Goal: Task Accomplishment & Management: Manage account settings

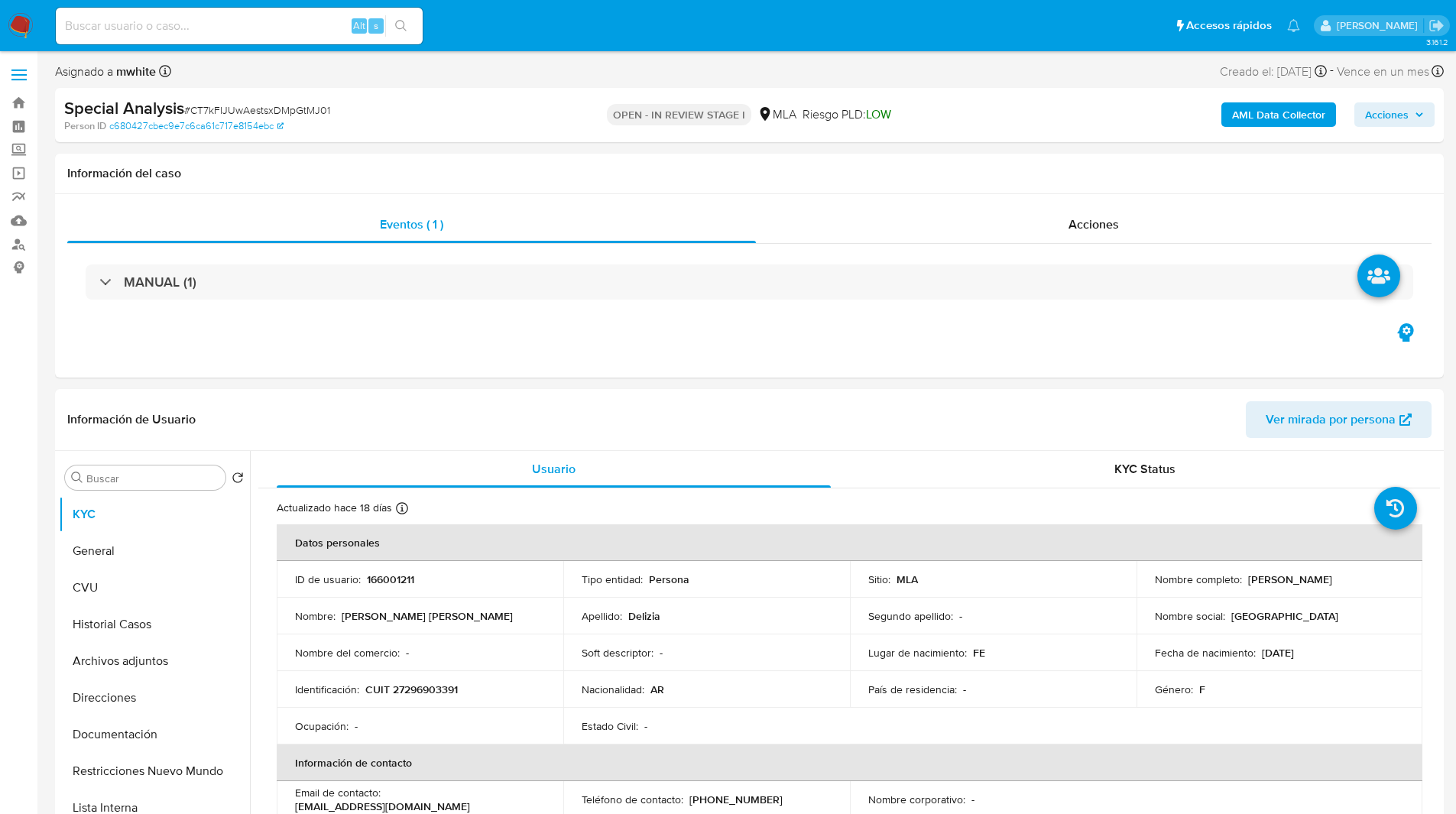
select select "10"
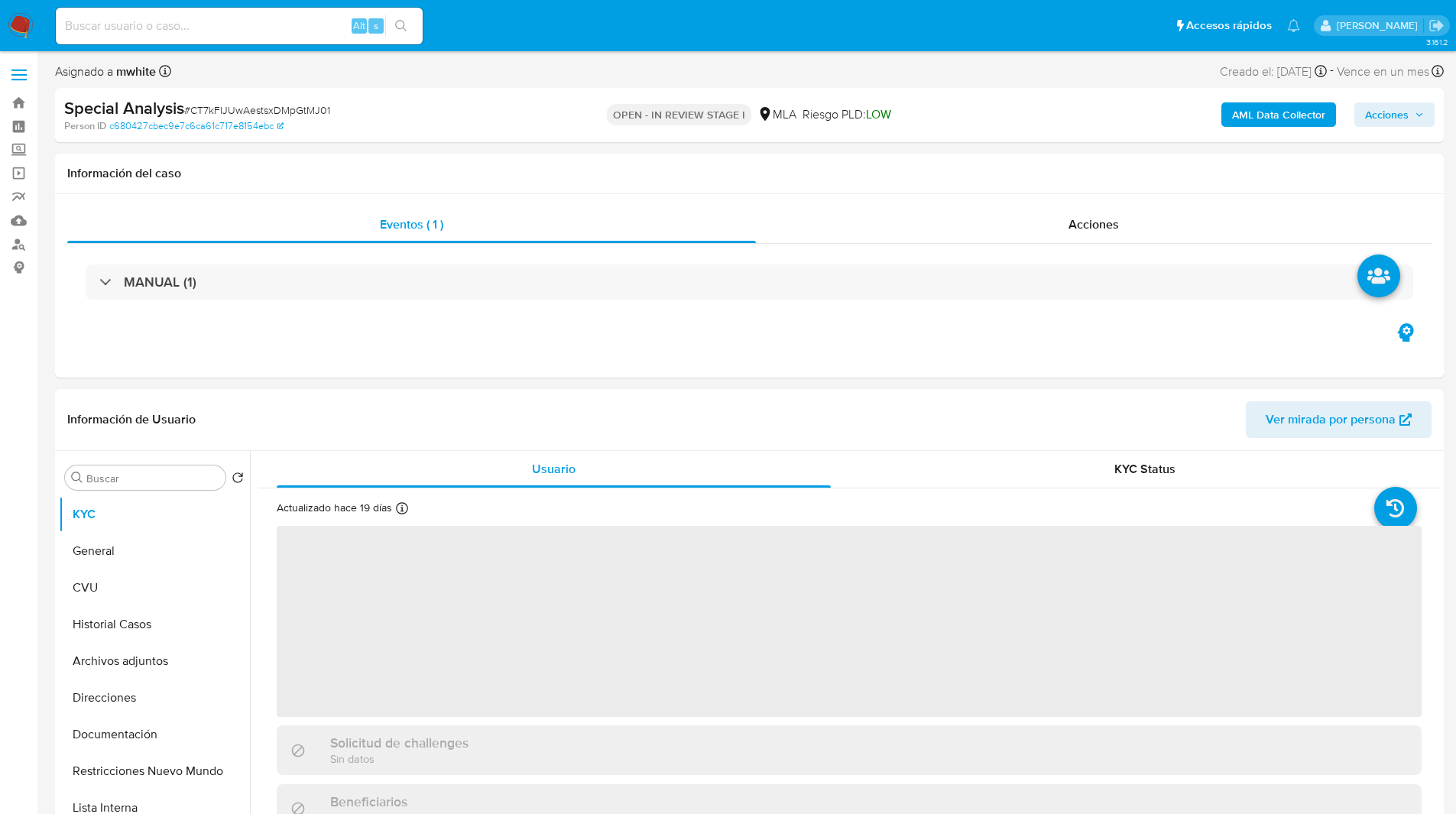
select select "10"
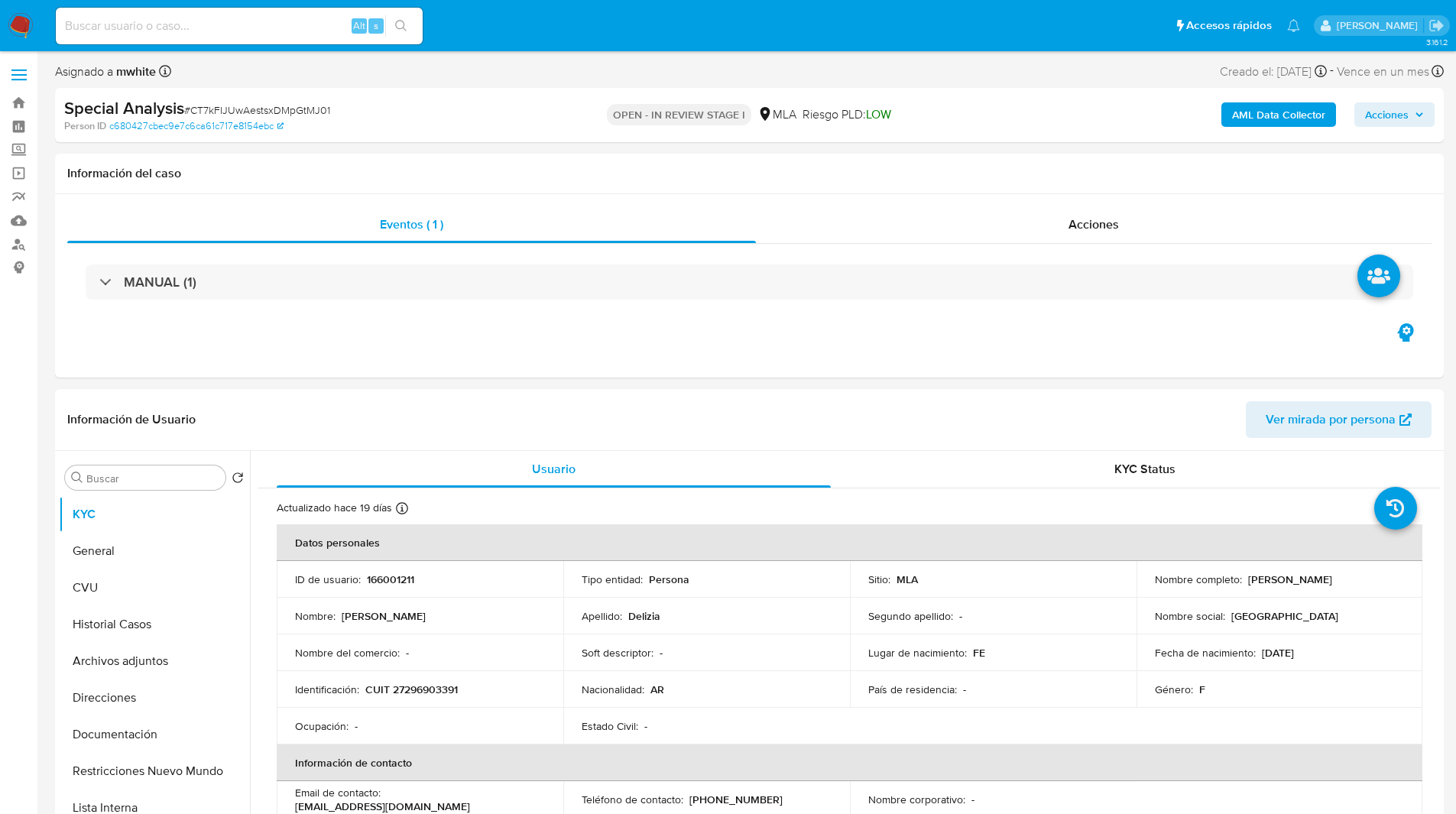
click at [249, 17] on input at bounding box center [238, 26] width 366 height 20
click at [225, 34] on input at bounding box center [238, 26] width 366 height 20
paste input "CT7kFIJUwAestsxDMpGtMJ01"
type input "CT7kFIJUwAestsxDMpGtMJ01"
click at [326, 123] on div "Person ID c680427cbec9e7c6ca61c717e8154ebc" at bounding box center [290, 126] width 453 height 14
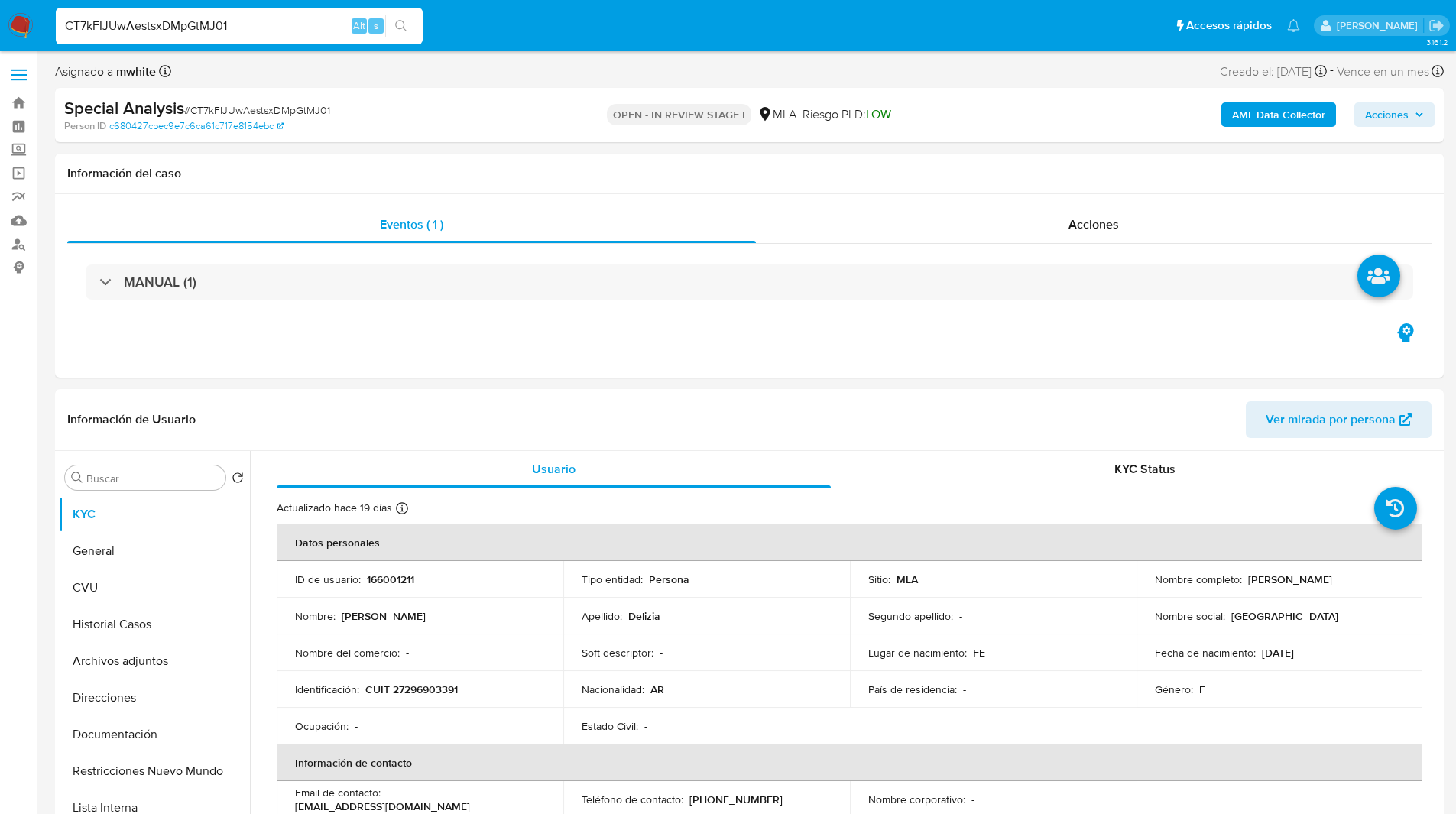
click at [653, 163] on div "Información del caso" at bounding box center [750, 174] width 1389 height 41
click at [806, 80] on div "Asignado a mwhite Asignado el: 06/08/2025 15:35:09 Creado el: 06/08/2025 Creado…" at bounding box center [750, 74] width 1389 height 26
click at [461, 109] on div "Special Analysis # CT7kFIJUwAestsxDMpGtMJ01" at bounding box center [290, 108] width 451 height 23
click at [917, 42] on ul "Pausado Ver notificaciones CT7kFIJUwAestsxDMpGtMJ01 Alt s Accesos rápidos Presi…" at bounding box center [678, 25] width 1259 height 38
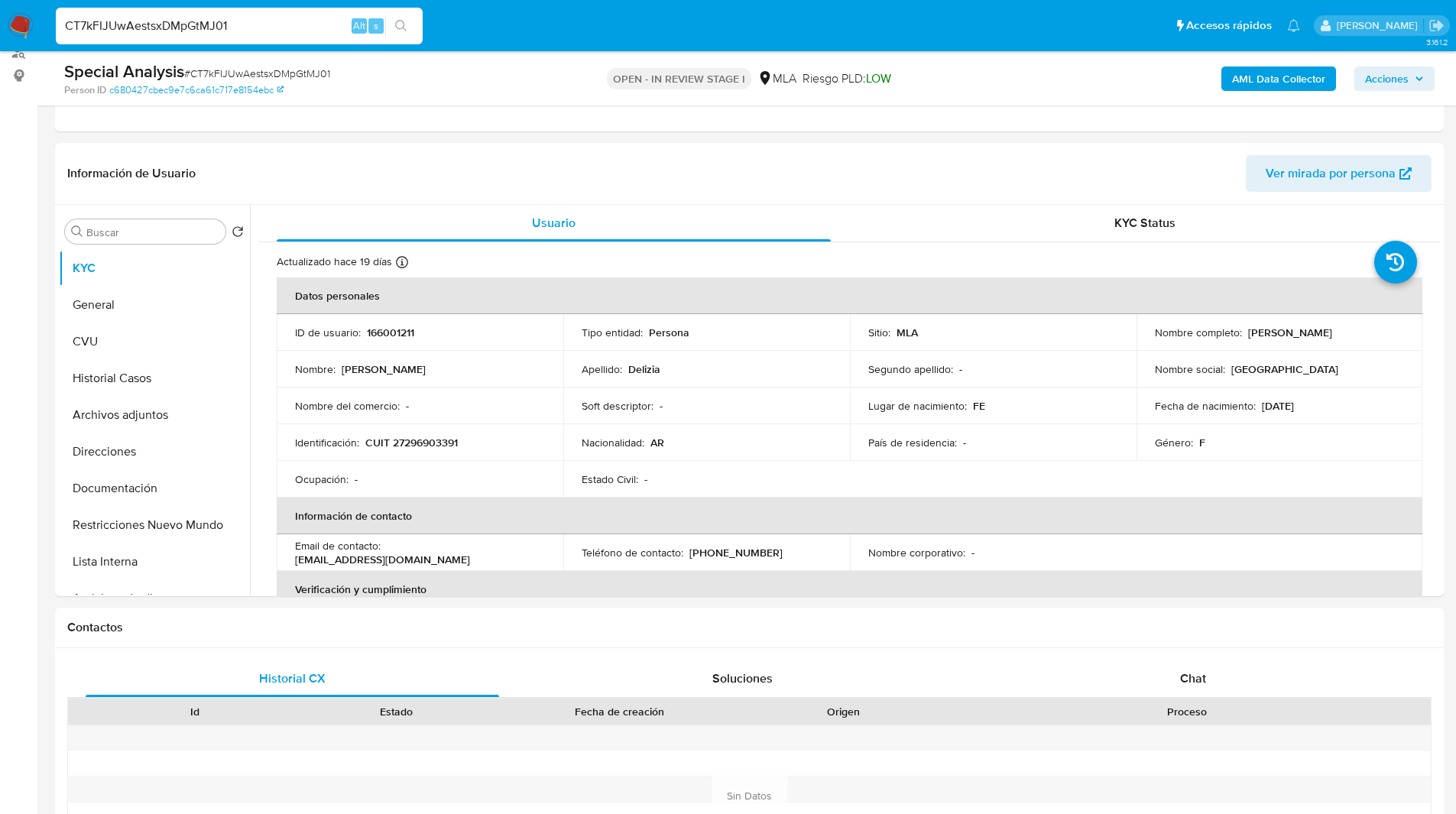
scroll to position [592, 0]
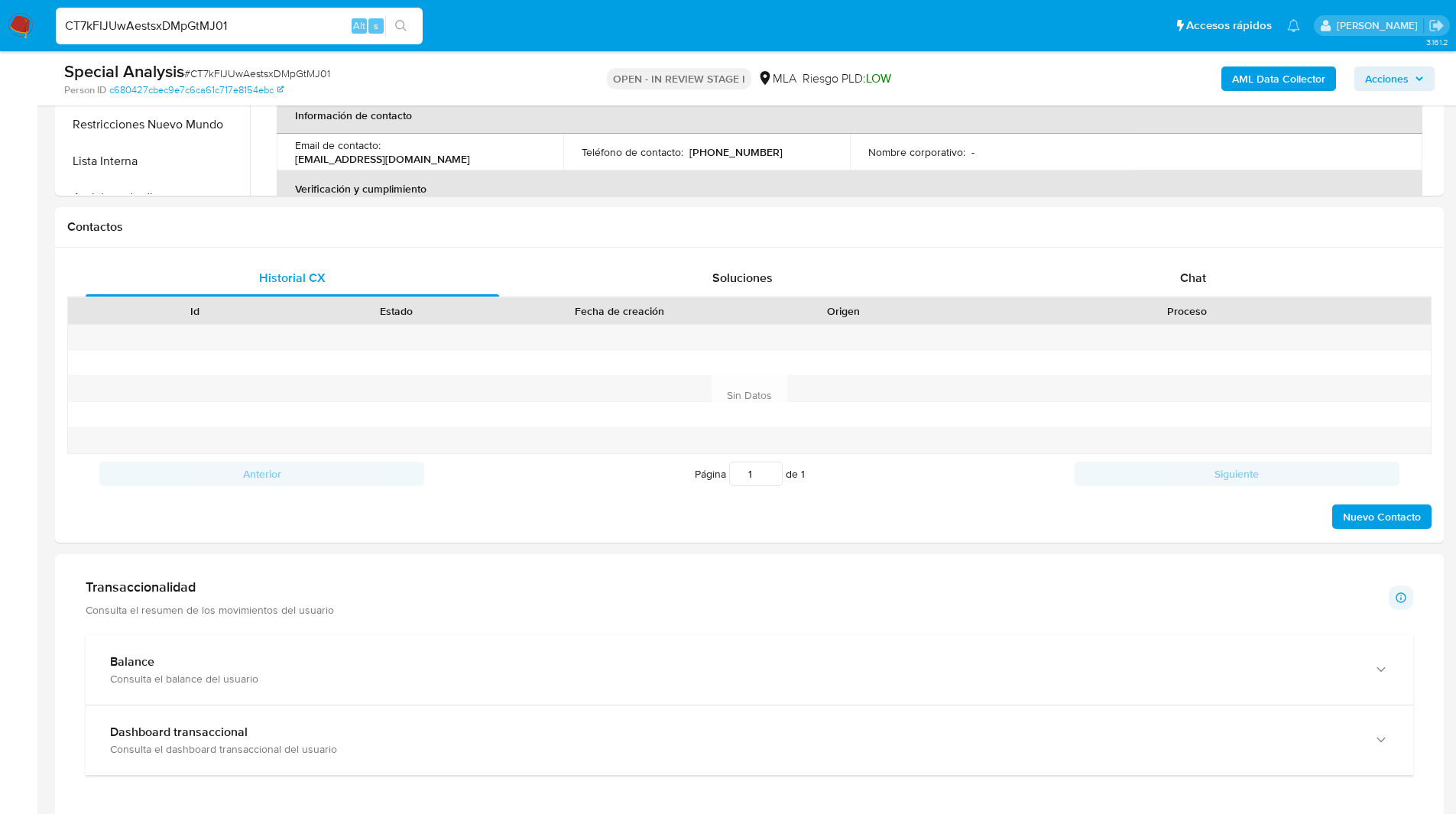
click at [963, 44] on ul "Pausado Ver notificaciones CT7kFIJUwAestsxDMpGtMJ01 Alt s Accesos rápidos Presi…" at bounding box center [678, 25] width 1259 height 38
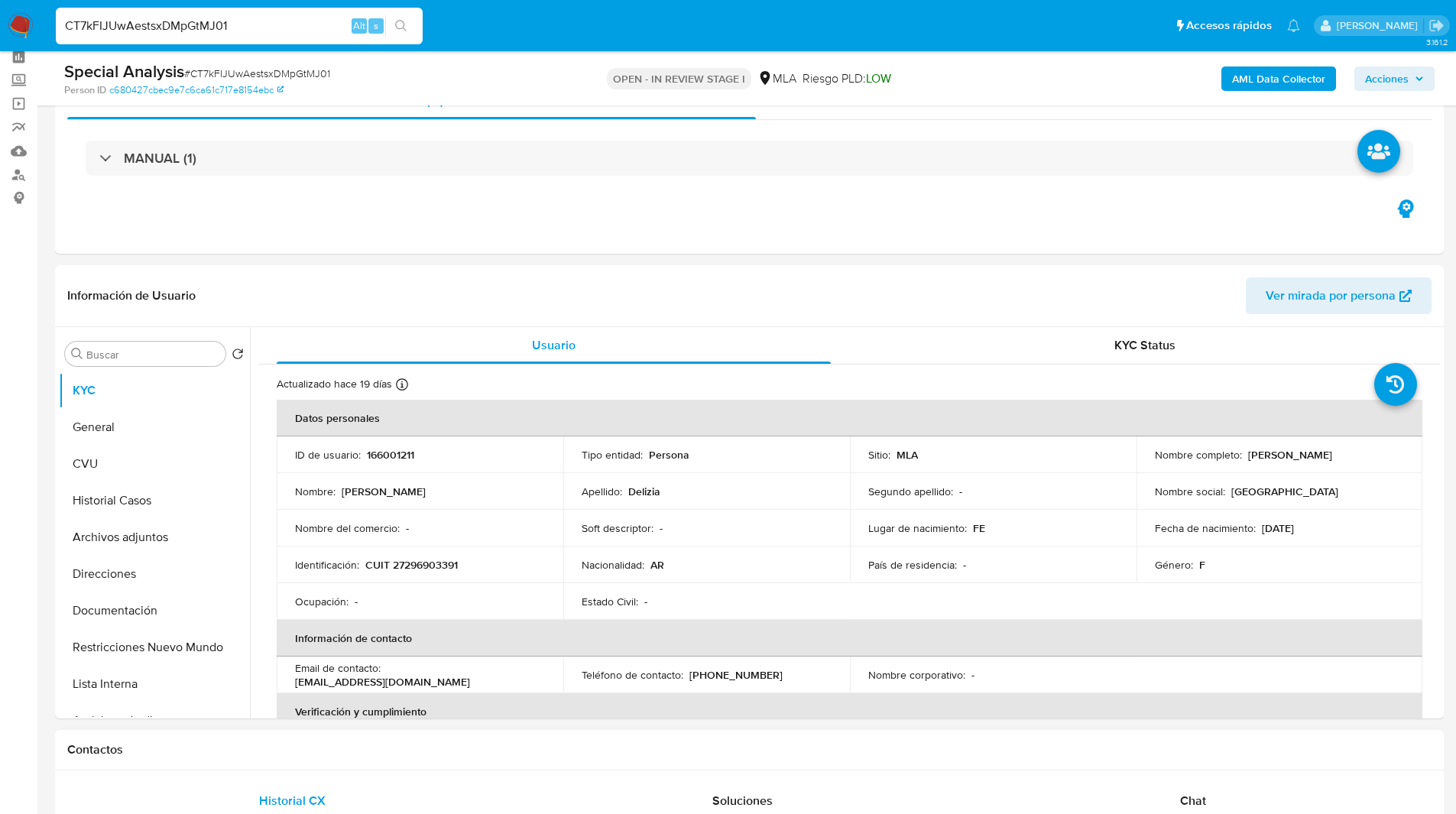
scroll to position [0, 0]
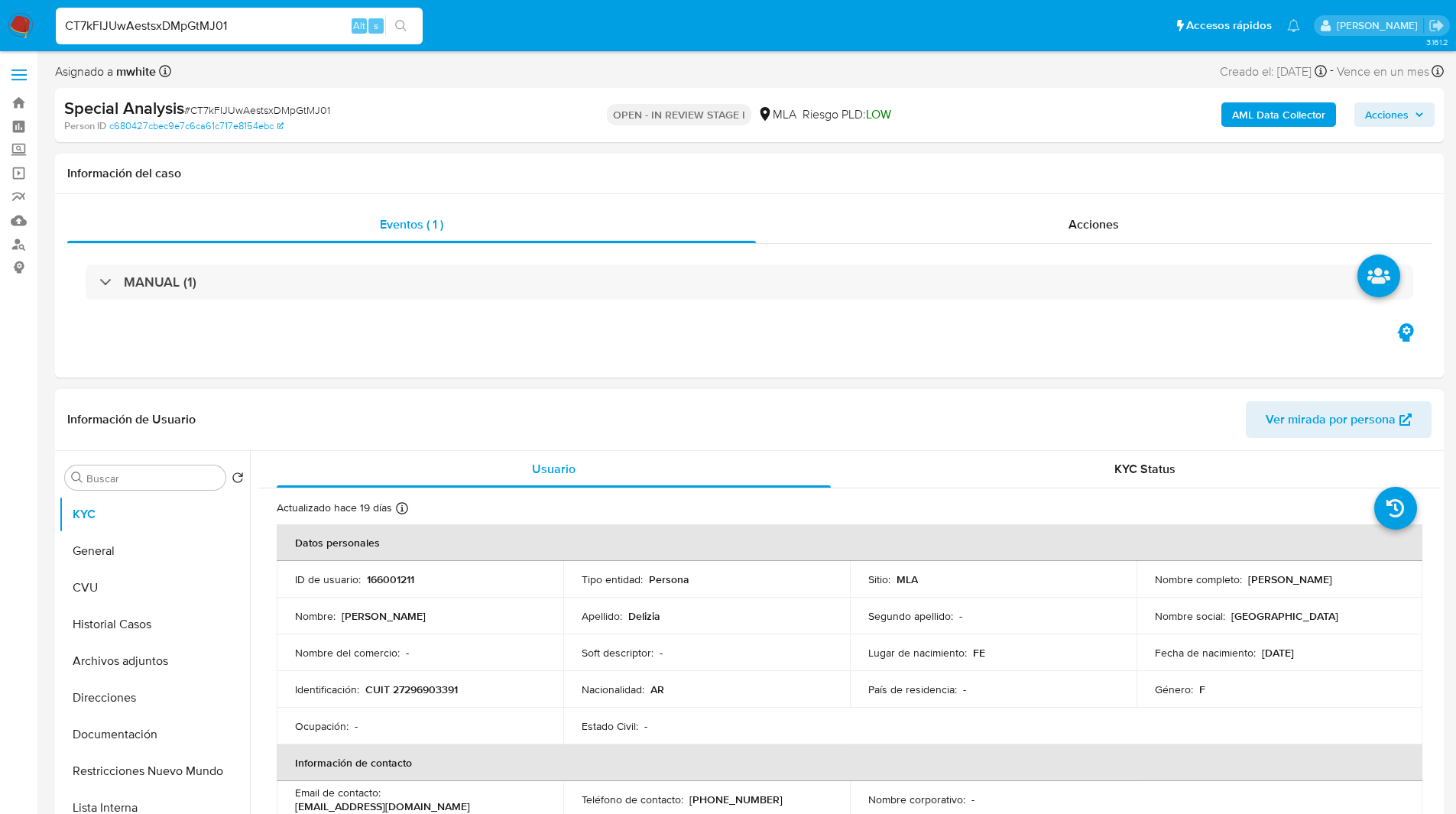
click at [1248, 577] on p "[PERSON_NAME]" at bounding box center [1291, 579] width 84 height 14
drag, startPoint x: 1244, startPoint y: 579, endPoint x: 1387, endPoint y: 582, distance: 143.0
click at [1387, 582] on div "Nombre completo : Maria Florencia Delizia" at bounding box center [1280, 579] width 250 height 14
copy p "[PERSON_NAME]"
click at [846, 376] on div "Eventos ( 1 ) Acciones MANUAL (1)" at bounding box center [750, 286] width 1389 height 184
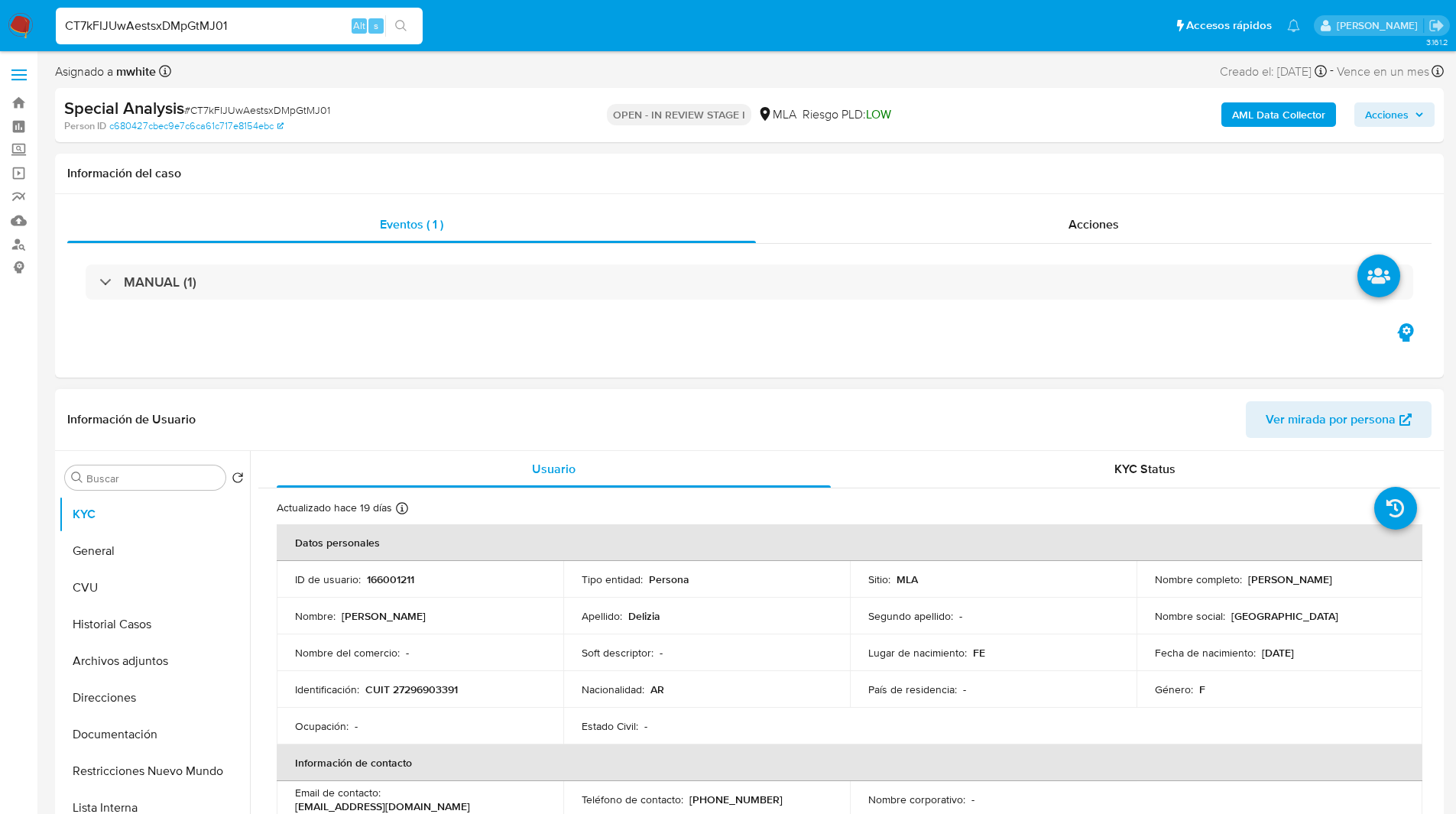
click at [749, 401] on header "Información de Usuario Ver mirada por persona" at bounding box center [749, 419] width 1364 height 36
click at [941, 353] on div "Eventos ( 1 ) Acciones MANUAL (1)" at bounding box center [750, 286] width 1389 height 184
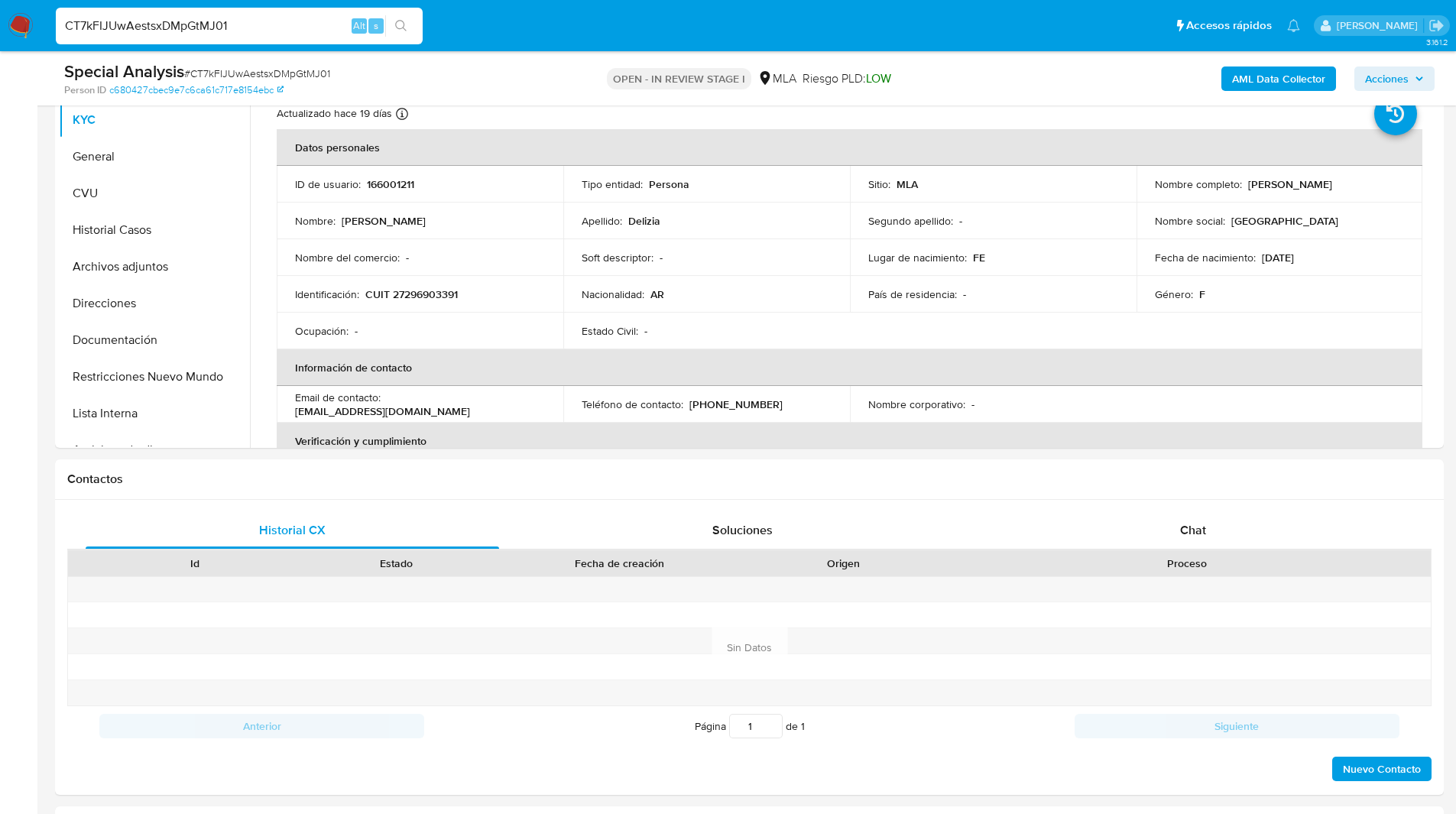
scroll to position [362, 0]
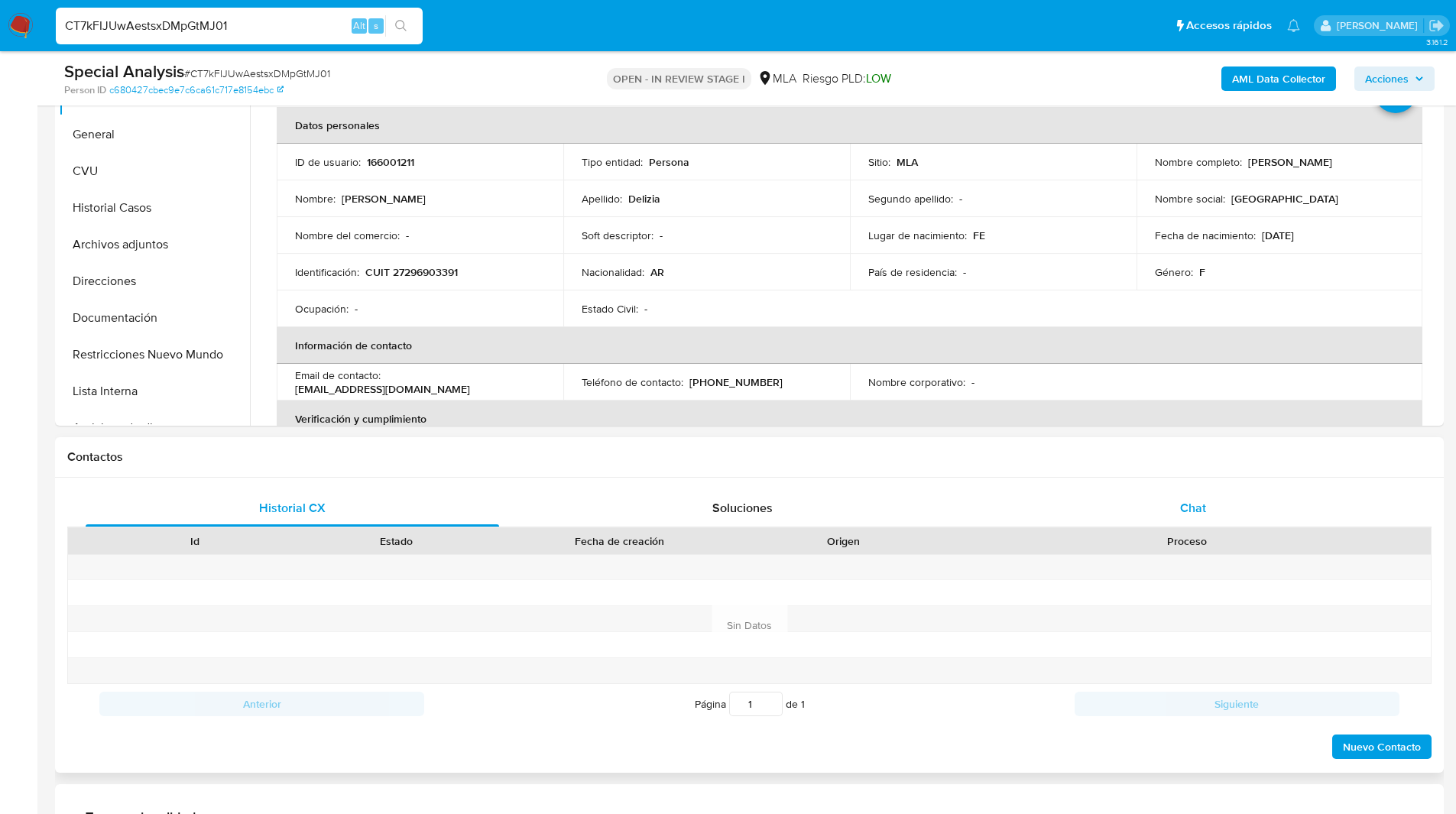
click at [1207, 490] on div "Chat" at bounding box center [1193, 508] width 414 height 36
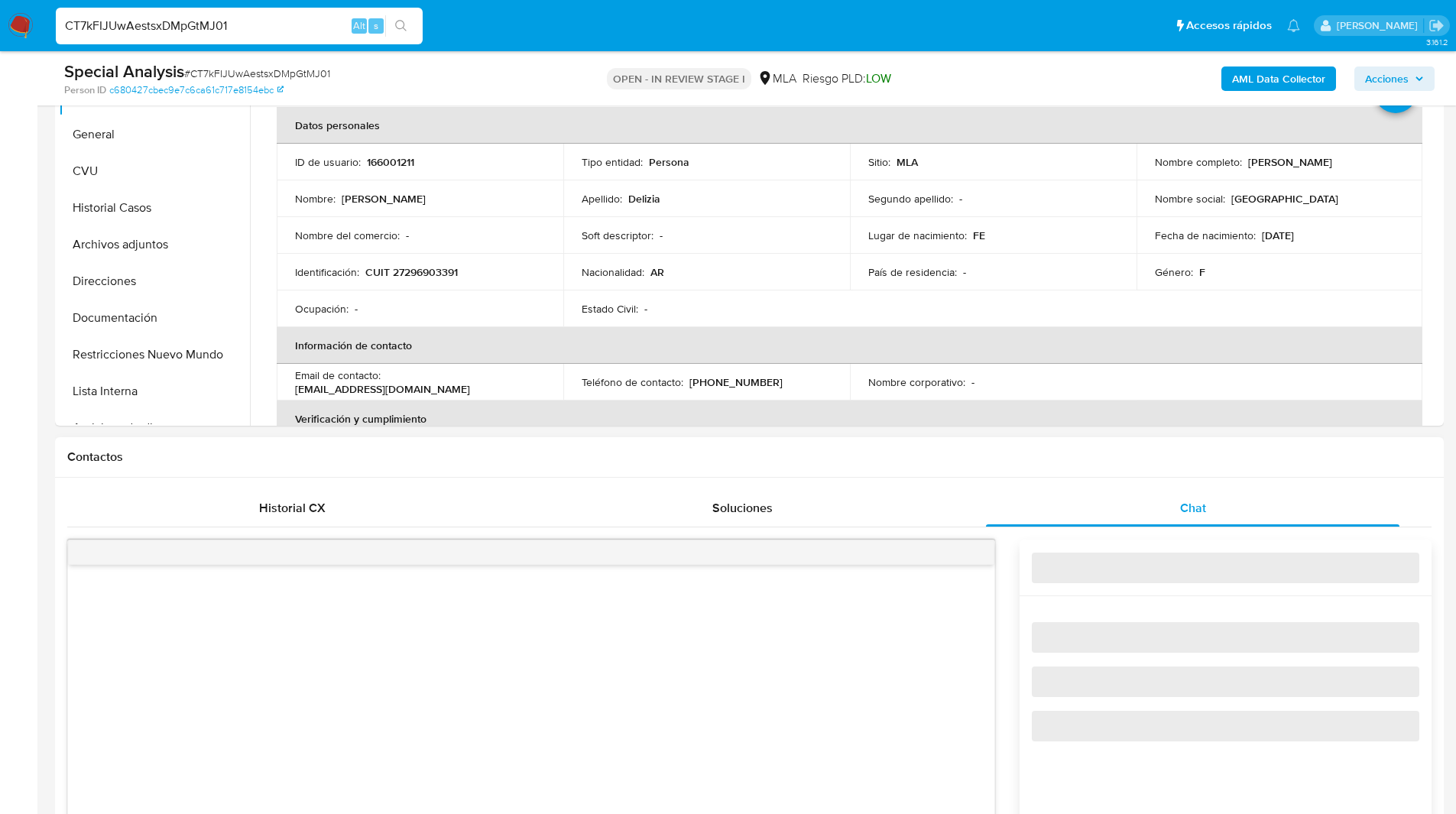
click at [1094, 467] on div "Contactos" at bounding box center [750, 457] width 1389 height 41
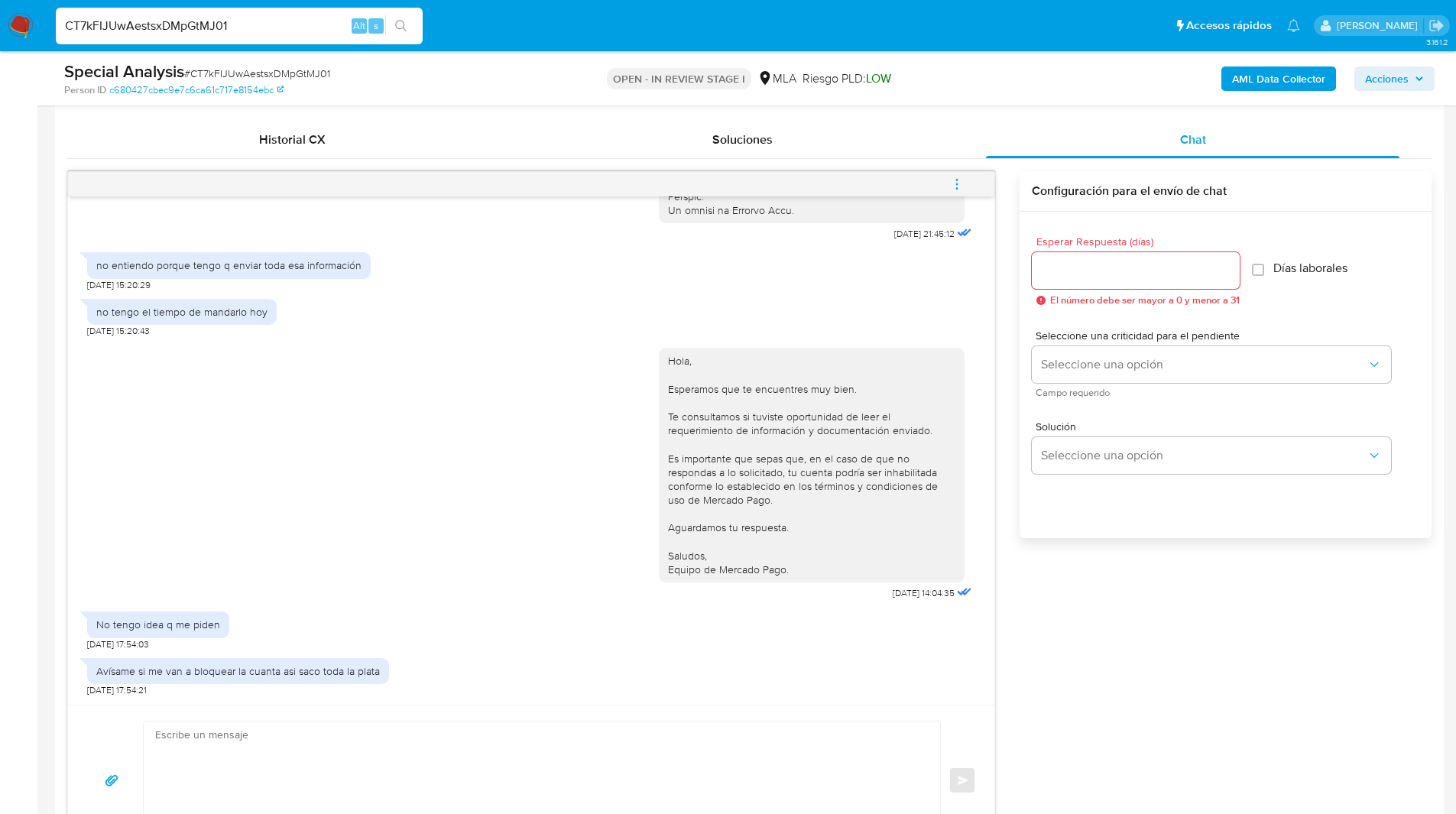
scroll to position [731, 0]
click at [1206, 565] on div "Esperar Respuesta (días) El número debe ser mayor a 0 y menor a 31 Días laboral…" at bounding box center [1225, 394] width 412 height 366
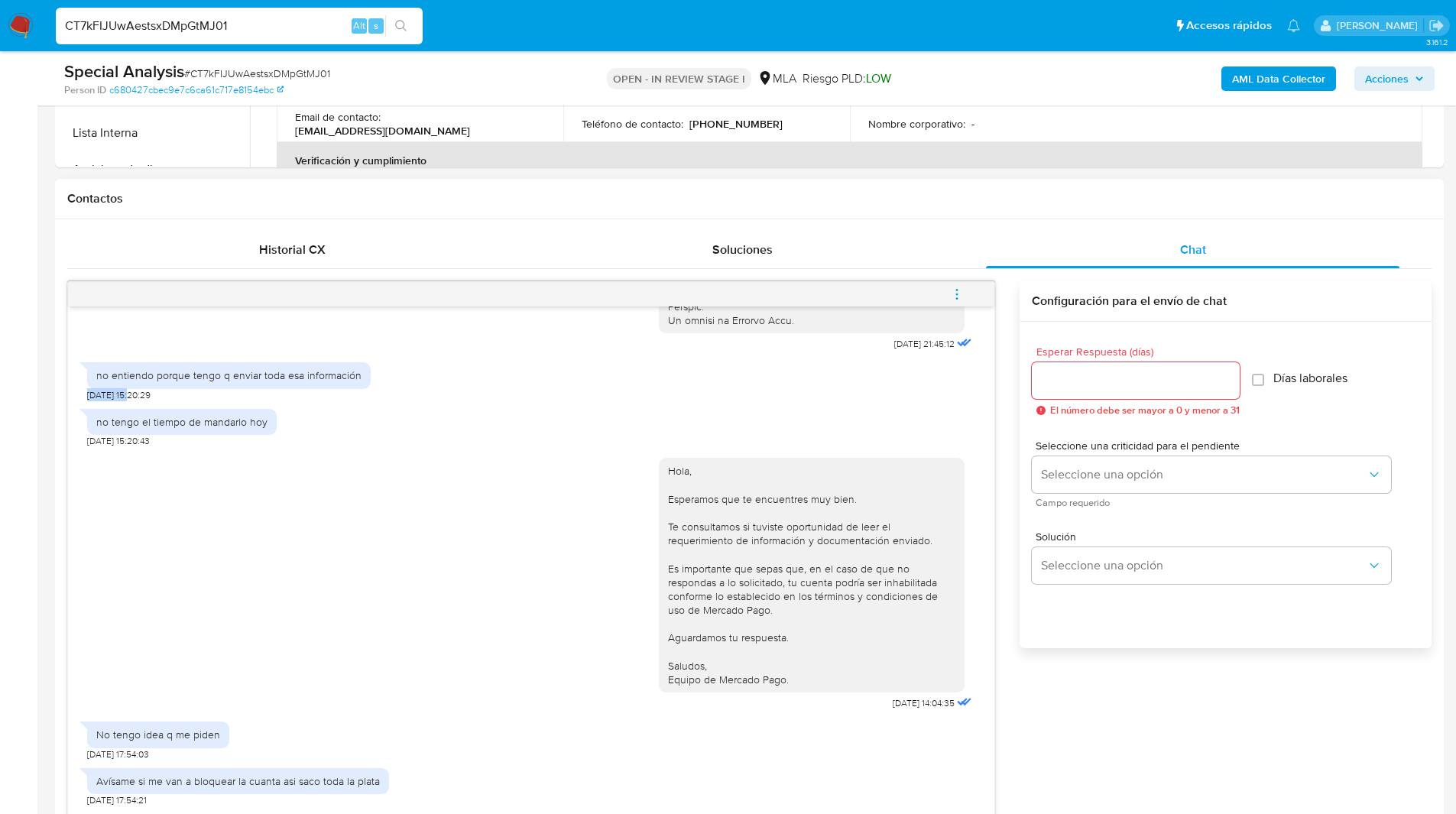
drag, startPoint x: 135, startPoint y: 396, endPoint x: 75, endPoint y: 390, distance: 60.3
click at [75, 390] on div "06/08/2025 21:45:12 no entiendo porque tengo q enviar toda esa información 08/0…" at bounding box center [531, 560] width 927 height 508
drag, startPoint x: 909, startPoint y: 343, endPoint x: 855, endPoint y: 343, distance: 54.0
copy span "06/08/2025"
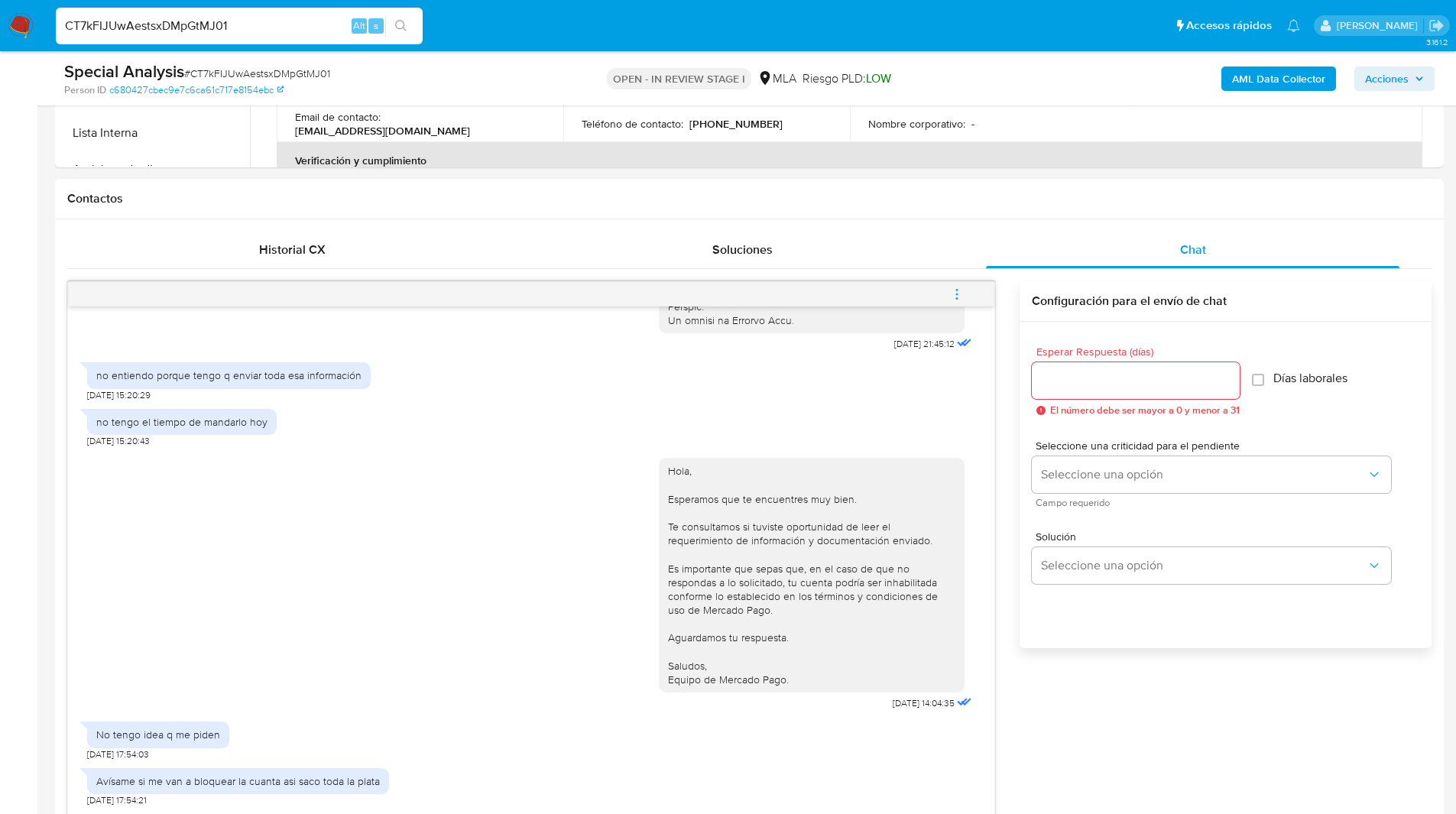
click at [825, 561] on div "Hola, Esperamos que te encuentres muy bien. Te consultamos si tuviste oportunid…" at bounding box center [811, 575] width 287 height 223
drag, startPoint x: 93, startPoint y: 375, endPoint x: 391, endPoint y: 362, distance: 298.3
click at [391, 362] on div "no entiendo porque tengo q enviar toda esa información 08/08/2025 15:20:29" at bounding box center [530, 377] width 888 height 45
copy div "no entiendo porque tengo q enviar toda esa información"
drag, startPoint x: 91, startPoint y: 422, endPoint x: 285, endPoint y: 418, distance: 194.0
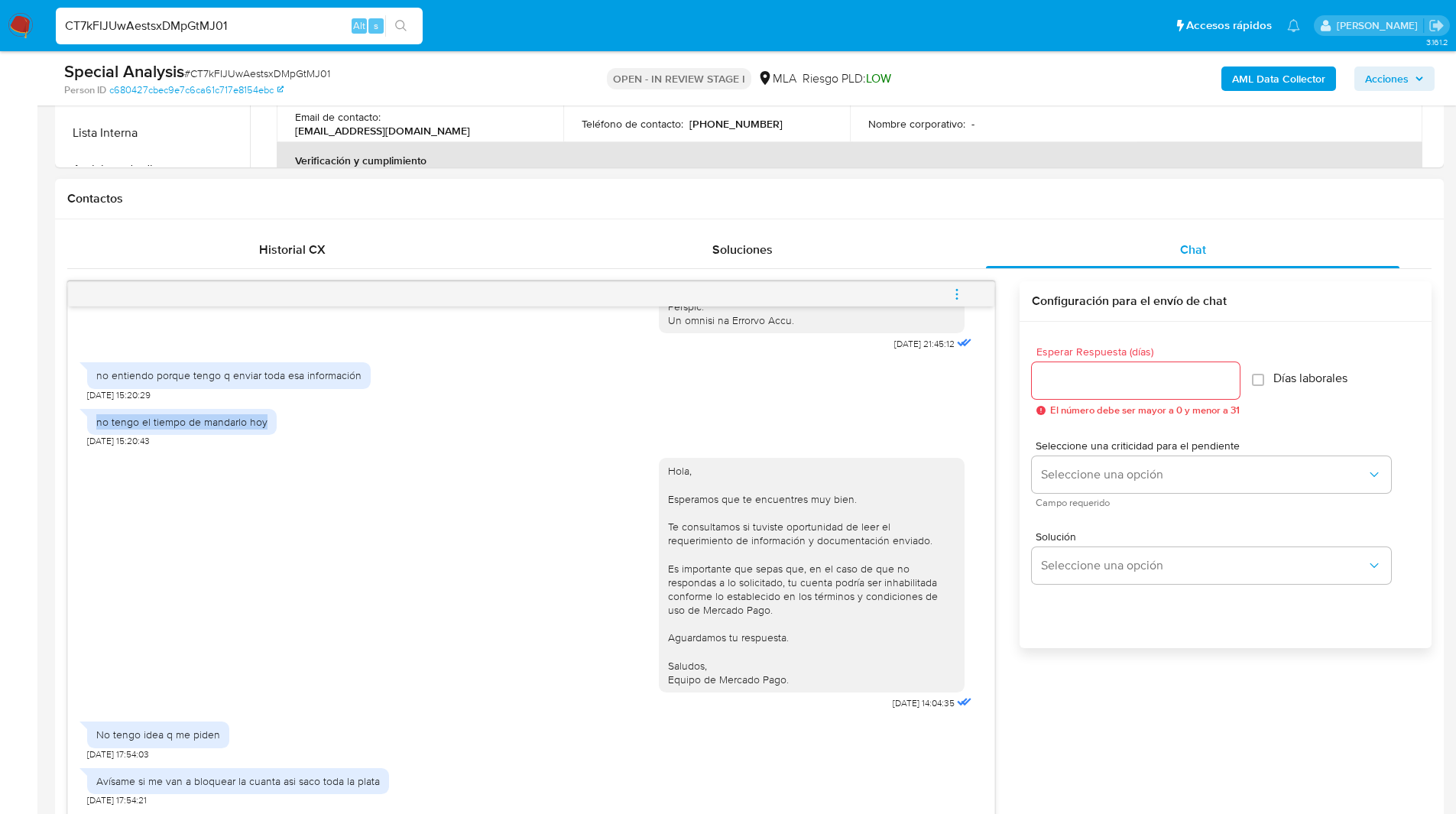
click at [285, 418] on div "no tengo el tiempo de mandarlo hoy 08/08/2025 15:20:43" at bounding box center [530, 424] width 888 height 45
copy div "no tengo el tiempo de mandarlo hoy"
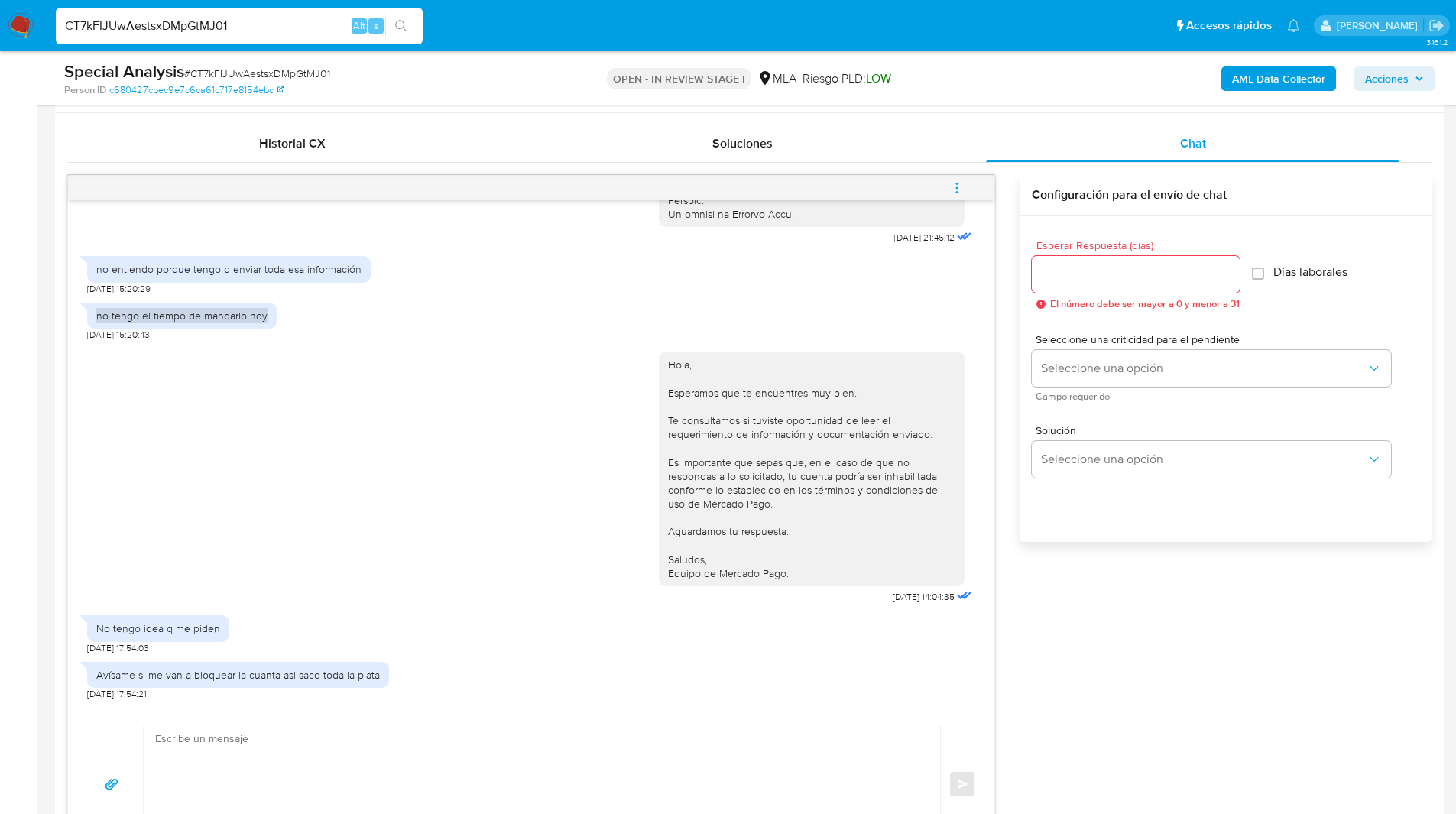
scroll to position [727, 0]
drag, startPoint x: 908, startPoint y: 595, endPoint x: 855, endPoint y: 594, distance: 53.0
click at [855, 594] on div "Hola, Esperamos que te encuentres muy bien. Te consultamos si tuviste oportunid…" at bounding box center [817, 473] width 316 height 266
copy span "19/09/2025"
drag, startPoint x: 94, startPoint y: 627, endPoint x: 256, endPoint y: 628, distance: 162.0
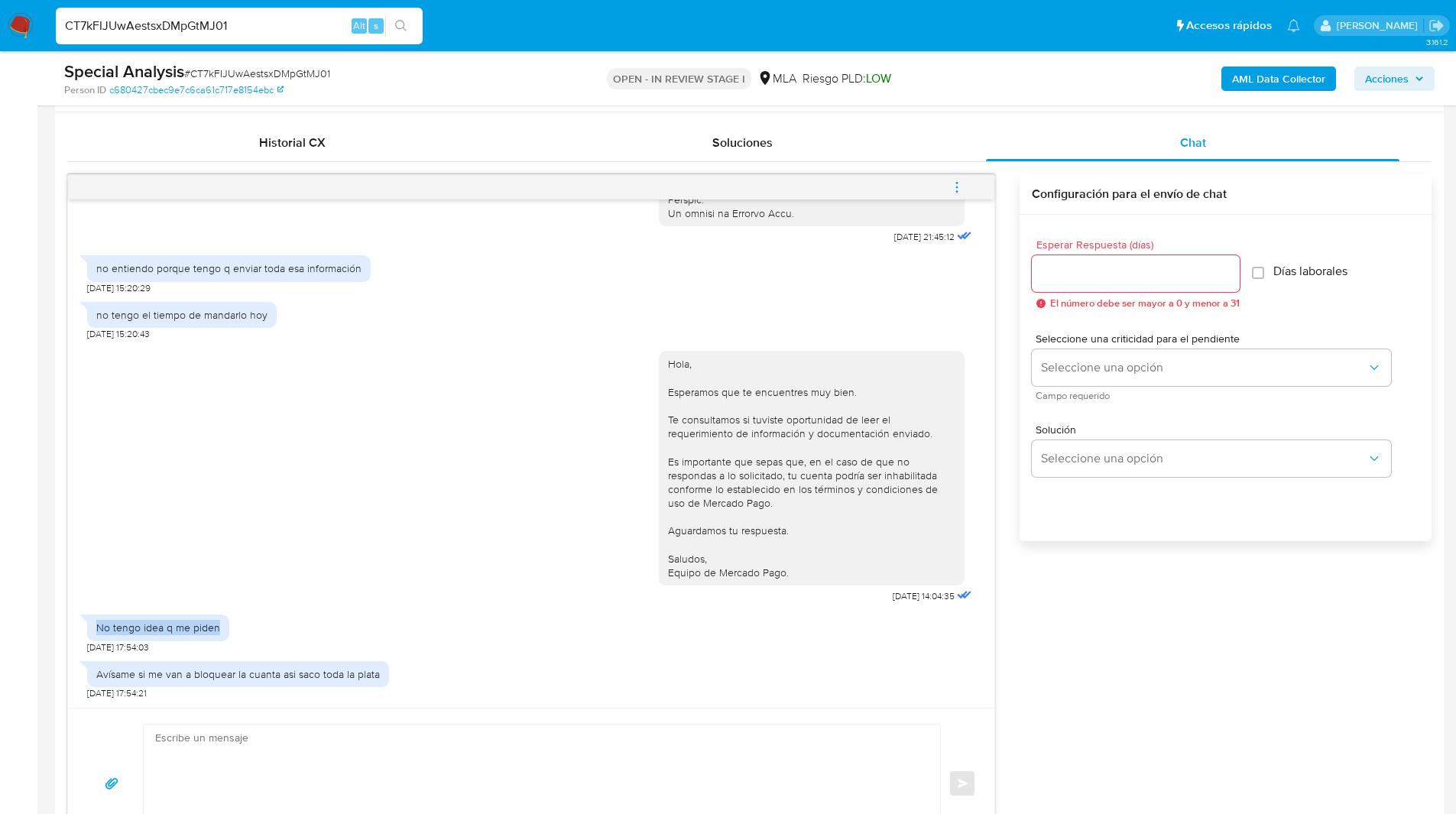
click at [256, 628] on div "No tengo idea q me piden 19/09/2025 17:54:03" at bounding box center [530, 630] width 888 height 45
copy div "No tengo idea q me piden"
drag, startPoint x: 94, startPoint y: 672, endPoint x: 419, endPoint y: 664, distance: 325.1
click at [419, 664] on div "Avísame si me van a bloquear la cuanta asi saco toda la plata 19/09/2025 17:54:…" at bounding box center [530, 676] width 888 height 45
click at [307, 642] on div "No tengo idea q me piden 19/09/2025 17:54:03" at bounding box center [530, 630] width 888 height 45
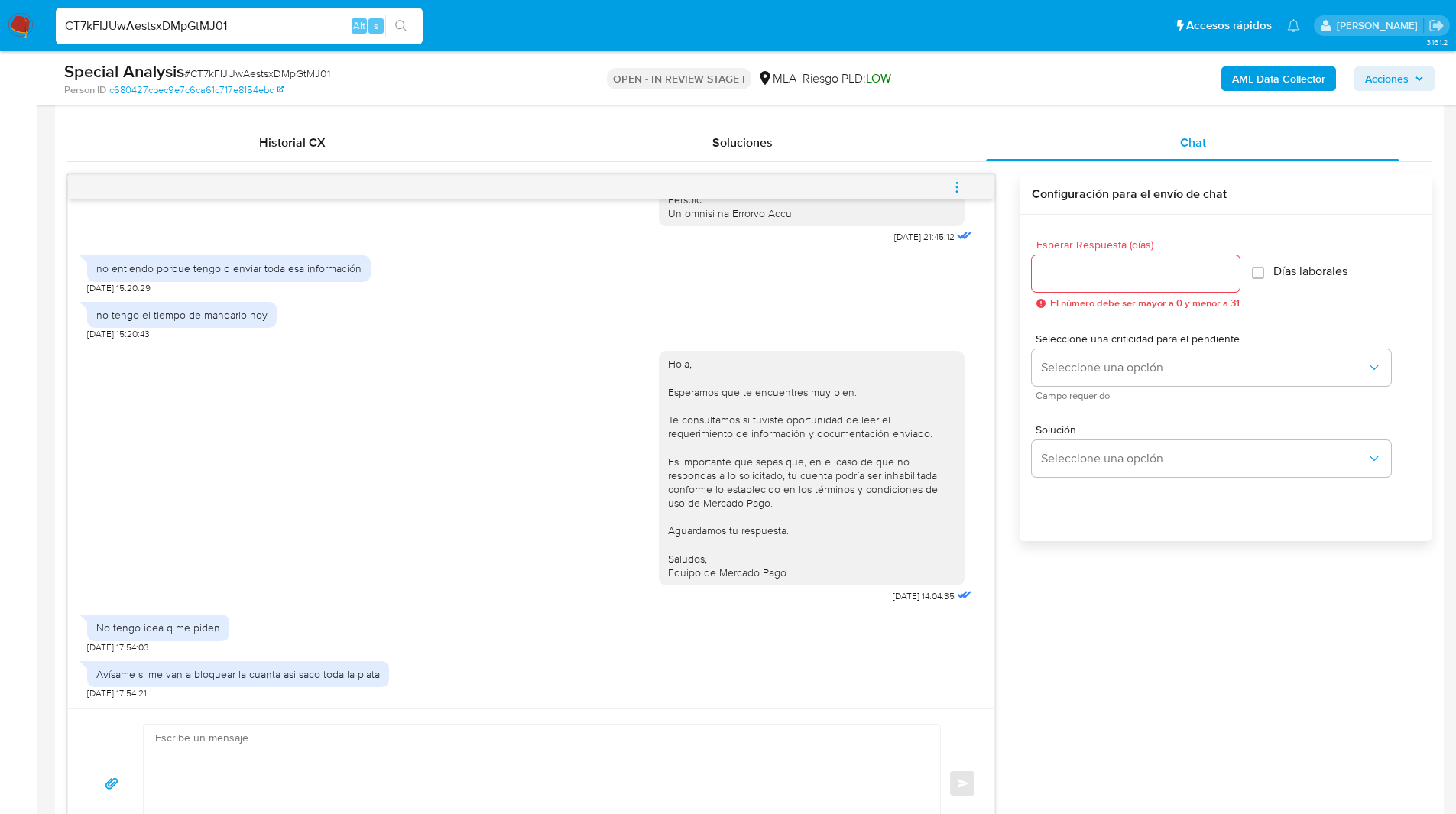
click at [956, 193] on icon "menu-action" at bounding box center [956, 187] width 14 height 14
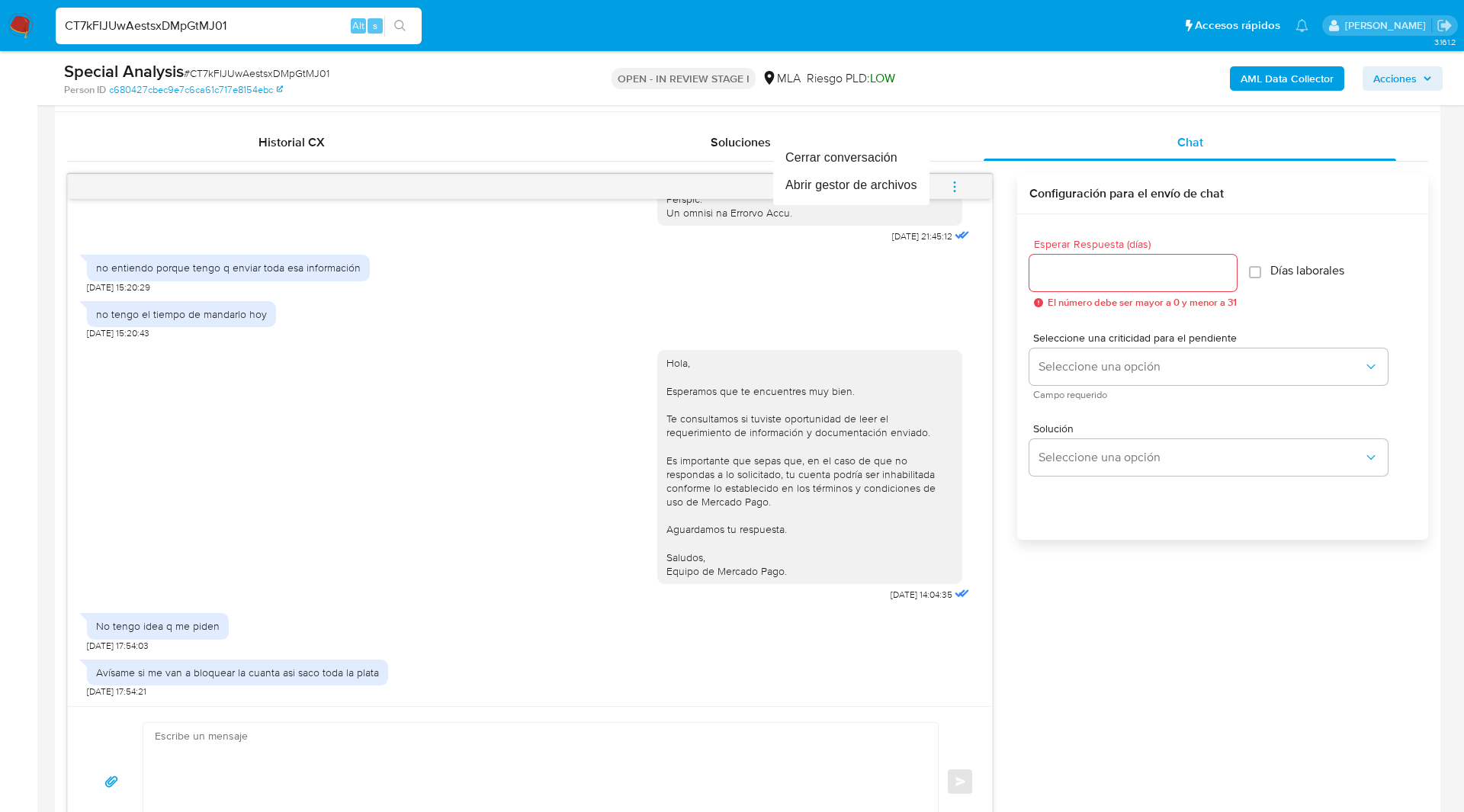
click at [1001, 117] on div at bounding box center [732, 406] width 1464 height 812
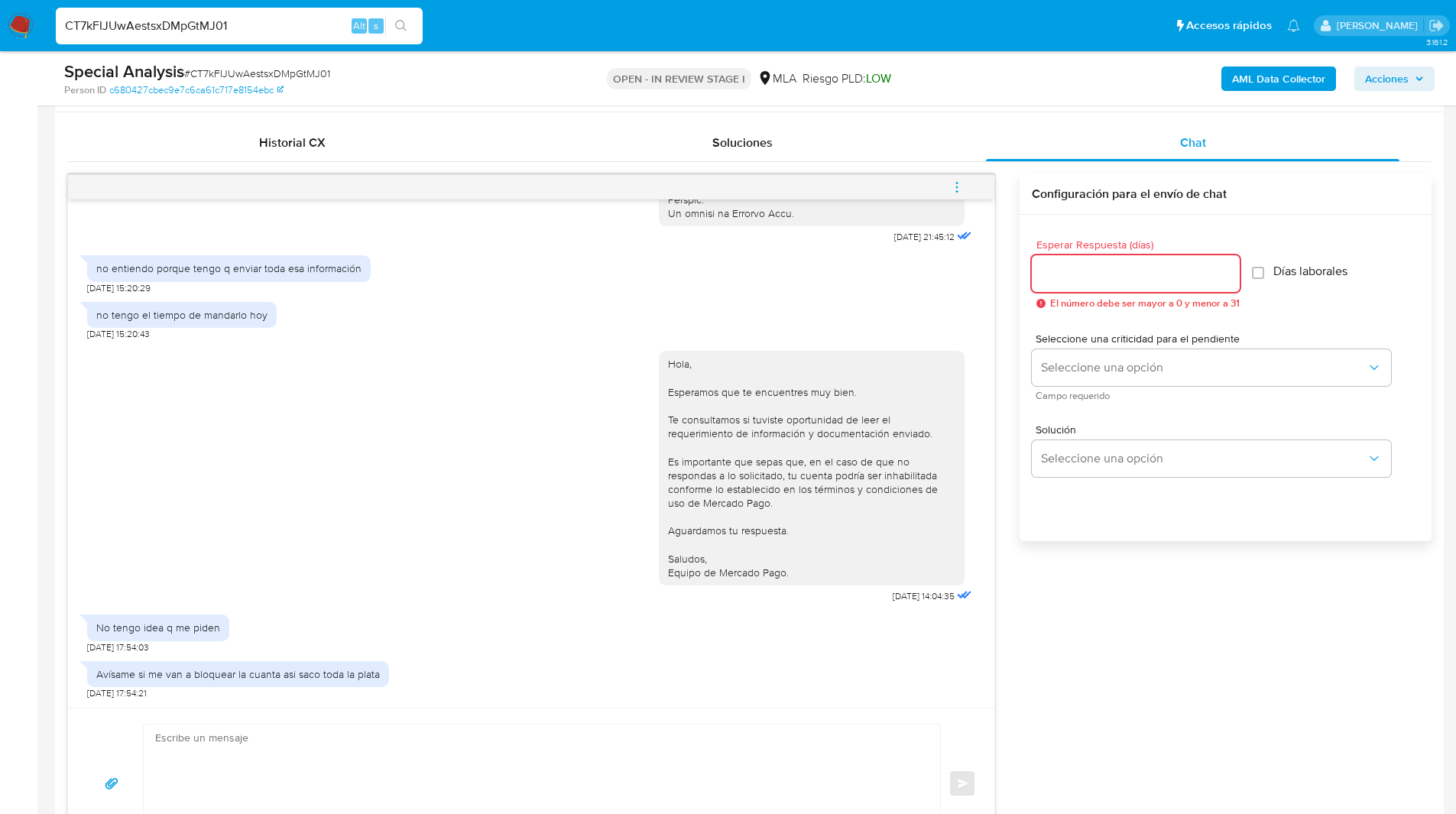
click at [1091, 273] on input "Esperar Respuesta (días)" at bounding box center [1135, 274] width 208 height 20
type input "0"
click at [248, 757] on textarea at bounding box center [539, 783] width 766 height 117
paste textarea "Hola, Muchas gracias por la respuesta. Analizamos tu caso y notamos que la info…"
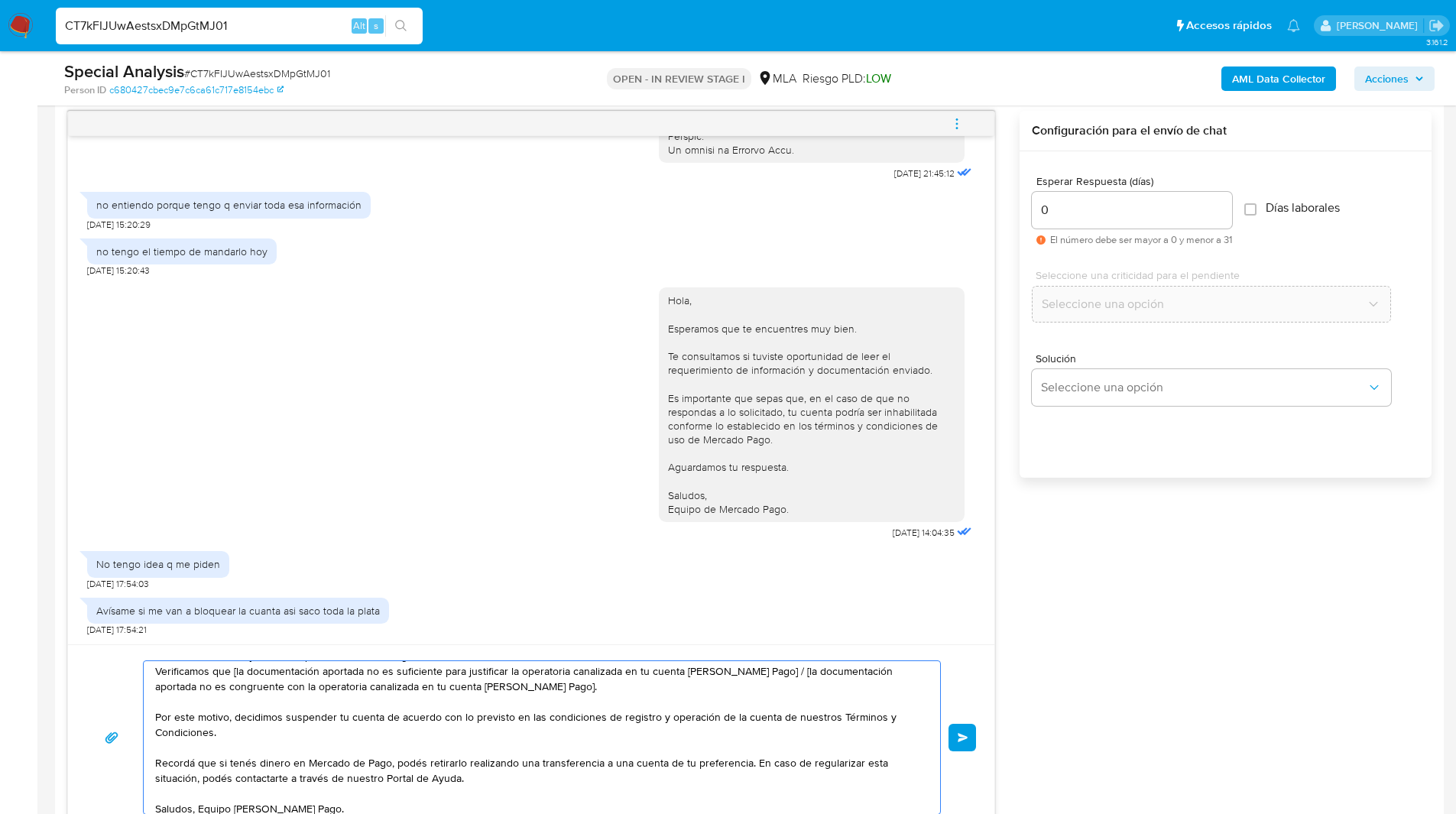
scroll to position [0, 0]
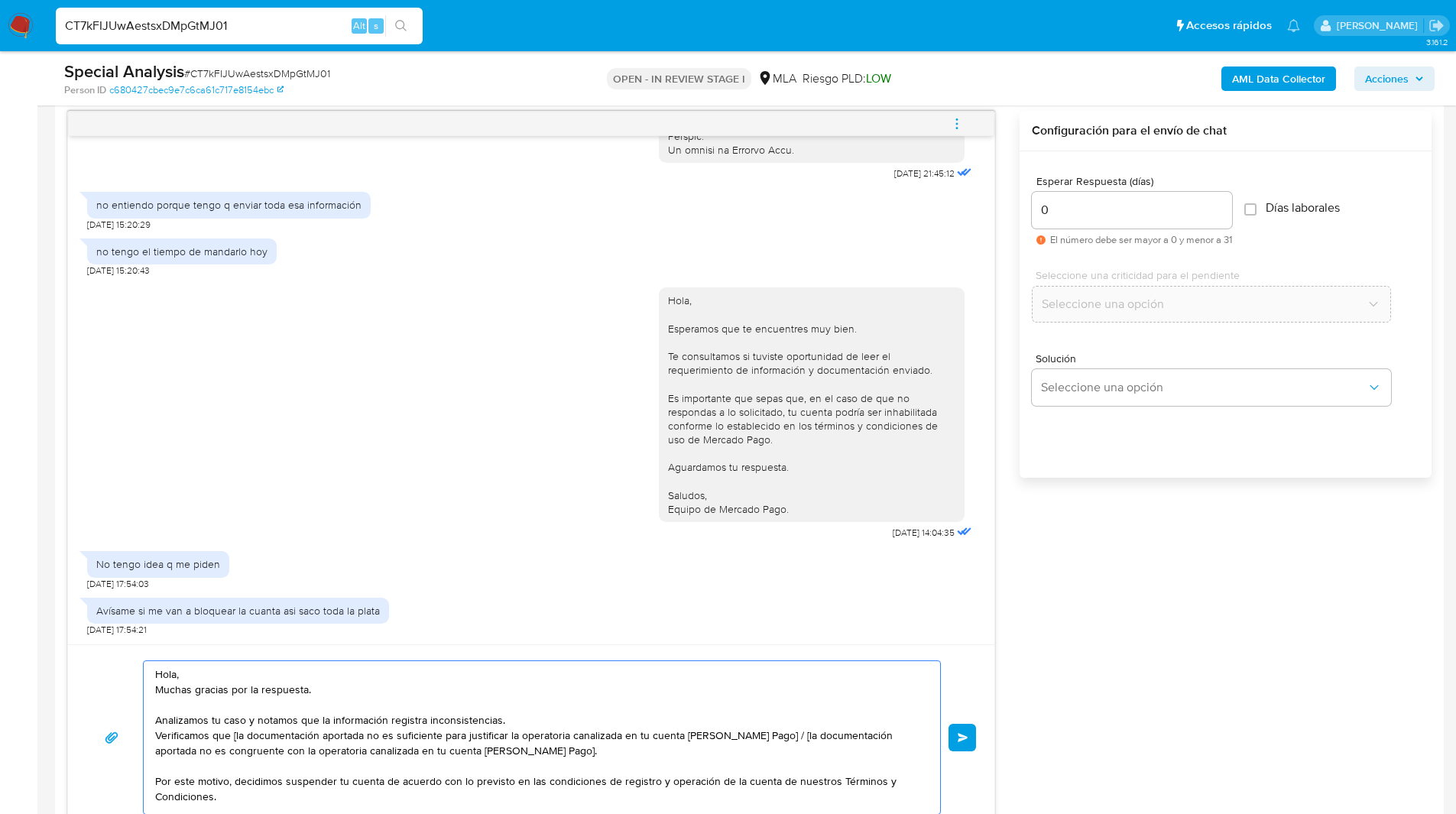
drag, startPoint x: 769, startPoint y: 682, endPoint x: 768, endPoint y: 735, distance: 53.0
click at [768, 735] on textarea "Hola, Muchas gracias por la respuesta. Analizamos tu caso y notamos que la info…" at bounding box center [539, 737] width 766 height 153
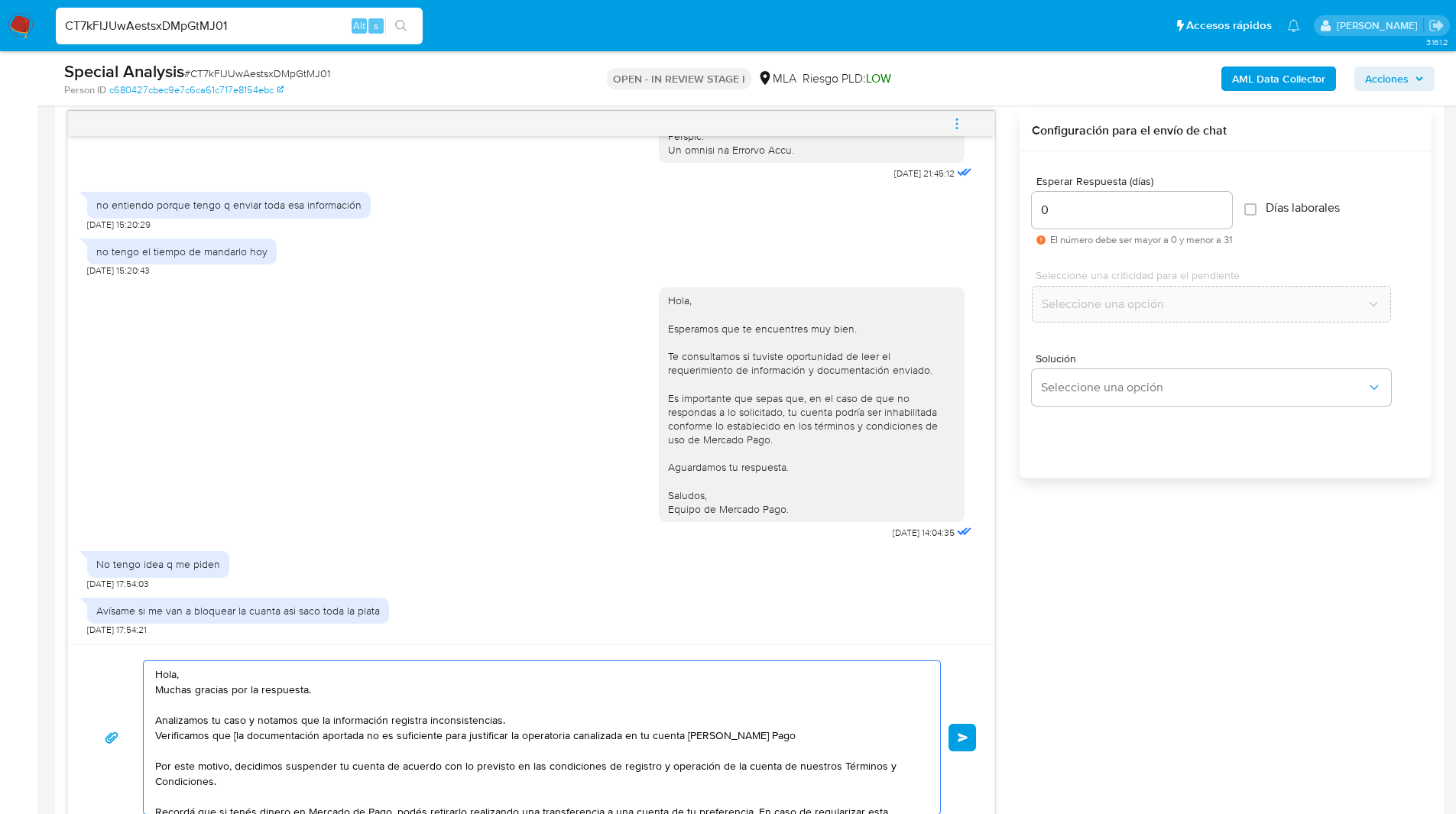
click at [233, 737] on textarea "Hola, Muchas gracias por la respuesta. Analizamos tu caso y notamos que la info…" at bounding box center [539, 737] width 766 height 153
click at [309, 733] on textarea "Hola, Muchas gracias por la respuesta. Analizamos tu caso y notamos que la info…" at bounding box center [539, 737] width 766 height 153
click at [395, 728] on textarea "Hola, Muchas gracias por la respuesta. Analizamos tu caso y notamos que la info…" at bounding box center [539, 737] width 766 height 153
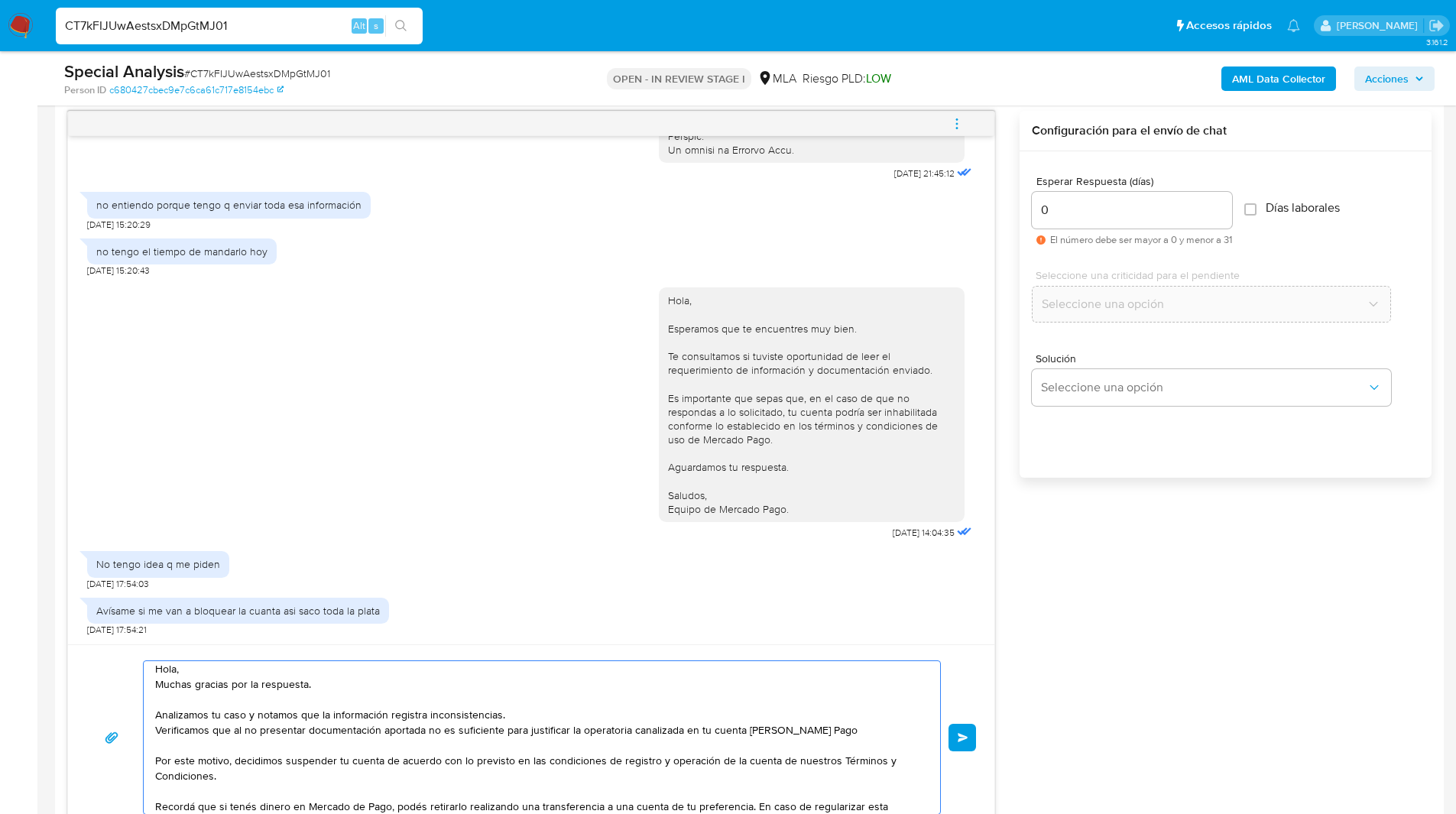
click at [395, 728] on textarea "Hola, Muchas gracias por la respuesta. Analizamos tu caso y notamos que la info…" at bounding box center [539, 737] width 766 height 153
click at [430, 732] on textarea "Hola, Muchas gracias por la respuesta. Analizamos tu caso y notamos que la info…" at bounding box center [539, 737] width 766 height 153
click at [496, 731] on textarea "Hola, Muchas gracias por la respuesta. Analizamos tu caso y notamos que la info…" at bounding box center [539, 737] width 766 height 153
type textarea "Hola, Muchas gracias por la respuesta. Analizamos tu caso y notamos que la info…"
click at [1205, 643] on div "06/08/2025 21:45:12 no entiendo porque tengo q enviar toda esa información 08/0…" at bounding box center [749, 471] width 1364 height 720
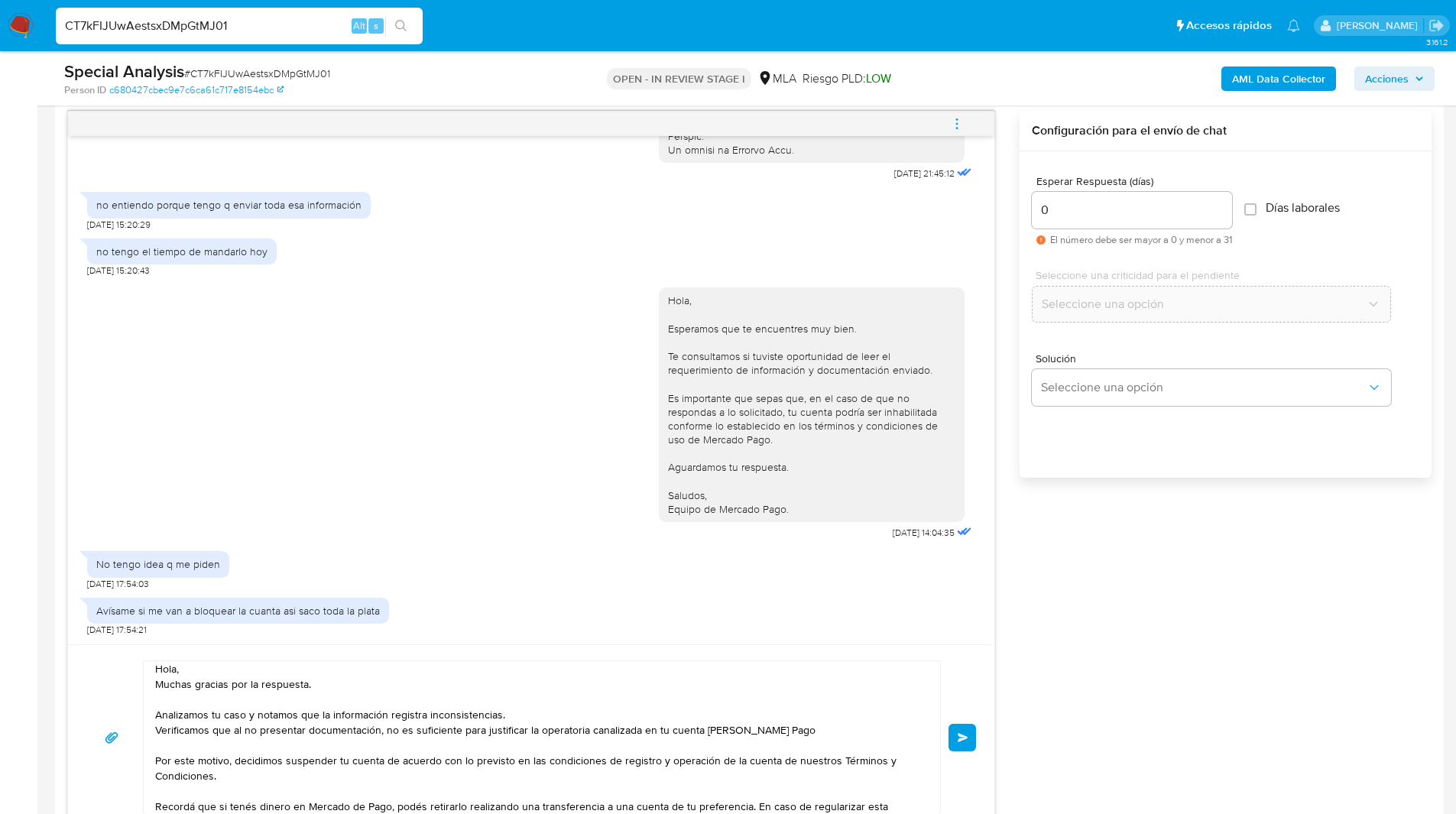
click at [126, 25] on input "CT7kFIJUwAestsxDMpGtMJ01" at bounding box center [238, 26] width 366 height 20
click at [17, 22] on img at bounding box center [20, 26] width 26 height 26
click at [959, 745] on button "Enviar" at bounding box center [961, 737] width 27 height 27
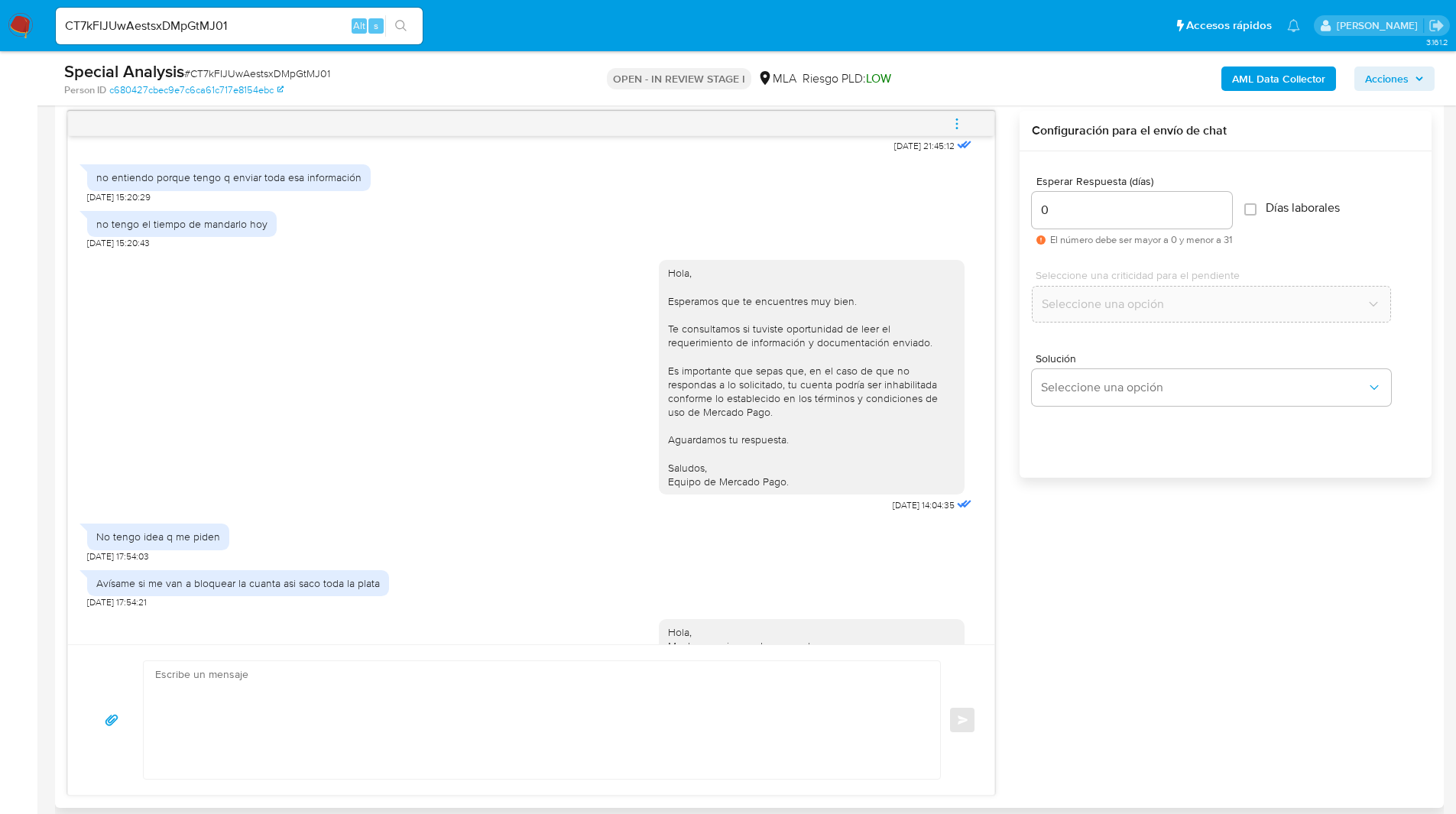
scroll to position [1132, 0]
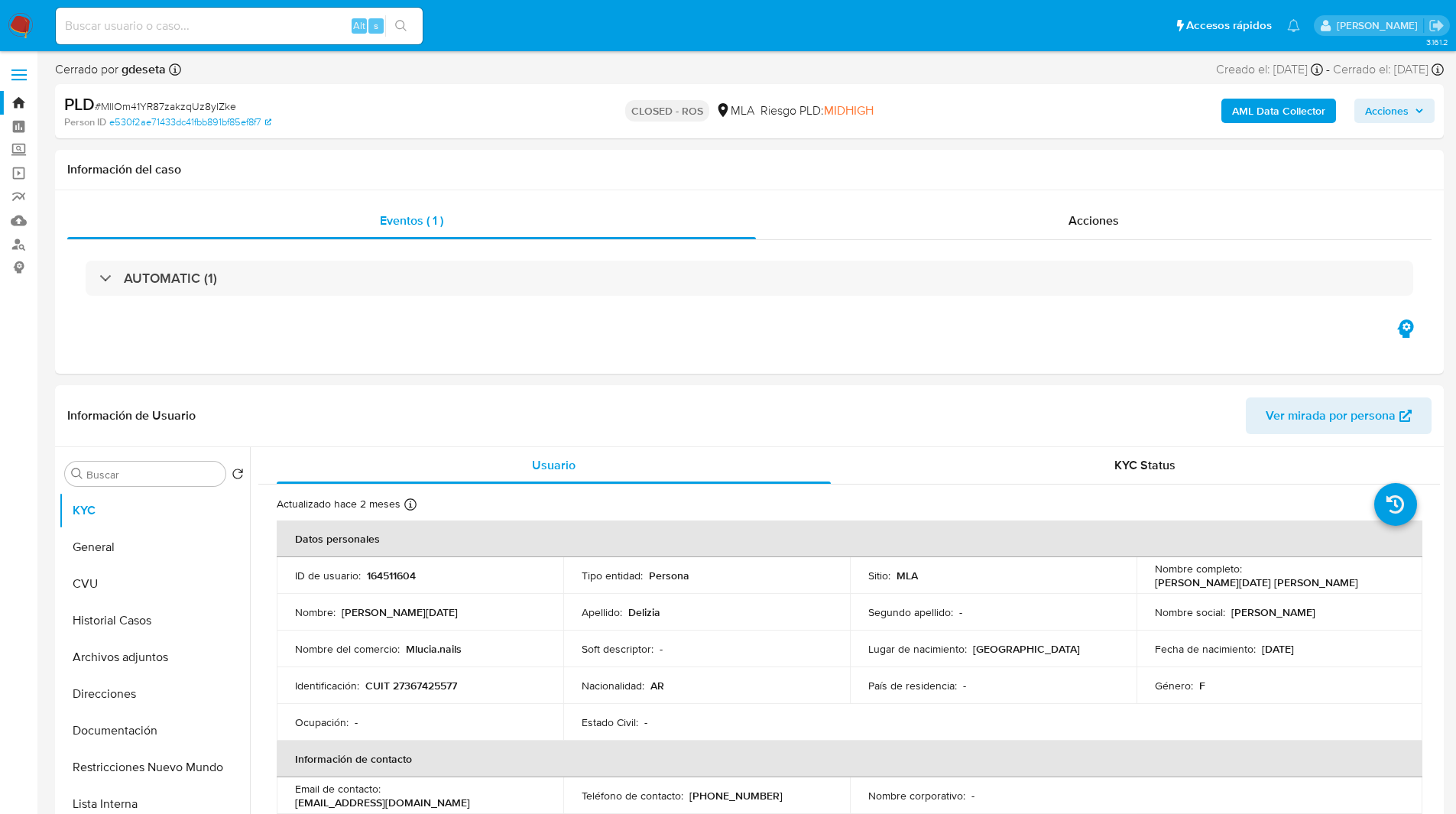
select select "10"
click at [966, 195] on div "Eventos ( 1 ) Acciones AUTOMATIC (1)" at bounding box center [750, 282] width 1389 height 184
click at [898, 219] on div "Acciones" at bounding box center [1094, 221] width 676 height 36
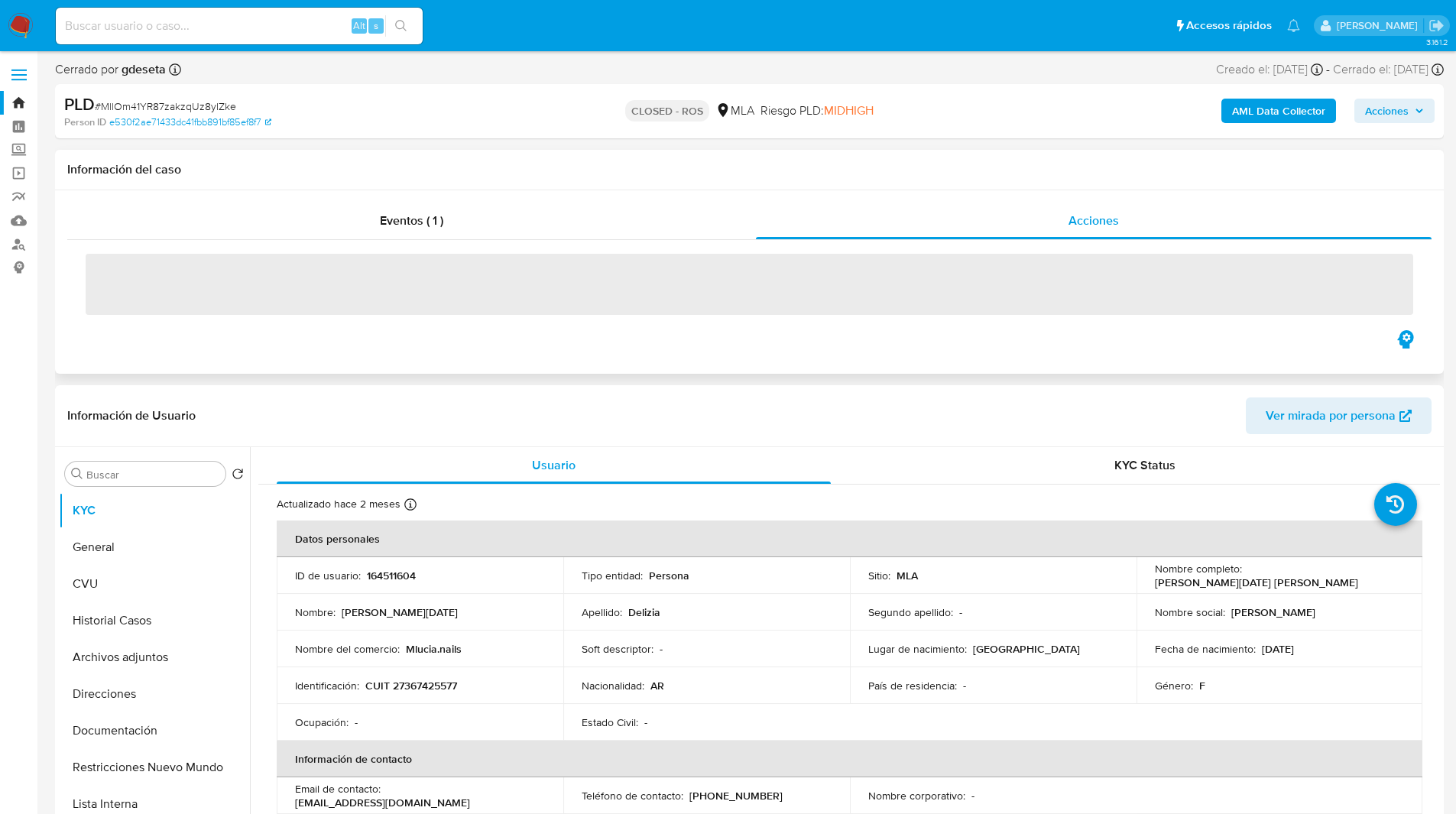
click at [751, 187] on div "Información del caso" at bounding box center [750, 170] width 1389 height 41
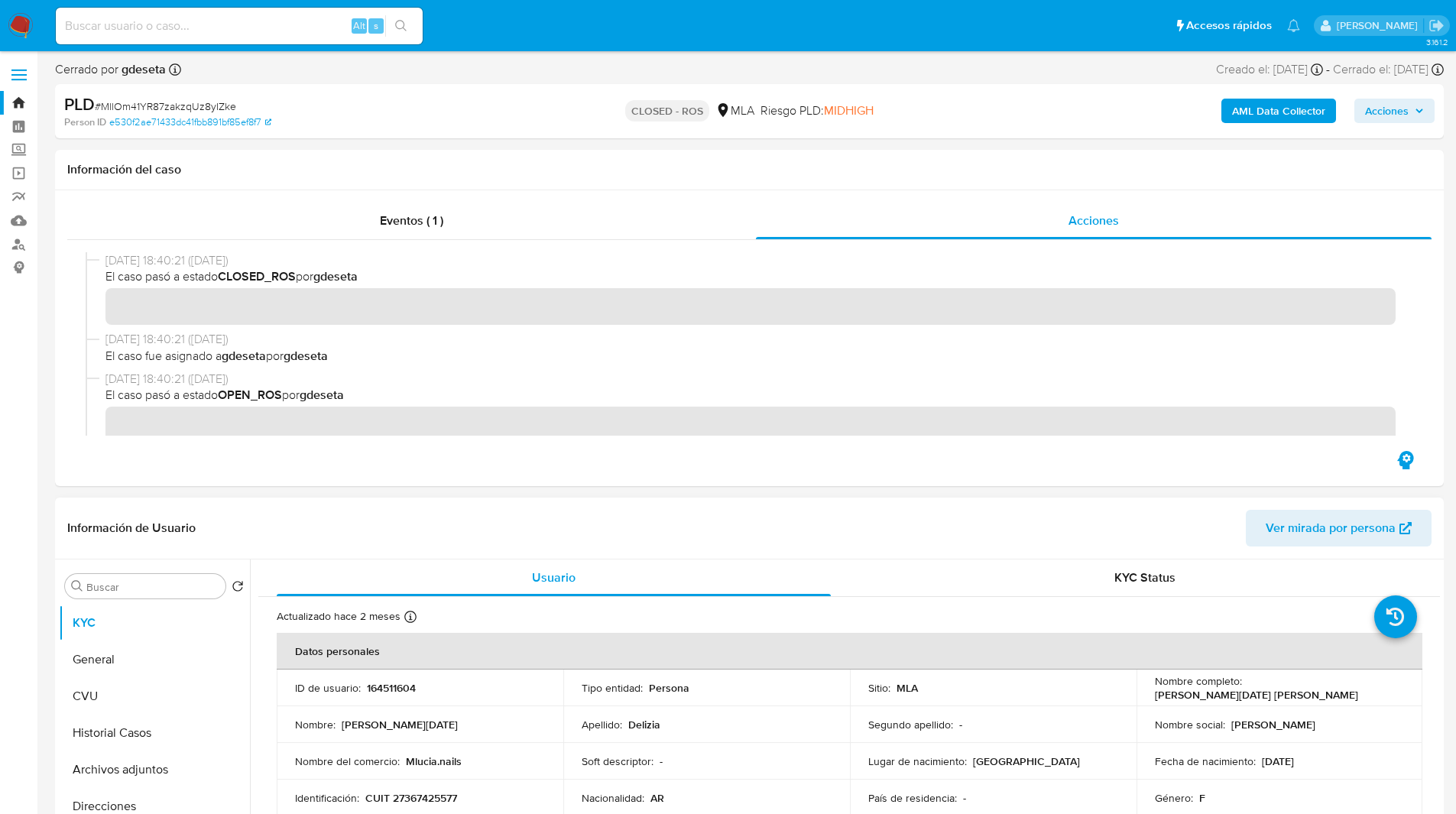
click at [988, 529] on header "Información de Usuario Ver mirada por persona" at bounding box center [749, 528] width 1364 height 36
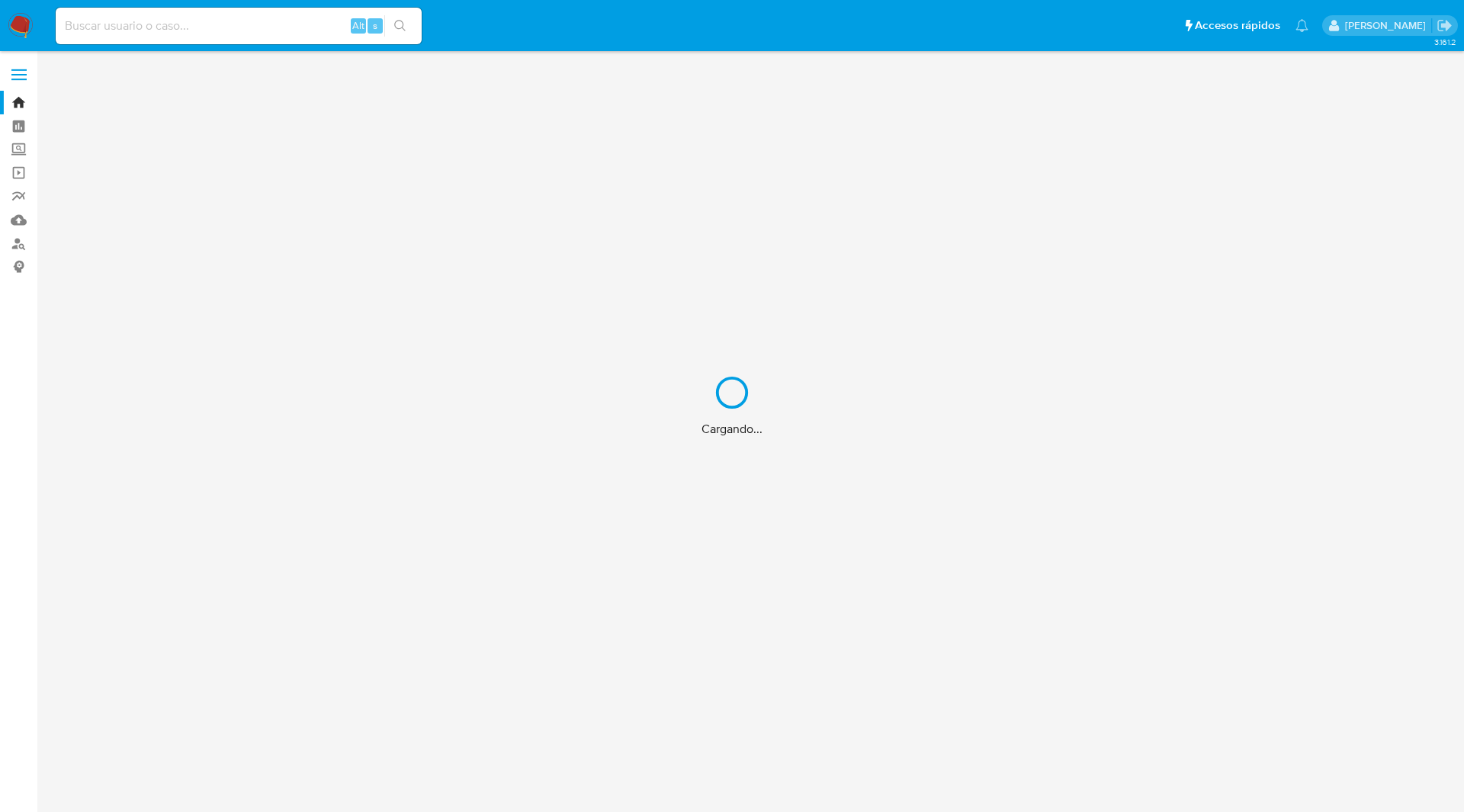
click at [682, 38] on div "Cargando..." at bounding box center [732, 406] width 1464 height 812
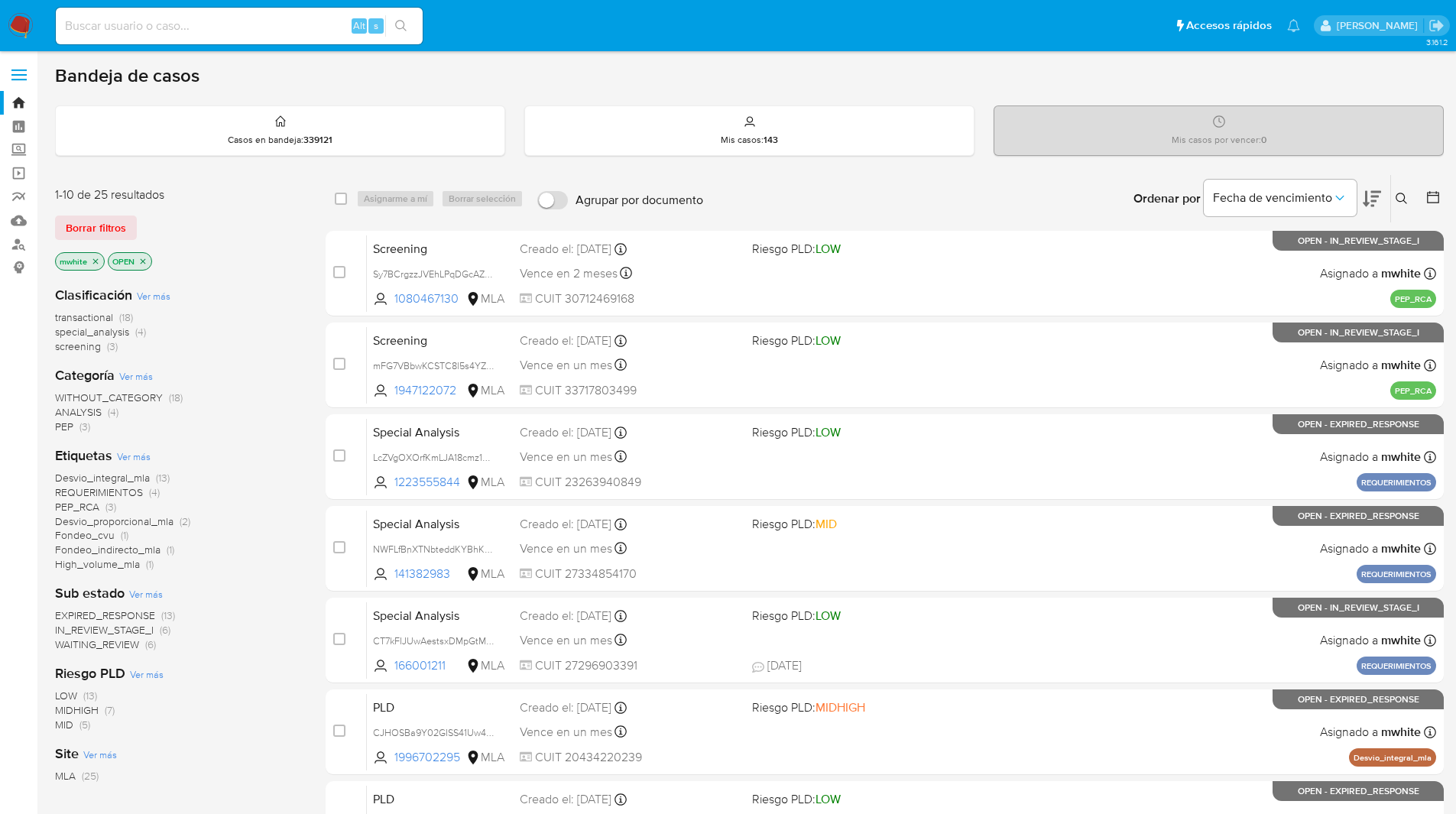
click at [1394, 193] on button at bounding box center [1403, 199] width 25 height 18
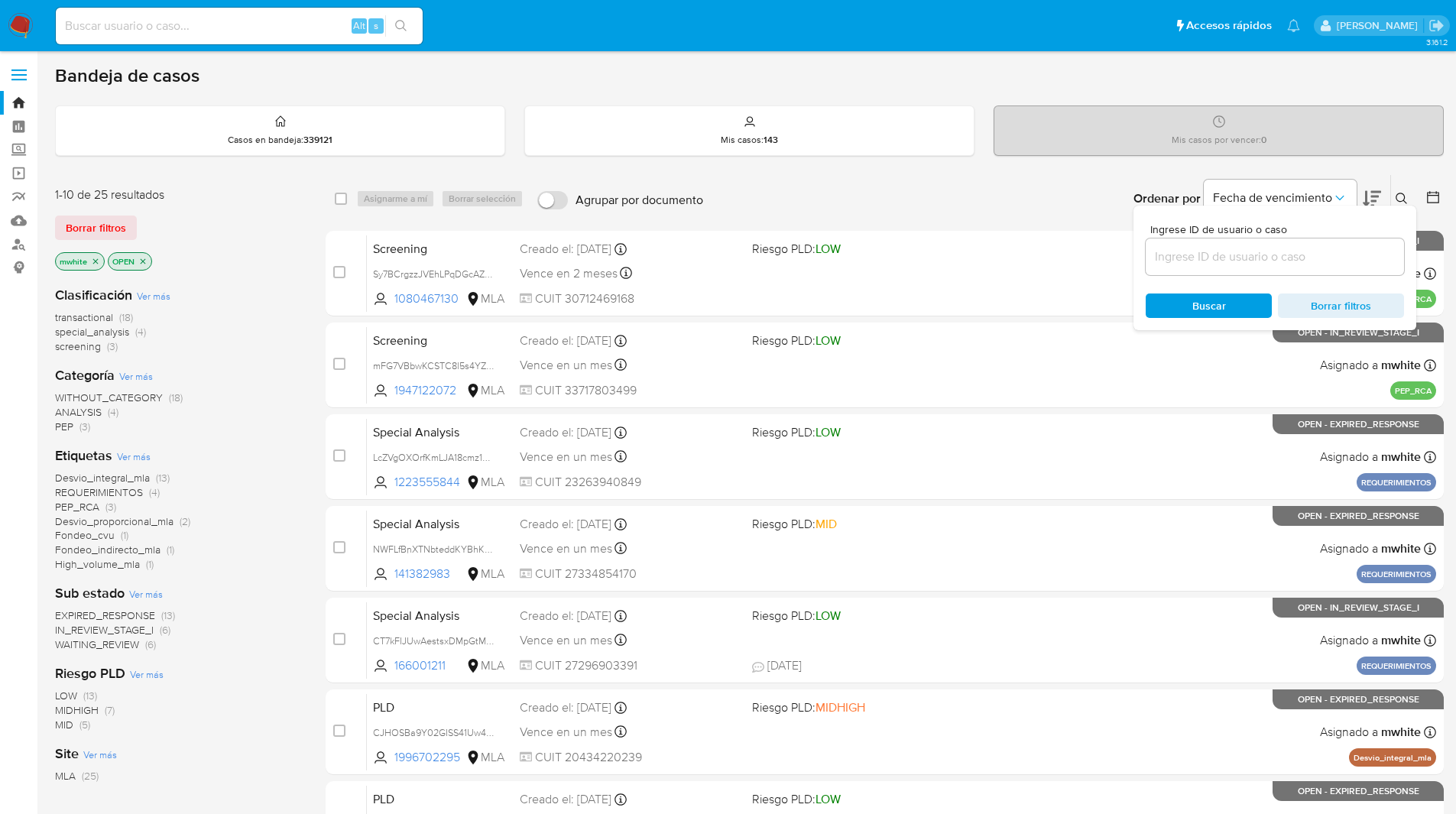
click at [1268, 265] on input at bounding box center [1275, 256] width 258 height 20
type input "CT7kFIJUwAestsxDMpGtMJ01"
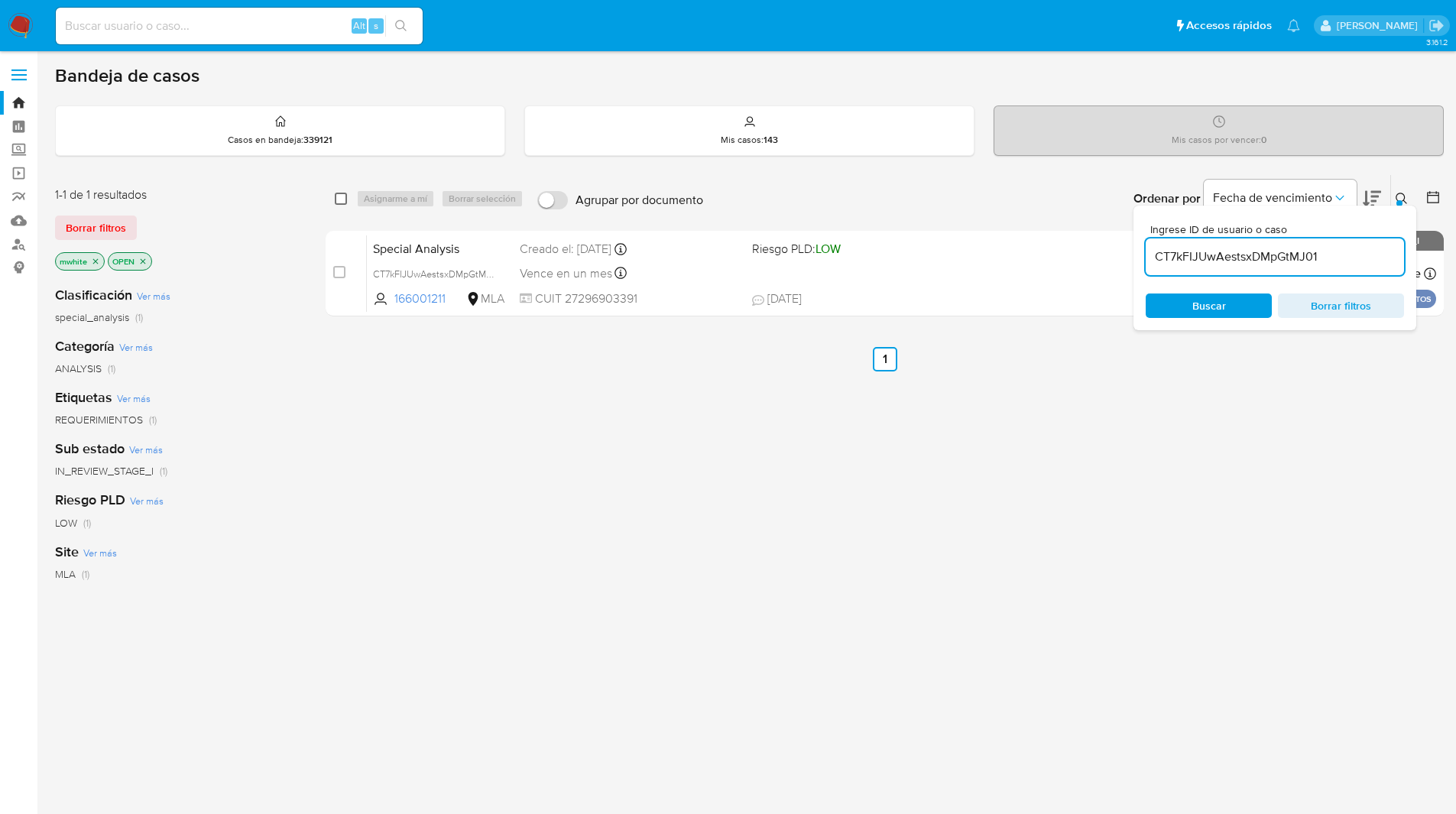
click at [346, 202] on input "checkbox" at bounding box center [341, 199] width 12 height 12
checkbox input "true"
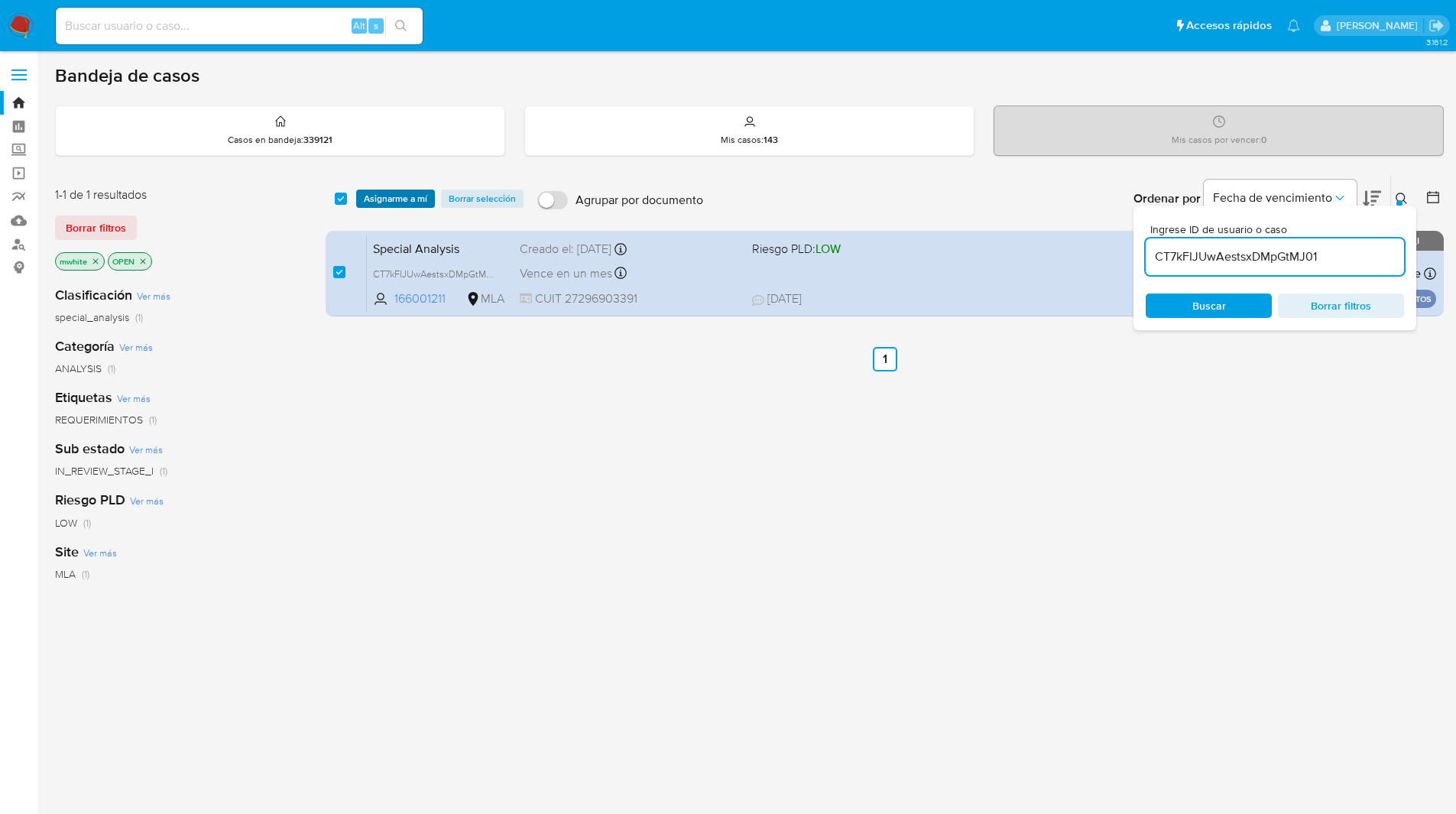
click at [379, 202] on span "Asignarme a mí" at bounding box center [395, 199] width 64 height 15
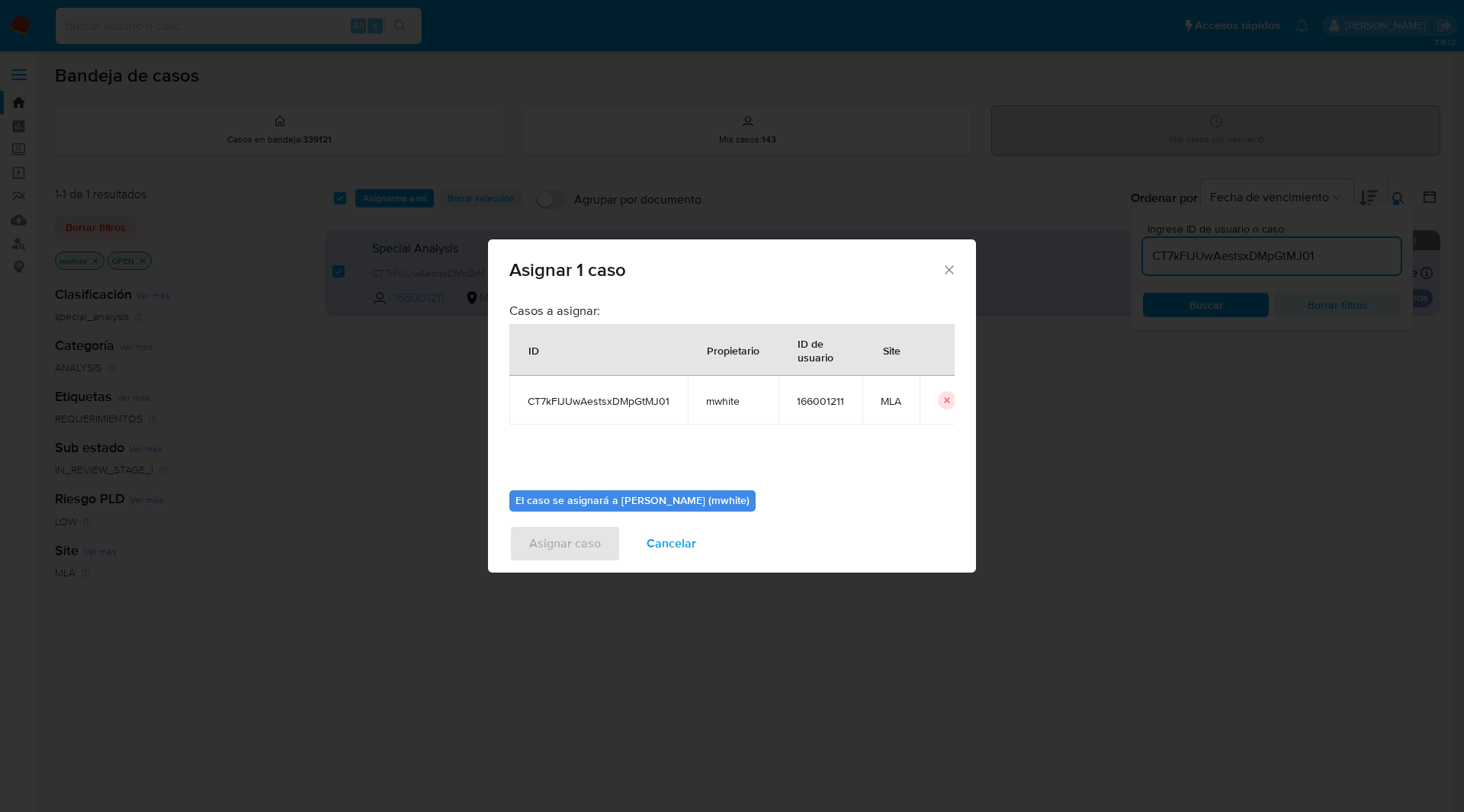
click at [711, 399] on span "mwhite" at bounding box center [733, 401] width 54 height 14
copy span "mwhite"
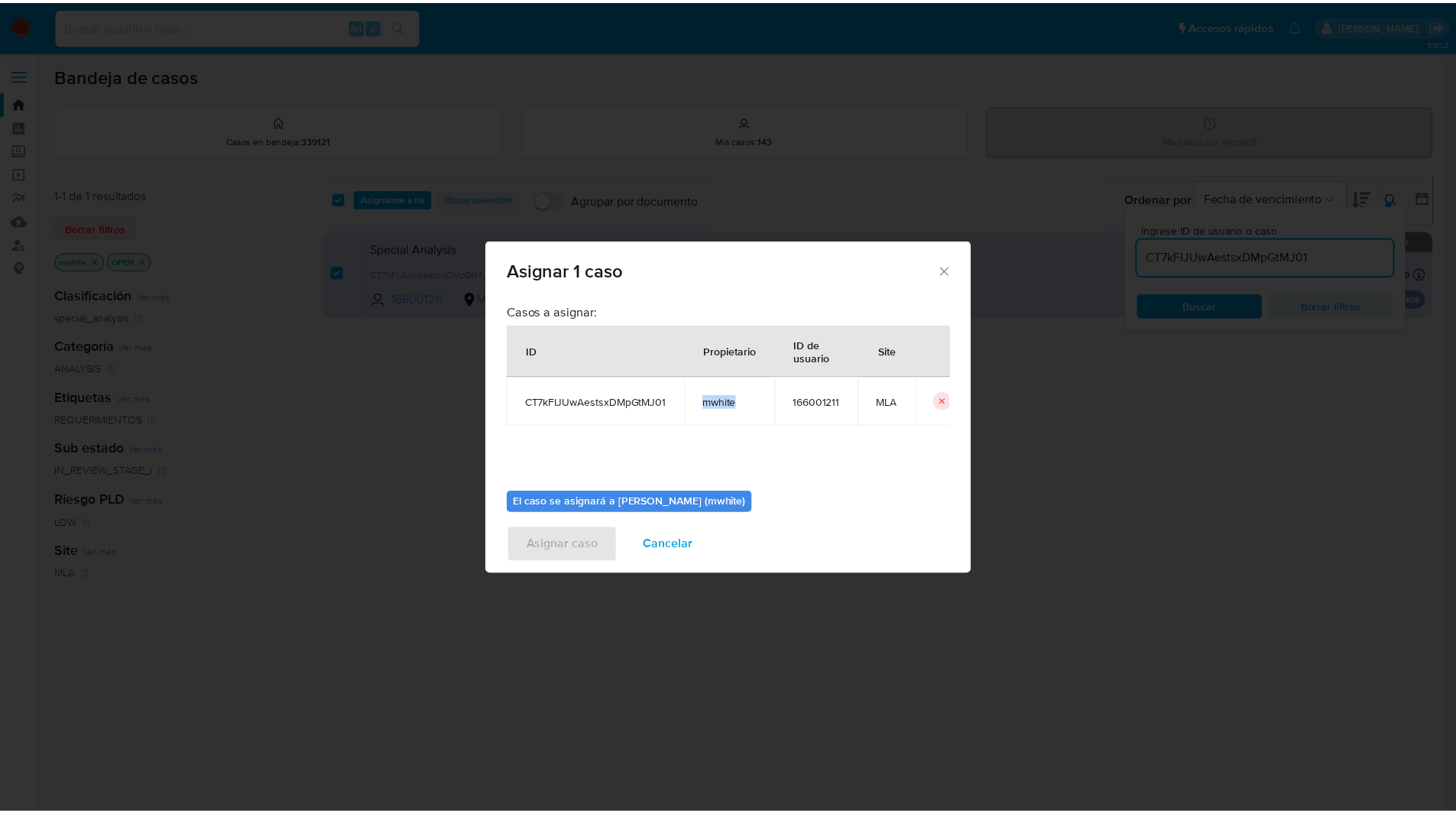
scroll to position [79, 0]
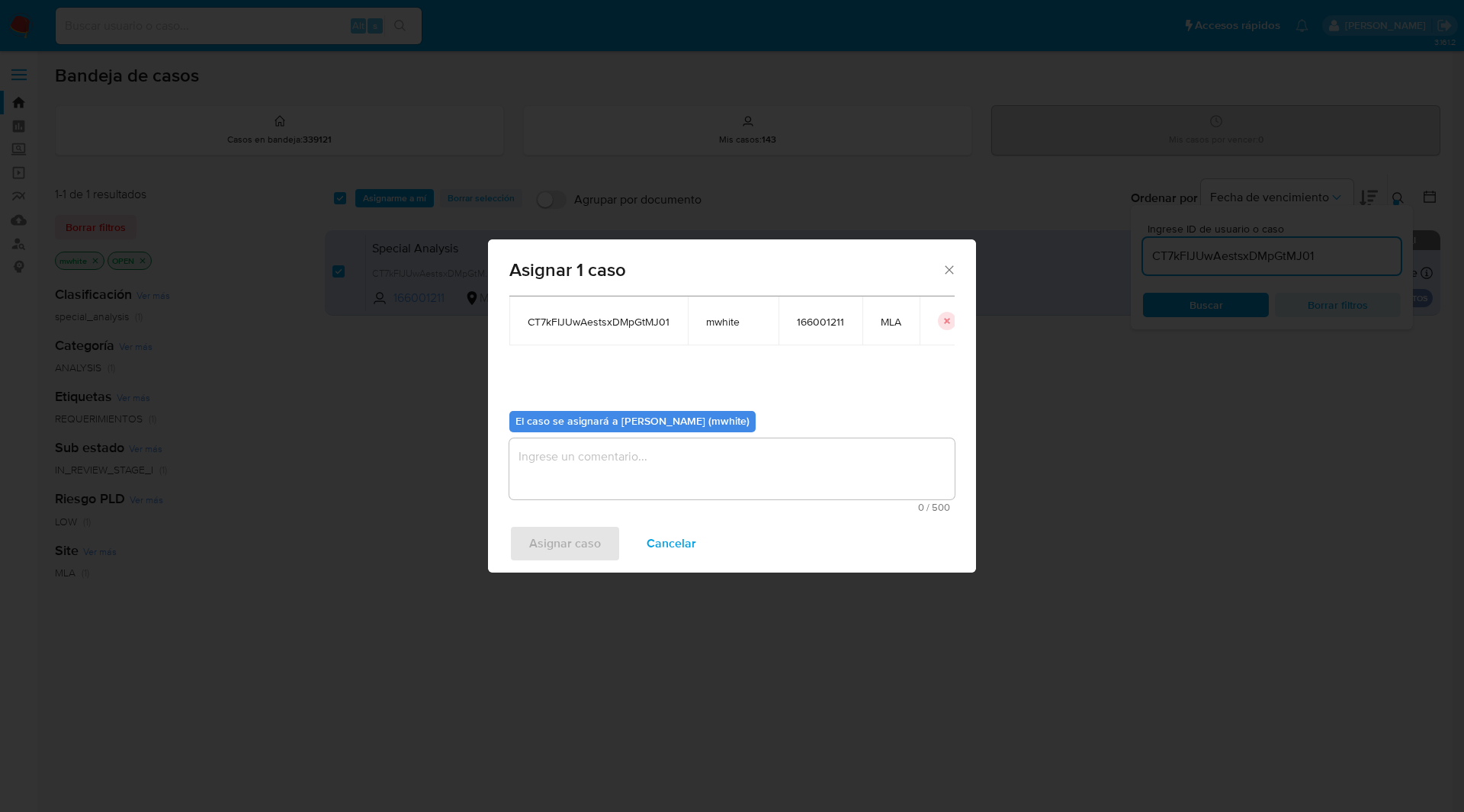
click at [586, 491] on textarea "assign-modal" at bounding box center [732, 469] width 446 height 61
paste textarea "mwhite"
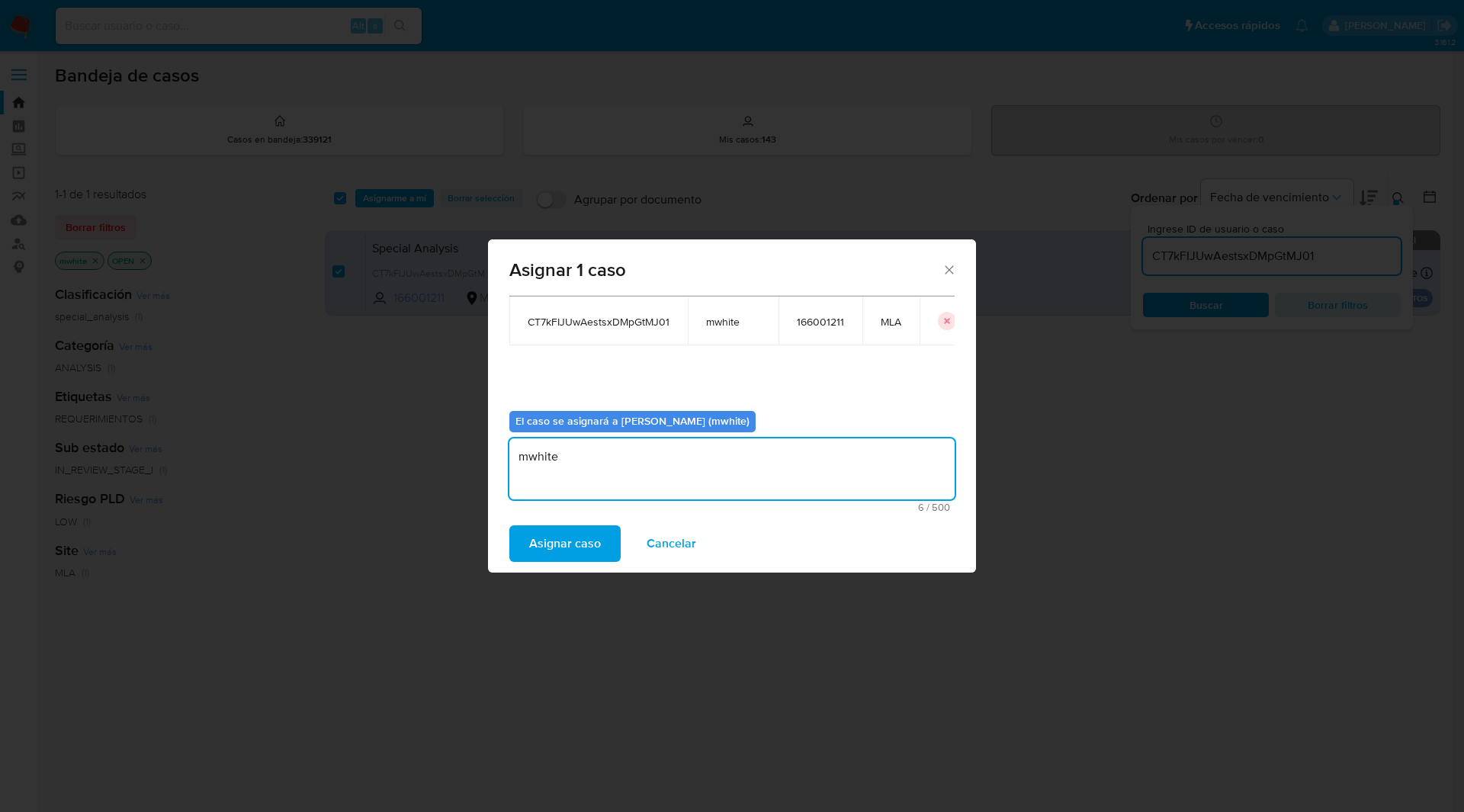
type textarea "mwhite"
click at [585, 536] on span "Asignar caso" at bounding box center [564, 543] width 72 height 34
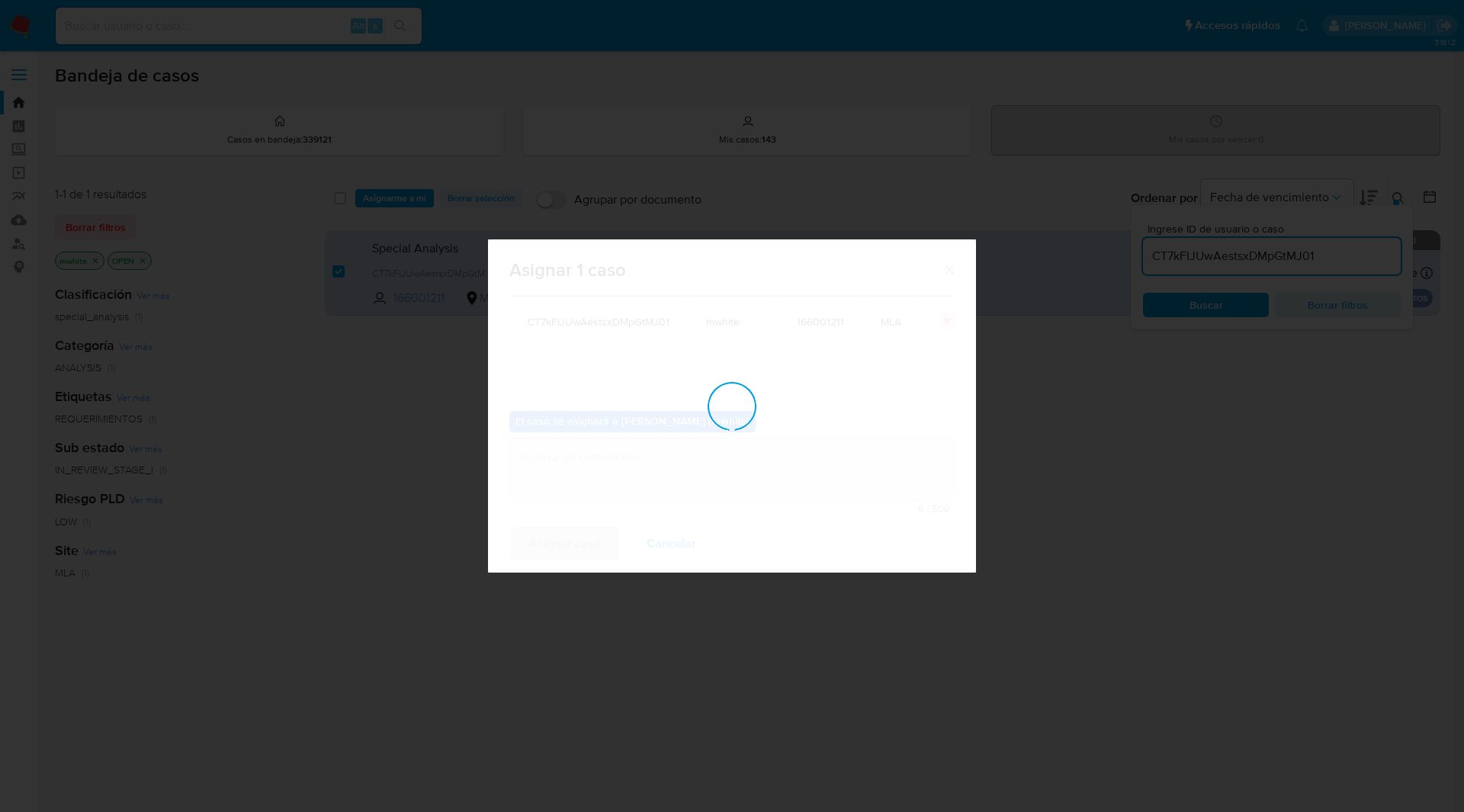
checkbox input "false"
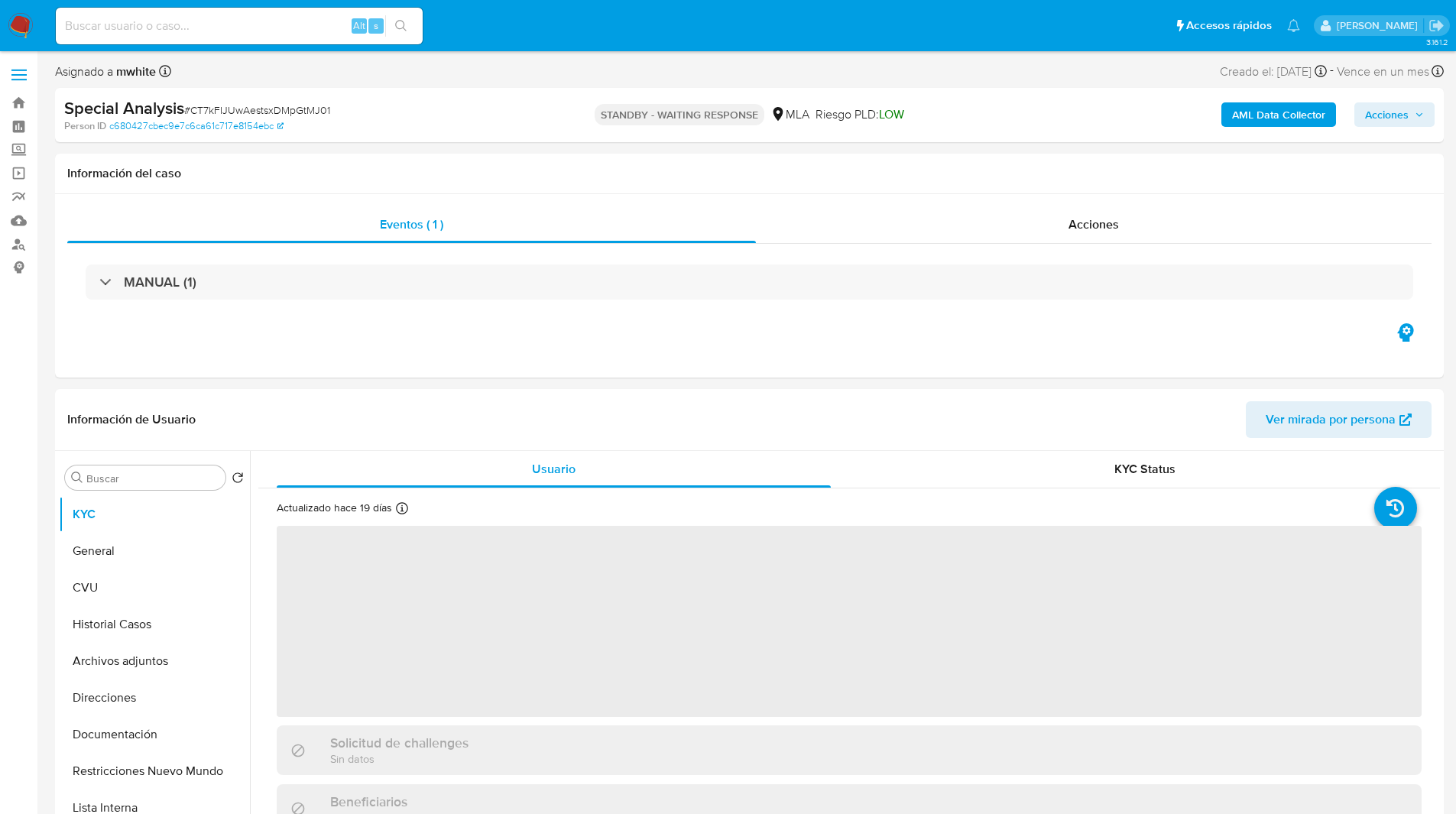
select select "10"
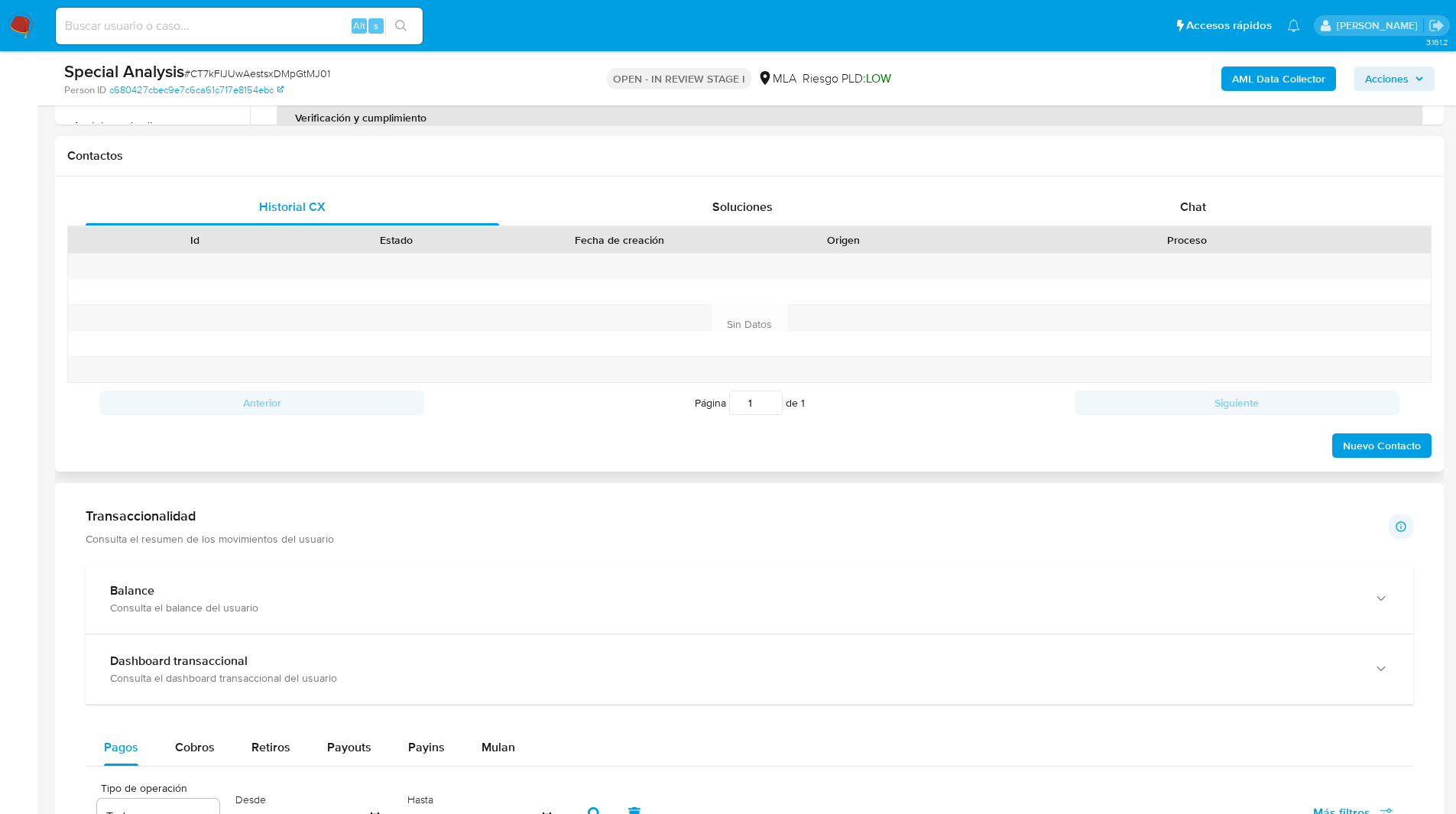
scroll to position [663, 0]
click at [1198, 215] on span "Chat" at bounding box center [1192, 207] width 26 height 17
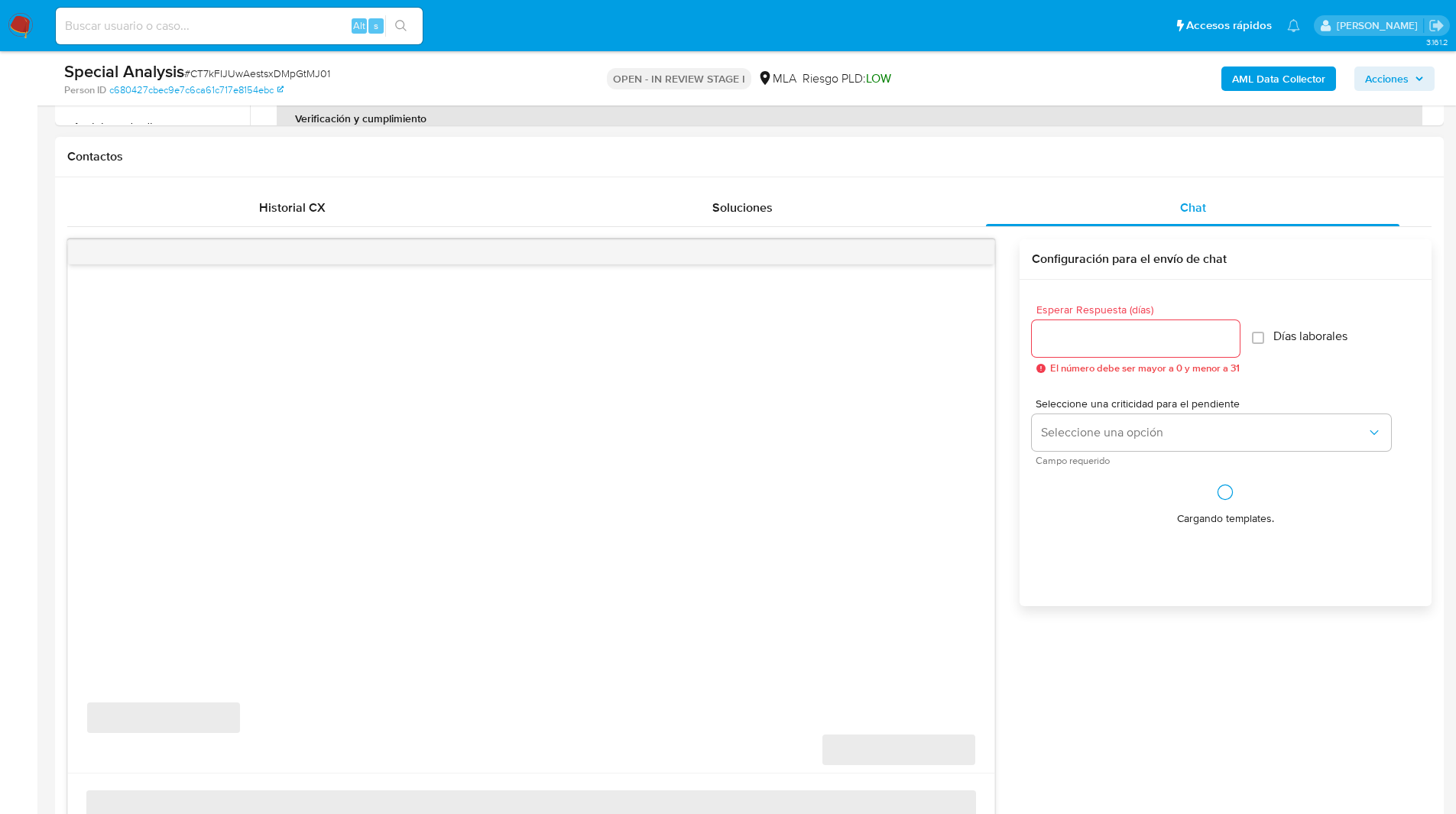
click at [972, 156] on h1 "Contactos" at bounding box center [749, 156] width 1364 height 15
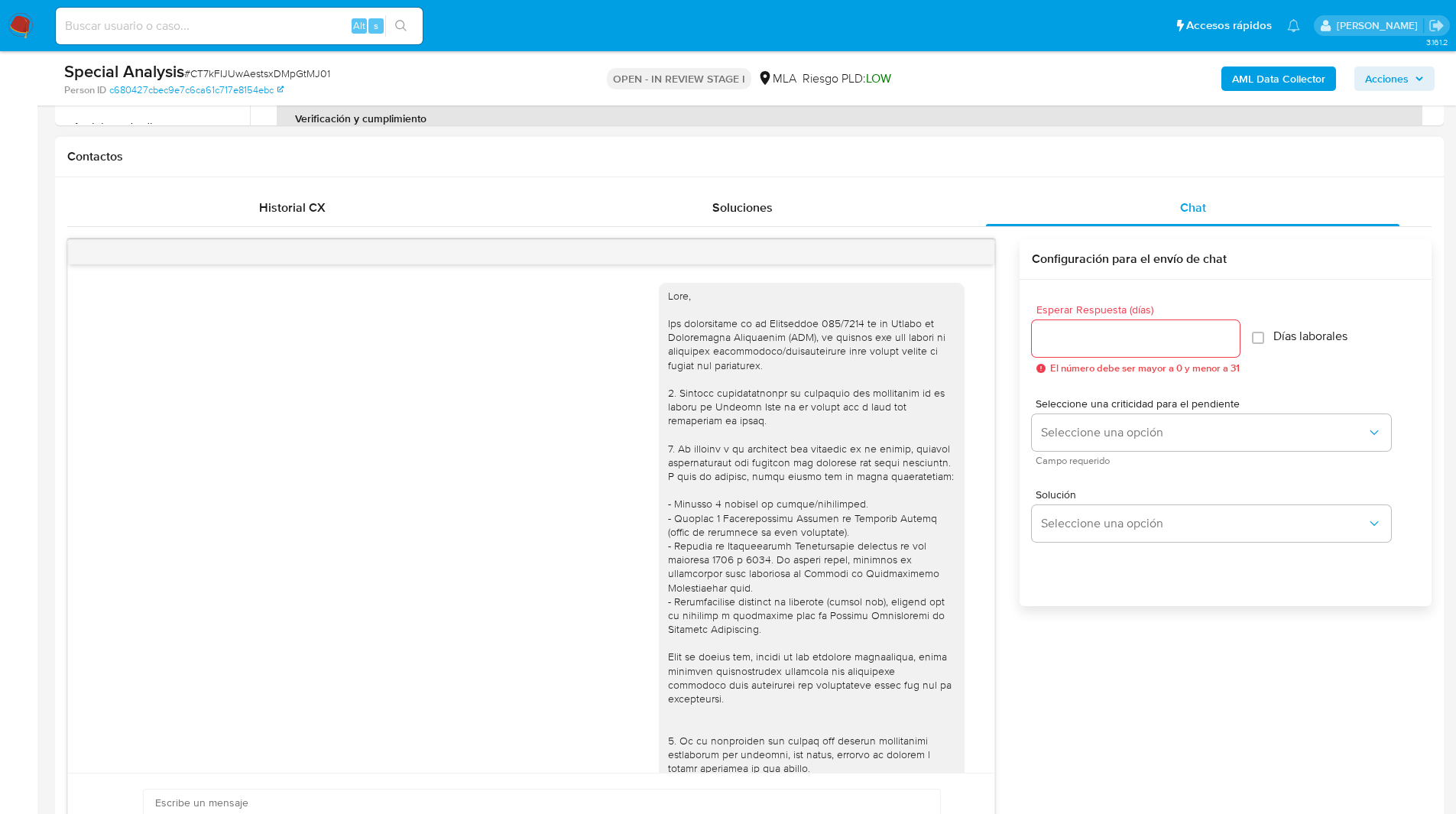
scroll to position [1132, 0]
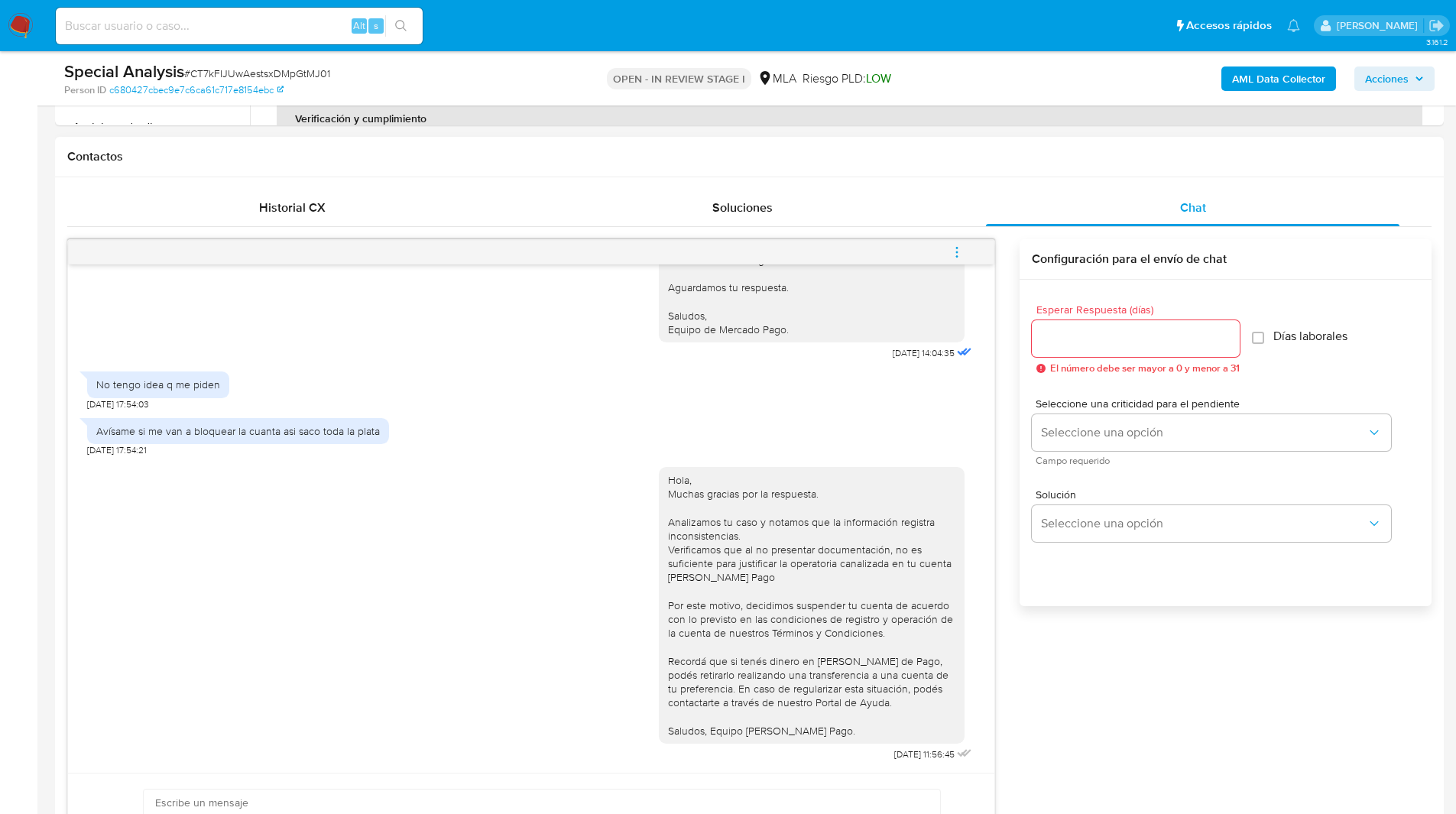
click at [960, 247] on icon "menu-action" at bounding box center [956, 252] width 14 height 14
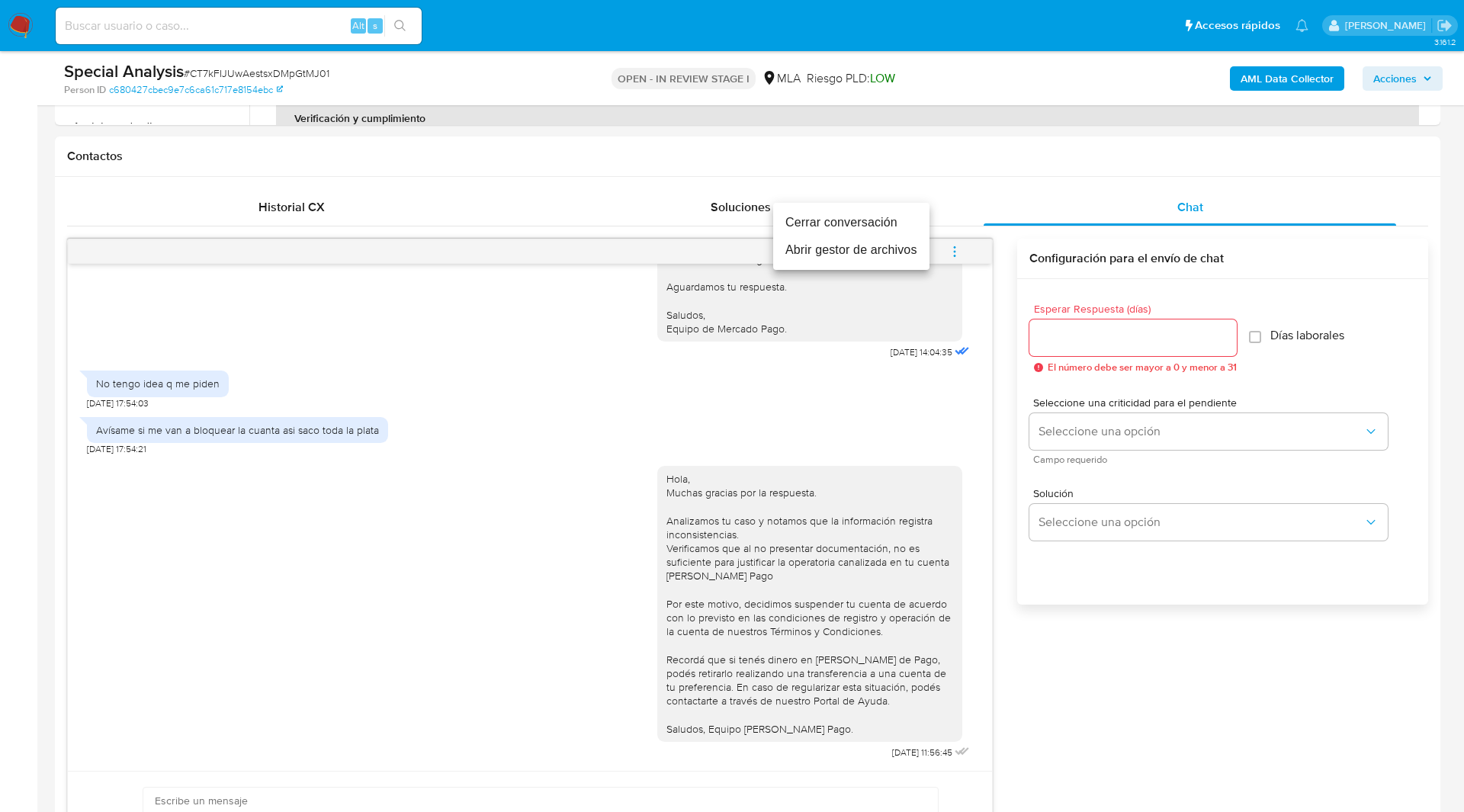
click at [847, 220] on li "Cerrar conversación" at bounding box center [851, 222] width 156 height 27
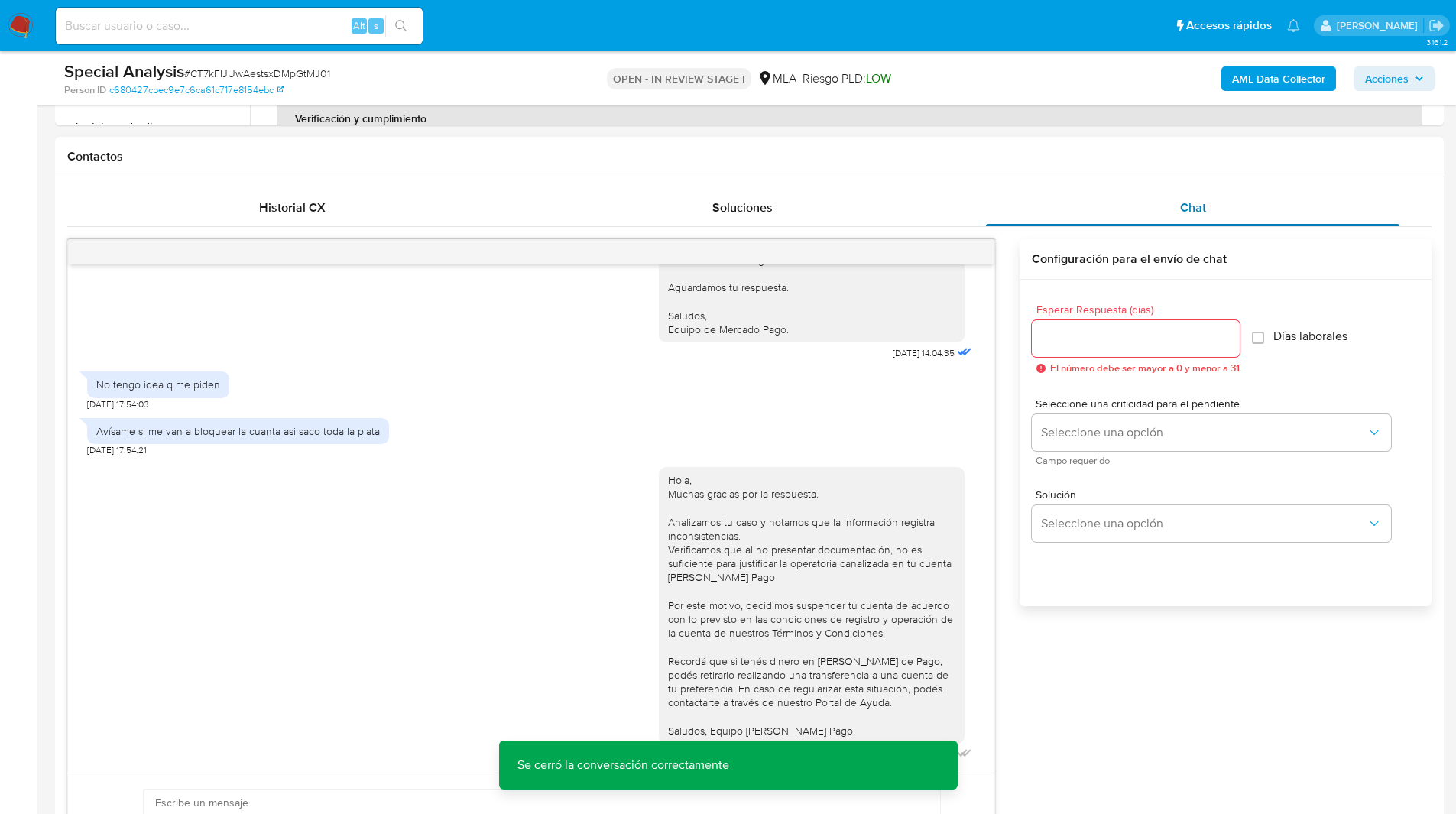
scroll to position [0, 0]
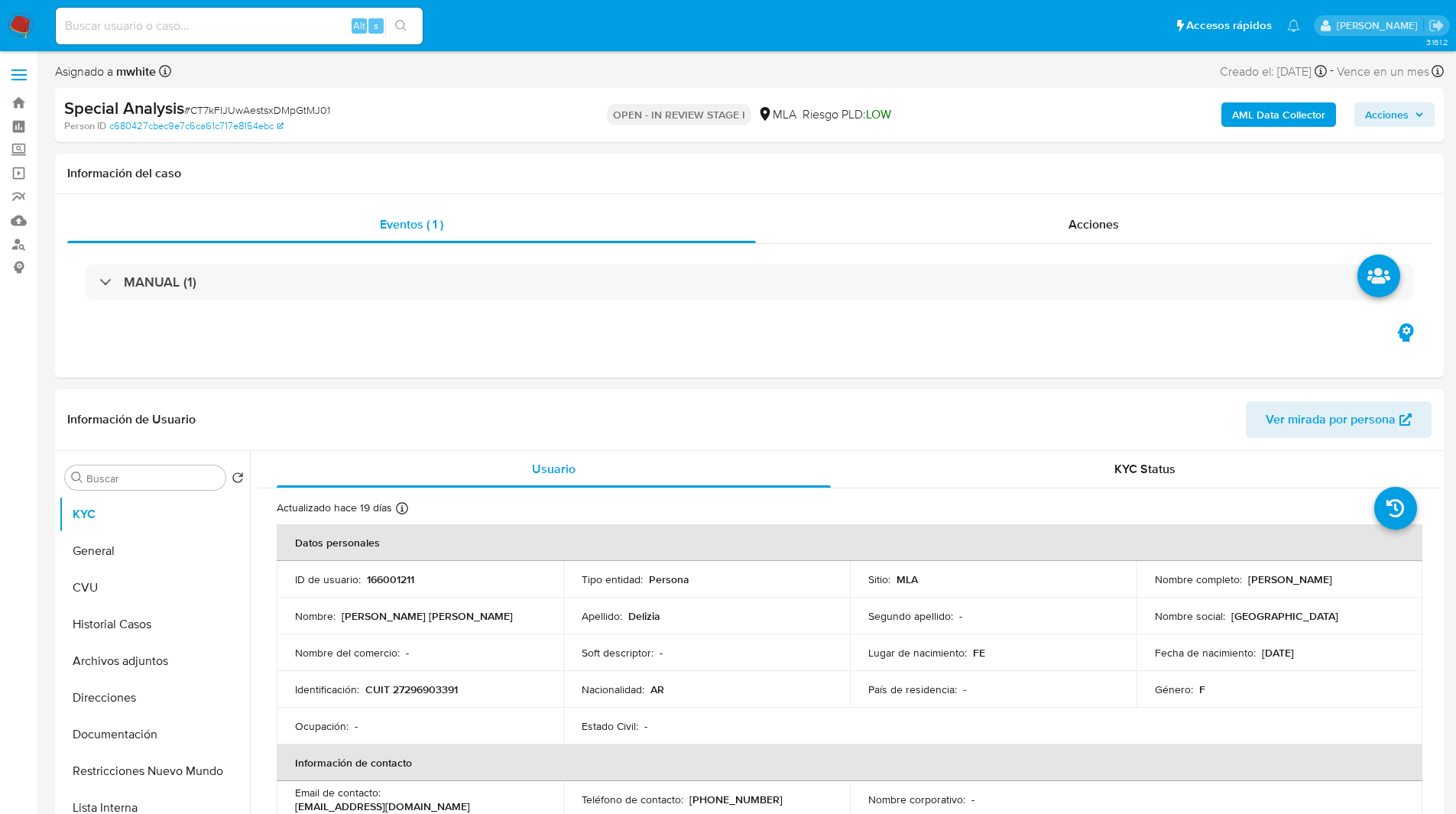
click at [414, 89] on div "Special Analysis # CT7kFIJUwAestsxDMpGtMJ01 Person ID c680427cbec9e7c6ca61c717e…" at bounding box center [750, 115] width 1389 height 55
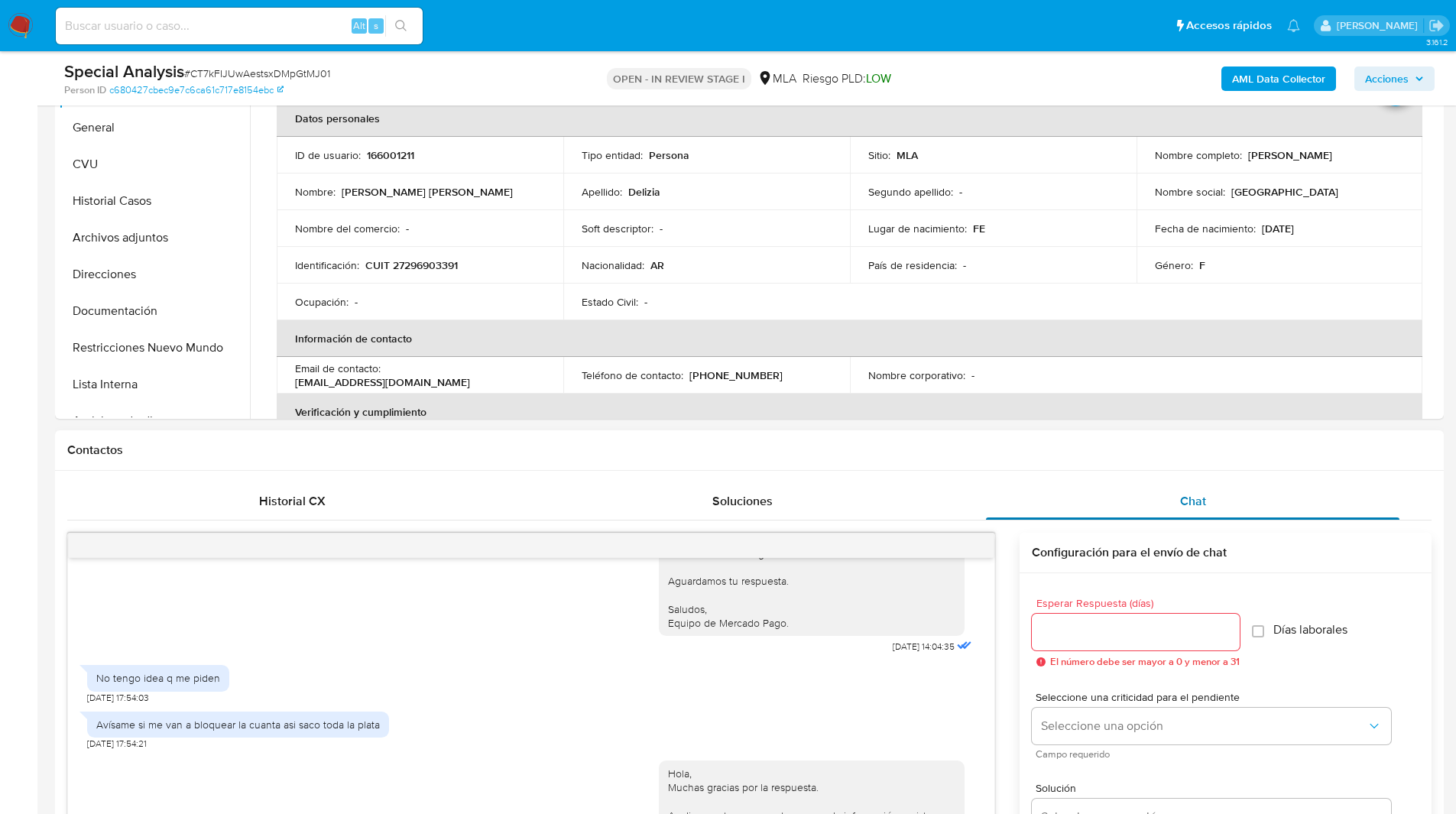
scroll to position [370, 0]
click at [941, 444] on h1 "Contactos" at bounding box center [749, 449] width 1364 height 15
click at [919, 448] on h1 "Contactos" at bounding box center [749, 449] width 1364 height 15
click at [649, 466] on div "Contactos" at bounding box center [750, 449] width 1389 height 41
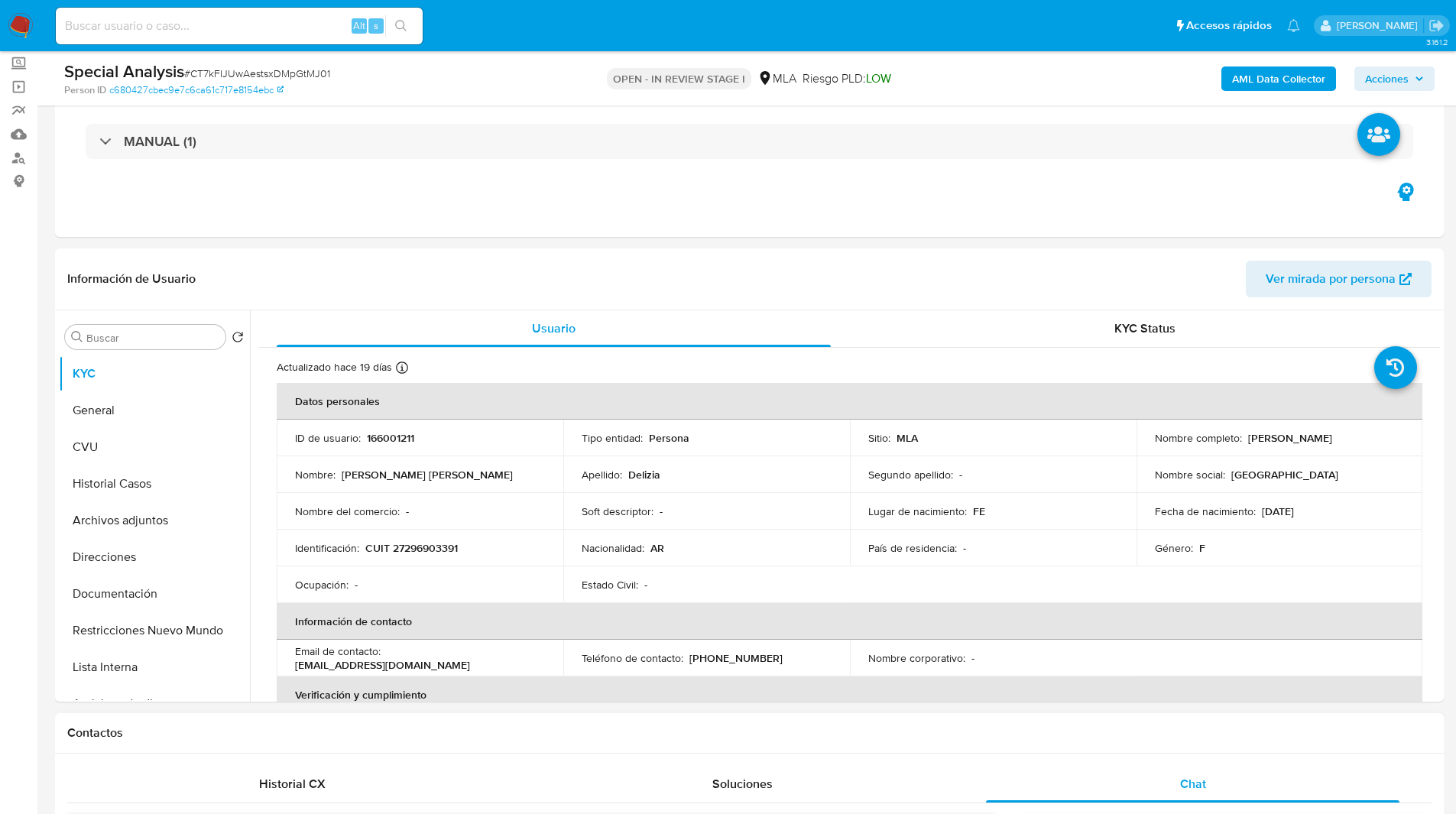
scroll to position [0, 0]
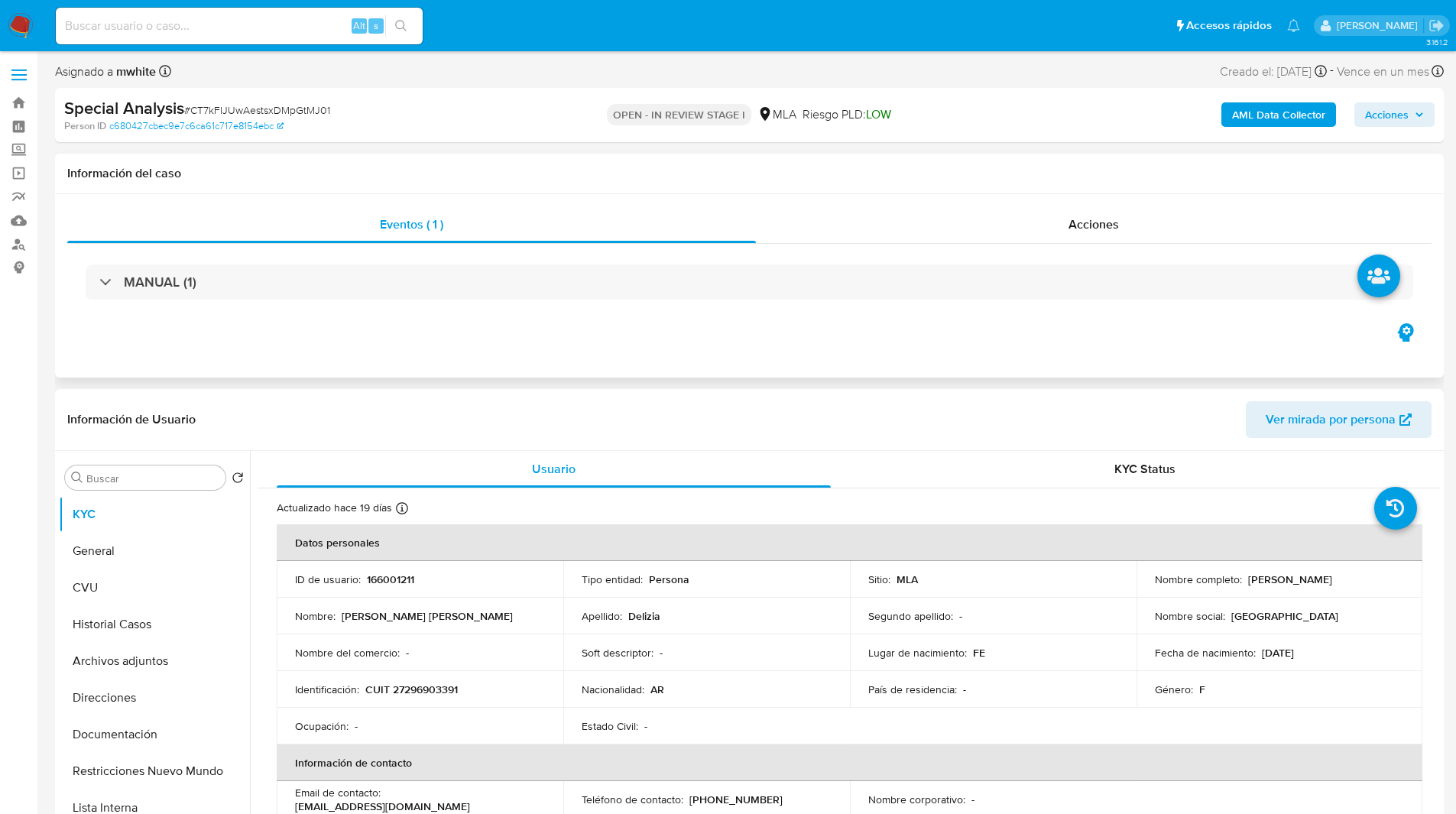
click at [642, 336] on div "Eventos ( 1 ) Acciones MANUAL (1)" at bounding box center [750, 286] width 1389 height 184
click at [1265, 113] on b "AML Data Collector" at bounding box center [1278, 115] width 93 height 25
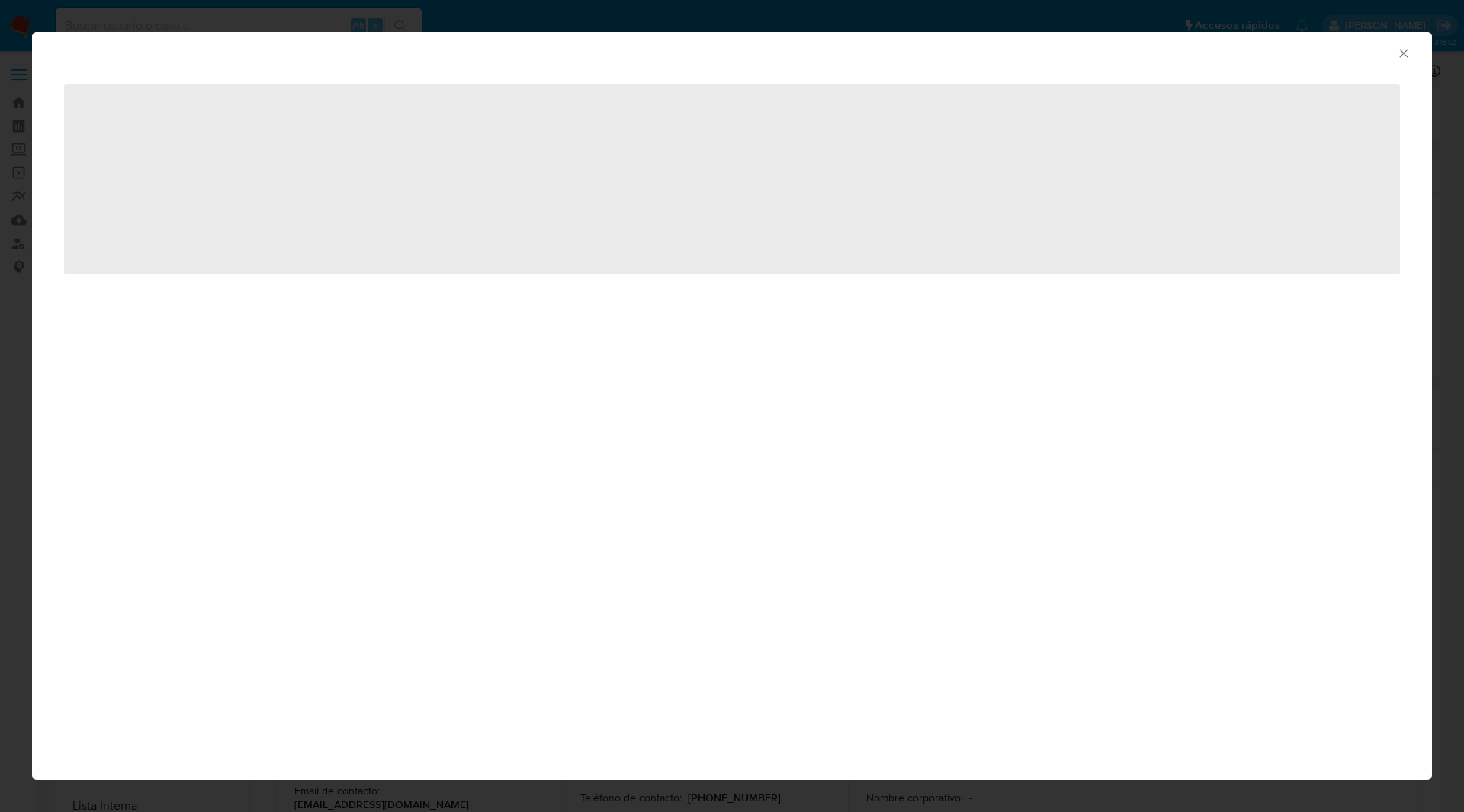
click at [887, 74] on div "‌" at bounding box center [732, 188] width 1400 height 236
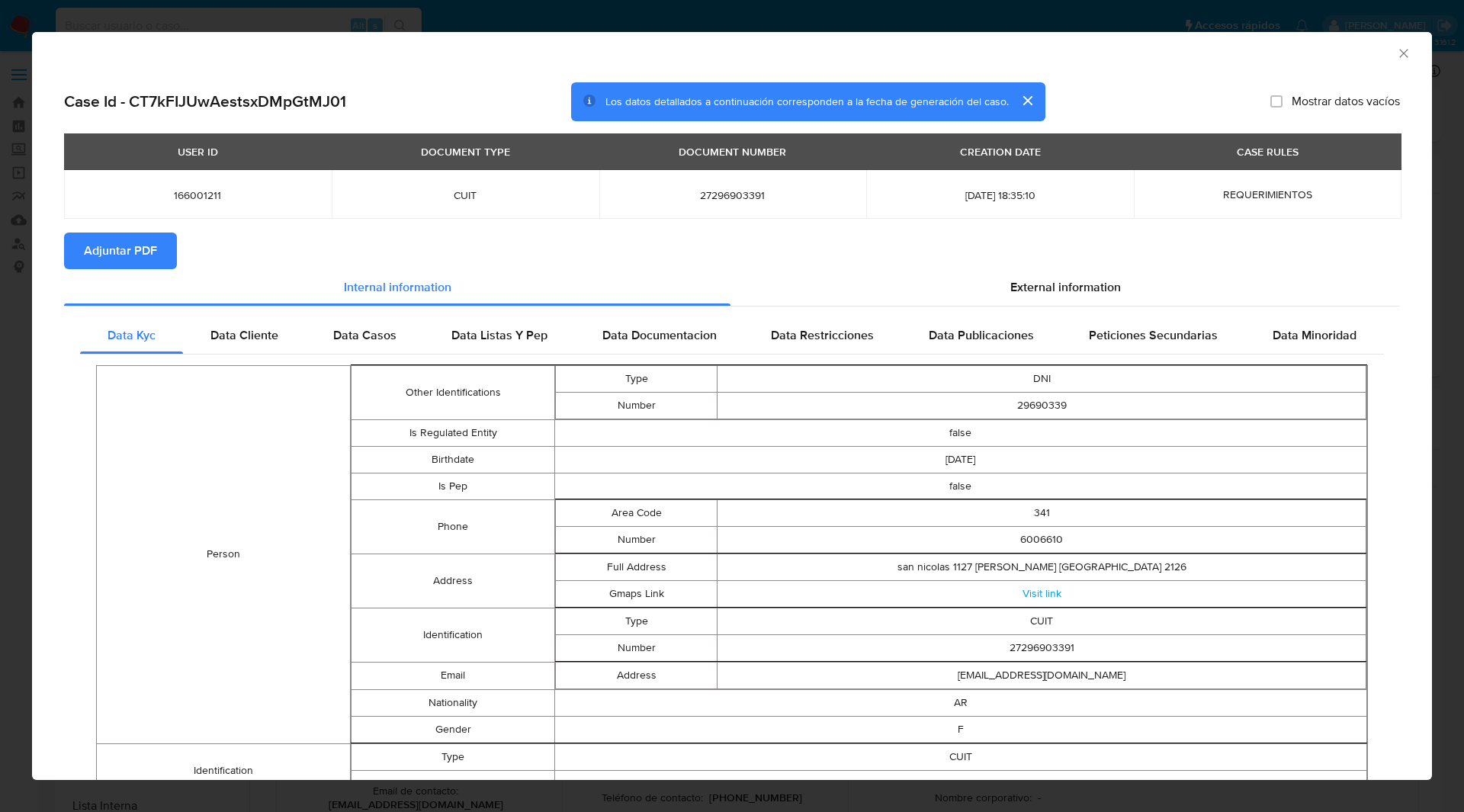
click at [127, 257] on span "Adjuntar PDF" at bounding box center [120, 251] width 73 height 34
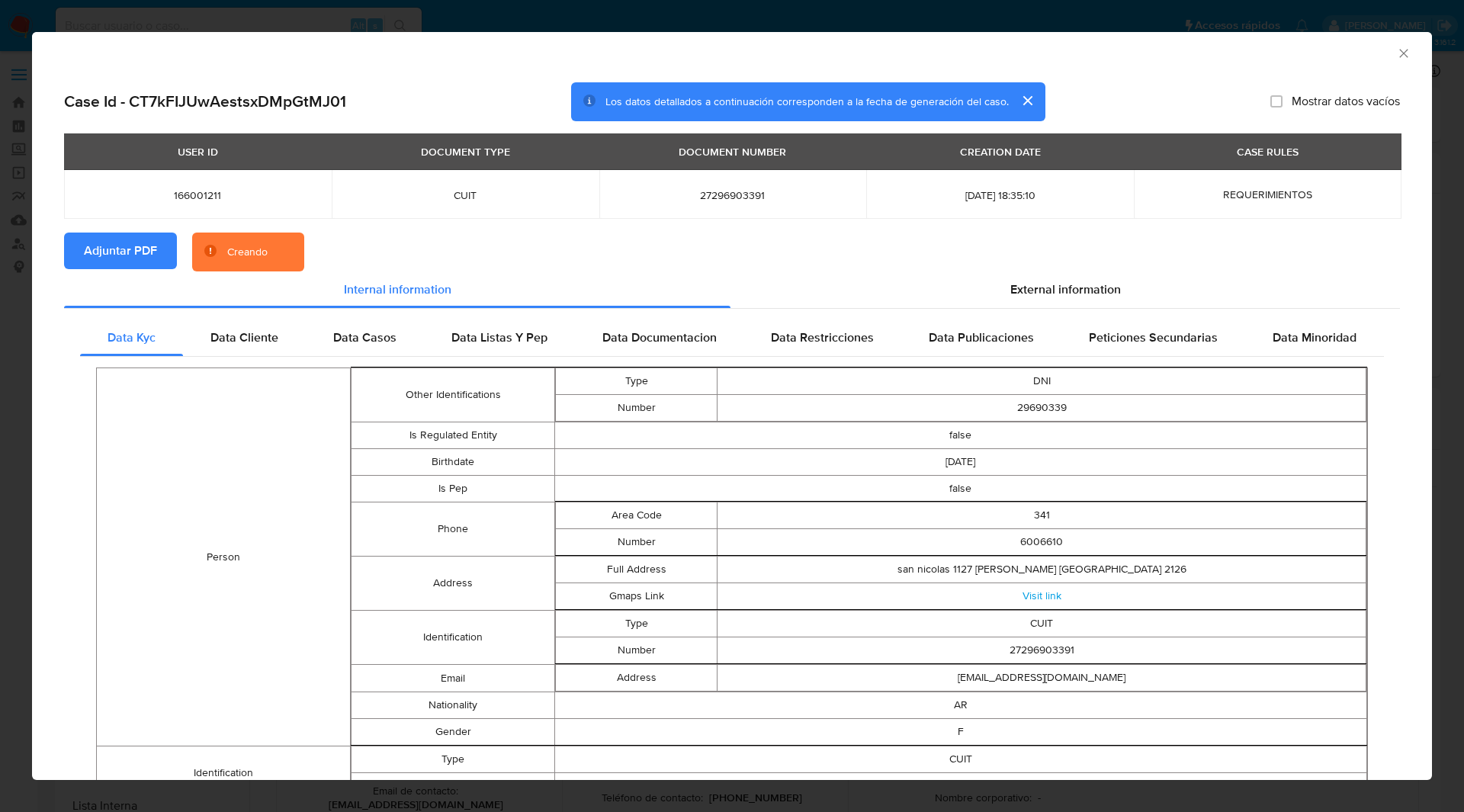
click at [412, 243] on section "Adjuntar PDF Creando" at bounding box center [732, 253] width 1336 height 40
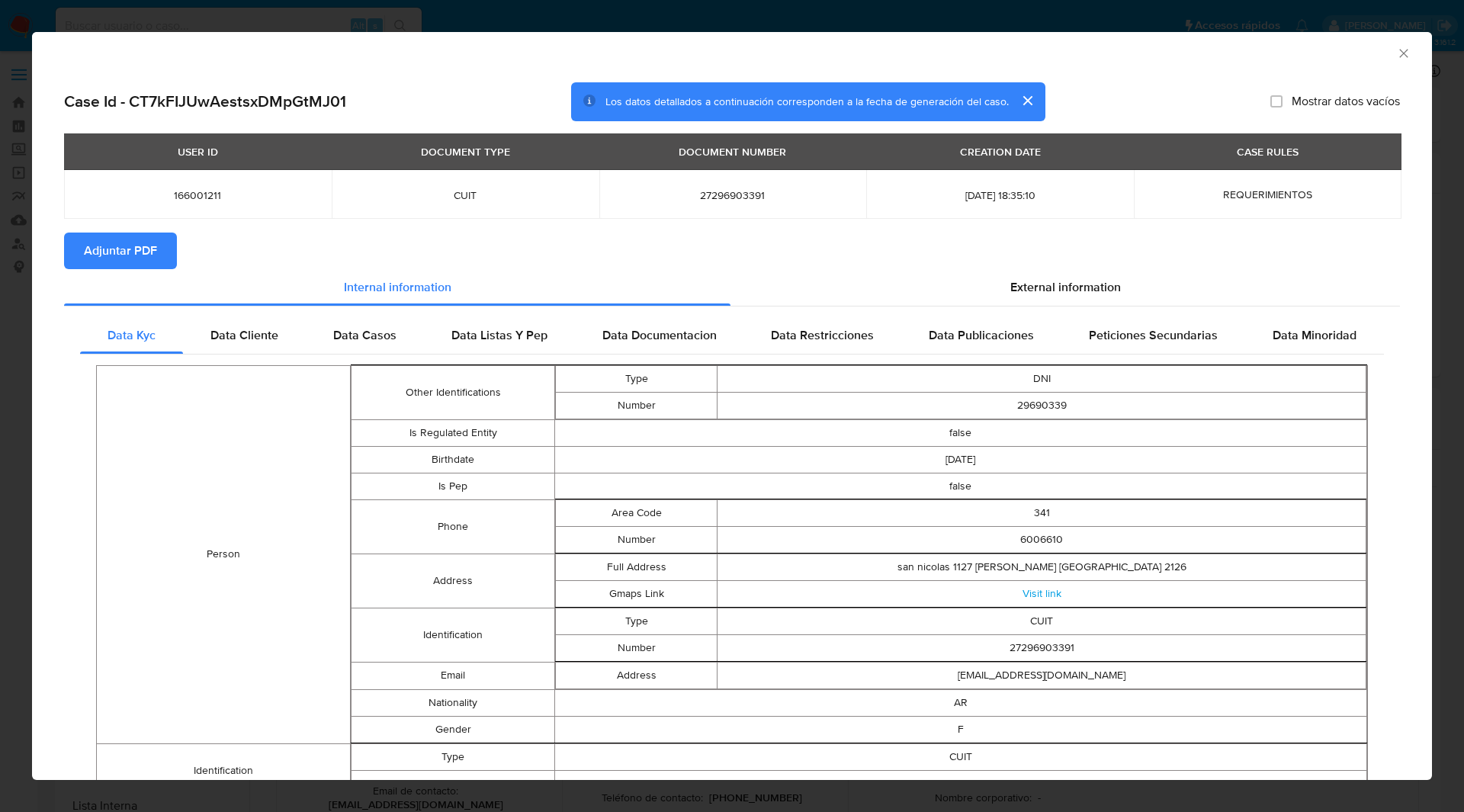
click at [1396, 55] on icon "Cerrar ventana" at bounding box center [1403, 53] width 15 height 15
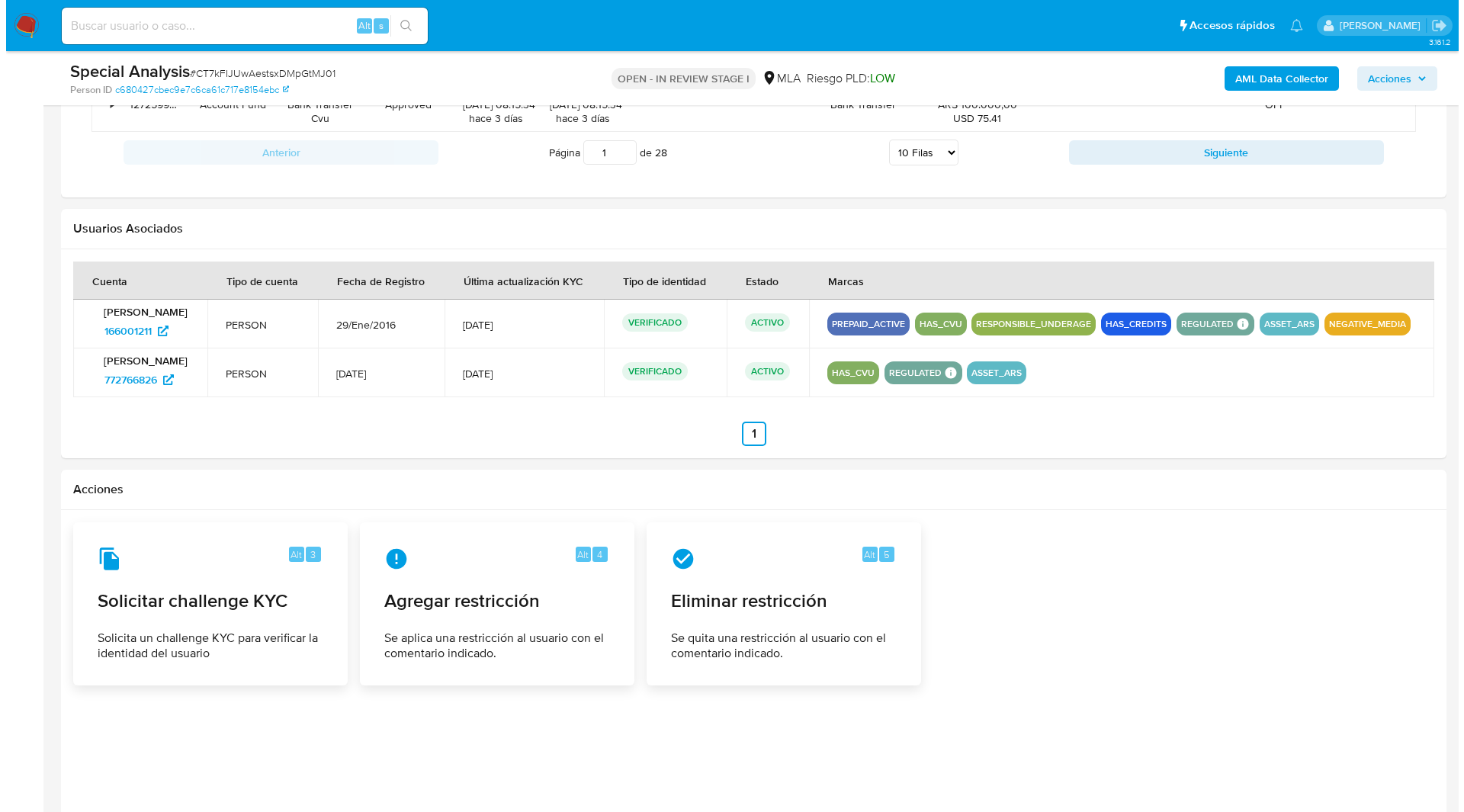
scroll to position [2413, 0]
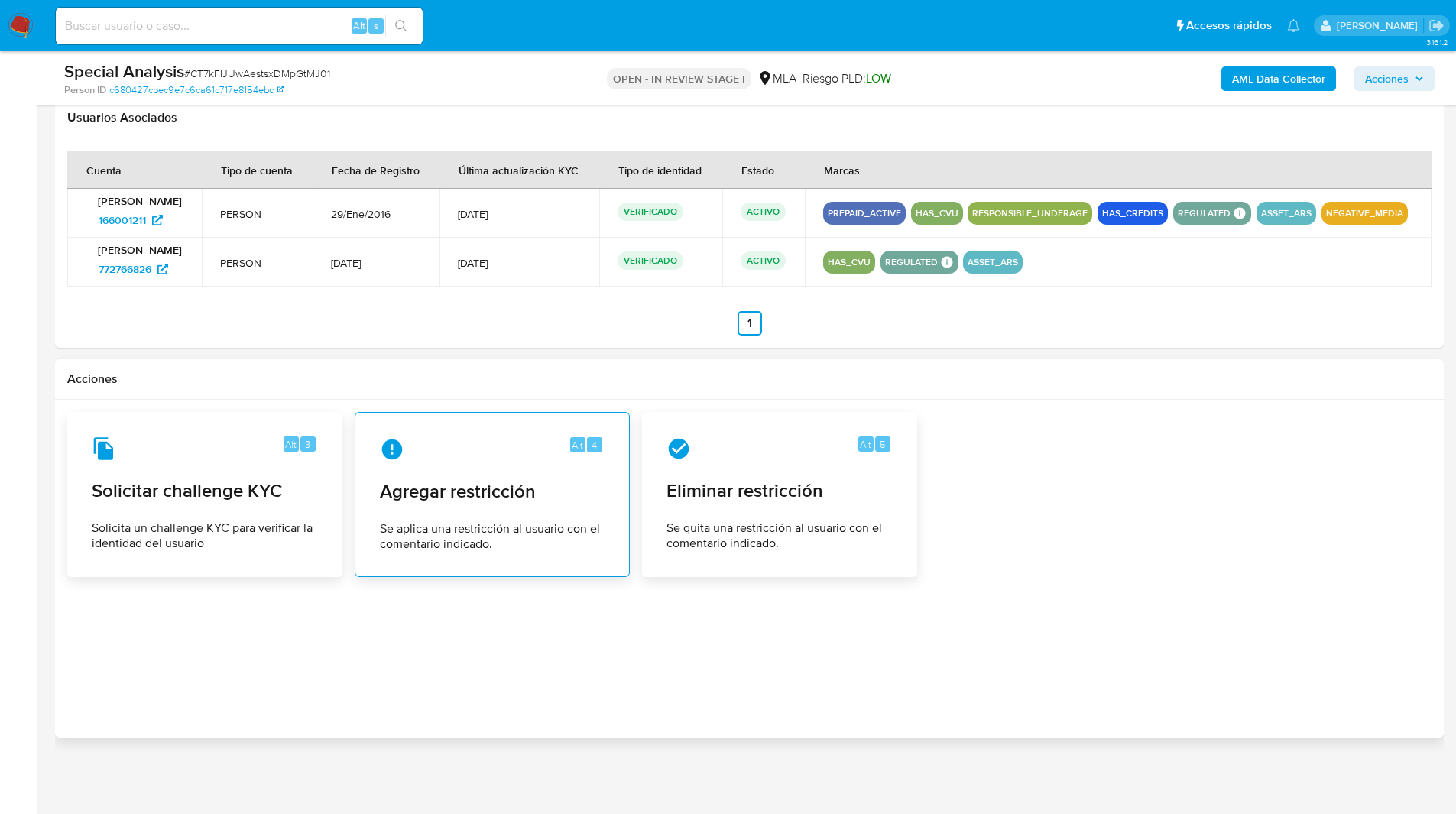
click at [459, 505] on div "Alt 4 Agregar restricción Se aplica una restricción al usuario con el comentari…" at bounding box center [491, 495] width 249 height 139
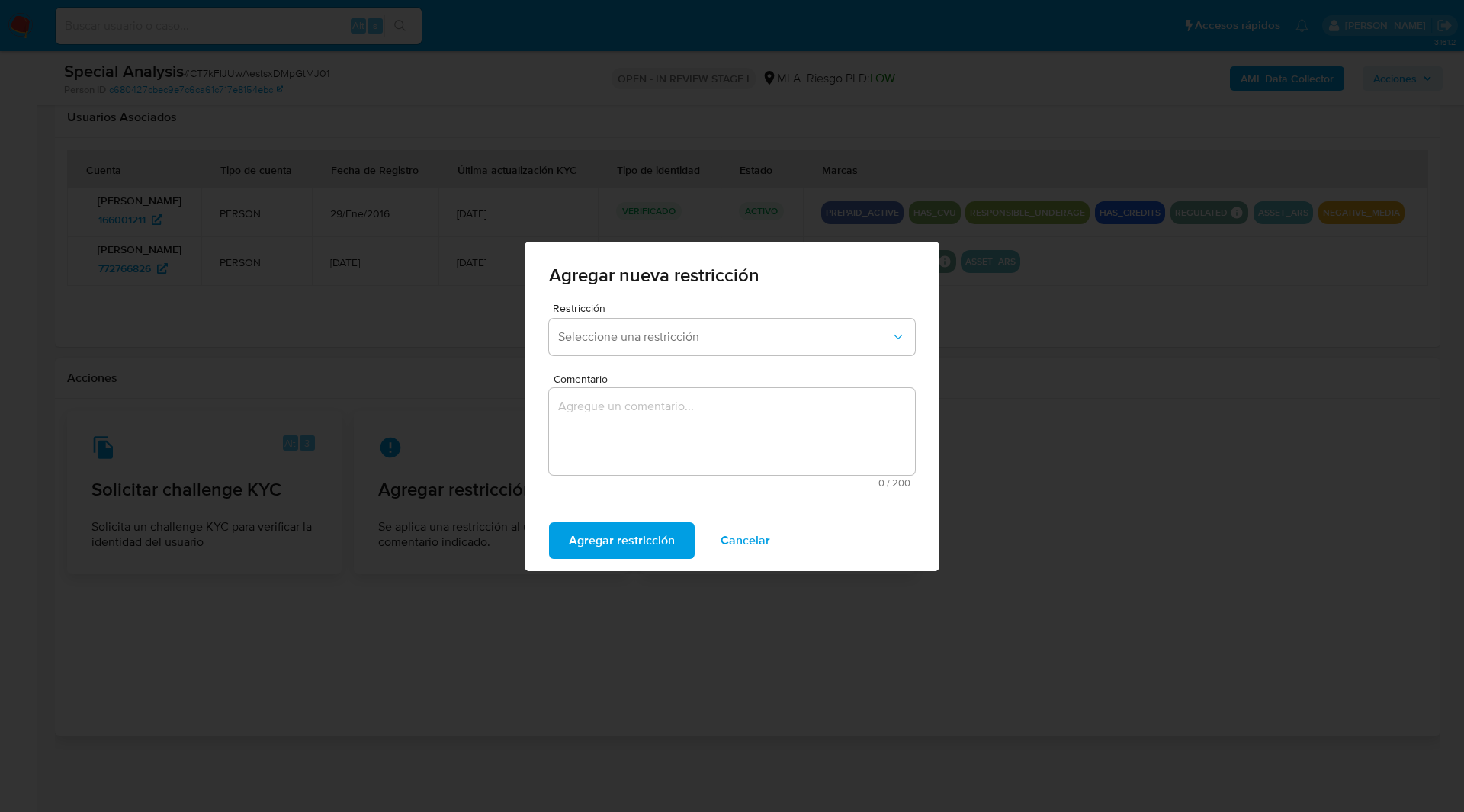
click at [681, 356] on div "Restricción Seleccione una restricción" at bounding box center [731, 332] width 366 height 59
click at [664, 357] on div "Restricción Seleccione una restricción" at bounding box center [731, 332] width 366 height 59
click at [655, 353] on button "Seleccione una restricción" at bounding box center [731, 337] width 366 height 36
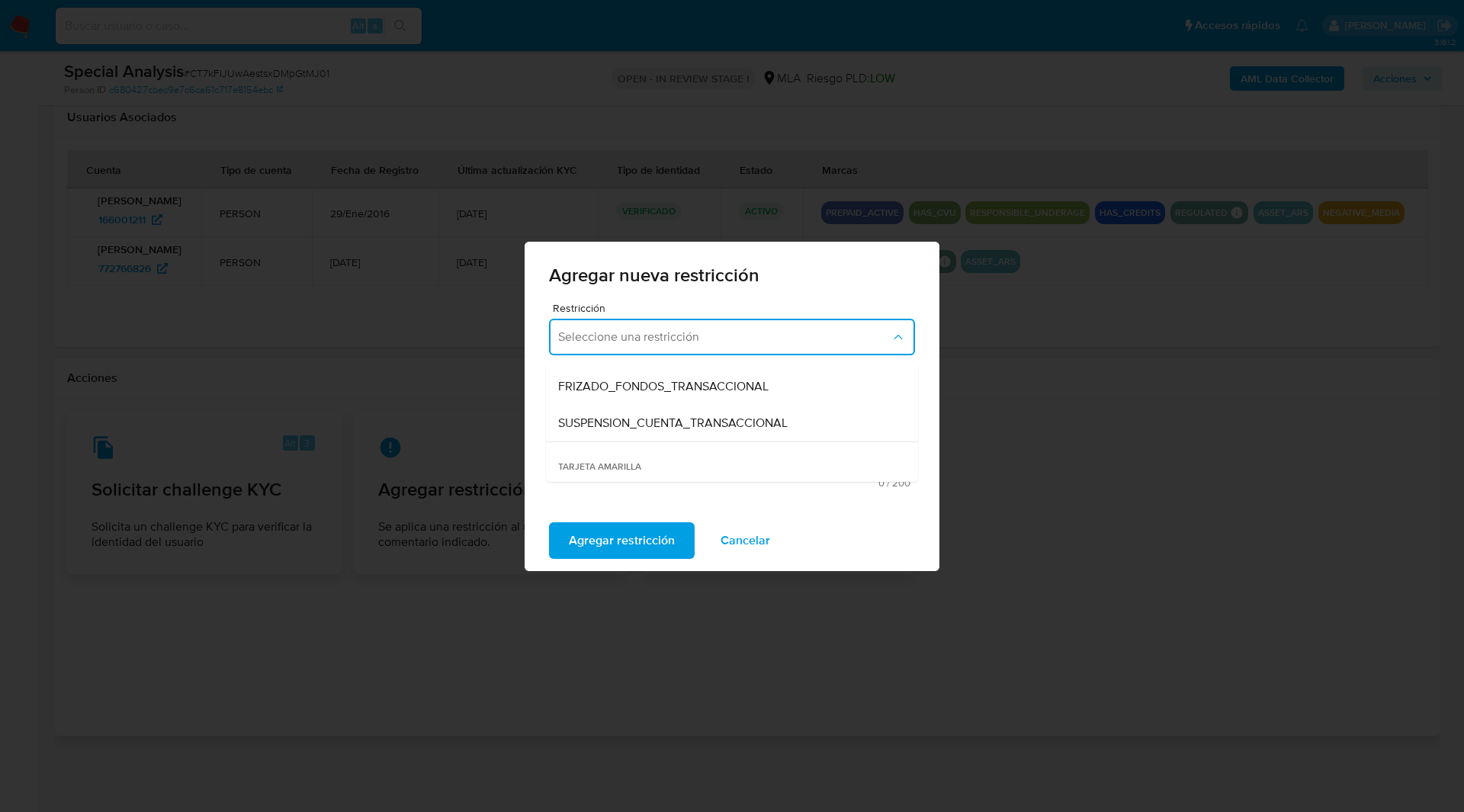
scroll to position [175, 0]
click at [599, 415] on span "SUSPENSION_CUENTA_TRANSACCIONAL" at bounding box center [673, 423] width 229 height 15
click at [711, 426] on textarea "Comentario" at bounding box center [731, 431] width 366 height 87
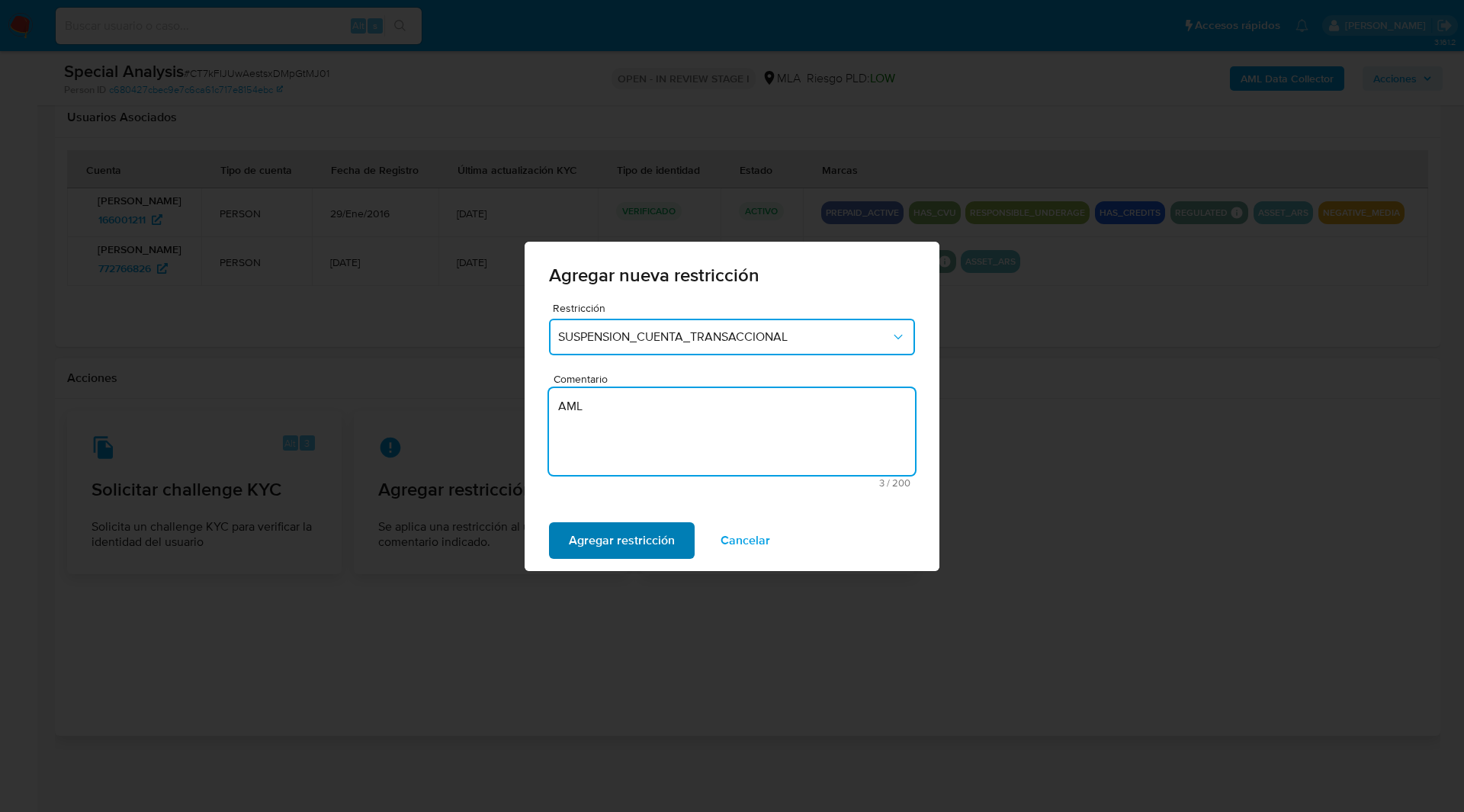
type textarea "AML"
click at [609, 545] on span "Agregar restricción" at bounding box center [621, 541] width 106 height 34
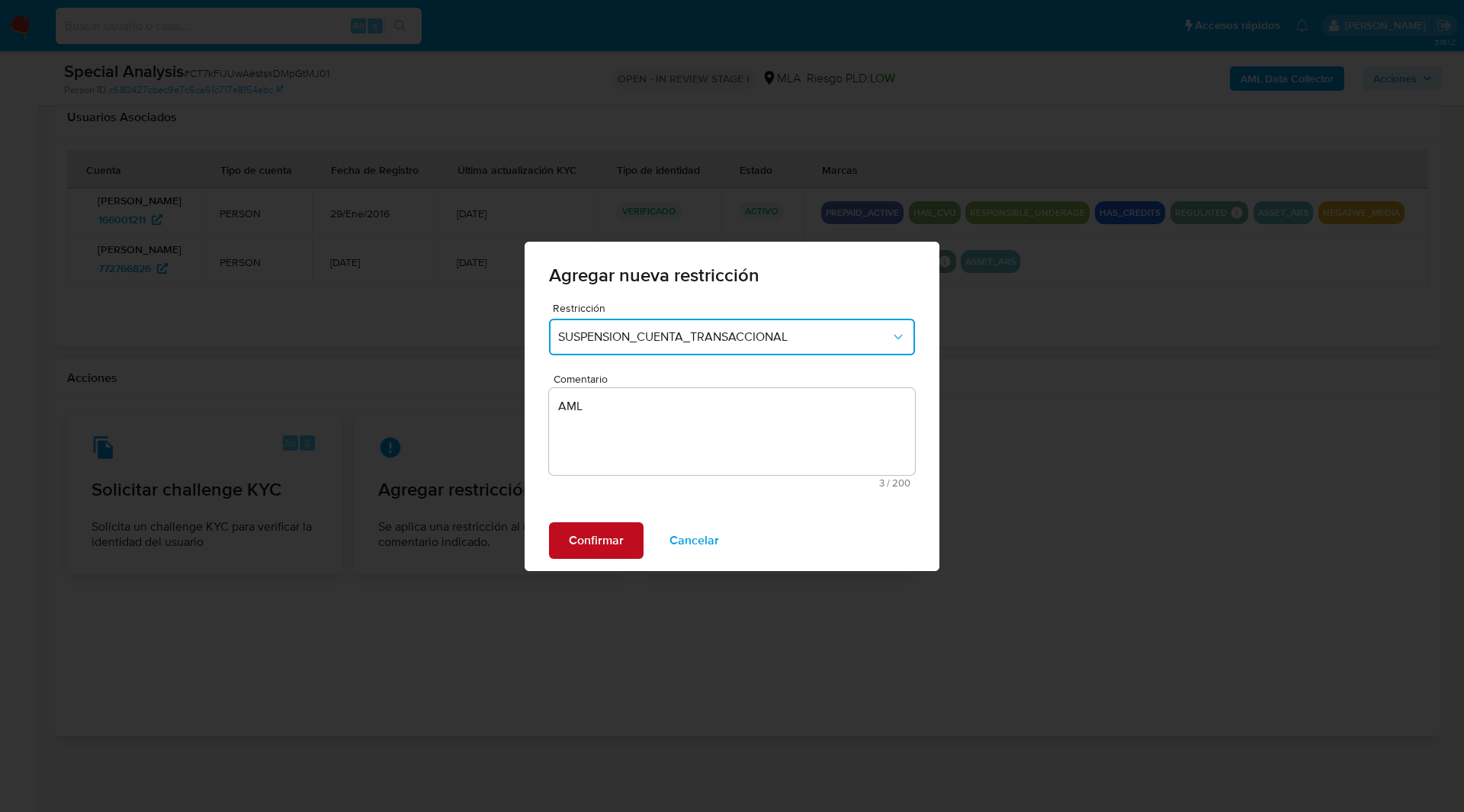
click at [606, 528] on span "Confirmar" at bounding box center [596, 541] width 55 height 34
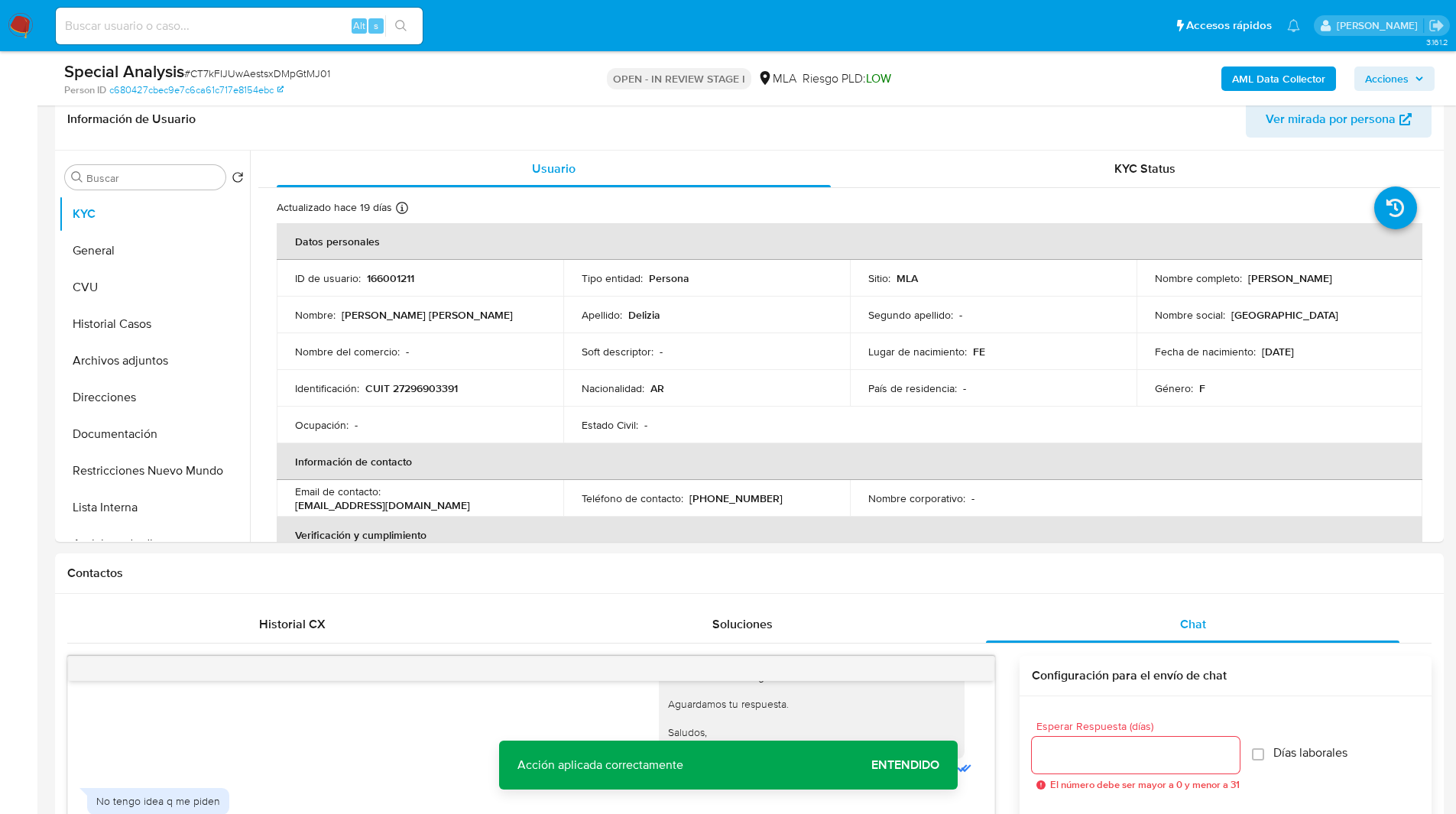
scroll to position [34, 0]
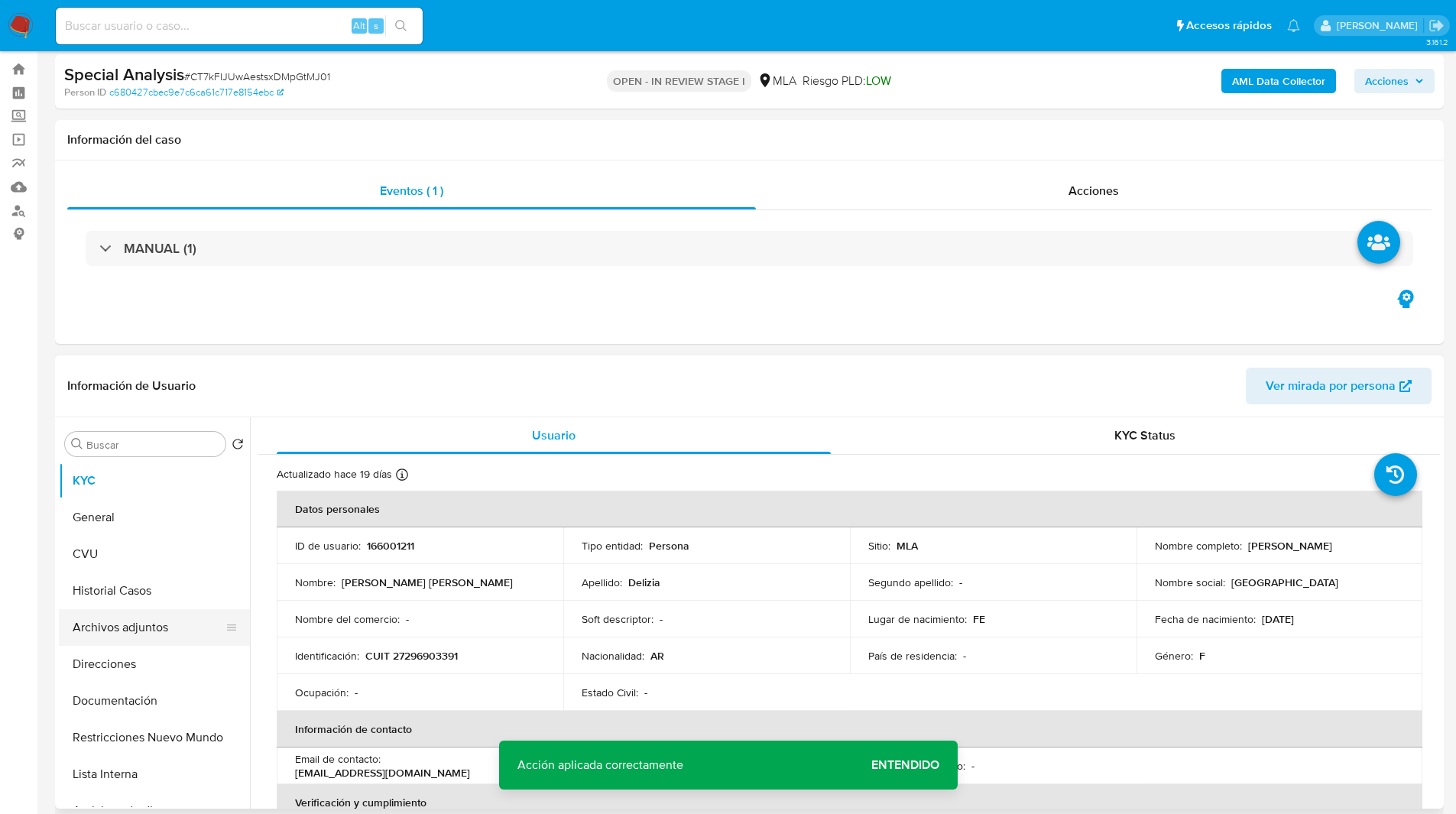
click at [122, 630] on button "Archivos adjuntos" at bounding box center [148, 627] width 179 height 36
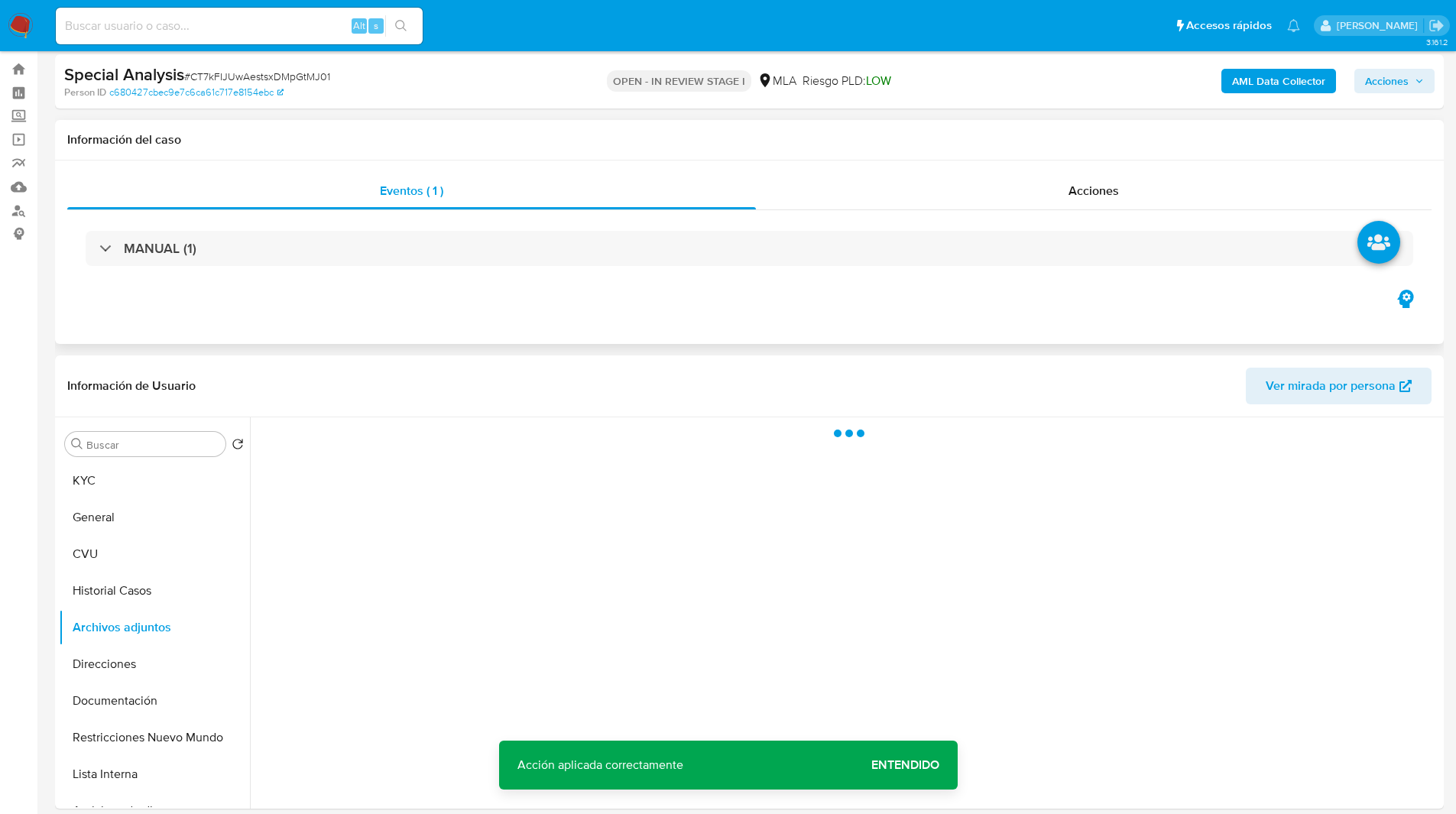
click at [458, 319] on div "Eventos ( 1 ) Acciones MANUAL (1)" at bounding box center [750, 252] width 1389 height 184
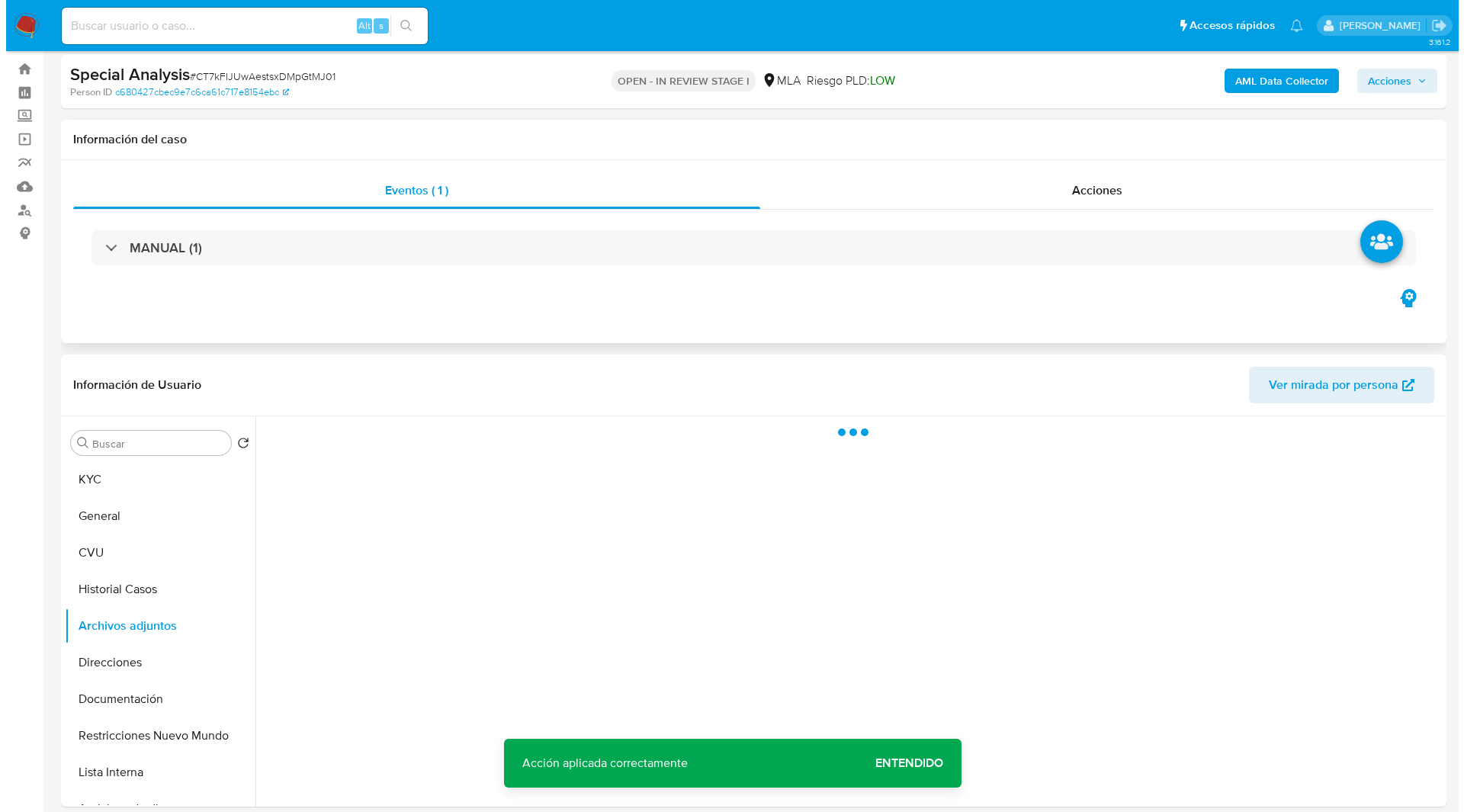
scroll to position [0, 0]
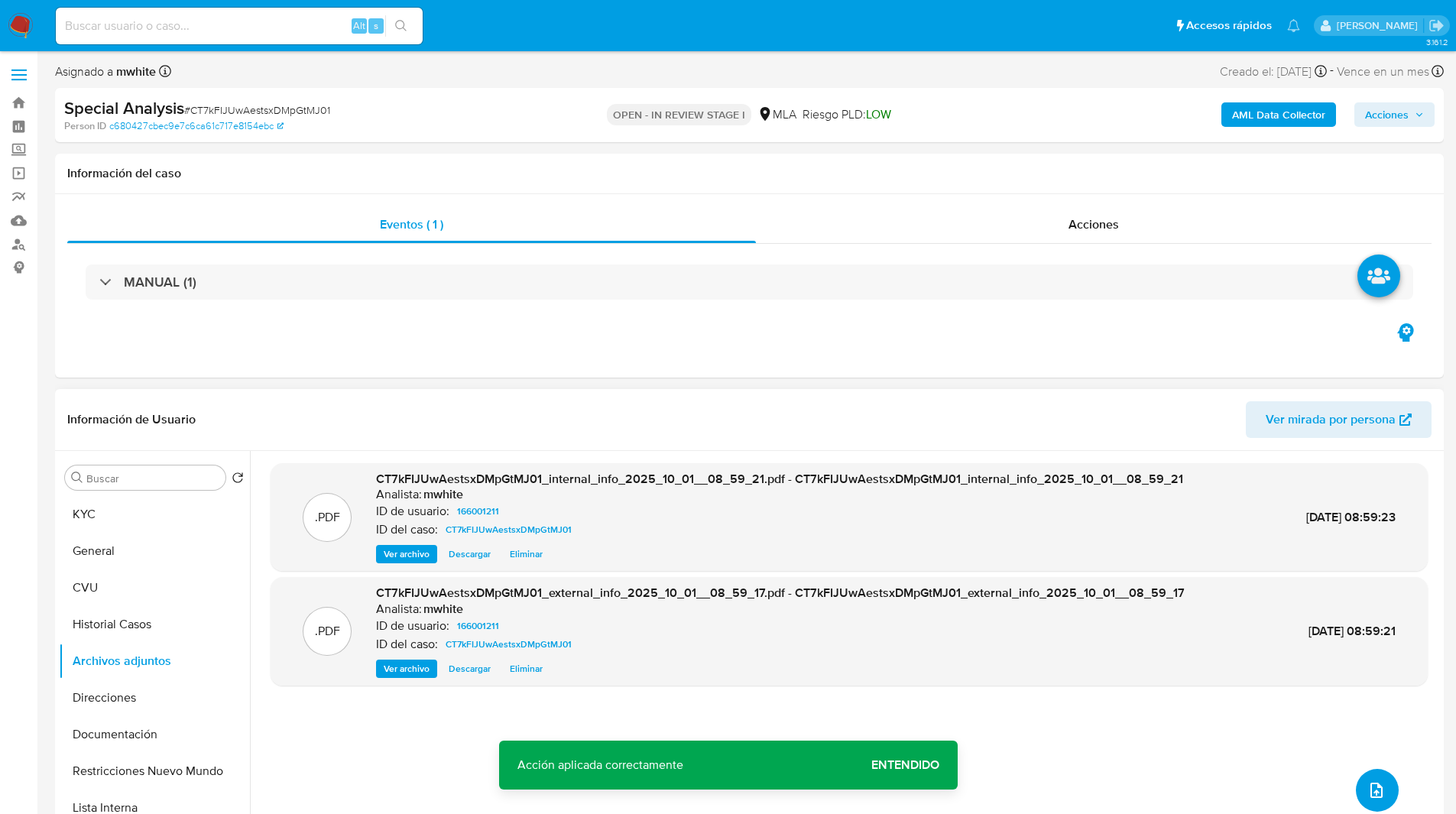
click at [1367, 784] on icon "upload-file" at bounding box center [1377, 790] width 18 height 18
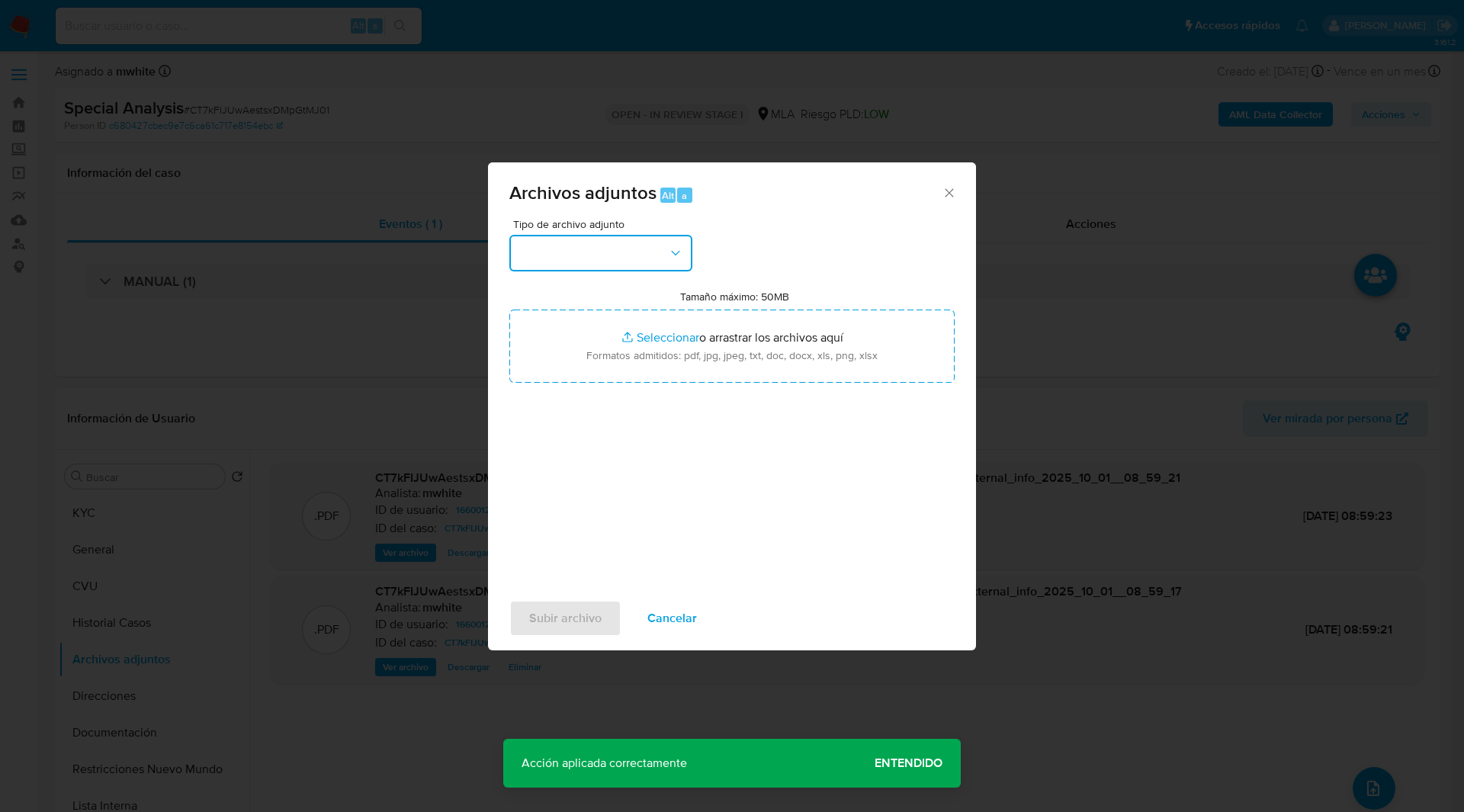
click at [571, 253] on button "button" at bounding box center [601, 253] width 183 height 36
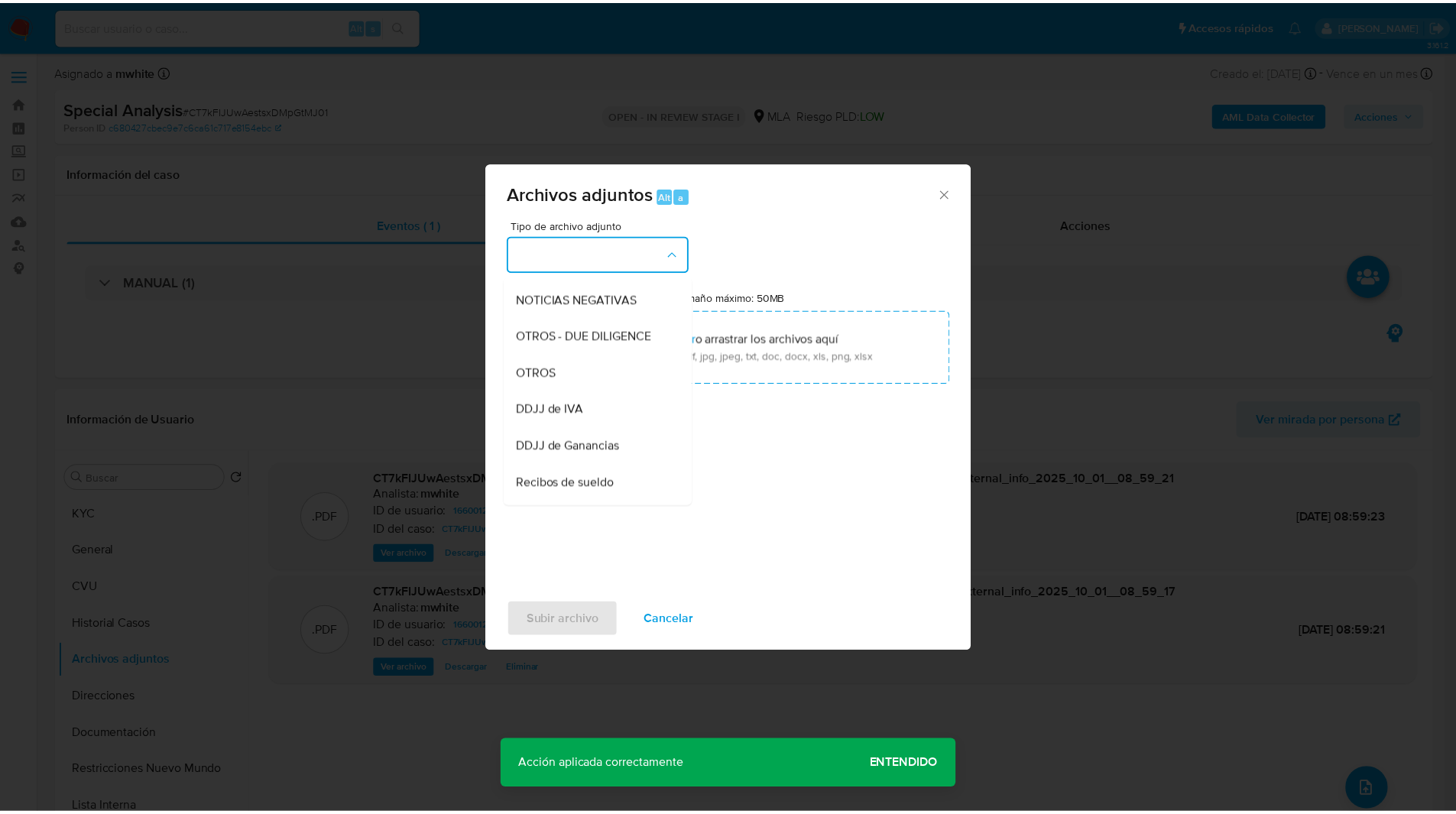
scroll to position [216, 0]
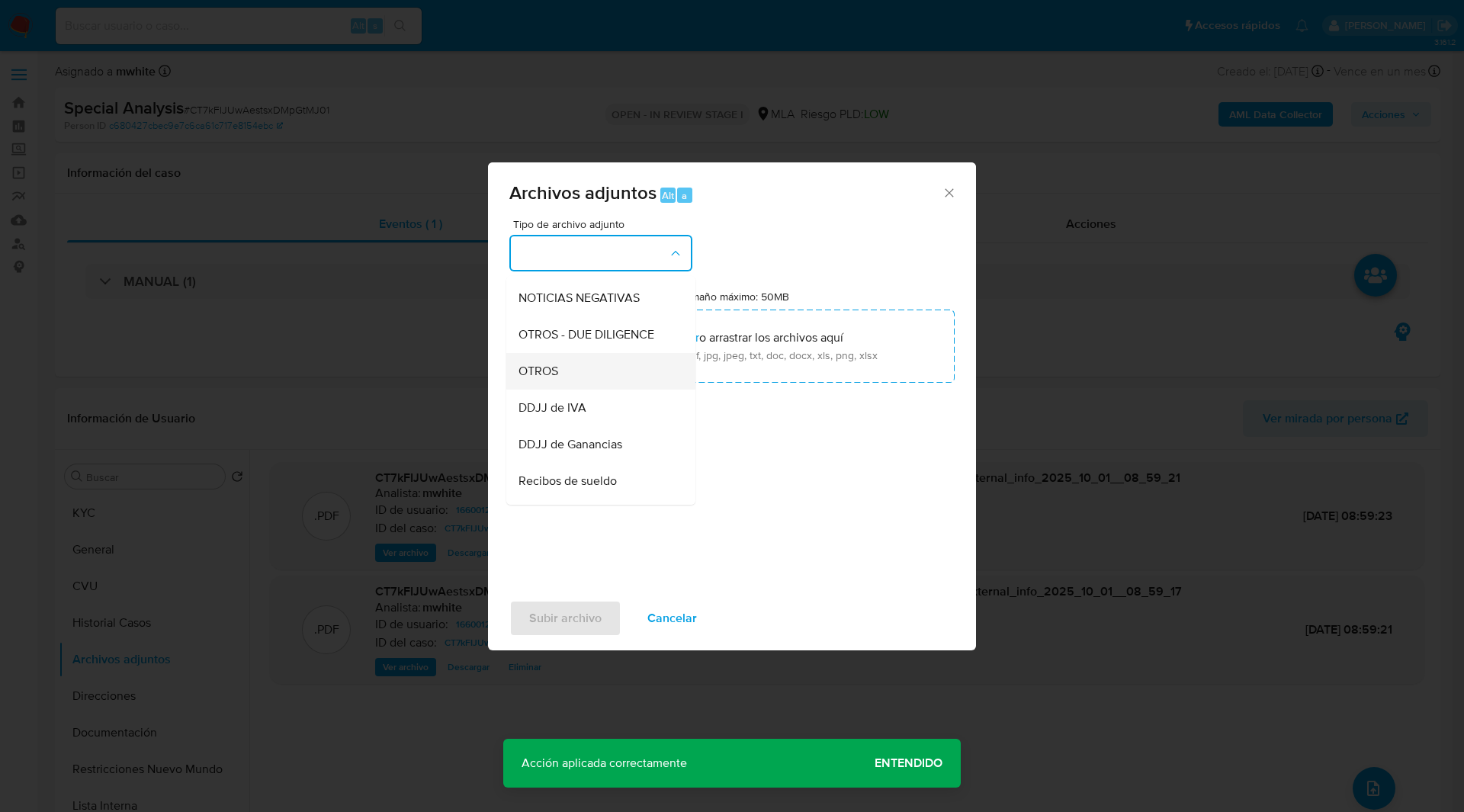
click at [555, 379] on span "OTROS" at bounding box center [538, 371] width 40 height 15
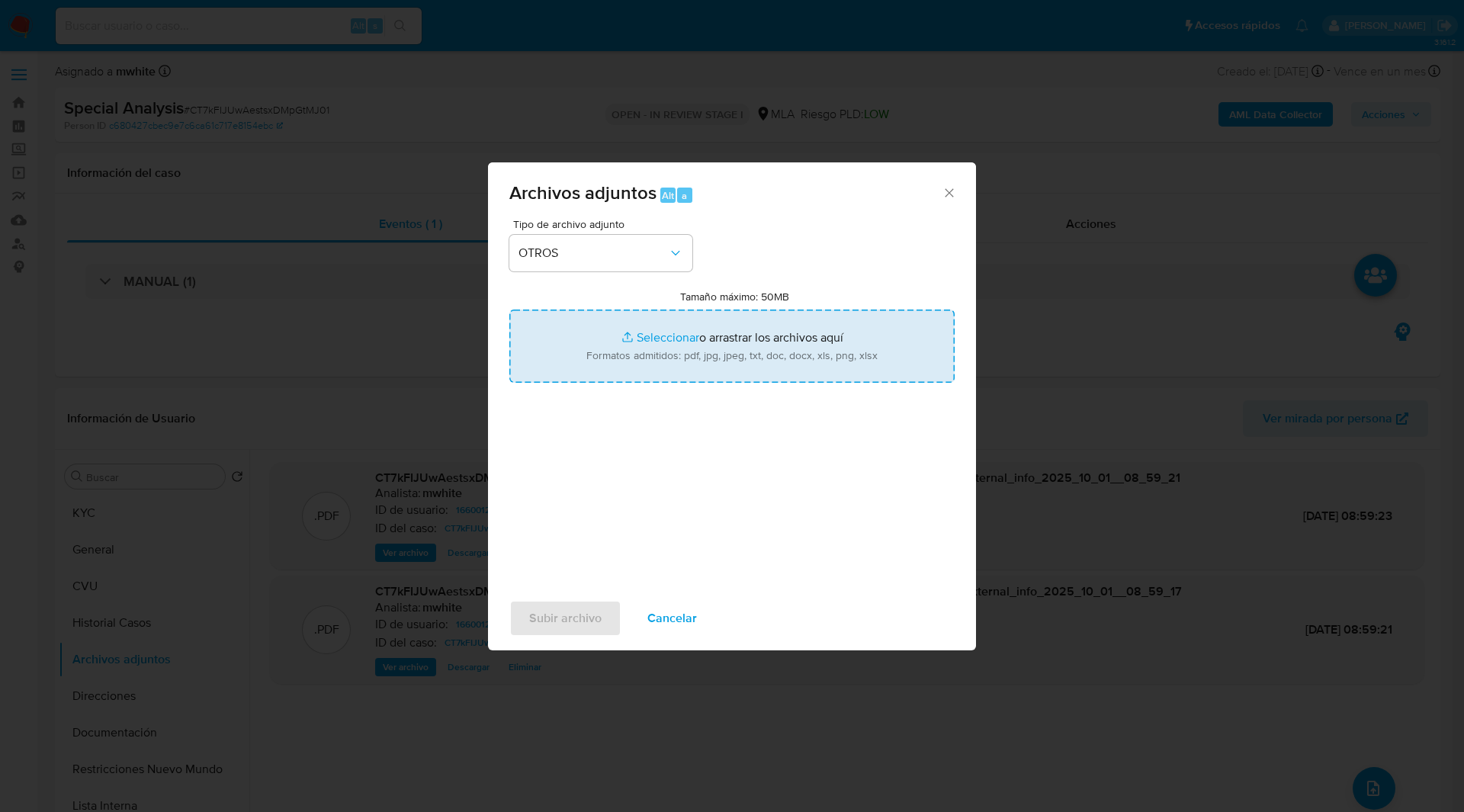
type input "C:\fakepath\D44581.pdf"
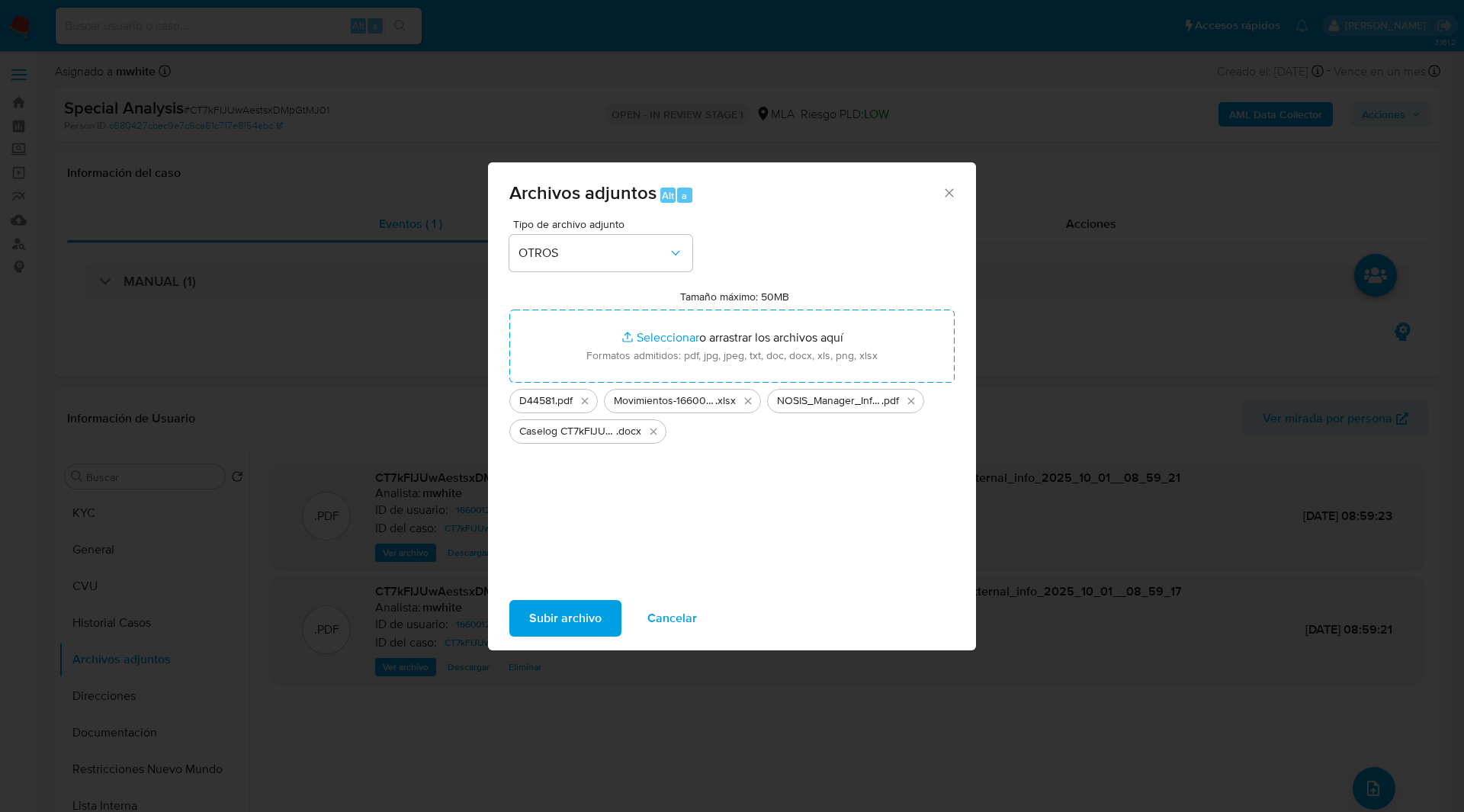
click at [570, 616] on span "Subir archivo" at bounding box center [565, 618] width 73 height 34
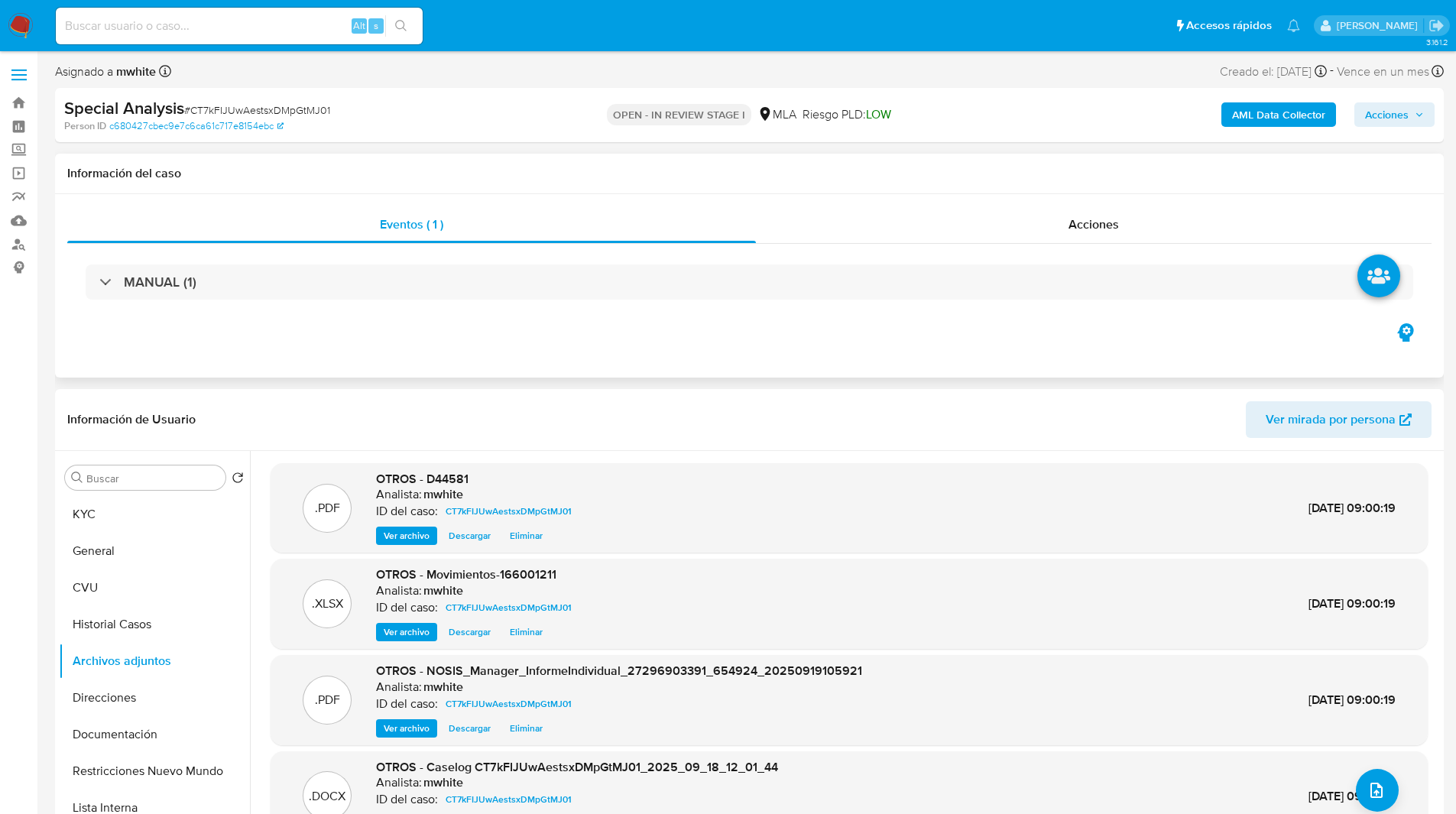
click at [611, 325] on div "Eventos ( 1 ) Acciones MANUAL (1)" at bounding box center [750, 286] width 1389 height 184
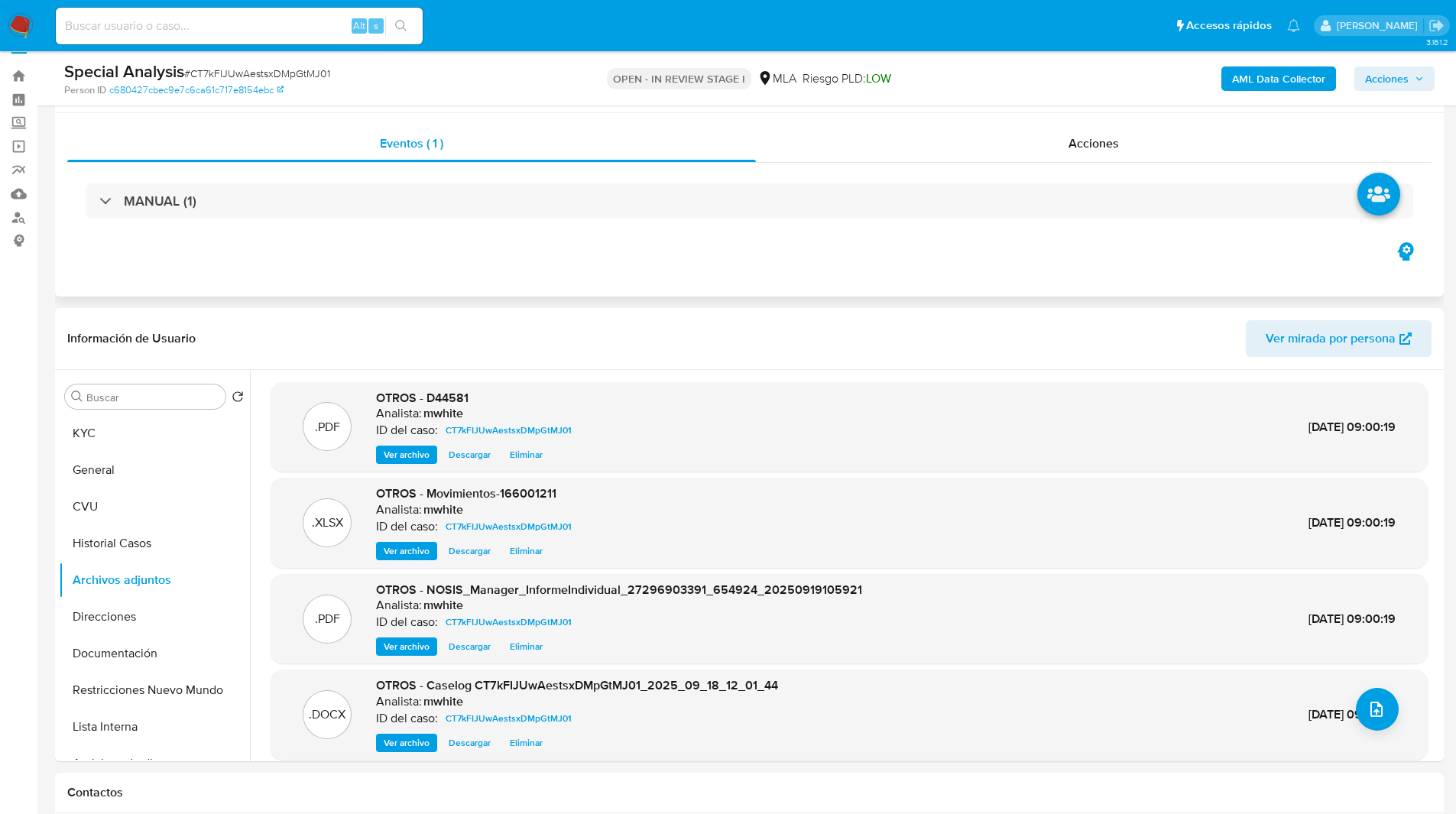
scroll to position [0, 0]
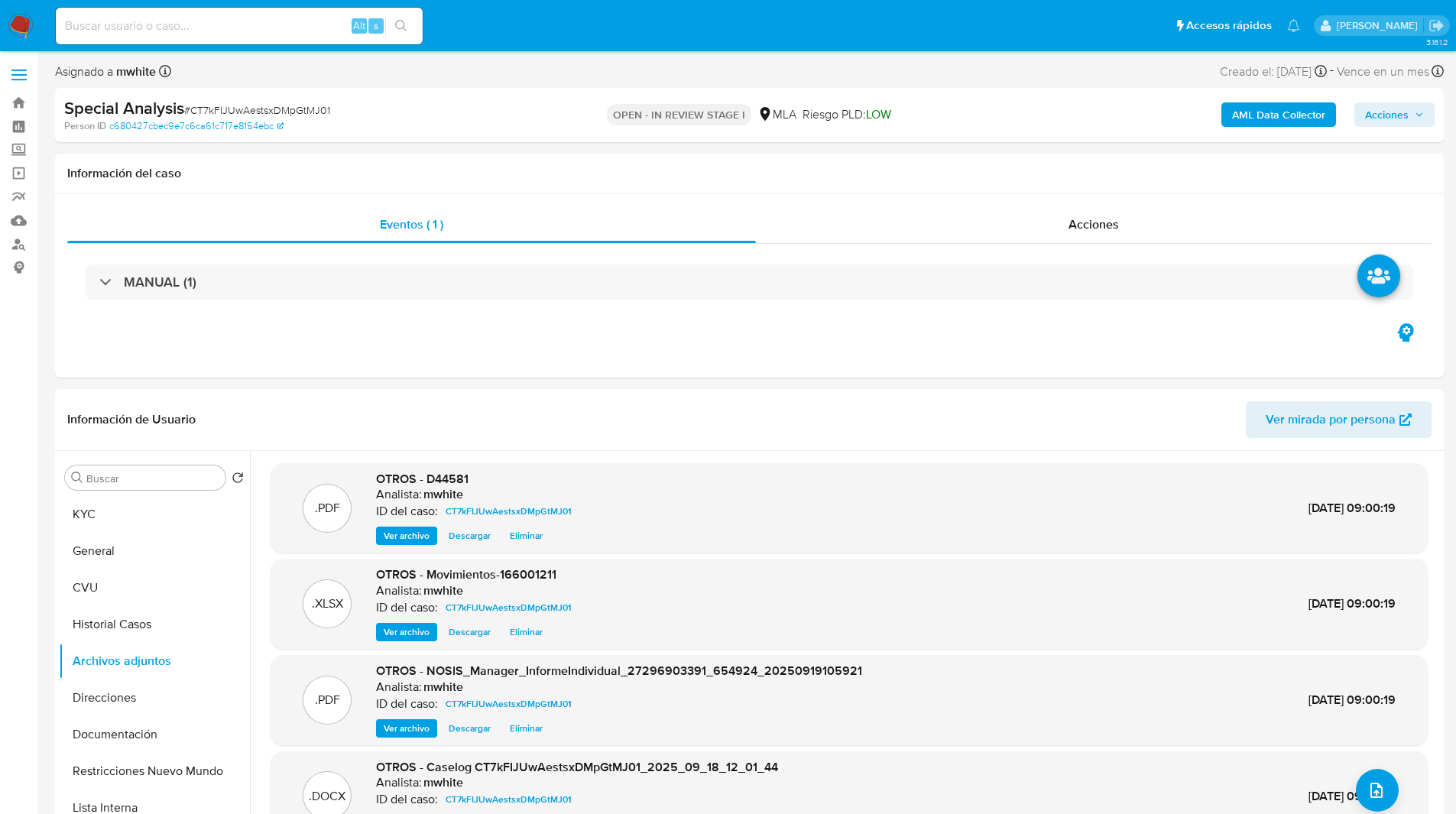
click at [1384, 122] on span "Acciones" at bounding box center [1387, 115] width 44 height 25
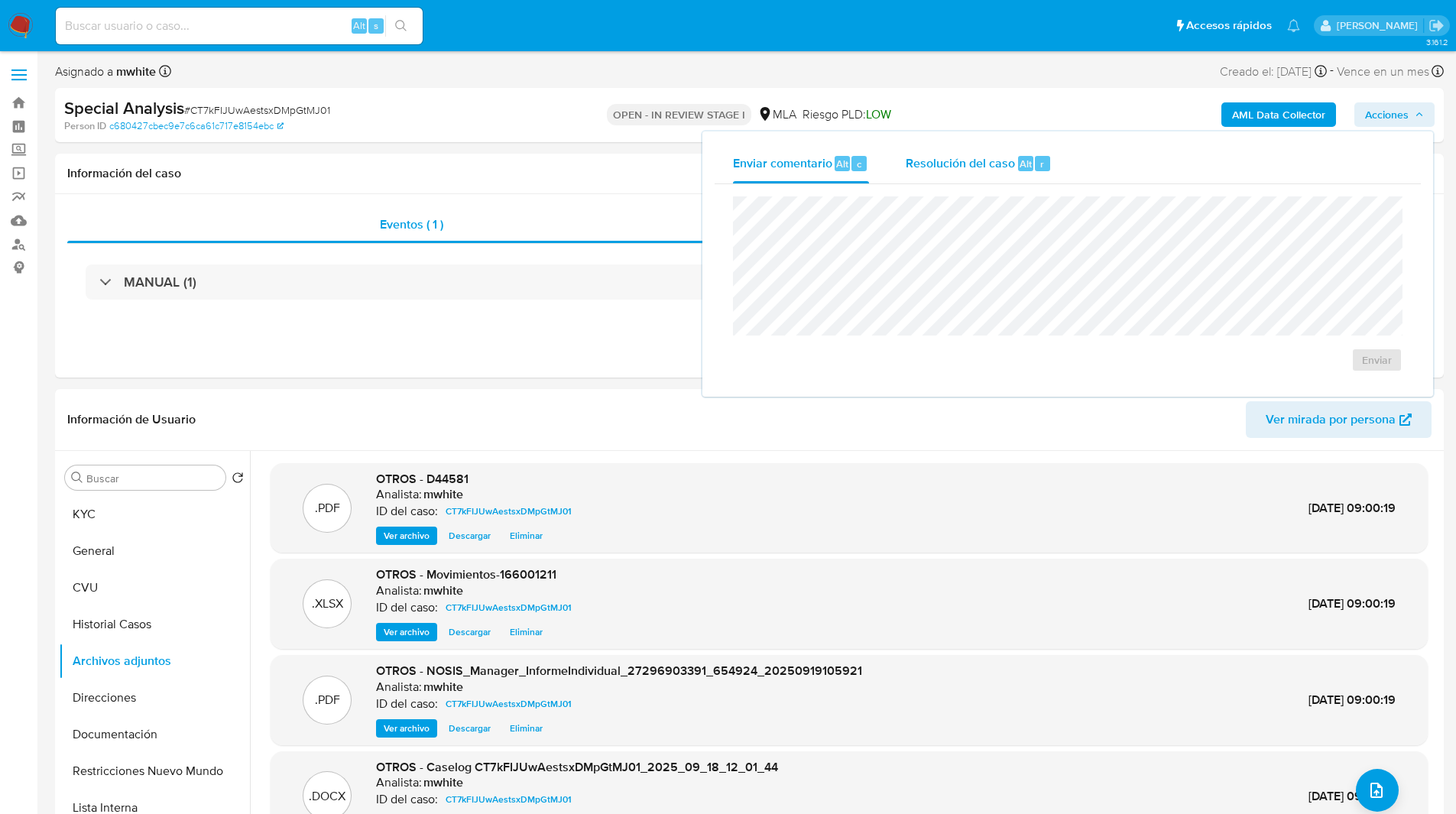
click at [988, 168] on span "Resolución del caso" at bounding box center [960, 163] width 109 height 17
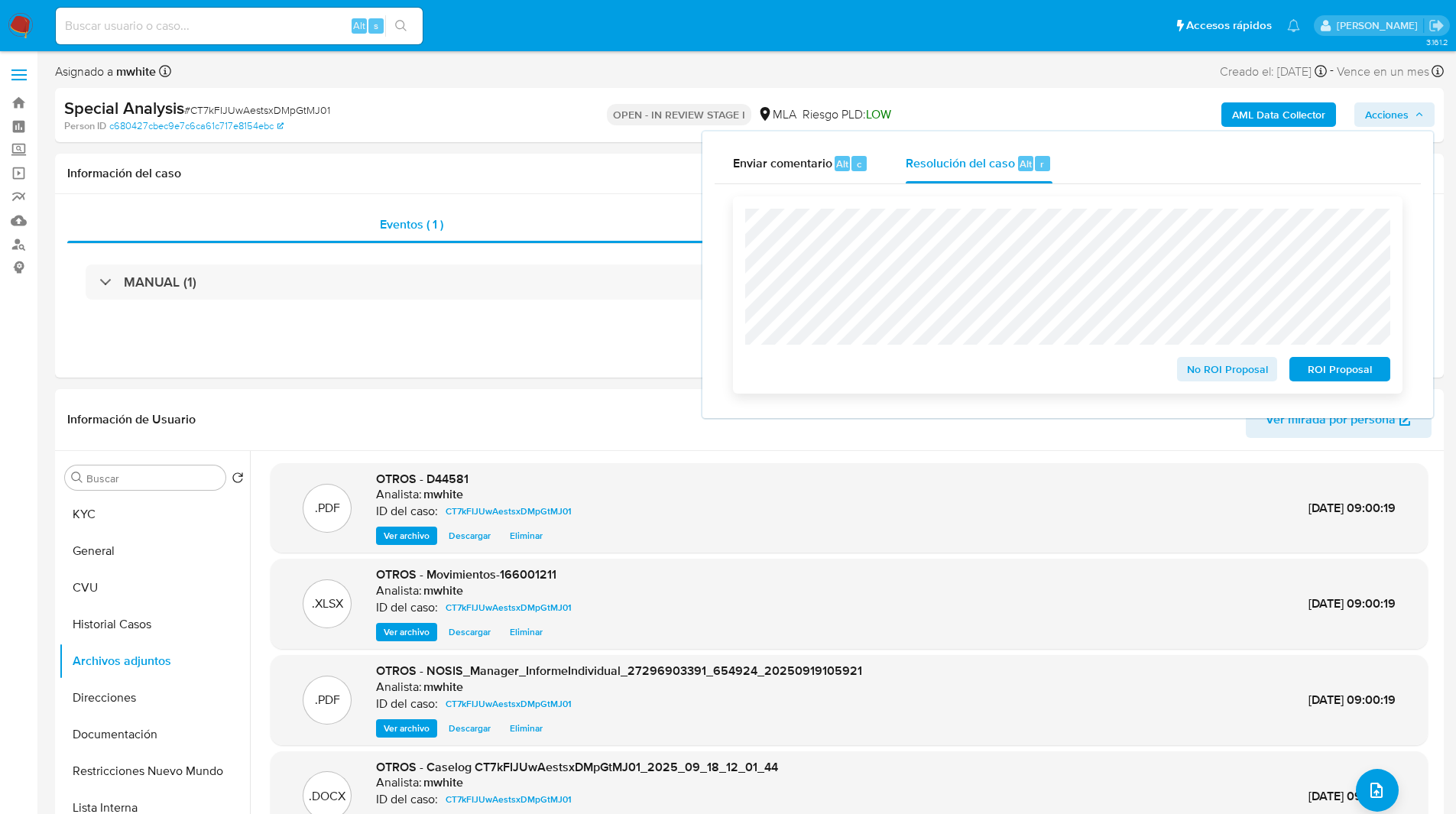
click at [1323, 374] on span "ROI Proposal" at bounding box center [1339, 369] width 79 height 22
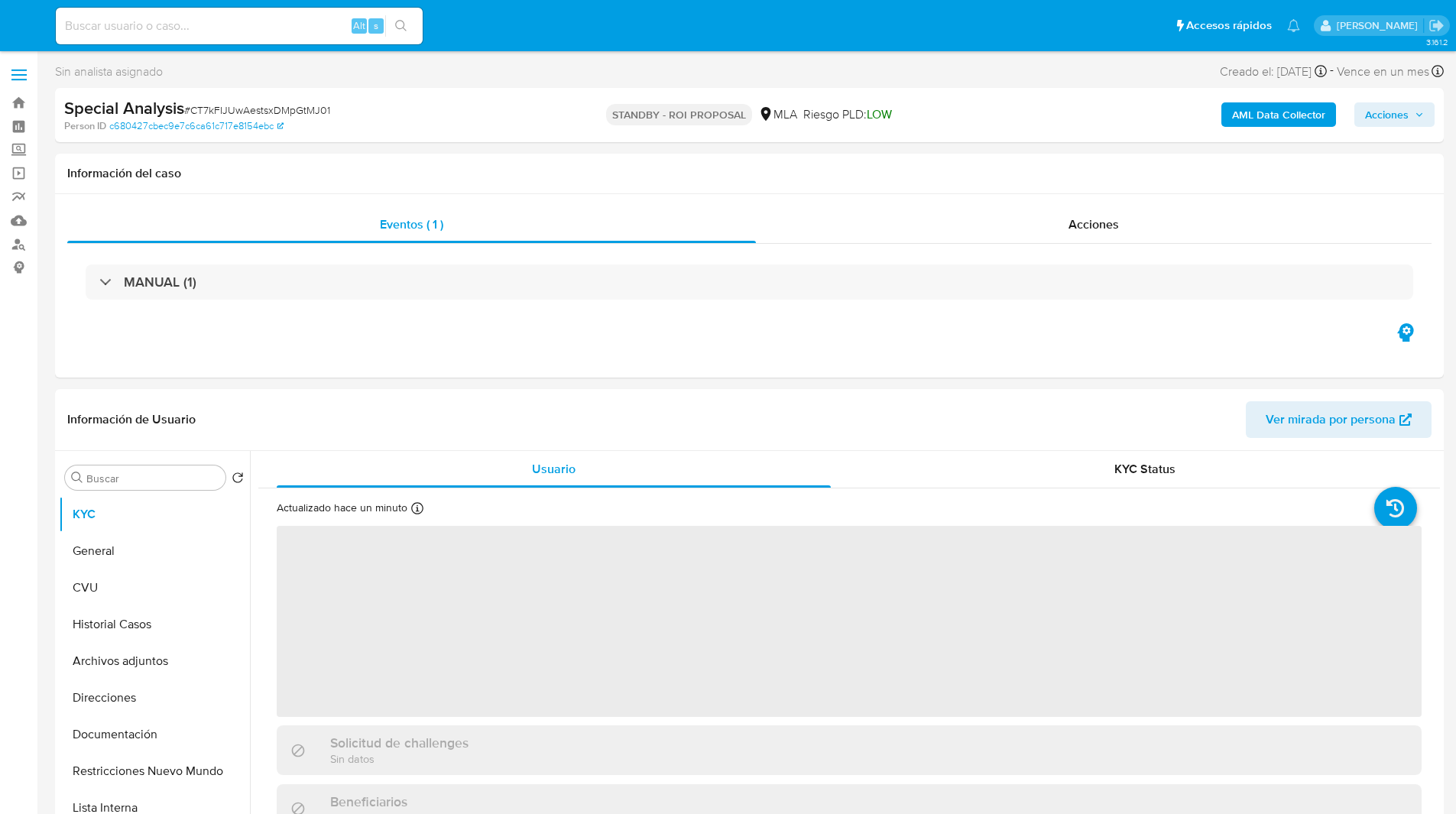
select select "10"
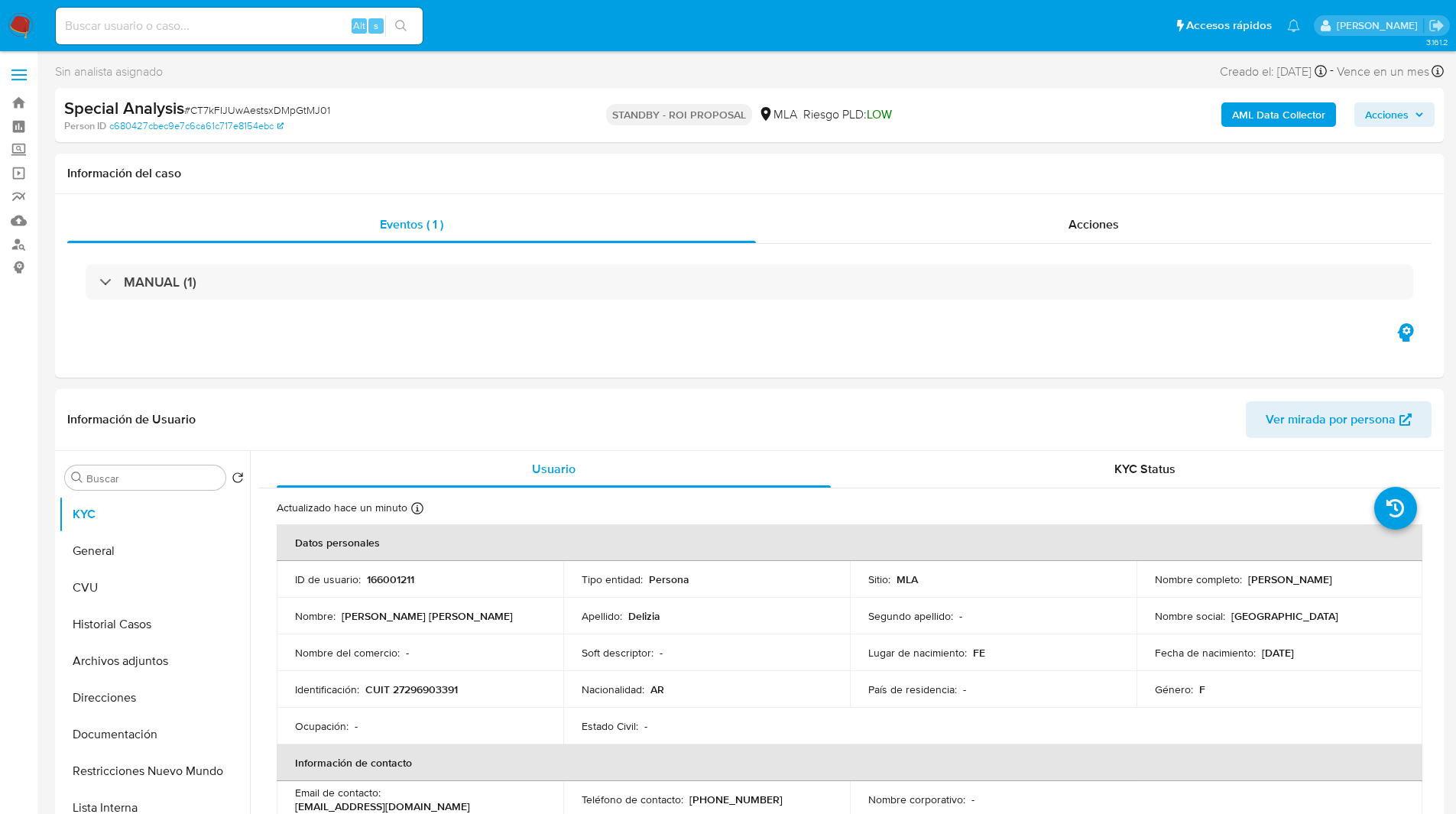
click at [270, 24] on input at bounding box center [238, 26] width 366 height 20
paste input "NWFLfBnXTNbteddKYBhKhIXD"
type input "NWFLfBnXTNbteddKYBhKhIXD"
click at [270, 24] on input "NWFLfBnXTNbteddKYBhKhIXD" at bounding box center [238, 26] width 366 height 20
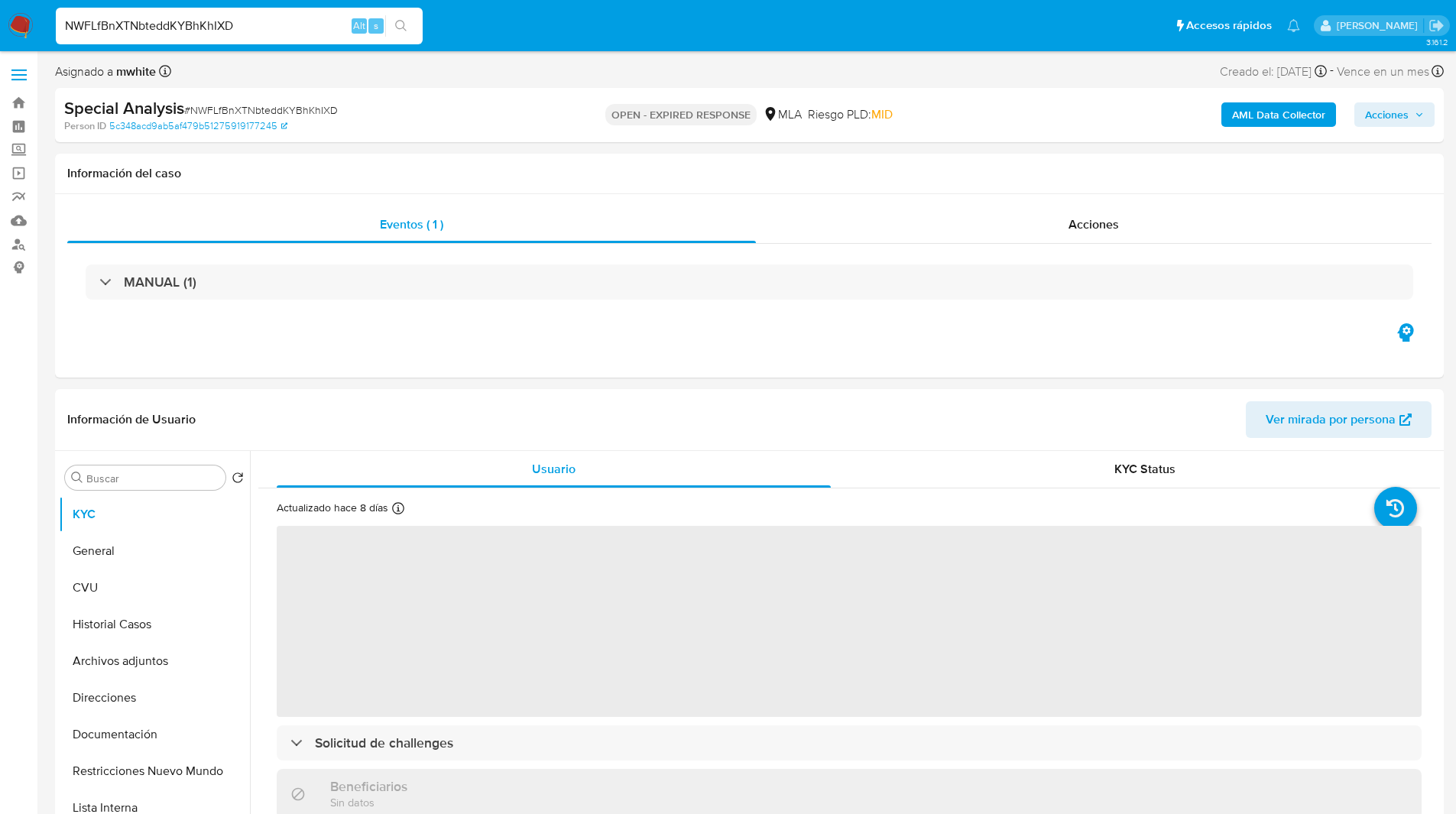
select select "10"
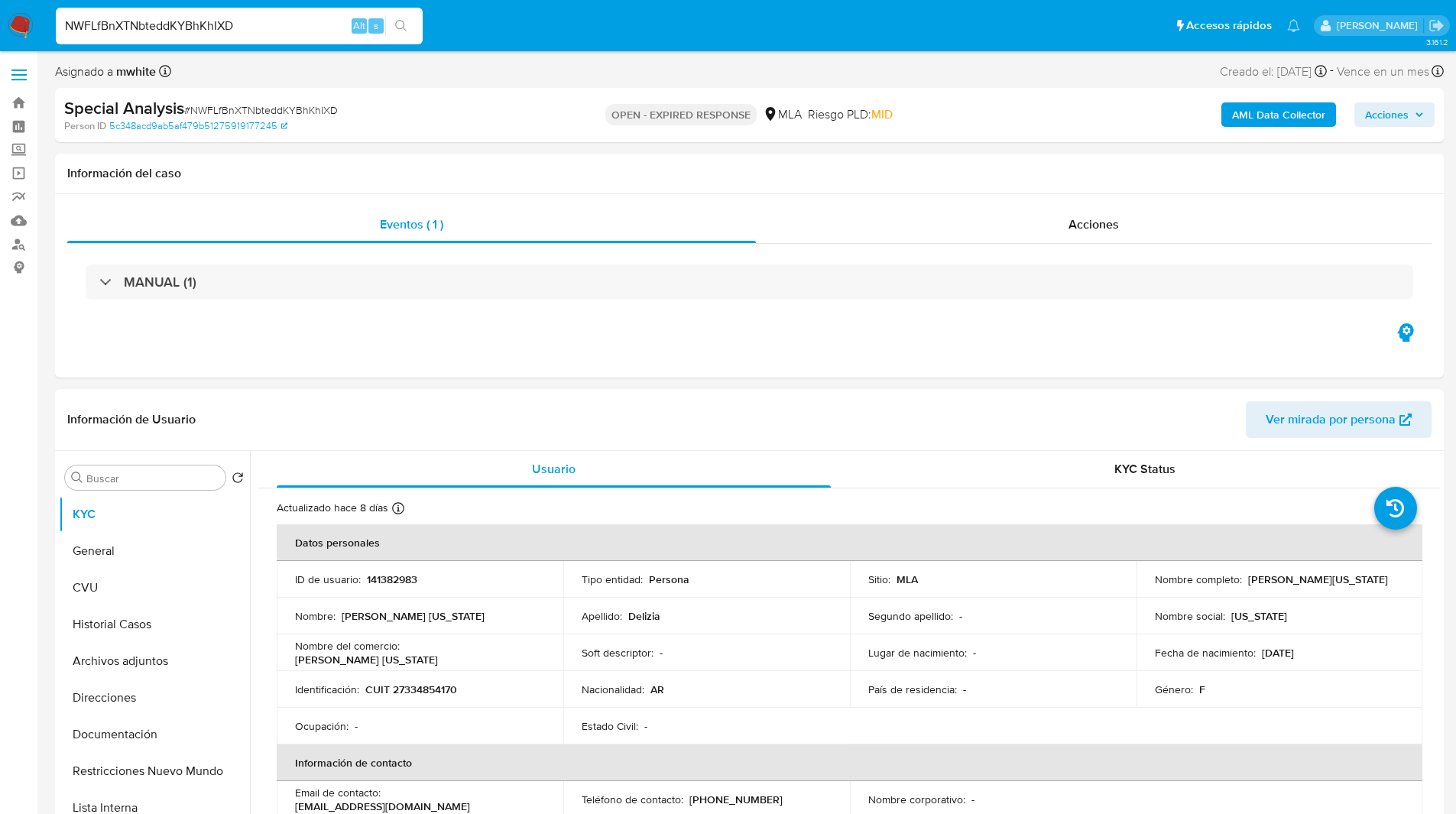
drag, startPoint x: 932, startPoint y: 55, endPoint x: 918, endPoint y: 55, distance: 14.0
click at [387, 585] on p "141382983" at bounding box center [391, 579] width 50 height 14
copy p "141382983"
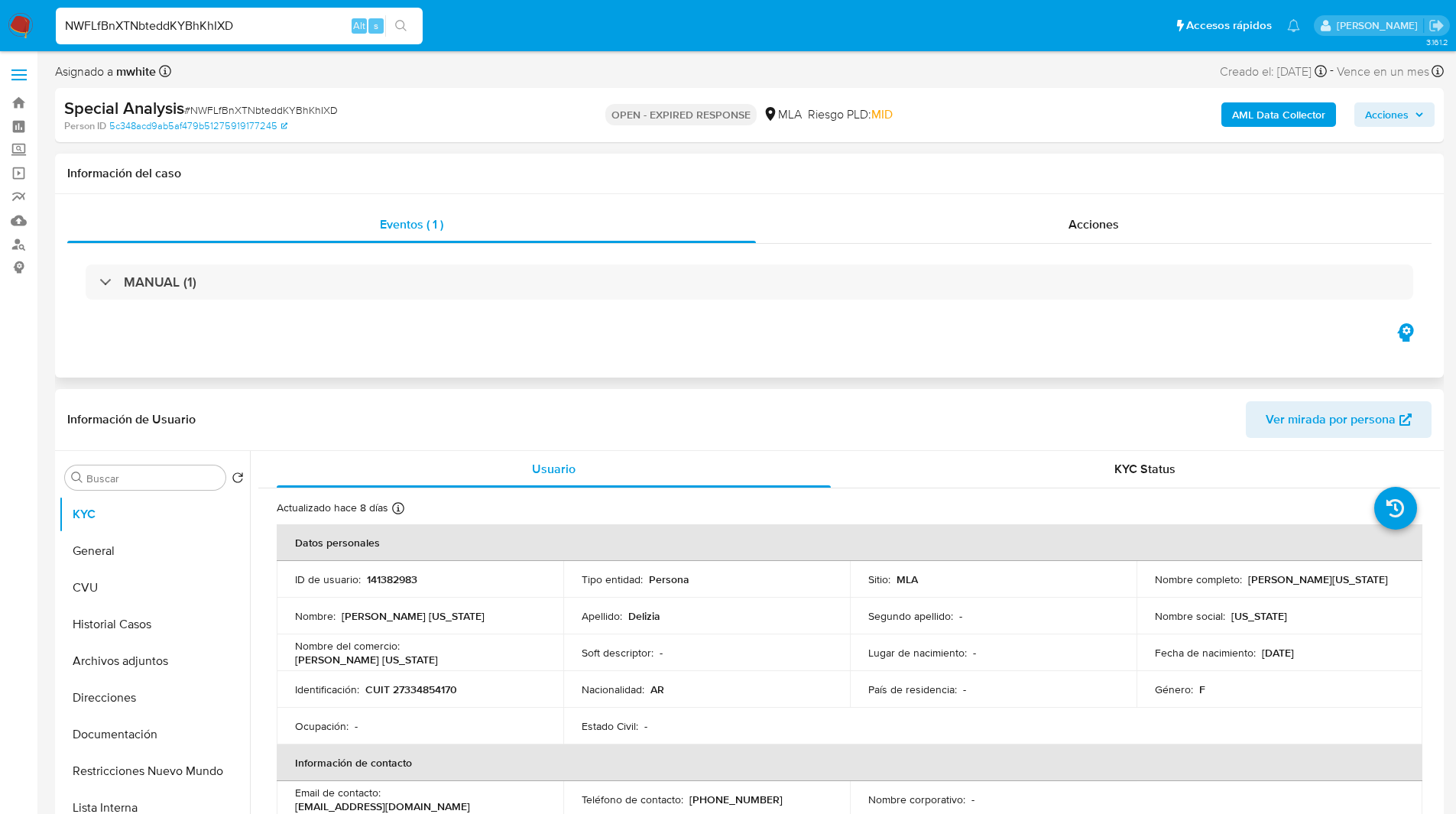
click at [846, 335] on div "Eventos ( 1 ) Acciones MANUAL (1)" at bounding box center [750, 286] width 1389 height 184
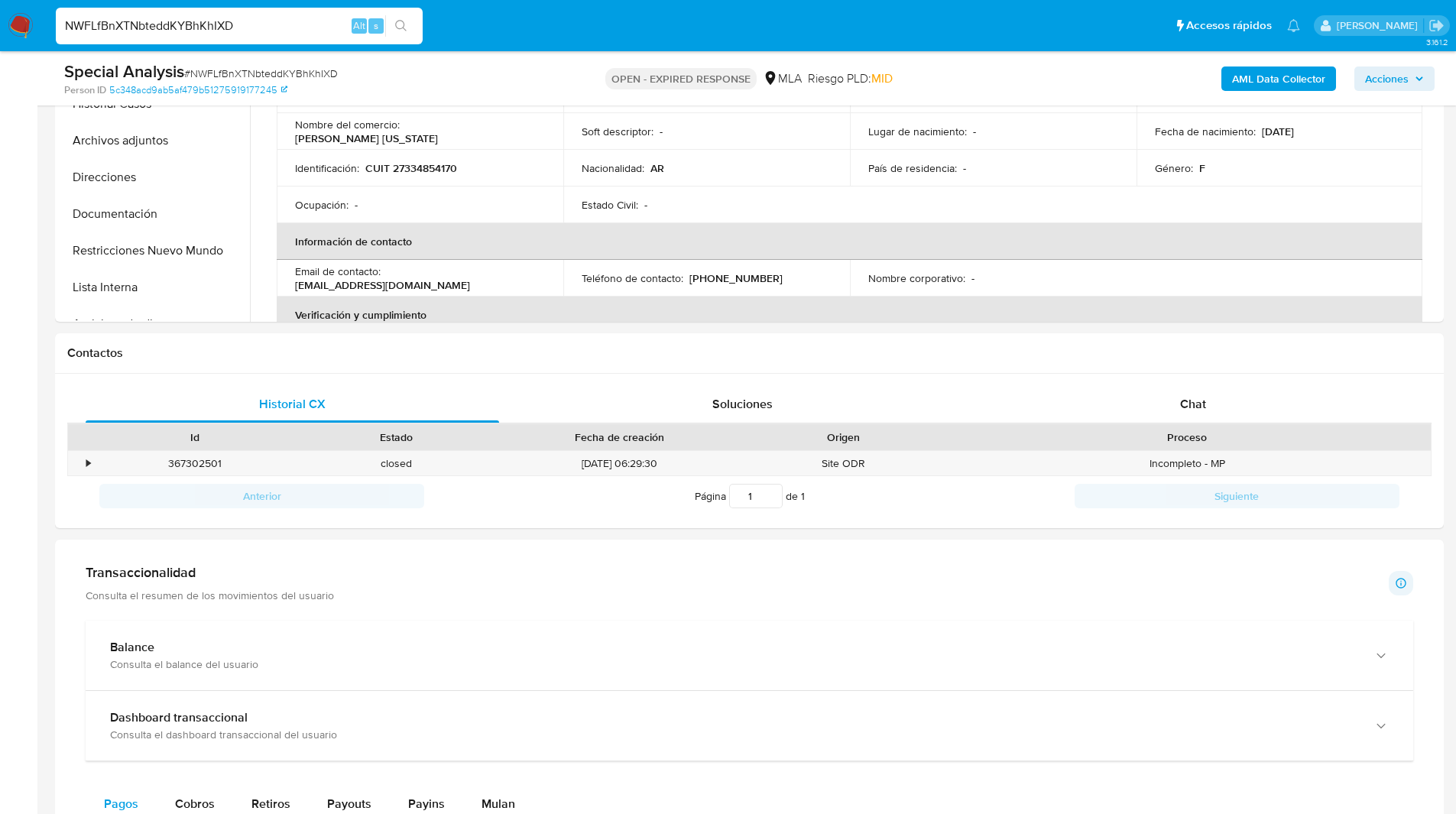
scroll to position [469, 0]
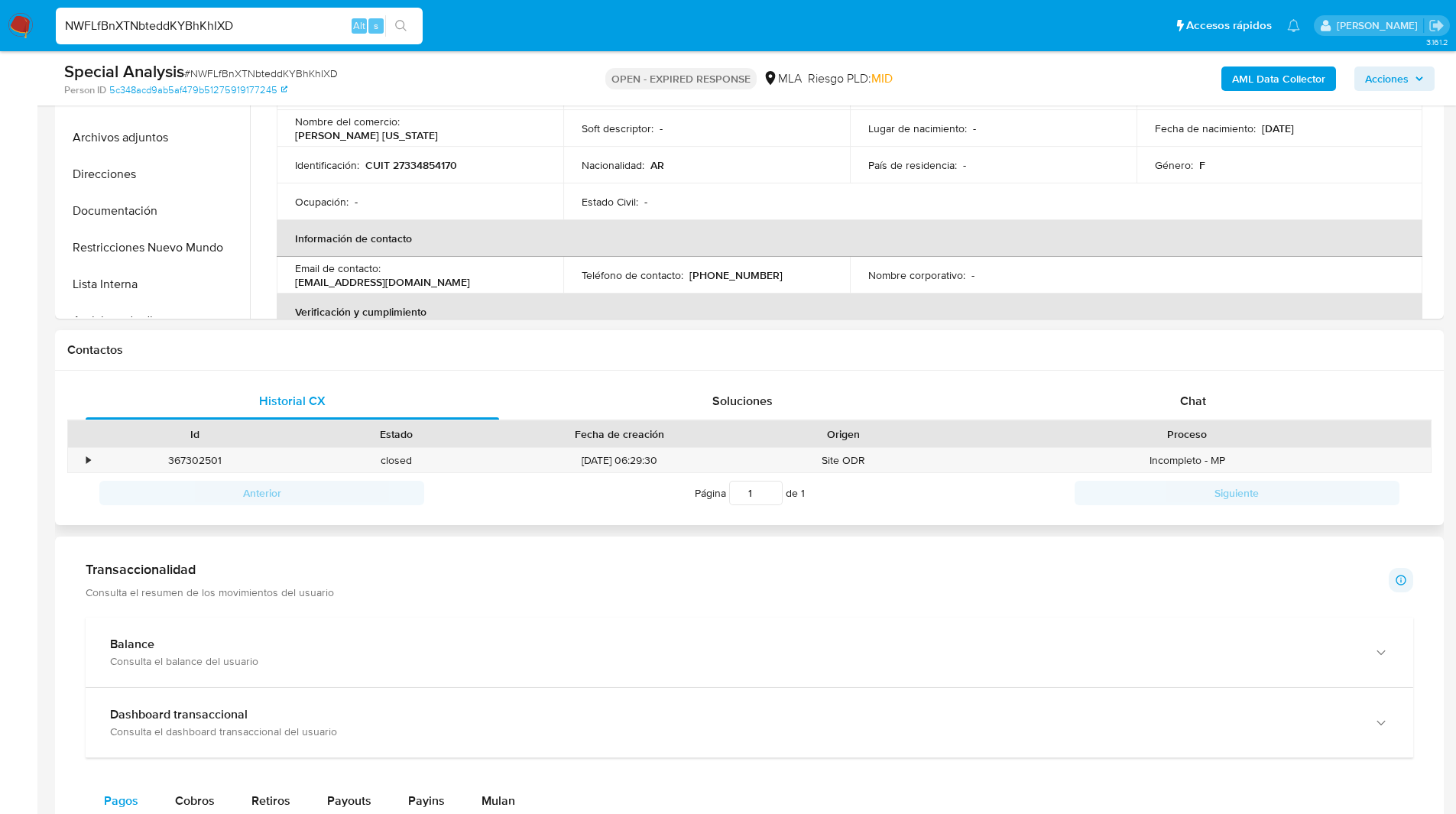
click at [1173, 350] on h1 "Contactos" at bounding box center [749, 350] width 1364 height 15
click at [1147, 424] on div "Proceso" at bounding box center [1187, 433] width 486 height 26
click at [1212, 384] on div "Chat" at bounding box center [1193, 401] width 414 height 36
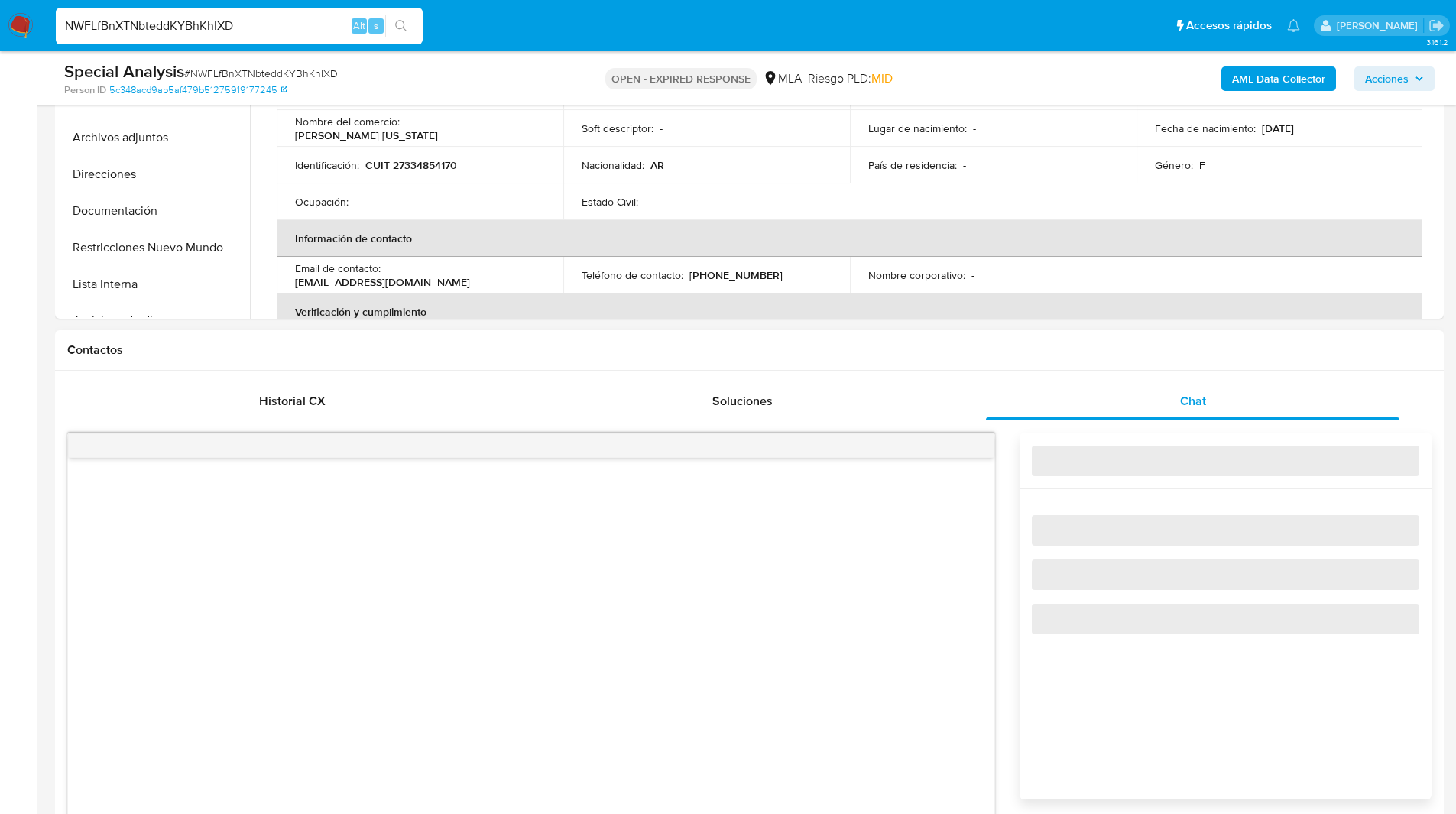
click at [1072, 349] on h1 "Contactos" at bounding box center [749, 350] width 1364 height 15
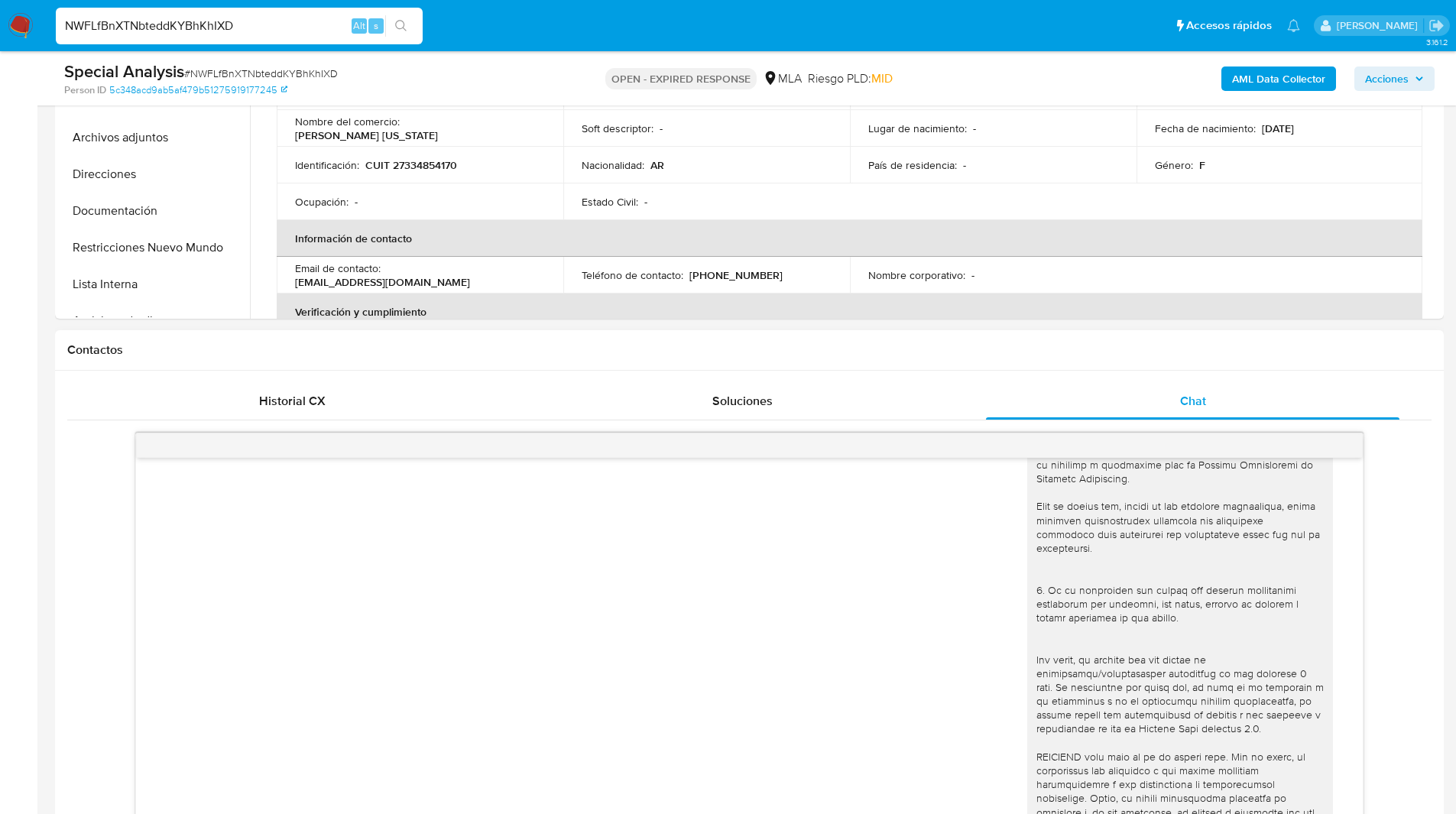
scroll to position [740, 0]
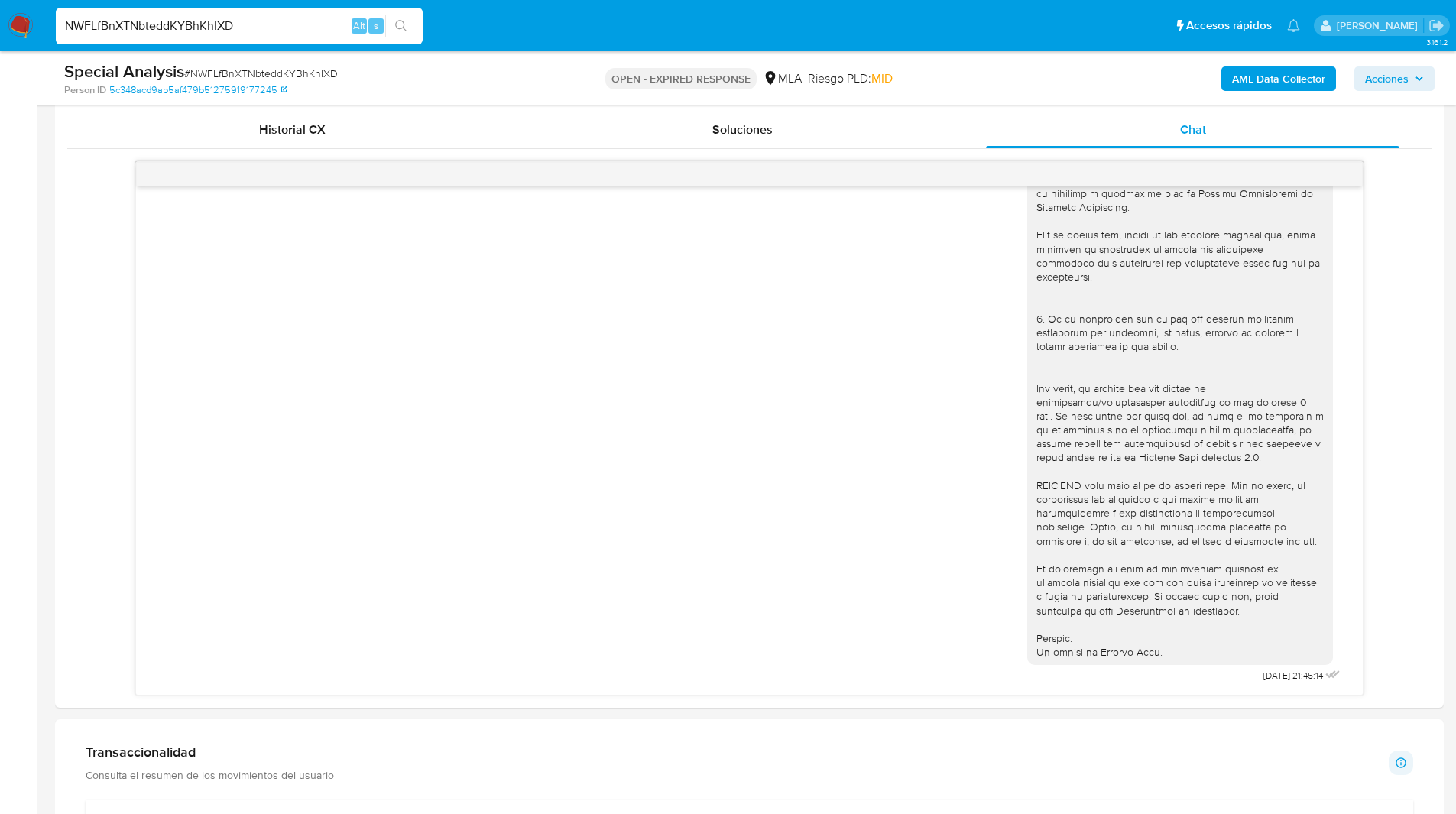
click at [783, 35] on ul "Pausado Ver notificaciones NWFLfBnXTNbteddKYBhKhIXD Alt s Accesos rápidos Presi…" at bounding box center [678, 25] width 1259 height 38
click at [462, 71] on div "Special Analysis # NWFLfBnXTNbteddKYBhKhIXD" at bounding box center [290, 72] width 451 height 23
click at [912, 82] on div "OPEN - EXPIRED RESPONSE MLA Riesgo PLD: MID" at bounding box center [749, 78] width 453 height 36
click at [467, 49] on nav "Pausado Ver notificaciones NWFLfBnXTNbteddKYBhKhIXD Alt s Accesos rápidos Presi…" at bounding box center [728, 26] width 1456 height 51
click at [478, 42] on ul "Pausado Ver notificaciones NWFLfBnXTNbteddKYBhKhIXD Alt s Accesos rápidos Presi…" at bounding box center [678, 25] width 1259 height 38
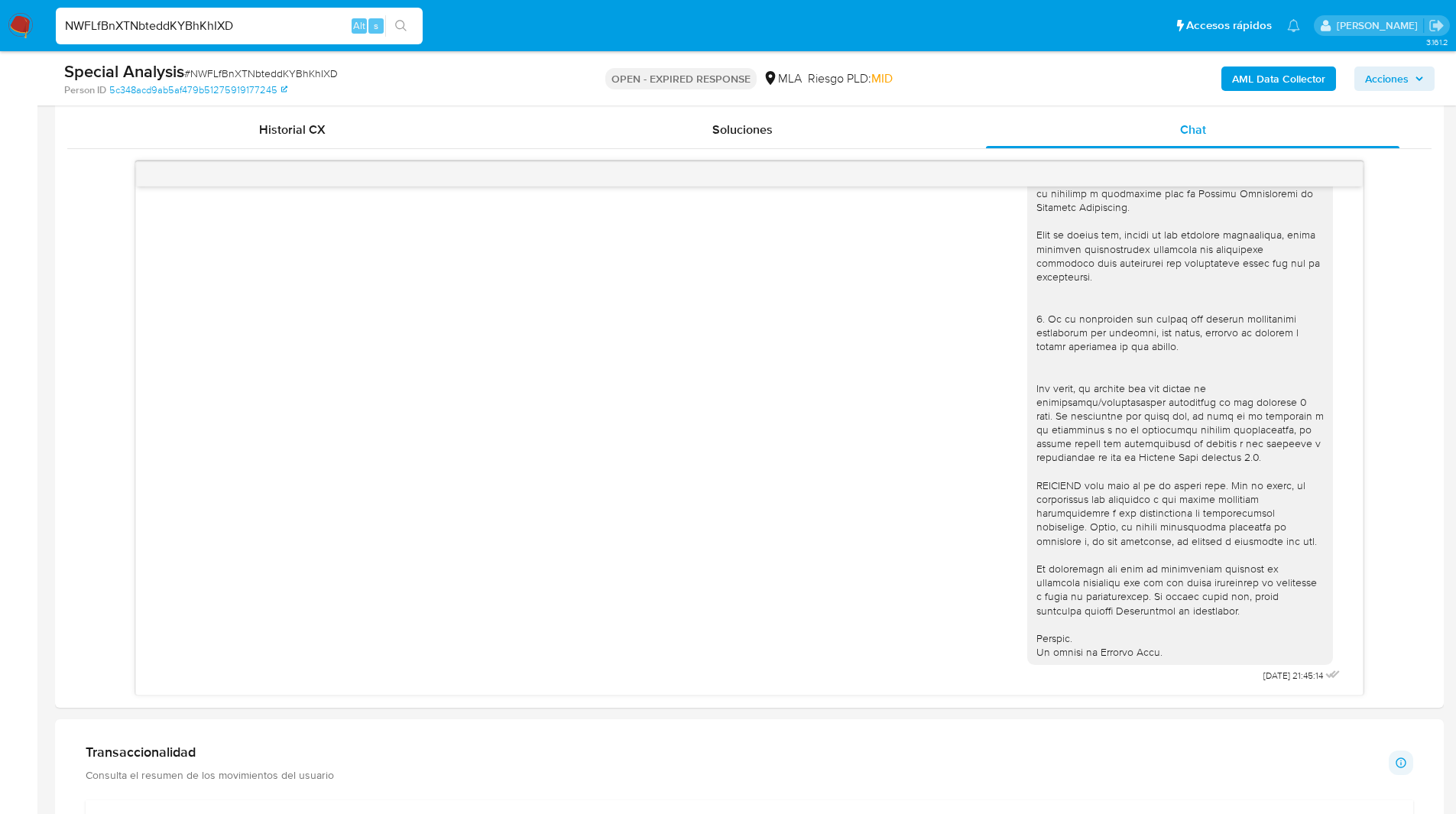
click at [938, 98] on div "Special Analysis # NWFLfBnXTNbteddKYBhKhIXD Person ID 5c348acd9ab5af479b5127591…" at bounding box center [750, 79] width 1389 height 55
click at [213, 22] on input "NWFLfBnXTNbteddKYBhKhIXD" at bounding box center [238, 26] width 366 height 20
click at [23, 25] on img at bounding box center [20, 26] width 26 height 26
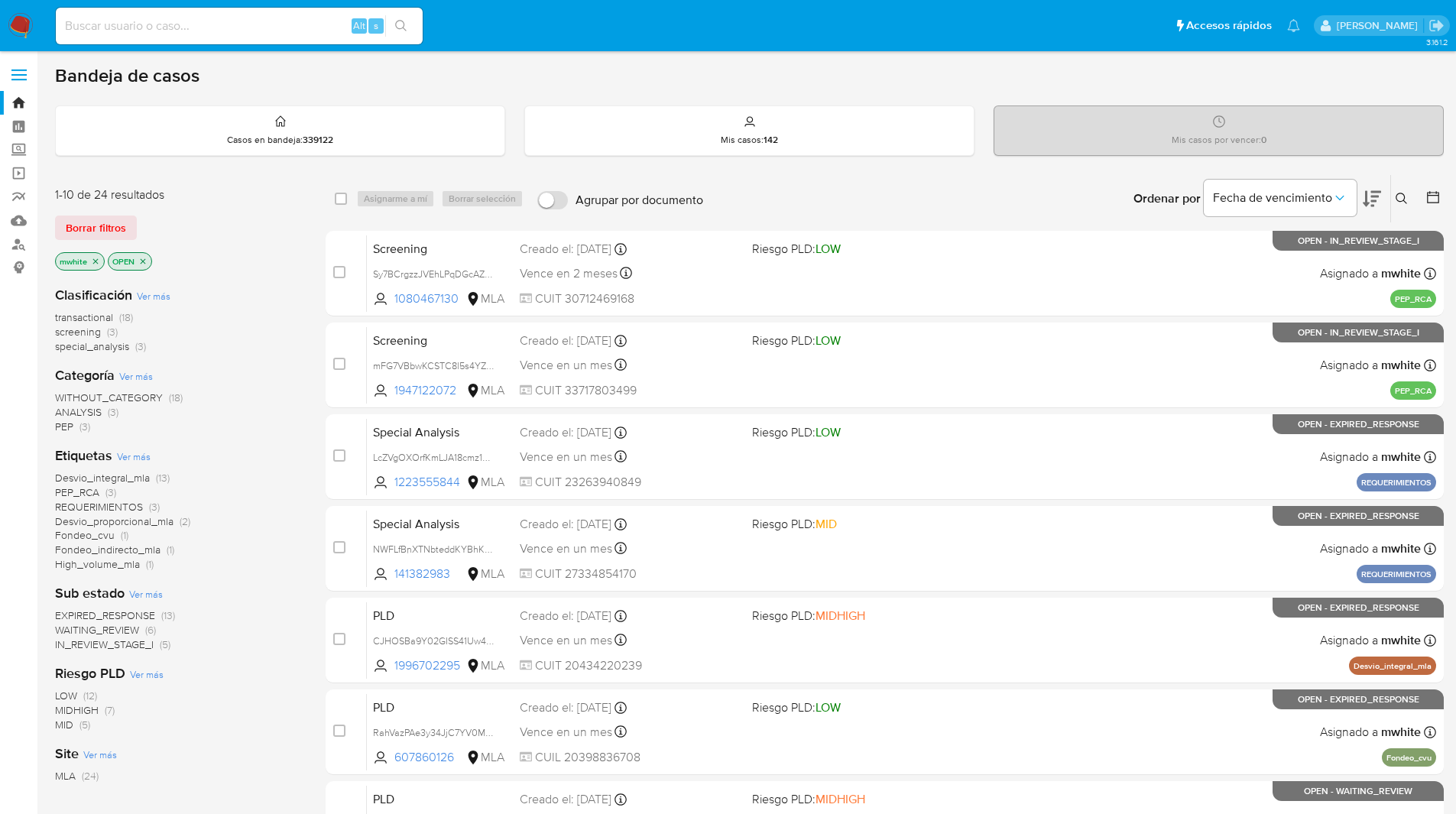
click at [1401, 189] on button at bounding box center [1403, 199] width 25 height 18
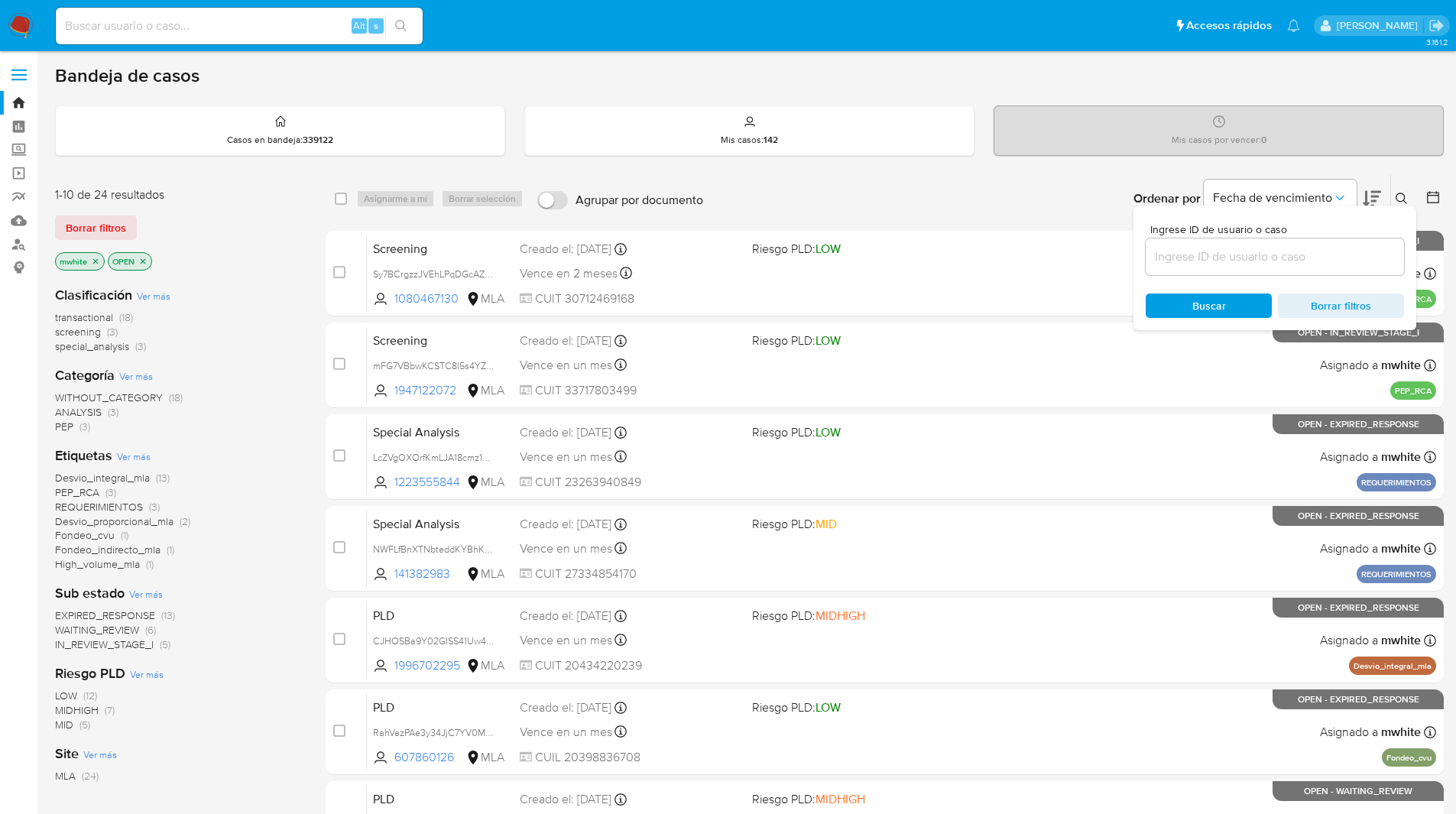
click at [1230, 254] on input at bounding box center [1275, 256] width 258 height 20
type input "NWFLfBnXTNbteddKYBhKhIXD"
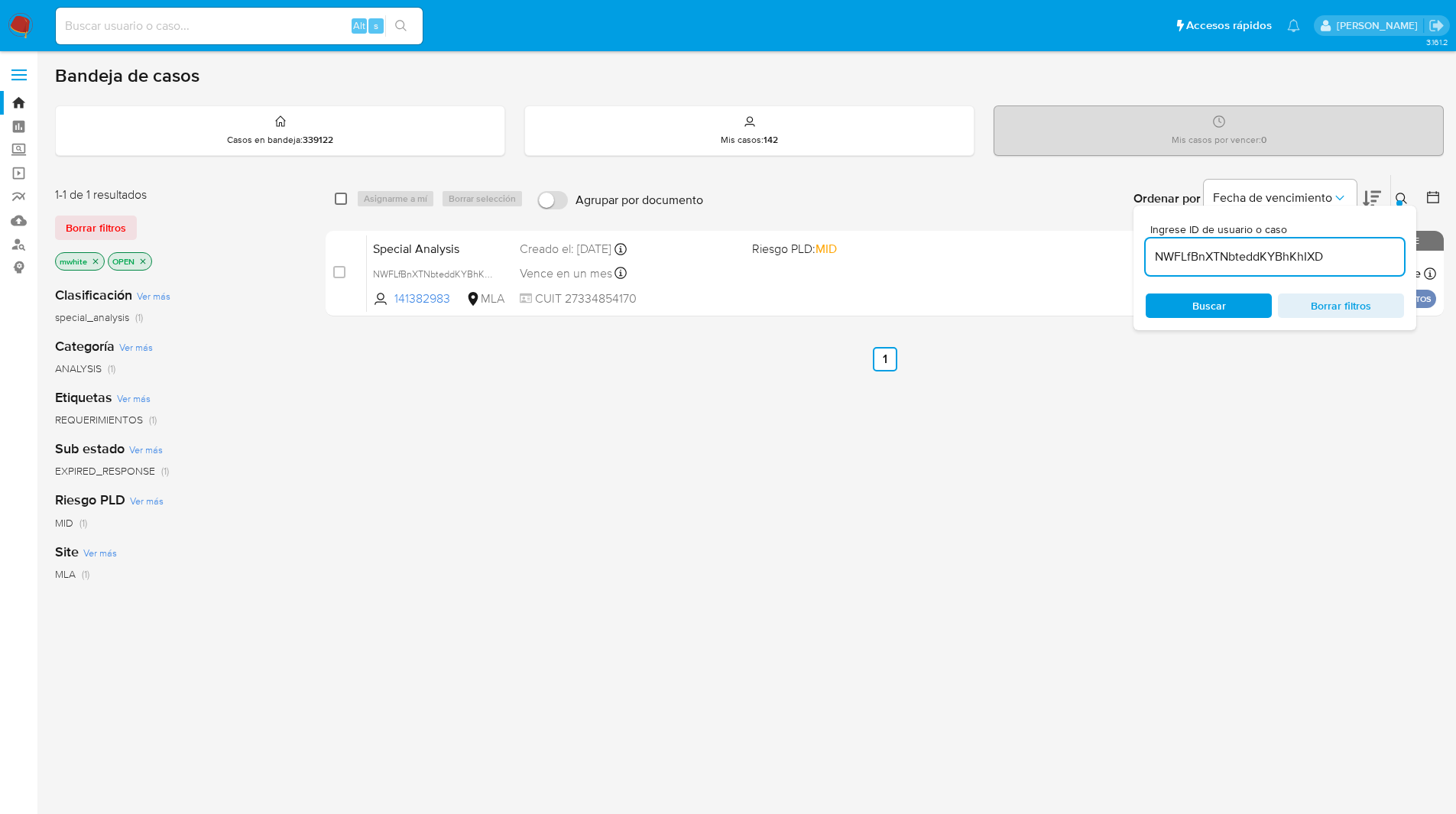
click at [338, 201] on input "checkbox" at bounding box center [341, 199] width 12 height 12
checkbox input "true"
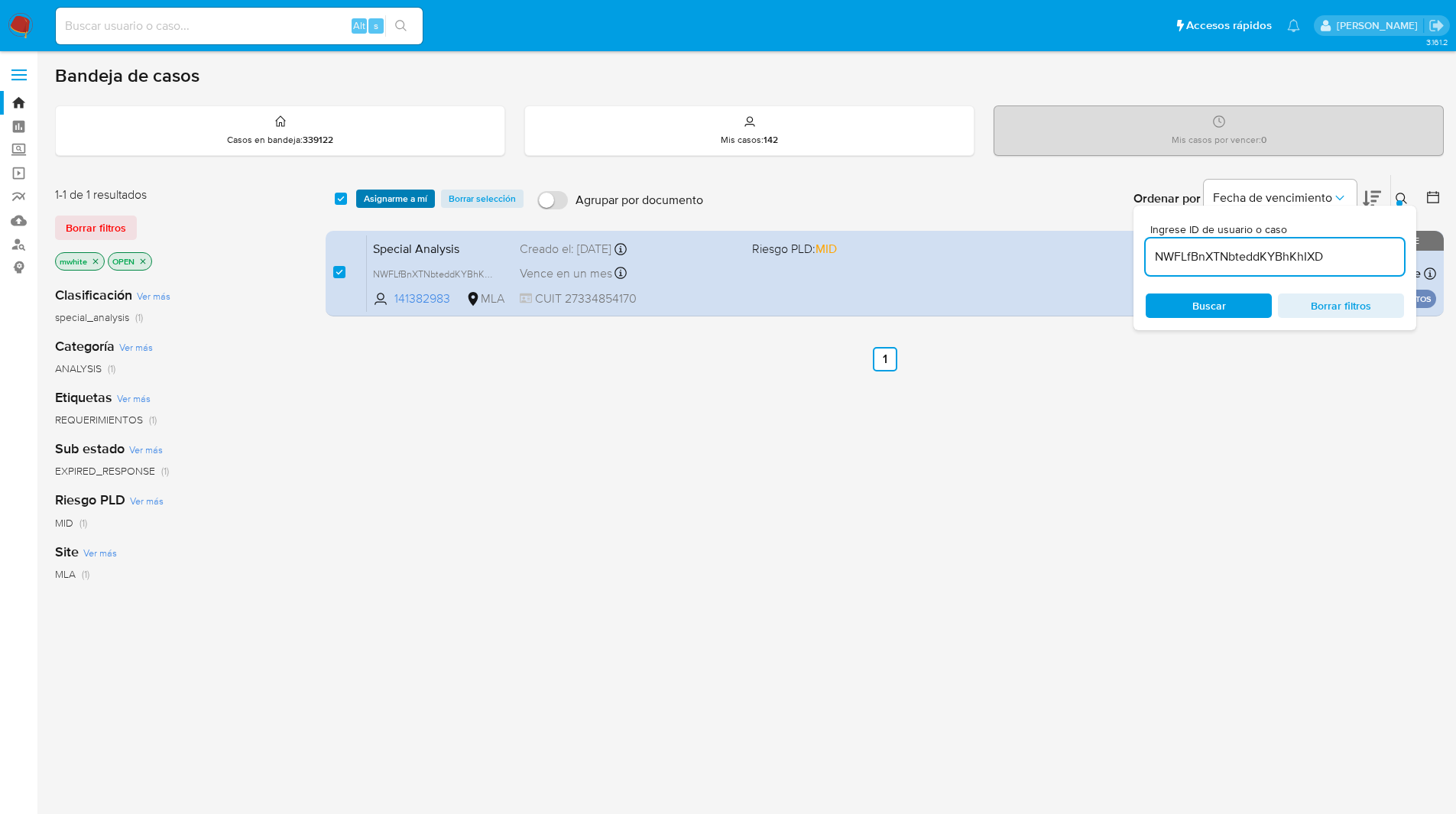
click at [388, 195] on span "Asignarme a mí" at bounding box center [395, 199] width 64 height 15
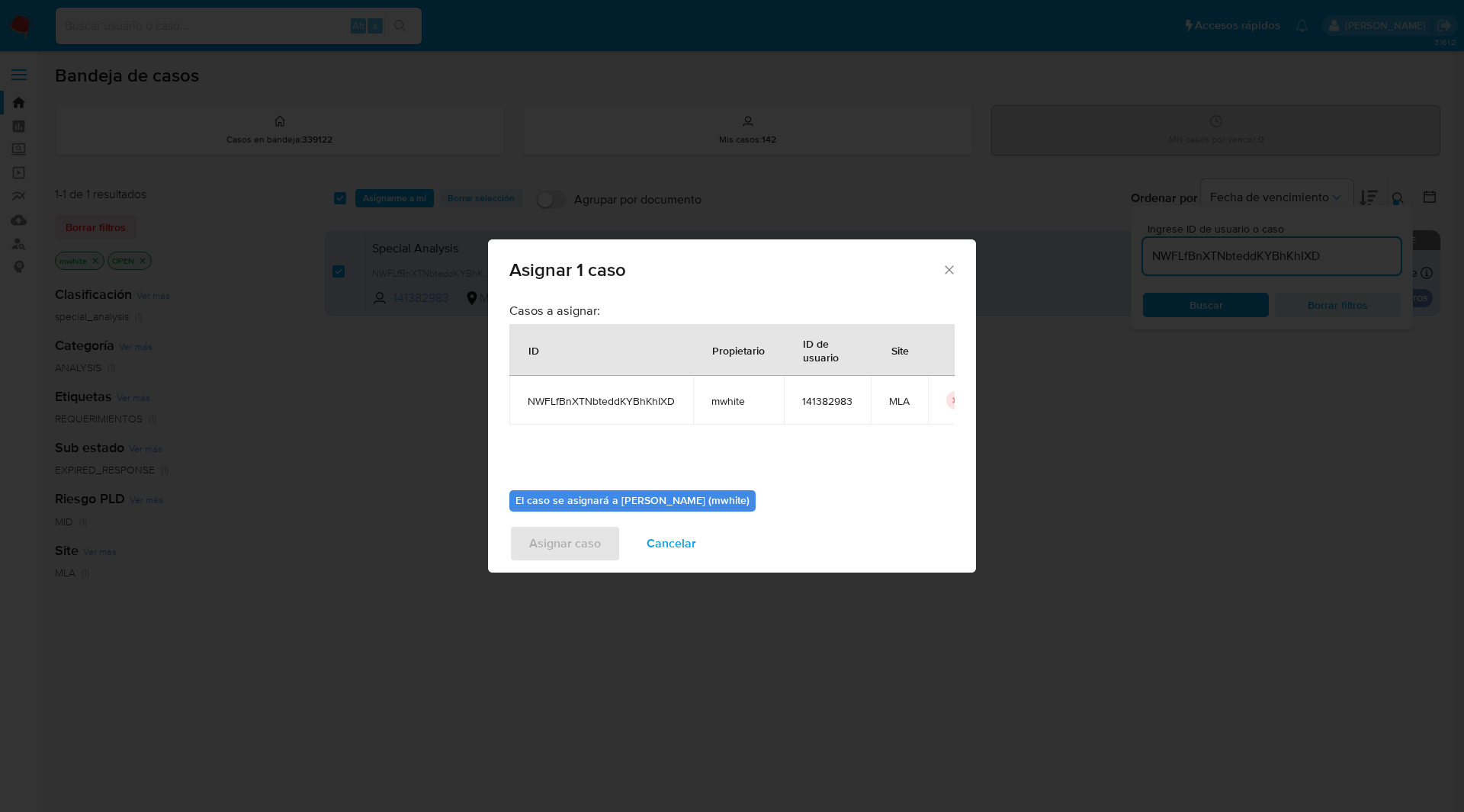
click at [733, 395] on span "mwhite" at bounding box center [739, 401] width 54 height 14
copy span "mwhite"
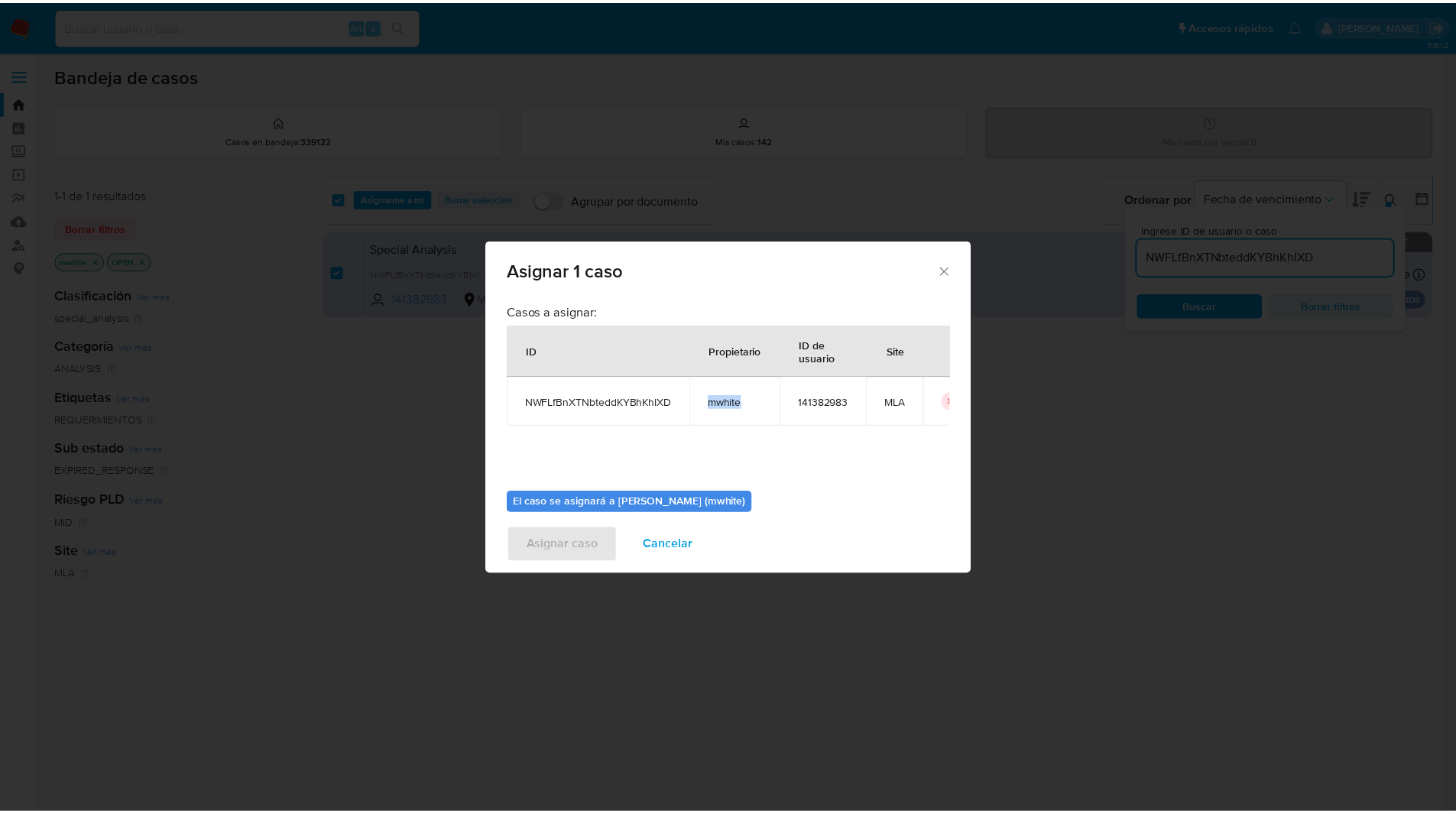
scroll to position [79, 0]
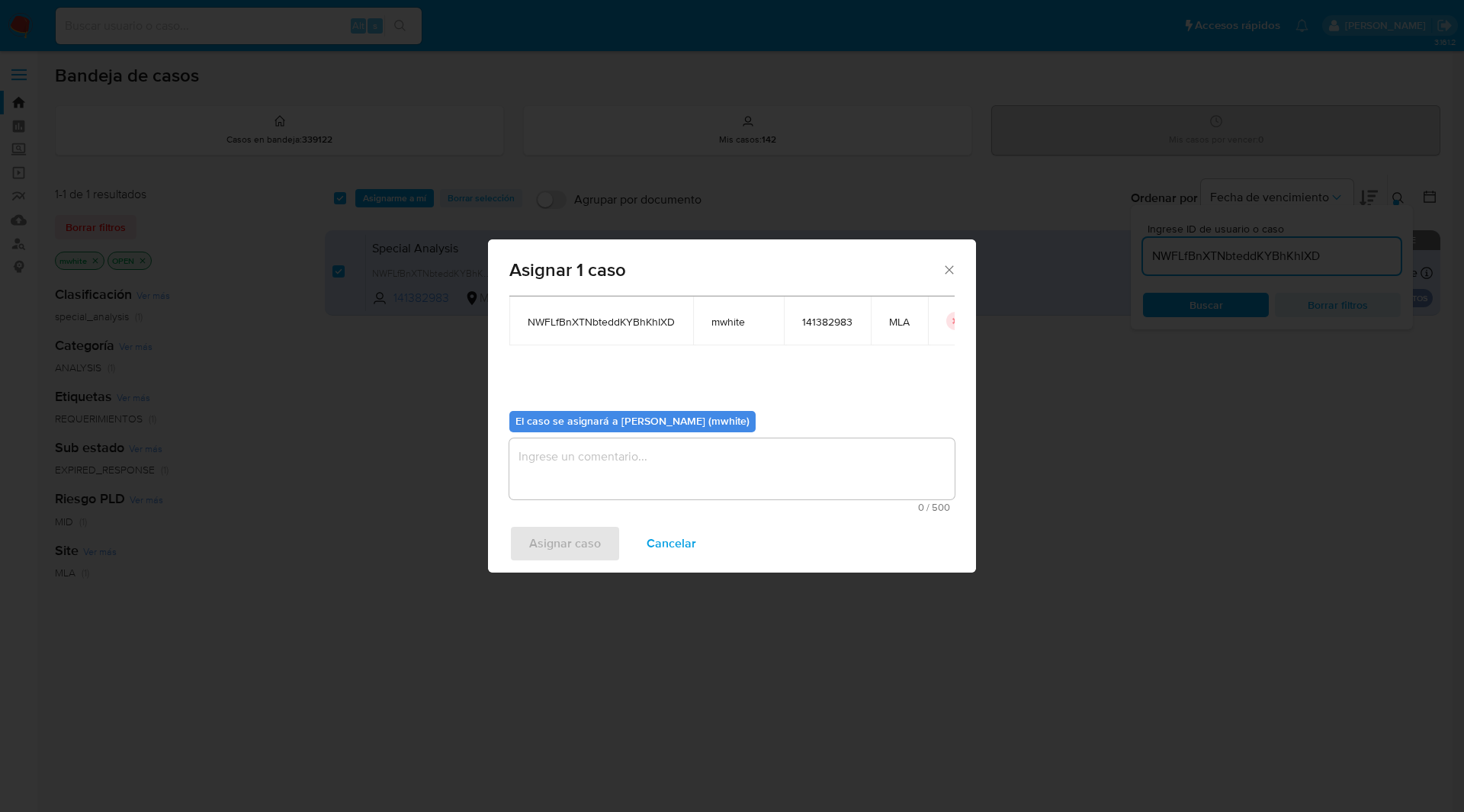
click at [605, 475] on textarea "assign-modal" at bounding box center [732, 469] width 446 height 61
paste textarea "mwhite"
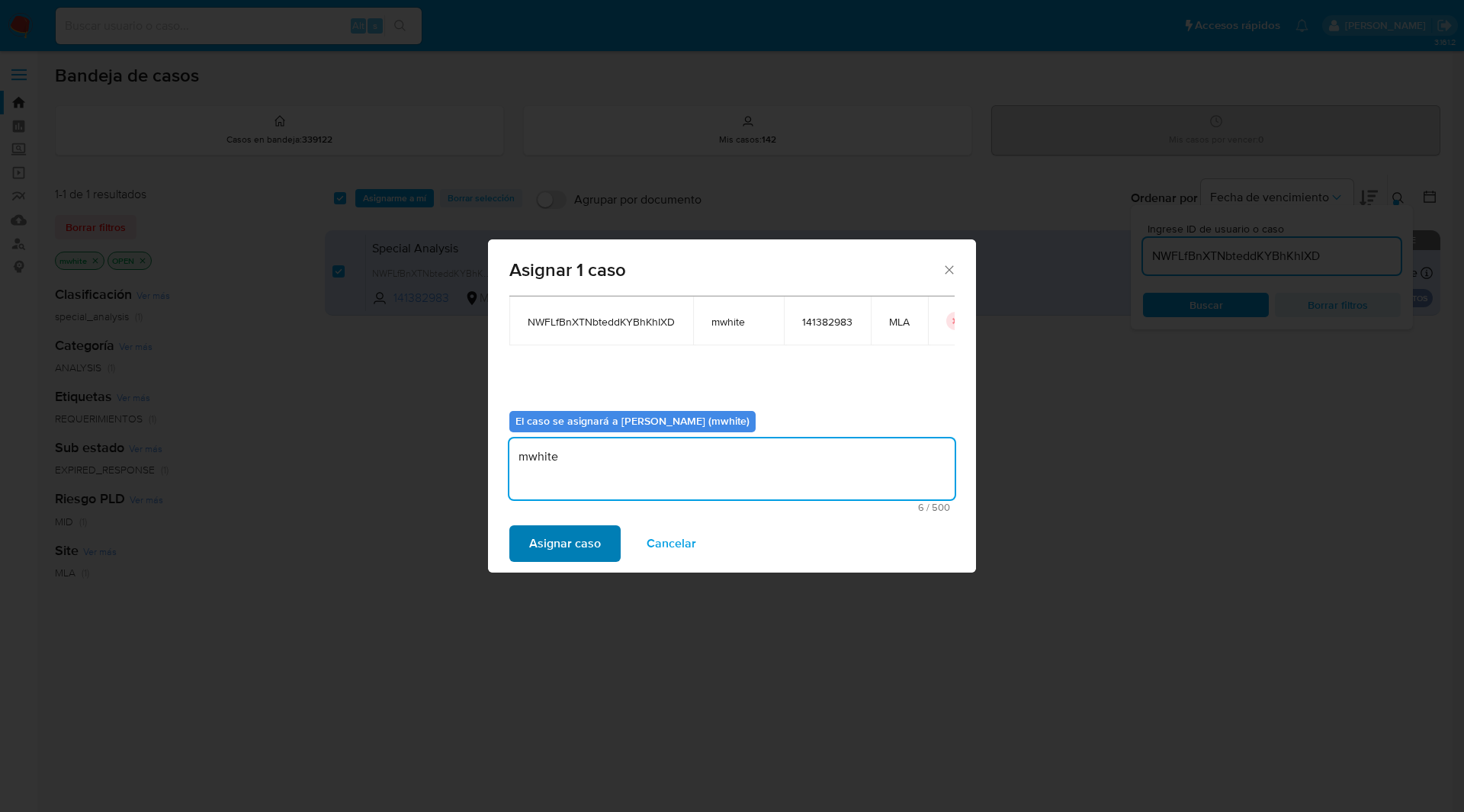
type textarea "mwhite"
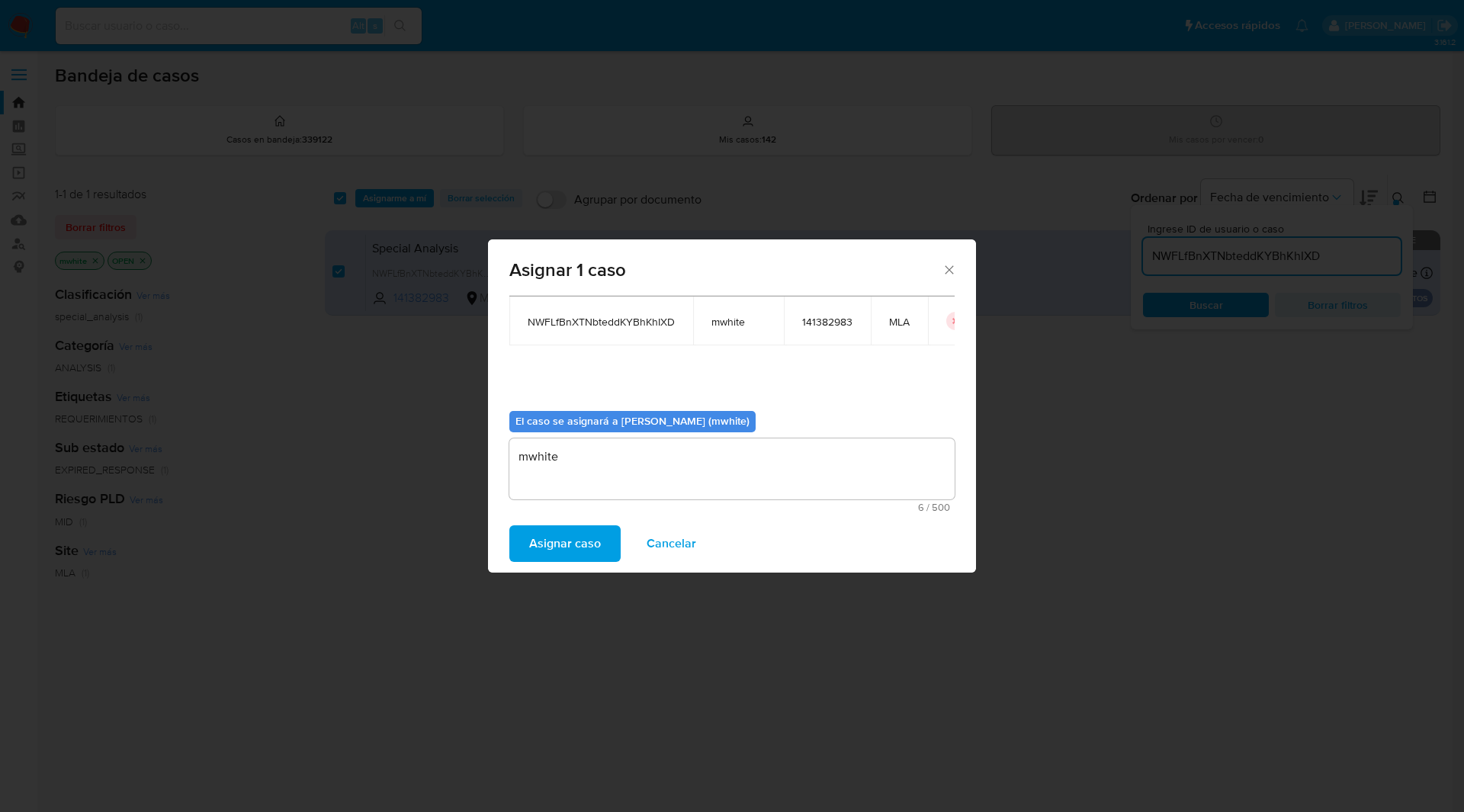
click at [570, 533] on span "Asignar caso" at bounding box center [564, 543] width 72 height 34
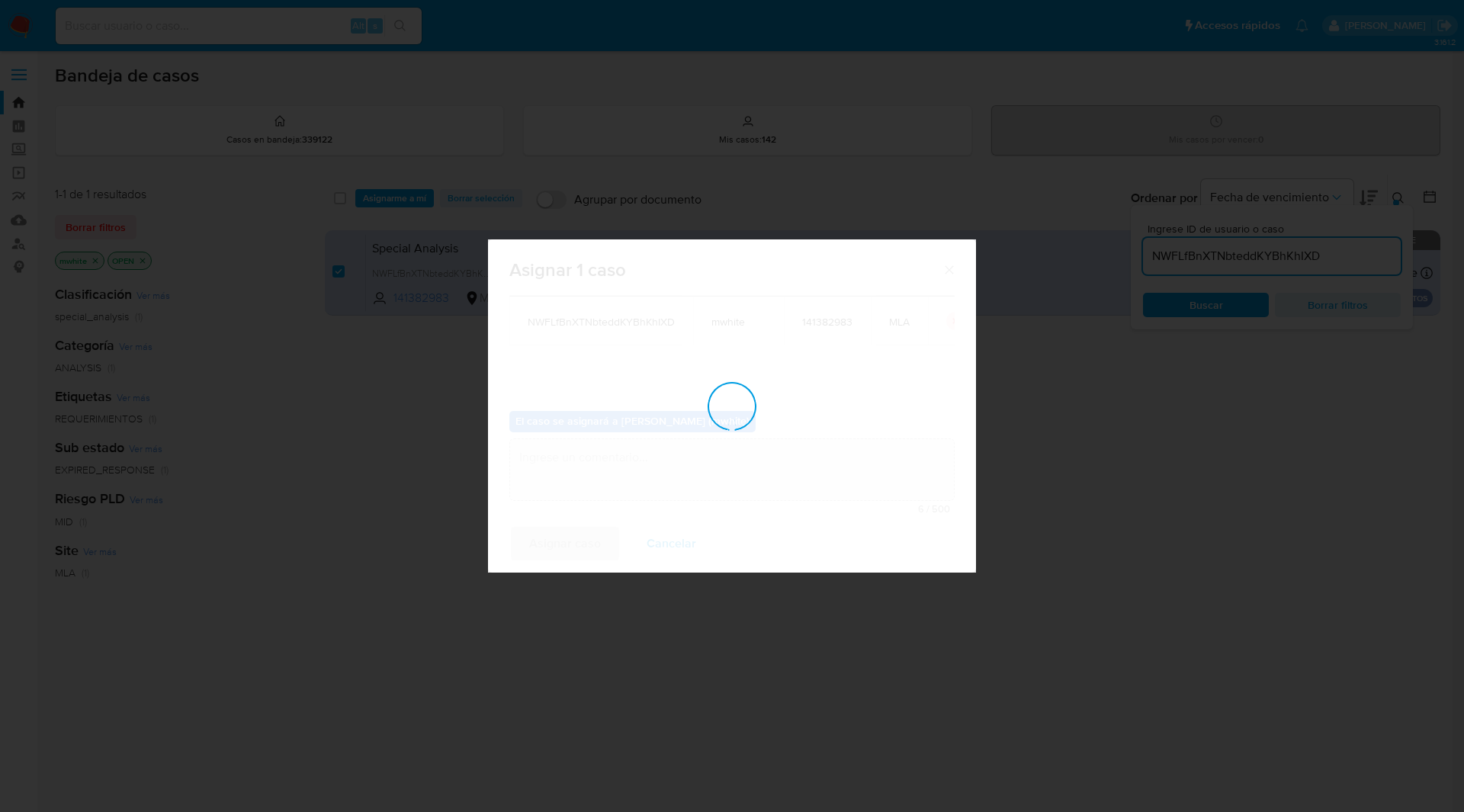
checkbox input "false"
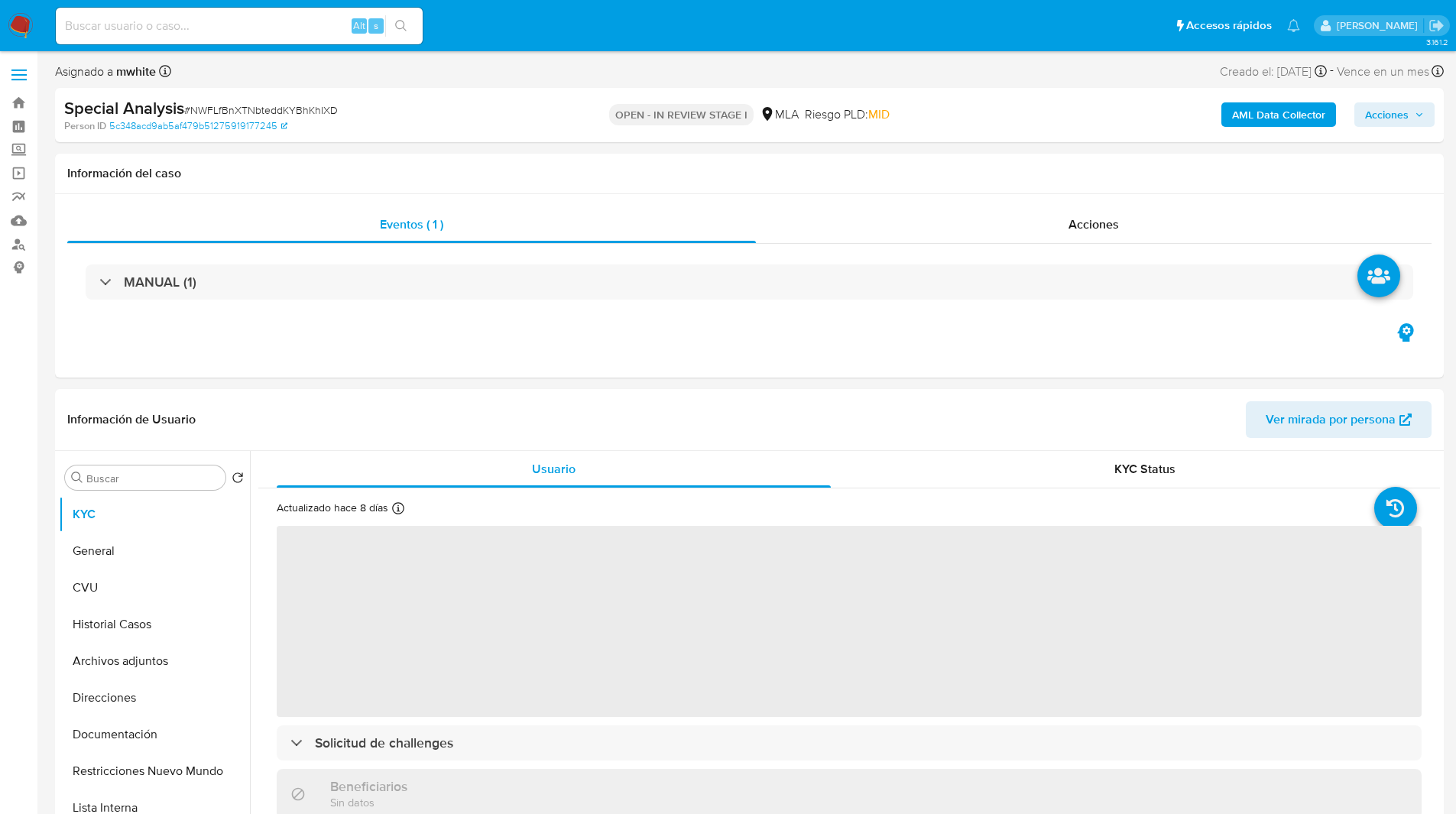
select select "10"
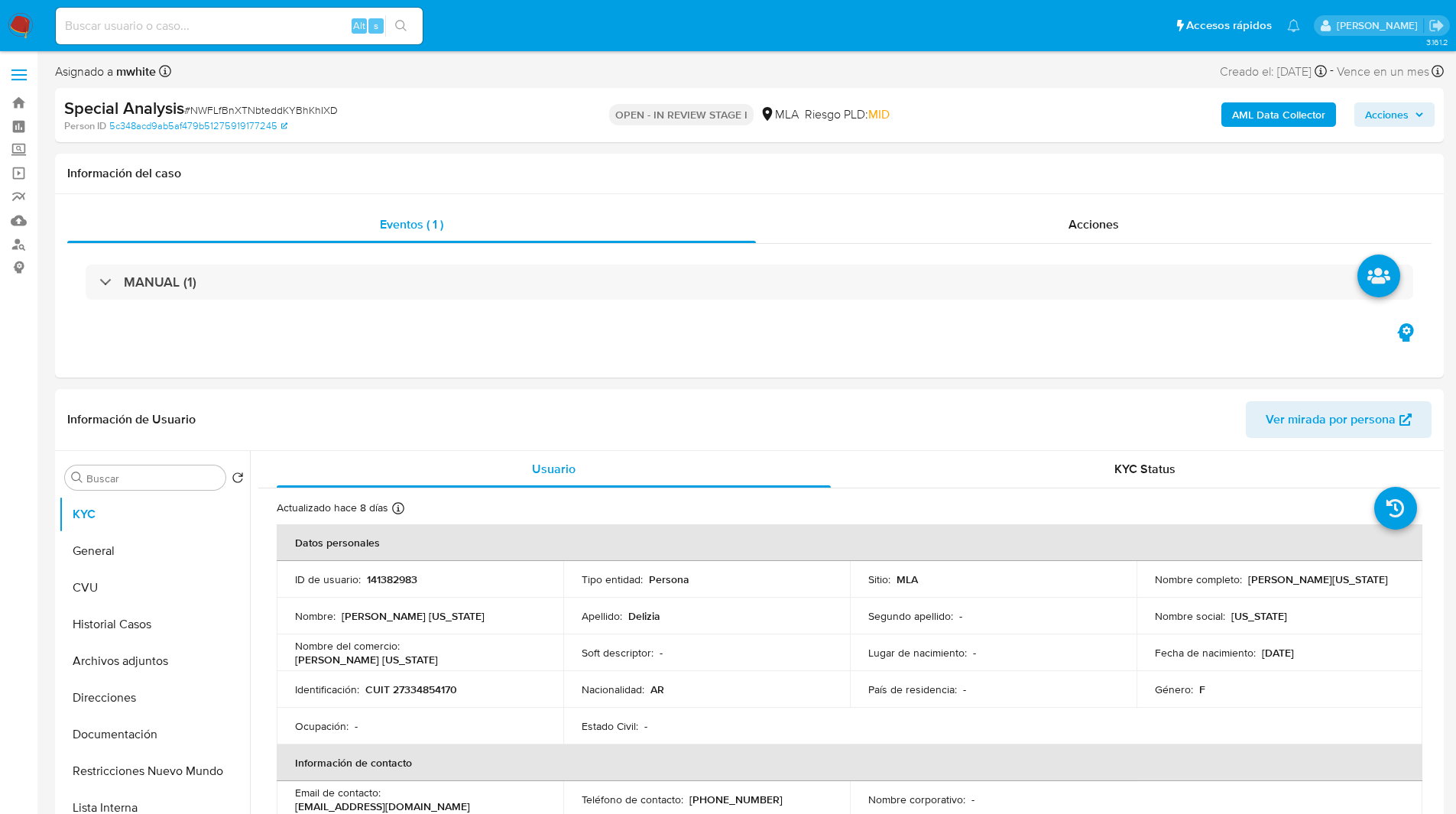
click at [617, 51] on nav "Pausado Ver notificaciones Alt s Accesos rápidos Presiona las siguientes teclas…" at bounding box center [728, 26] width 1456 height 51
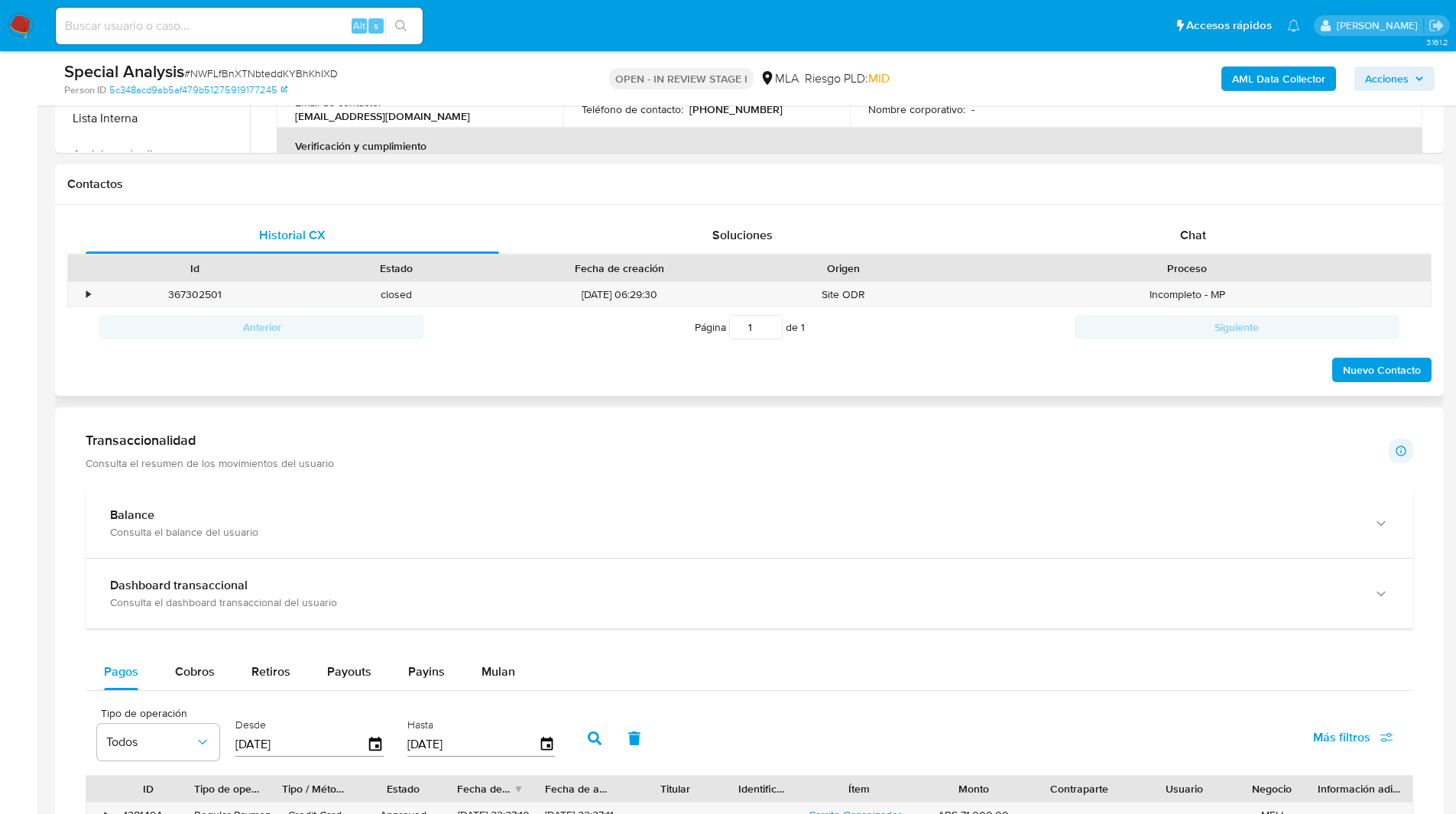
scroll to position [692, 0]
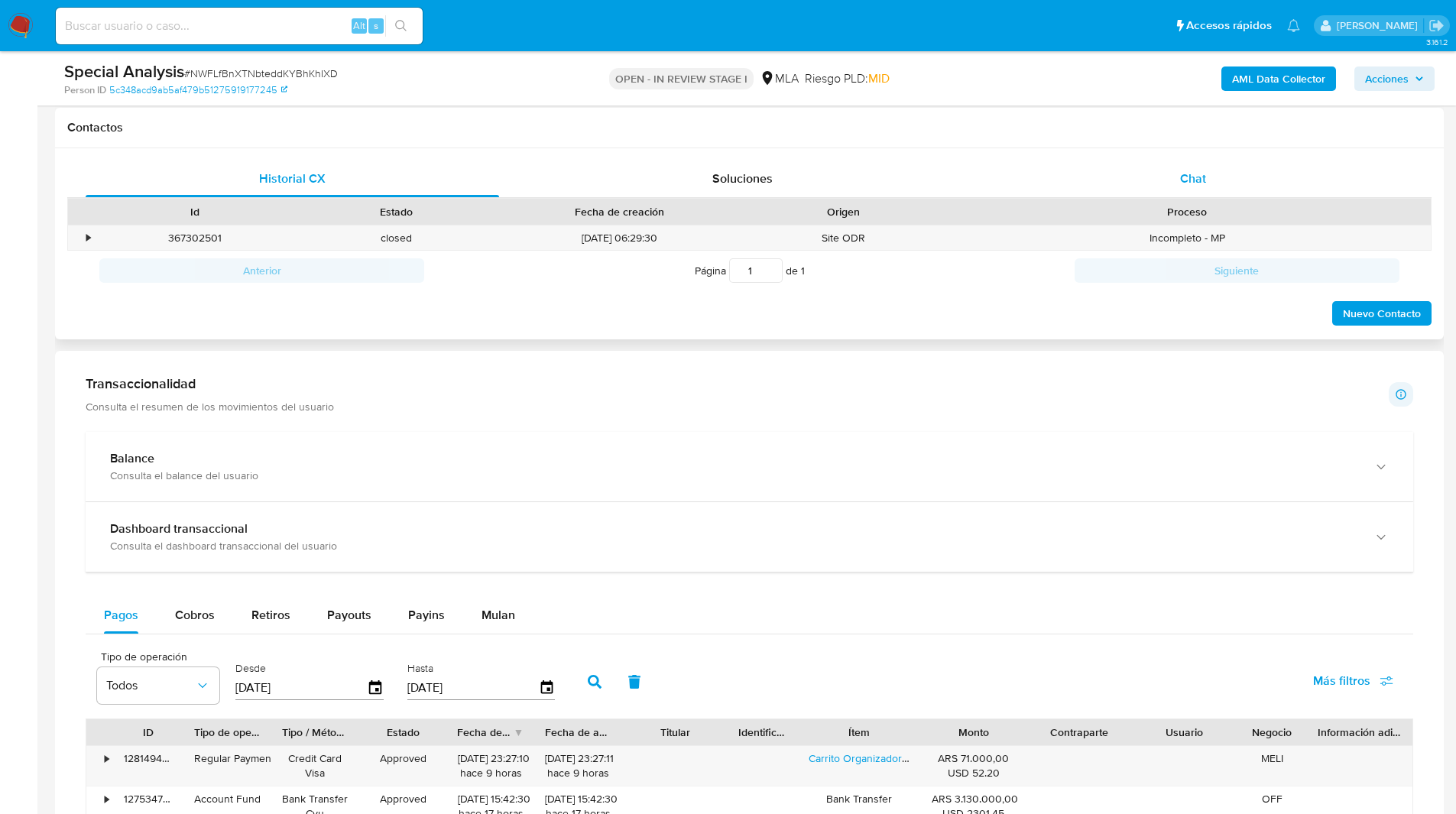
click at [1144, 175] on div "Chat" at bounding box center [1193, 179] width 414 height 36
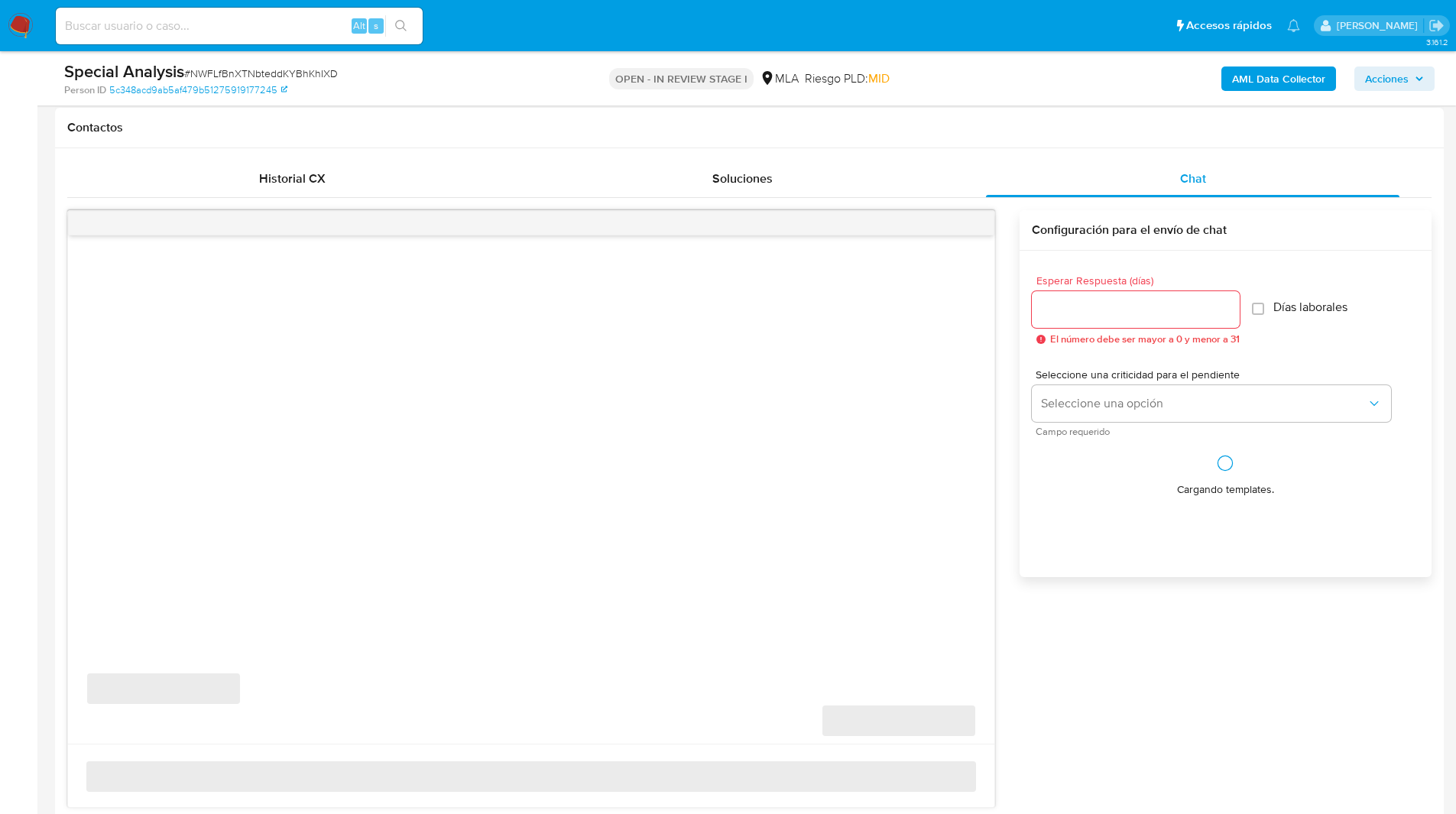
click at [1008, 136] on div "Contactos" at bounding box center [750, 127] width 1389 height 41
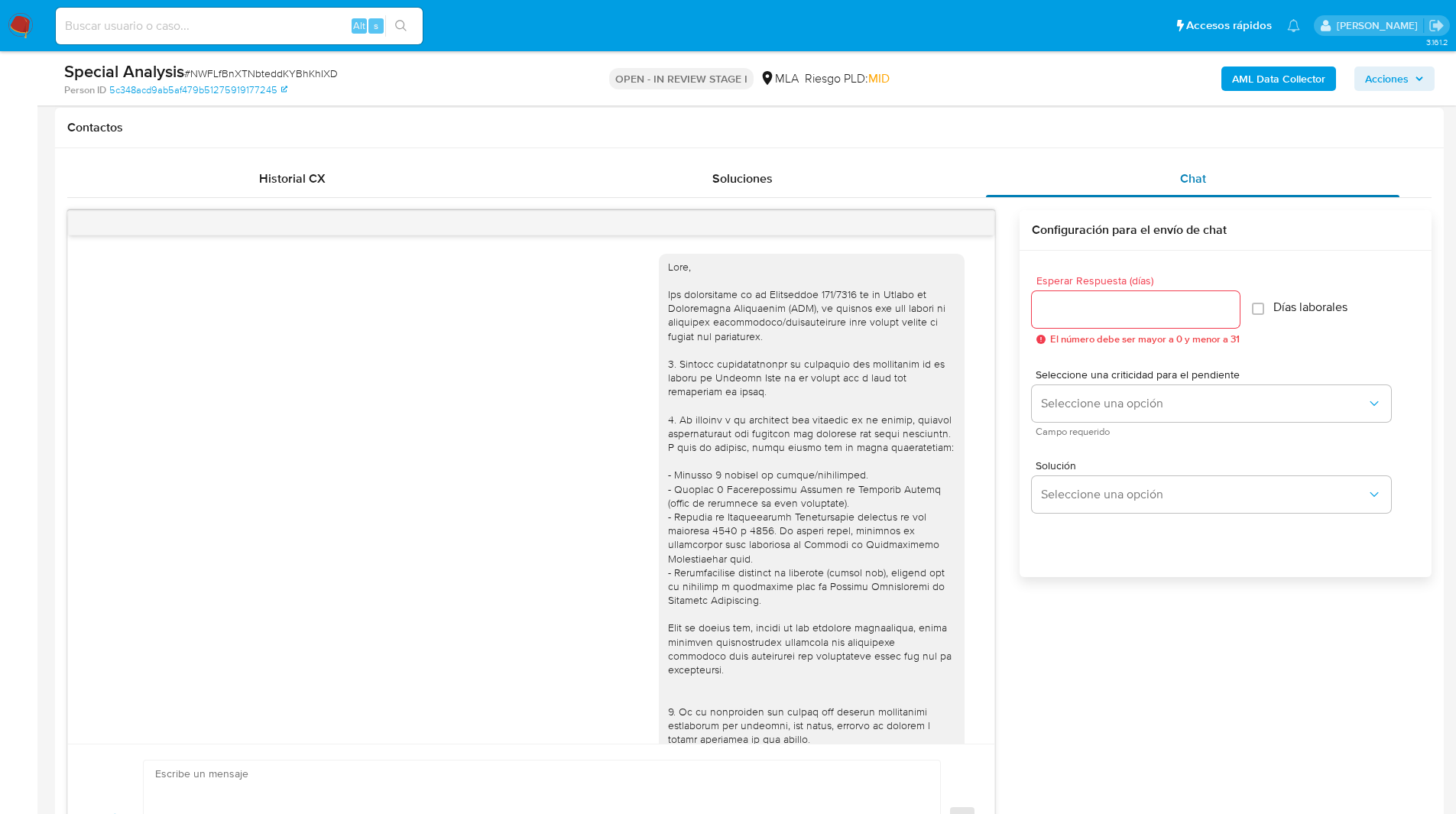
scroll to position [371, 0]
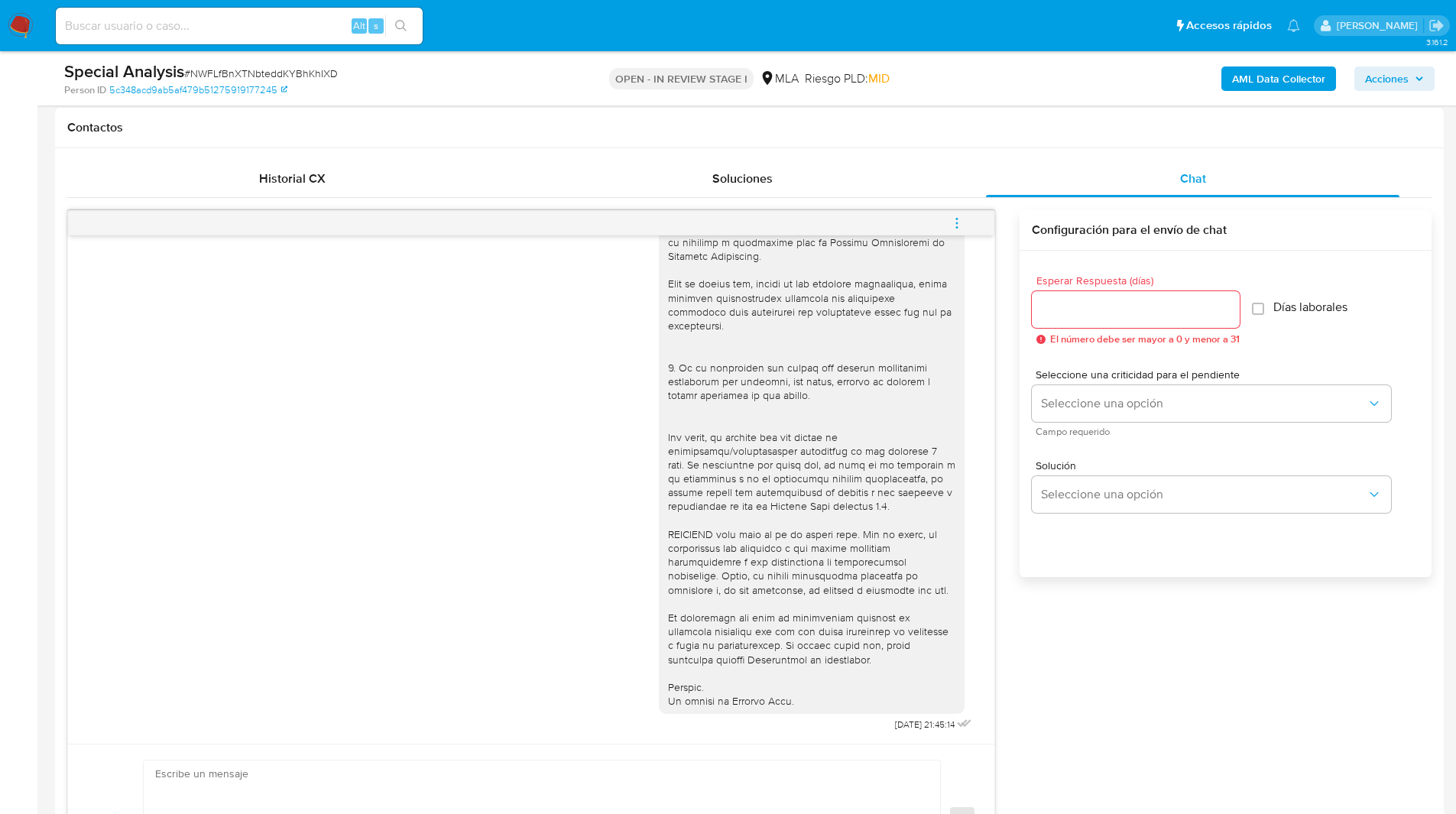
click at [962, 218] on icon "menu-action" at bounding box center [956, 223] width 14 height 14
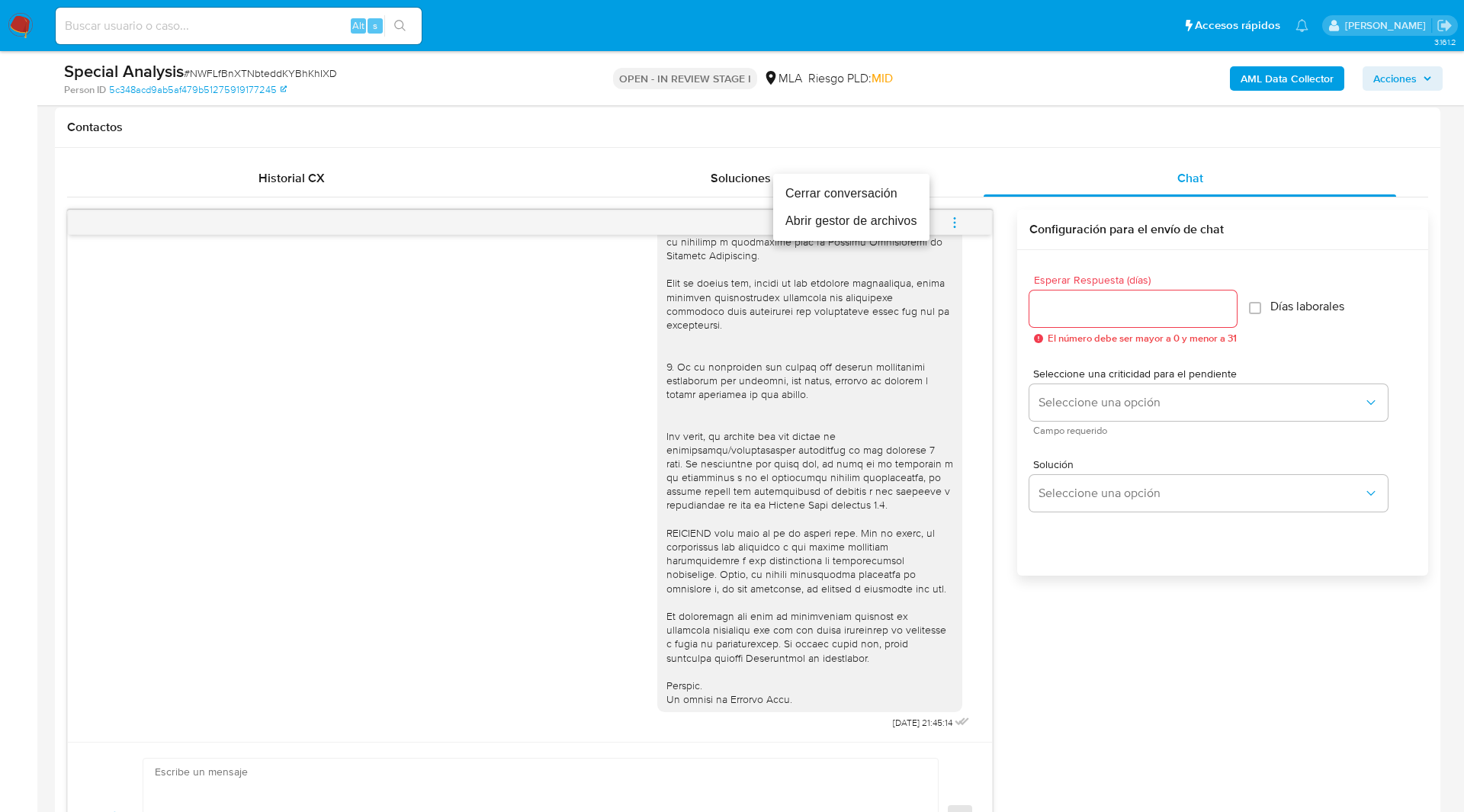
click at [848, 196] on li "Cerrar conversación" at bounding box center [851, 193] width 156 height 27
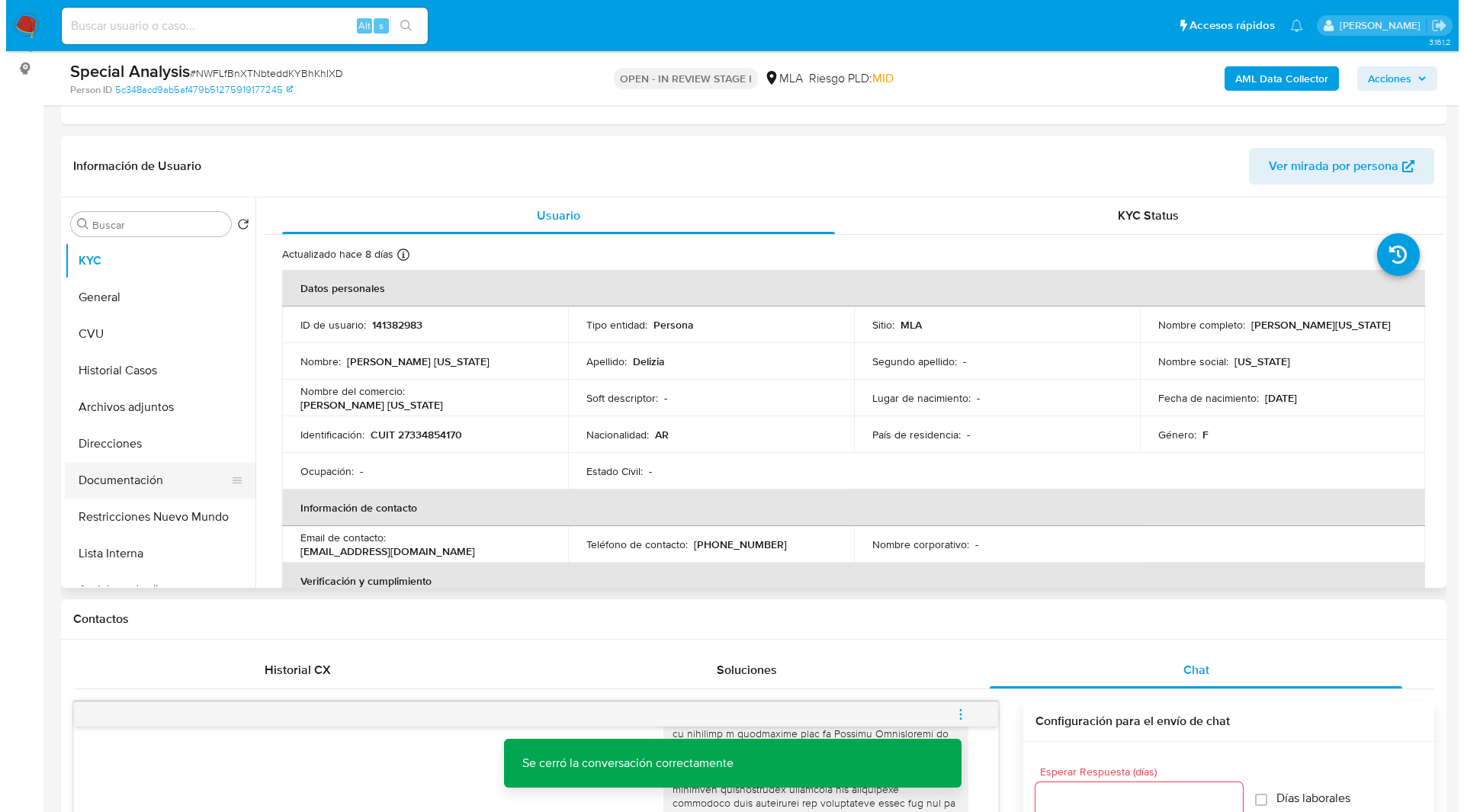
scroll to position [197, 0]
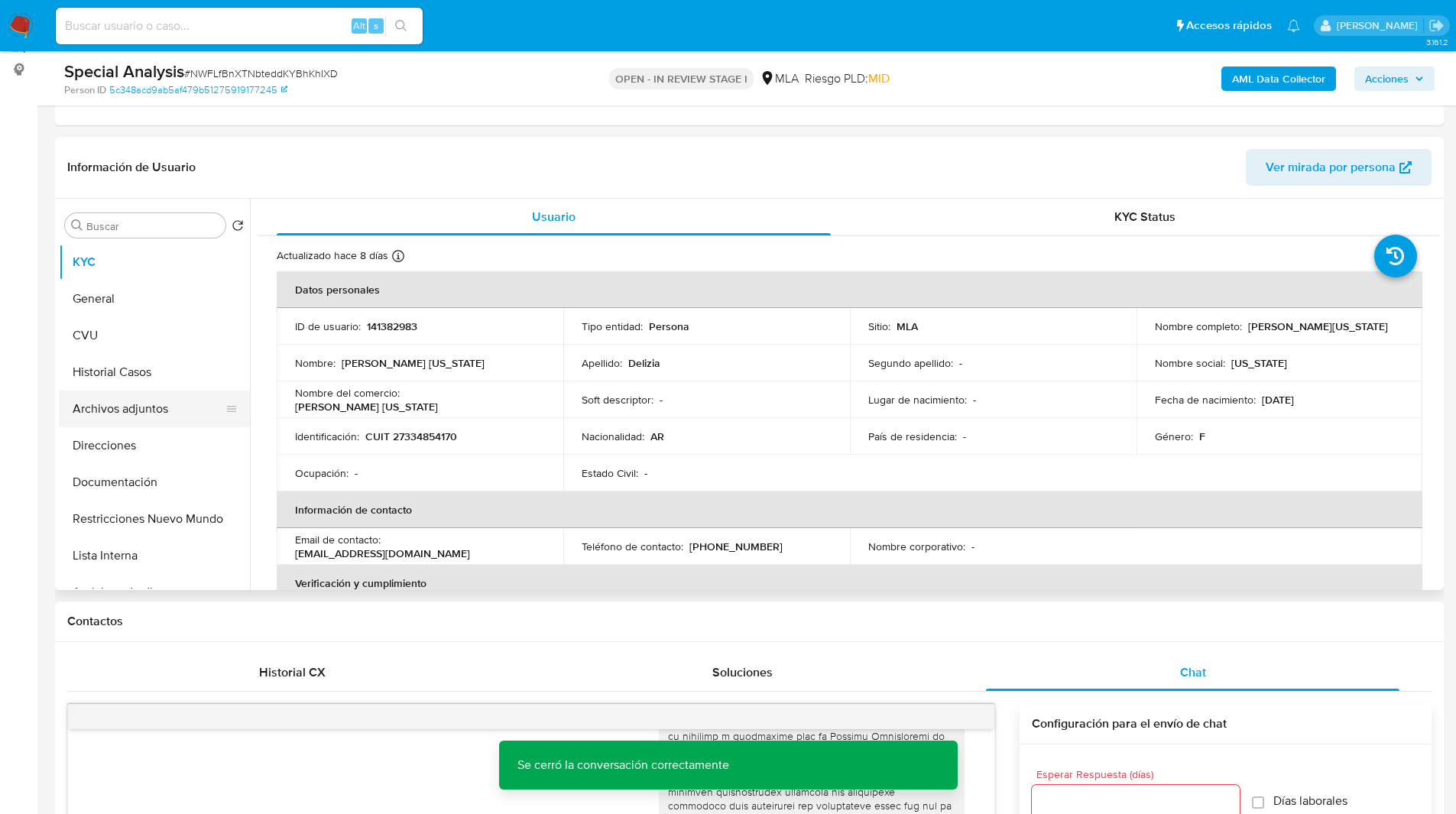
click at [124, 406] on button "Archivos adjuntos" at bounding box center [148, 409] width 179 height 36
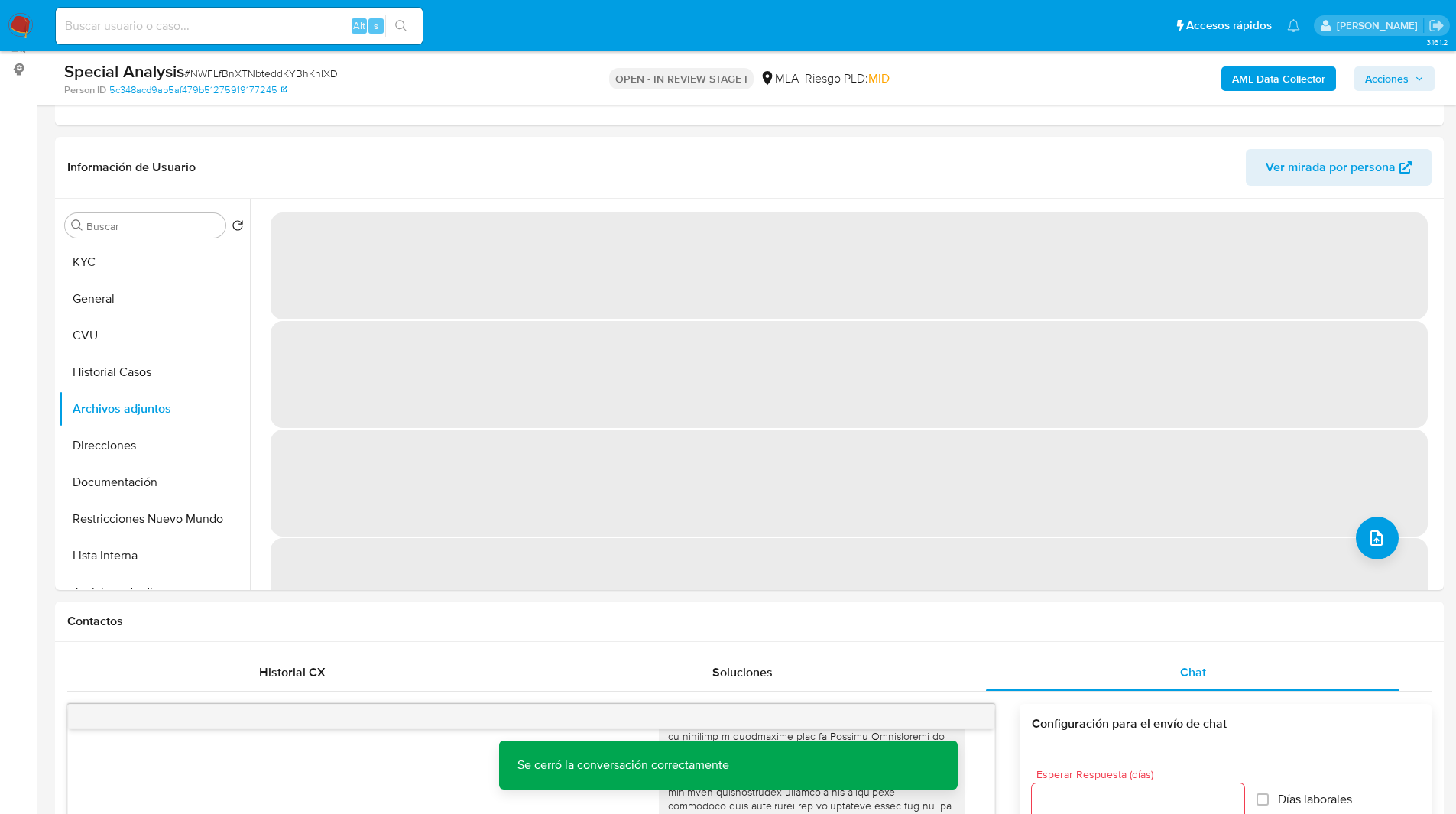
click at [1285, 74] on b "AML Data Collector" at bounding box center [1278, 79] width 93 height 25
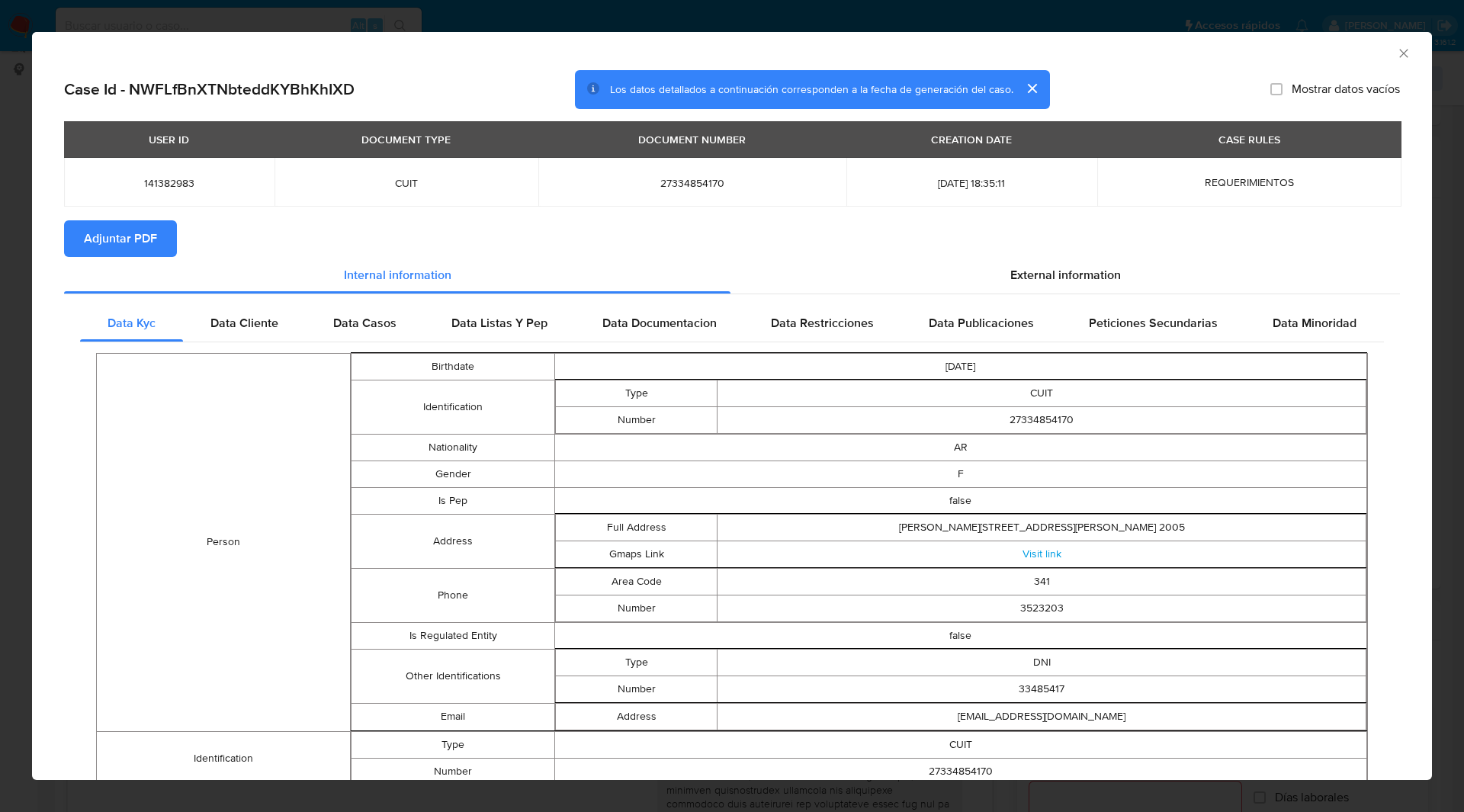
click at [150, 239] on span "Adjuntar PDF" at bounding box center [120, 238] width 73 height 34
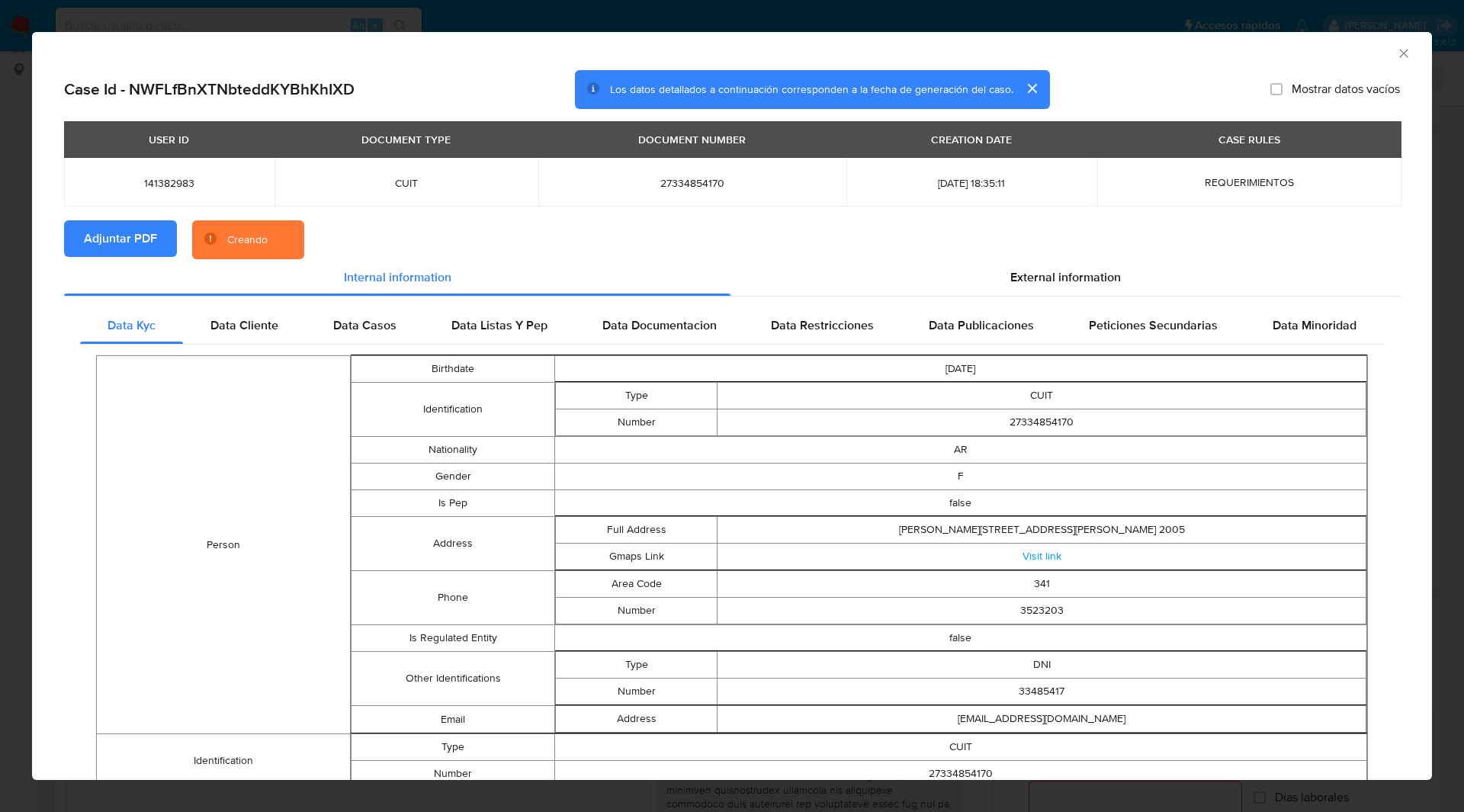
click at [424, 255] on section "Adjuntar PDF Creando" at bounding box center [732, 240] width 1336 height 40
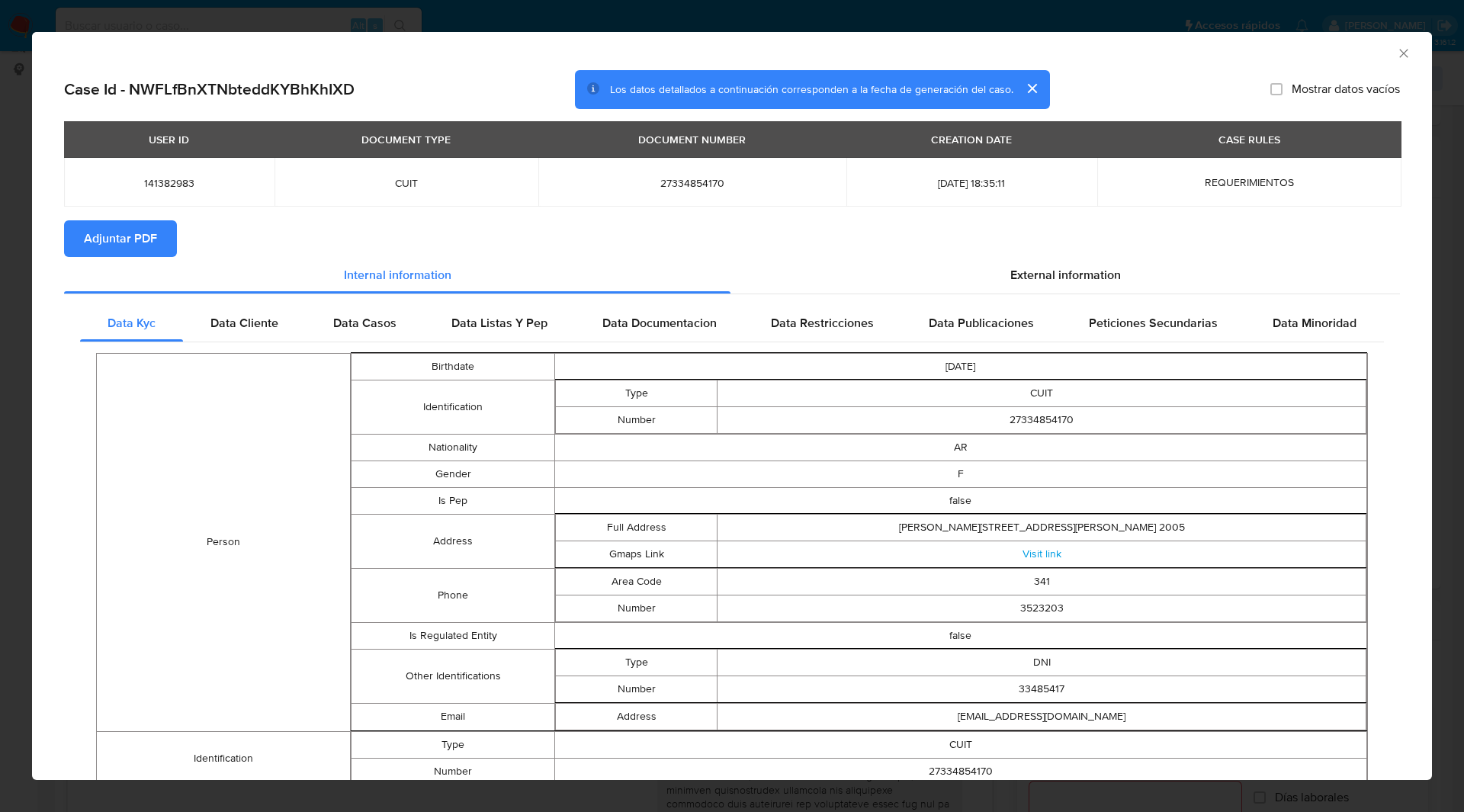
click at [1396, 53] on icon "Cerrar ventana" at bounding box center [1403, 53] width 15 height 15
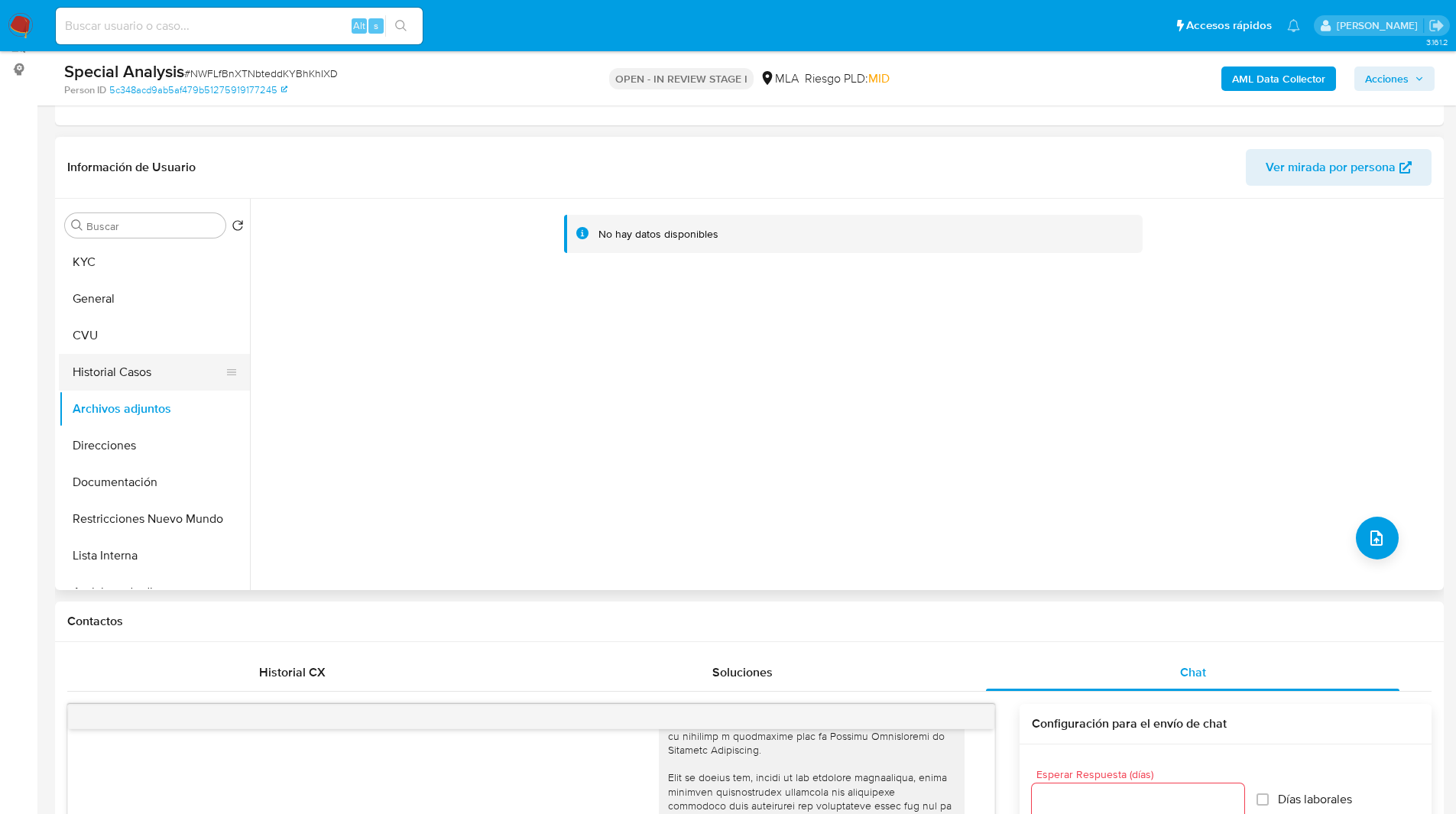
click at [122, 367] on button "Historial Casos" at bounding box center [148, 372] width 179 height 36
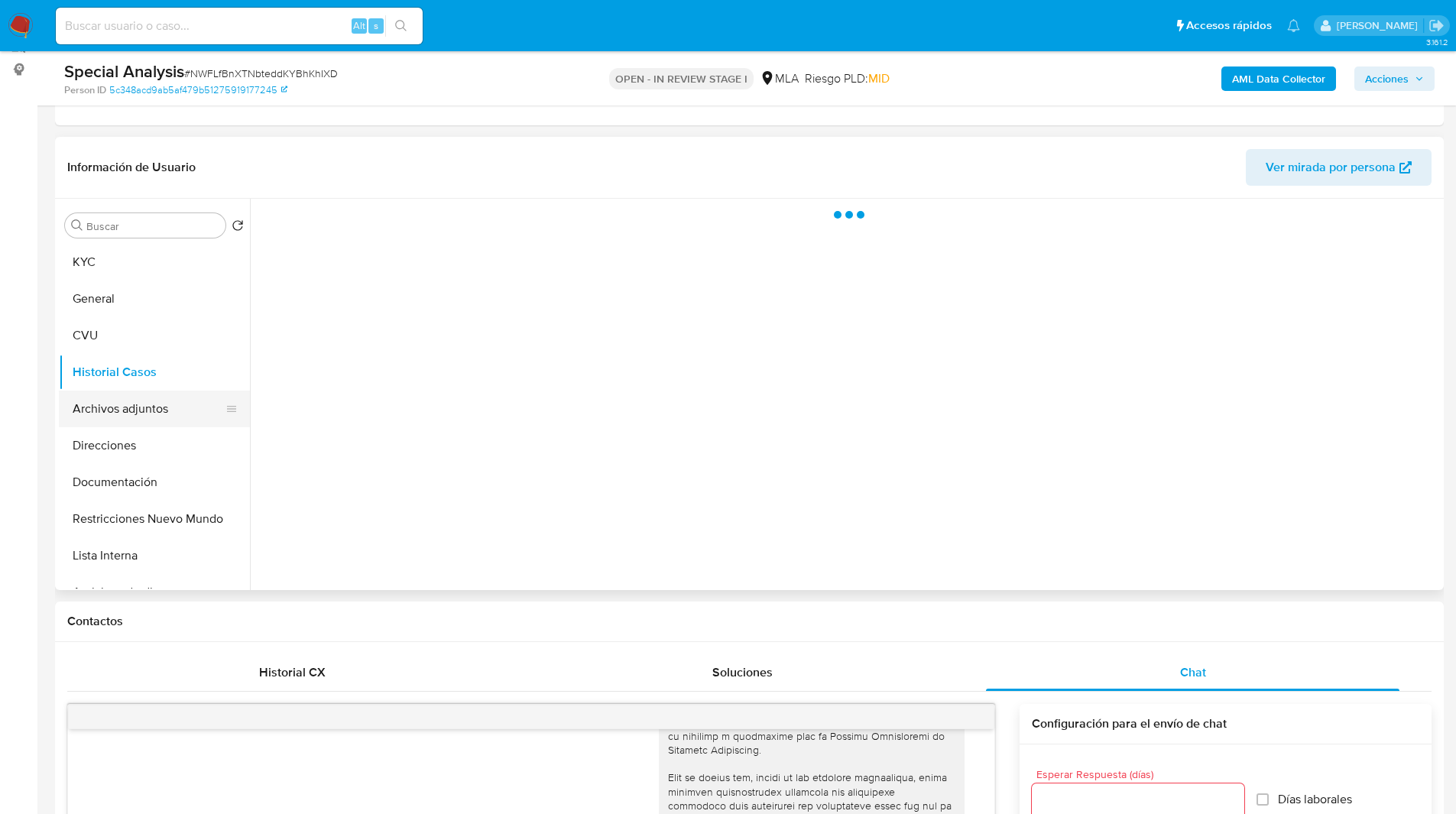
click at [164, 401] on button "Archivos adjuntos" at bounding box center [148, 409] width 179 height 36
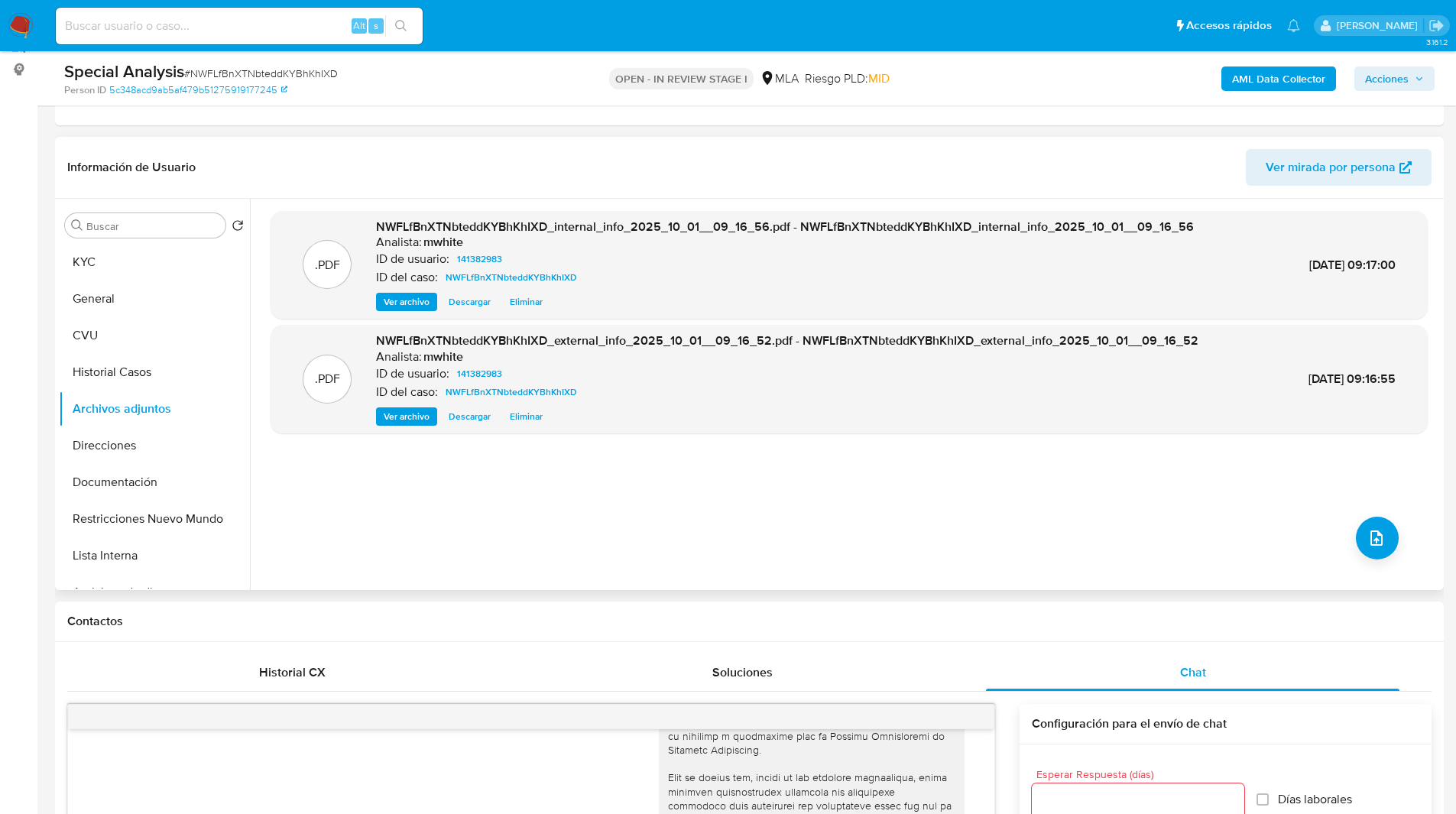
click at [1349, 543] on div ".PDF NWFLfBnXTNbteddKYBhKhIXD_internal_info_2025_10_01__09_16_56.pdf - NWFLfBnX…" at bounding box center [849, 394] width 1157 height 366
click at [1370, 539] on icon "upload-file" at bounding box center [1376, 538] width 12 height 15
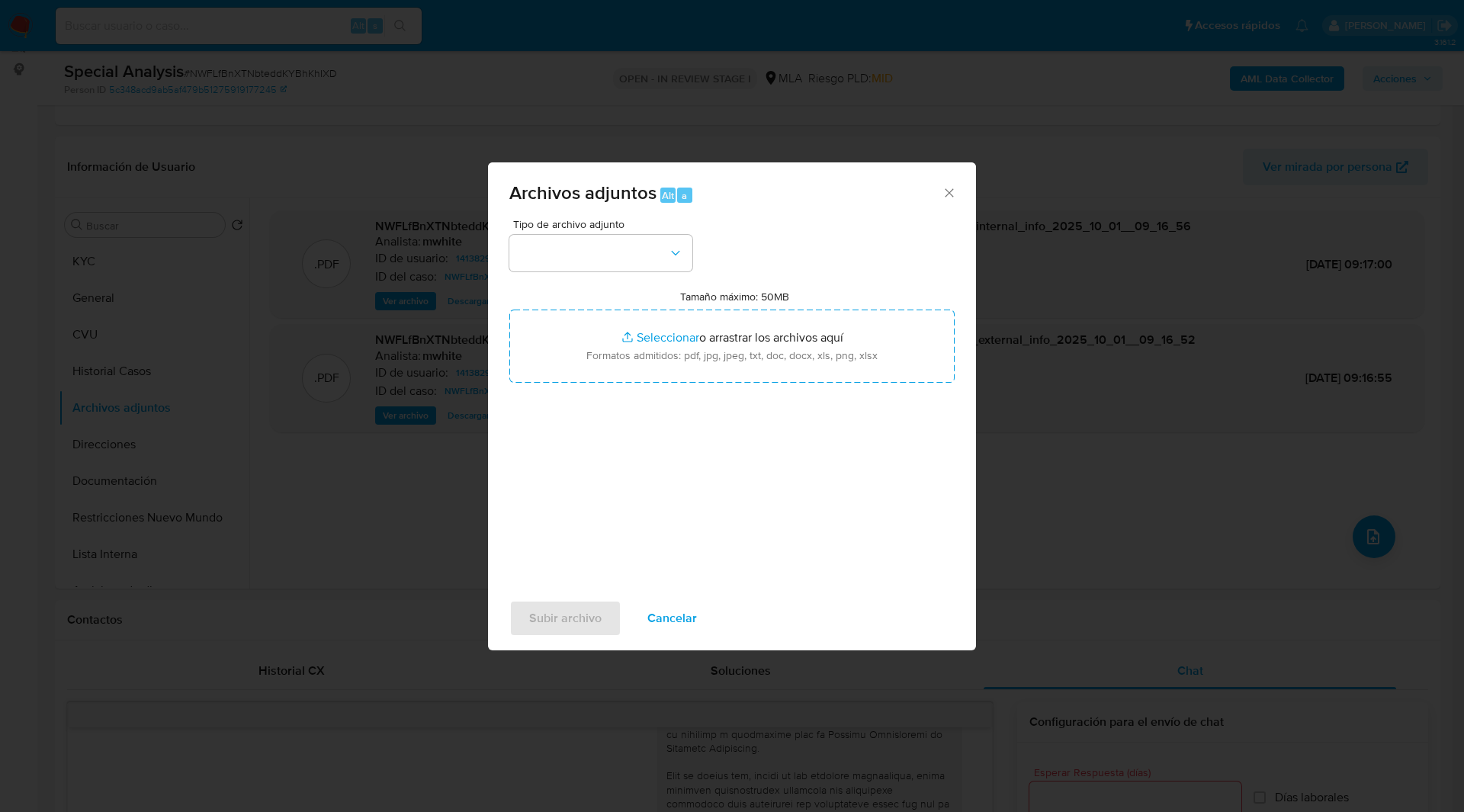
click at [586, 271] on div "Tipo de archivo adjunto Tamaño máximo: 50MB Seleccionar archivos Seleccionar o …" at bounding box center [732, 399] width 446 height 360
click at [604, 258] on button "button" at bounding box center [601, 253] width 183 height 36
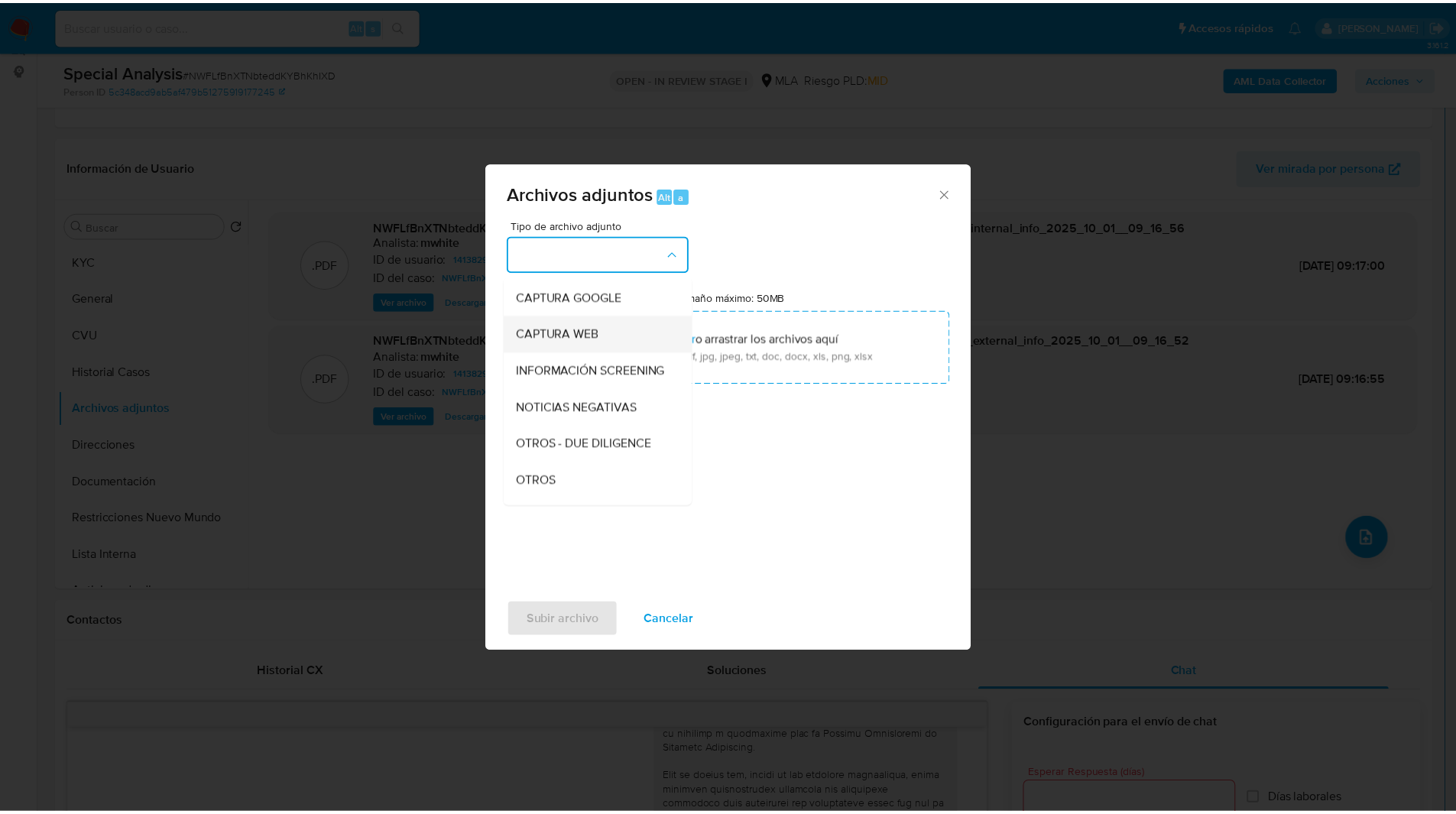
scroll to position [108, 0]
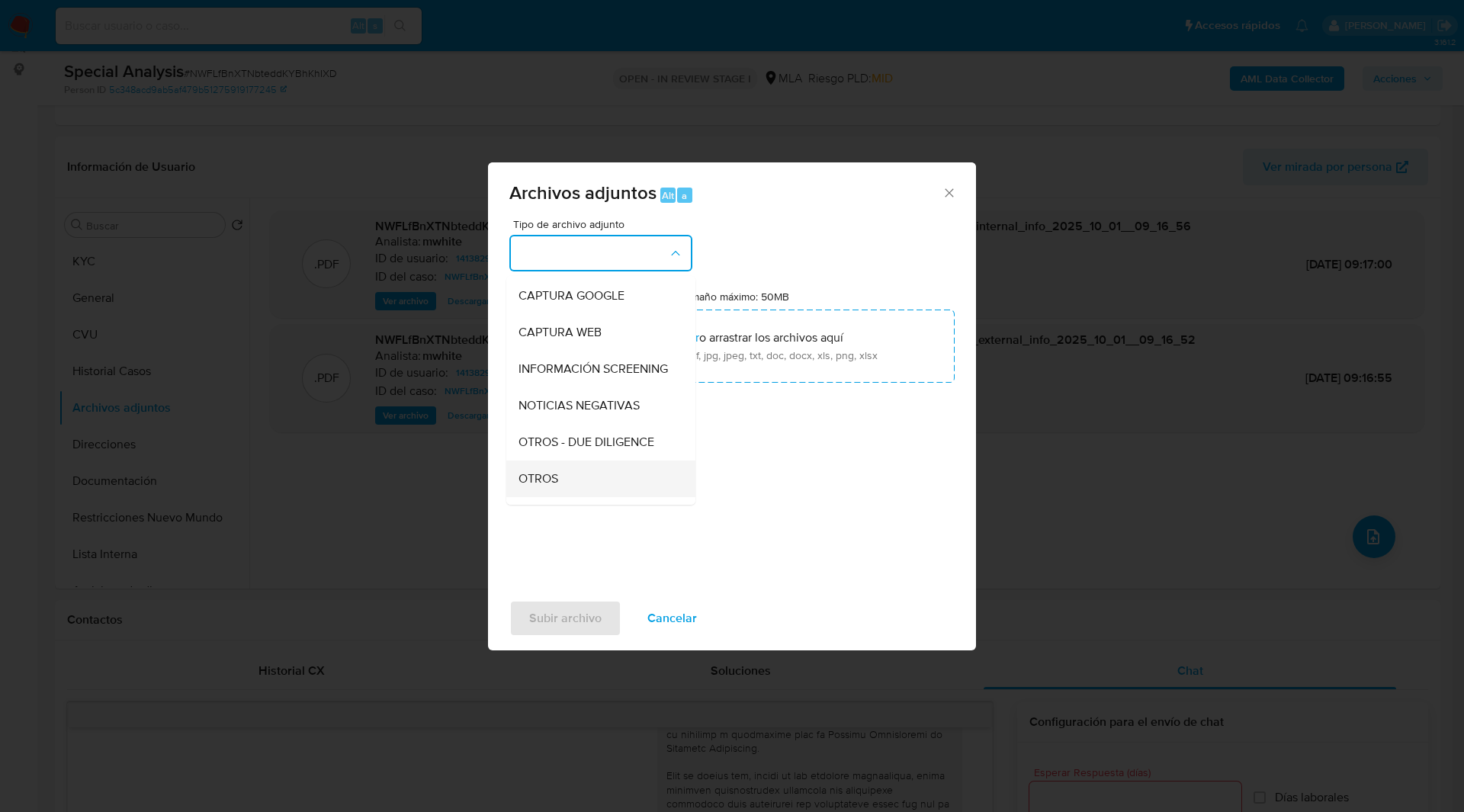
click at [549, 485] on span "OTROS" at bounding box center [538, 479] width 40 height 15
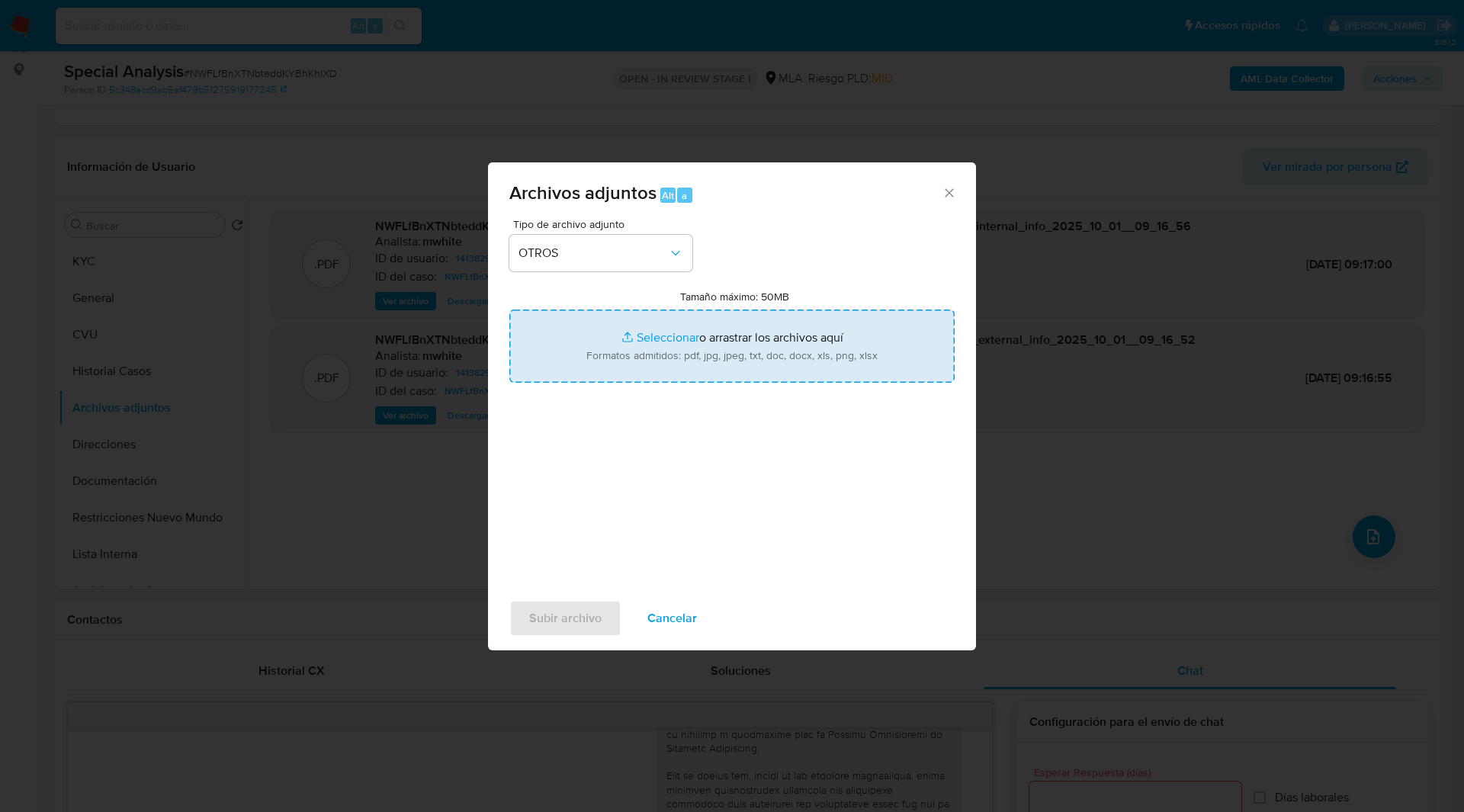
type input "C:\fakepath\Movimientos-141382983.xlsx"
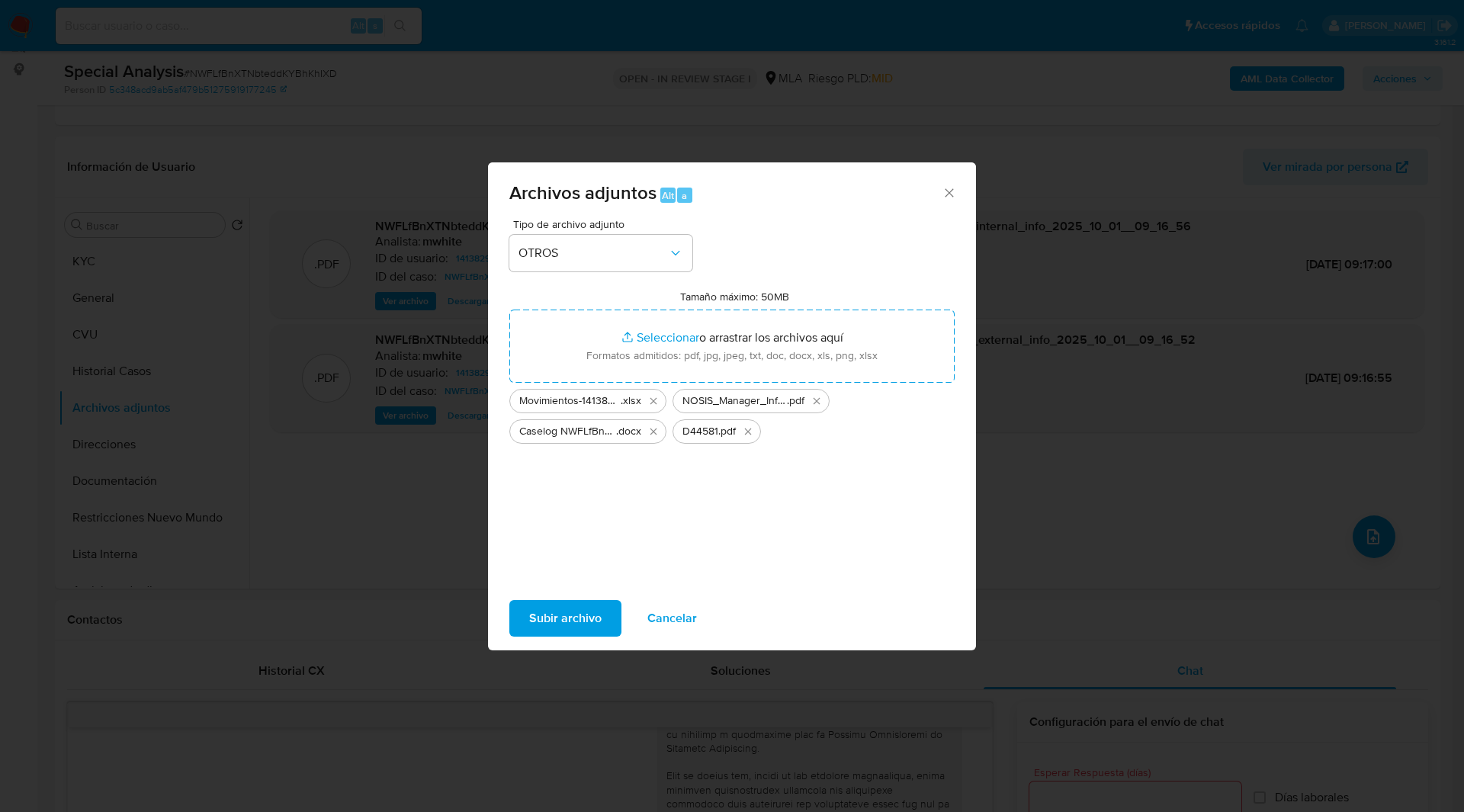
click at [574, 617] on span "Subir archivo" at bounding box center [565, 618] width 73 height 34
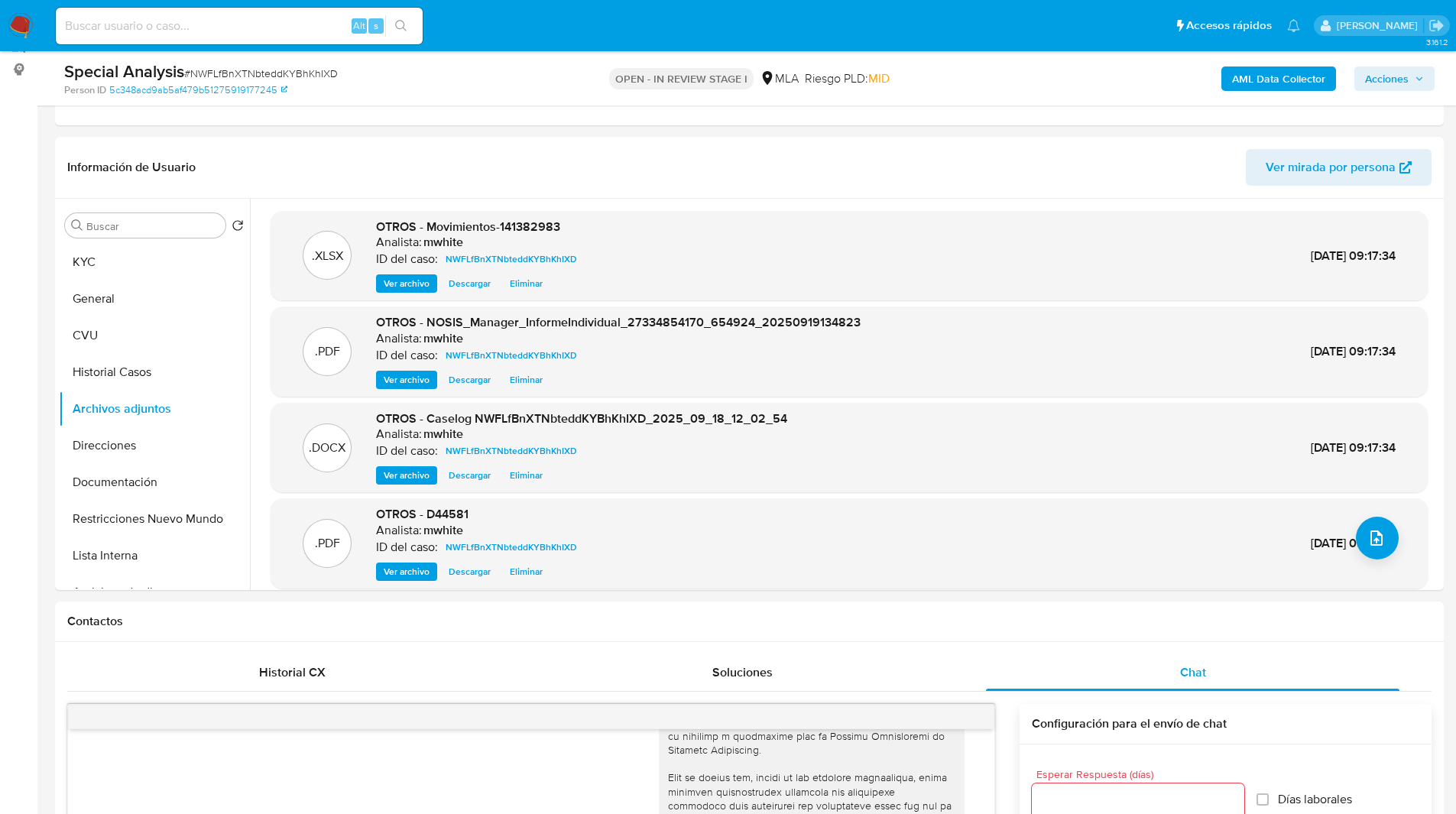
click at [1402, 82] on span "Acciones" at bounding box center [1387, 79] width 44 height 25
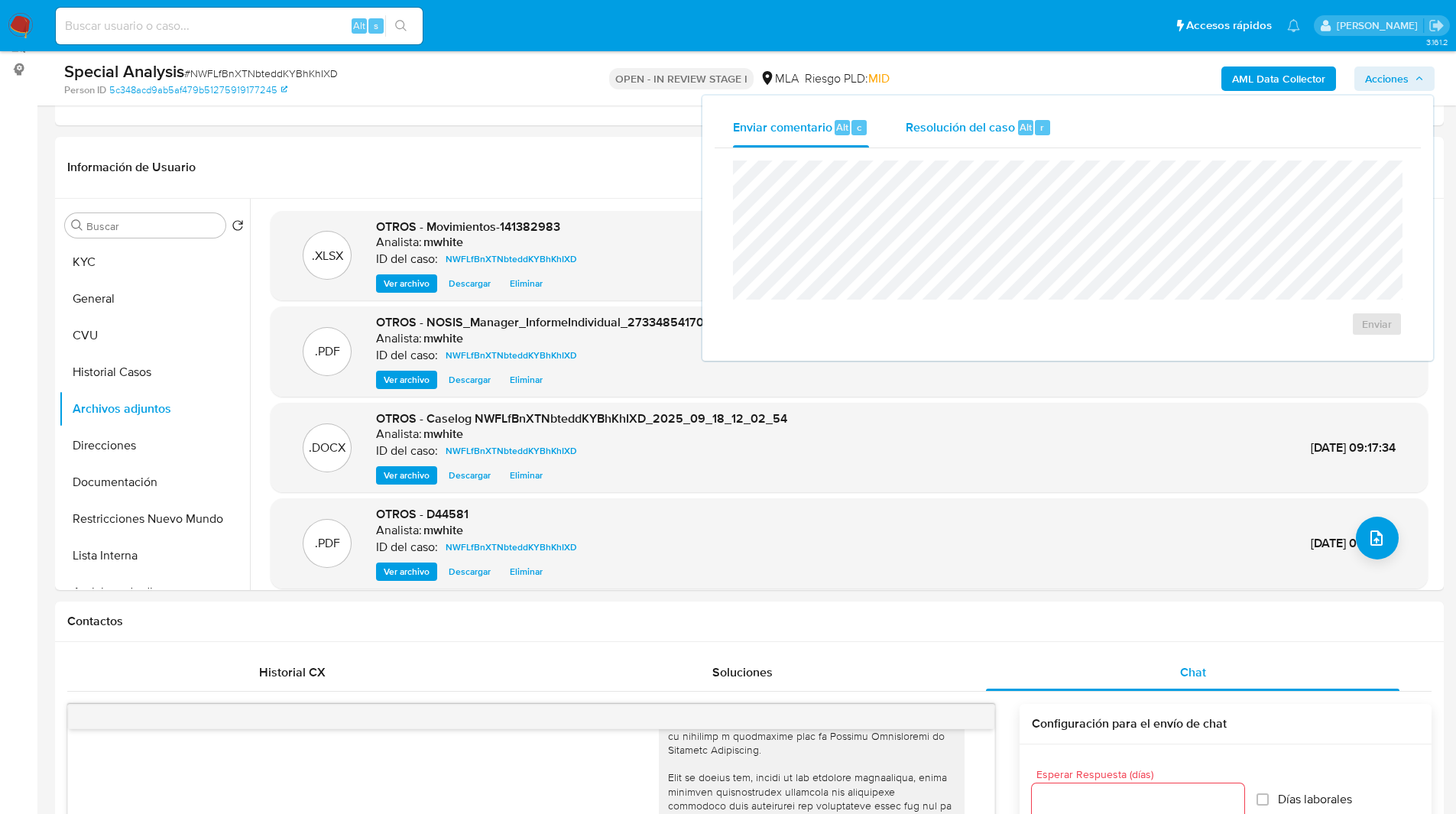
click at [1003, 131] on span "Resolución del caso" at bounding box center [960, 126] width 109 height 17
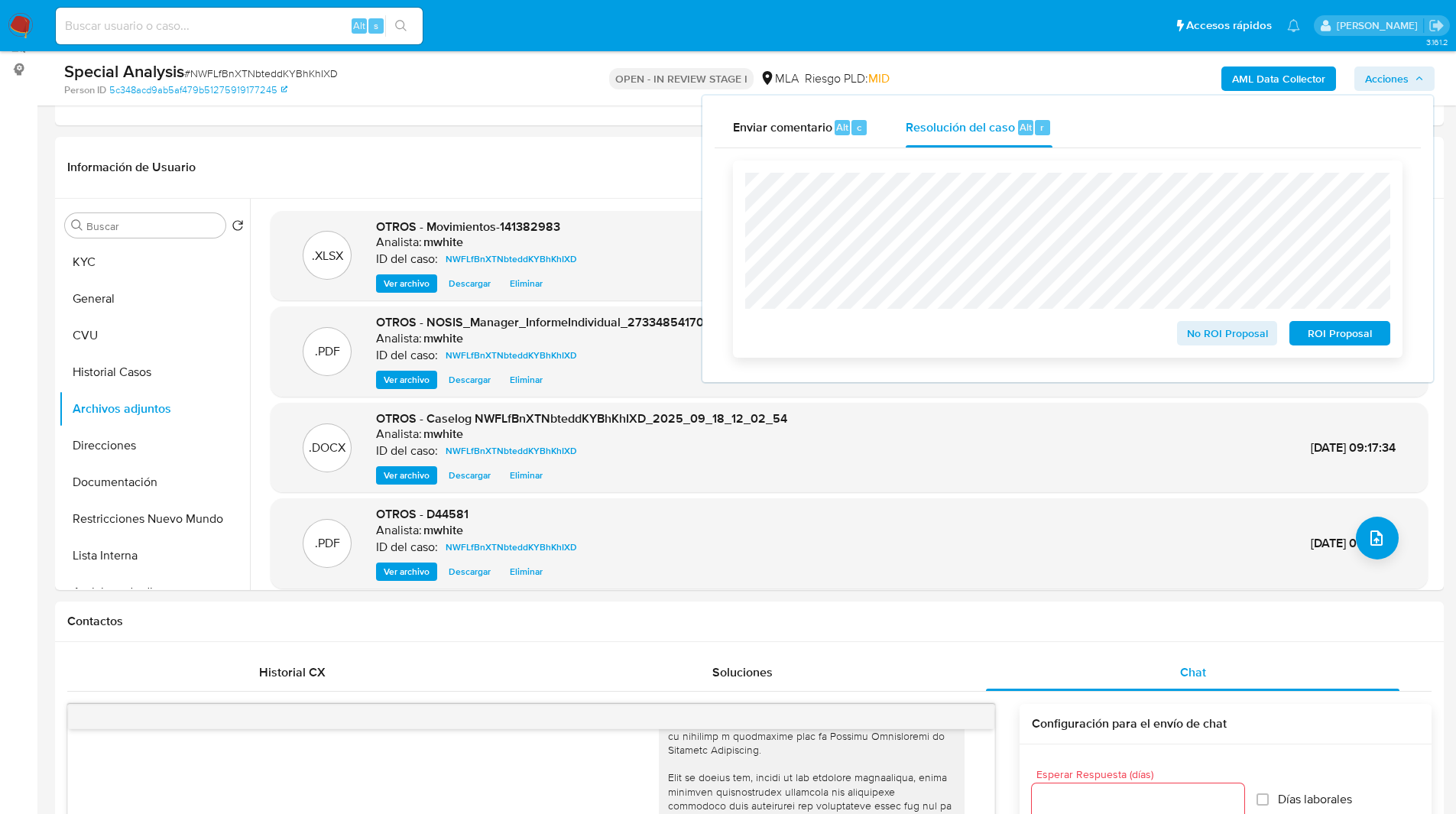
click at [1205, 348] on div "No ROI Proposal ROI Proposal" at bounding box center [1067, 259] width 669 height 197
click at [1231, 342] on span "No ROI Proposal" at bounding box center [1228, 333] width 79 height 22
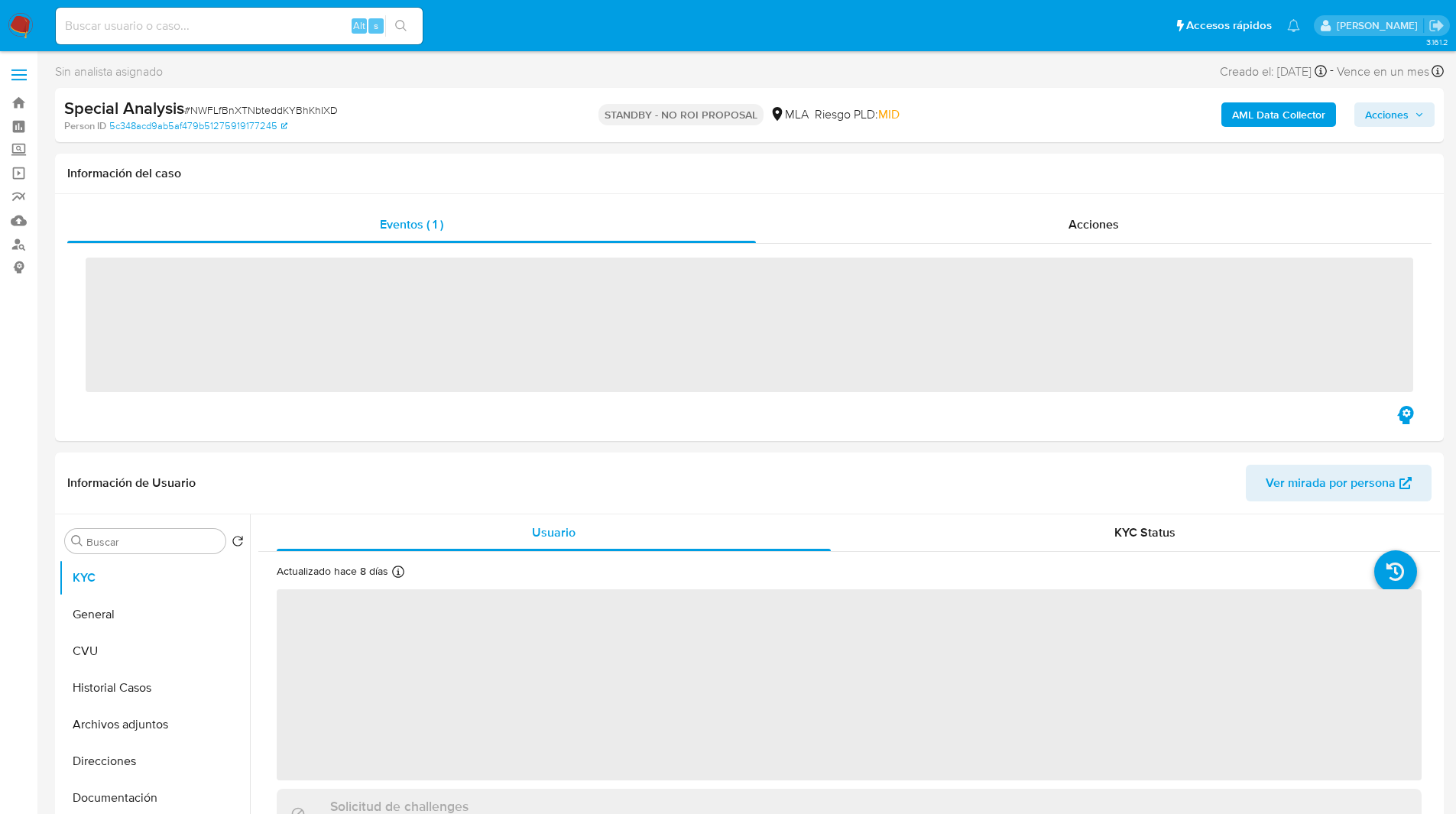
click at [295, 30] on input at bounding box center [238, 26] width 366 height 20
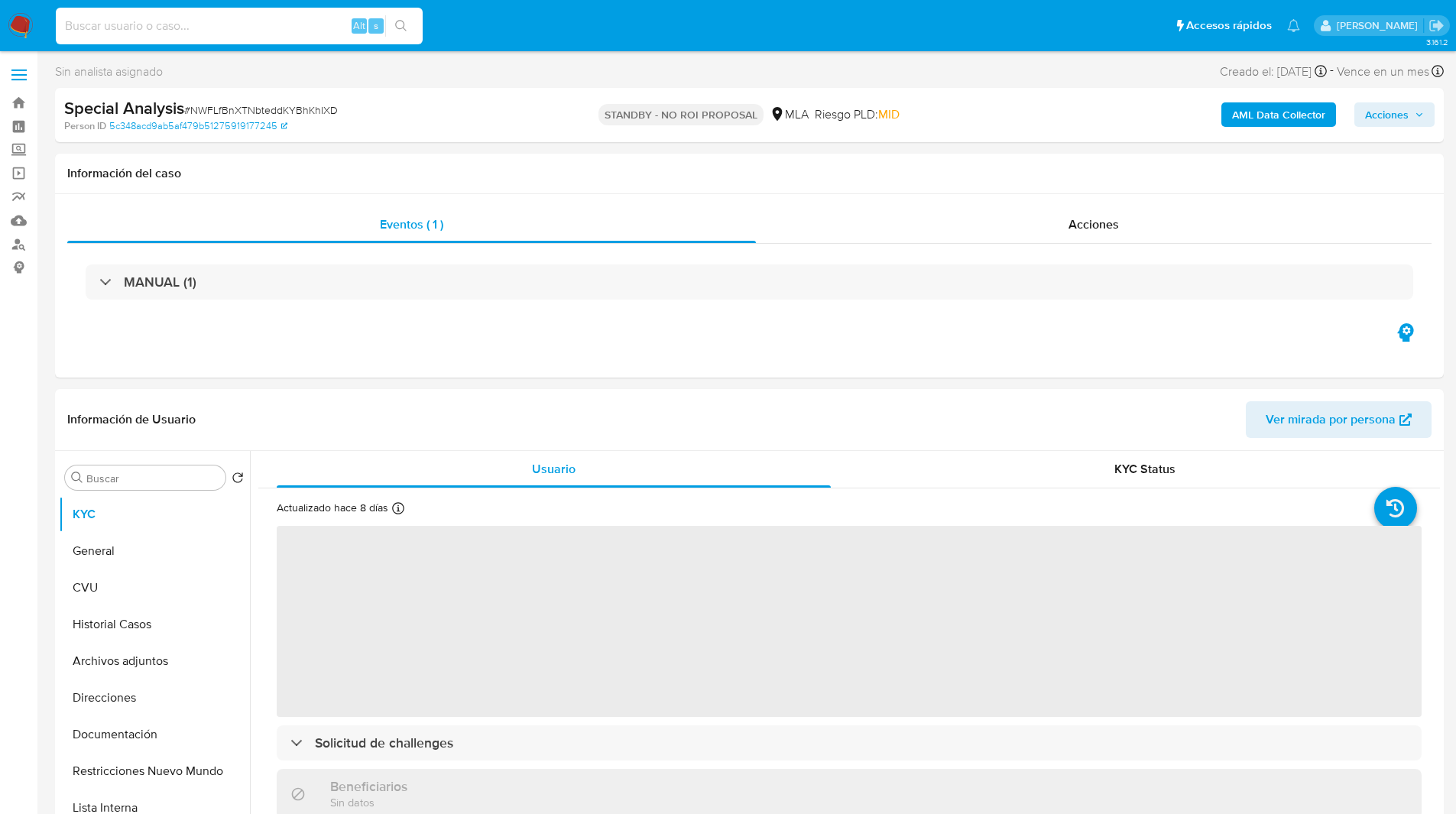
paste input "LcZVgOXOrfKmLJA18cmz1PPh"
type input "LcZVgOXOrfKmLJA18cmz1PPh"
select select "10"
type input "LcZVgOXOrfKmLJA18cmz1PPh"
select select "10"
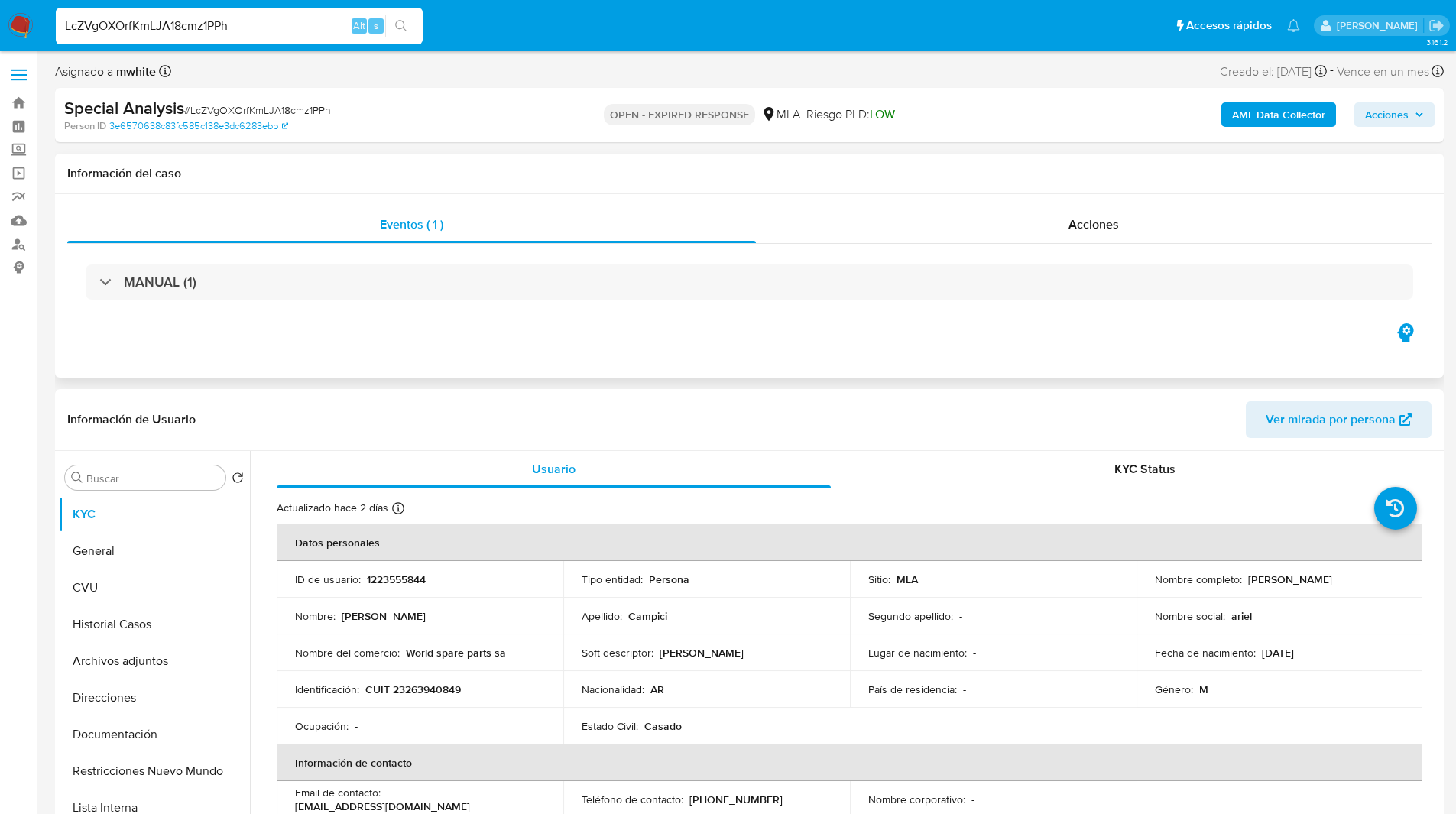
click at [758, 156] on div "Información del caso" at bounding box center [750, 174] width 1389 height 41
click at [678, 160] on div "Información del caso" at bounding box center [750, 174] width 1389 height 41
click at [605, 163] on div "Información del caso" at bounding box center [750, 174] width 1389 height 41
click at [702, 160] on div "Información del caso" at bounding box center [750, 174] width 1389 height 41
click at [667, 175] on h1 "Información del caso" at bounding box center [749, 173] width 1364 height 15
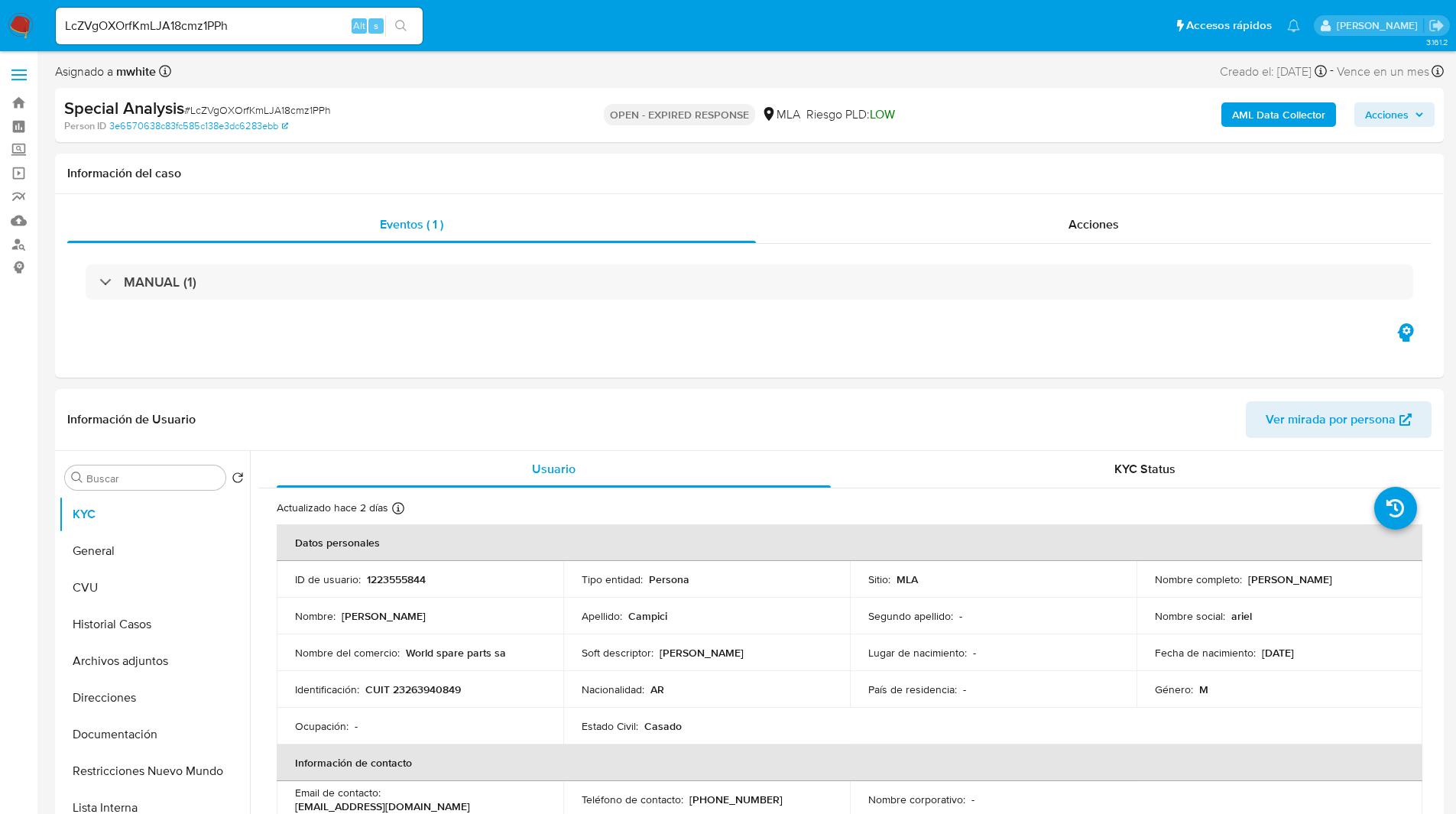
click at [172, 23] on input "LcZVgOXOrfKmLJA18cmz1PPh" at bounding box center [238, 26] width 366 height 20
click at [438, 114] on div "Special Analysis # LcZVgOXOrfKmLJA18cmz1PPh" at bounding box center [290, 108] width 451 height 23
click at [403, 578] on p "1223555844" at bounding box center [395, 579] width 59 height 14
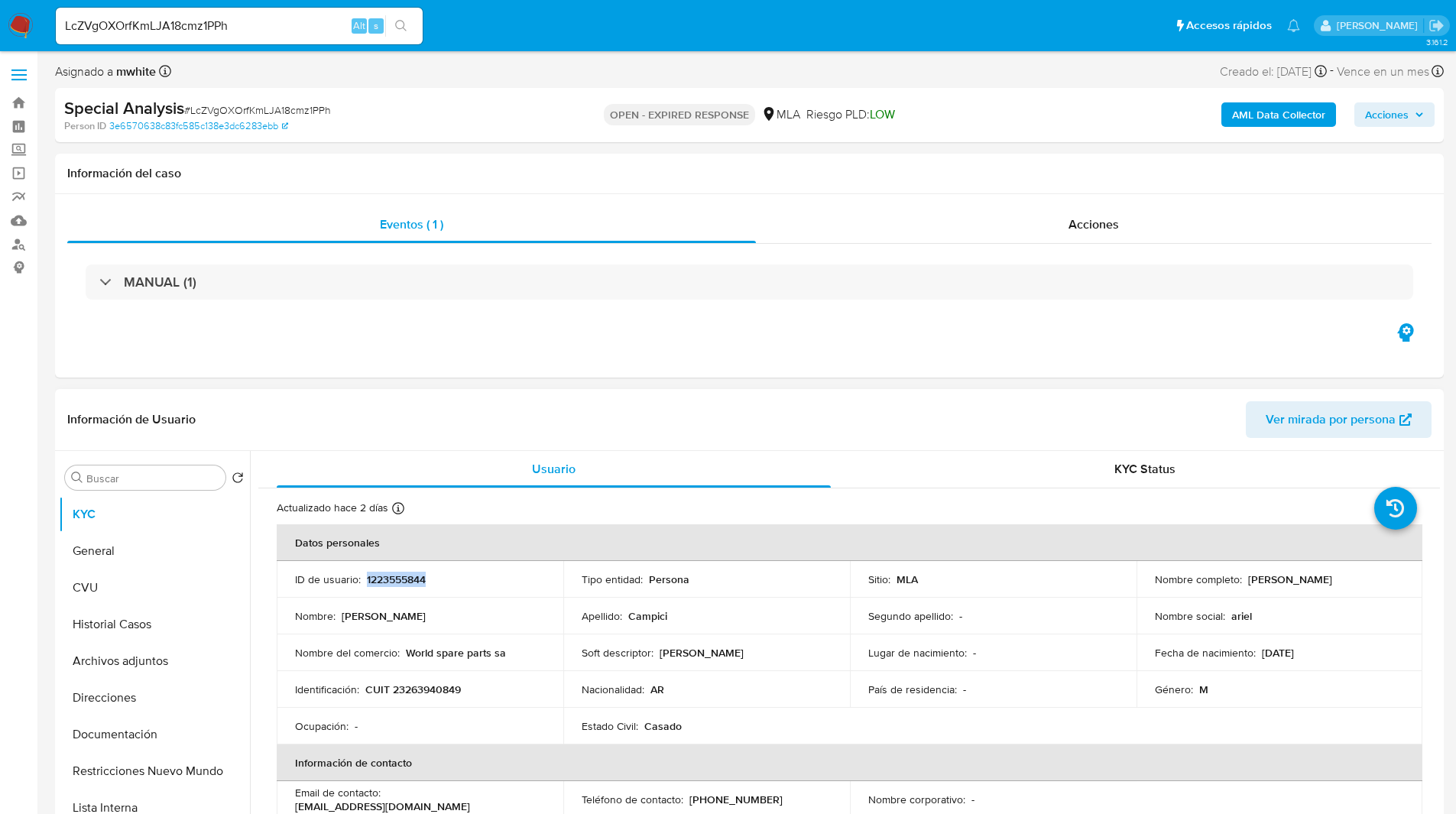
copy p "1223555844"
click at [893, 366] on div "Eventos ( 1 ) Acciones MANUAL (1)" at bounding box center [750, 286] width 1389 height 184
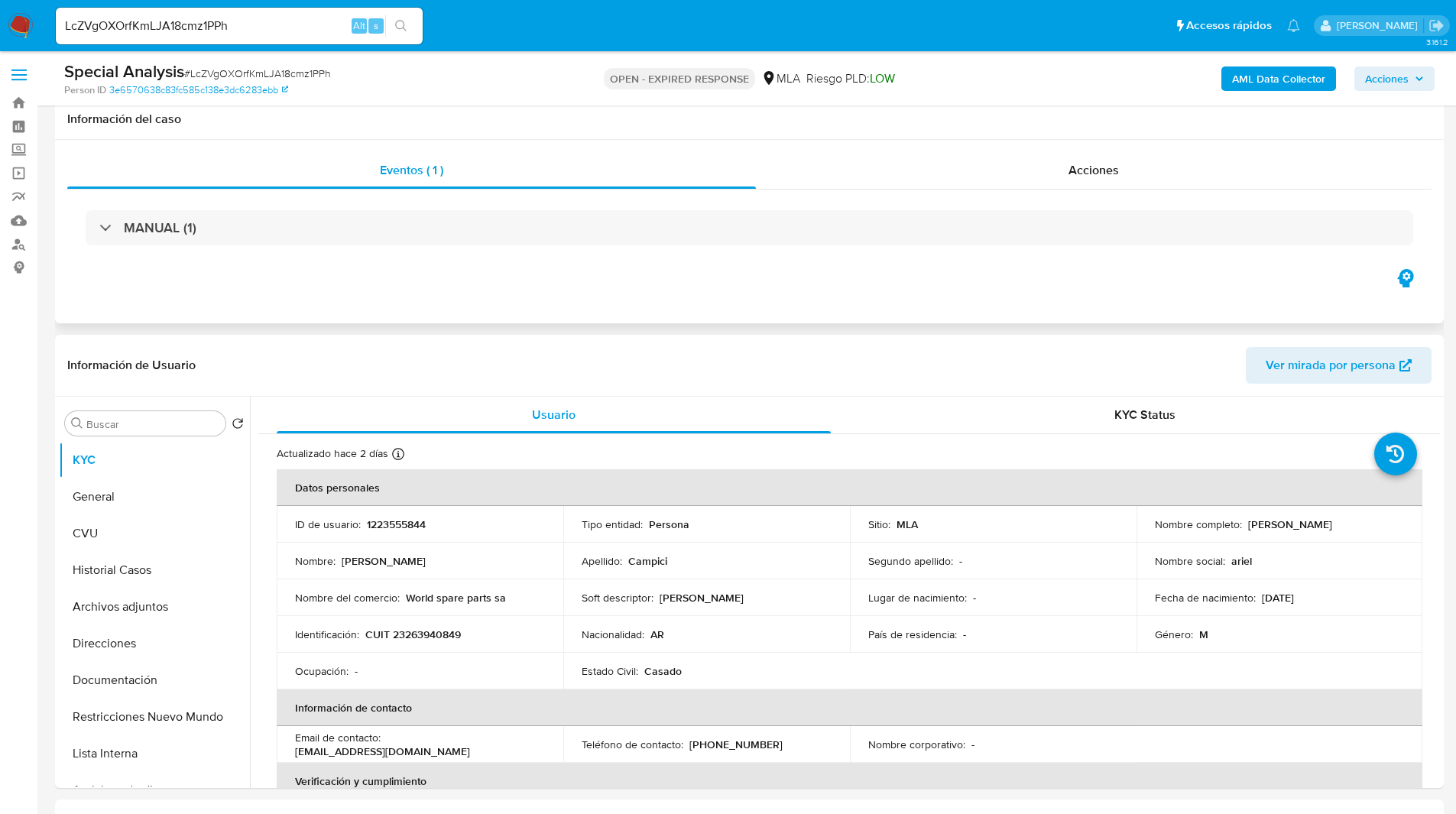
scroll to position [66, 0]
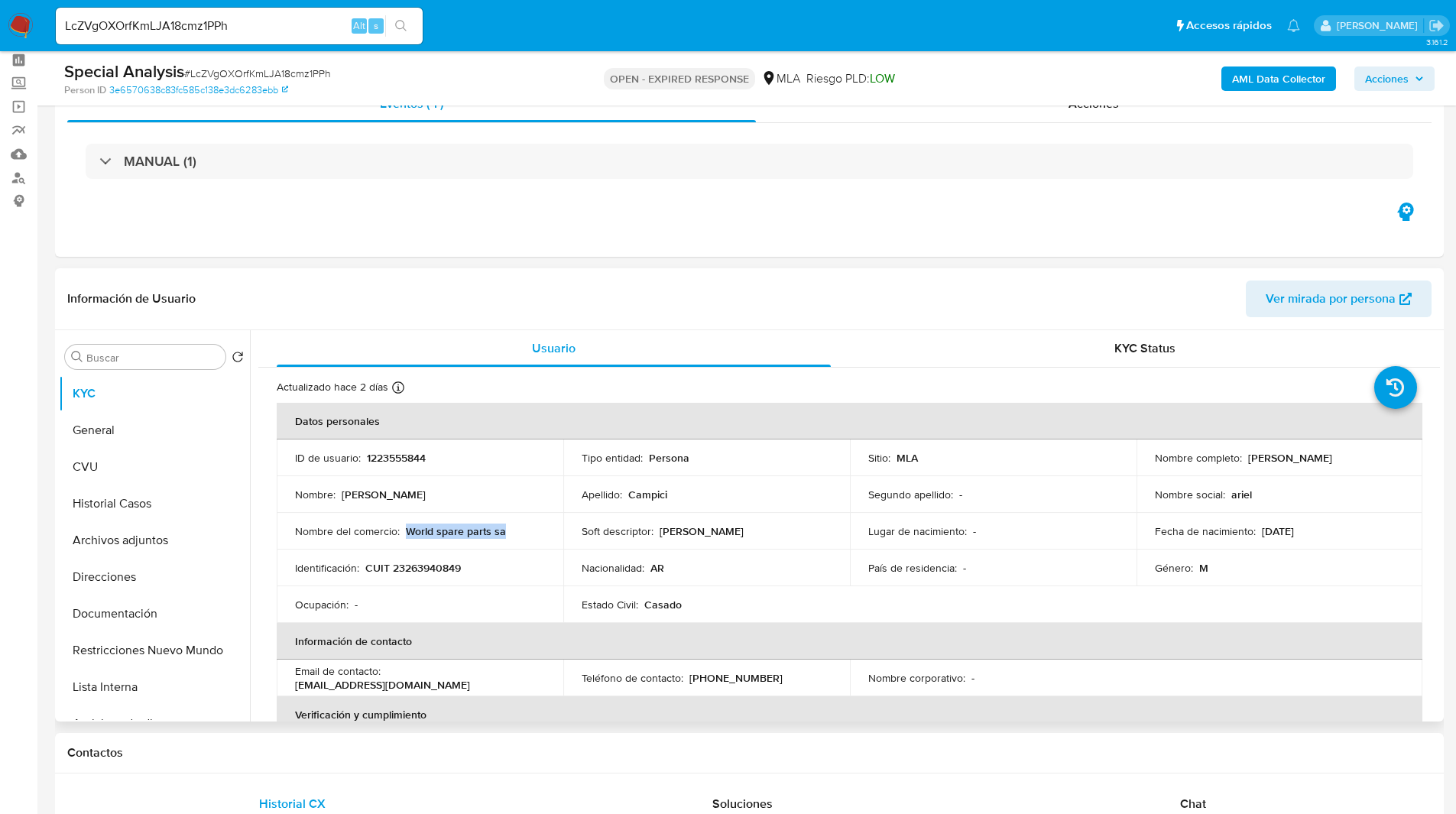
drag, startPoint x: 407, startPoint y: 530, endPoint x: 534, endPoint y: 530, distance: 127.0
click at [534, 530] on div "Nombre del comercio : World spare parts sa" at bounding box center [420, 531] width 250 height 14
copy p "World spare parts sa"
click at [771, 31] on ul "Pausado Ver notificaciones LcZVgOXOrfKmLJA18cmz1PPh Alt s Accesos rápidos Presi…" at bounding box center [678, 25] width 1259 height 38
click at [521, 19] on ul "Pausado Ver notificaciones LcZVgOXOrfKmLJA18cmz1PPh Alt s Accesos rápidos Presi…" at bounding box center [678, 25] width 1259 height 38
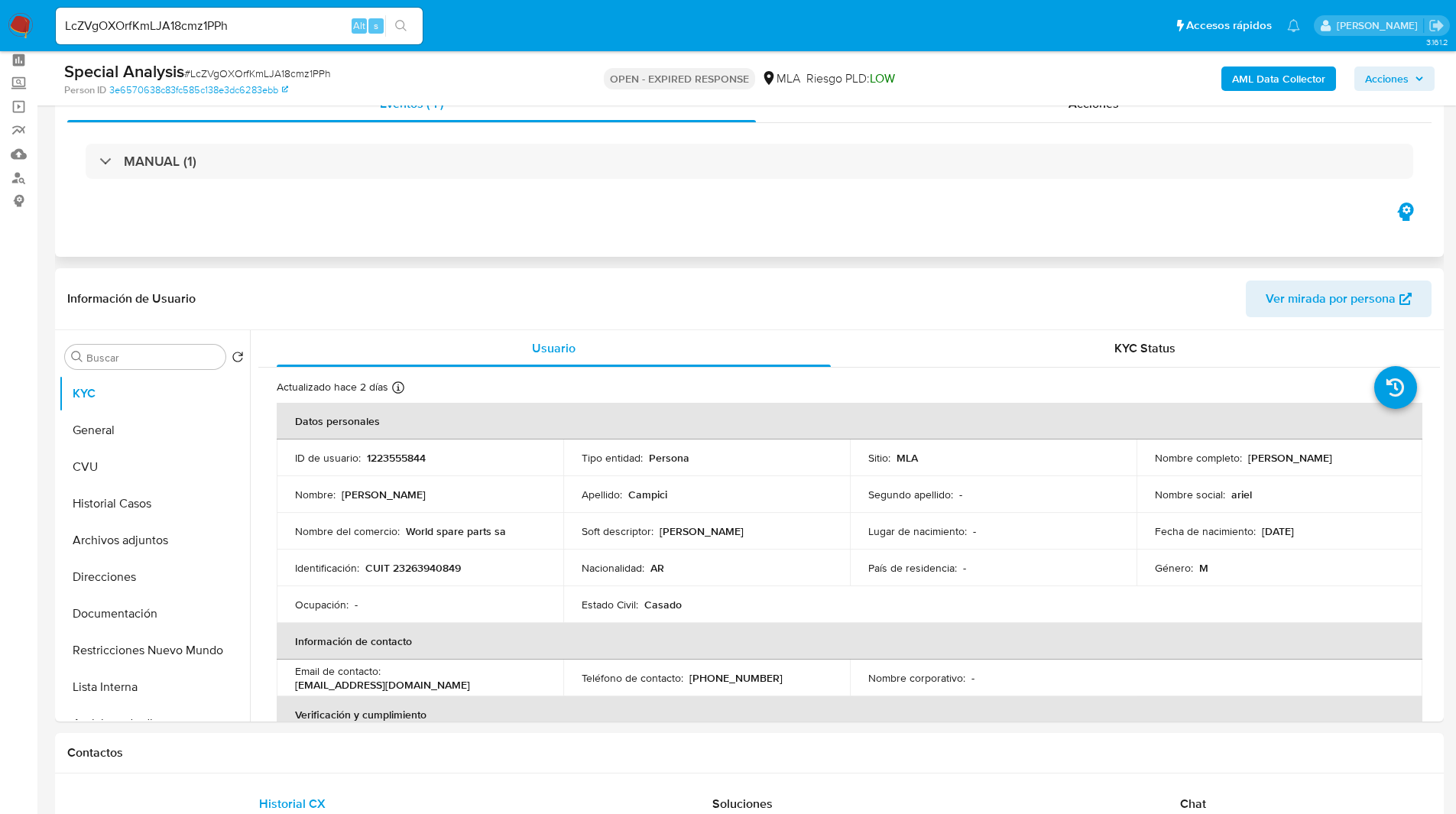
click at [546, 217] on div "Eventos ( 1 ) Acciones MANUAL (1)" at bounding box center [750, 165] width 1389 height 184
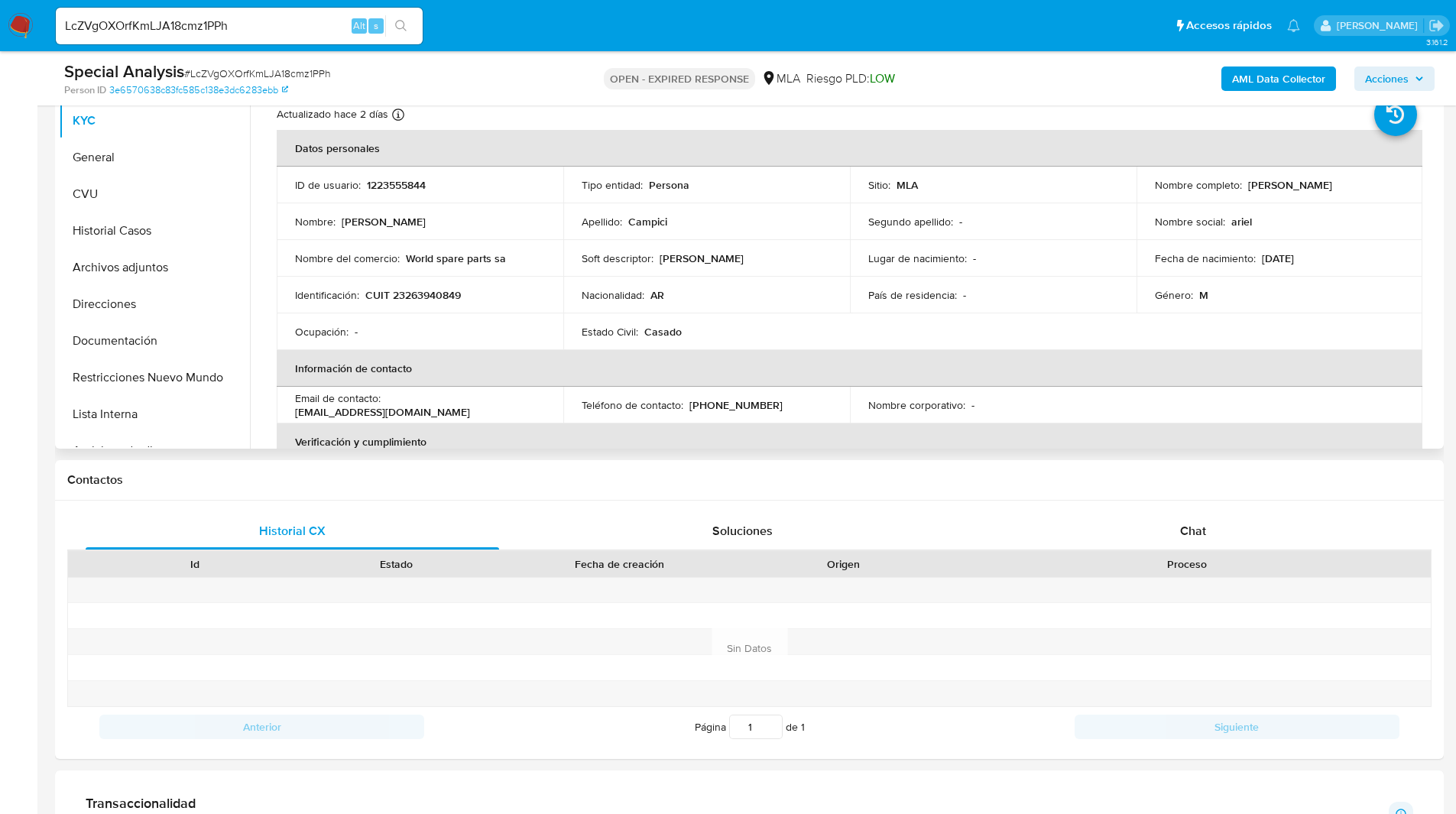
scroll to position [340, 0]
click at [1257, 537] on div "Chat" at bounding box center [1193, 530] width 414 height 36
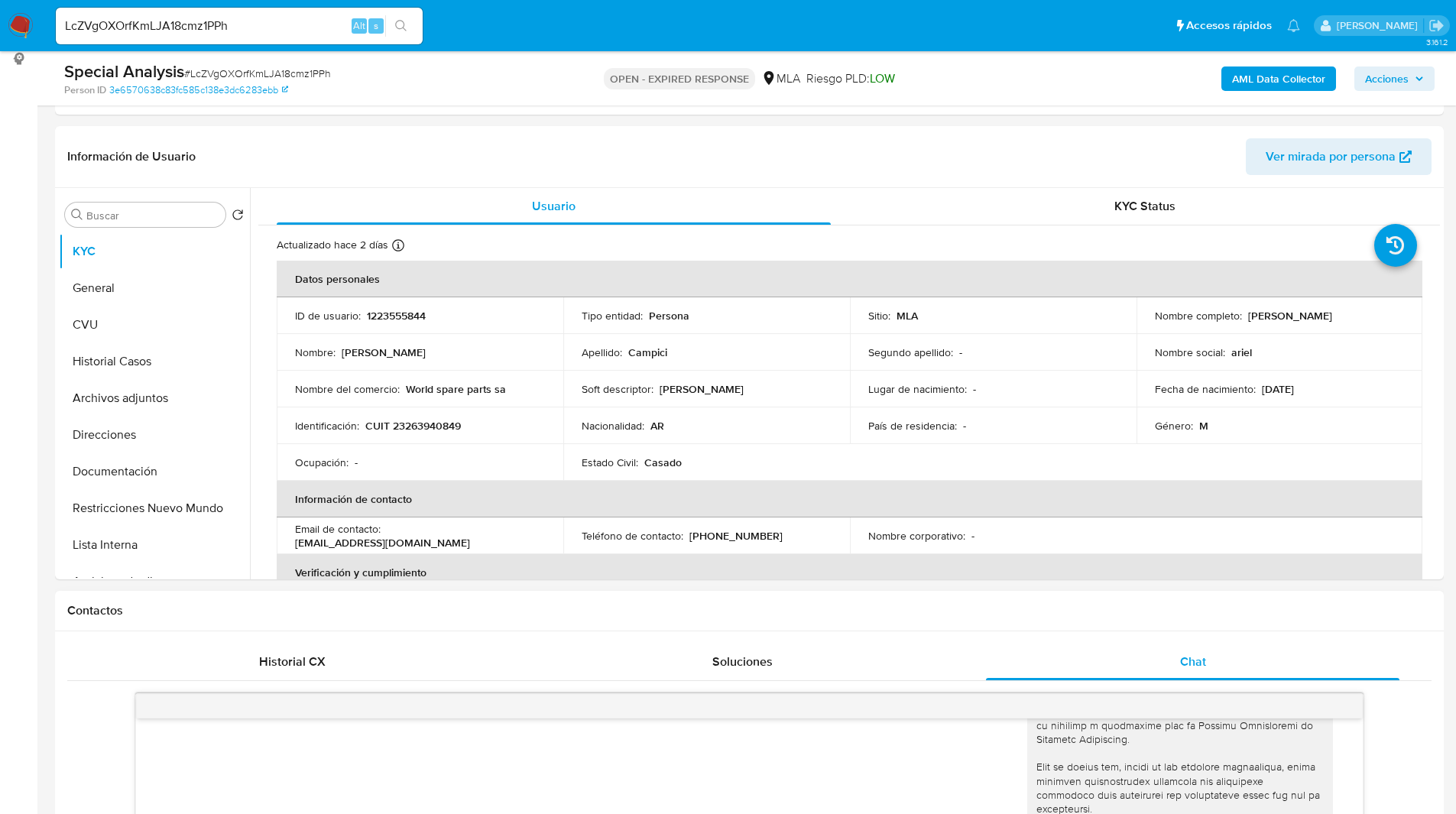
scroll to position [0, 0]
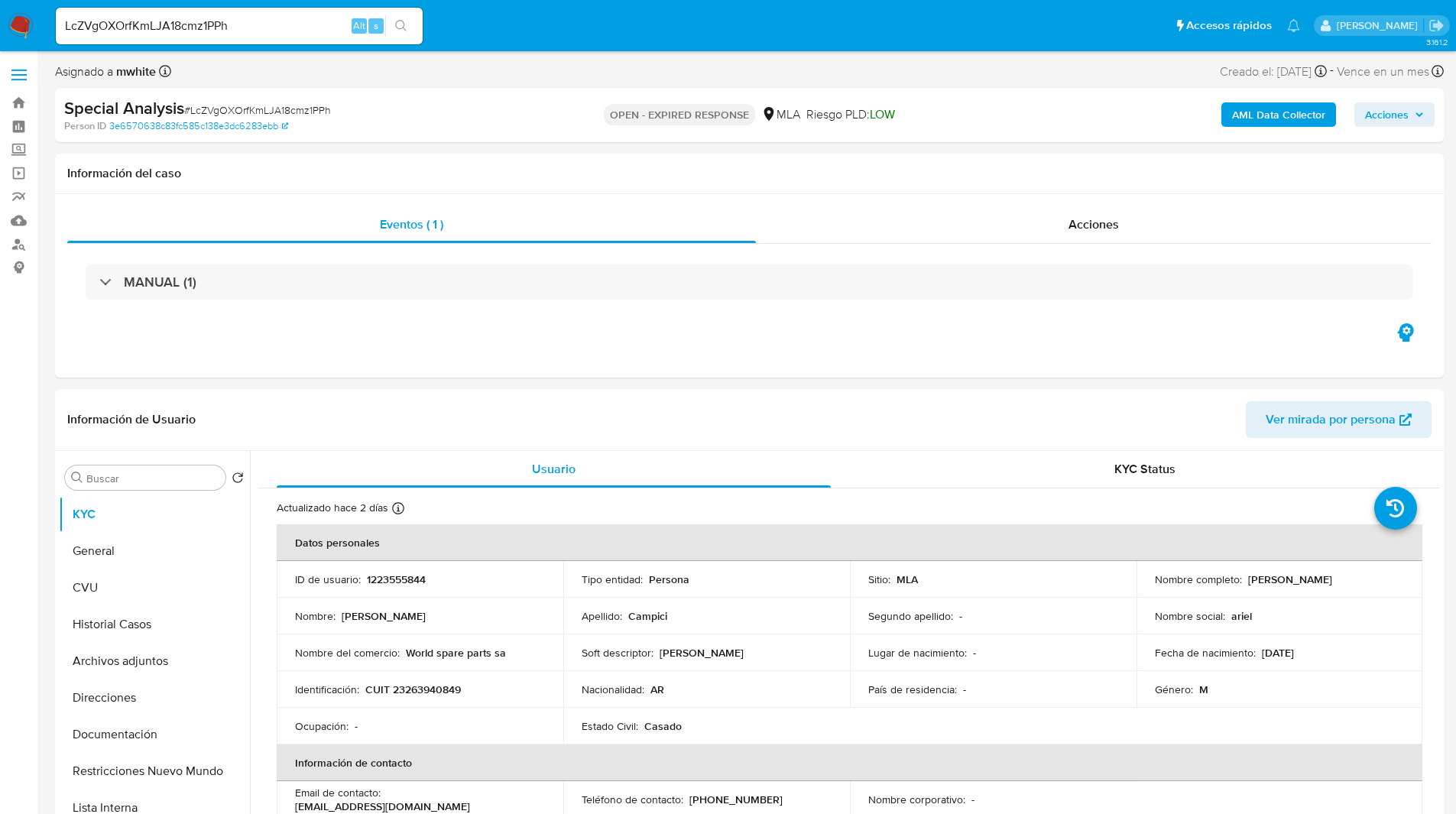
click at [232, 31] on input "LcZVgOXOrfKmLJA18cmz1PPh" at bounding box center [238, 26] width 366 height 20
paste input "IyDEGJbbgOy737Mh0DY8FOd2"
type input "IyDEGJbbgOy737Mh0DY8FOd2"
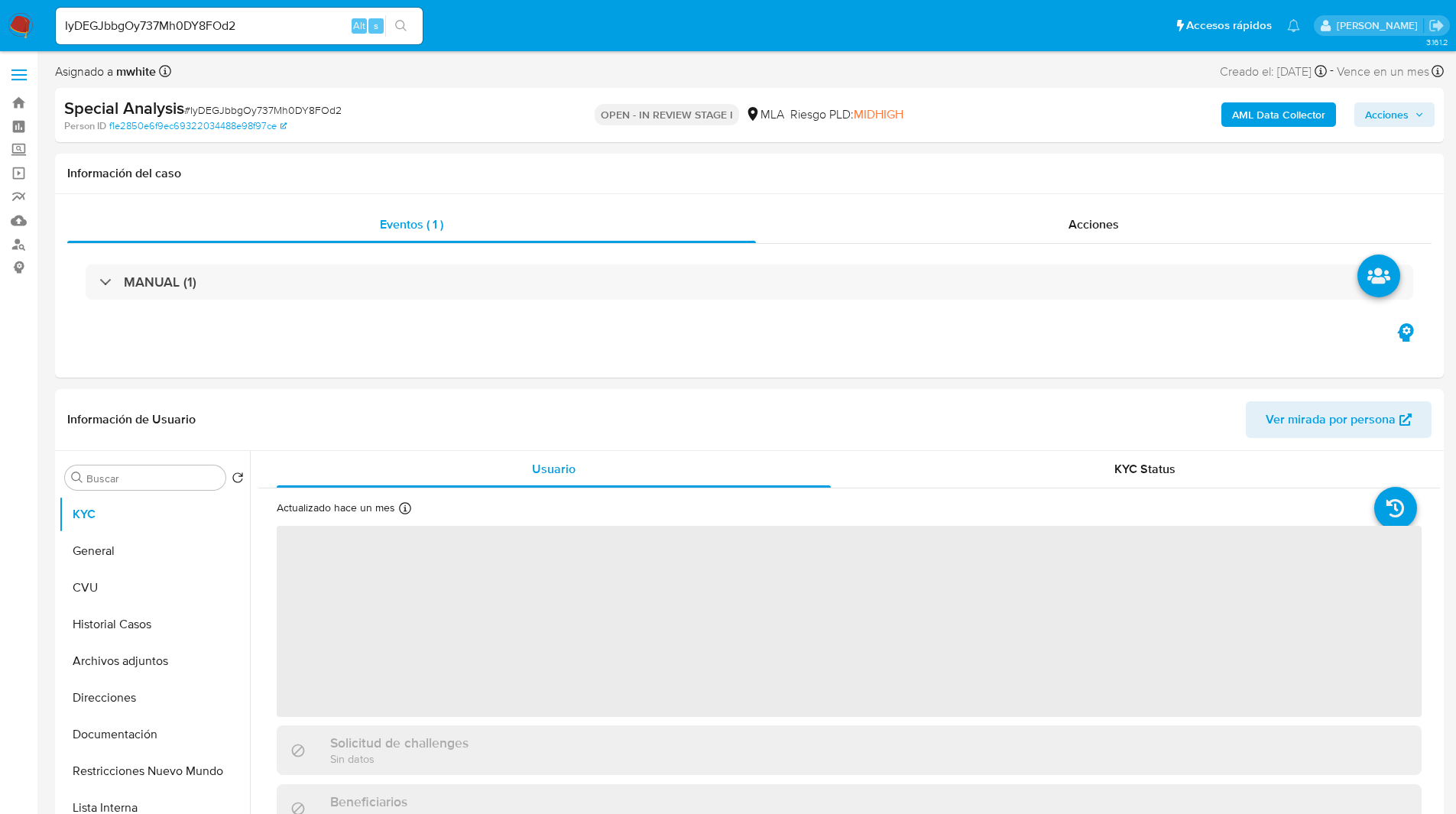
select select "10"
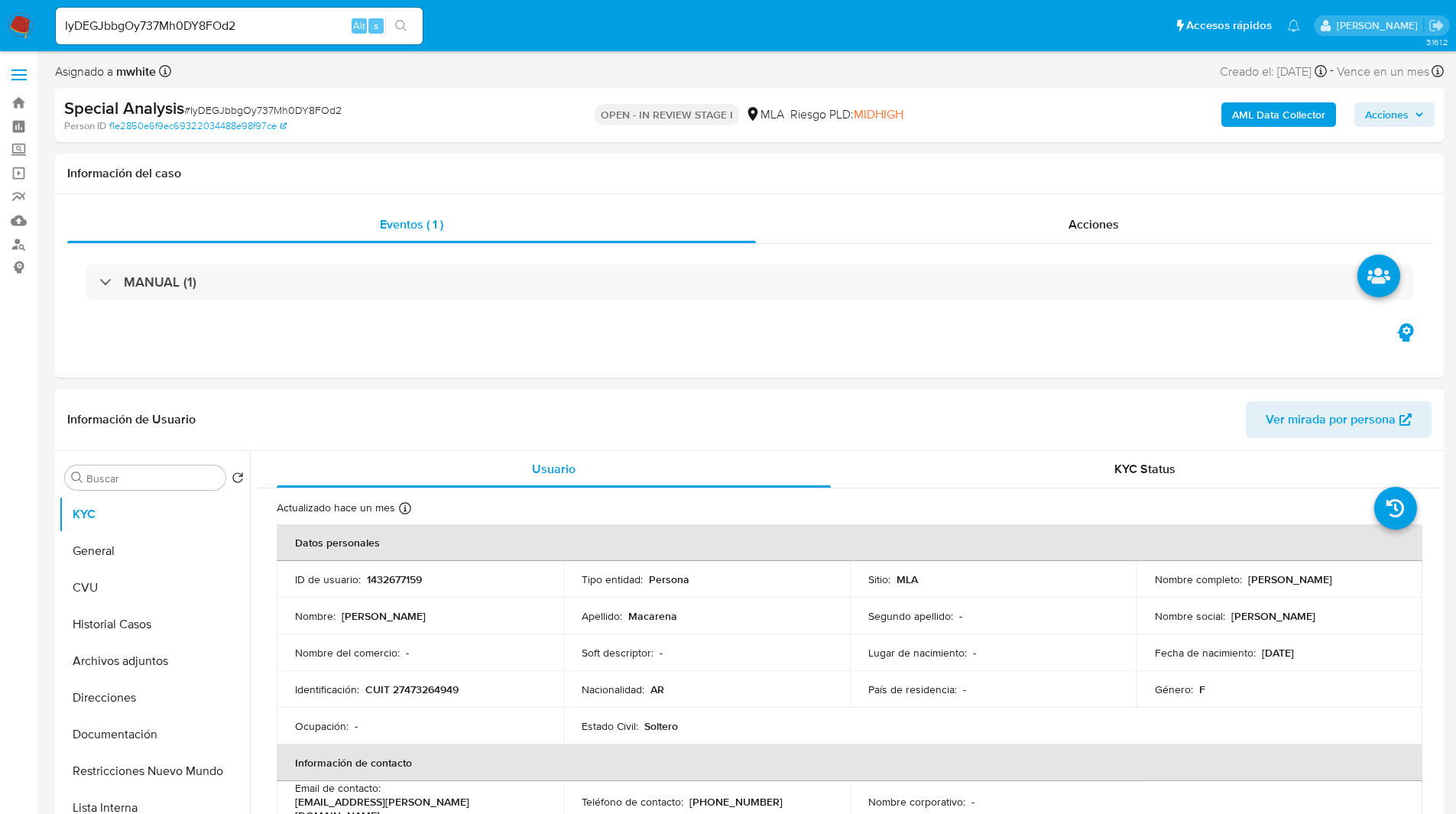
click at [403, 580] on p "1432677159" at bounding box center [394, 579] width 55 height 14
copy p "1432677159"
click at [836, 141] on div "Special Analysis # IyDEGJbbgOy737Mh0DY8FOd2 Person ID f1e2850e6f9ec69322034488e…" at bounding box center [750, 115] width 1389 height 55
click at [117, 663] on button "Archivos adjuntos" at bounding box center [148, 661] width 179 height 36
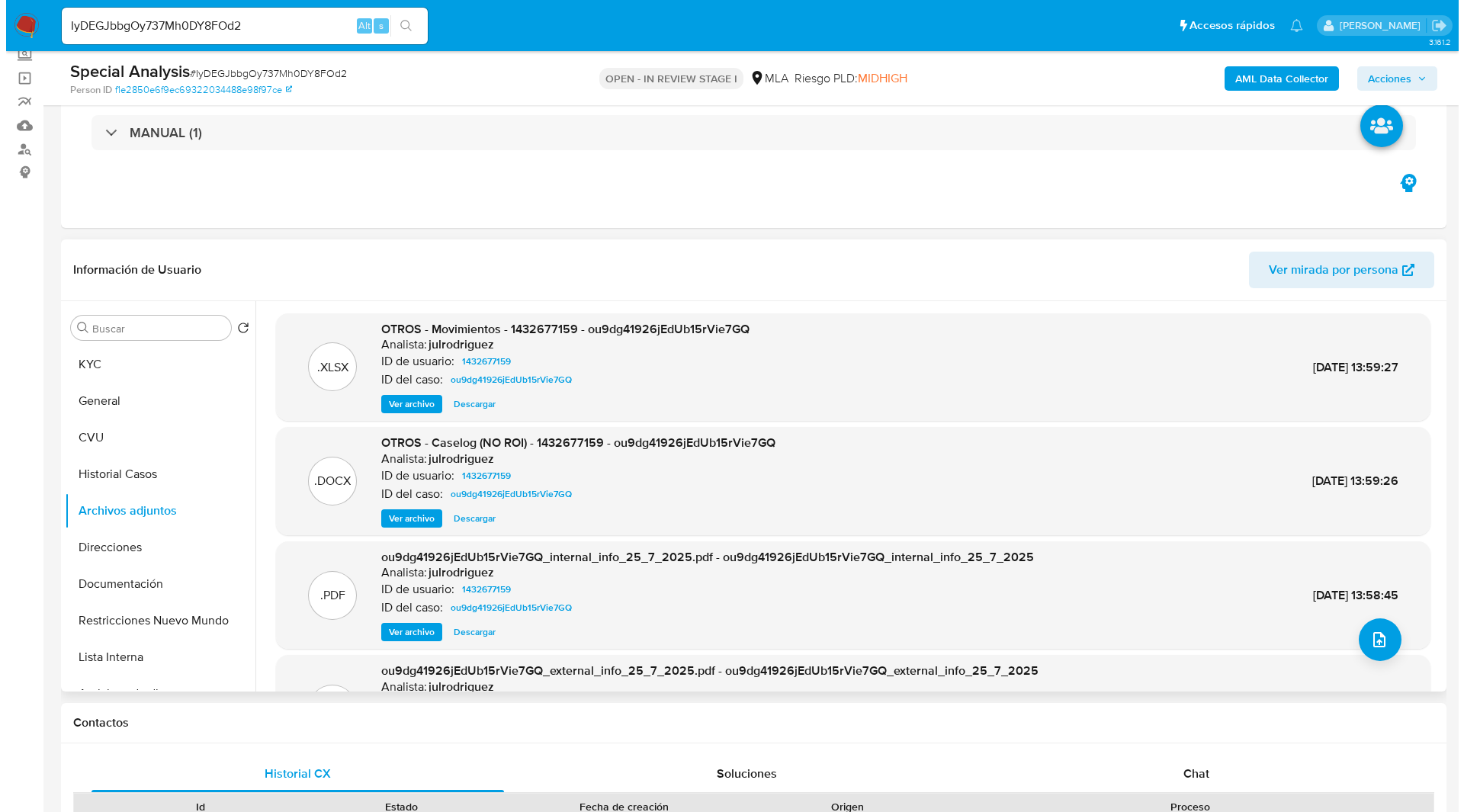
scroll to position [99, 0]
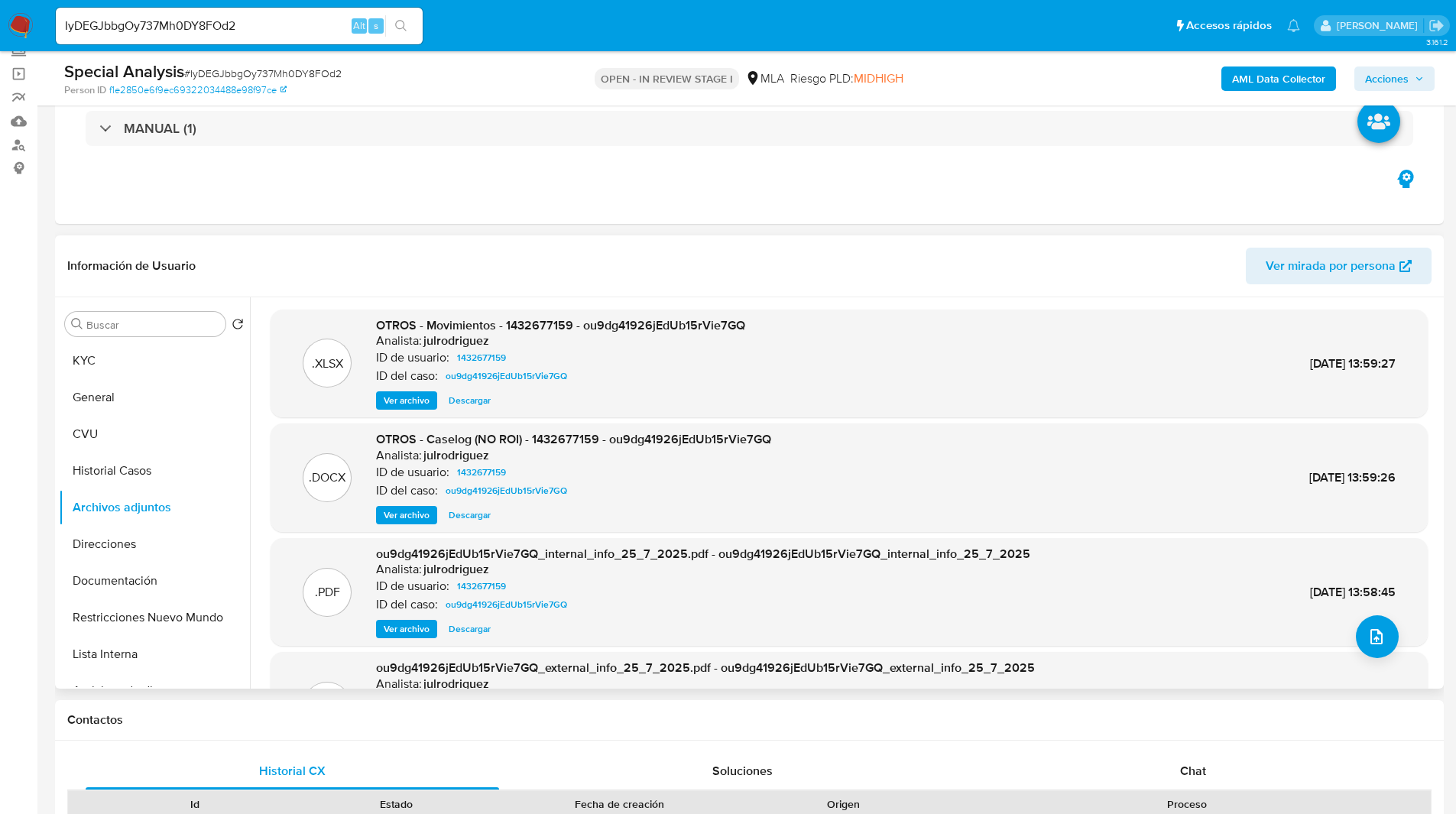
click at [405, 516] on span "Ver archivo" at bounding box center [406, 515] width 46 height 15
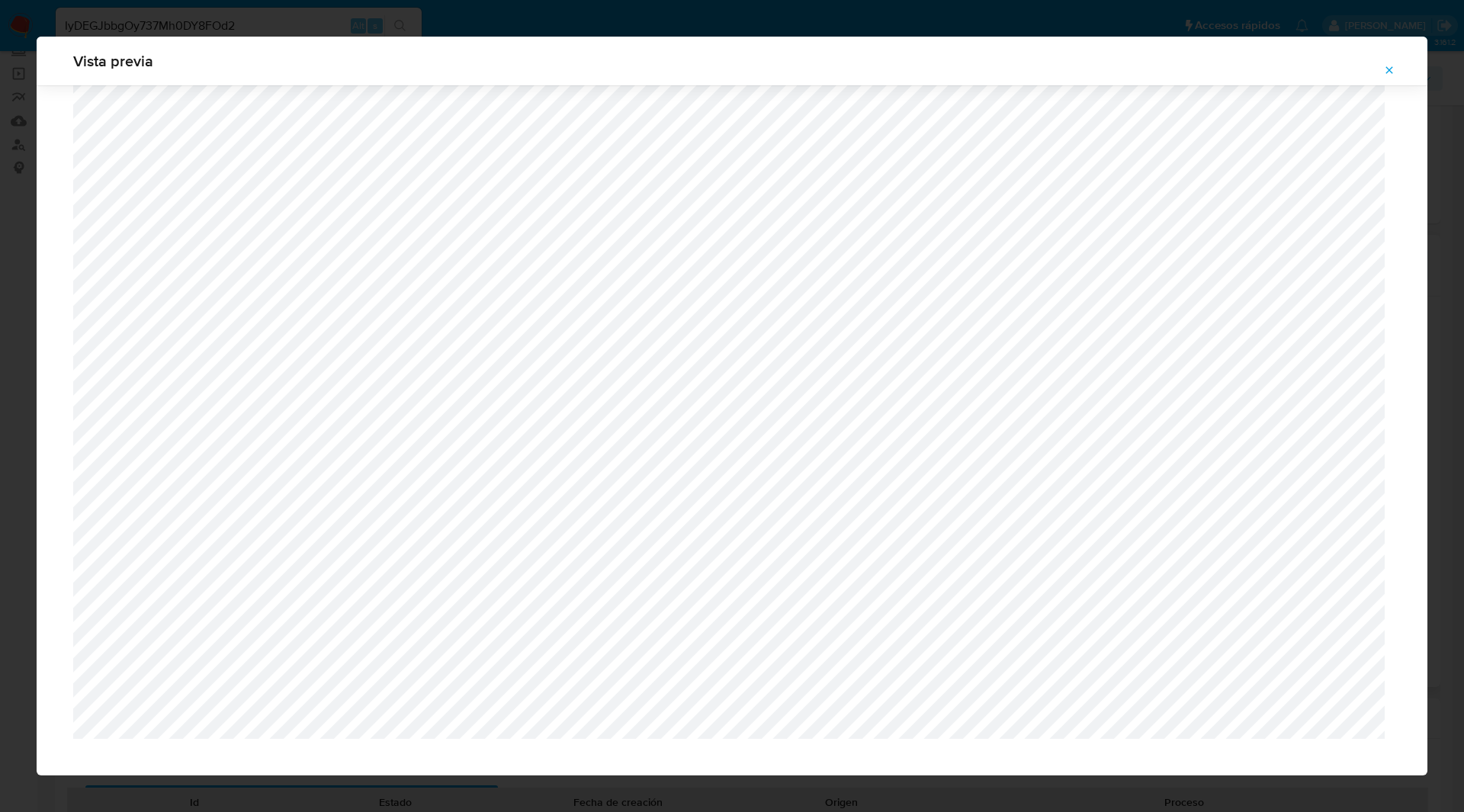
scroll to position [1173, 0]
click at [1217, 269] on div "Attachment preview" at bounding box center [732, 72] width 1317 height 2320
click at [1388, 68] on icon "Attachment preview" at bounding box center [1389, 69] width 7 height 7
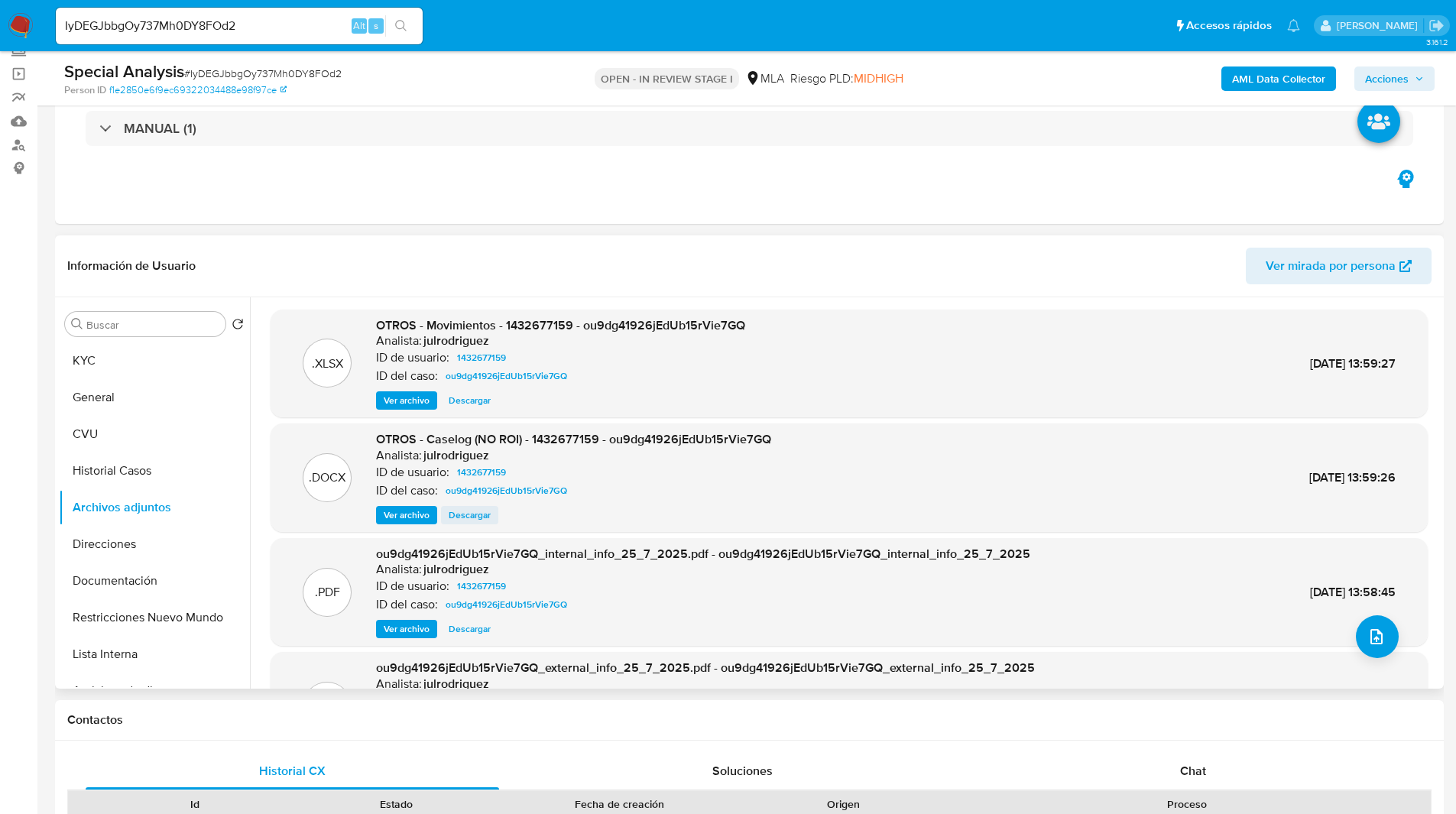
scroll to position [128, 0]
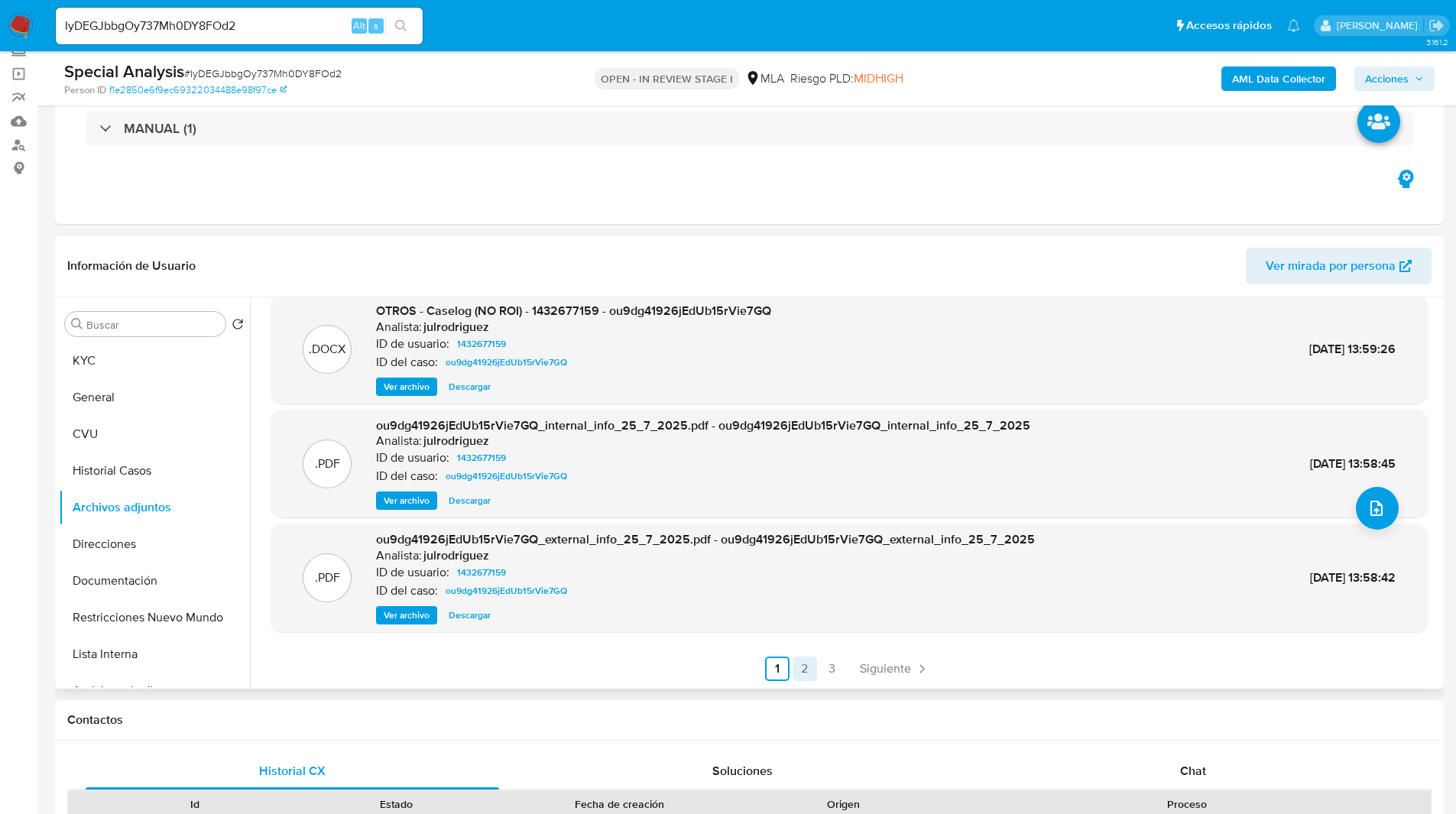
click at [803, 671] on link "2" at bounding box center [805, 669] width 25 height 25
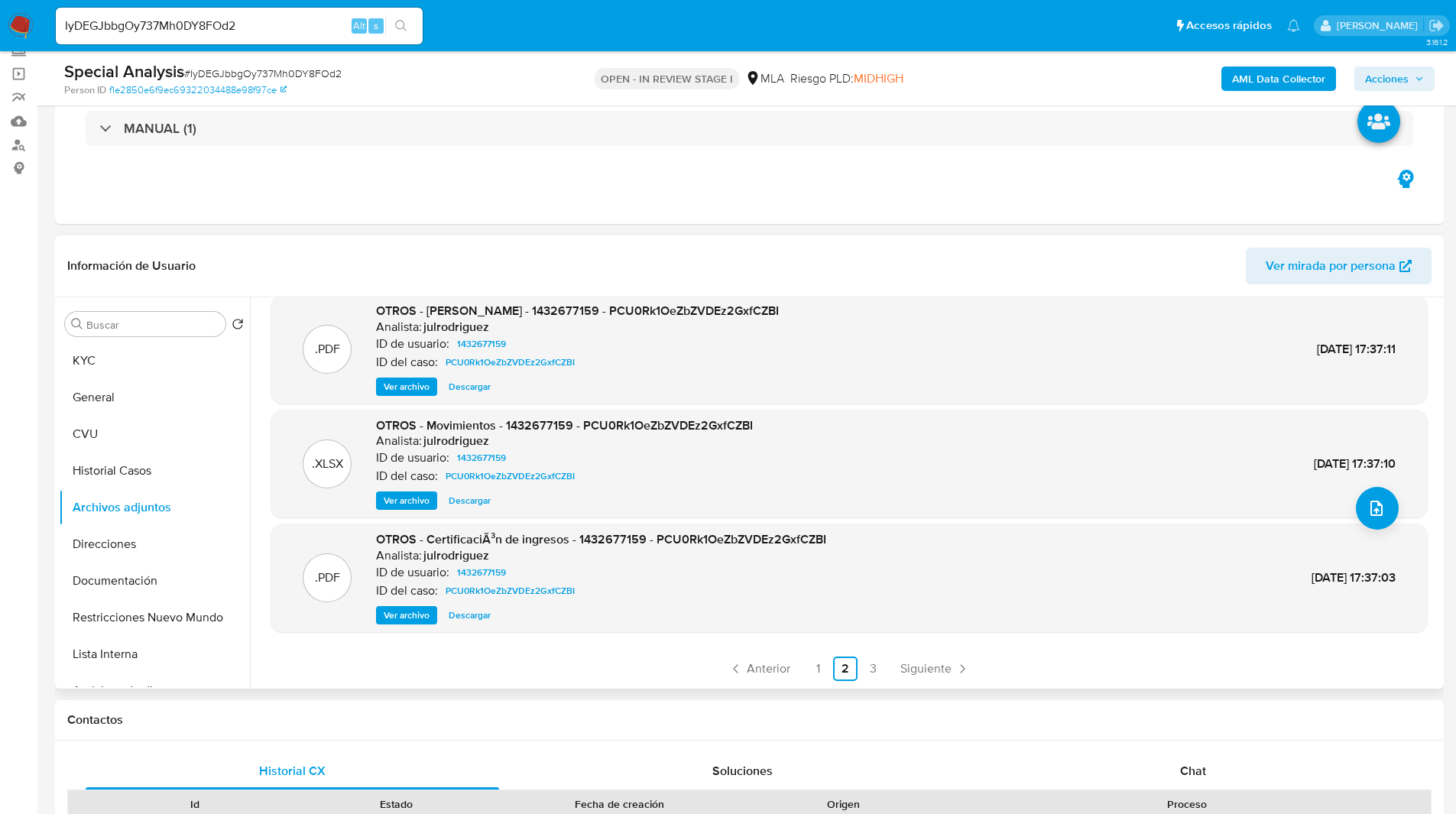
click at [400, 615] on span "Ver archivo" at bounding box center [406, 615] width 46 height 15
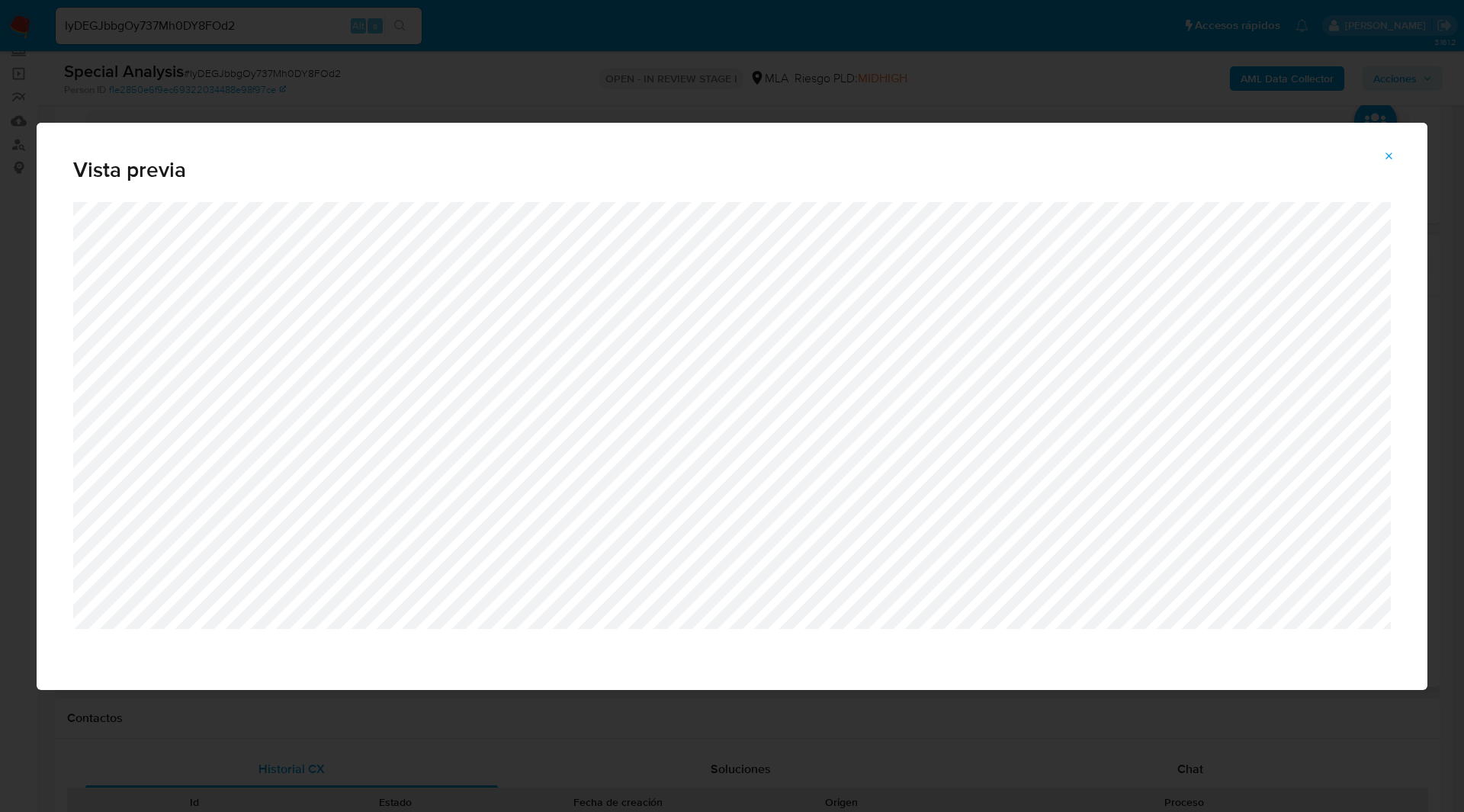
click at [1391, 157] on icon "Attachment preview" at bounding box center [1389, 156] width 7 height 7
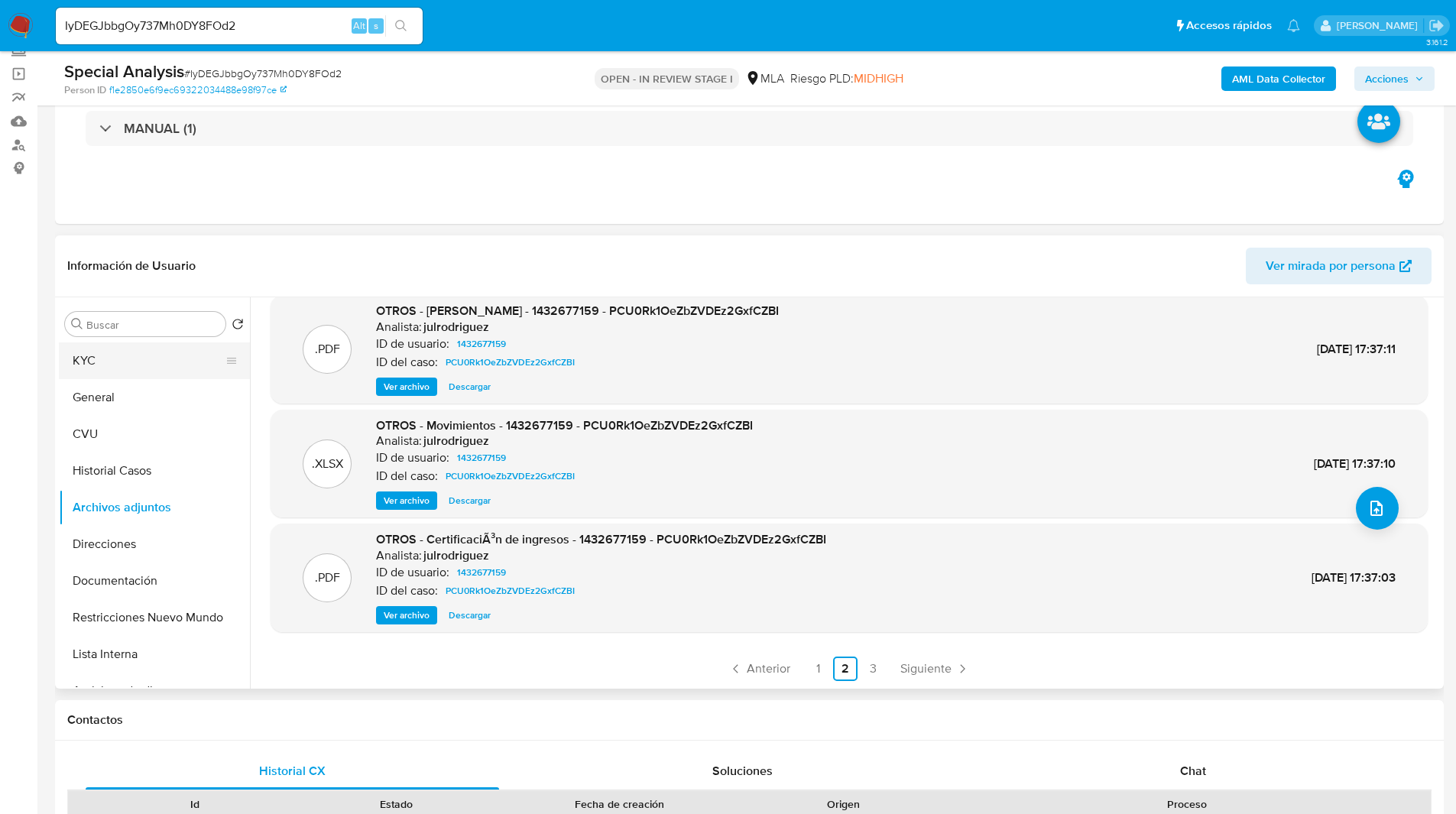
click at [103, 357] on button "KYC" at bounding box center [148, 361] width 179 height 36
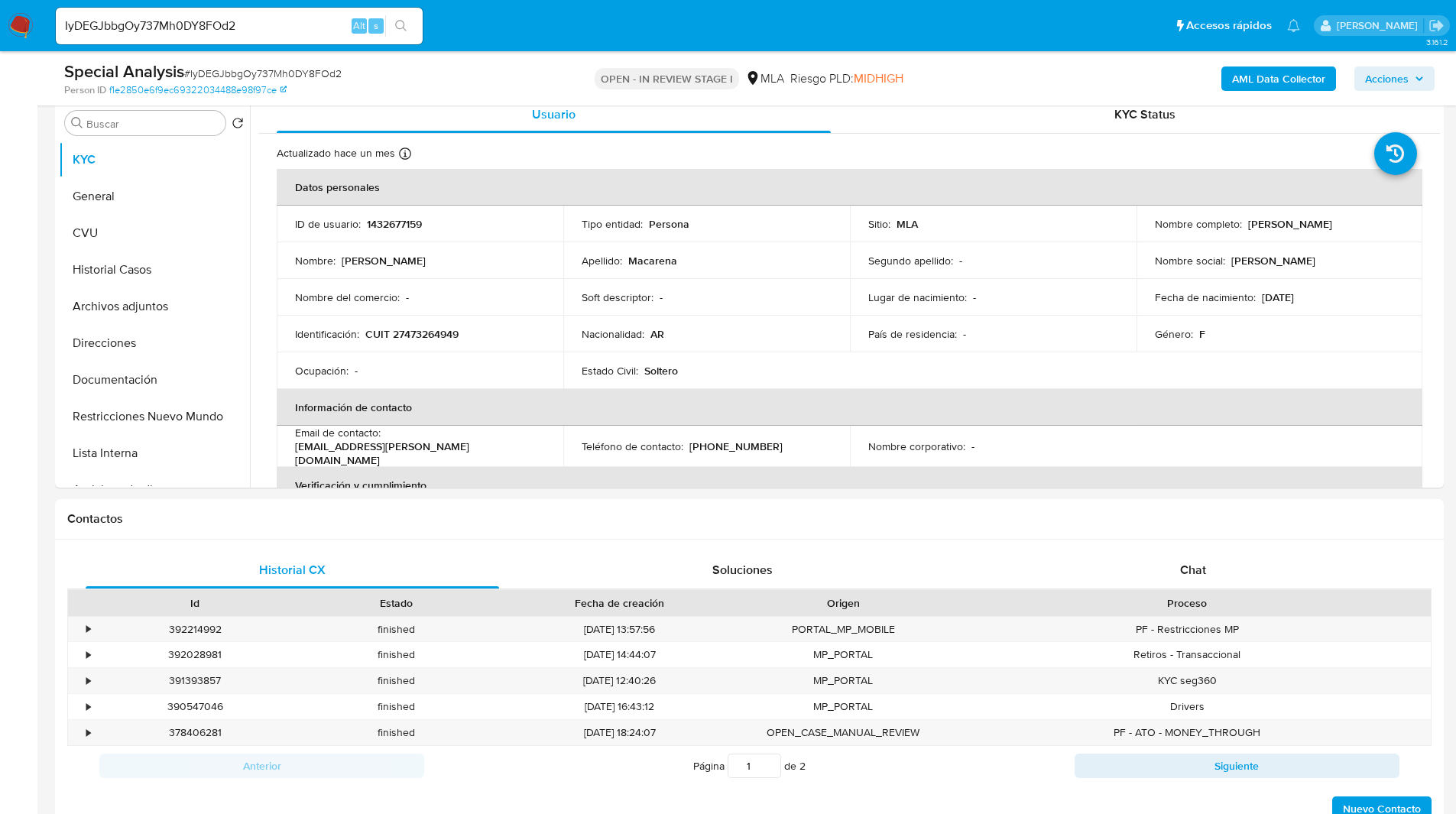
click at [937, 255] on td "Segundo apellido : -" at bounding box center [993, 261] width 286 height 36
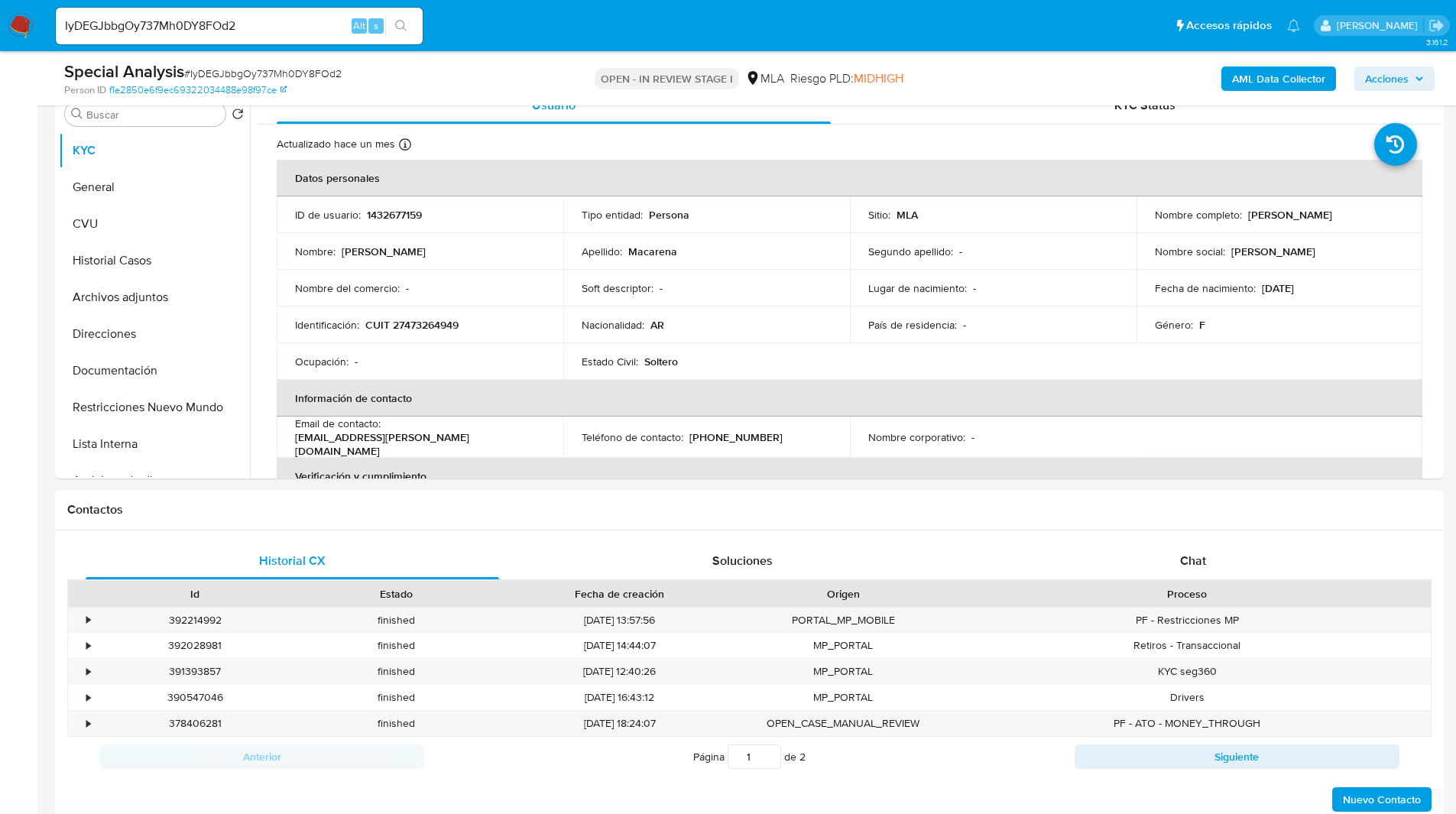
click at [414, 324] on p "CUIT 27473264949" at bounding box center [412, 324] width 93 height 14
copy p "27473264949"
click at [433, 316] on td "Identificación : CUIT 27473264949" at bounding box center [419, 324] width 286 height 36
click at [434, 325] on p "CUIT 27473264949" at bounding box center [412, 324] width 93 height 14
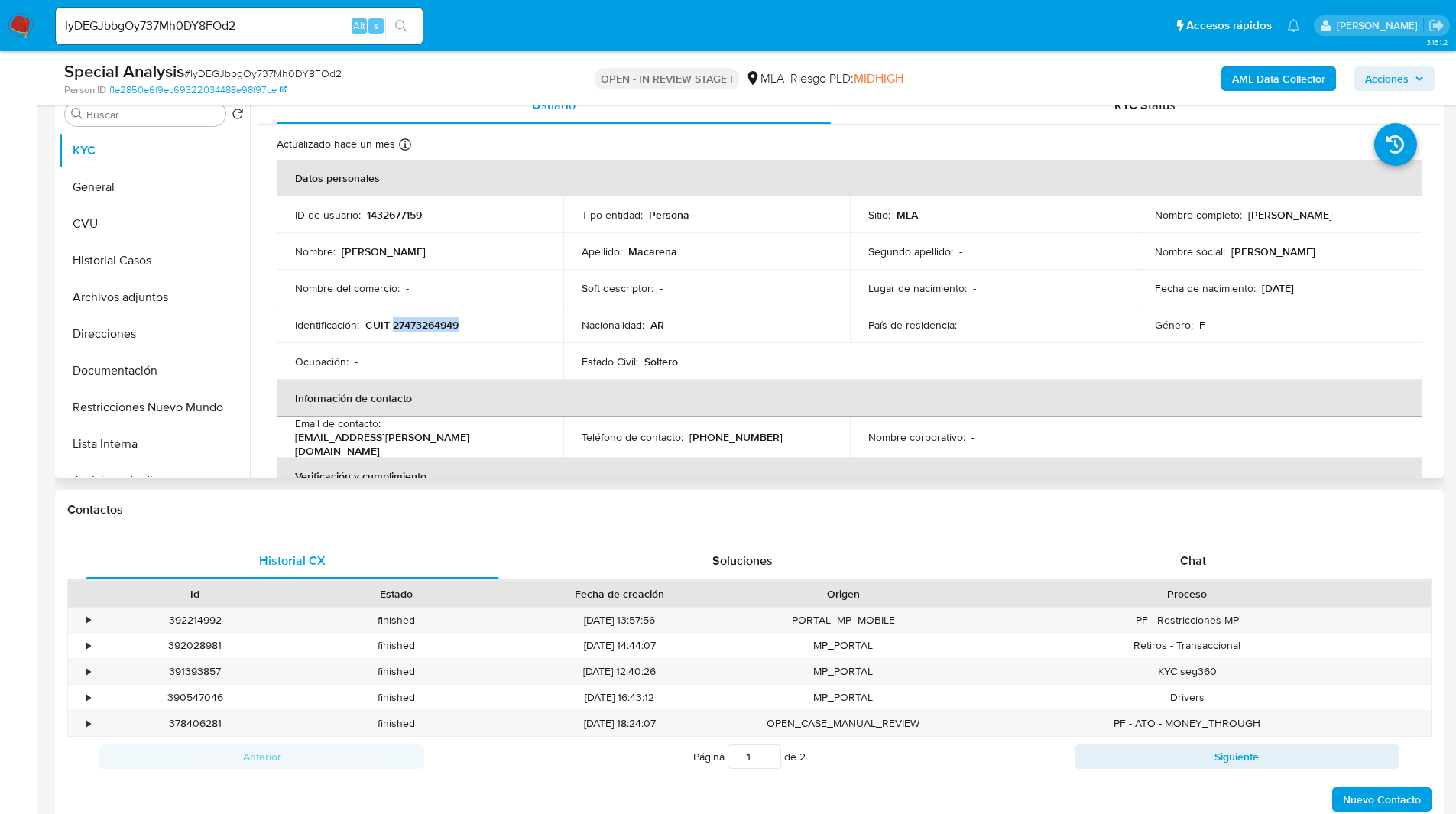
click at [434, 325] on p "CUIT 27473264949" at bounding box center [412, 324] width 93 height 14
copy p "27473264949"
click at [813, 366] on div "Estado Civil : Soltero" at bounding box center [706, 362] width 250 height 14
click at [627, 407] on th "Información de contacto" at bounding box center [849, 398] width 1146 height 36
click at [735, 404] on th "Información de contacto" at bounding box center [849, 398] width 1146 height 36
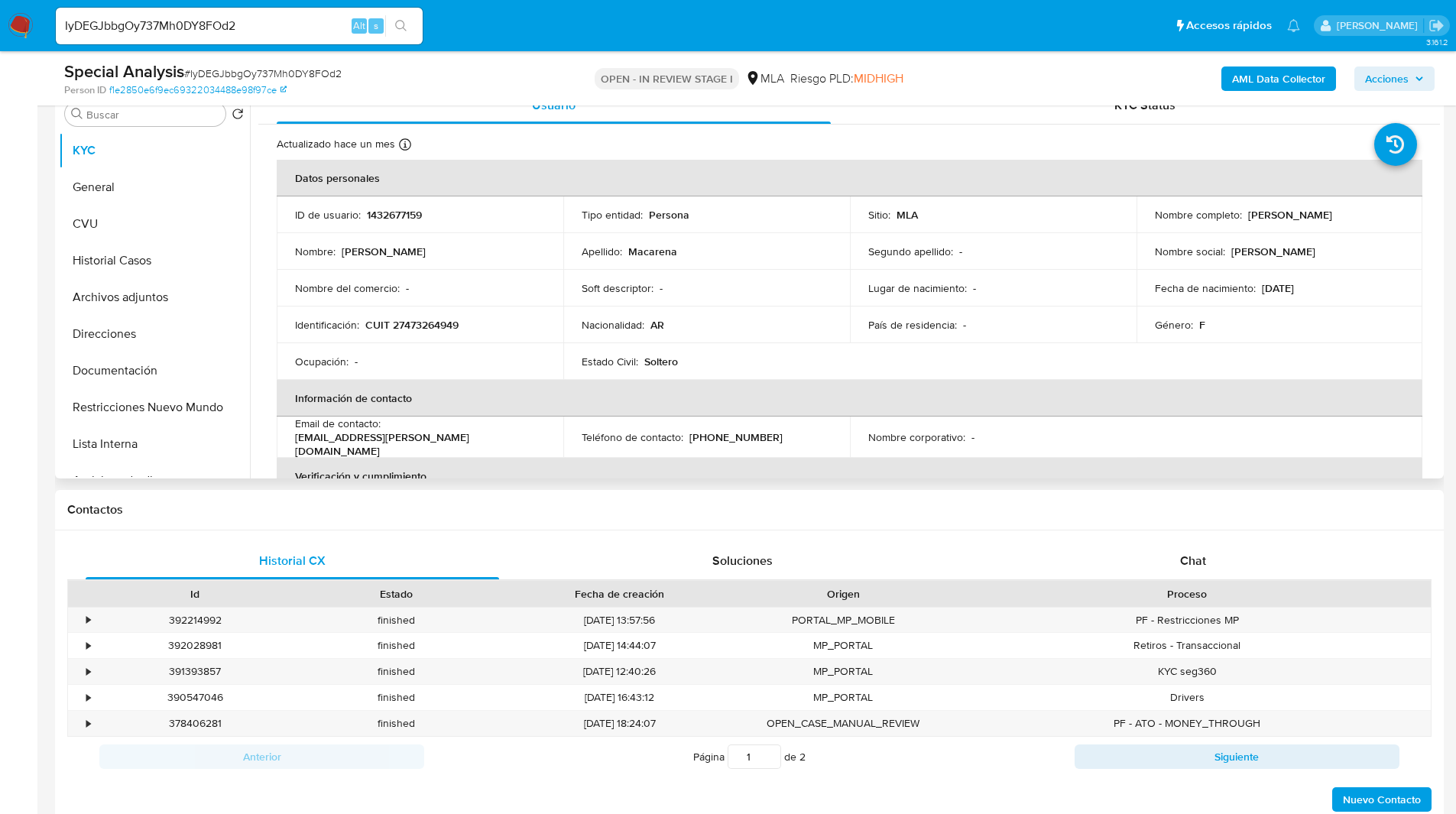
click at [717, 404] on th "Información de contacto" at bounding box center [849, 398] width 1146 height 36
click at [769, 502] on h1 "Contactos" at bounding box center [749, 510] width 1364 height 15
click at [162, 271] on button "Historial Casos" at bounding box center [148, 261] width 179 height 36
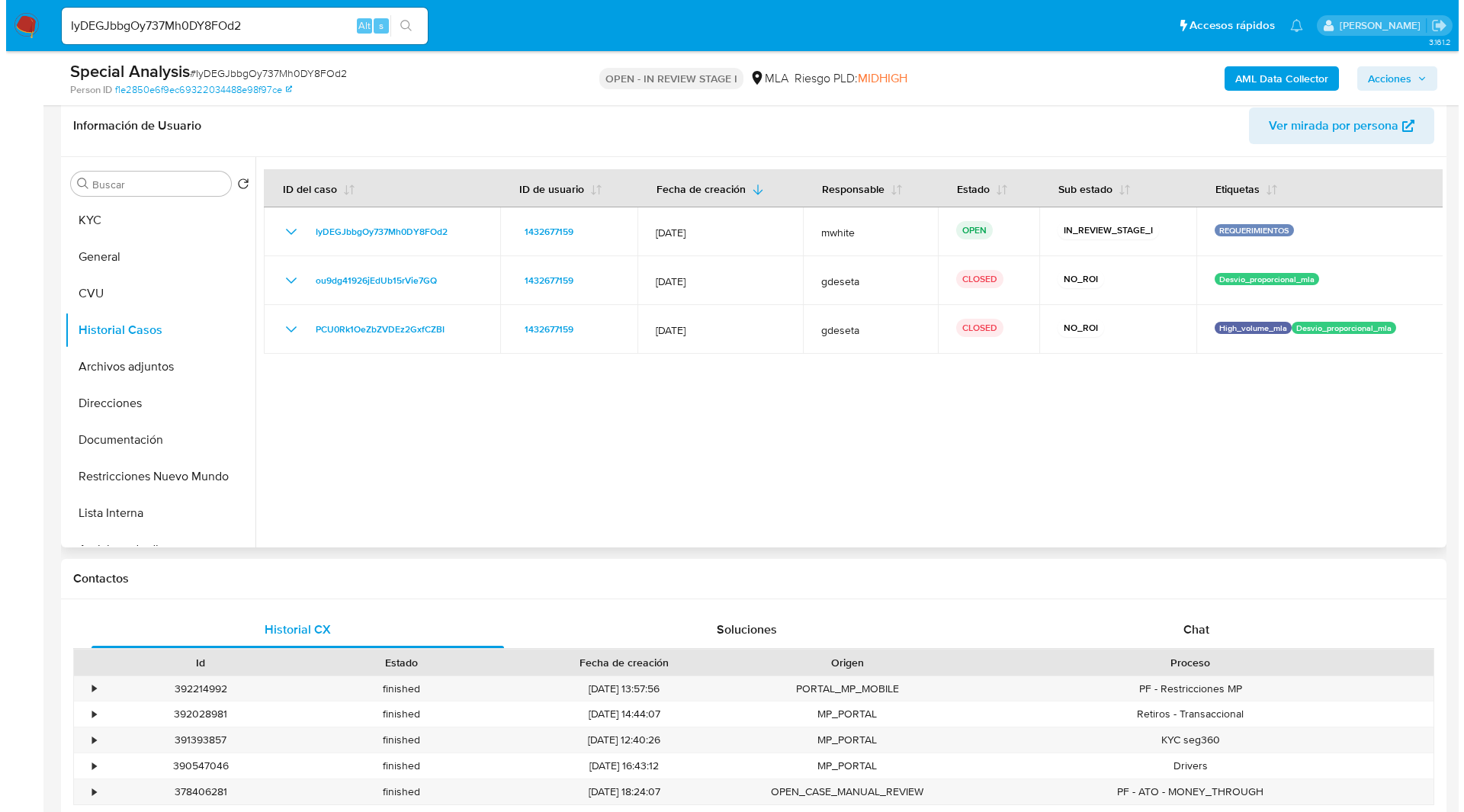
scroll to position [238, 0]
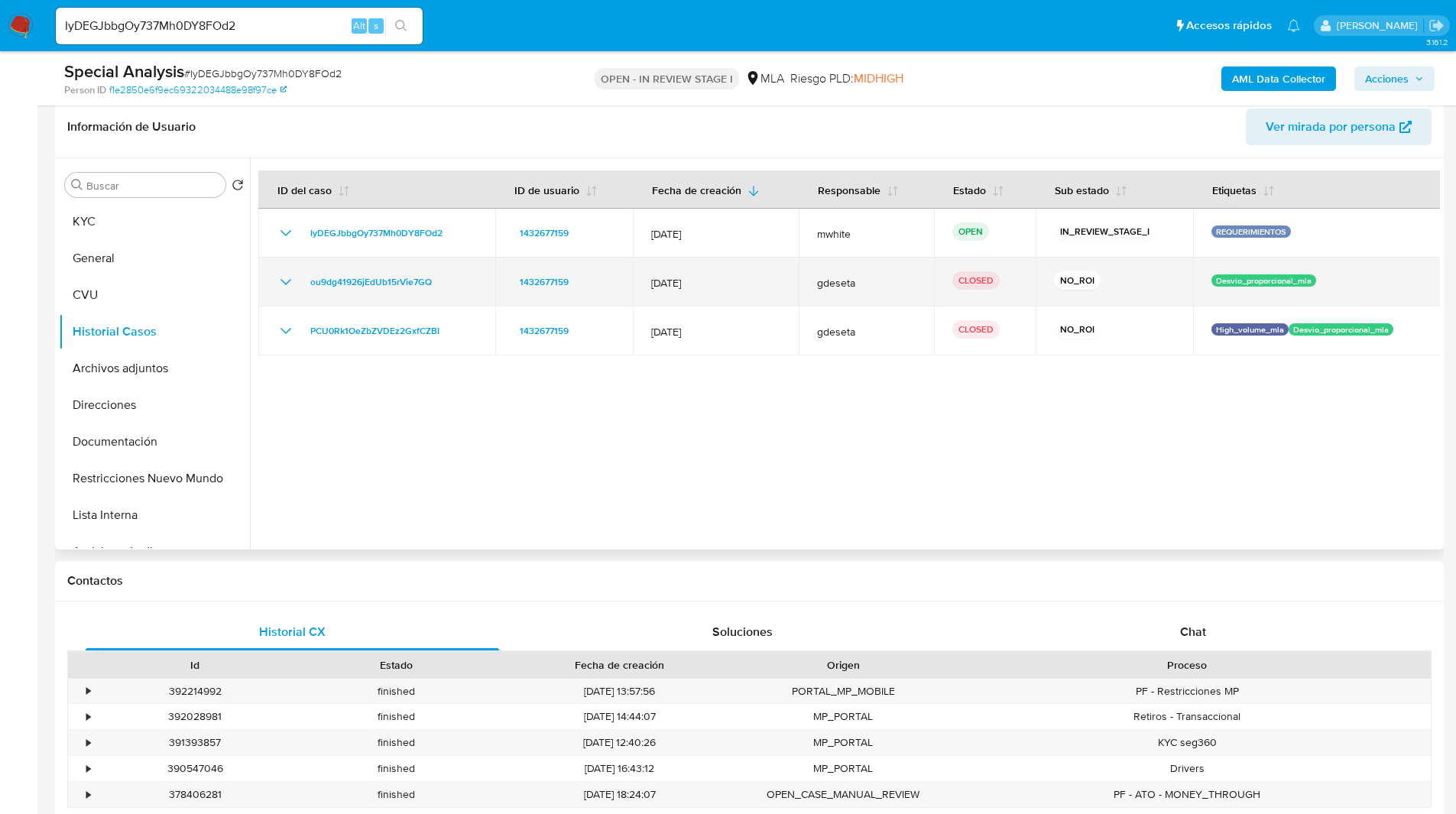
click at [286, 285] on icon "Mostrar/Ocultar" at bounding box center [285, 282] width 18 height 18
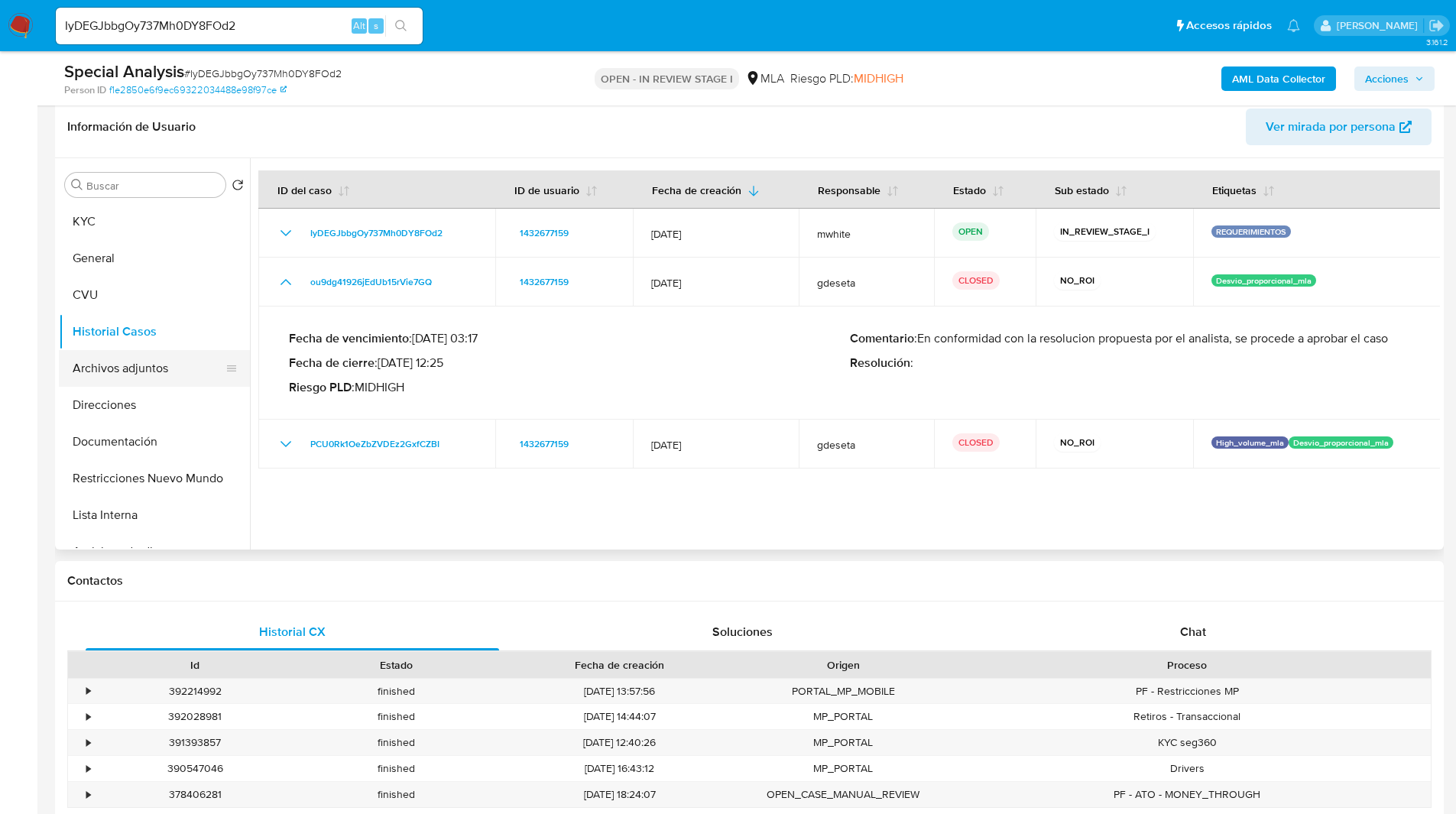
click at [108, 380] on button "Archivos adjuntos" at bounding box center [148, 368] width 179 height 36
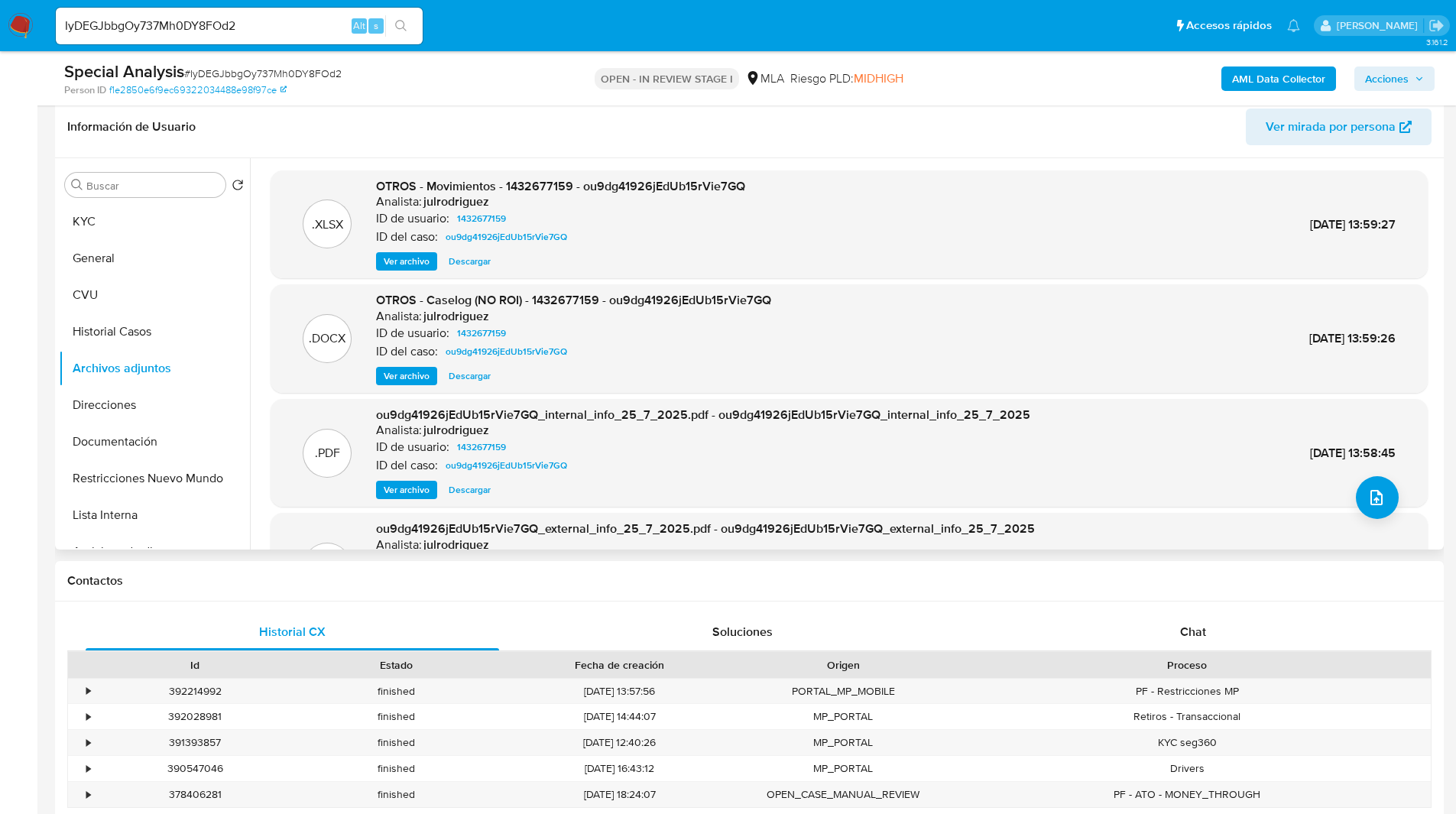
click at [400, 375] on span "Ver archivo" at bounding box center [406, 376] width 46 height 15
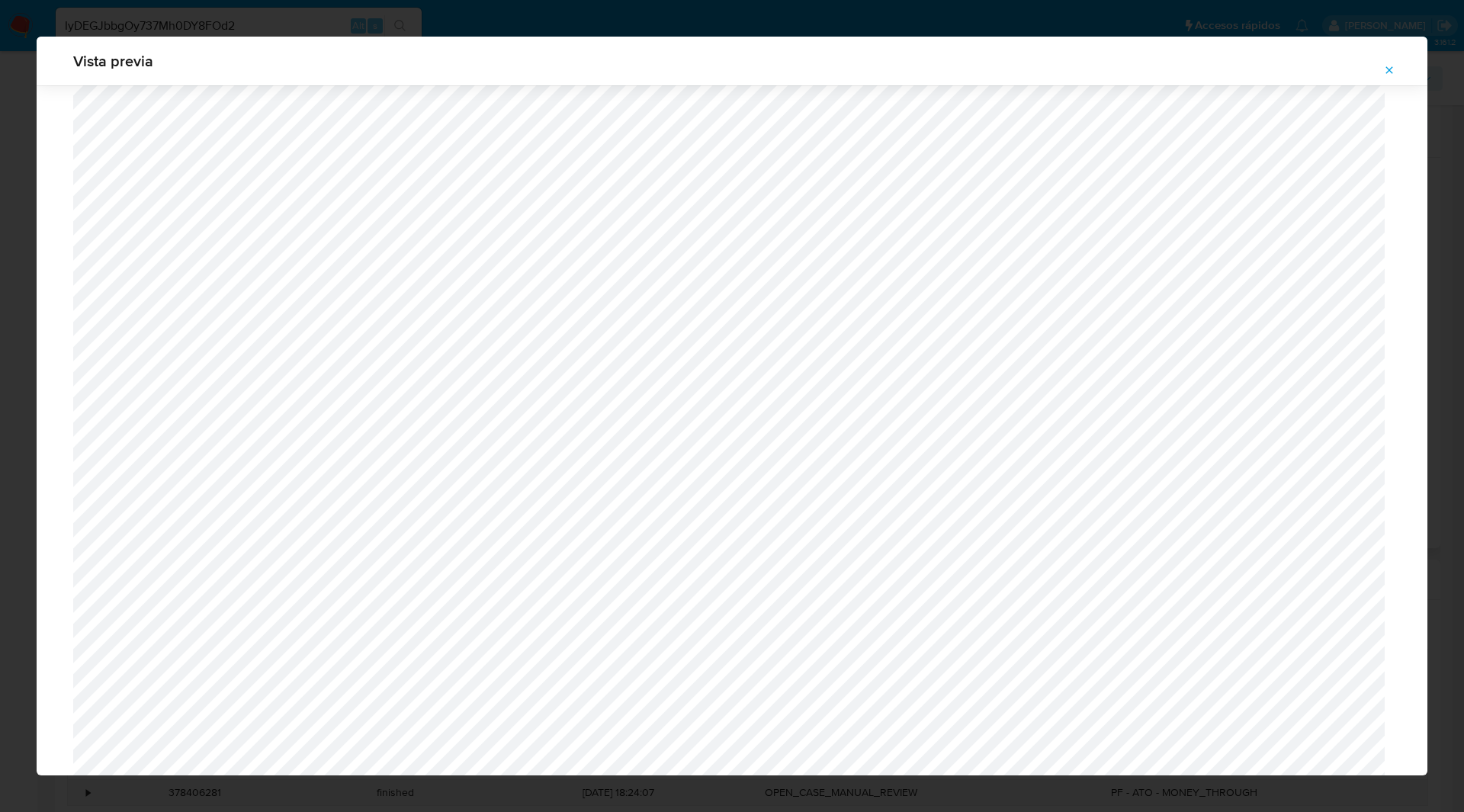
scroll to position [520, 0]
click at [1389, 71] on icon "Attachment preview" at bounding box center [1389, 69] width 7 height 7
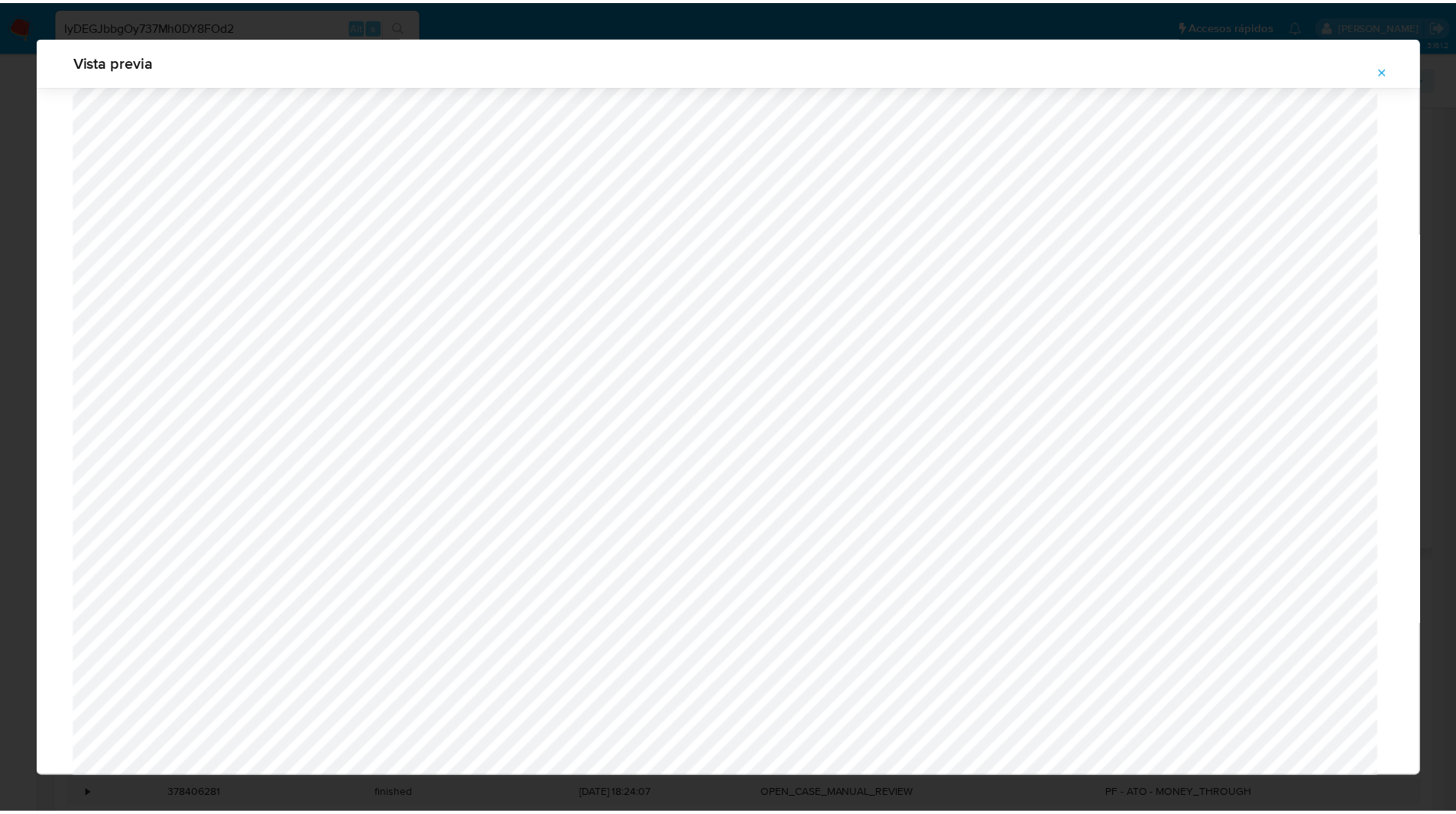
scroll to position [0, 0]
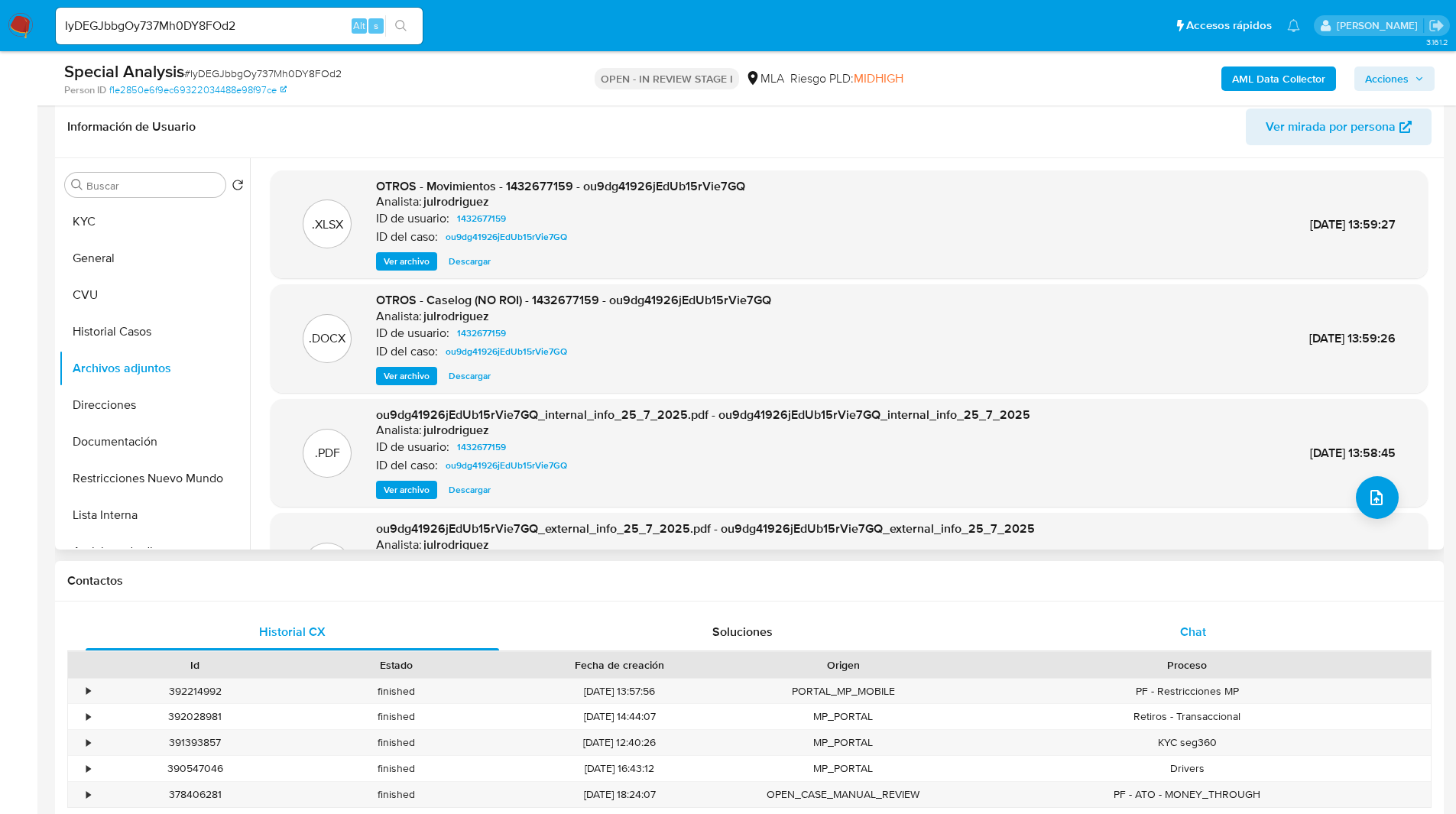
click at [1241, 634] on div "Chat" at bounding box center [1193, 632] width 414 height 36
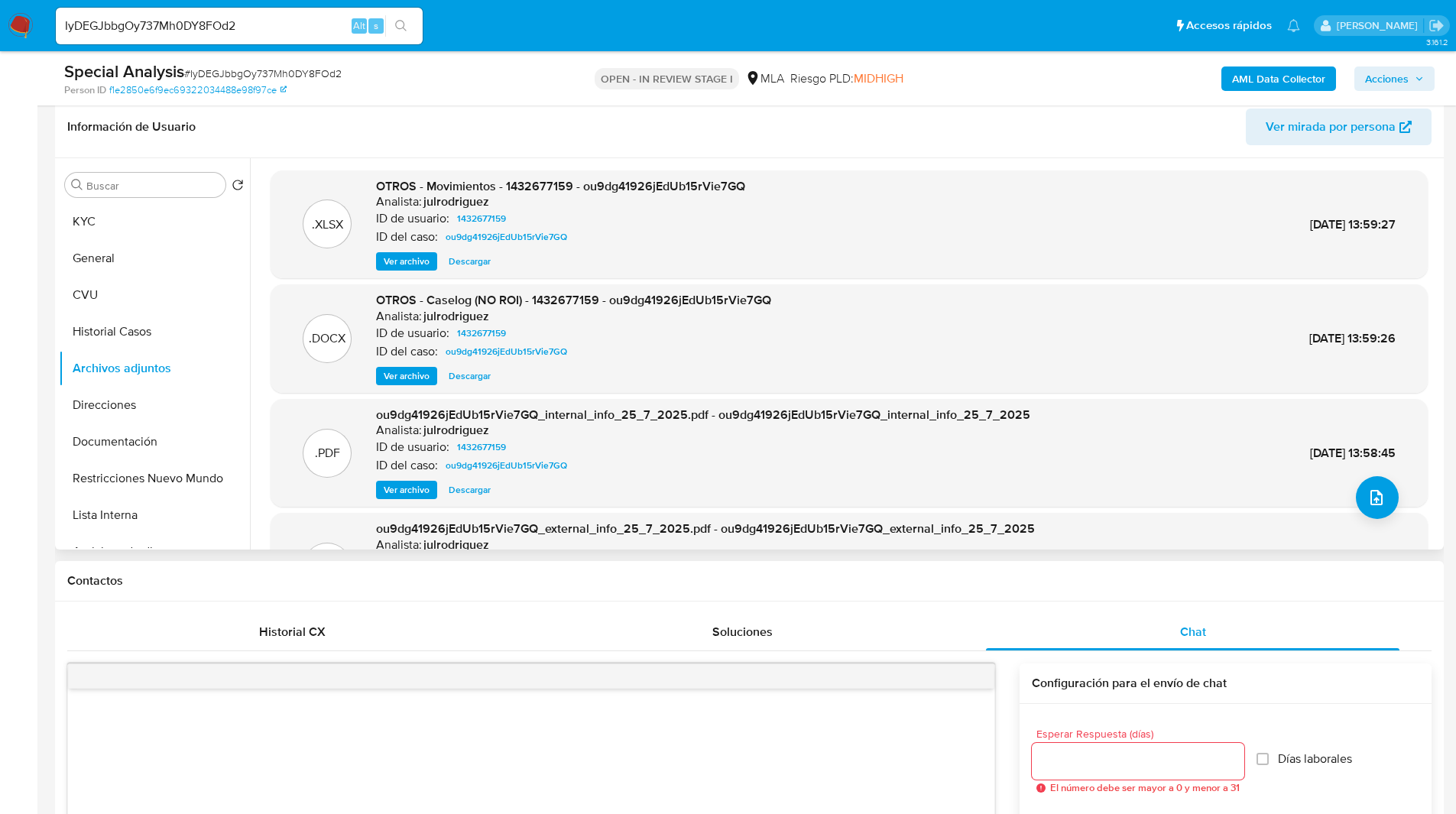
click at [998, 589] on div "Contactos" at bounding box center [750, 581] width 1389 height 41
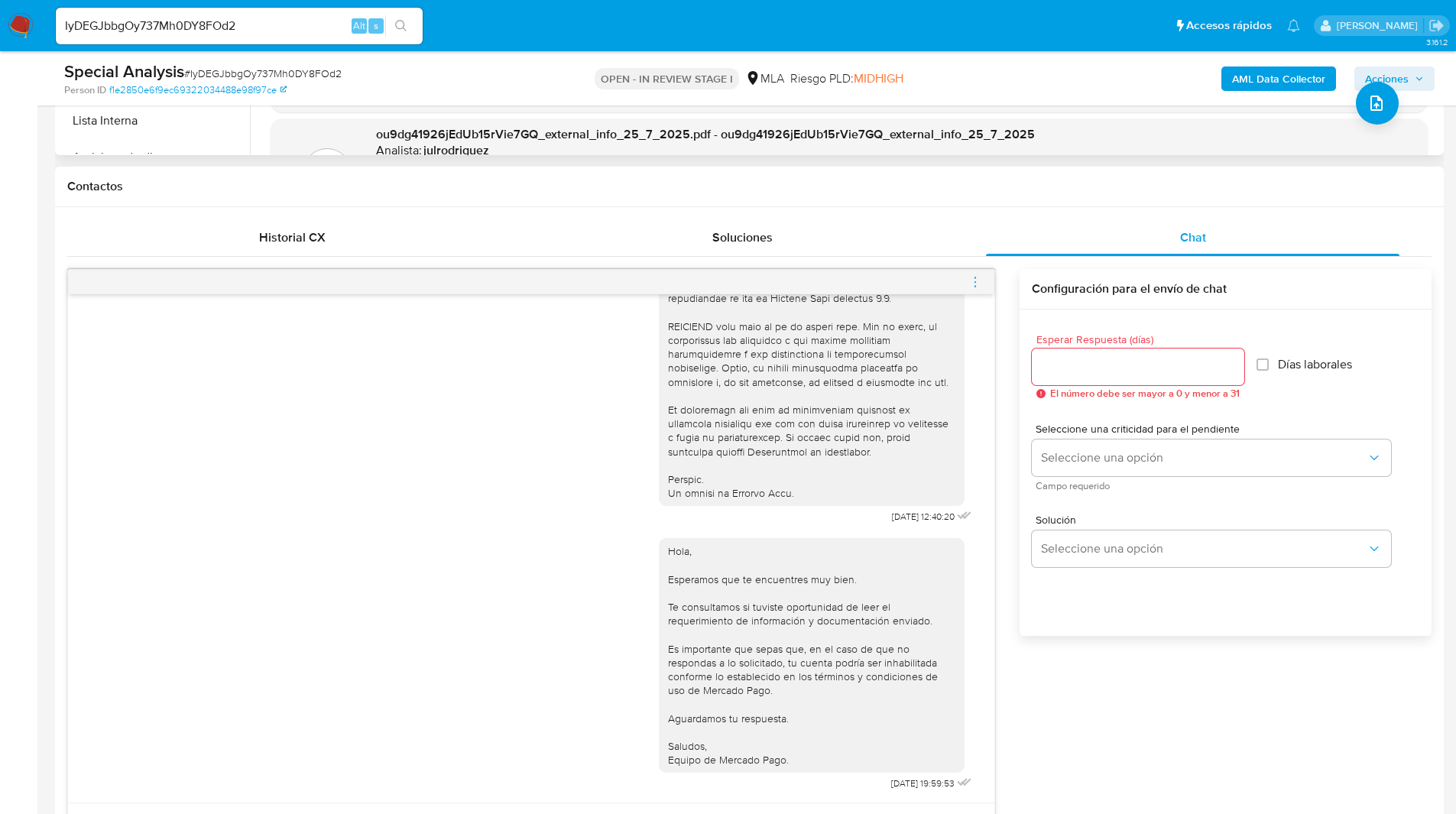
scroll to position [634, 0]
click at [1224, 705] on div "30/07/2025 12:40:20 Hola, Esperamos que te encuentres muy bien. Te consultamos …" at bounding box center [749, 610] width 1364 height 685
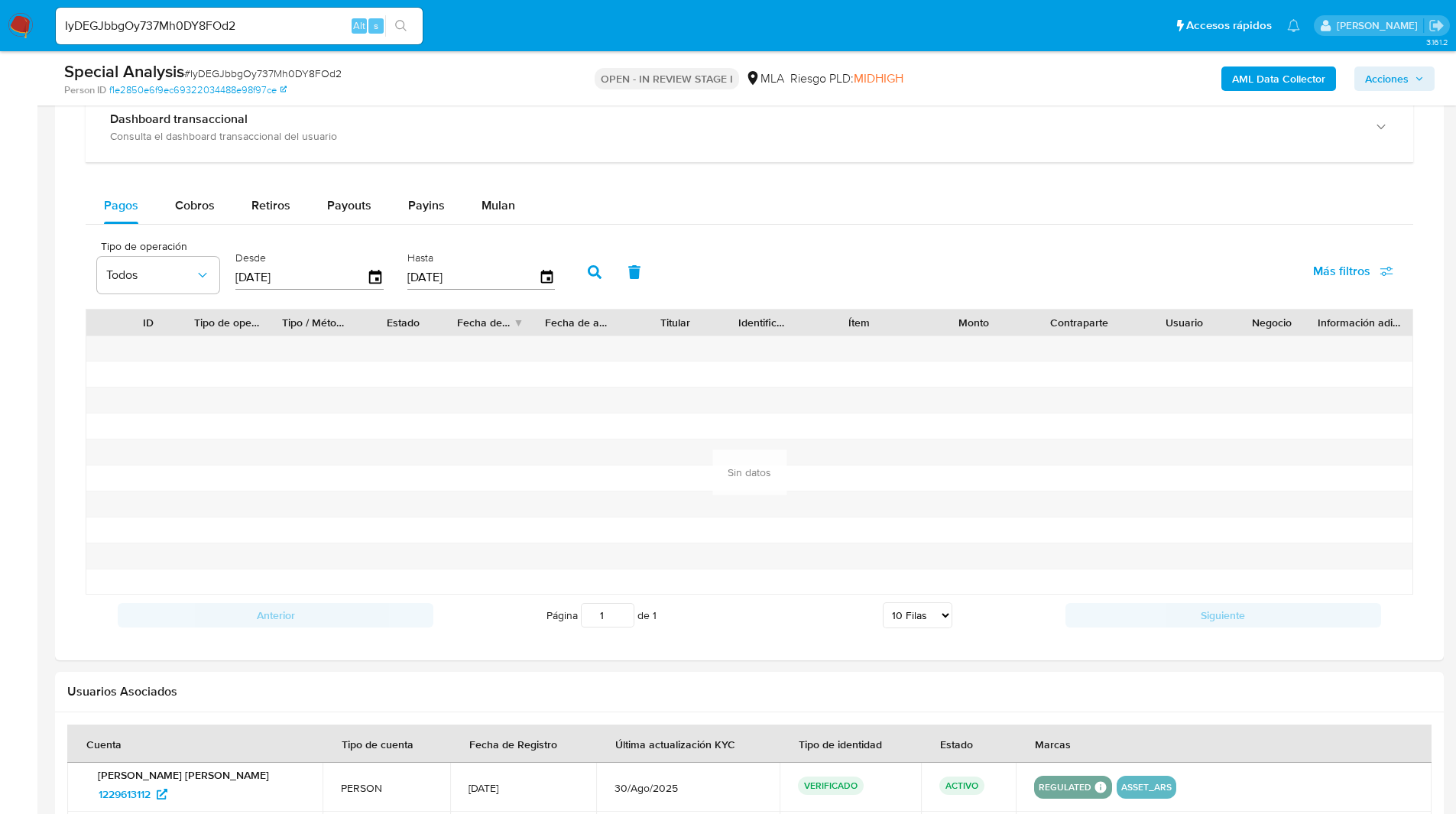
scroll to position [1668, 0]
click at [506, 228] on div "Pagos Cobros Retiros Payouts Payins Mulan Tipo de operación Todos Desde 04/07/2…" at bounding box center [749, 413] width 1328 height 449
click at [500, 224] on div "Mulan" at bounding box center [498, 207] width 34 height 36
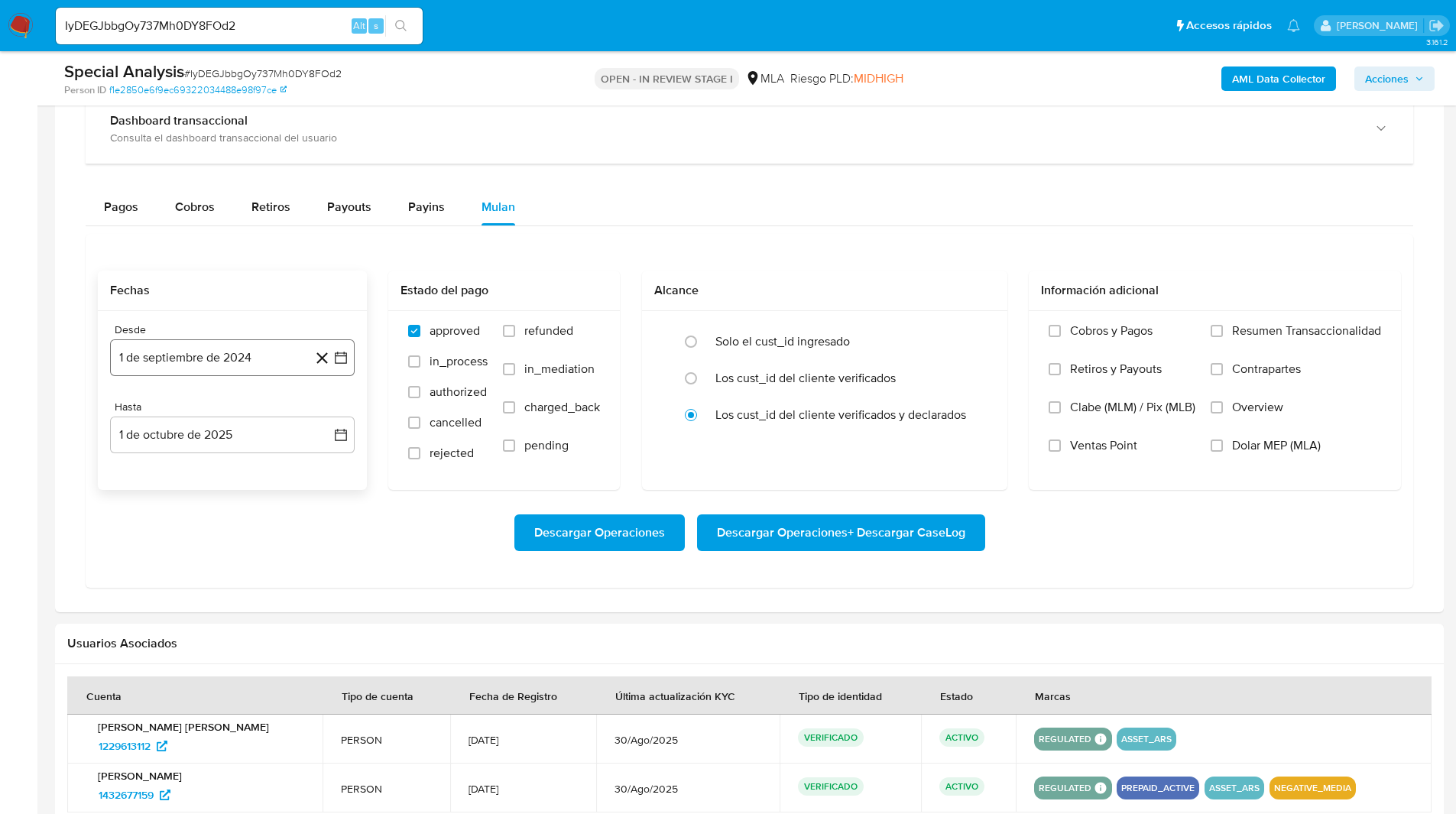
click at [172, 366] on button "1 de septiembre de 2024" at bounding box center [232, 357] width 245 height 36
click at [252, 410] on span "septiembre 2024" at bounding box center [224, 413] width 93 height 15
click at [325, 408] on icon "Año siguiente" at bounding box center [324, 413] width 18 height 18
click at [225, 551] on span "ago" at bounding box center [231, 553] width 19 height 12
click at [265, 468] on button "1" at bounding box center [263, 469] width 25 height 25
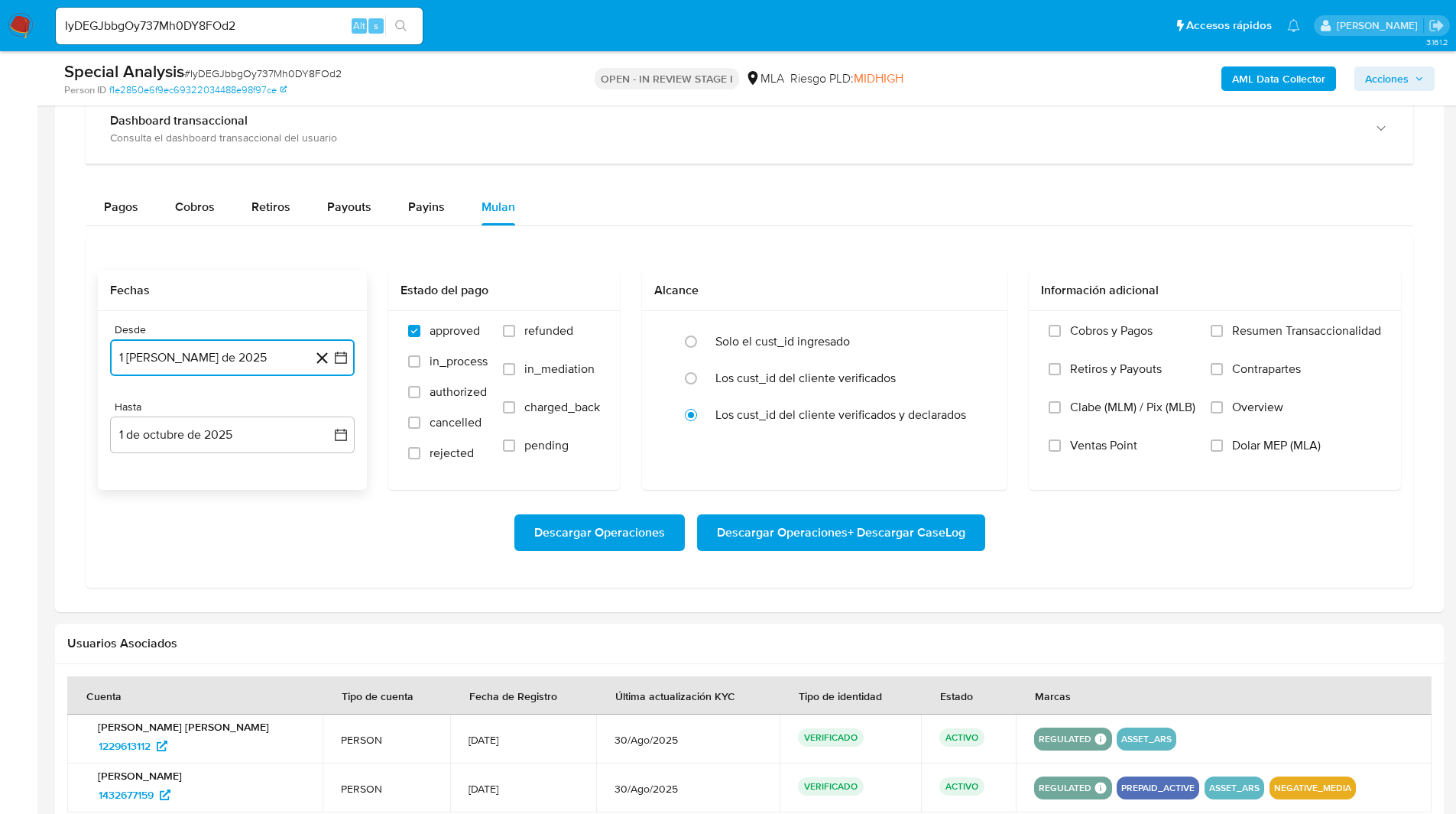
click at [204, 356] on button "1 de agosto de 2025" at bounding box center [232, 357] width 245 height 36
click at [133, 416] on icon "Mes anterior" at bounding box center [137, 413] width 18 height 18
click at [127, 410] on div "julio 2025 julio 2025 lun lunes mar martes mié miércoles jue jueves vie viernes…" at bounding box center [232, 501] width 245 height 242
click at [132, 411] on icon "Mes anterior" at bounding box center [137, 413] width 18 height 18
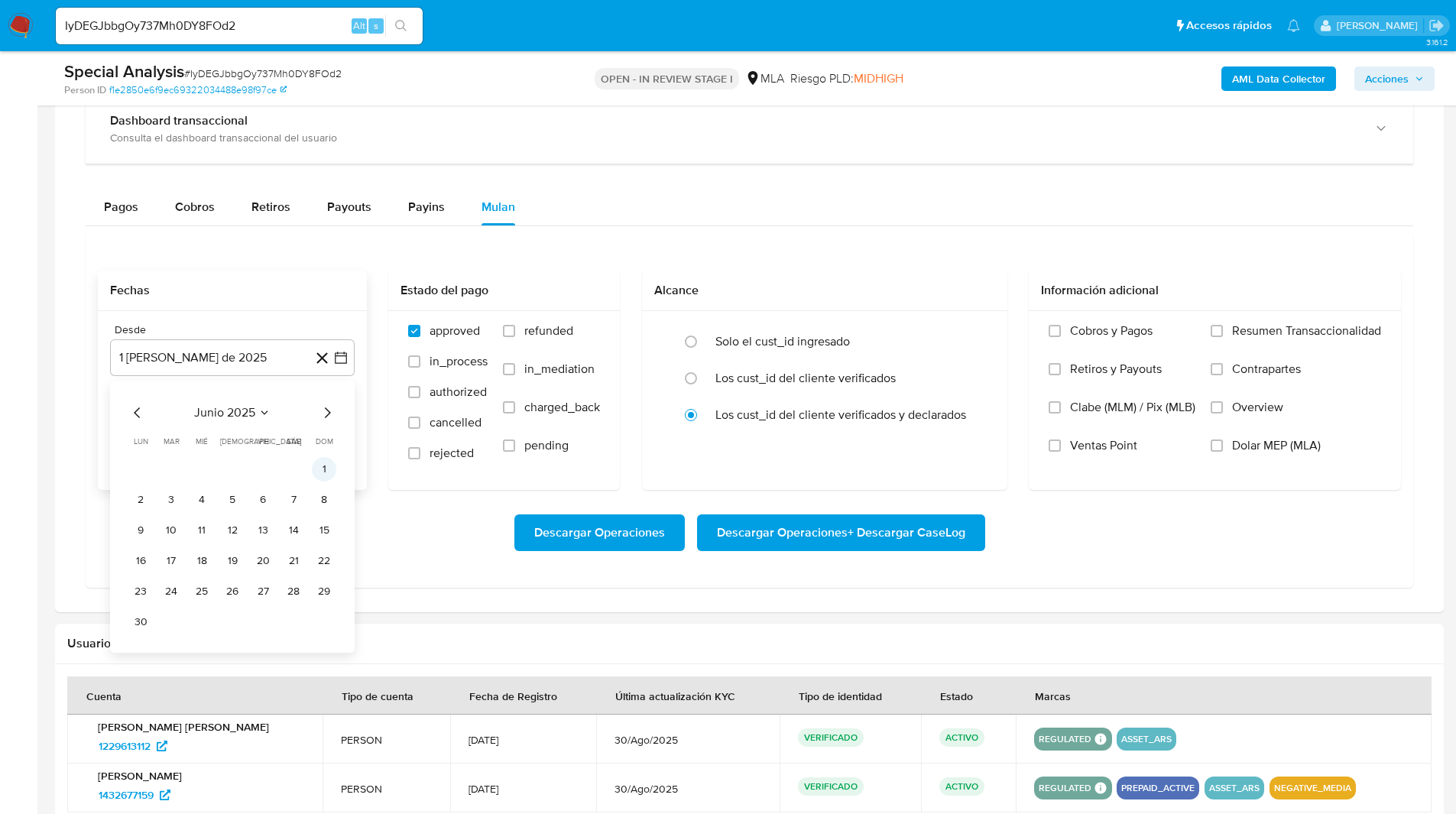
click at [330, 469] on button "1" at bounding box center [324, 469] width 25 height 25
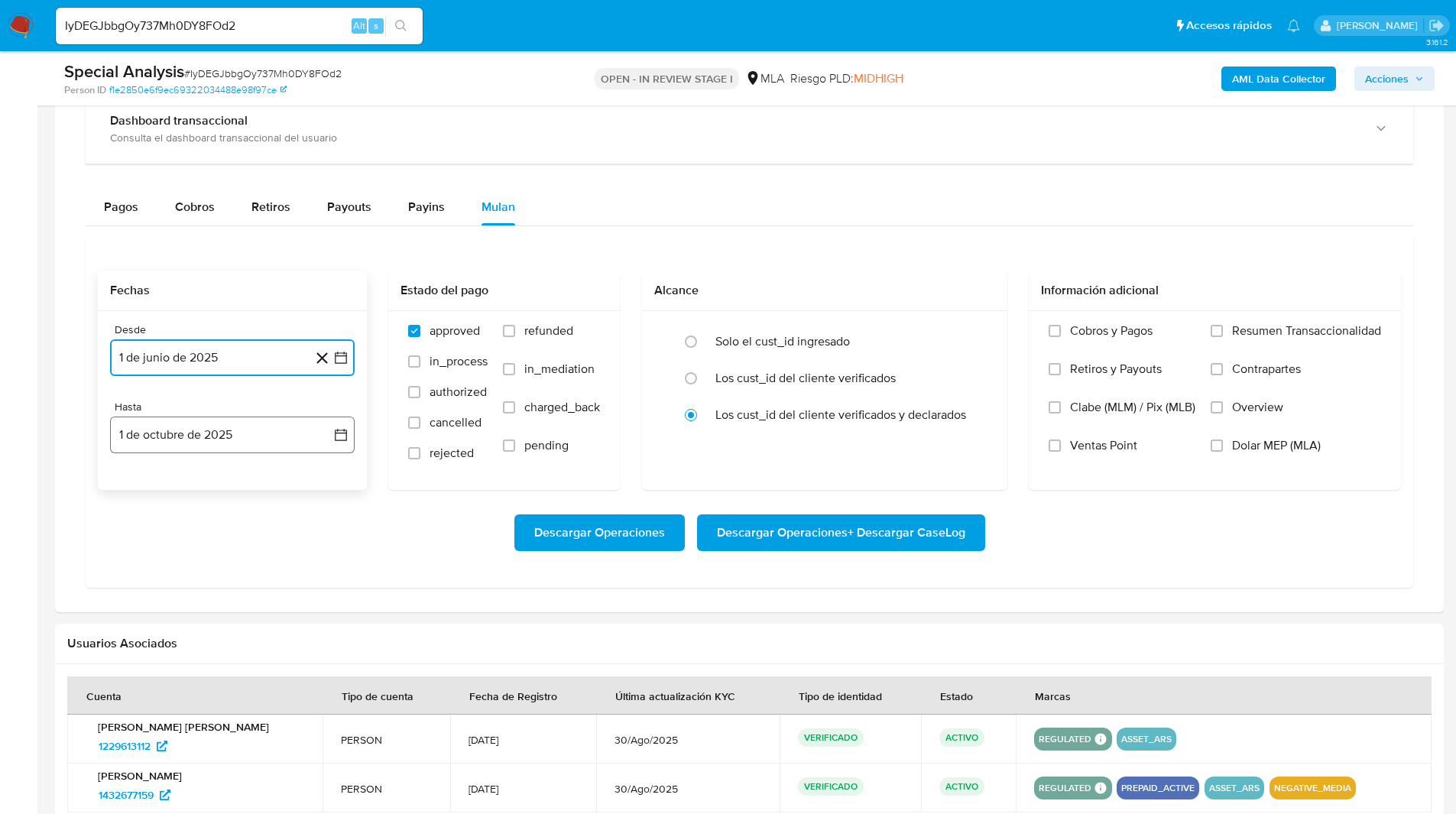
click at [239, 438] on button "1 de octubre de 2025" at bounding box center [232, 434] width 245 height 36
click at [133, 491] on icon "Mes anterior" at bounding box center [137, 490] width 18 height 18
click at [325, 495] on icon "Mes siguiente" at bounding box center [327, 490] width 18 height 18
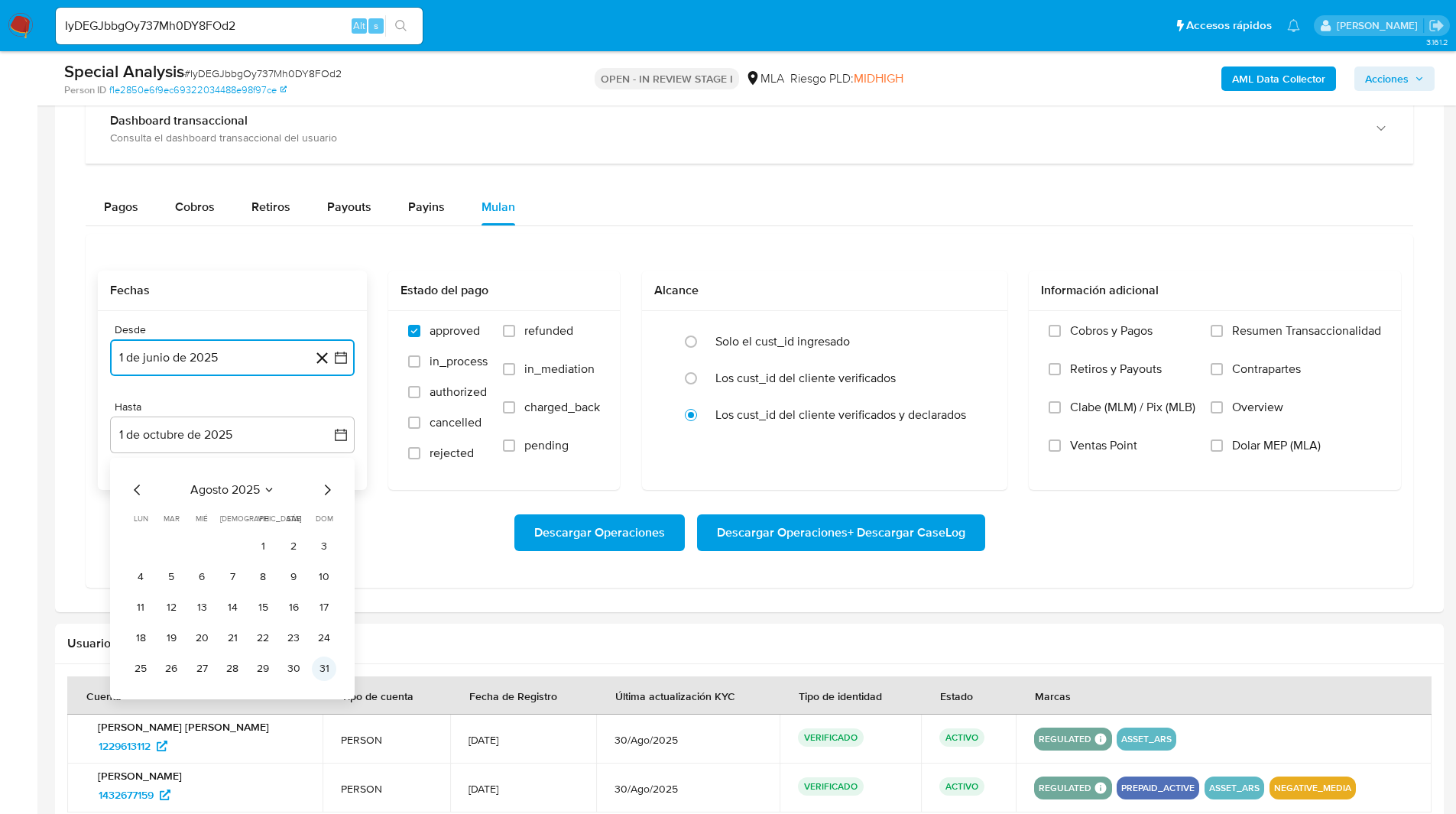
click at [328, 670] on button "31" at bounding box center [324, 669] width 25 height 25
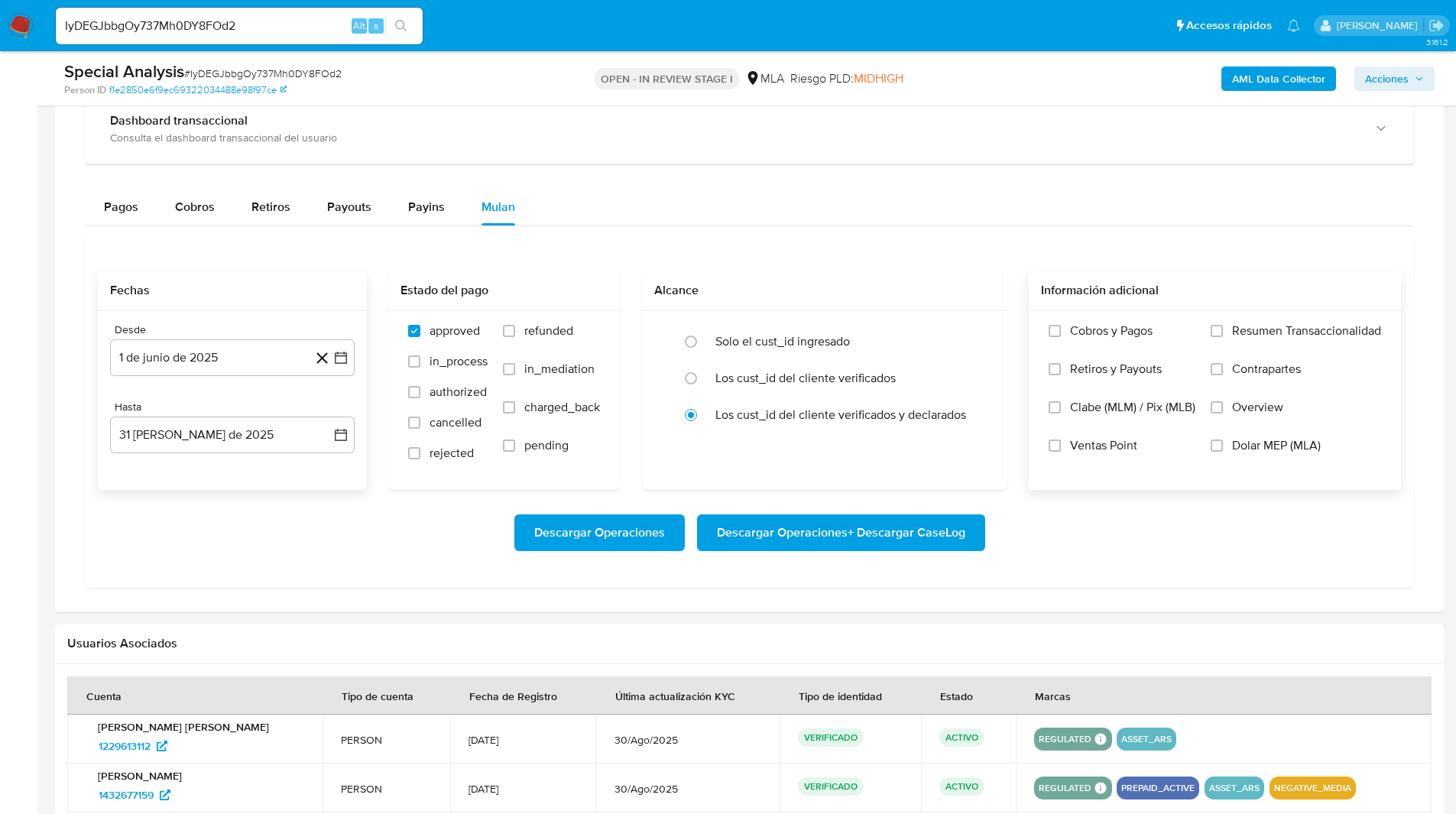
click at [1254, 449] on span "Dolar MEP (MLA)" at bounding box center [1276, 445] width 89 height 15
click at [1223, 449] on input "Dolar MEP (MLA)" at bounding box center [1216, 445] width 12 height 12
click at [788, 529] on span "Descargar Operaciones + Descargar CaseLog" at bounding box center [841, 533] width 248 height 34
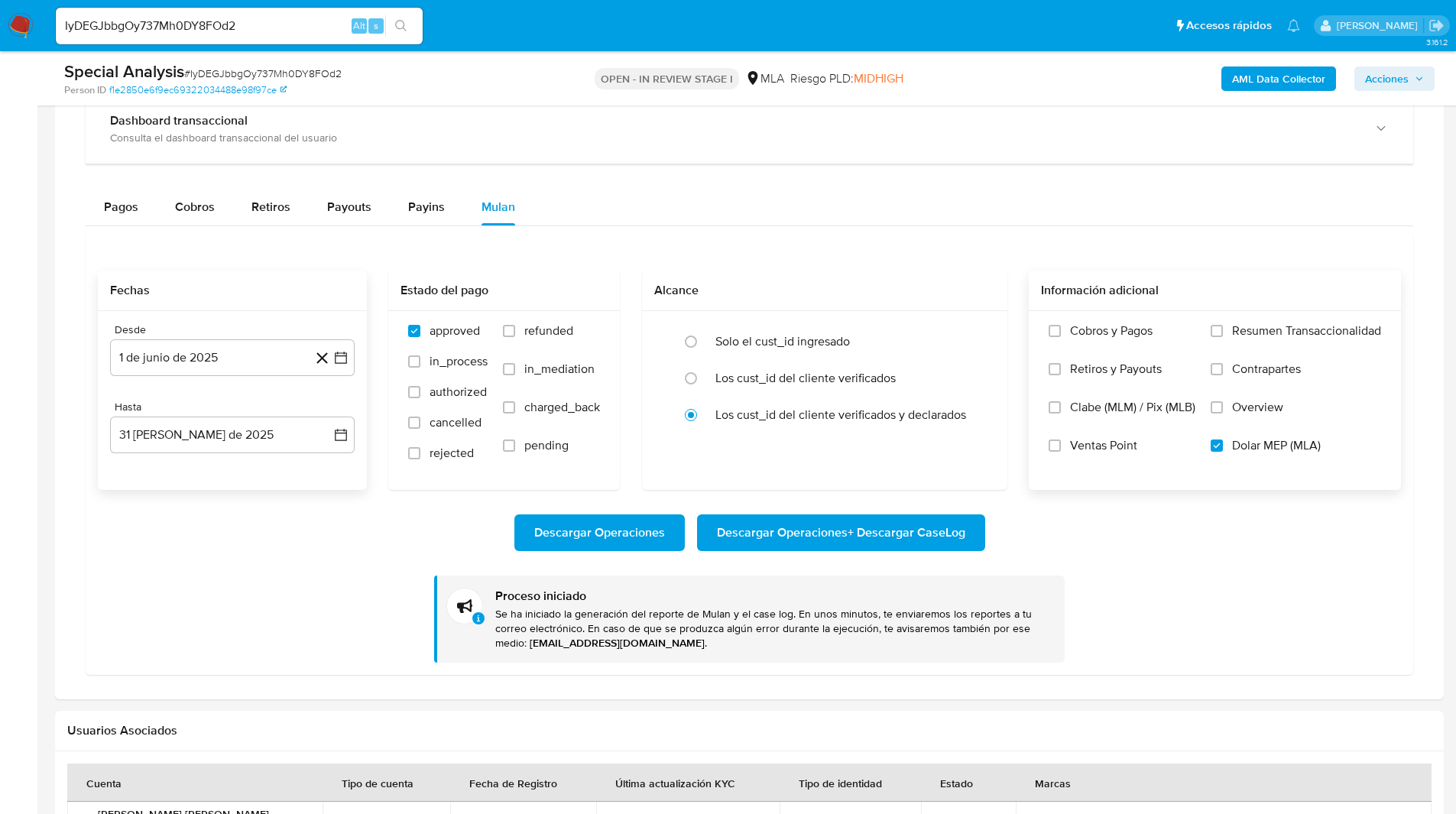
click at [1209, 585] on div "Descargar Operaciones Descargar Operaciones + Descargar CaseLog Proceso iniciad…" at bounding box center [749, 576] width 1303 height 173
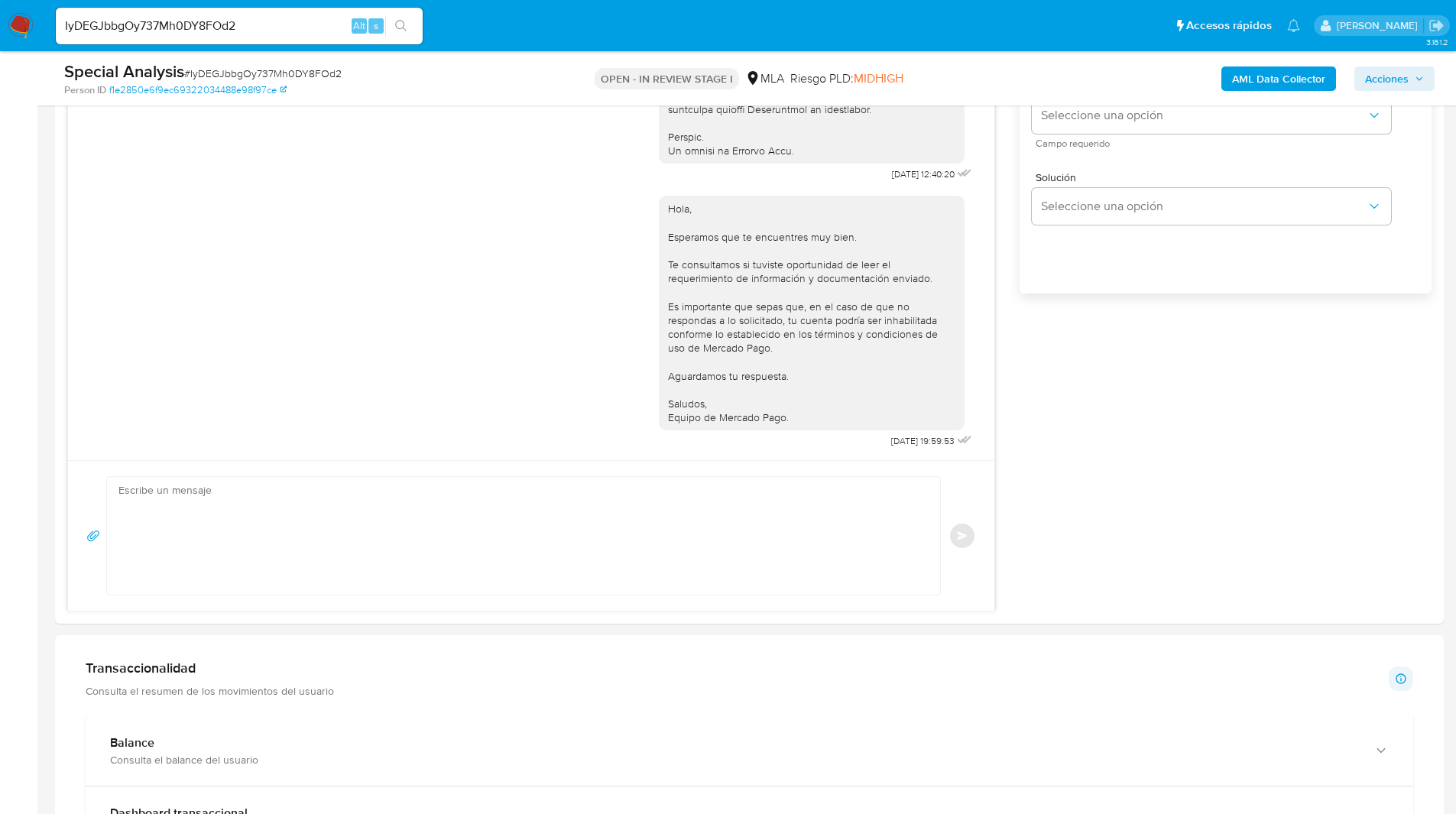
scroll to position [0, 0]
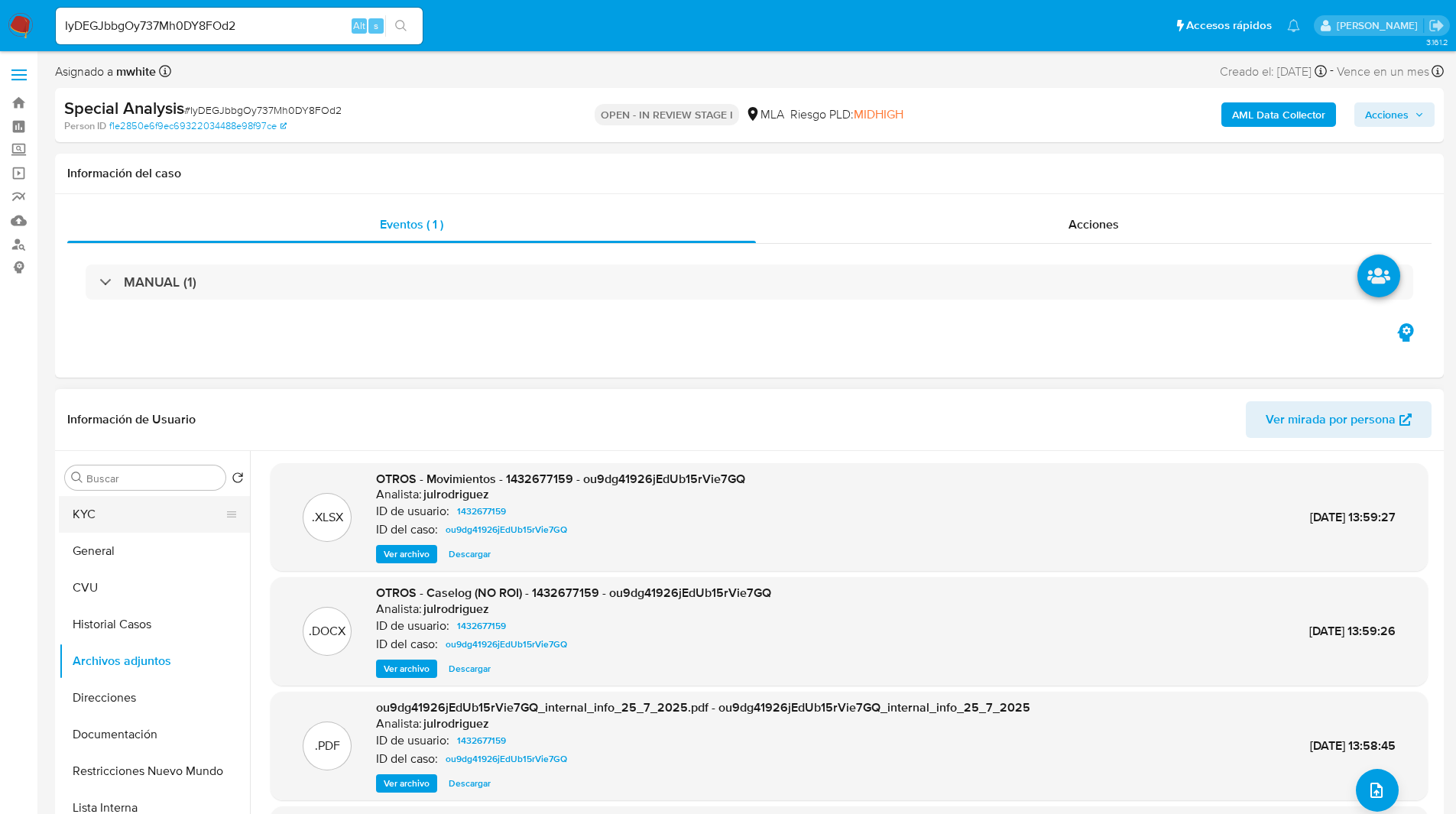
click at [88, 507] on button "KYC" at bounding box center [148, 515] width 179 height 36
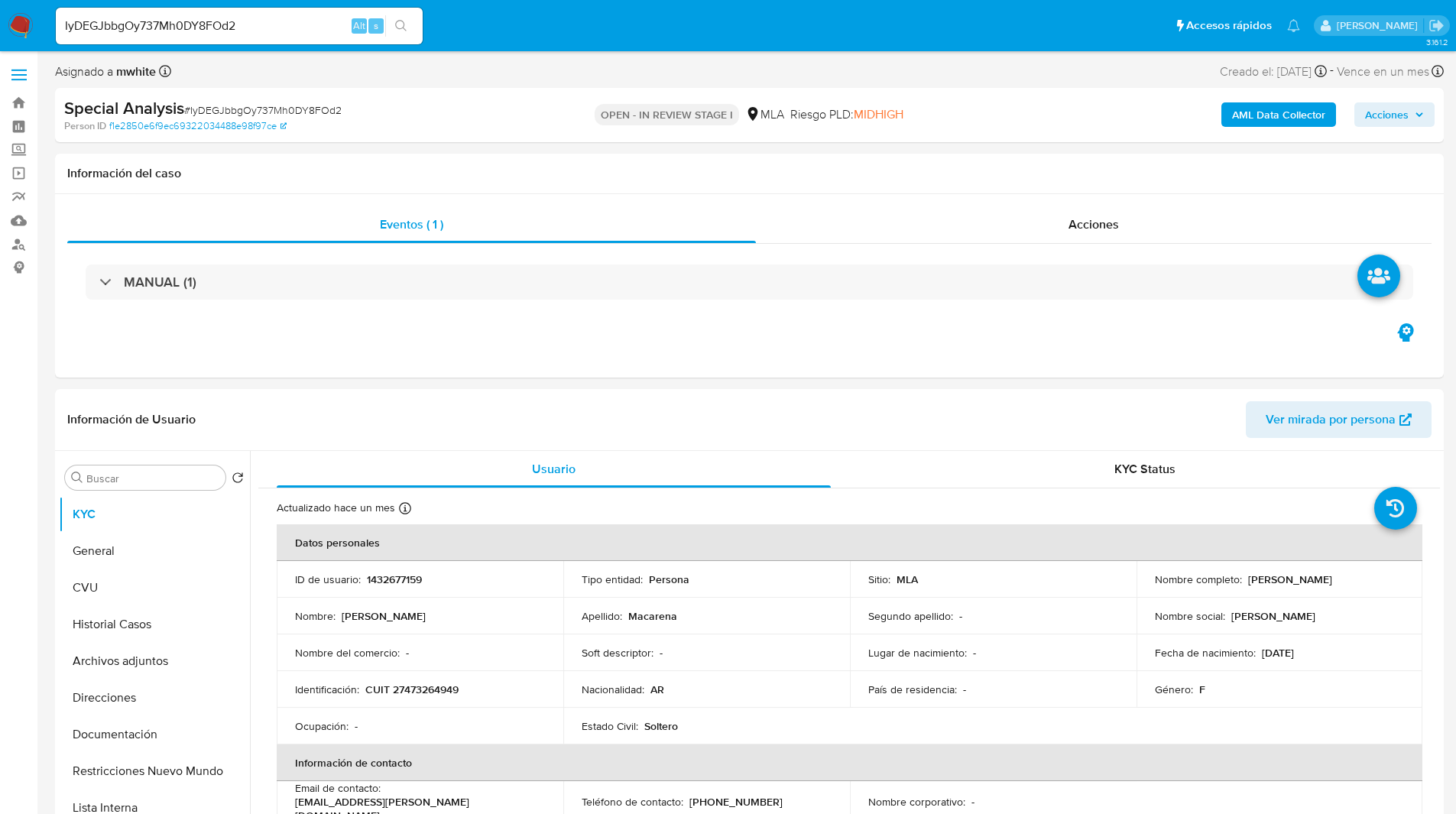
click at [401, 582] on p "1432677159" at bounding box center [394, 579] width 55 height 14
copy p "1432677159"
click at [491, 19] on ul "Pausado Ver notificaciones IyDEGJbbgOy737Mh0DY8FOd2 Alt s Accesos rápidos Presi…" at bounding box center [678, 25] width 1259 height 38
click at [841, 329] on div "Eventos ( 1 ) Acciones MANUAL (1)" at bounding box center [750, 286] width 1389 height 184
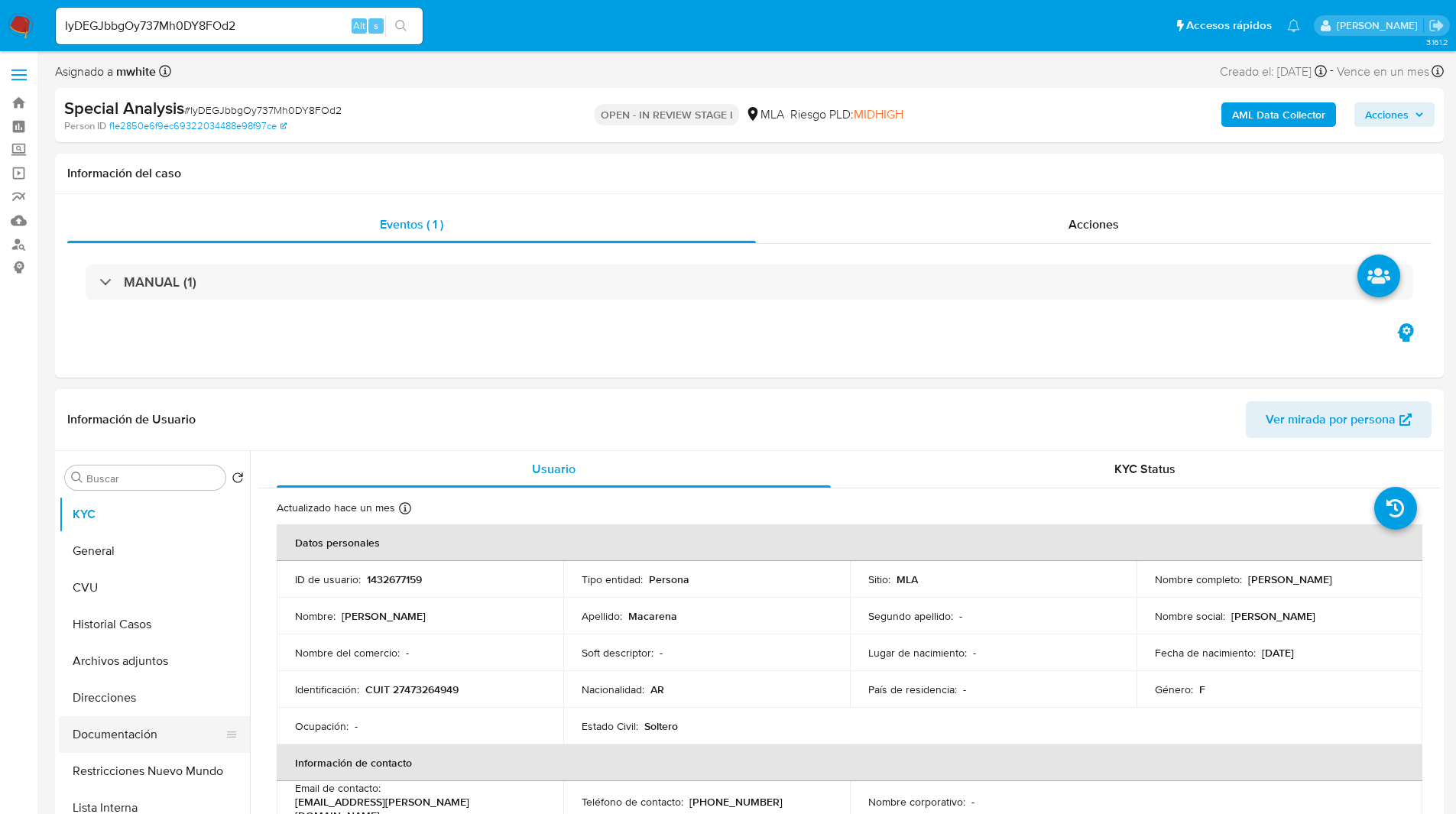
click at [138, 725] on button "Documentación" at bounding box center [148, 735] width 179 height 36
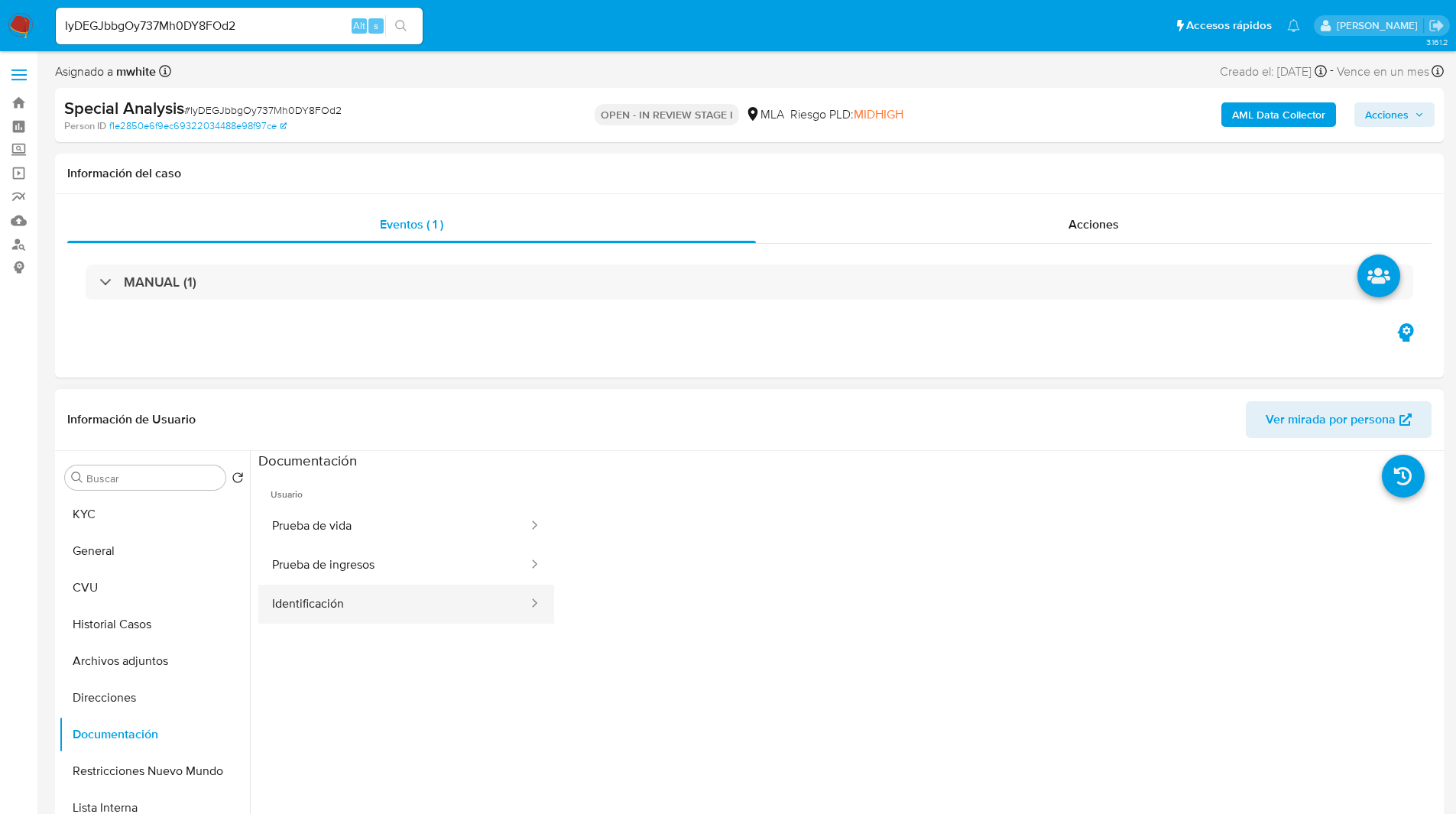
click at [352, 601] on button "Identificación" at bounding box center [394, 604] width 271 height 39
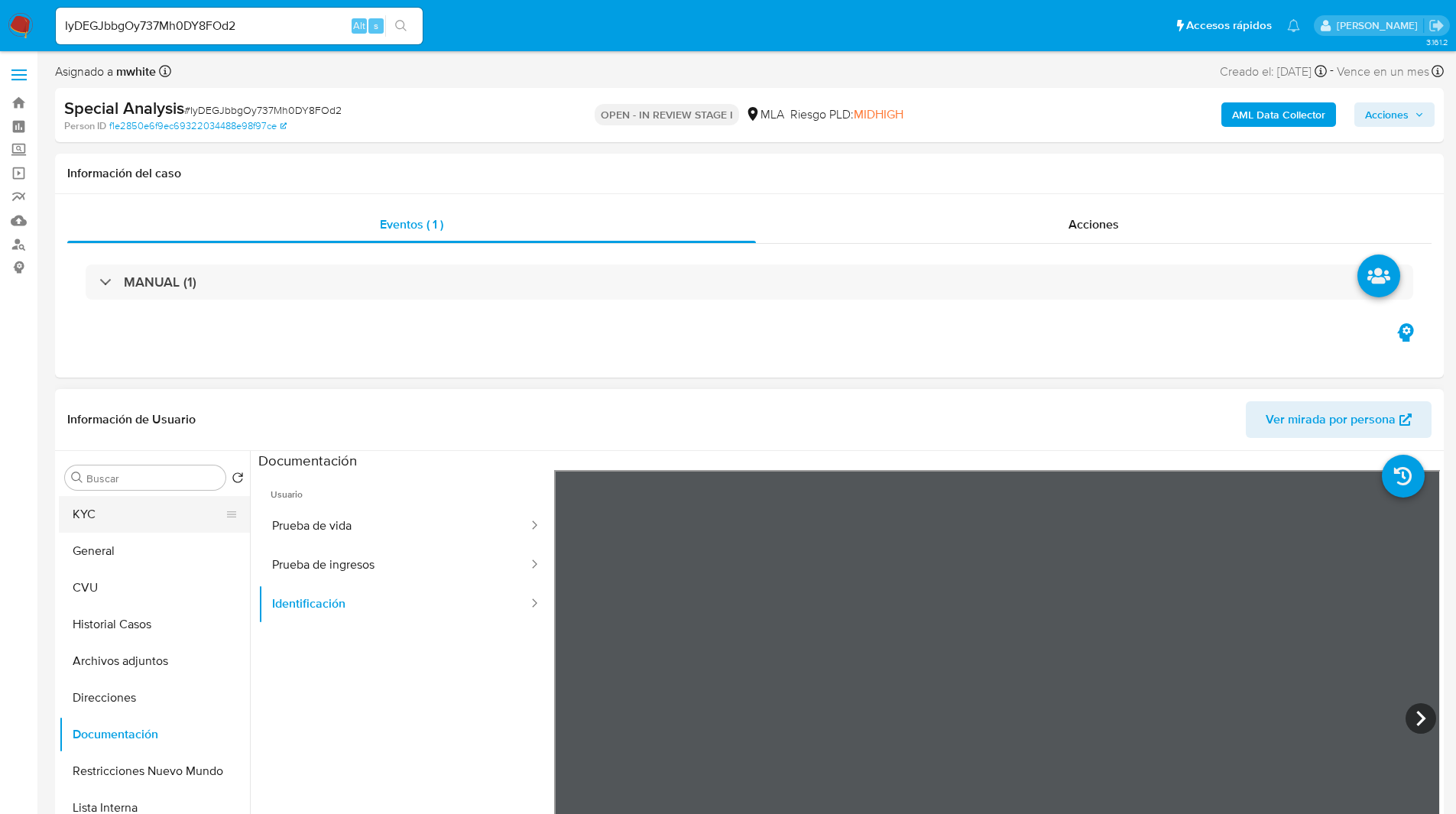
click at [131, 510] on button "KYC" at bounding box center [148, 515] width 179 height 36
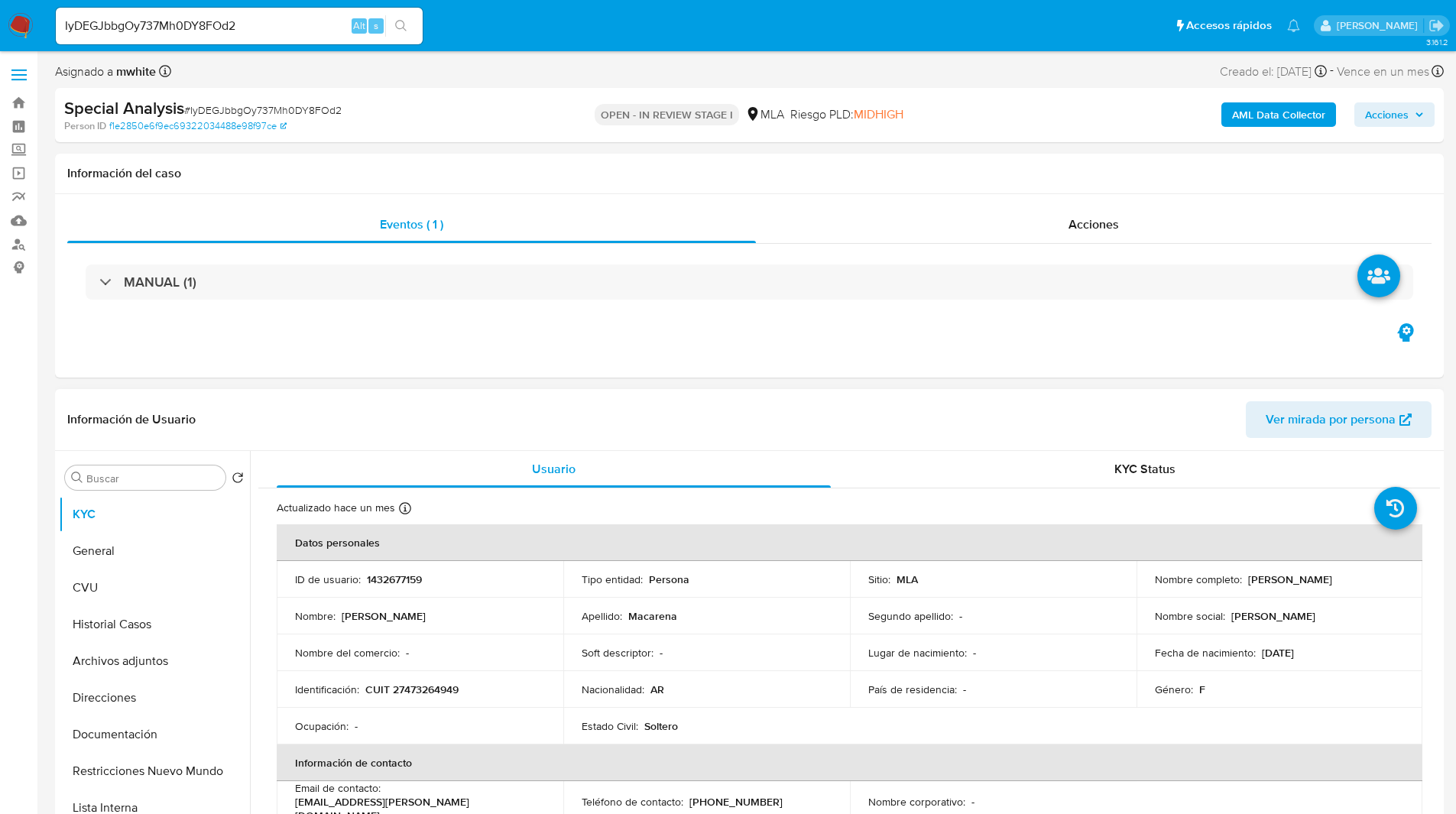
drag, startPoint x: 1265, startPoint y: 581, endPoint x: 1376, endPoint y: 568, distance: 111.8
click at [1376, 568] on td "Nombre completo : Zarate Macarena" at bounding box center [1280, 579] width 286 height 36
click at [1355, 582] on div "Nombre completo : Zarate Macarena" at bounding box center [1280, 579] width 250 height 14
click at [1044, 609] on div "Segundo apellido : -" at bounding box center [993, 615] width 250 height 14
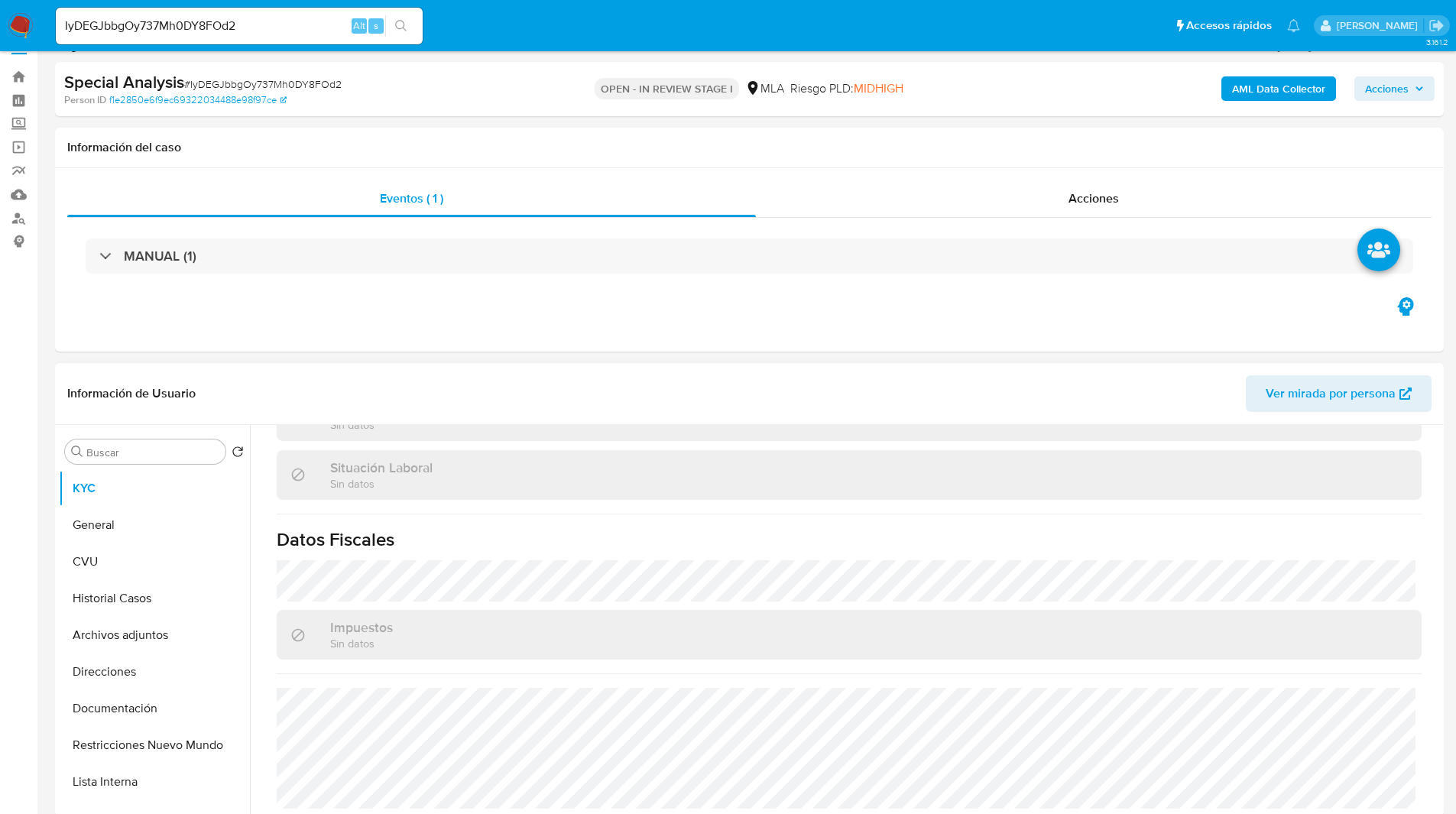
scroll to position [35, 0]
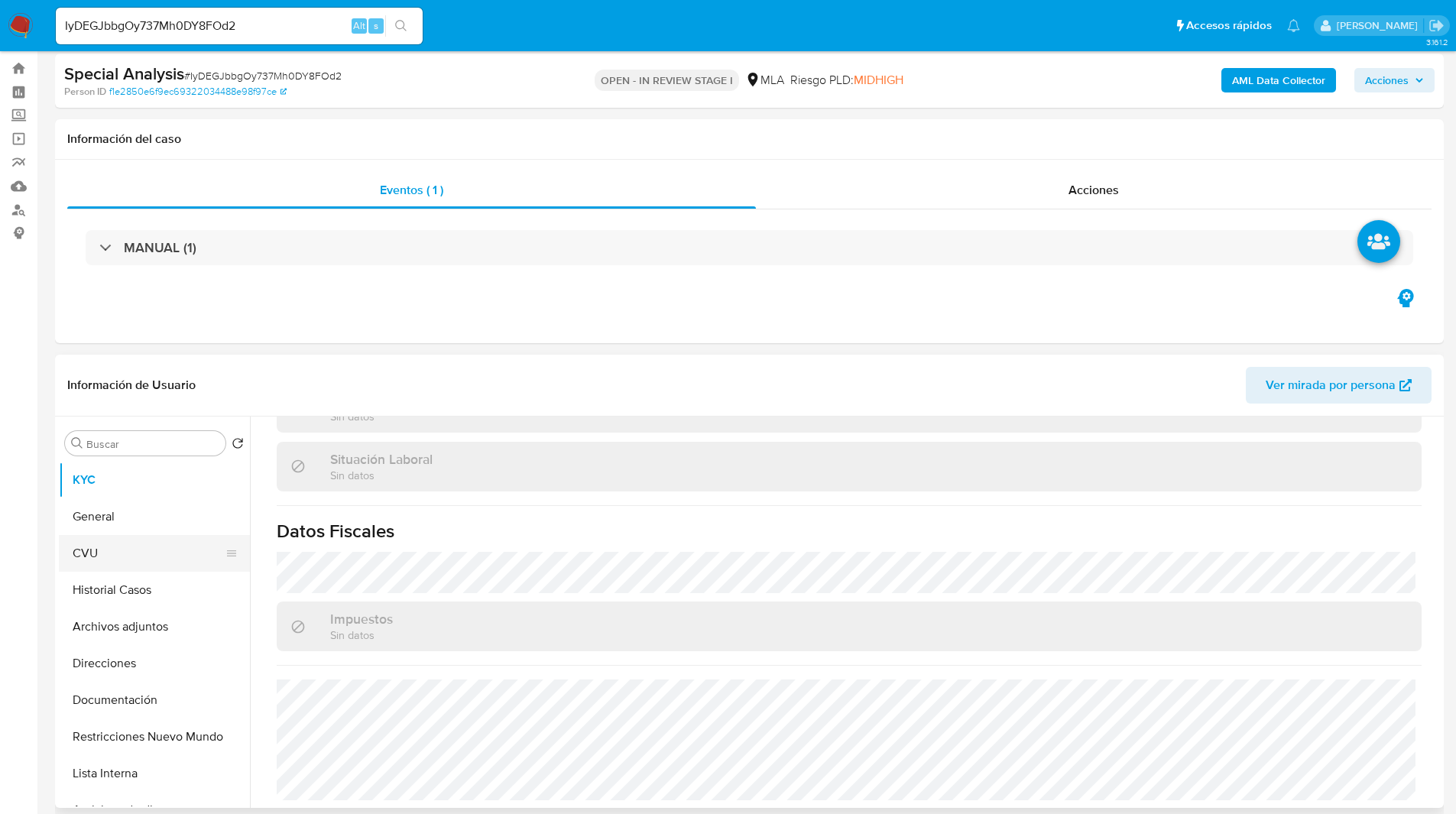
click at [123, 548] on button "CVU" at bounding box center [148, 553] width 179 height 36
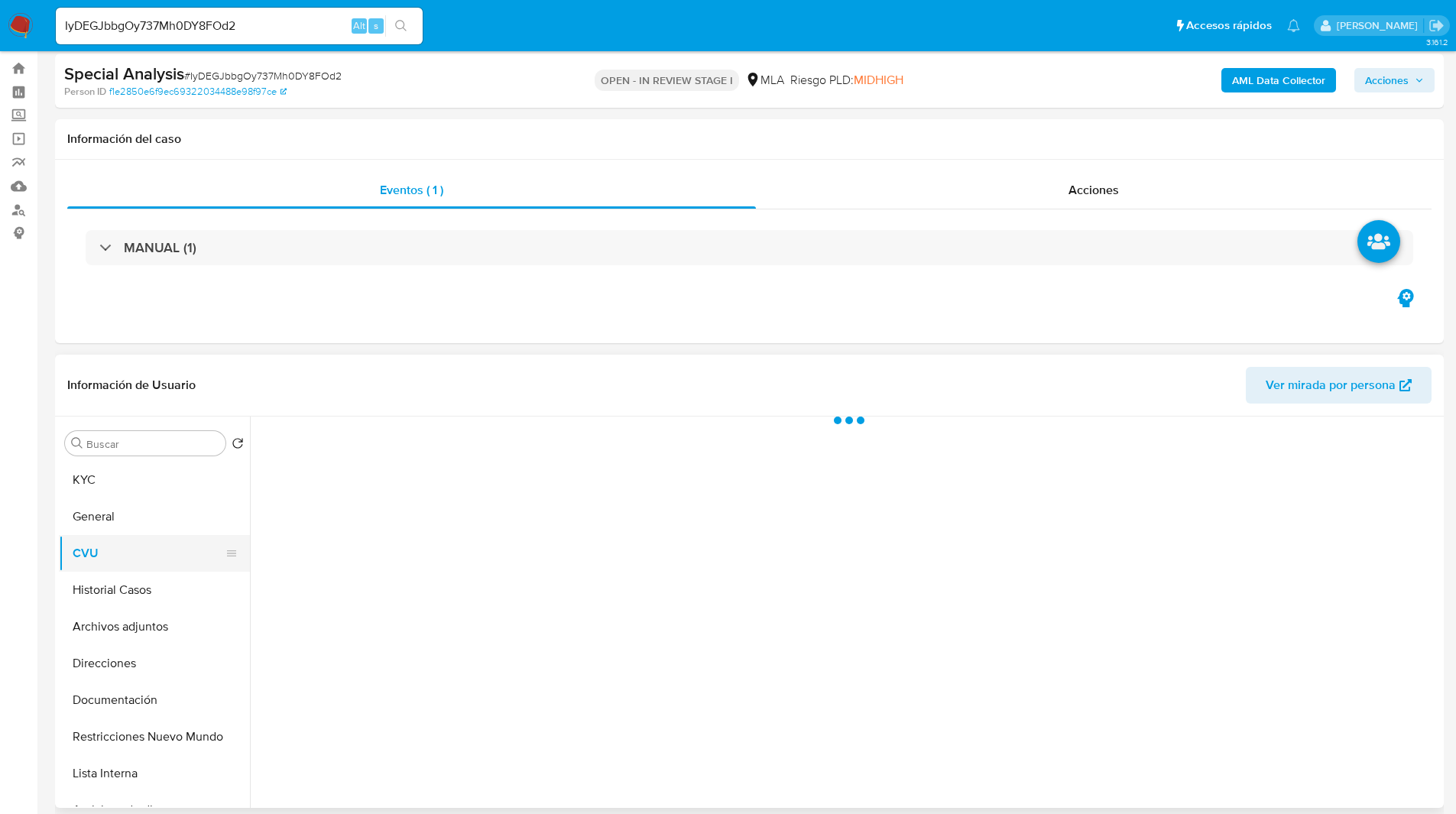
scroll to position [0, 0]
click at [333, 309] on div "Eventos ( 1 ) Acciones MANUAL (1)" at bounding box center [750, 251] width 1389 height 184
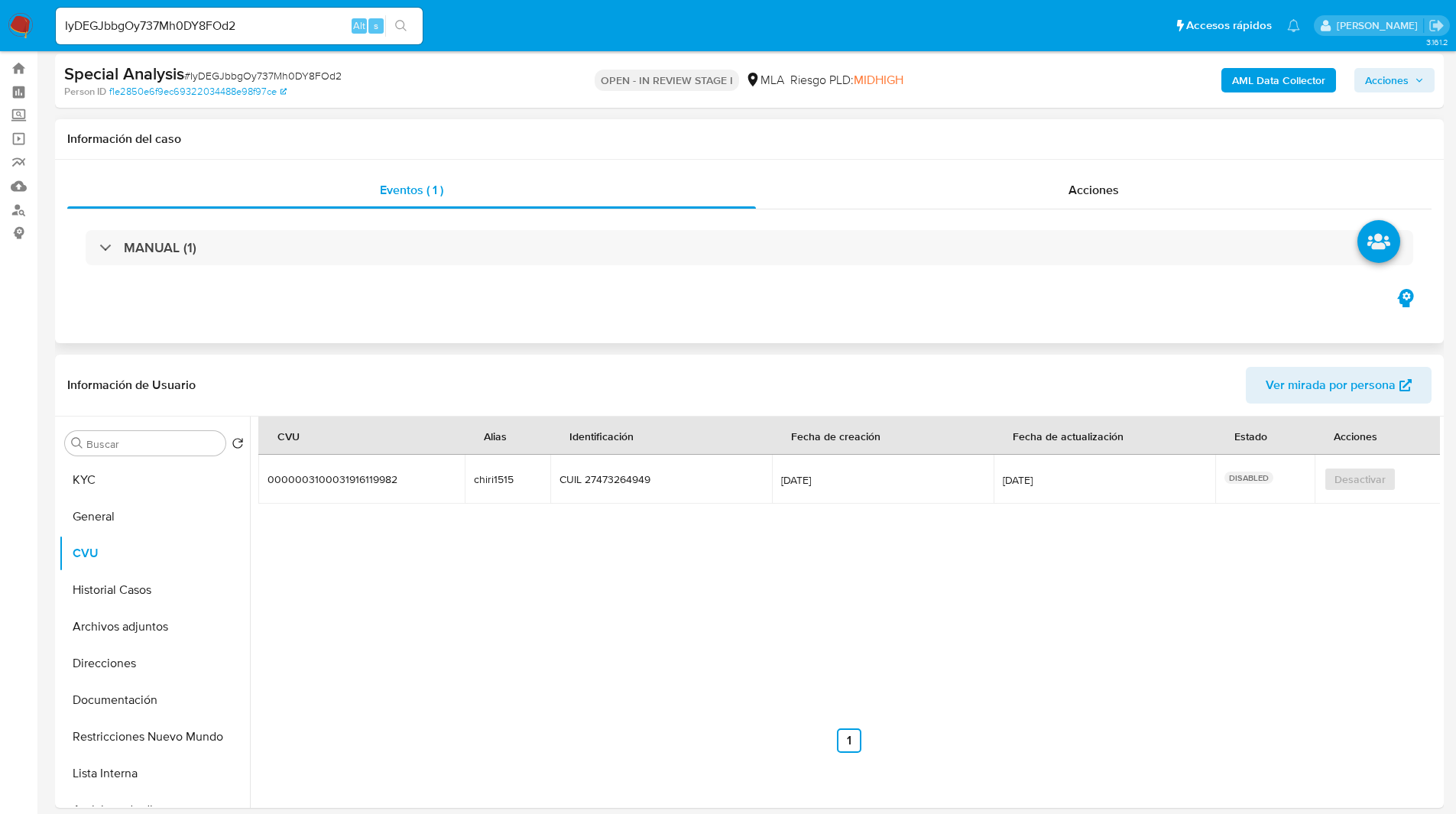
click at [382, 323] on div "Eventos ( 1 ) Acciones MANUAL (1)" at bounding box center [750, 251] width 1389 height 184
click at [101, 481] on button "KYC" at bounding box center [148, 480] width 179 height 36
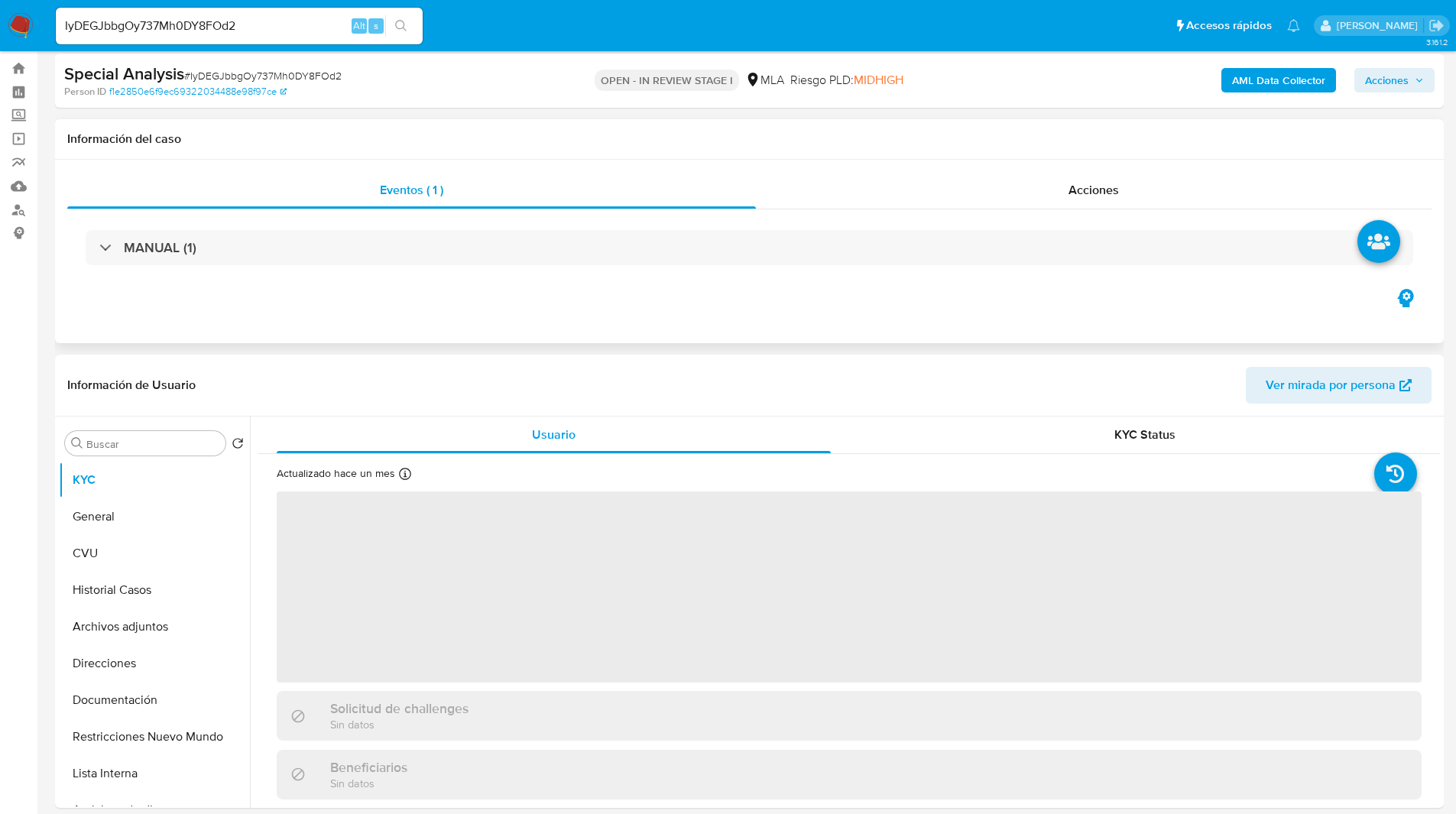
click at [377, 327] on div "Eventos ( 1 ) Acciones MANUAL (1)" at bounding box center [750, 251] width 1389 height 184
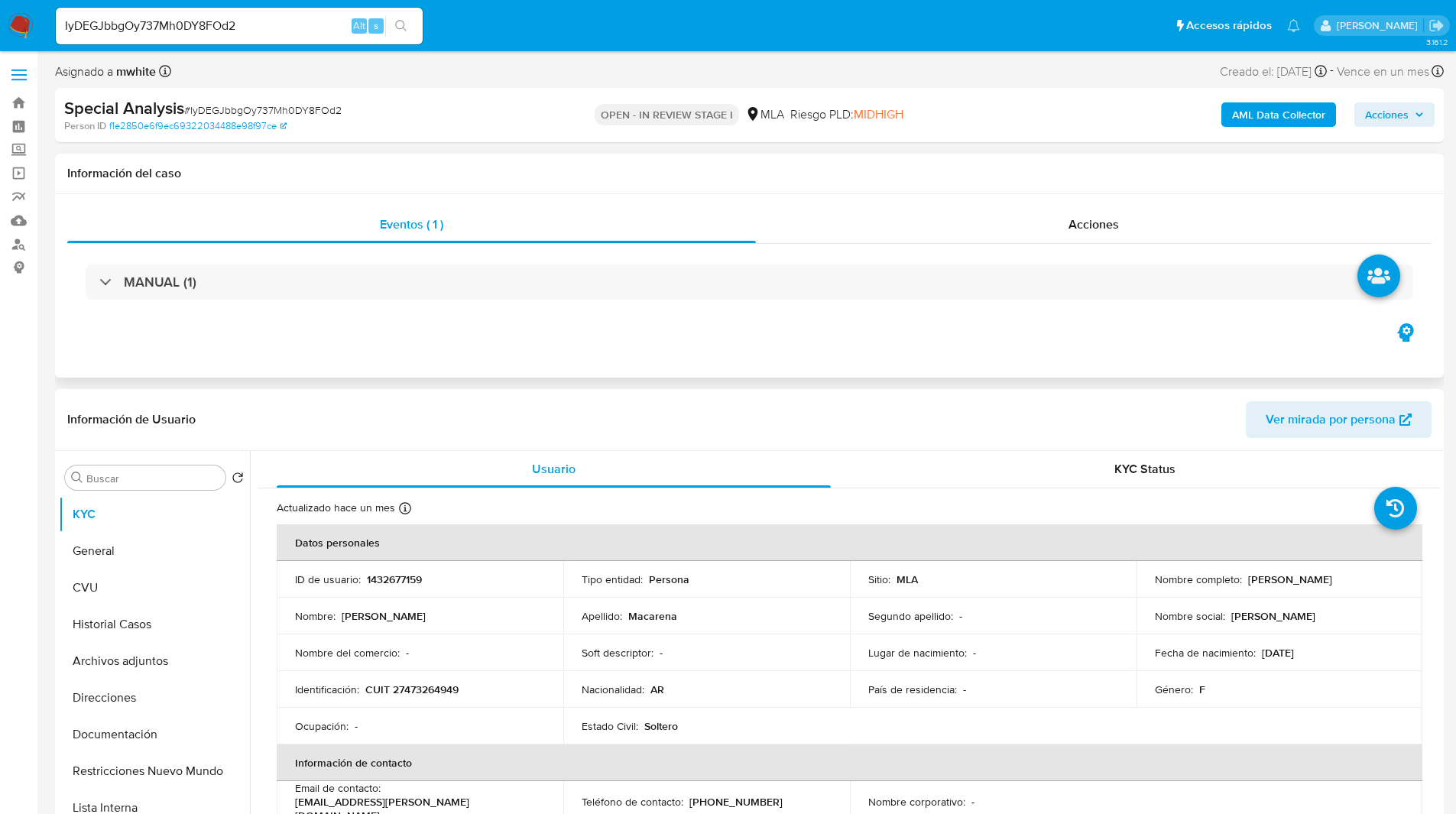
click at [873, 359] on div "Eventos ( 1 ) Acciones MANUAL (1)" at bounding box center [750, 286] width 1389 height 184
click at [396, 584] on p "1432677159" at bounding box center [394, 579] width 55 height 14
copy p "1432677159"
click at [306, 22] on input "IyDEGJbbgOy737Mh0DY8FOd2" at bounding box center [238, 26] width 366 height 20
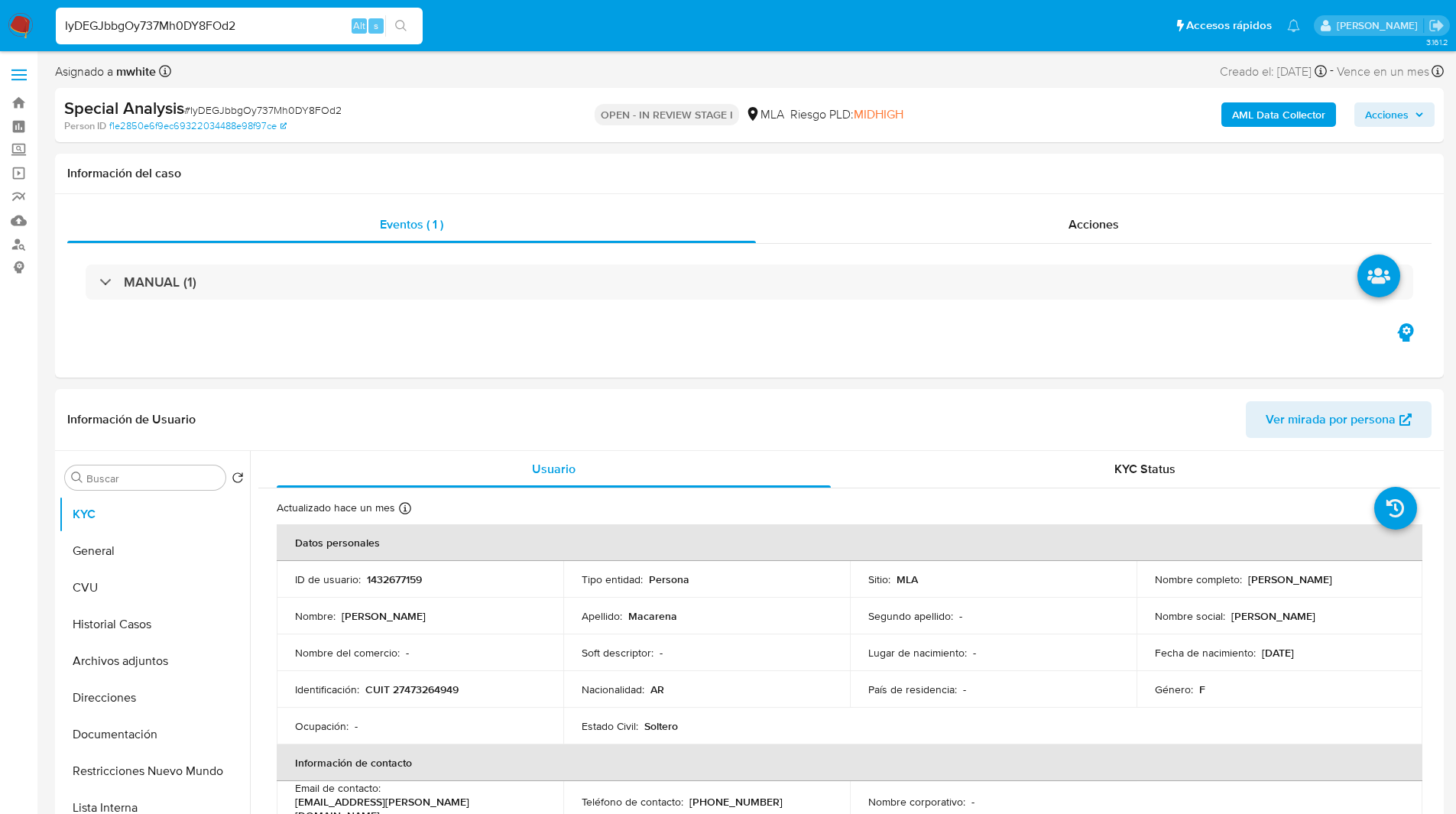
click at [306, 22] on input "IyDEGJbbgOy737Mh0DY8FOd2" at bounding box center [238, 26] width 366 height 20
paste input "LcZVgOXOrfKmLJA18cmz1PPh"
type input "LcZVgOXOrfKmLJA18cmz1PPh"
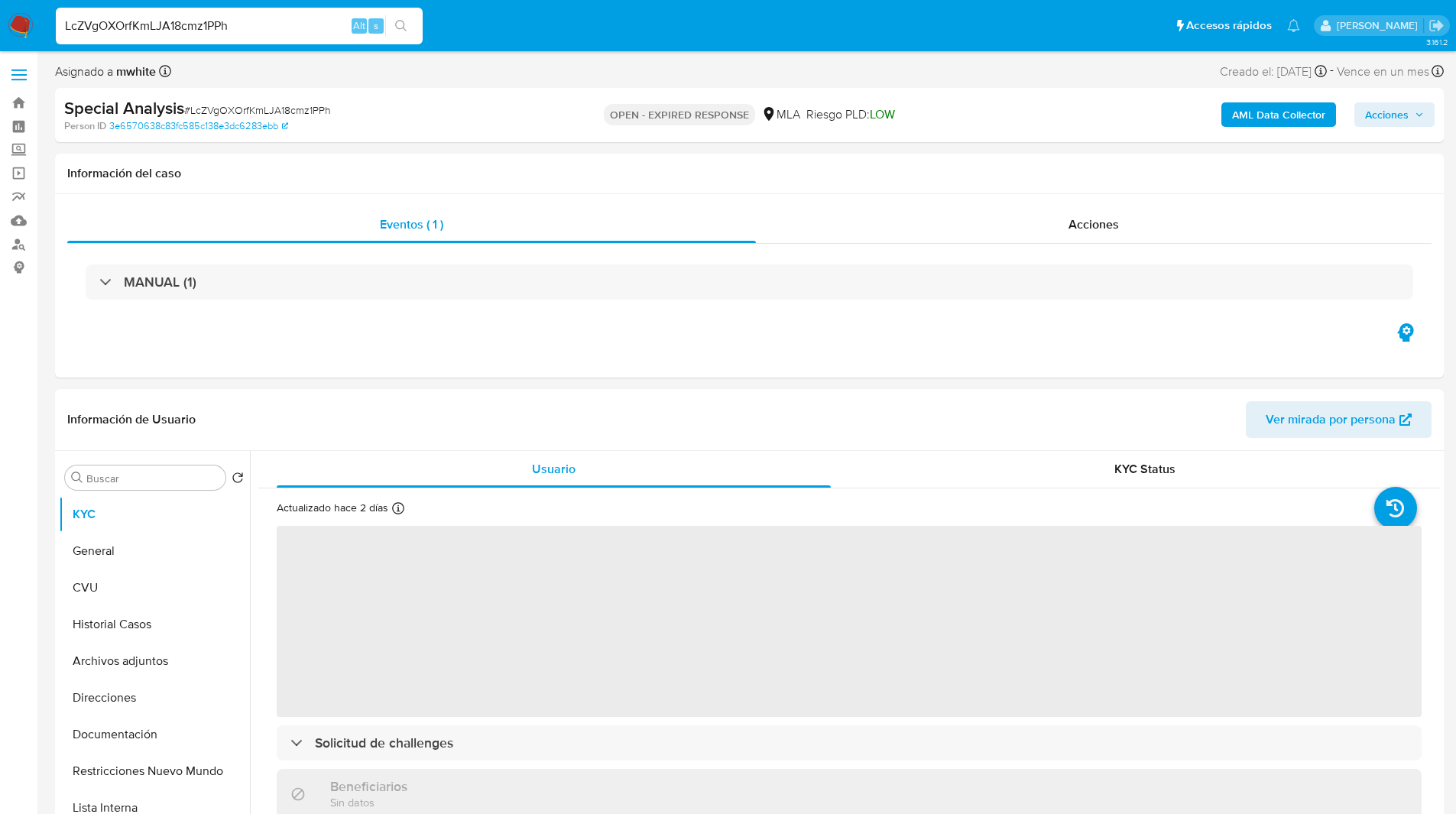
select select "10"
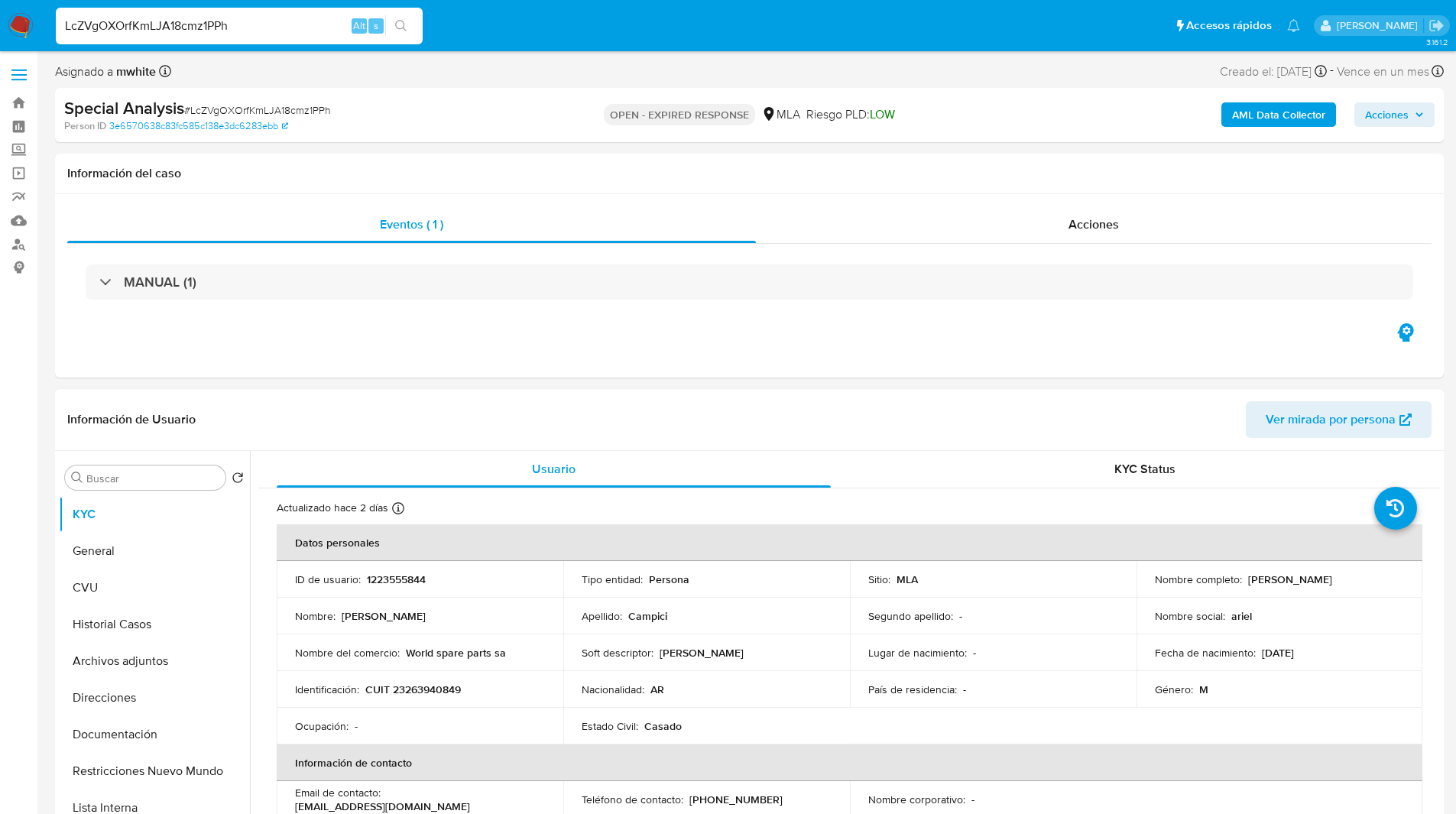
click at [415, 585] on p "1223555844" at bounding box center [395, 579] width 59 height 14
copy p "1223555844"
drag, startPoint x: 1245, startPoint y: 581, endPoint x: 1384, endPoint y: 576, distance: 139.1
click at [1384, 576] on div "Nombre completo : Mauricio Ariel Campici" at bounding box center [1280, 579] width 250 height 14
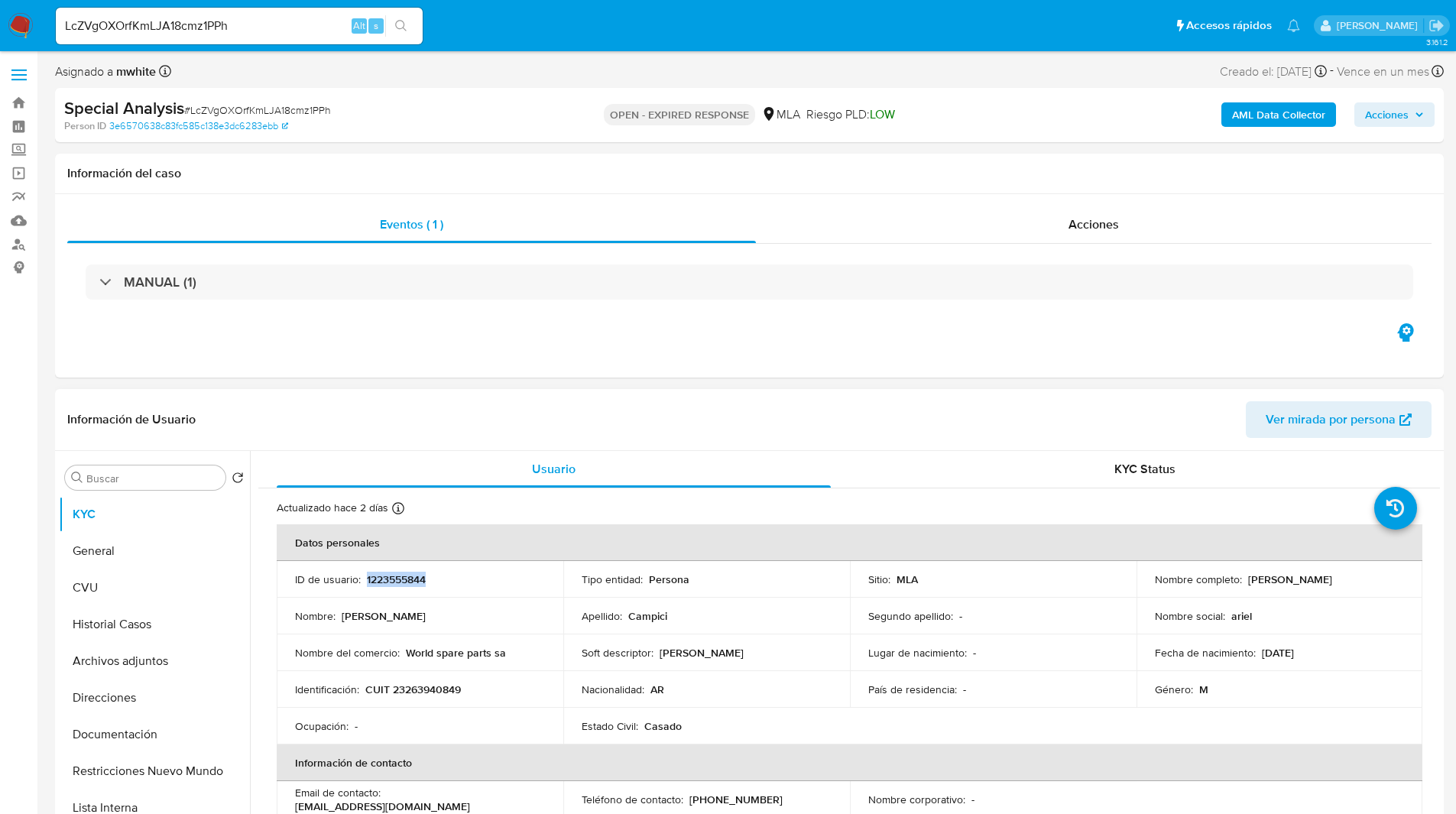
copy p "Mauricio Ariel Campici"
click at [1014, 432] on header "Información de Usuario Ver mirada por persona" at bounding box center [749, 419] width 1364 height 36
click at [125, 698] on button "Direcciones" at bounding box center [148, 697] width 179 height 36
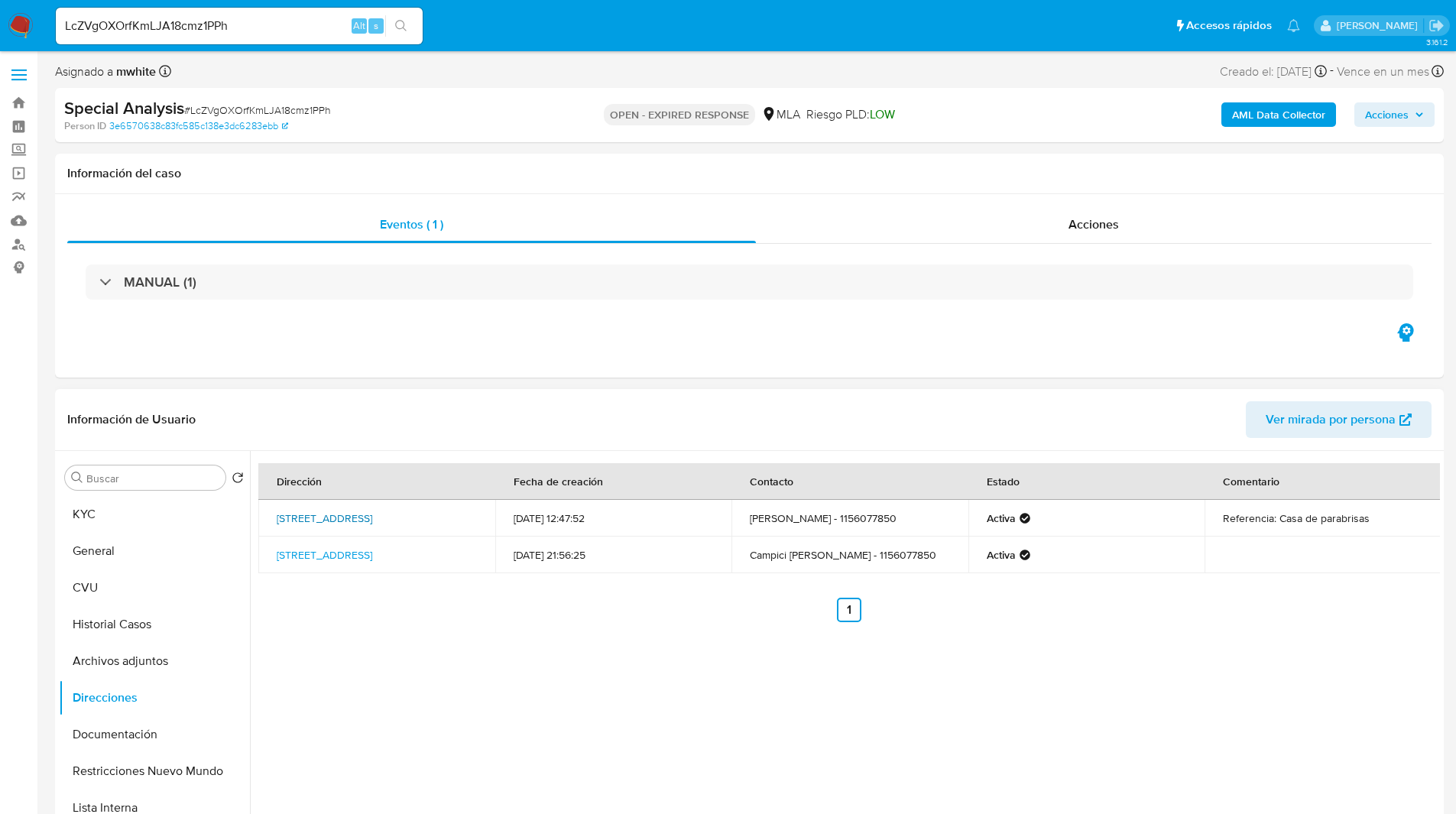
click at [323, 514] on link "Calle Juramento 33, Boulogne, Buenos Aires, 1609, Argentina 33" at bounding box center [323, 518] width 95 height 15
click at [345, 563] on link "Calle Los Cedros 1335, Beccar, Buenos Aires, 1643, Argentina 1335" at bounding box center [323, 554] width 95 height 15
click at [80, 496] on button "KYC" at bounding box center [148, 515] width 179 height 36
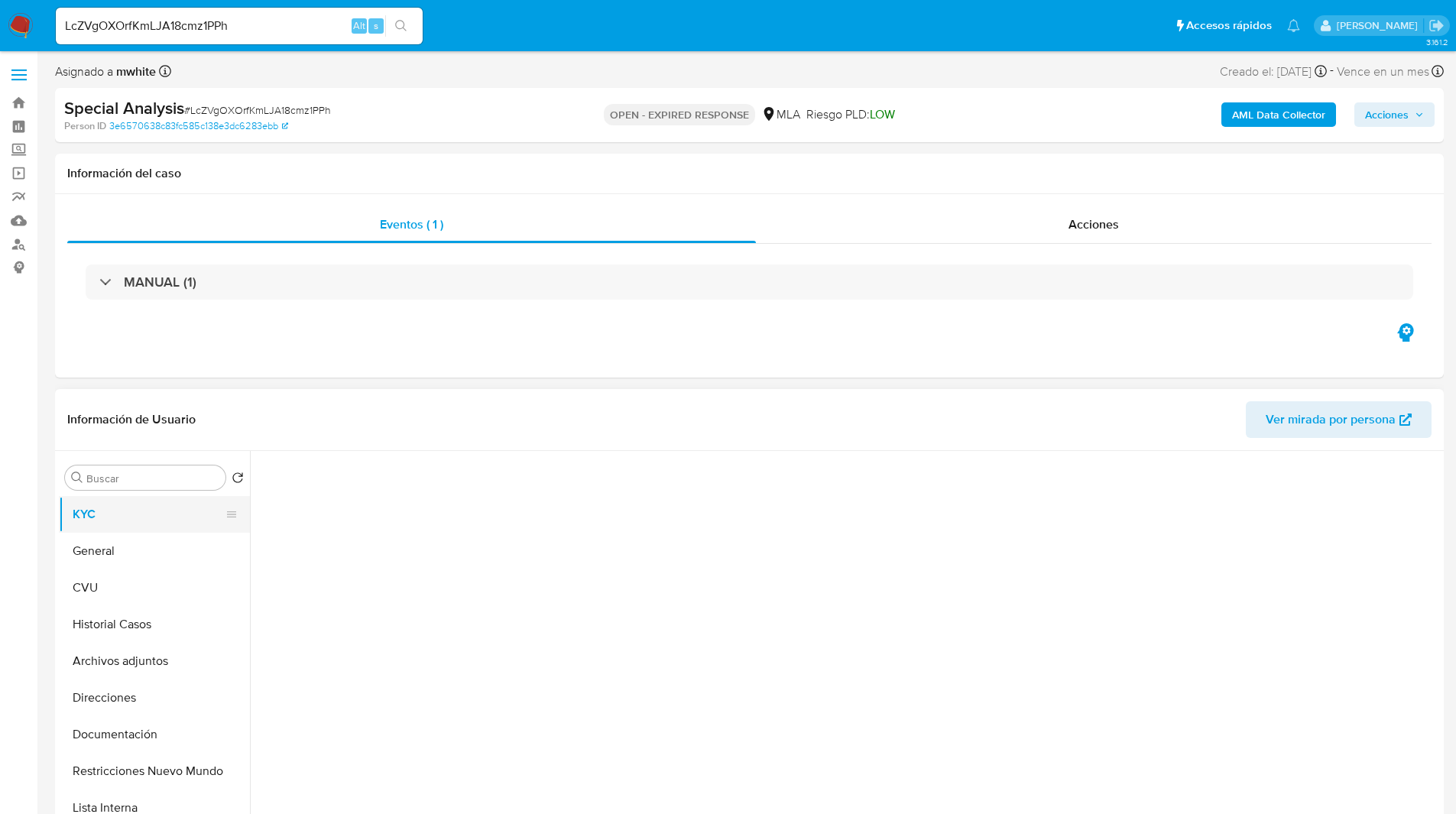
drag, startPoint x: 119, startPoint y: 530, endPoint x: 225, endPoint y: 527, distance: 106.0
click at [119, 530] on button "KYC" at bounding box center [148, 515] width 179 height 36
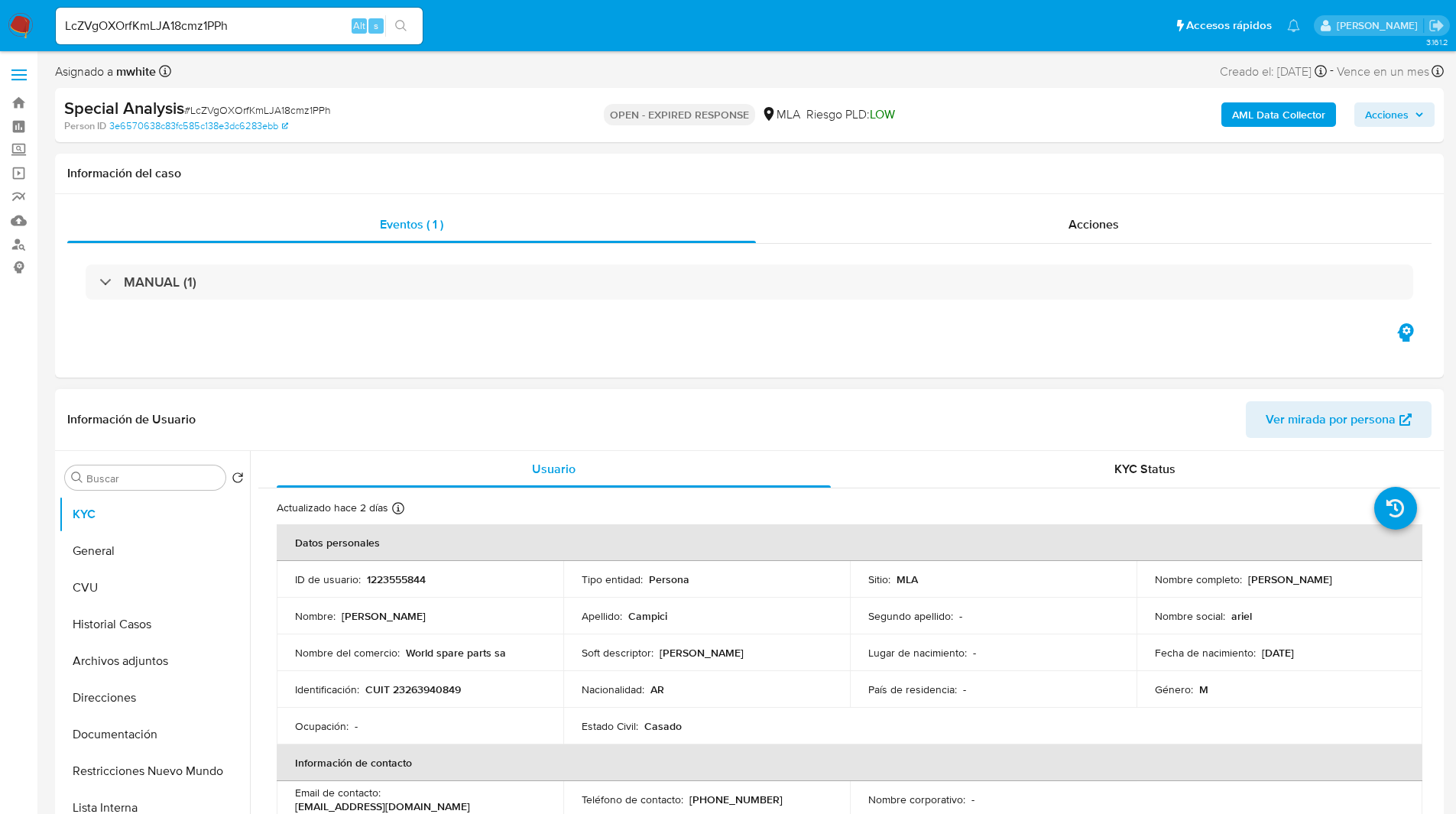
drag, startPoint x: 1246, startPoint y: 581, endPoint x: 1381, endPoint y: 582, distance: 135.0
click at [1381, 582] on div "Nombre completo : Mauricio Ariel Campici" at bounding box center [1280, 579] width 250 height 14
copy p "Mauricio Ariel Campici"
click at [494, 33] on ul "Pausado Ver notificaciones LcZVgOXOrfKmLJA18cmz1PPh Alt s Accesos rápidos Presi…" at bounding box center [678, 25] width 1259 height 38
click at [821, 11] on ul "Pausado Ver notificaciones LcZVgOXOrfKmLJA18cmz1PPh Alt s Accesos rápidos Presi…" at bounding box center [678, 25] width 1259 height 38
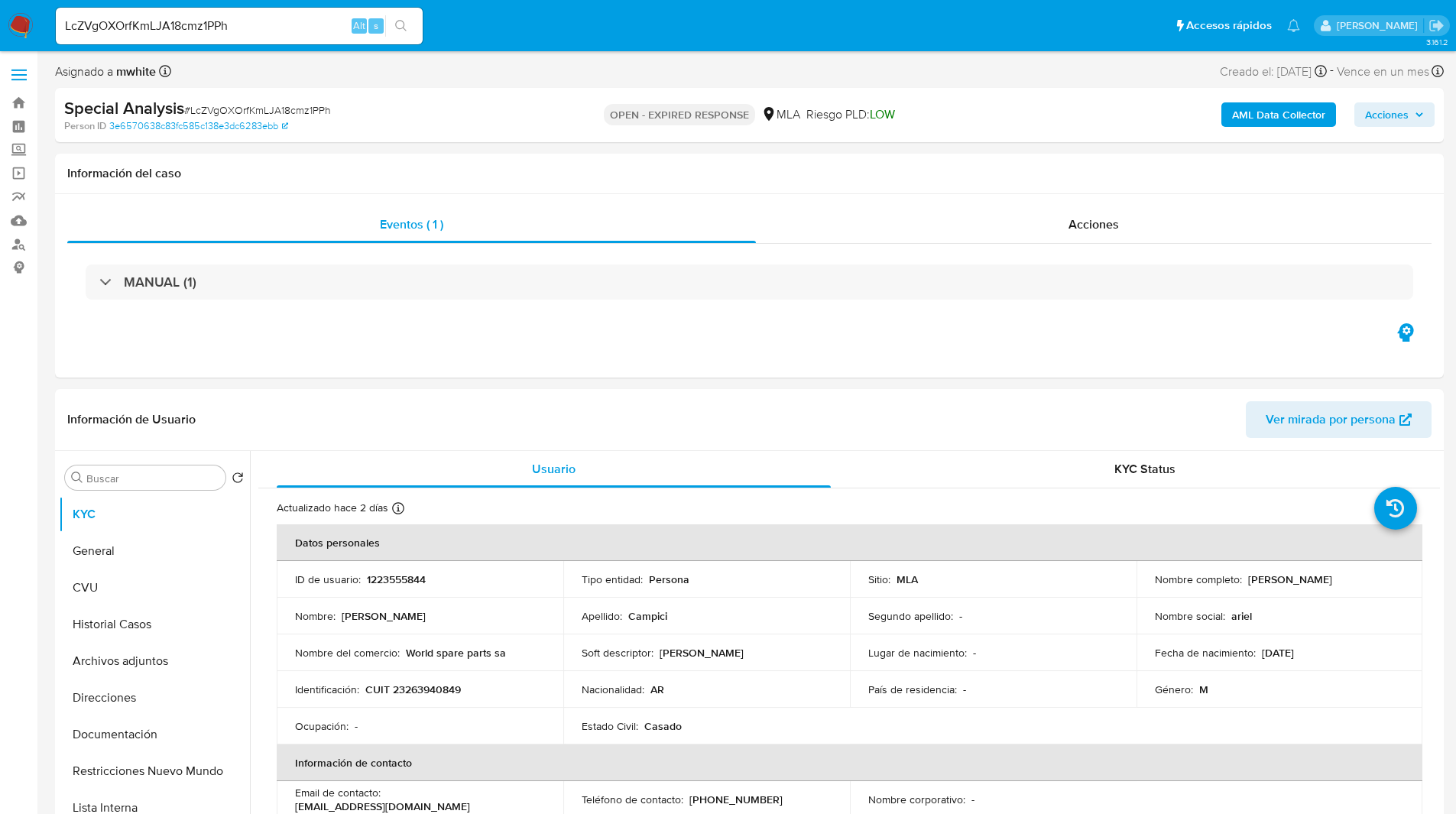
click at [792, 40] on ul "Pausado Ver notificaciones LcZVgOXOrfKmLJA18cmz1PPh Alt s Accesos rápidos Presi…" at bounding box center [678, 25] width 1259 height 38
click at [716, 46] on nav "Pausado Ver notificaciones LcZVgOXOrfKmLJA18cmz1PPh Alt s Accesos rápidos Presi…" at bounding box center [728, 26] width 1456 height 51
click at [579, 36] on ul "Pausado Ver notificaciones LcZVgOXOrfKmLJA18cmz1PPh Alt s Accesos rápidos Presi…" at bounding box center [678, 25] width 1259 height 38
click at [611, 39] on ul "Pausado Ver notificaciones LcZVgOXOrfKmLJA18cmz1PPh Alt s Accesos rápidos Presi…" at bounding box center [678, 25] width 1259 height 38
click at [810, 178] on h1 "Información del caso" at bounding box center [749, 173] width 1364 height 15
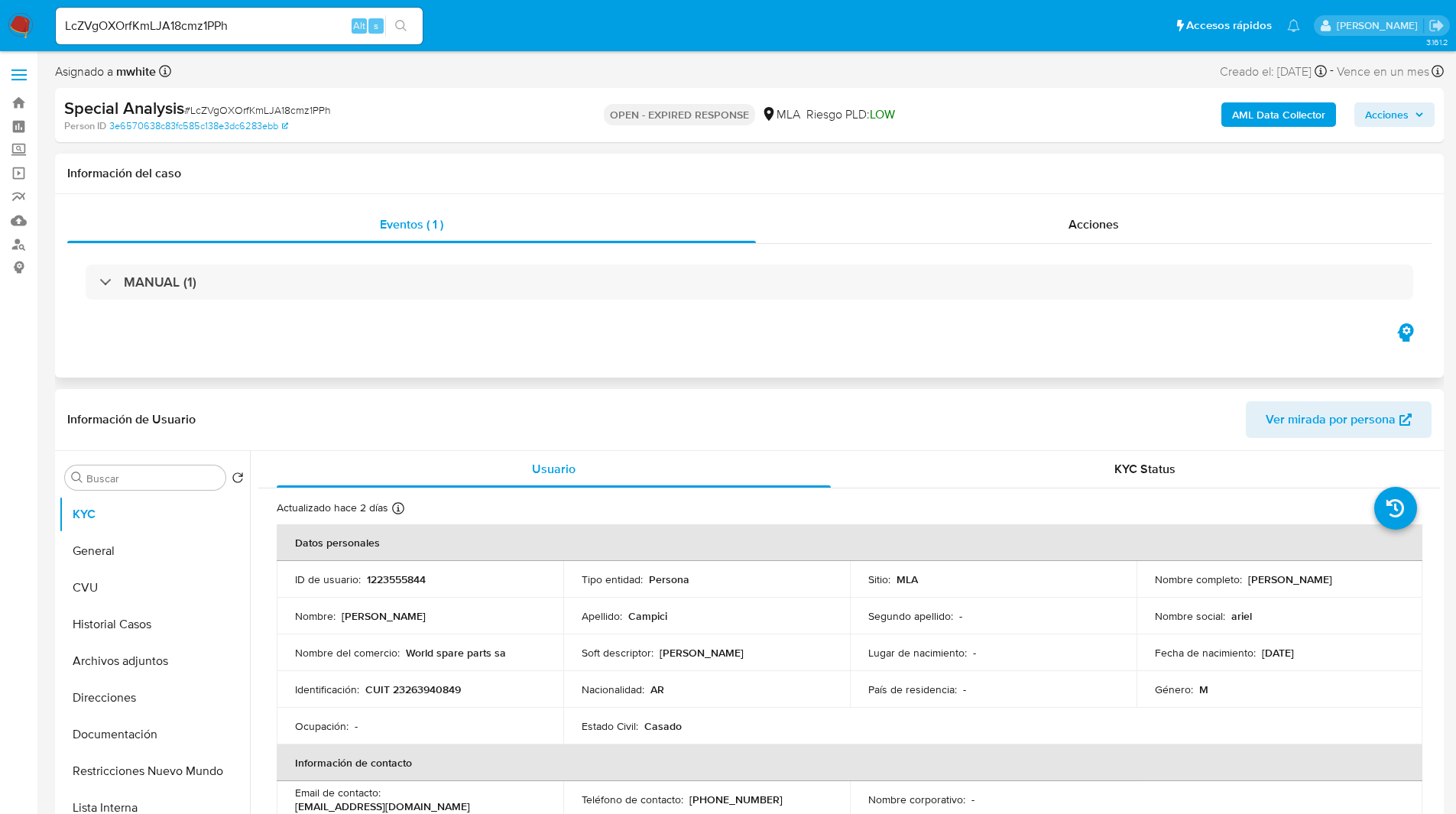
click at [796, 179] on h1 "Información del caso" at bounding box center [749, 173] width 1364 height 15
click at [721, 361] on div "Eventos ( 1 ) Acciones MANUAL (1)" at bounding box center [750, 286] width 1389 height 184
drag, startPoint x: 986, startPoint y: 35, endPoint x: 669, endPoint y: -45, distance: 326.9
click at [520, 45] on nav "Pausado Ver notificaciones LcZVgOXOrfKmLJA18cmz1PPh Alt s Accesos rápidos Presi…" at bounding box center [728, 26] width 1456 height 51
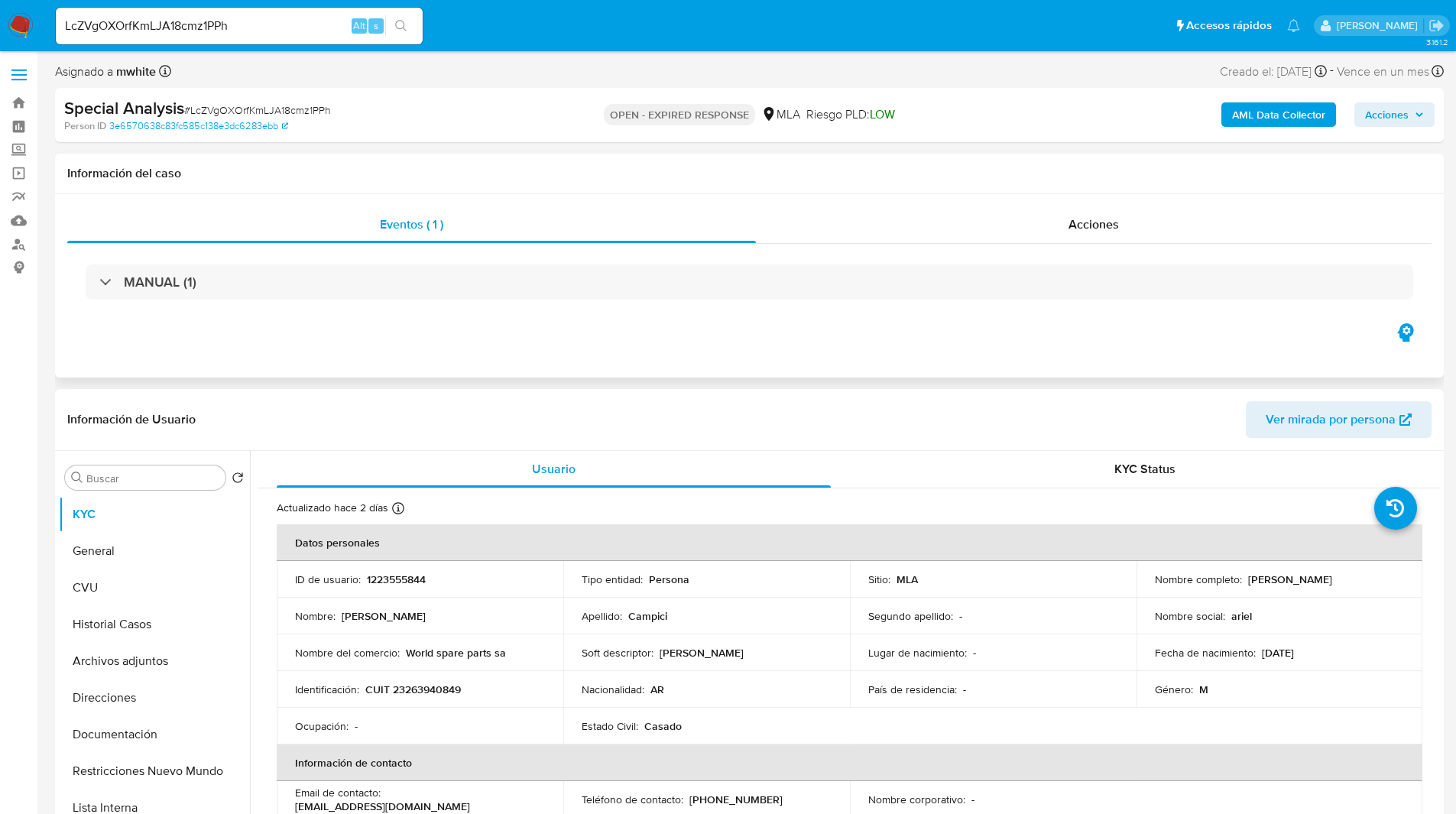
click at [982, 346] on div "Eventos ( 1 ) Acciones MANUAL (1)" at bounding box center [750, 286] width 1389 height 184
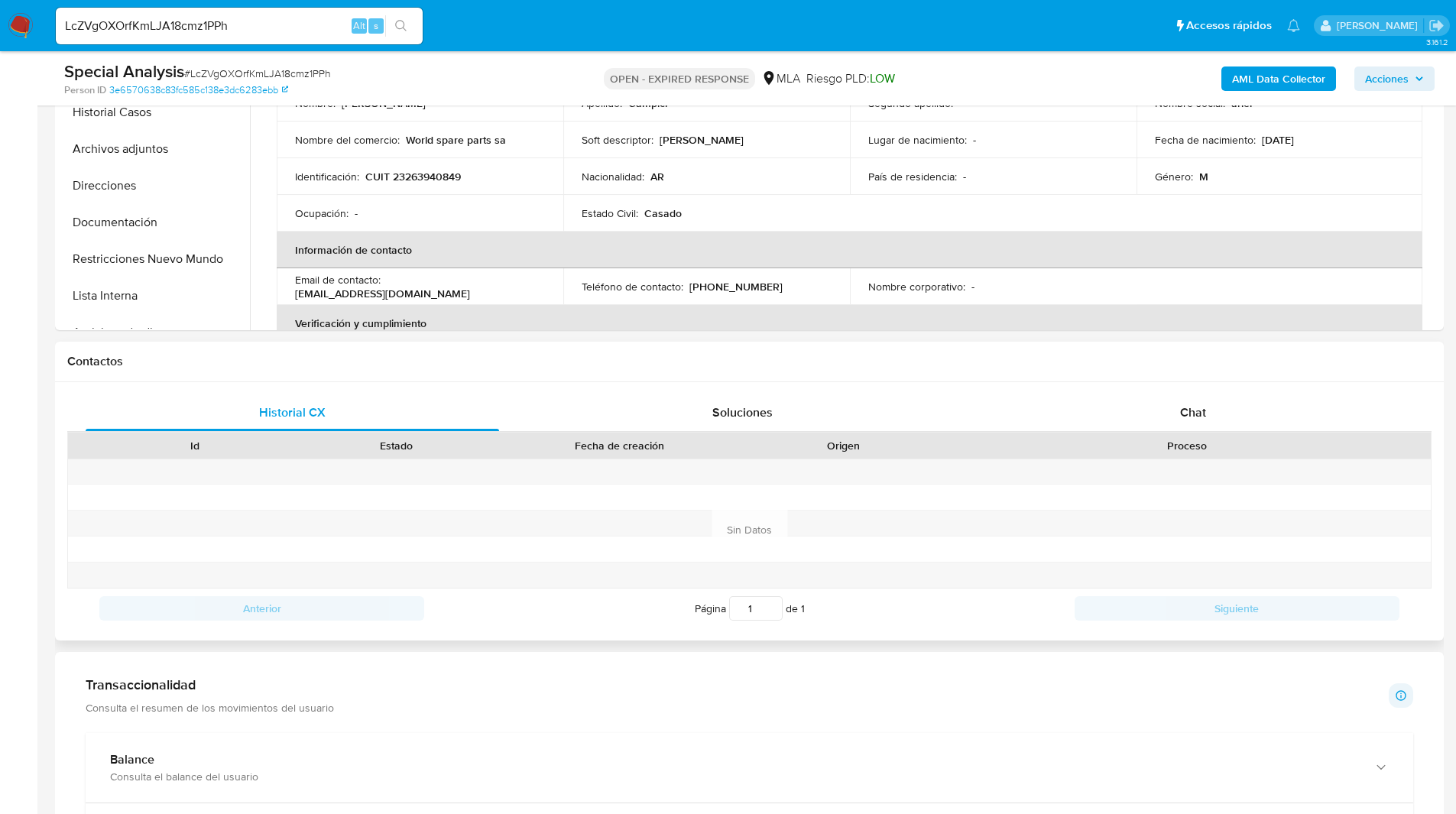
scroll to position [458, 0]
click at [1249, 388] on div "Historial CX Soluciones Chat Id Estado Fecha de creación Origen Proceso Anterio…" at bounding box center [750, 510] width 1389 height 258
click at [1194, 420] on div "Chat" at bounding box center [1193, 412] width 414 height 36
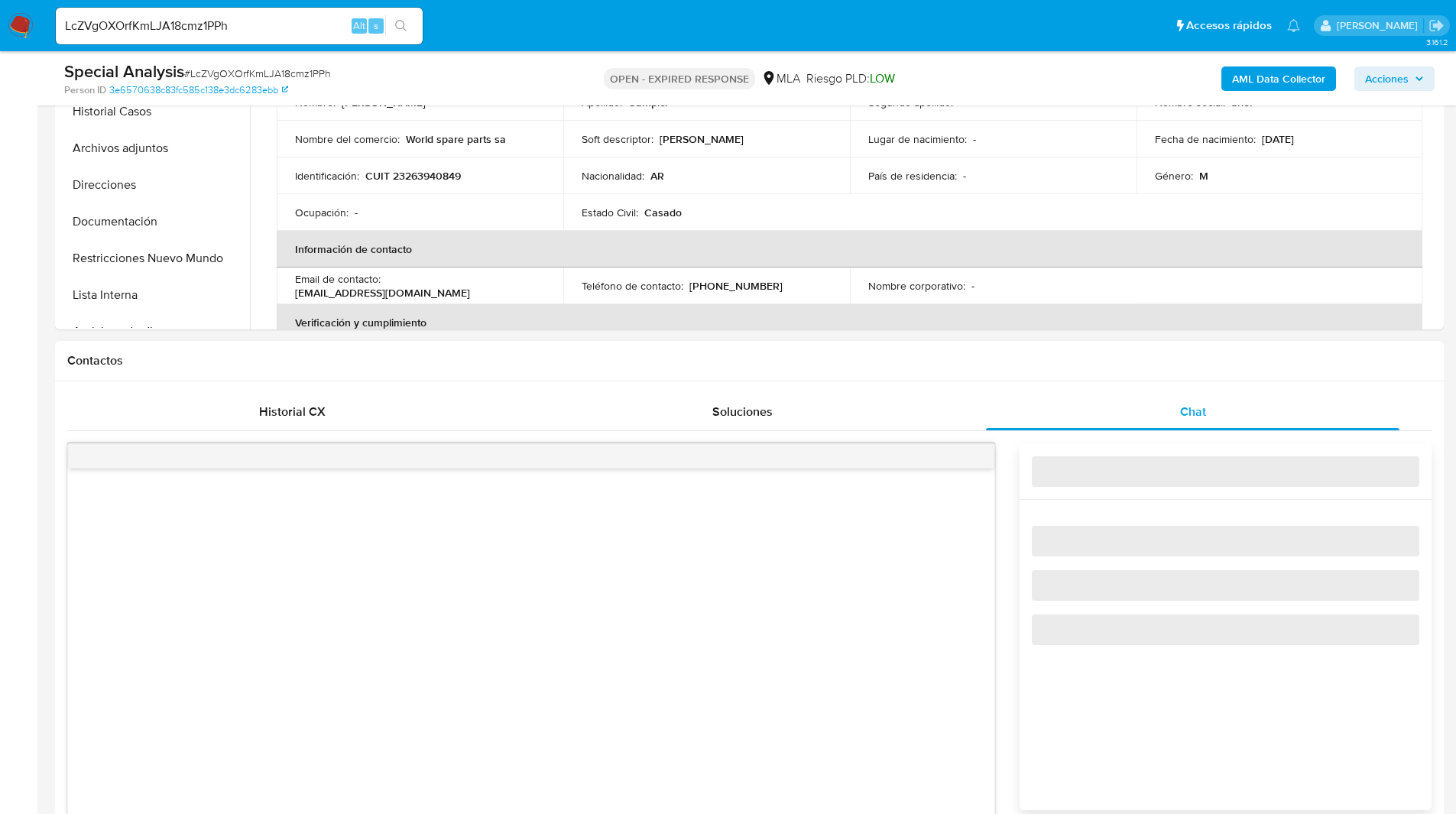
click at [1087, 369] on div "Contactos" at bounding box center [750, 361] width 1389 height 41
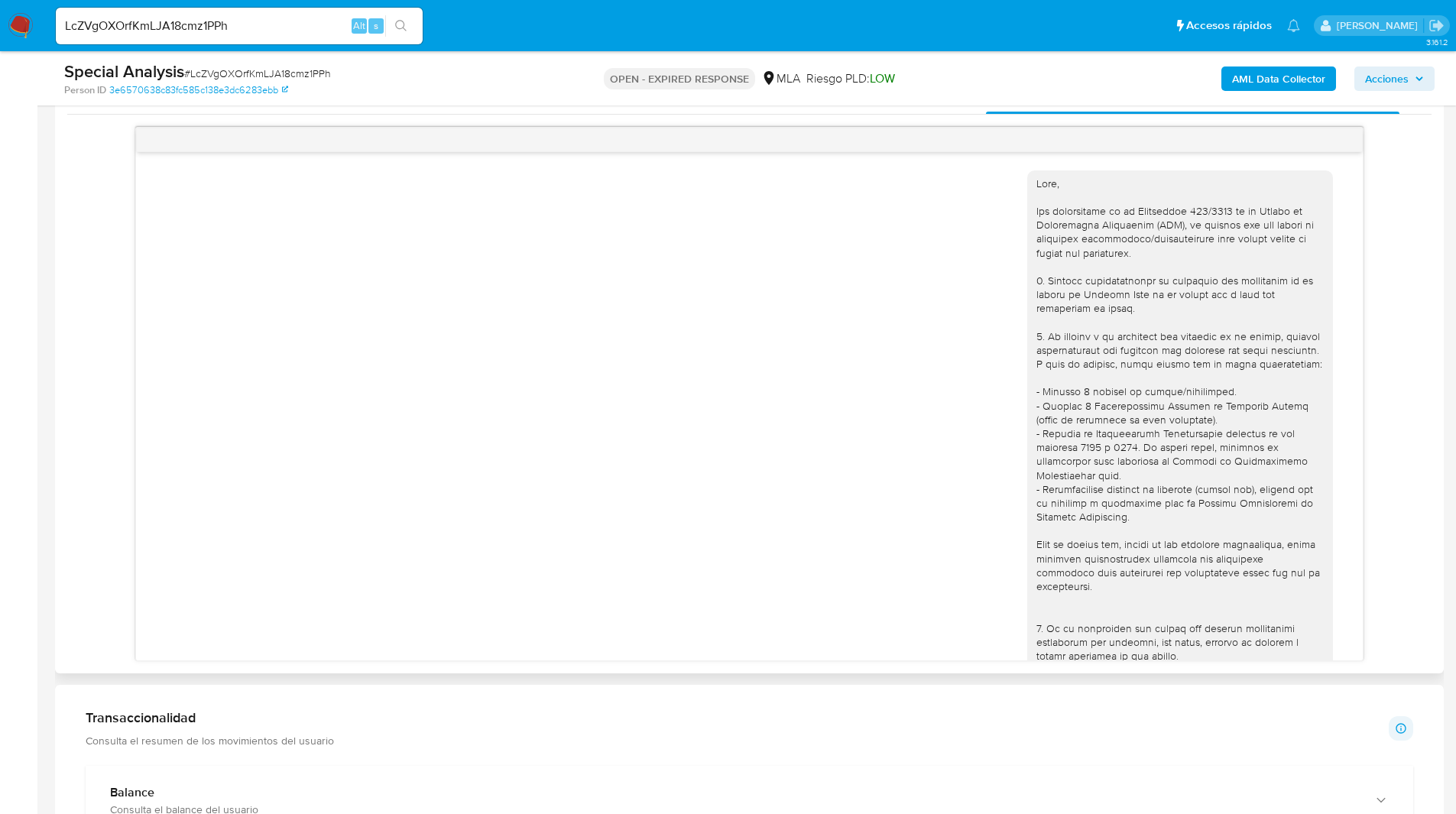
scroll to position [371, 0]
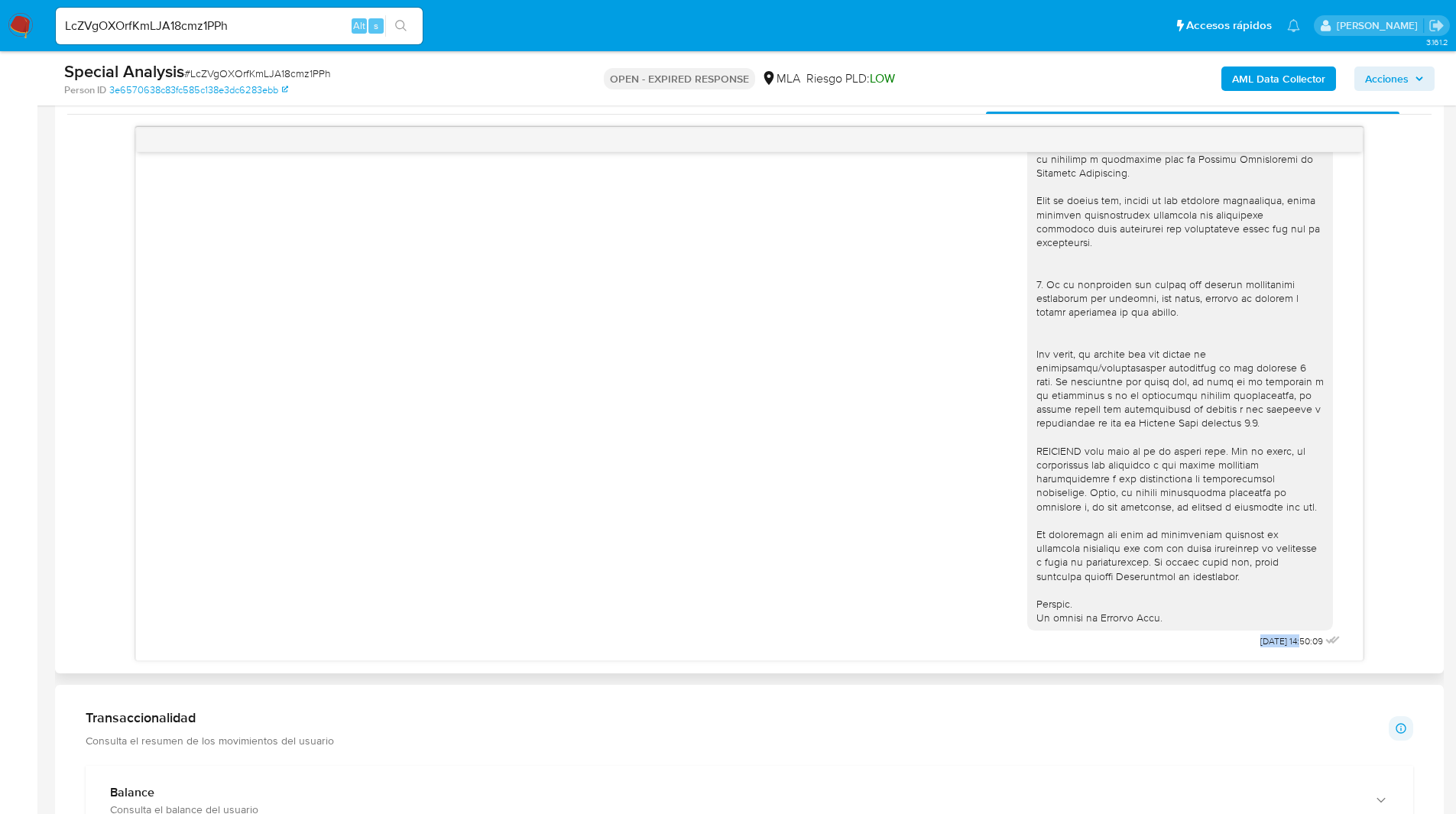
drag, startPoint x: 1275, startPoint y: 639, endPoint x: 1209, endPoint y: 648, distance: 66.6
click at [1209, 648] on div "14/08/2025 14:50:09" at bounding box center [1185, 234] width 316 height 837
click at [190, 21] on input "LcZVgOXOrfKmLJA18cmz1PPh" at bounding box center [238, 26] width 366 height 20
click at [19, 29] on img at bounding box center [20, 26] width 26 height 26
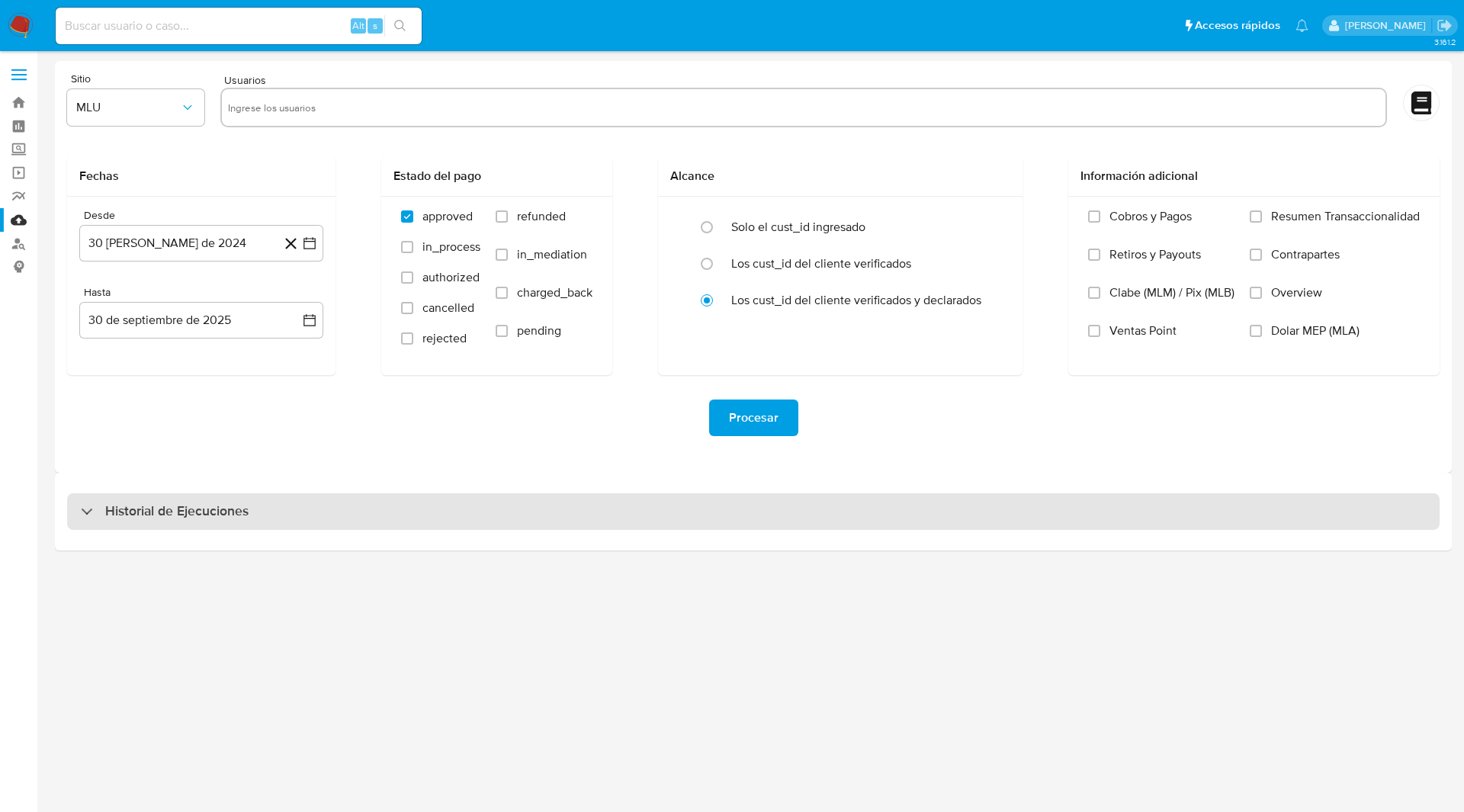
click at [143, 495] on div "Historial de Ejecuciones" at bounding box center [753, 512] width 1372 height 36
select select "10"
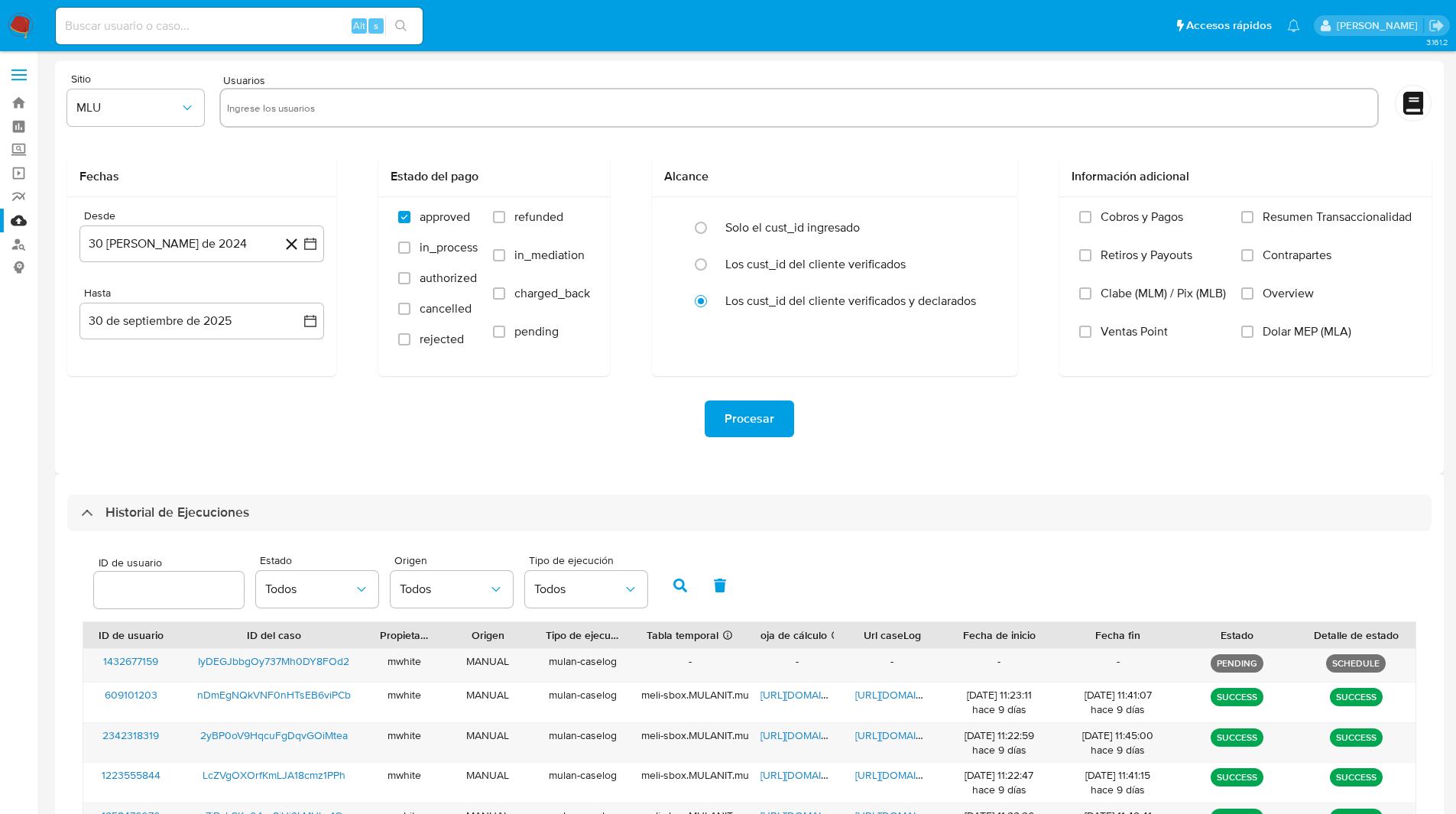
click at [142, 596] on input "number" at bounding box center [169, 590] width 150 height 20
type input "1432677159"
click at [662, 584] on button "button" at bounding box center [680, 585] width 40 height 36
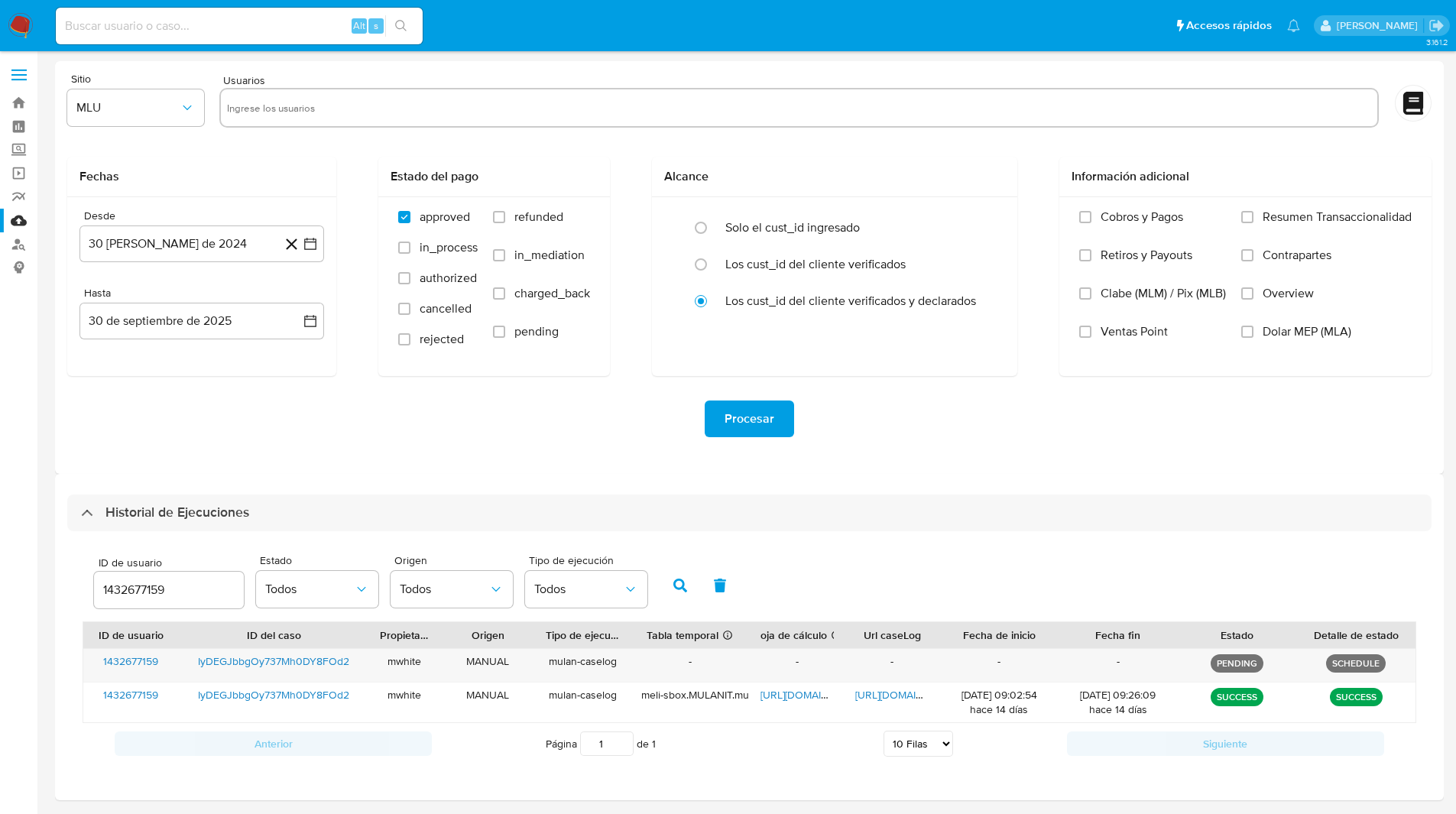
click at [876, 585] on div "ID de usuario 1432677159 Estado Todos Origen Todos Tipo de ejecución Todos" at bounding box center [750, 584] width 1334 height 75
click at [678, 591] on icon "button" at bounding box center [680, 585] width 14 height 14
click at [691, 585] on button "button" at bounding box center [680, 585] width 40 height 36
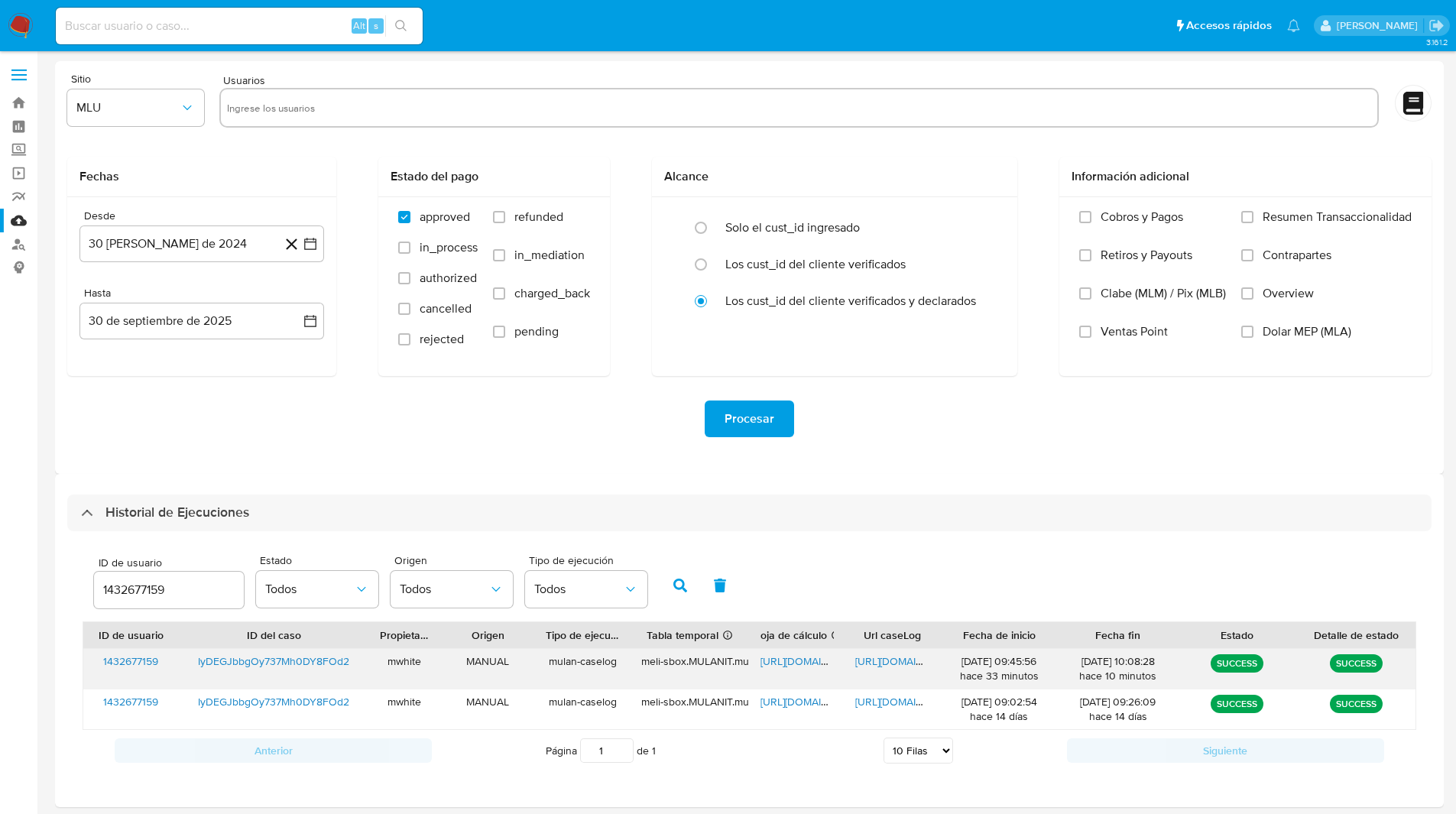
click at [898, 666] on span "[URL][DOMAIN_NAME]" at bounding box center [908, 661] width 105 height 15
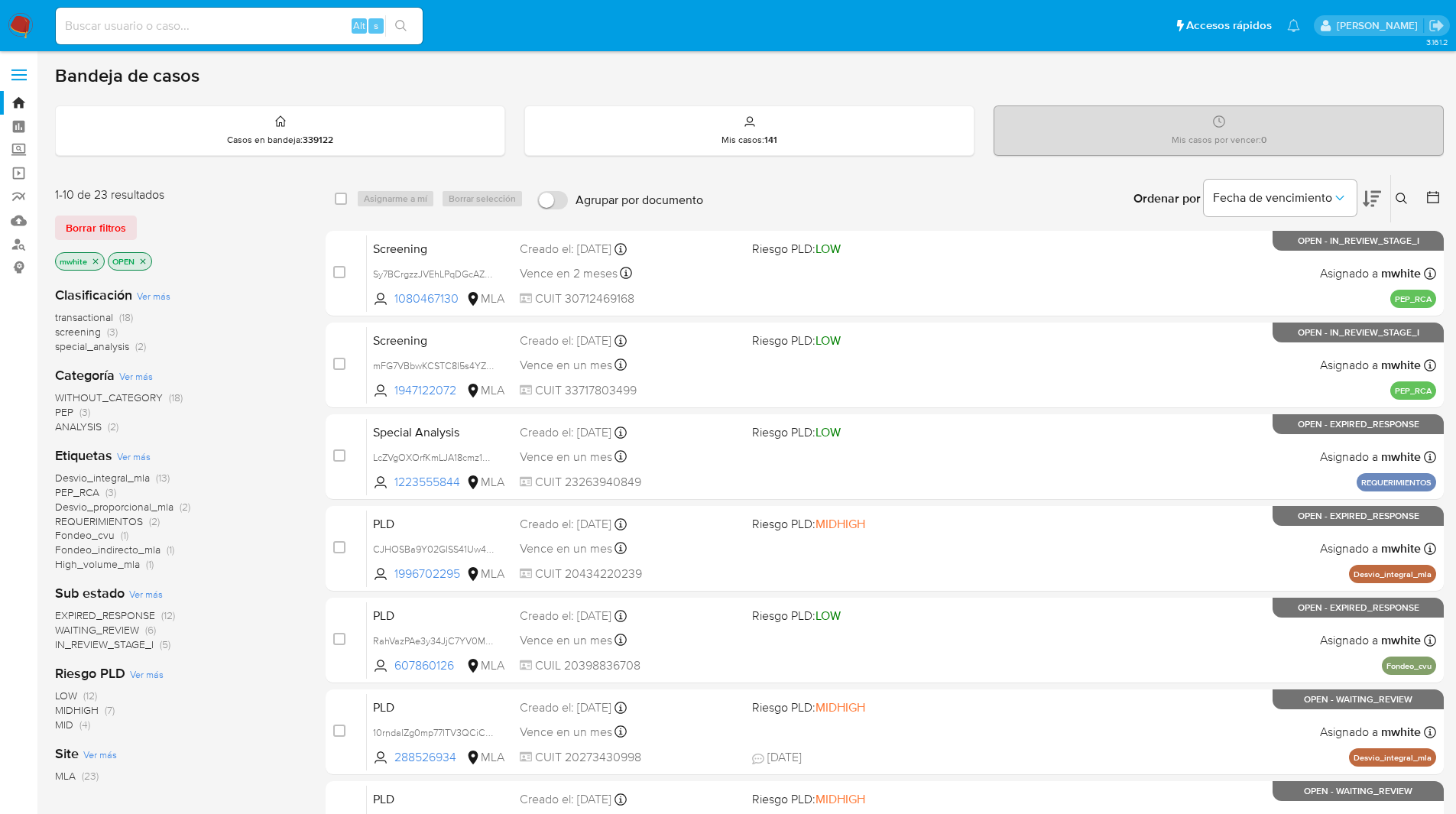
click at [1393, 191] on button at bounding box center [1403, 199] width 25 height 18
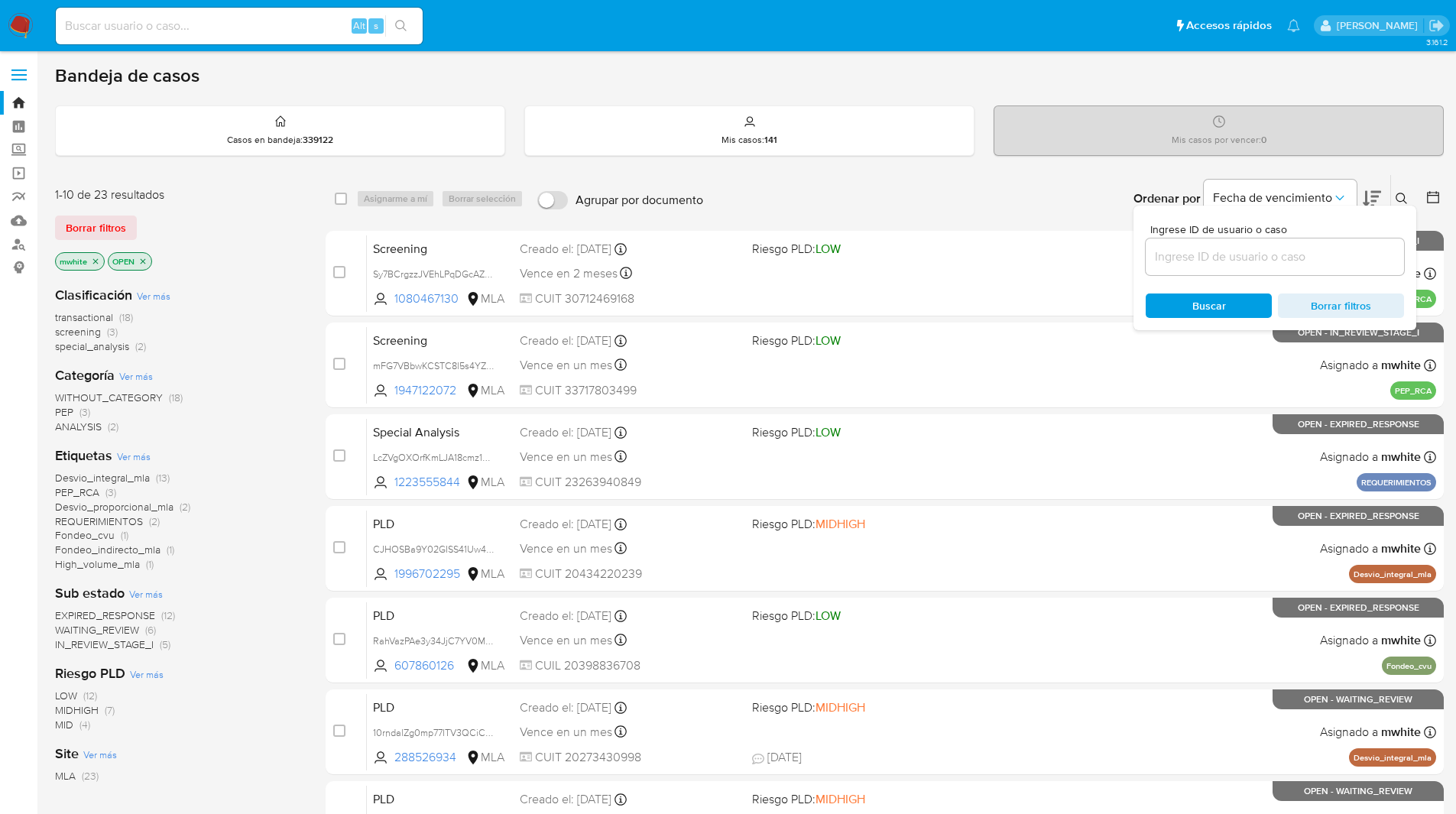
click at [1209, 252] on input at bounding box center [1275, 256] width 258 height 20
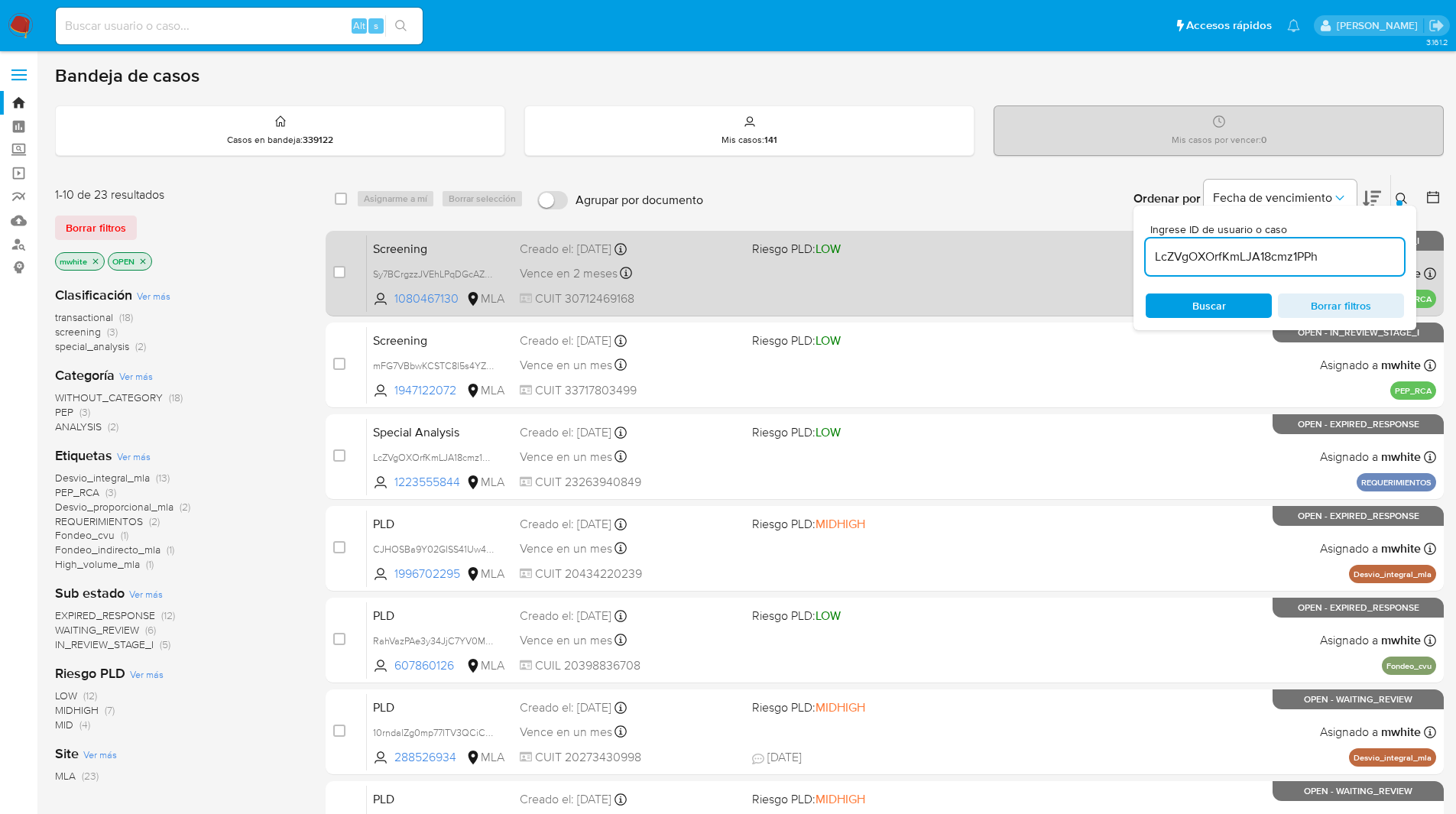
type input "LcZVgOXOrfKmLJA18cmz1PPh"
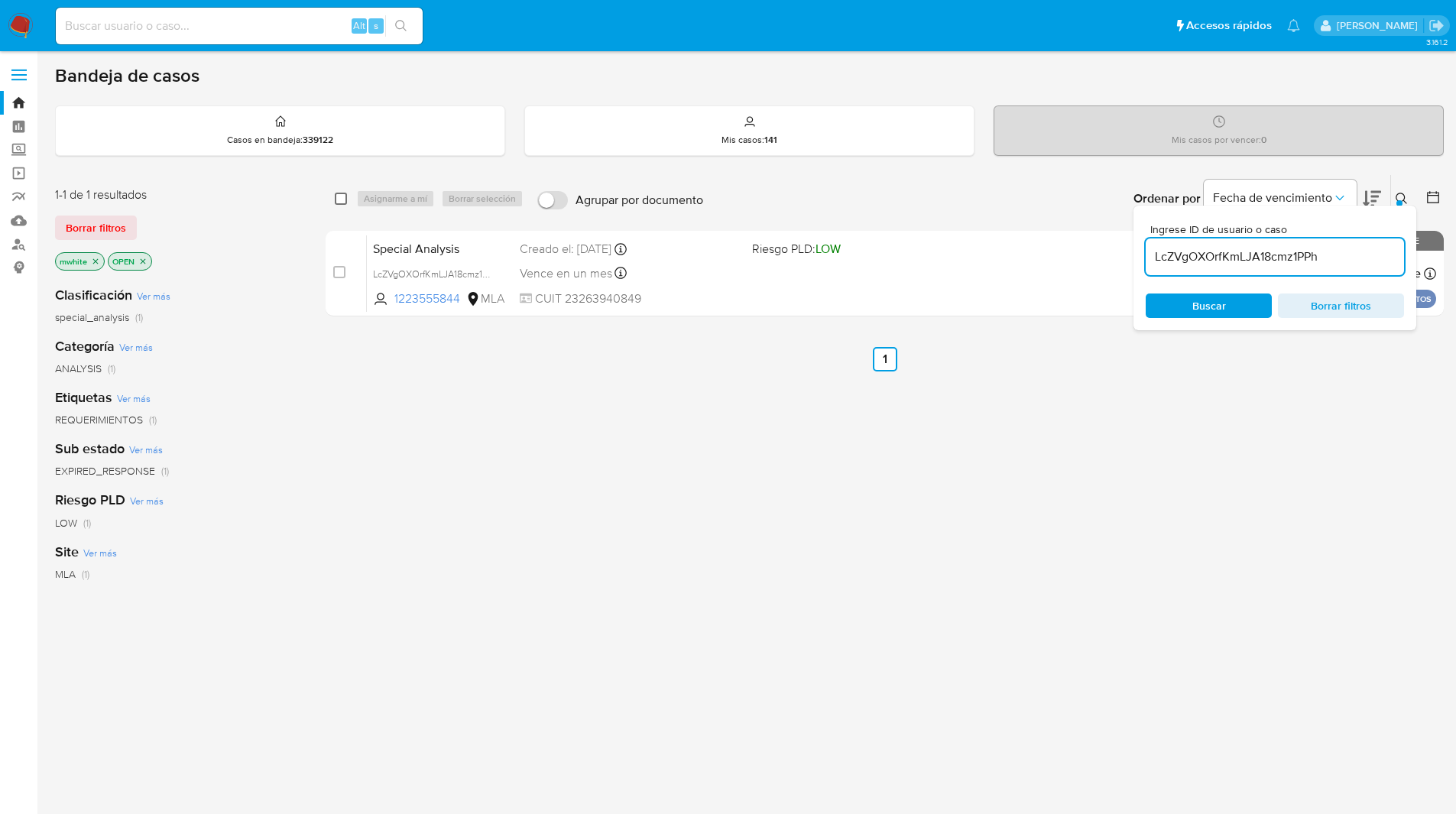
click at [339, 201] on input "checkbox" at bounding box center [341, 199] width 12 height 12
checkbox input "true"
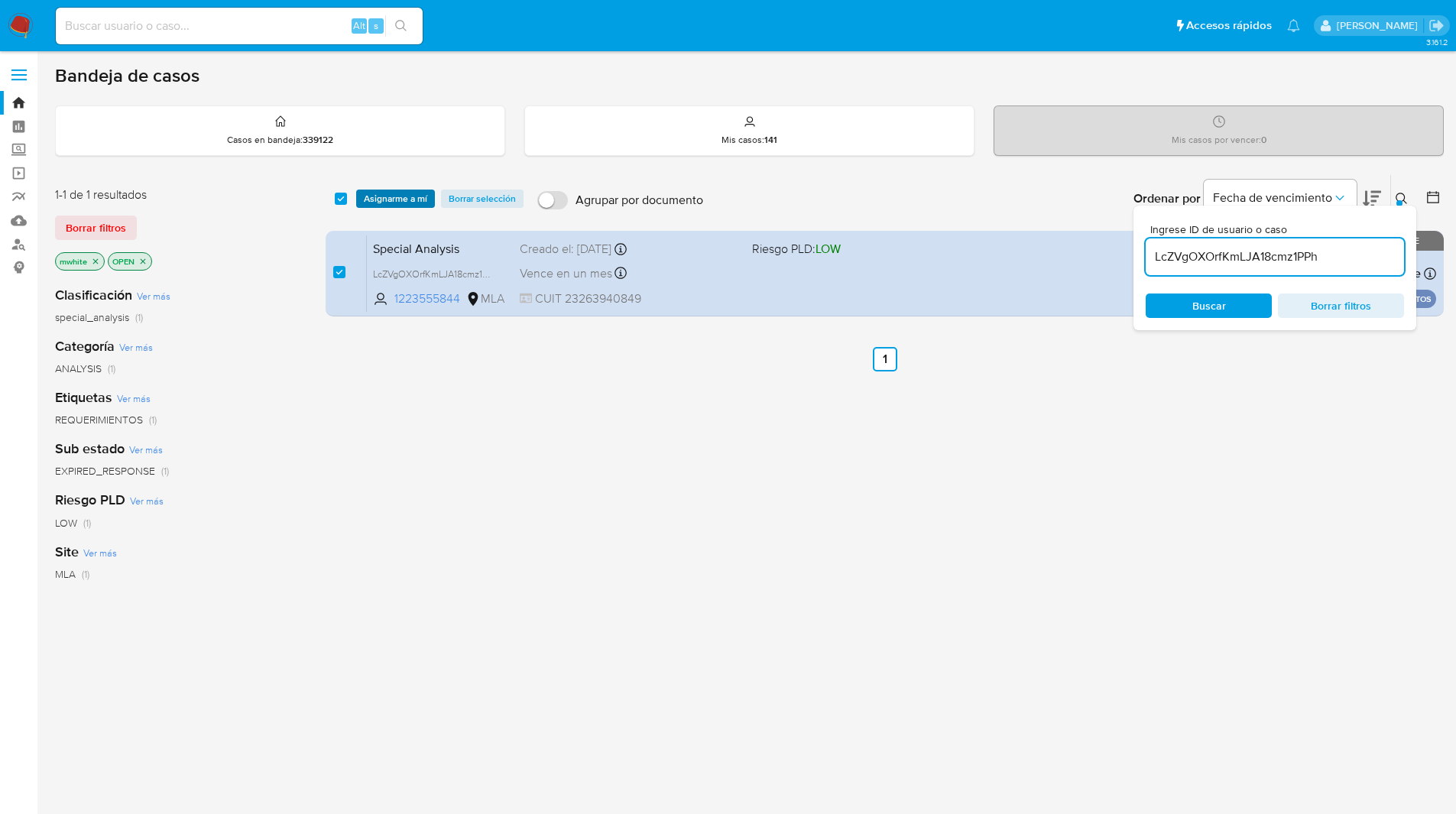
click at [379, 200] on span "Asignarme a mí" at bounding box center [395, 199] width 64 height 15
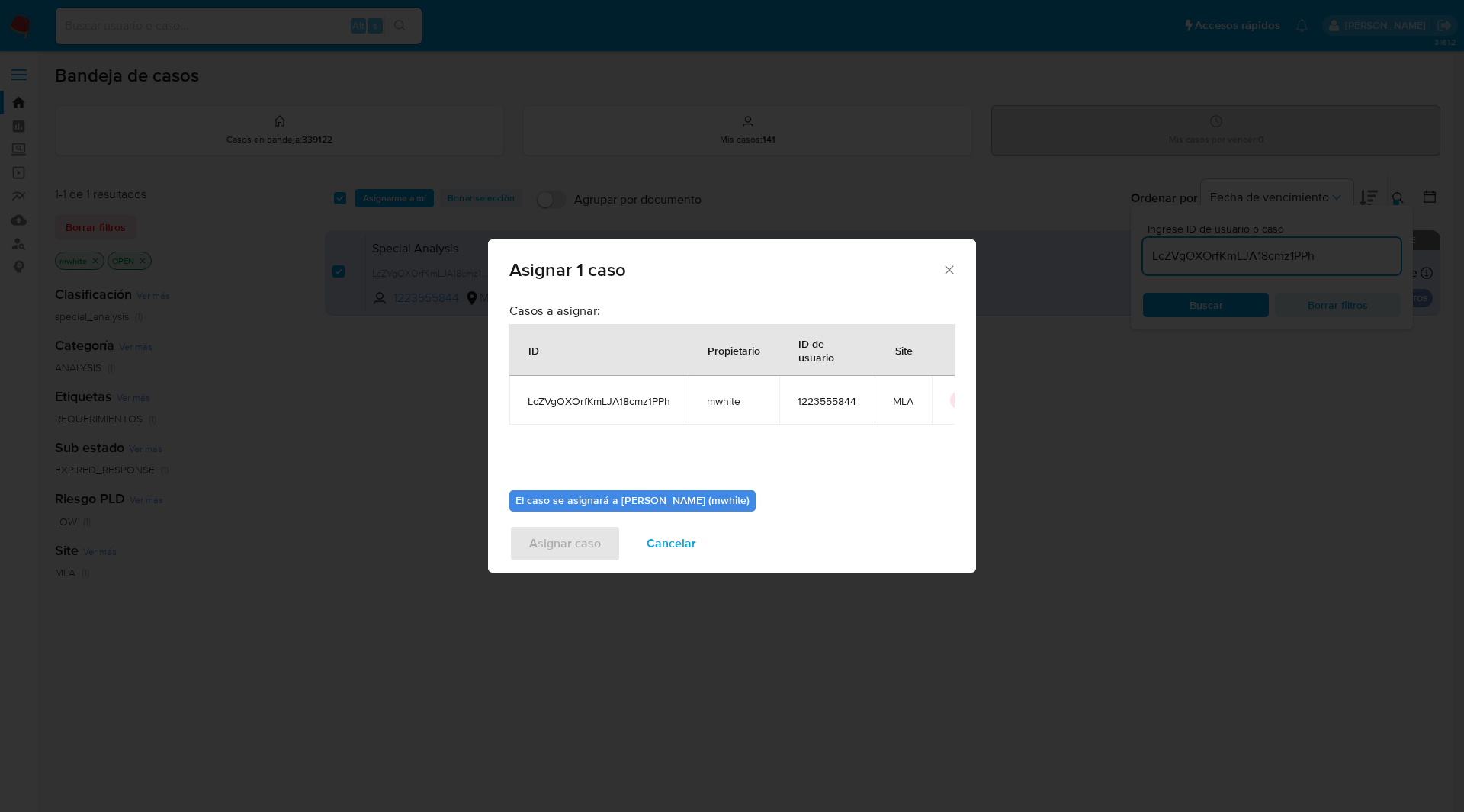
click at [725, 400] on span "mwhite" at bounding box center [734, 401] width 54 height 14
copy span "mwhite"
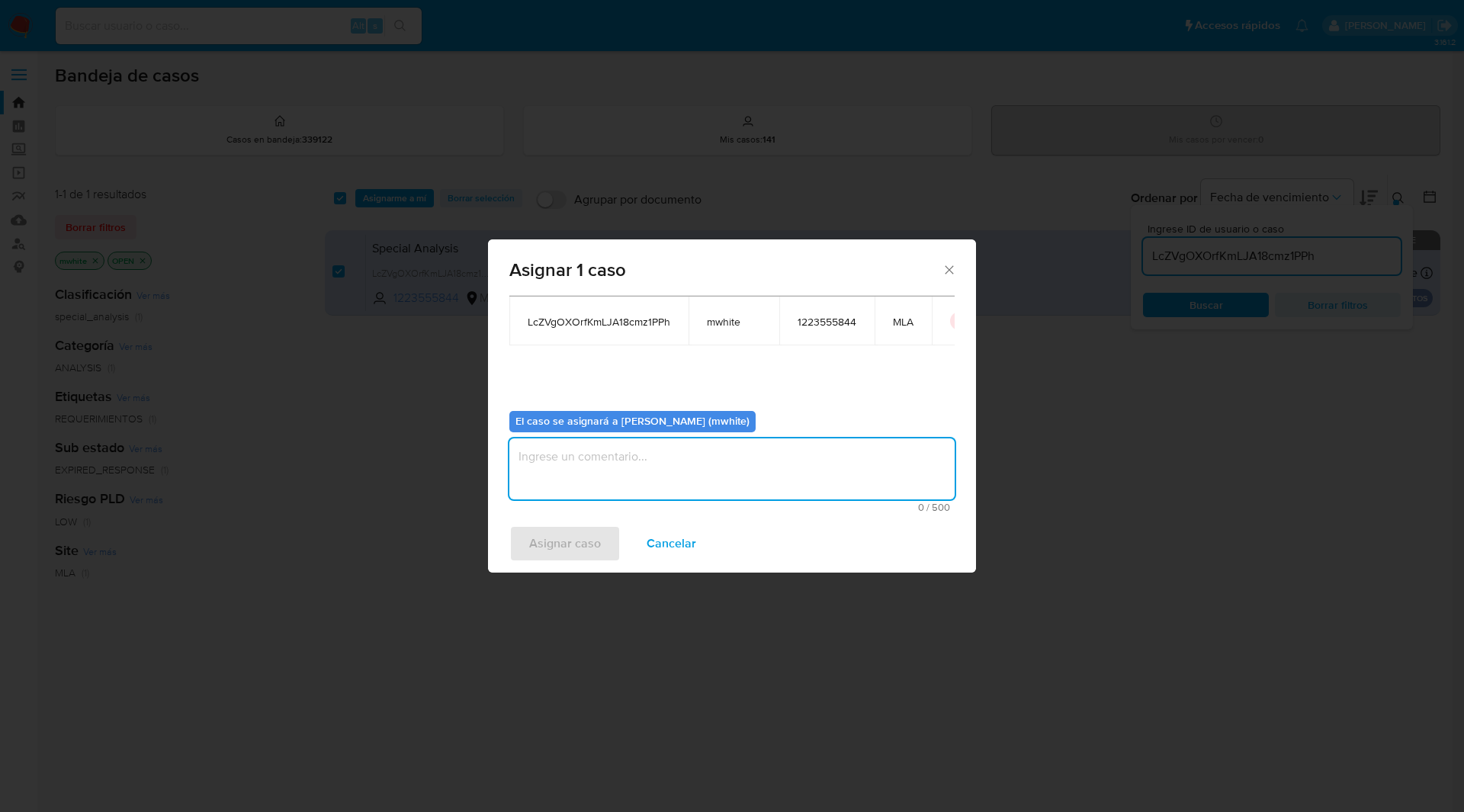
click at [593, 460] on textarea "assign-modal" at bounding box center [732, 469] width 446 height 61
paste textarea "mwhite"
type textarea "mwhite"
click at [554, 538] on span "Asignar caso" at bounding box center [564, 543] width 72 height 34
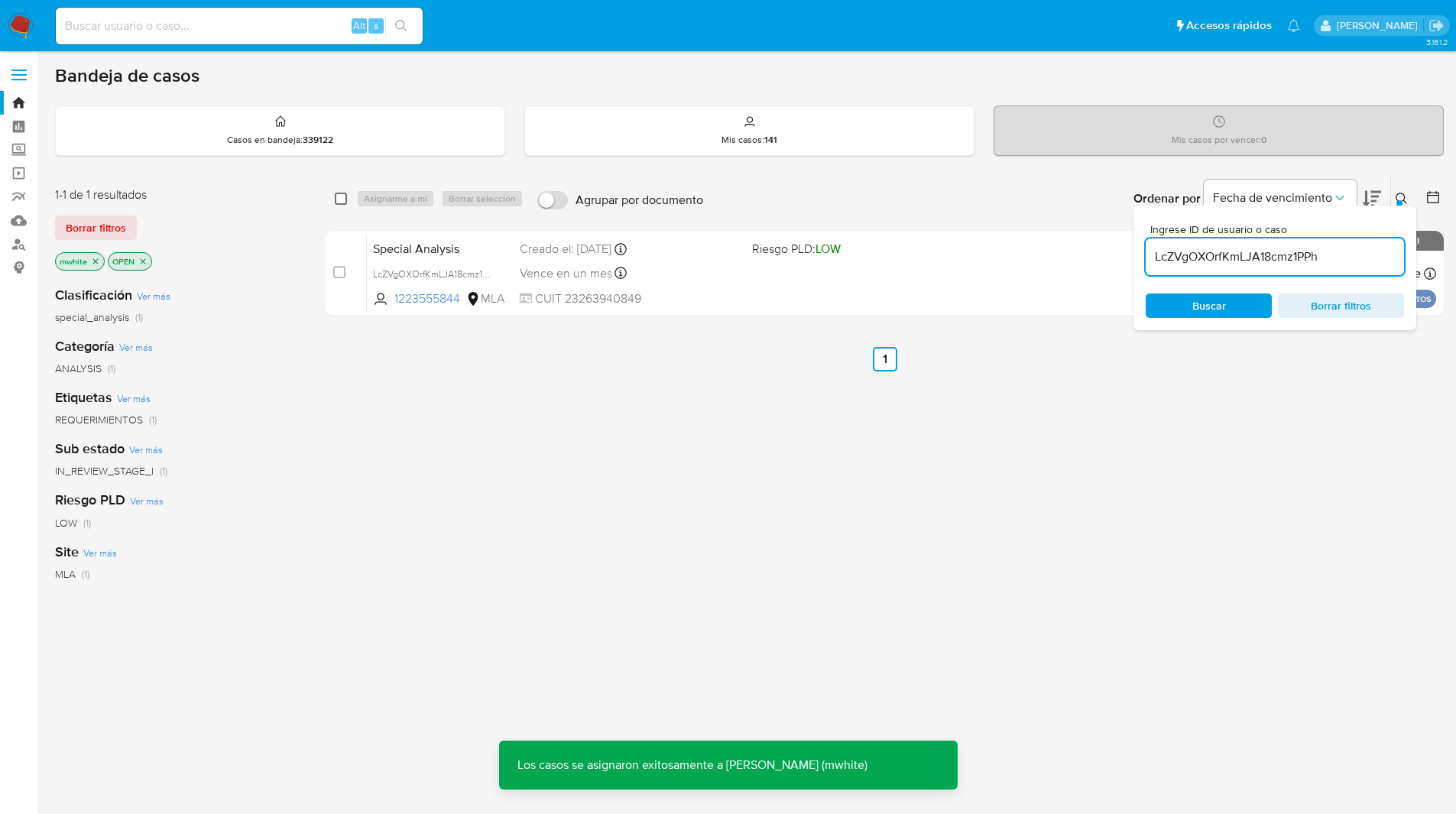
click at [337, 196] on input "checkbox" at bounding box center [341, 199] width 12 height 12
checkbox input "true"
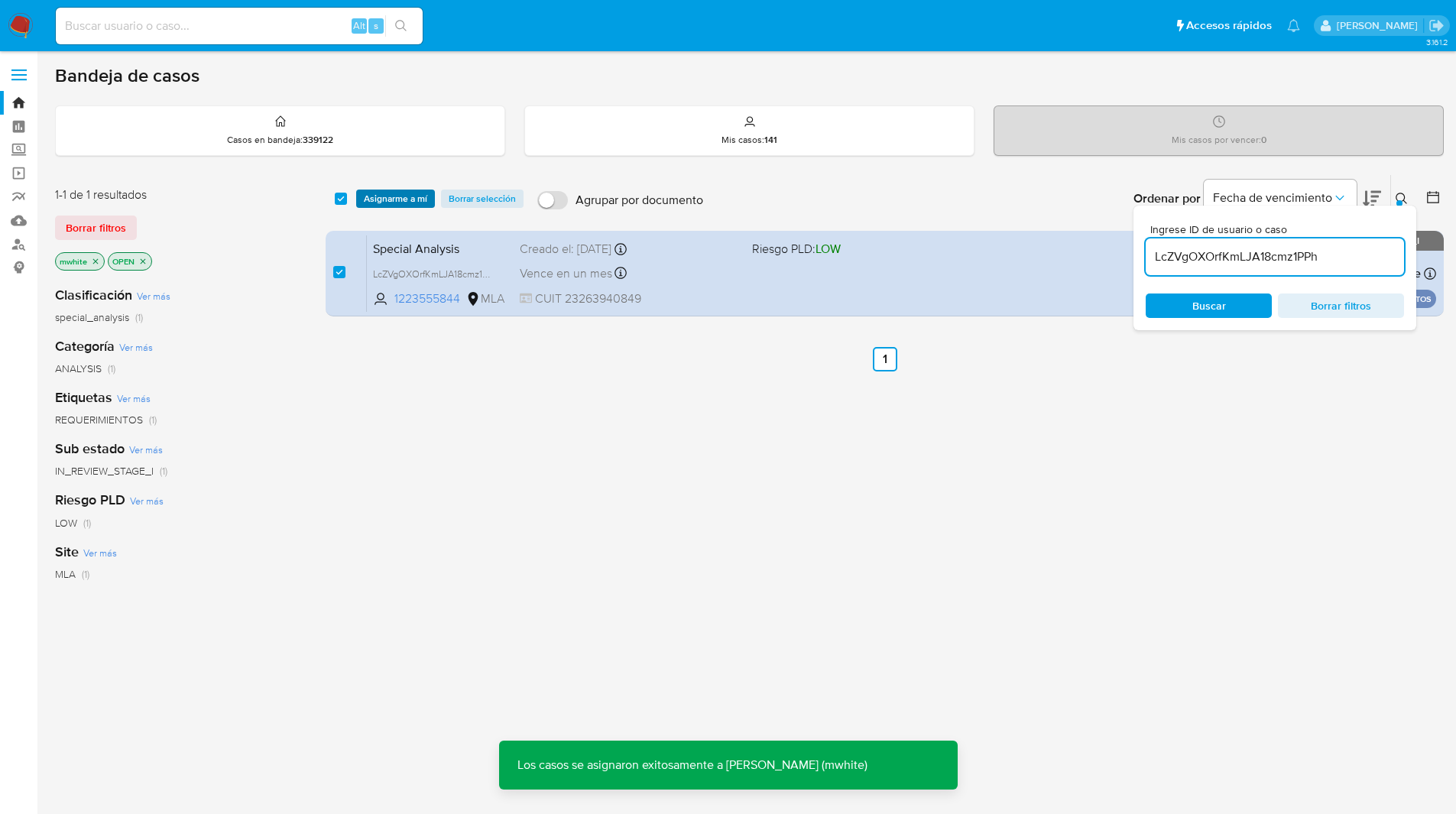
click at [384, 195] on span "Asignarme a mí" at bounding box center [395, 199] width 64 height 15
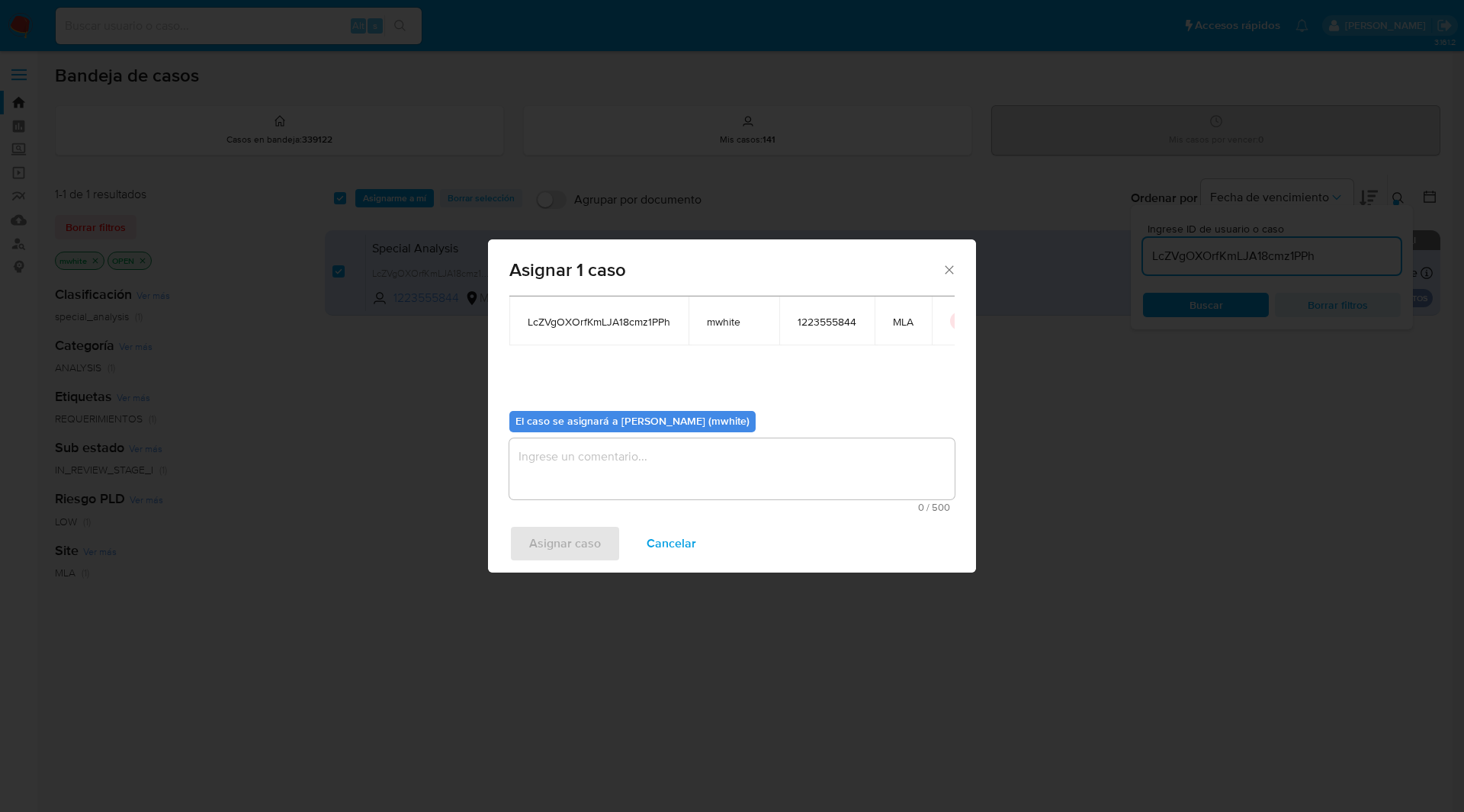
click at [579, 490] on textarea "assign-modal" at bounding box center [732, 469] width 446 height 61
paste textarea "mwhite"
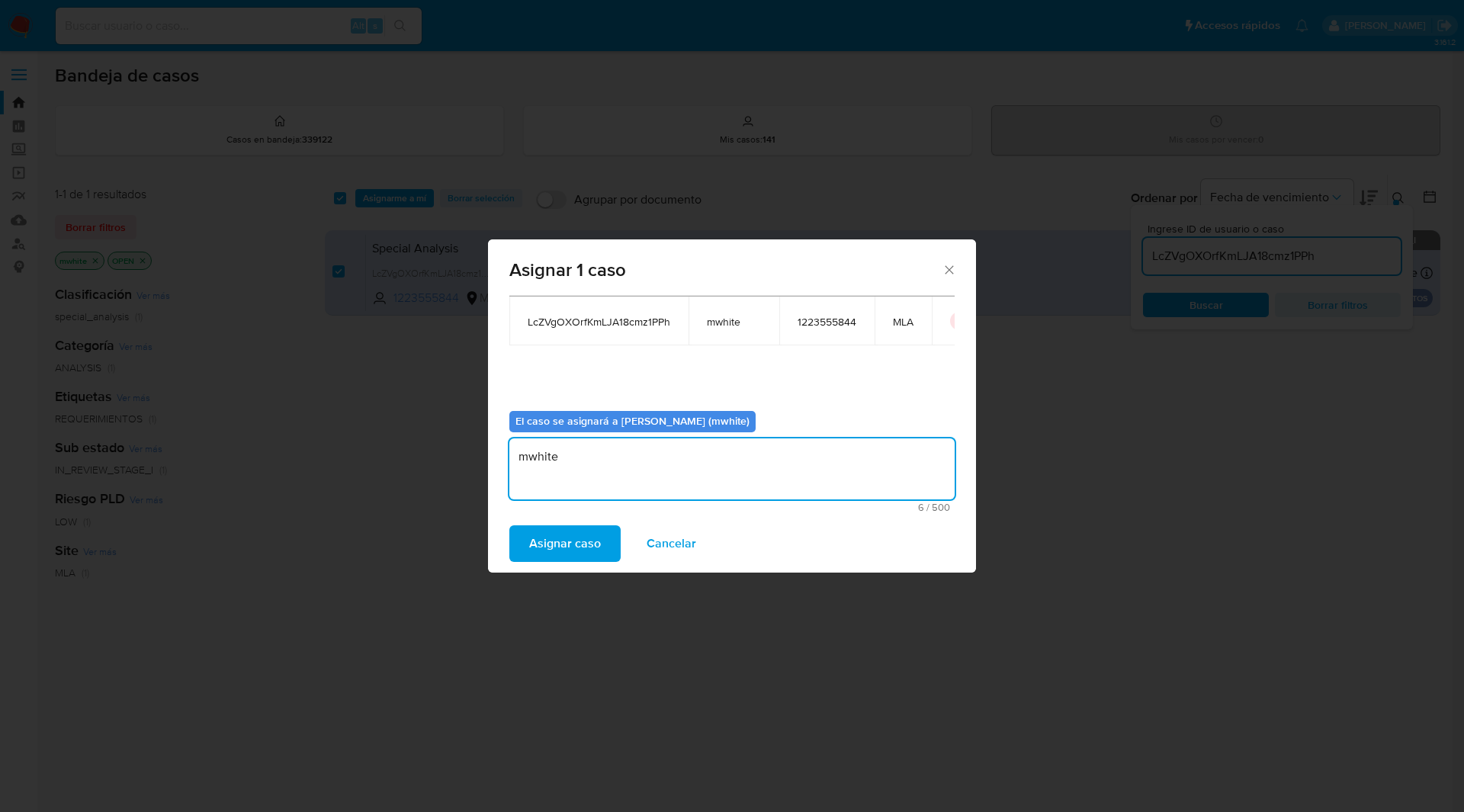
type textarea "mwhite"
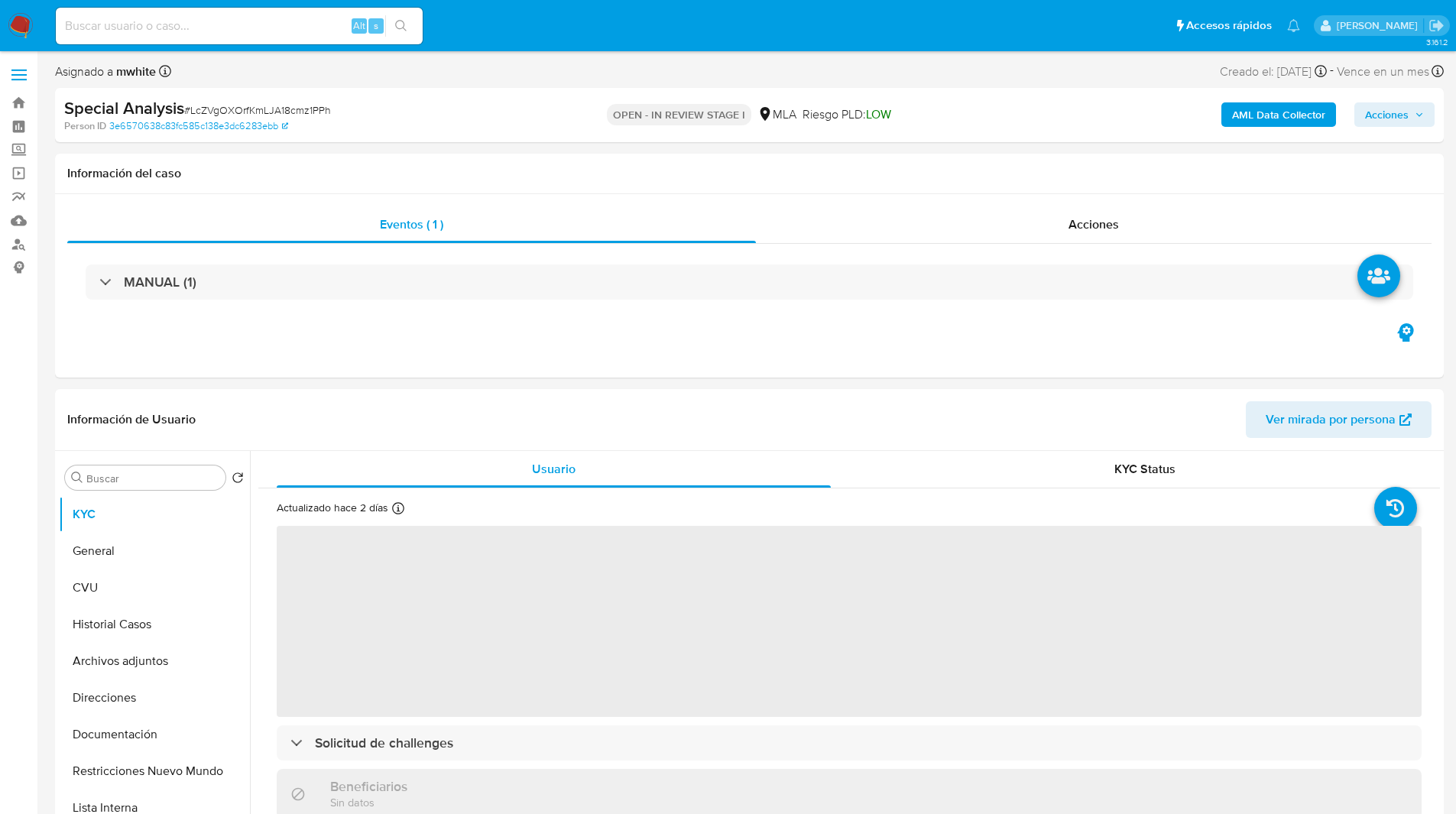
select select "10"
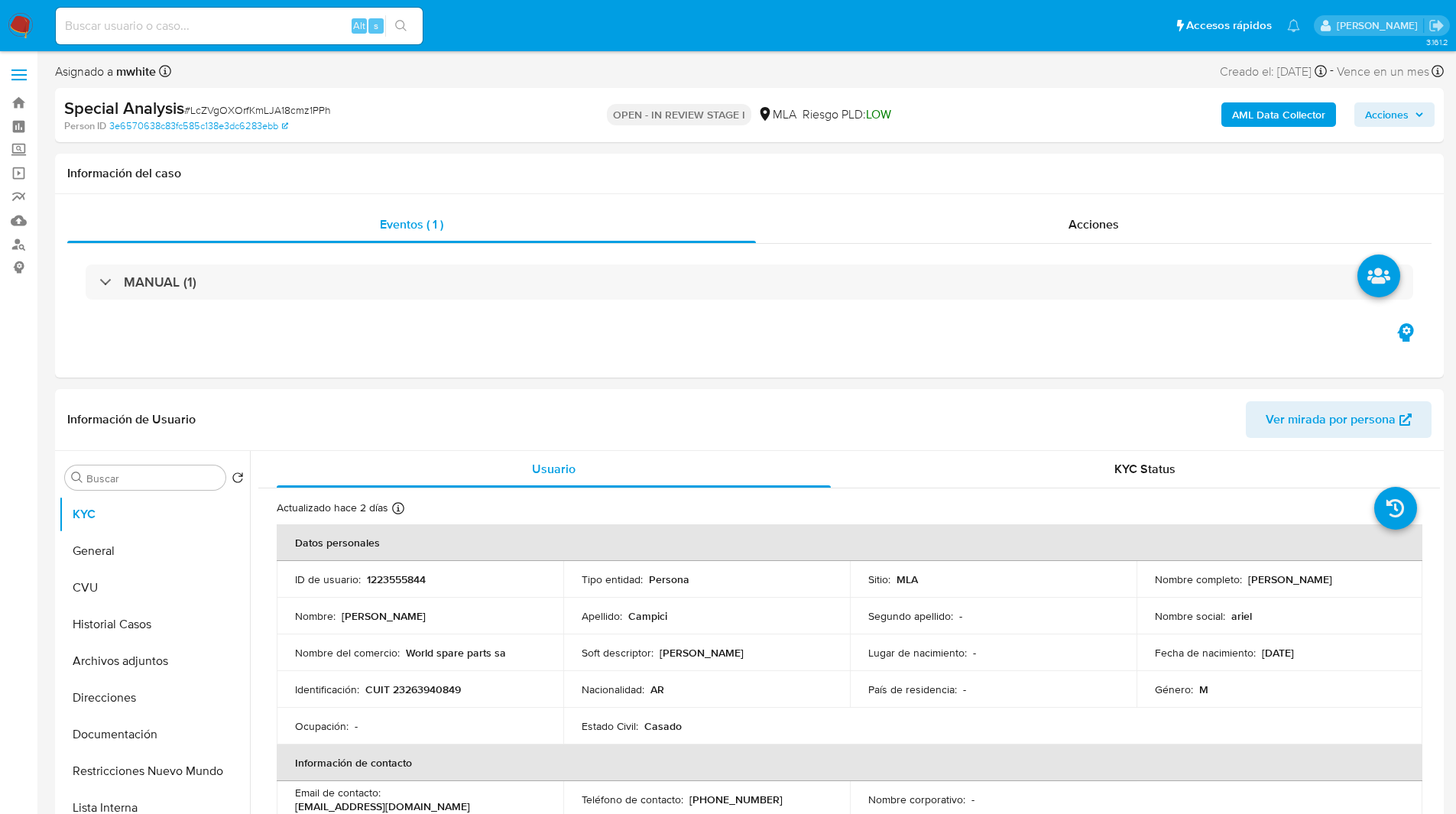
click at [494, 93] on div "Special Analysis # LcZVgOXOrfKmLJA18cmz1PPh Person ID 3e6570638c83fc585c138e3dc…" at bounding box center [750, 115] width 1389 height 55
click at [554, 119] on div "OPEN - IN REVIEW STAGE I MLA Riesgo PLD: LOW" at bounding box center [749, 114] width 453 height 36
click at [479, 115] on div "Special Analysis # LcZVgOXOrfKmLJA18cmz1PPh" at bounding box center [290, 108] width 451 height 23
click at [452, 115] on div "Special Analysis # LcZVgOXOrfKmLJA18cmz1PPh" at bounding box center [290, 108] width 451 height 23
click at [439, 108] on div "Special Analysis # LcZVgOXOrfKmLJA18cmz1PPh" at bounding box center [290, 108] width 451 height 23
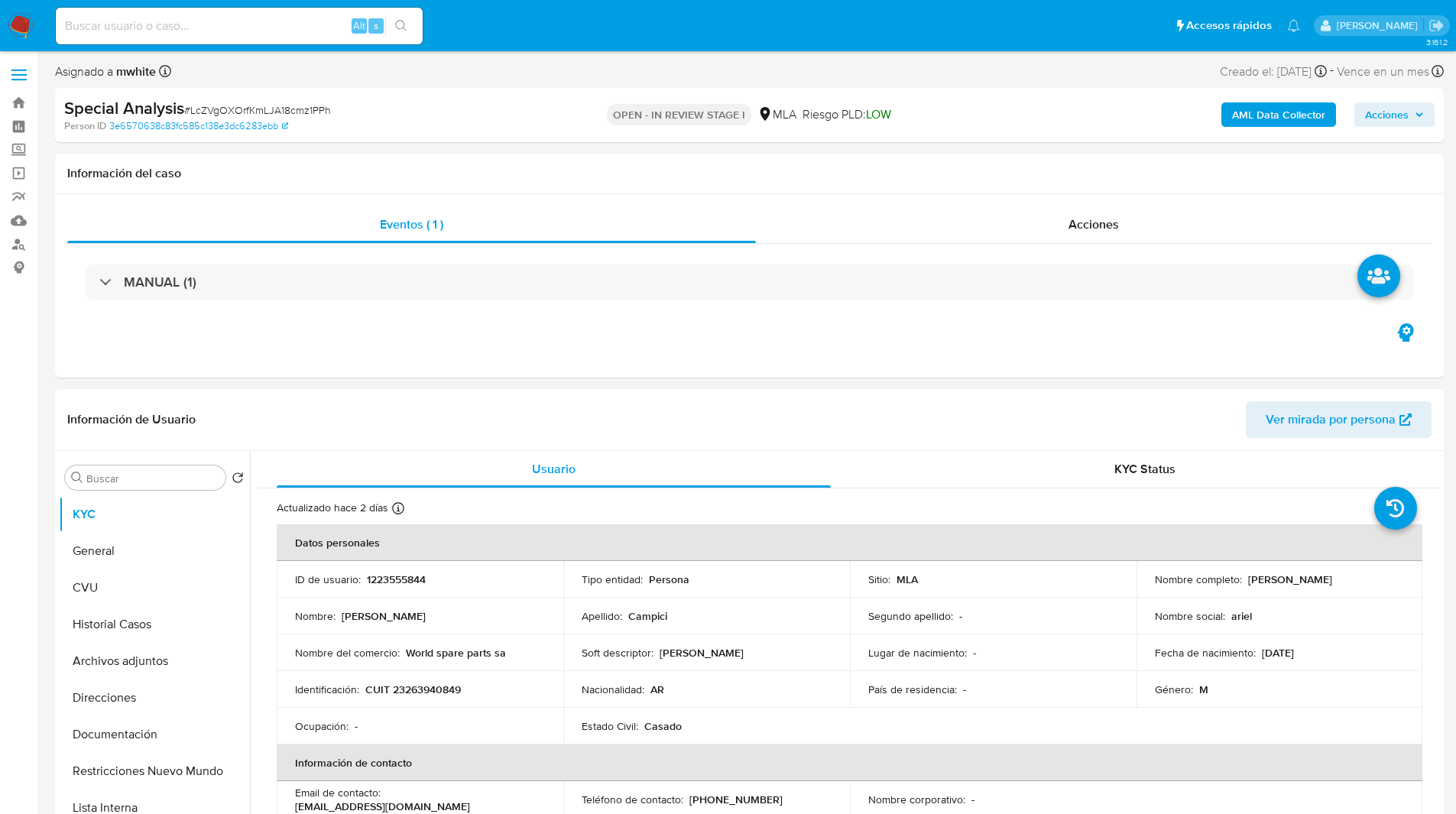
click at [421, 115] on div "Special Analysis # LcZVgOXOrfKmLJA18cmz1PPh" at bounding box center [290, 108] width 451 height 23
click at [439, 119] on div "Person ID 3e6570638c83fc585c138e3dc6283ebb" at bounding box center [290, 126] width 453 height 14
click at [503, 121] on div "Person ID 3e6570638c83fc585c138e3dc6283ebb" at bounding box center [290, 126] width 453 height 14
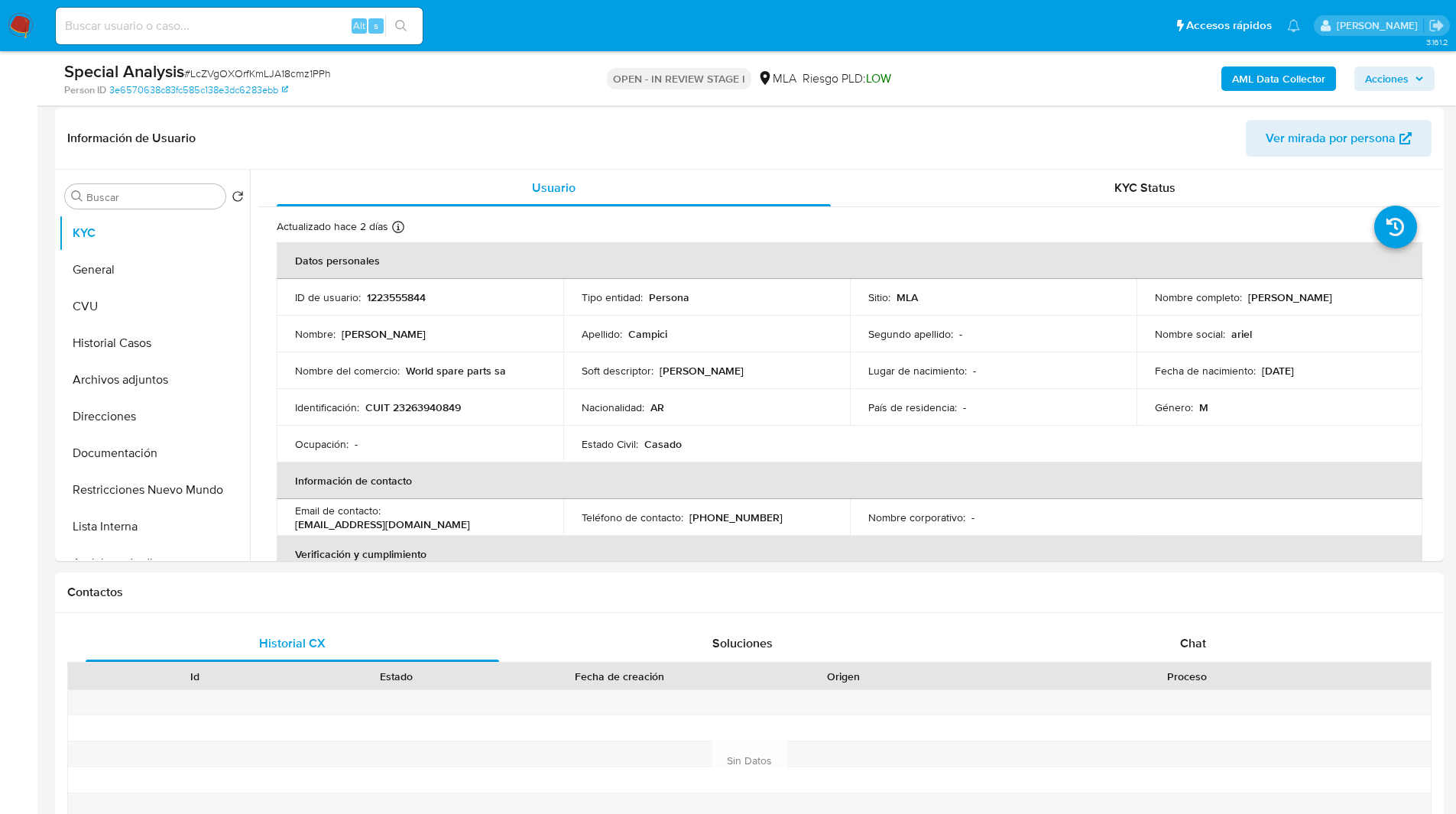
scroll to position [227, 0]
click at [862, 494] on th "Información de contacto" at bounding box center [849, 480] width 1146 height 36
click at [1178, 625] on div "Chat" at bounding box center [1193, 643] width 414 height 36
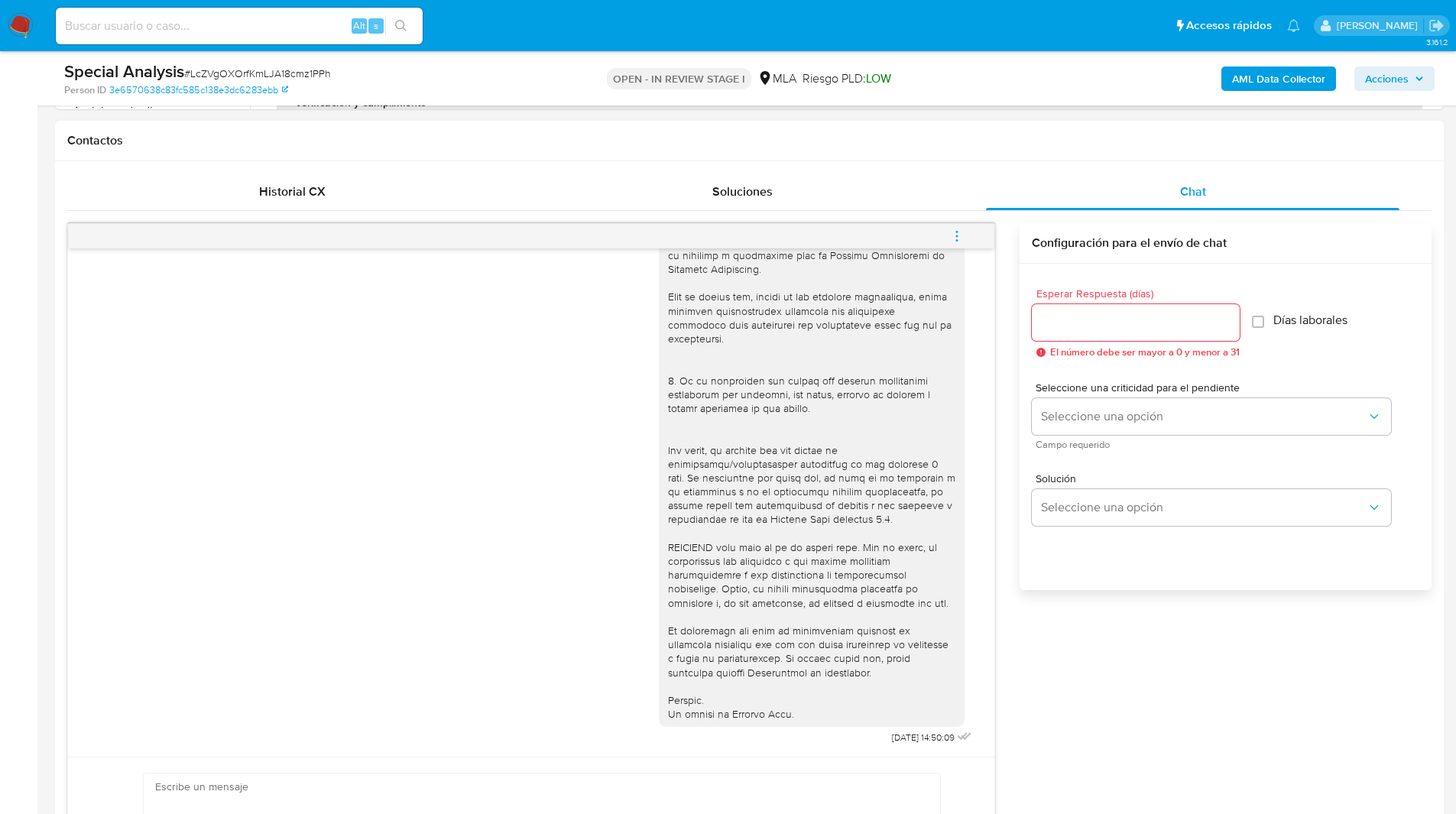
scroll to position [679, 0]
click at [940, 235] on button "menu-action" at bounding box center [956, 235] width 50 height 36
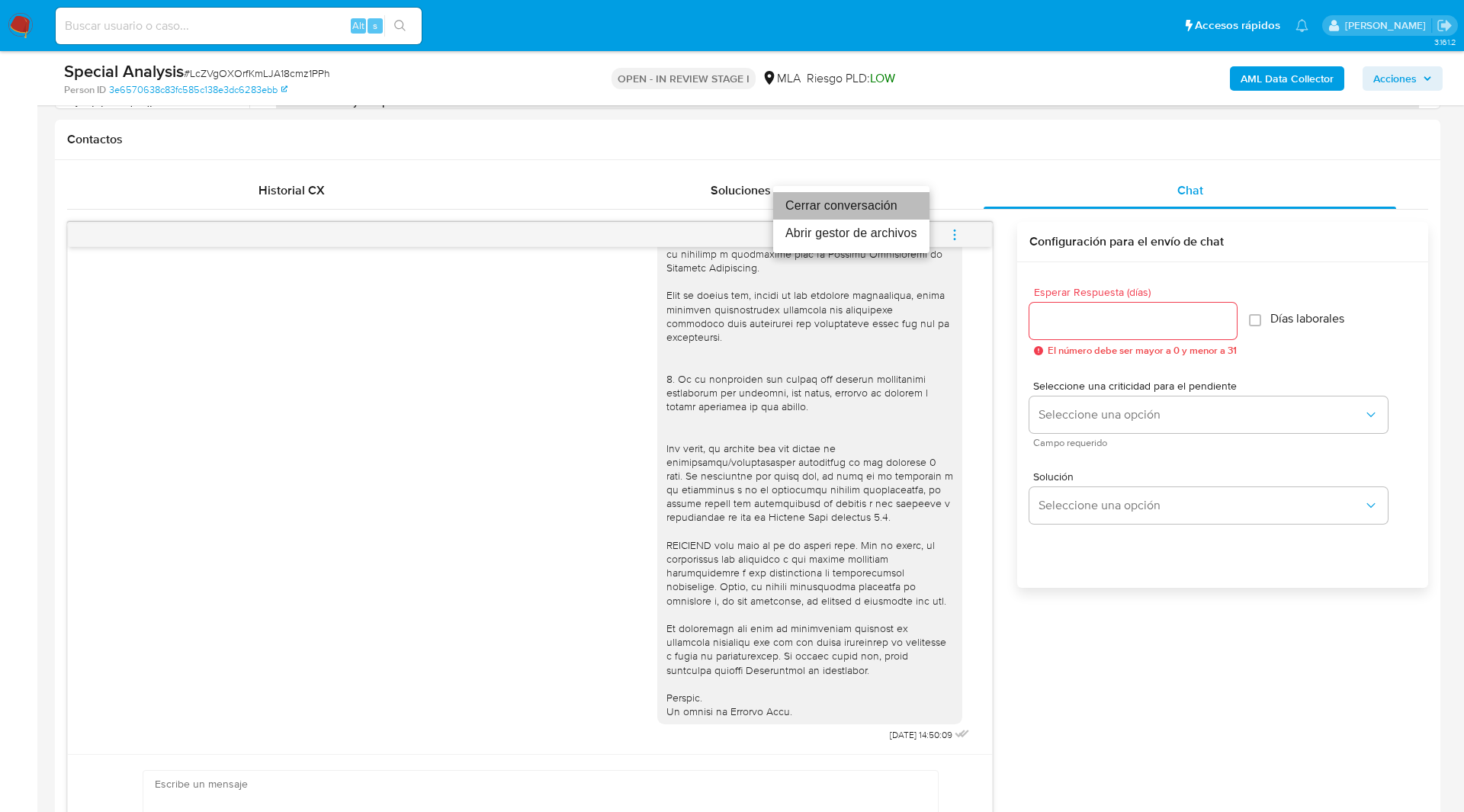
click at [876, 210] on li "Cerrar conversación" at bounding box center [851, 205] width 156 height 27
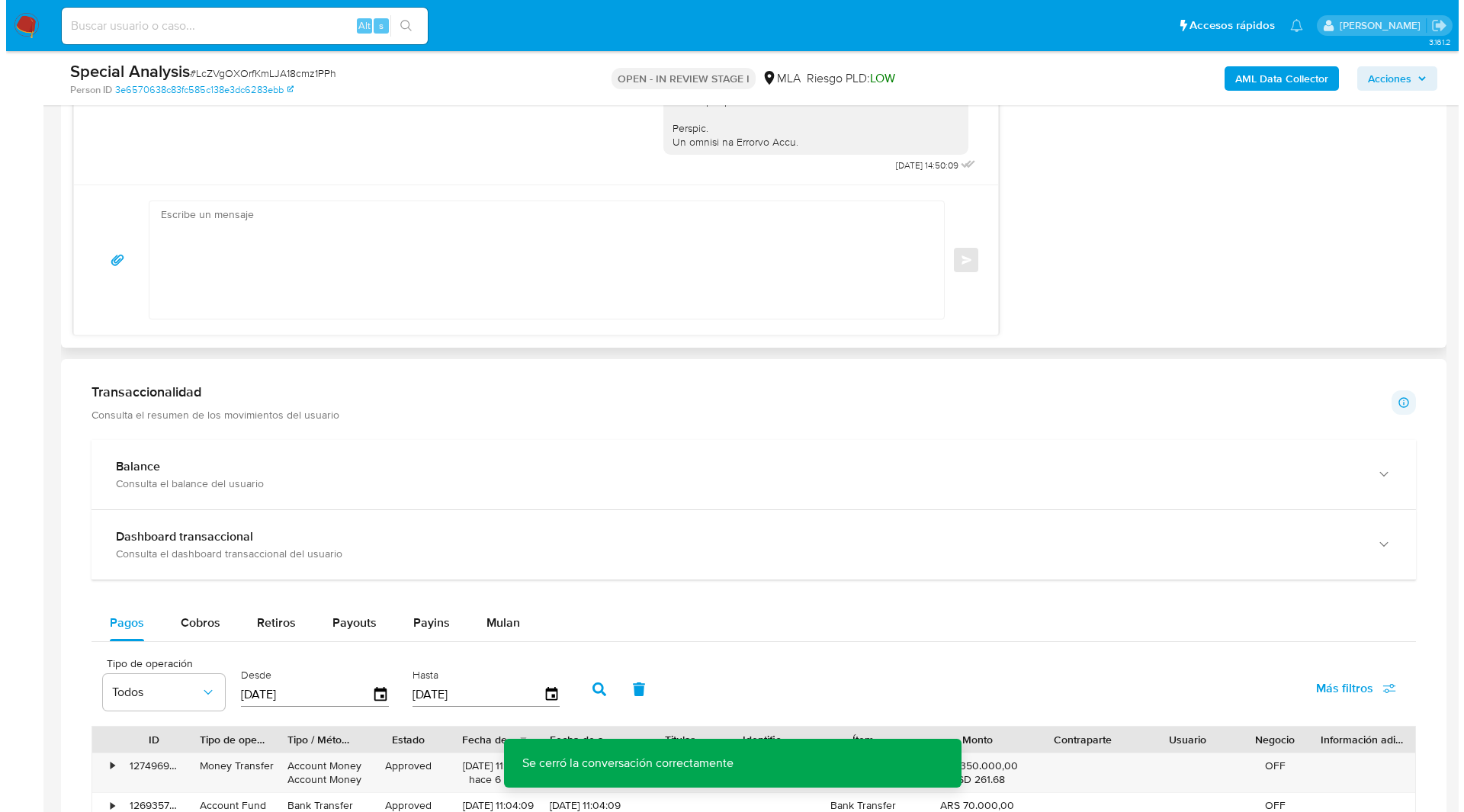
scroll to position [2382, 0]
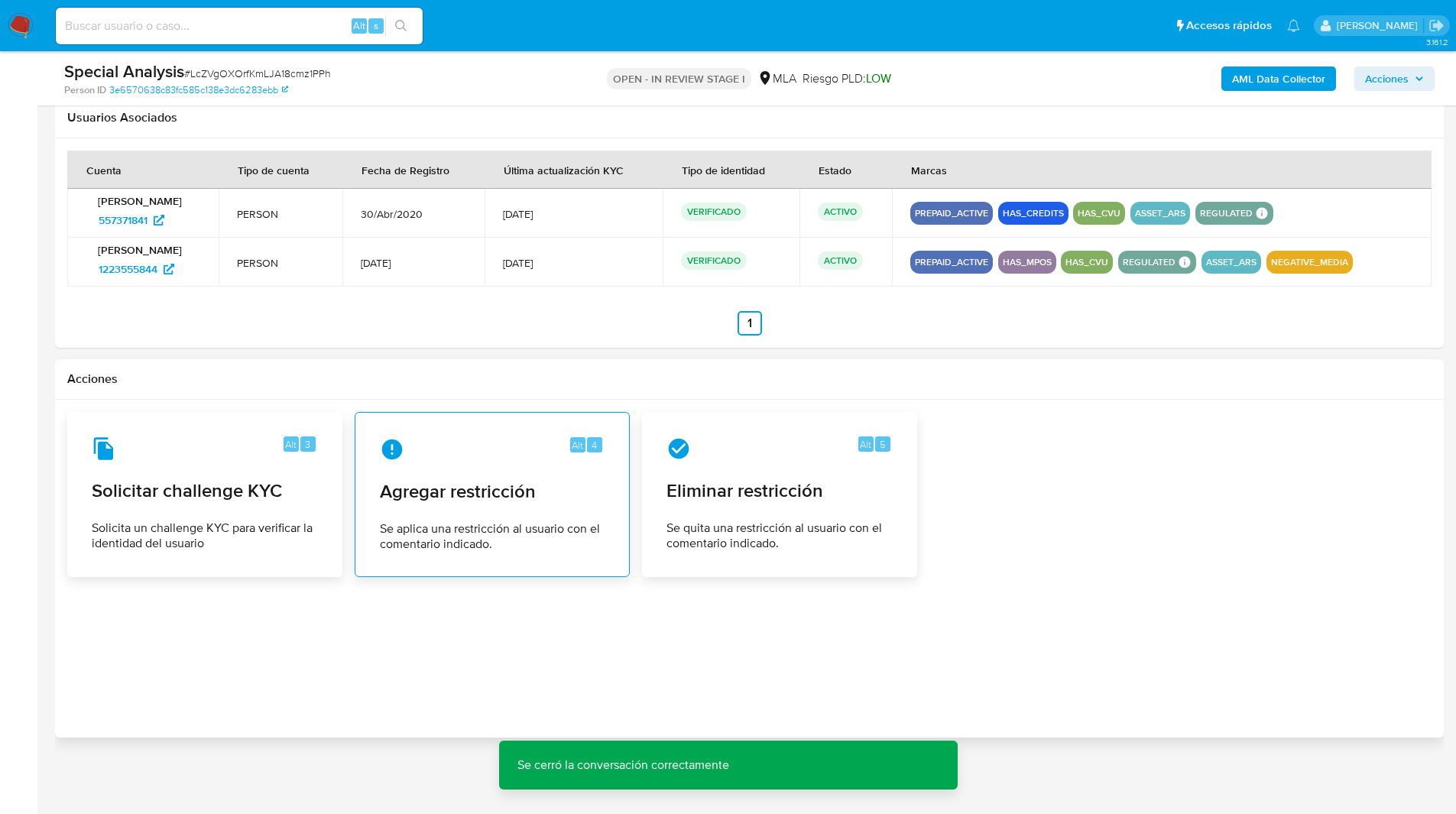
click at [469, 486] on span "Agregar restricción" at bounding box center [492, 491] width 225 height 23
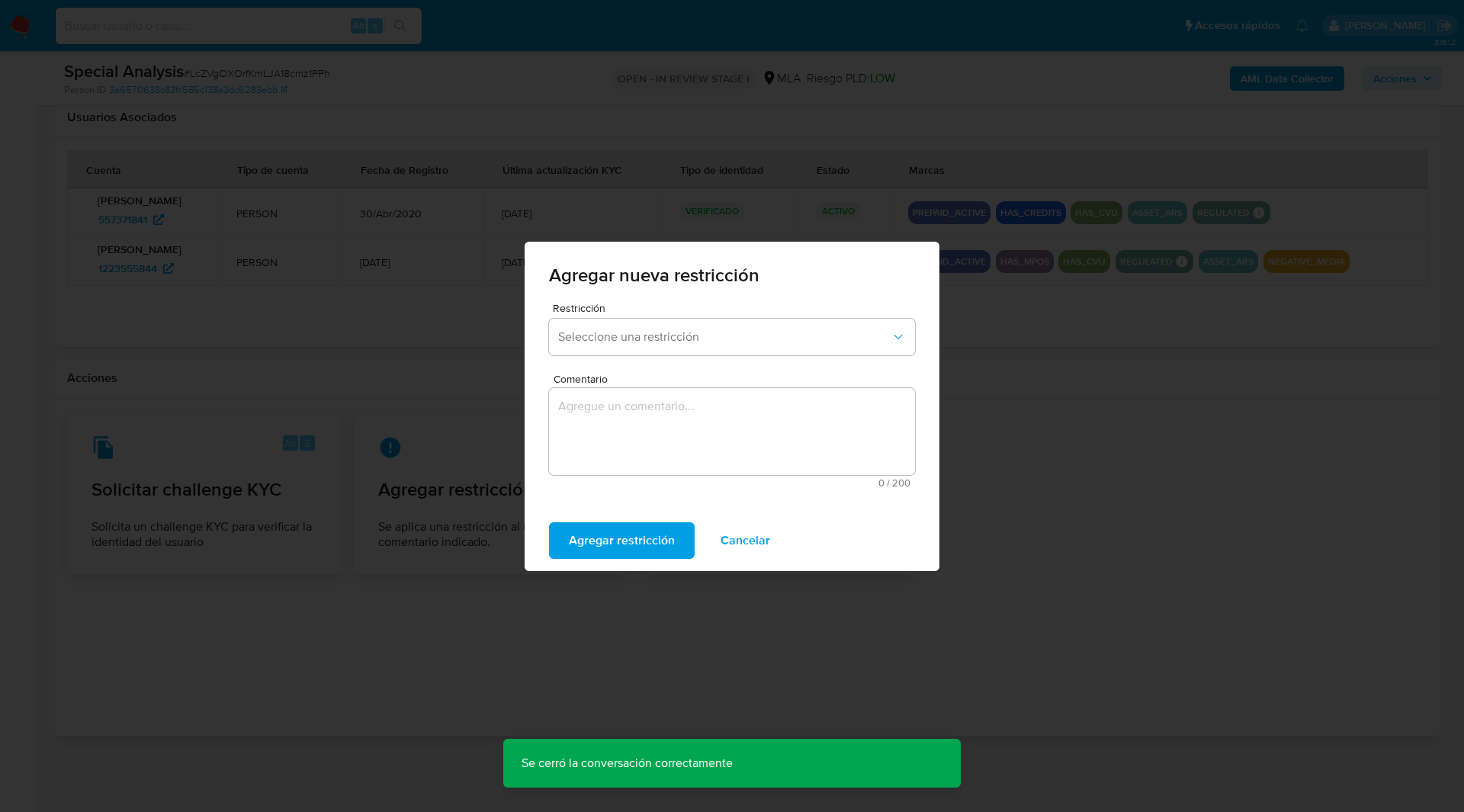
click at [661, 309] on span "Restricción" at bounding box center [735, 308] width 366 height 11
click at [653, 335] on span "Seleccione una restricción" at bounding box center [724, 337] width 333 height 15
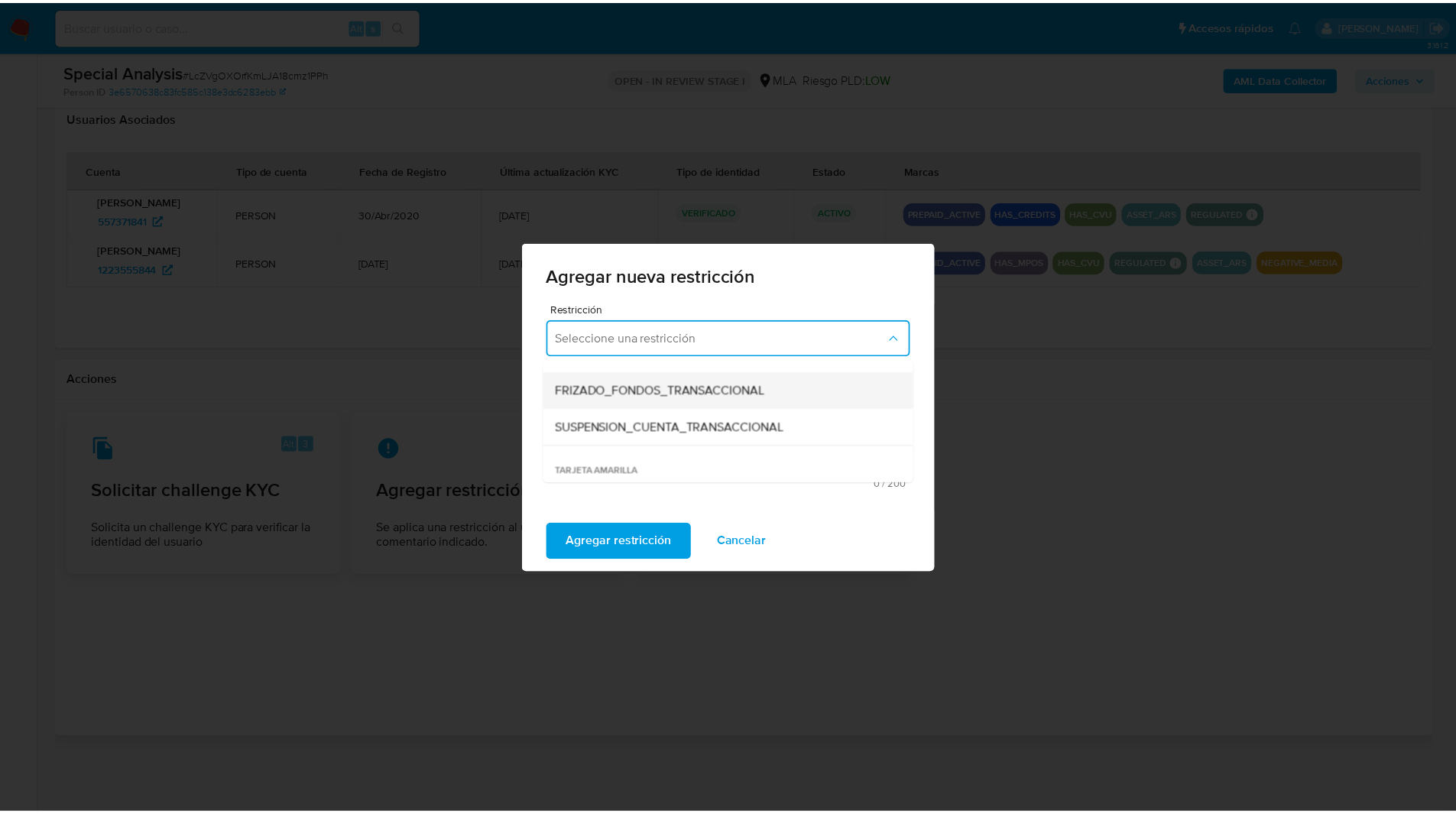
scroll to position [180, 0]
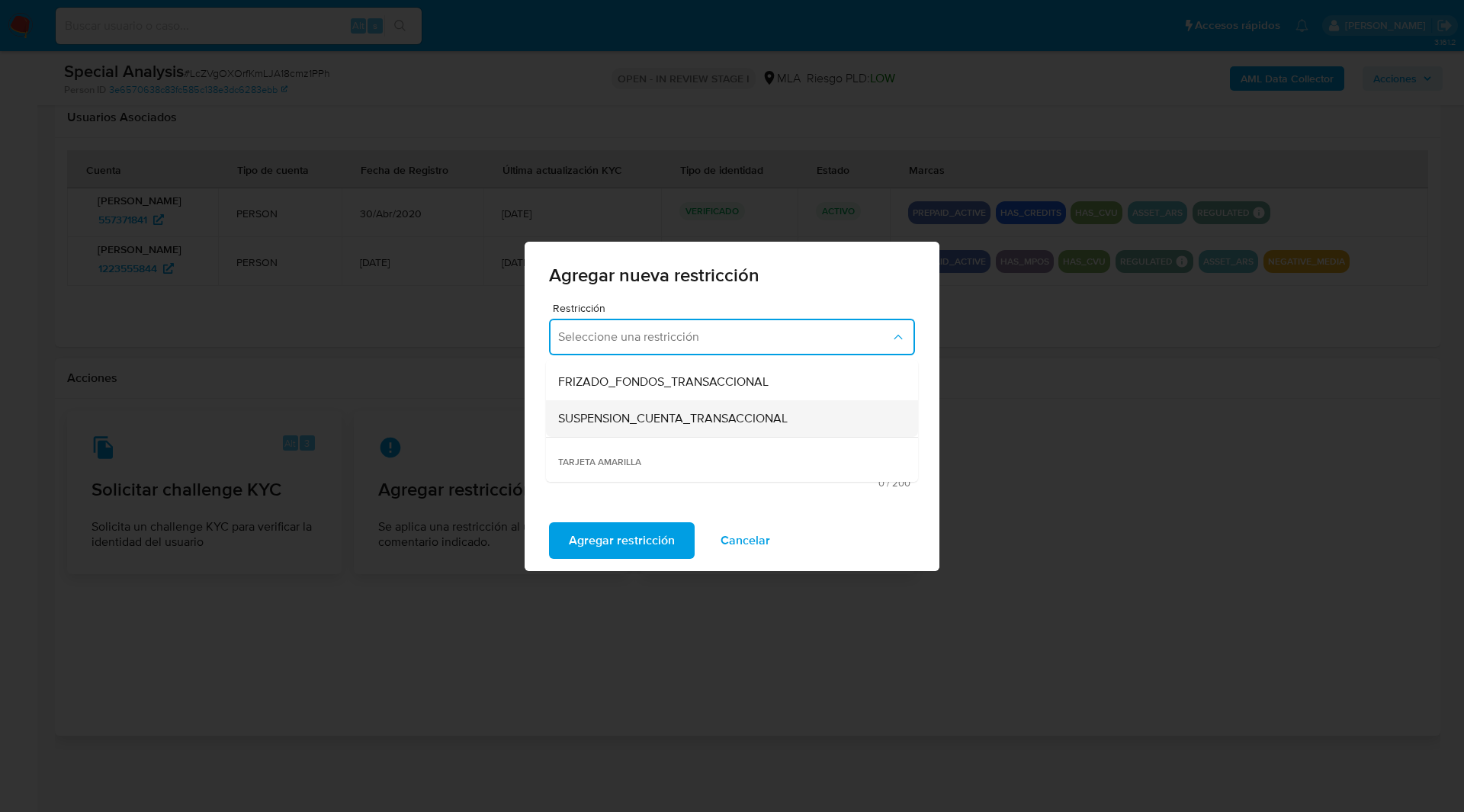
click at [638, 411] on span "SUSPENSION_CUENTA_TRANSACCIONAL" at bounding box center [673, 418] width 229 height 15
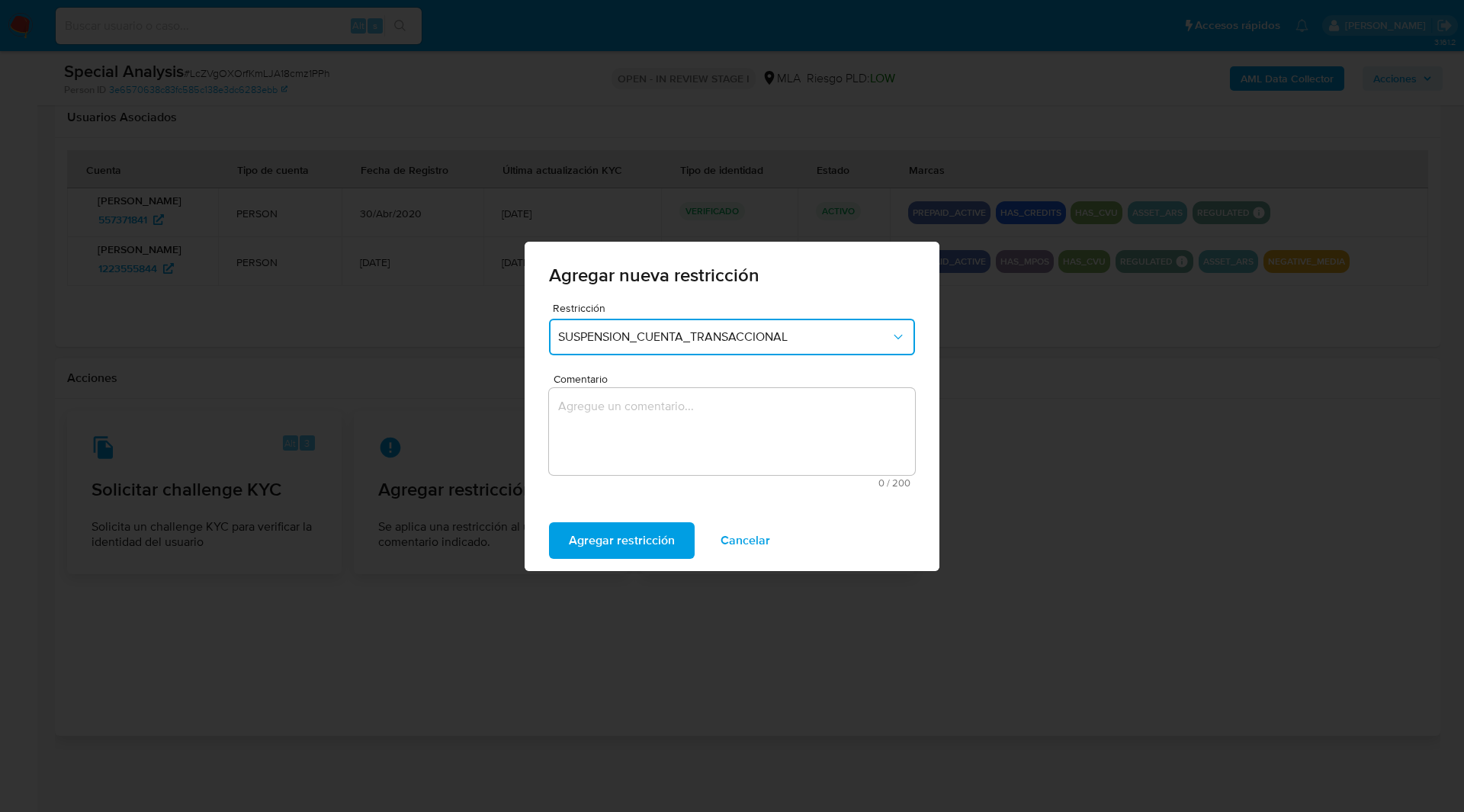
click at [661, 413] on textarea "Comentario" at bounding box center [731, 431] width 366 height 87
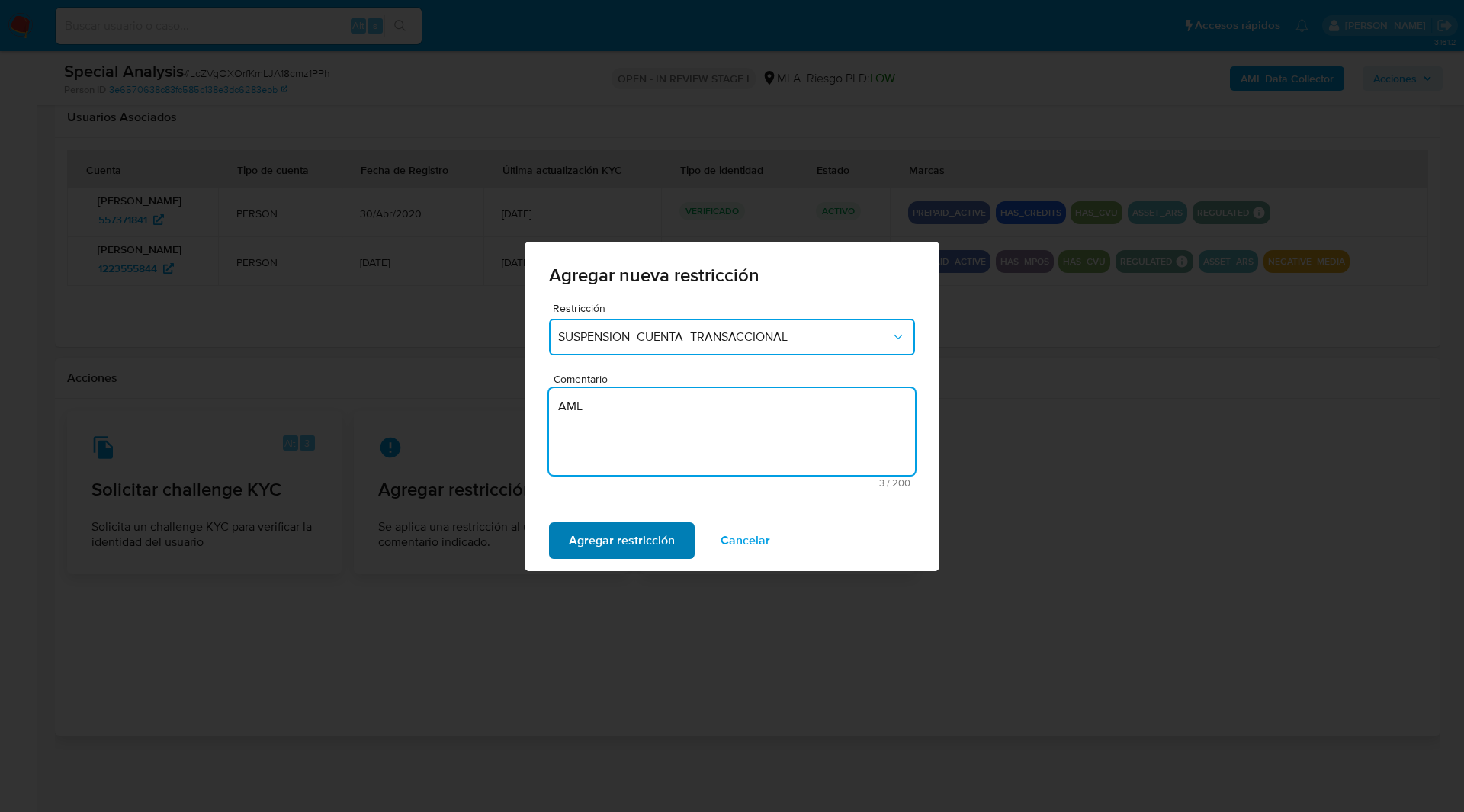
type textarea "AML"
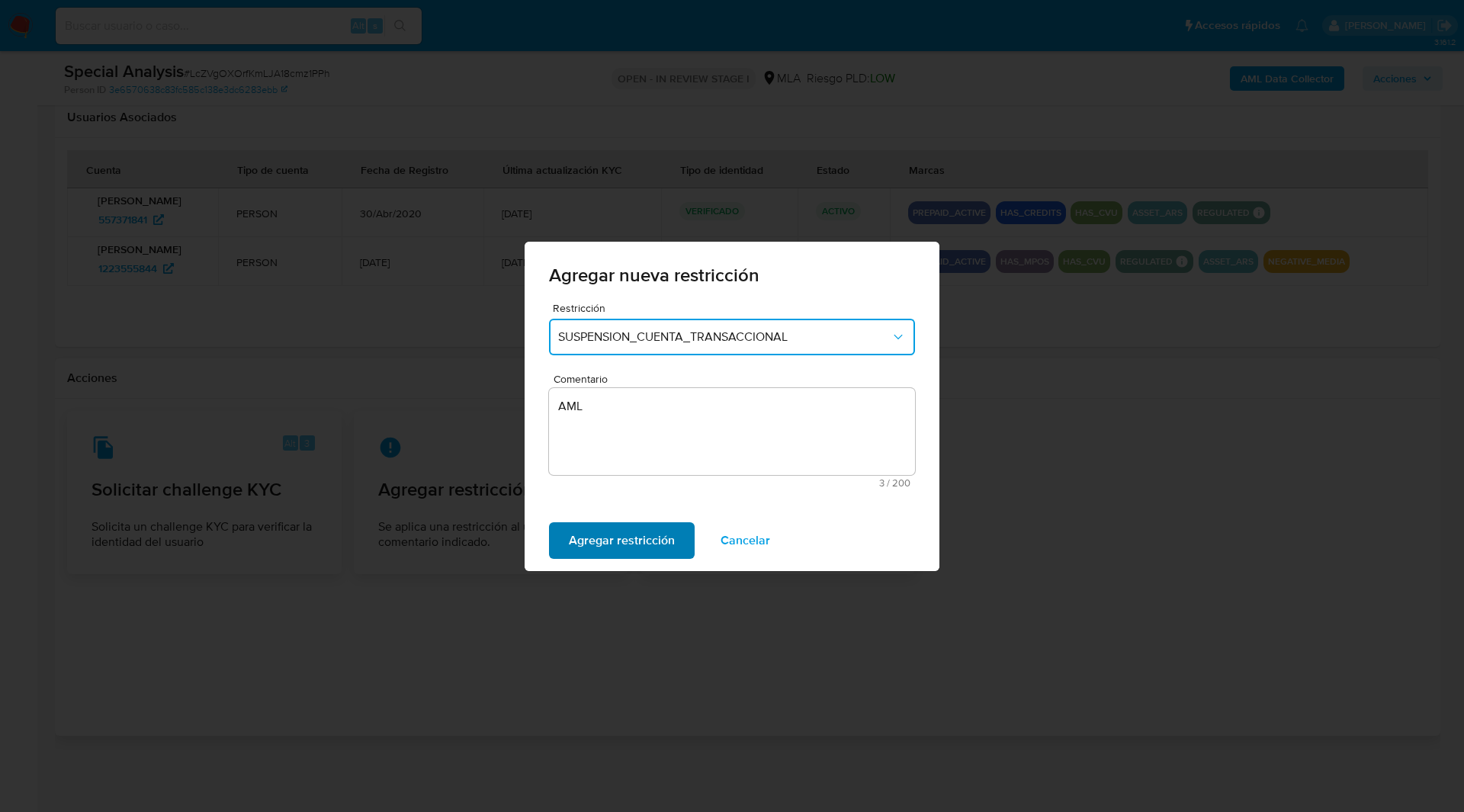
click at [594, 554] on span "Agregar restricción" at bounding box center [621, 541] width 106 height 34
click at [585, 546] on span "Confirmar" at bounding box center [596, 541] width 55 height 34
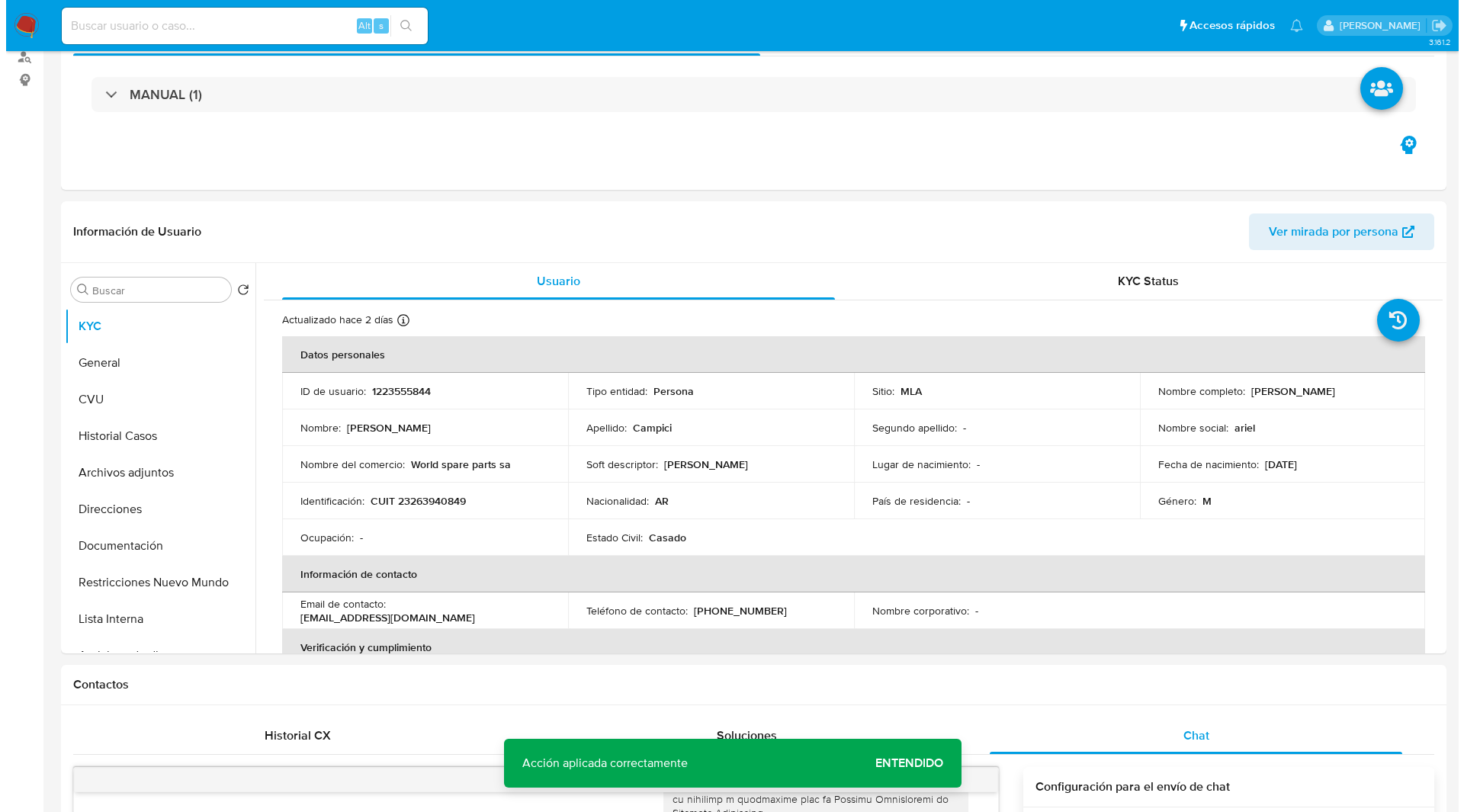
scroll to position [0, 0]
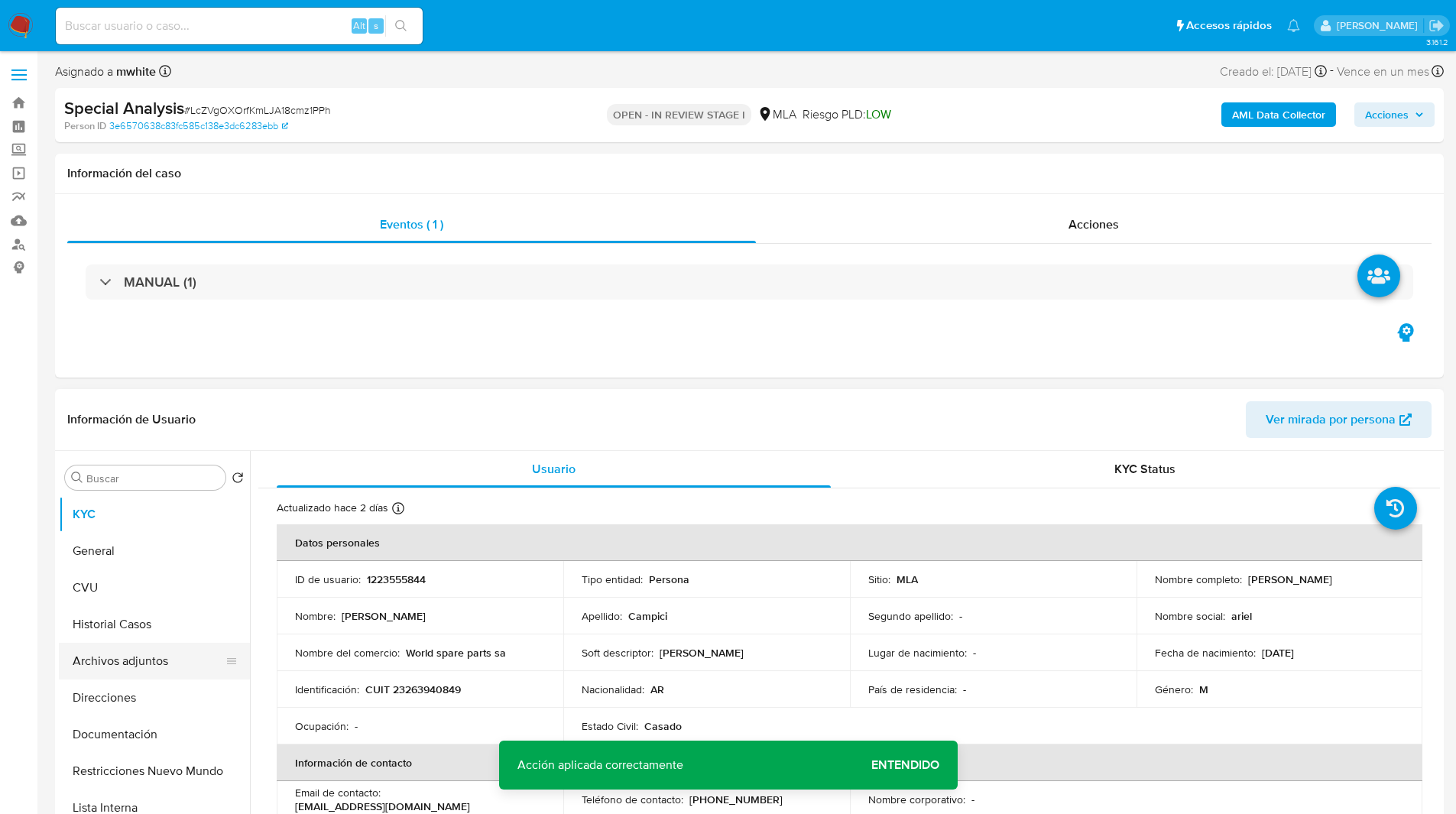
click at [116, 667] on button "Archivos adjuntos" at bounding box center [148, 661] width 179 height 36
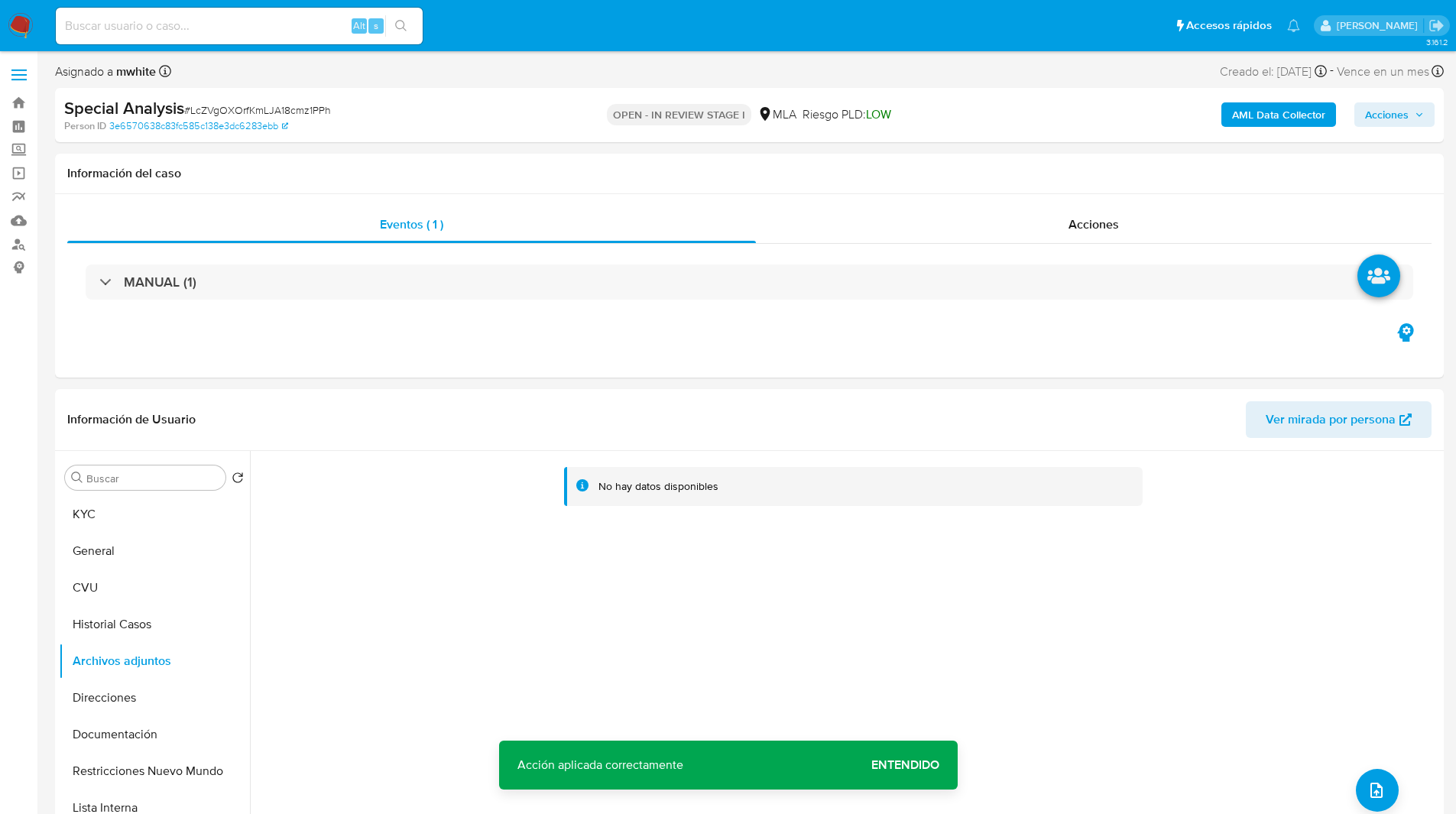
click at [1270, 103] on b "AML Data Collector" at bounding box center [1278, 115] width 93 height 25
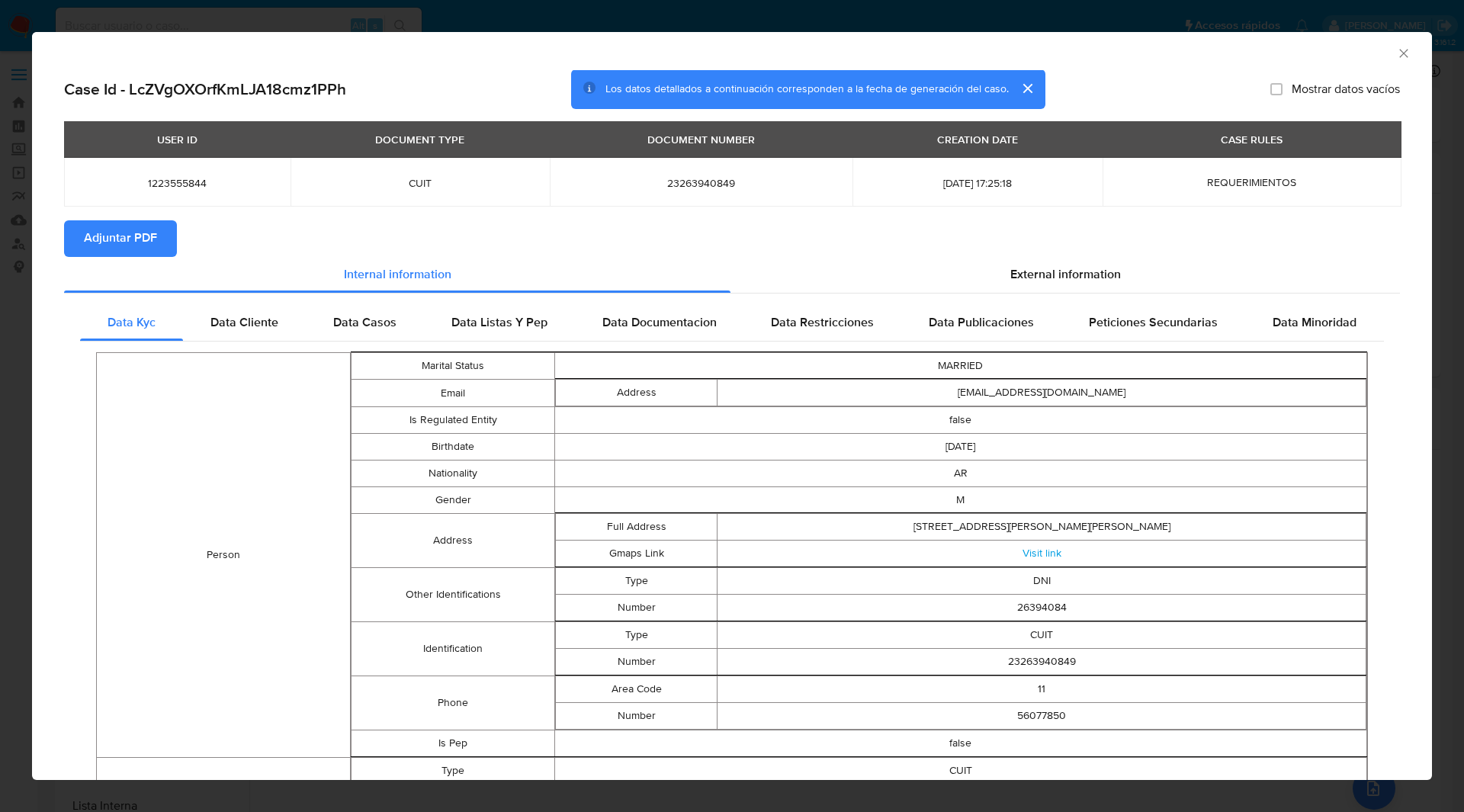
click at [145, 243] on span "Adjuntar PDF" at bounding box center [120, 238] width 73 height 34
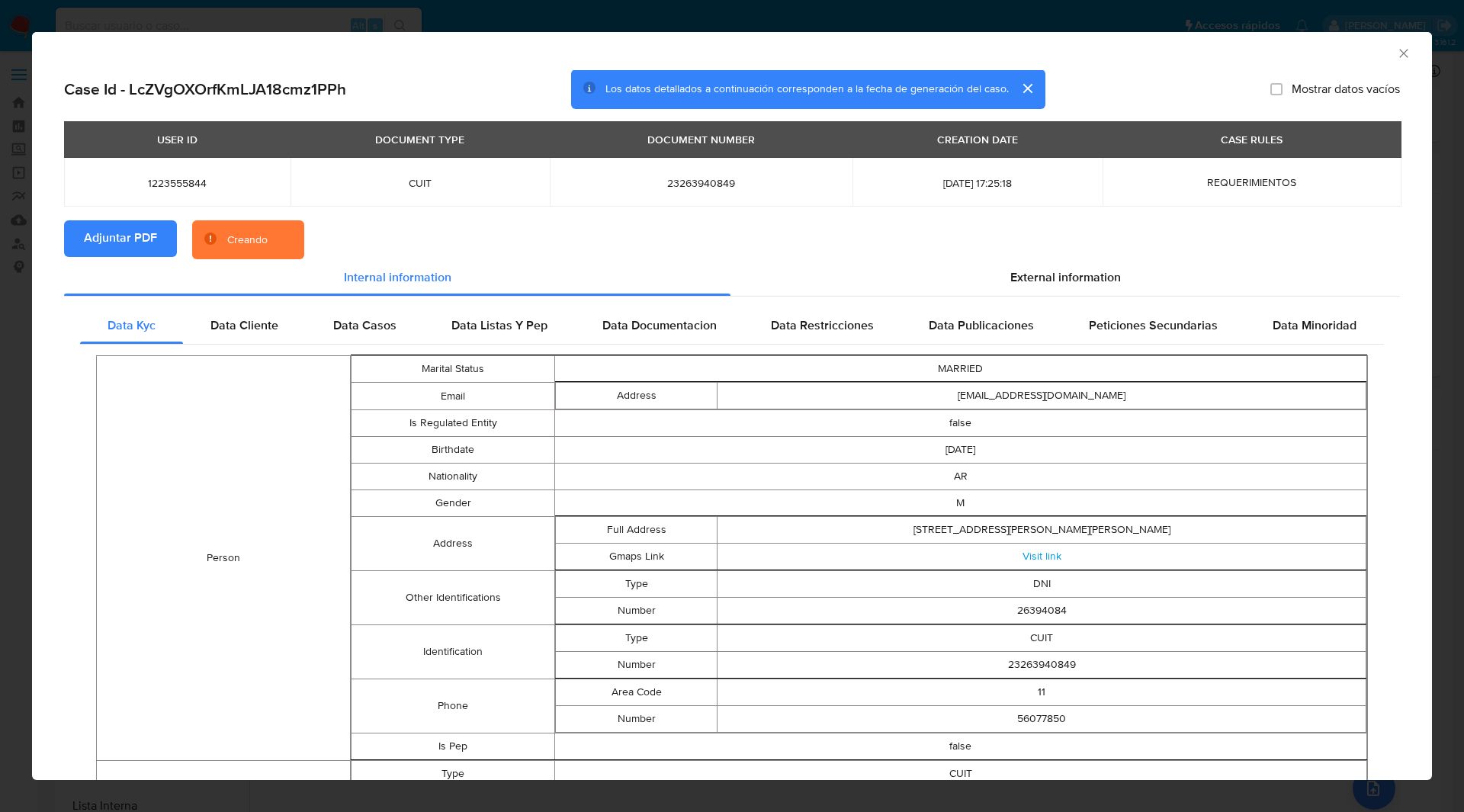
click at [309, 222] on section "Adjuntar PDF Creando" at bounding box center [732, 240] width 1336 height 40
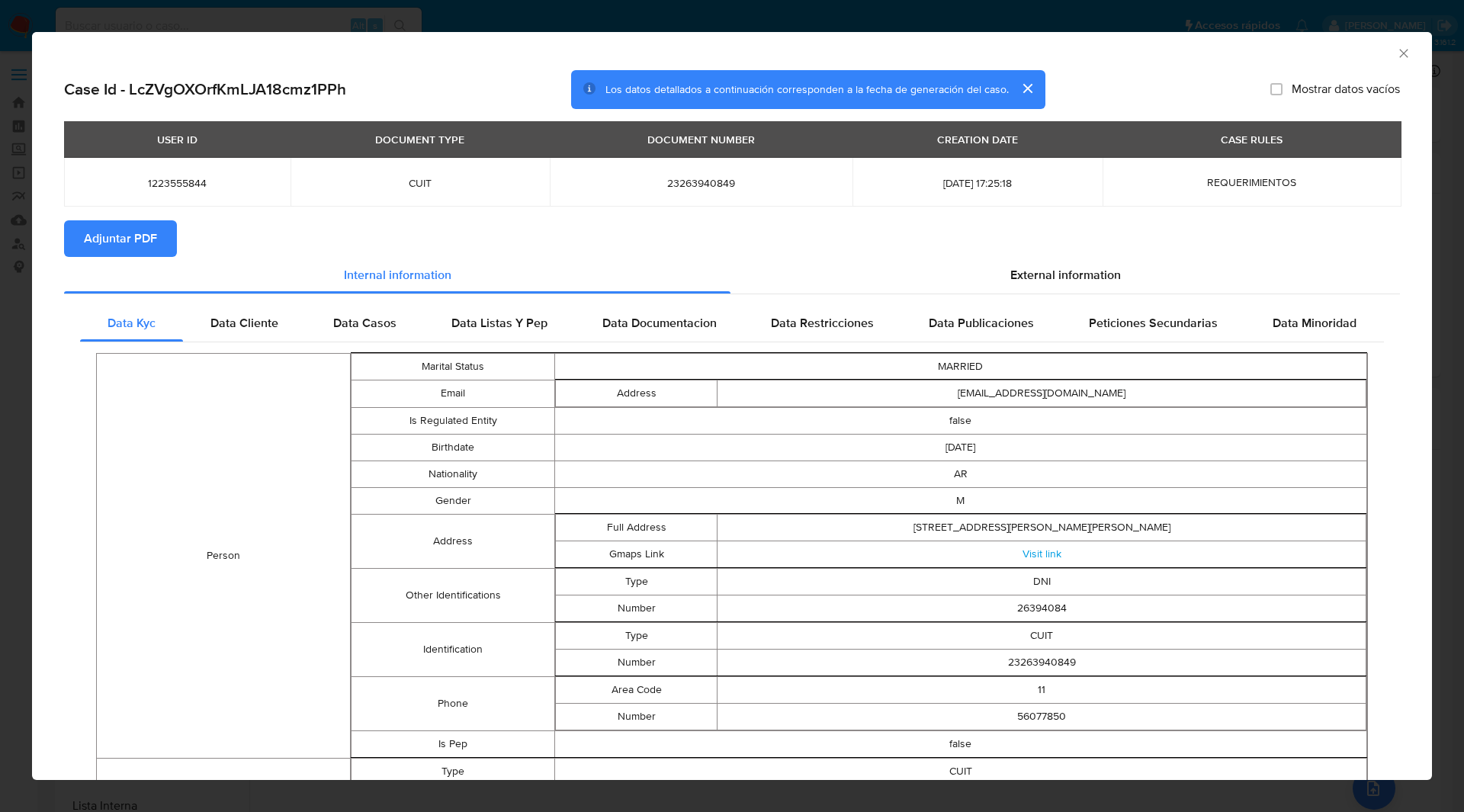
click at [327, 225] on section "Adjuntar PDF" at bounding box center [732, 238] width 1336 height 36
click at [1396, 57] on icon "Cerrar ventana" at bounding box center [1403, 53] width 15 height 15
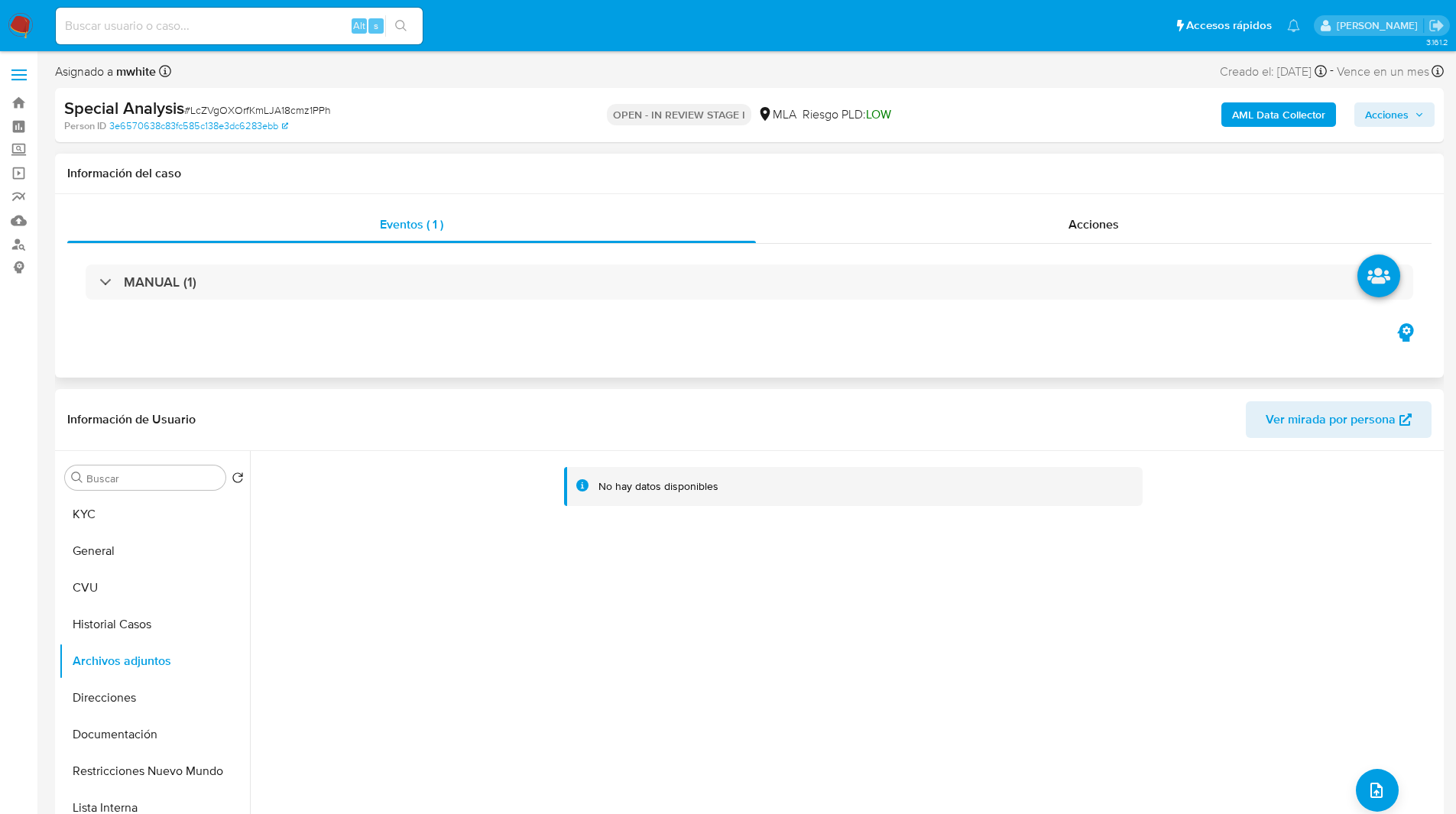
click at [1006, 362] on div "Eventos ( 1 ) Acciones MANUAL (1)" at bounding box center [750, 286] width 1389 height 184
click at [1377, 789] on icon "upload-file" at bounding box center [1376, 790] width 12 height 15
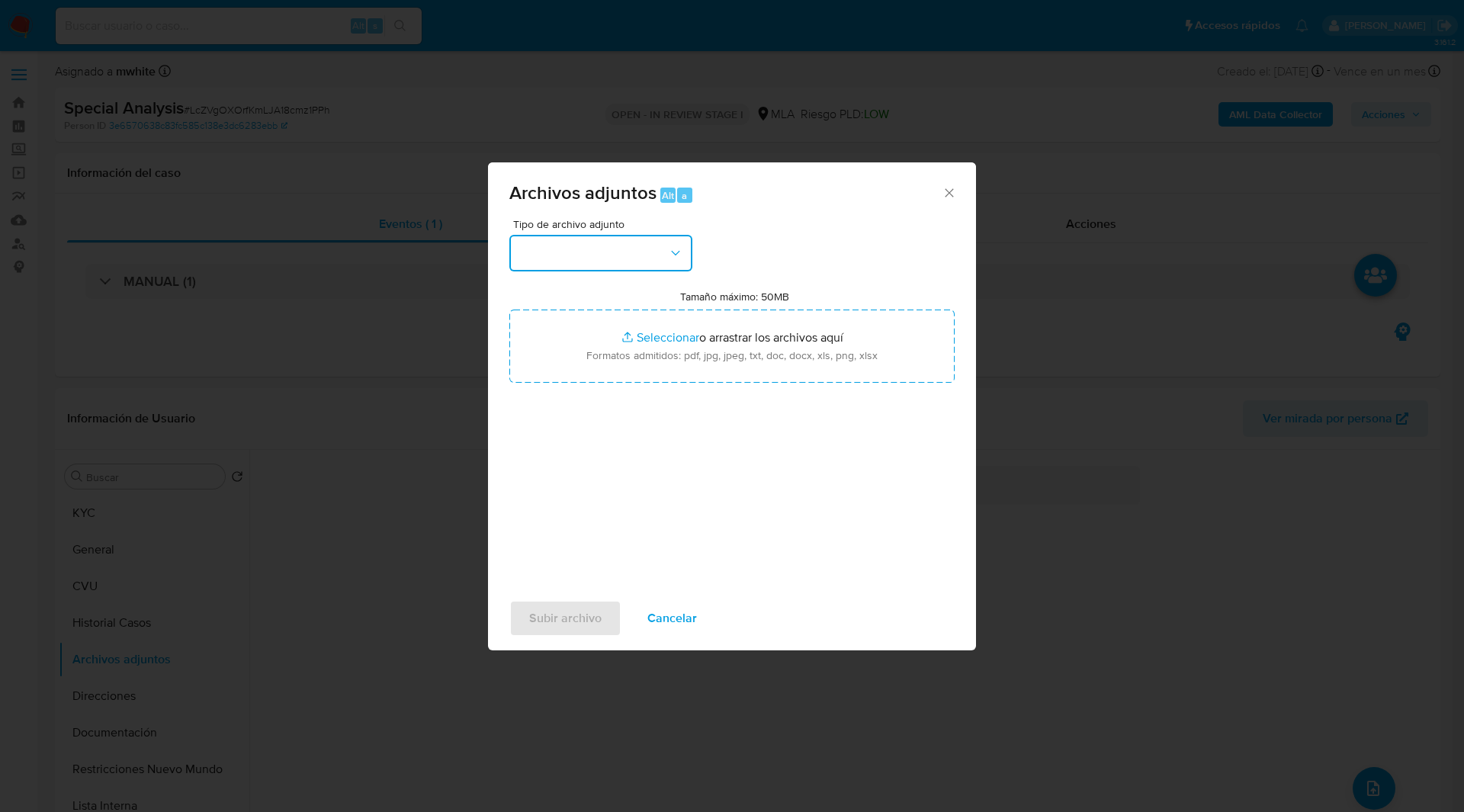
click at [597, 245] on button "button" at bounding box center [601, 253] width 183 height 36
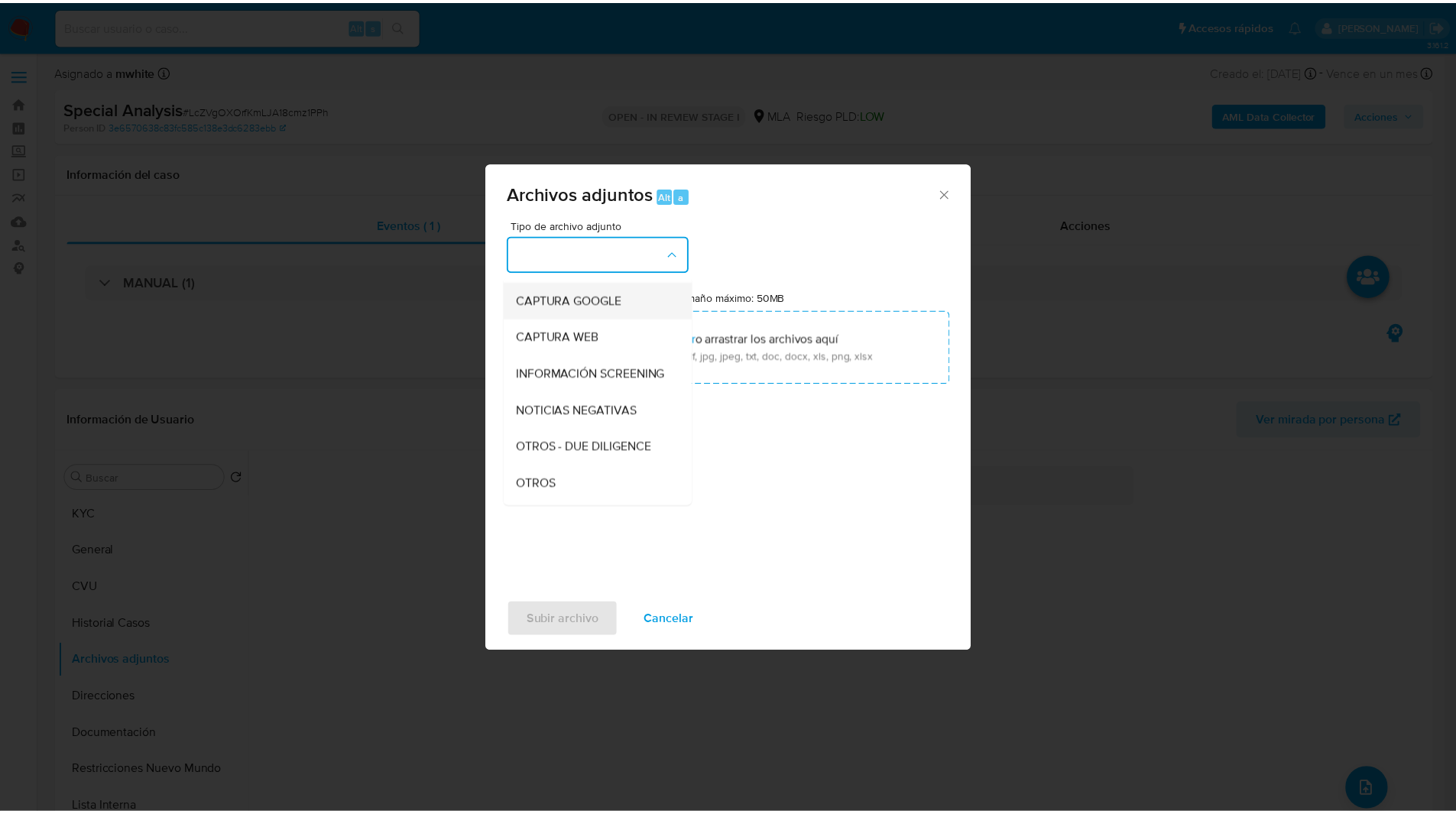
scroll to position [105, 0]
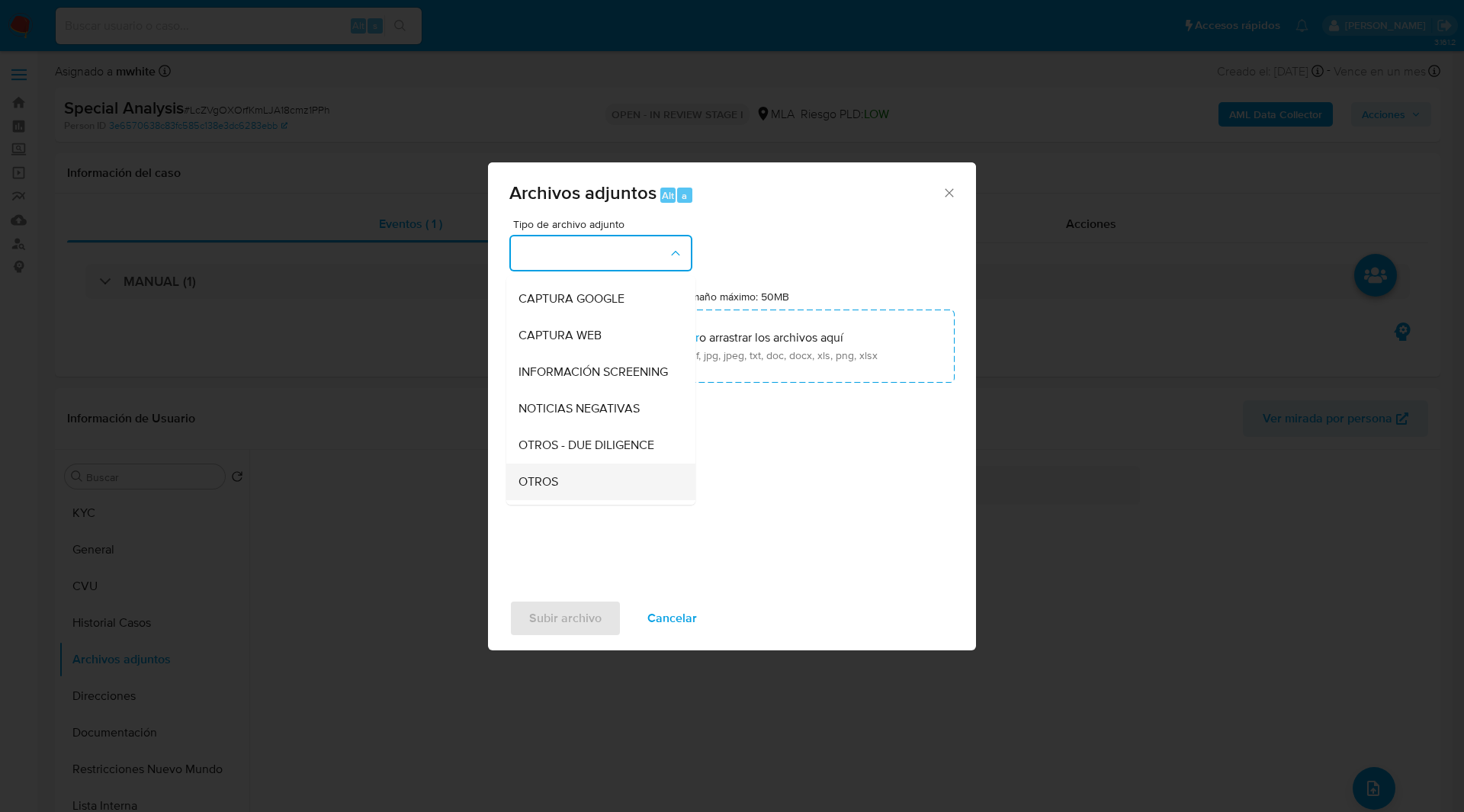
click at [579, 481] on div "OTROS" at bounding box center [596, 482] width 155 height 36
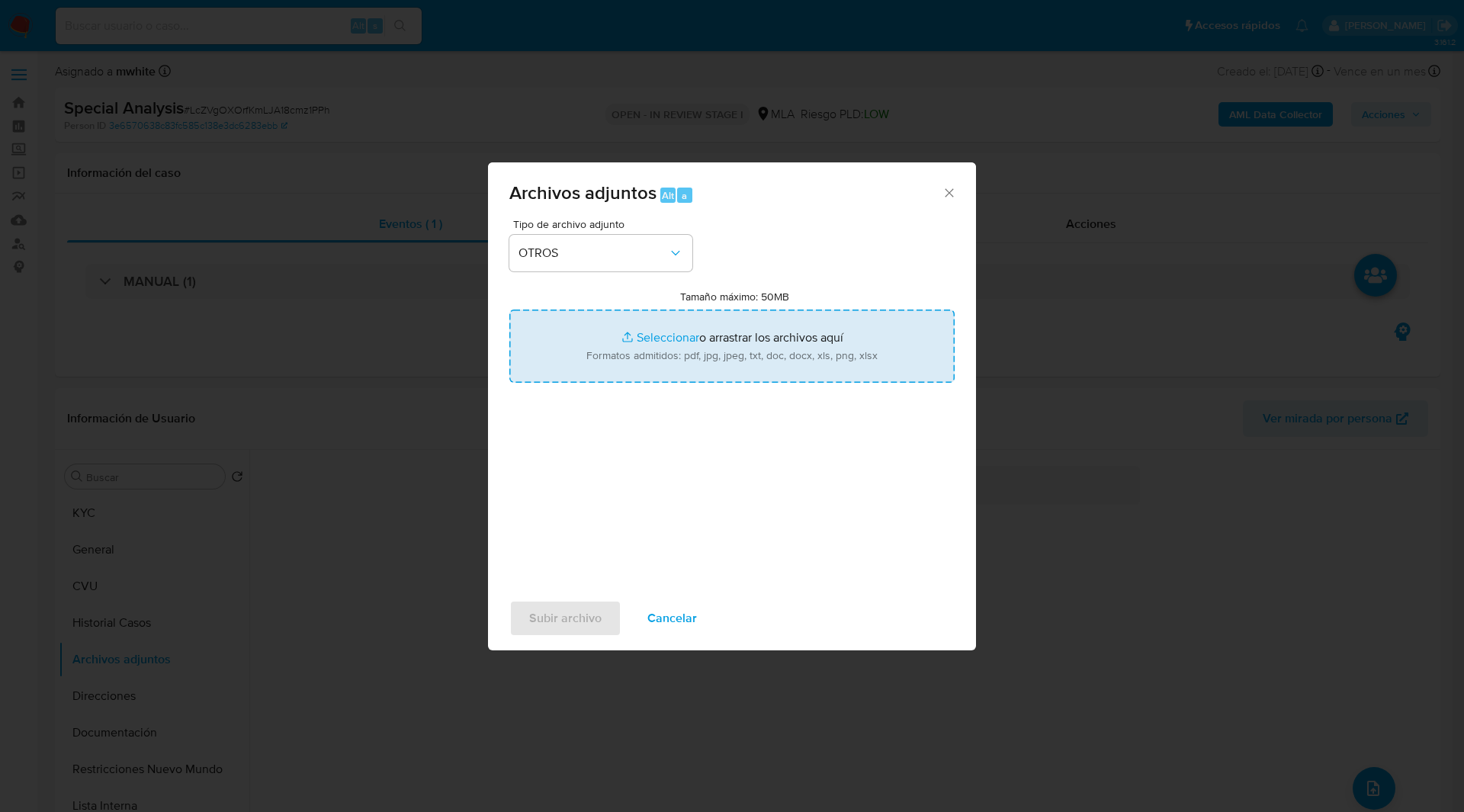
type input "C:\fakepath\Caselog LcZVgOXOrfKmLJA18cmz1PPh_2025_09_22_10_38_41.docx"
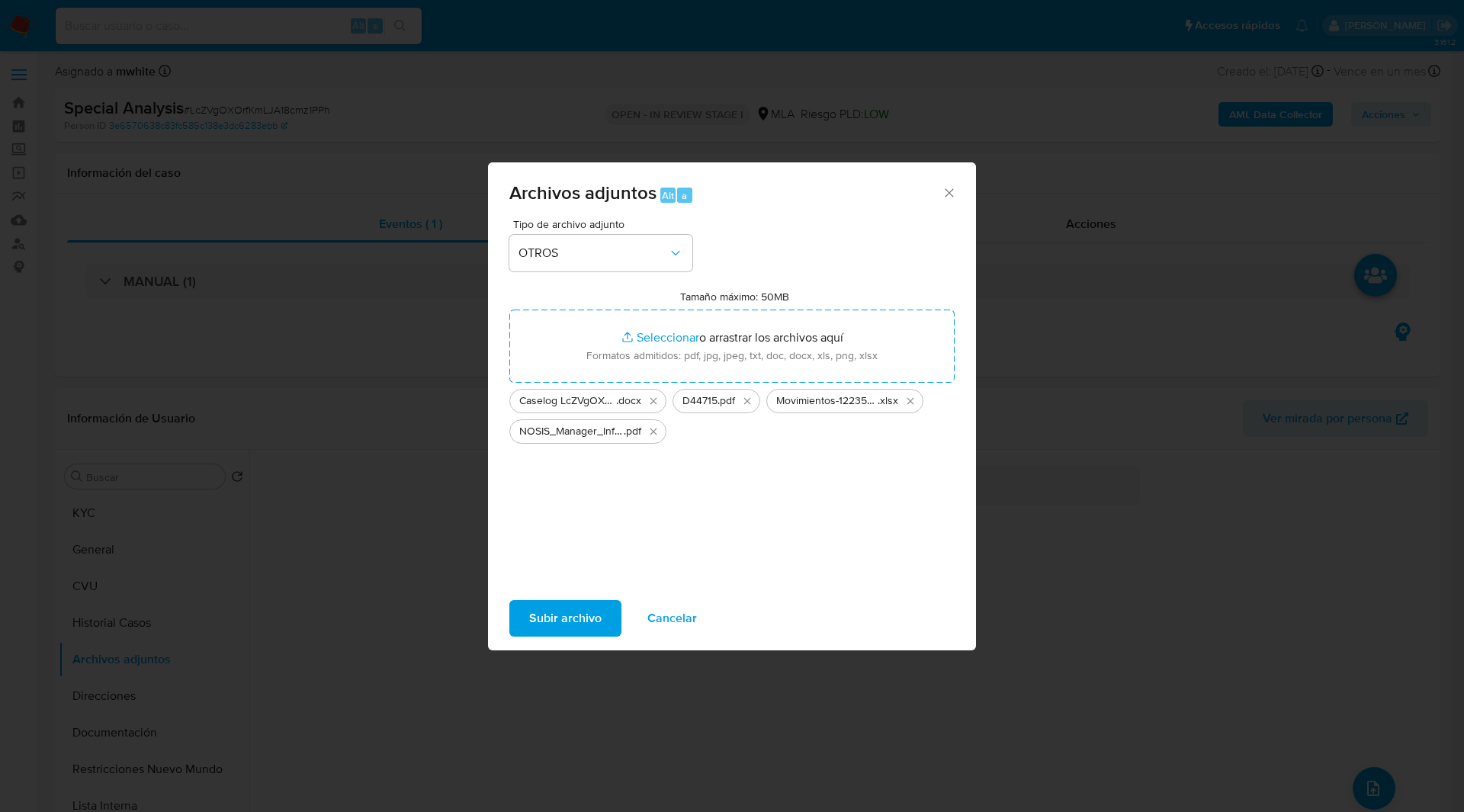
click at [579, 628] on span "Subir archivo" at bounding box center [565, 618] width 73 height 34
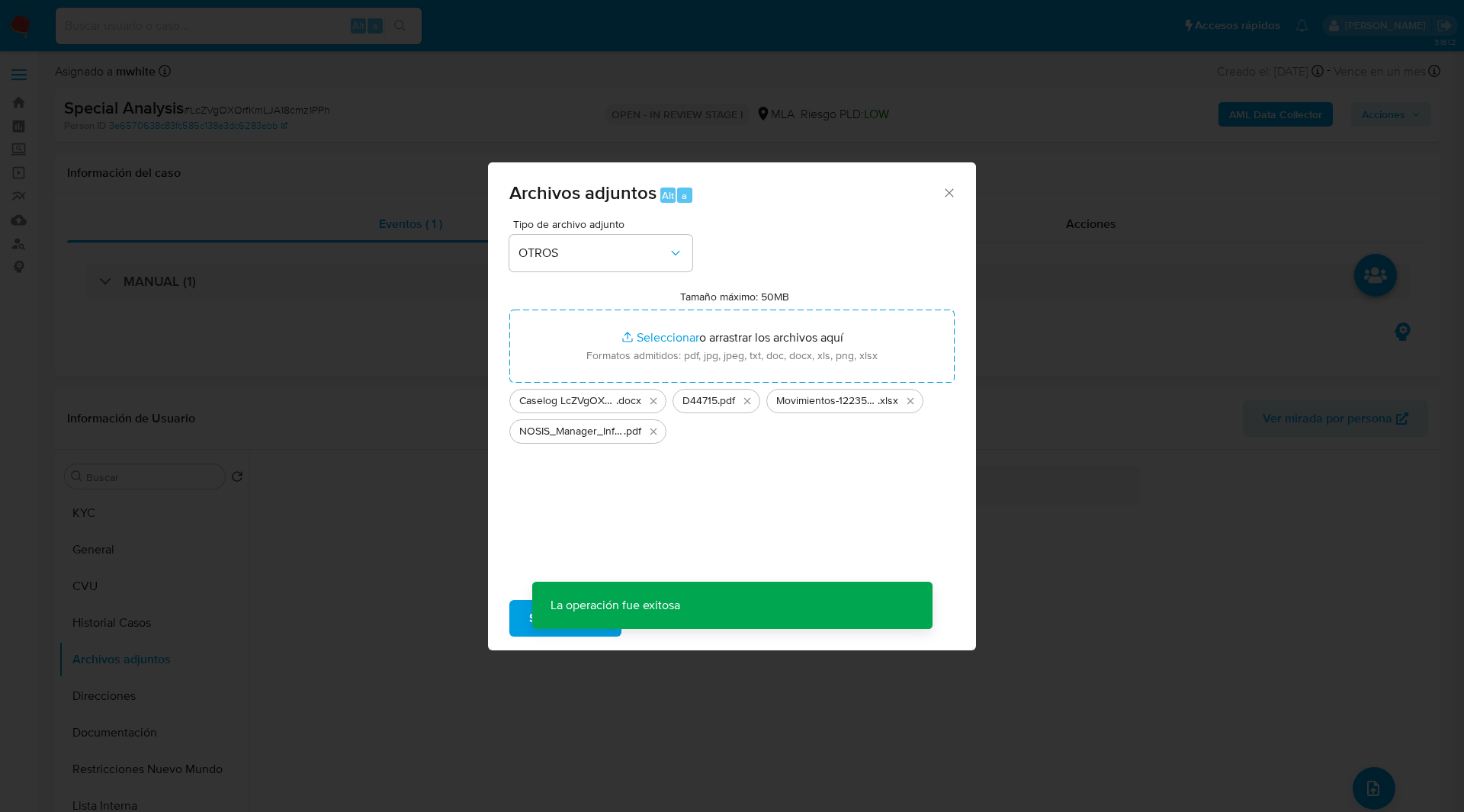
click at [786, 200] on span "Archivos adjuntos Alt a" at bounding box center [725, 194] width 432 height 20
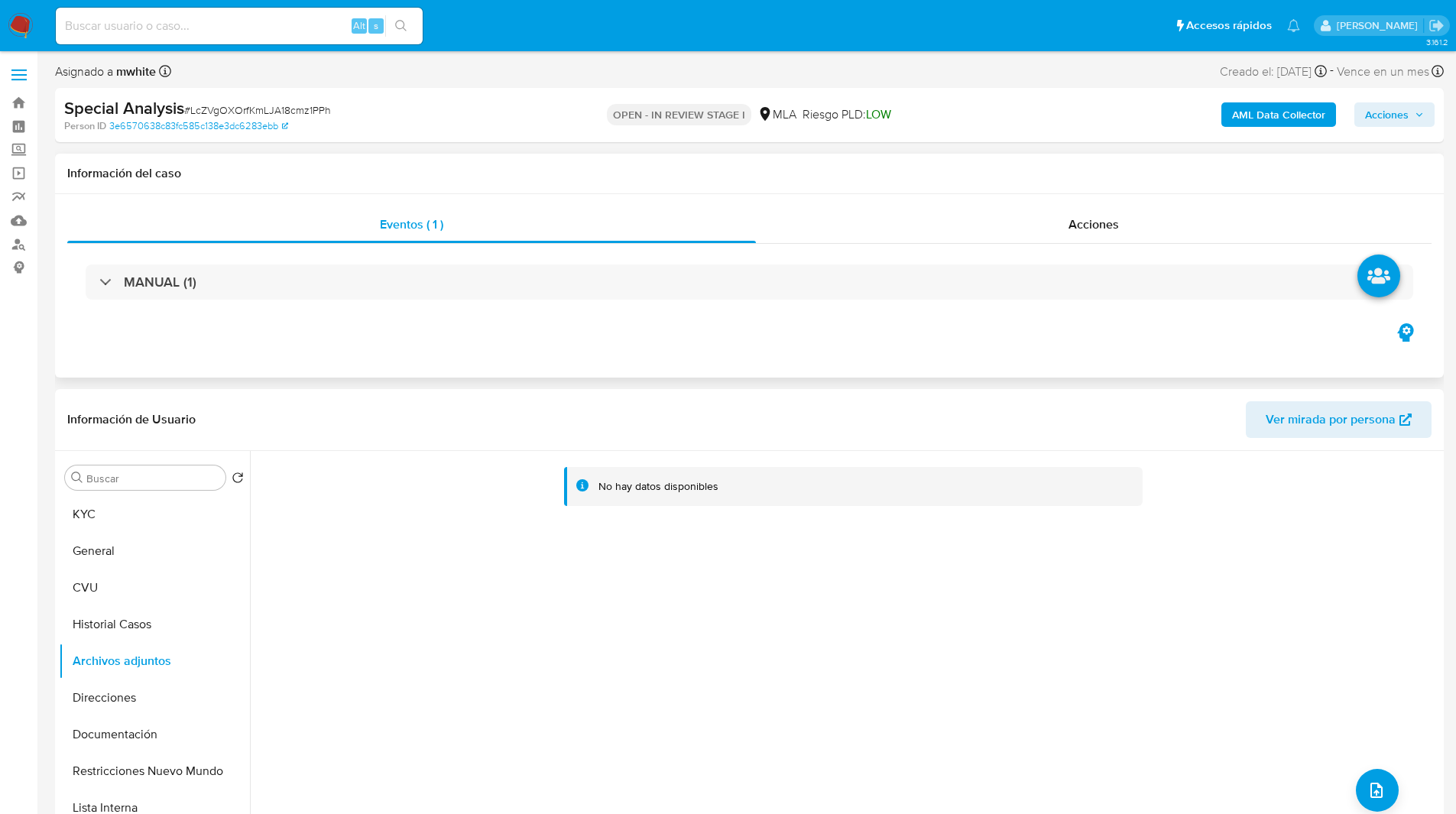
click at [893, 167] on h1 "Información del caso" at bounding box center [749, 173] width 1364 height 15
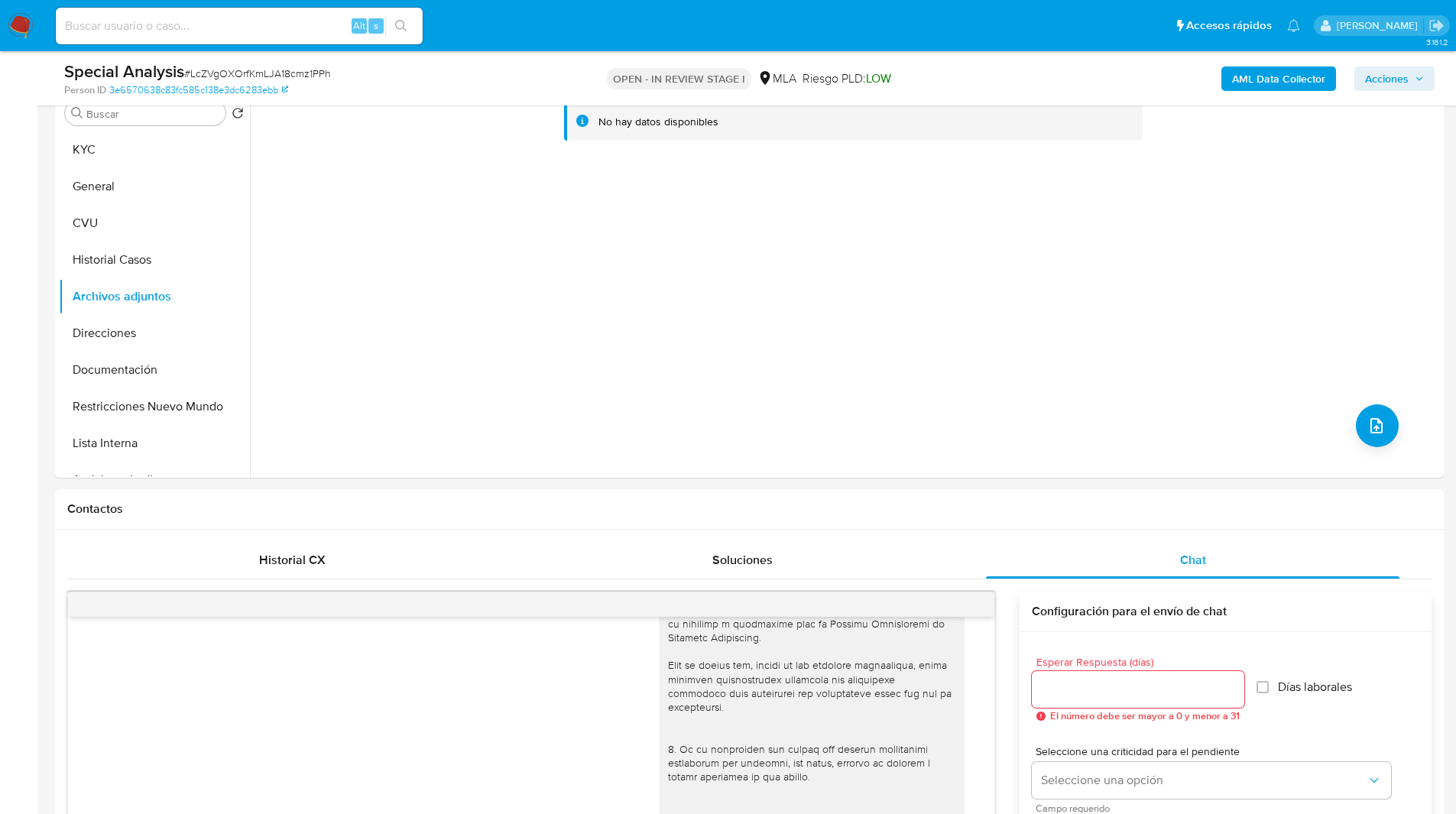
scroll to position [0, 0]
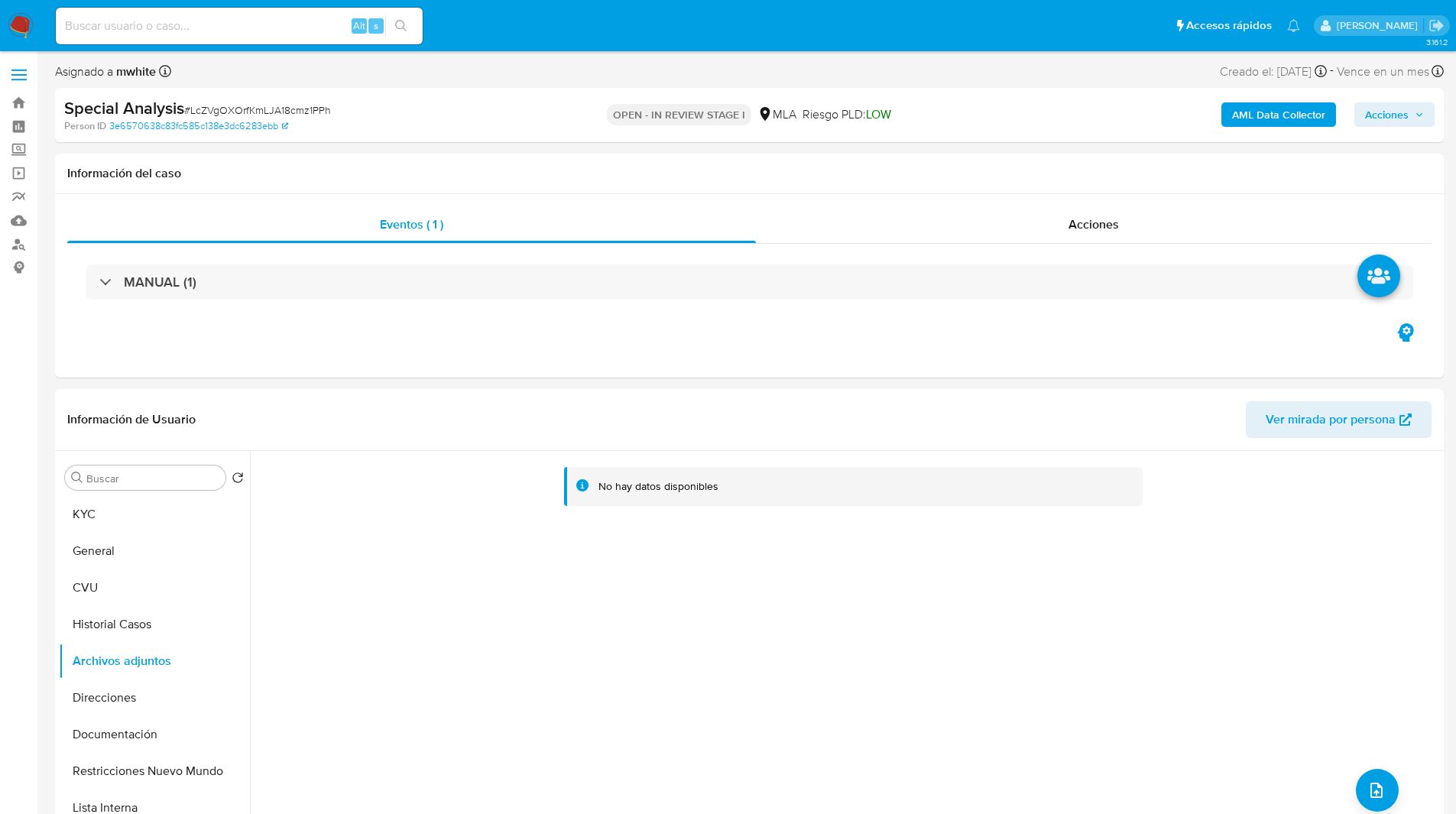
click at [1397, 116] on span "Acciones" at bounding box center [1387, 115] width 44 height 25
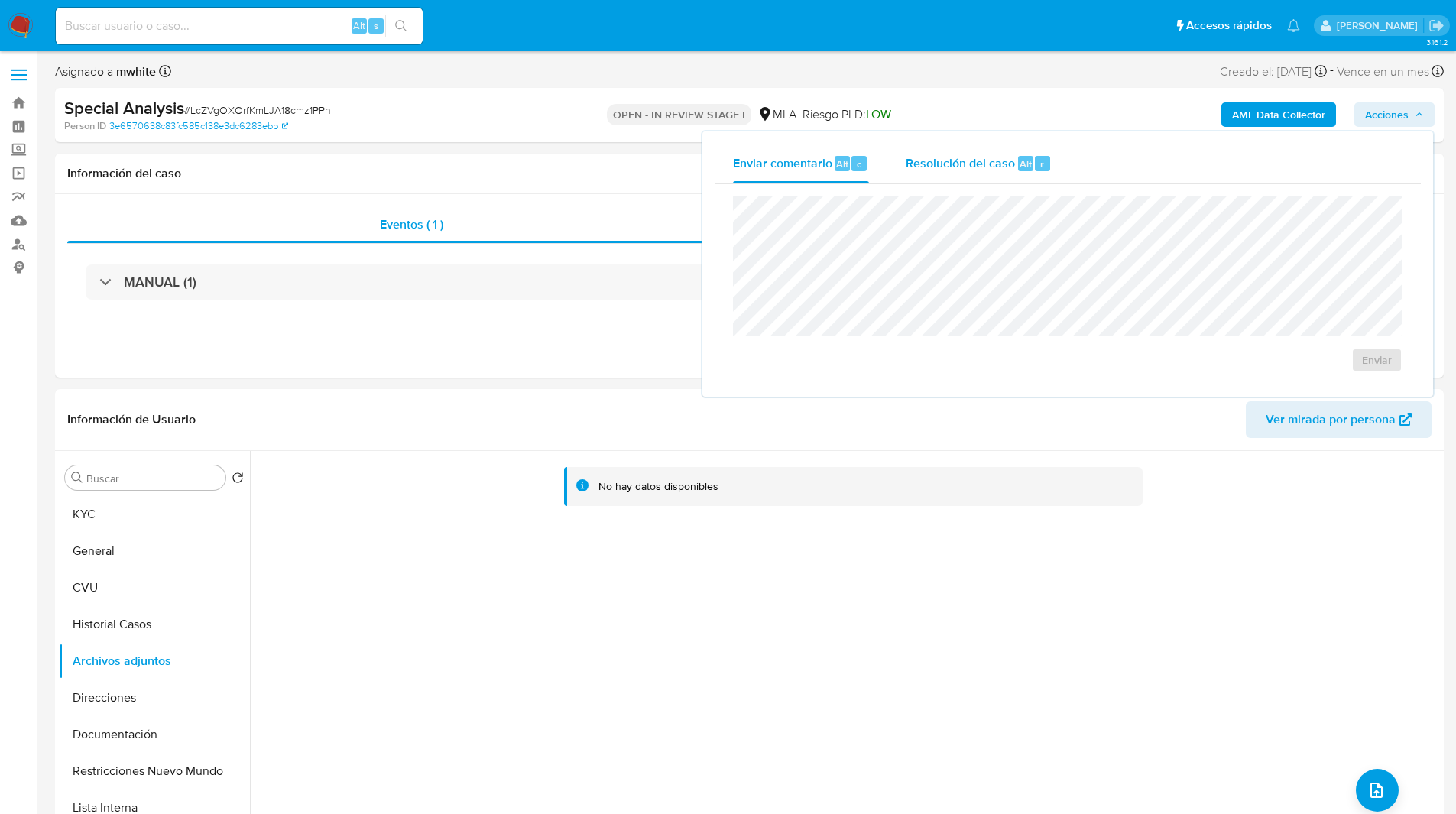
click at [1023, 182] on div "Resolución del caso Alt r" at bounding box center [979, 164] width 146 height 40
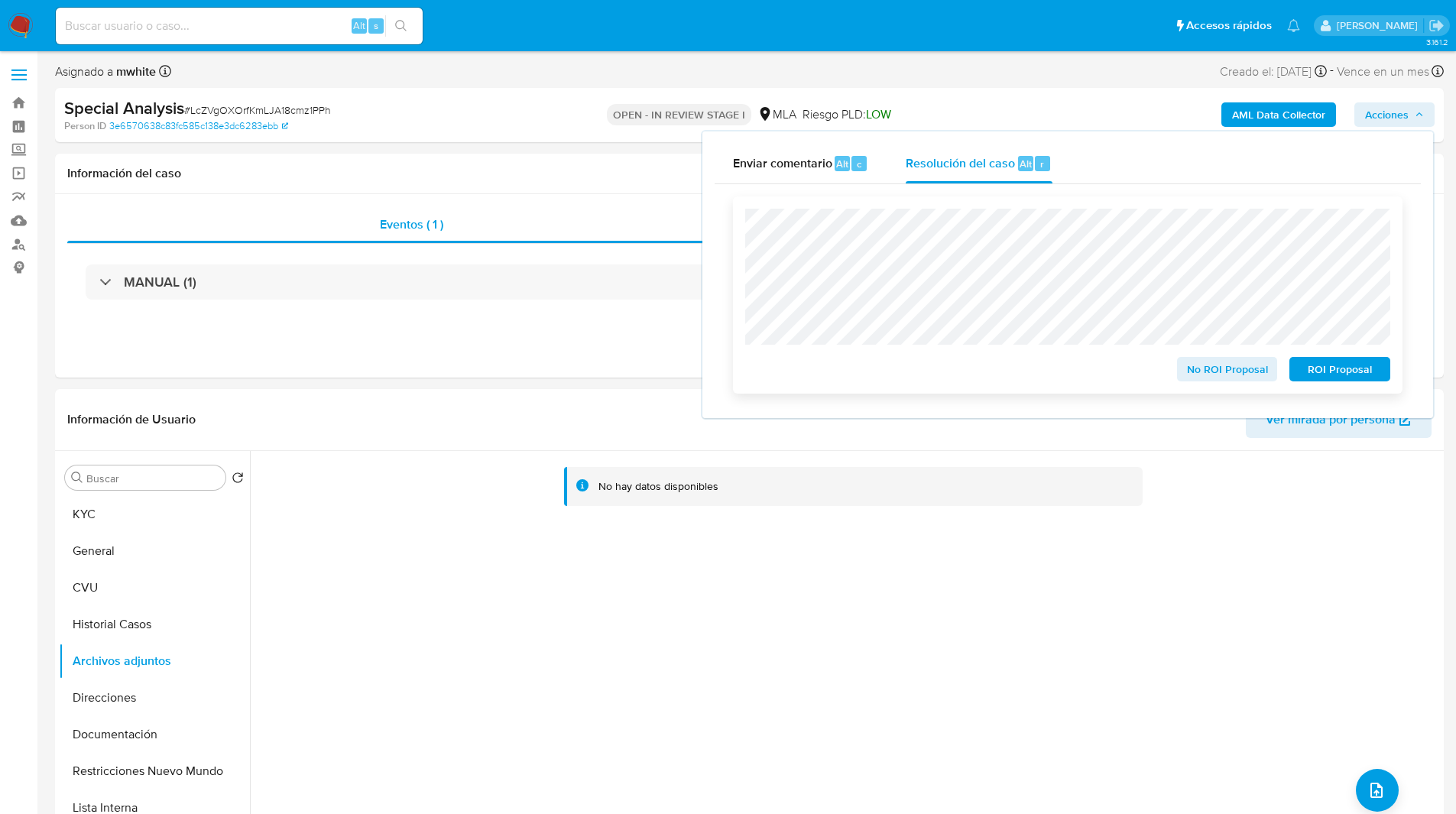
click at [1323, 379] on span "ROI Proposal" at bounding box center [1339, 369] width 79 height 22
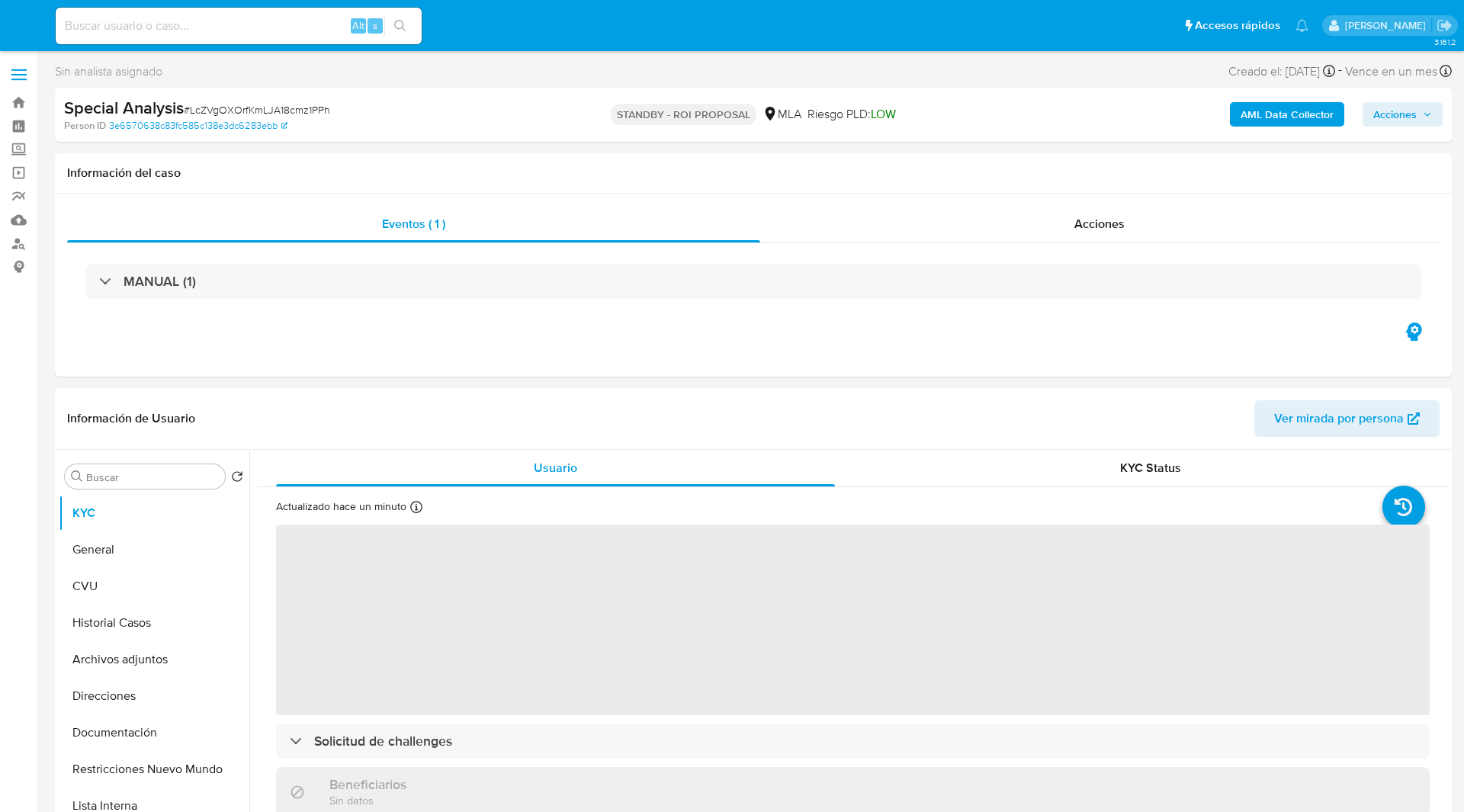
select select "10"
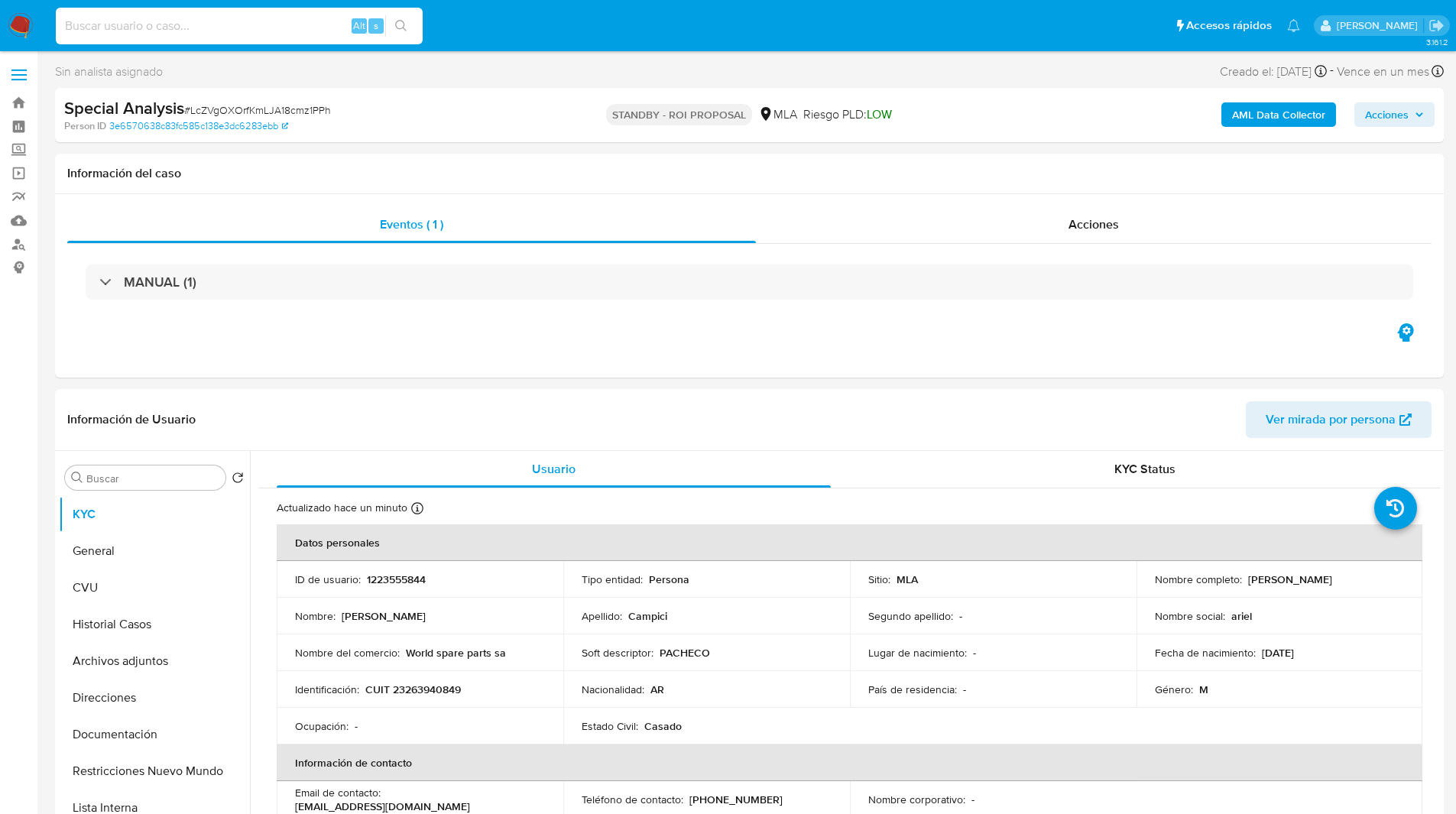
click at [261, 30] on input at bounding box center [238, 26] width 366 height 20
paste input "IyDEGJbbgOy737Mh0DY8FOd2"
type input "IyDEGJbbgOy737Mh0DY8FOd2"
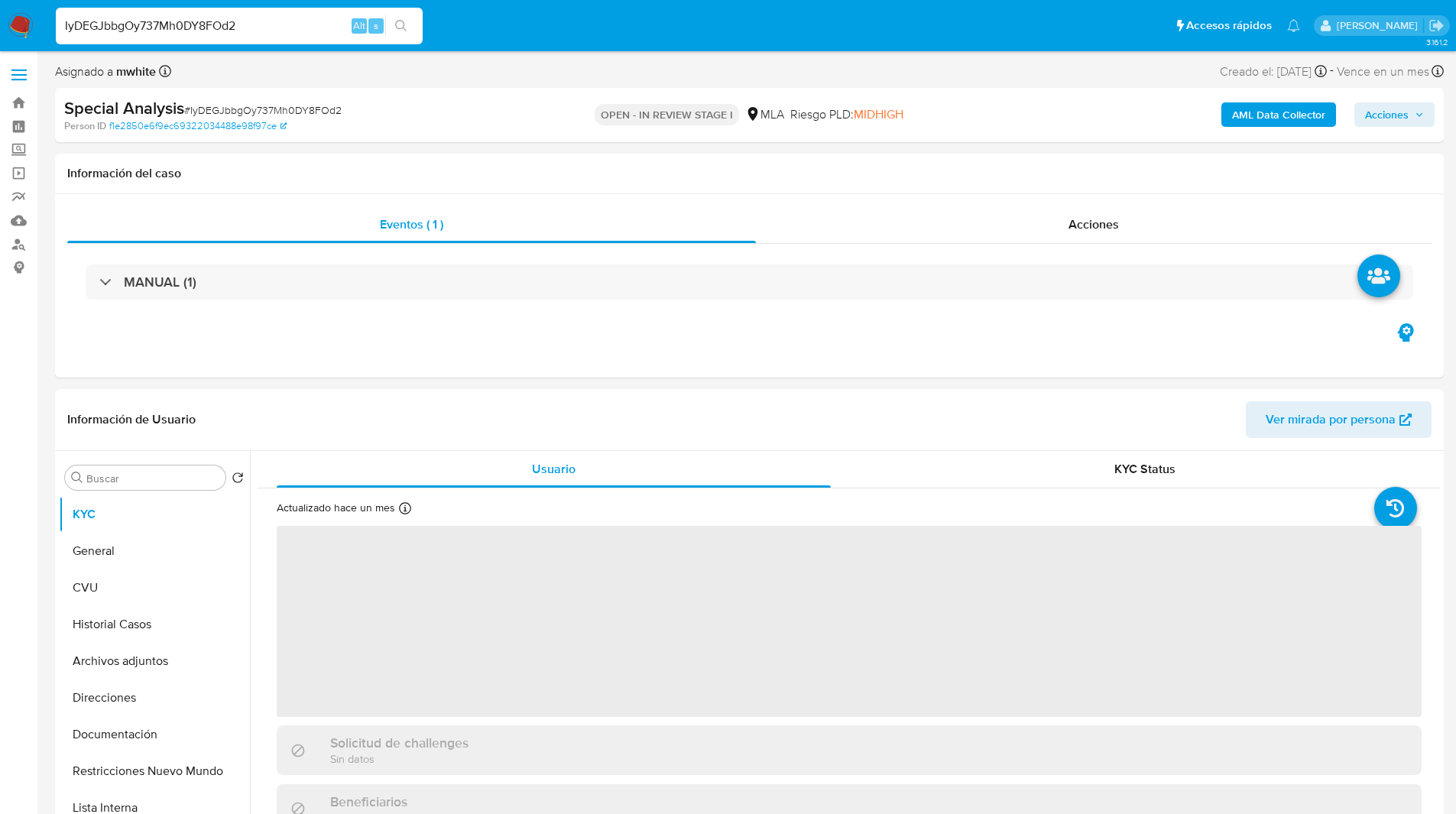
select select "10"
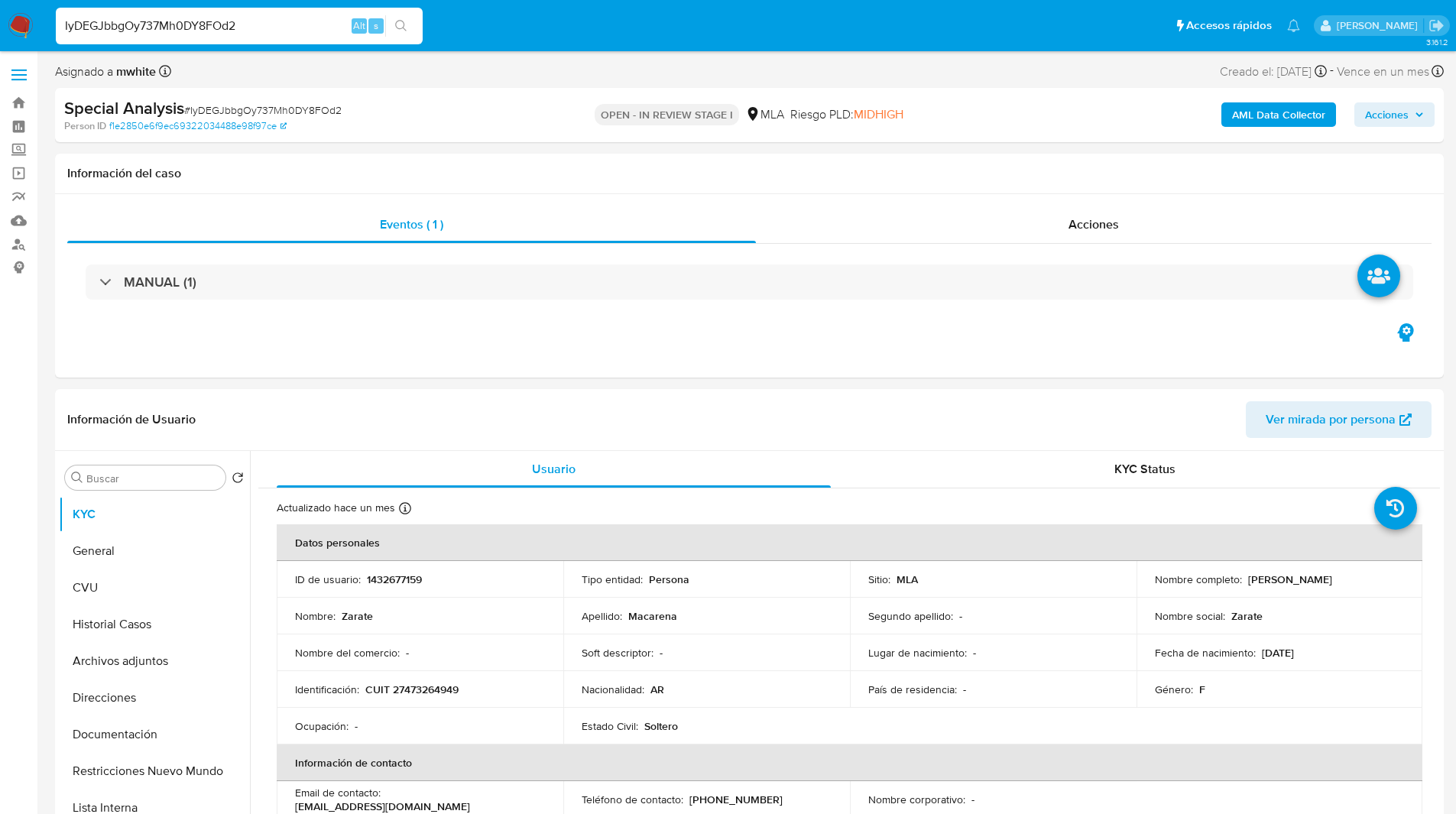
click at [426, 130] on div "Person ID f1e2850e6f9ec69322034488e98f97ce" at bounding box center [290, 126] width 453 height 14
click at [433, 122] on div "Person ID f1e2850e6f9ec69322034488e98f97ce" at bounding box center [290, 126] width 453 height 14
click at [456, 124] on div "Person ID f1e2850e6f9ec69322034488e98f97ce" at bounding box center [290, 126] width 453 height 14
click at [388, 120] on div "Person ID f1e2850e6f9ec69322034488e98f97ce" at bounding box center [290, 126] width 453 height 14
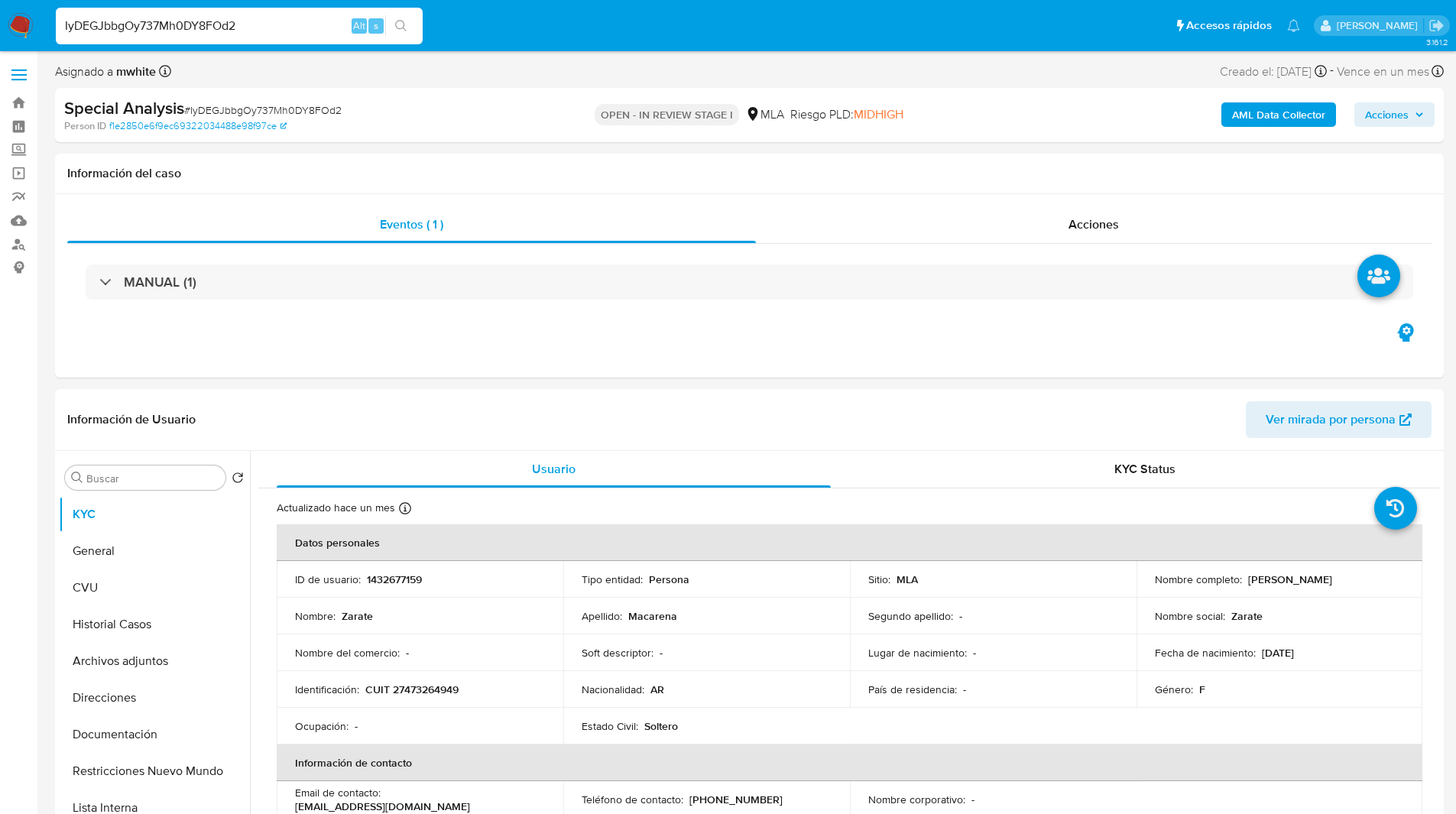
click at [441, 118] on div "Special Analysis # IyDEGJbbgOy737Mh0DY8FOd2" at bounding box center [290, 108] width 451 height 23
click at [312, 112] on span "# IyDEGJbbgOy737Mh0DY8FOd2" at bounding box center [263, 110] width 157 height 15
click at [428, 126] on div "Person ID f1e2850e6f9ec69322034488e98f97ce" at bounding box center [290, 126] width 453 height 14
click at [450, 118] on div "Special Analysis # IyDEGJbbgOy737Mh0DY8FOd2" at bounding box center [290, 108] width 451 height 23
click at [788, 75] on div "Asignado a mwhite Asignado el: 29/07/2025 20:00:31 Creado el: 29/07/2025 Creado…" at bounding box center [750, 74] width 1389 height 26
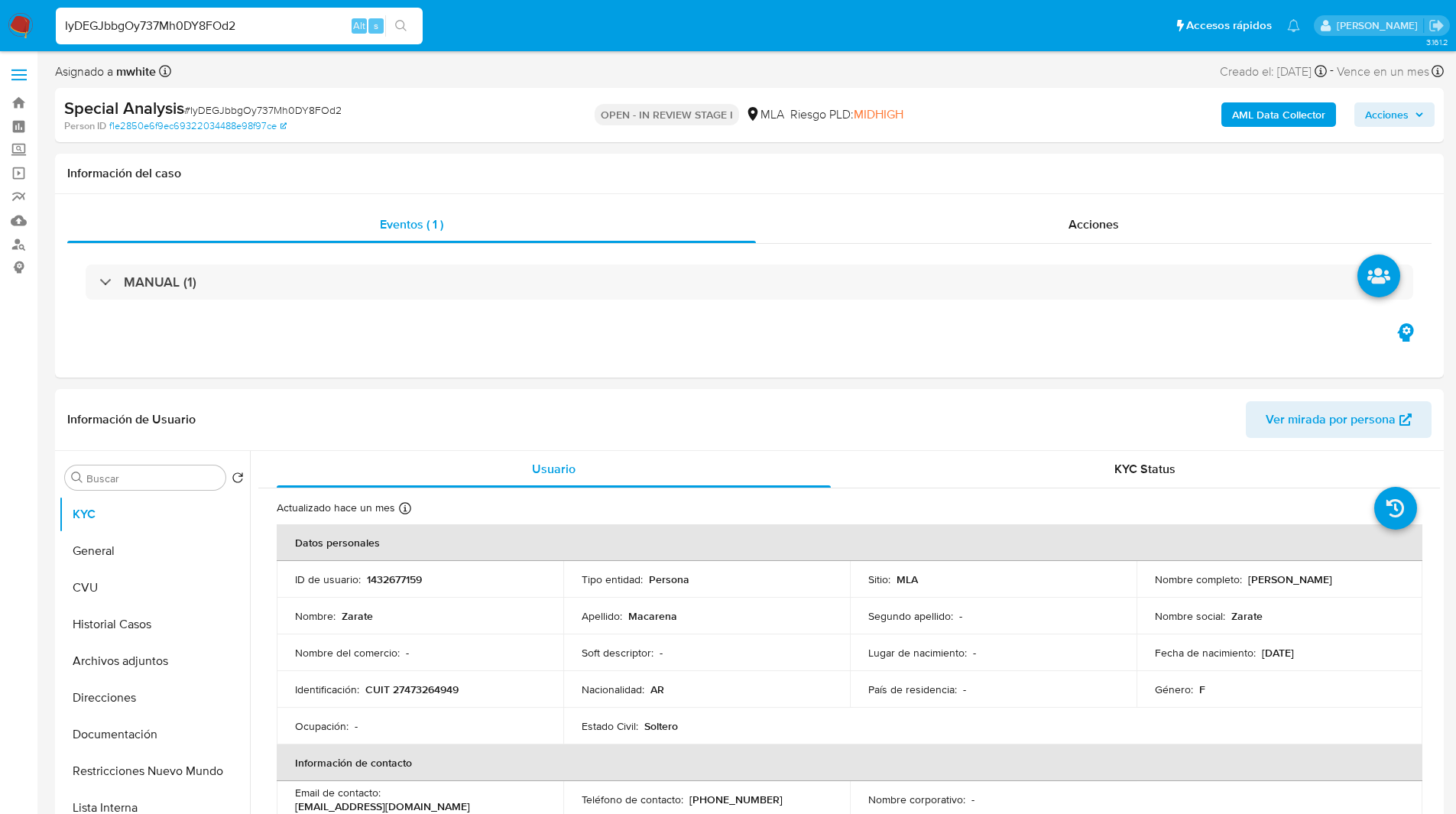
click at [513, 35] on ul "Pausado Ver notificaciones IyDEGJbbgOy737Mh0DY8FOd2 Alt s Accesos rápidos Presi…" at bounding box center [678, 25] width 1259 height 38
click at [484, 9] on ul "Pausado Ver notificaciones IyDEGJbbgOy737Mh0DY8FOd2 Alt s Accesos rápidos Presi…" at bounding box center [678, 25] width 1259 height 38
click at [931, 165] on h1 "Información del caso" at bounding box center [749, 173] width 1364 height 15
click at [263, 41] on div "IyDEGJbbgOy737Mh0DY8FOd2 Alt s" at bounding box center [238, 26] width 366 height 36
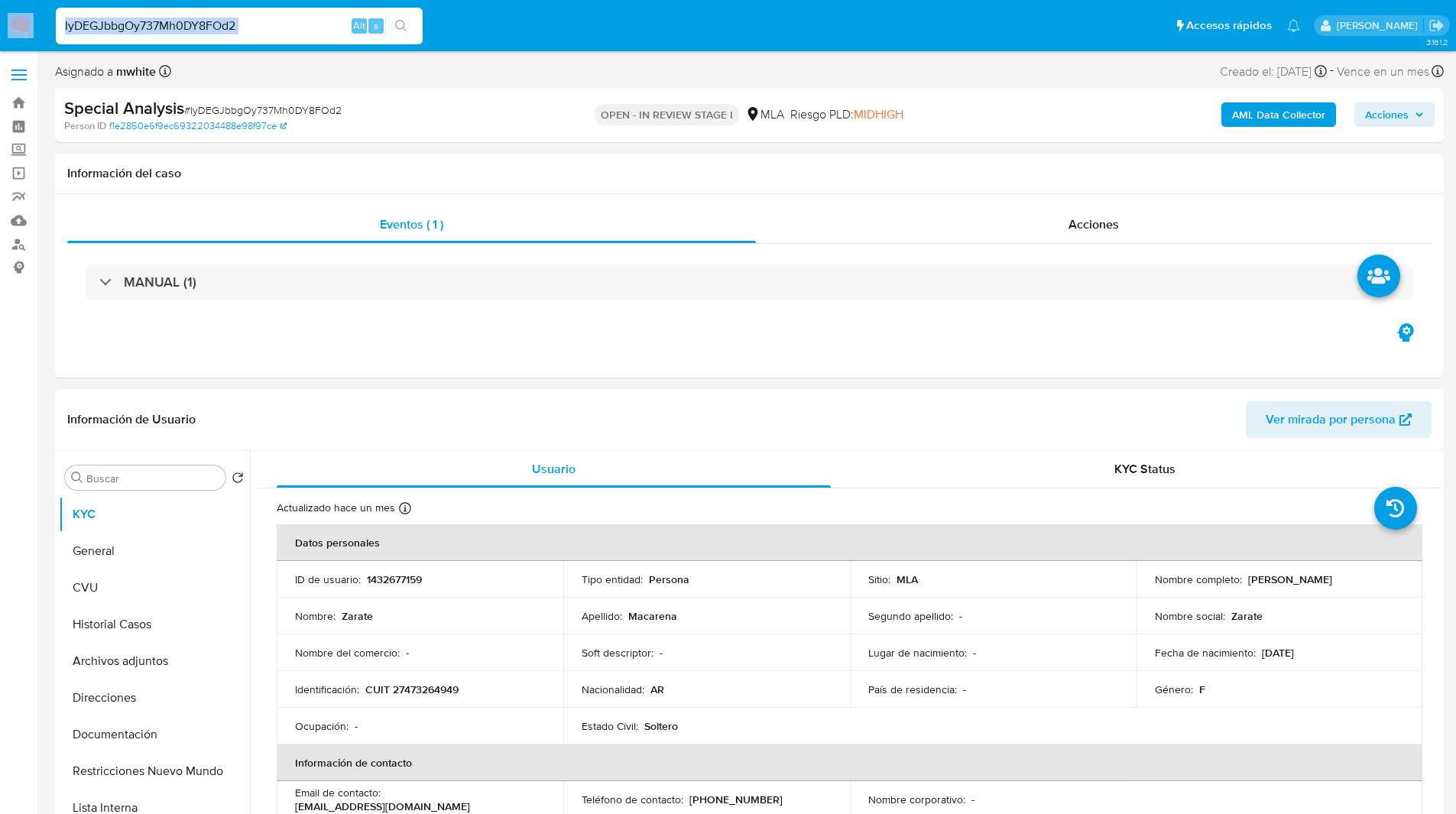
click at [251, 30] on input "IyDEGJbbgOy737Mh0DY8FOd2" at bounding box center [238, 26] width 366 height 20
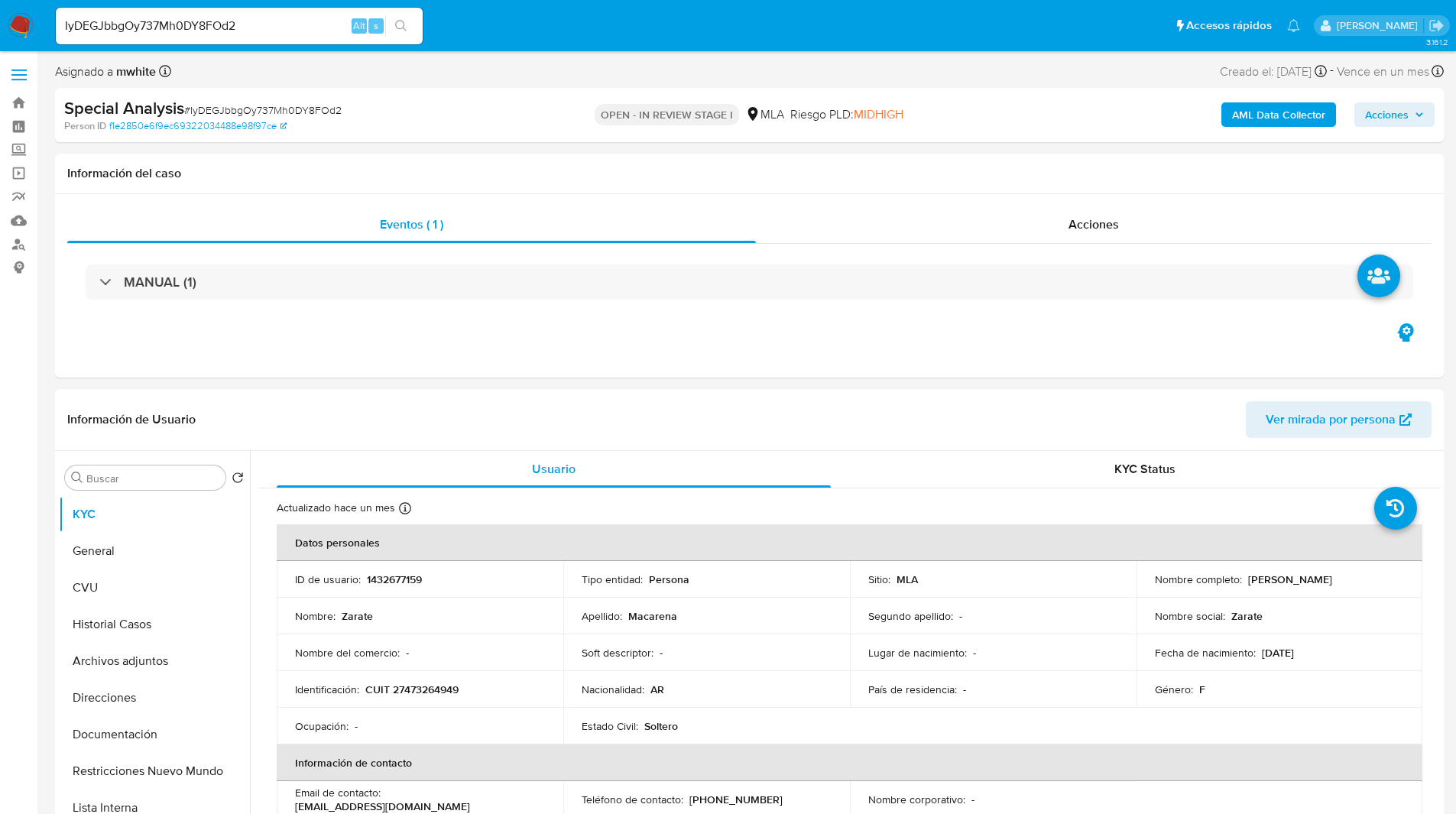
click at [832, 420] on header "Información de Usuario Ver mirada por persona" at bounding box center [749, 419] width 1364 height 36
click at [788, 373] on div "Eventos ( 1 ) Acciones MANUAL (1)" at bounding box center [750, 286] width 1389 height 184
click at [400, 572] on p "1432677159" at bounding box center [394, 579] width 55 height 14
copy p "1432677159"
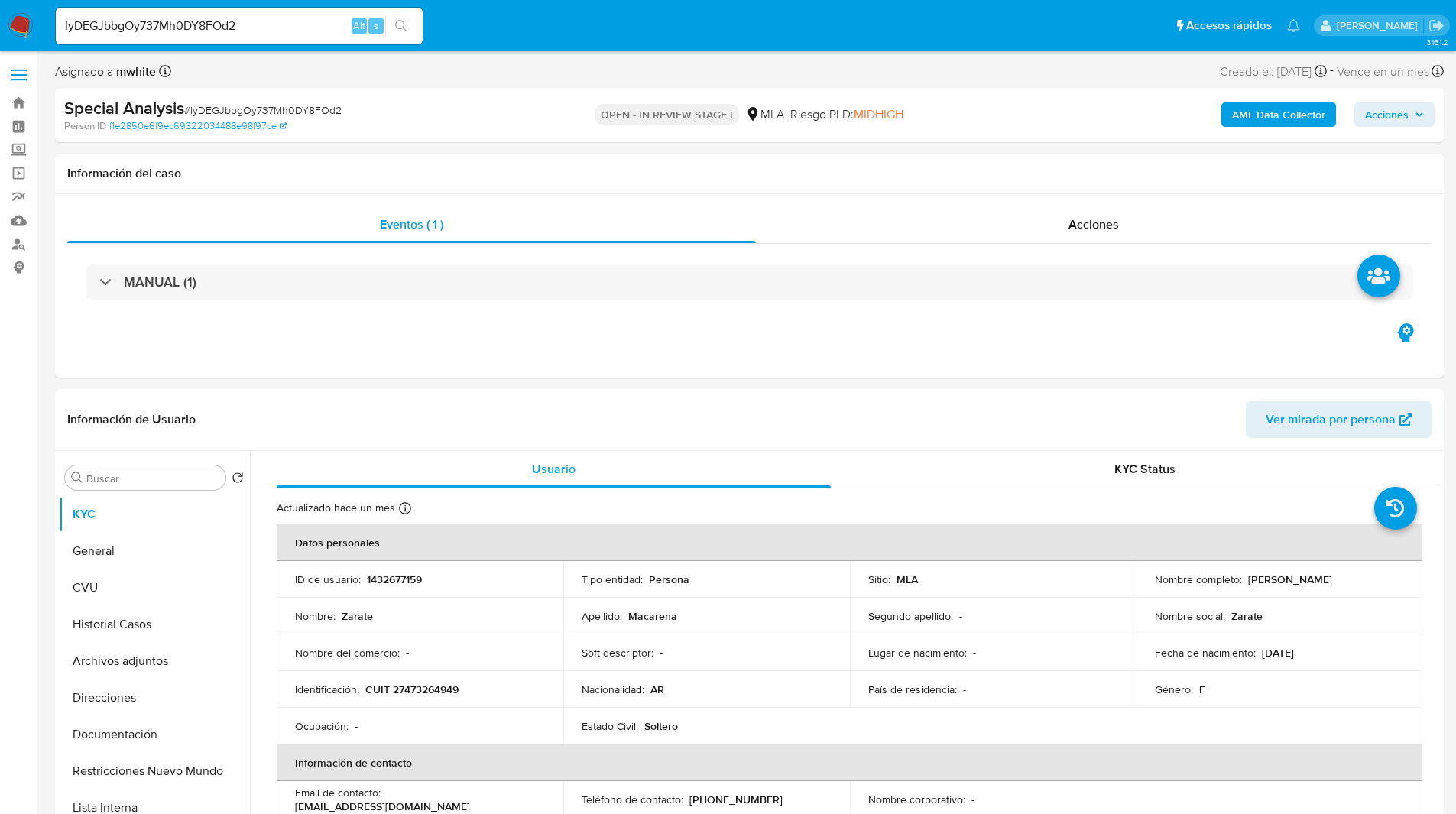
click at [812, 95] on div "Special Analysis # IyDEGJbbgOy737Mh0DY8FOd2 Person ID f1e2850e6f9ec69322034488e…" at bounding box center [750, 115] width 1389 height 55
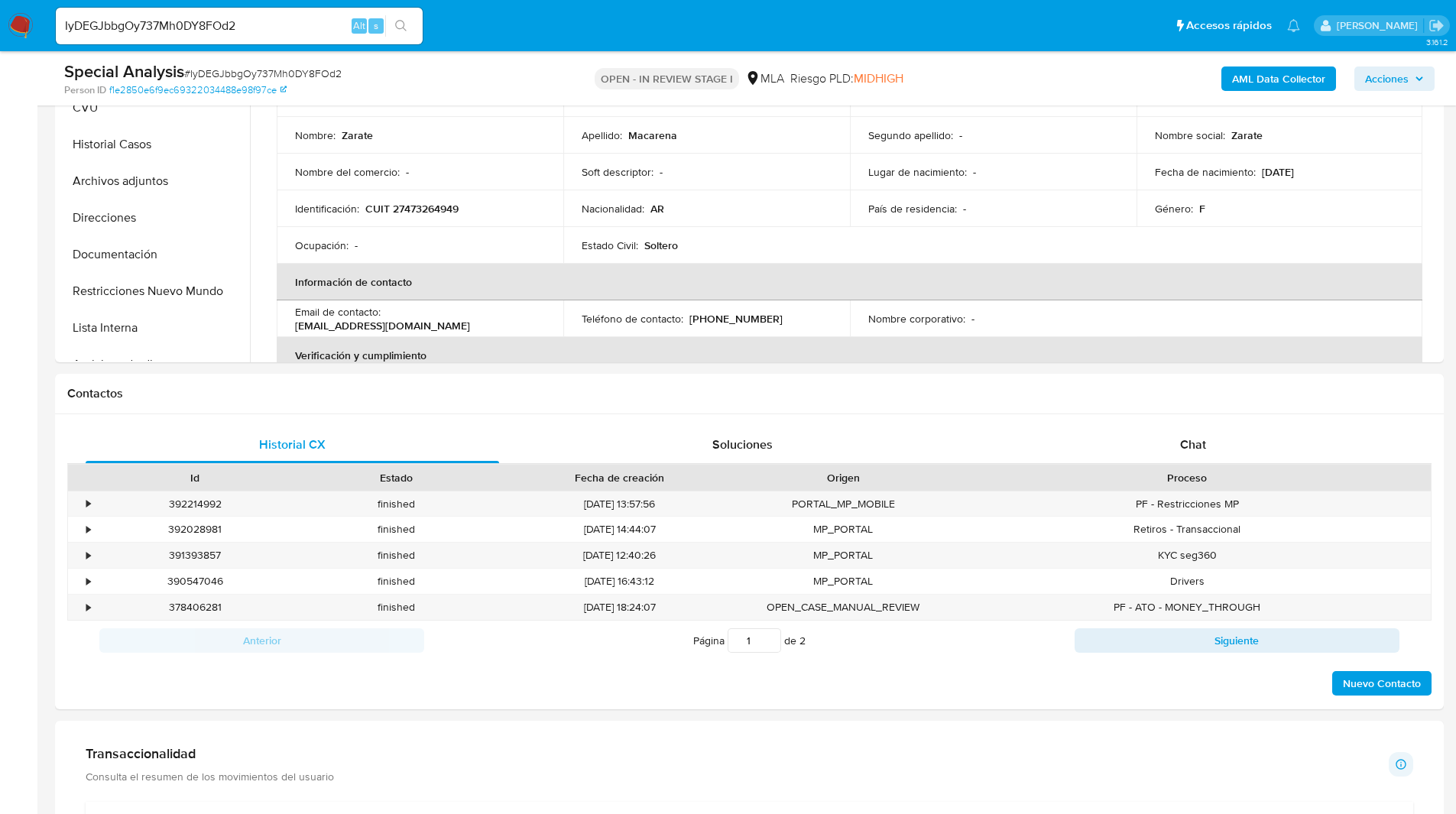
scroll to position [429, 0]
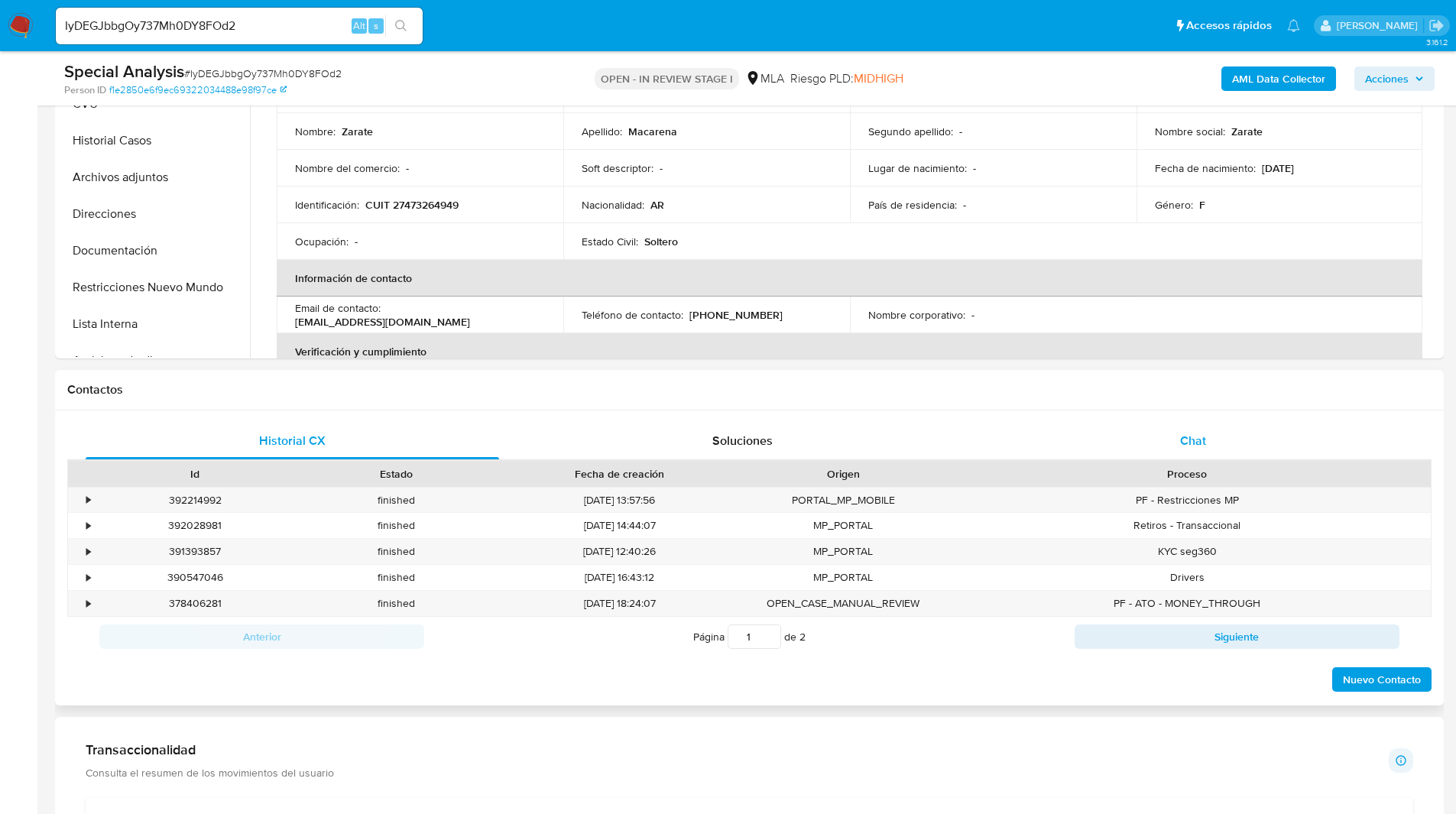
click at [1282, 440] on div "Chat" at bounding box center [1193, 441] width 414 height 36
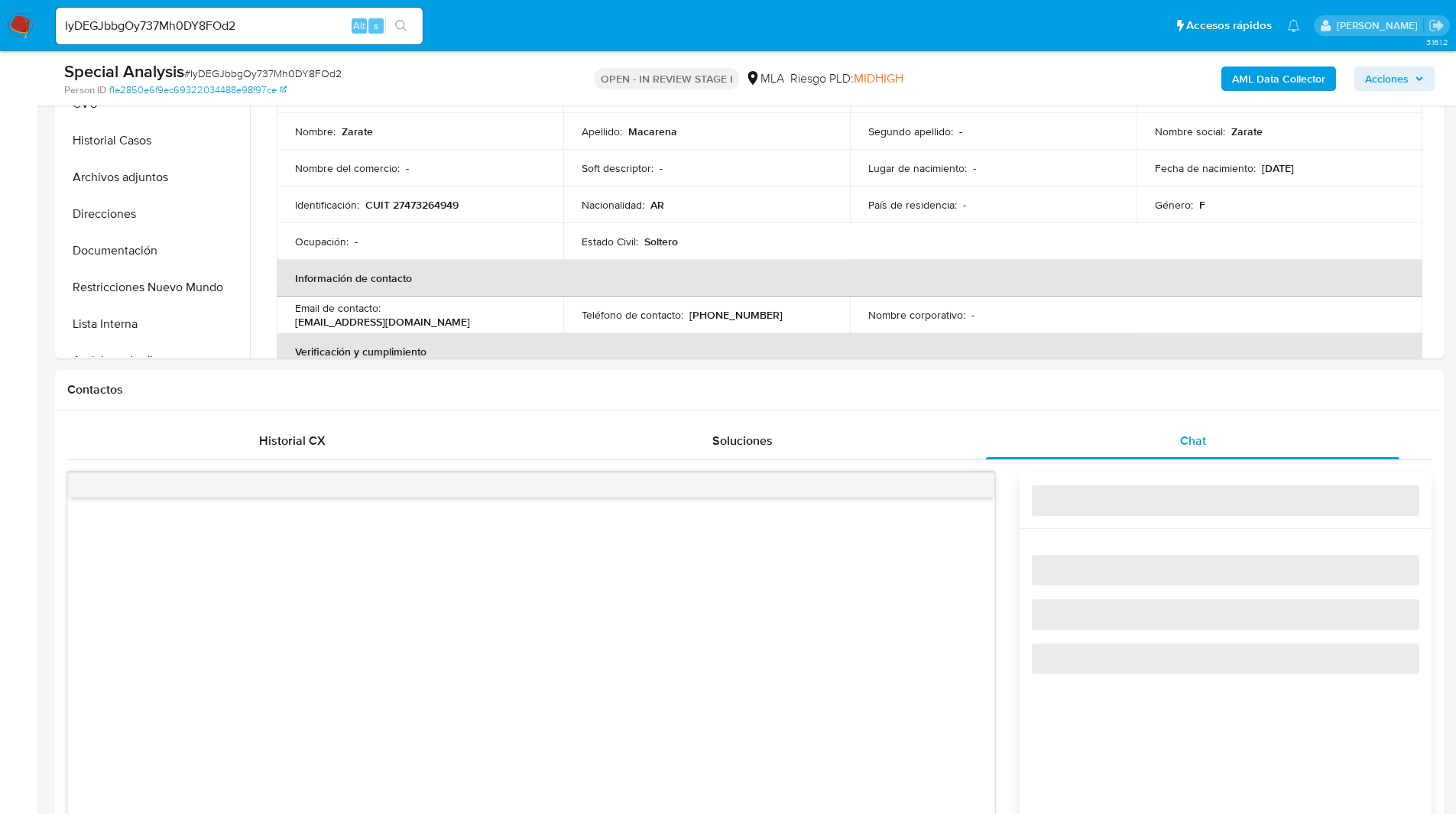
click at [1095, 394] on h1 "Contactos" at bounding box center [749, 390] width 1364 height 15
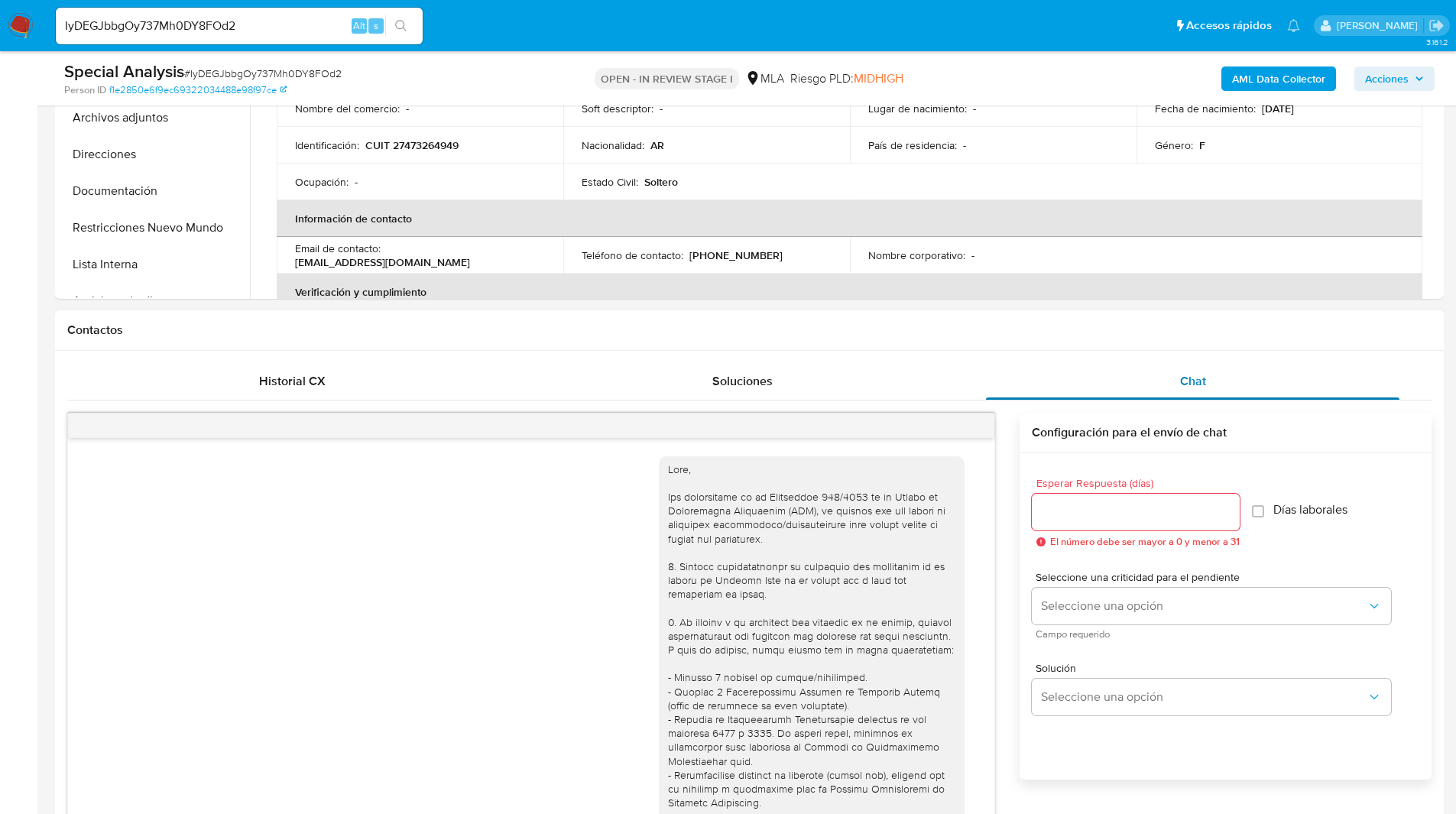
scroll to position [638, 0]
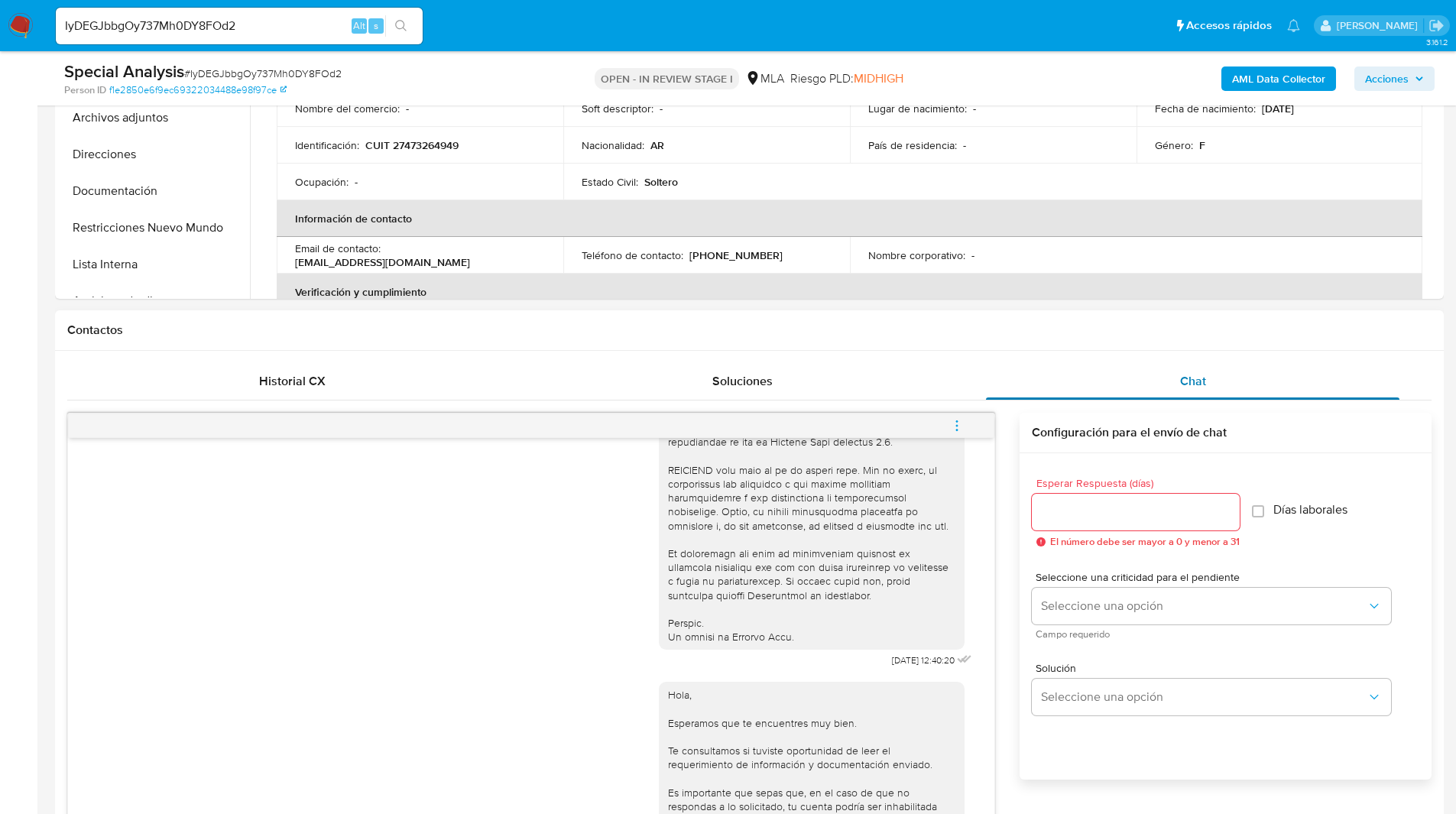
click at [1152, 375] on div "Chat" at bounding box center [1193, 381] width 414 height 36
click at [1018, 341] on div "Contactos" at bounding box center [750, 330] width 1389 height 41
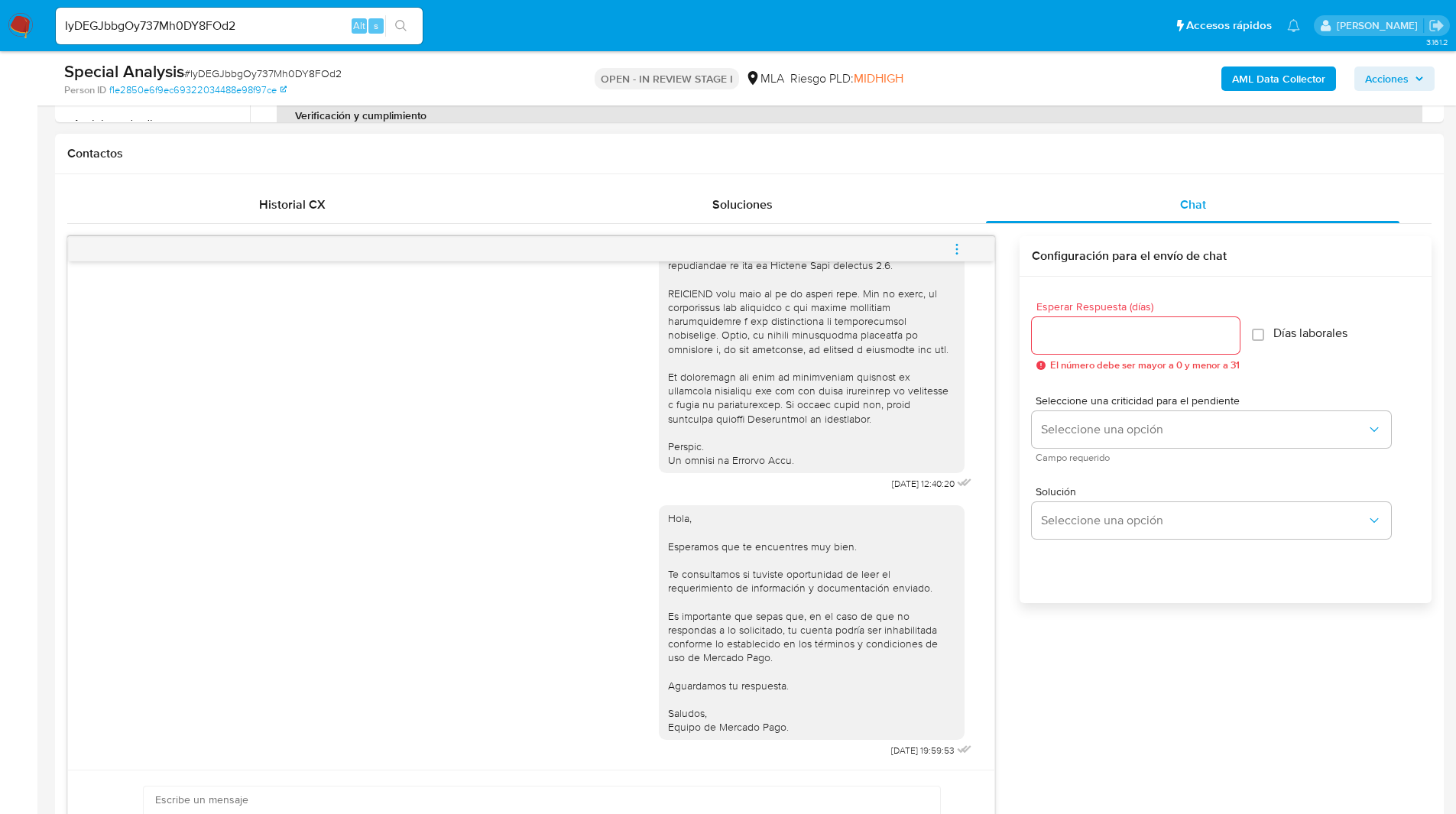
scroll to position [667, 0]
drag, startPoint x: 906, startPoint y: 485, endPoint x: 853, endPoint y: 482, distance: 53.1
click at [853, 482] on div "30/07/2025 12:40:20" at bounding box center [817, 76] width 316 height 837
copy span "30/07/2025"
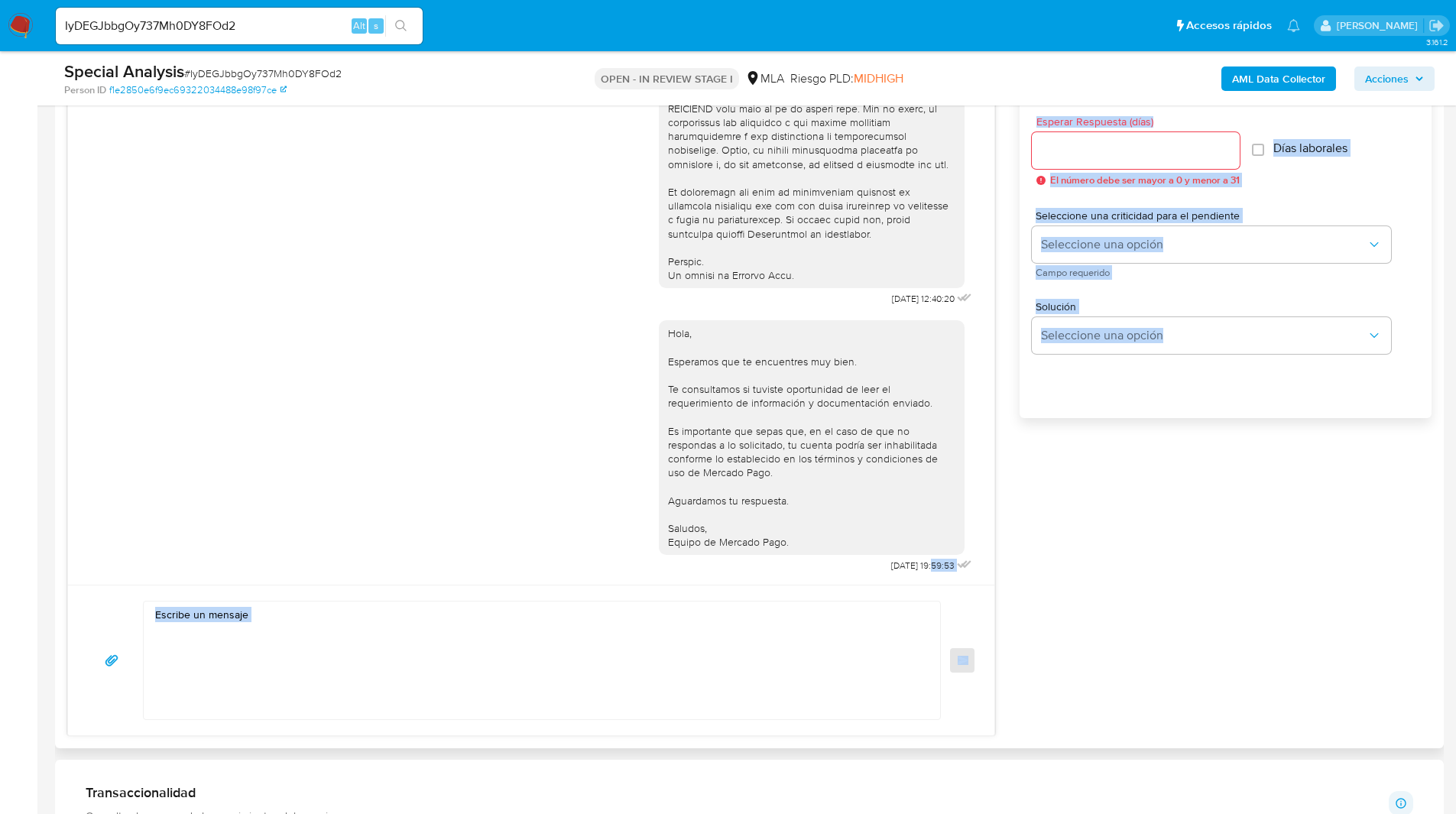
scroll to position [884, 0]
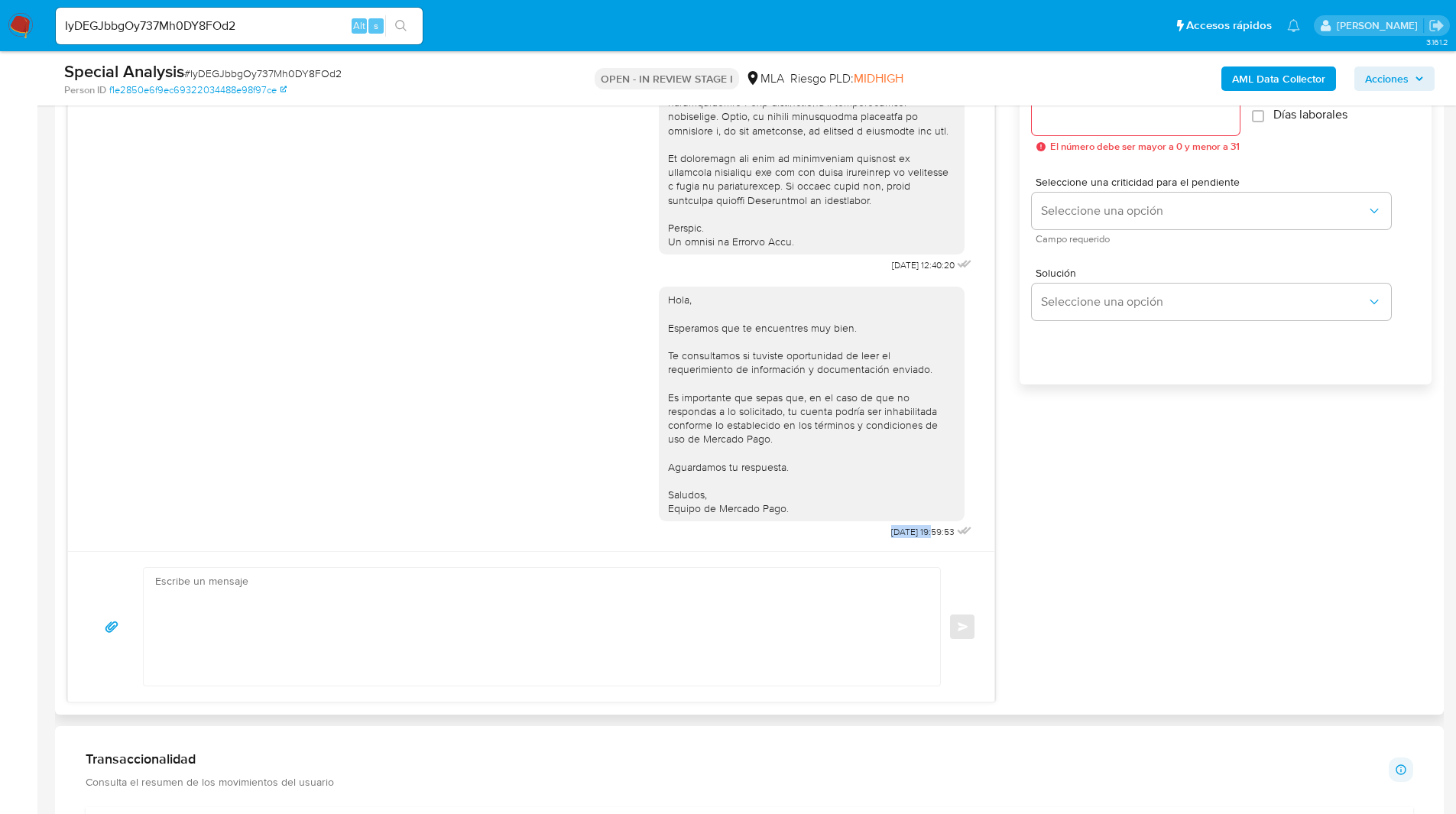
drag, startPoint x: 908, startPoint y: 750, endPoint x: 856, endPoint y: 529, distance: 227.0
click at [856, 529] on div "Hola, Esperamos que te encuentres muy bien. Te consultamos si tuviste oportunid…" at bounding box center [817, 409] width 316 height 266
copy span "17/09/2025"
click at [196, 9] on div "IyDEGJbbgOy737Mh0DY8FOd2 Alt s" at bounding box center [238, 26] width 366 height 36
click at [195, 18] on input "IyDEGJbbgOy737Mh0DY8FOd2" at bounding box center [238, 26] width 366 height 20
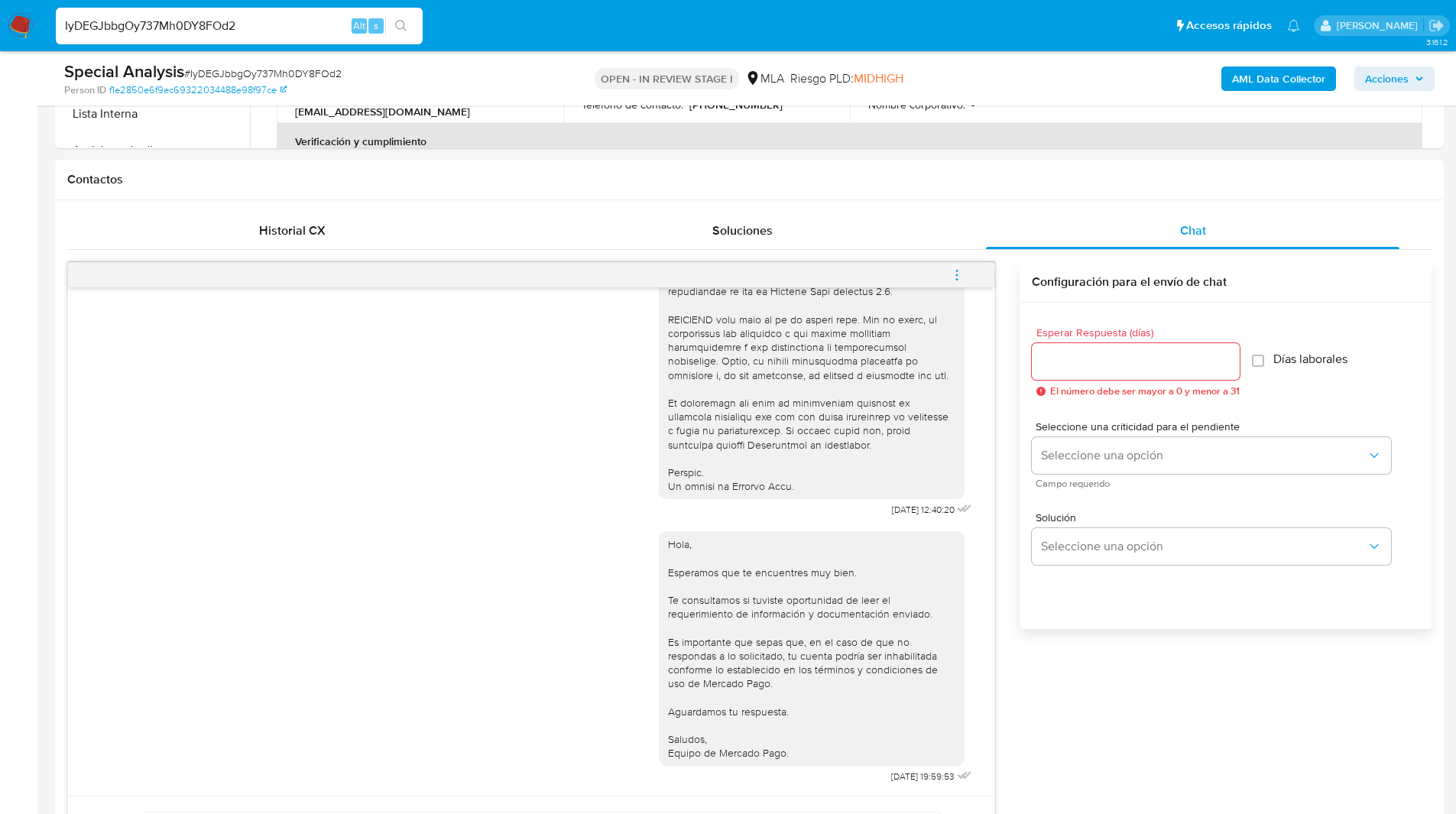
scroll to position [634, 0]
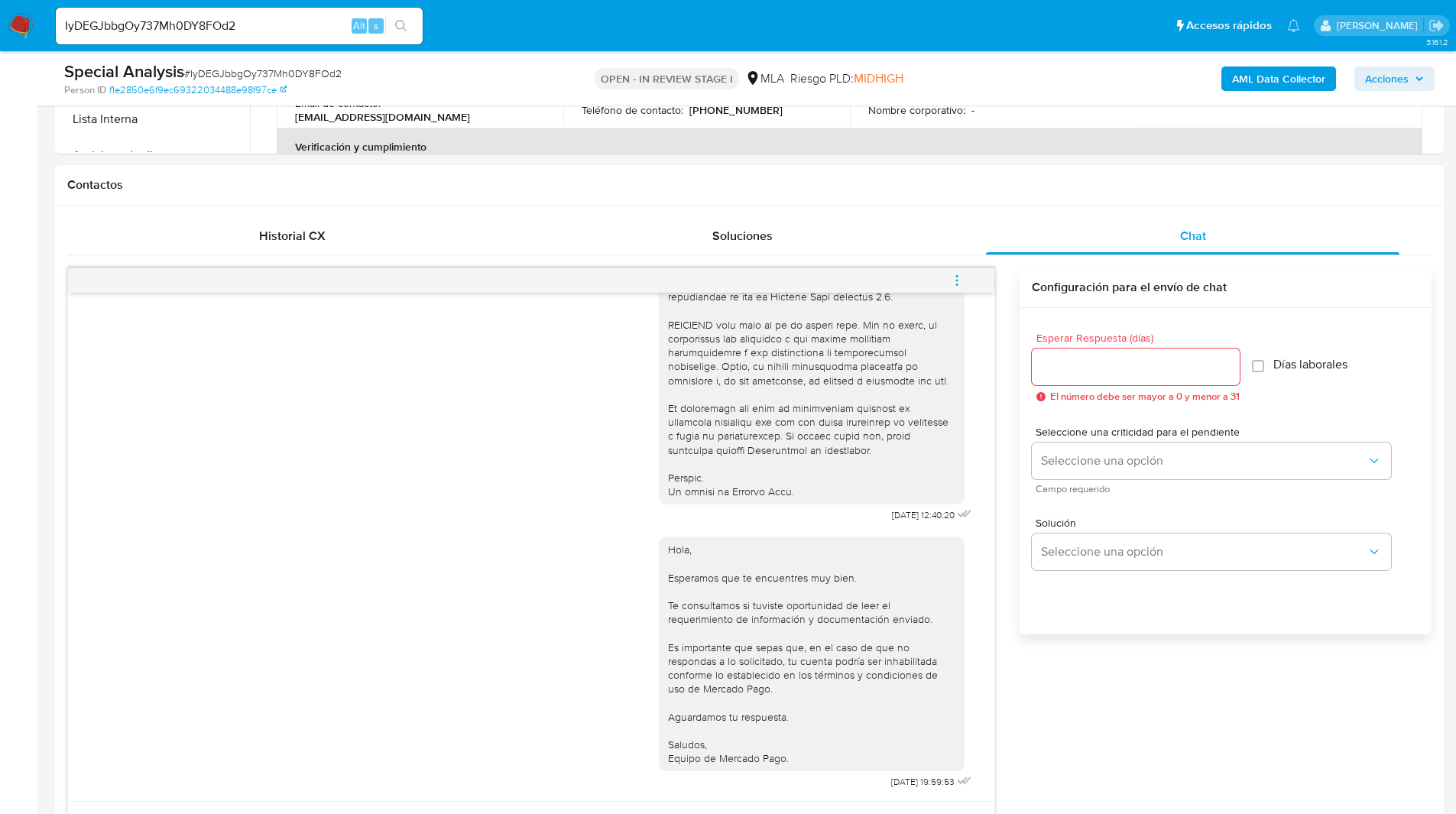
click at [960, 284] on icon "menu-action" at bounding box center [956, 280] width 14 height 14
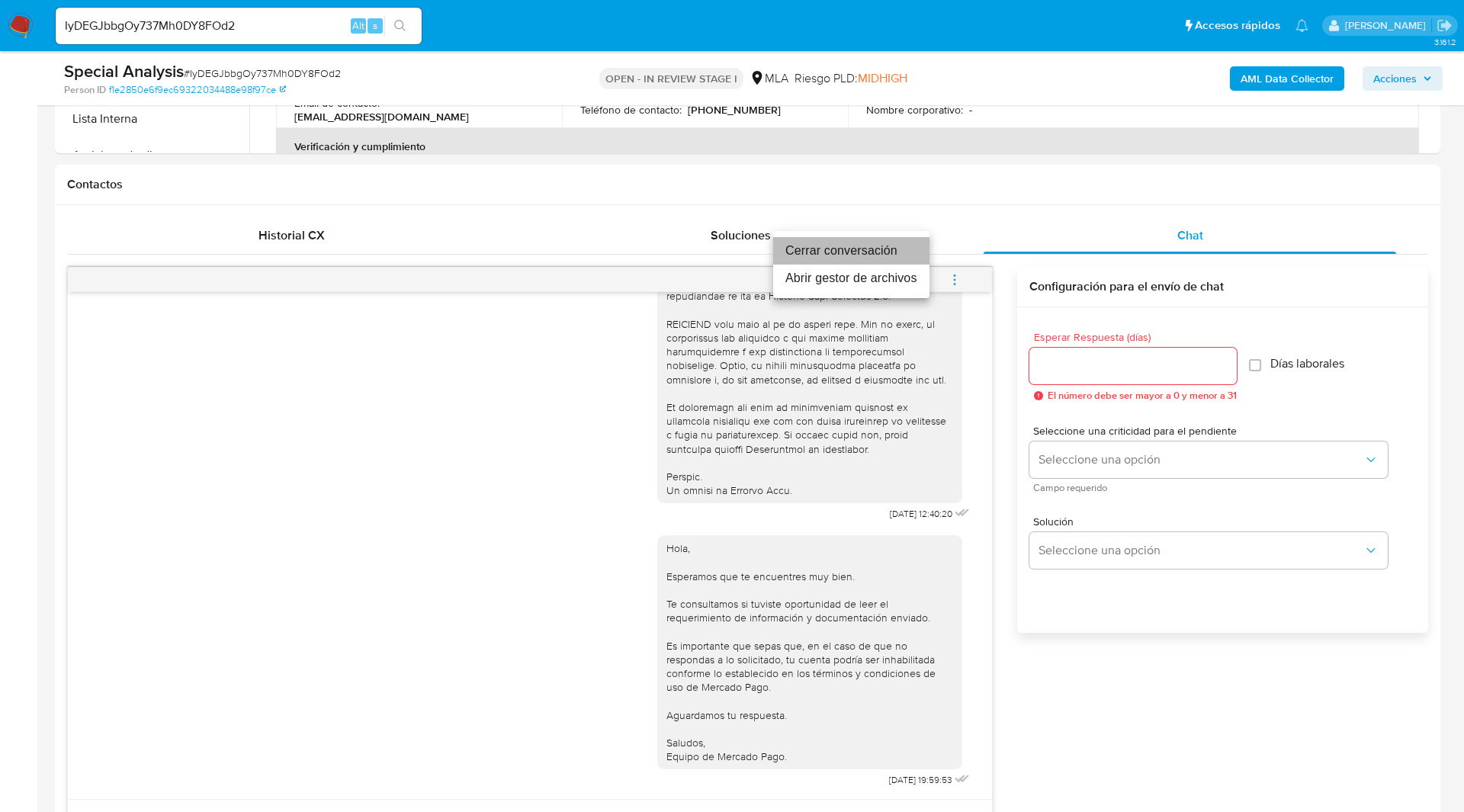
click at [862, 247] on li "Cerrar conversación" at bounding box center [851, 250] width 156 height 27
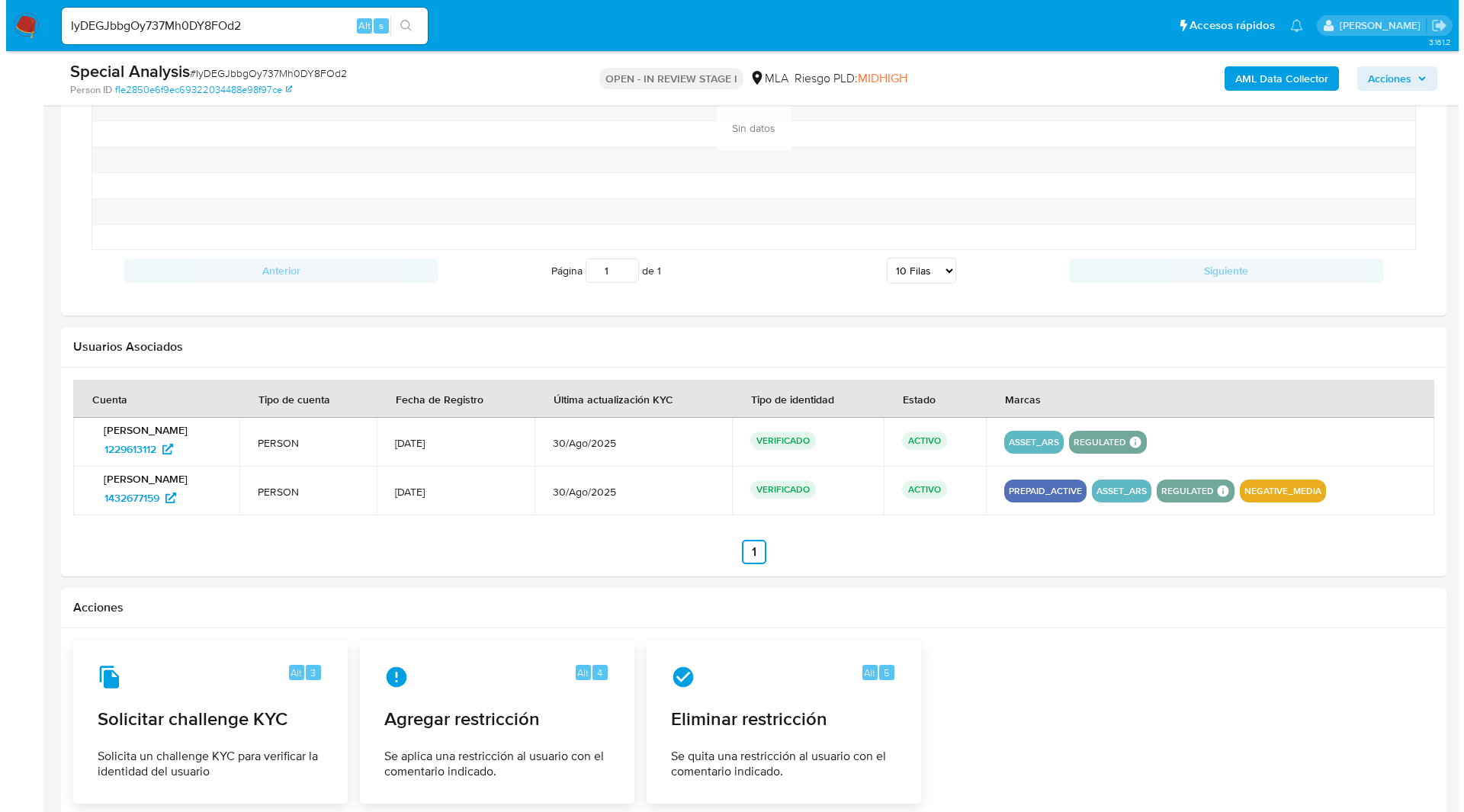
scroll to position [2237, 0]
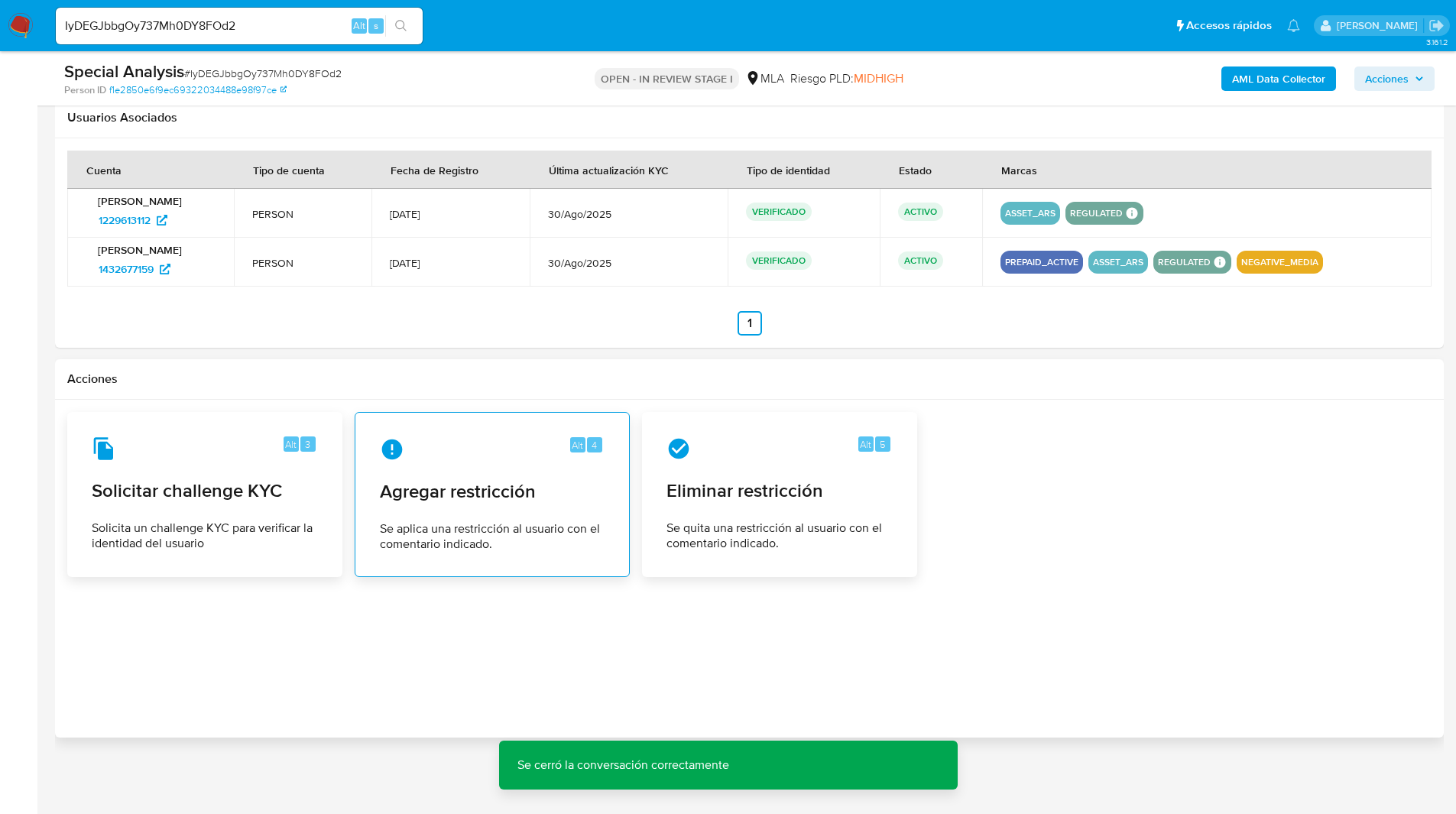
click at [435, 486] on span "Agregar restricción" at bounding box center [492, 491] width 225 height 23
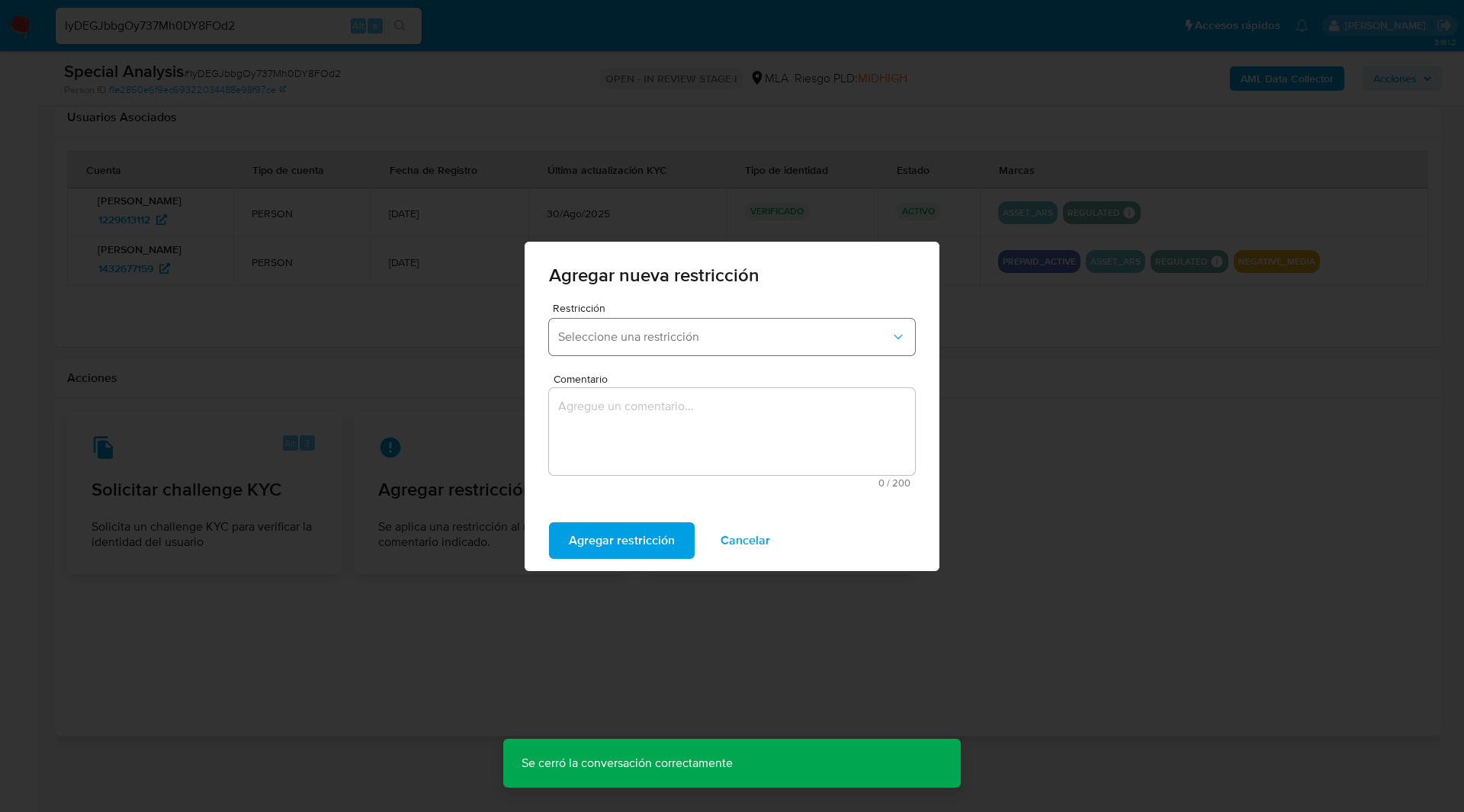
click at [599, 345] on button "Seleccione una restricción" at bounding box center [731, 337] width 366 height 36
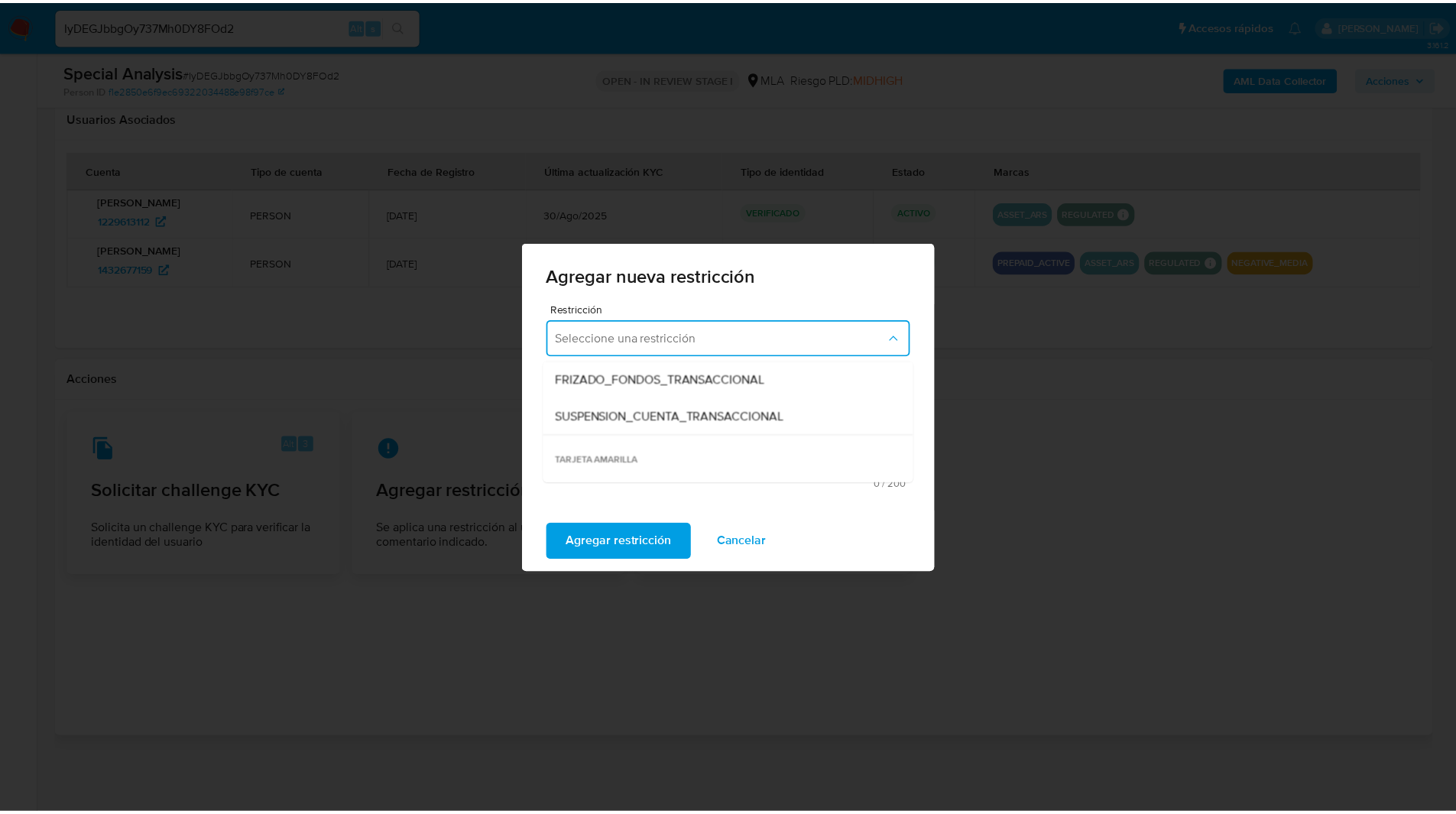
scroll to position [184, 0]
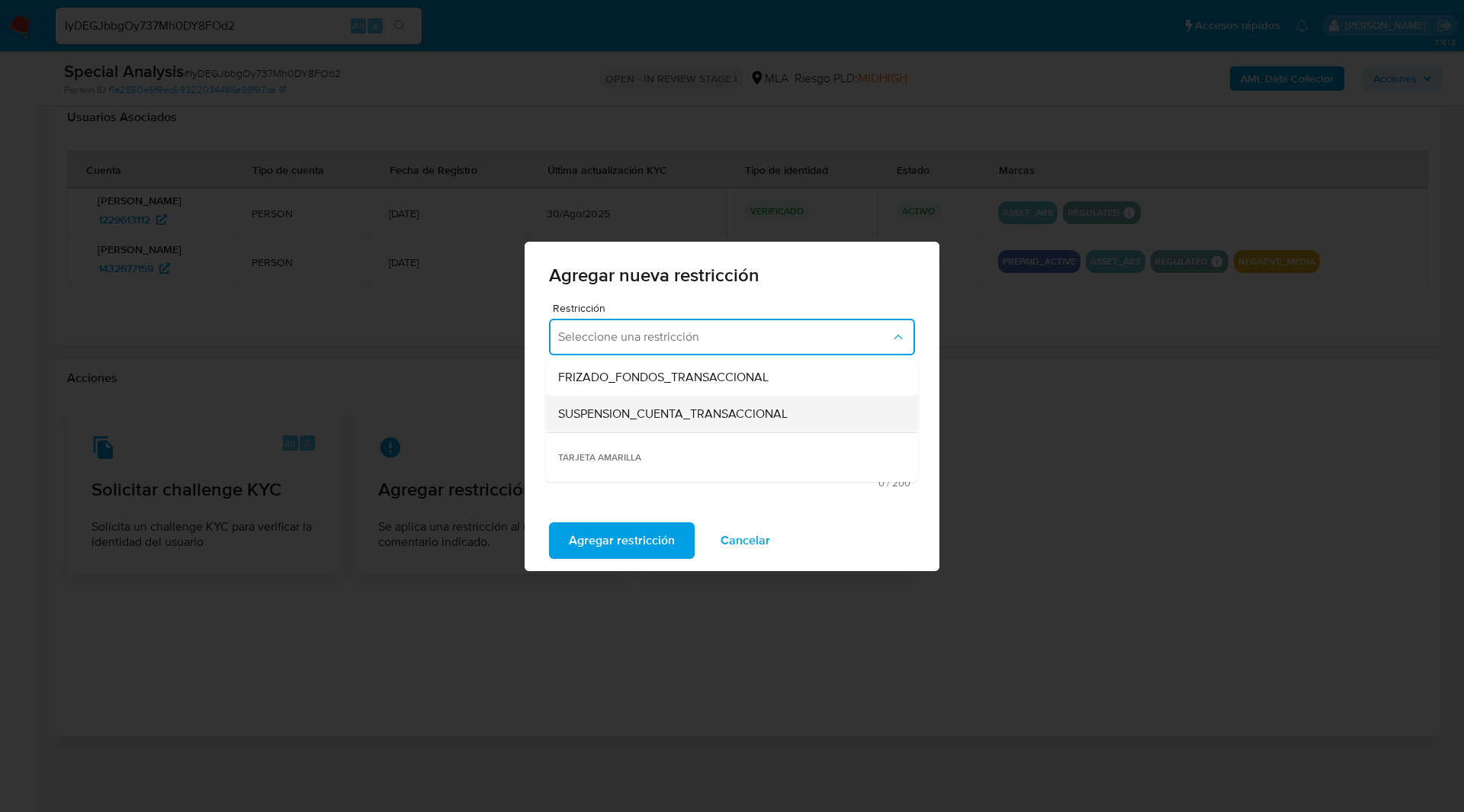
click at [656, 420] on span "SUSPENSION_CUENTA_TRANSACCIONAL" at bounding box center [673, 413] width 229 height 15
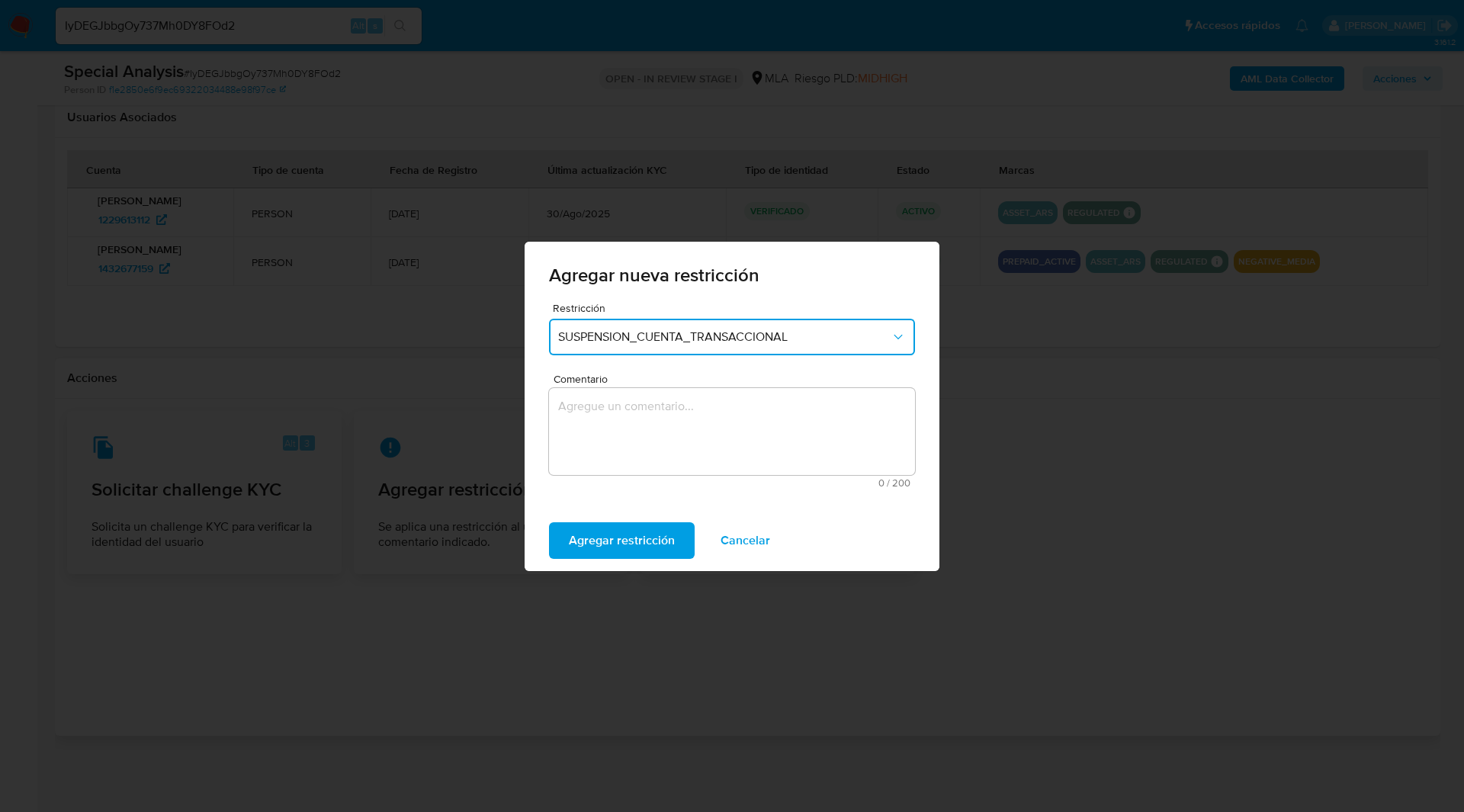
click at [783, 427] on textarea "Comentario" at bounding box center [731, 431] width 366 height 87
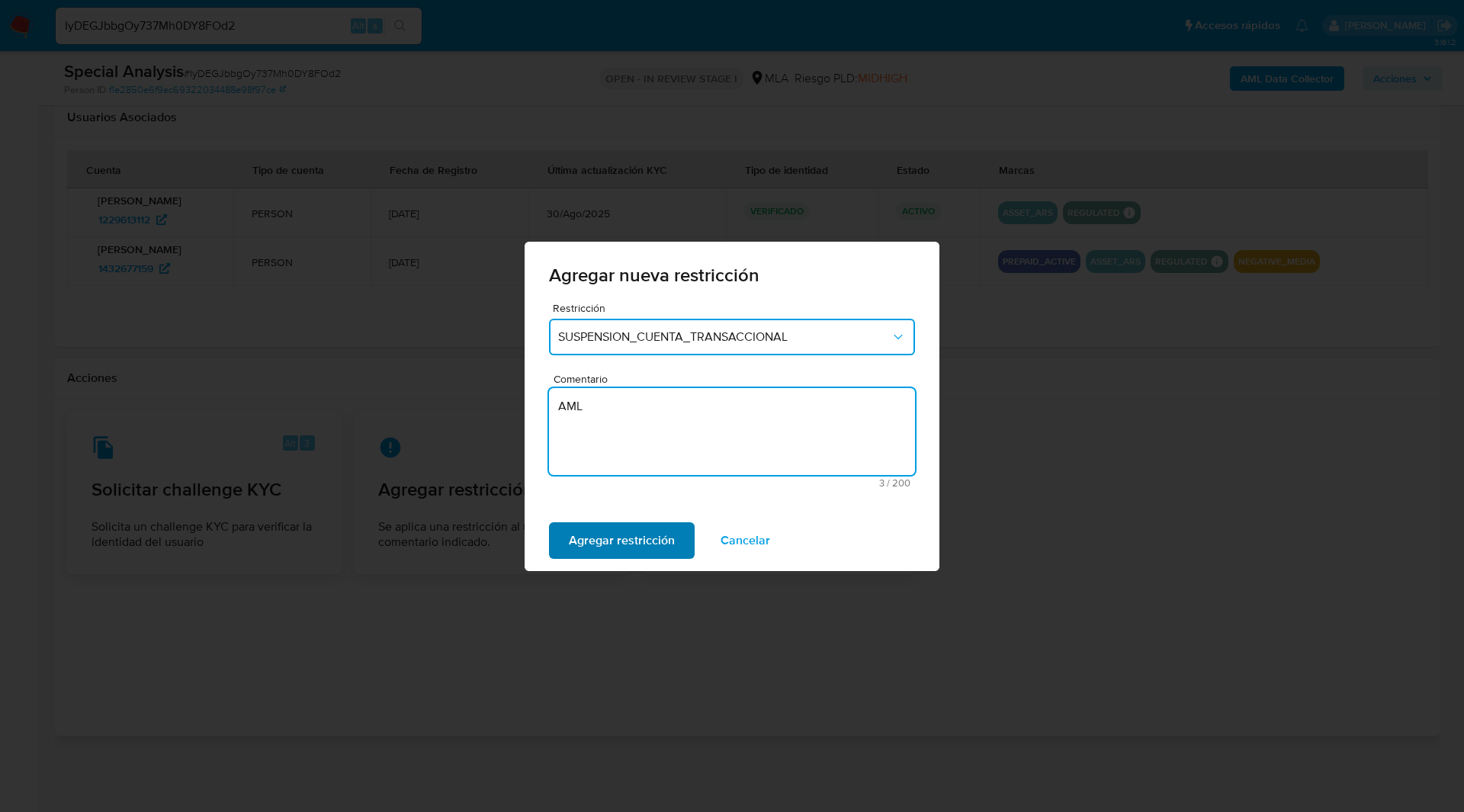
type textarea "AML"
click at [616, 542] on span "Agregar restricción" at bounding box center [621, 541] width 106 height 34
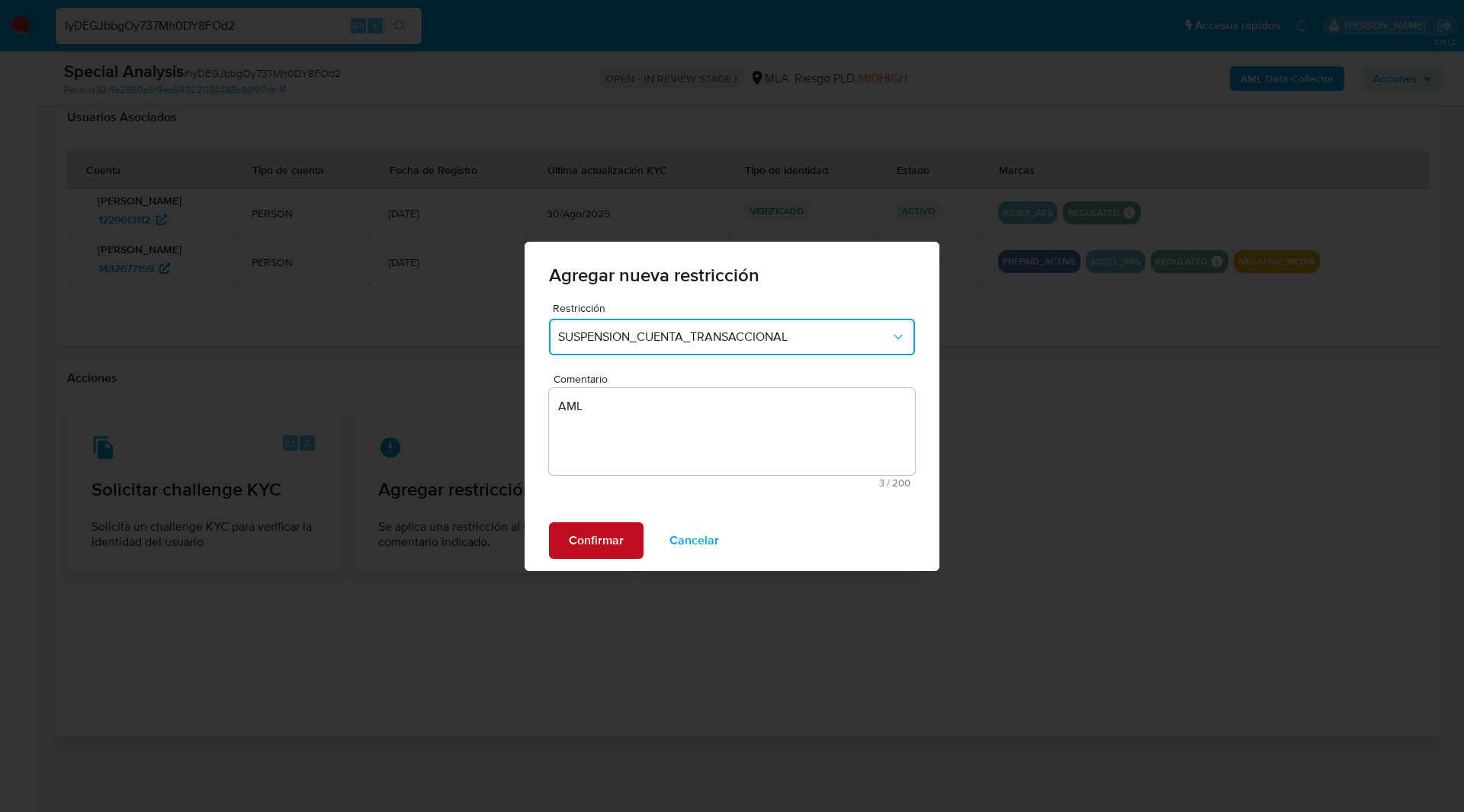
click at [630, 536] on button "Confirmar" at bounding box center [596, 541] width 95 height 36
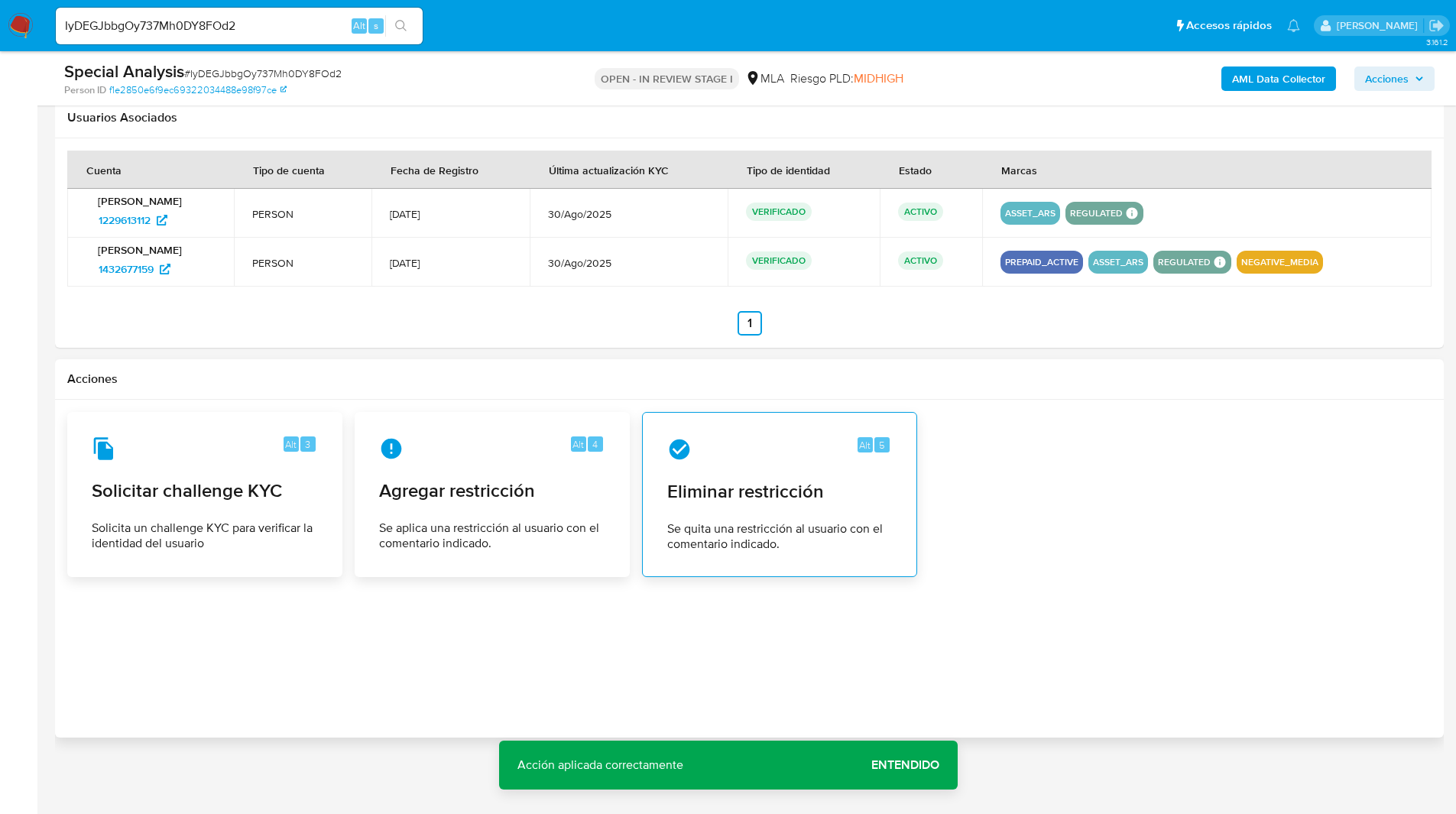
click at [813, 526] on span "Se quita una restricción al usuario con el comentario indicado." at bounding box center [779, 536] width 225 height 31
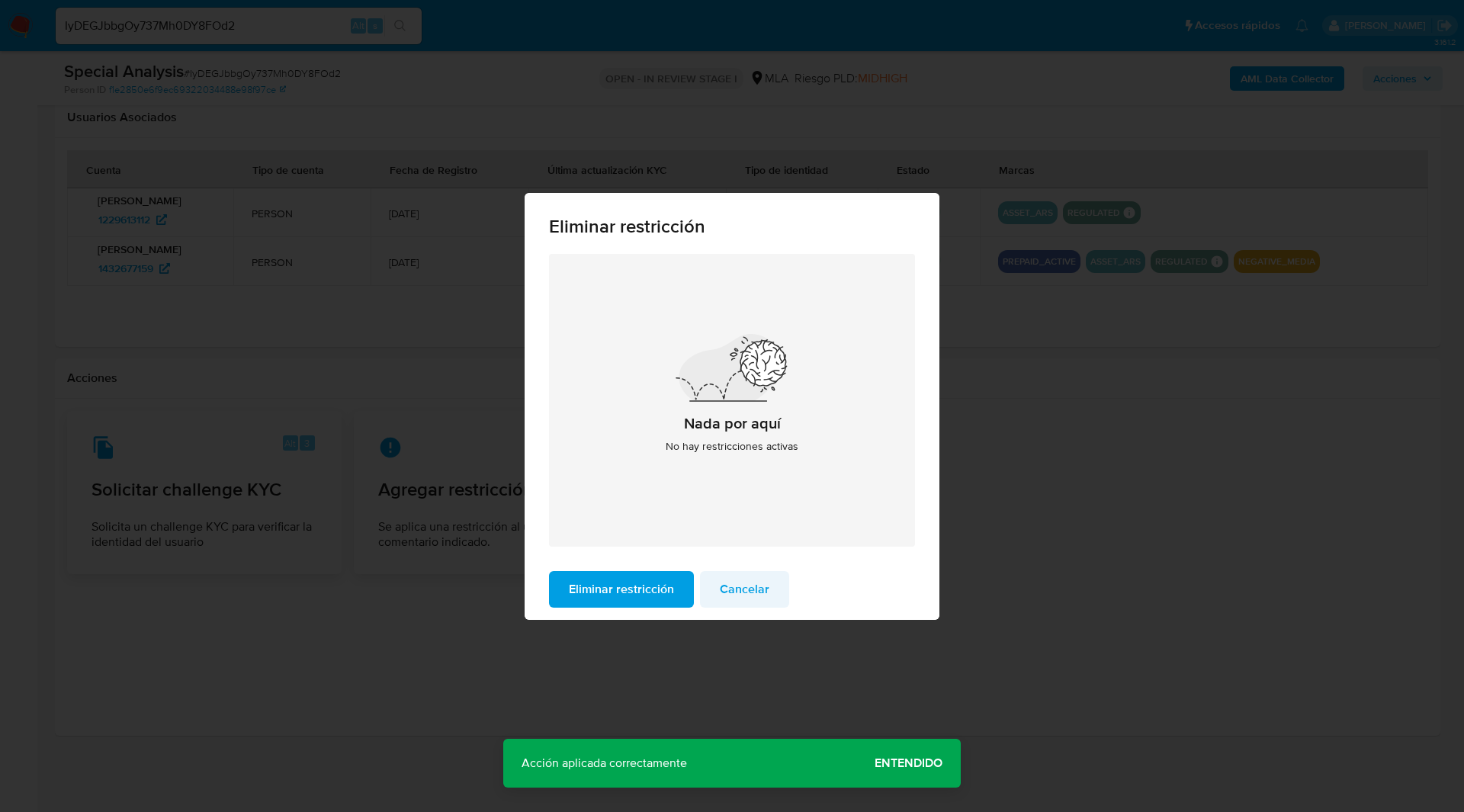
click at [745, 600] on span "Cancelar" at bounding box center [744, 589] width 50 height 34
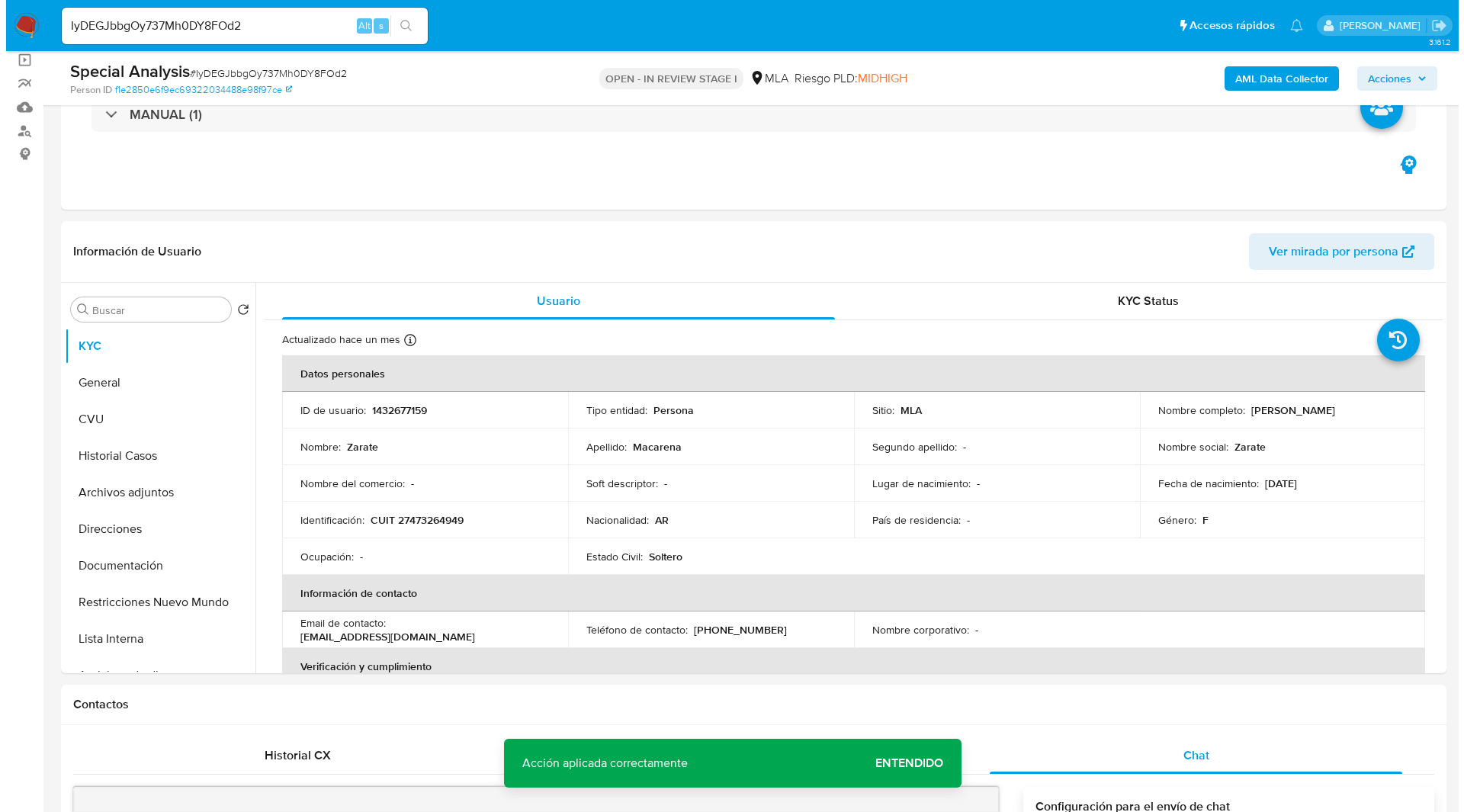
scroll to position [0, 0]
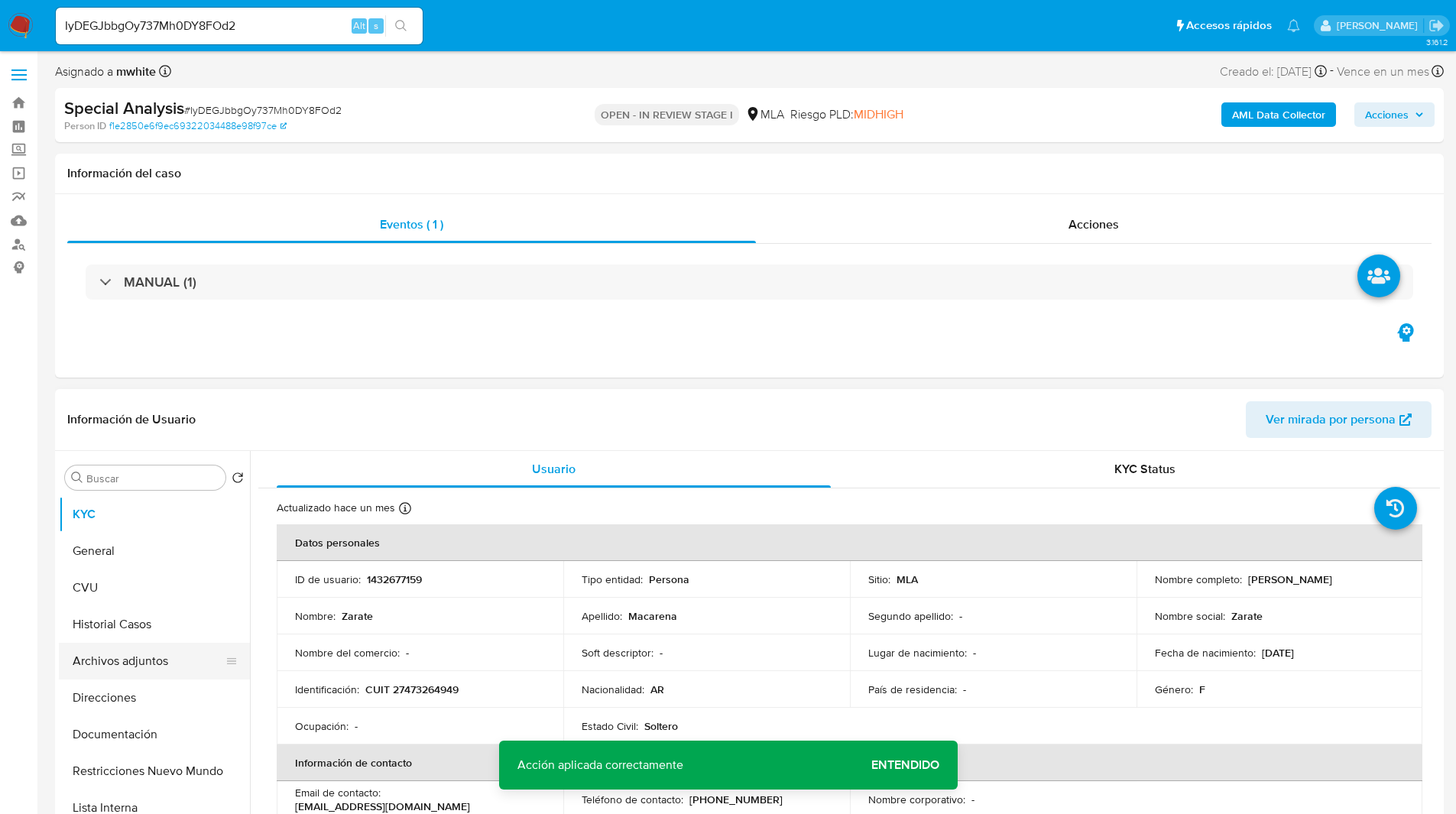
click at [125, 666] on button "Archivos adjuntos" at bounding box center [148, 661] width 179 height 36
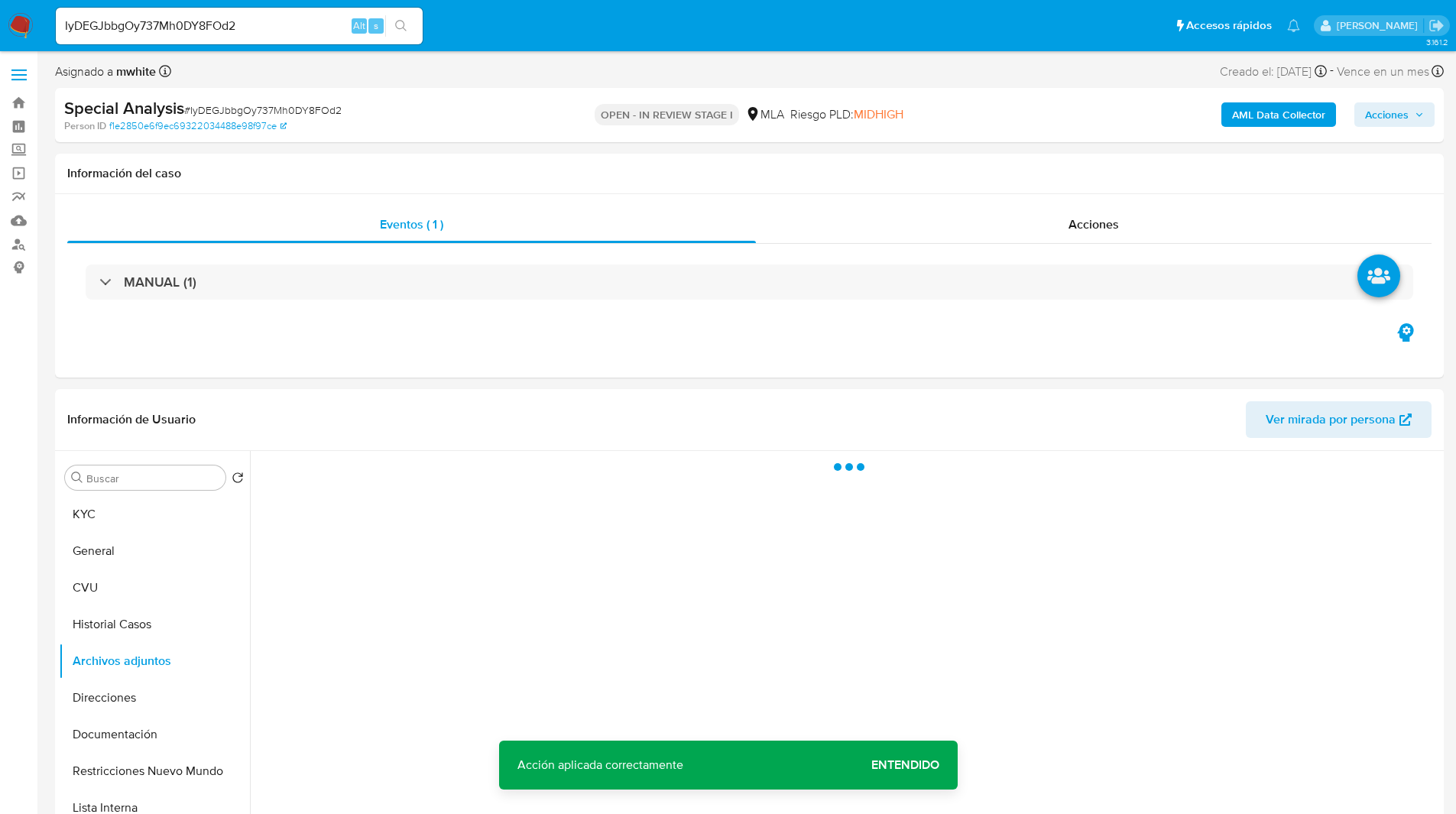
click at [1284, 115] on b "AML Data Collector" at bounding box center [1278, 115] width 93 height 25
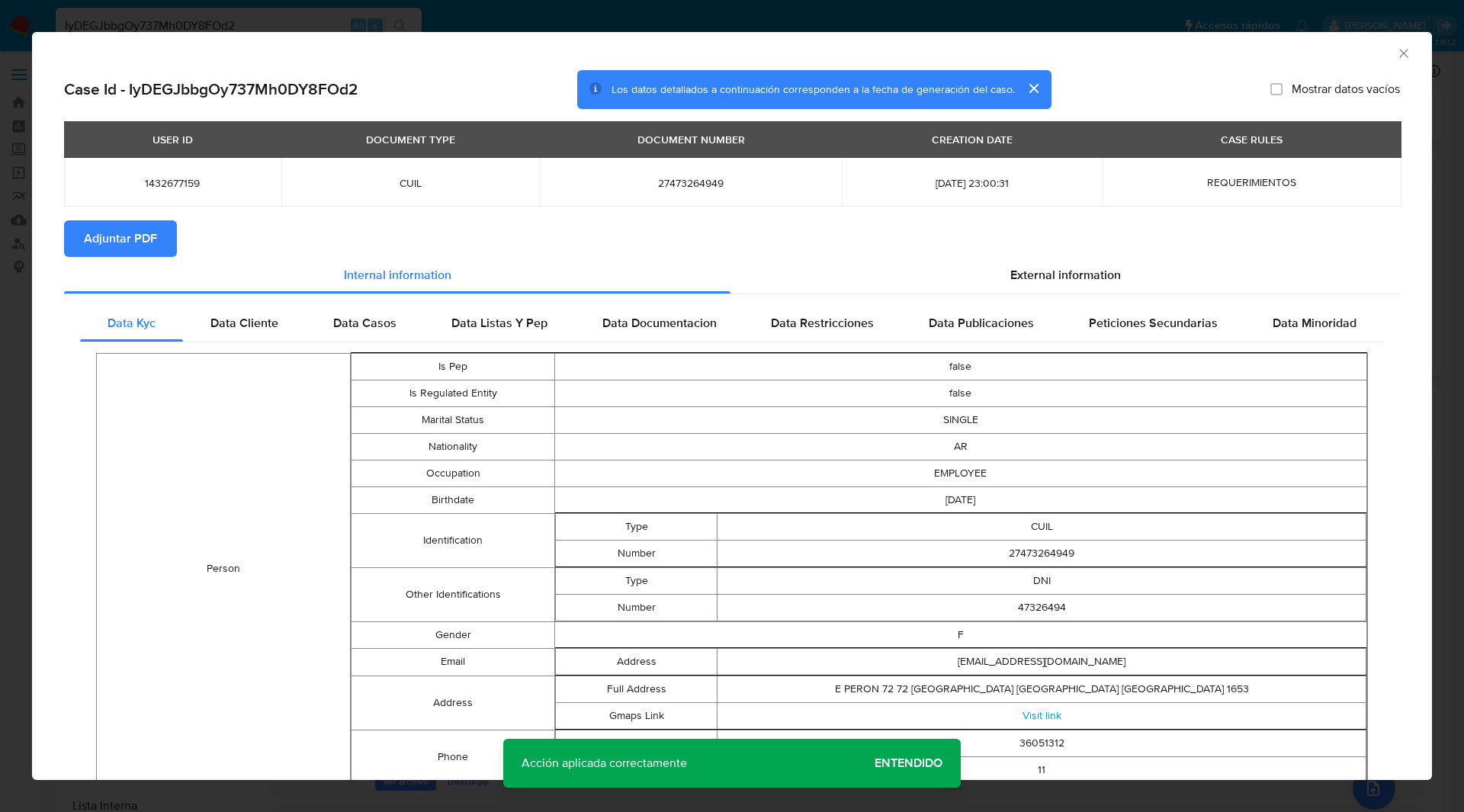
click at [117, 243] on span "Adjuntar PDF" at bounding box center [120, 238] width 73 height 34
click at [409, 225] on section "Adjuntar PDF Creando" at bounding box center [732, 240] width 1336 height 40
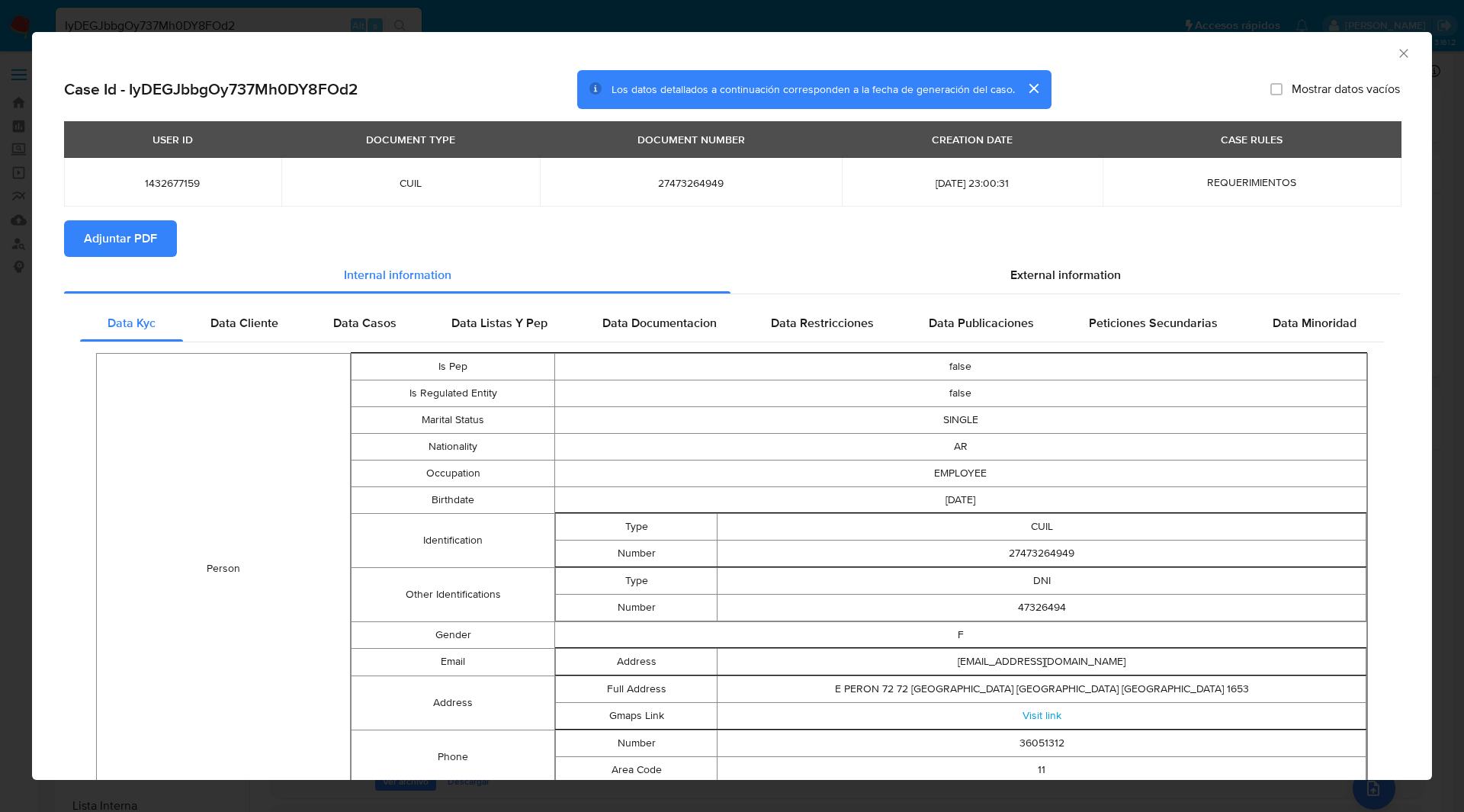
click at [1169, 64] on div "AML Data Collector" at bounding box center [732, 51] width 1400 height 38
click at [1396, 55] on icon "Cerrar ventana" at bounding box center [1403, 53] width 15 height 15
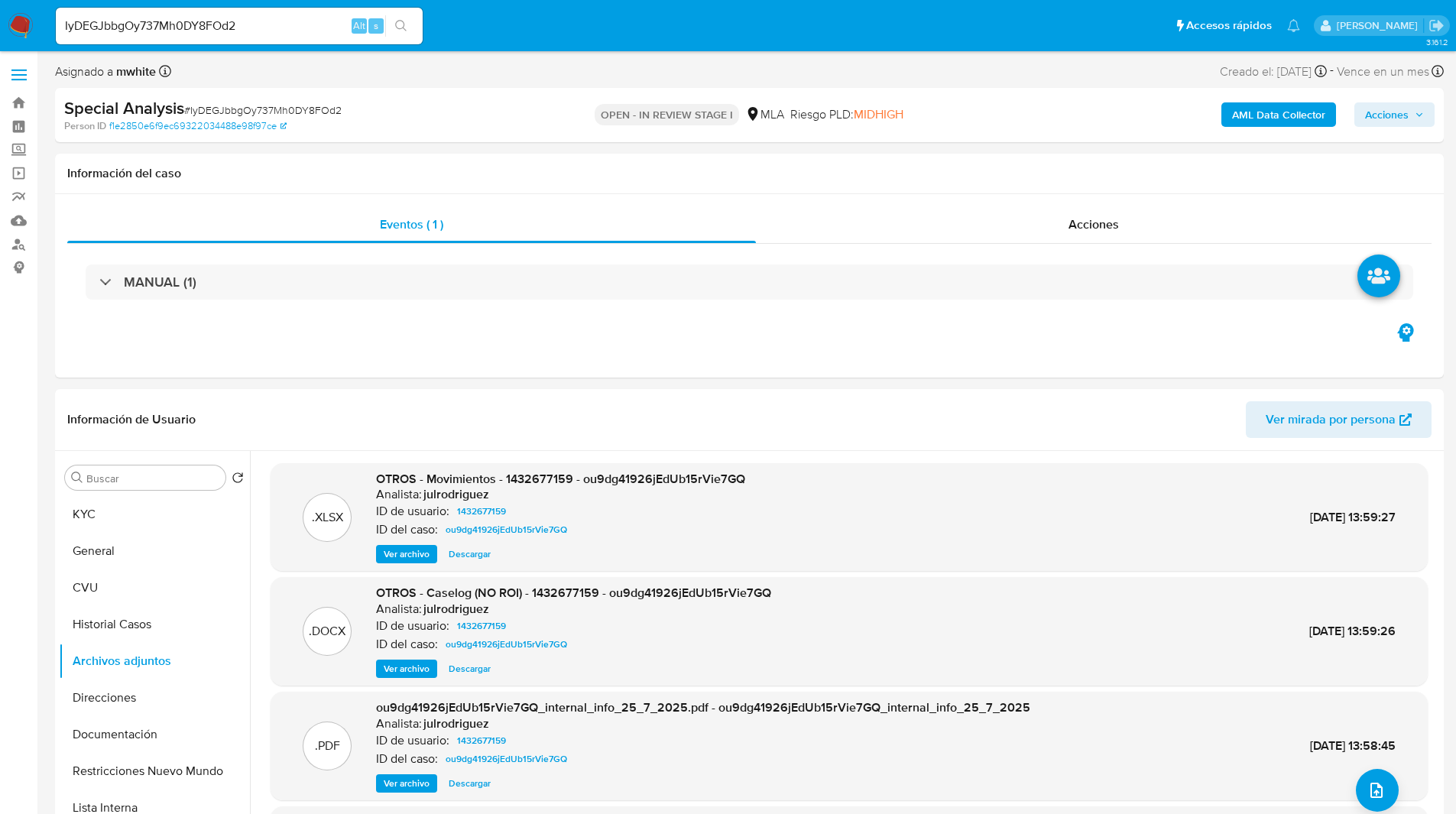
click at [1048, 93] on div "Special Analysis # IyDEGJbbgOy737Mh0DY8FOd2 Person ID f1e2850e6f9ec69322034488e…" at bounding box center [750, 115] width 1389 height 55
click at [1057, 125] on div "AML Data Collector Acciones" at bounding box center [1208, 114] width 453 height 36
click at [988, 115] on div "AML Data Collector Acciones" at bounding box center [1208, 114] width 453 height 36
click at [1372, 789] on icon "upload-file" at bounding box center [1377, 790] width 18 height 18
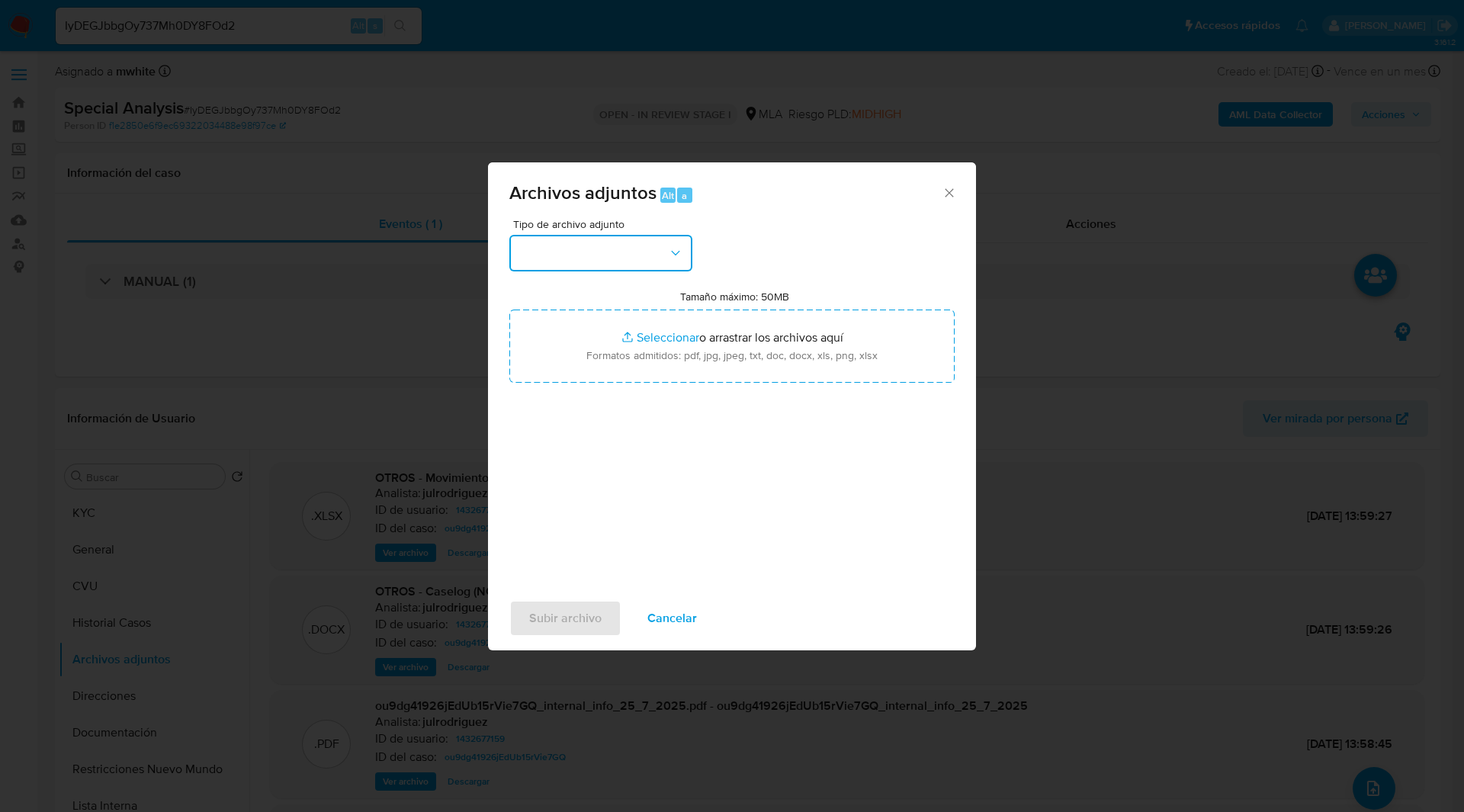
click at [618, 258] on button "button" at bounding box center [601, 253] width 183 height 36
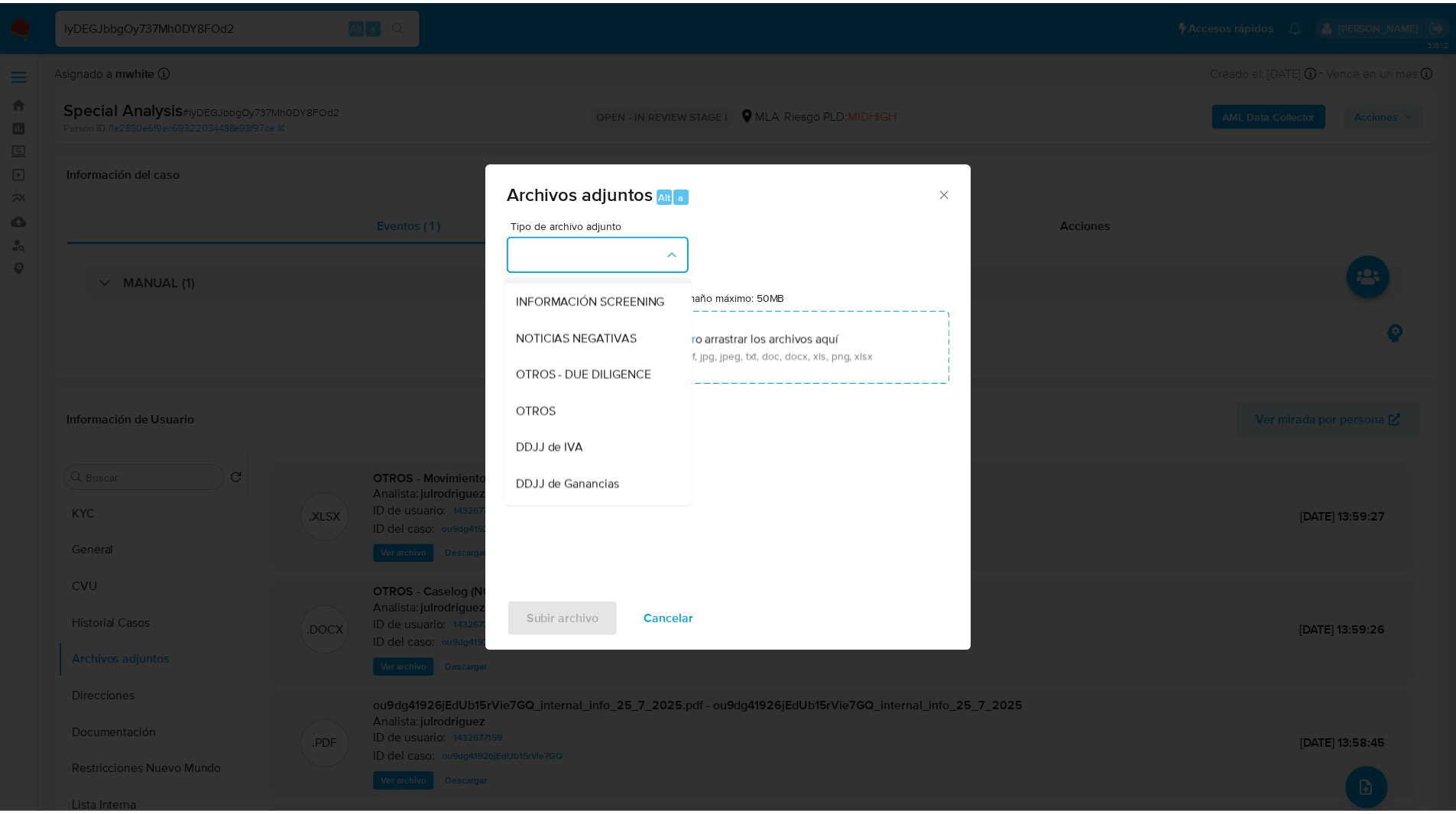
scroll to position [180, 0]
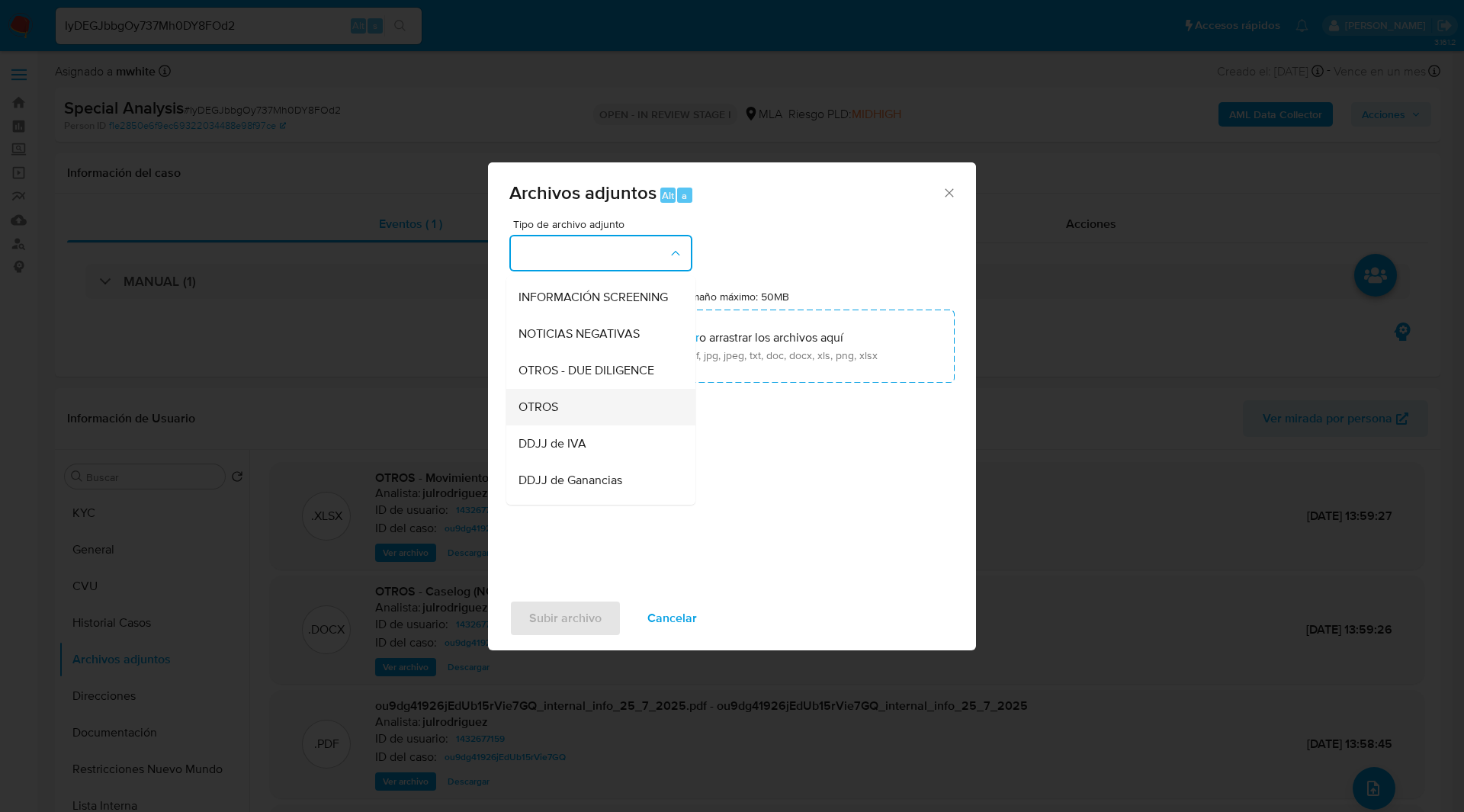
click at [534, 413] on span "OTROS" at bounding box center [538, 407] width 40 height 15
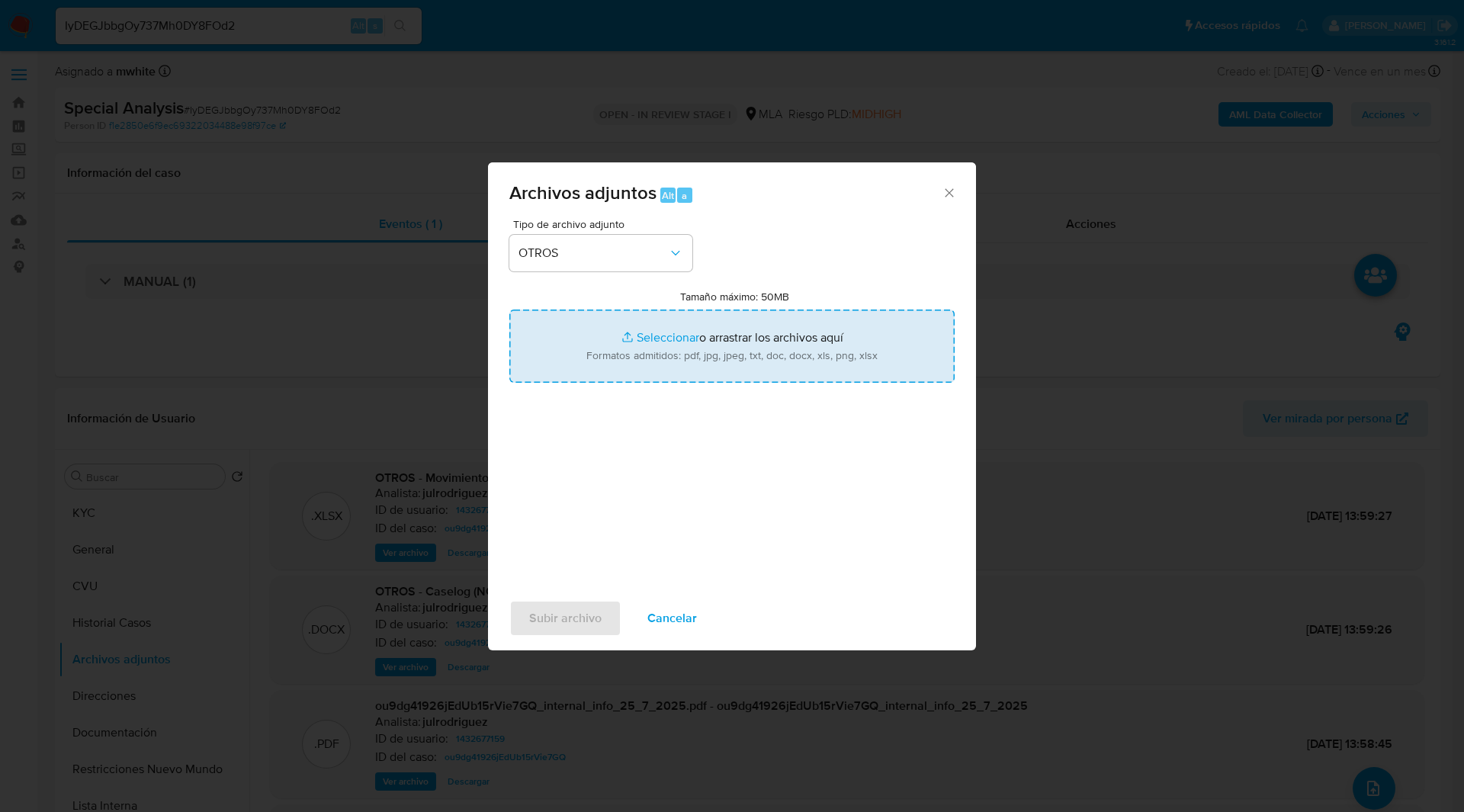
type input "C:\fakepath\Movimientos-1432677159.xlsx"
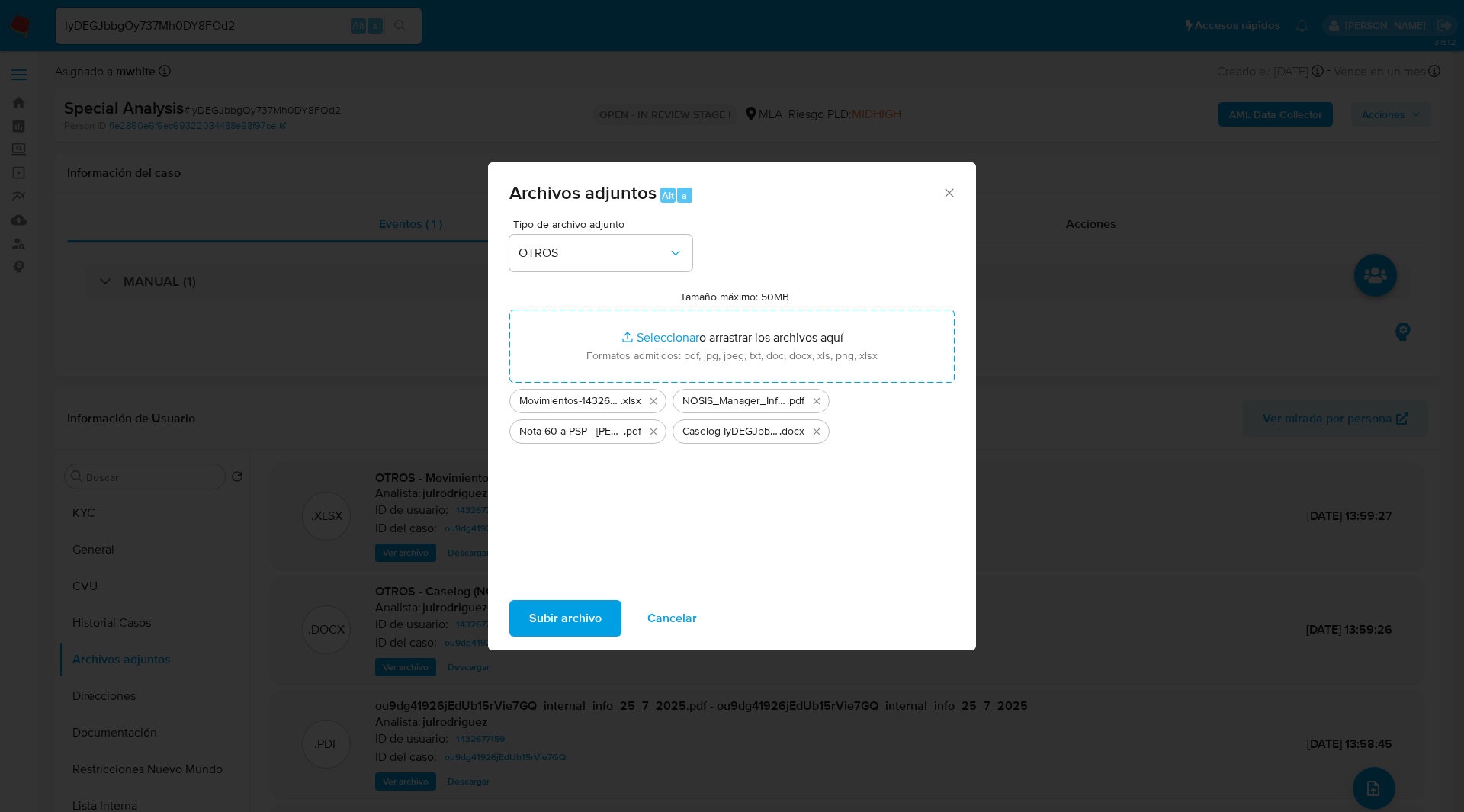
click at [552, 616] on span "Subir archivo" at bounding box center [565, 618] width 73 height 34
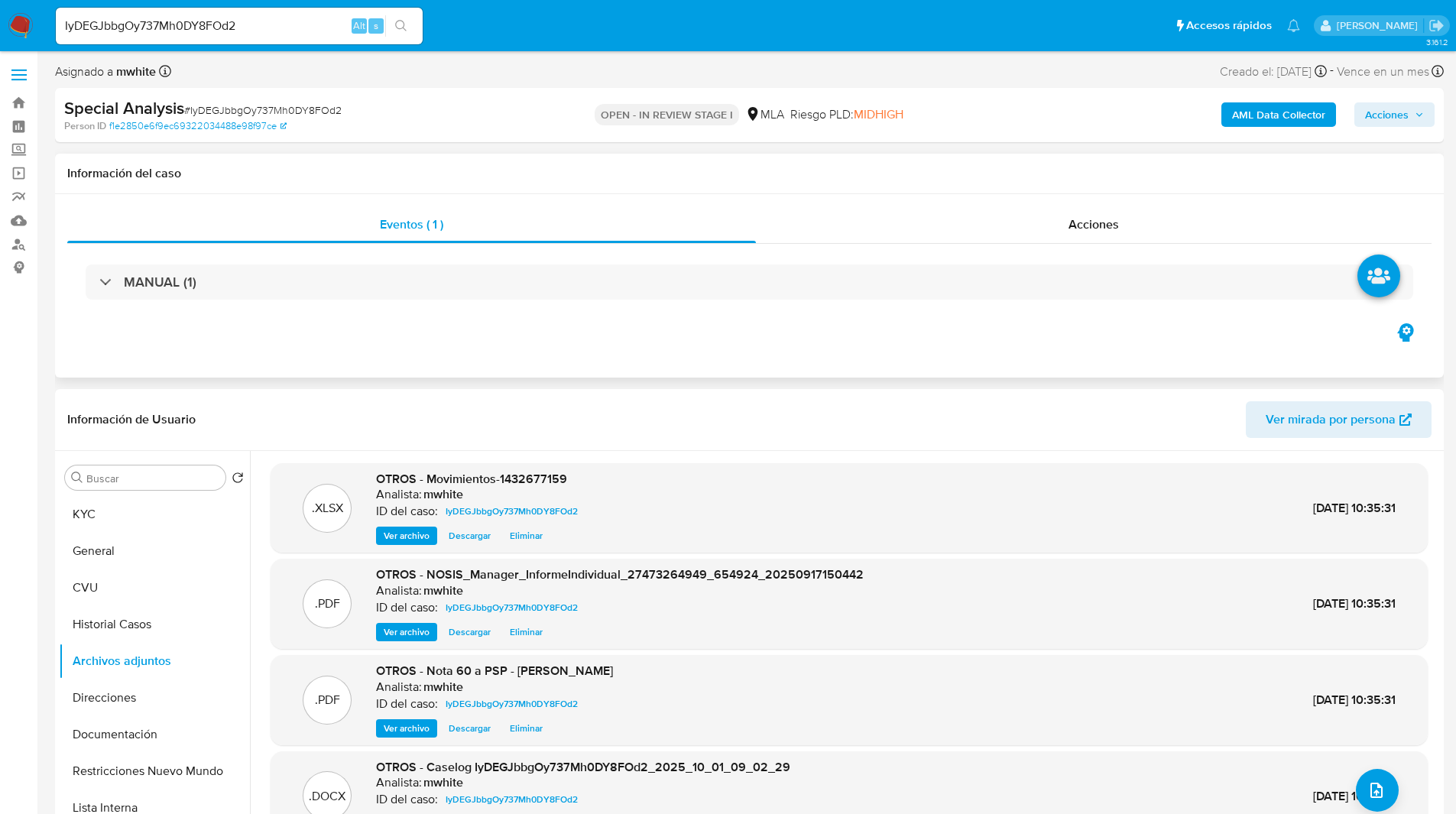
click at [786, 333] on div "Eventos ( 1 ) Acciones MANUAL (1)" at bounding box center [750, 286] width 1389 height 184
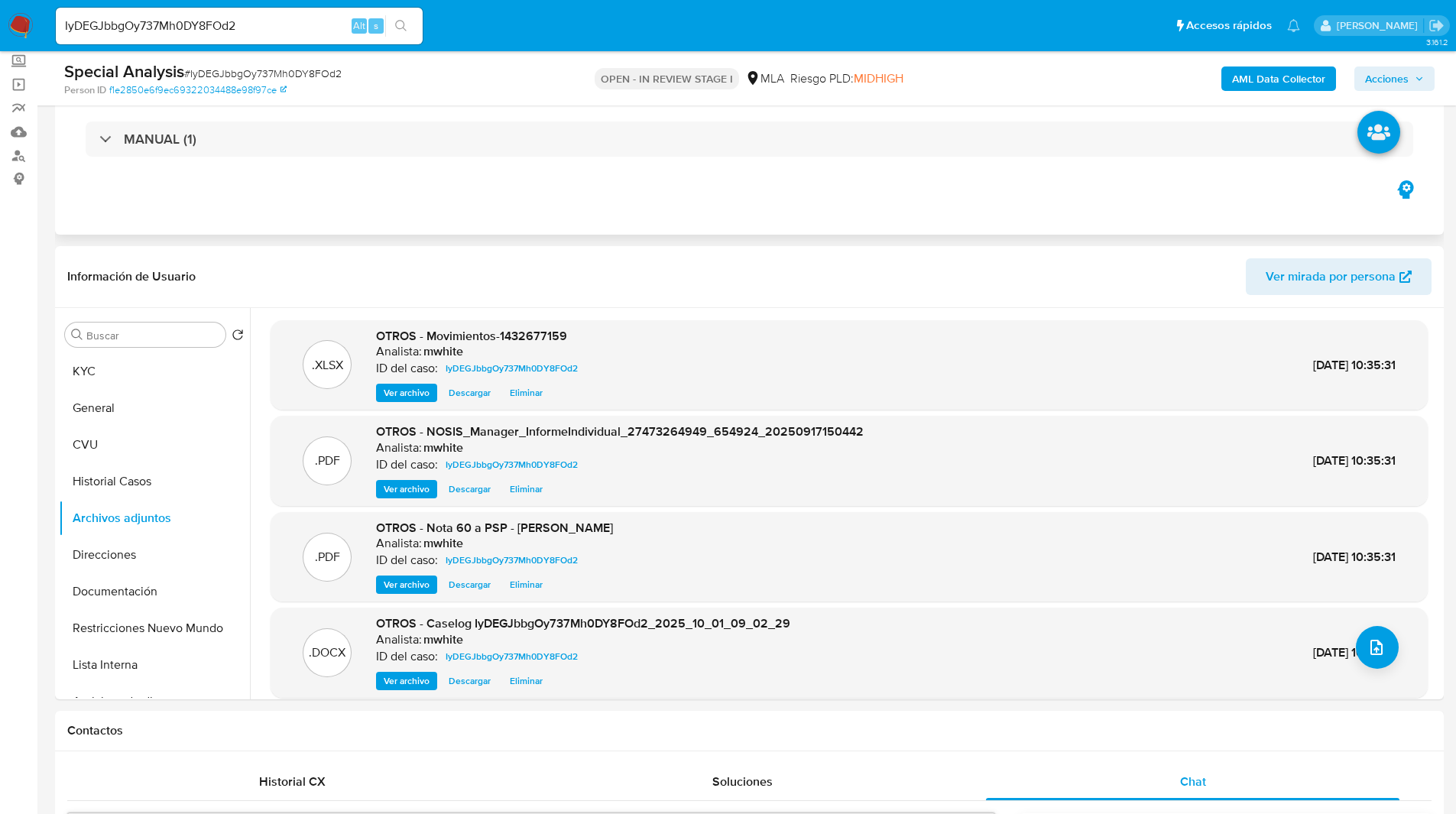
scroll to position [89, 0]
click at [1385, 85] on span "Acciones" at bounding box center [1387, 79] width 44 height 25
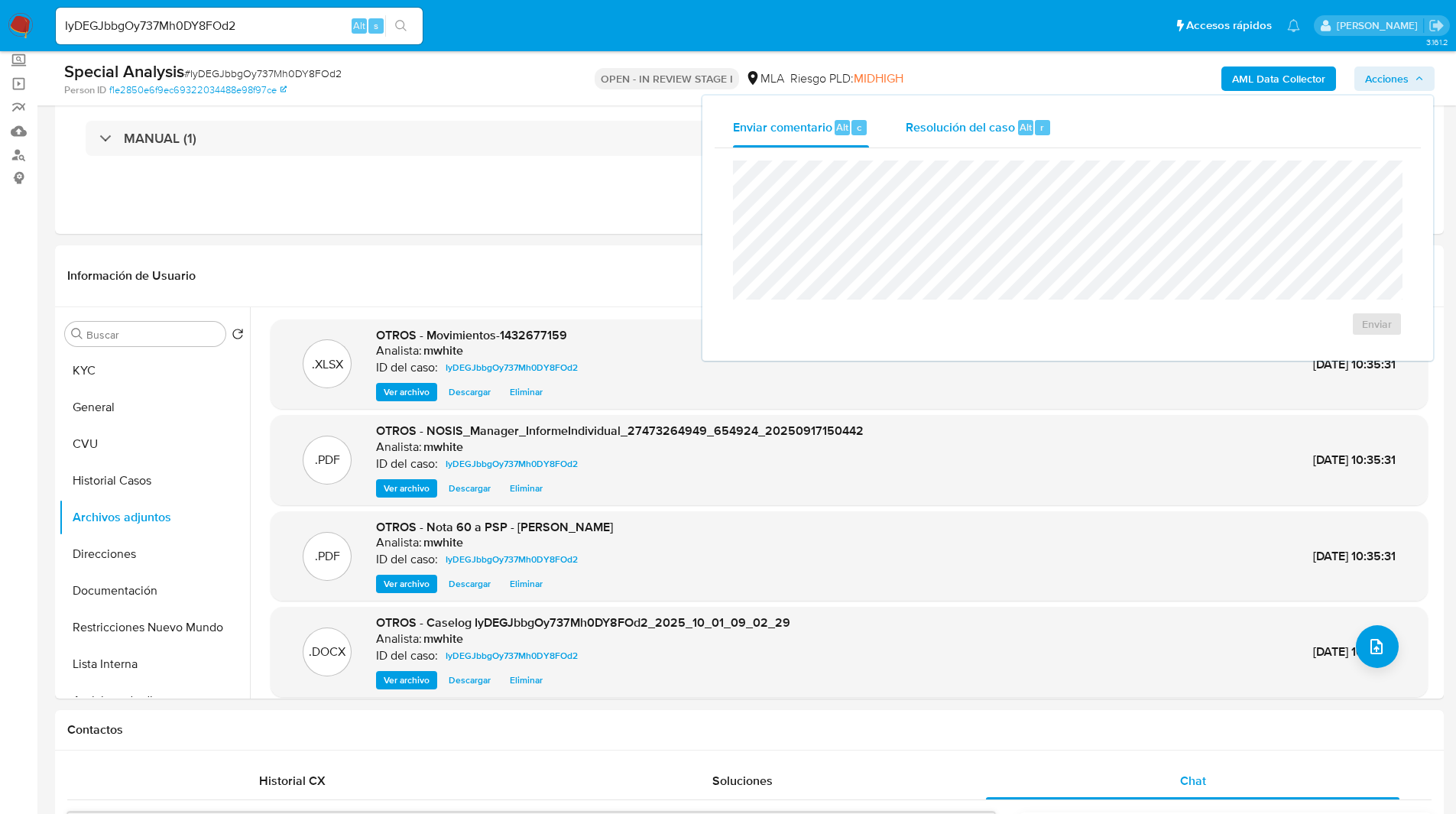
click at [931, 134] on span "Resolución del caso" at bounding box center [960, 126] width 109 height 17
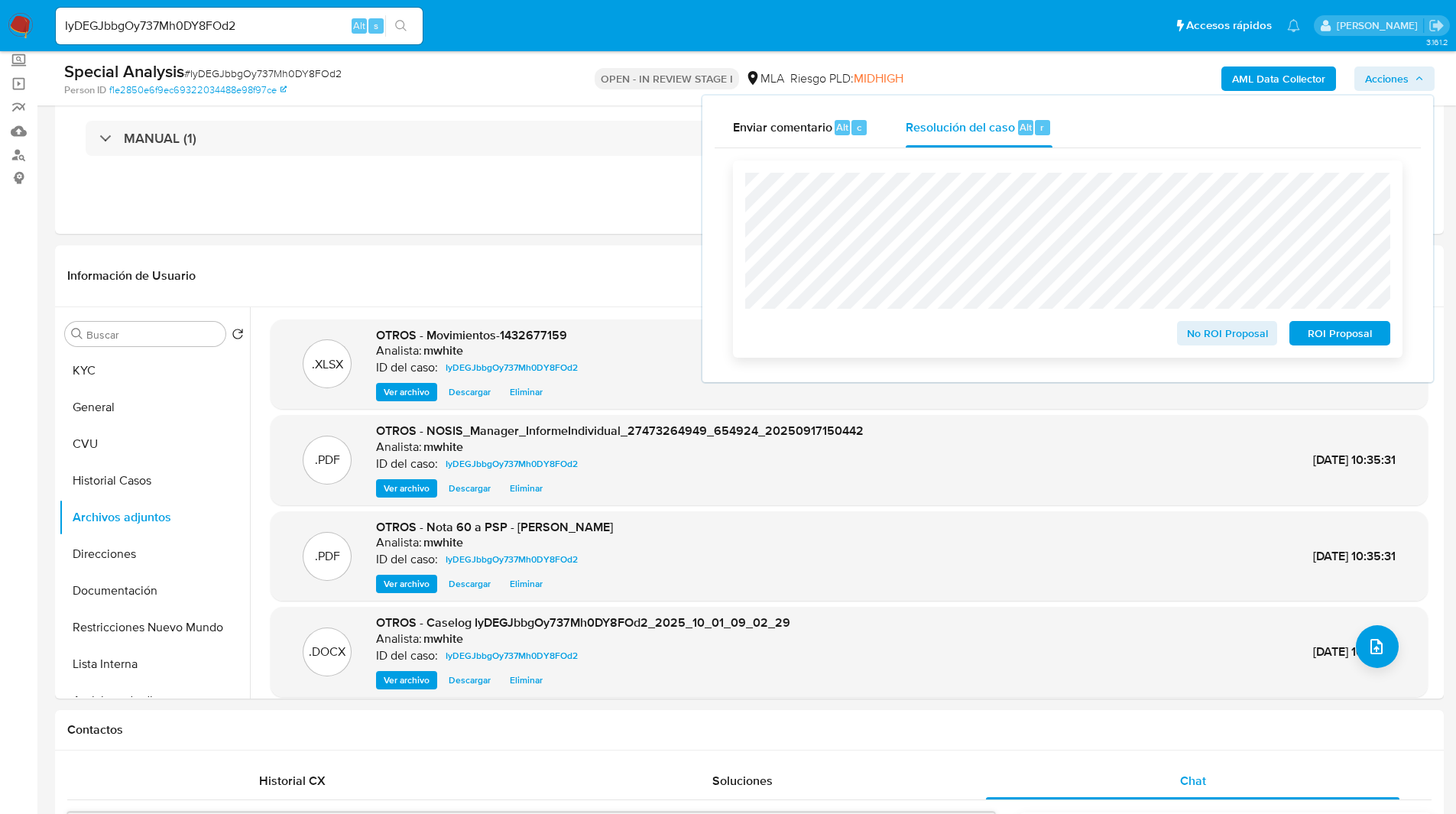
click at [1351, 329] on span "ROI Proposal" at bounding box center [1339, 333] width 79 height 22
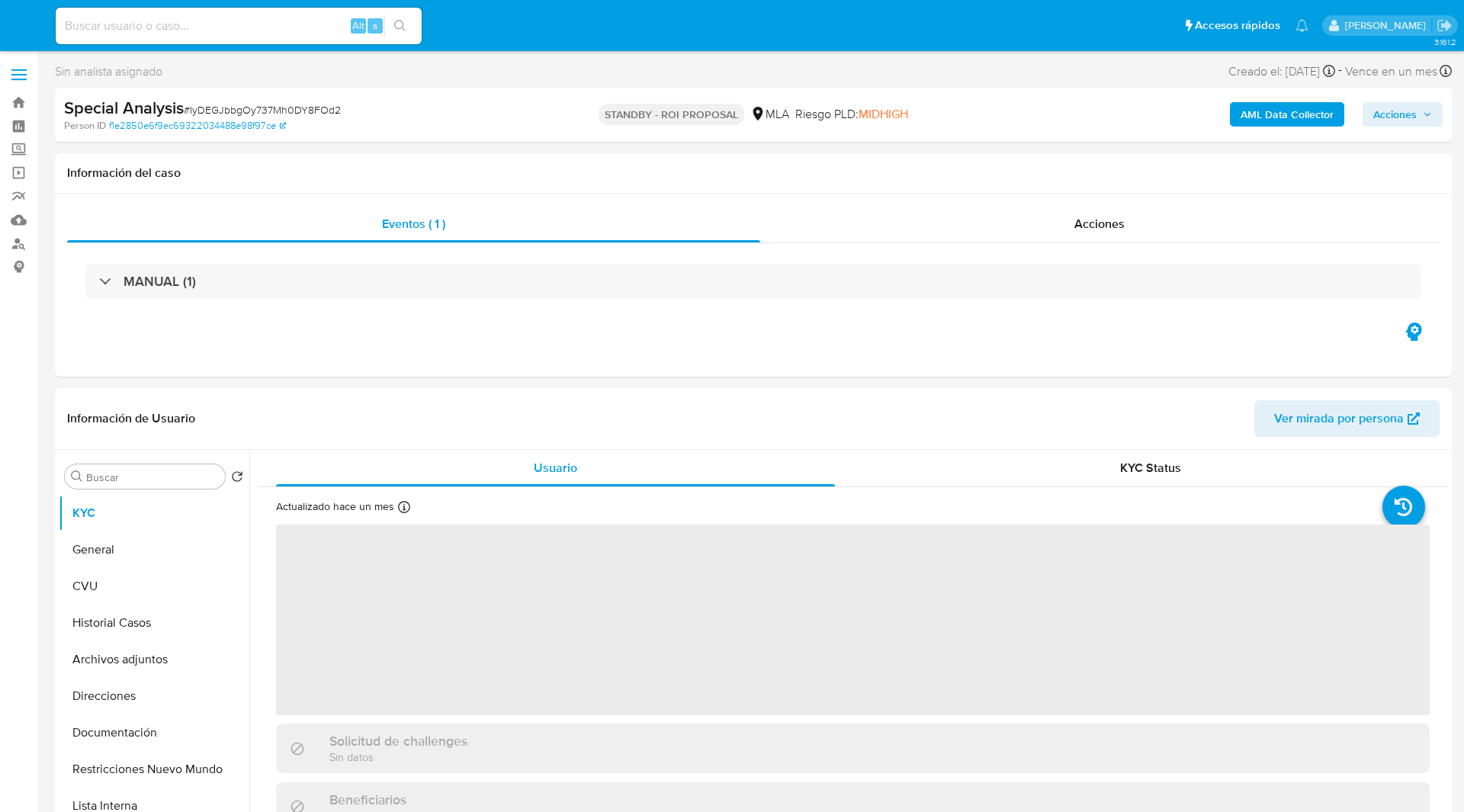
select select "10"
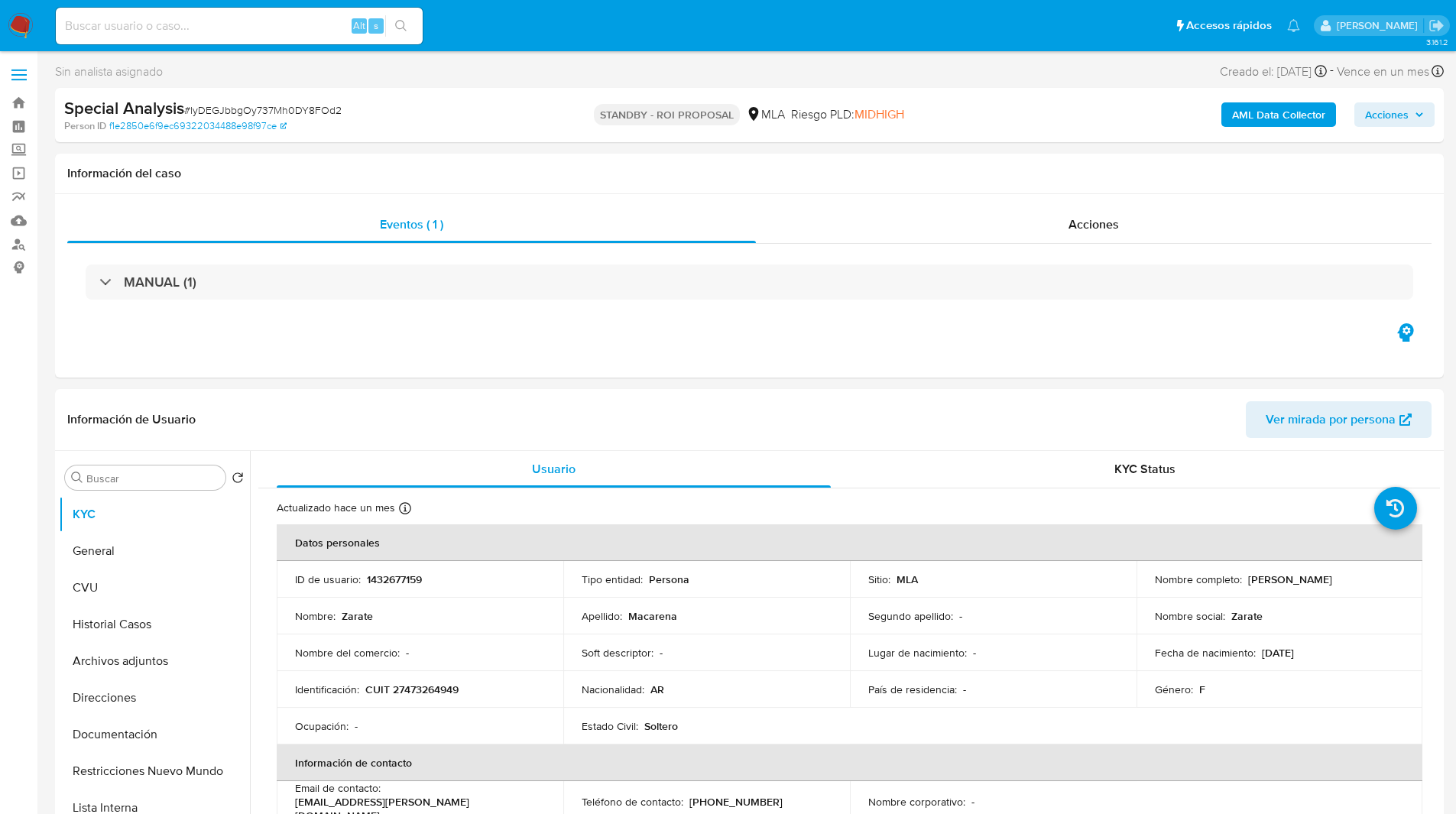
click at [256, 22] on input at bounding box center [238, 26] width 366 height 20
paste input "wX4bsReRvoRtK2bsadWAaGfU"
type input "wX4bsReRvoRtK2bsadWAaGfU"
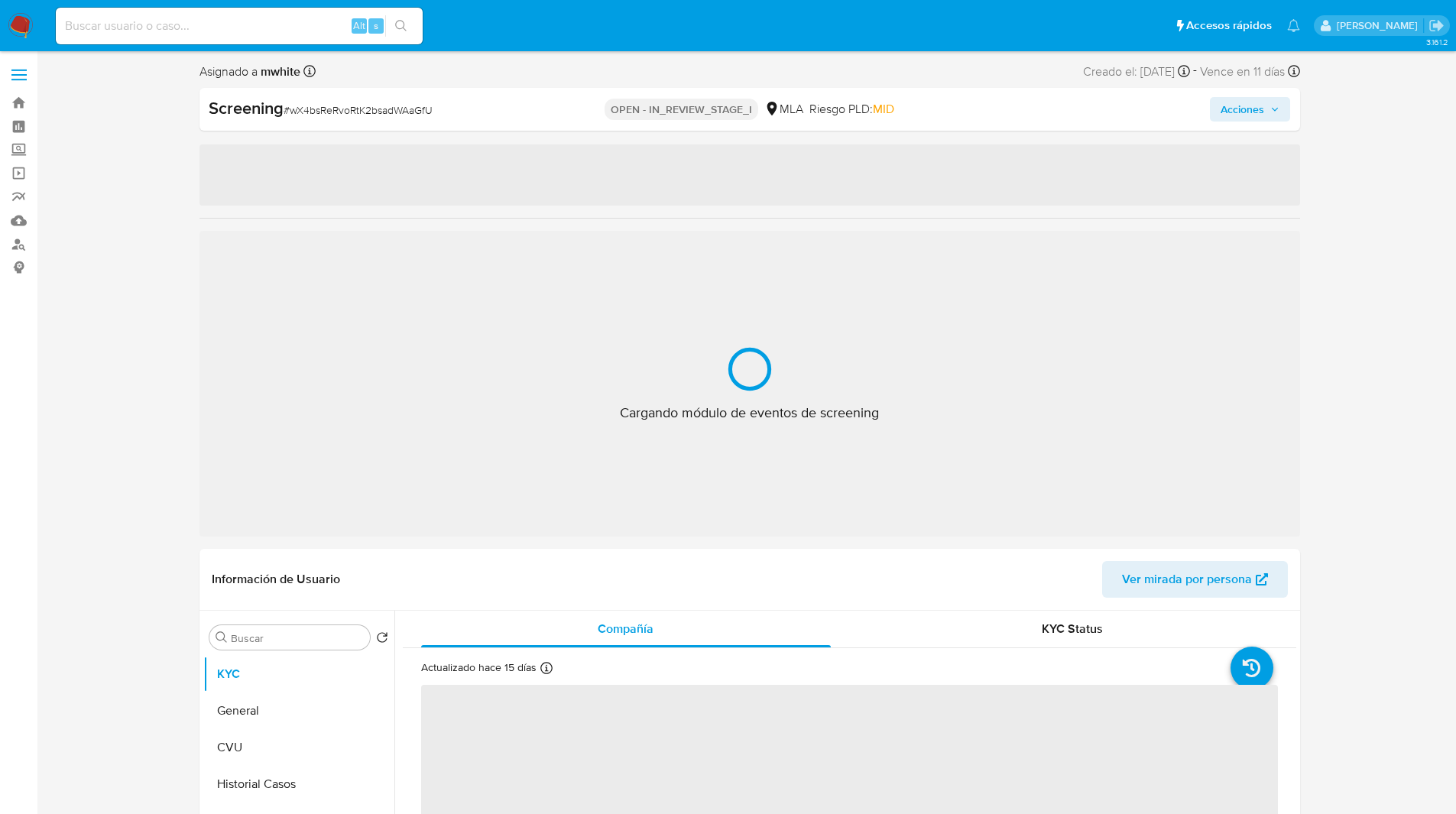
select select "10"
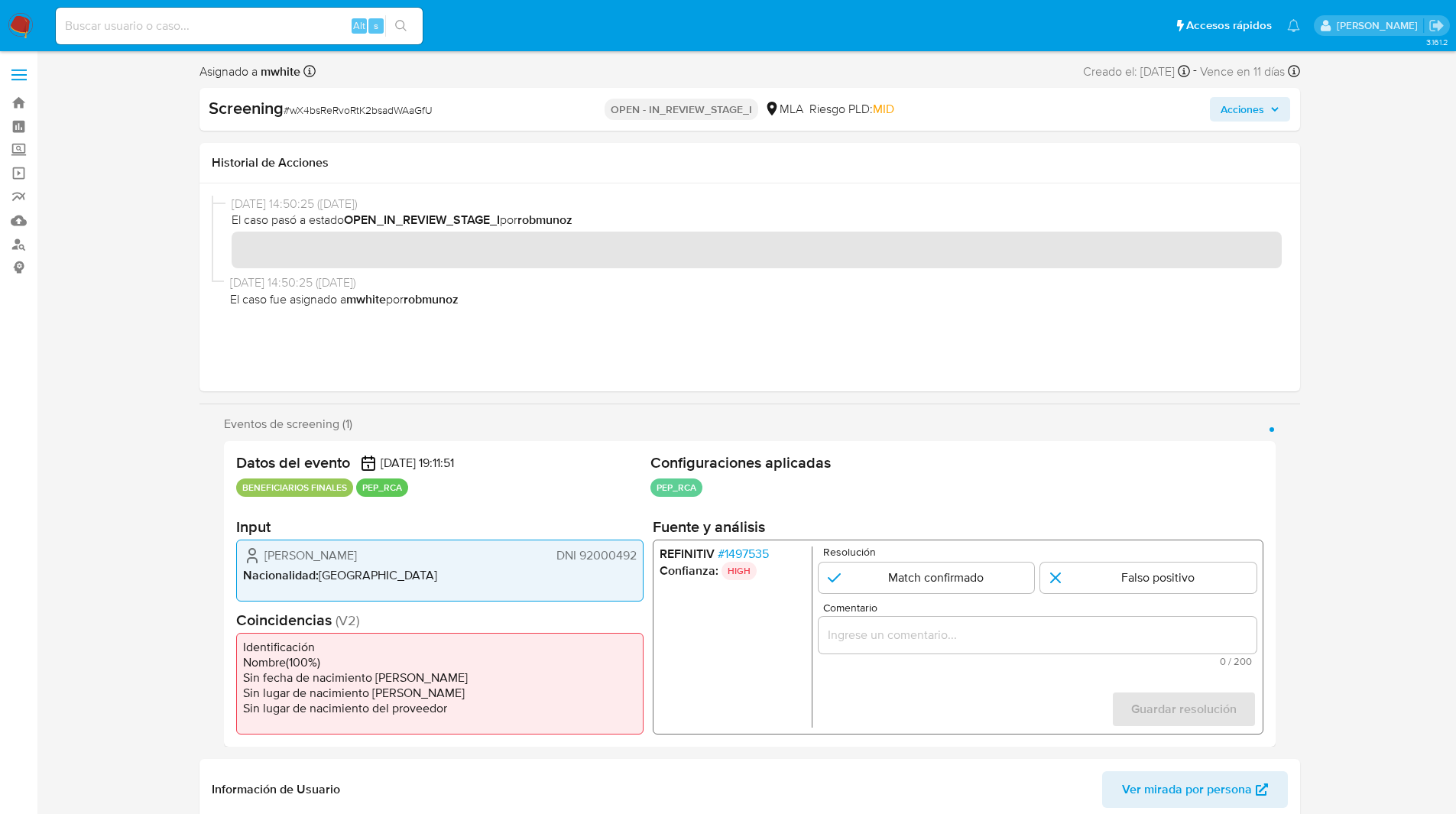
click at [735, 557] on span "# 1497535" at bounding box center [743, 554] width 51 height 15
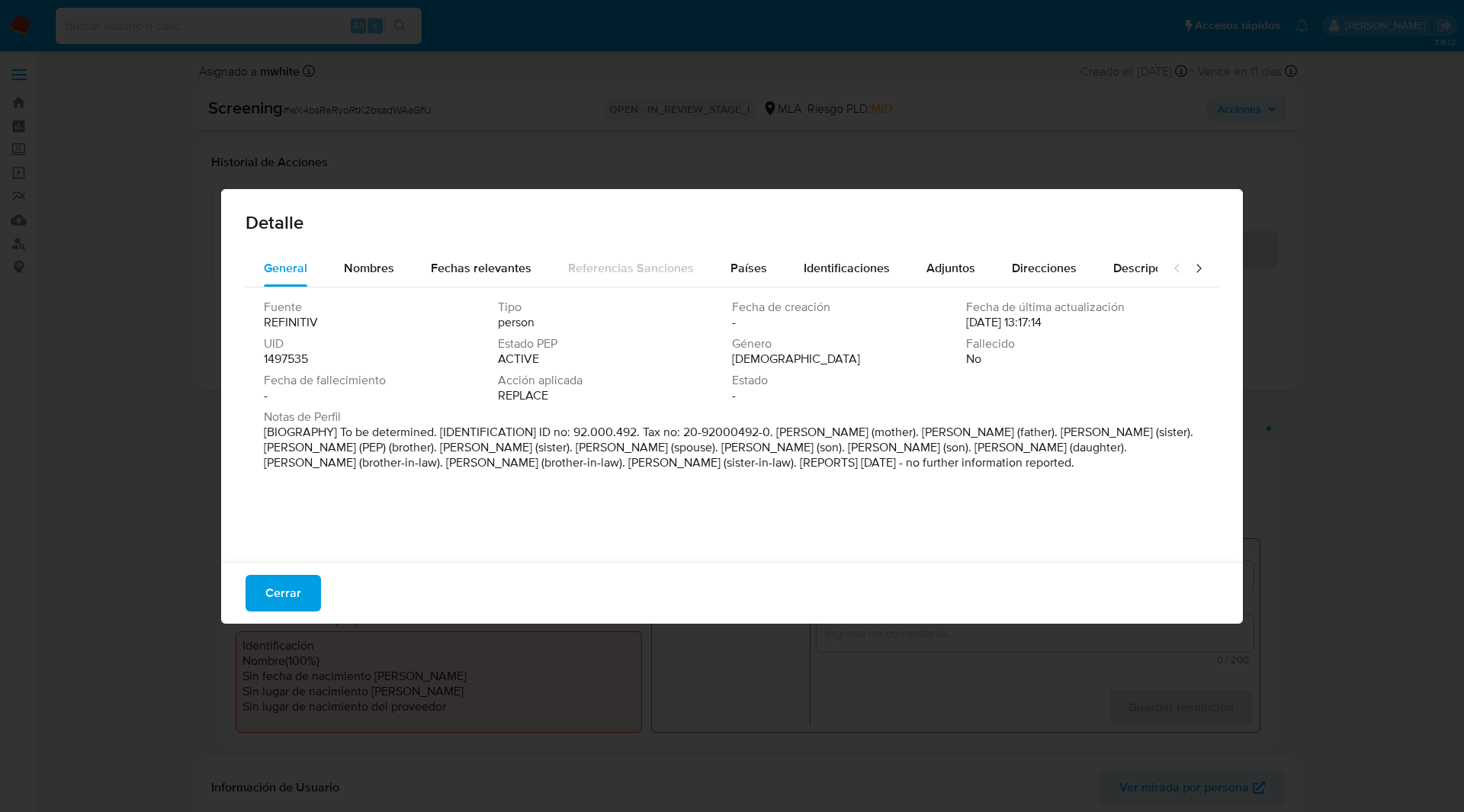
click at [377, 448] on p "[BIOGRAPHY] To be determined. [IDENTIFICATION] ID no: 92.000.492. Tax no: 20-92…" at bounding box center [730, 447] width 933 height 45
click at [347, 470] on p "[BIOGRAPHY] To be determined. [IDENTIFICATION] ID no: 92.000.492. Tax no: 20-92…" at bounding box center [730, 447] width 933 height 45
click at [629, 492] on div "Fuente REFINITIV Tipo person Fecha de creación - Fecha de última actualización …" at bounding box center [731, 420] width 973 height 267
click at [577, 470] on p "[BIOGRAPHY] To be determined. [IDENTIFICATION] ID no: 92.000.492. Tax no: 20-92…" at bounding box center [730, 447] width 933 height 45
click at [618, 470] on p "[BIOGRAPHY] To be determined. [IDENTIFICATION] ID no: 92.000.492. Tax no: 20-92…" at bounding box center [730, 447] width 933 height 45
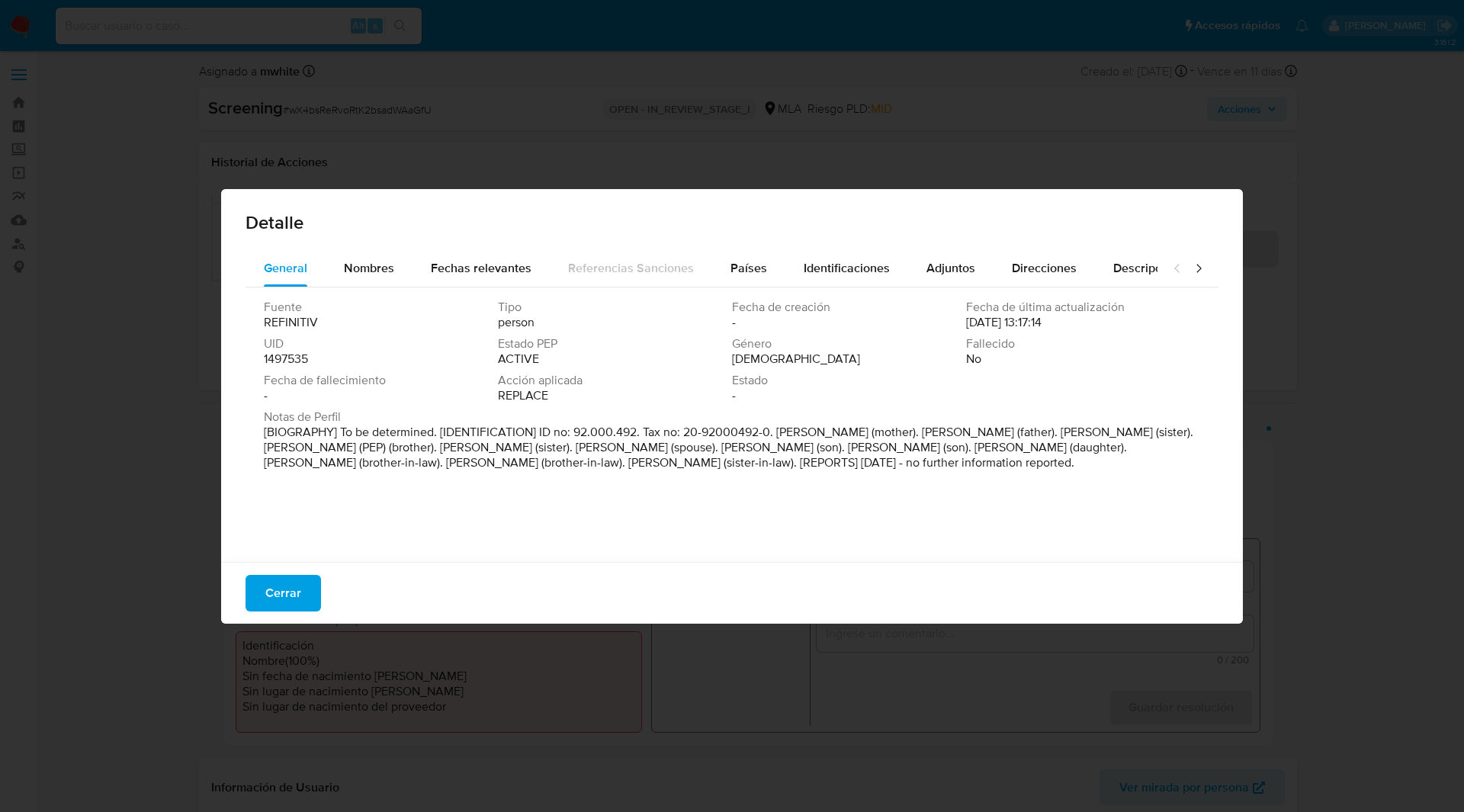
click at [410, 447] on p "[BIOGRAPHY] To be determined. [IDENTIFICATION] ID no: 92.000.492. Tax no: 20-92…" at bounding box center [730, 447] width 933 height 45
click at [397, 380] on span "Fecha de fallecimiento" at bounding box center [380, 380] width 231 height 15
click at [370, 451] on p "[BIOGRAPHY] To be determined. [IDENTIFICATION] ID no: 92.000.492. Tax no: 20-92…" at bounding box center [730, 447] width 933 height 45
click at [612, 509] on div "Fuente REFINITIV Tipo person Fecha de creación - Fecha de última actualización …" at bounding box center [731, 420] width 973 height 267
click at [623, 470] on p "[BIOGRAPHY] To be determined. [IDENTIFICATION] ID no: 92.000.492. Tax no: 20-92…" at bounding box center [730, 447] width 933 height 45
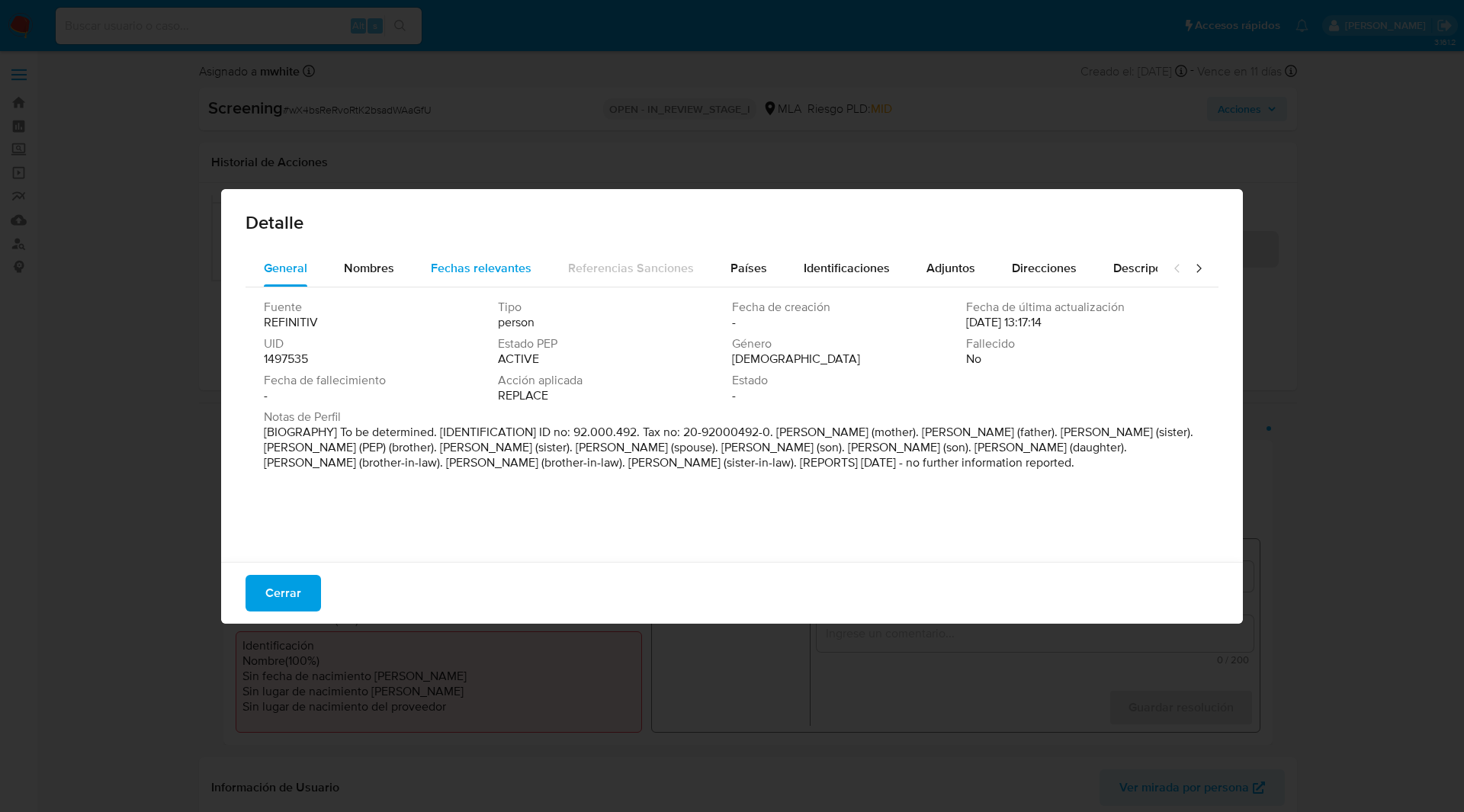
click at [449, 274] on span "Fechas relevantes" at bounding box center [481, 267] width 101 height 17
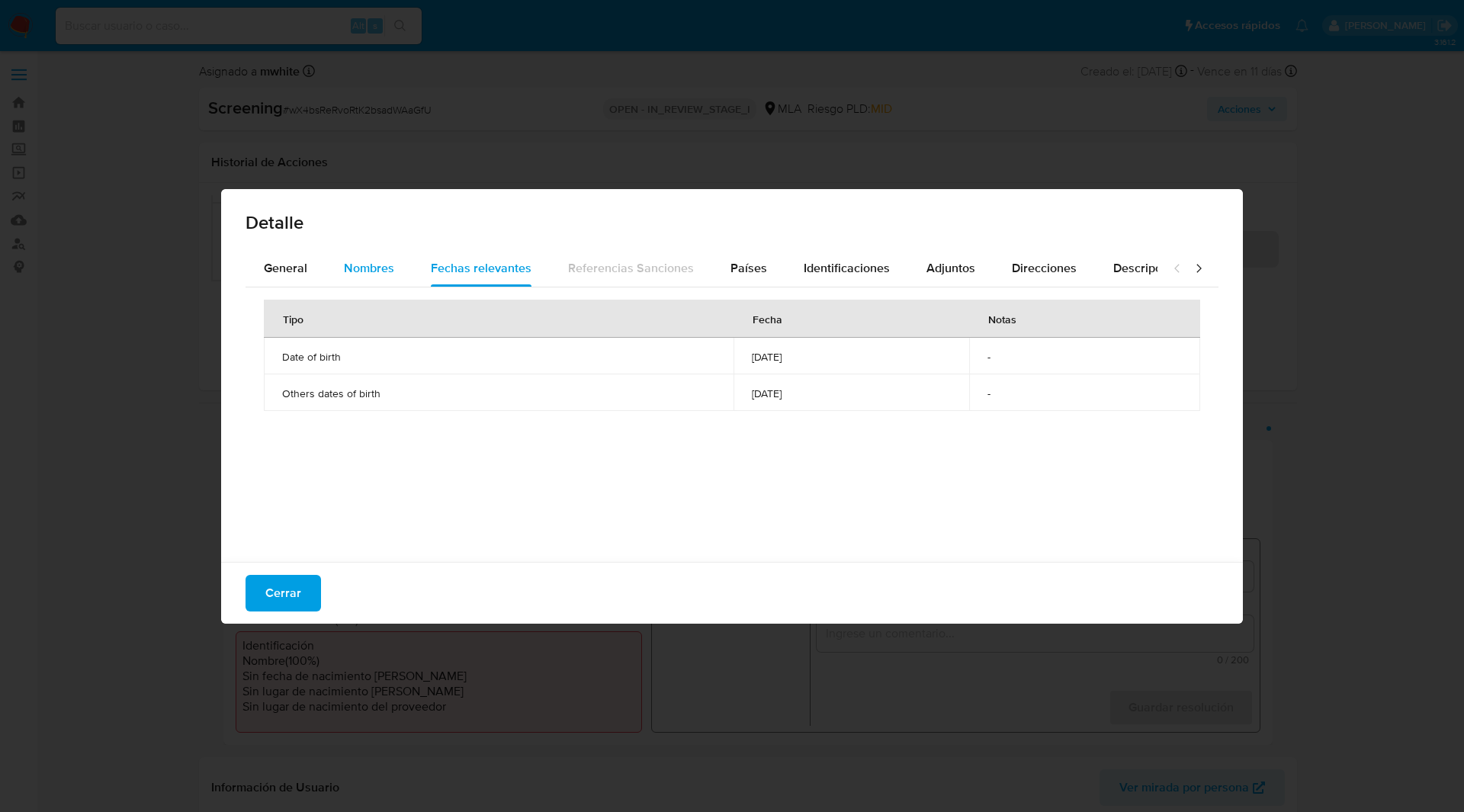
click at [378, 268] on span "Nombres" at bounding box center [369, 267] width 50 height 17
click at [716, 360] on span "[PERSON_NAME]" at bounding box center [949, 356] width 465 height 14
click at [812, 375] on td "[PERSON_NAME]" at bounding box center [949, 393] width 502 height 36
click at [747, 395] on span "[PERSON_NAME]" at bounding box center [949, 393] width 465 height 14
click at [815, 405] on td "[PERSON_NAME]" at bounding box center [949, 393] width 502 height 36
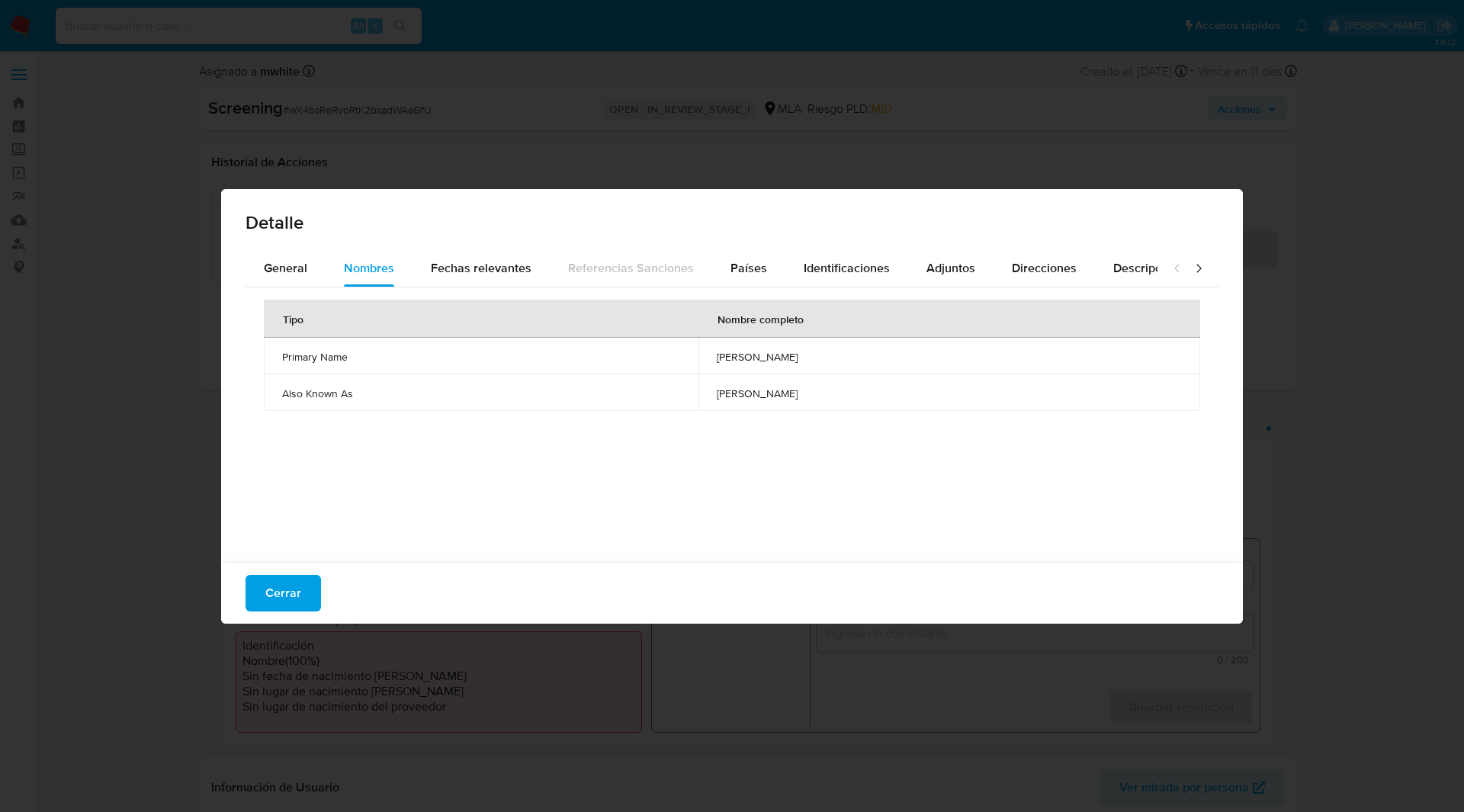
click at [753, 391] on span "[PERSON_NAME]" at bounding box center [949, 393] width 465 height 14
click at [750, 394] on span "[PERSON_NAME]" at bounding box center [949, 393] width 465 height 14
click at [845, 441] on div "Tipo Nombre completo Primary Name [PERSON_NAME] Also Known As [PERSON_NAME]" at bounding box center [731, 420] width 973 height 267
click at [510, 269] on span "Fechas relevantes" at bounding box center [481, 267] width 101 height 17
click at [765, 272] on button "Países" at bounding box center [749, 268] width 73 height 36
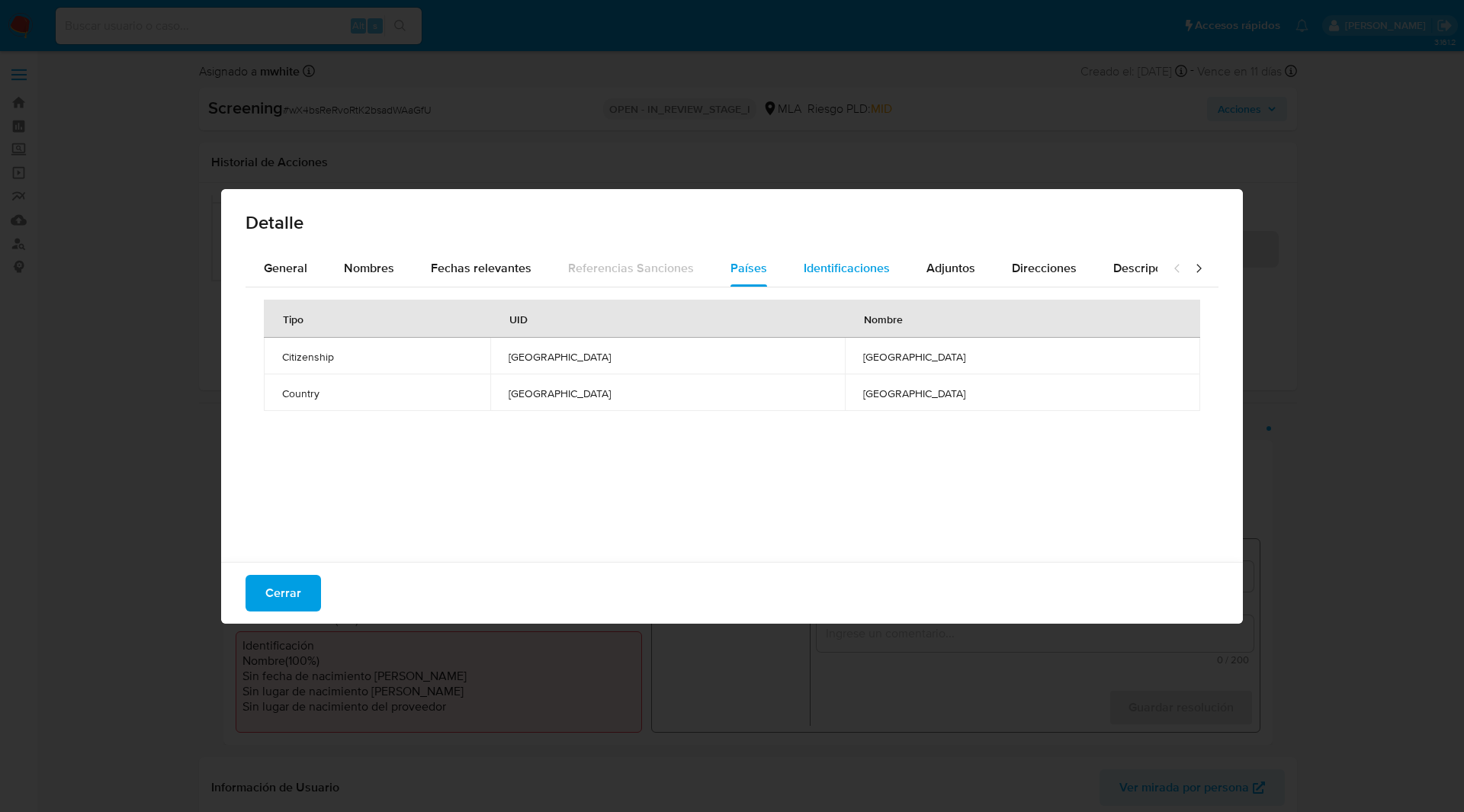
click at [809, 270] on span "Identificaciones" at bounding box center [847, 267] width 86 height 17
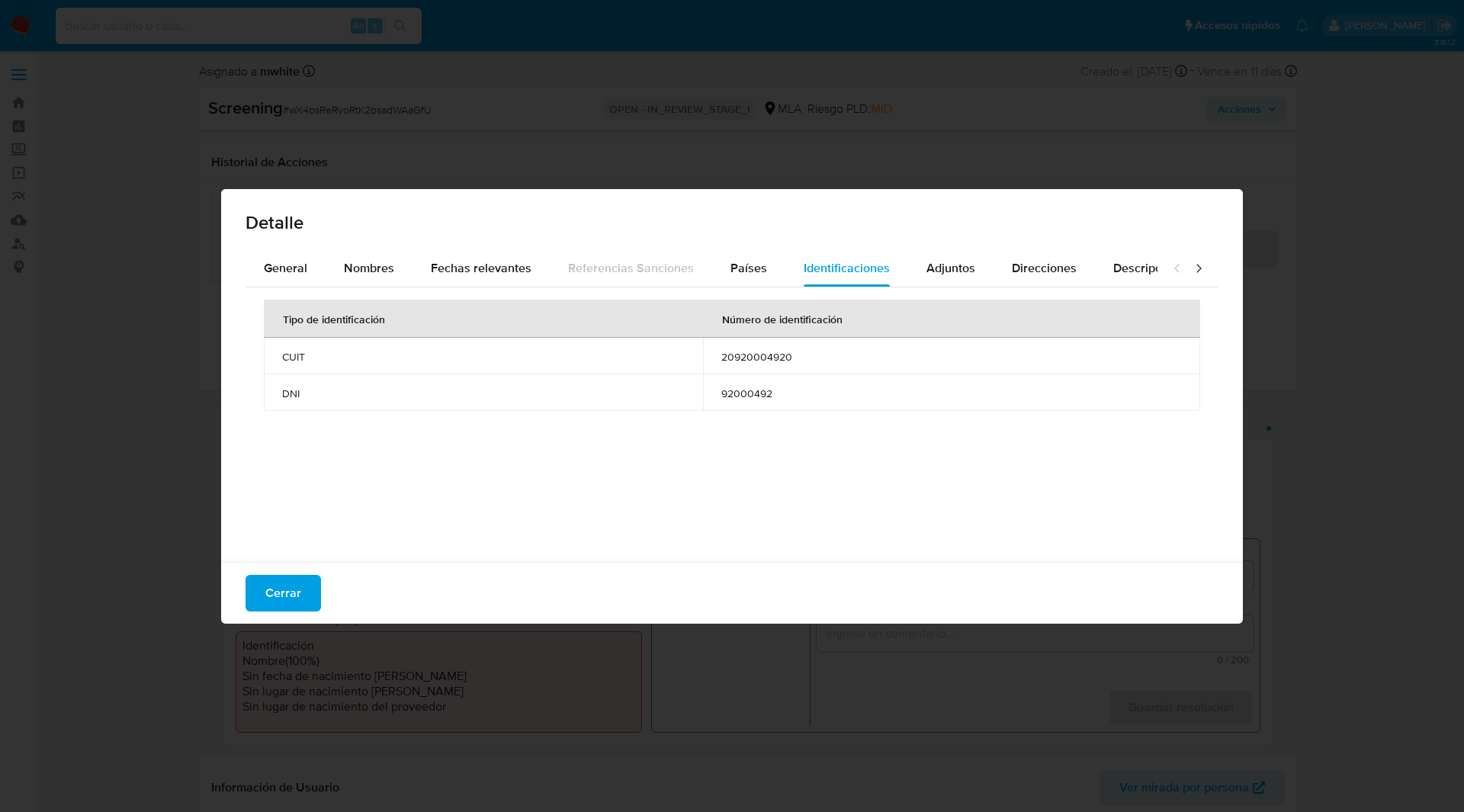
click at [754, 358] on span "20920004920" at bounding box center [952, 356] width 460 height 14
click at [381, 275] on span "Nombres" at bounding box center [369, 267] width 50 height 17
click at [747, 268] on span "Países" at bounding box center [749, 267] width 36 height 17
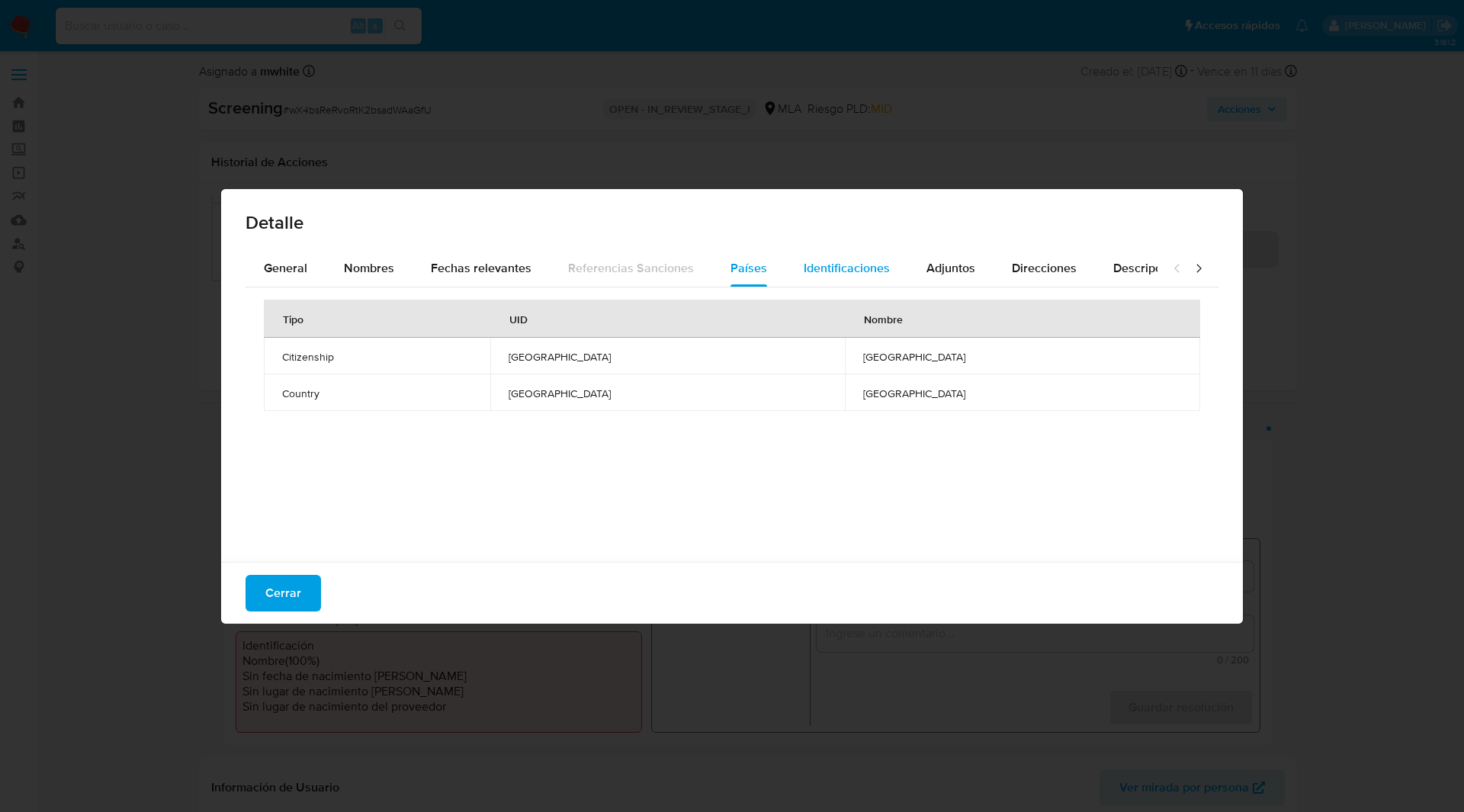
click at [829, 269] on span "Identificaciones" at bounding box center [847, 267] width 86 height 17
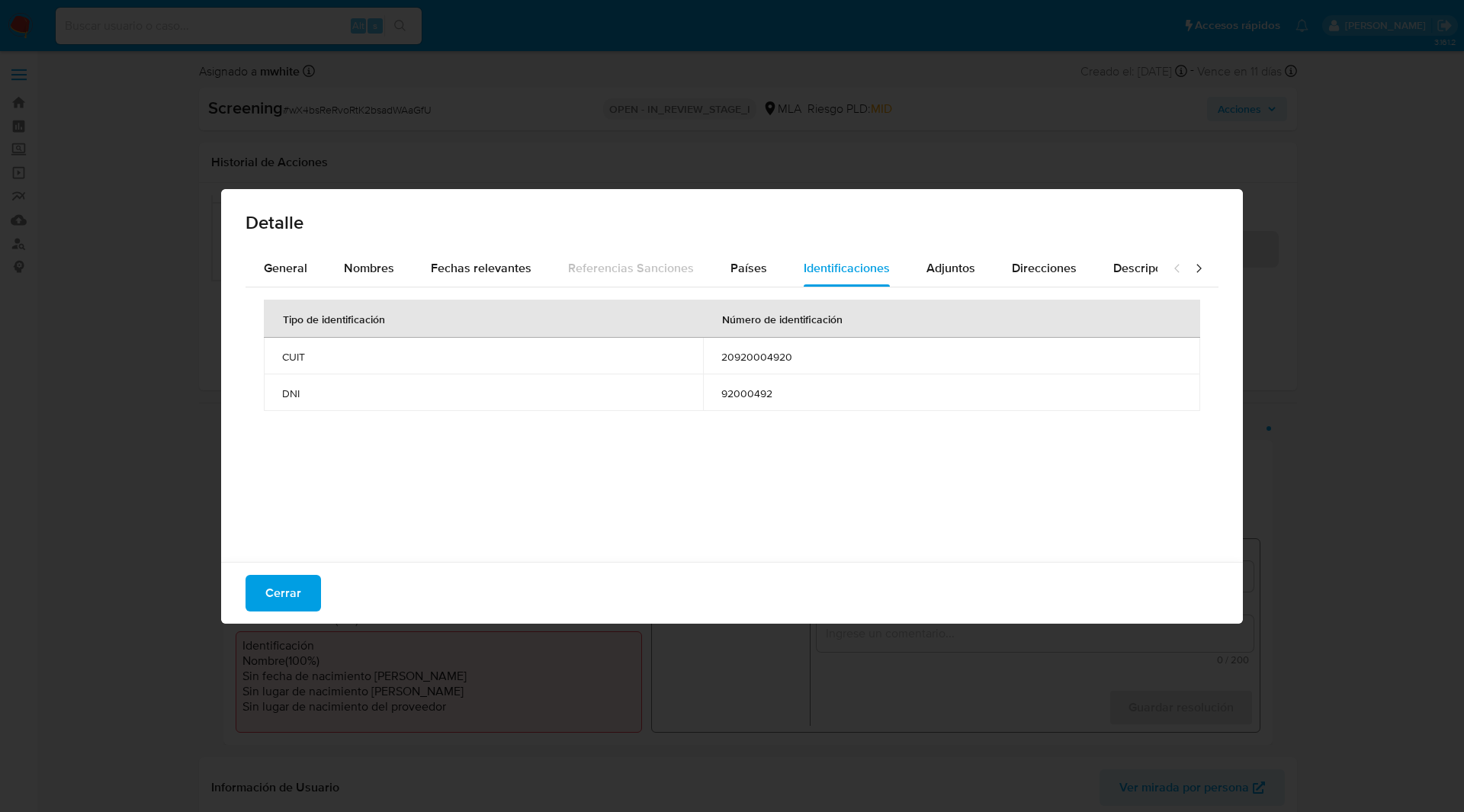
click at [672, 172] on div "Detalle General Nombres Fechas relevantes Referencias Sanciones Países Identifi…" at bounding box center [732, 406] width 1464 height 812
click at [447, 271] on span "Fechas relevantes" at bounding box center [481, 267] width 101 height 17
click at [385, 263] on span "Nombres" at bounding box center [369, 267] width 50 height 17
click at [286, 614] on div "Cerrar" at bounding box center [732, 592] width 1022 height 62
click at [288, 602] on span "Cerrar" at bounding box center [282, 592] width 35 height 34
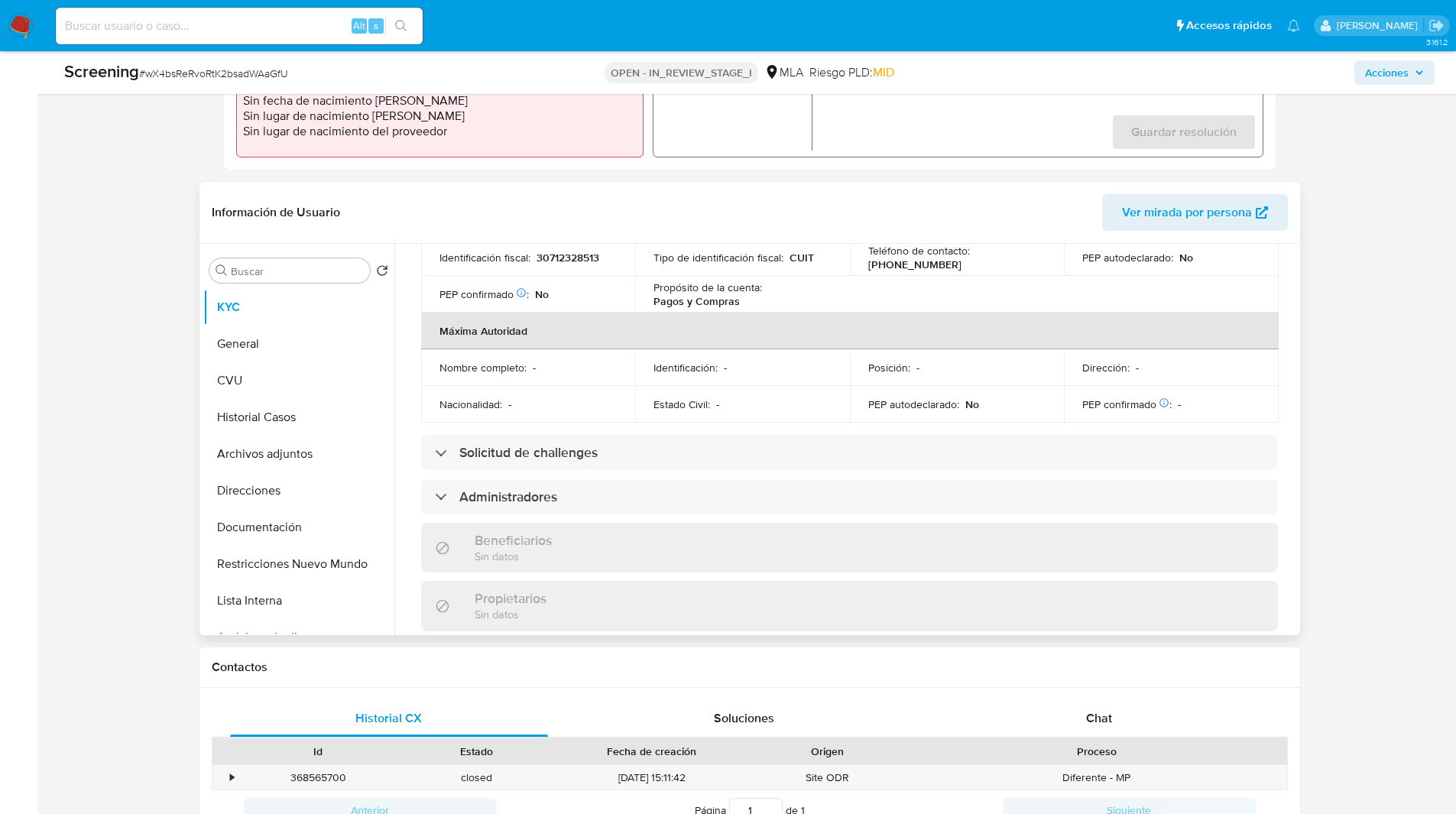
scroll to position [634, 0]
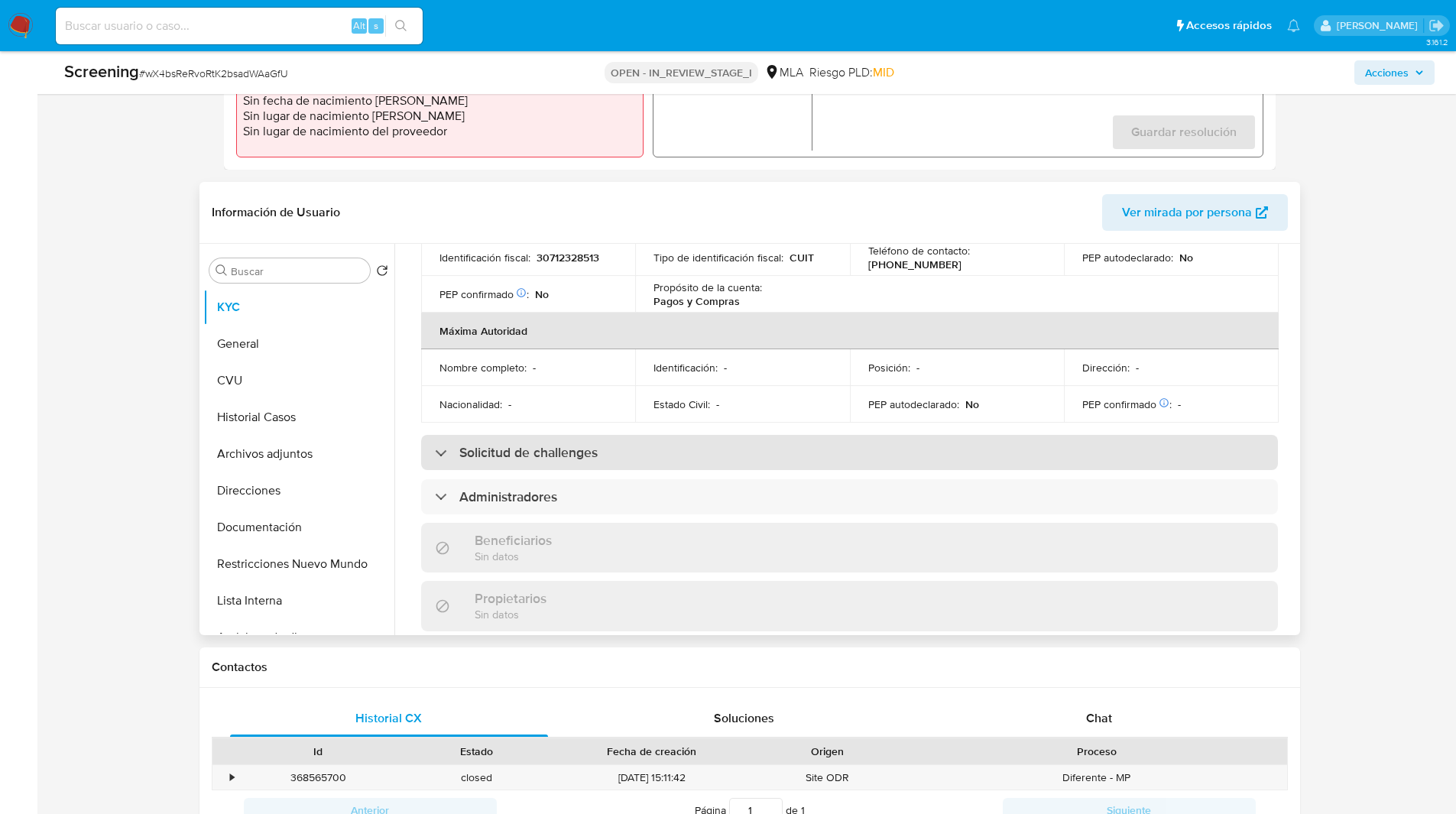
click at [543, 444] on h3 "Solicitud de challenges" at bounding box center [528, 452] width 138 height 17
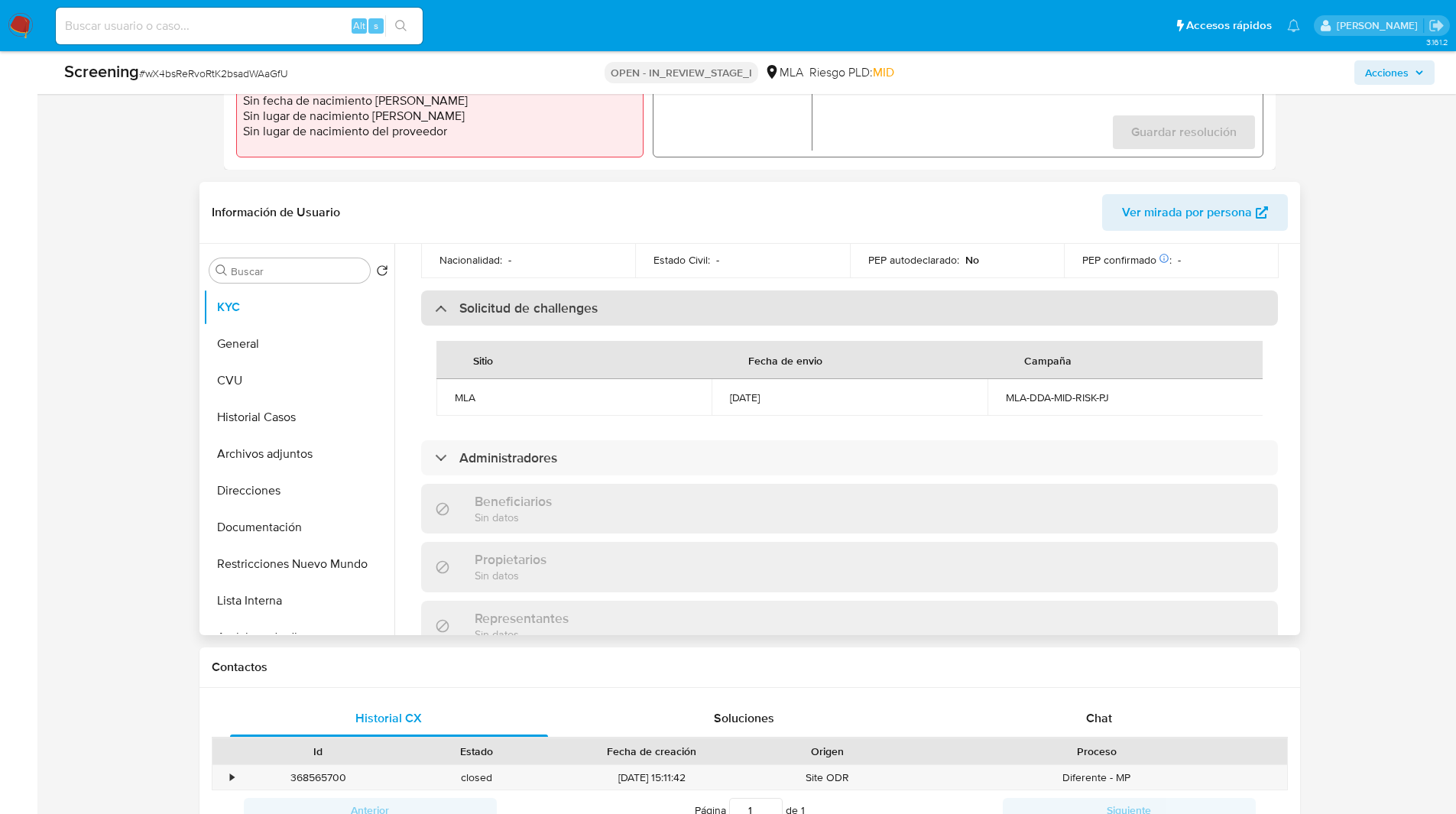
scroll to position [778, 0]
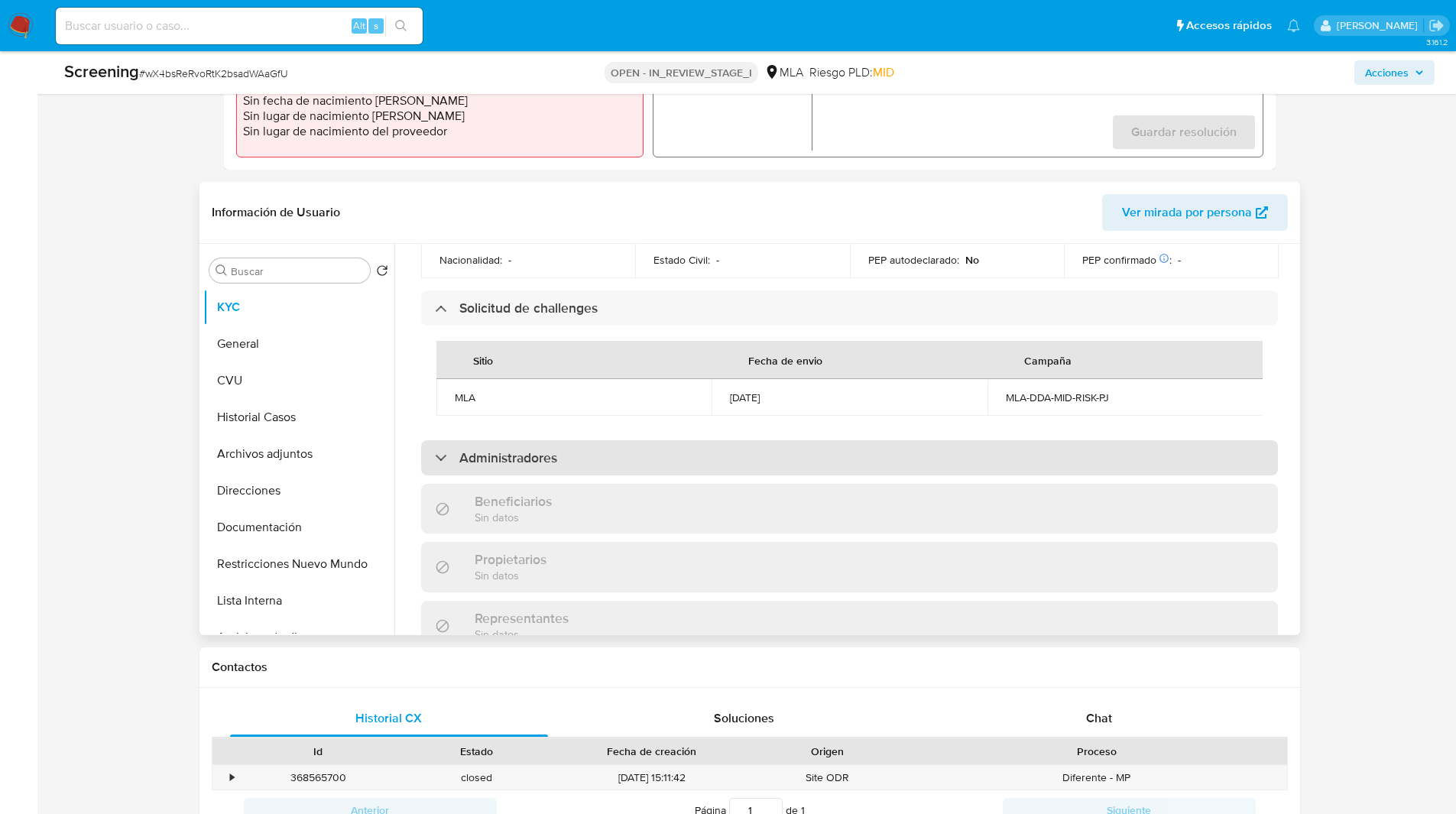
click at [616, 440] on div "Administradores" at bounding box center [850, 457] width 857 height 35
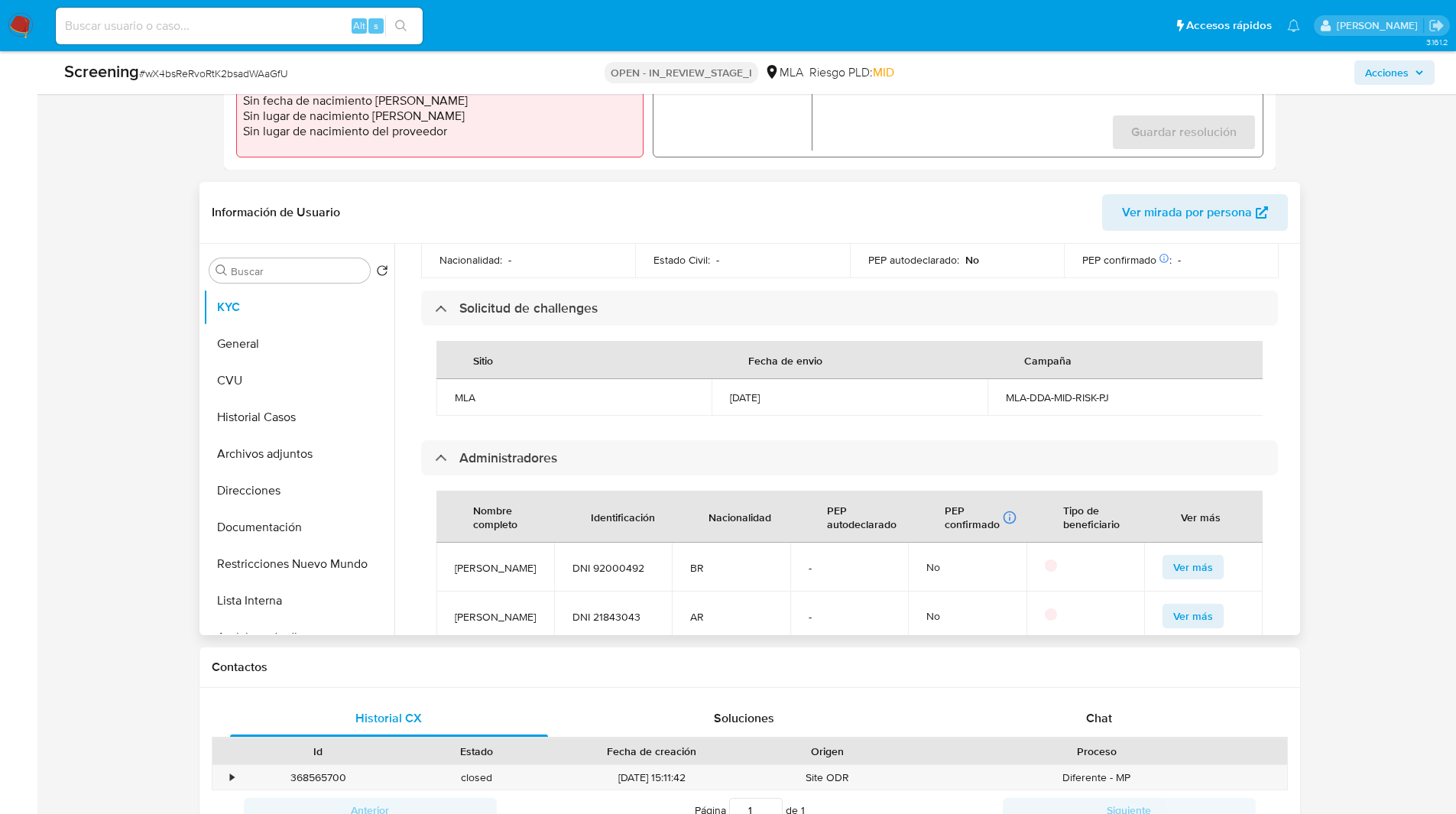
scroll to position [909, 0]
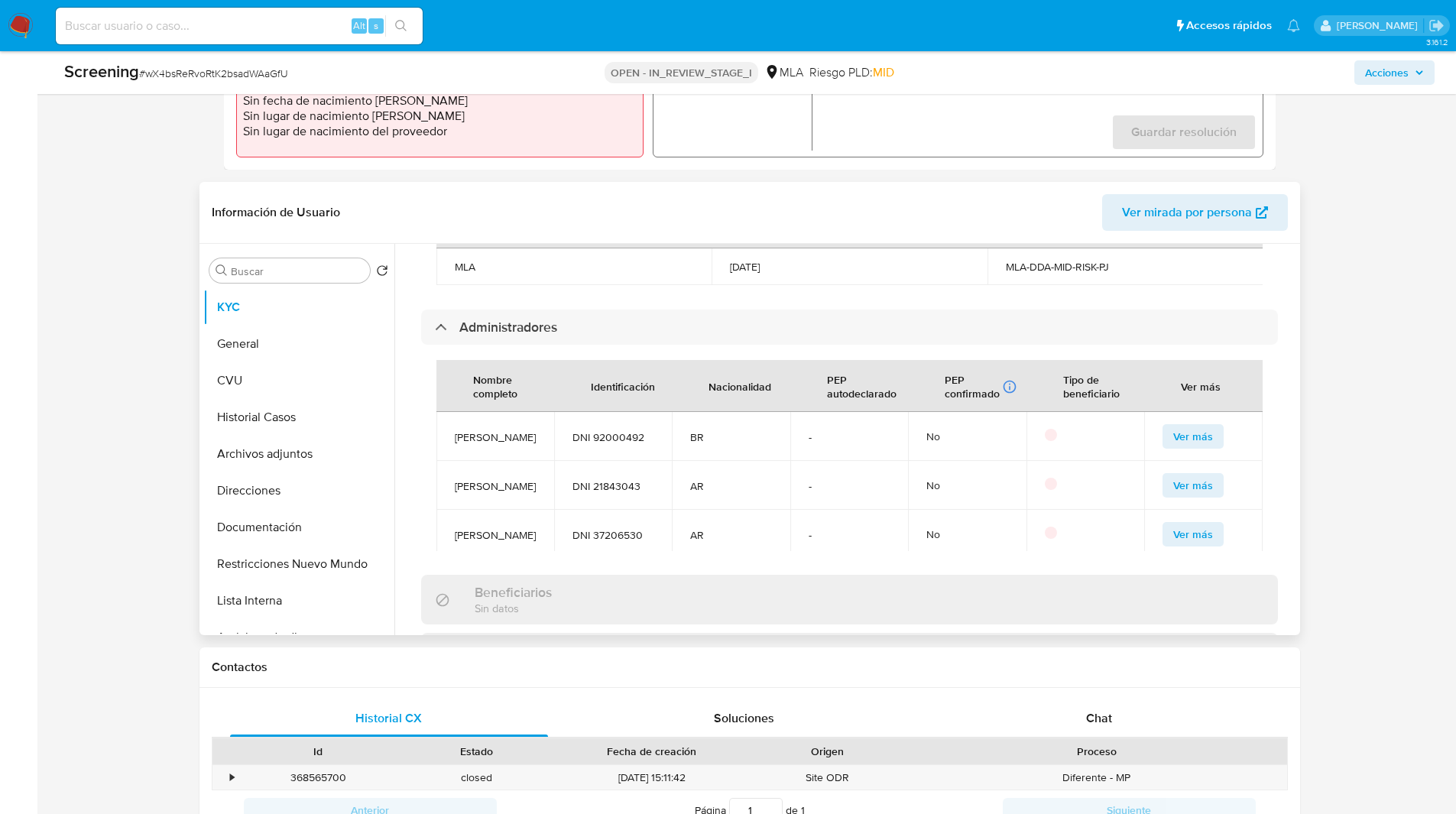
click at [623, 430] on span "DNI 92000492" at bounding box center [613, 437] width 81 height 14
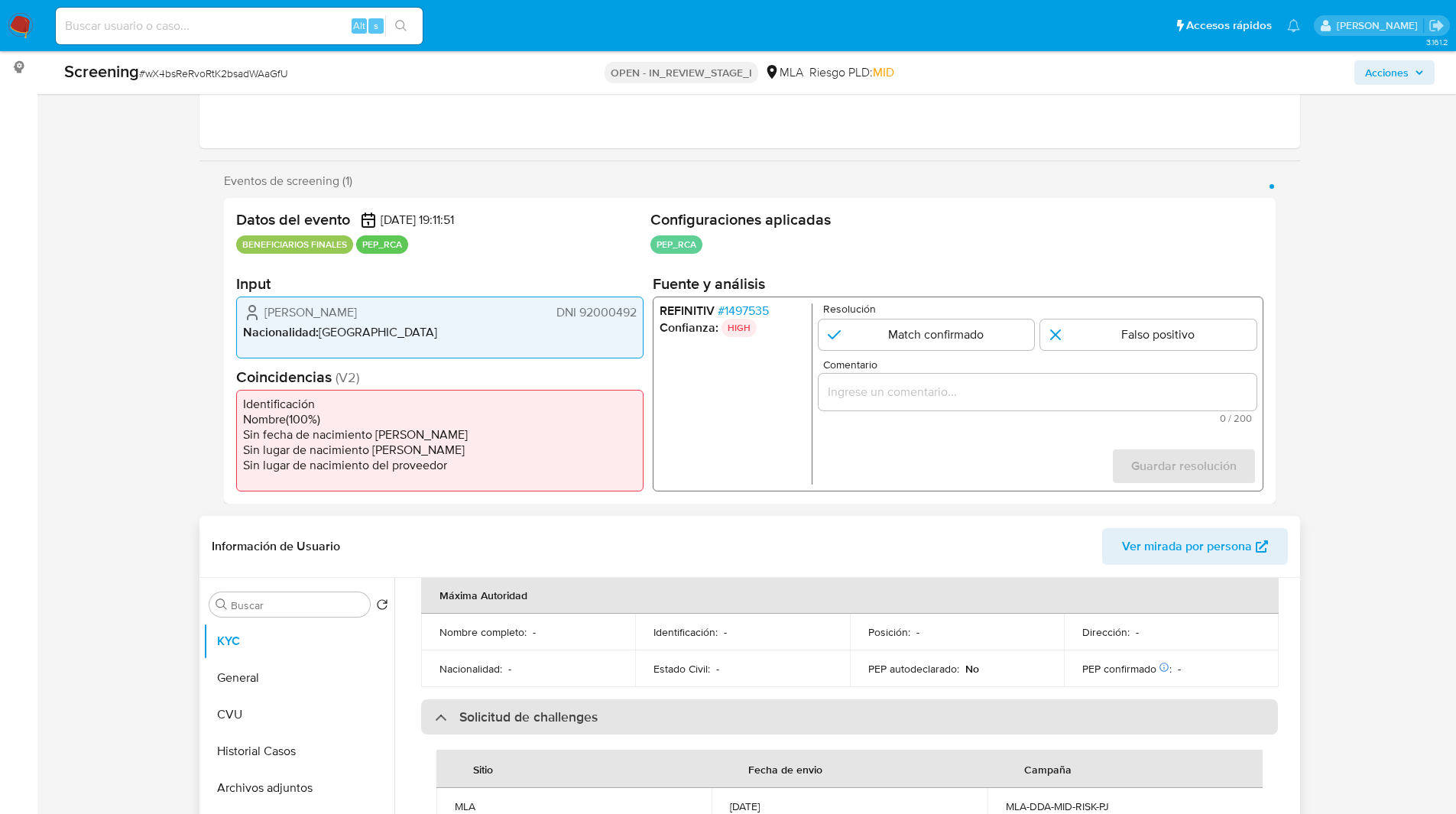
scroll to position [953, 0]
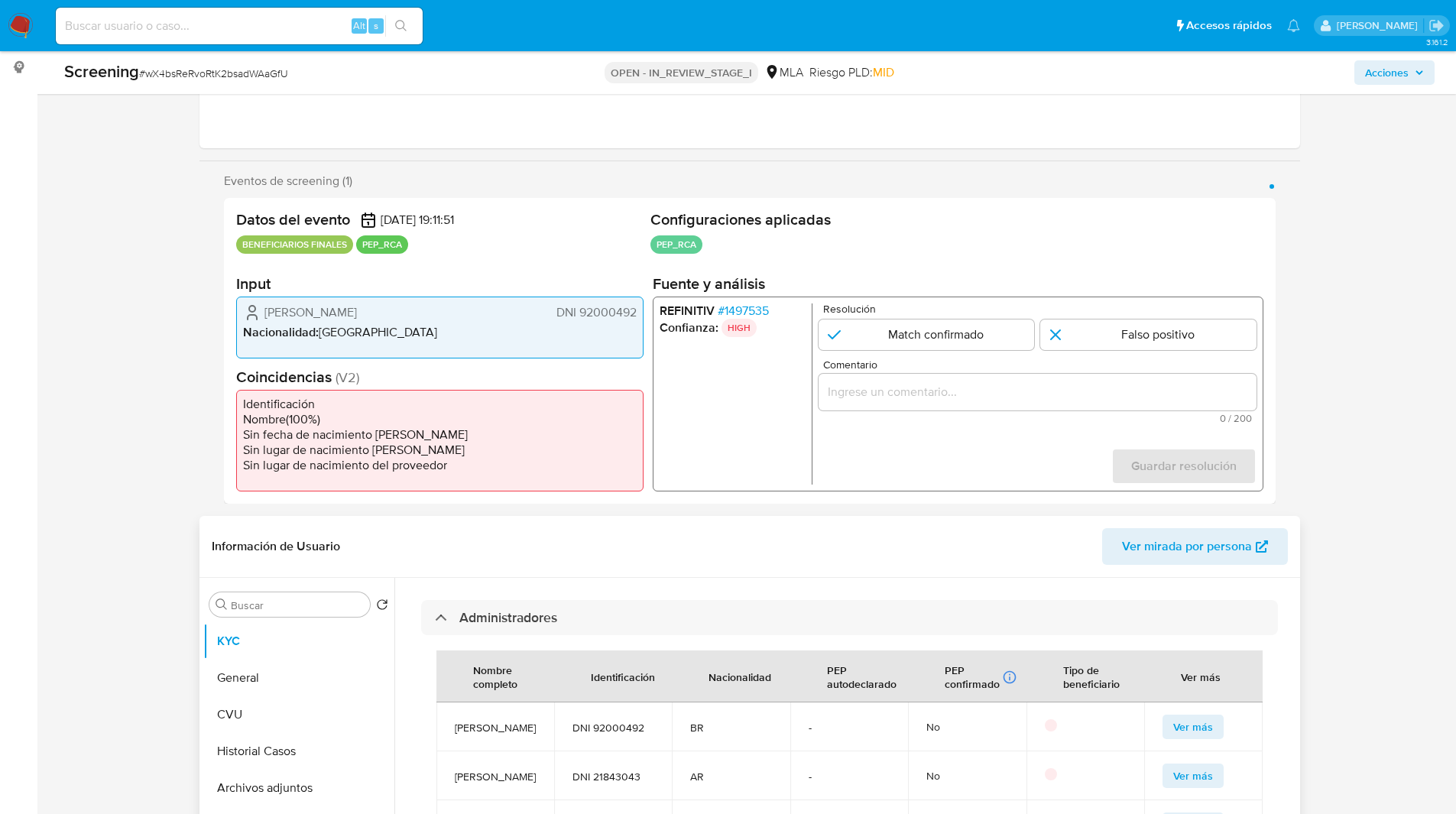
drag, startPoint x: 504, startPoint y: 707, endPoint x: 452, endPoint y: 681, distance: 58.1
click at [452, 702] on td "[PERSON_NAME]" at bounding box center [495, 726] width 117 height 49
copy span "[PERSON_NAME]"
click at [616, 721] on span "DNI 92000492" at bounding box center [613, 727] width 81 height 14
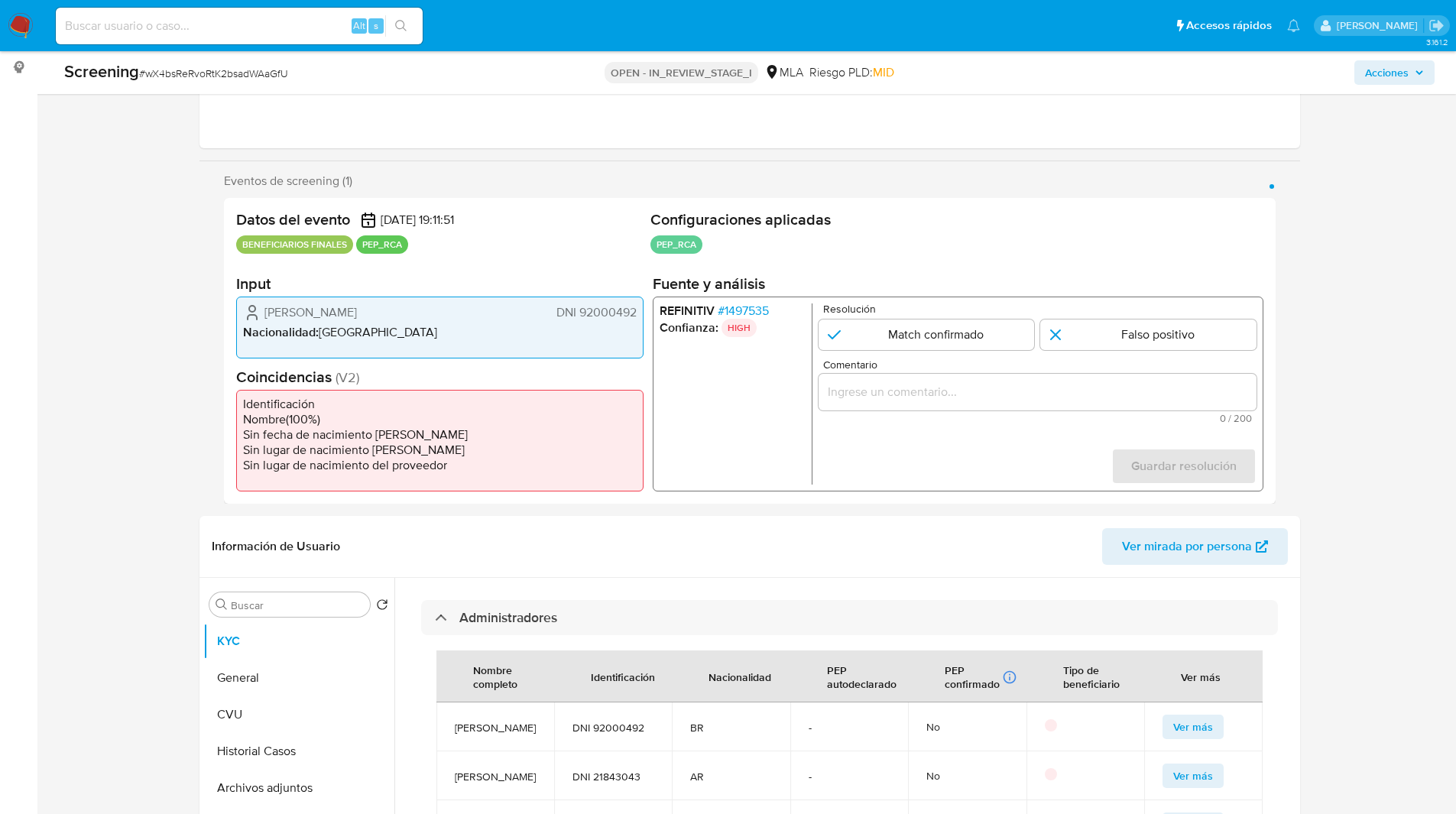
click at [742, 309] on span "# 1497535" at bounding box center [743, 311] width 51 height 15
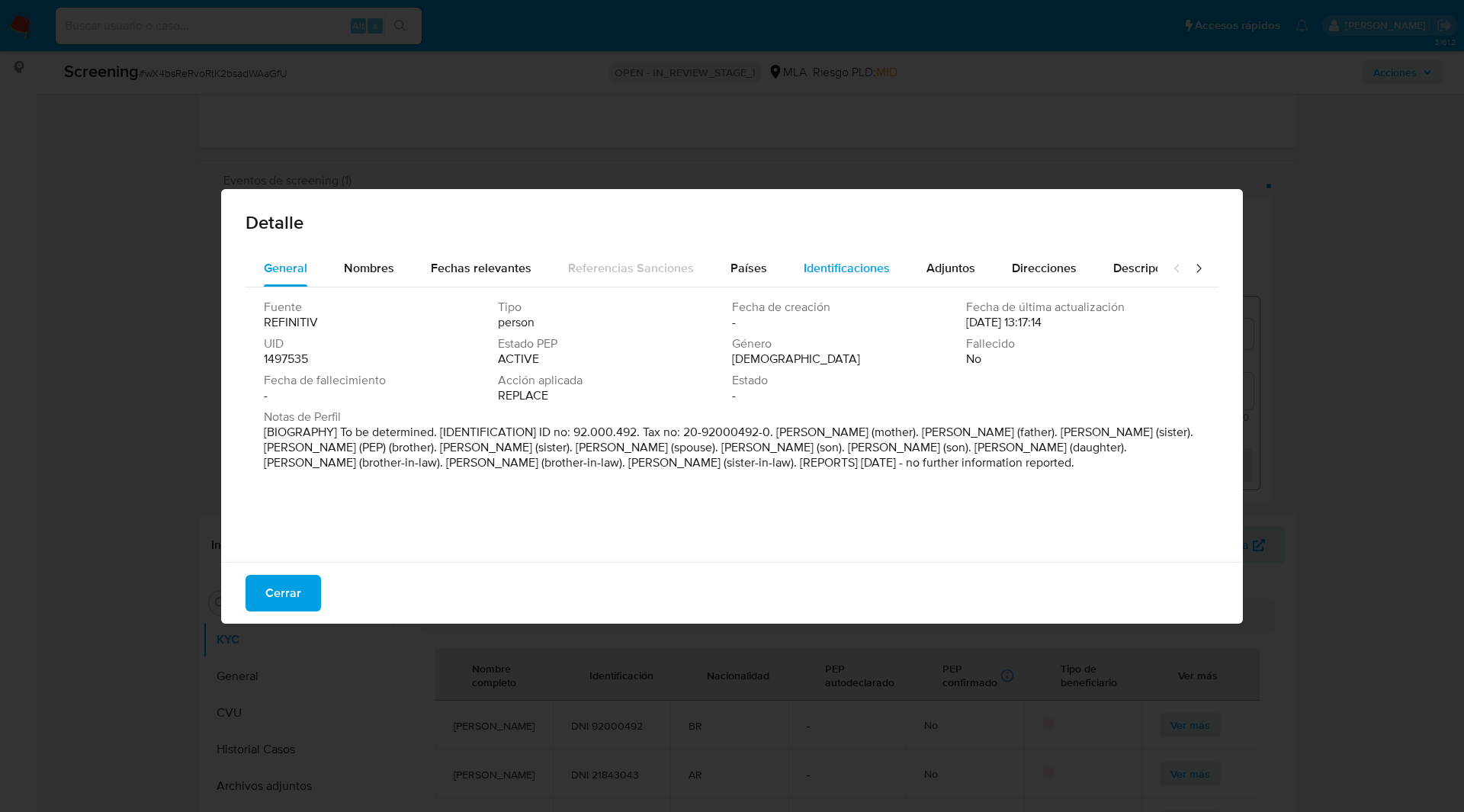
click at [828, 262] on span "Identificaciones" at bounding box center [847, 267] width 86 height 17
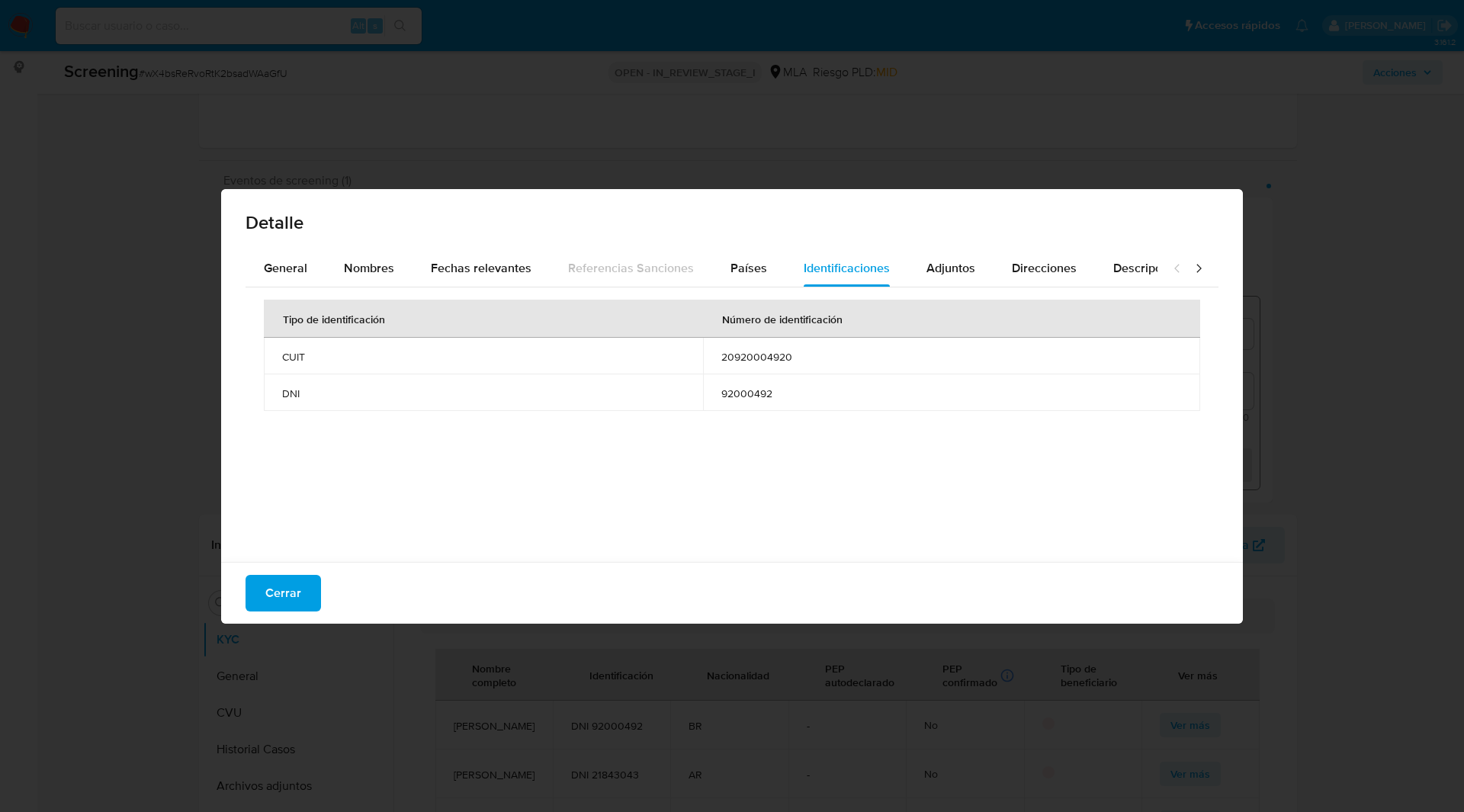
click at [759, 366] on td "20920004920" at bounding box center [952, 356] width 497 height 36
click at [755, 359] on span "20920004920" at bounding box center [952, 356] width 460 height 14
click at [313, 142] on div "Detalle General Nombres Fechas relevantes Referencias Sanciones Países Identifi…" at bounding box center [732, 406] width 1464 height 812
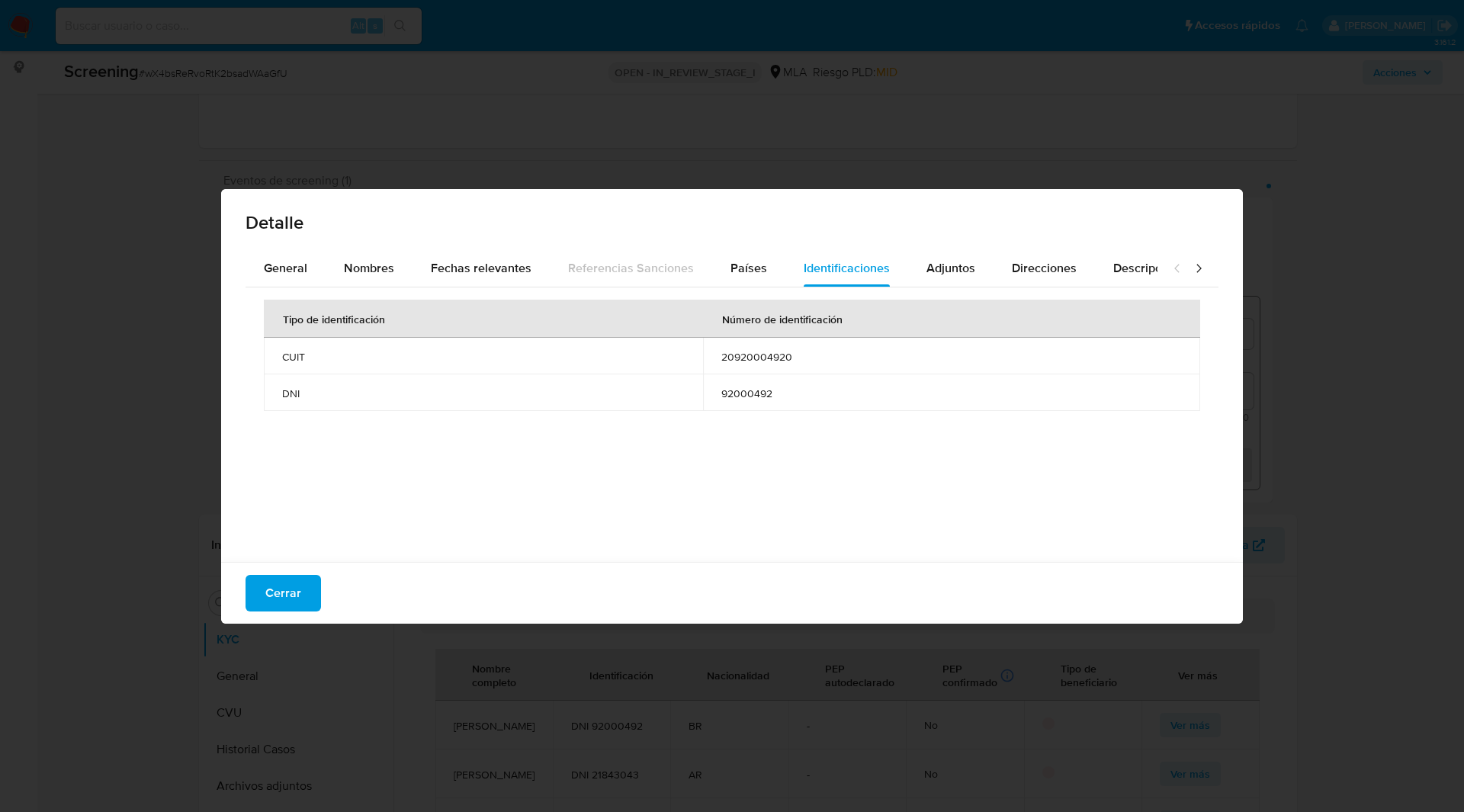
click at [265, 598] on button "Cerrar" at bounding box center [282, 593] width 75 height 36
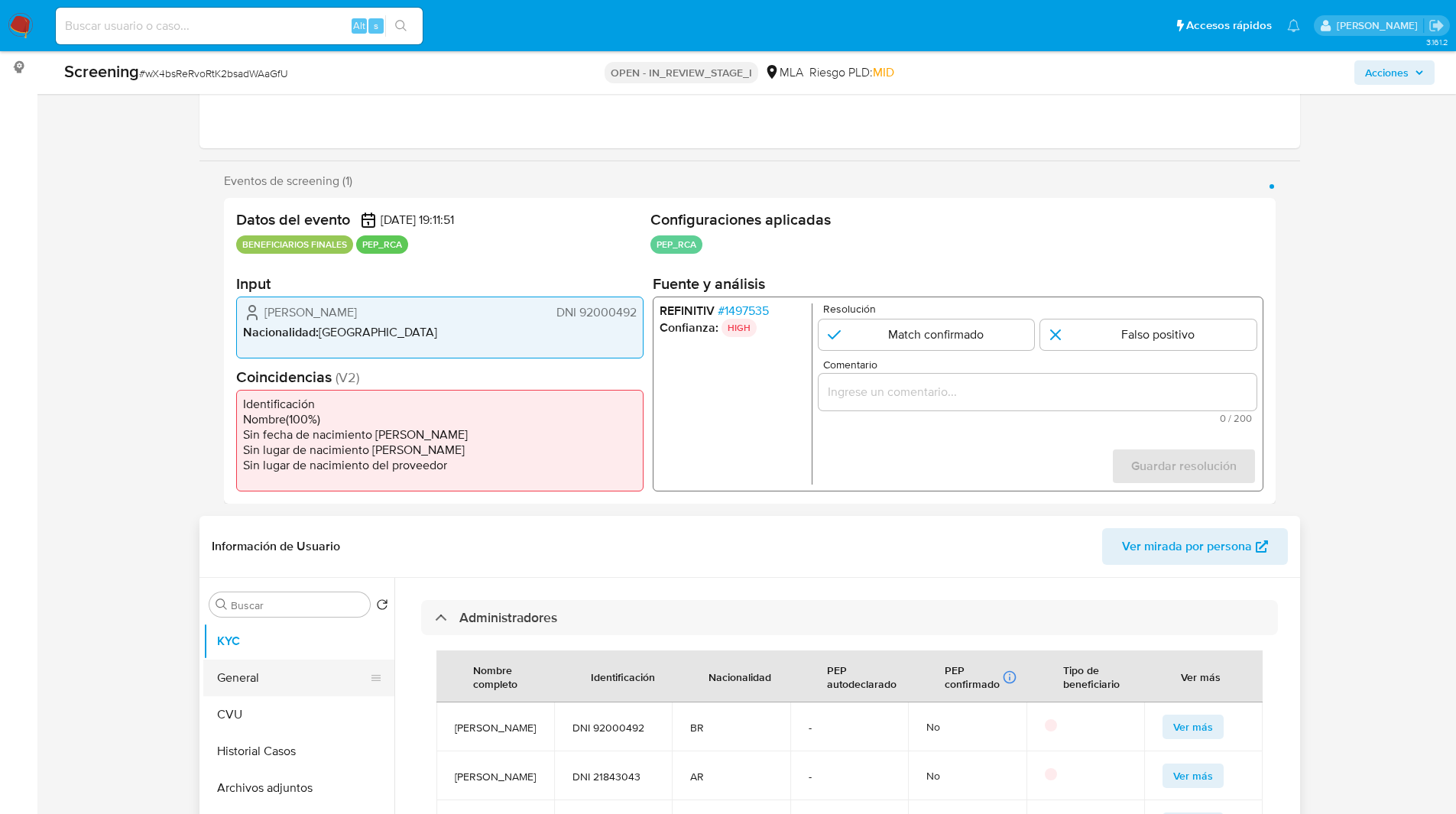
click at [232, 681] on button "General" at bounding box center [293, 678] width 179 height 36
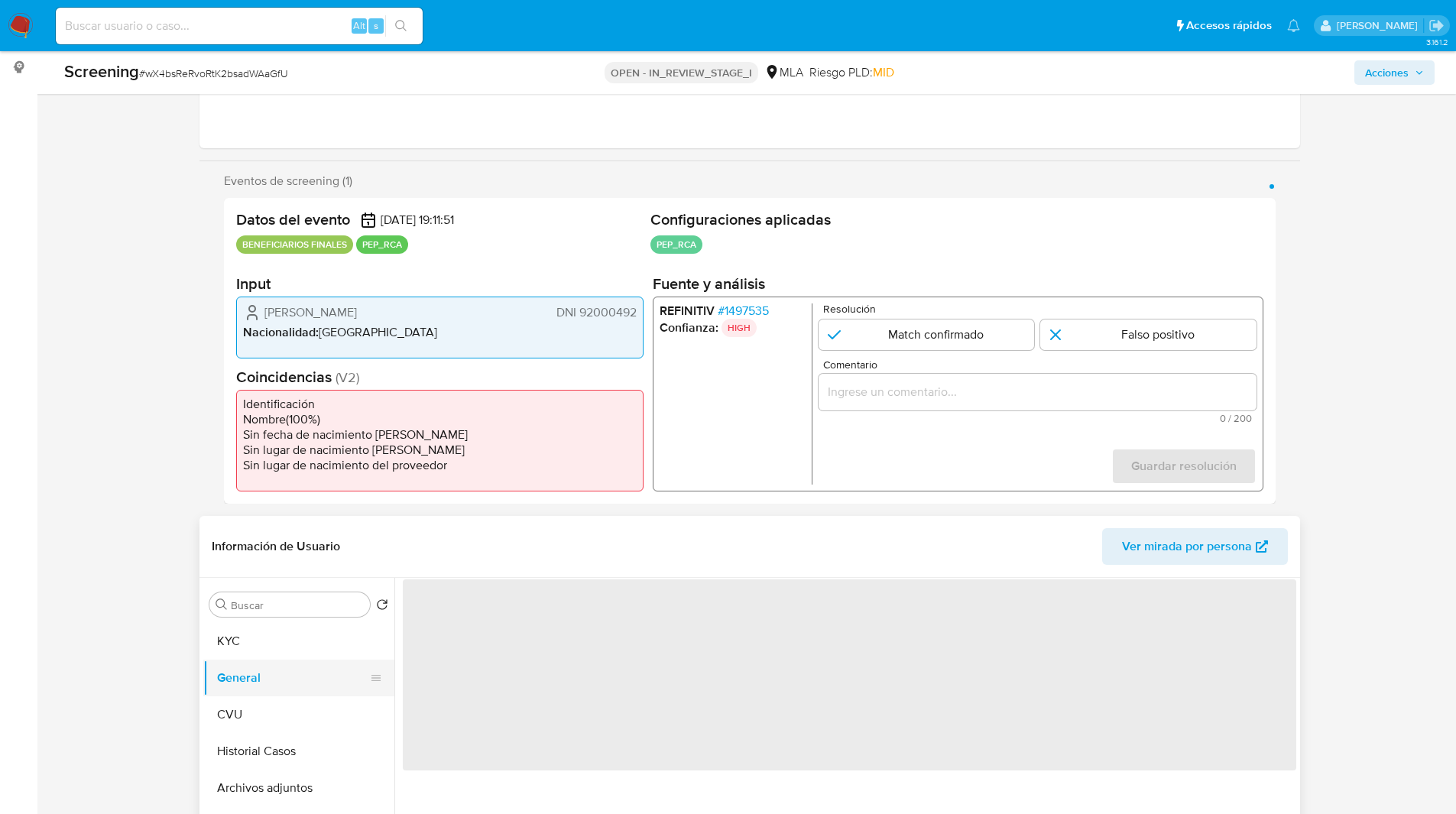
scroll to position [0, 0]
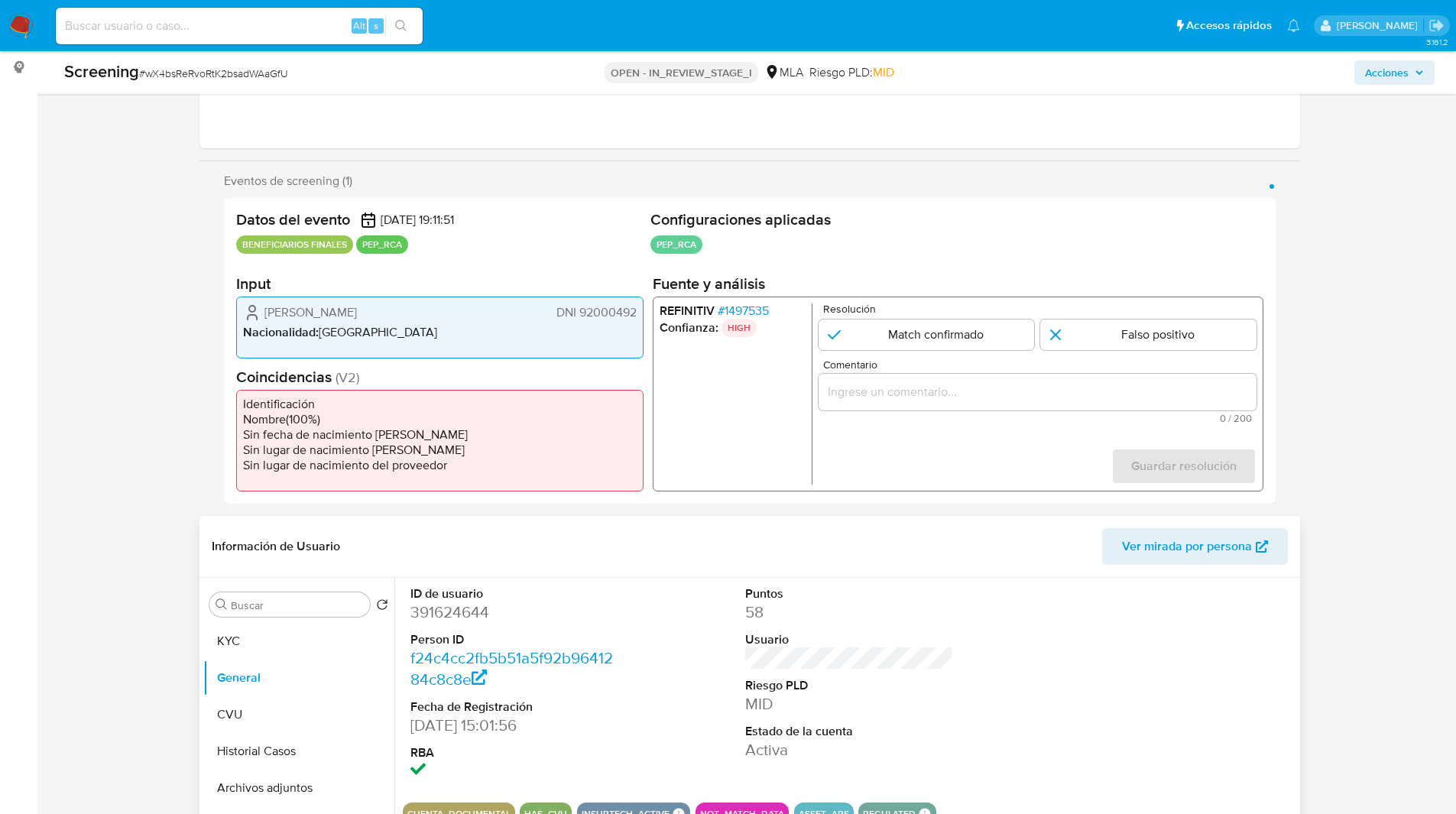
click at [444, 616] on dd "391624644" at bounding box center [514, 612] width 208 height 22
copy dd "391624644"
drag, startPoint x: 488, startPoint y: 722, endPoint x: 410, endPoint y: 724, distance: 78.0
click at [410, 724] on dd "03/01/2019 15:01:56" at bounding box center [514, 725] width 208 height 22
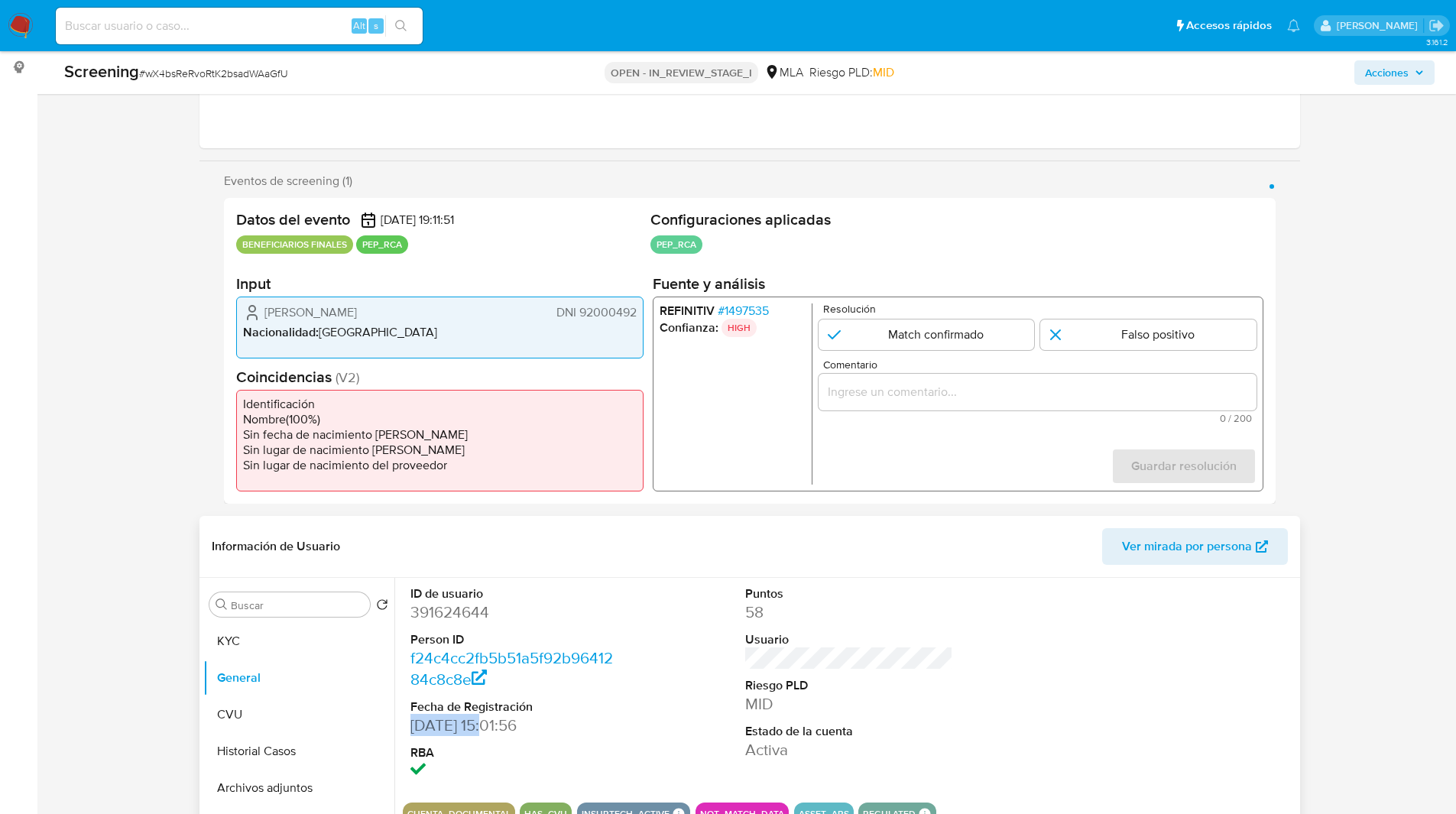
copy dd "03/01/2019"
click at [262, 629] on button "KYC" at bounding box center [293, 641] width 179 height 36
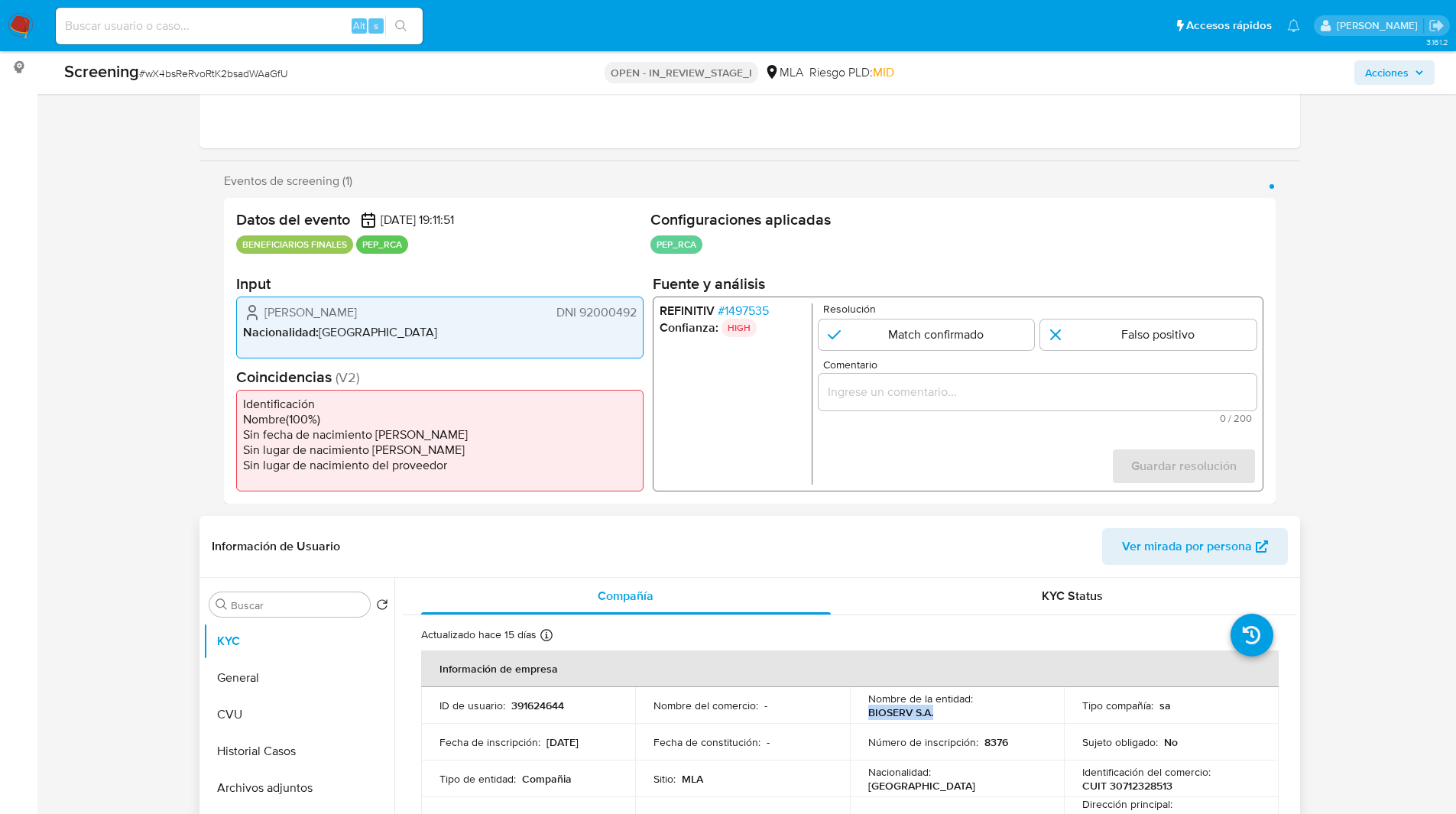
drag, startPoint x: 860, startPoint y: 709, endPoint x: 939, endPoint y: 711, distance: 79.0
click at [939, 711] on td "Nombre de la entidad : BIOSERV S.A." at bounding box center [957, 706] width 215 height 36
copy p "BIOSERV S.A."
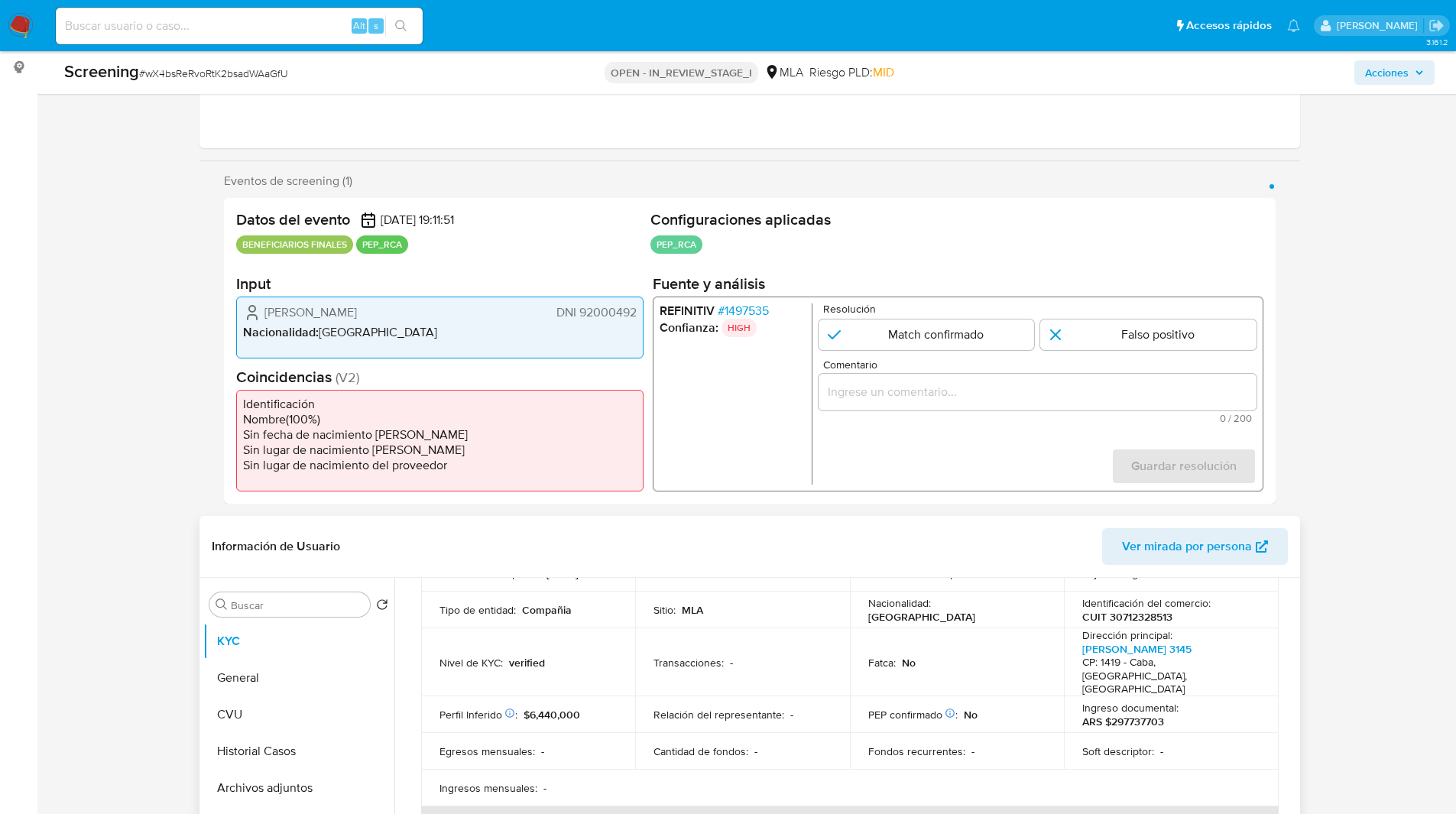
scroll to position [144, 0]
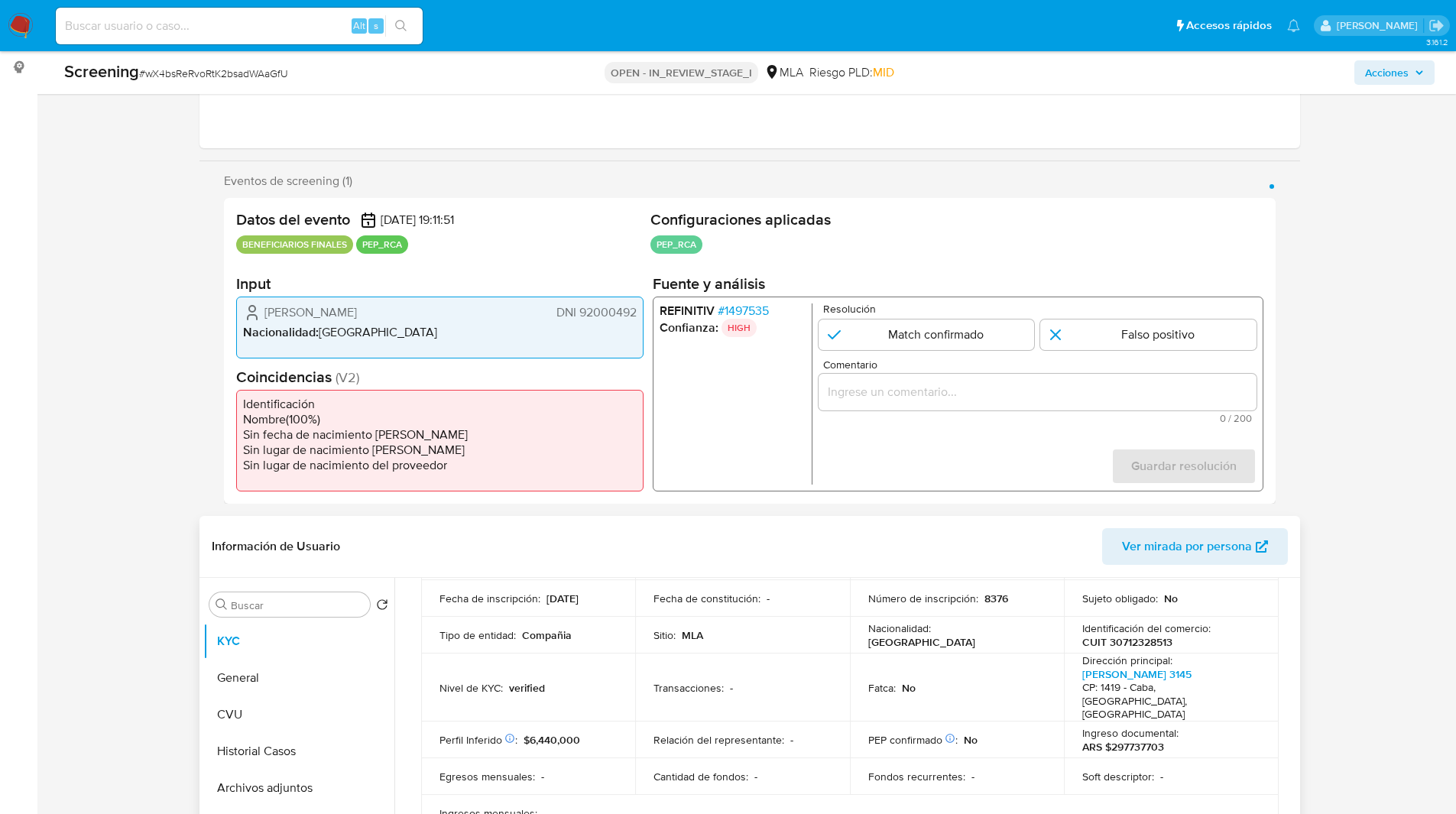
click at [1118, 638] on p "CUIT 30712328513" at bounding box center [1127, 642] width 90 height 14
copy p "30712328513"
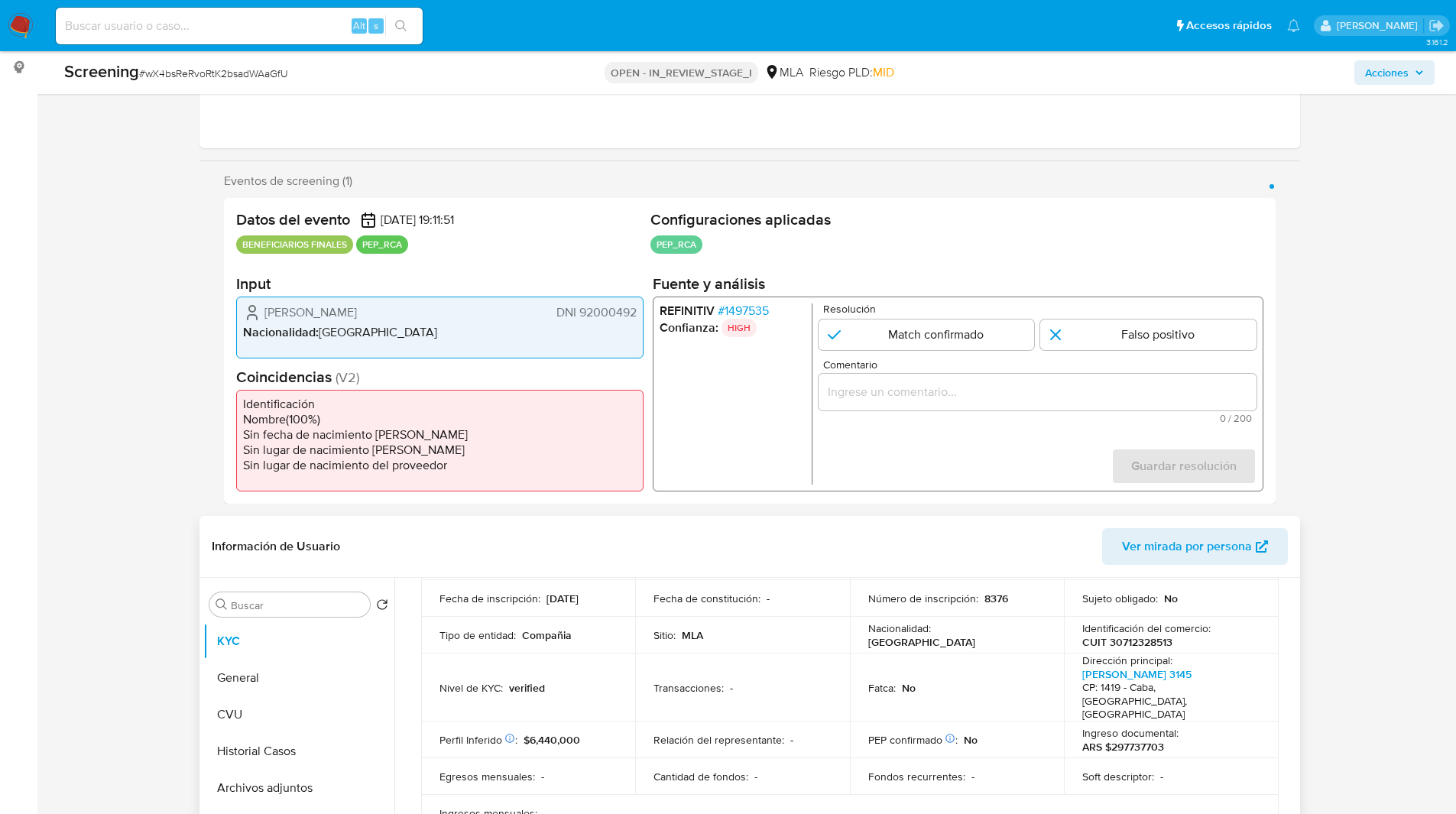
scroll to position [243, 0]
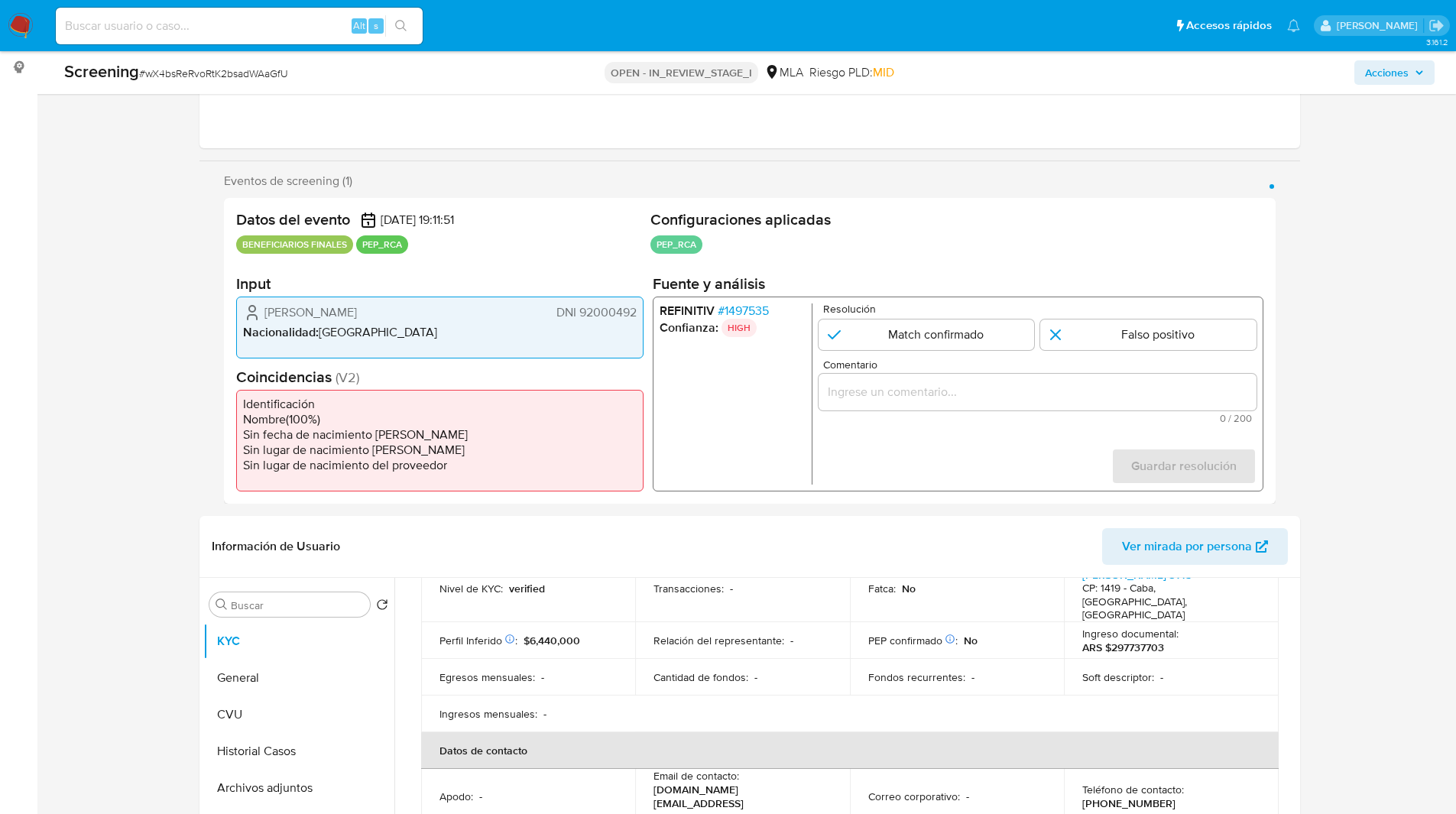
click at [746, 309] on span "# 1497535" at bounding box center [743, 311] width 51 height 15
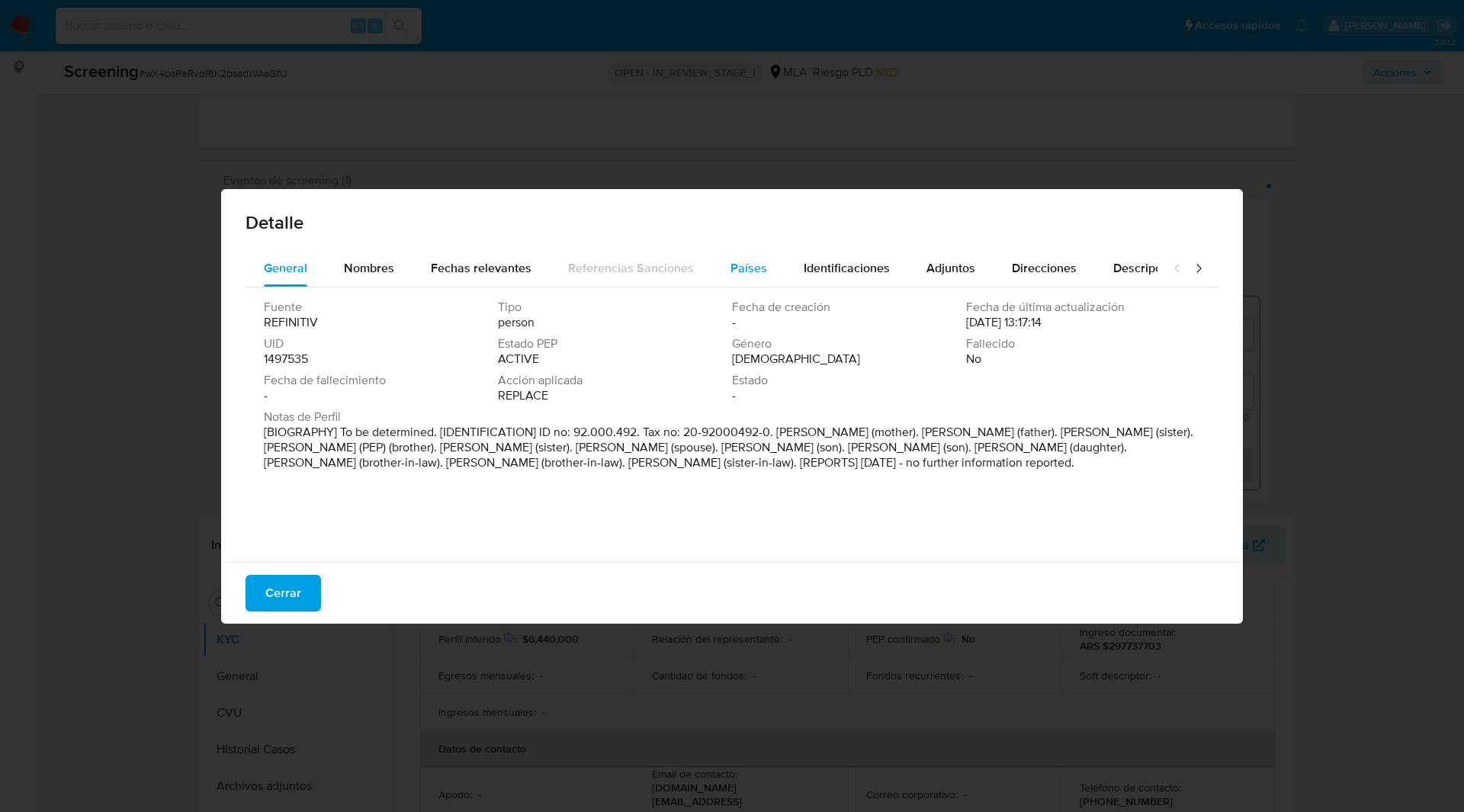
click at [738, 269] on span "Países" at bounding box center [749, 267] width 36 height 17
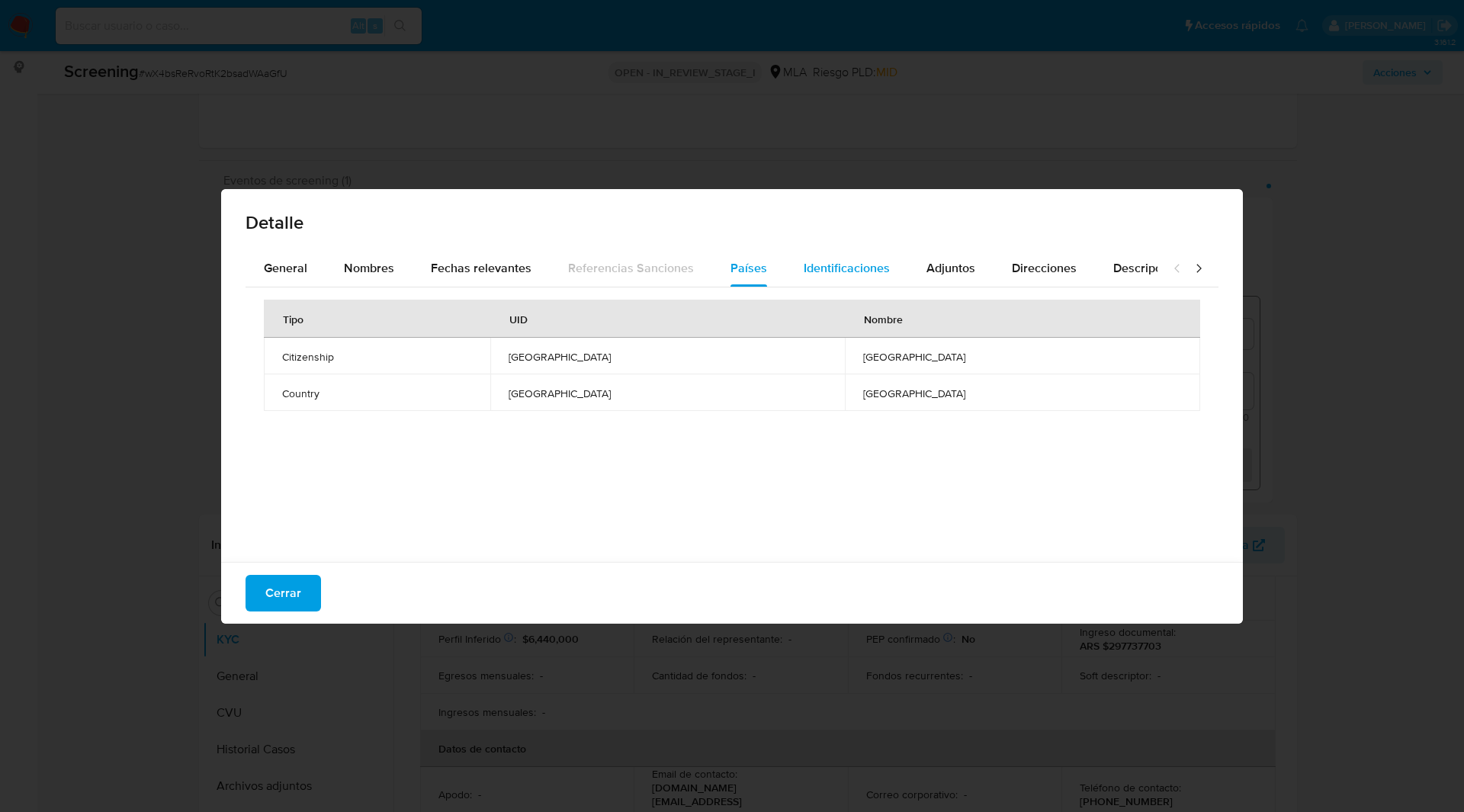
click at [835, 267] on span "Identificaciones" at bounding box center [847, 267] width 86 height 17
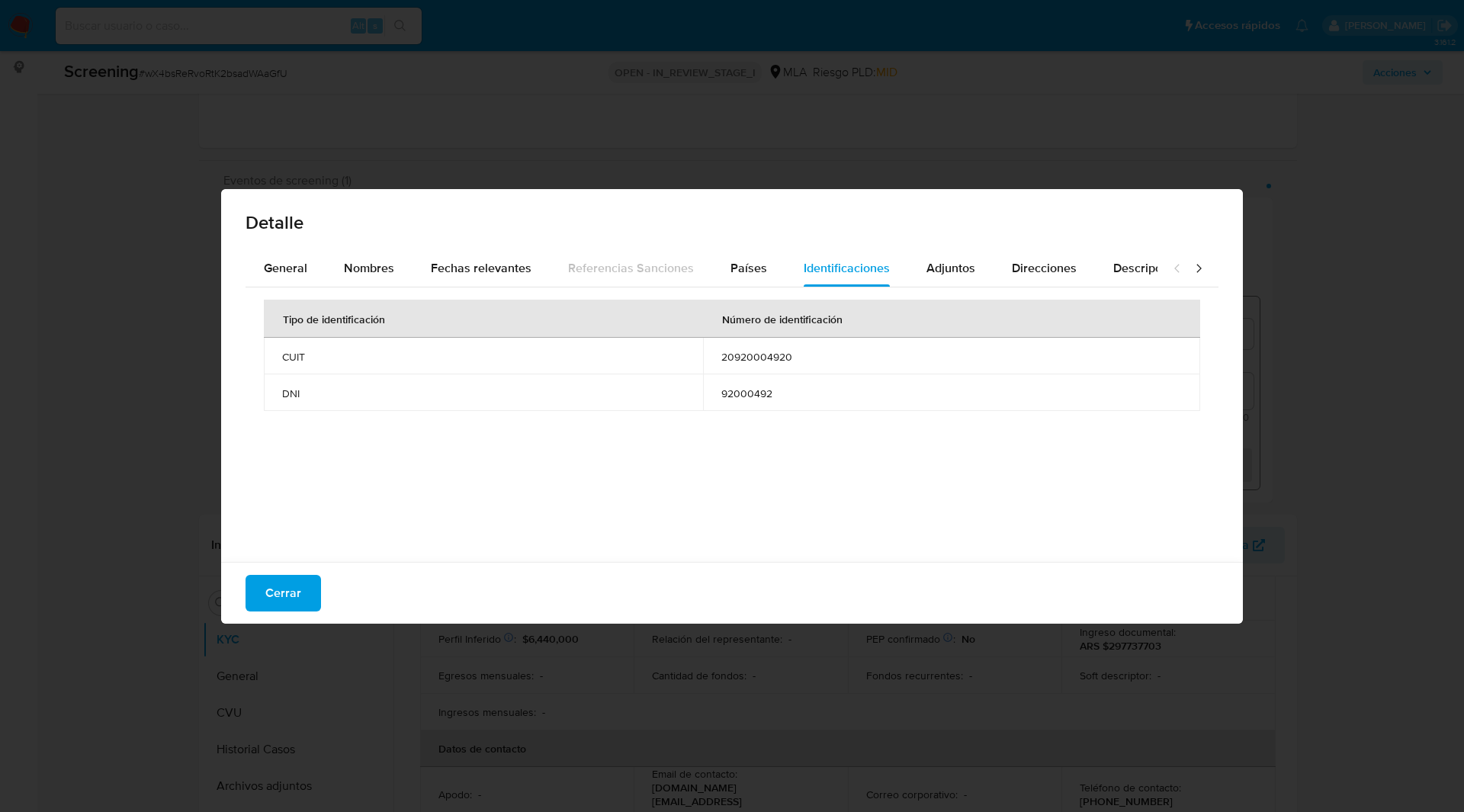
click at [730, 362] on span "20920004920" at bounding box center [952, 356] width 460 height 14
click at [308, 585] on button "Cerrar" at bounding box center [282, 593] width 75 height 36
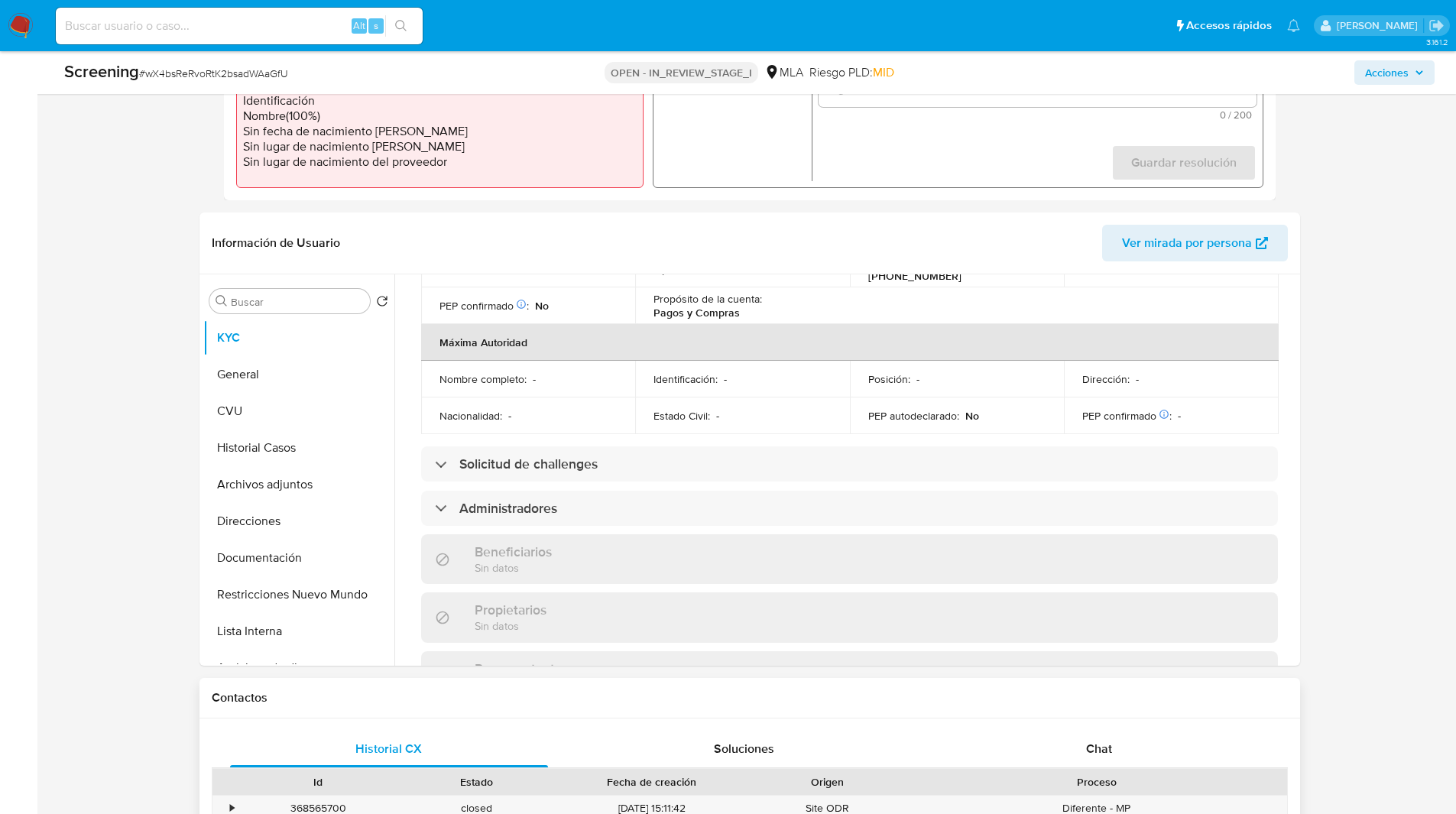
scroll to position [500, 0]
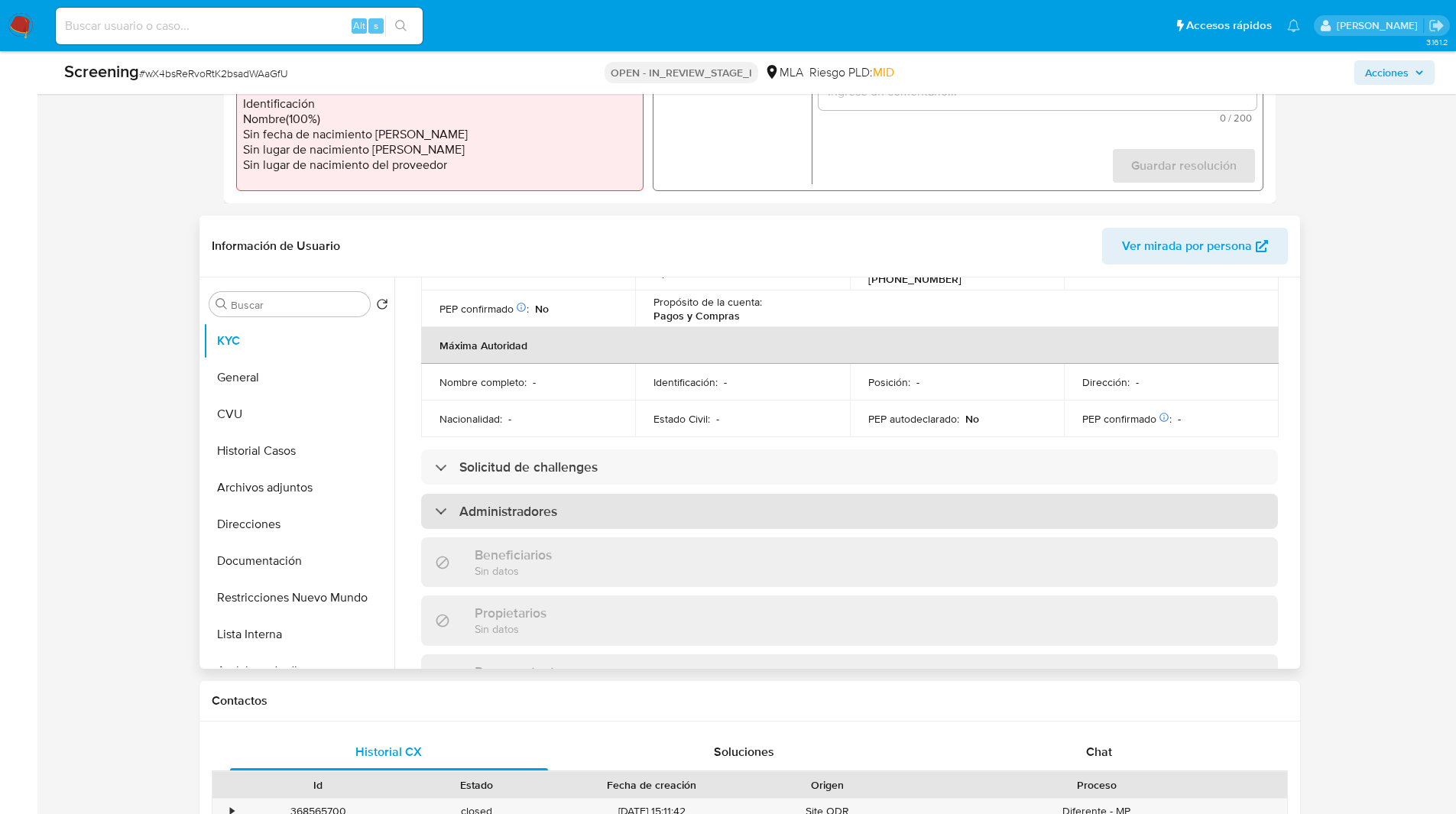
click at [522, 494] on div "Administradores" at bounding box center [850, 511] width 857 height 35
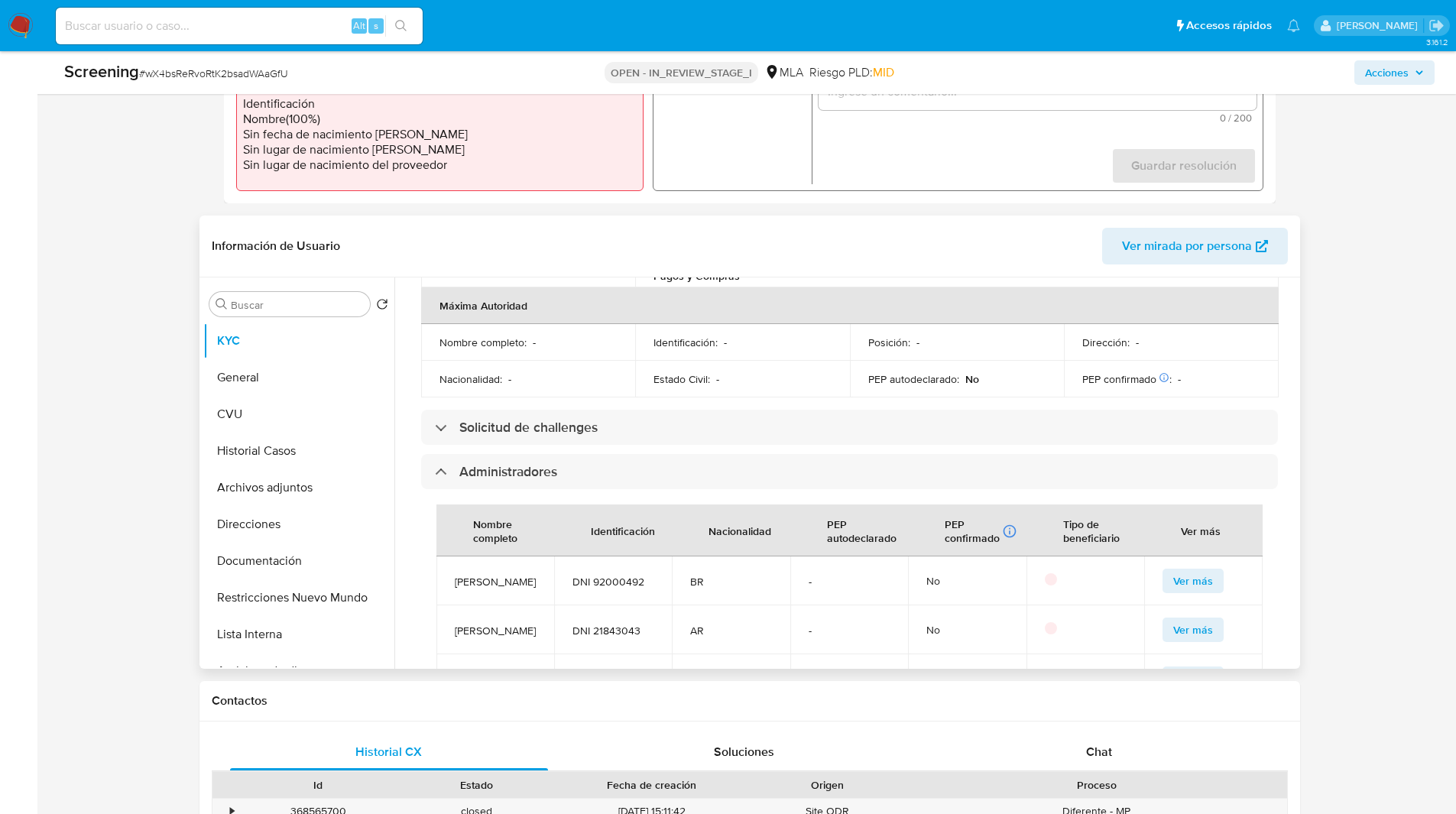
scroll to position [694, 0]
drag, startPoint x: 515, startPoint y: 549, endPoint x: 440, endPoint y: 525, distance: 78.7
click at [440, 556] on td "Ignacio Barbosa Moreira" at bounding box center [495, 580] width 117 height 49
copy span "Ignacio Barbosa Moreira"
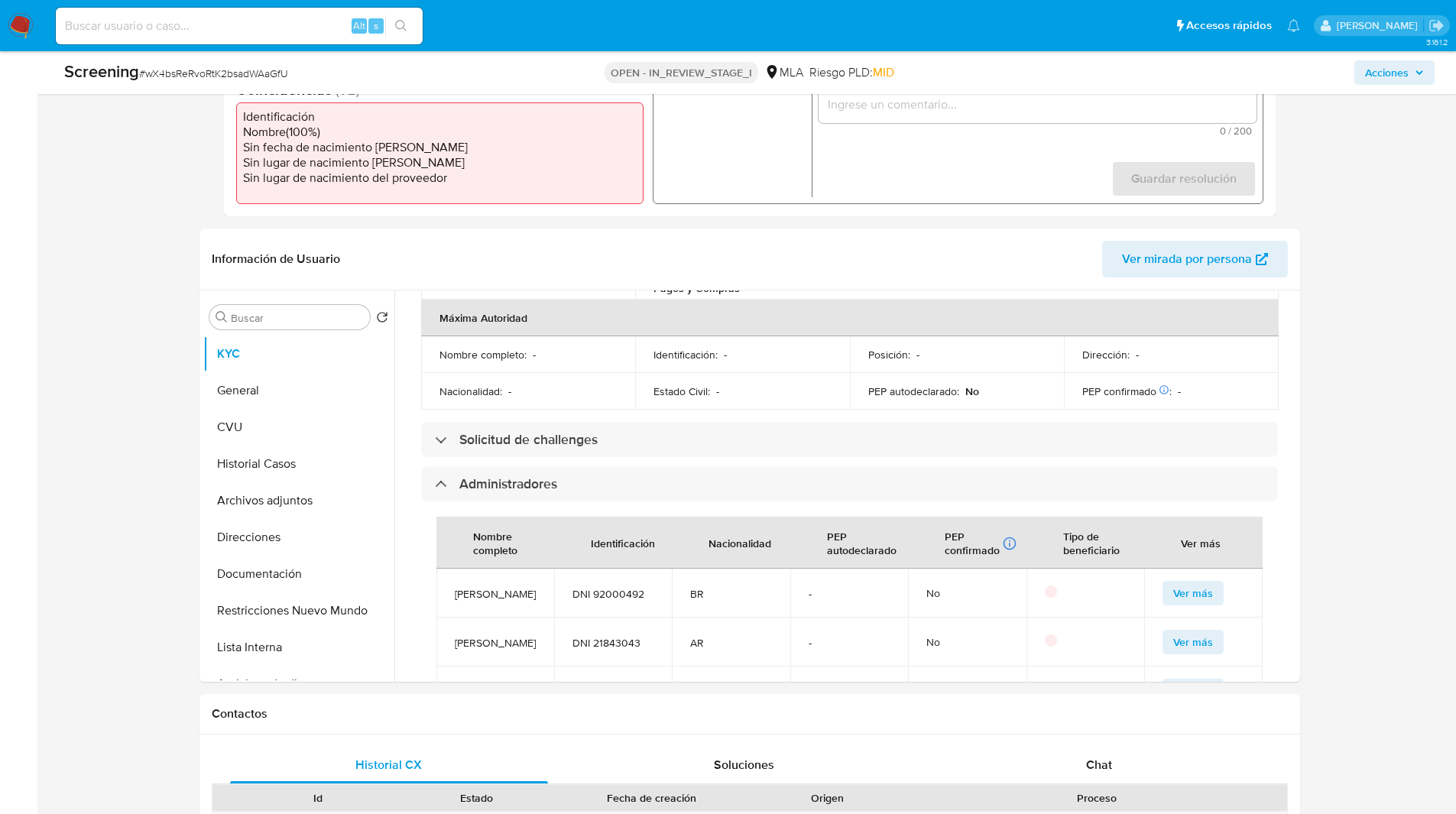
scroll to position [486, 0]
click at [615, 587] on span "DNI 92000492" at bounding box center [613, 594] width 81 height 14
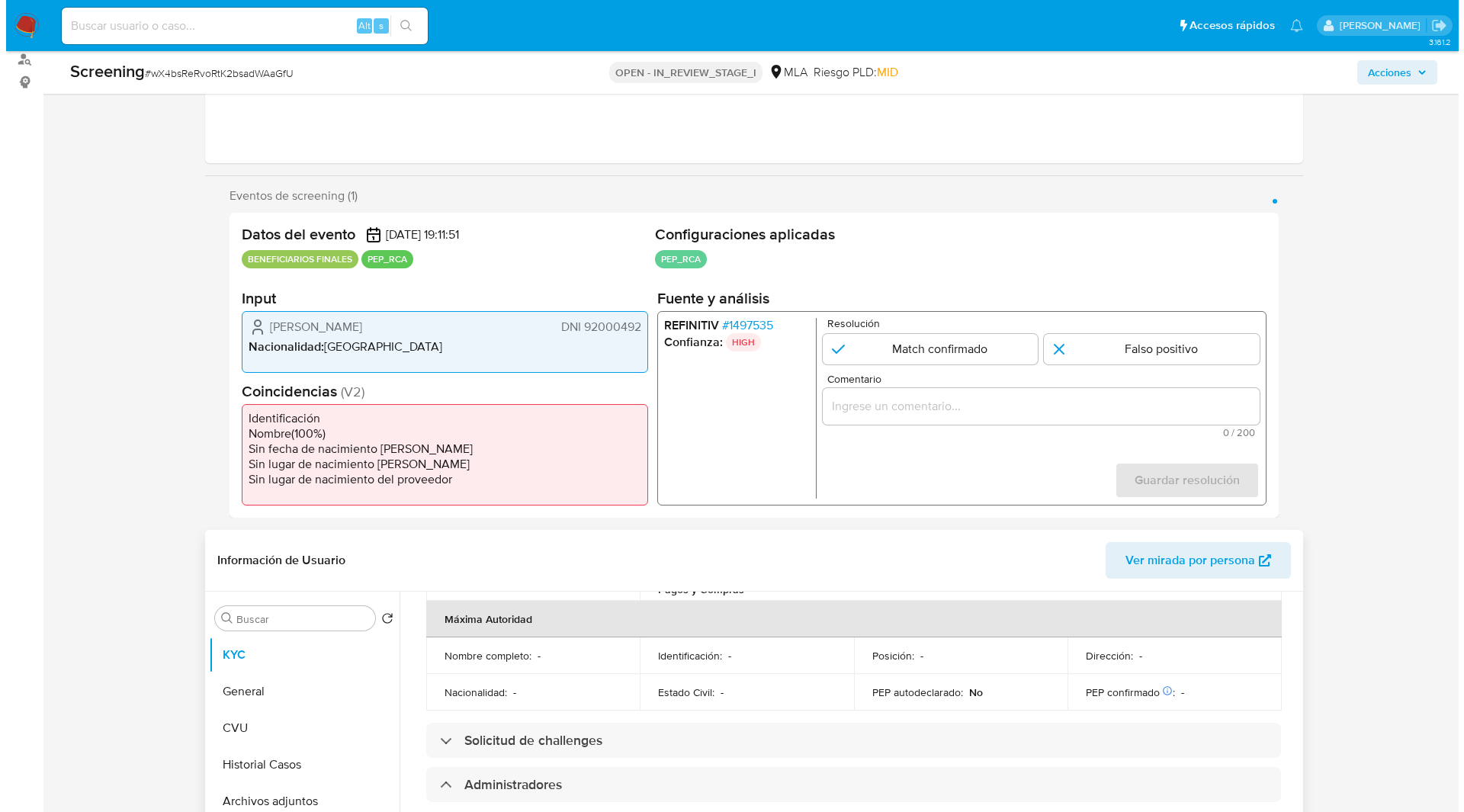
scroll to position [175, 0]
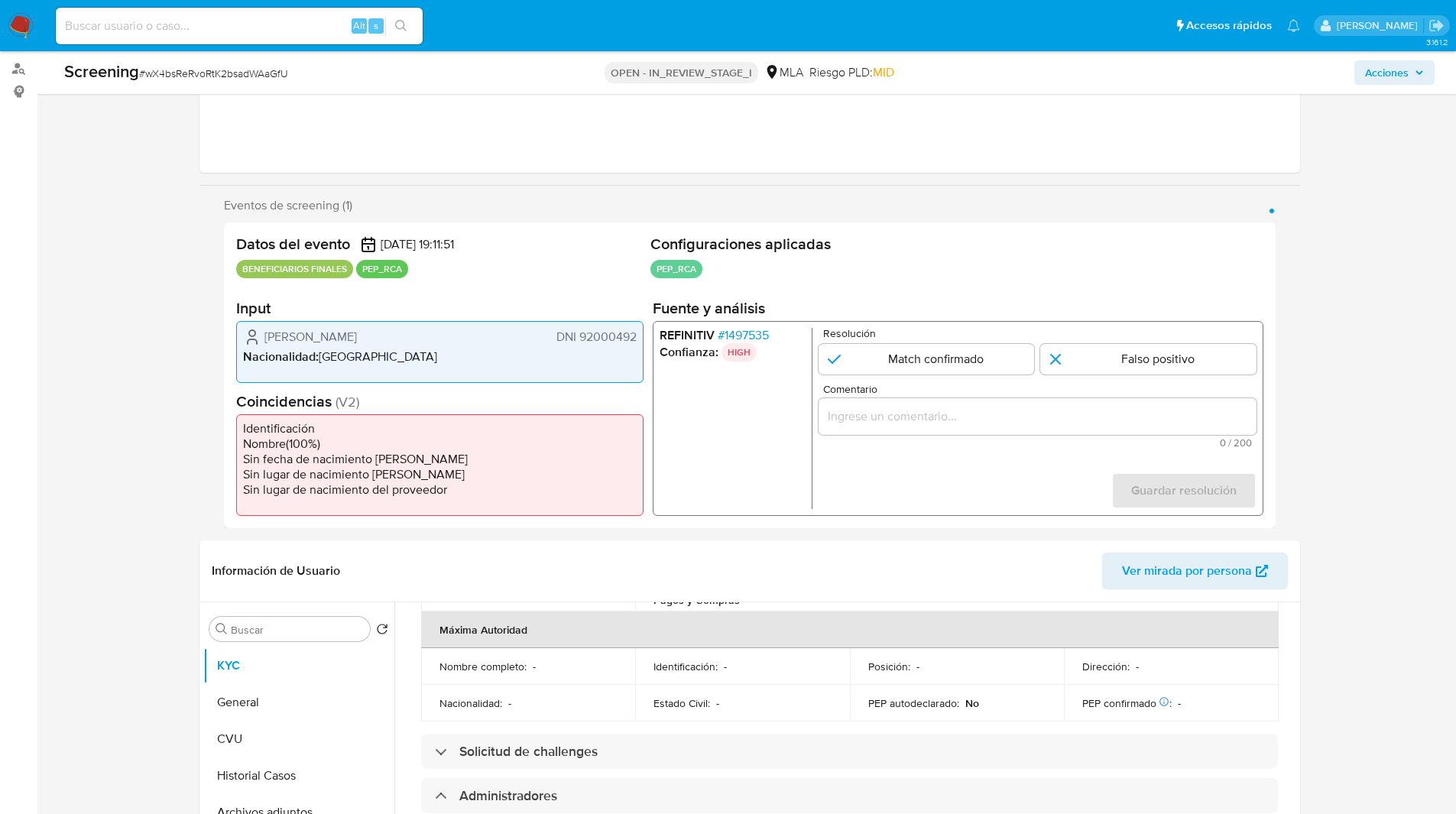
click at [882, 307] on h2 "Fuente y análisis" at bounding box center [957, 308] width 611 height 19
click at [730, 333] on span "# 1497535" at bounding box center [743, 335] width 51 height 15
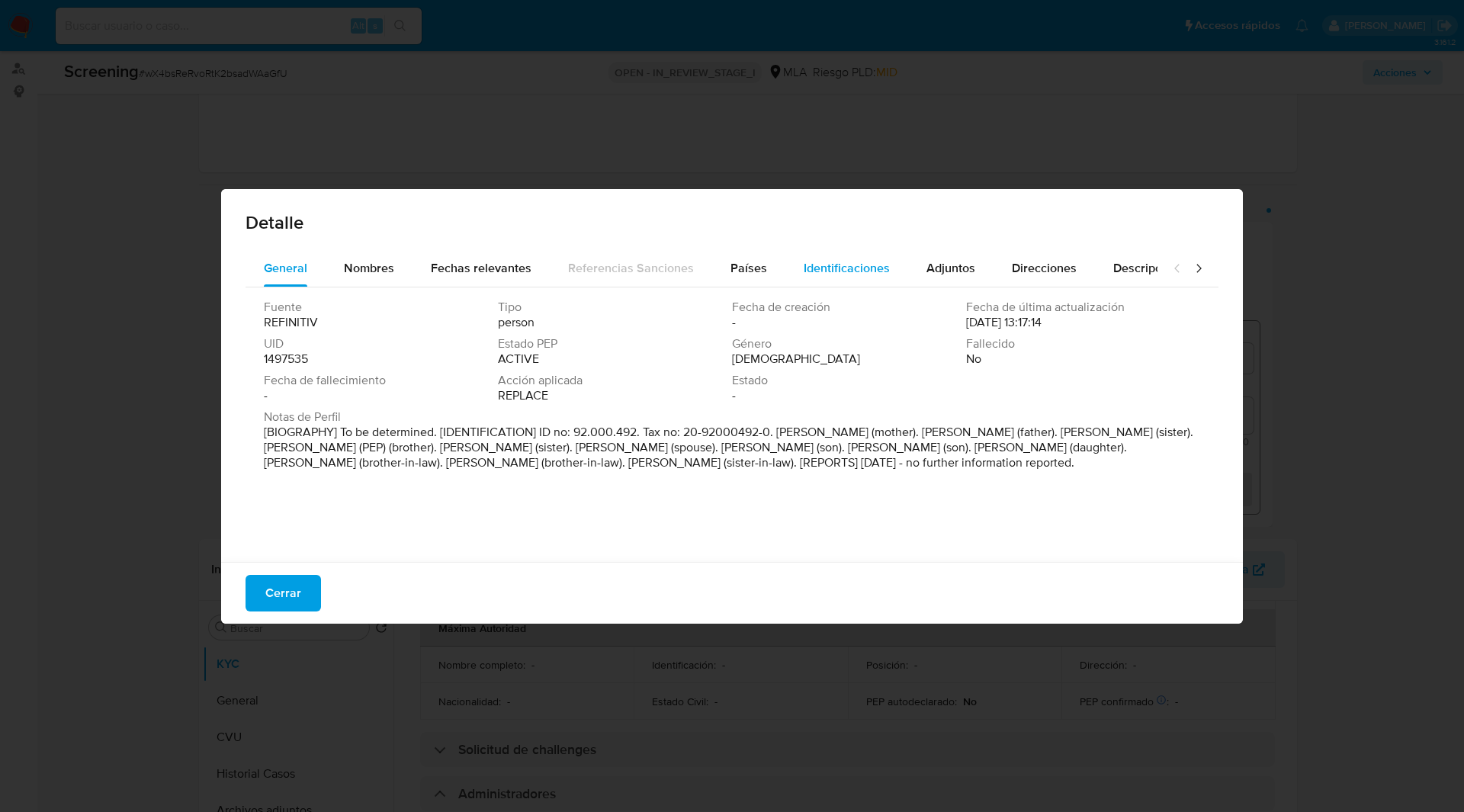
click at [815, 273] on span "Identificaciones" at bounding box center [847, 267] width 86 height 17
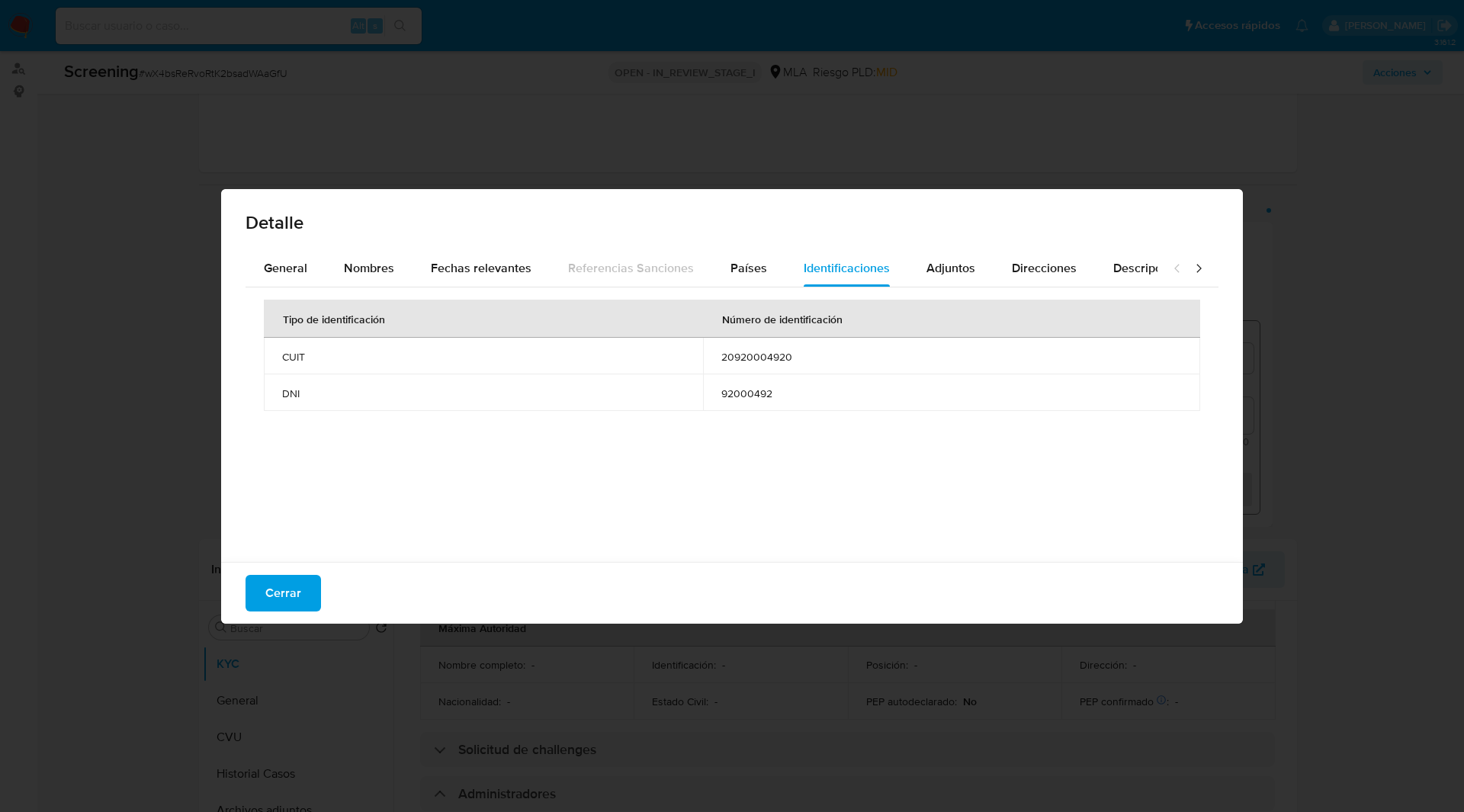
click at [747, 354] on span "20920004920" at bounding box center [952, 356] width 460 height 14
click at [316, 585] on button "Cerrar" at bounding box center [282, 593] width 75 height 36
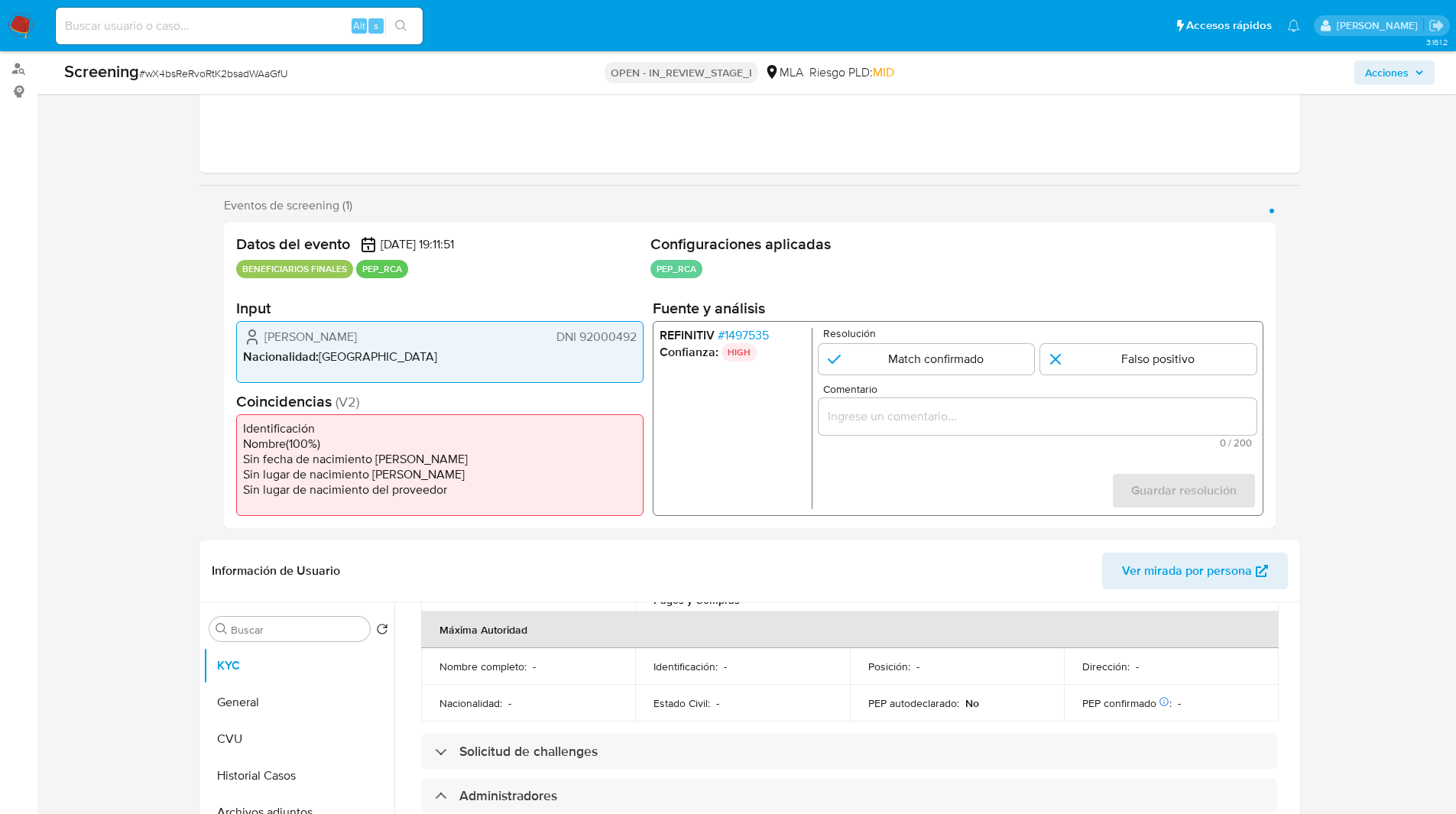
click at [747, 328] on span "# 1497535" at bounding box center [743, 335] width 51 height 15
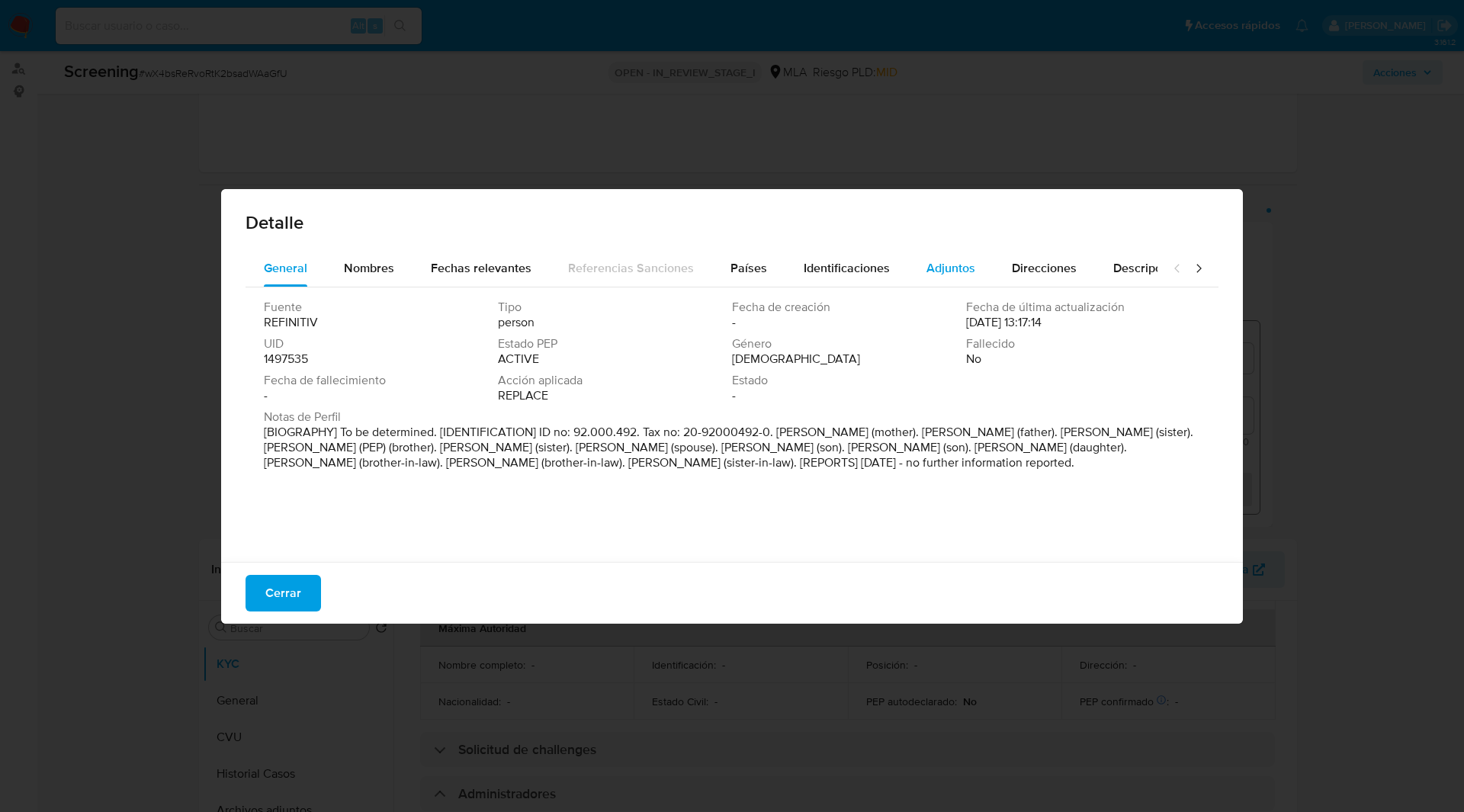
click at [970, 250] on button "Adjuntos" at bounding box center [950, 268] width 85 height 36
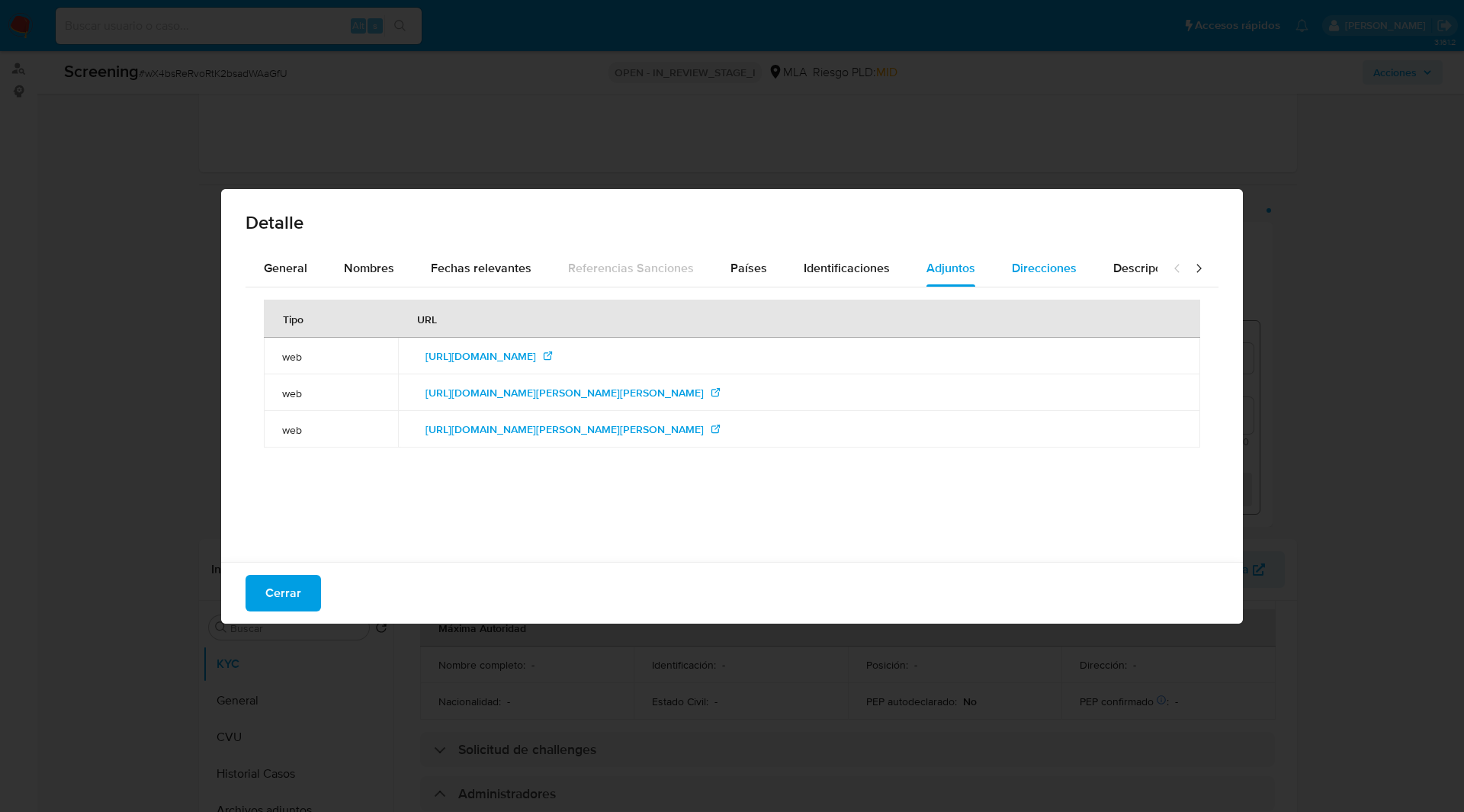
click at [1033, 266] on span "Direcciones" at bounding box center [1044, 267] width 65 height 17
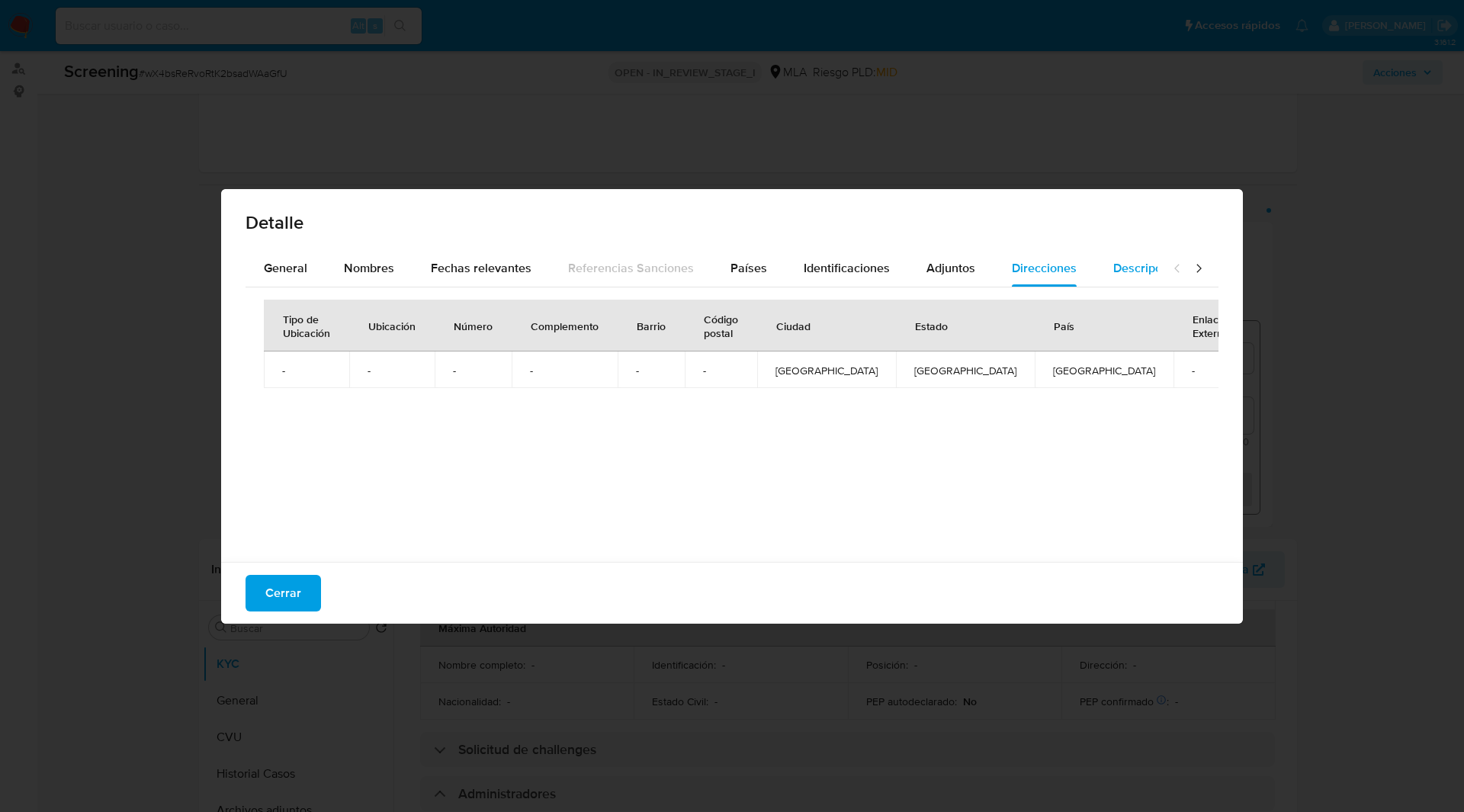
click at [1123, 279] on div "Descripciones" at bounding box center [1152, 268] width 78 height 36
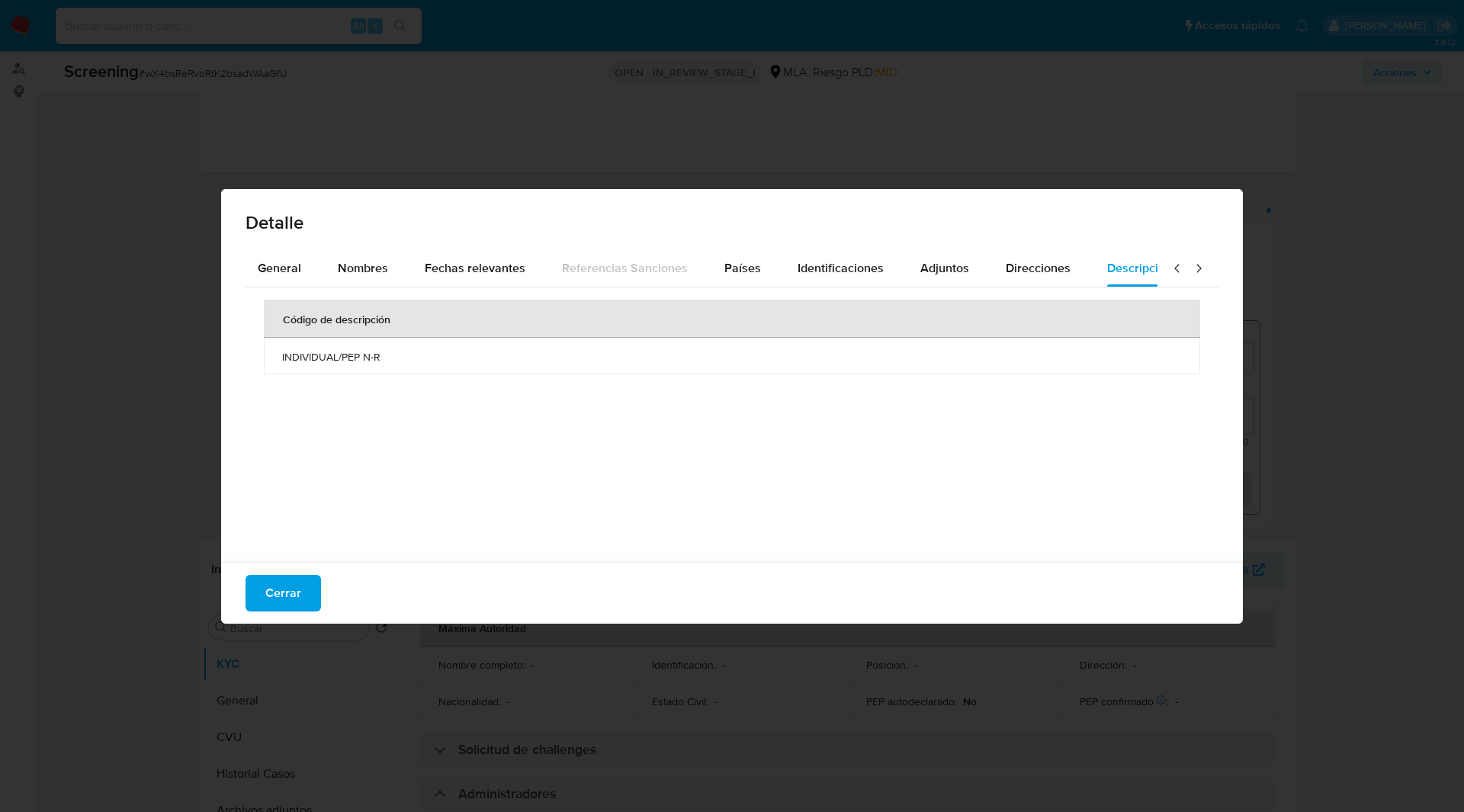
scroll to position [0, 0]
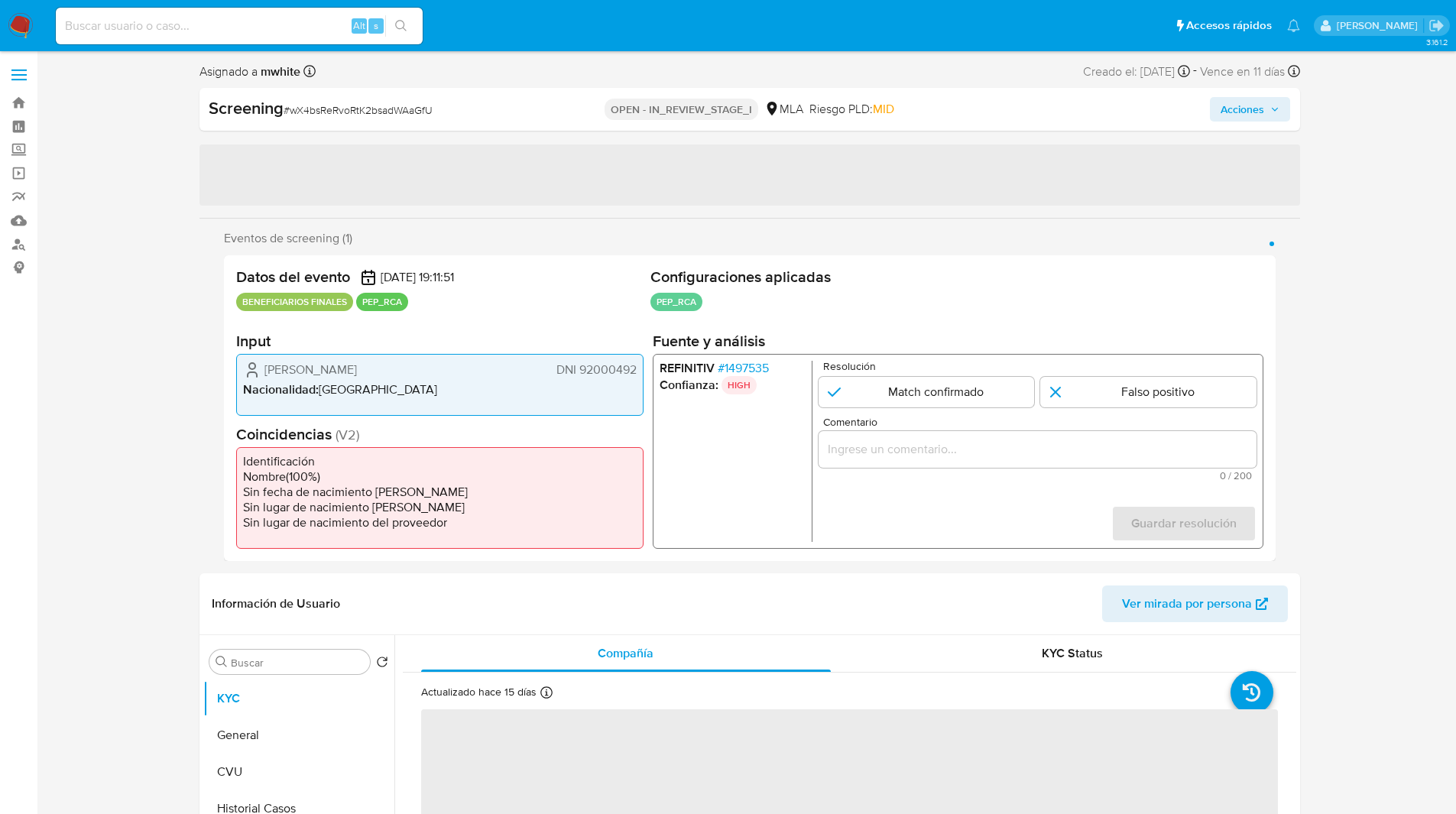
select select "10"
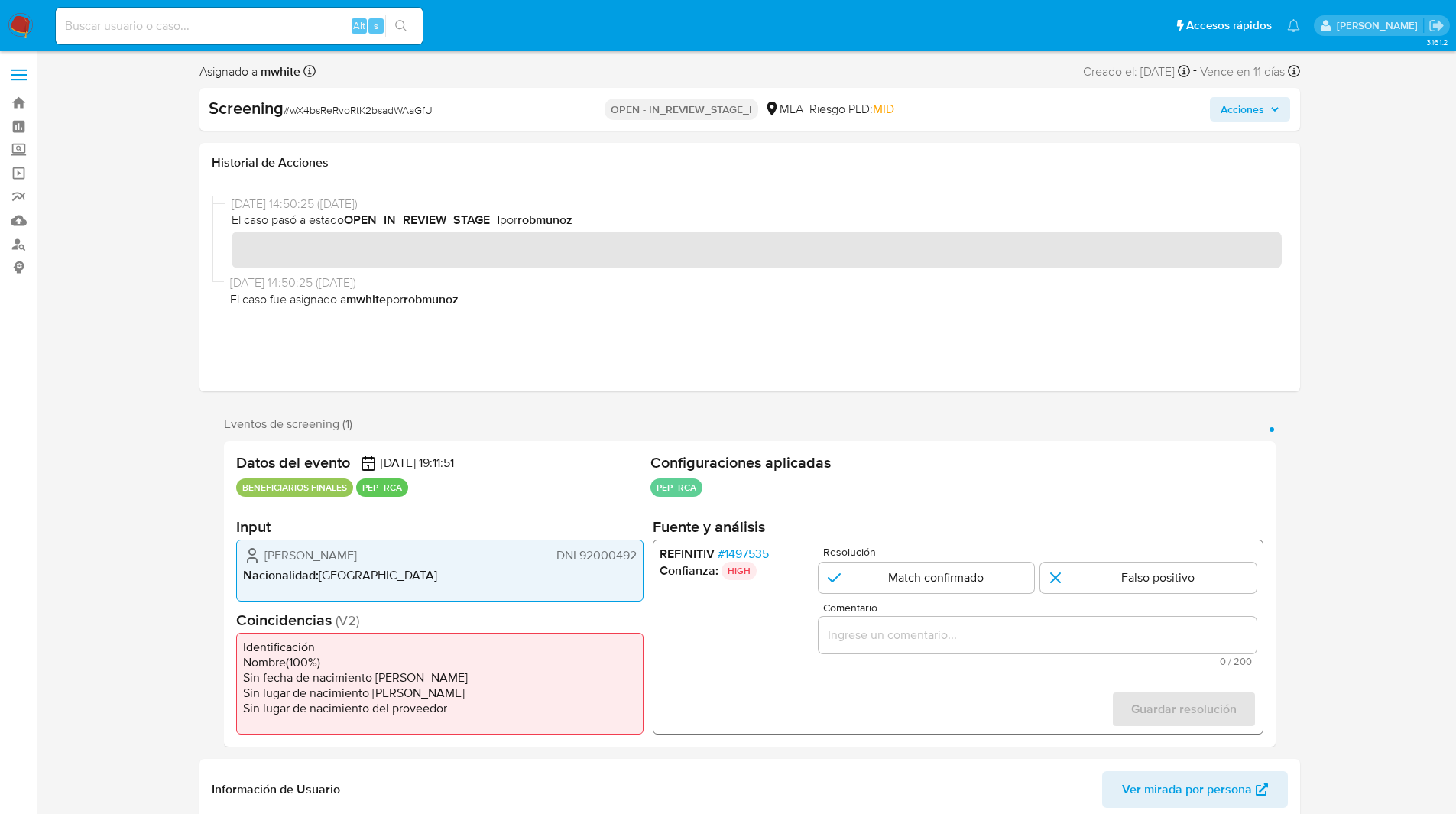
click at [752, 561] on span "# 1497535" at bounding box center [743, 554] width 51 height 15
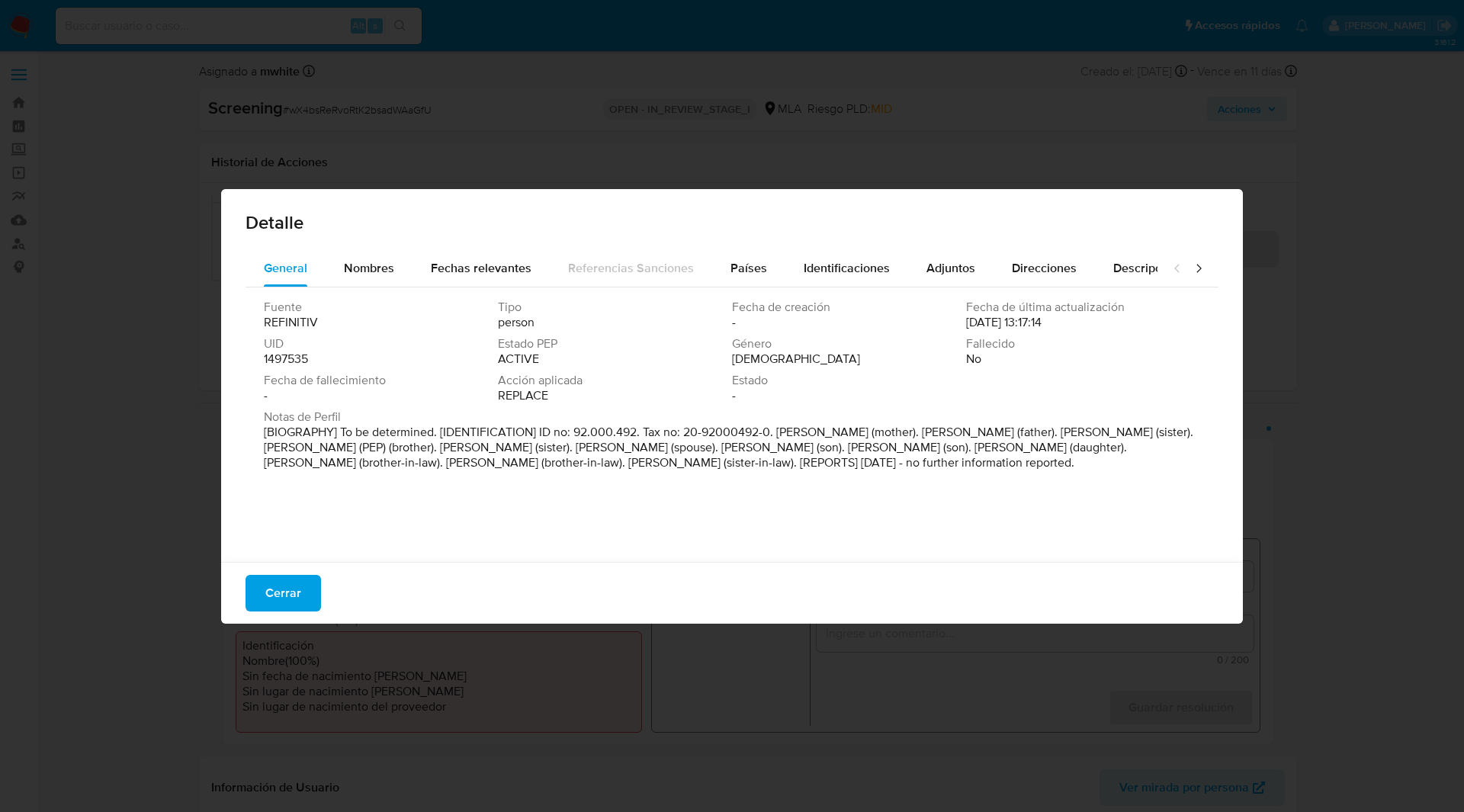
click at [435, 177] on div "Detalle General Nombres Fechas relevantes Referencias Sanciones Países Identifi…" at bounding box center [732, 406] width 1464 height 812
click at [288, 588] on span "Cerrar" at bounding box center [282, 592] width 35 height 34
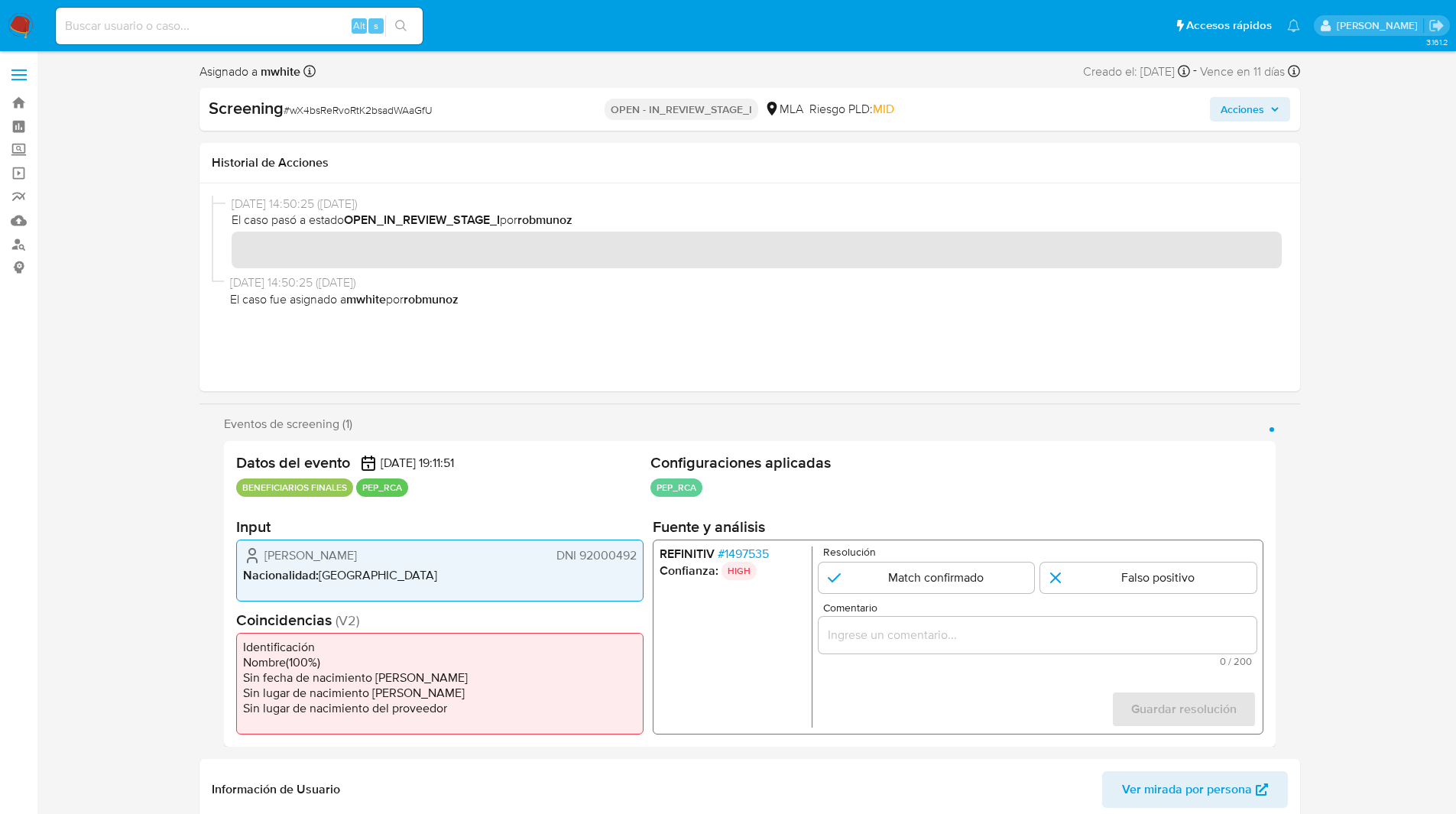
click at [747, 553] on span "# 1497535" at bounding box center [743, 554] width 51 height 15
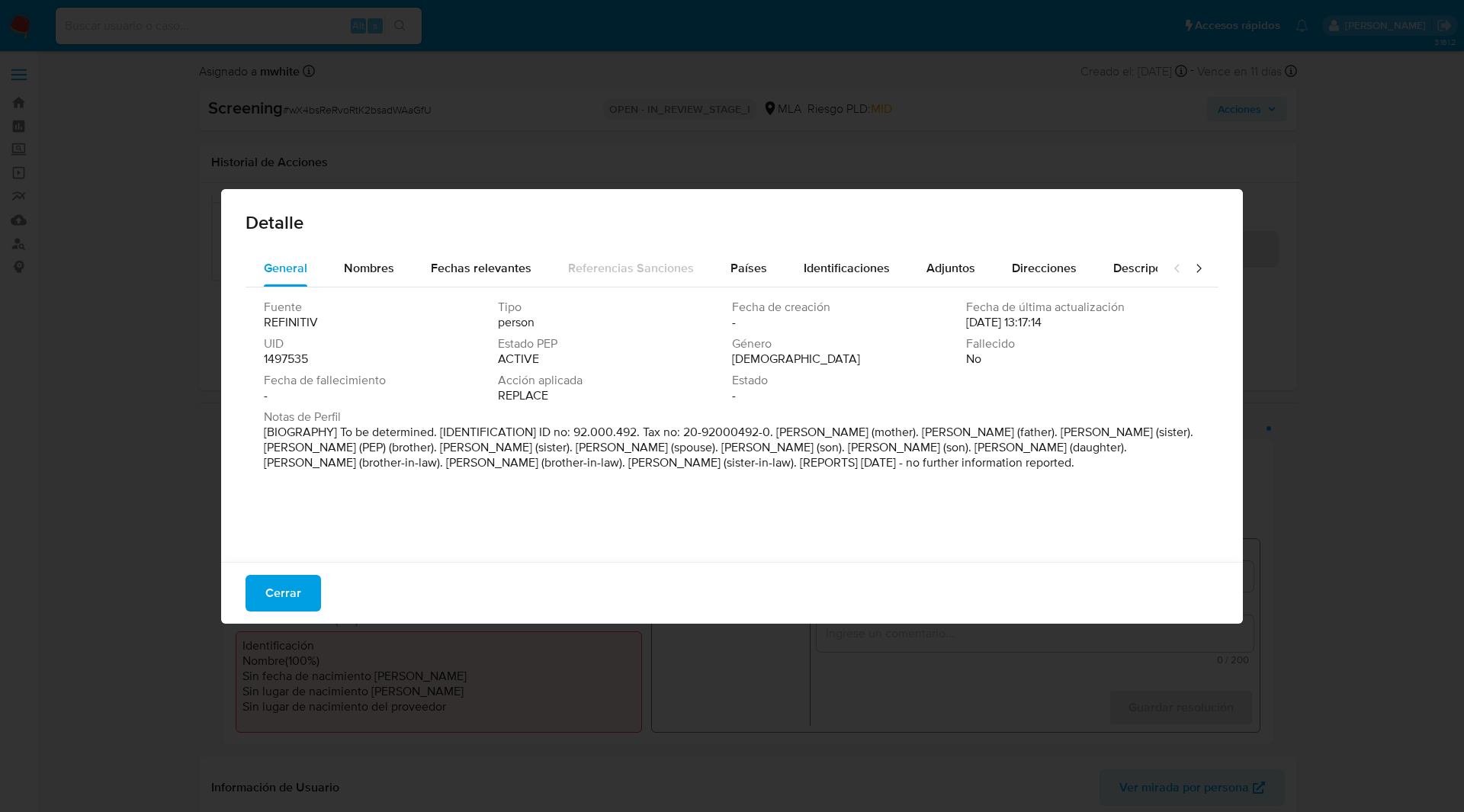
drag, startPoint x: 777, startPoint y: 432, endPoint x: 895, endPoint y: 435, distance: 118.0
click at [895, 435] on p "[BIOGRAPHY] To be determined. [IDENTIFICATION] ID no: 92.000.492. Tax no: 20-92…" at bounding box center [730, 447] width 933 height 45
click at [595, 476] on div "Notas de Perfil [BIOGRAPHY] To be determined. [IDENTIFICATION] ID no: 92.000.49…" at bounding box center [732, 442] width 936 height 67
click at [564, 470] on p "[BIOGRAPHY] To be determined. [IDENTIFICATION] ID no: 92.000.492. Tax no: 20-92…" at bounding box center [730, 447] width 933 height 45
click at [745, 518] on div "Fuente REFINITIV Tipo person Fecha de creación - Fecha de última actualización …" at bounding box center [731, 420] width 973 height 267
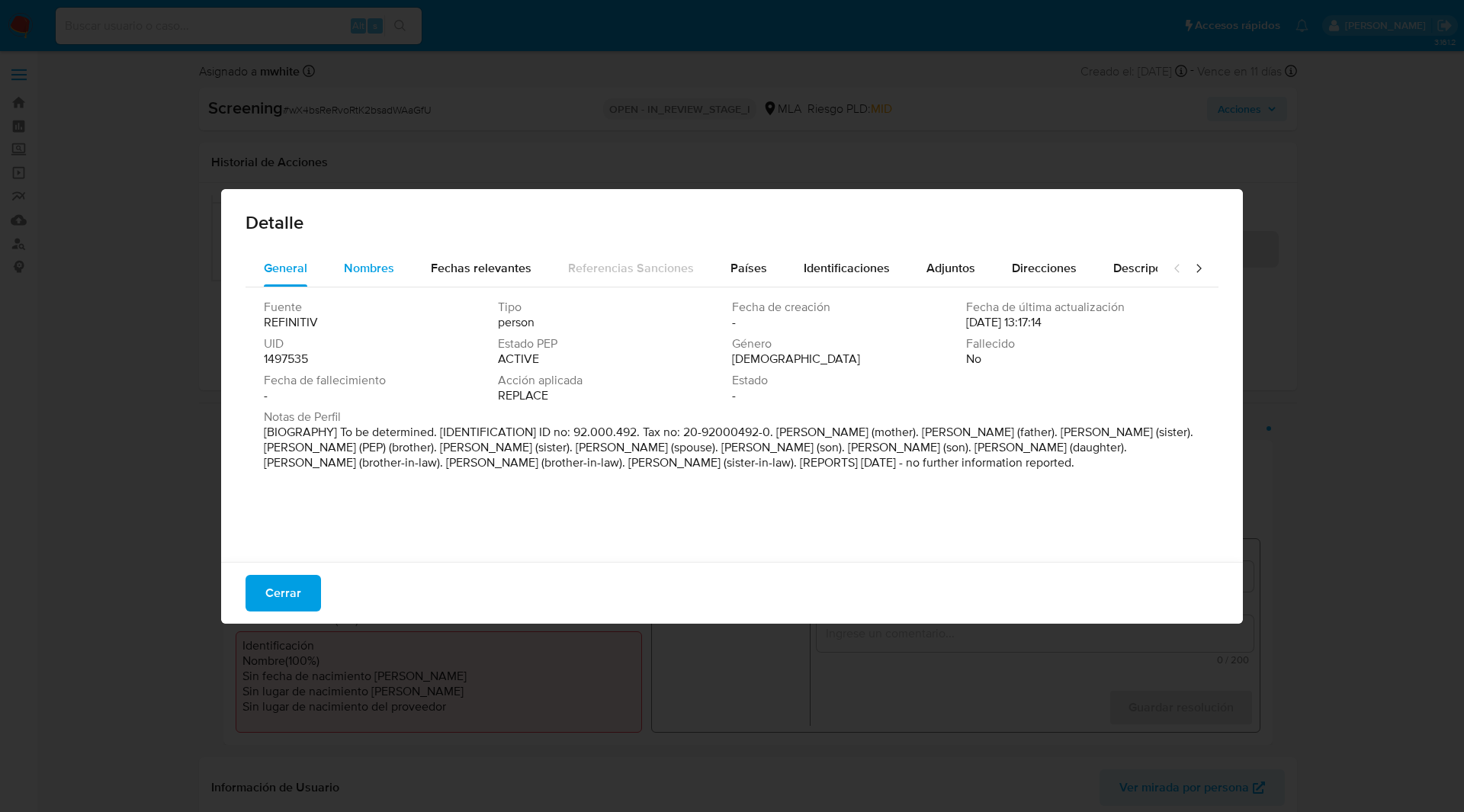
click at [359, 271] on span "Nombres" at bounding box center [369, 267] width 50 height 17
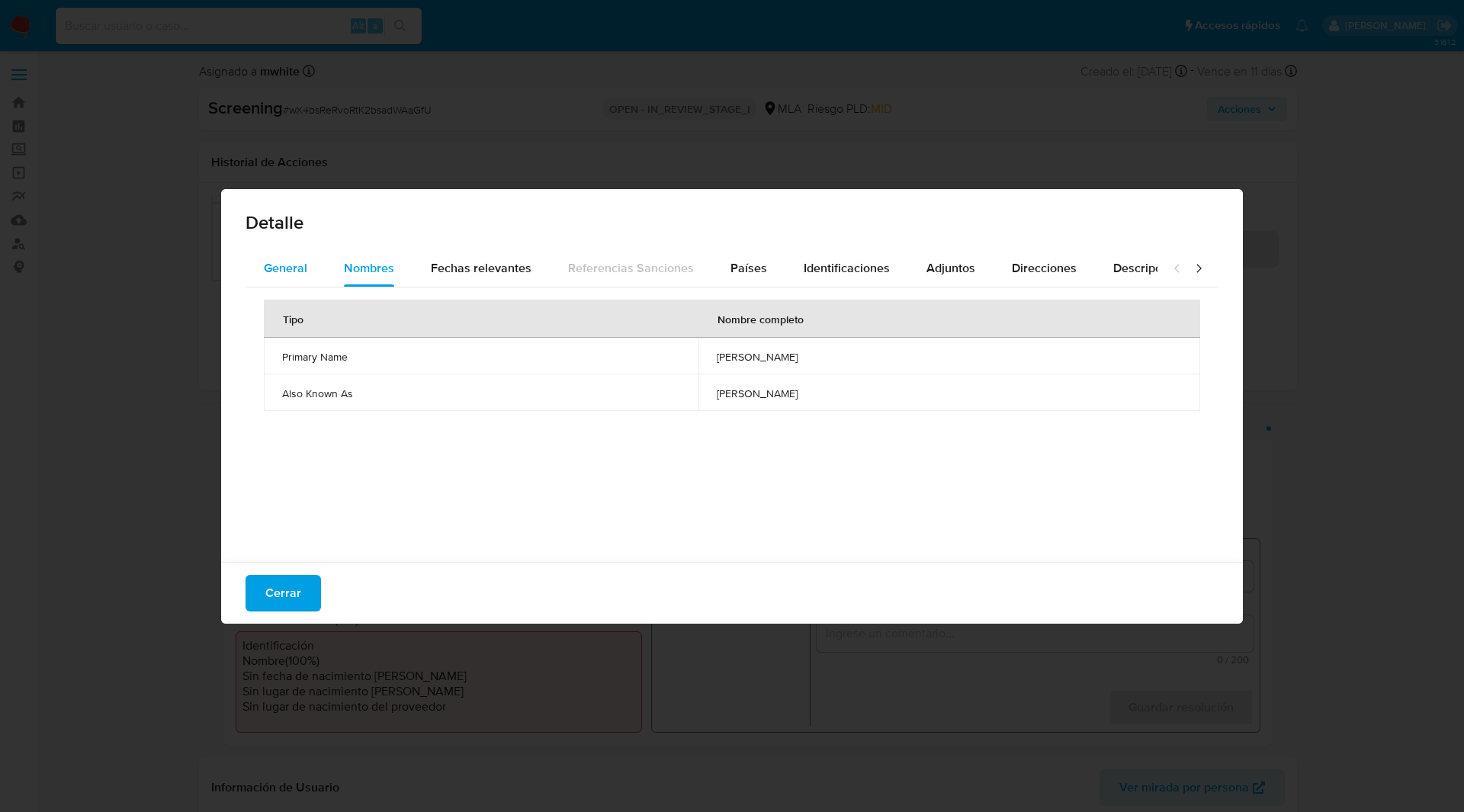
click at [276, 276] on span "General" at bounding box center [286, 267] width 44 height 17
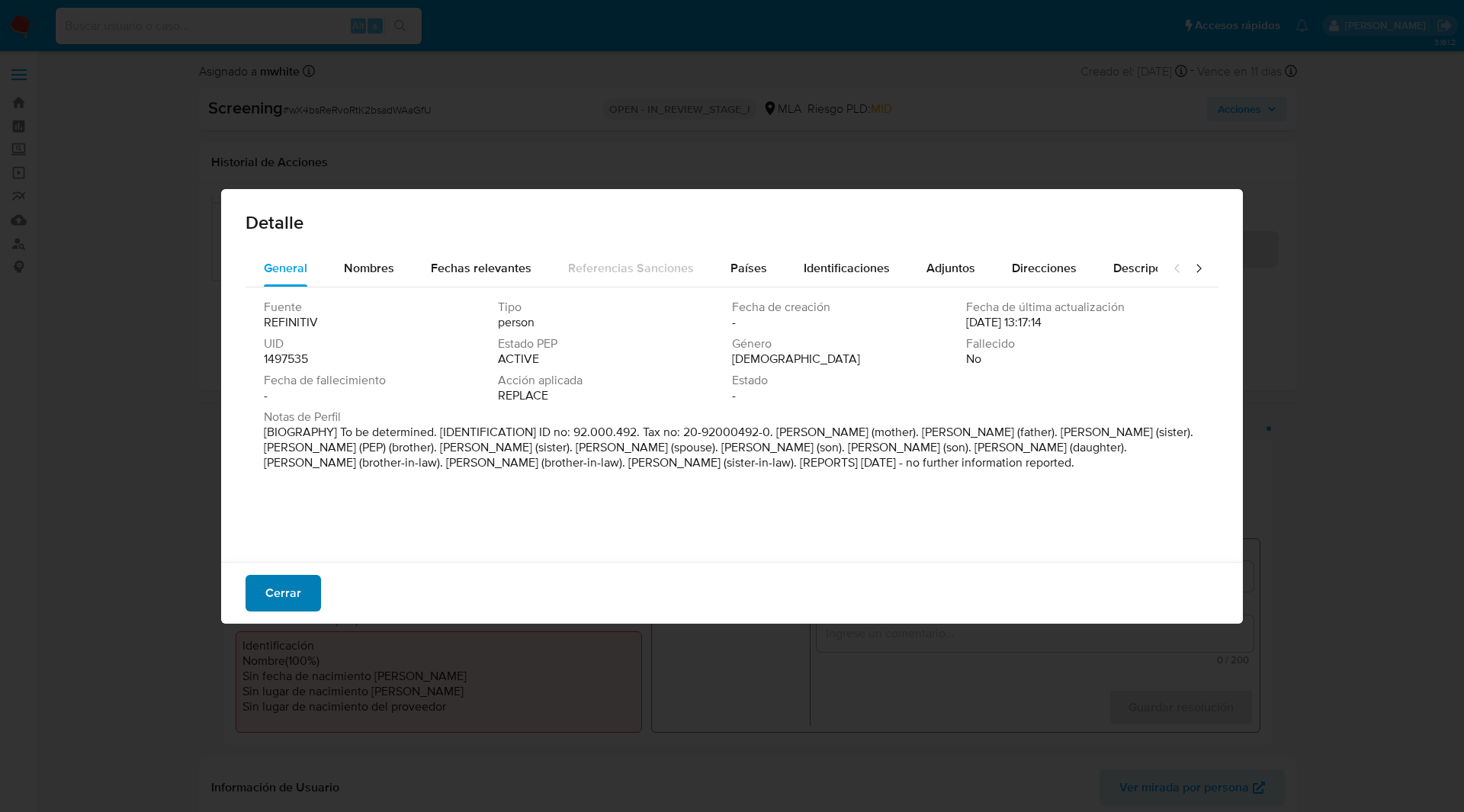
click at [279, 604] on span "Cerrar" at bounding box center [282, 592] width 35 height 34
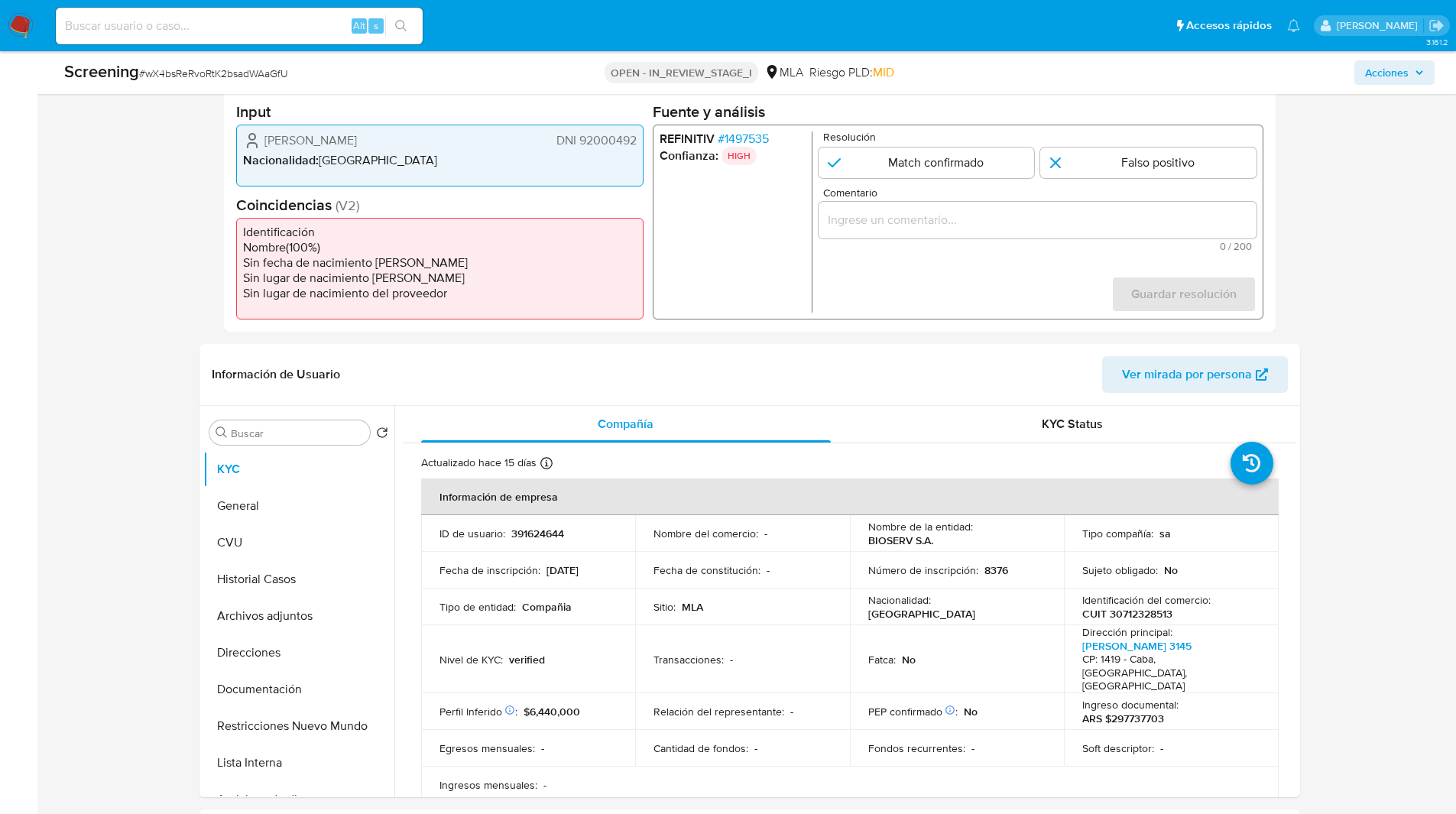
scroll to position [374, 0]
drag, startPoint x: 868, startPoint y: 535, endPoint x: 1031, endPoint y: 540, distance: 163.1
click at [1031, 540] on div "Nombre de la entidad : BIOSERV S.A." at bounding box center [956, 531] width 178 height 27
click at [824, 407] on div "Compañía" at bounding box center [626, 423] width 410 height 36
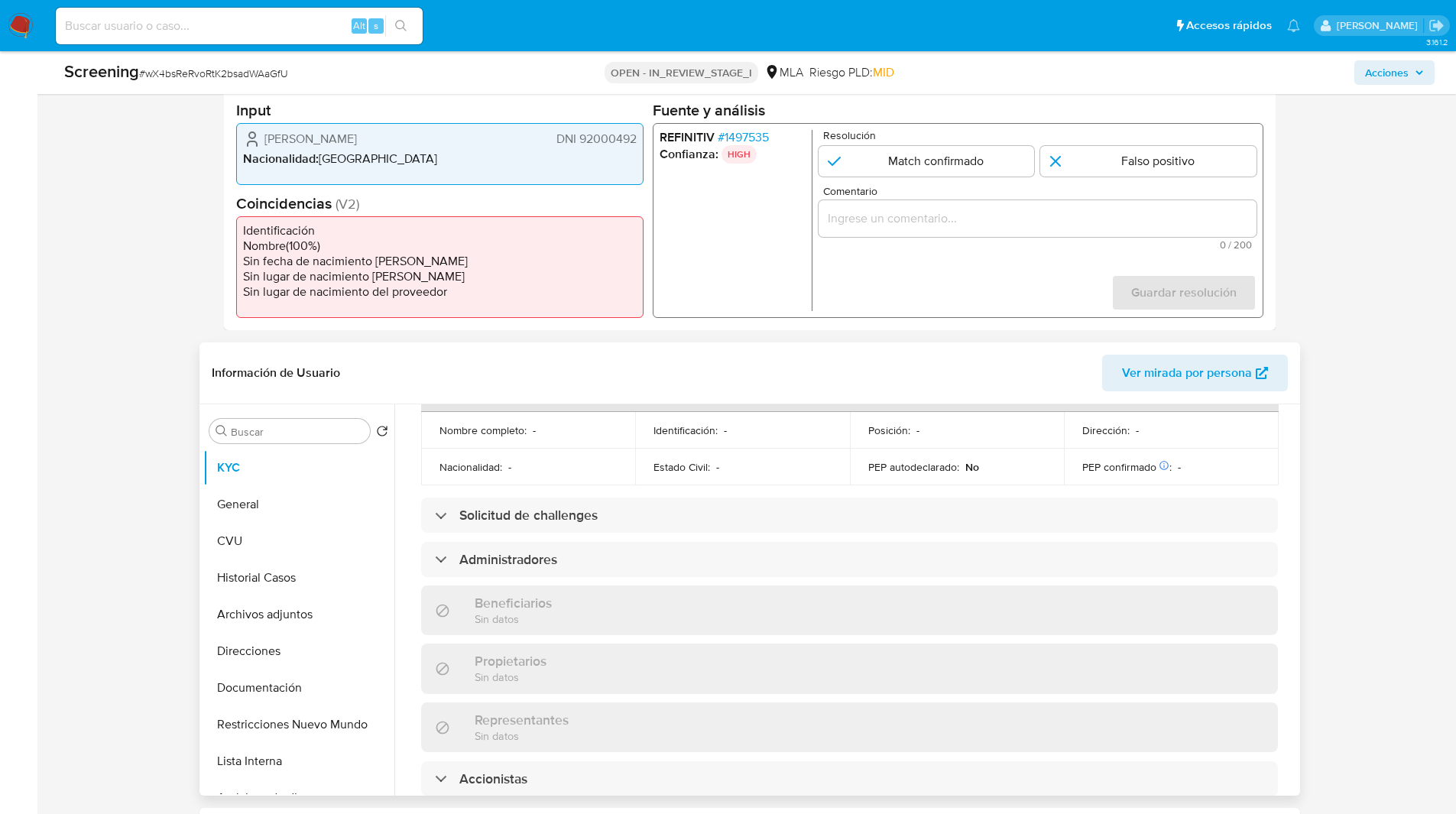
scroll to position [733, 0]
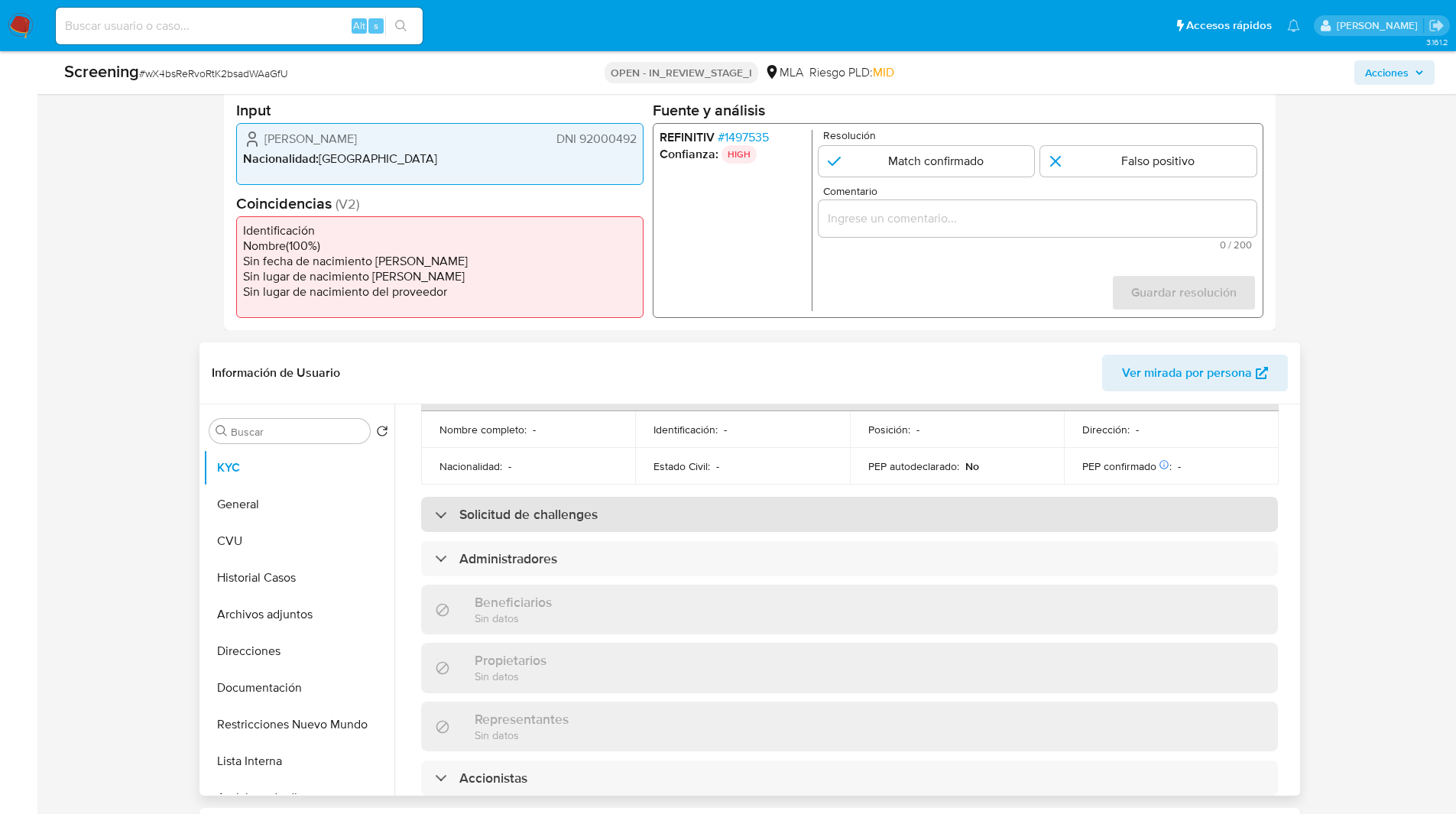
click at [505, 496] on div "Solicitud de challenges" at bounding box center [850, 514] width 857 height 35
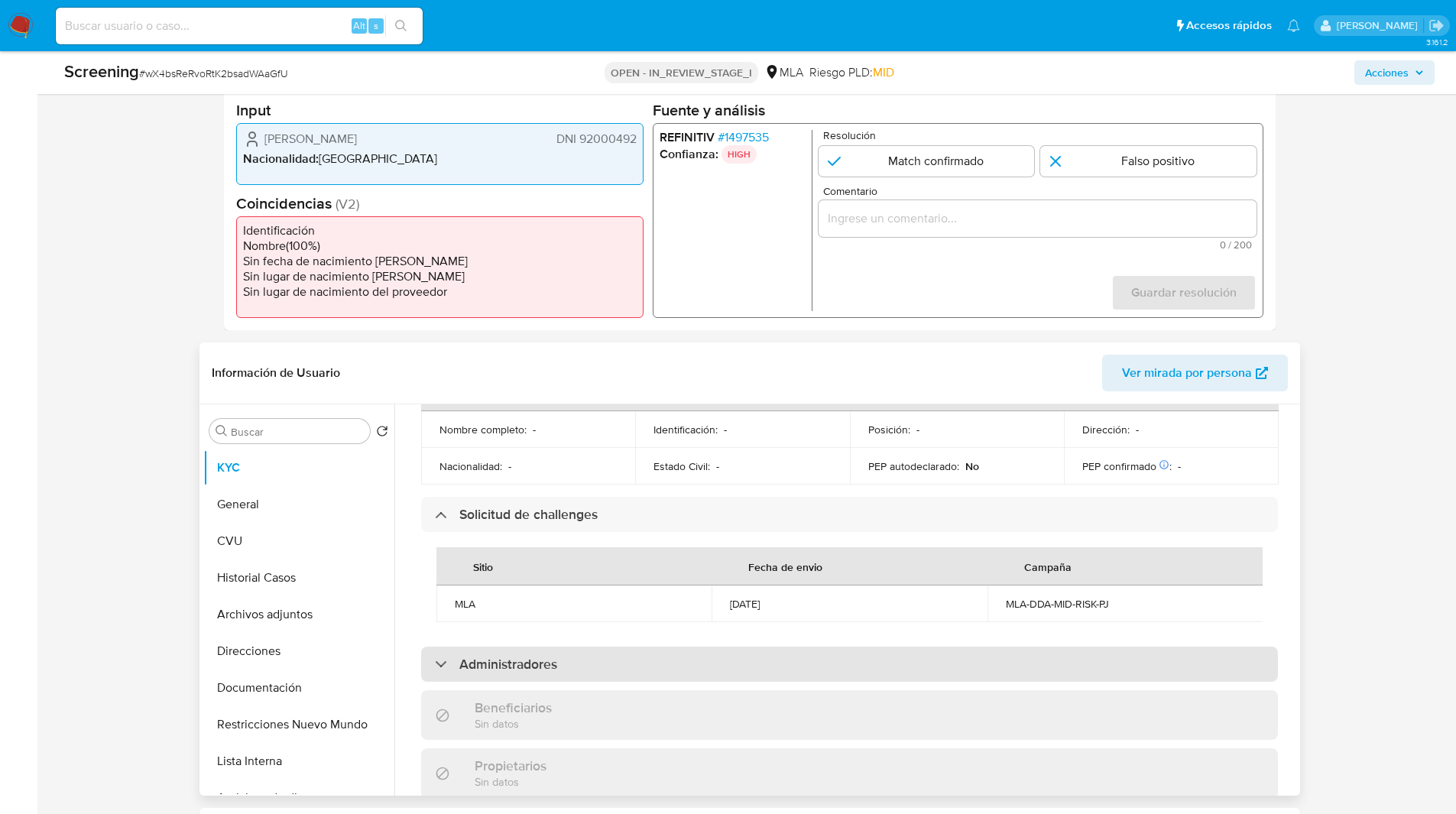
click at [499, 656] on h3 "Administradores" at bounding box center [508, 664] width 98 height 17
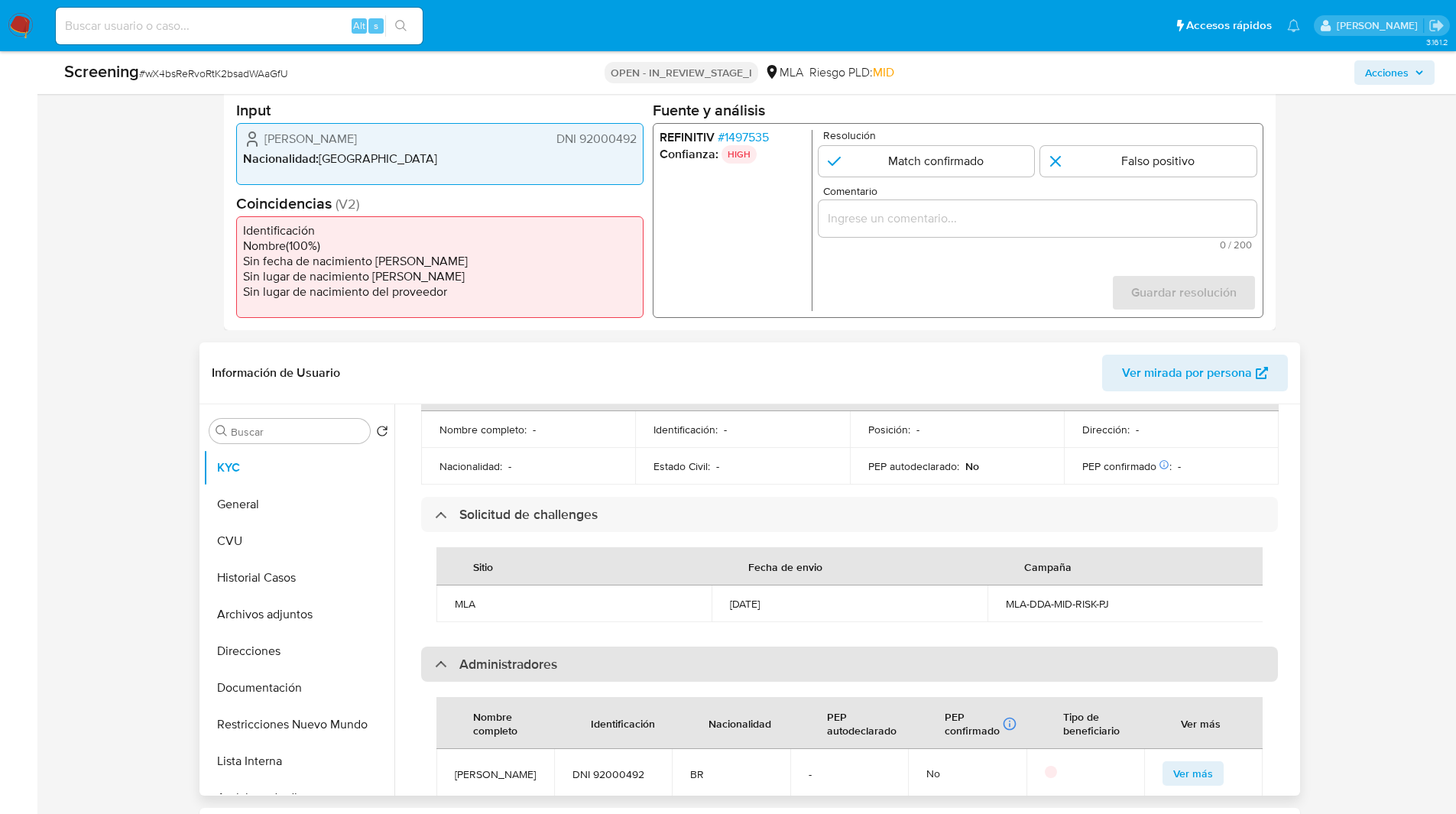
scroll to position [935, 0]
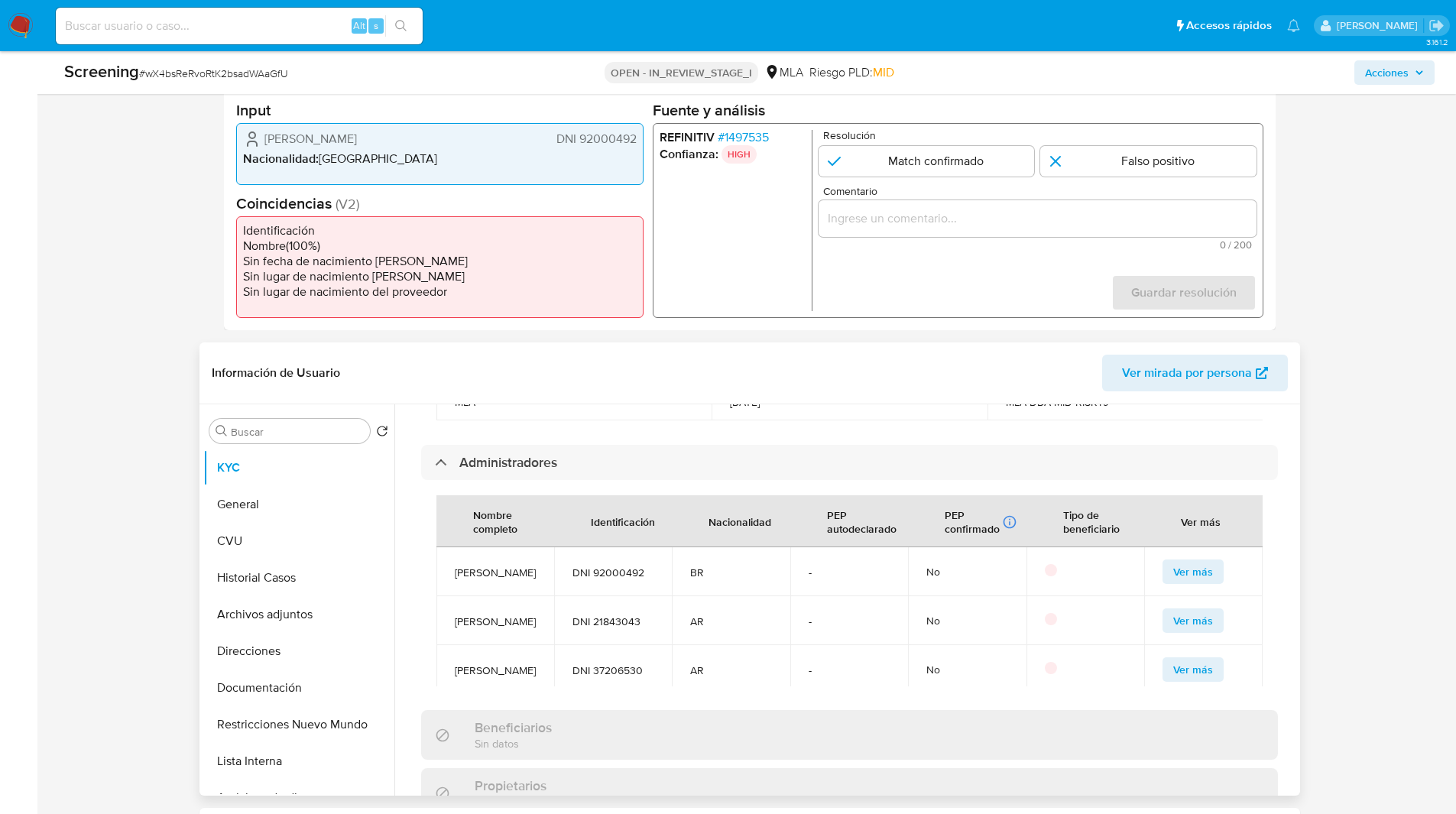
drag, startPoint x: 453, startPoint y: 530, endPoint x: 527, endPoint y: 556, distance: 78.4
click at [527, 556] on td "Ignacio Barbosa Moreira" at bounding box center [495, 571] width 117 height 49
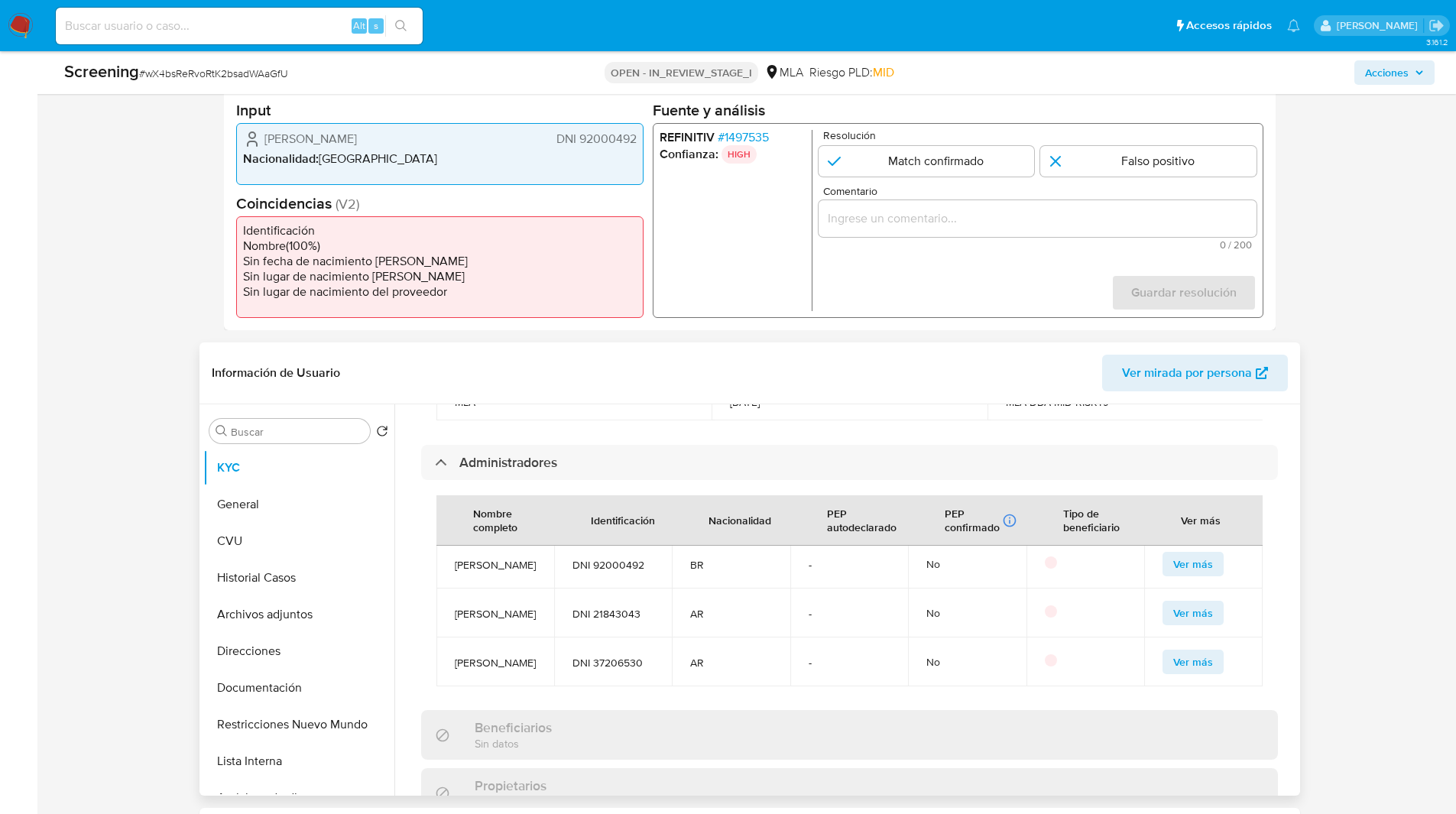
scroll to position [0, 0]
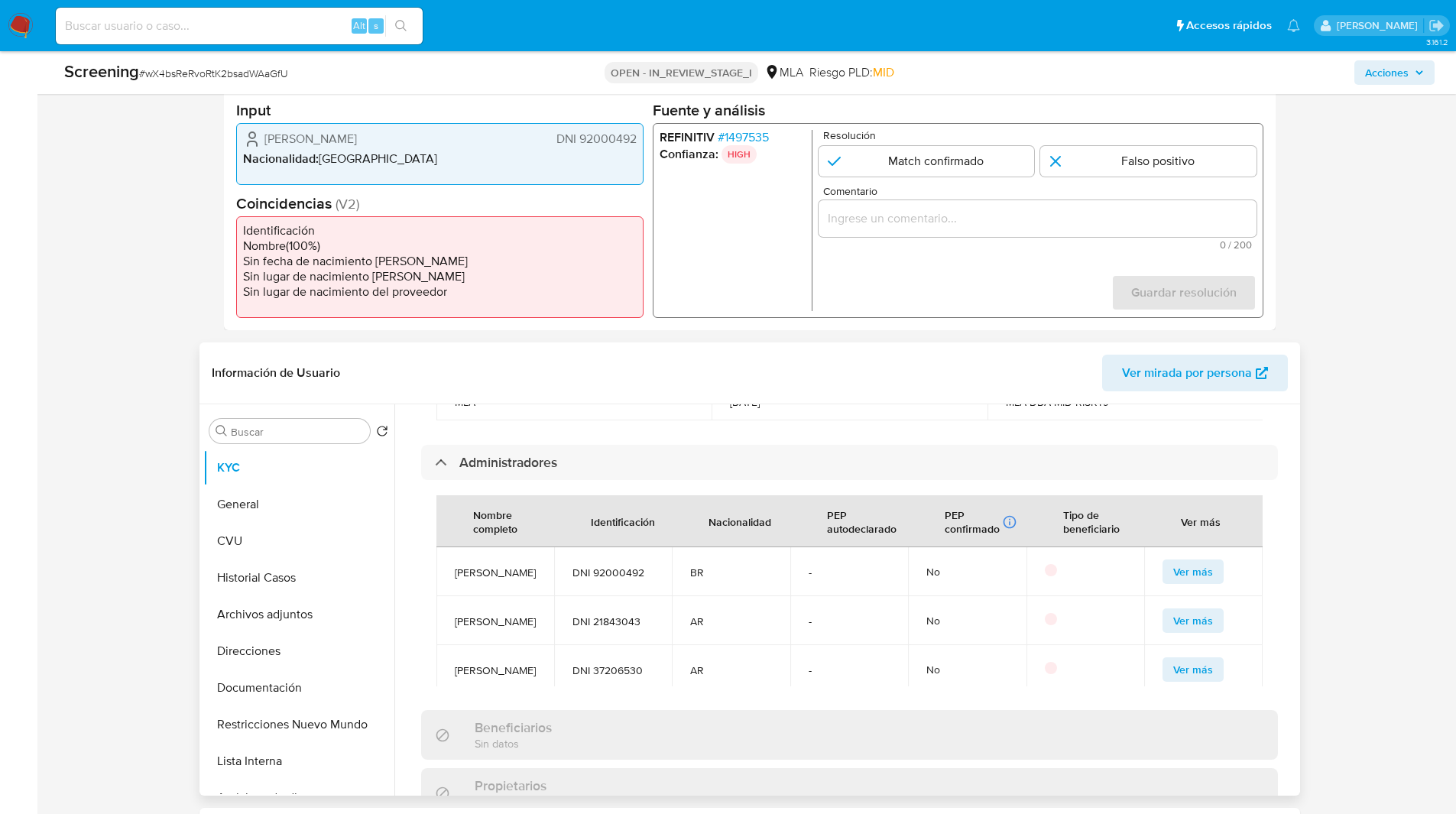
click at [623, 566] on span "DNI 92000492" at bounding box center [613, 572] width 81 height 14
click at [758, 140] on span "# 1497535" at bounding box center [743, 137] width 51 height 15
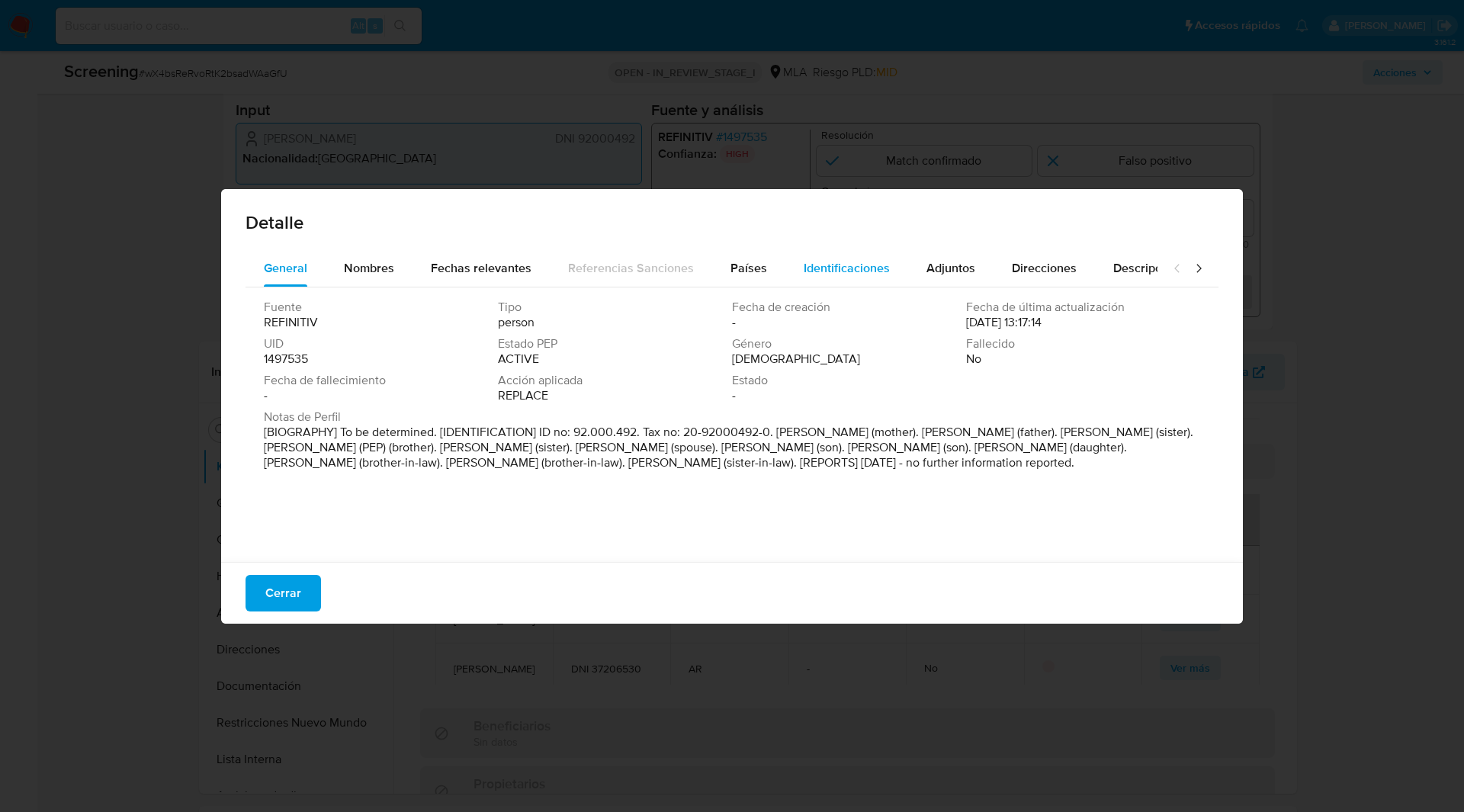
click at [828, 254] on div "Identificaciones" at bounding box center [847, 268] width 86 height 36
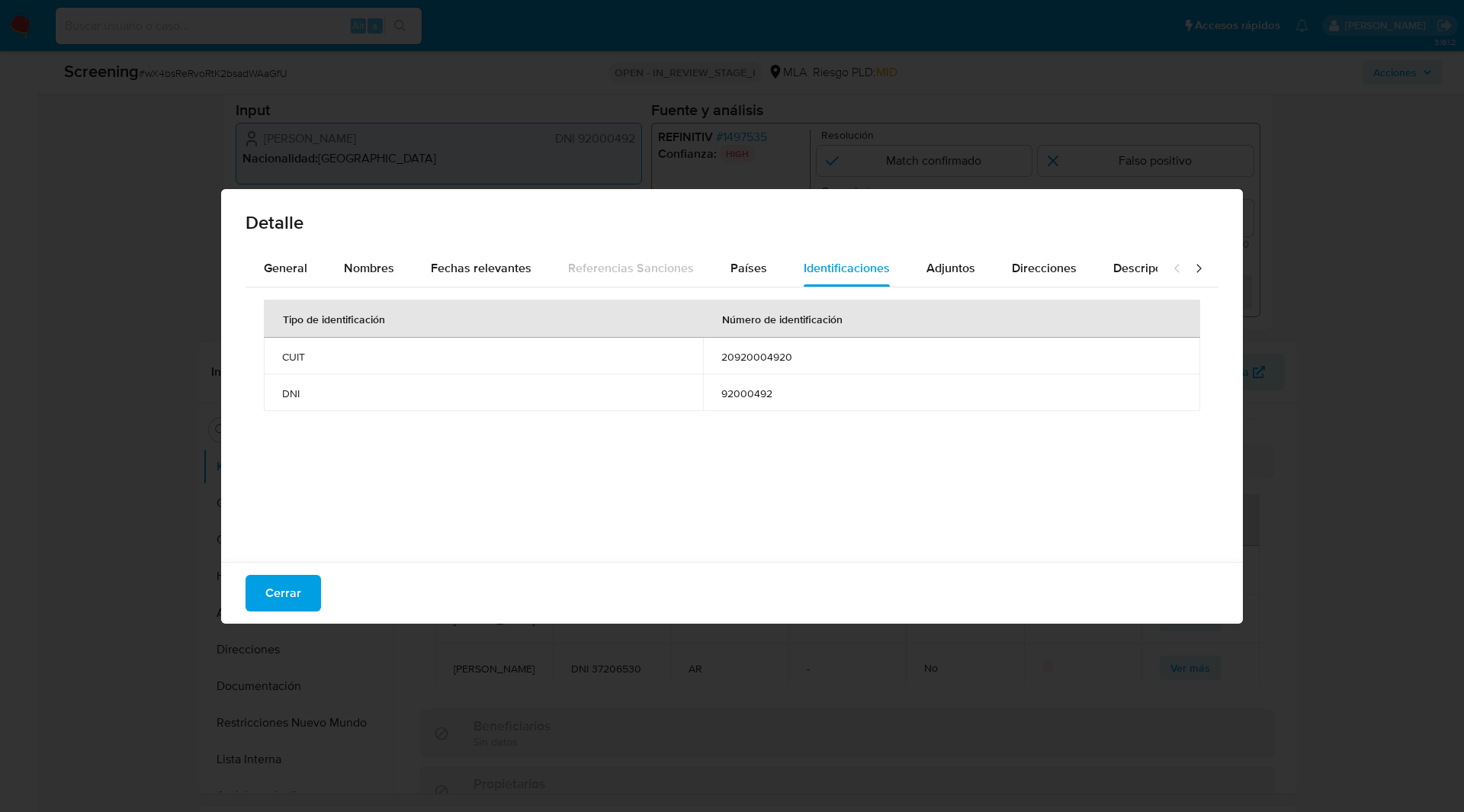
drag, startPoint x: 715, startPoint y: 358, endPoint x: 885, endPoint y: 363, distance: 170.1
click at [885, 363] on td "20920004920" at bounding box center [952, 356] width 497 height 36
click at [278, 257] on div "General" at bounding box center [286, 268] width 44 height 36
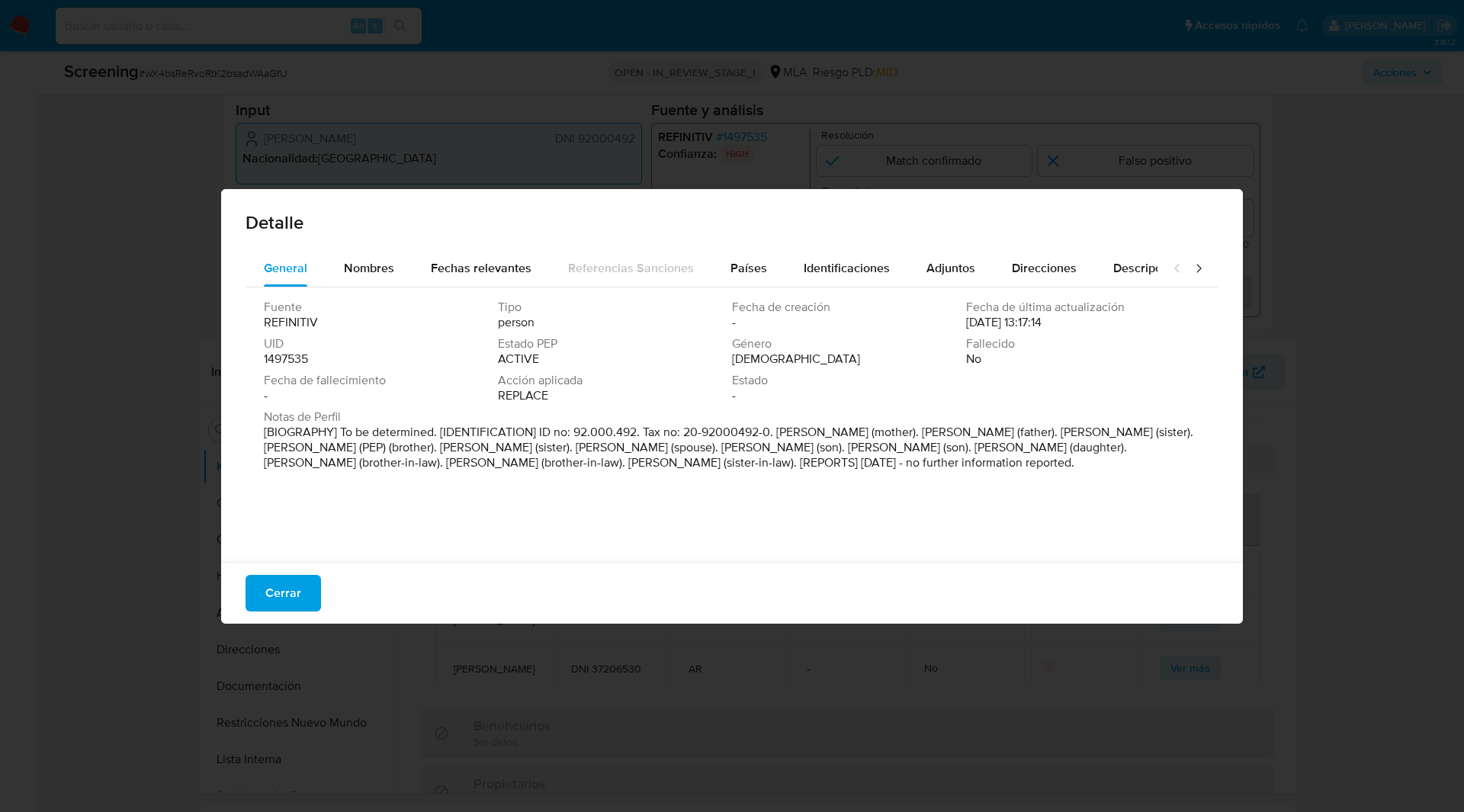
drag, startPoint x: 801, startPoint y: 428, endPoint x: 633, endPoint y: 480, distance: 175.9
click at [633, 470] on p "[BIOGRAPHY] To be determined. [IDENTIFICATION] ID no: 92.000.492. Tax no: 20-92…" at bounding box center [730, 447] width 933 height 45
click at [697, 497] on div "Fuente REFINITIV Tipo person Fecha de creación - Fecha de última actualización …" at bounding box center [731, 420] width 973 height 267
click at [261, 578] on button "Cerrar" at bounding box center [282, 593] width 75 height 36
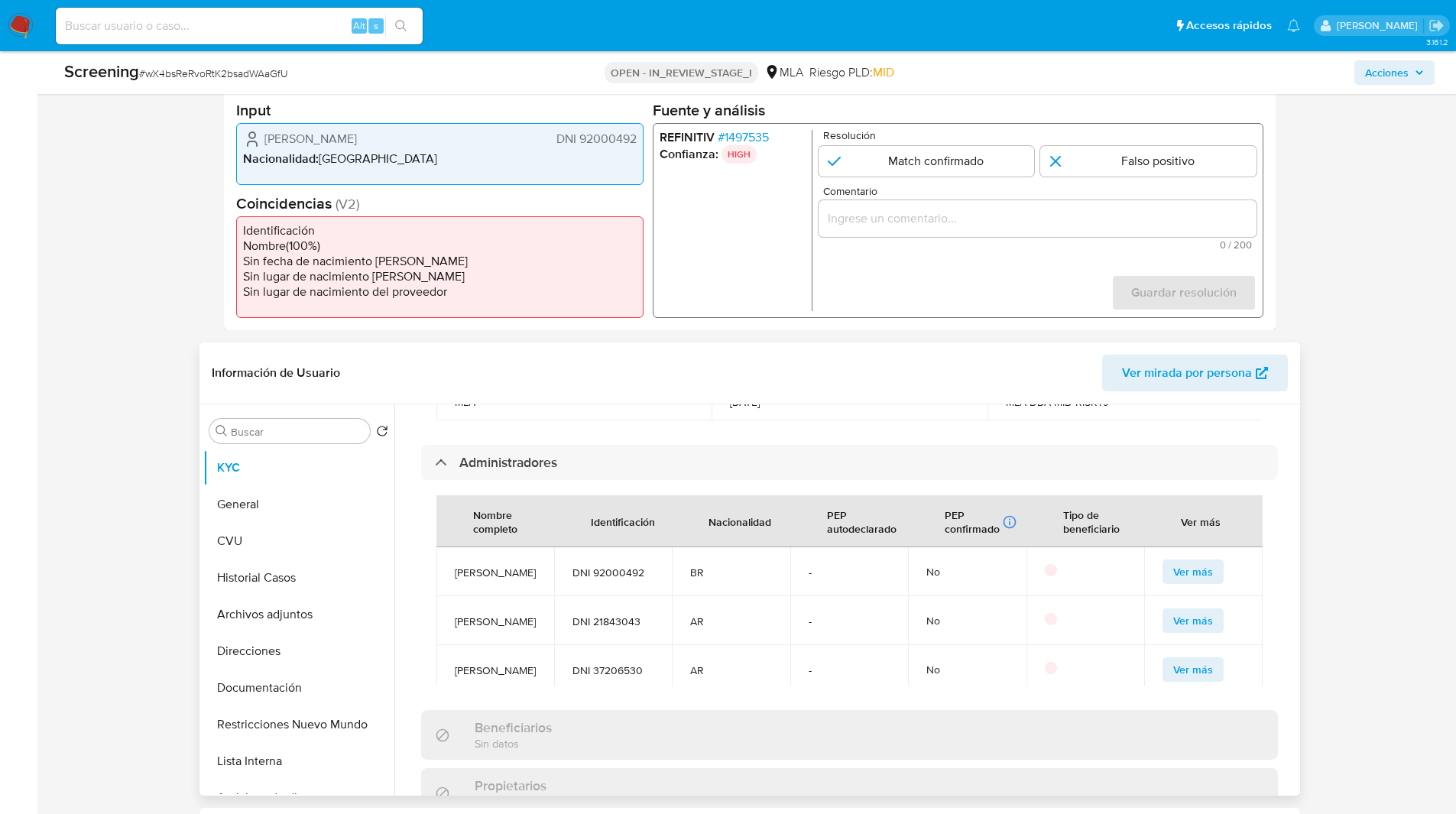
drag, startPoint x: 500, startPoint y: 554, endPoint x: 453, endPoint y: 529, distance: 53.2
click at [453, 547] on td "Ignacio Barbosa Moreira" at bounding box center [495, 571] width 117 height 49
copy span "Ignacio Barbosa Moreira"
click at [743, 130] on span "# 1497535" at bounding box center [743, 137] width 51 height 15
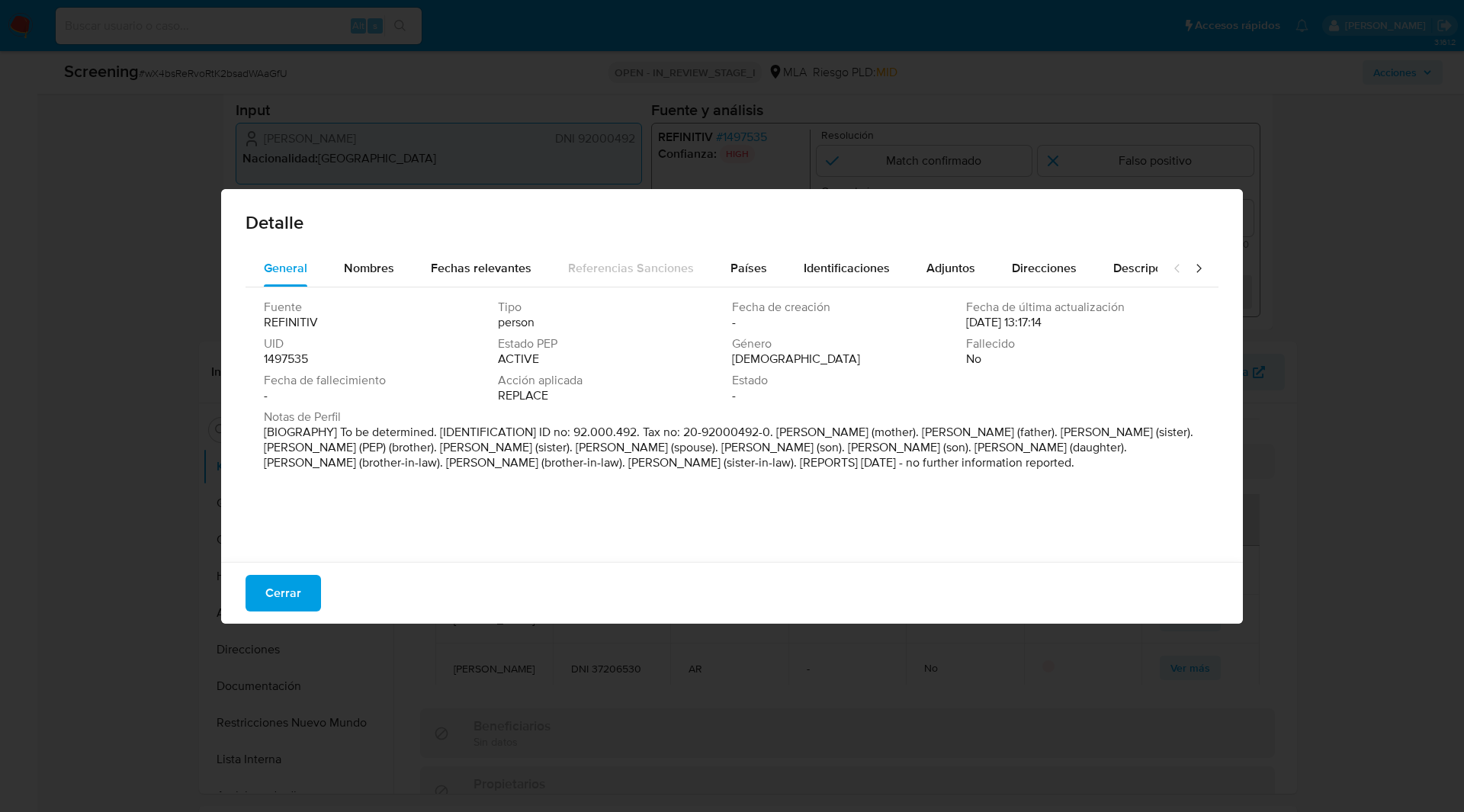
click at [706, 470] on p "[BIOGRAPHY] To be determined. [IDENTIFICATION] ID no: 92.000.492. Tax no: 20-92…" at bounding box center [730, 447] width 933 height 45
drag, startPoint x: 786, startPoint y: 433, endPoint x: 951, endPoint y: 431, distance: 165.0
click at [951, 431] on p "[BIOGRAPHY] To be determined. [IDENTIFICATION] ID no: 92.000.492. Tax no: 20-92…" at bounding box center [730, 447] width 933 height 45
click at [309, 583] on button "Cerrar" at bounding box center [282, 593] width 75 height 36
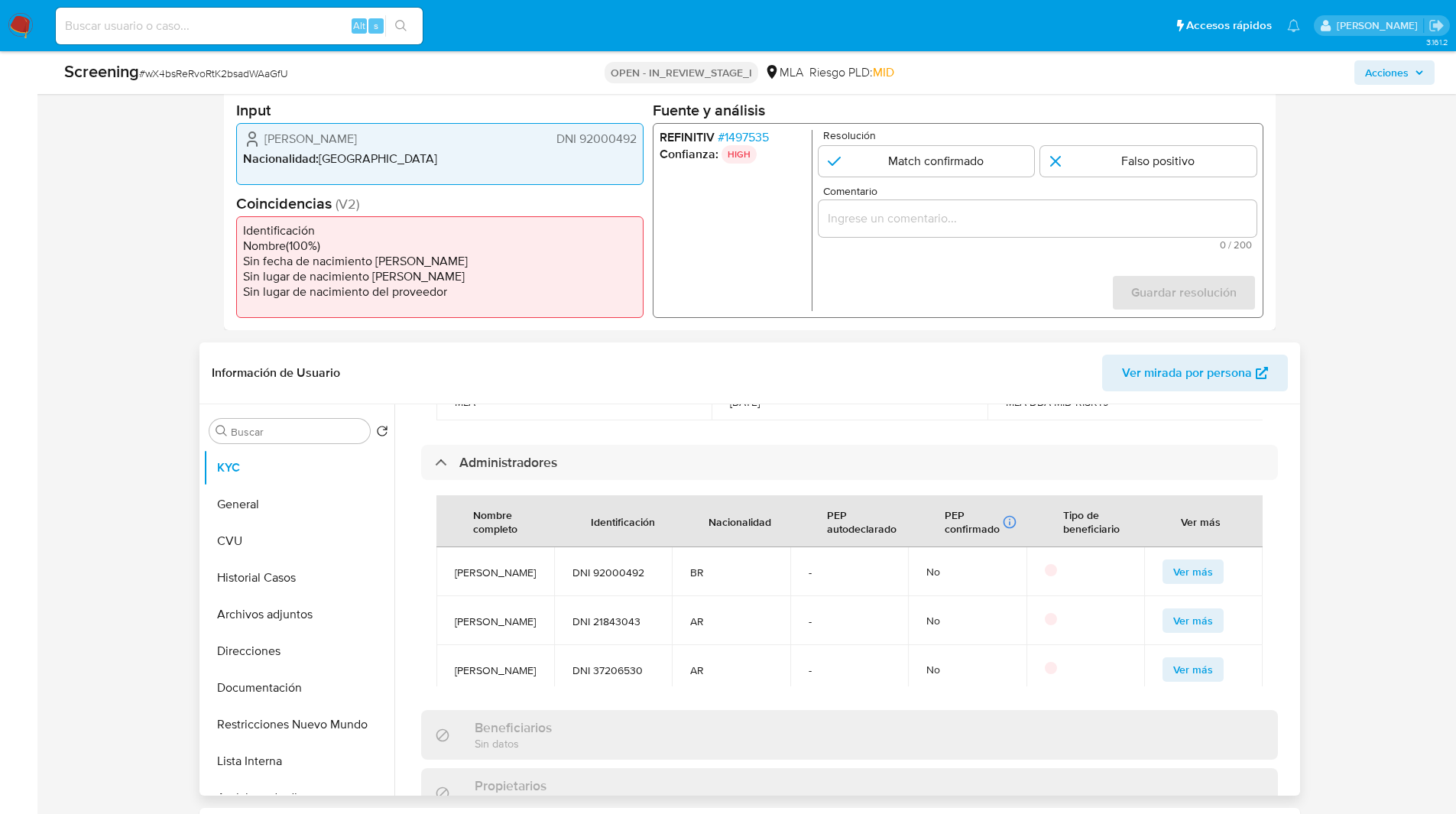
click at [695, 366] on header "Información de Usuario Ver mirada por persona" at bounding box center [750, 373] width 1076 height 36
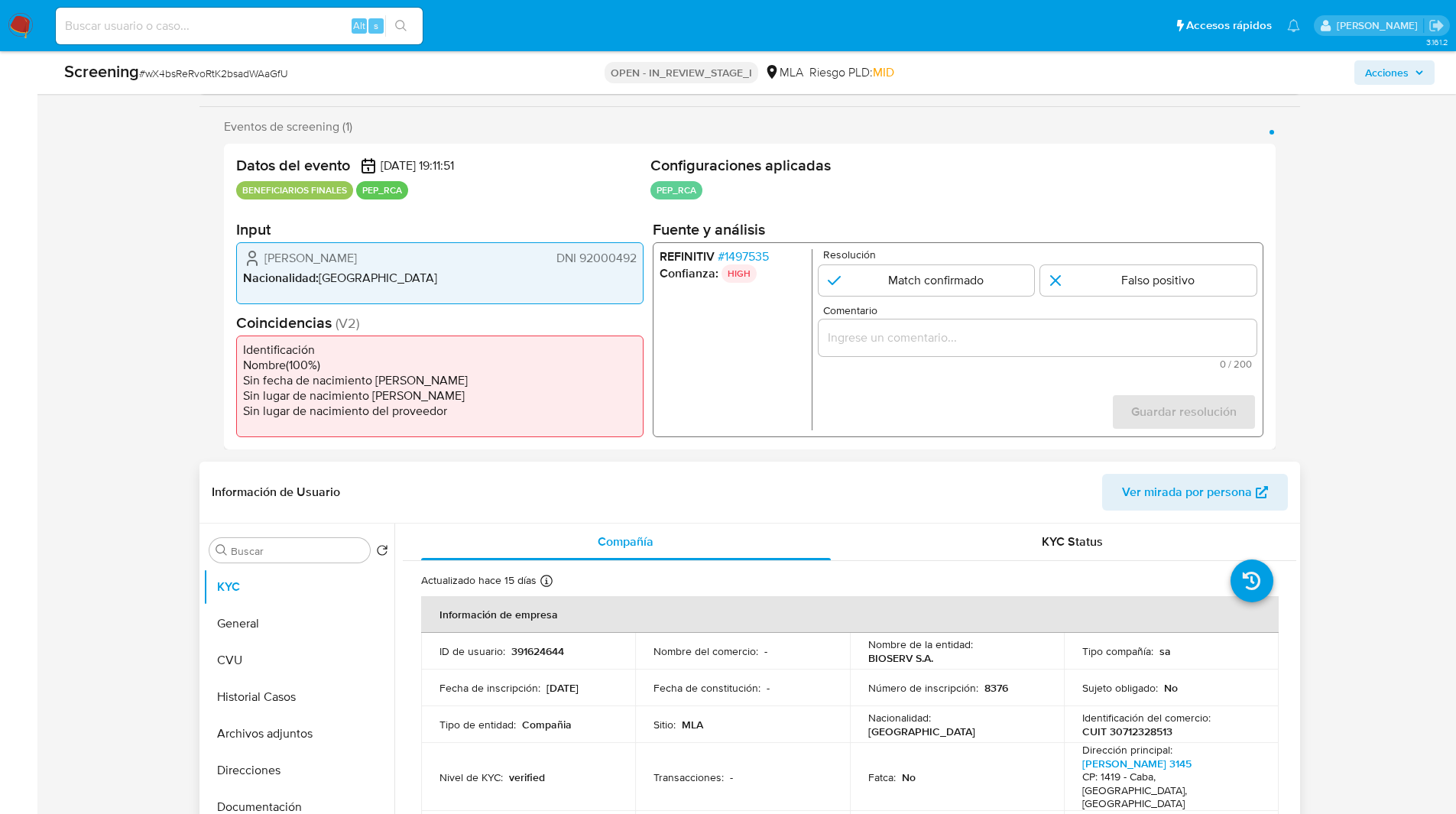
click at [828, 466] on div "Información de Usuario Ver mirada por persona" at bounding box center [750, 492] width 1100 height 62
click at [750, 256] on span "# 1497535" at bounding box center [743, 256] width 51 height 15
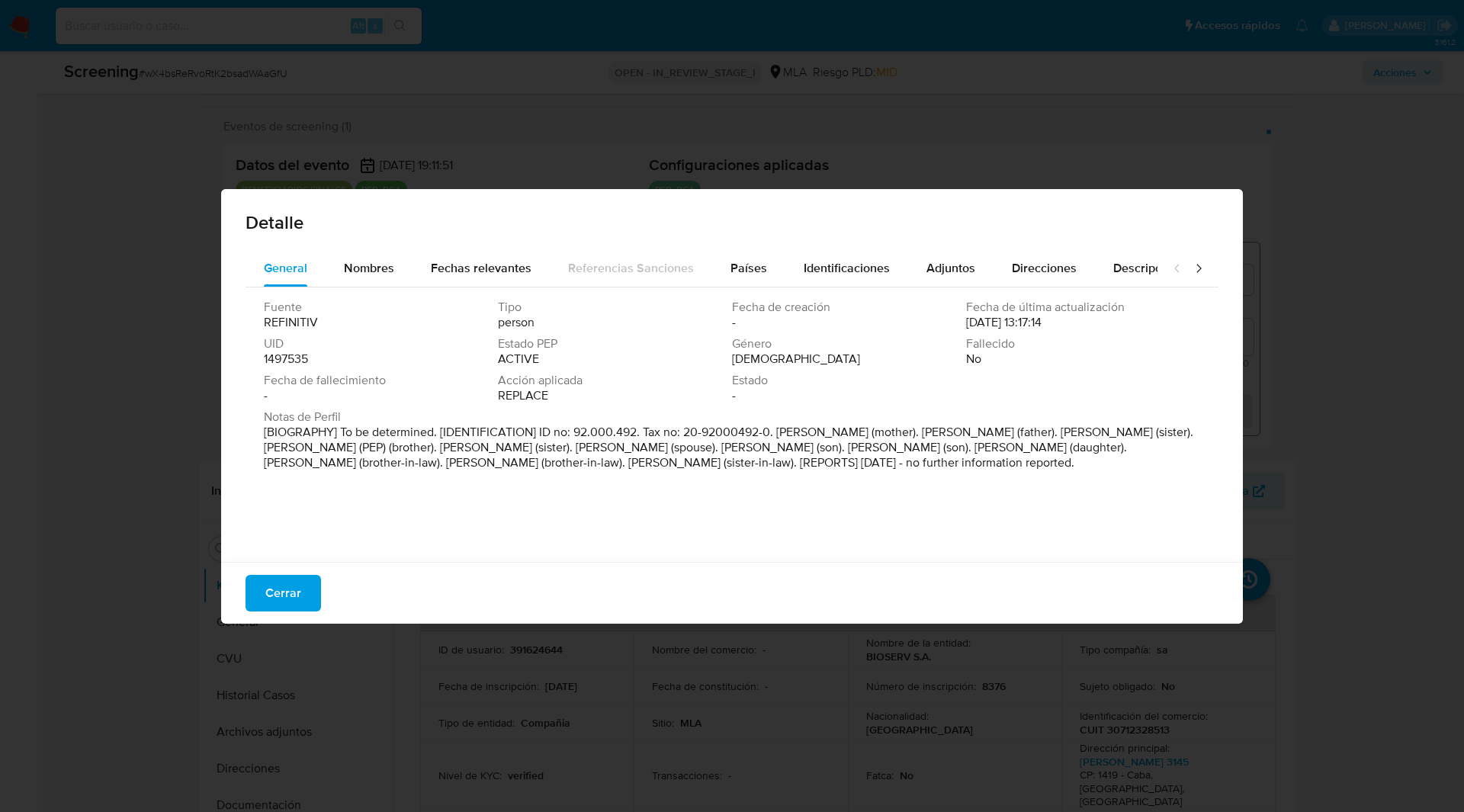
click at [620, 451] on p "[BIOGRAPHY] To be determined. [IDENTIFICATION] ID no: 92.000.492. Tax no: 20-92…" at bounding box center [730, 447] width 933 height 45
click at [725, 470] on p "[BIOGRAPHY] To be determined. [IDENTIFICATION] ID no: 92.000.492. Tax no: 20-92…" at bounding box center [730, 447] width 933 height 45
click at [772, 470] on p "[BIOGRAPHY] To be determined. [IDENTIFICATION] ID no: 92.000.492. Tax no: 20-92…" at bounding box center [730, 447] width 933 height 45
drag, startPoint x: 475, startPoint y: 445, endPoint x: 597, endPoint y: 447, distance: 122.0
click at [597, 447] on p "[BIOGRAPHY] To be determined. [IDENTIFICATION] ID no: 92.000.492. Tax no: 20-92…" at bounding box center [730, 447] width 933 height 45
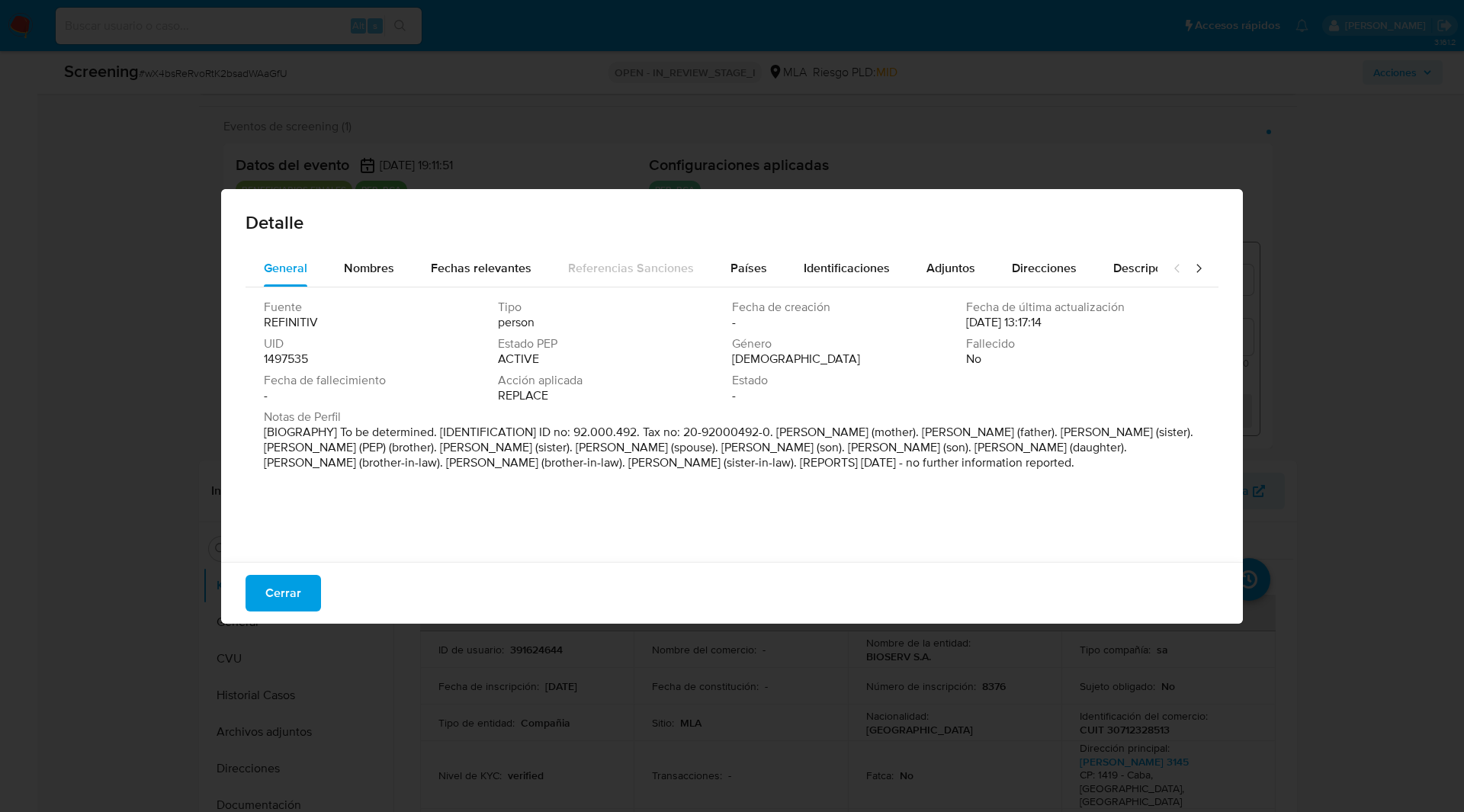
click at [616, 512] on div "Fuente REFINITIV Tipo person Fecha de creación - Fecha de última actualización …" at bounding box center [731, 420] width 973 height 267
click at [348, 470] on p "[BIOGRAPHY] To be determined. [IDENTIFICATION] ID no: 92.000.492. Tax no: 20-92…" at bounding box center [730, 447] width 933 height 45
click at [511, 470] on p "[BIOGRAPHY] To be determined. [IDENTIFICATION] ID no: 92.000.492. Tax no: 20-92…" at bounding box center [730, 447] width 933 height 45
click at [729, 515] on div "Fuente REFINITIV Tipo person Fecha de creación - Fecha de última actualización …" at bounding box center [731, 420] width 973 height 267
drag, startPoint x: 287, startPoint y: 580, endPoint x: 562, endPoint y: 551, distance: 276.5
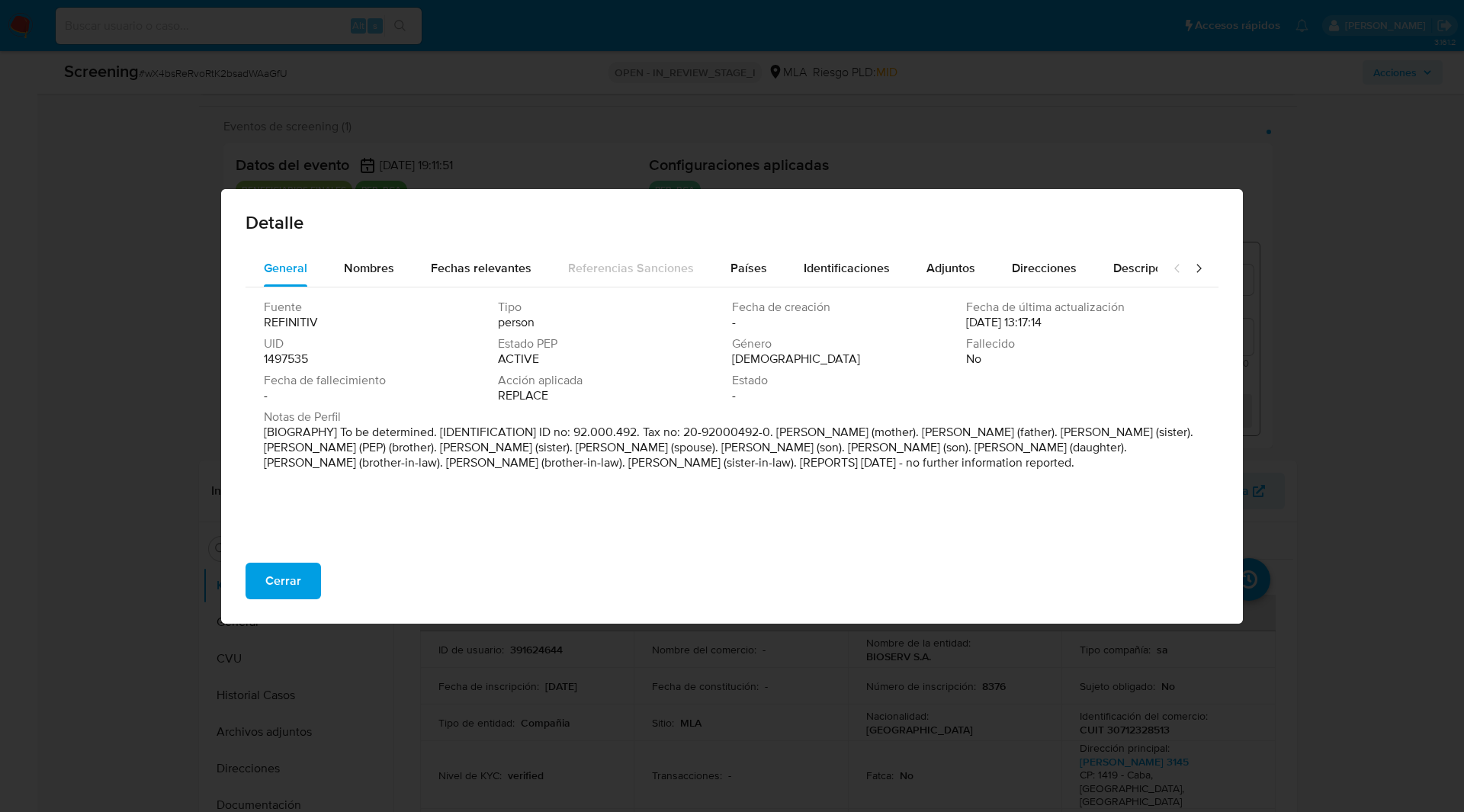
click at [562, 551] on div "Cerrar" at bounding box center [732, 587] width 1022 height 73
click at [288, 585] on span "Cerrar" at bounding box center [282, 581] width 35 height 34
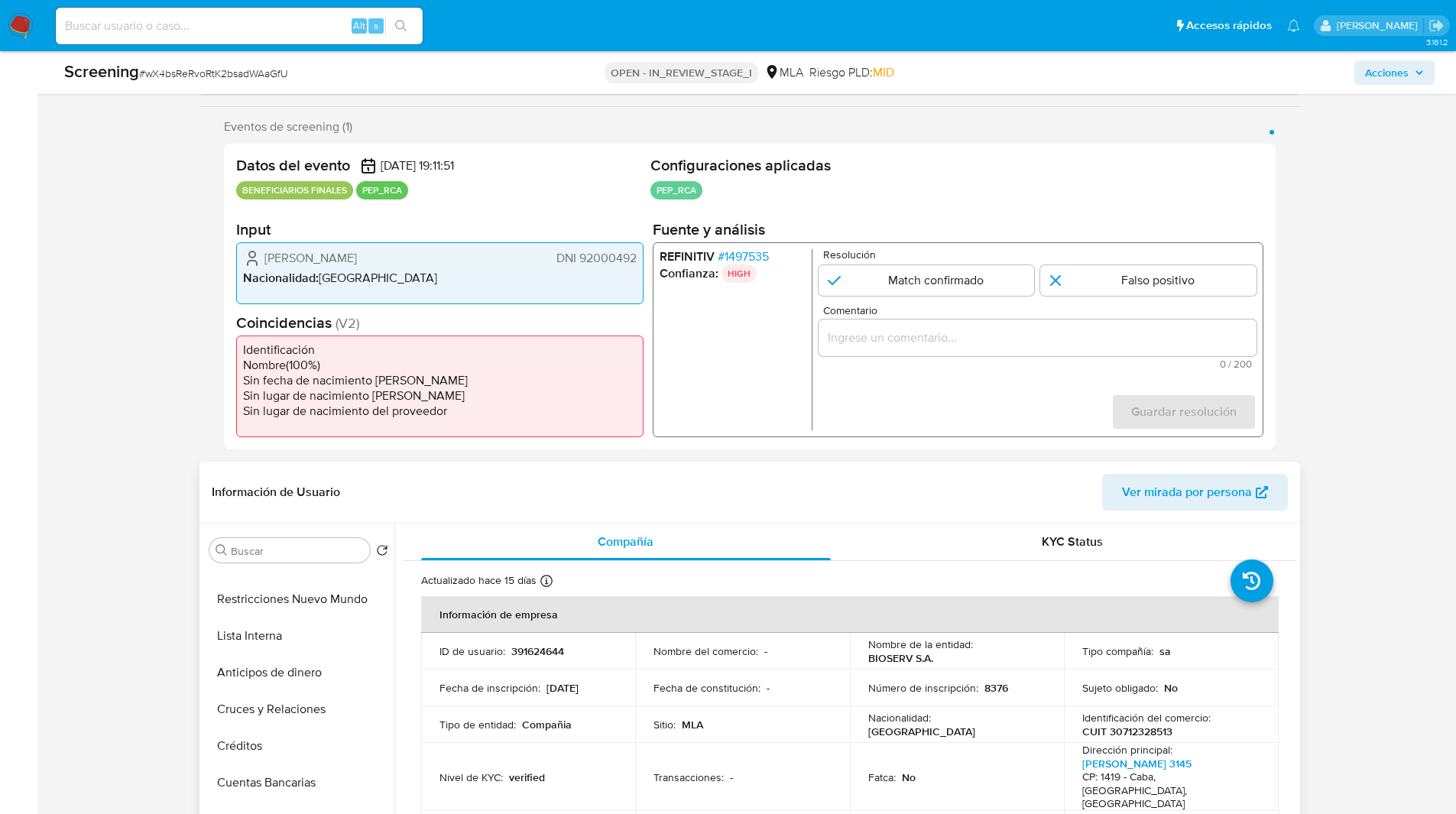
scroll to position [251, 0]
click at [224, 632] on button "Lista Interna" at bounding box center [293, 629] width 179 height 36
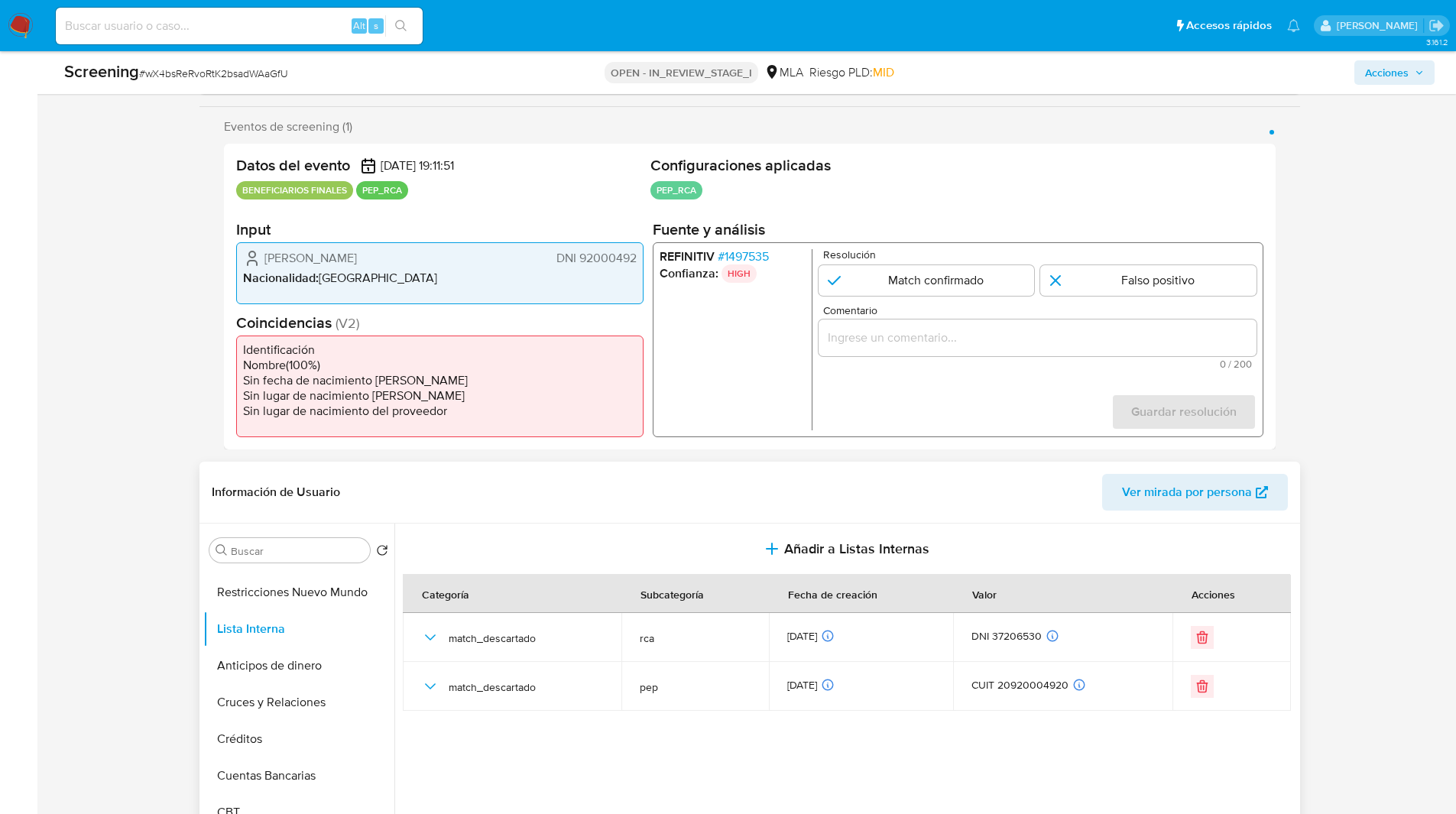
click at [444, 485] on header "Información de Usuario Ver mirada por persona" at bounding box center [750, 492] width 1076 height 36
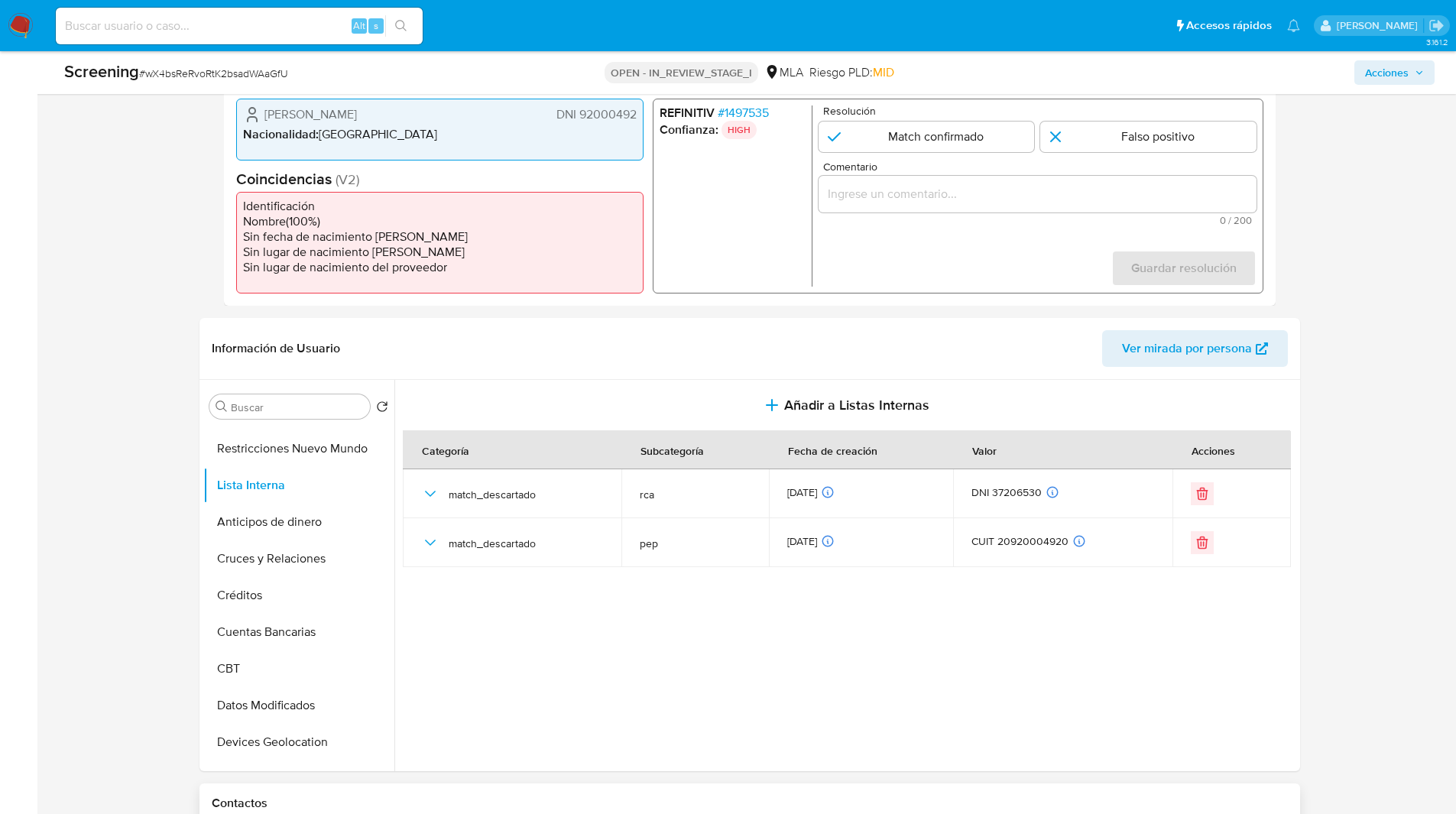
scroll to position [585, 0]
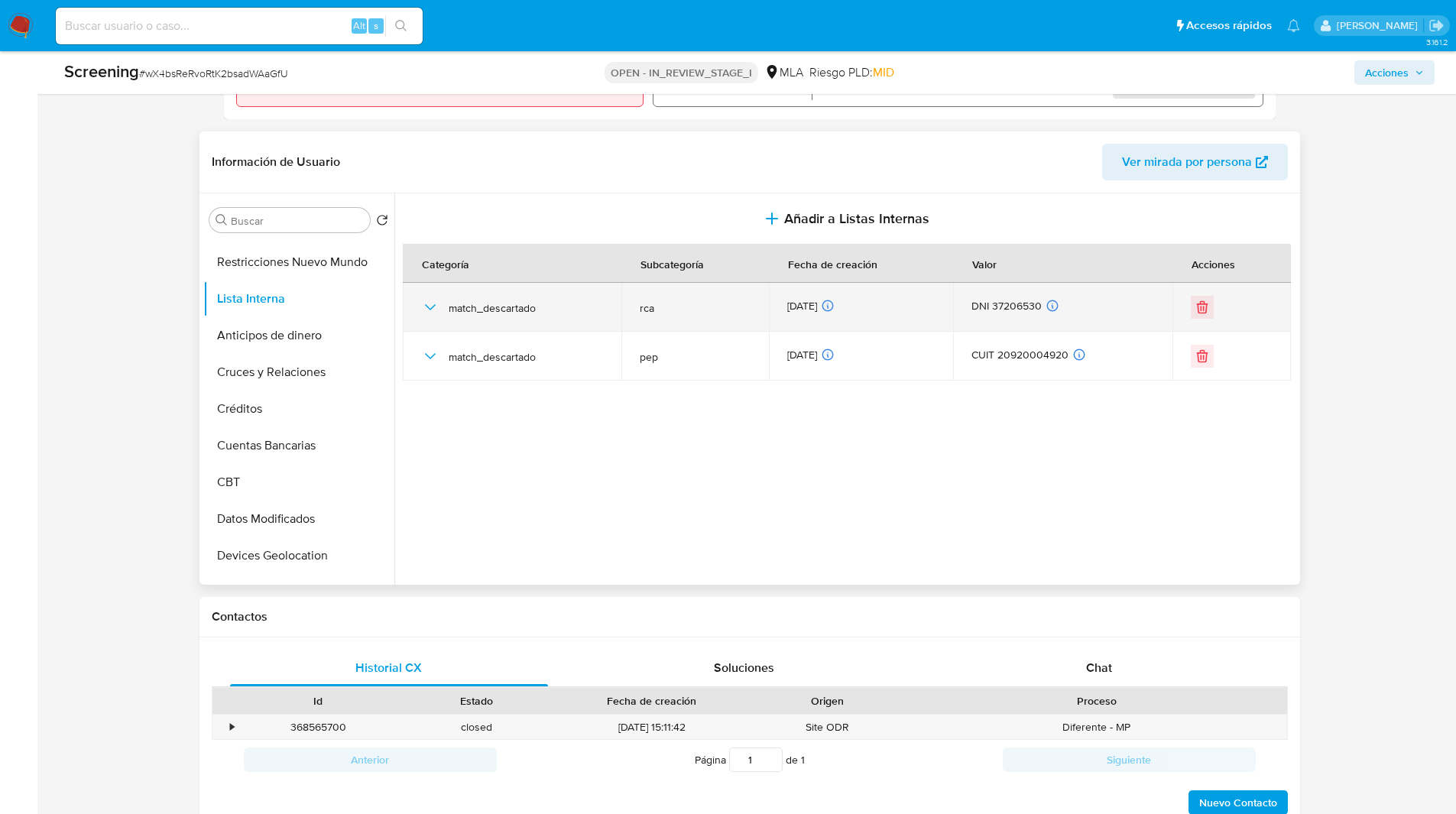
click at [427, 306] on icon "button" at bounding box center [430, 307] width 18 height 18
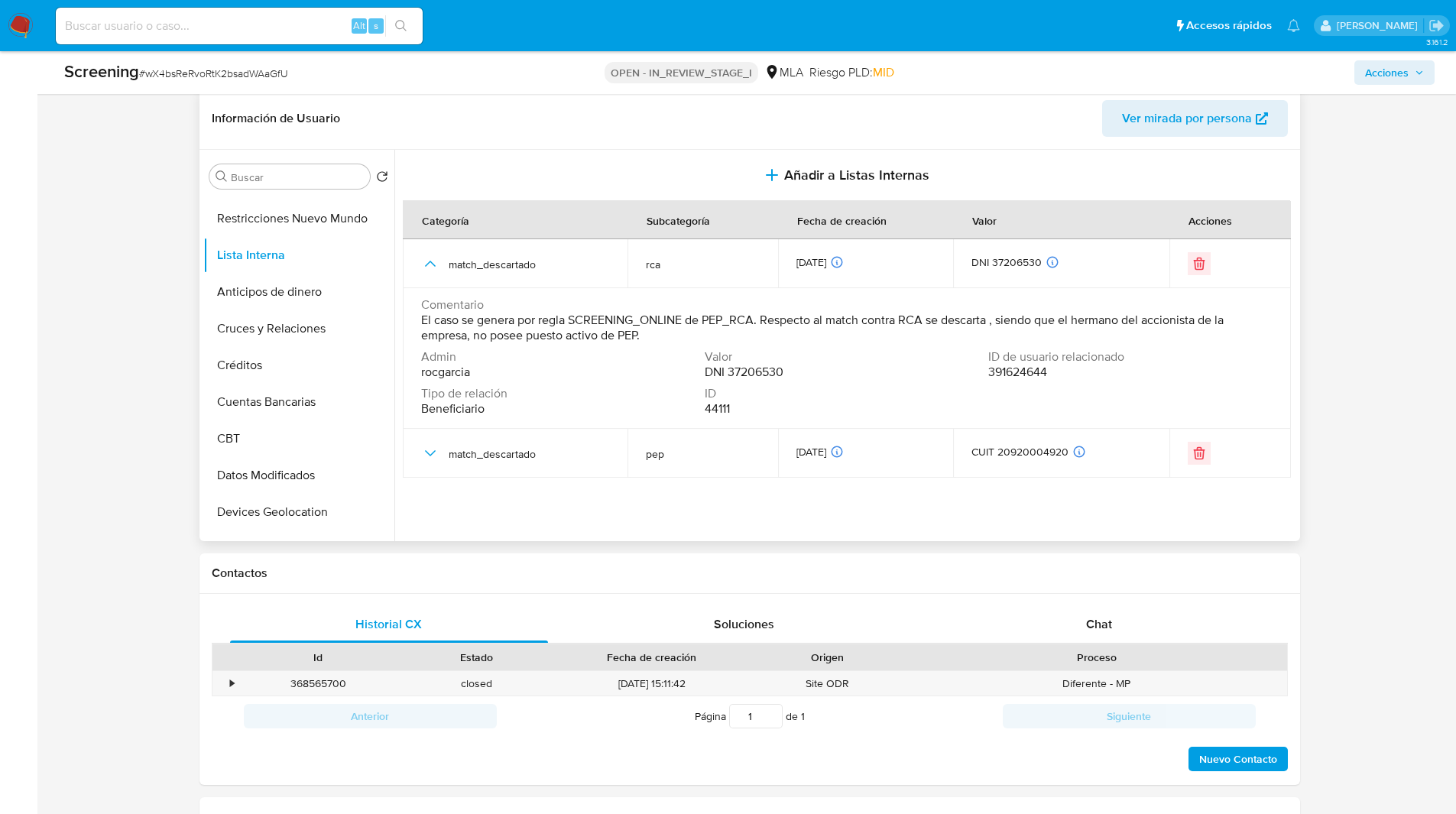
scroll to position [629, 0]
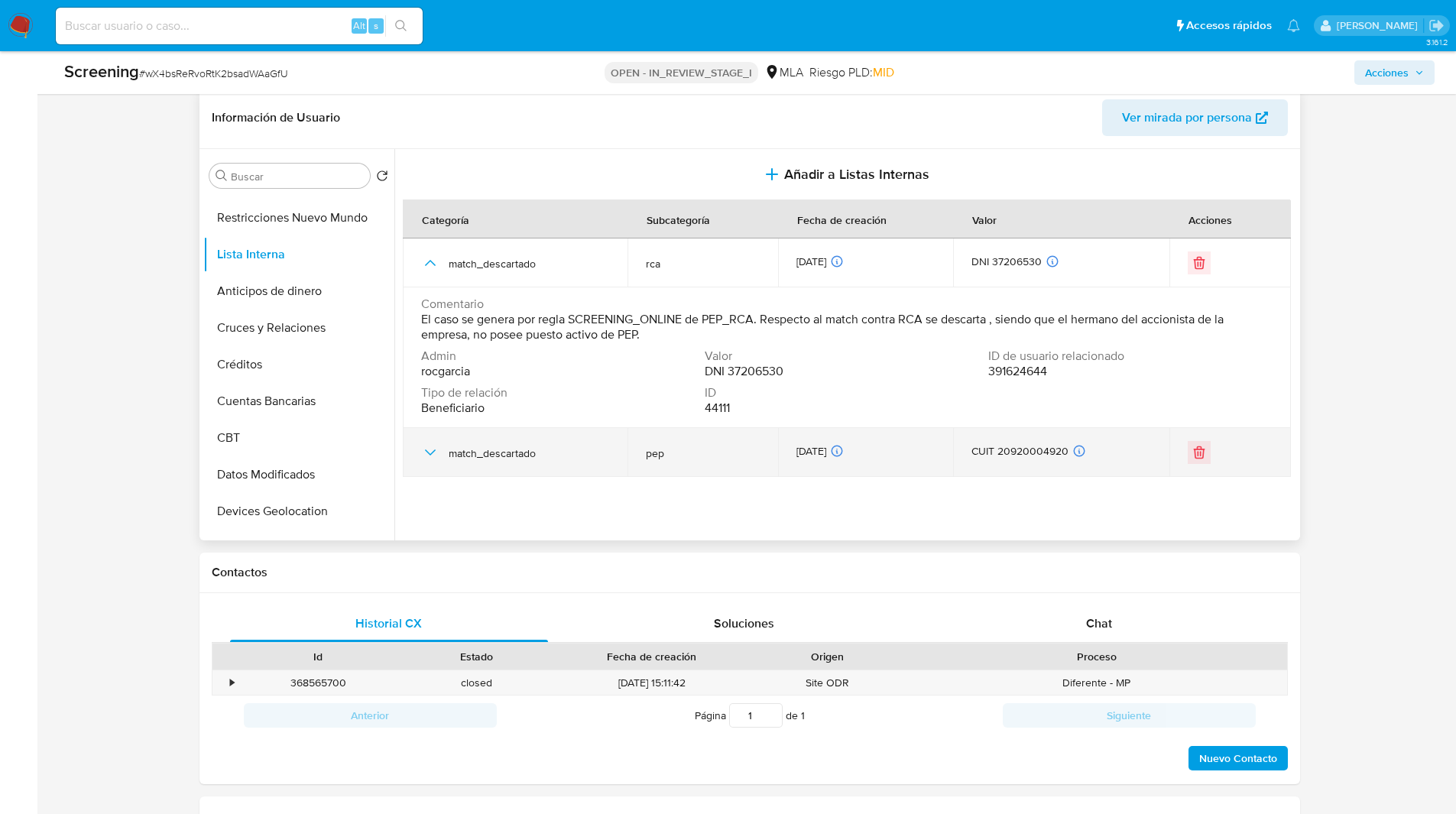
click at [426, 448] on icon "button" at bounding box center [430, 452] width 18 height 18
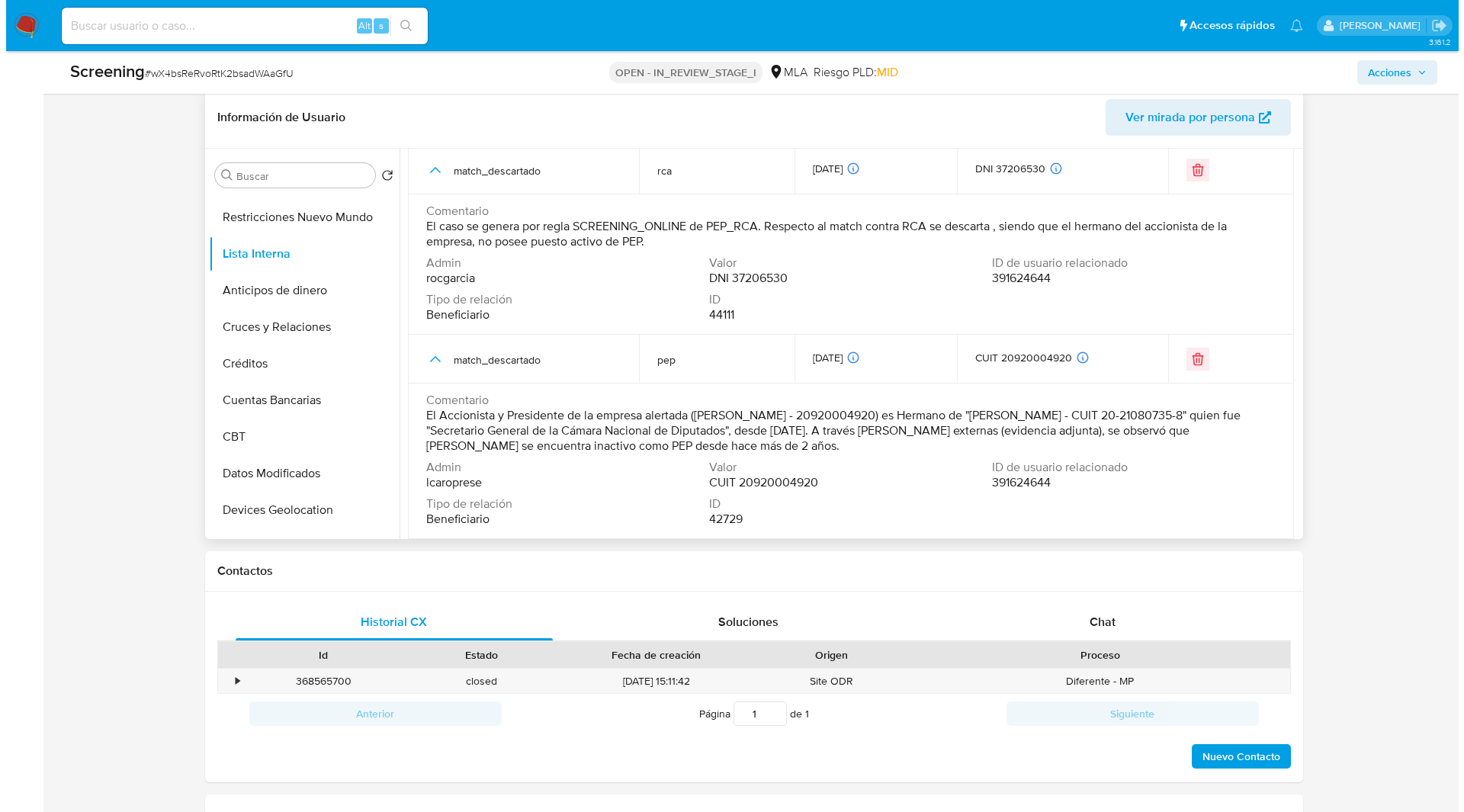
scroll to position [0, 0]
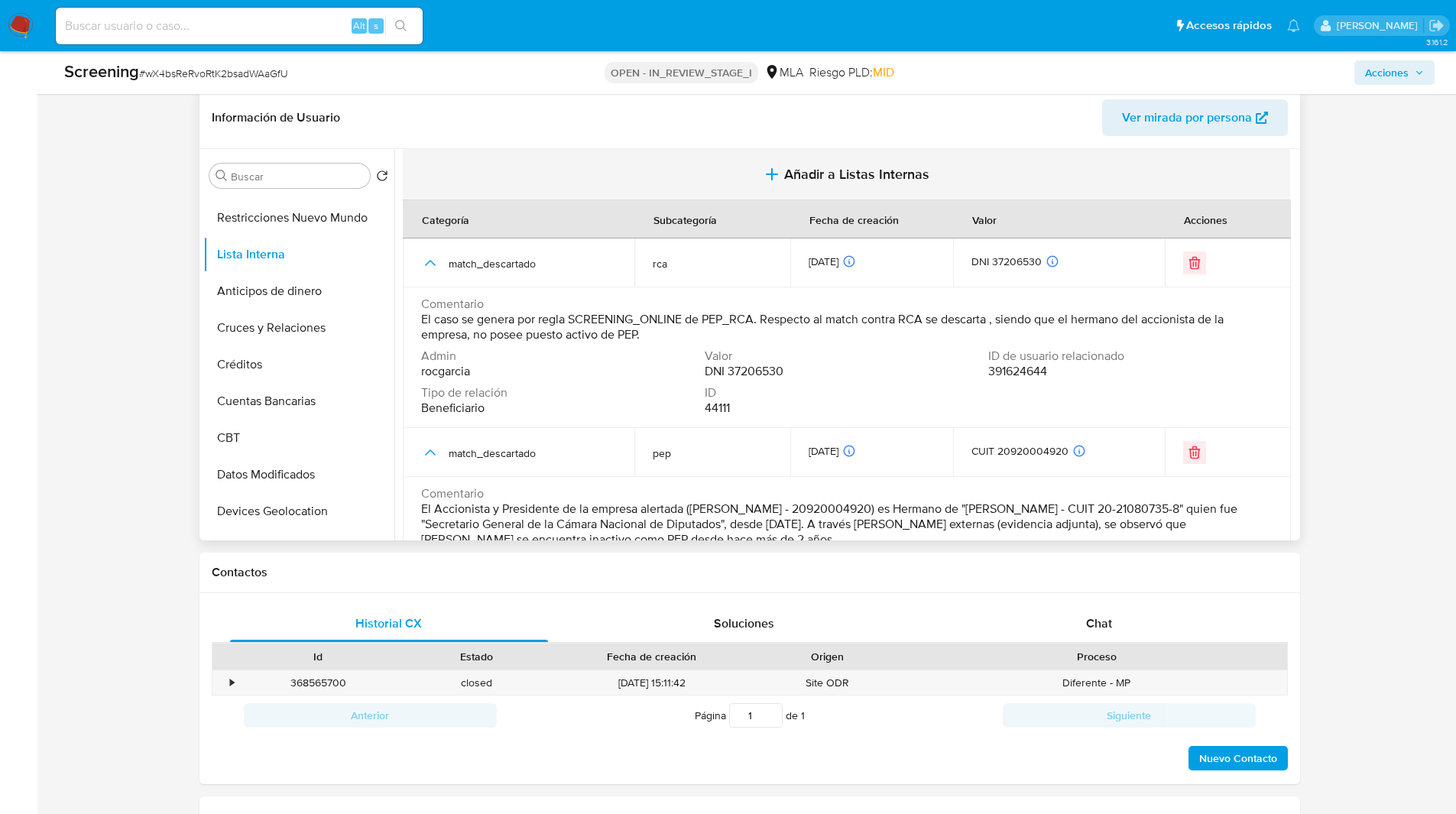
click at [800, 180] on span "Añadir a Listas Internas" at bounding box center [857, 174] width 146 height 17
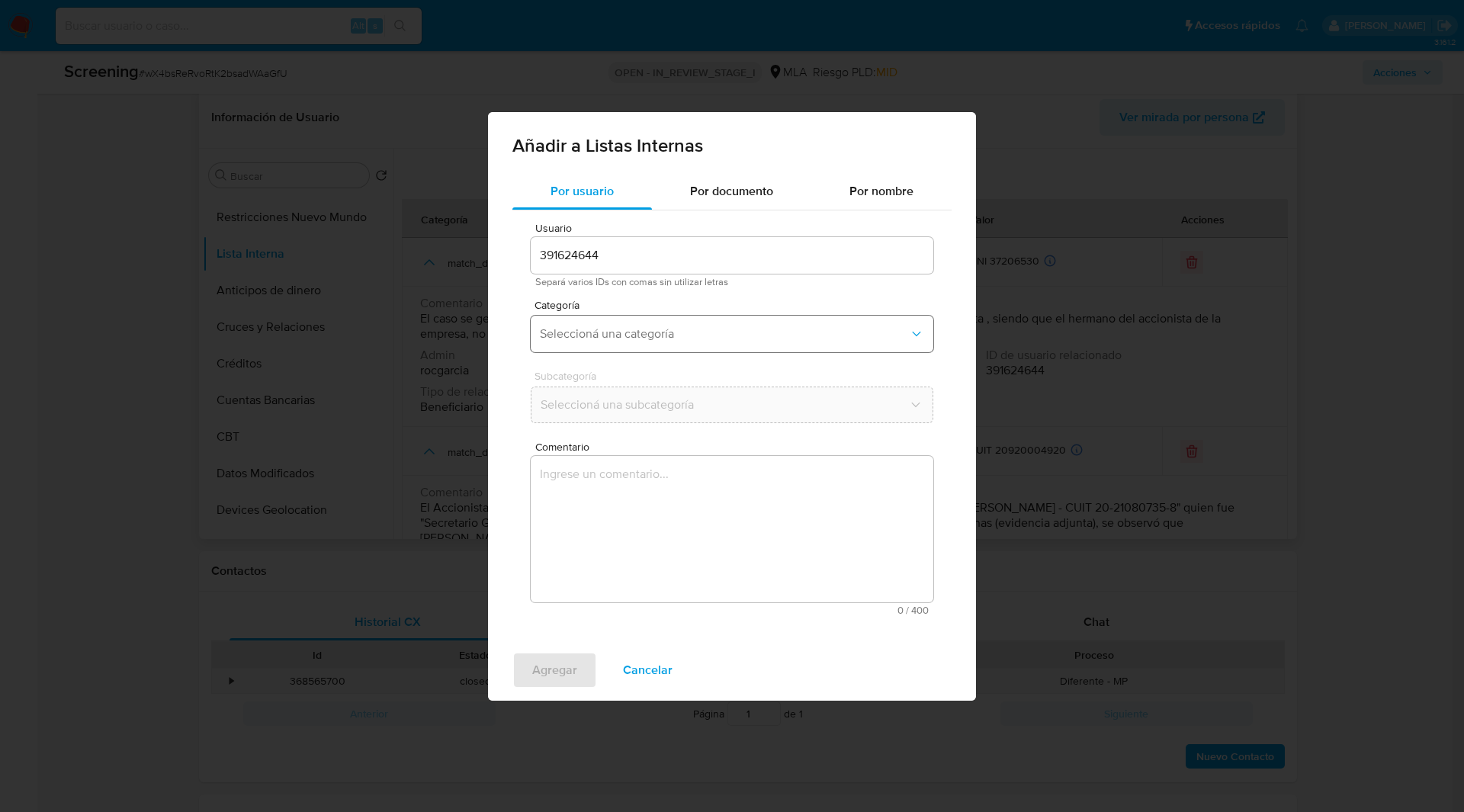
click at [659, 316] on button "Seleccioná una categoría" at bounding box center [732, 333] width 403 height 36
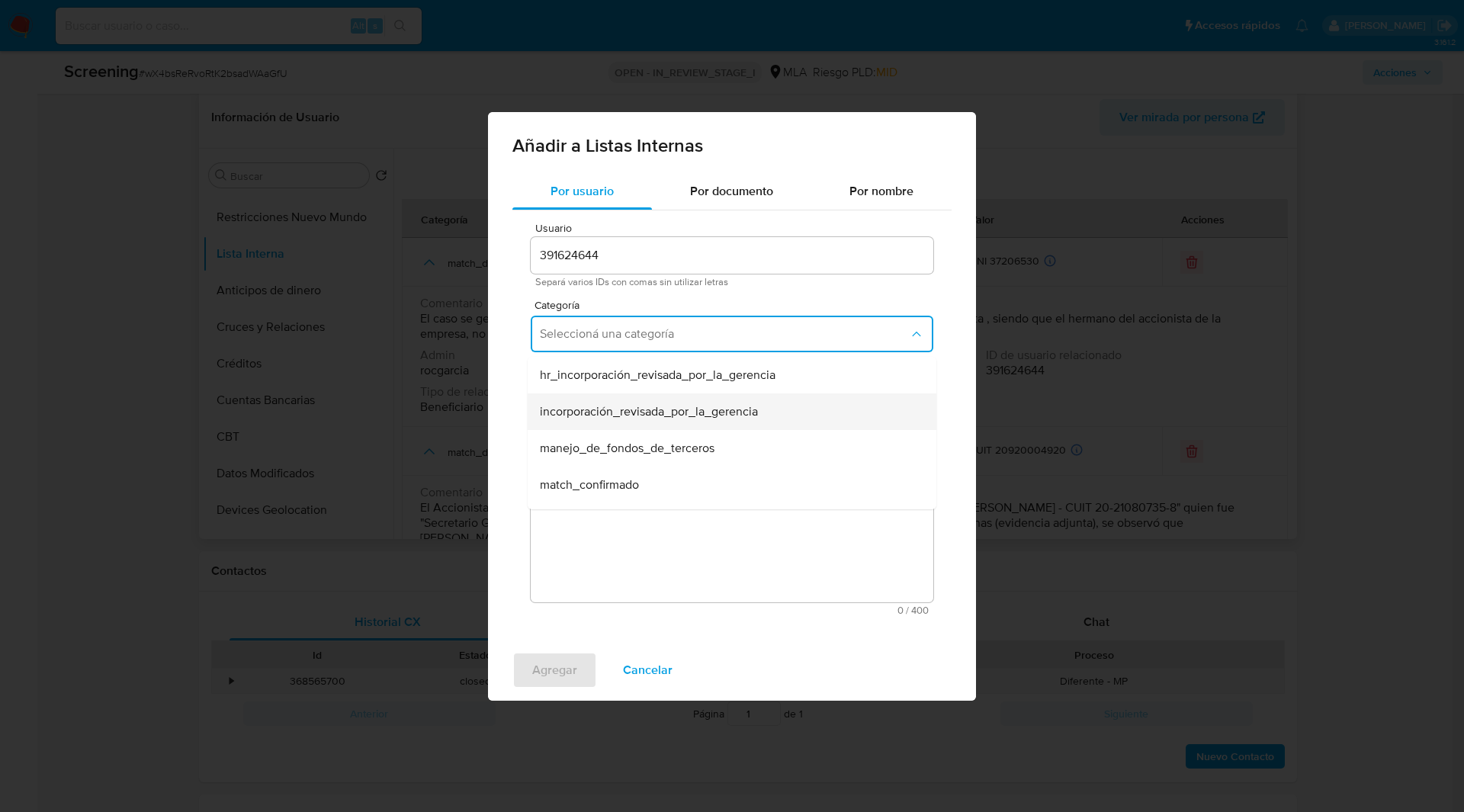
scroll to position [360, 0]
click at [592, 427] on div "otros" at bounding box center [727, 418] width 375 height 36
click at [675, 423] on div "Subcategoría otros" at bounding box center [732, 399] width 403 height 59
click at [651, 505] on textarea "Comentario" at bounding box center [732, 528] width 403 height 146
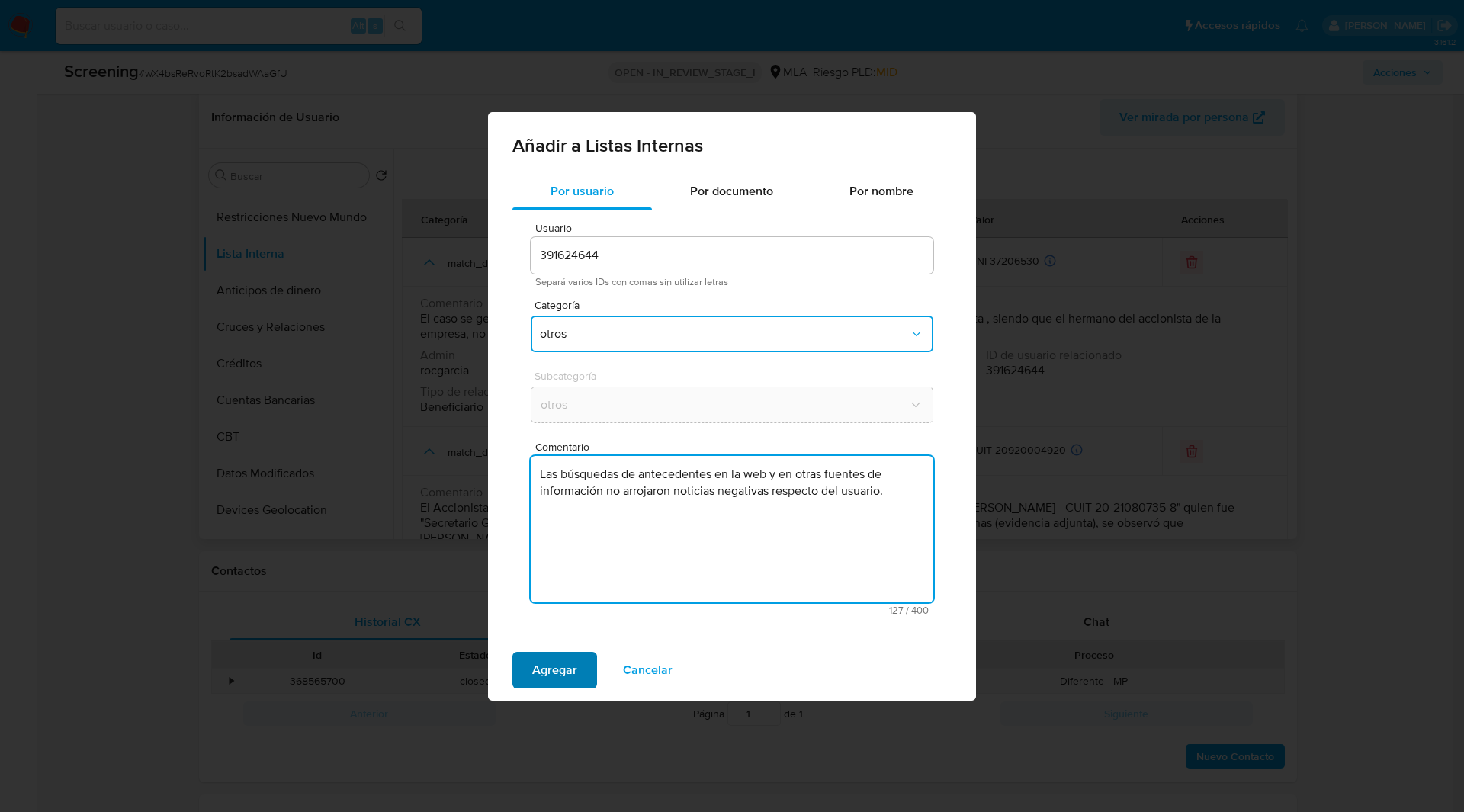
type textarea "Las búsquedas de antecedentes en la web y en otras fuentes de información no ar…"
click at [525, 684] on button "Agregar" at bounding box center [555, 670] width 85 height 36
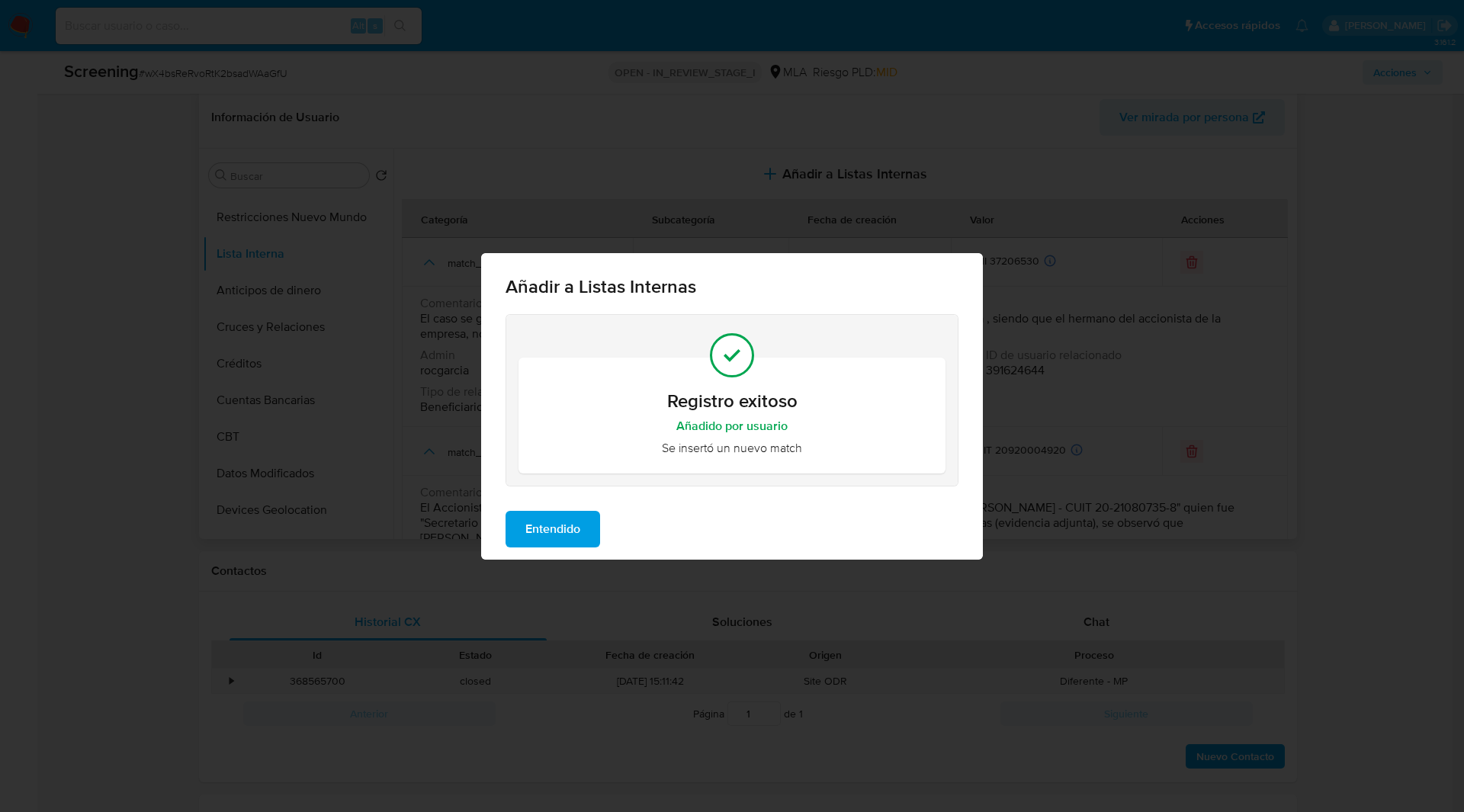
click at [535, 527] on span "Entendido" at bounding box center [553, 529] width 55 height 34
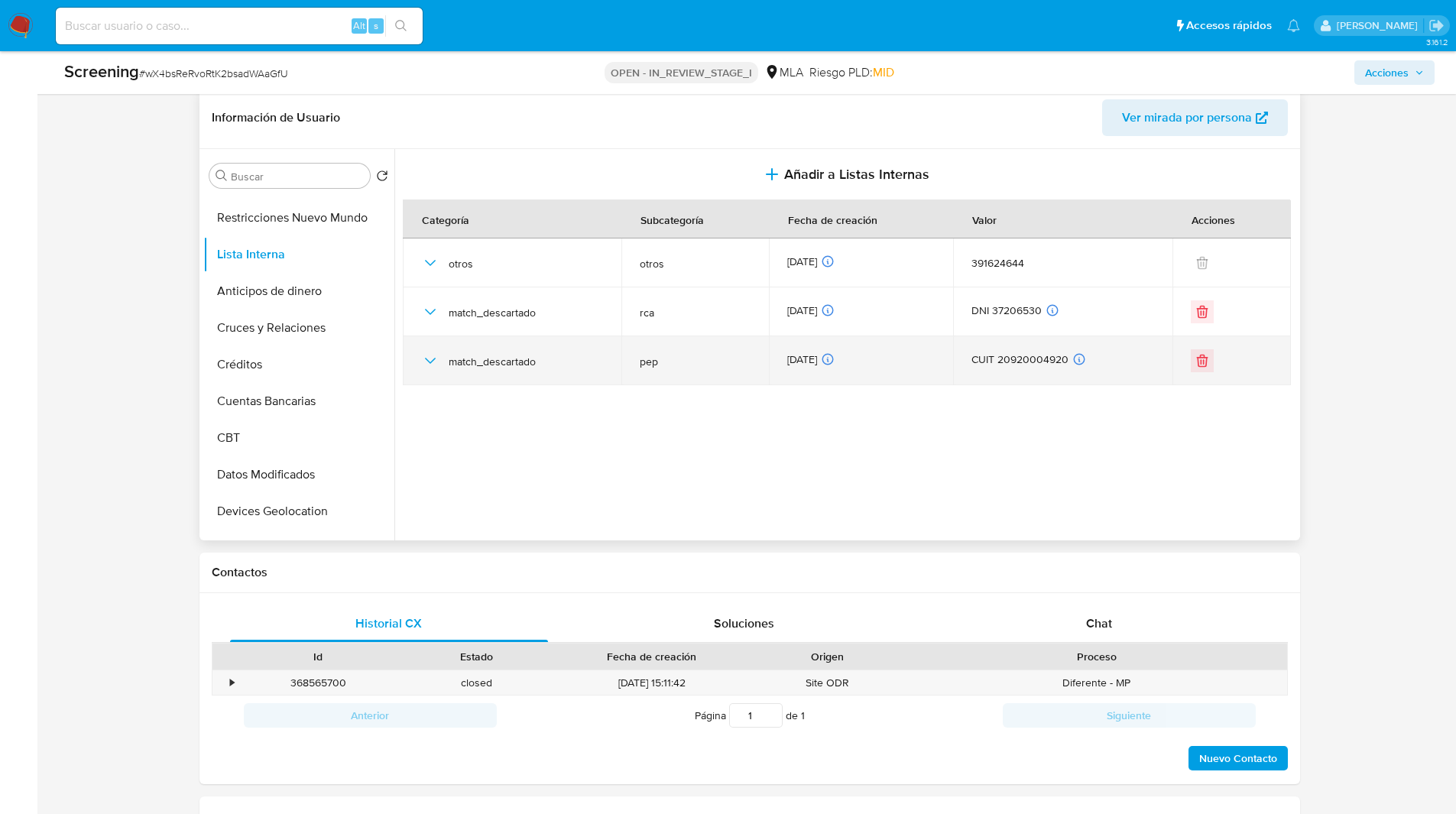
click at [428, 357] on icon "button" at bounding box center [430, 361] width 18 height 18
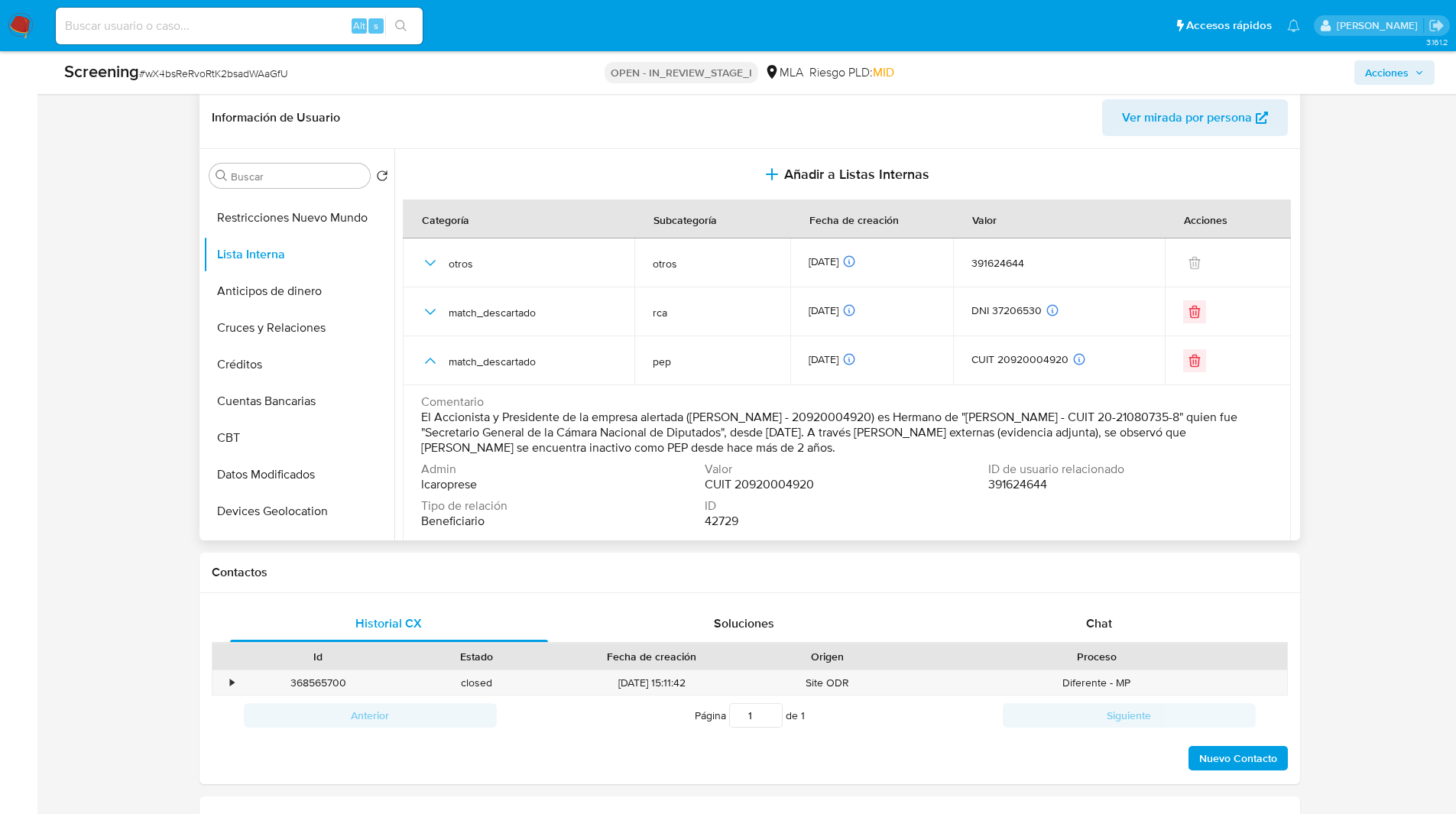
drag, startPoint x: 963, startPoint y: 445, endPoint x: 402, endPoint y: 423, distance: 561.4
click at [403, 423] on td "Comentario El Accionista y Presidente de la empresa alertada (Ignacio Barbosa M…" at bounding box center [846, 463] width 888 height 156
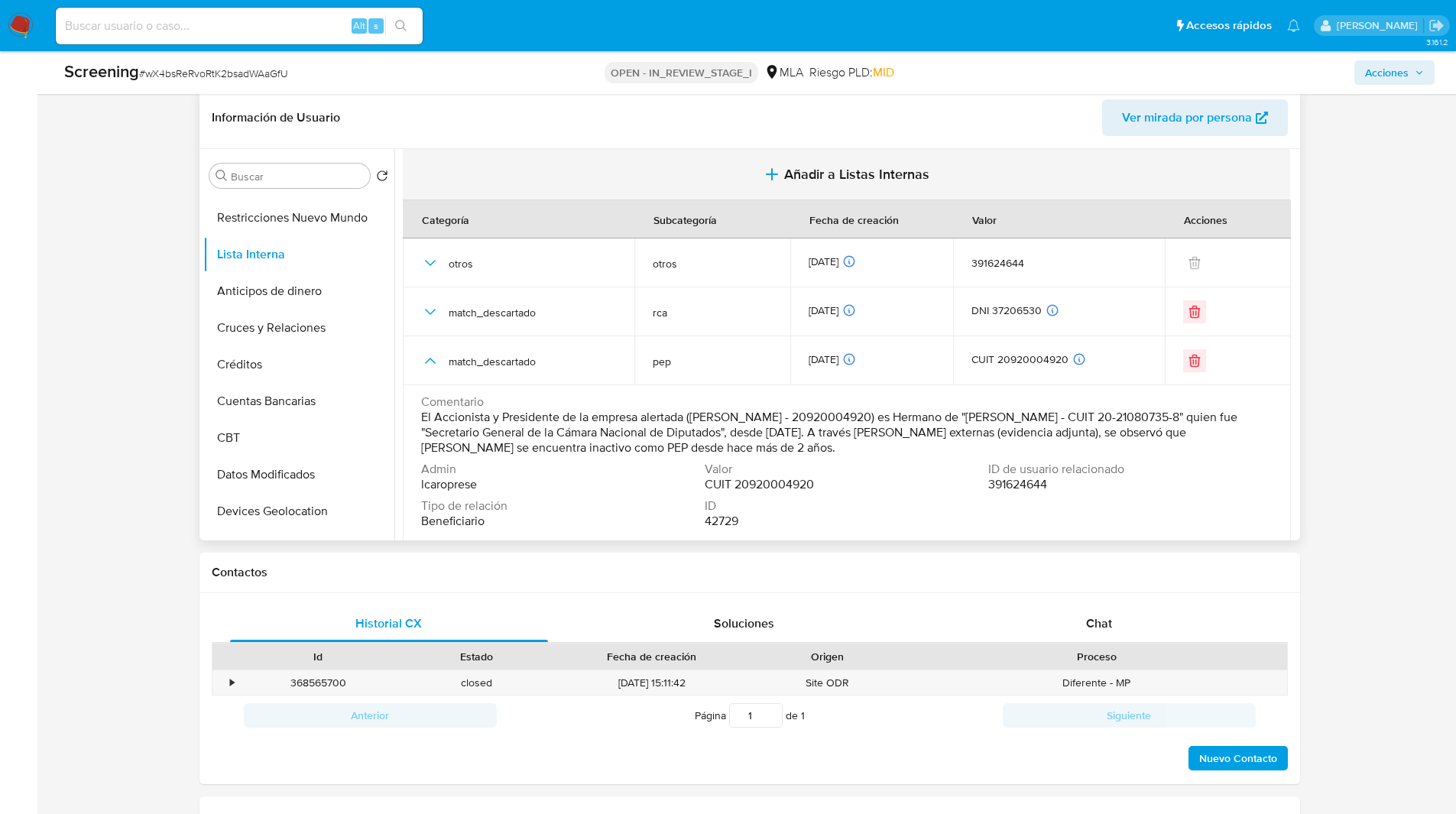
click at [804, 162] on button "Añadir a Listas Internas" at bounding box center [846, 175] width 888 height 51
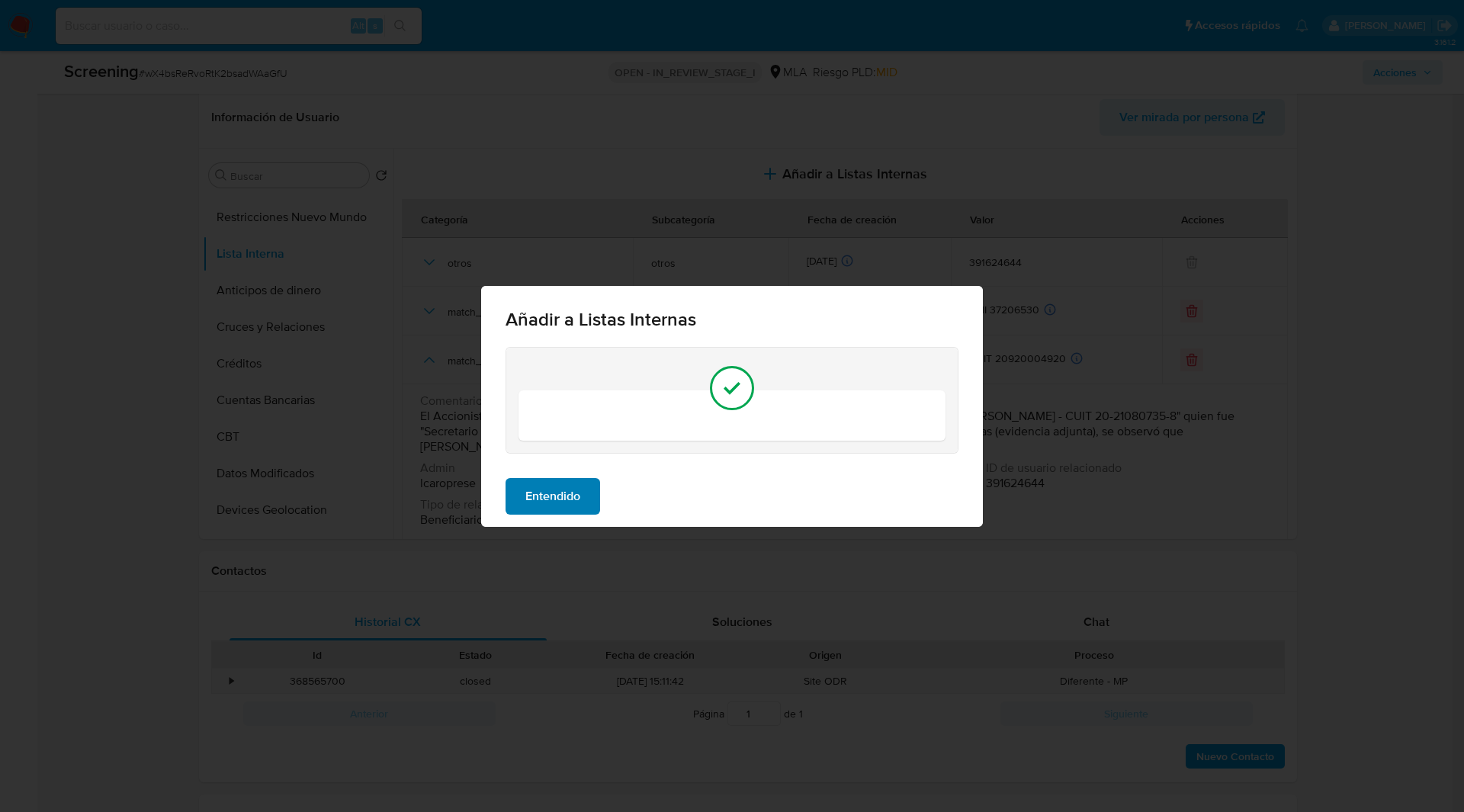
click at [552, 507] on span "Entendido" at bounding box center [553, 496] width 55 height 34
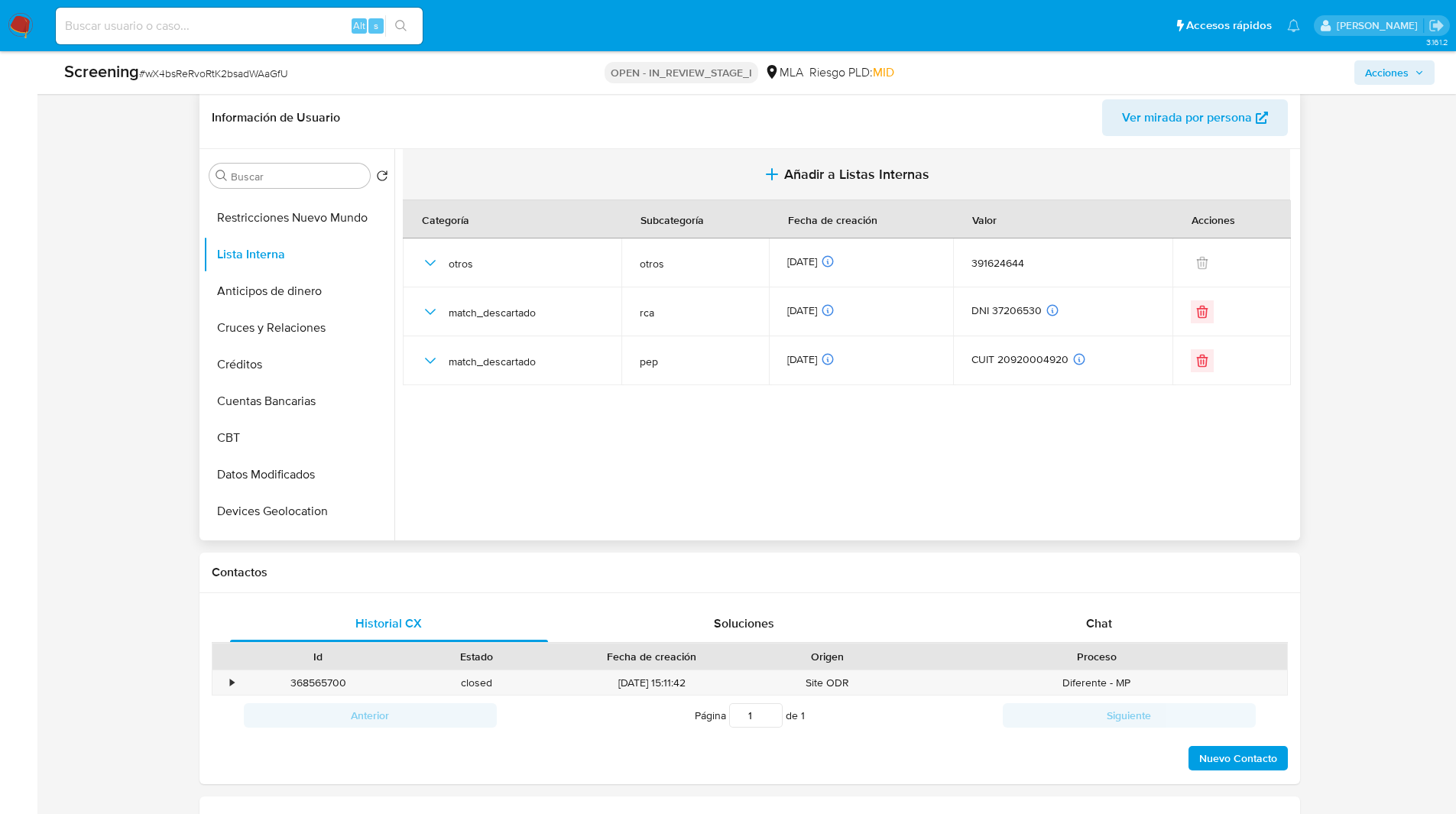
click at [843, 170] on span "Añadir a Listas Internas" at bounding box center [857, 174] width 146 height 17
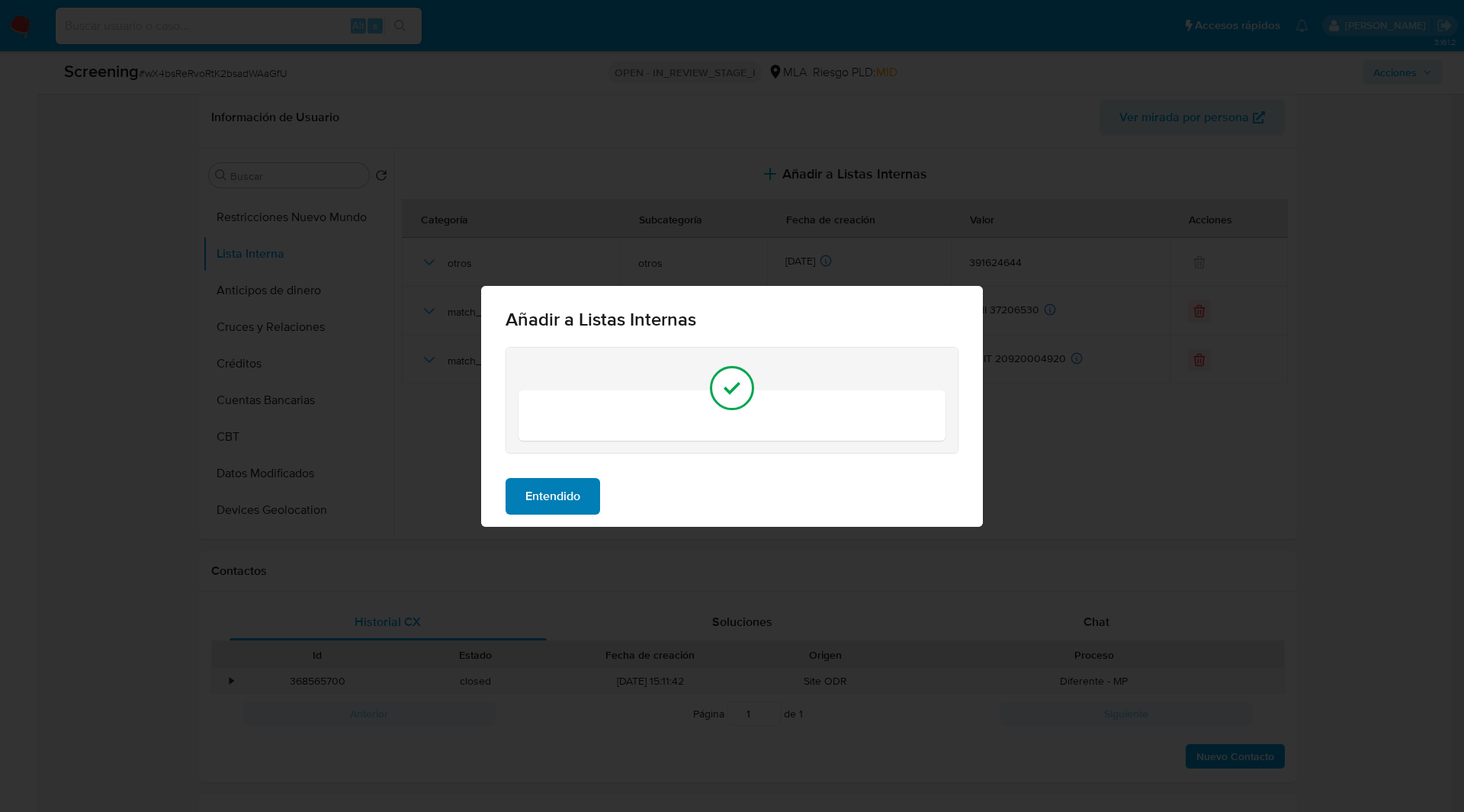
click at [571, 496] on span "Entendido" at bounding box center [553, 496] width 55 height 34
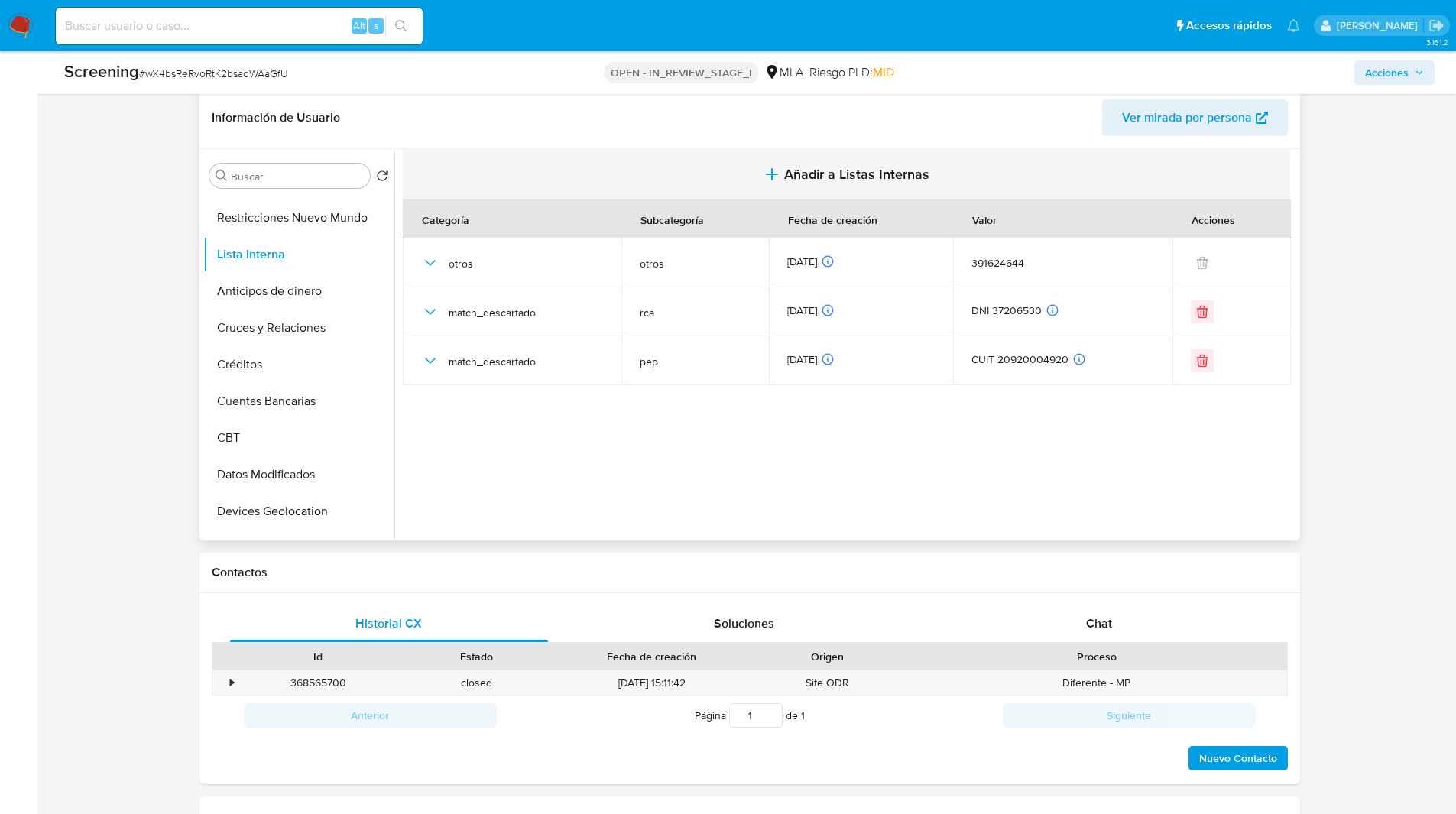
click at [687, 170] on button "Añadir a Listas Internas" at bounding box center [846, 175] width 888 height 51
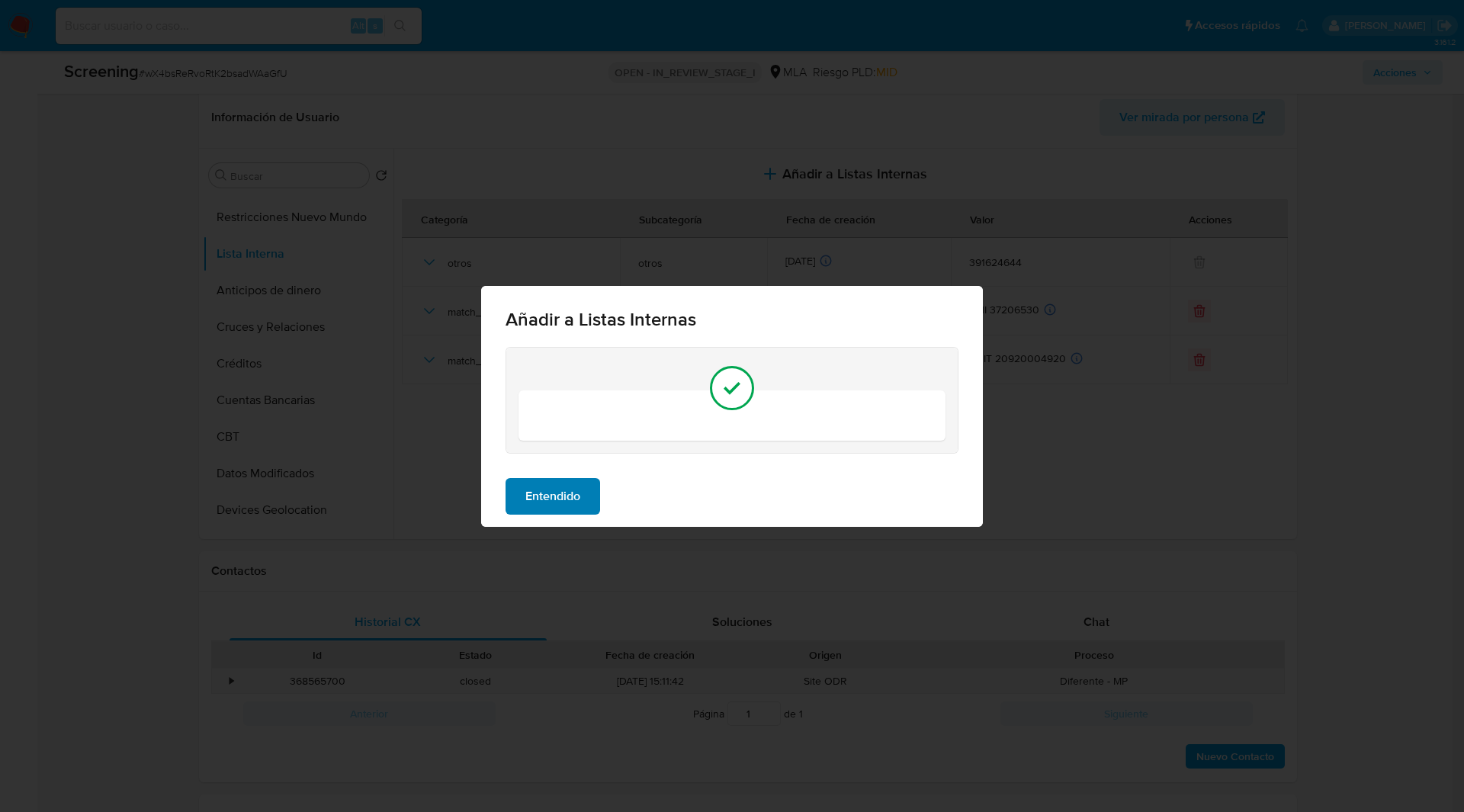
click at [566, 479] on span "Entendido" at bounding box center [553, 496] width 55 height 34
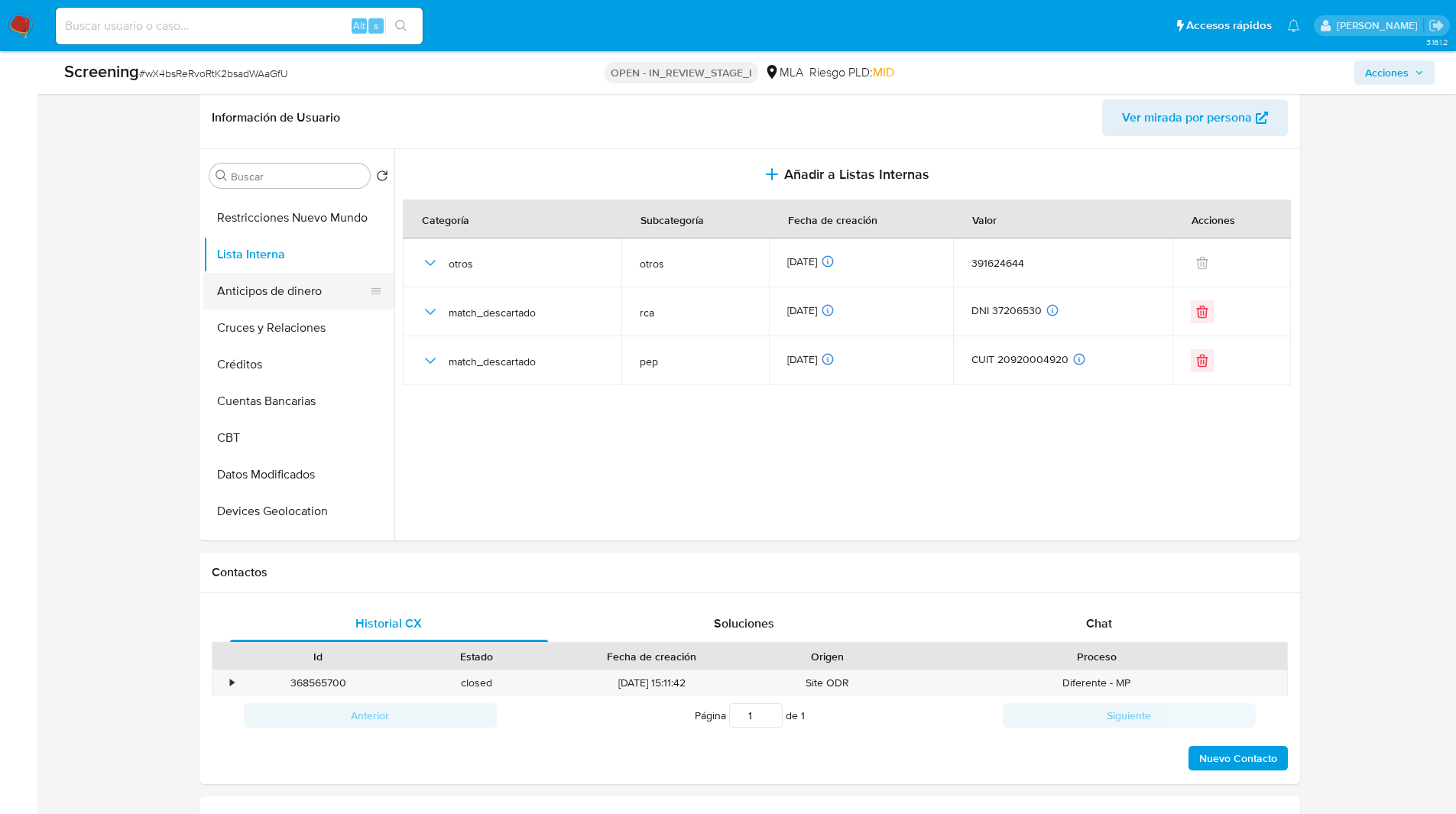
click at [283, 287] on button "Anticipos de dinero" at bounding box center [293, 291] width 179 height 36
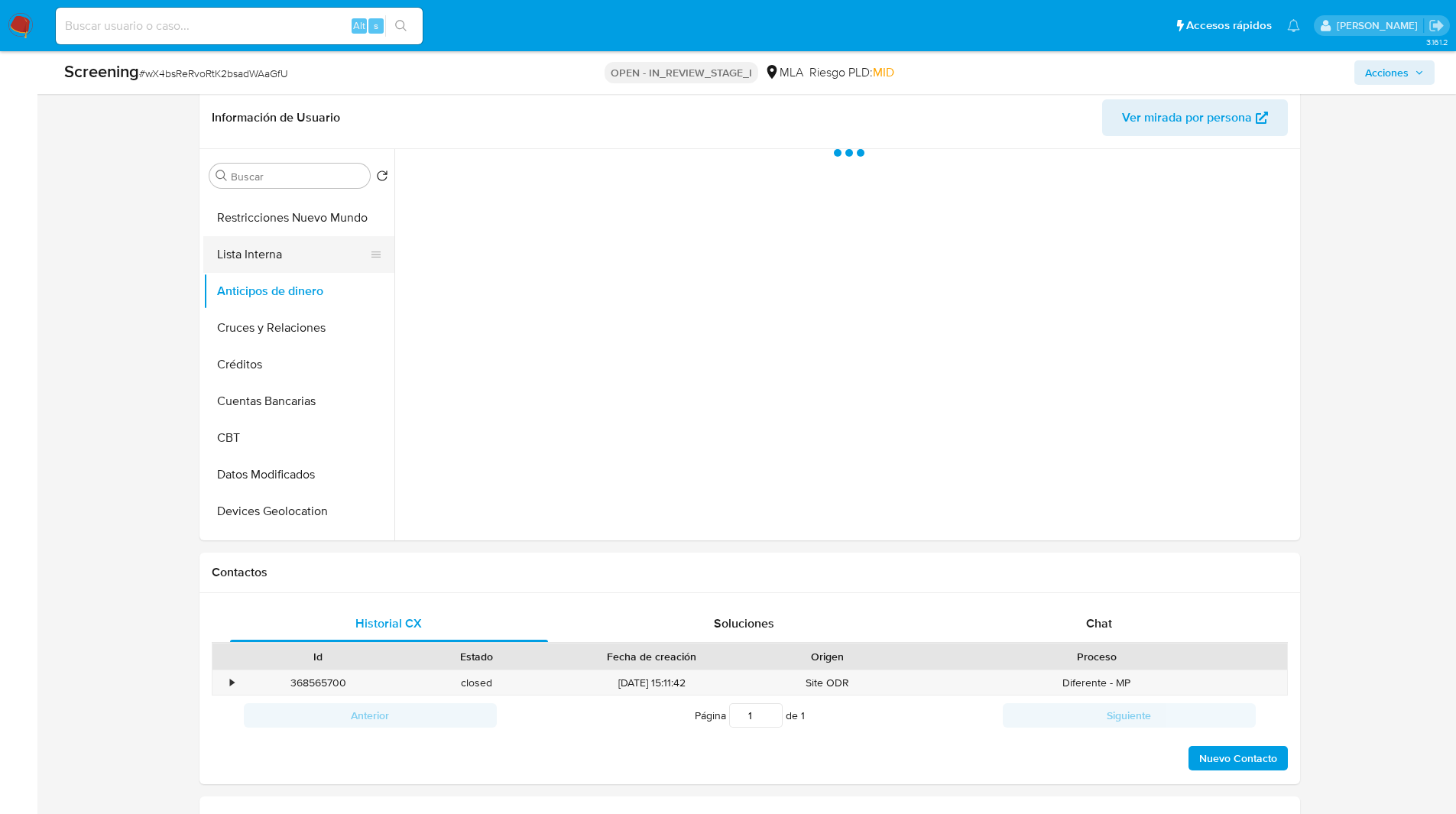
click at [275, 249] on button "Lista Interna" at bounding box center [293, 254] width 179 height 36
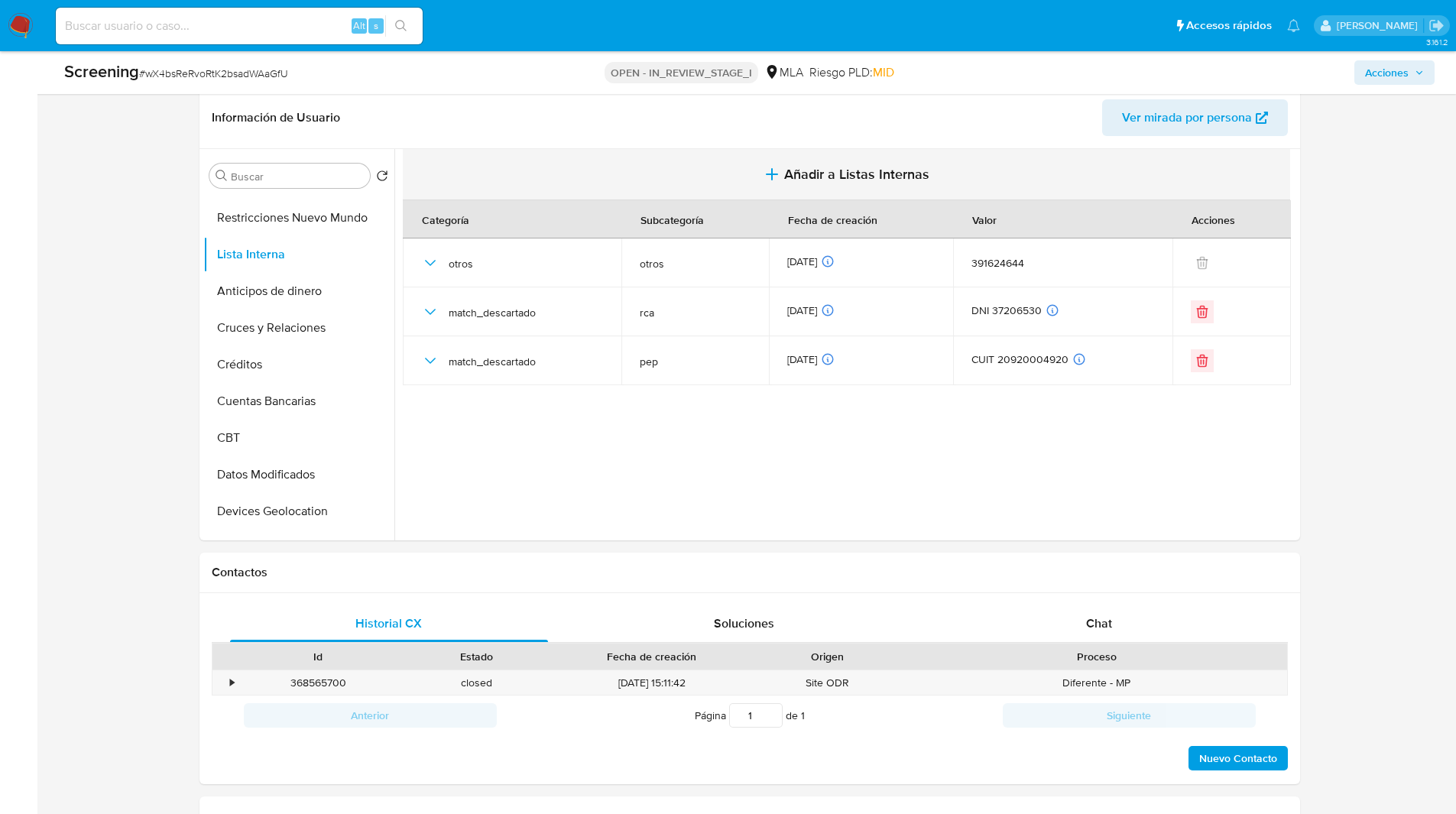
click at [788, 164] on button "Añadir a Listas Internas" at bounding box center [846, 175] width 888 height 51
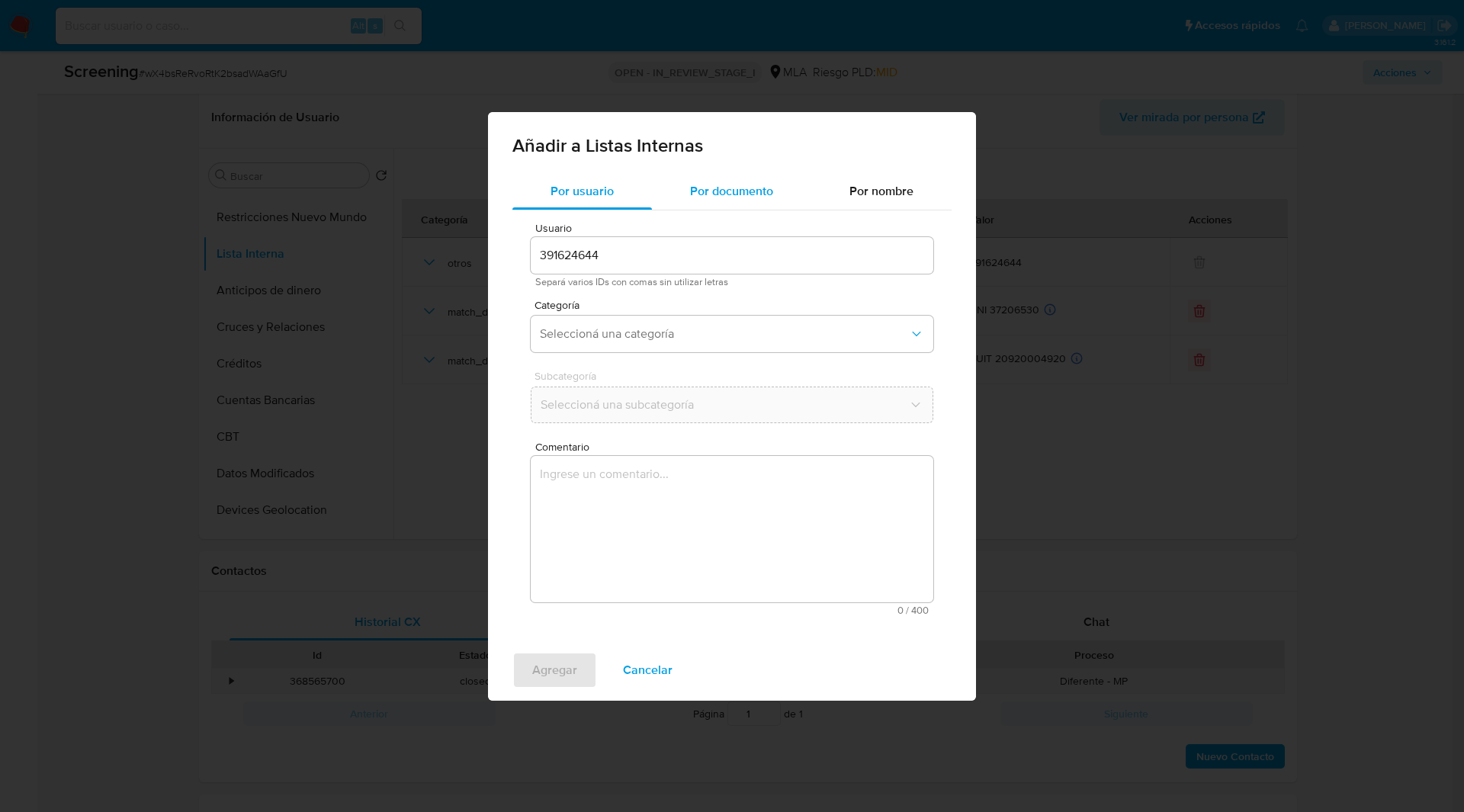
click at [717, 193] on span "Por documento" at bounding box center [731, 191] width 83 height 17
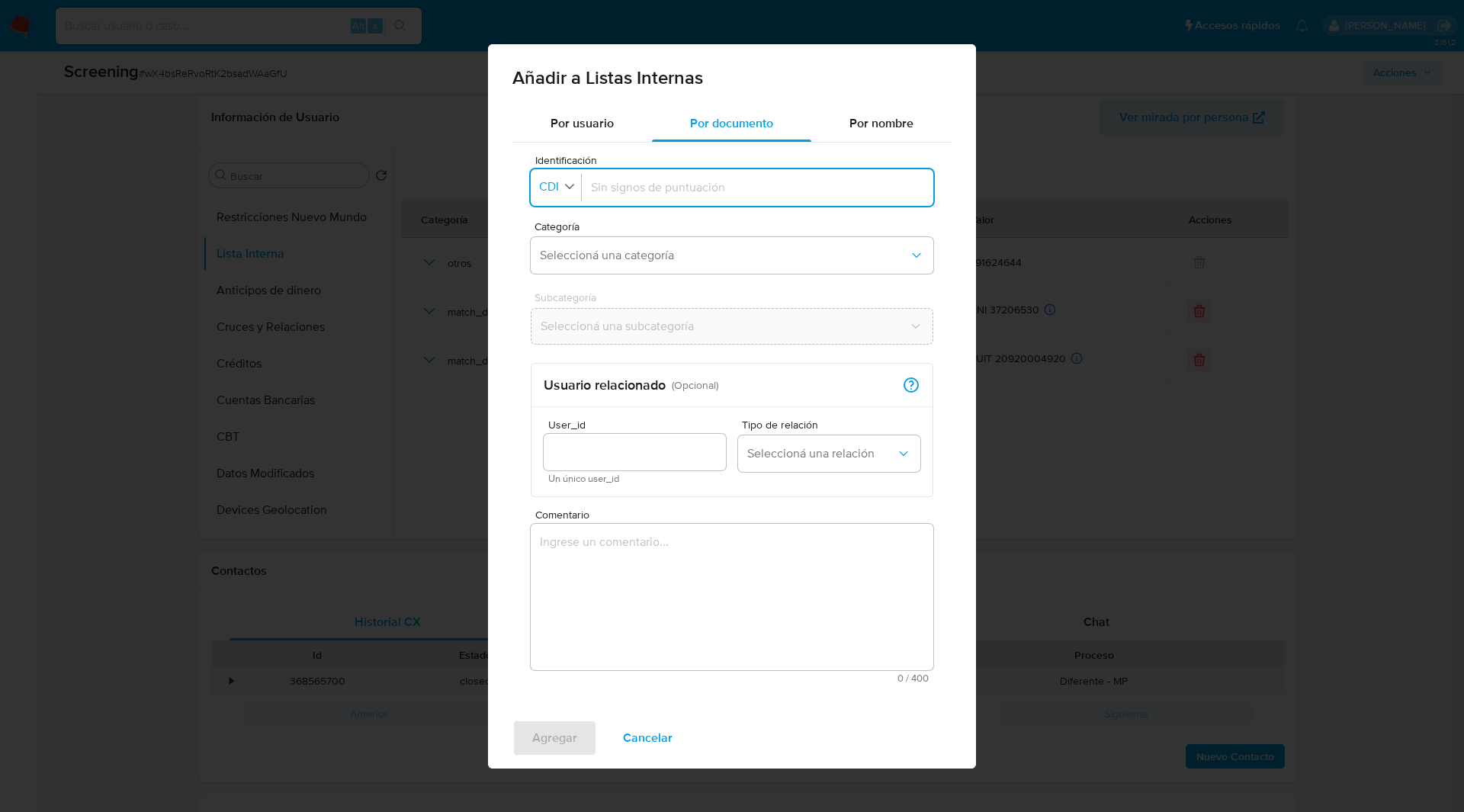
click at [566, 184] on icon "button" at bounding box center [569, 186] width 14 height 14
click at [550, 294] on span "CUIT" at bounding box center [554, 290] width 26 height 15
click at [621, 614] on textarea "Comentario" at bounding box center [732, 597] width 403 height 146
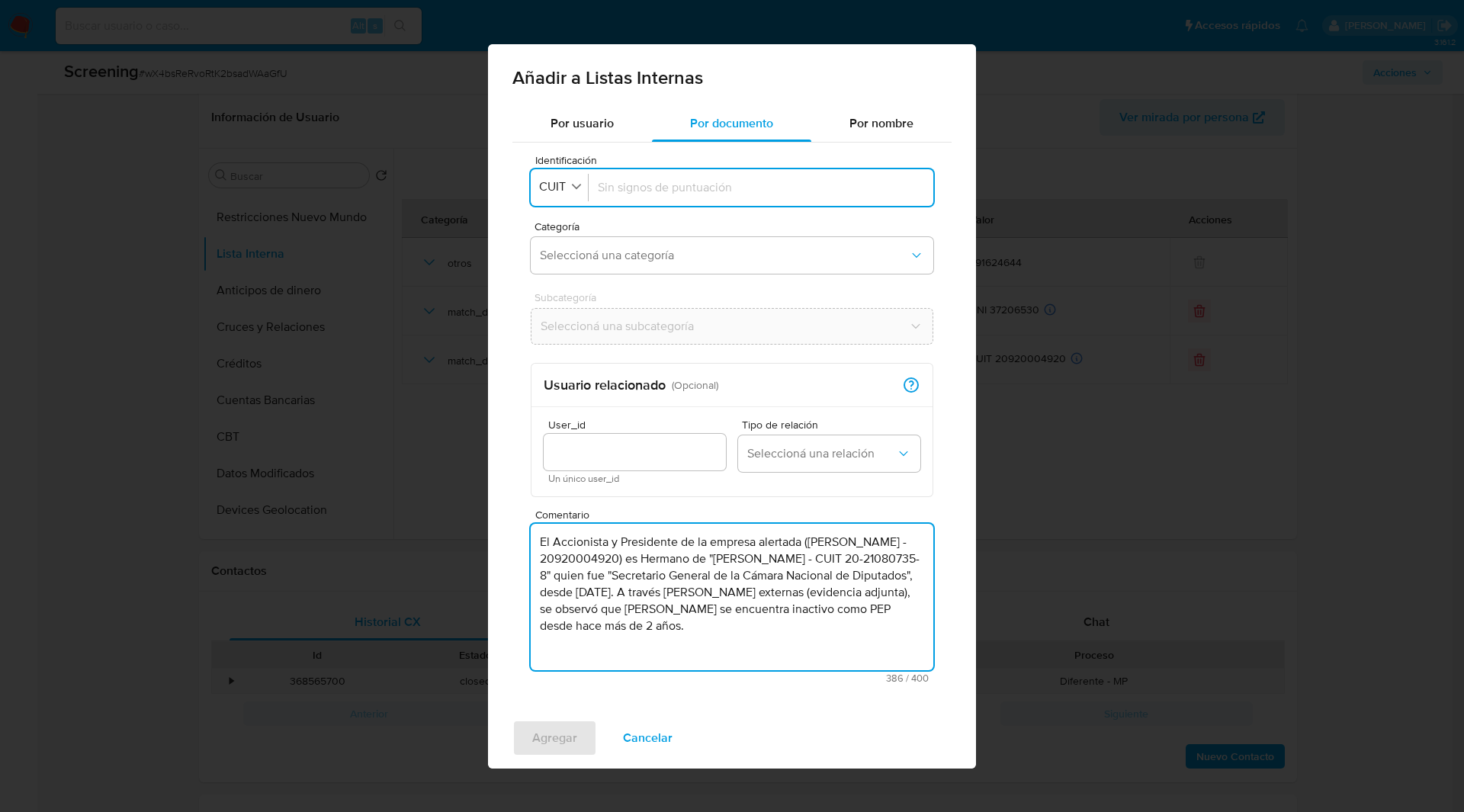
click at [625, 559] on textarea "El Accionista y Presidente de la empresa alertada (Ignacio Barbosa Moreira - 20…" at bounding box center [732, 597] width 403 height 146
type textarea "El Accionista y Presidente de la empresa alertada (Ignacio Barbosa Moreira - 20…"
click at [687, 185] on input "Identificación" at bounding box center [760, 187] width 326 height 17
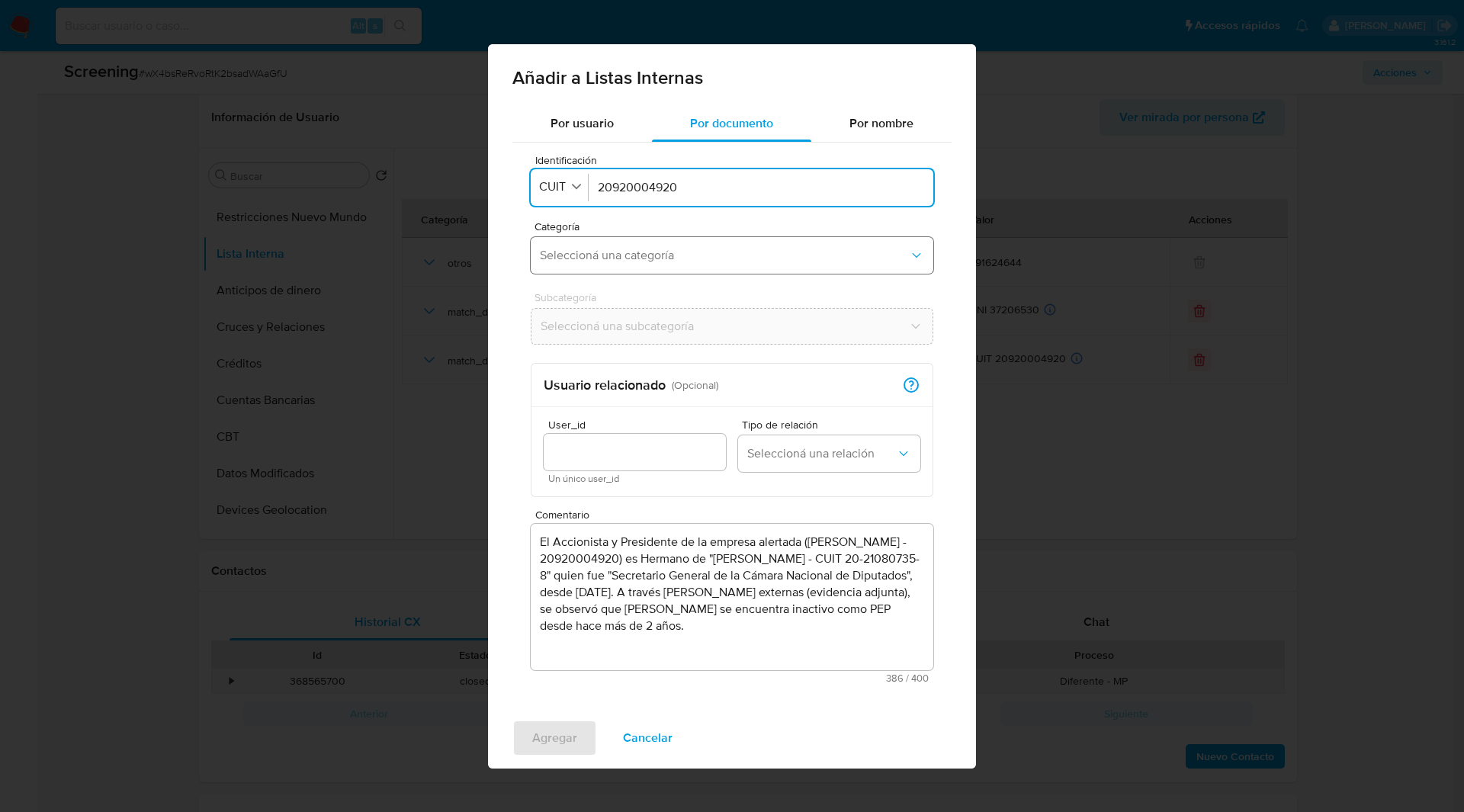
type input "20920004920"
click at [607, 237] on button "Seleccioná una categoría" at bounding box center [732, 255] width 403 height 36
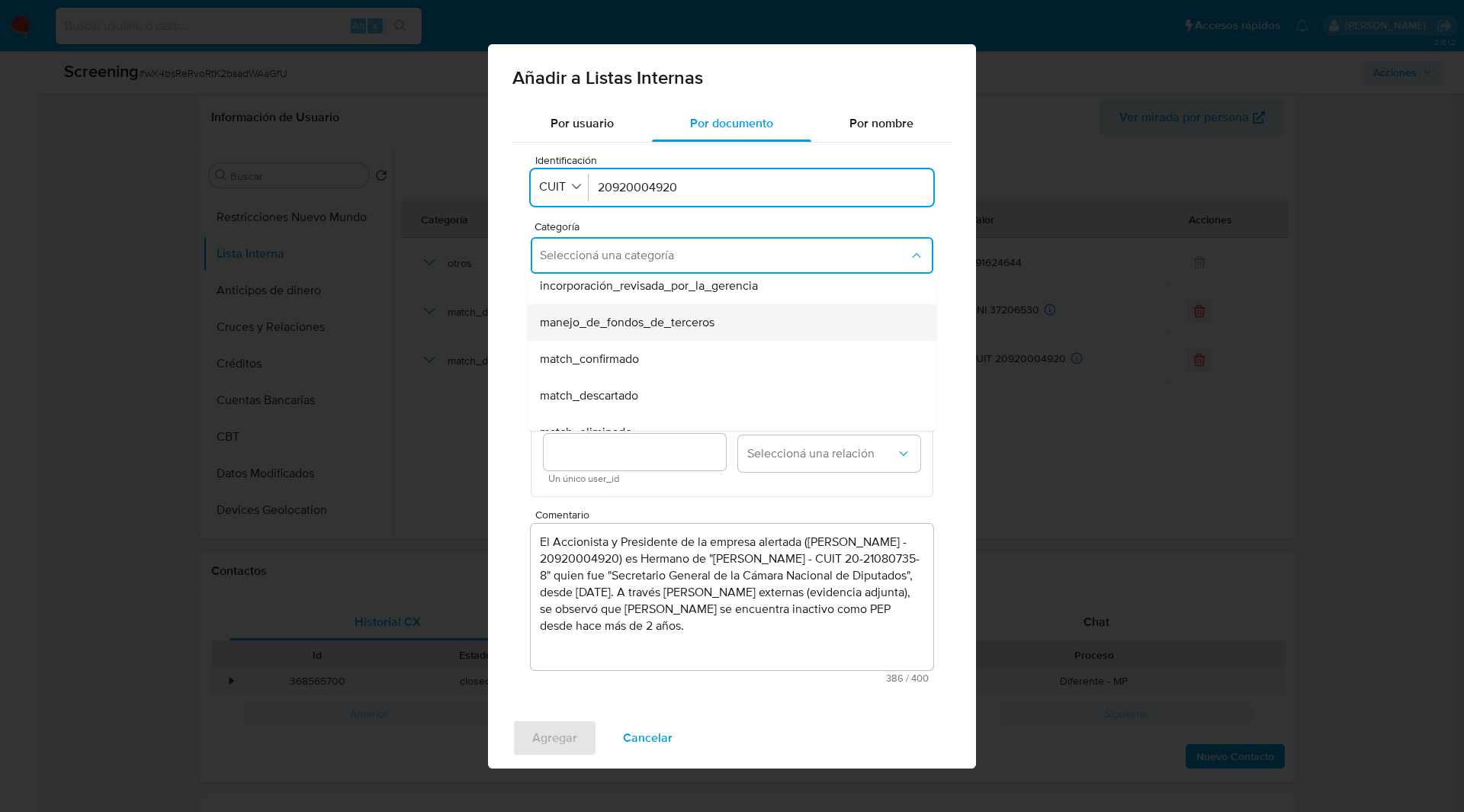
scroll to position [48, 0]
click at [582, 399] on span "match_descartado" at bounding box center [588, 394] width 98 height 15
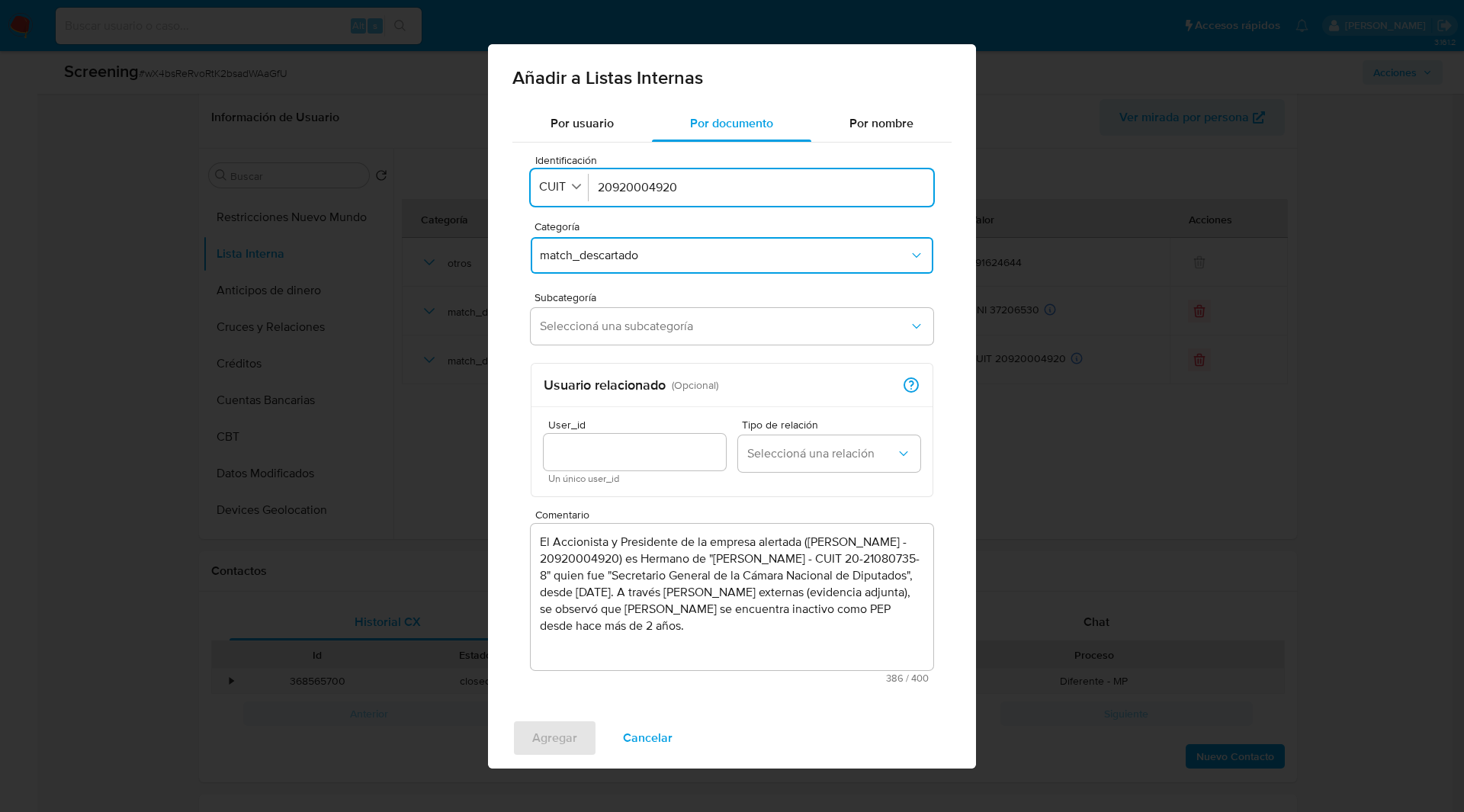
click at [613, 255] on span "match_descartado" at bounding box center [724, 255] width 369 height 15
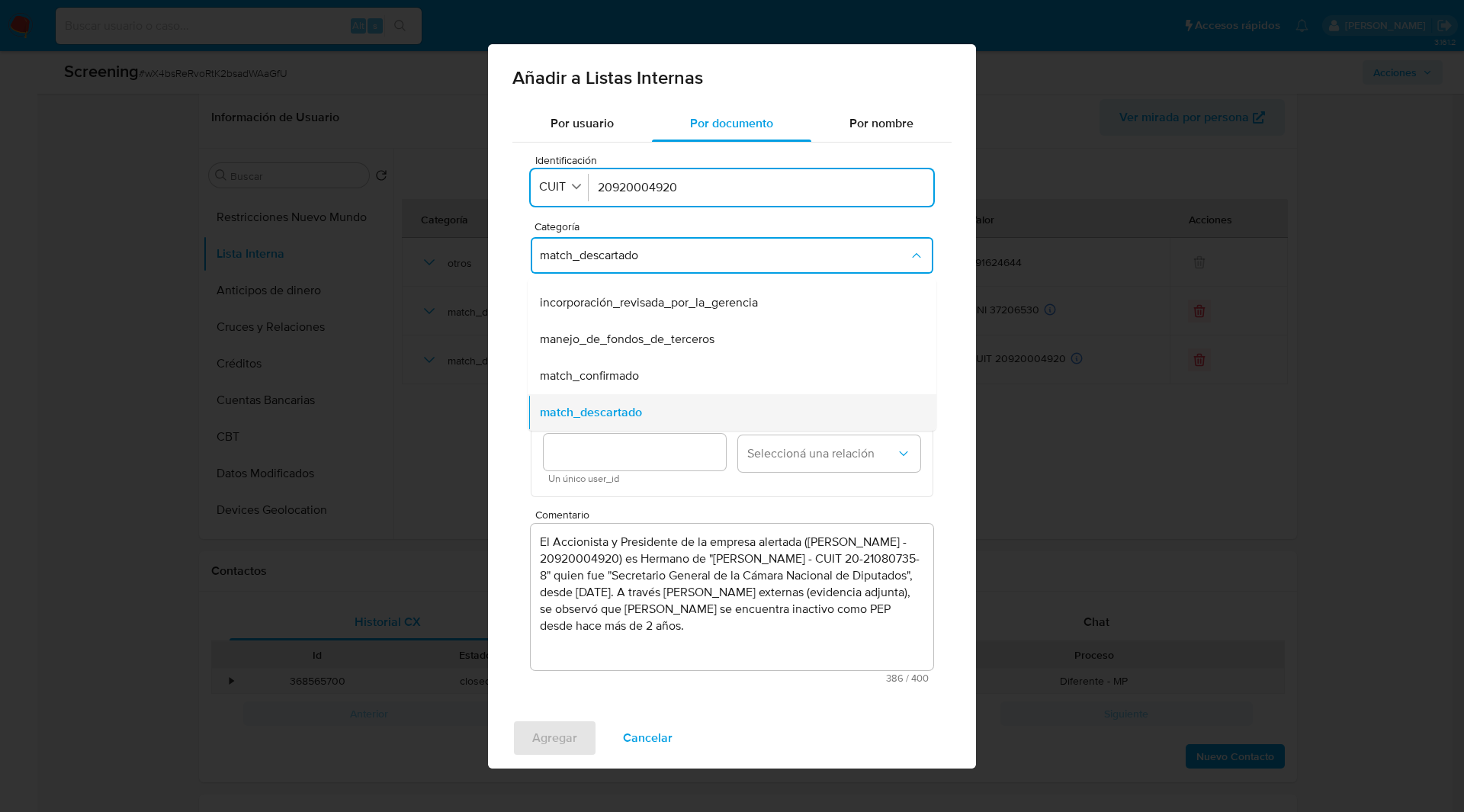
click at [633, 423] on div "match_descartado" at bounding box center [727, 413] width 375 height 36
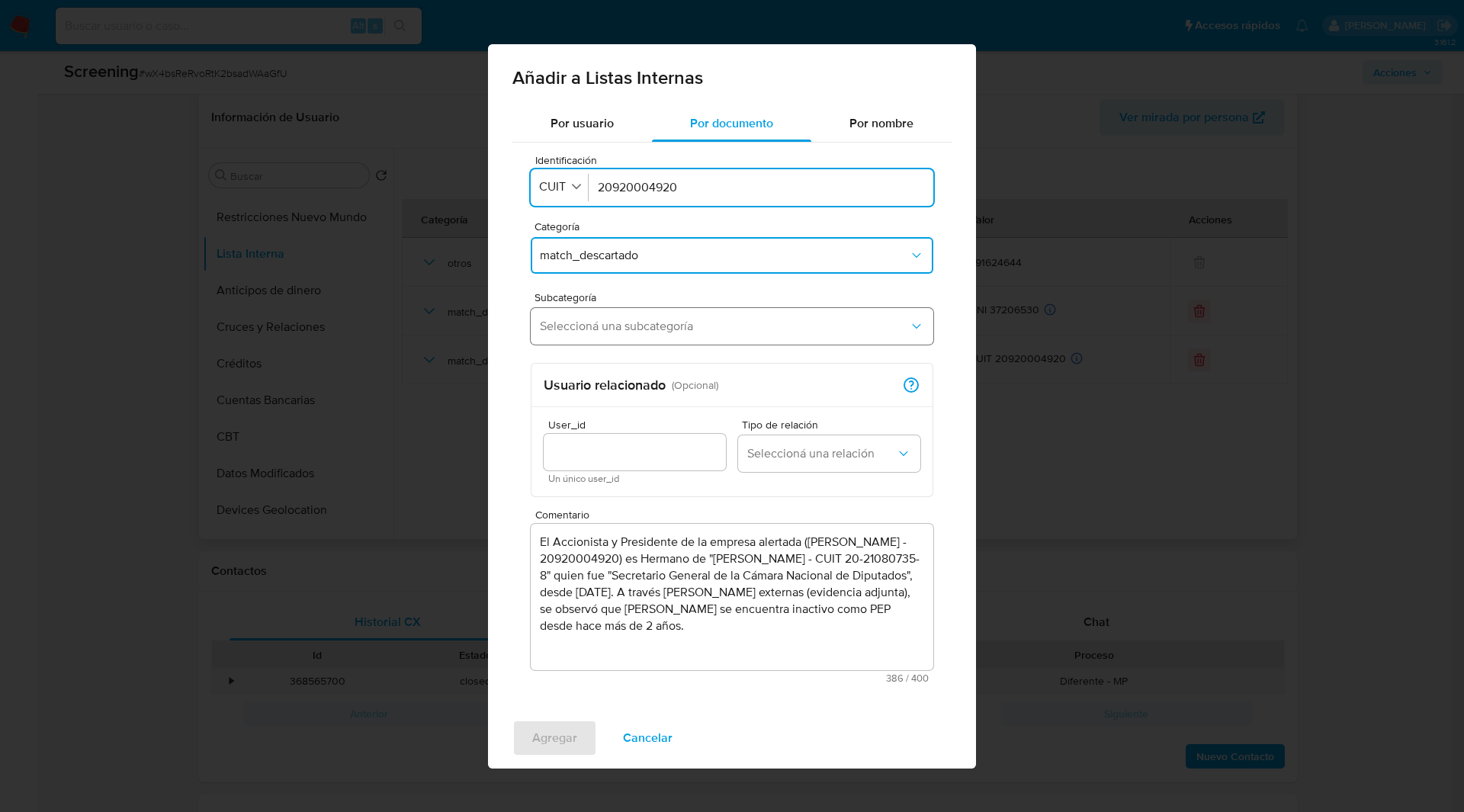
click at [574, 319] on span "Seleccioná una subcategoría" at bounding box center [724, 326] width 369 height 15
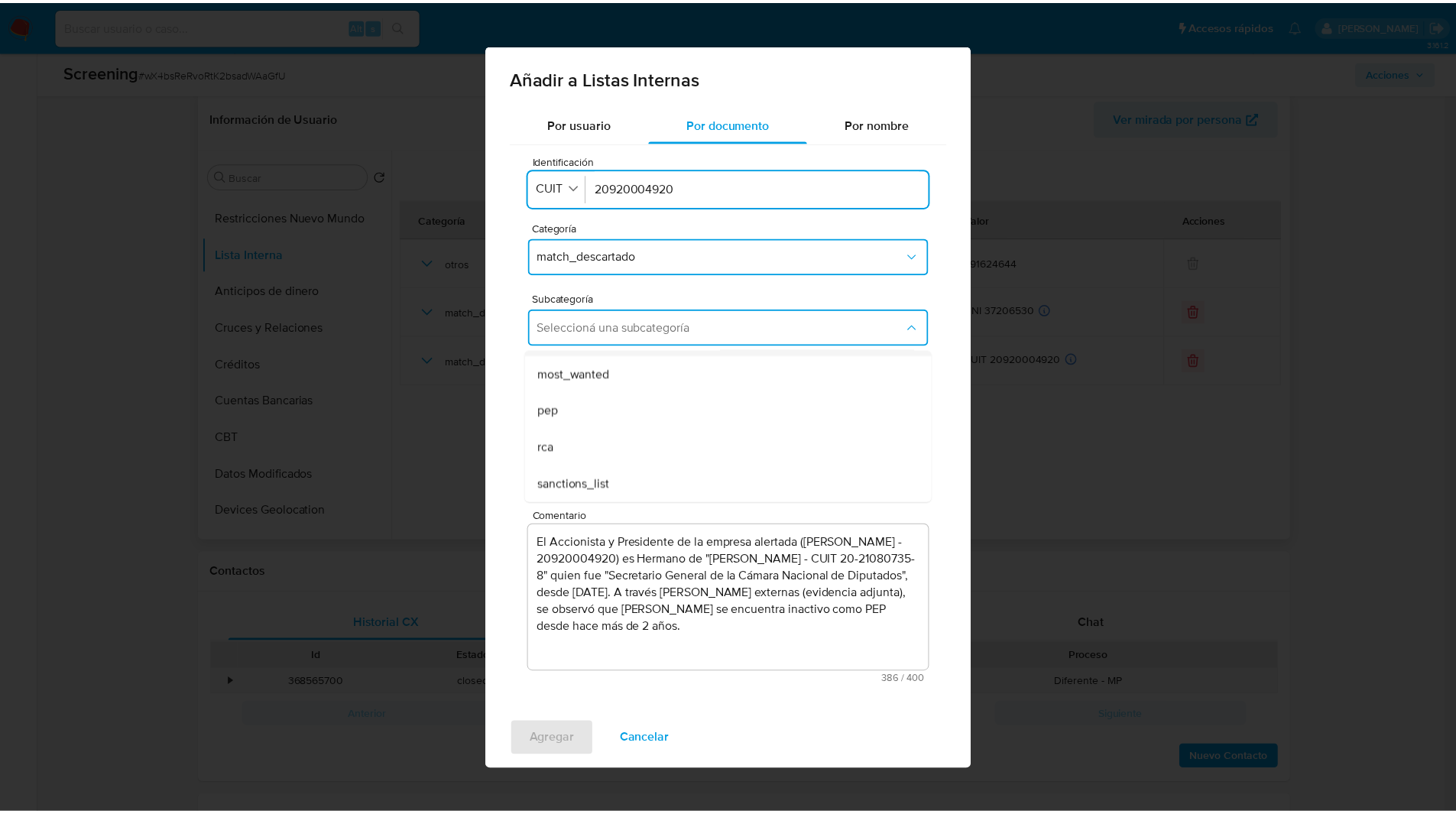
scroll to position [103, 0]
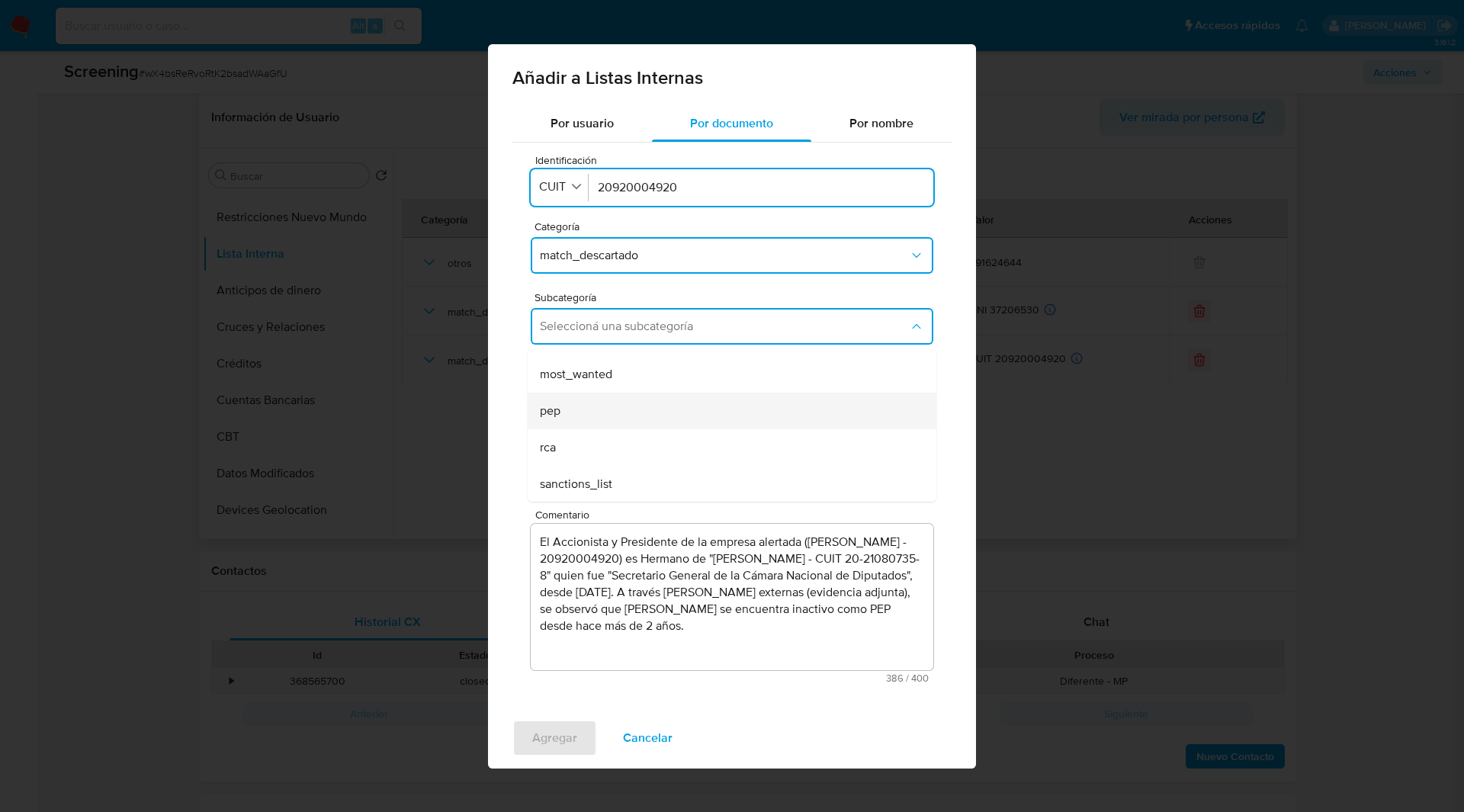
click at [564, 413] on div "pep" at bounding box center [727, 411] width 375 height 36
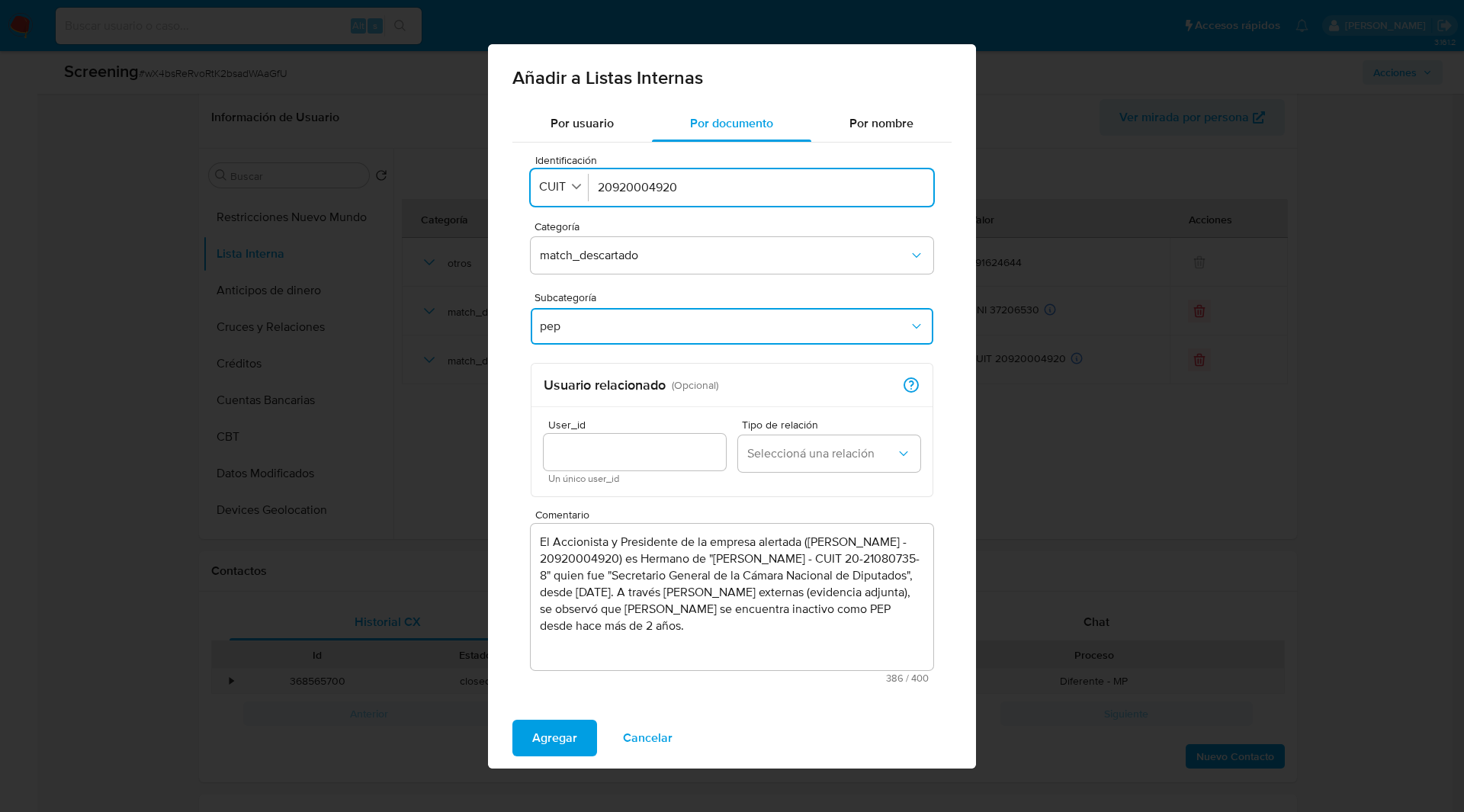
click at [616, 451] on input "User_id" at bounding box center [635, 452] width 182 height 20
type input "391624644"
click at [755, 449] on span "Seleccioná una relación" at bounding box center [821, 453] width 149 height 15
drag, startPoint x: 805, startPoint y: 418, endPoint x: 776, endPoint y: 408, distance: 30.7
click at [776, 409] on span "Beneficiario" at bounding box center [778, 417] width 64 height 15
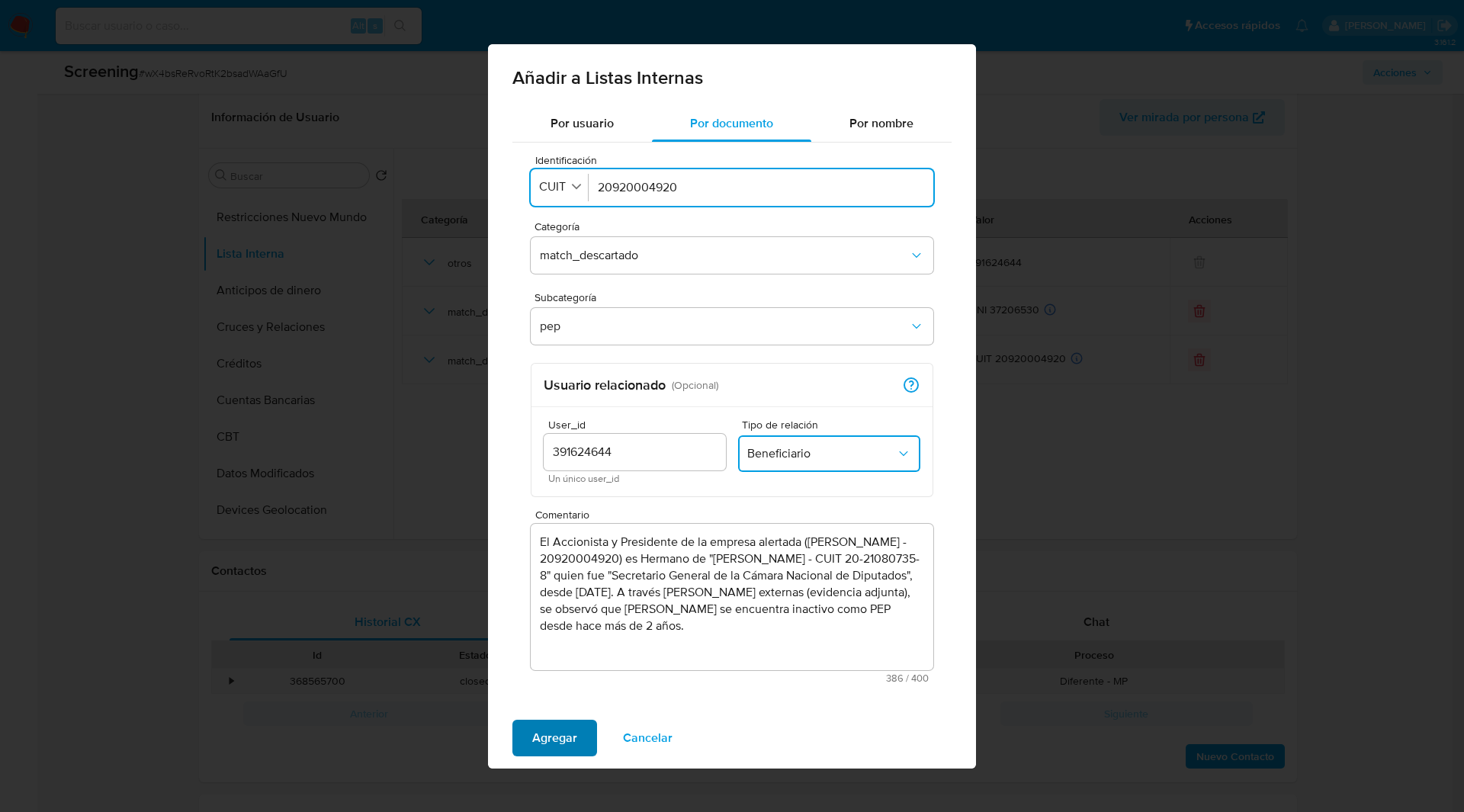
click at [536, 749] on span "Agregar" at bounding box center [555, 738] width 45 height 34
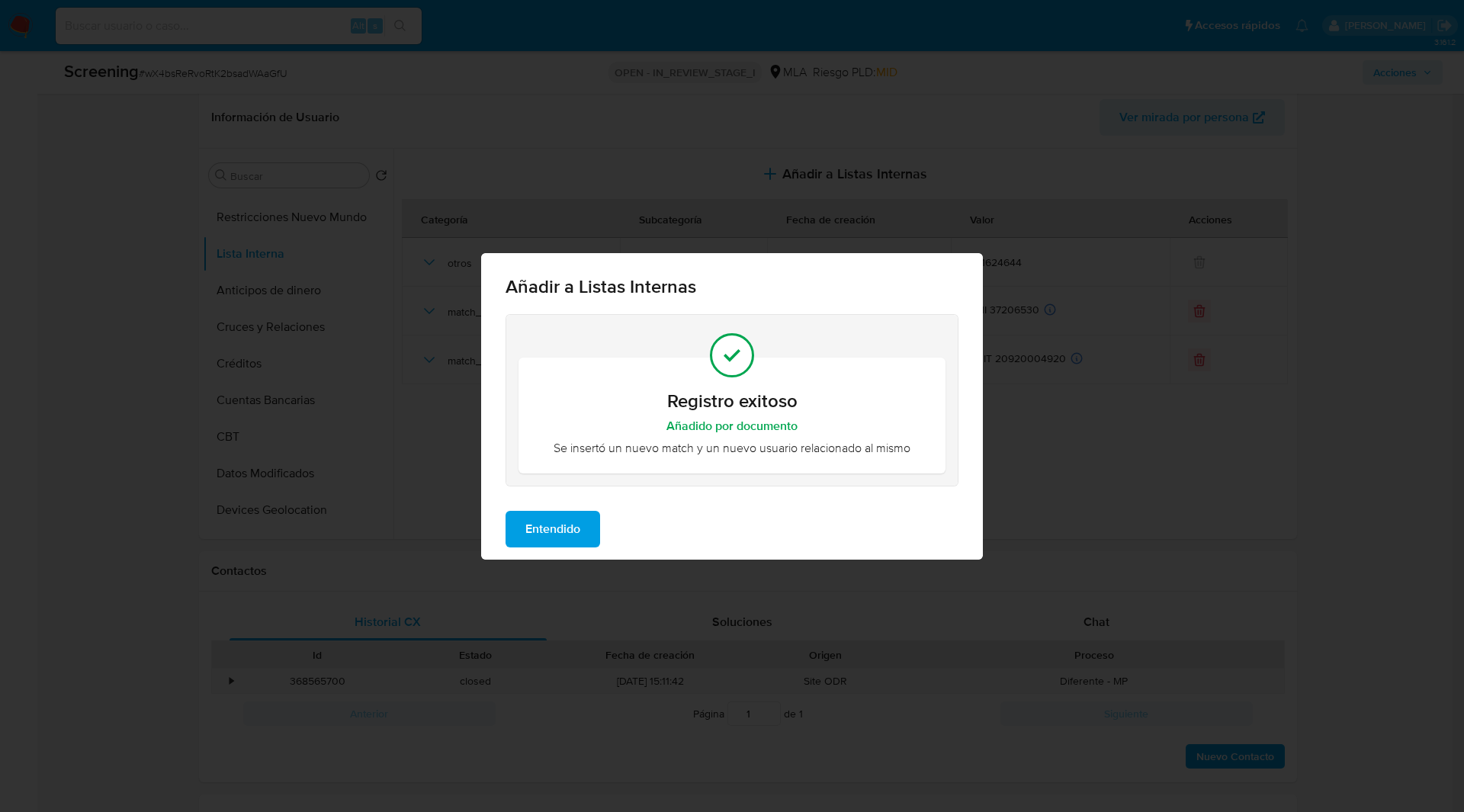
click at [572, 517] on span "Entendido" at bounding box center [553, 529] width 55 height 34
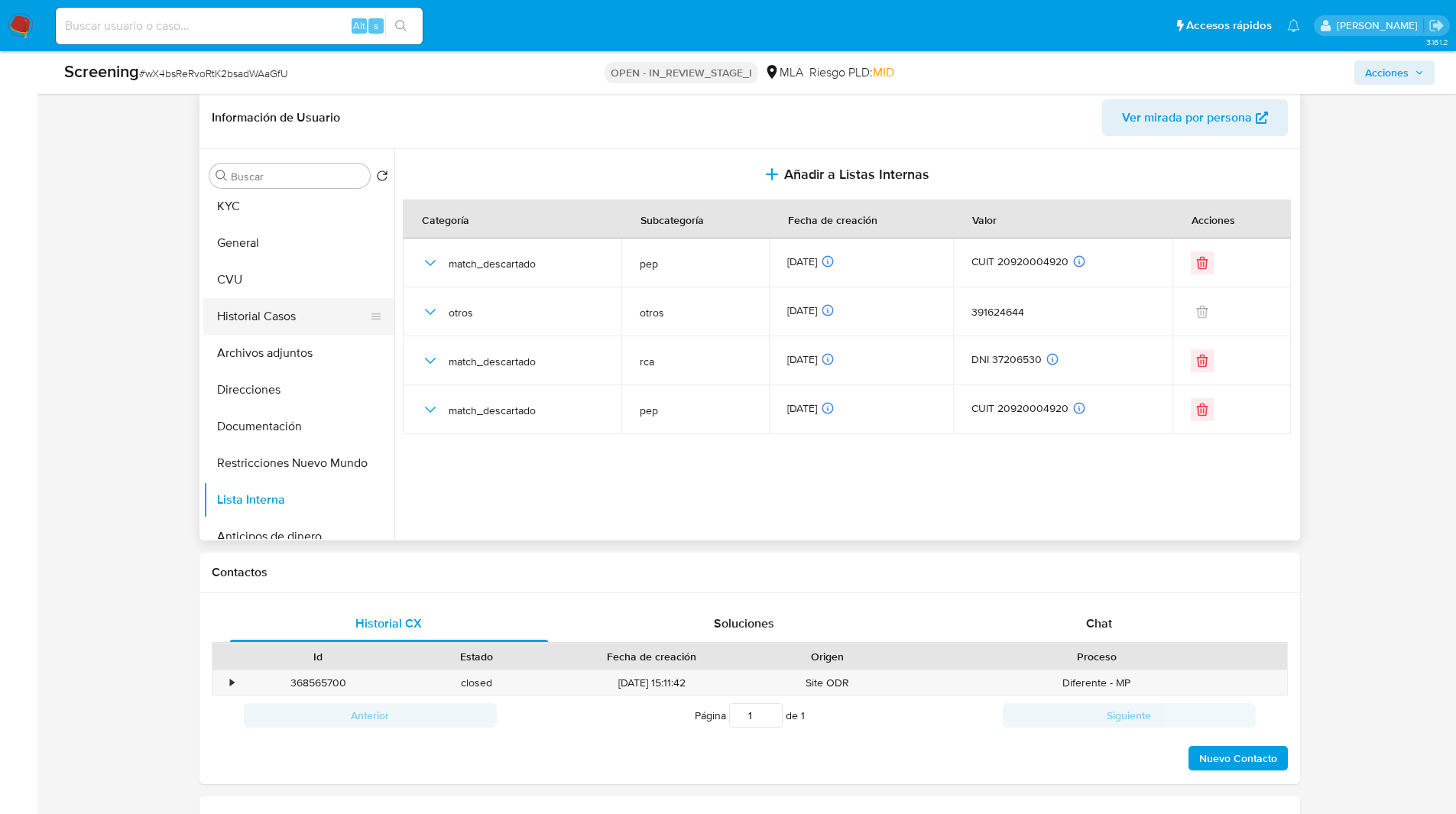
scroll to position [0, 0]
click at [266, 333] on button "Historial Casos" at bounding box center [293, 323] width 179 height 36
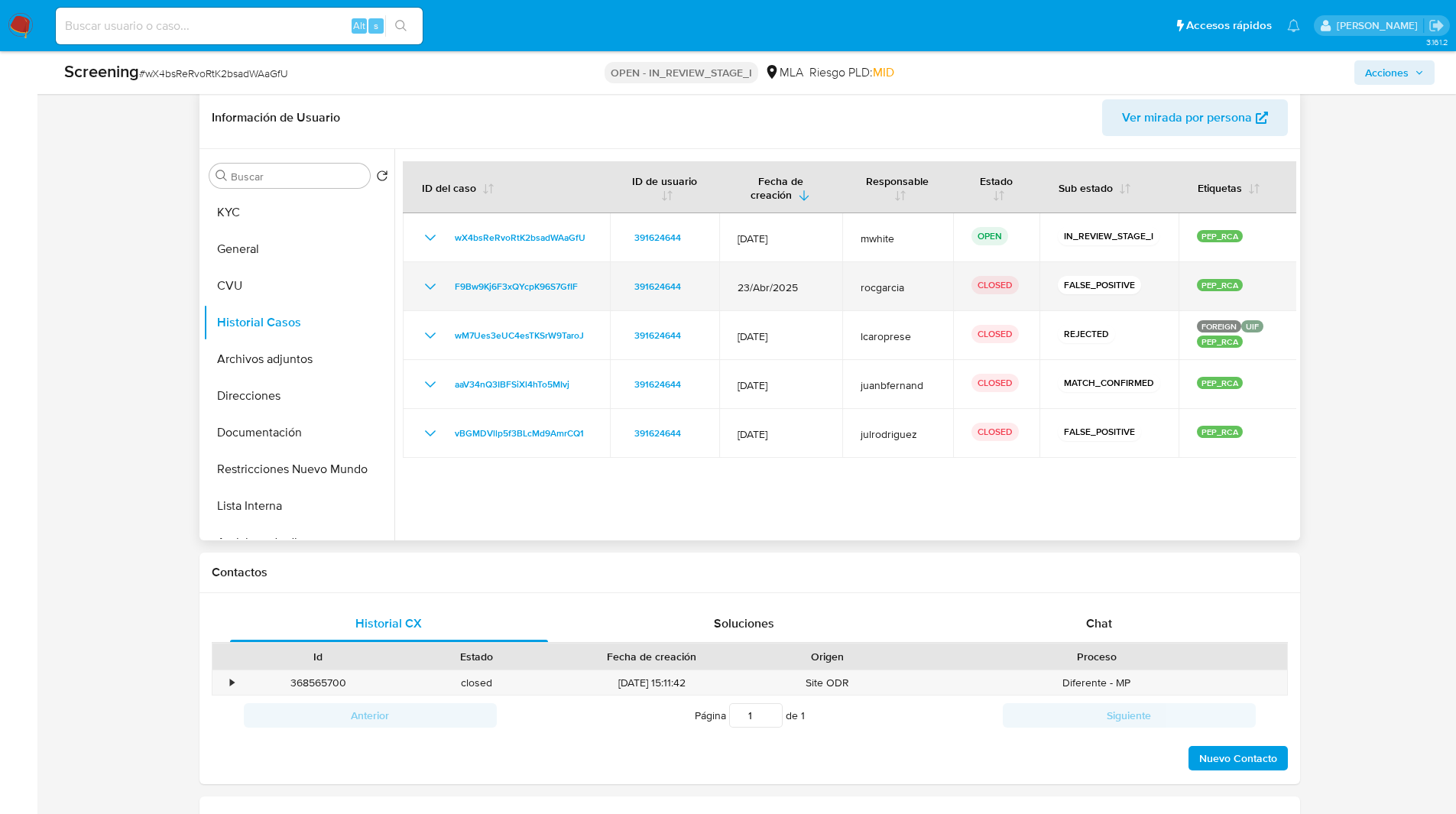
click at [426, 285] on icon "Mostrar/Ocultar" at bounding box center [430, 286] width 18 height 18
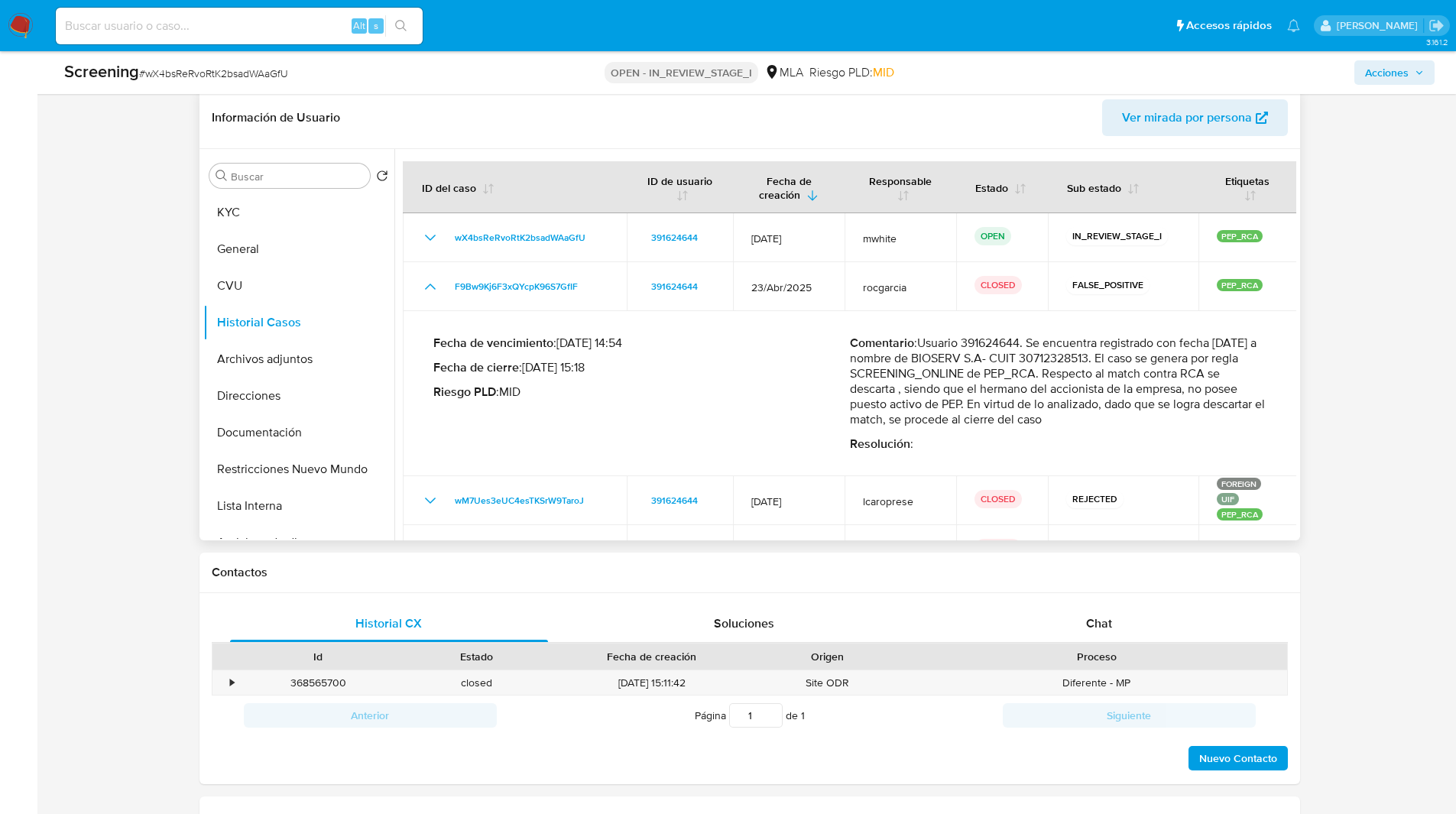
drag, startPoint x: 1066, startPoint y: 420, endPoint x: 921, endPoint y: 341, distance: 165.1
click at [921, 341] on p "Comentario : Usuario 391624644. Se encuentra registrado con fecha 03/01/2019 a …" at bounding box center [1057, 381] width 416 height 92
click at [232, 204] on button "KYC" at bounding box center [293, 213] width 179 height 36
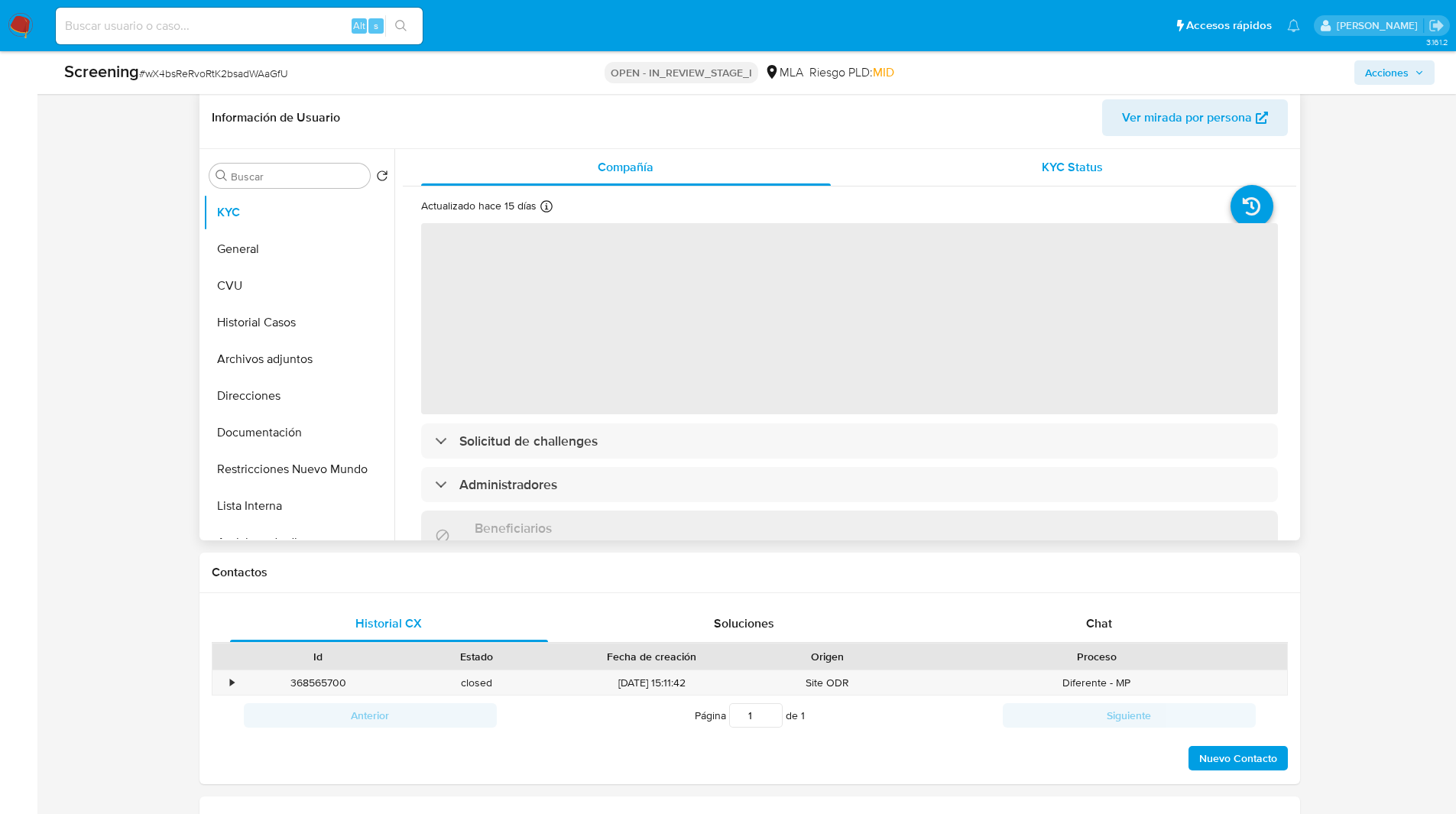
scroll to position [326, 0]
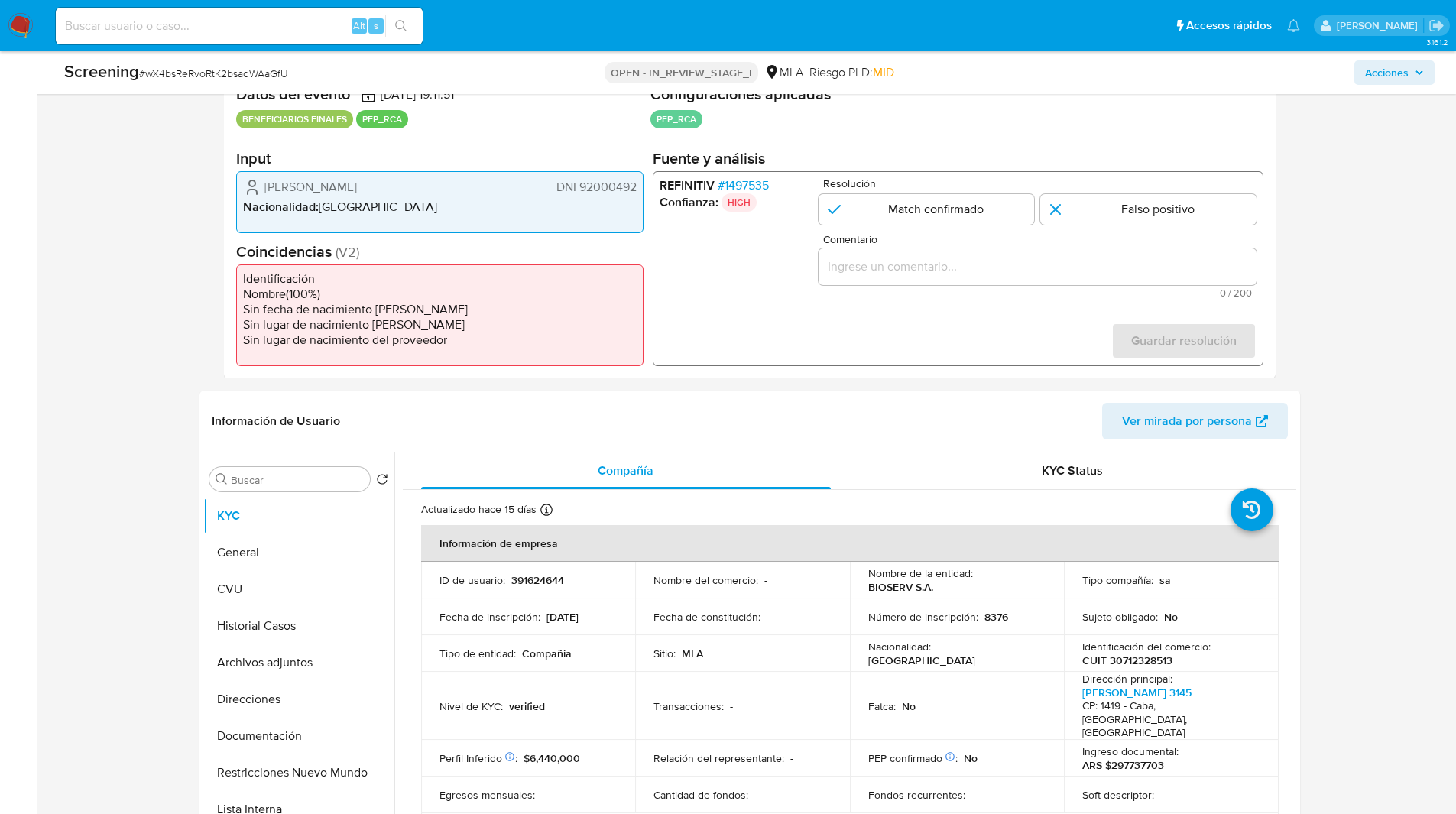
click at [991, 259] on input "Comentario" at bounding box center [1036, 266] width 438 height 20
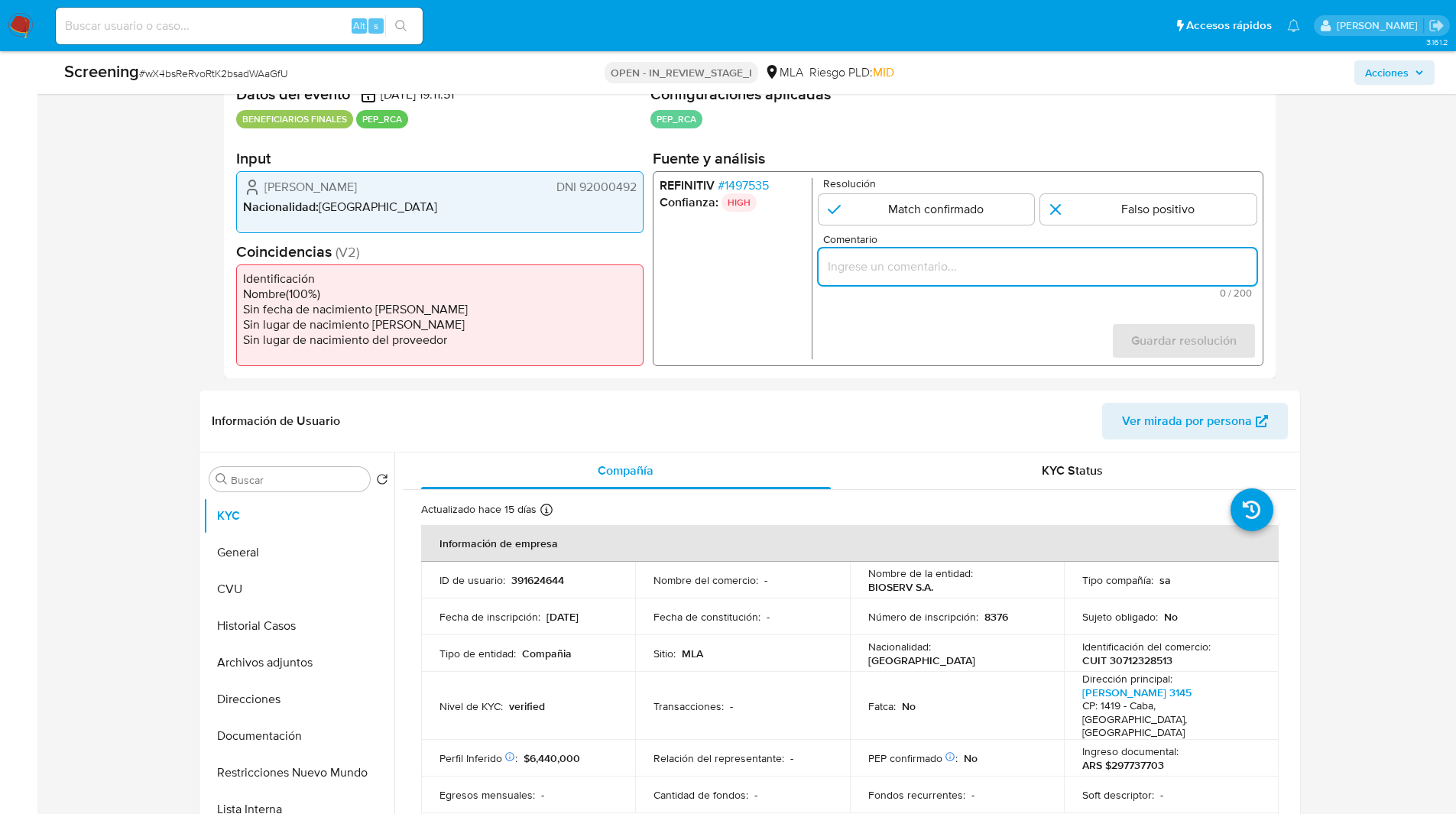
paste input "Usuario 391624644. Se encuentra registrado con fecha 03/01/2019 a nombre de BIO…"
type input "Usuario 391624644. Se encuentra registrado con fecha 03/01/2019 a nombre de BIO…"
click at [259, 628] on button "Historial Casos" at bounding box center [293, 625] width 179 height 36
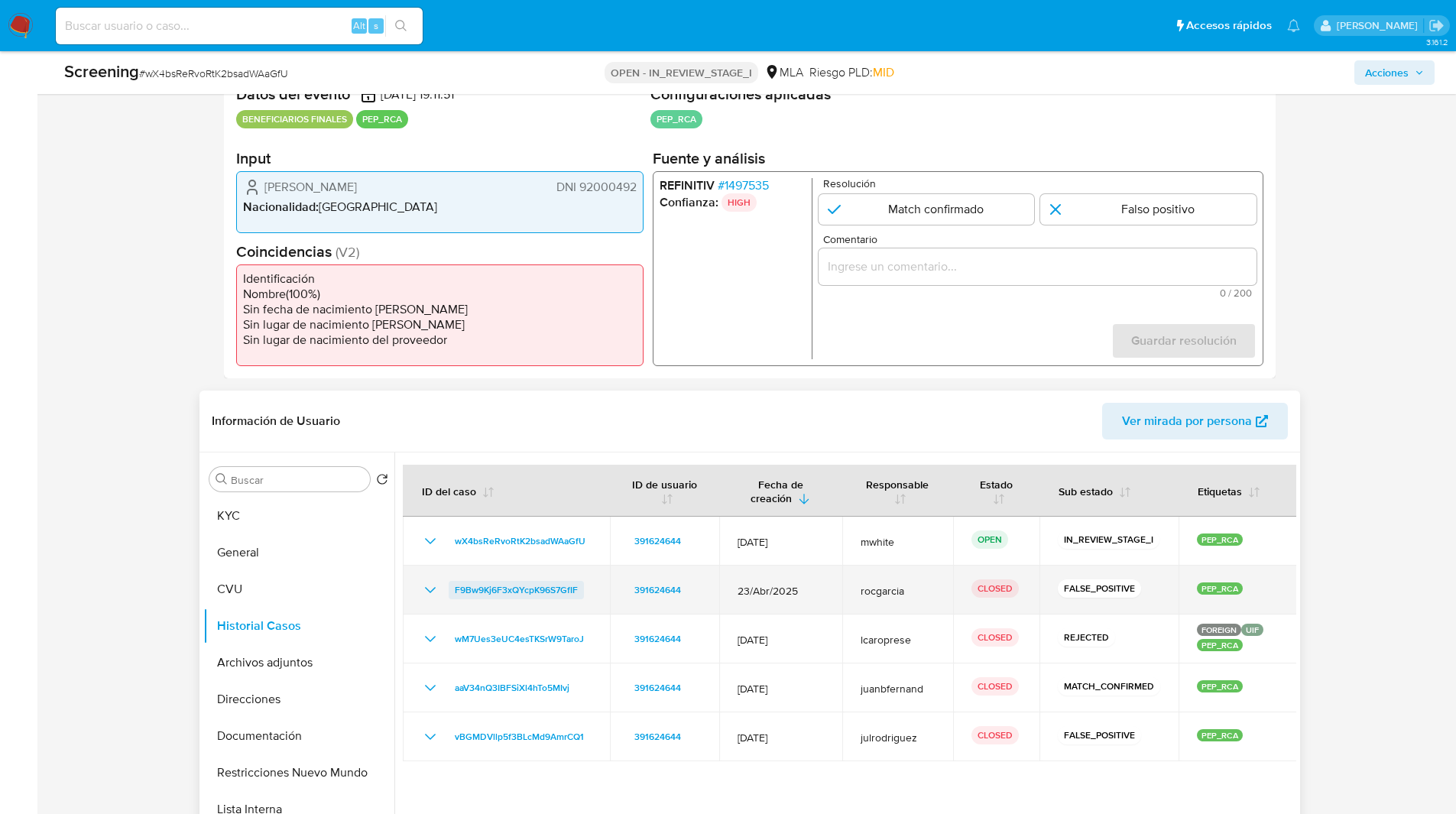
click at [500, 592] on span "F9Bw9Kj6F3xQYcpK96S7GfIF" at bounding box center [516, 590] width 123 height 18
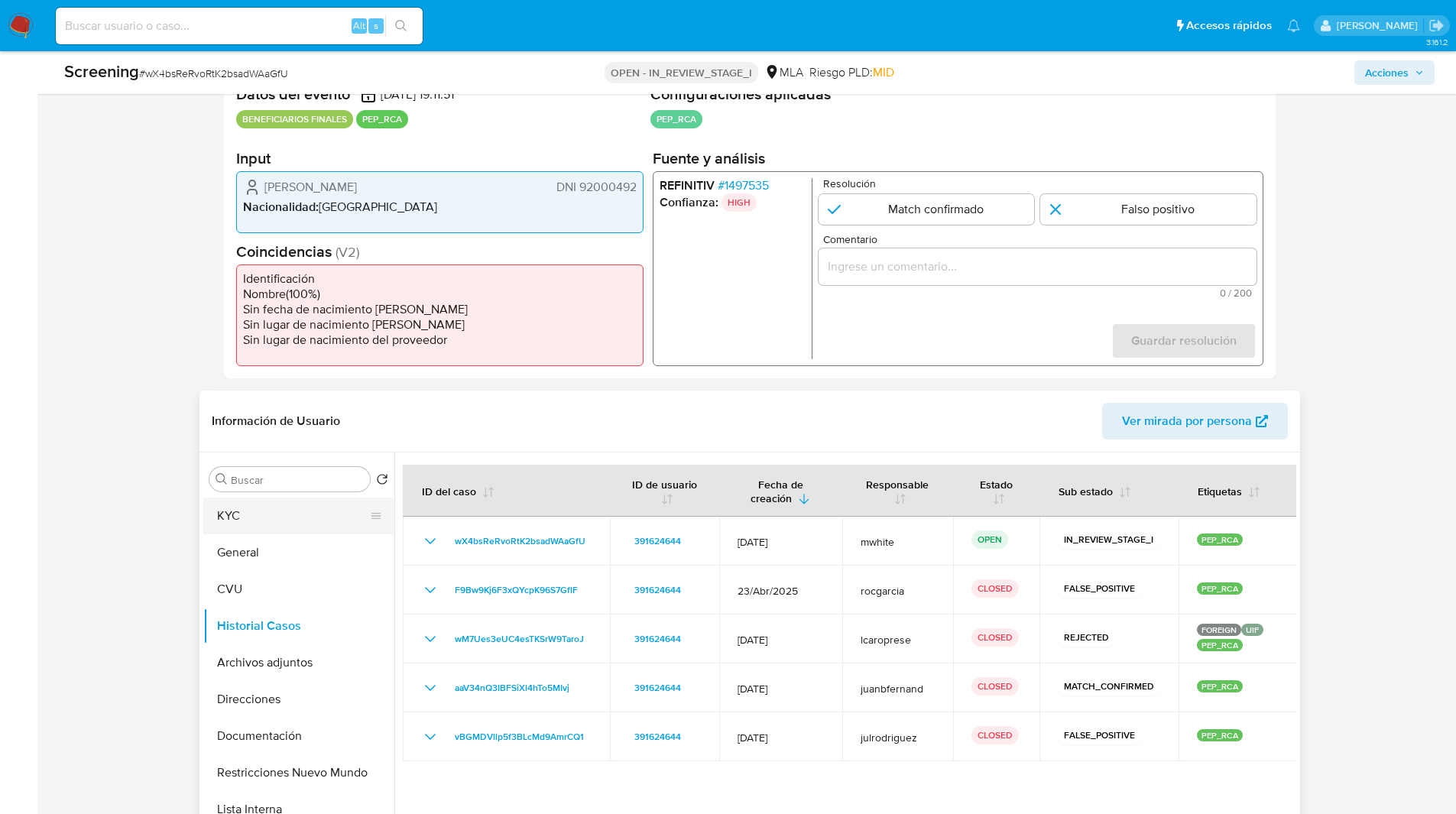
click at [234, 517] on button "KYC" at bounding box center [293, 515] width 179 height 36
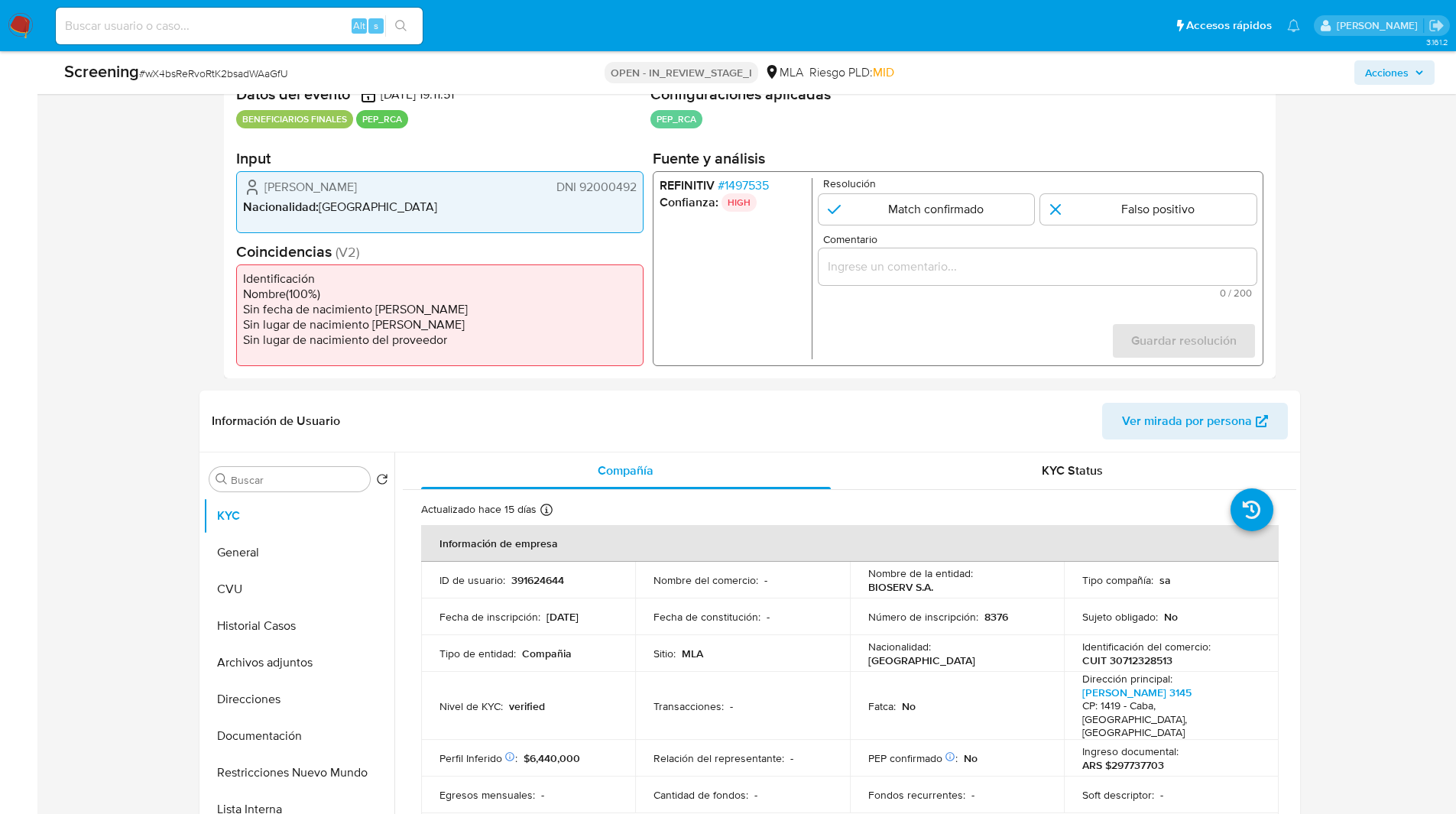
click at [874, 269] on input "Comentario" at bounding box center [1036, 266] width 438 height 20
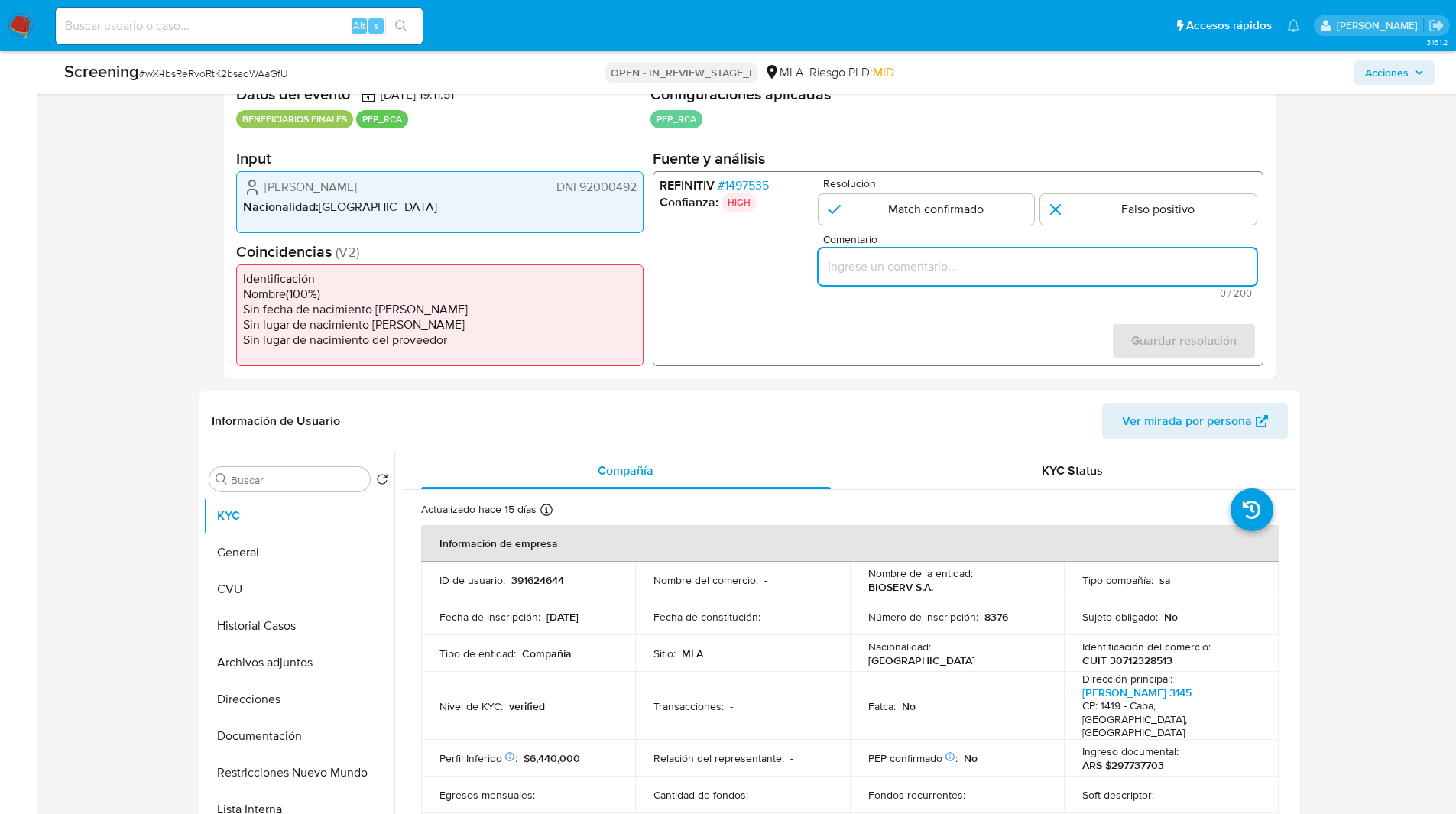
paste input "El caso se genera por regla SCREENING_ONLINE de PEP_RCA. Respecto al match cont…"
type input "El caso se genera por regla SCREENING_ONLINE de PEP_RCA. Respecto al match cont…"
click at [1109, 213] on input "1 de 1" at bounding box center [1147, 209] width 216 height 31
radio input "true"
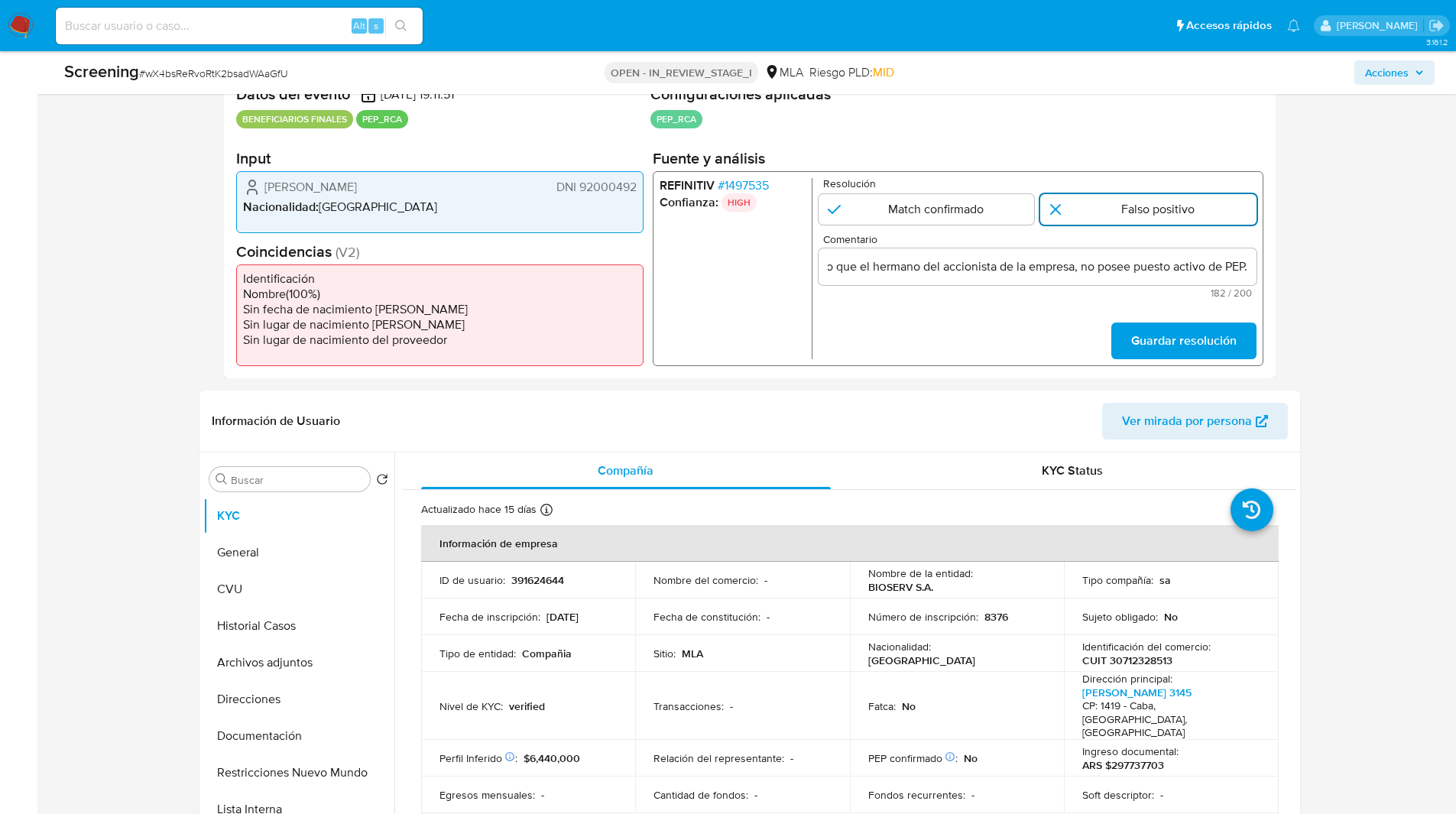
scroll to position [0, 0]
click at [1186, 344] on span "Guardar resolución" at bounding box center [1182, 341] width 105 height 34
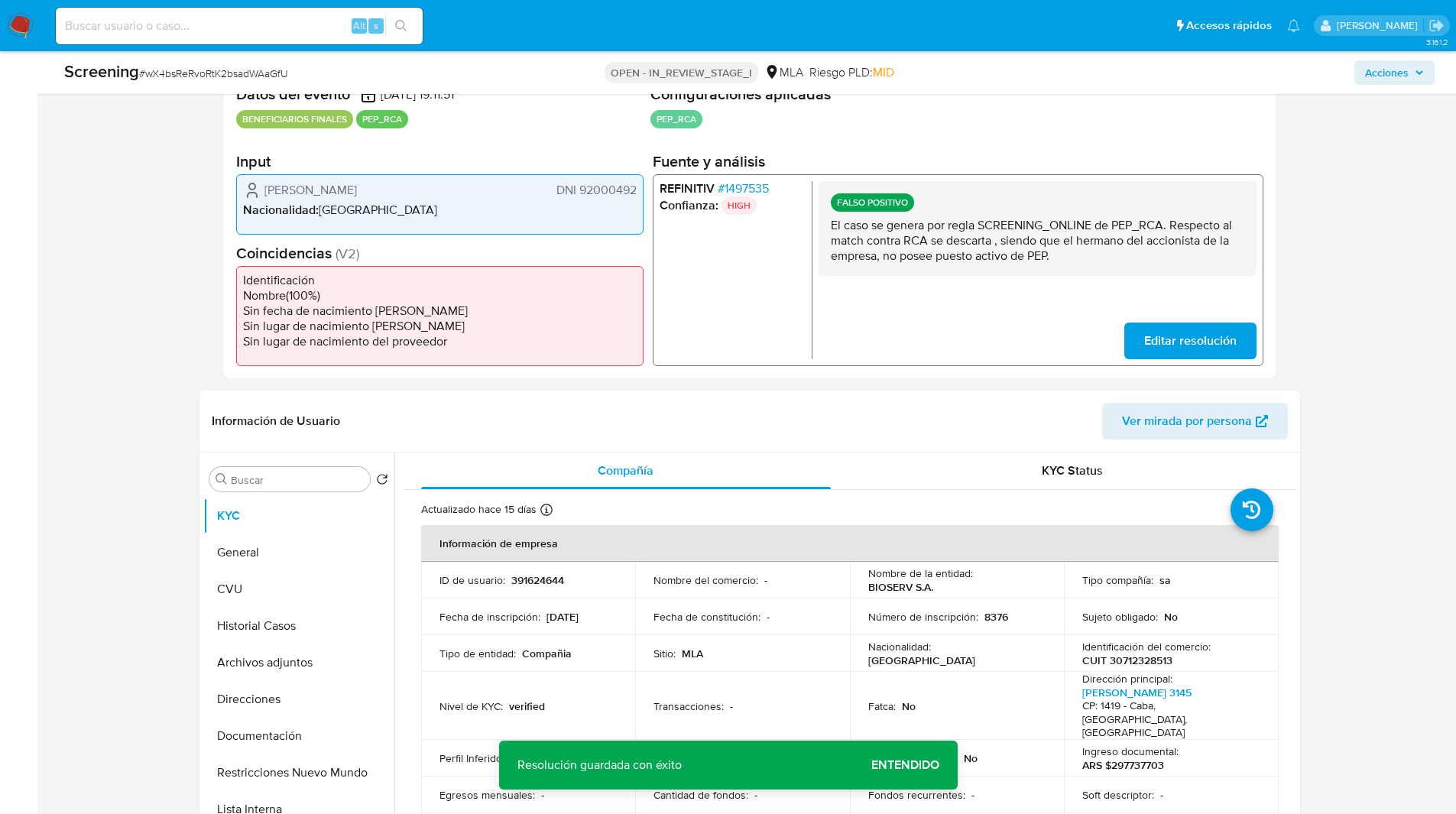
click at [1391, 79] on span "Acciones" at bounding box center [1387, 73] width 44 height 25
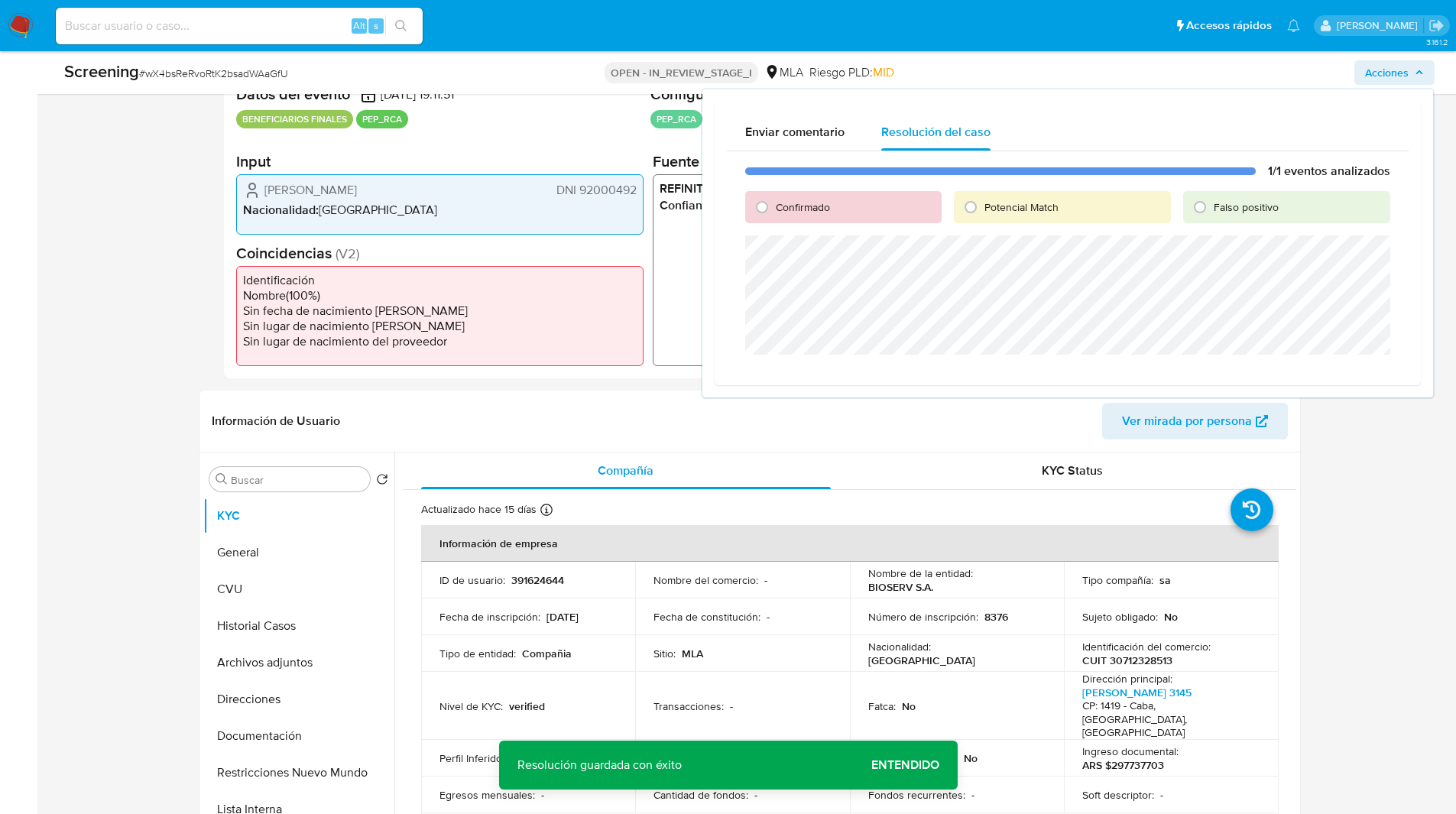
click at [1289, 210] on div "Falso positivo" at bounding box center [1286, 207] width 207 height 32
click at [1248, 204] on span "Falso positivo" at bounding box center [1246, 207] width 65 height 15
click at [1212, 204] on input "Falso positivo" at bounding box center [1200, 208] width 25 height 25
radio input "true"
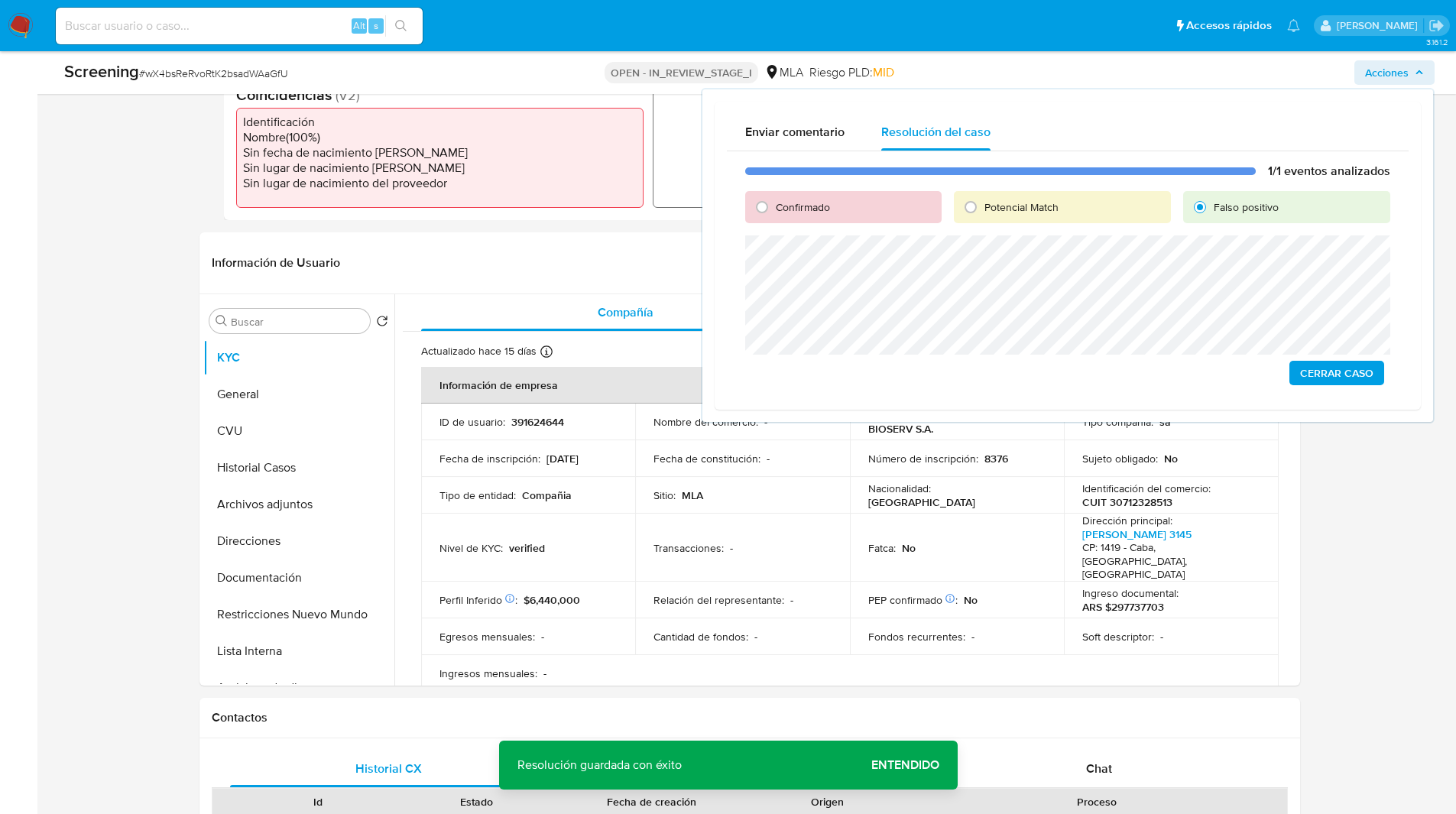
scroll to position [485, 0]
click at [1322, 373] on span "Cerrar Caso" at bounding box center [1336, 373] width 74 height 22
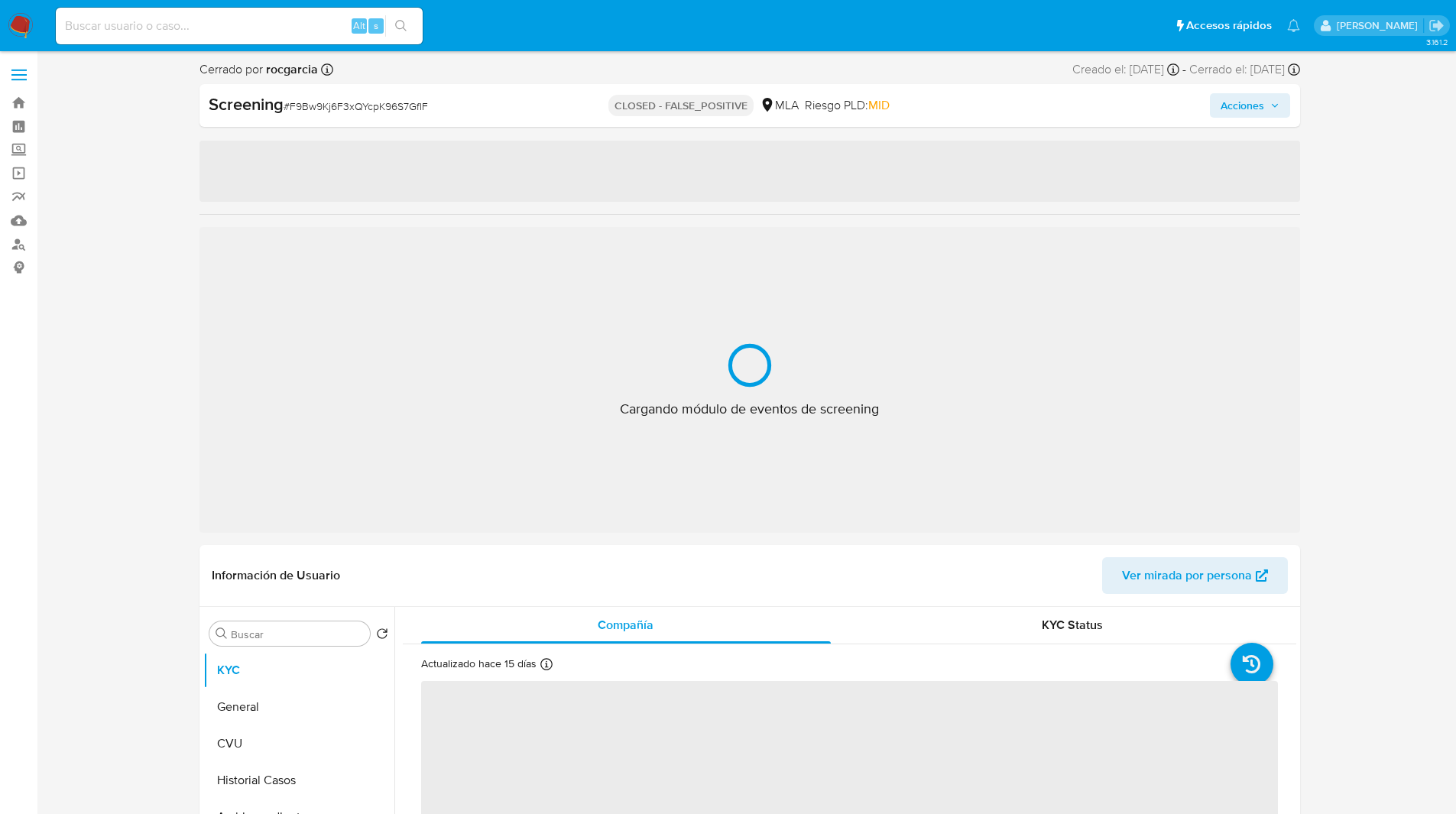
select select "10"
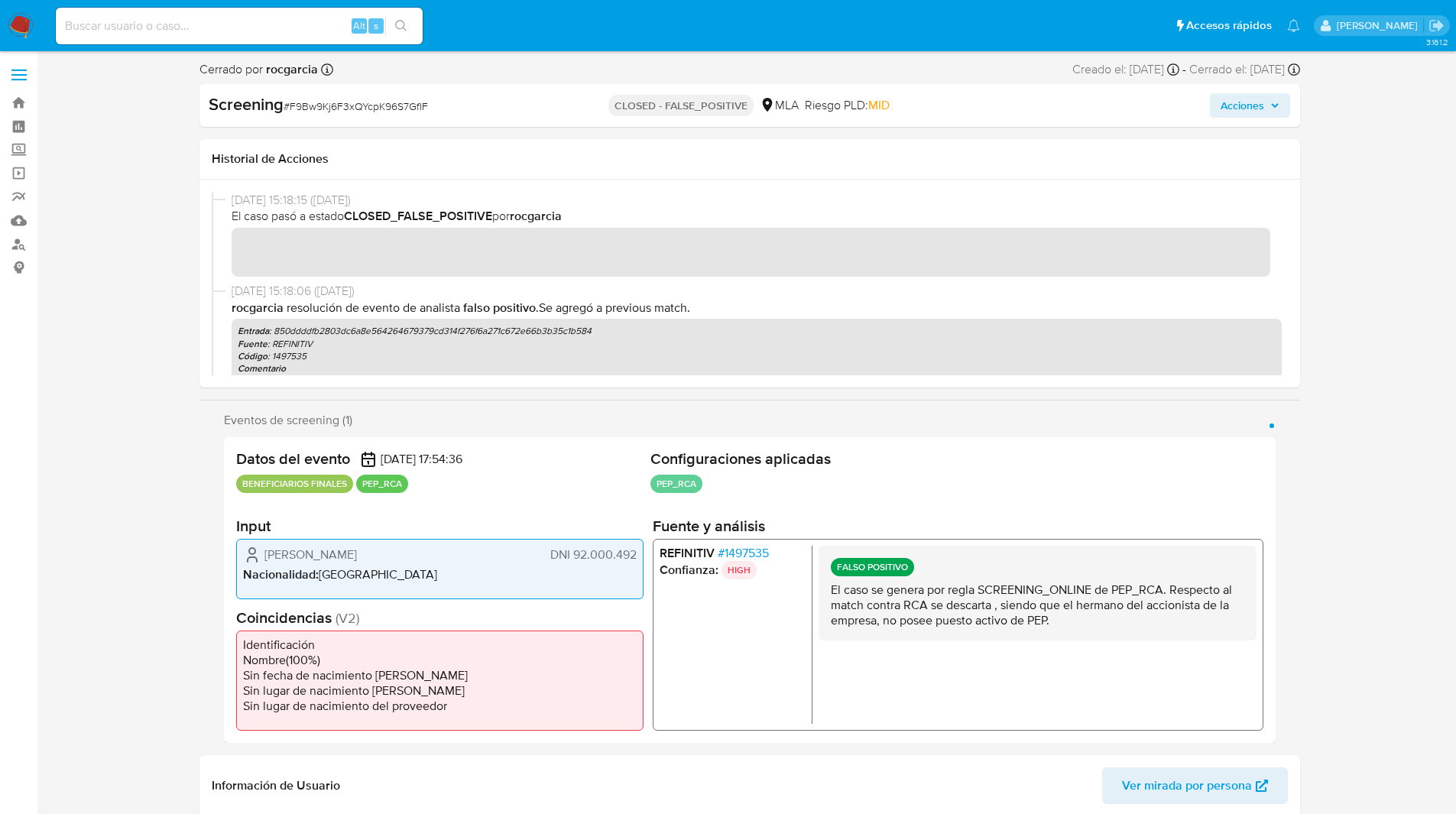
drag, startPoint x: 1085, startPoint y: 617, endPoint x: 822, endPoint y: 587, distance: 264.7
click at [822, 587] on div "FALSO POSITIVO El caso se genera por regla SCREENING_ONLINE de PEP_RCA. Respect…" at bounding box center [1036, 592] width 438 height 95
click at [228, 254] on div "[DATE] 15:18:15 ([DATE]) El caso pasó a estado CLOSED_FALSE_POSITIVE por rocgar…" at bounding box center [750, 237] width 1076 height 92
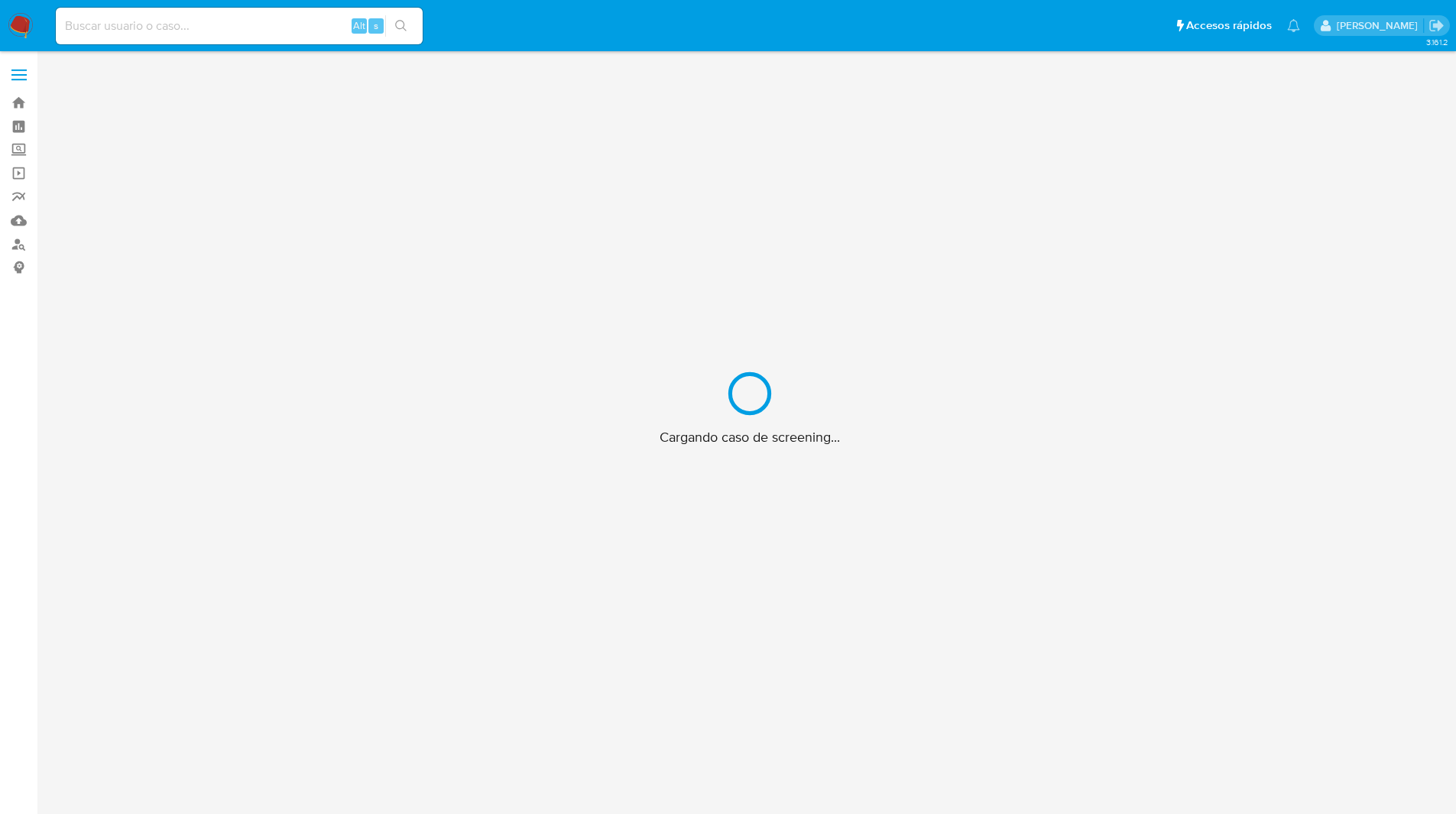
scroll to position [55, 0]
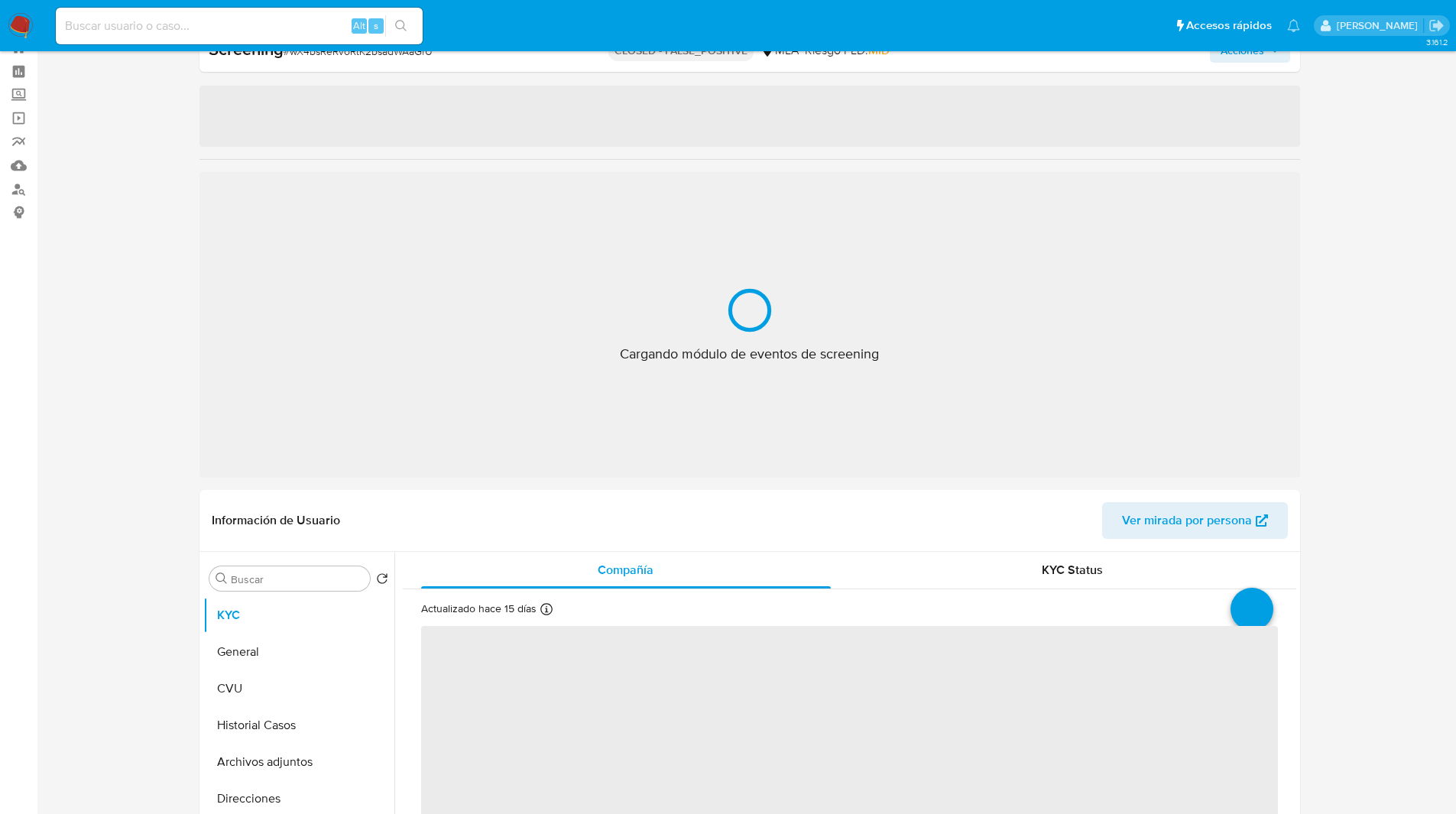
select select "10"
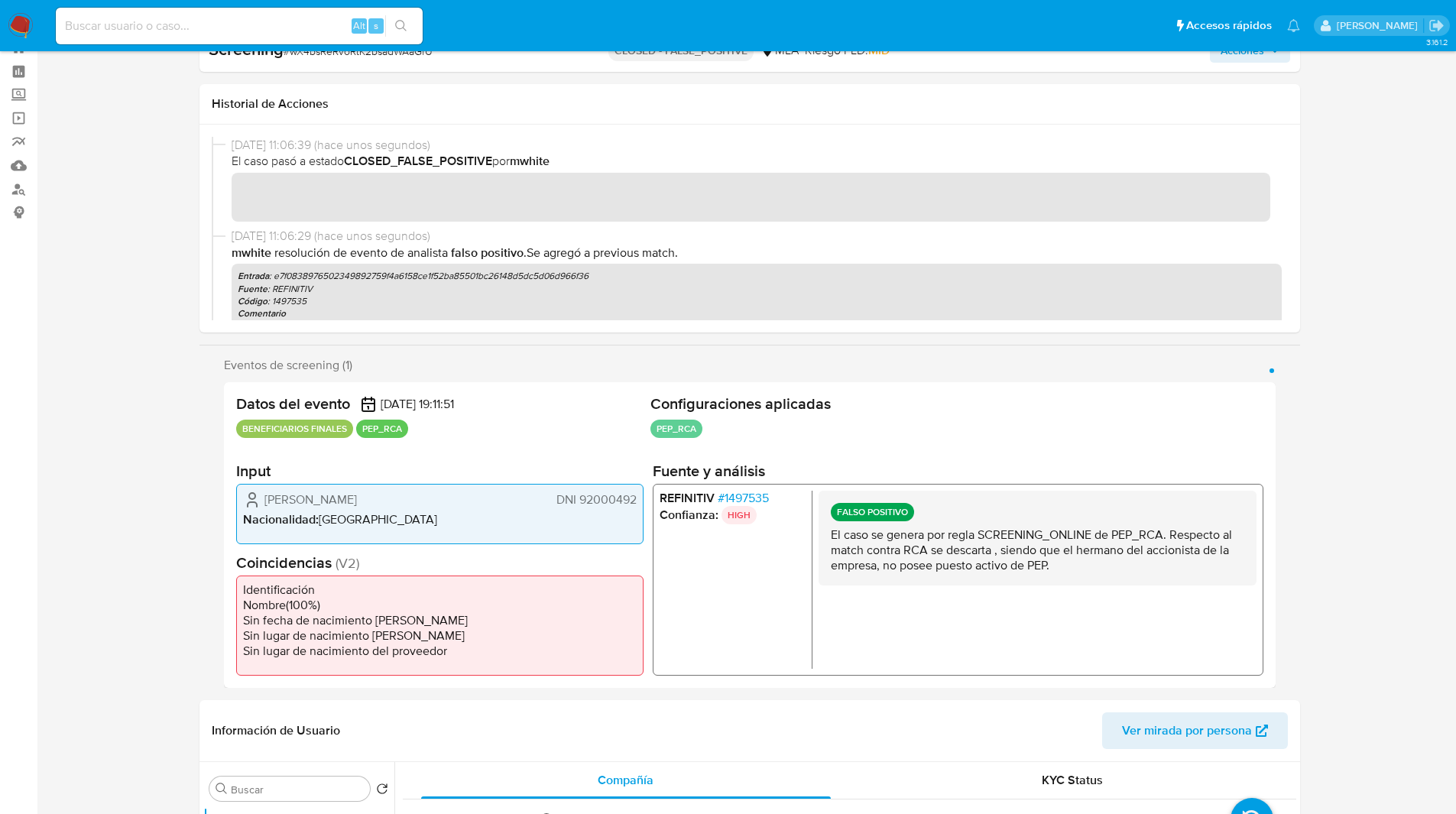
click at [26, 28] on img at bounding box center [20, 26] width 26 height 26
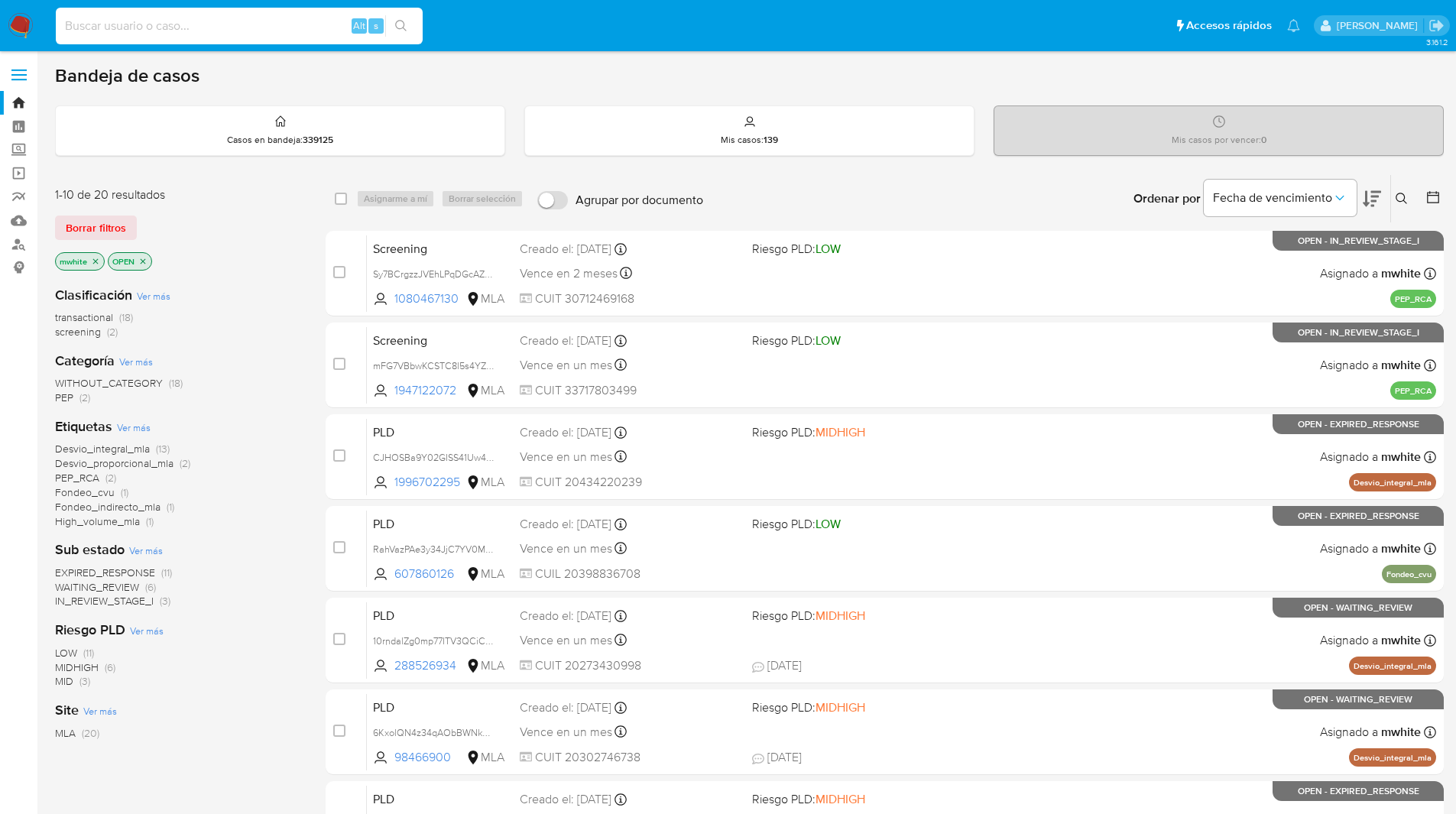
click at [293, 28] on input at bounding box center [238, 26] width 366 height 20
paste input "6re2A1Y1Jhr073znIusGC08x"
type input "6re2A1Y1Jhr073znIusGC08x"
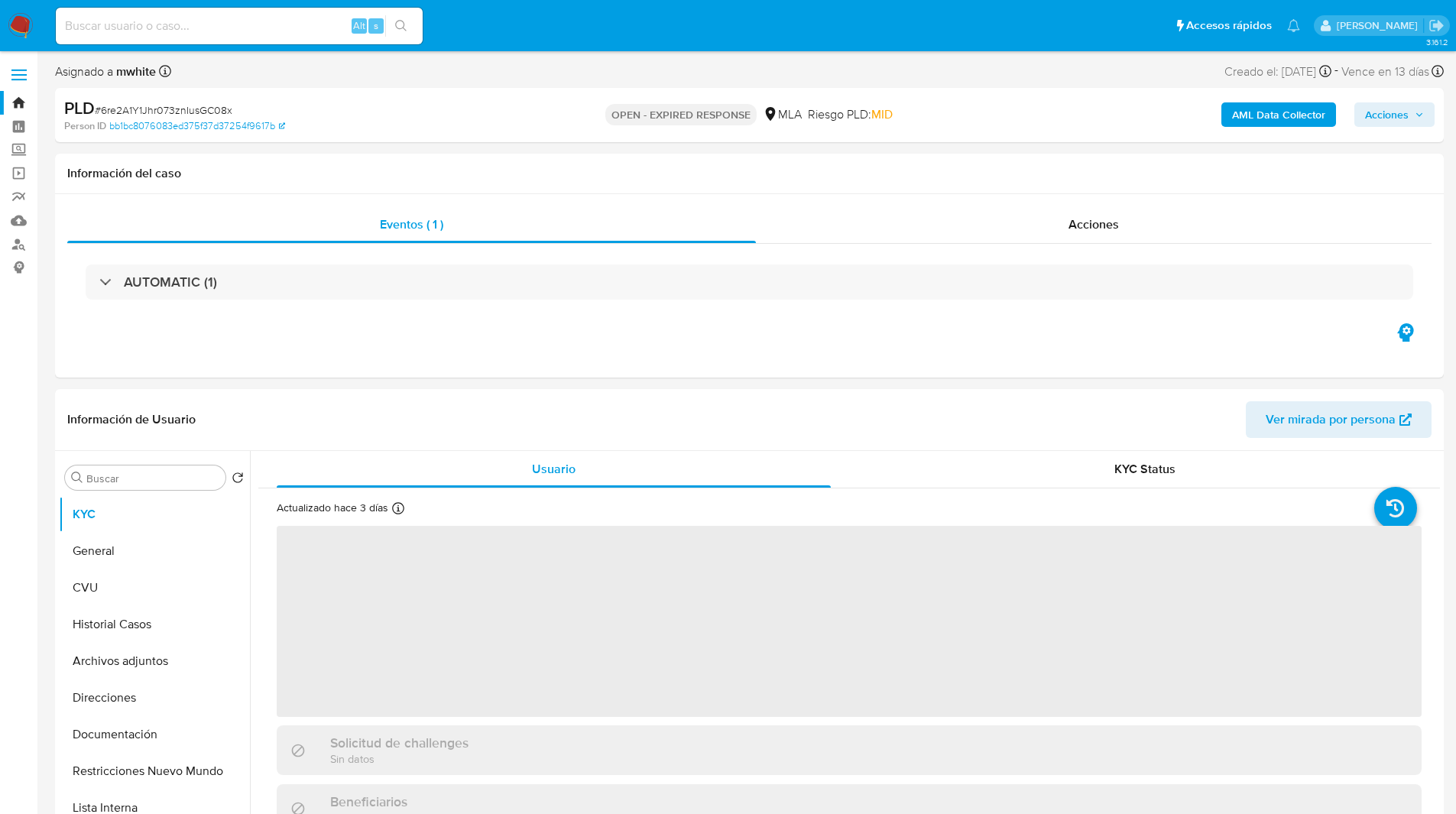
select select "10"
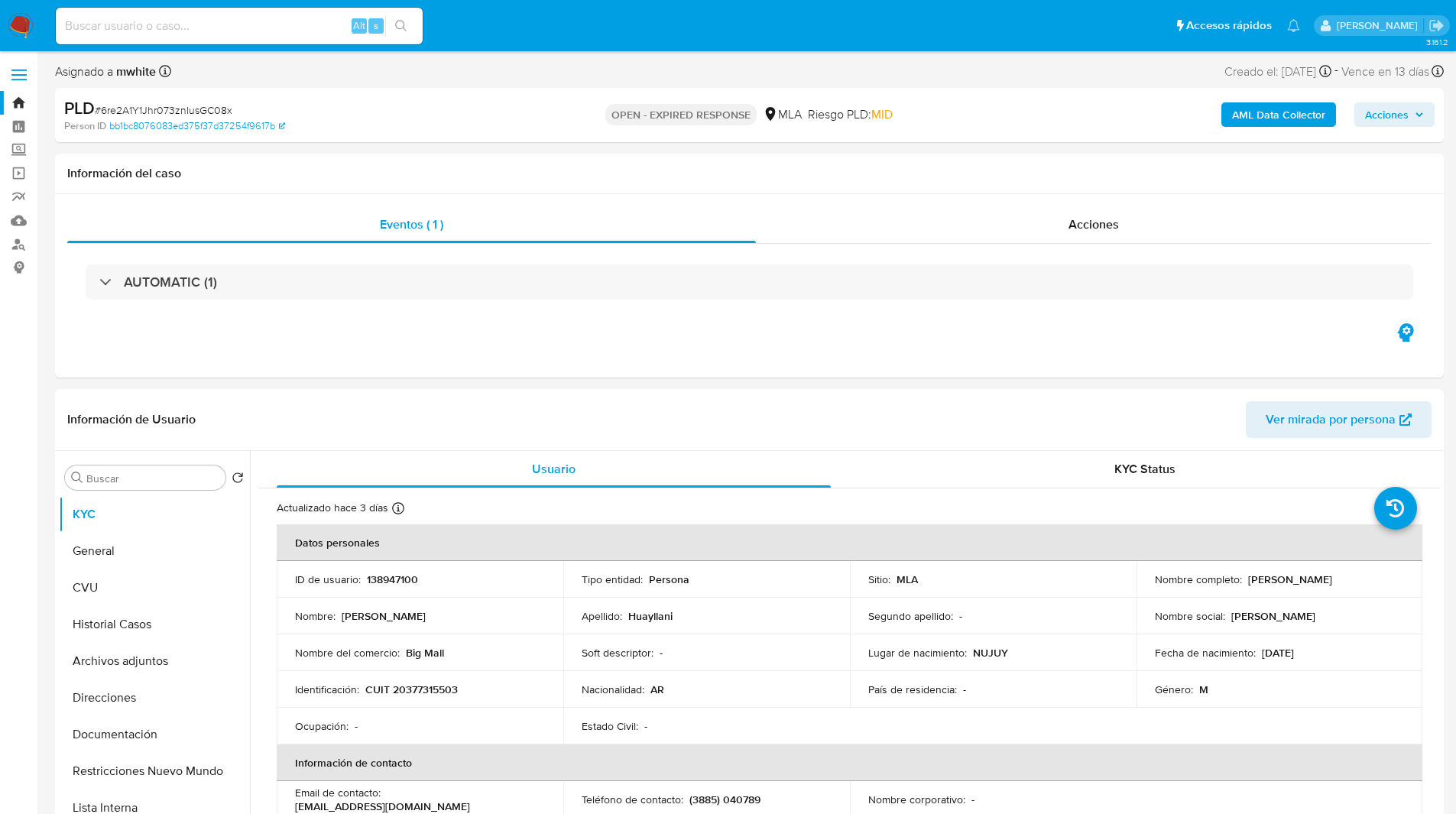
click at [489, 24] on ul "Pausado Ver notificaciones Alt s Accesos rápidos Presiona las siguientes teclas…" at bounding box center [678, 25] width 1259 height 38
click at [21, 25] on img at bounding box center [20, 26] width 26 height 26
click at [531, 39] on ul "Pausado Ver notificaciones Alt s Accesos rápidos Presiona las siguientes teclas…" at bounding box center [678, 25] width 1259 height 38
click at [617, 78] on div "Asignado a mwhite Asignado el: [DATE] 14:17:15 Creado el: [DATE] Creado el: [DA…" at bounding box center [750, 74] width 1389 height 26
click at [478, 49] on nav "Pausado Ver notificaciones Alt s Accesos rápidos Presiona las siguientes teclas…" at bounding box center [728, 26] width 1456 height 51
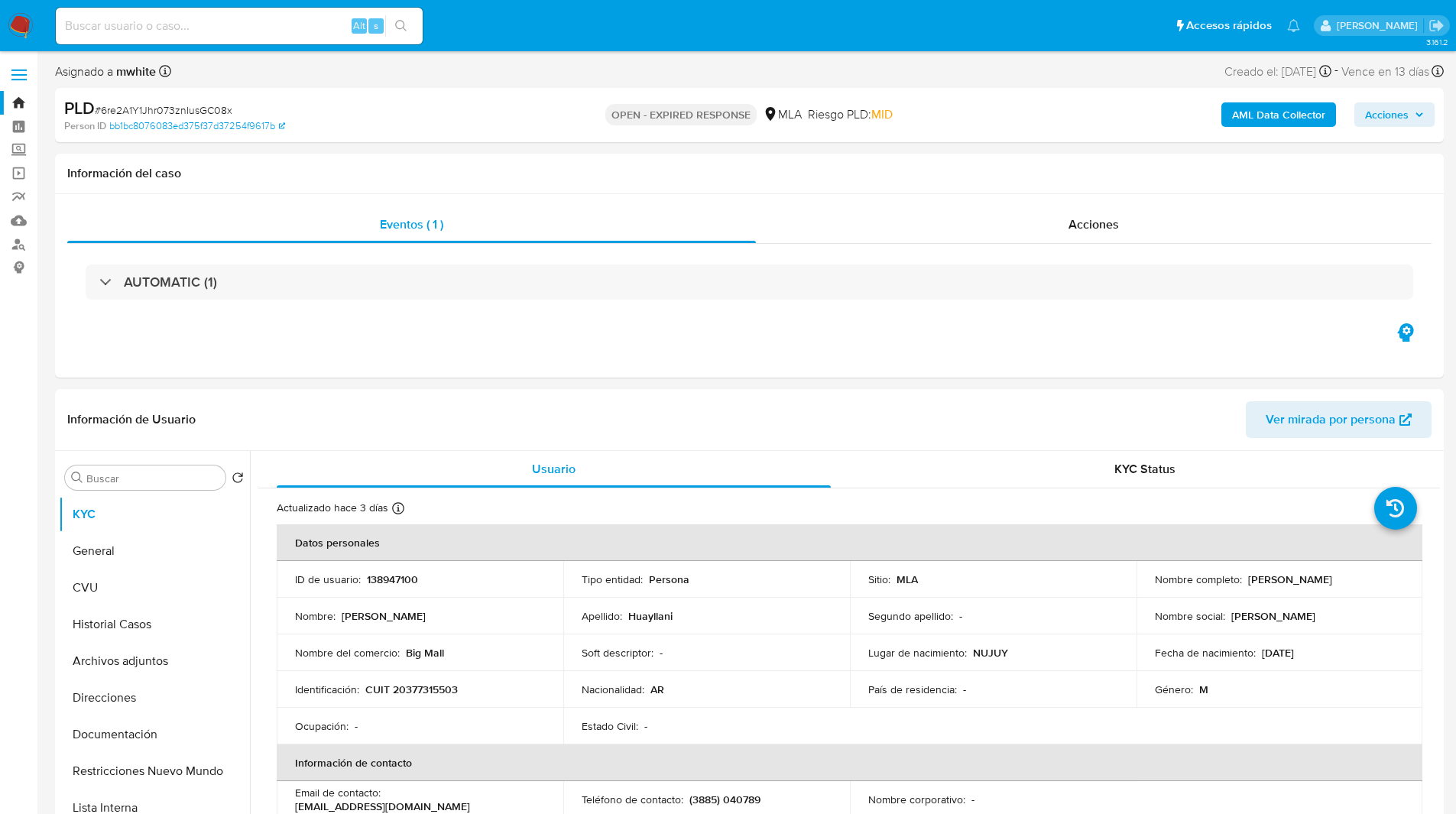
click at [447, 39] on ul "Pausado Ver notificaciones Alt s Accesos rápidos Presiona las siguientes teclas…" at bounding box center [678, 25] width 1259 height 38
click at [510, 69] on div "Asignado a mwhite Asignado el: [DATE] 14:17:15 Creado el: [DATE] Creado el: [DA…" at bounding box center [750, 74] width 1389 height 26
click at [446, 25] on ul "Pausado Ver notificaciones Alt s Accesos rápidos Presiona las siguientes teclas…" at bounding box center [678, 25] width 1259 height 38
click at [485, 65] on div "Asignado a mwhite Asignado el: [DATE] 14:17:15 Creado el: [DATE] Creado el: [DA…" at bounding box center [750, 74] width 1389 height 26
click at [432, 104] on div "PLD # 6re2A1Y1Jhr073znIusGC08x" at bounding box center [290, 108] width 451 height 23
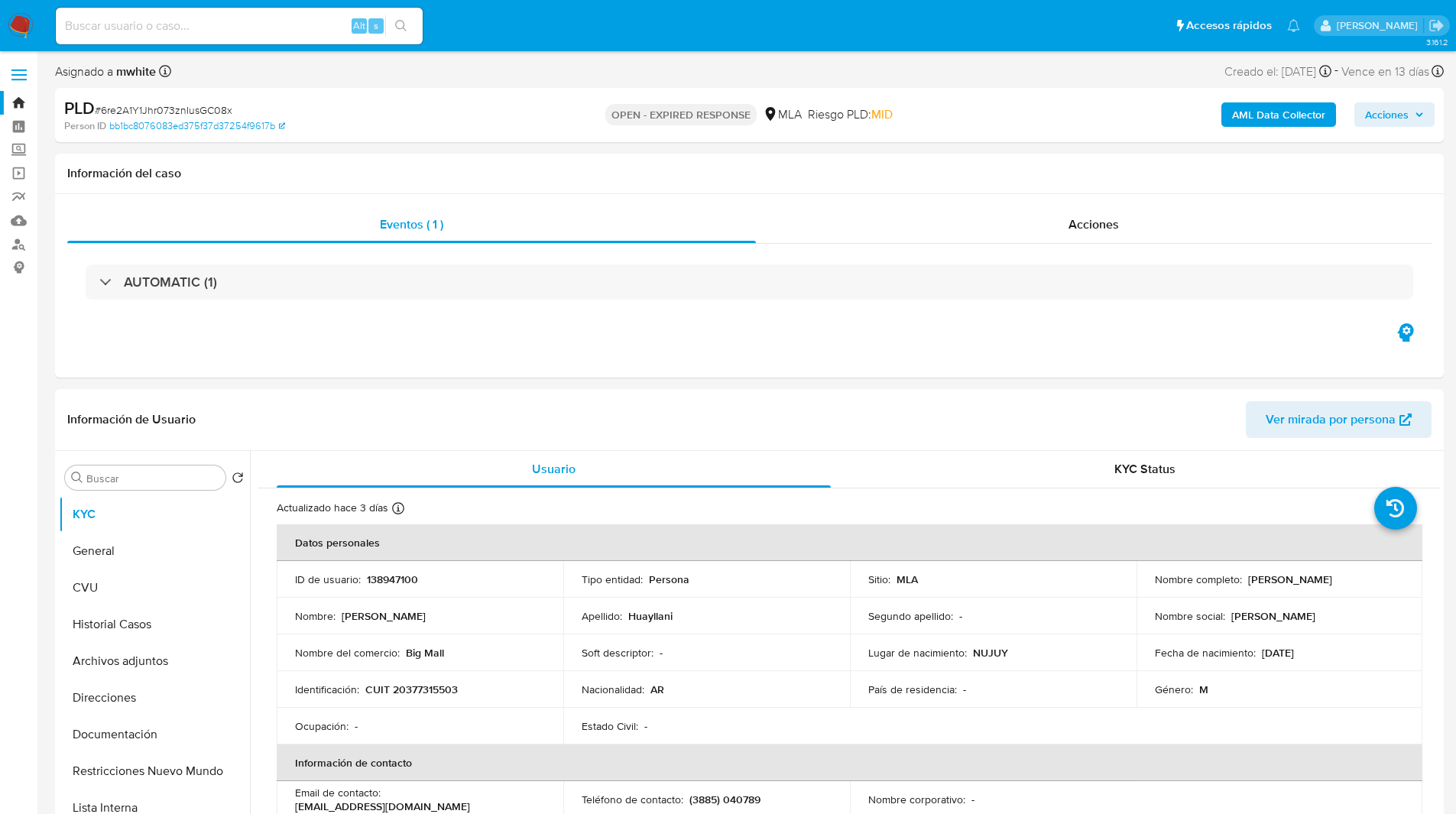
click at [394, 109] on div "PLD # 6re2A1Y1Jhr073znIusGC08x" at bounding box center [290, 108] width 451 height 23
click at [424, 344] on div "Eventos ( 1 ) Acciones AUTOMATIC (1)" at bounding box center [750, 286] width 1389 height 184
click at [376, 587] on p "138947100" at bounding box center [392, 579] width 51 height 14
copy p "138947100"
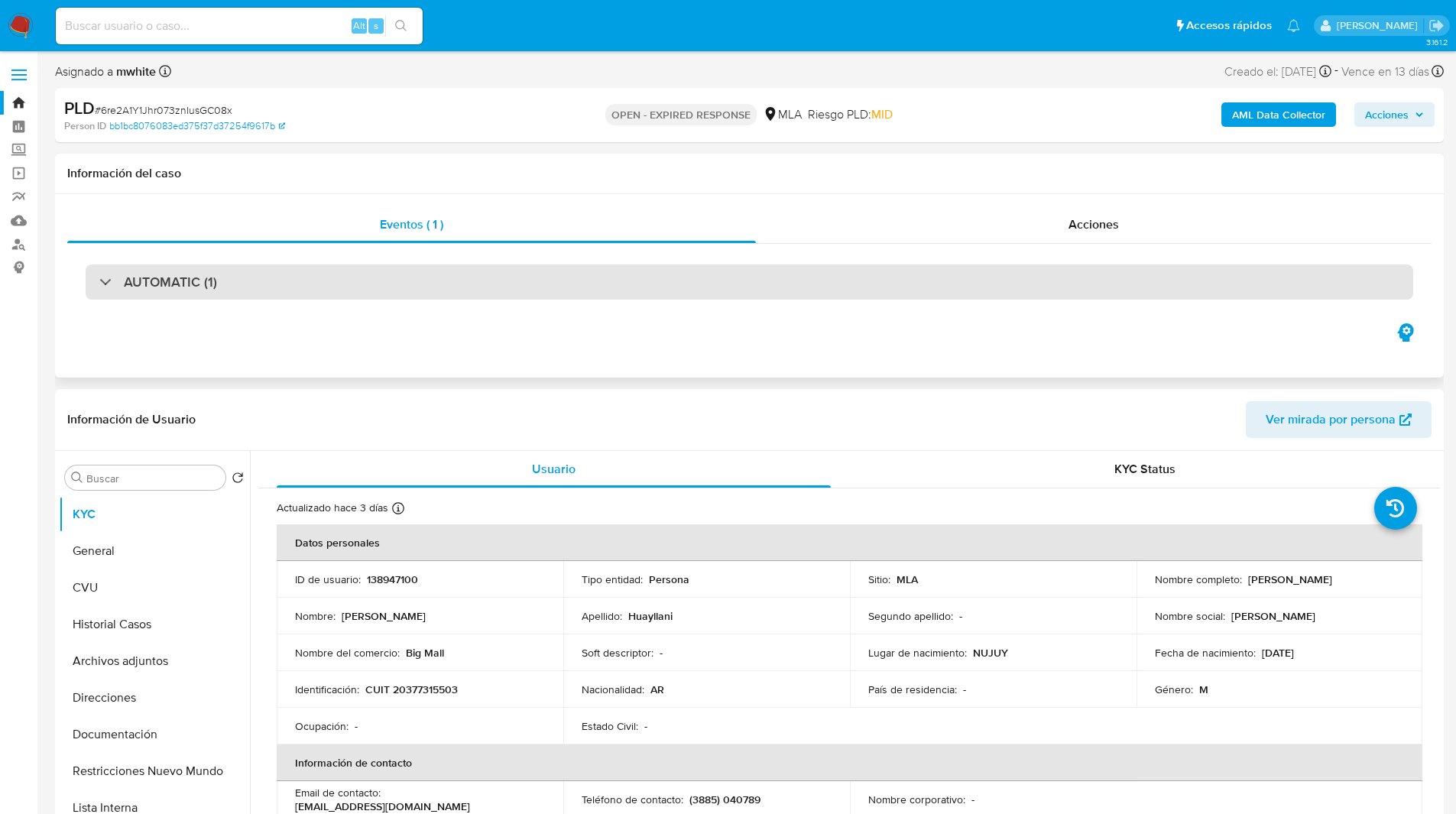
click at [881, 298] on div "AUTOMATIC (1)" at bounding box center [749, 282] width 1328 height 35
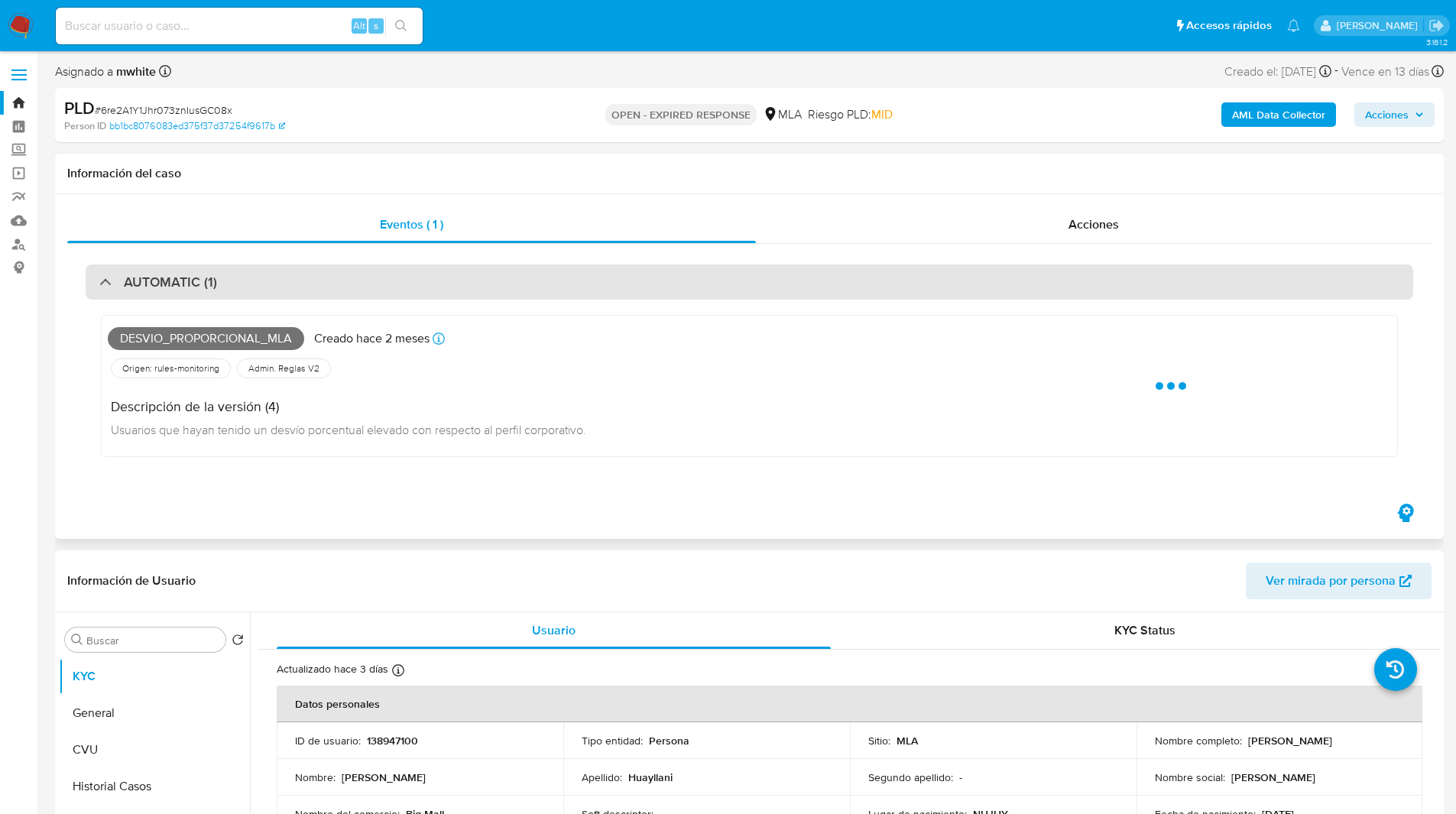
click at [823, 291] on div "AUTOMATIC (1)" at bounding box center [749, 282] width 1328 height 35
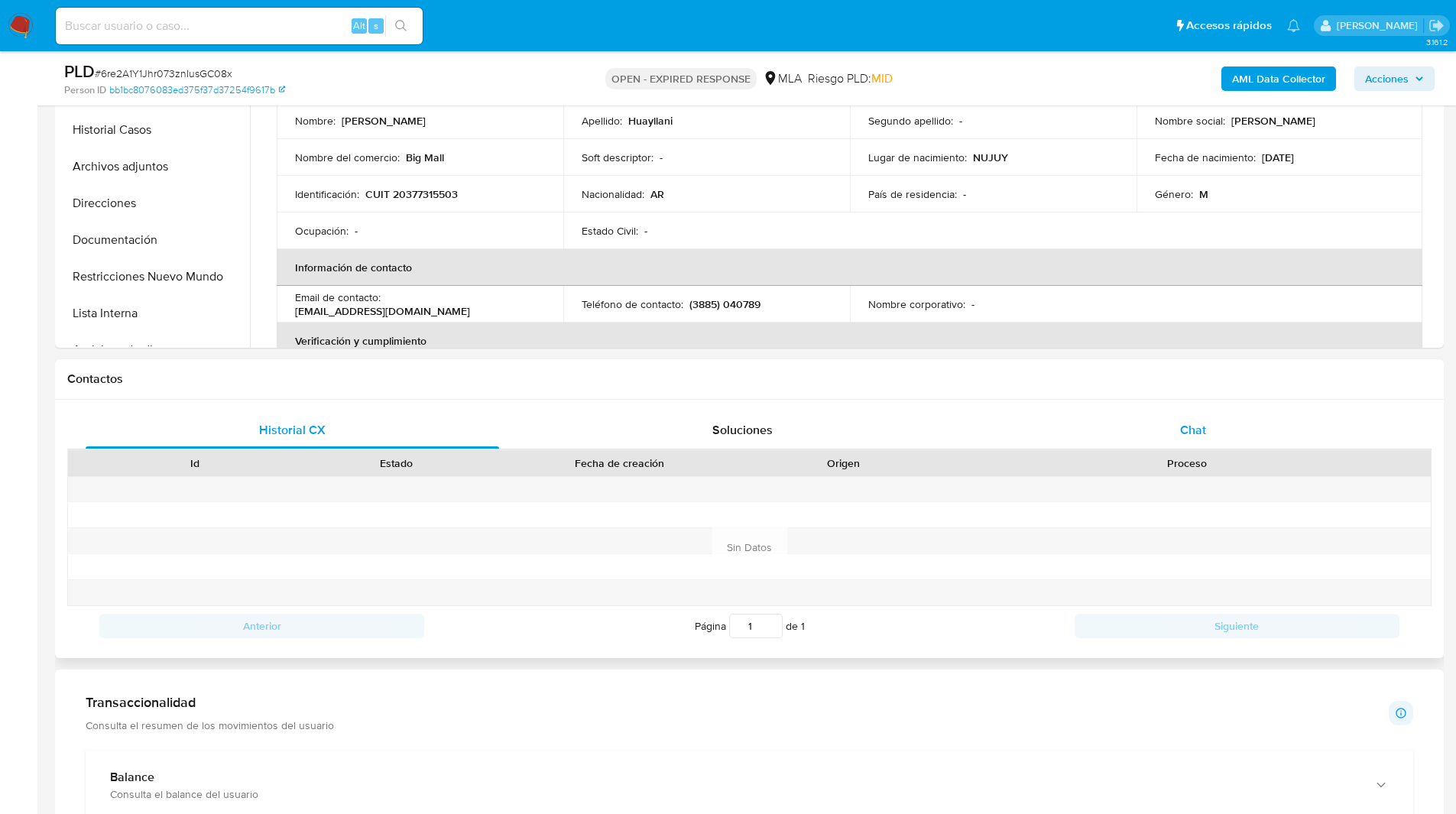
click at [1319, 432] on div "Chat" at bounding box center [1193, 430] width 414 height 36
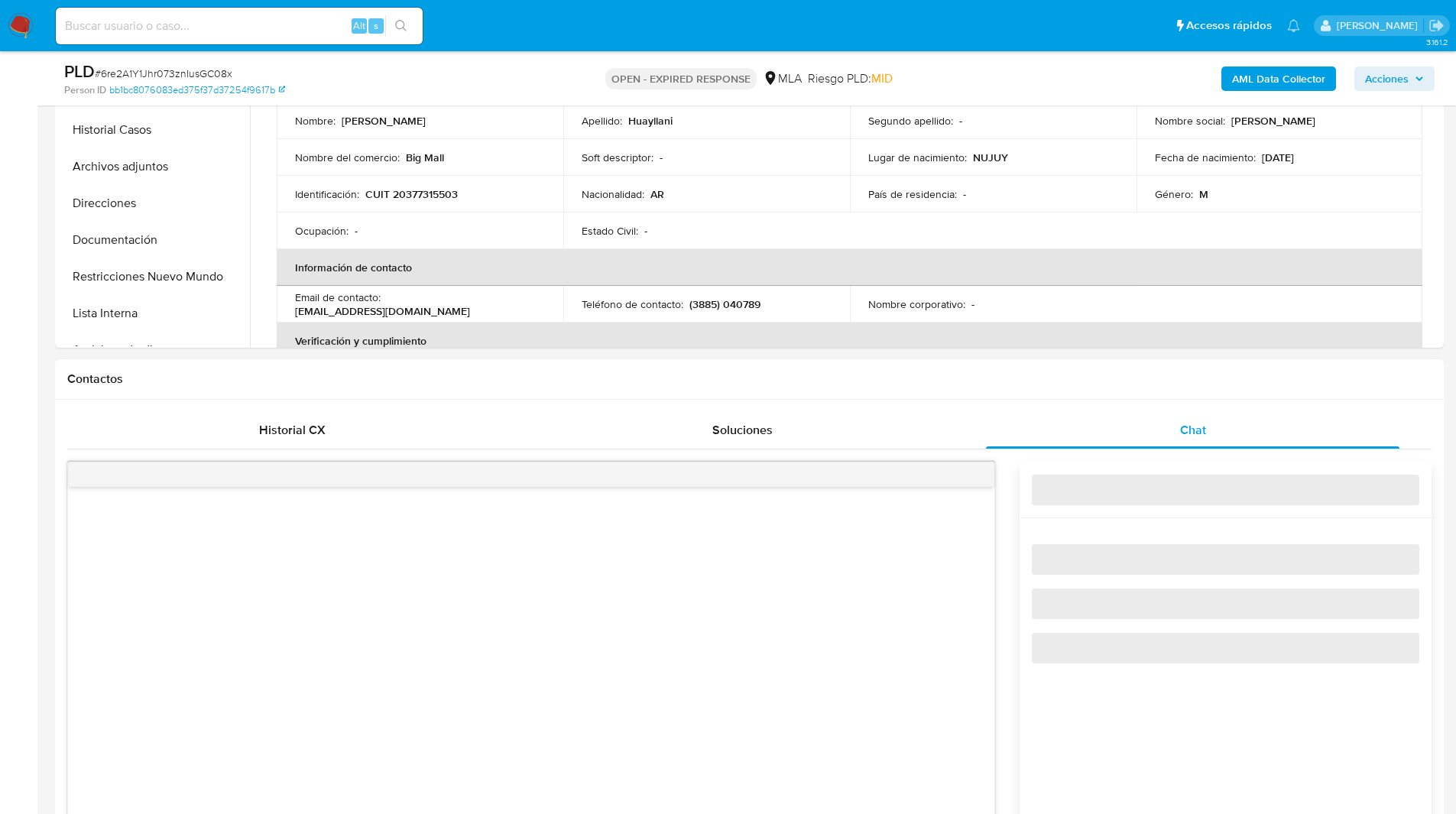
click at [1153, 395] on div "Contactos" at bounding box center [750, 379] width 1389 height 41
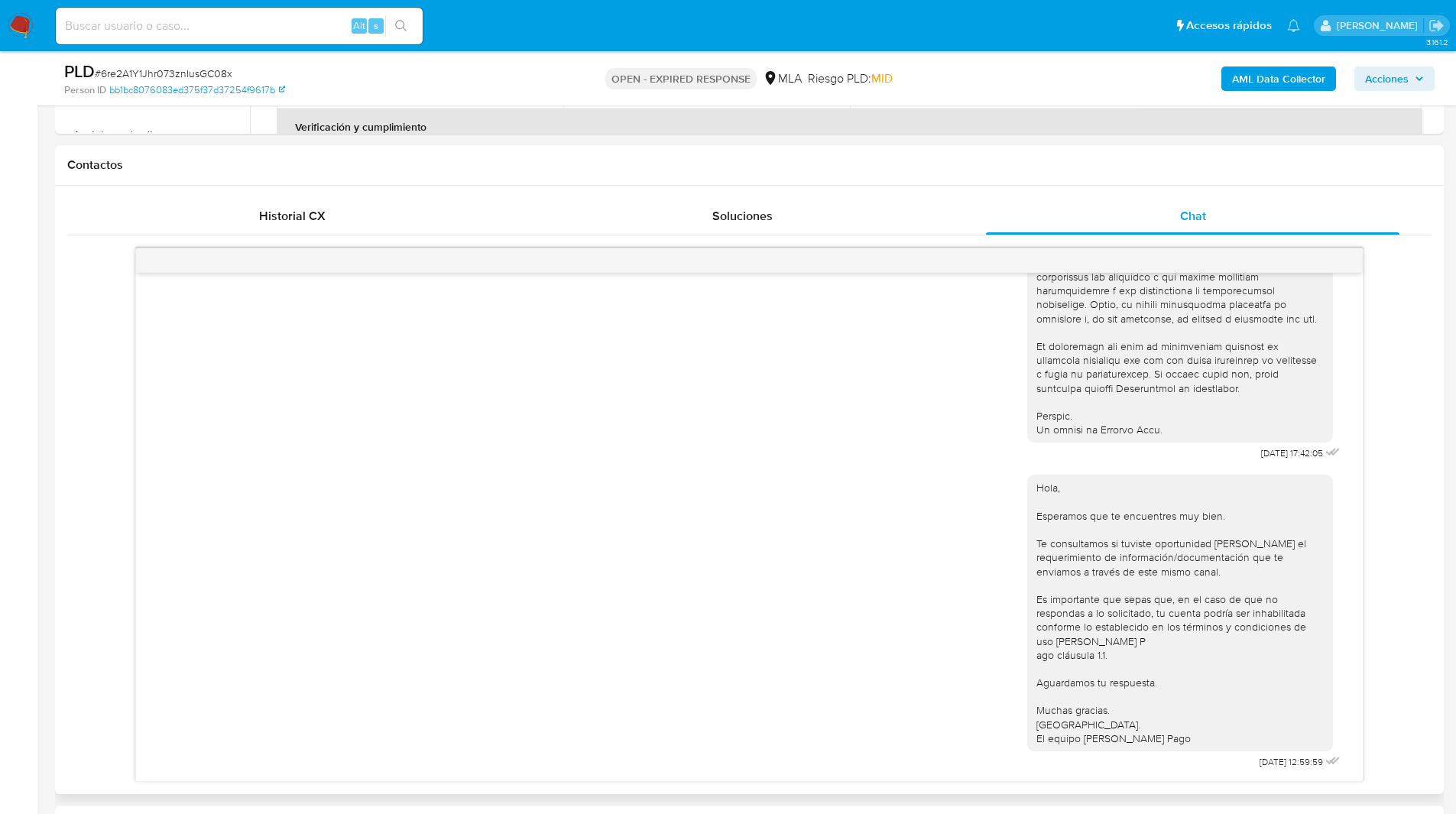
scroll to position [655, 0]
click at [1398, 426] on div "[DATE] 17:42:05 Hola, Esperamos que te encuentres muy bien. Te consultamos si t…" at bounding box center [749, 514] width 1364 height 534
click at [778, 55] on div "PLD # 6re2A1Y1Jhr073znIusGC08x Person ID bb1bc8076083ed375f37d37254f9617b OPEN …" at bounding box center [750, 79] width 1389 height 55
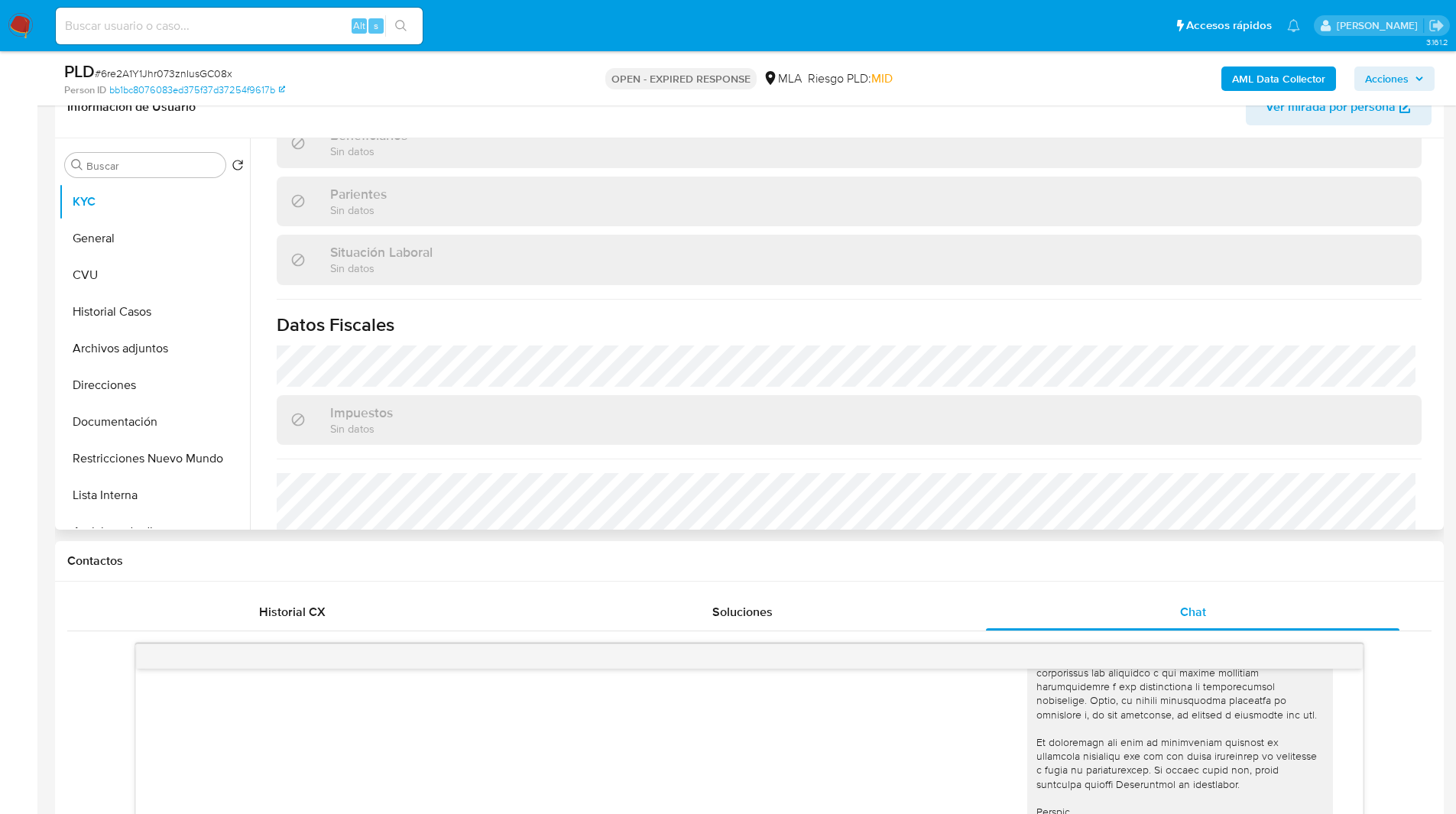
scroll to position [791, 0]
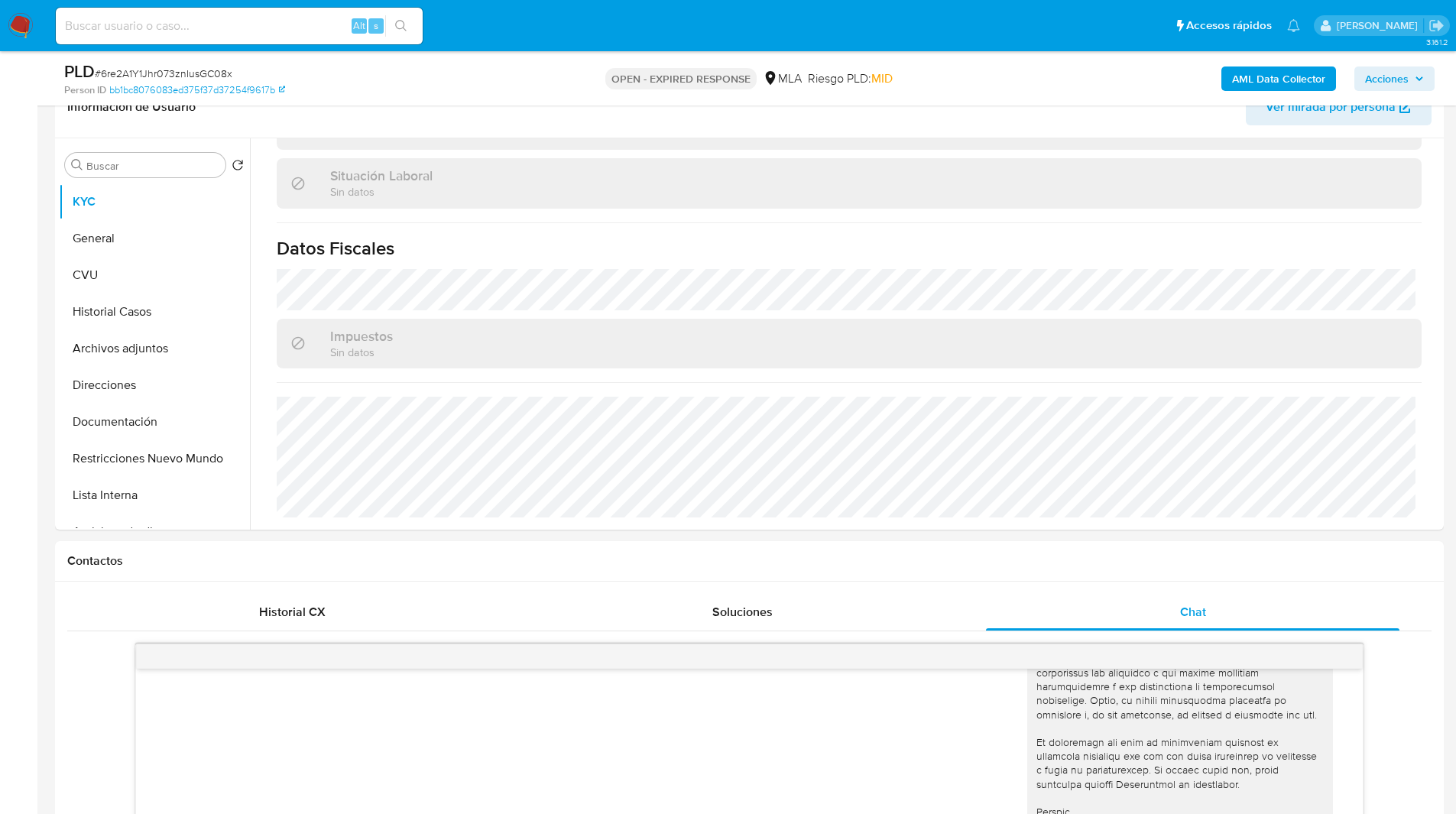
click at [558, 31] on ul "Pausado Ver notificaciones Alt s Accesos rápidos Presiona las siguientes teclas…" at bounding box center [678, 25] width 1259 height 38
click at [516, 52] on div "PLD # 6re2A1Y1Jhr073znIusGC08x Person ID bb1bc8076083ed375f37d37254f9617b OPEN …" at bounding box center [750, 79] width 1389 height 55
click at [474, 44] on ul "Pausado Ver notificaciones Alt s Accesos rápidos Presiona las siguientes teclas…" at bounding box center [678, 25] width 1259 height 38
click at [563, 50] on nav "Pausado Ver notificaciones Alt s Accesos rápidos Presiona las siguientes teclas…" at bounding box center [728, 26] width 1456 height 51
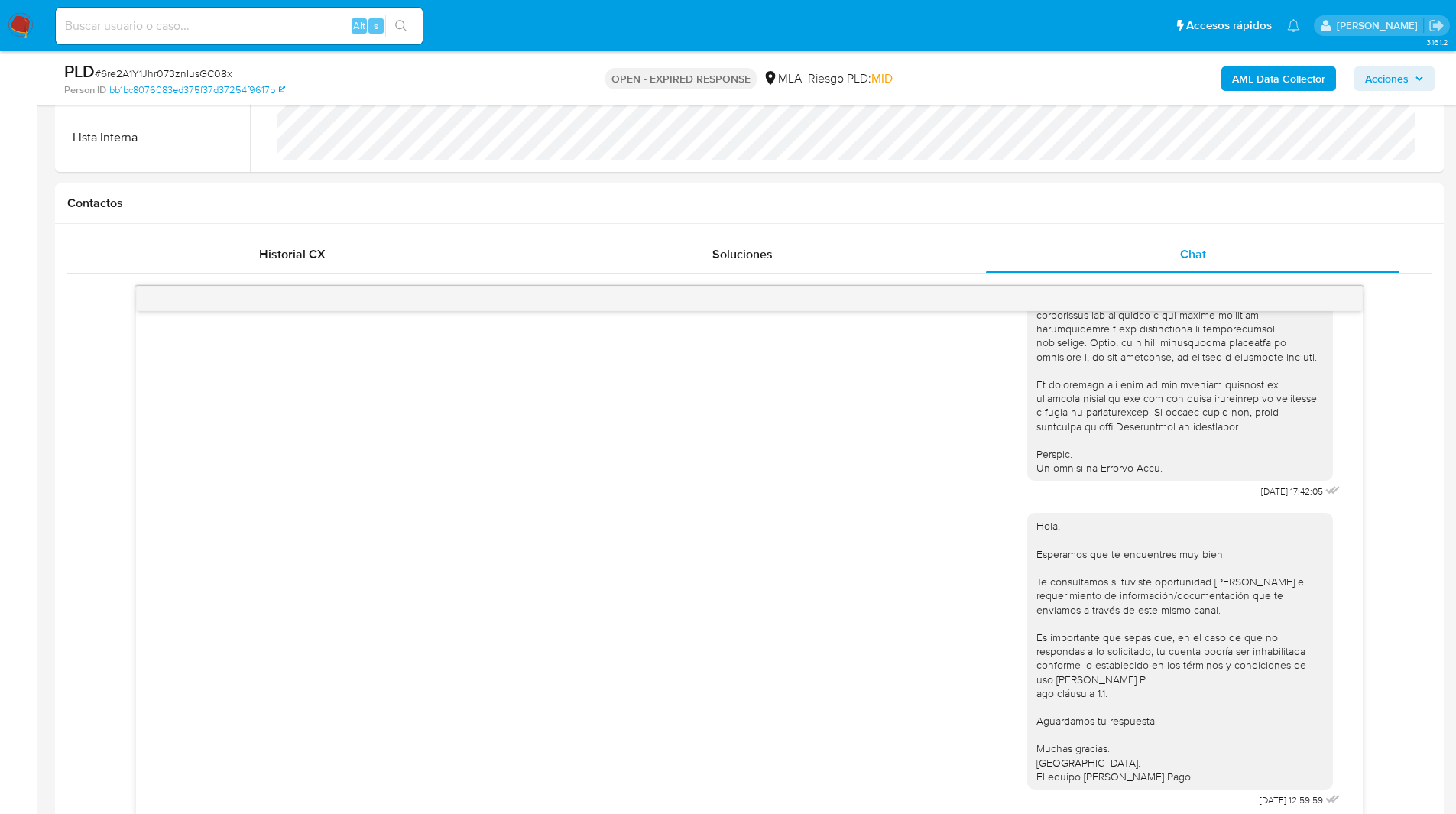
scroll to position [617, 0]
click at [604, 213] on div "Contactos" at bounding box center [750, 203] width 1389 height 41
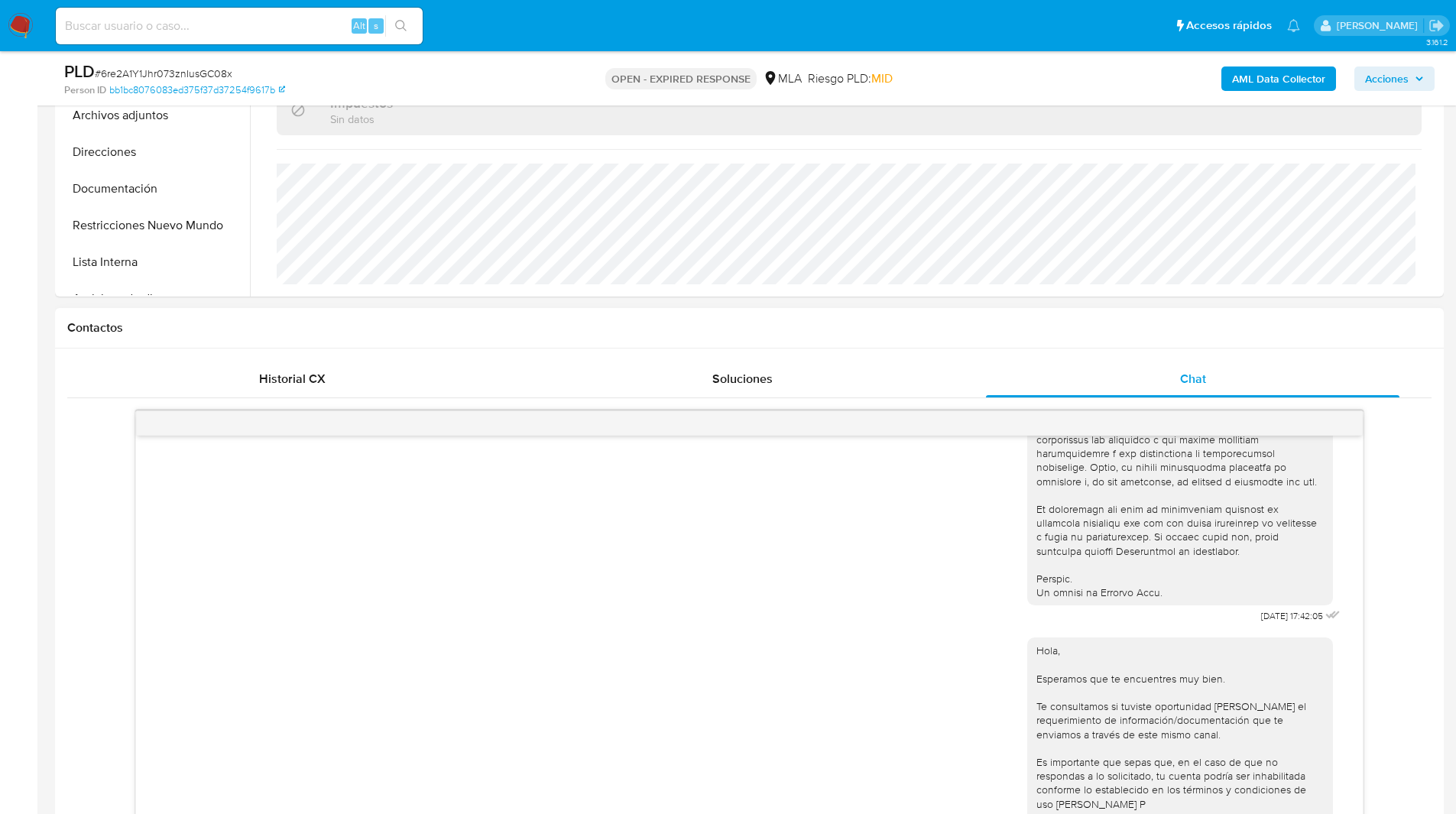
scroll to position [491, 0]
click at [495, 327] on h1 "Contactos" at bounding box center [749, 328] width 1364 height 15
click at [817, 43] on ul "Pausado Ver notificaciones Alt s Accesos rápidos Presiona las siguientes teclas…" at bounding box center [678, 25] width 1259 height 38
click at [440, 350] on div "Historial CX Soluciones Chat Id Estado Fecha de creación Origen Proceso Anterio…" at bounding box center [750, 653] width 1389 height 608
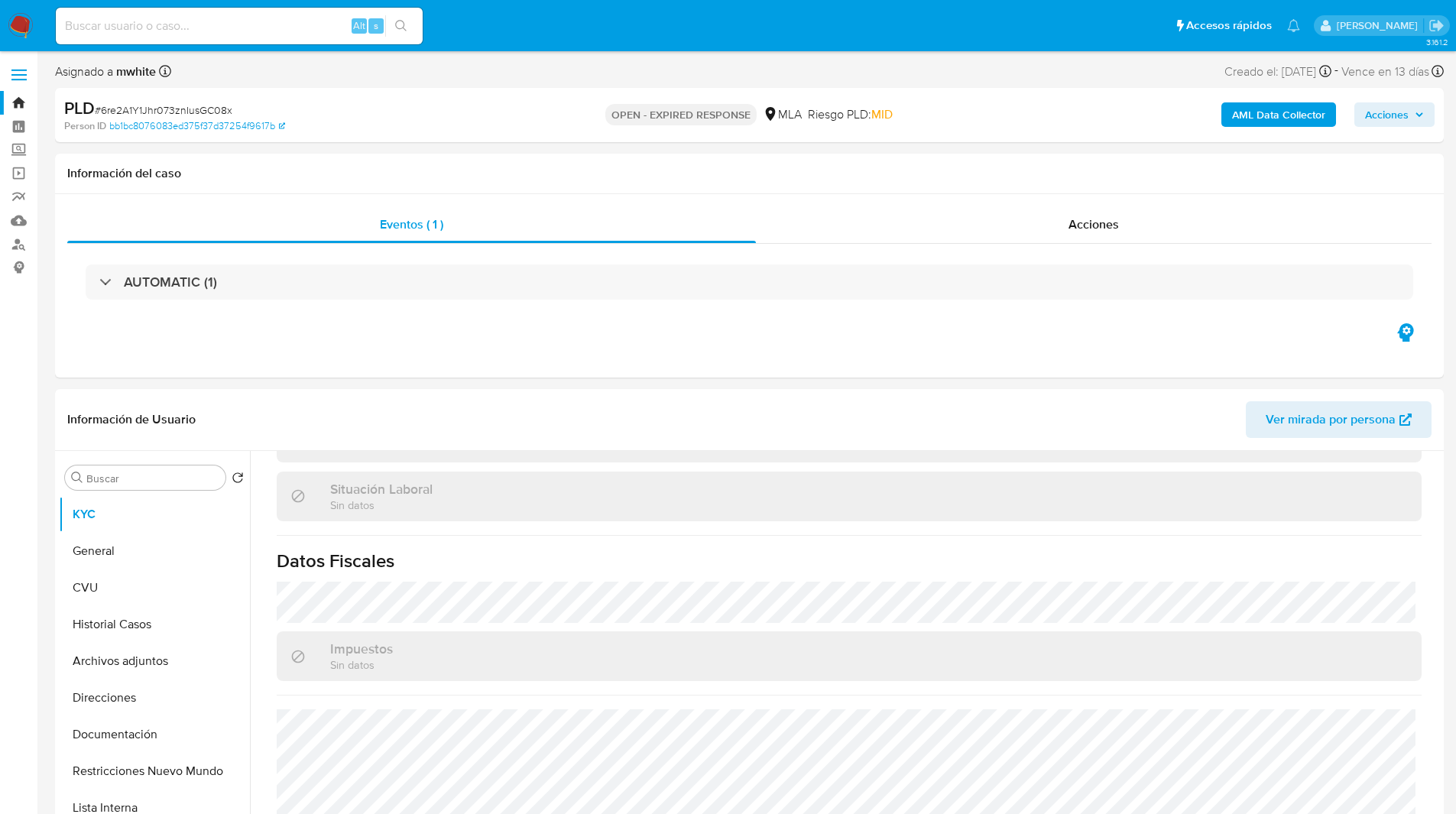
click at [151, 108] on span "# 6re2A1Y1Jhr073znIusGC08x" at bounding box center [164, 110] width 137 height 15
copy span "6re2A1Y1Jhr073znIusGC08x"
click at [16, 25] on img at bounding box center [20, 26] width 26 height 26
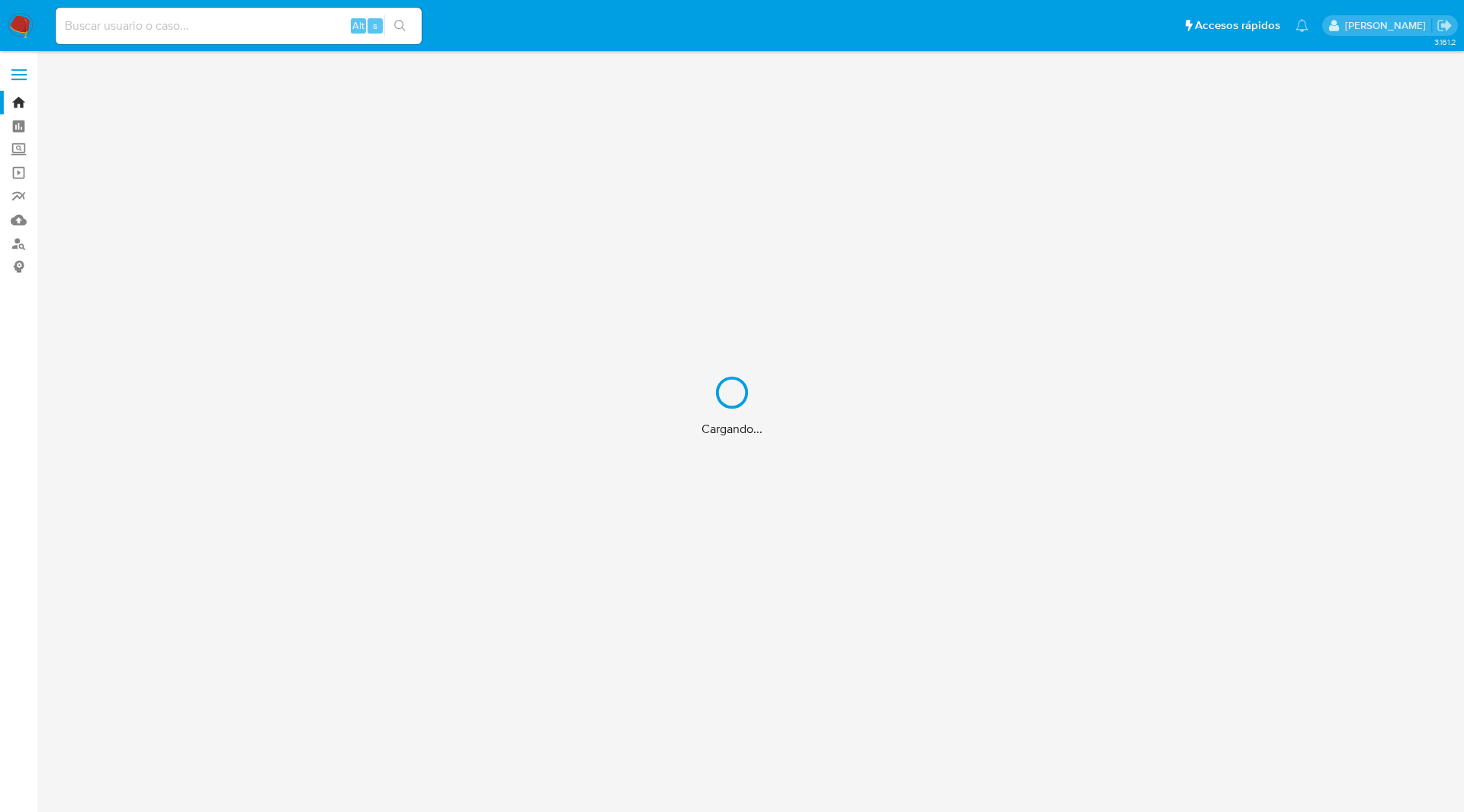
click at [537, 23] on div "Cargando..." at bounding box center [732, 406] width 1464 height 812
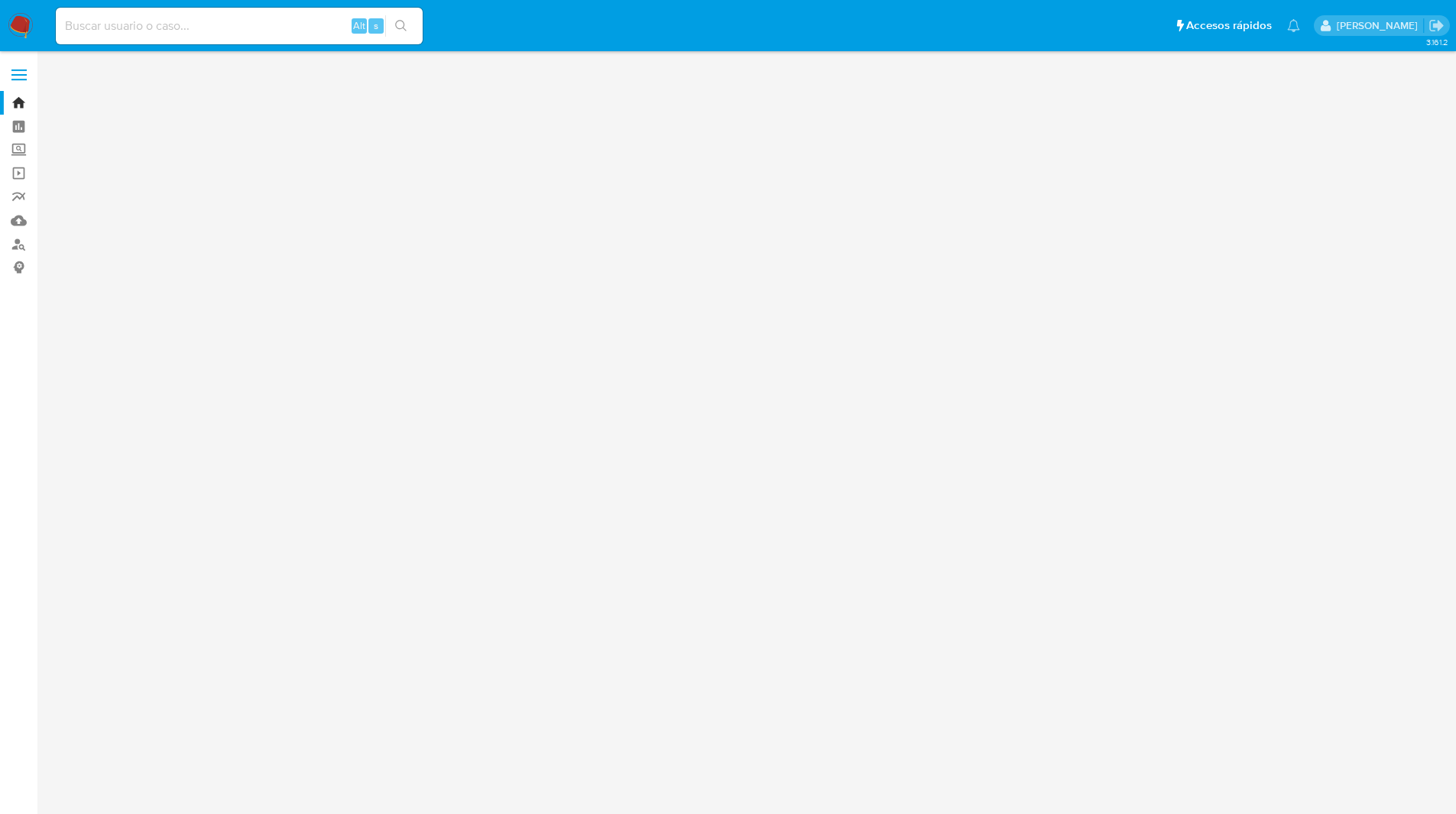
click at [999, 38] on ul "Pausado Ver notificaciones Alt s Accesos rápidos Presiona las siguientes teclas…" at bounding box center [678, 25] width 1259 height 38
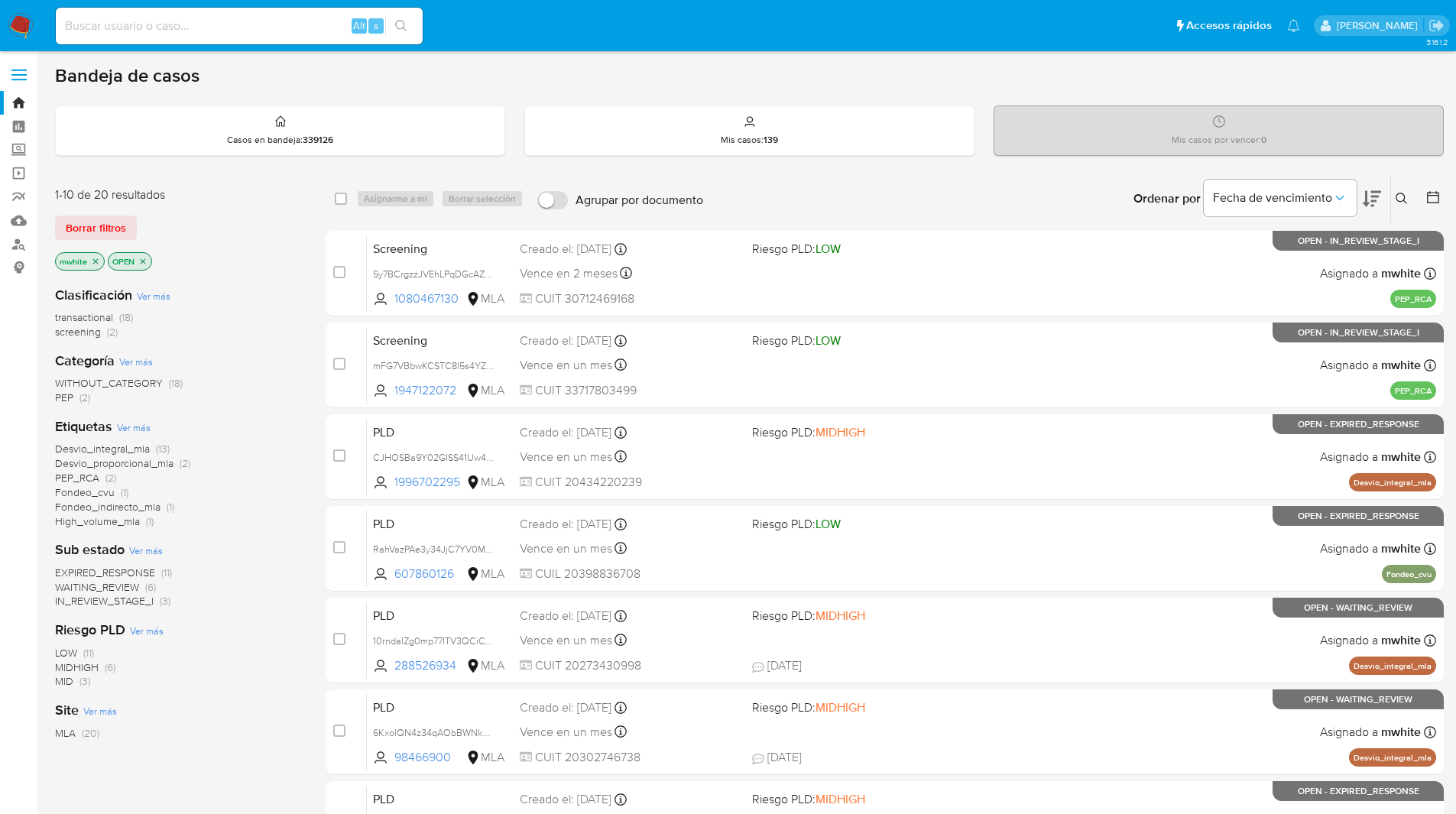
click at [1399, 199] on icon at bounding box center [1401, 199] width 12 height 12
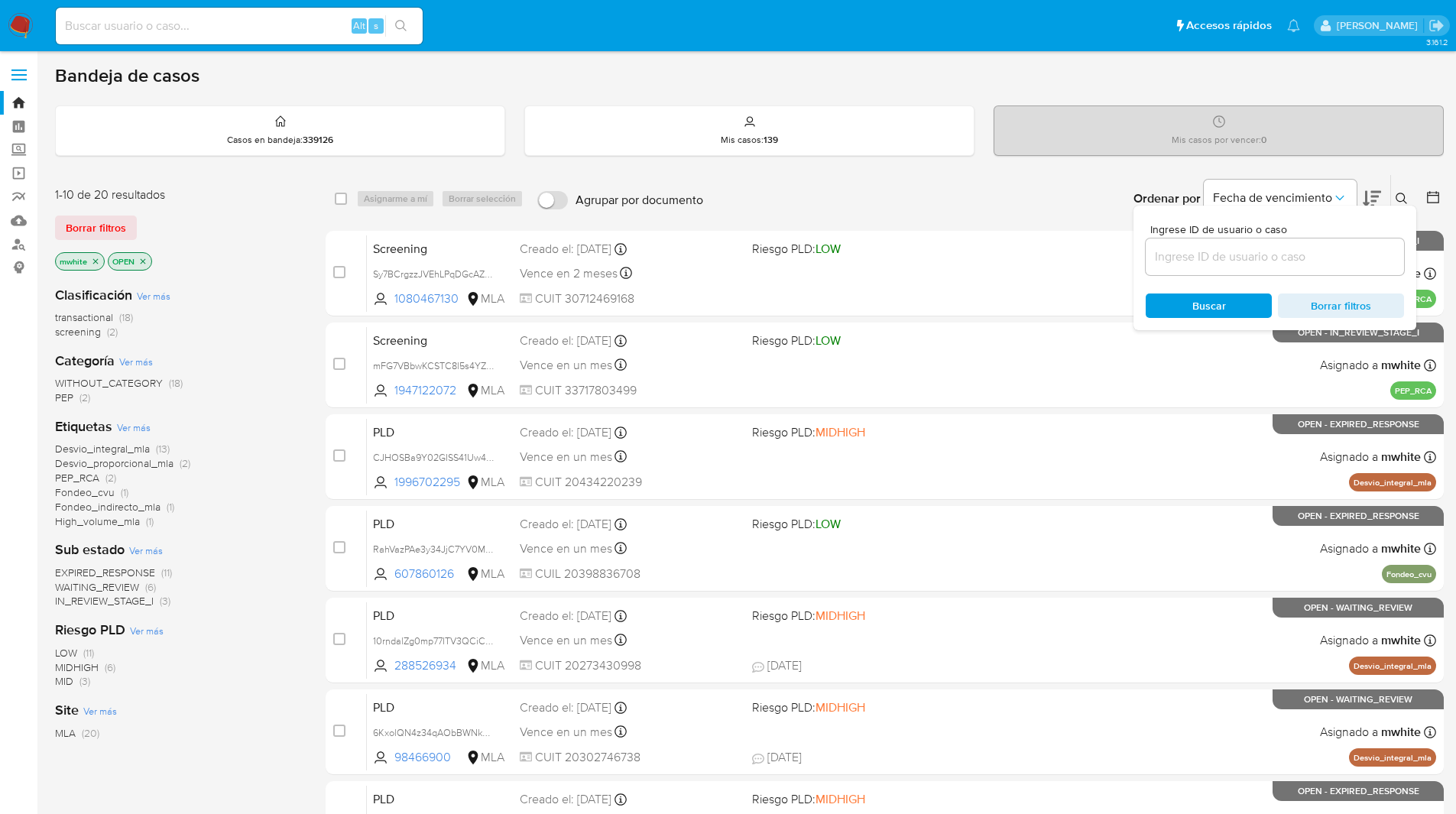
click at [1206, 254] on input at bounding box center [1275, 256] width 258 height 20
type input "6re2A1Y1Jhr073znIusGC08x"
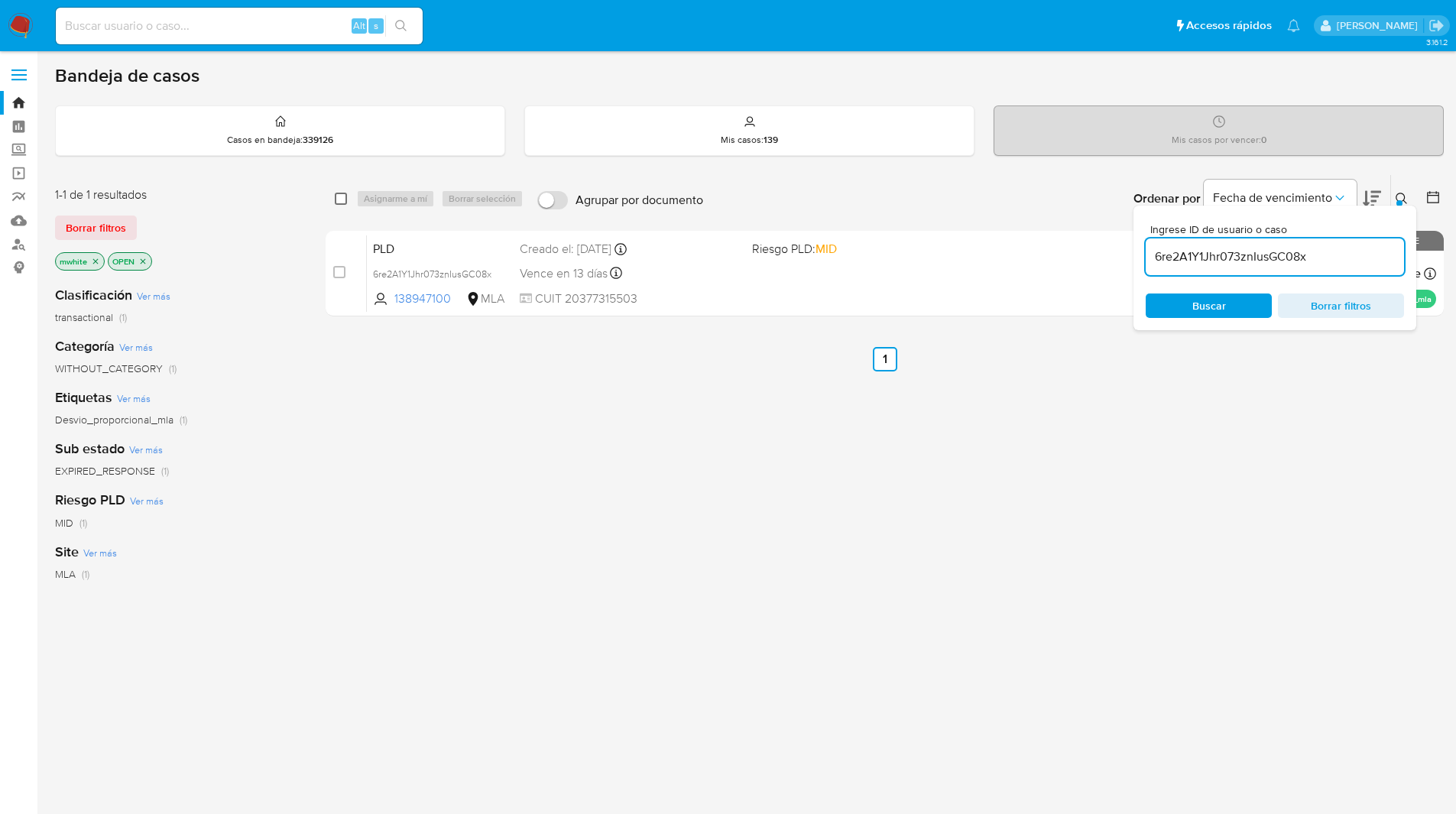
click at [338, 198] on input "checkbox" at bounding box center [341, 199] width 12 height 12
checkbox input "true"
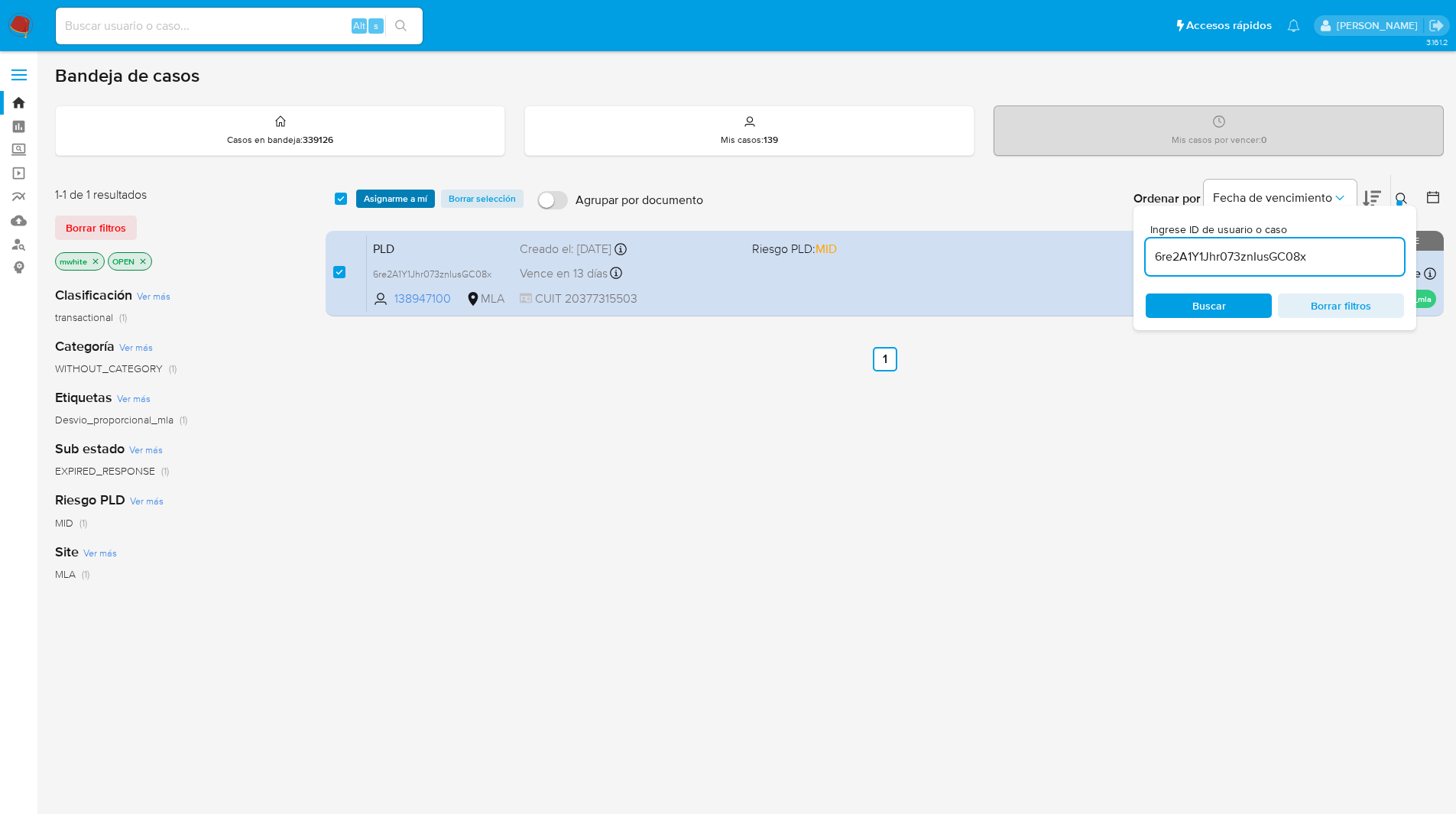
click at [387, 199] on span "Asignarme a mí" at bounding box center [395, 199] width 64 height 15
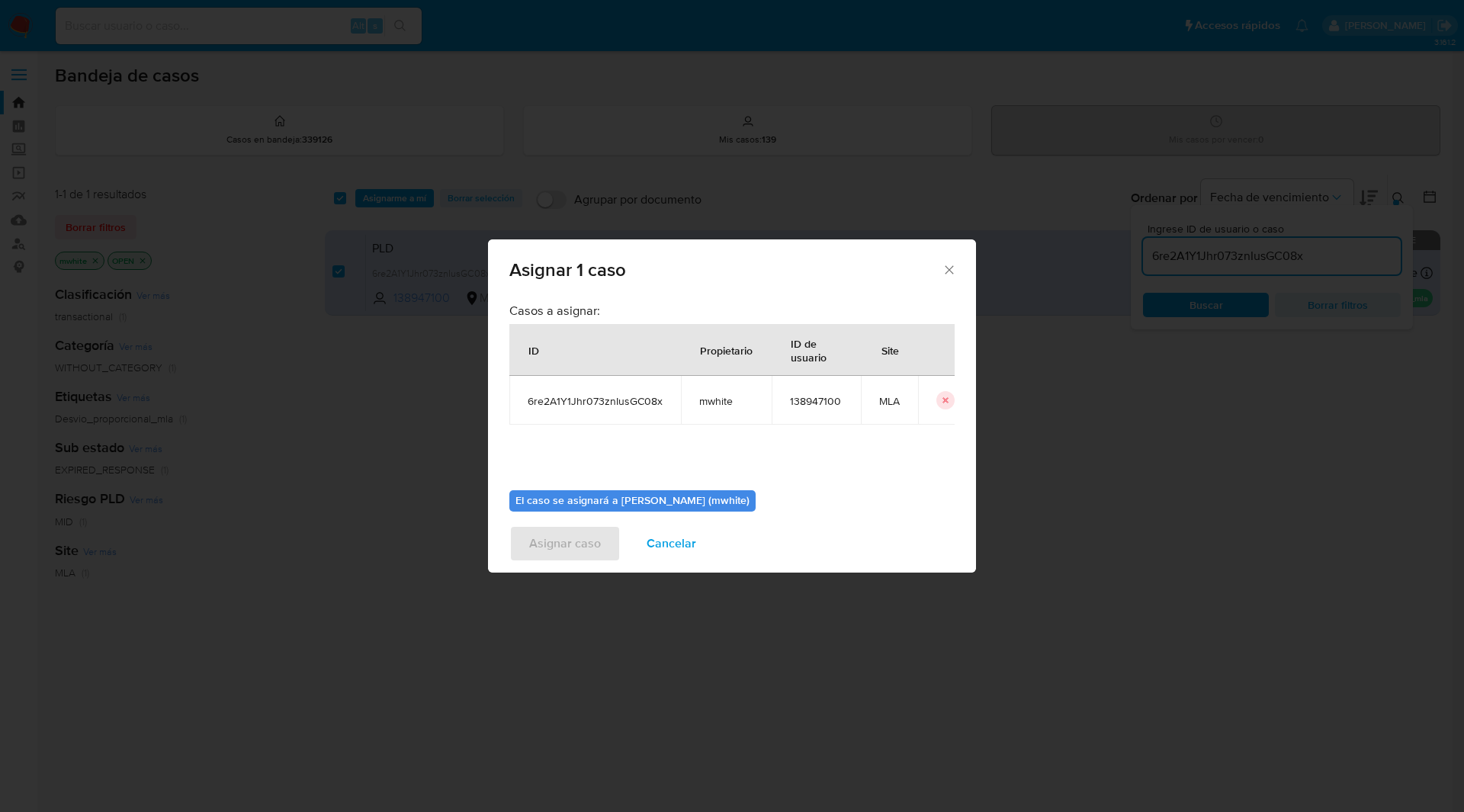
click at [705, 397] on span "mwhite" at bounding box center [726, 401] width 54 height 14
copy span "mwhite"
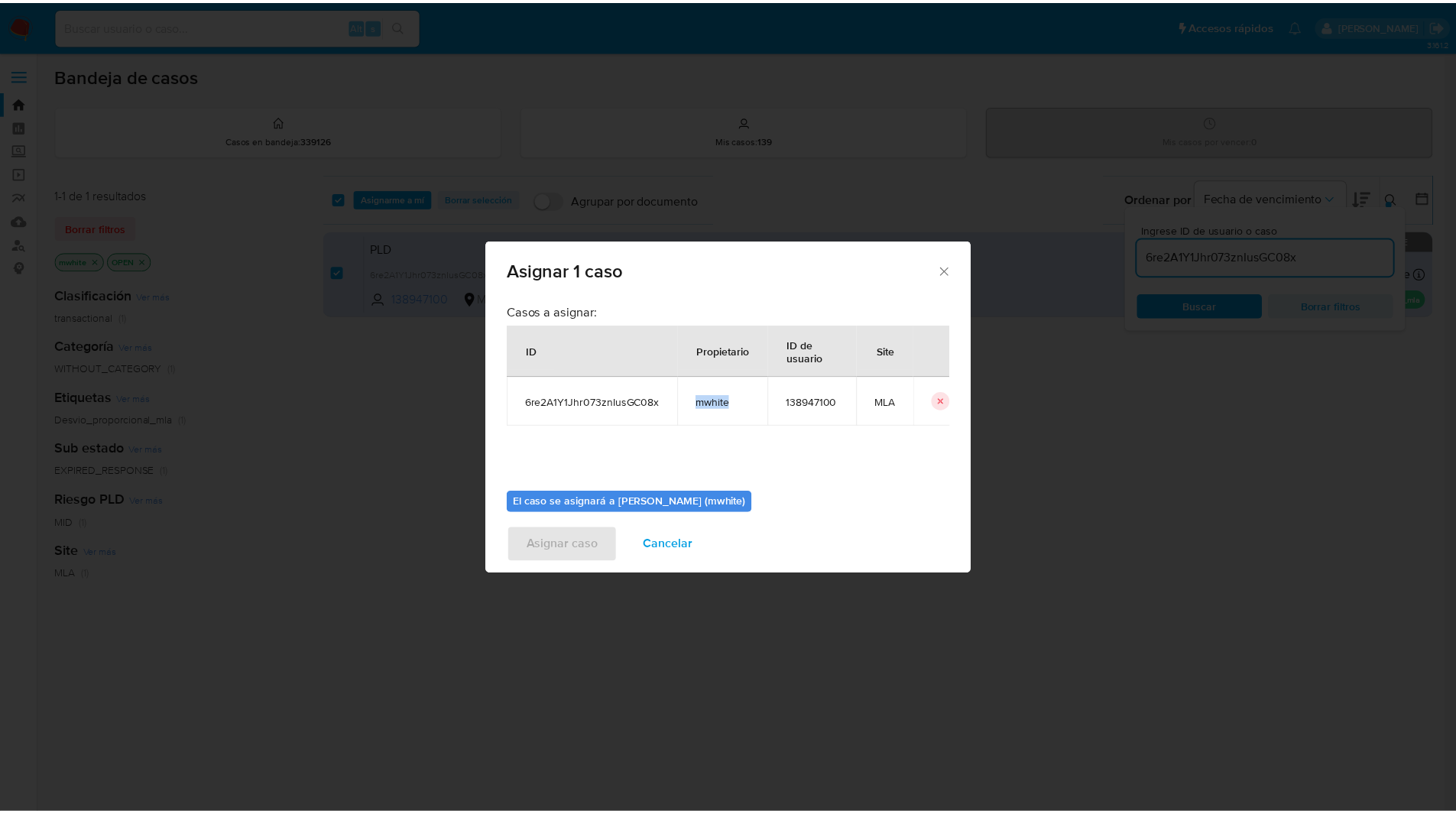
scroll to position [79, 0]
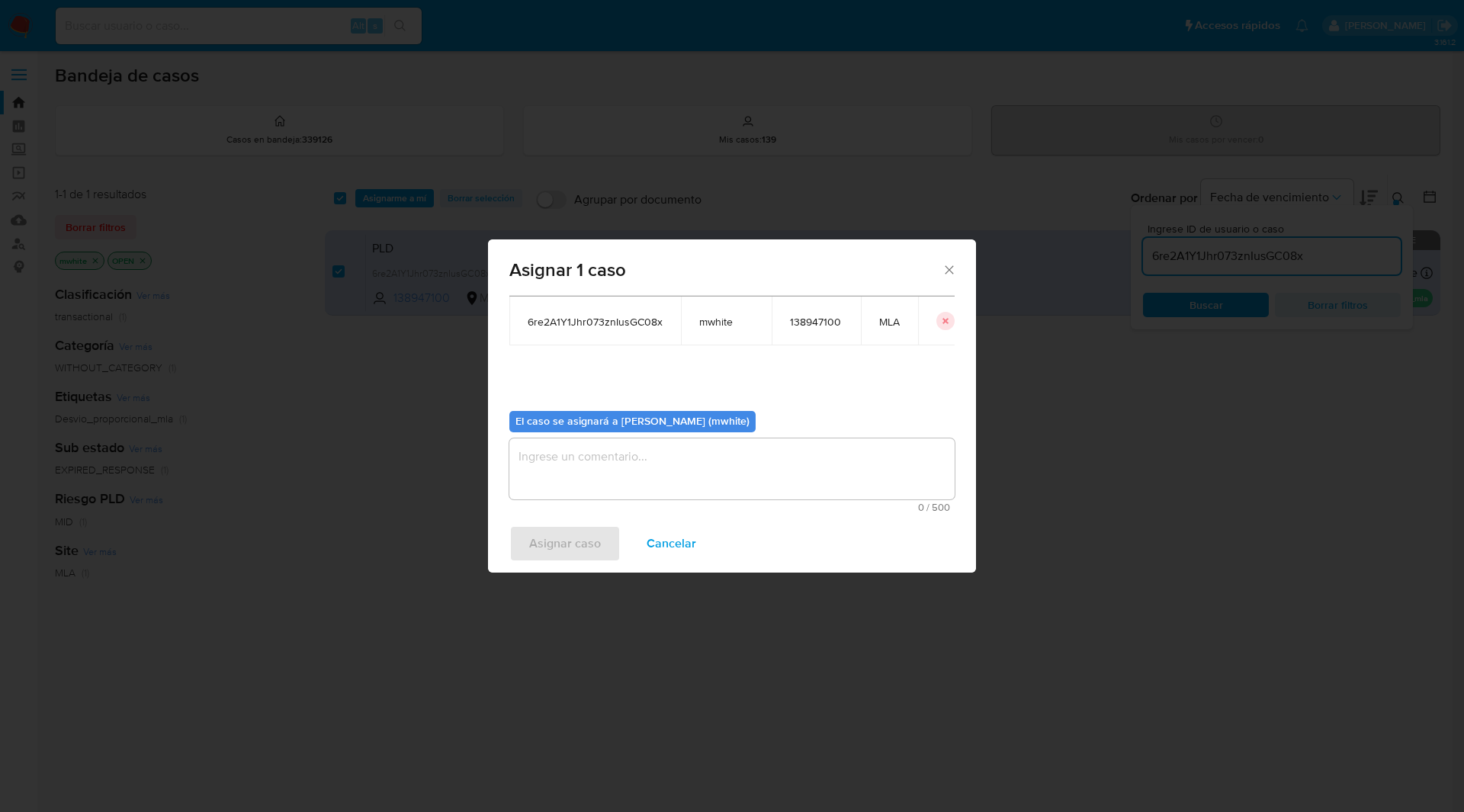
click at [597, 450] on textarea "assign-modal" at bounding box center [732, 469] width 446 height 61
paste textarea "mwhite"
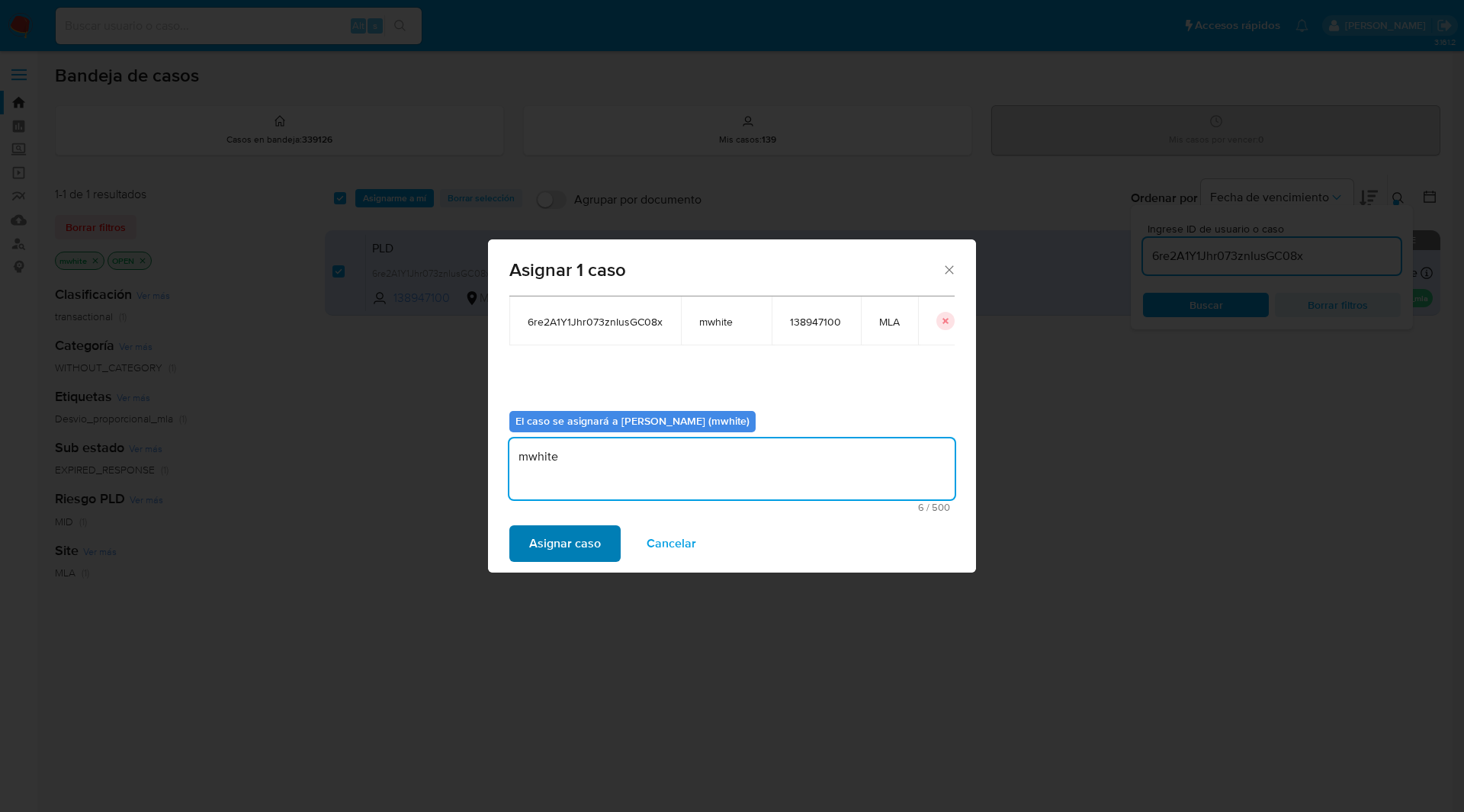
type textarea "mwhite"
click at [555, 526] on span "Asignar caso" at bounding box center [564, 543] width 72 height 34
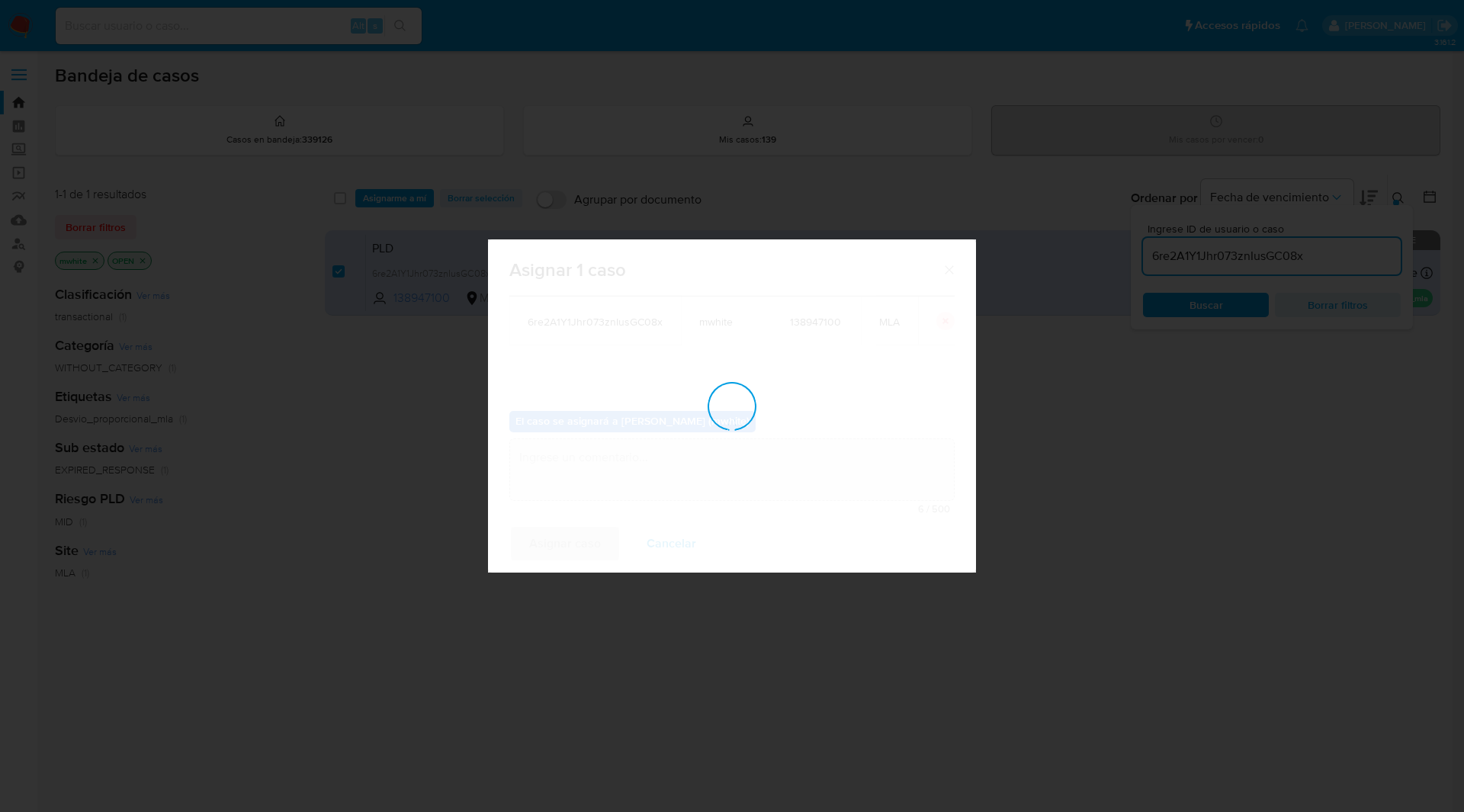
checkbox input "false"
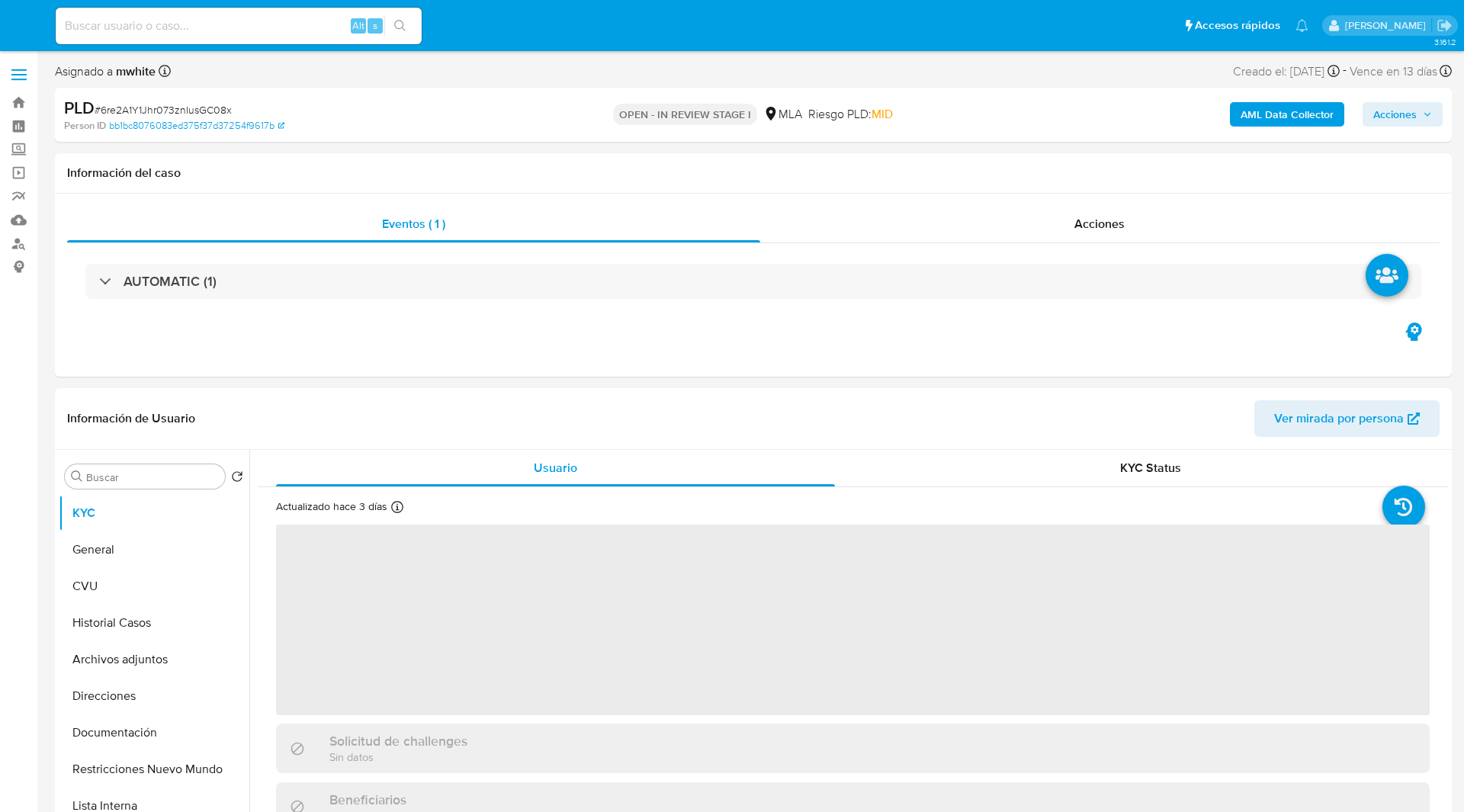
select select "10"
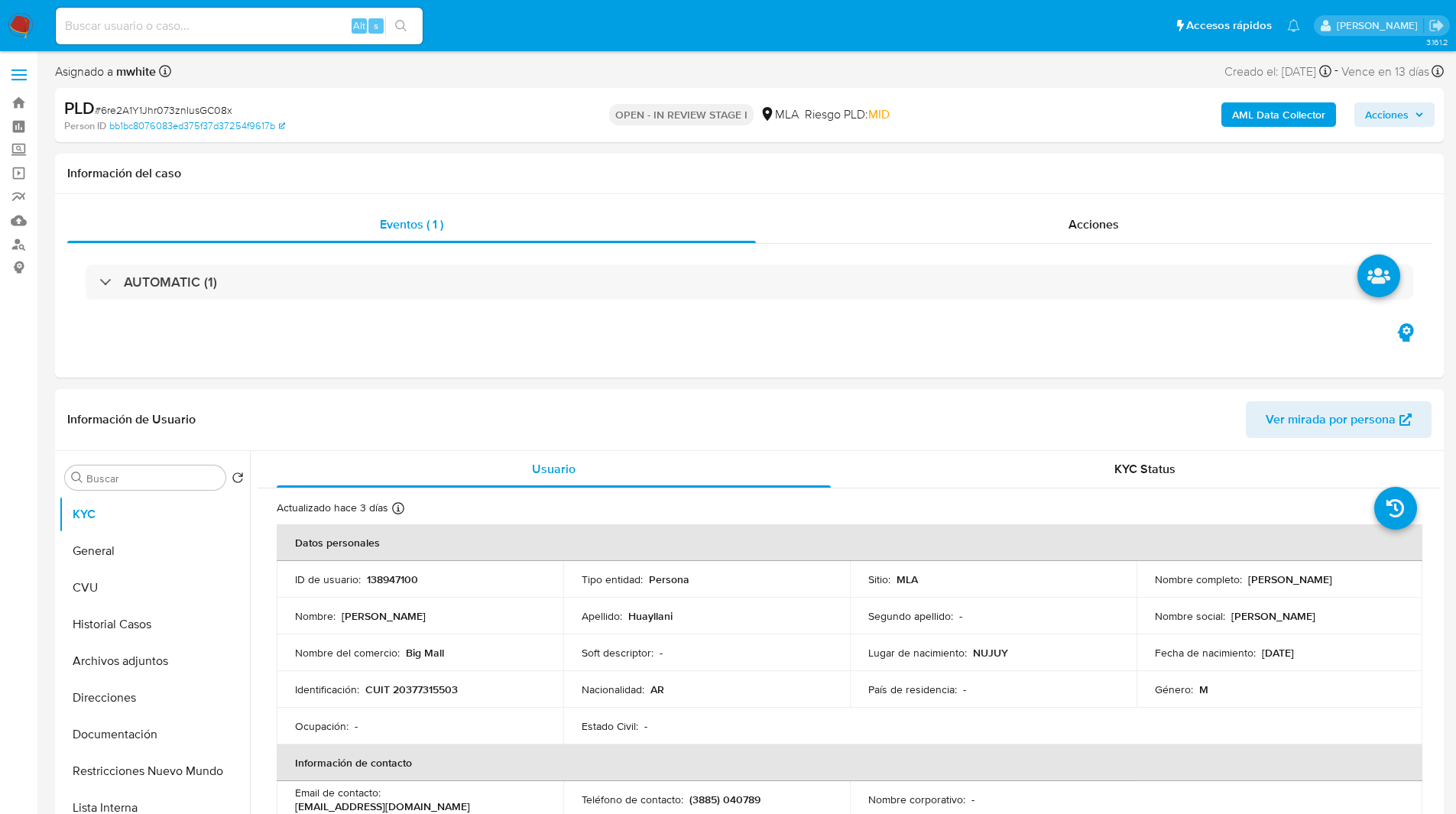
click at [556, 43] on ul "Pausado Ver notificaciones Alt s Accesos rápidos Presiona las siguientes teclas…" at bounding box center [678, 25] width 1259 height 38
click at [529, 35] on ul "Pausado Ver notificaciones Alt s Accesos rápidos Presiona las siguientes teclas…" at bounding box center [678, 25] width 1259 height 38
click at [593, 38] on ul "Pausado Ver notificaciones Alt s Accesos rápidos Presiona las siguientes teclas…" at bounding box center [678, 25] width 1259 height 38
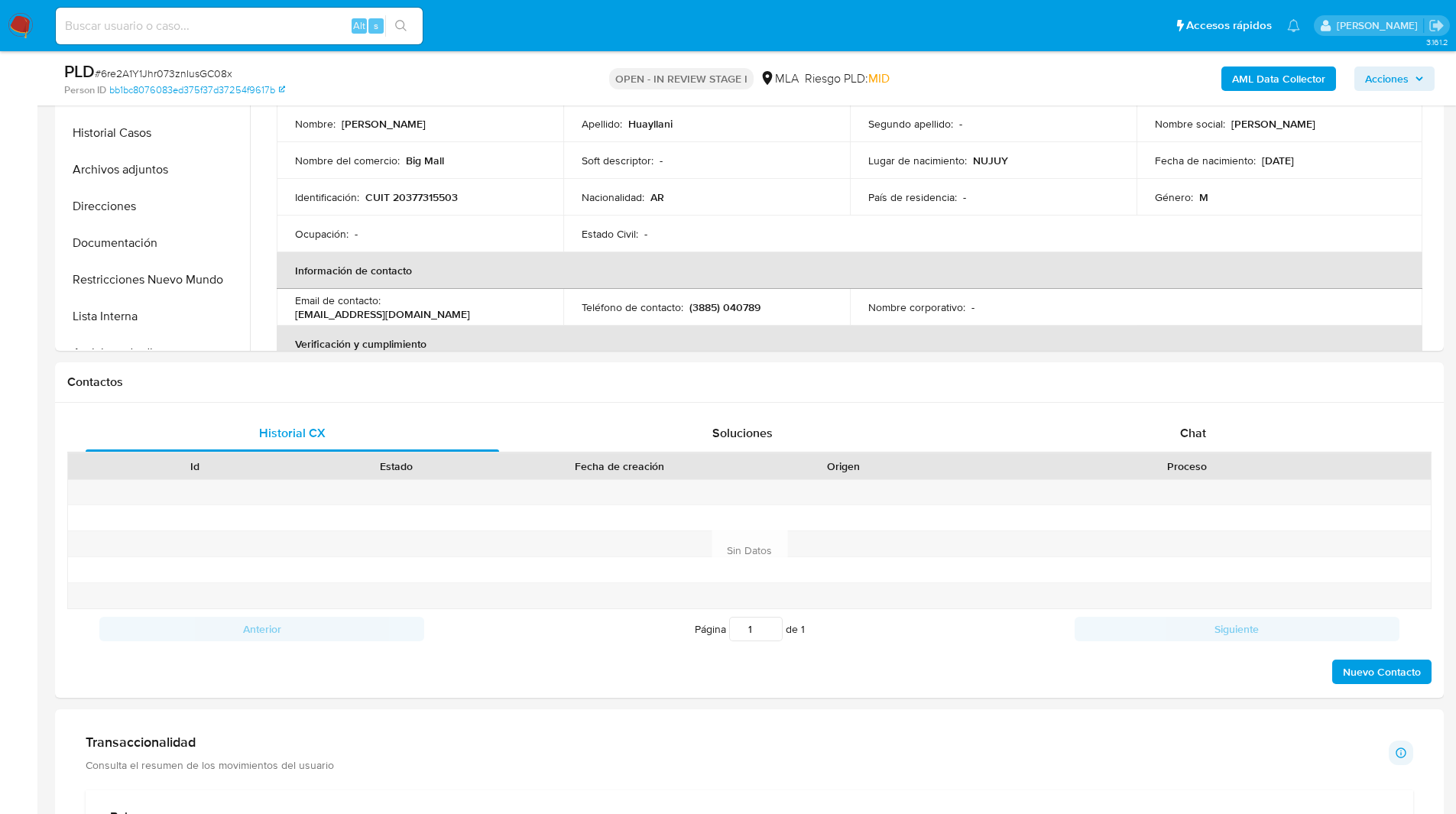
scroll to position [439, 0]
click at [1126, 413] on div "Chat" at bounding box center [1193, 431] width 414 height 36
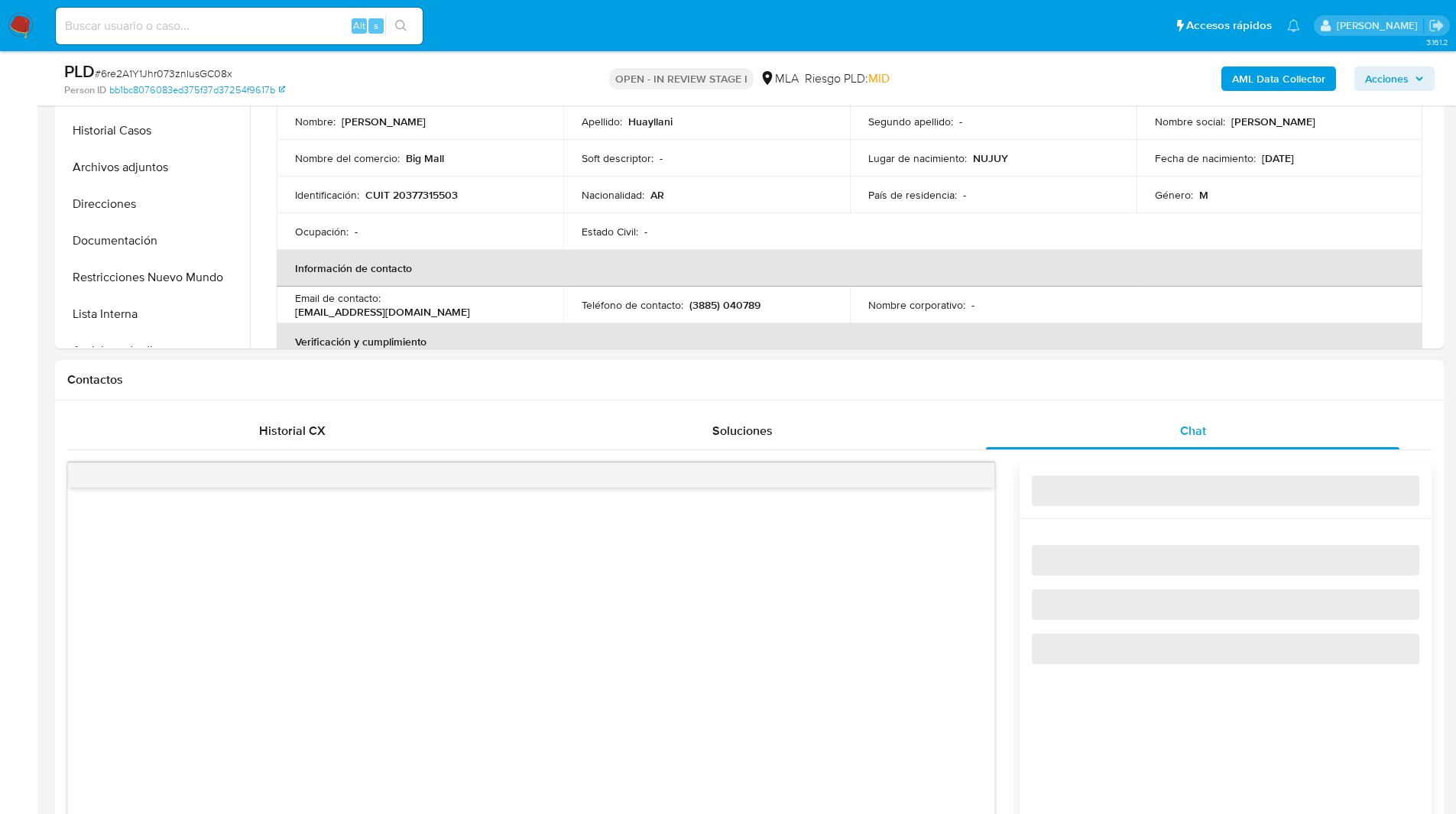
click at [1236, 375] on h1 "Contactos" at bounding box center [749, 380] width 1364 height 15
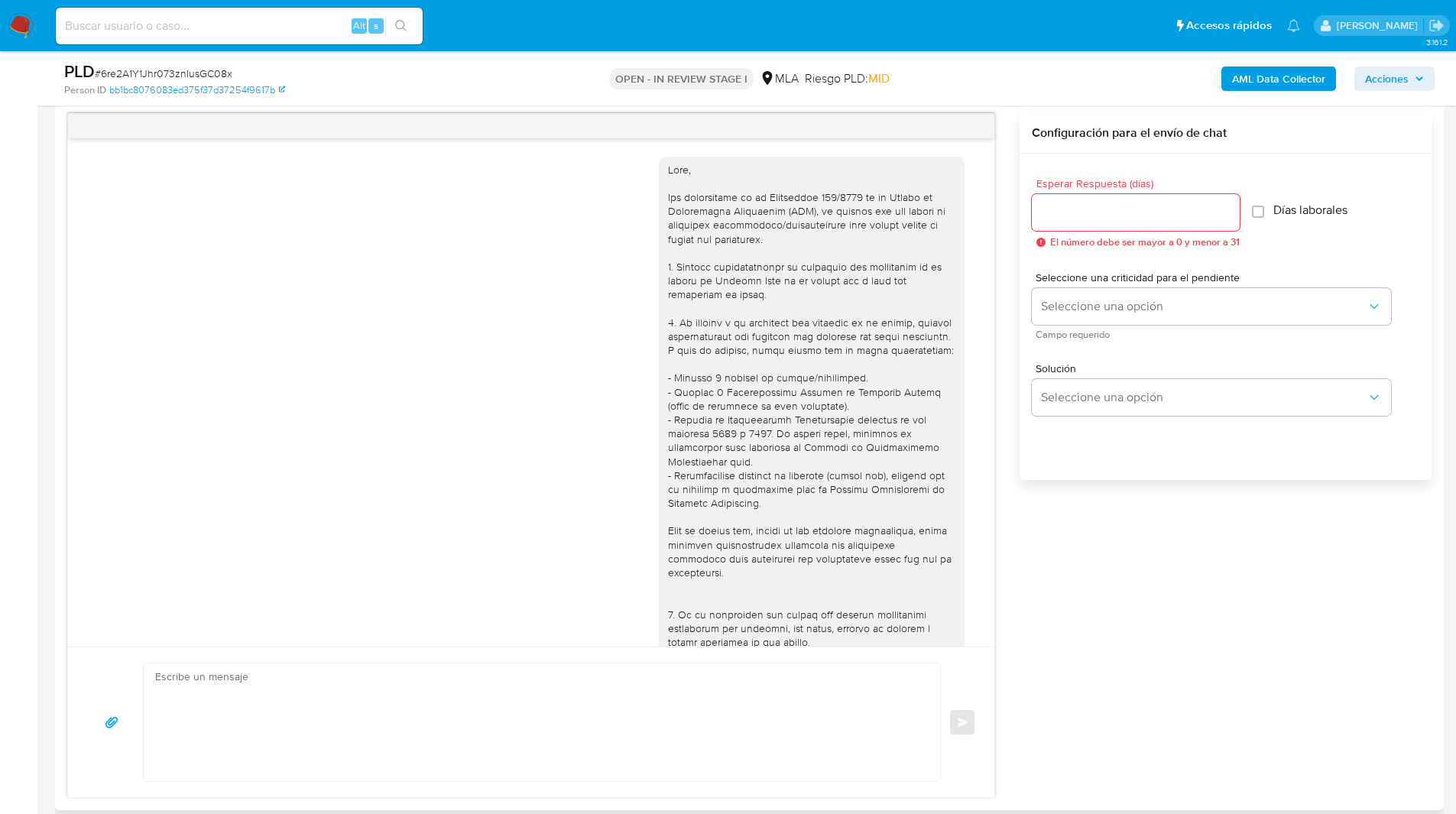
scroll to position [694, 0]
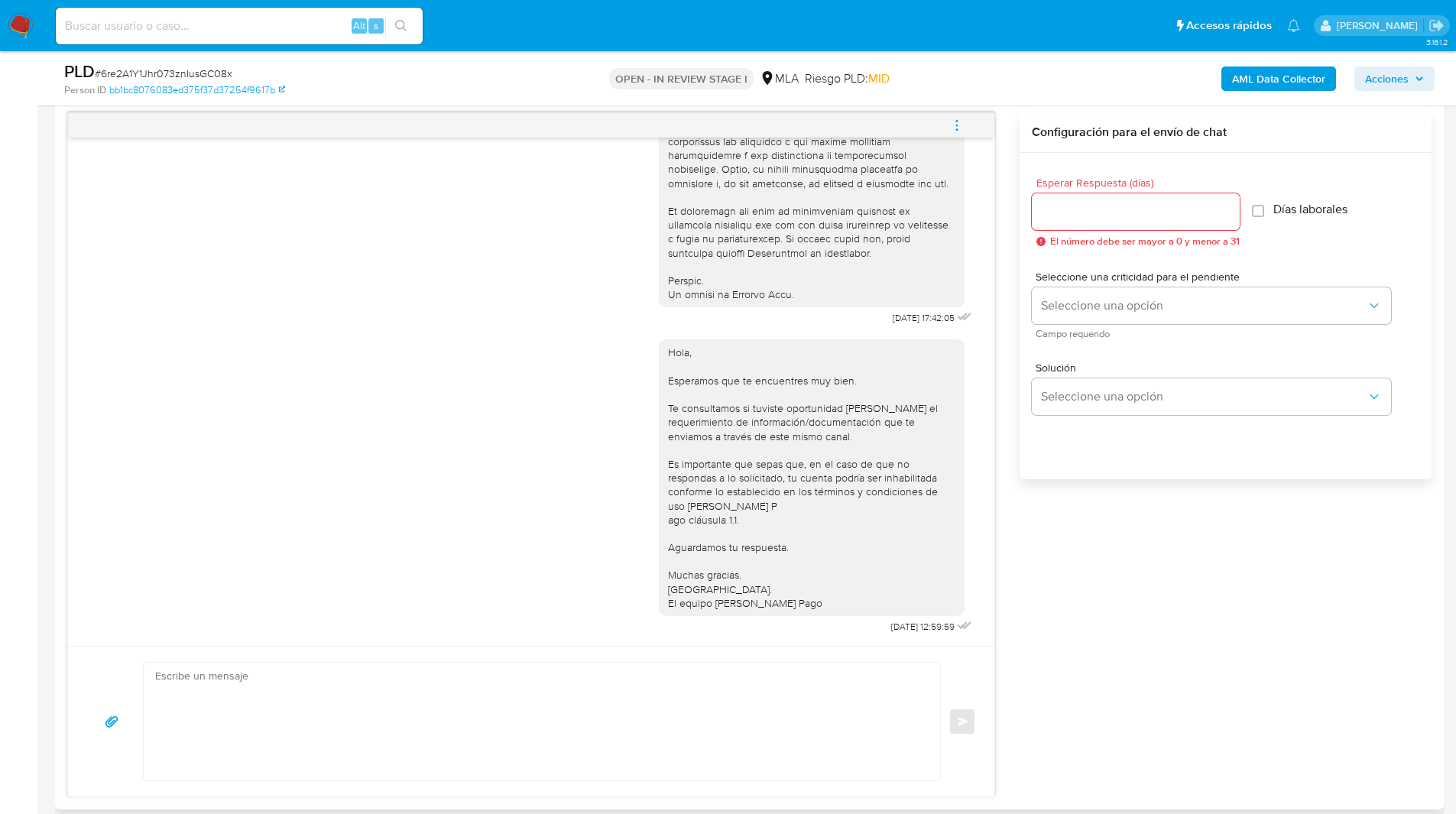
click at [948, 115] on button "menu-action" at bounding box center [956, 125] width 50 height 36
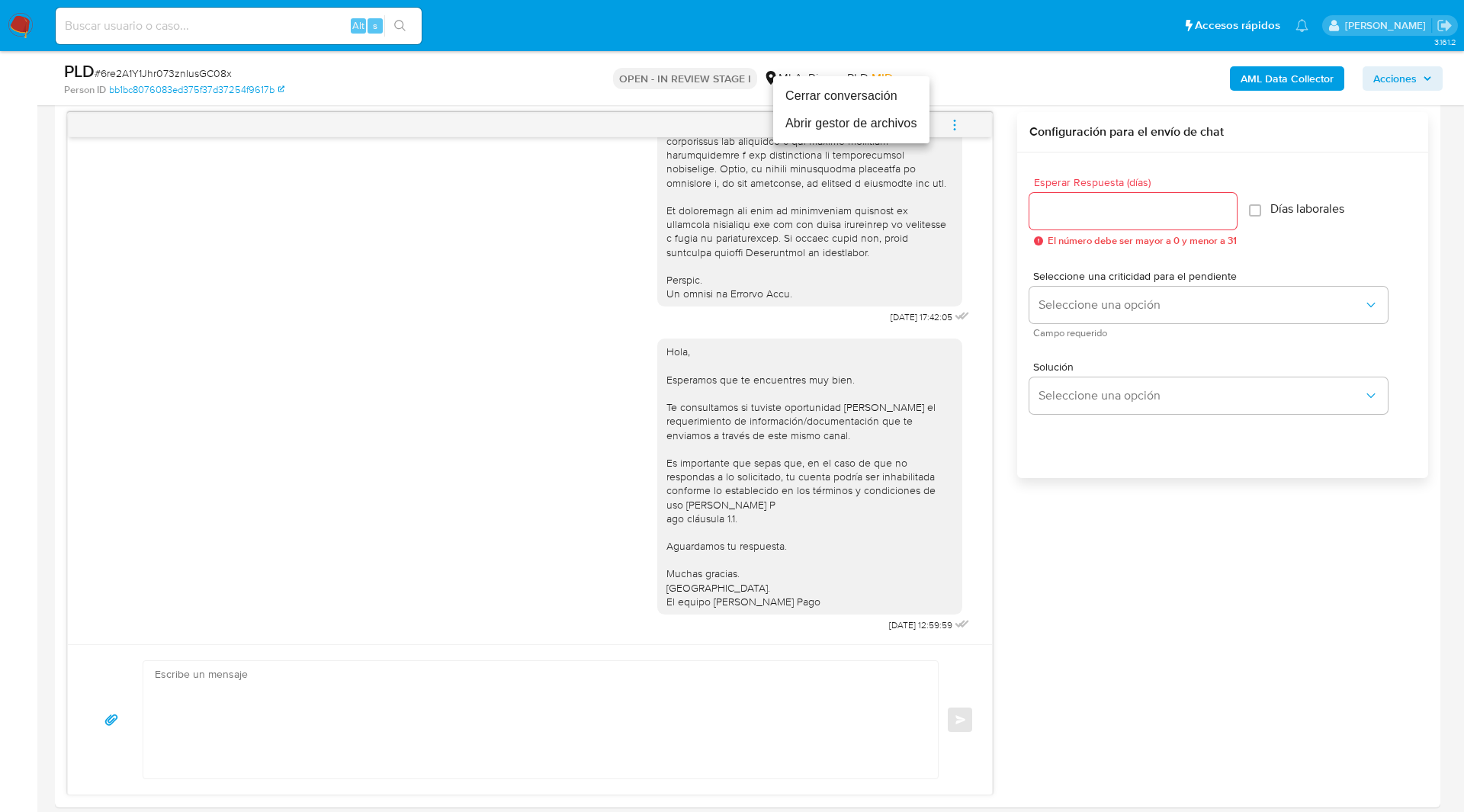
click at [851, 99] on li "Cerrar conversación" at bounding box center [851, 96] width 156 height 27
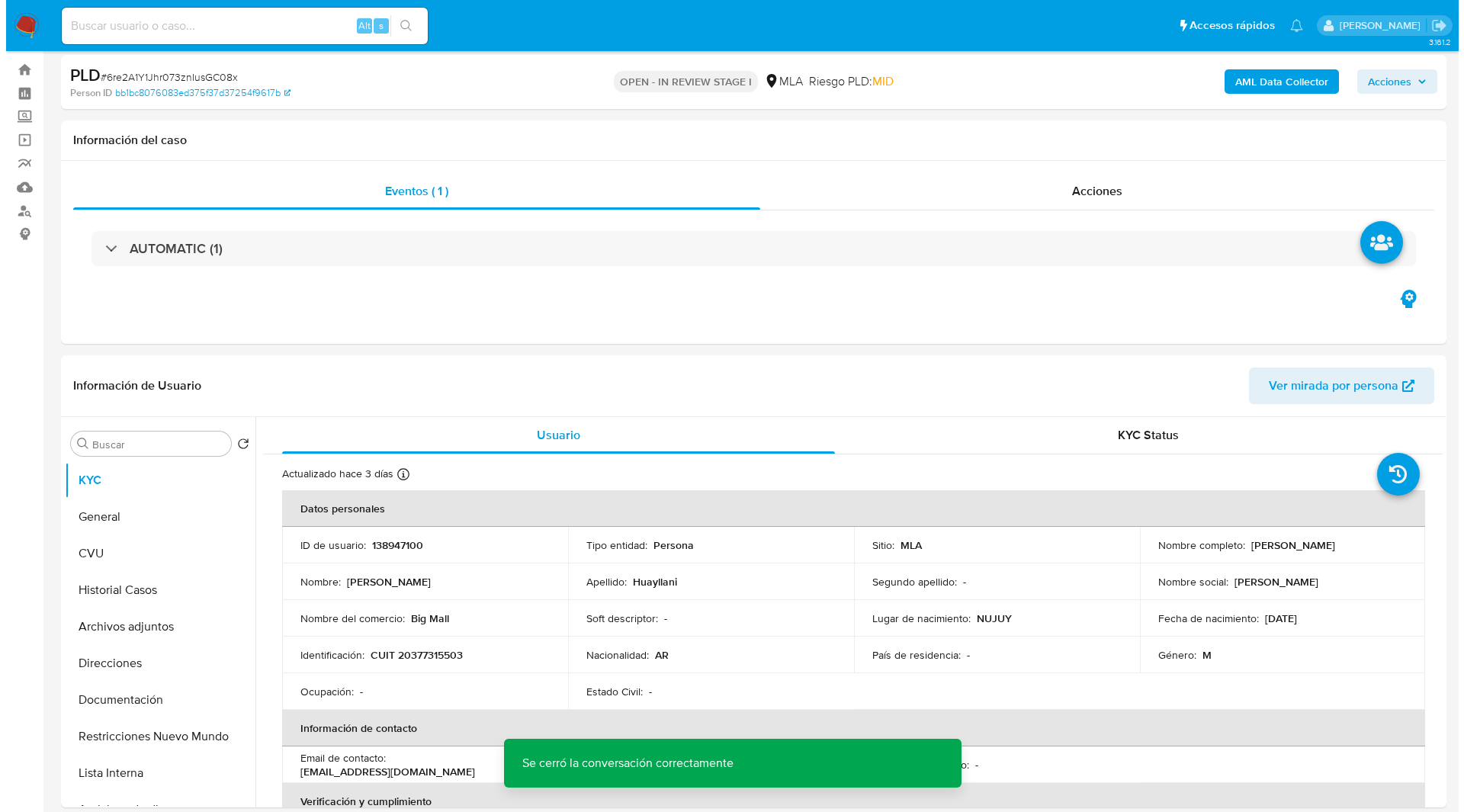
scroll to position [0, 0]
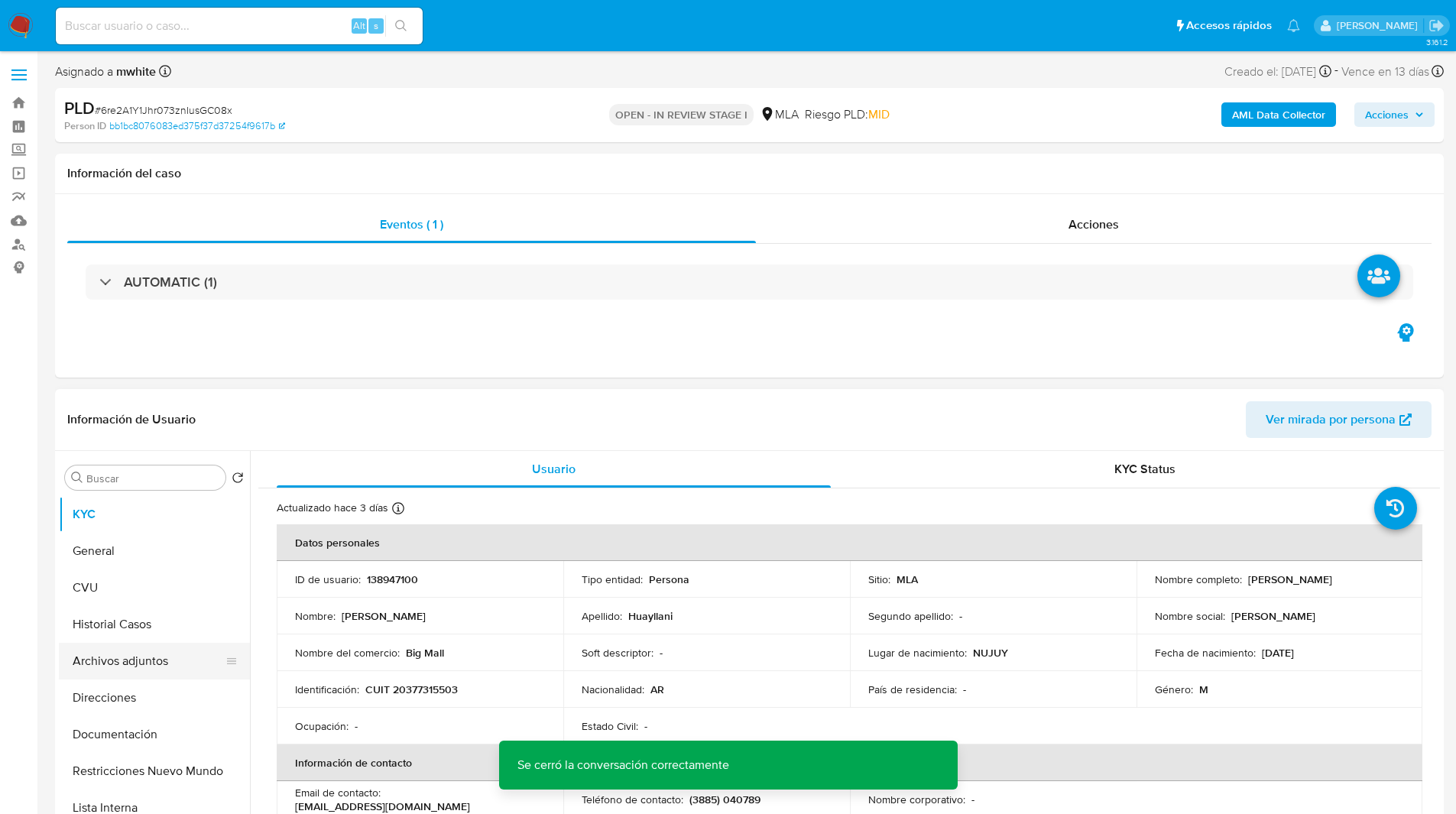
click at [97, 660] on button "Archivos adjuntos" at bounding box center [148, 661] width 179 height 36
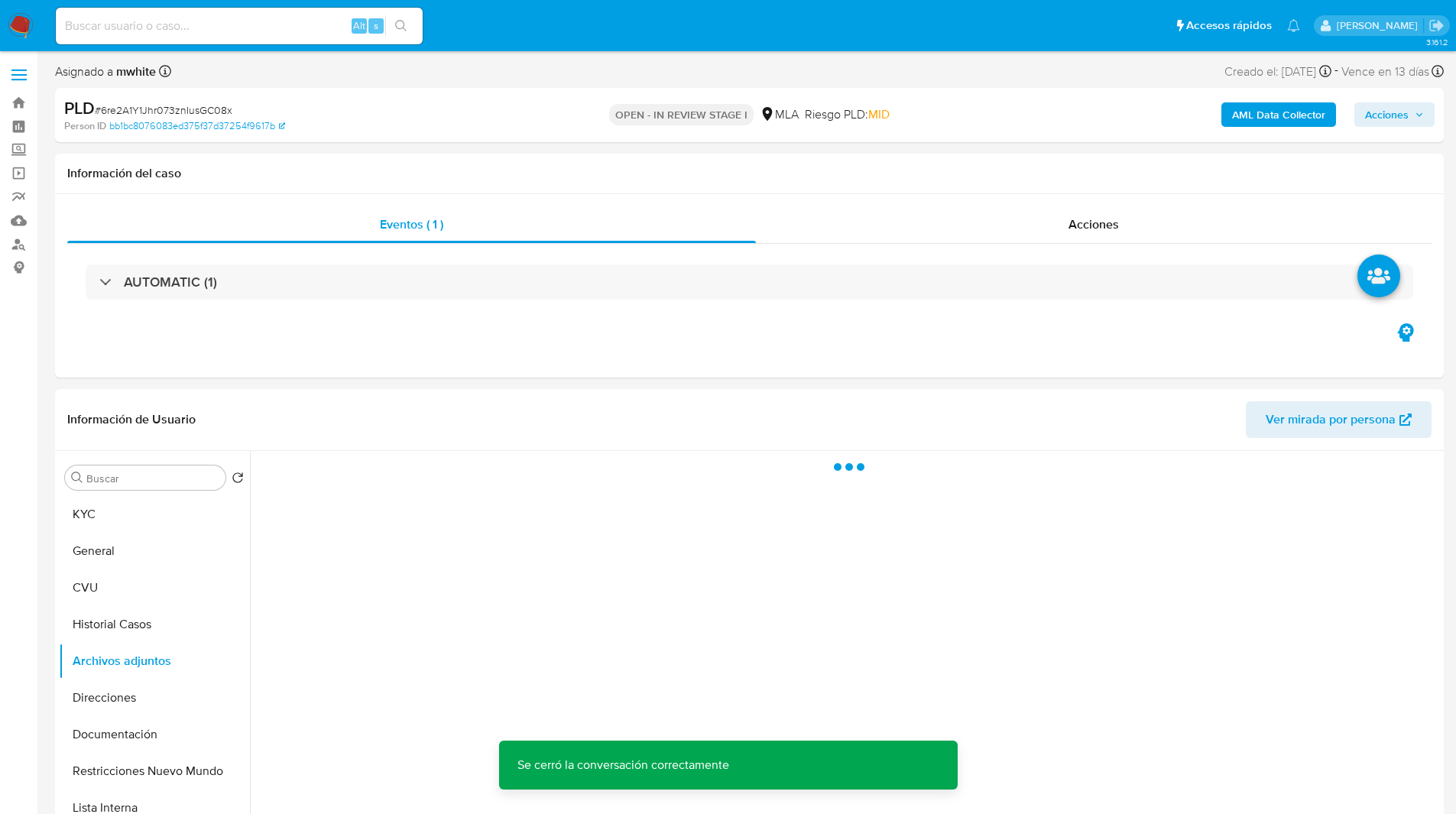
click at [1248, 115] on b "AML Data Collector" at bounding box center [1278, 115] width 93 height 25
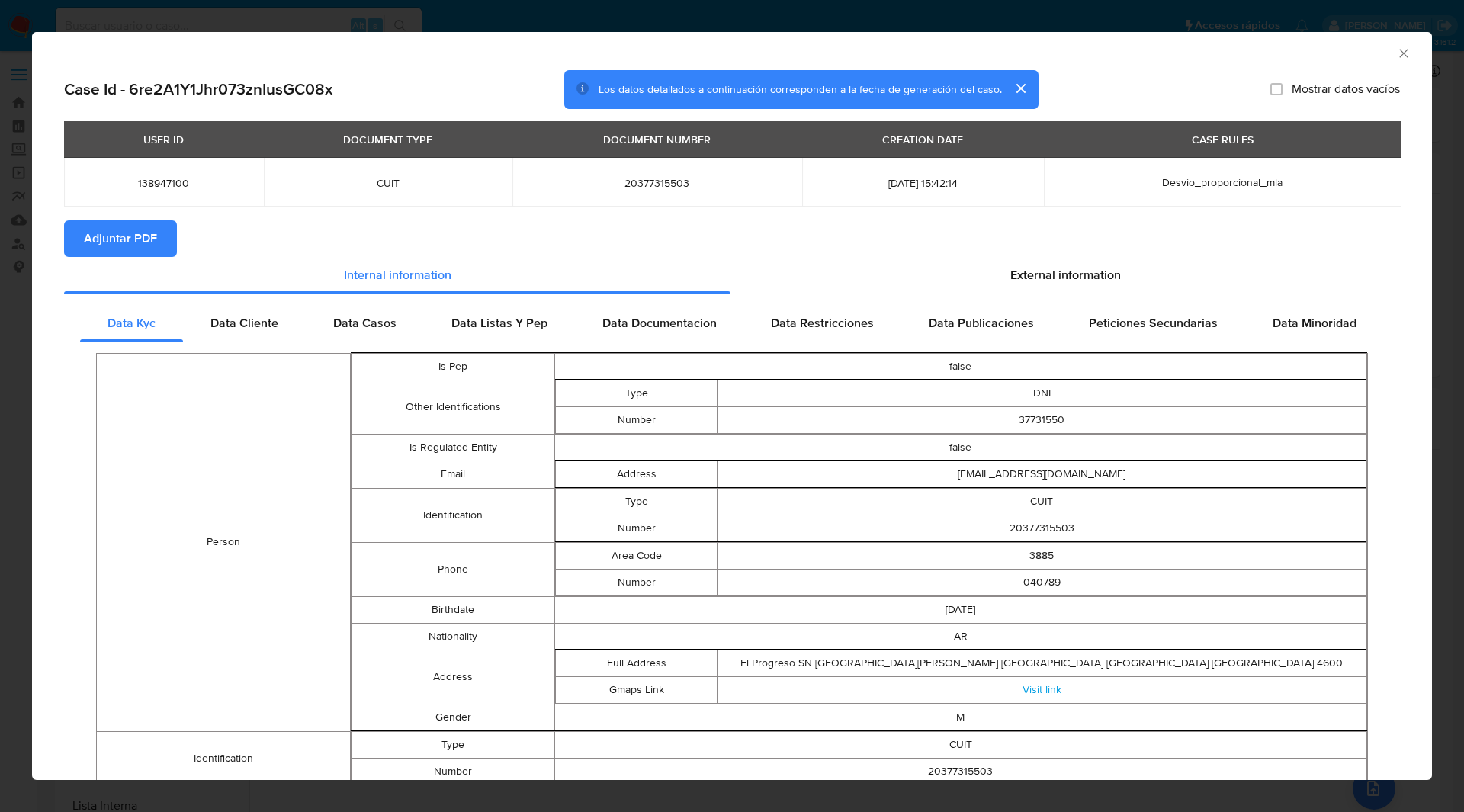
click at [147, 241] on span "Adjuntar PDF" at bounding box center [120, 238] width 73 height 34
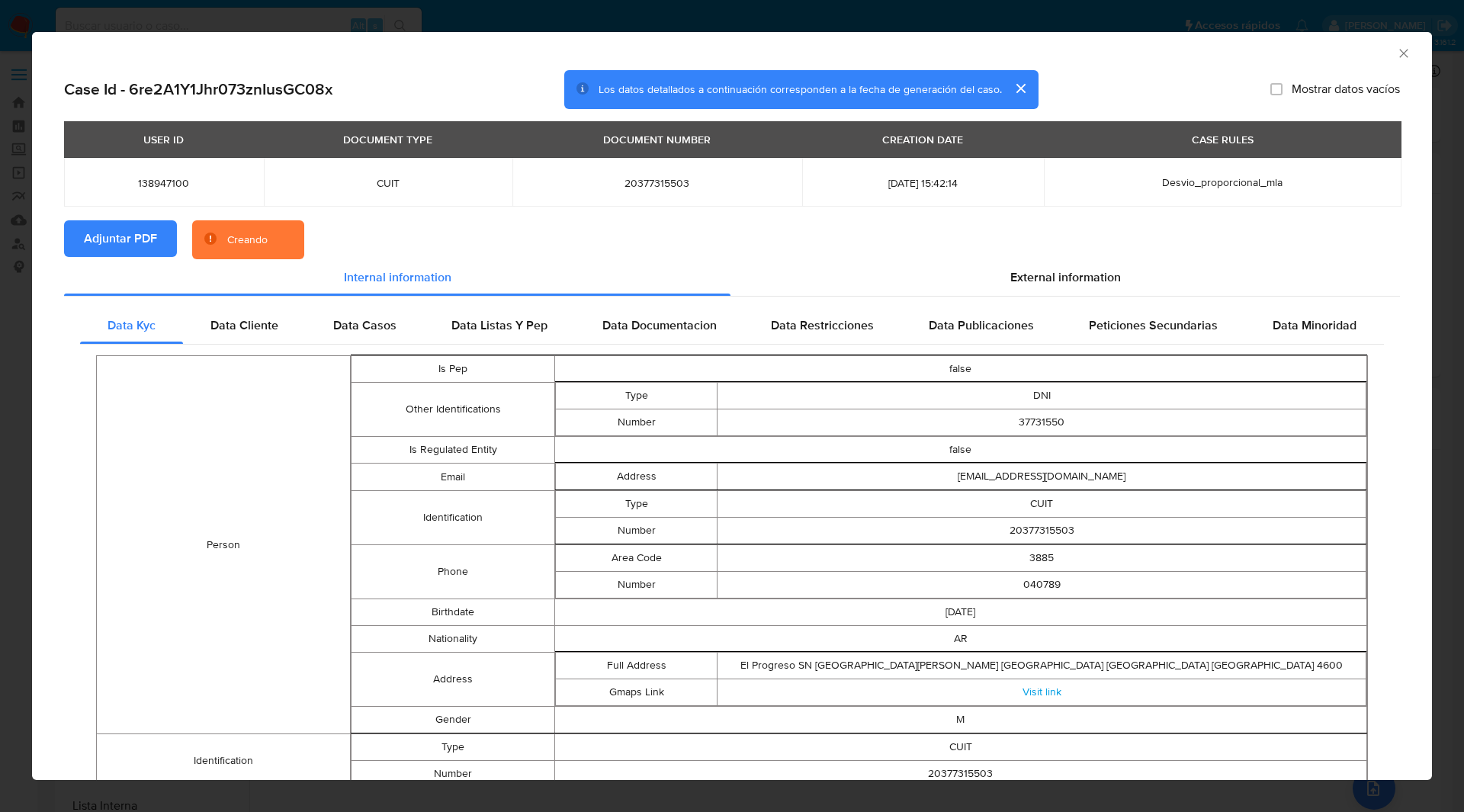
click at [386, 228] on section "Adjuntar PDF Creando" at bounding box center [732, 240] width 1336 height 40
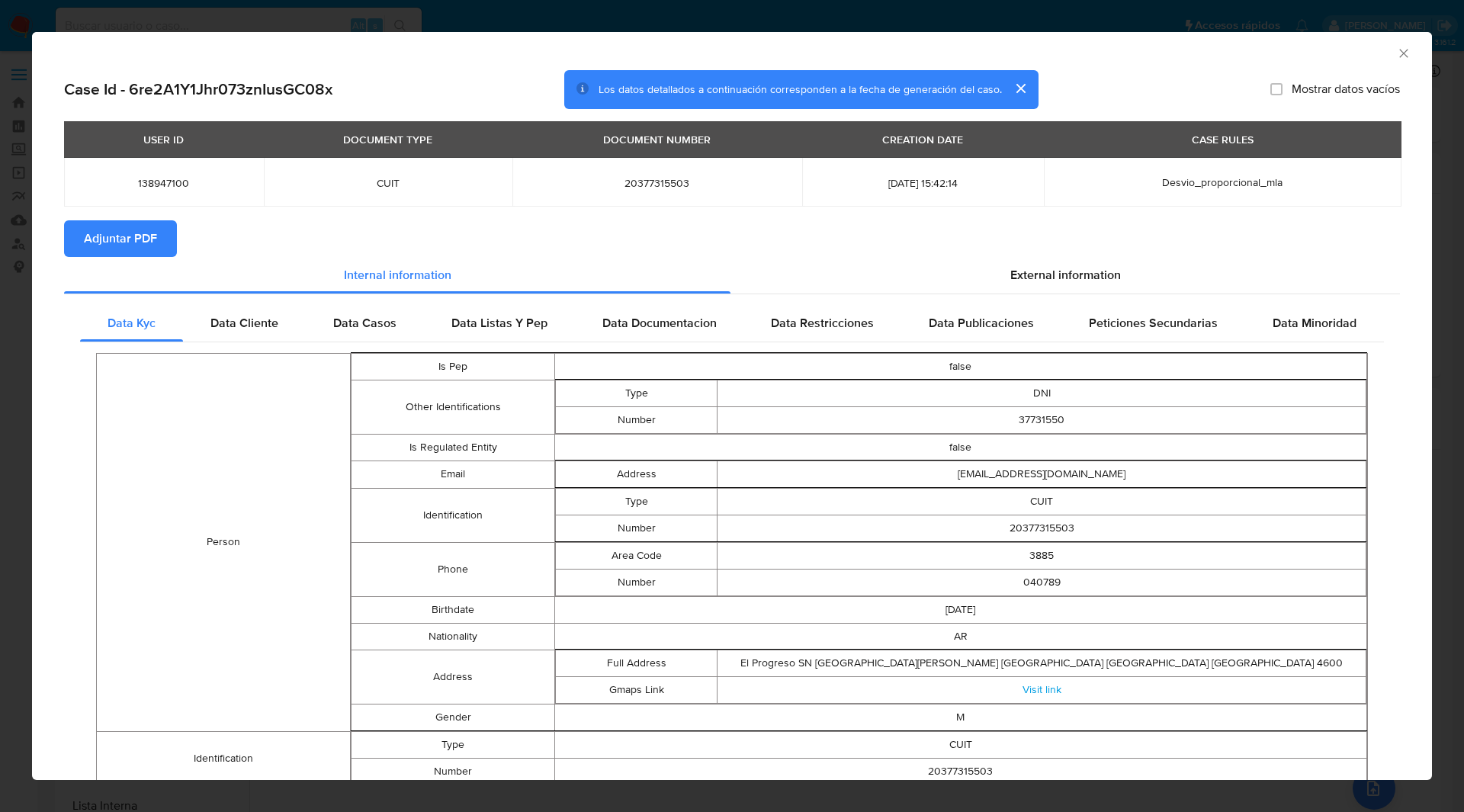
click at [349, 240] on section "Adjuntar PDF" at bounding box center [732, 238] width 1336 height 36
click at [1396, 55] on icon "Cerrar ventana" at bounding box center [1403, 53] width 15 height 15
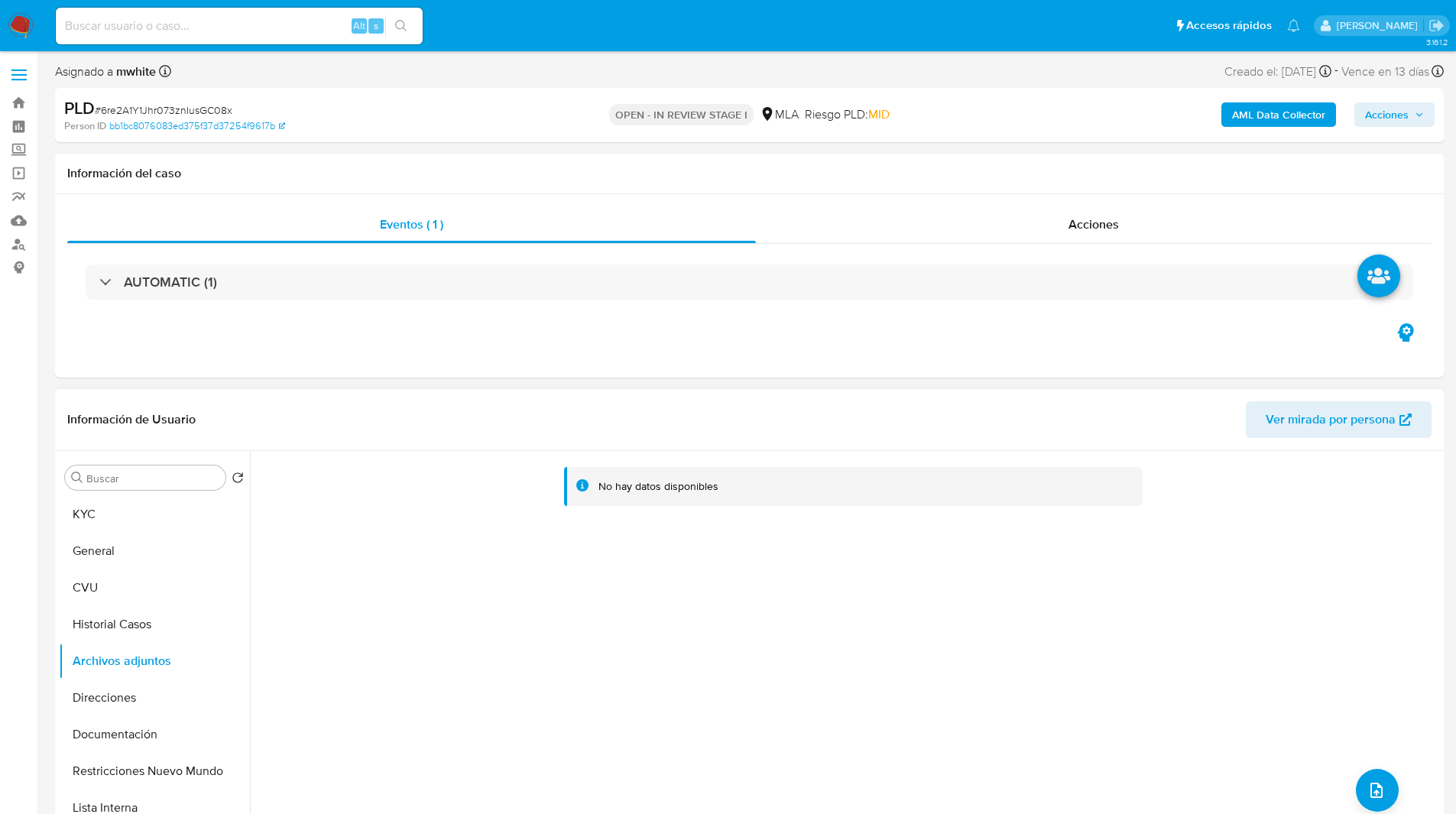
click at [1391, 769] on div "No hay datos disponibles" at bounding box center [845, 646] width 1190 height 391
click at [1378, 776] on button "upload-file" at bounding box center [1377, 790] width 43 height 43
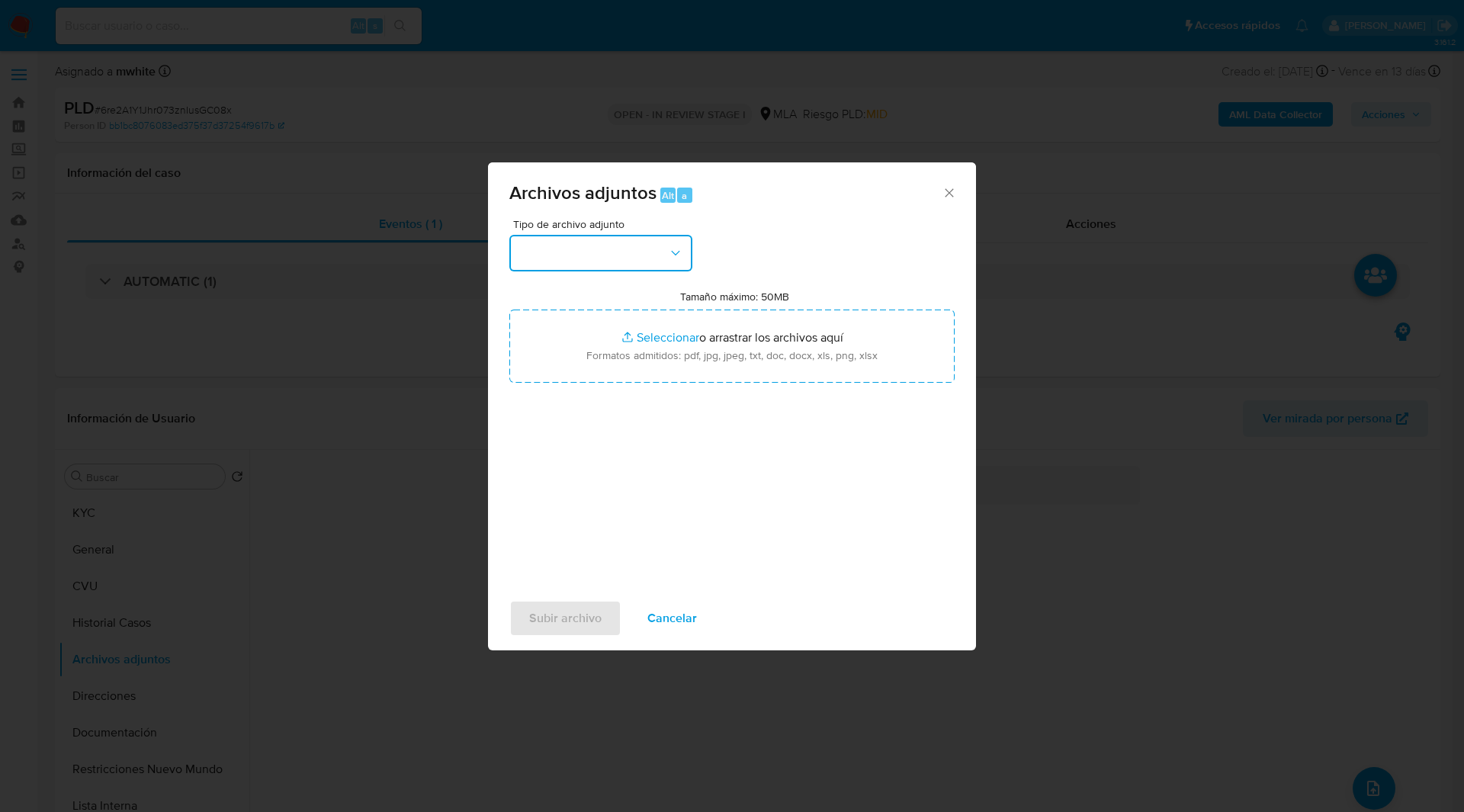
click at [615, 240] on button "button" at bounding box center [601, 253] width 183 height 36
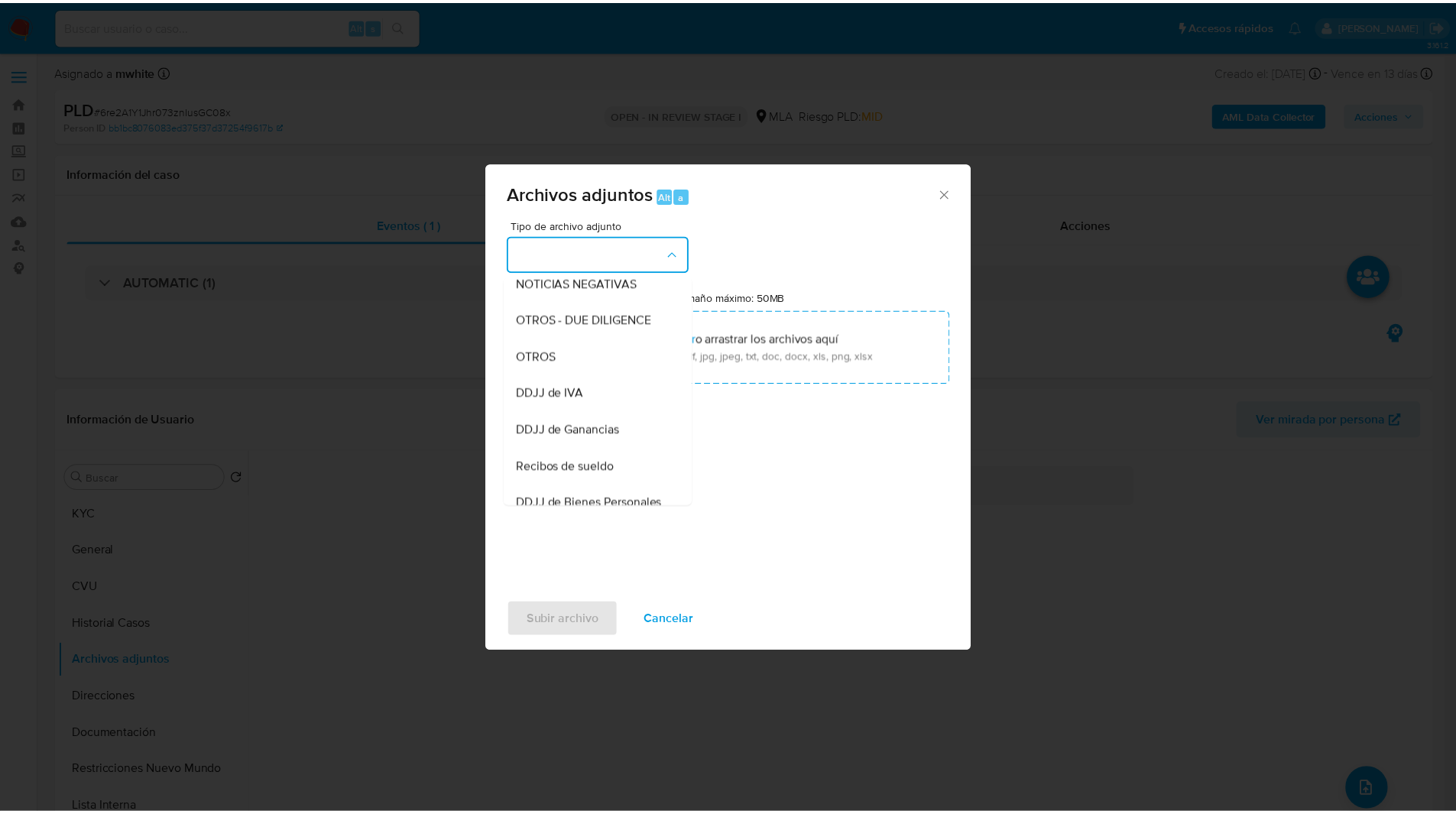
scroll to position [230, 0]
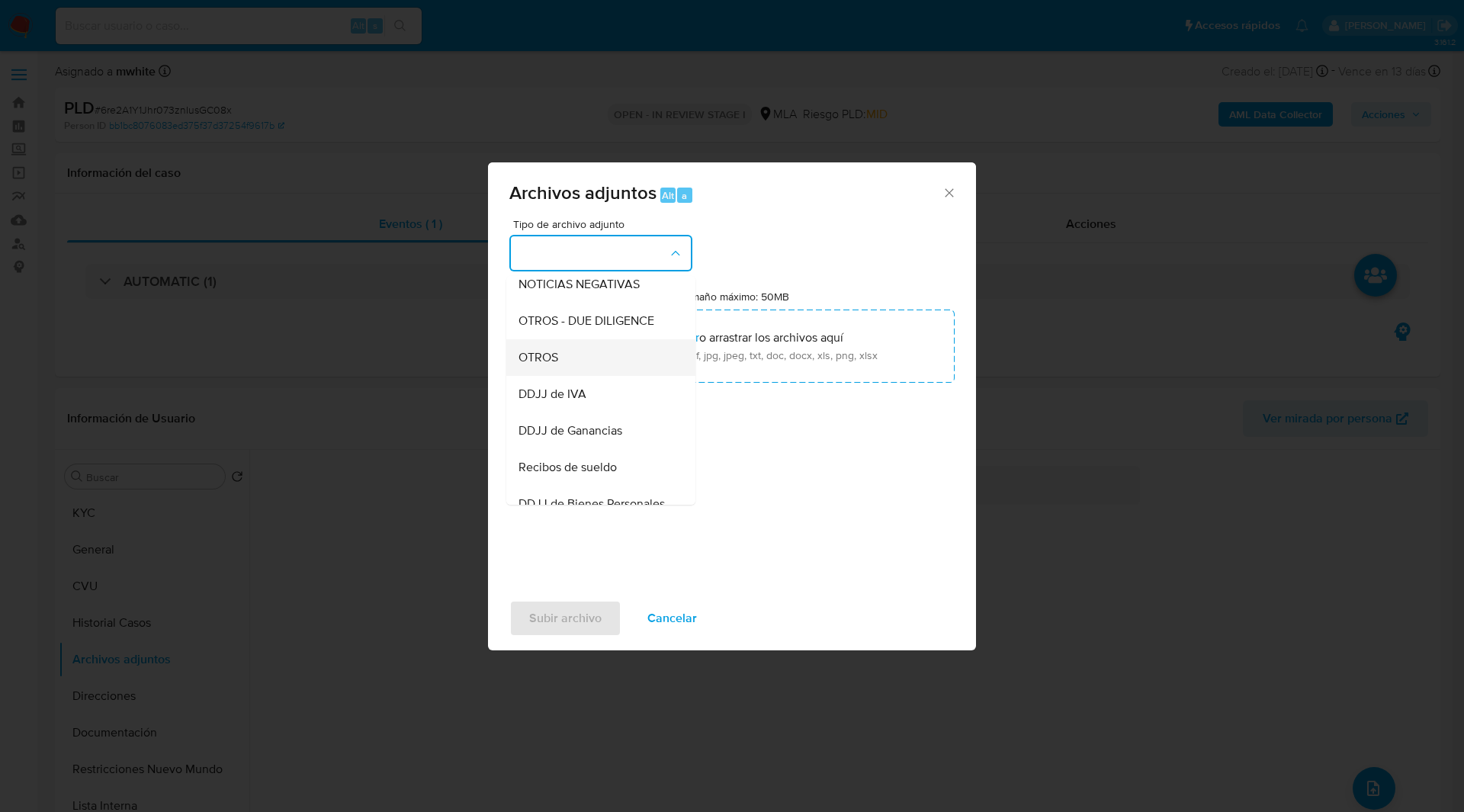
click at [558, 366] on span "OTROS" at bounding box center [538, 357] width 40 height 15
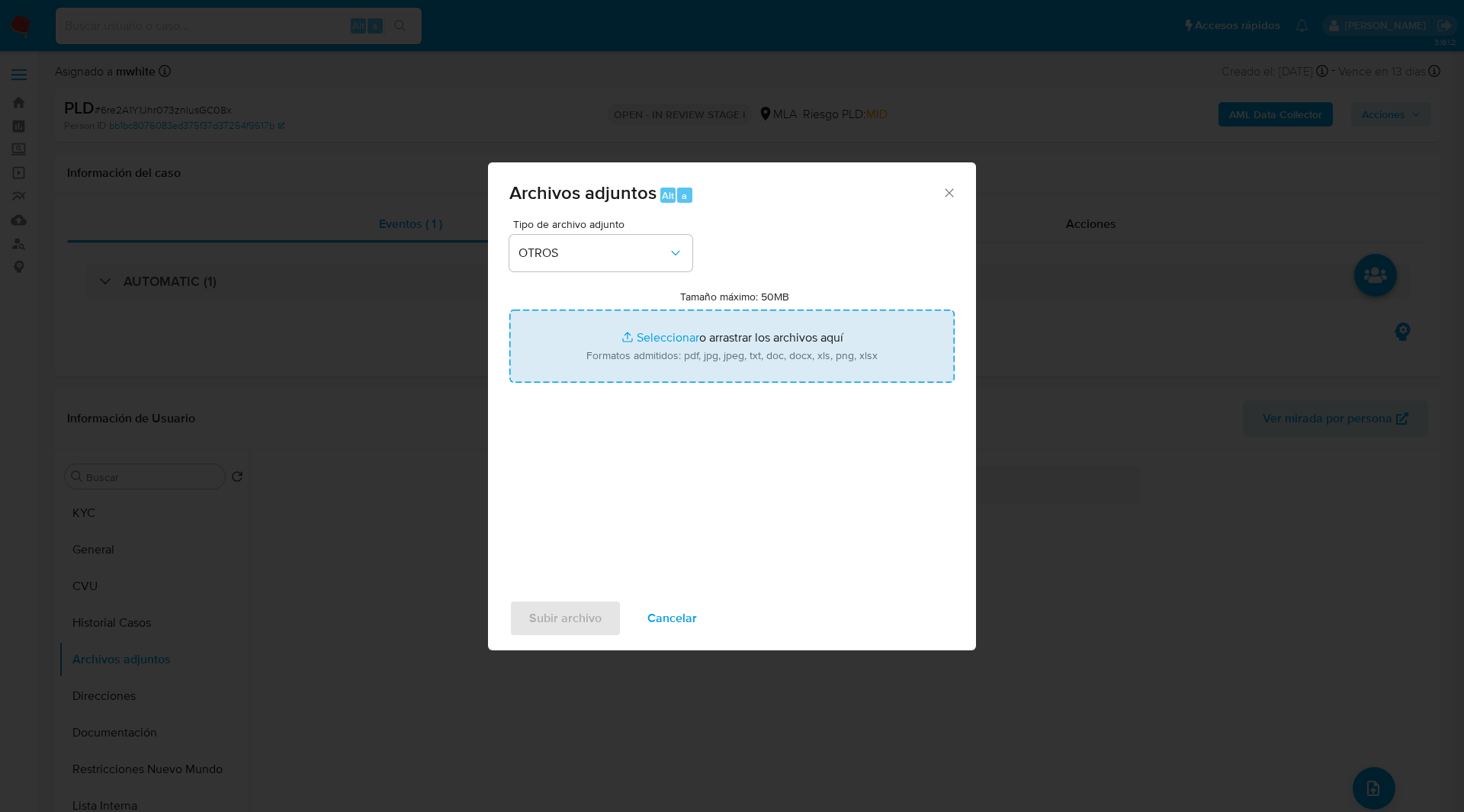
type input "C:\fakepath\Movimientos-138947100.xlsx"
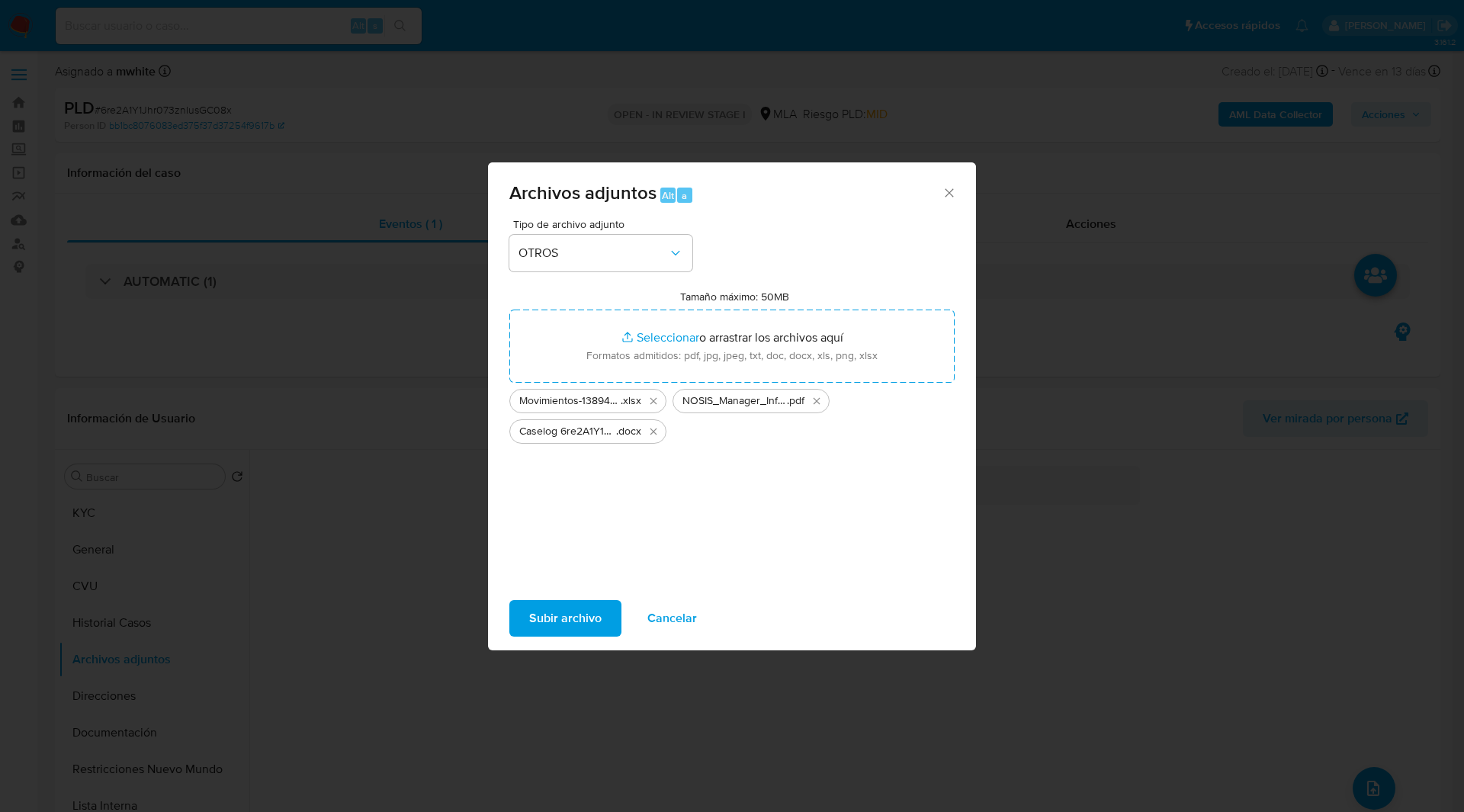
click at [559, 629] on span "Subir archivo" at bounding box center [565, 618] width 73 height 34
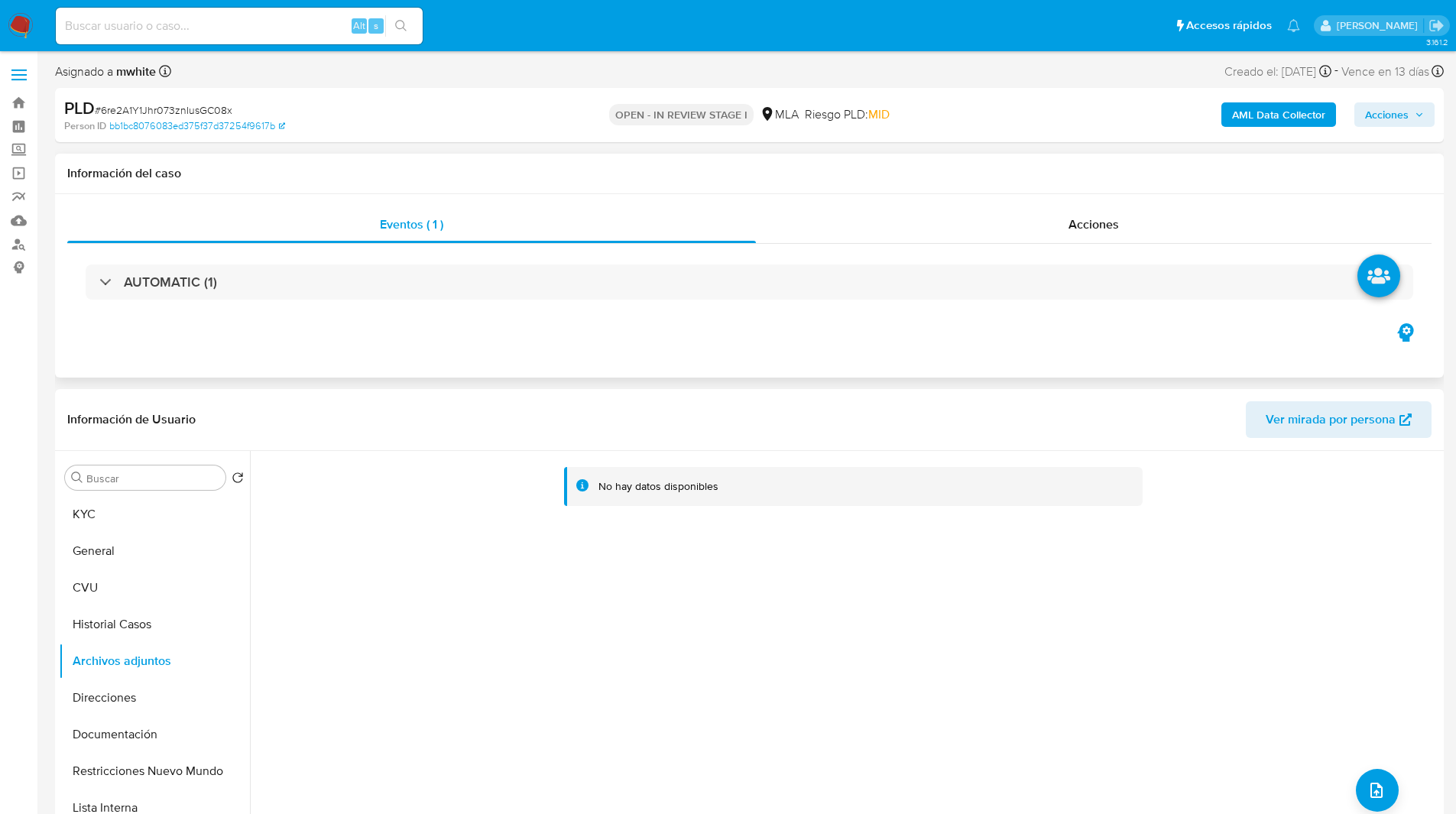
click at [485, 358] on div "Eventos ( 1 ) Acciones AUTOMATIC (1)" at bounding box center [750, 286] width 1389 height 184
click at [562, 332] on div "Eventos ( 1 ) Acciones AUTOMATIC (1)" at bounding box center [750, 286] width 1389 height 184
click at [606, 324] on div "Eventos ( 1 ) Acciones AUTOMATIC (1)" at bounding box center [750, 286] width 1389 height 184
click at [659, 332] on div "Eventos ( 1 ) Acciones AUTOMATIC (1)" at bounding box center [750, 286] width 1389 height 184
click at [733, 339] on div "Eventos ( 1 ) Acciones AUTOMATIC (1)" at bounding box center [750, 286] width 1389 height 184
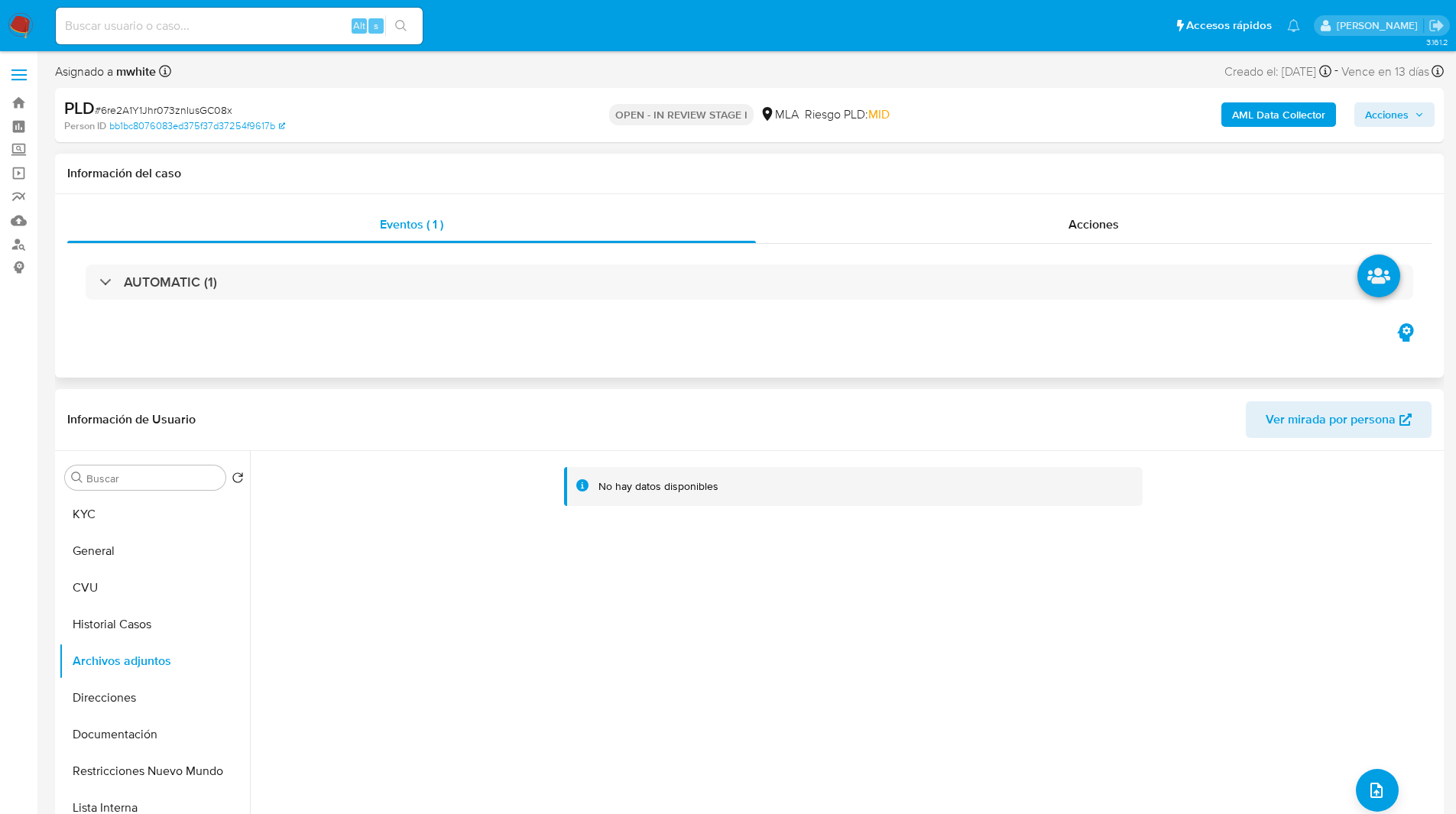
click at [807, 333] on div "Eventos ( 1 ) Acciones AUTOMATIC (1)" at bounding box center [750, 286] width 1389 height 184
click at [1023, 184] on div "Información del caso" at bounding box center [750, 174] width 1389 height 41
click at [1389, 120] on span "Acciones" at bounding box center [1387, 115] width 44 height 25
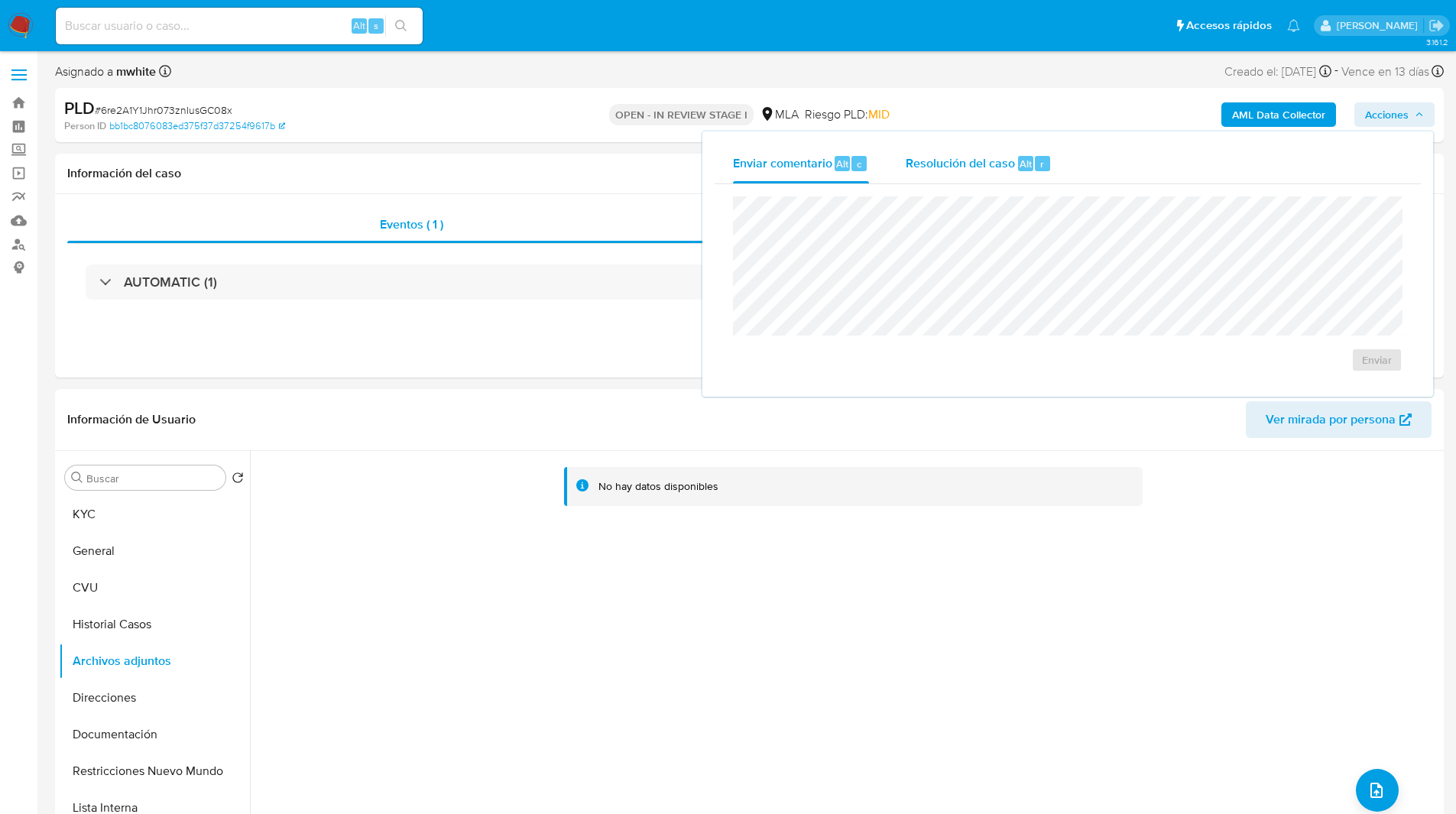
click at [932, 163] on span "Resolución del caso" at bounding box center [960, 163] width 109 height 17
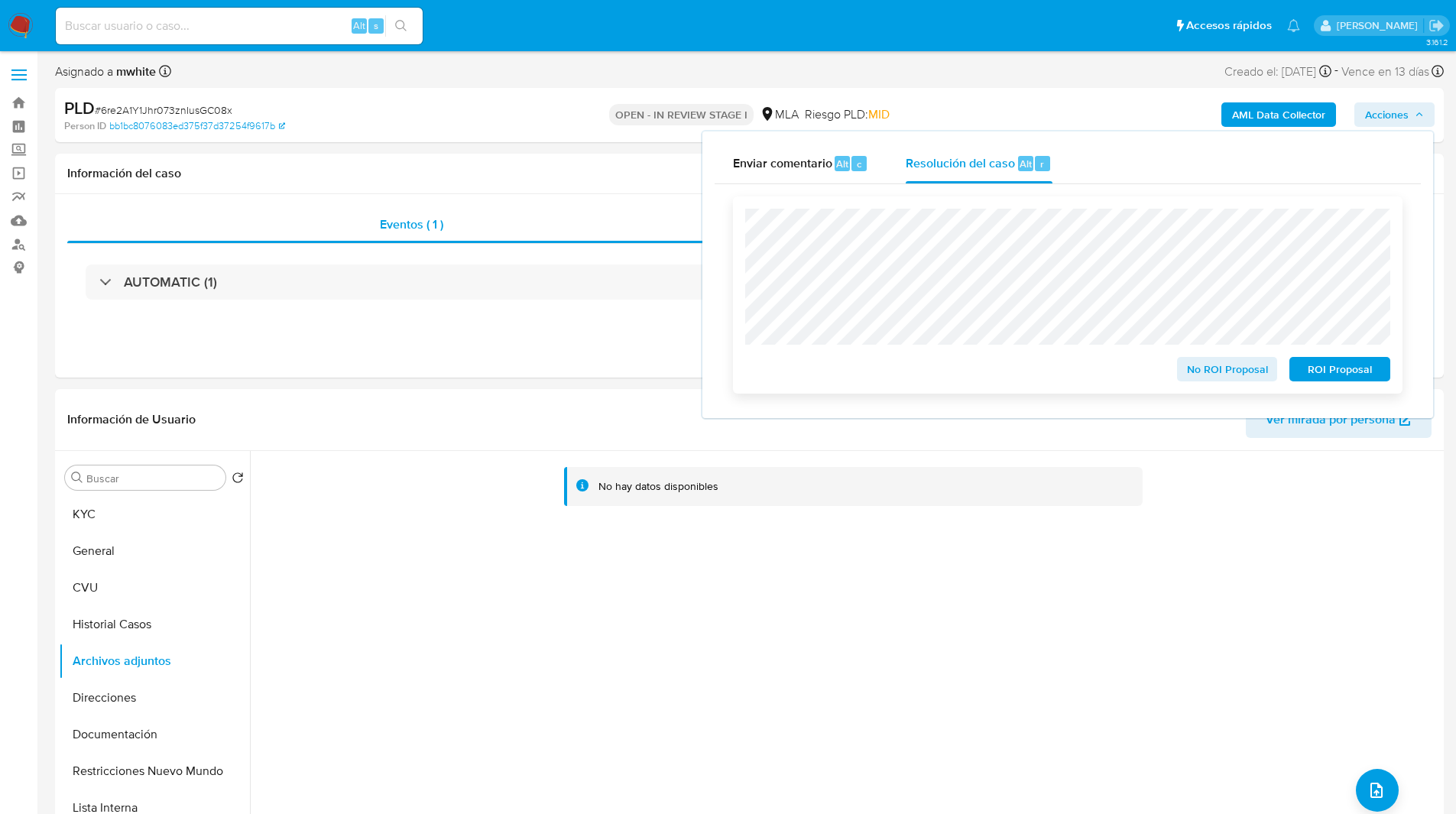
click at [1195, 380] on span "No ROI Proposal" at bounding box center [1228, 369] width 79 height 22
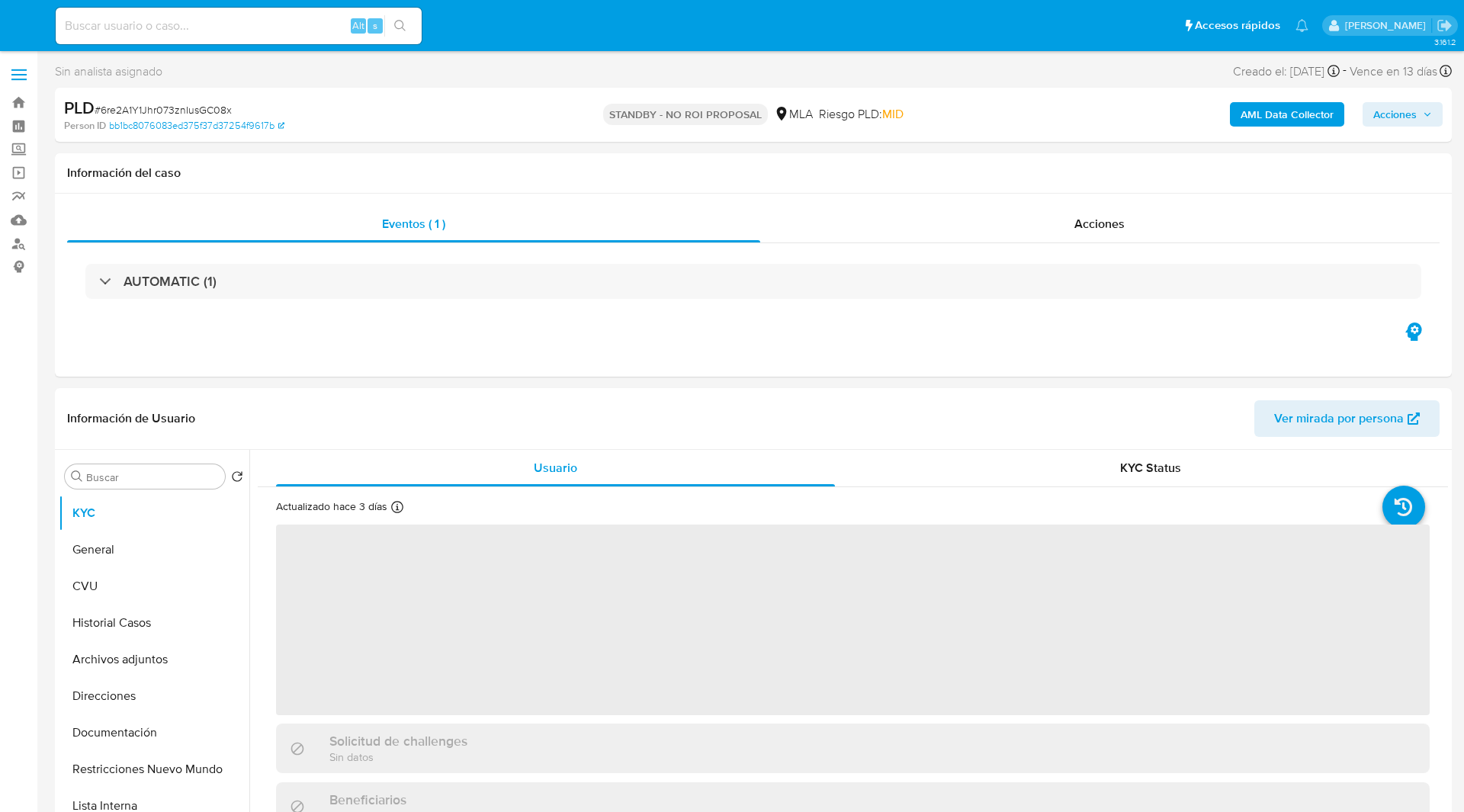
select select "10"
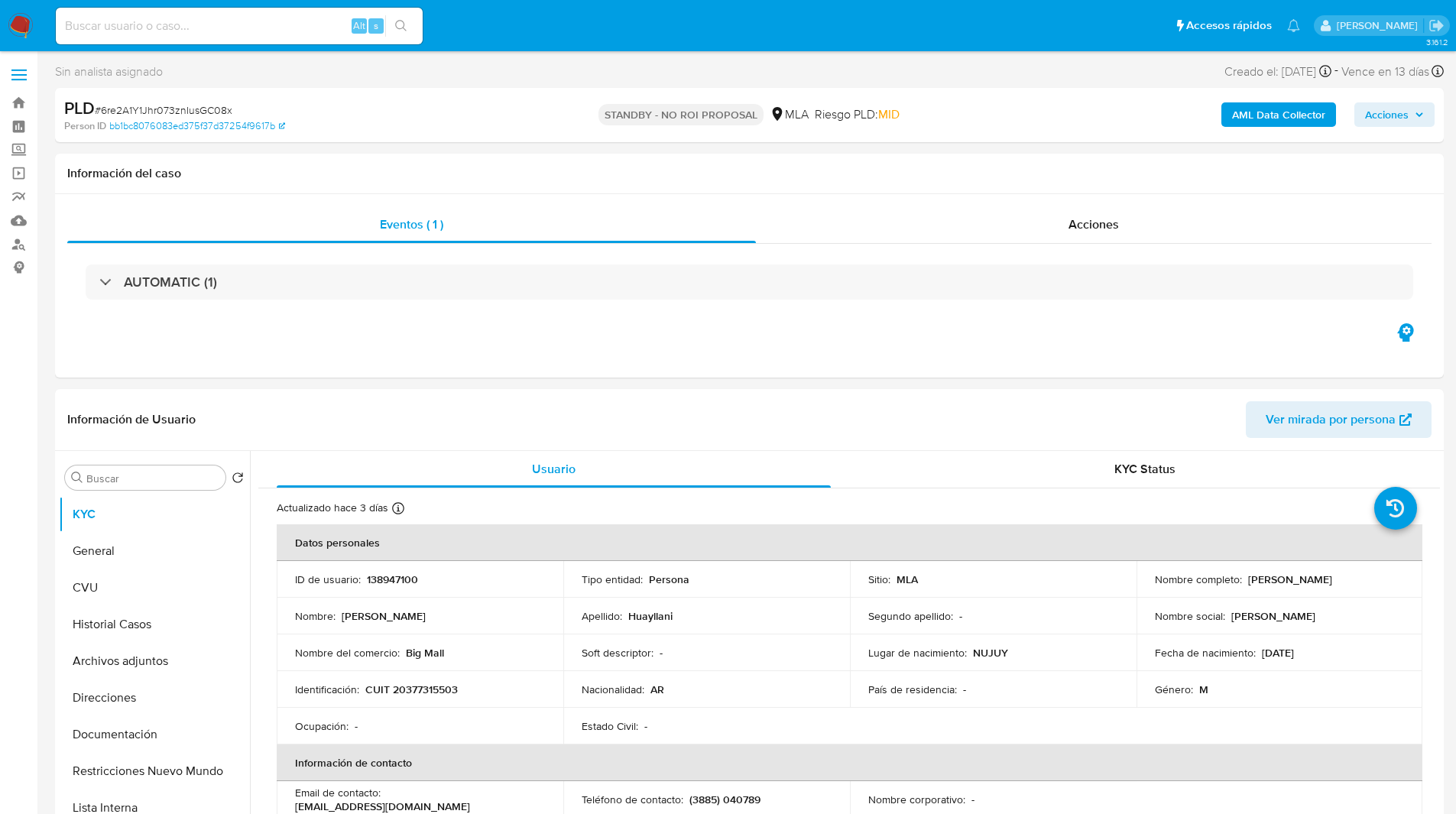
click at [219, 28] on input at bounding box center [238, 26] width 366 height 20
paste input "YGjsCDy21KaOsrHFa4B0Ug7c"
type input "YGjsCDy21KaOsrHFa4B0Ug7c"
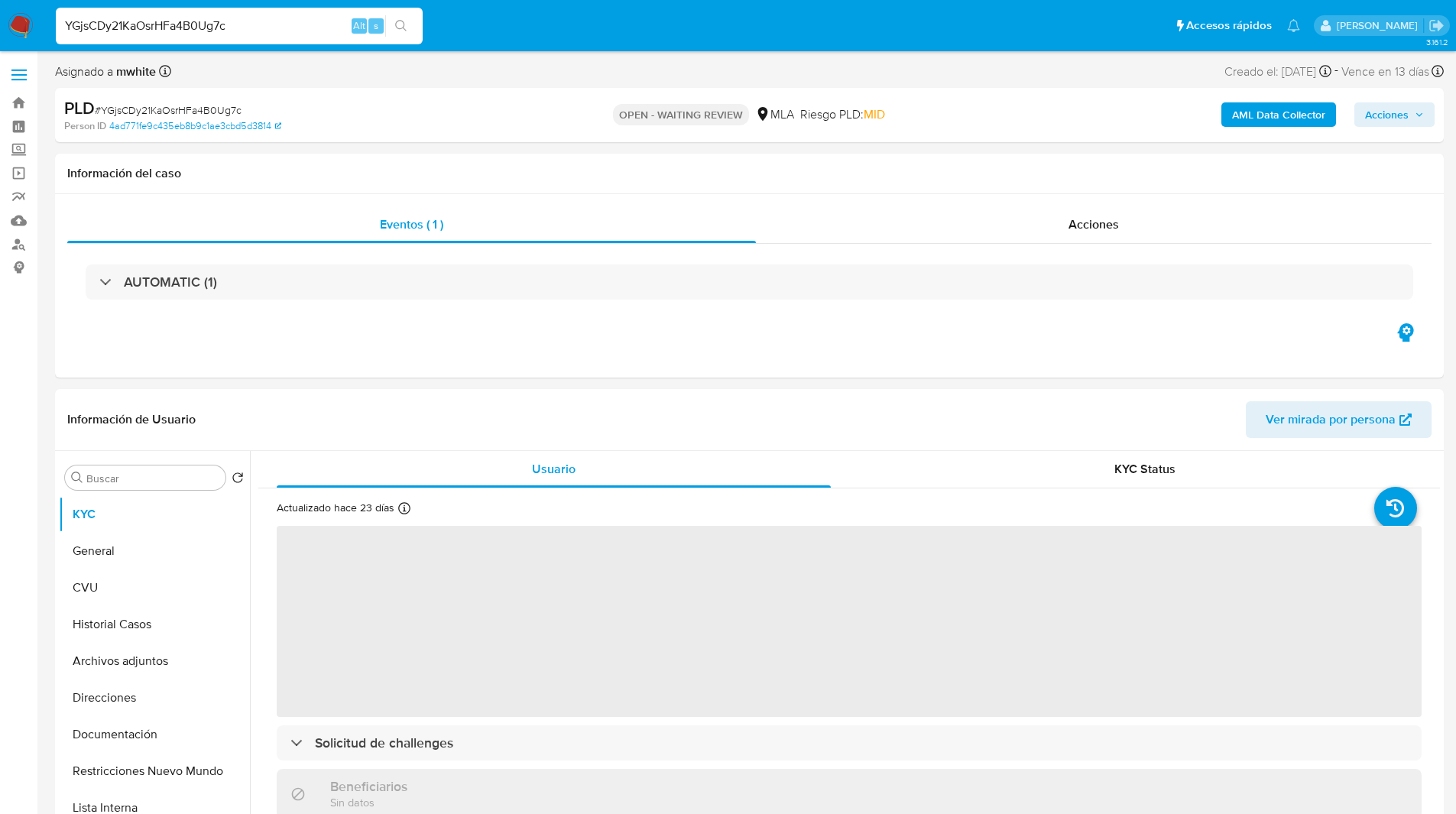
select select "10"
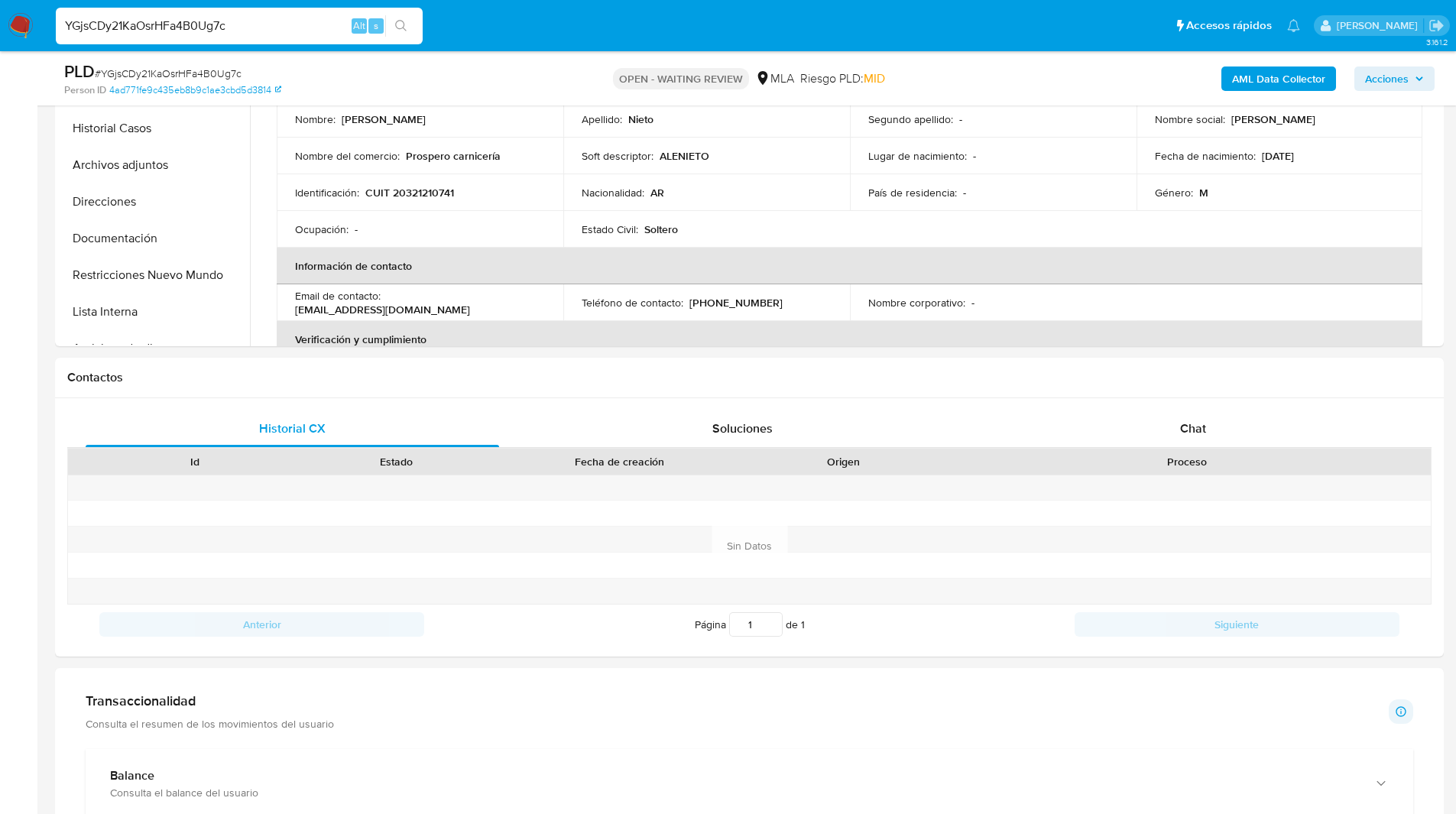
scroll to position [451, 0]
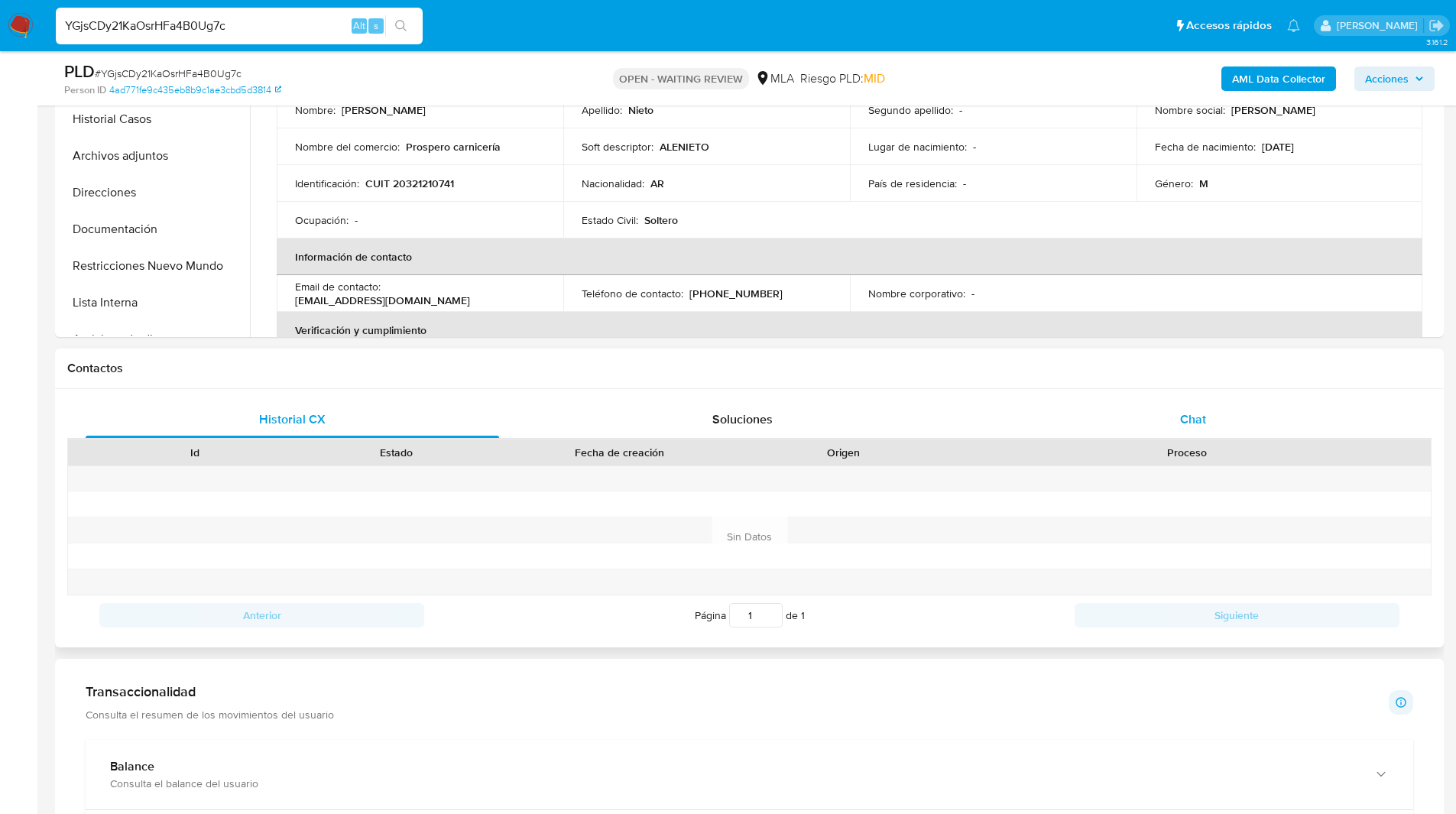
click at [1201, 436] on div "Chat" at bounding box center [1193, 419] width 414 height 36
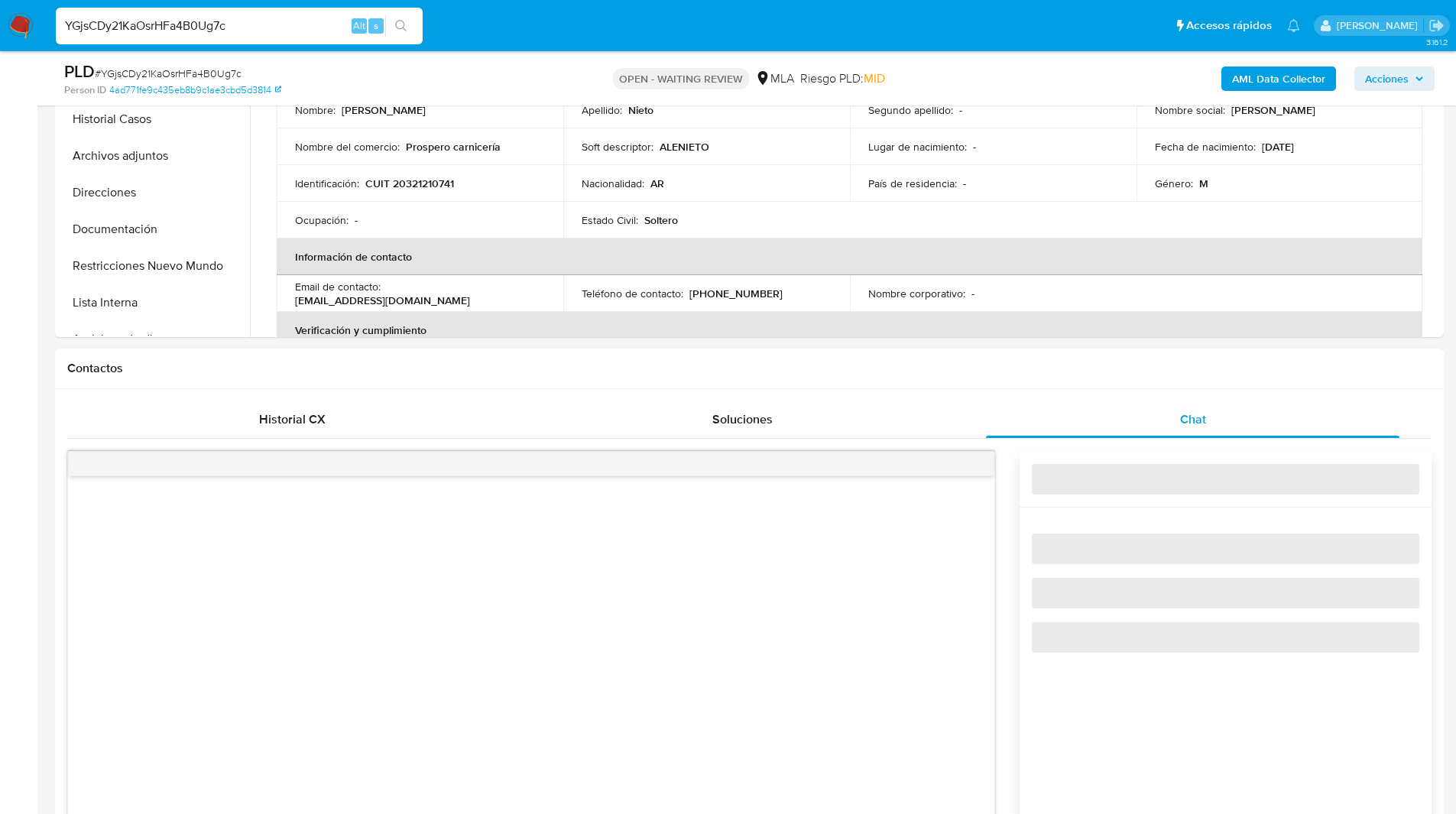
click at [1019, 363] on h1 "Contactos" at bounding box center [749, 368] width 1364 height 15
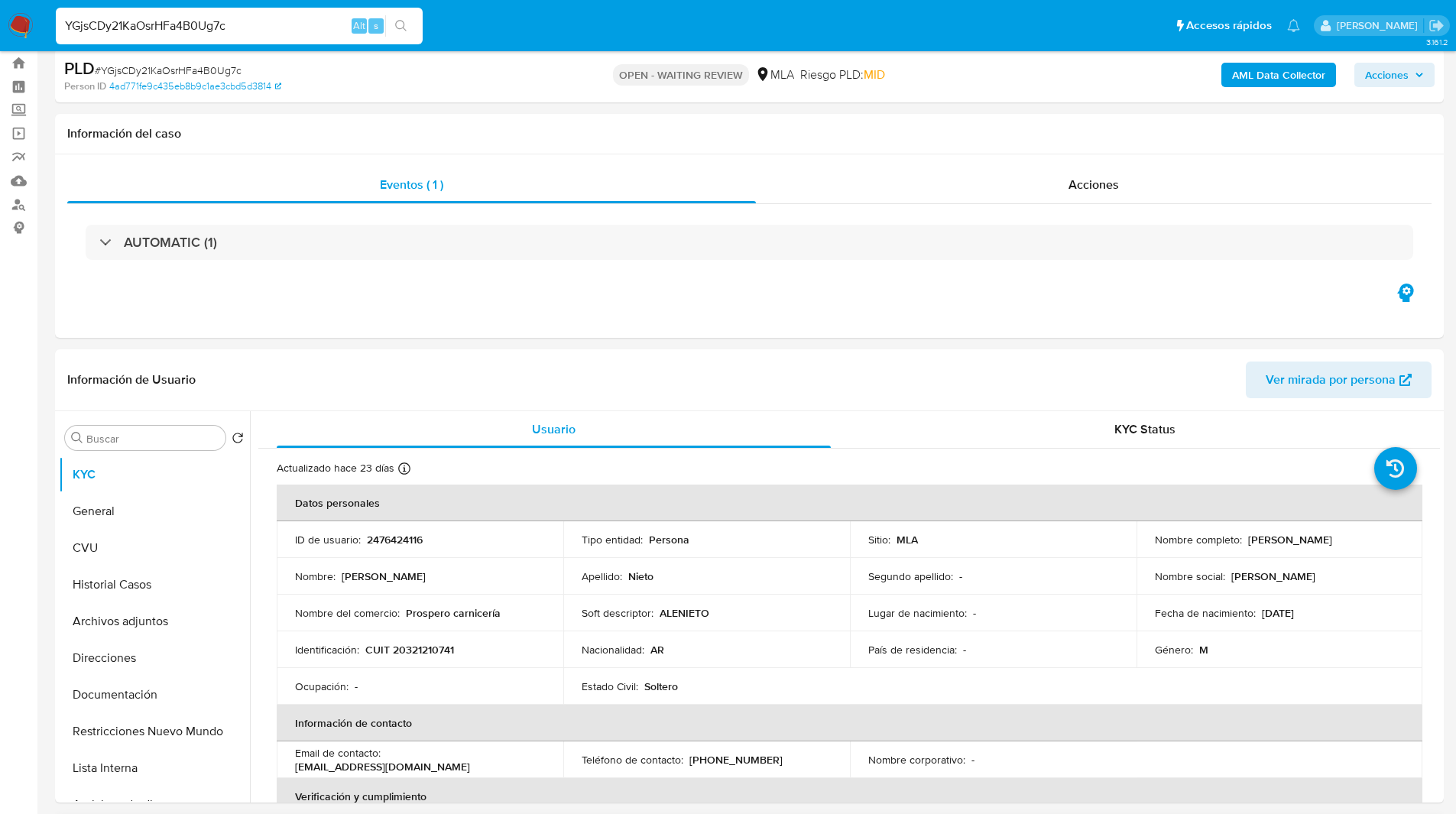
scroll to position [0, 0]
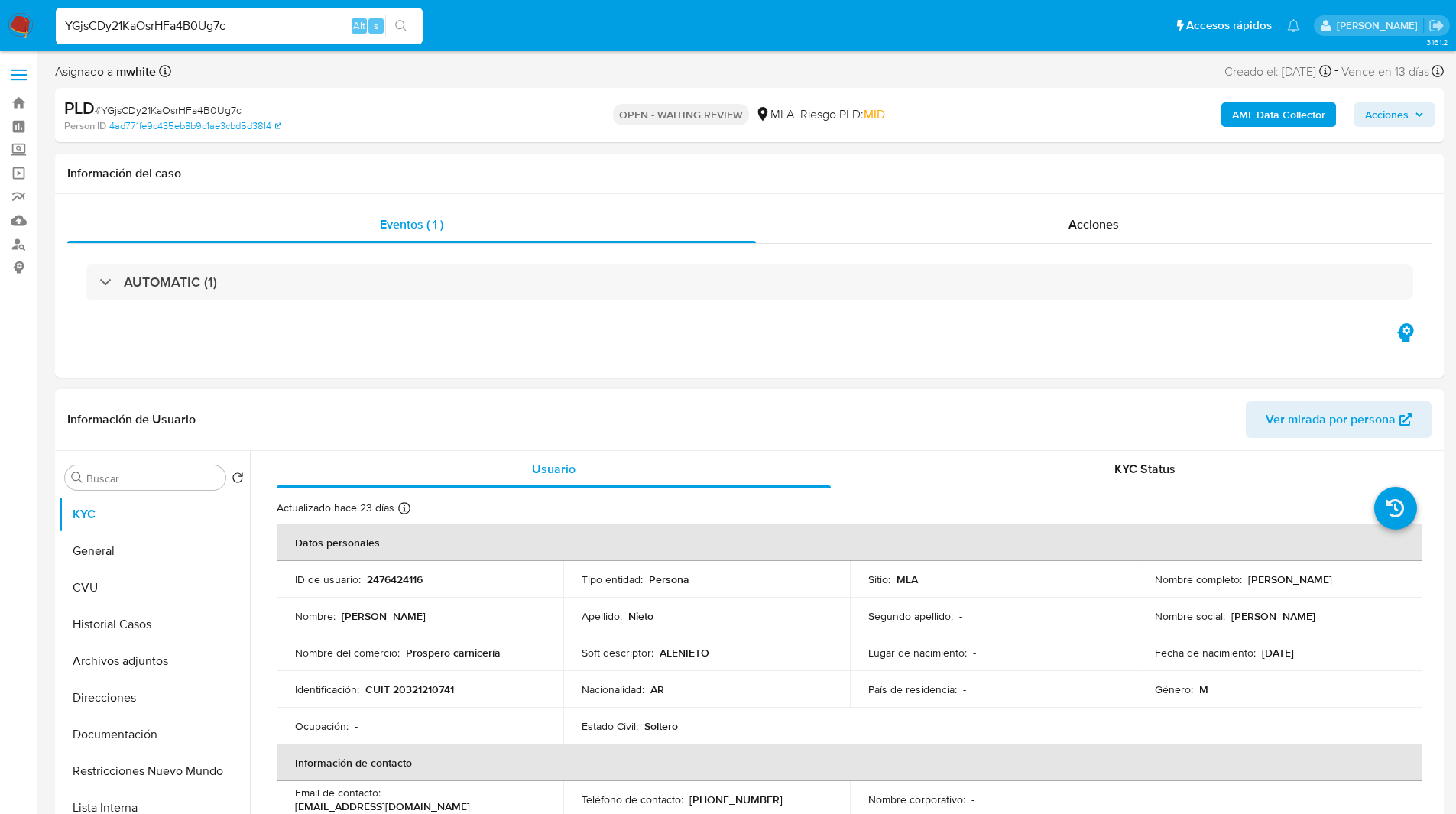
click at [395, 568] on td "ID de usuario : 2476424116" at bounding box center [419, 579] width 286 height 36
click at [390, 576] on p "2476424116" at bounding box center [394, 579] width 55 height 14
click at [429, 346] on div "Eventos ( 1 ) Acciones AUTOMATIC (1)" at bounding box center [750, 286] width 1389 height 184
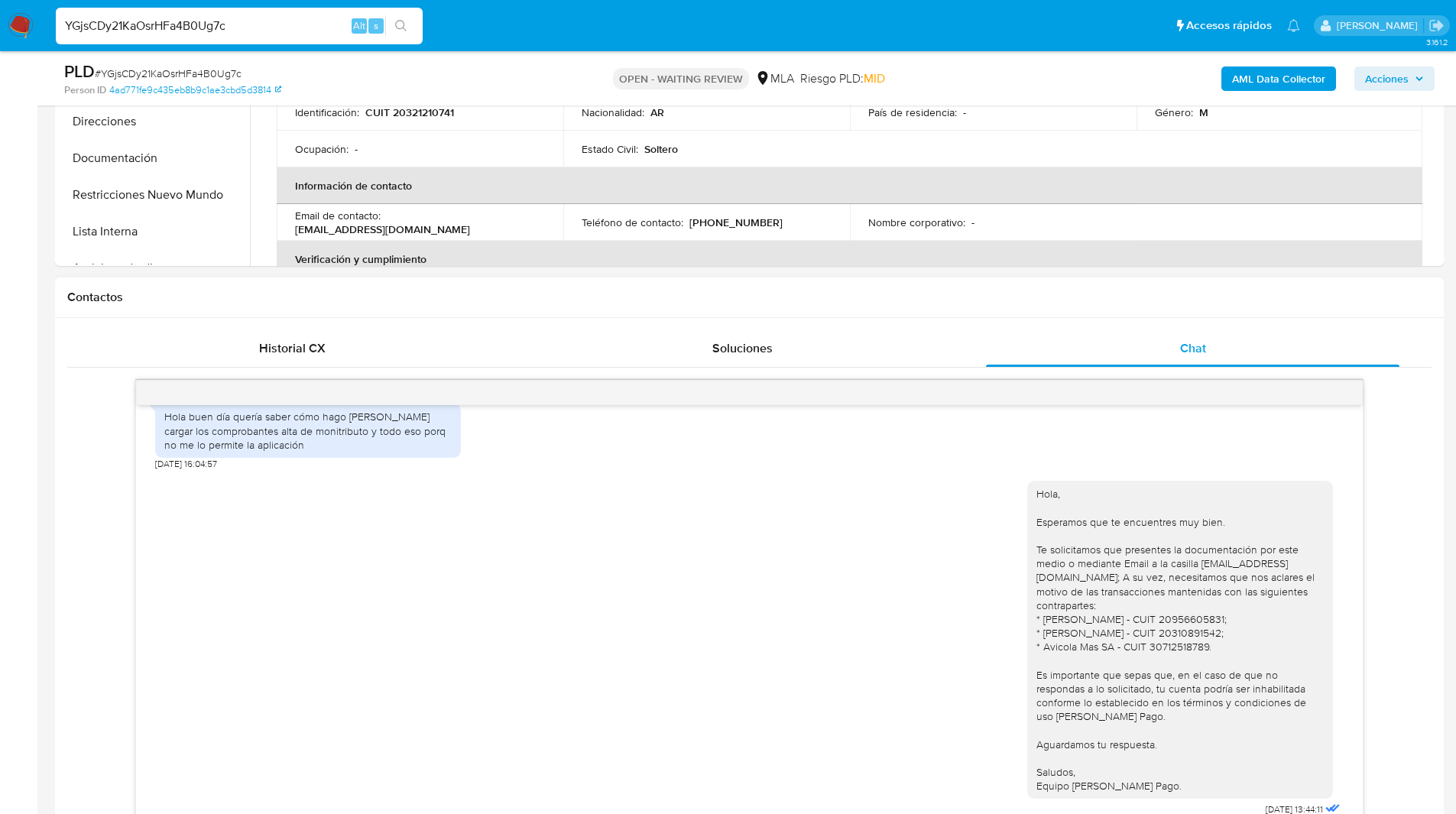
click at [103, 557] on div "18/08/2025 17:42:49 Hola buen día quería saber cómo hago iara cargar los compro…" at bounding box center [749, 647] width 1364 height 534
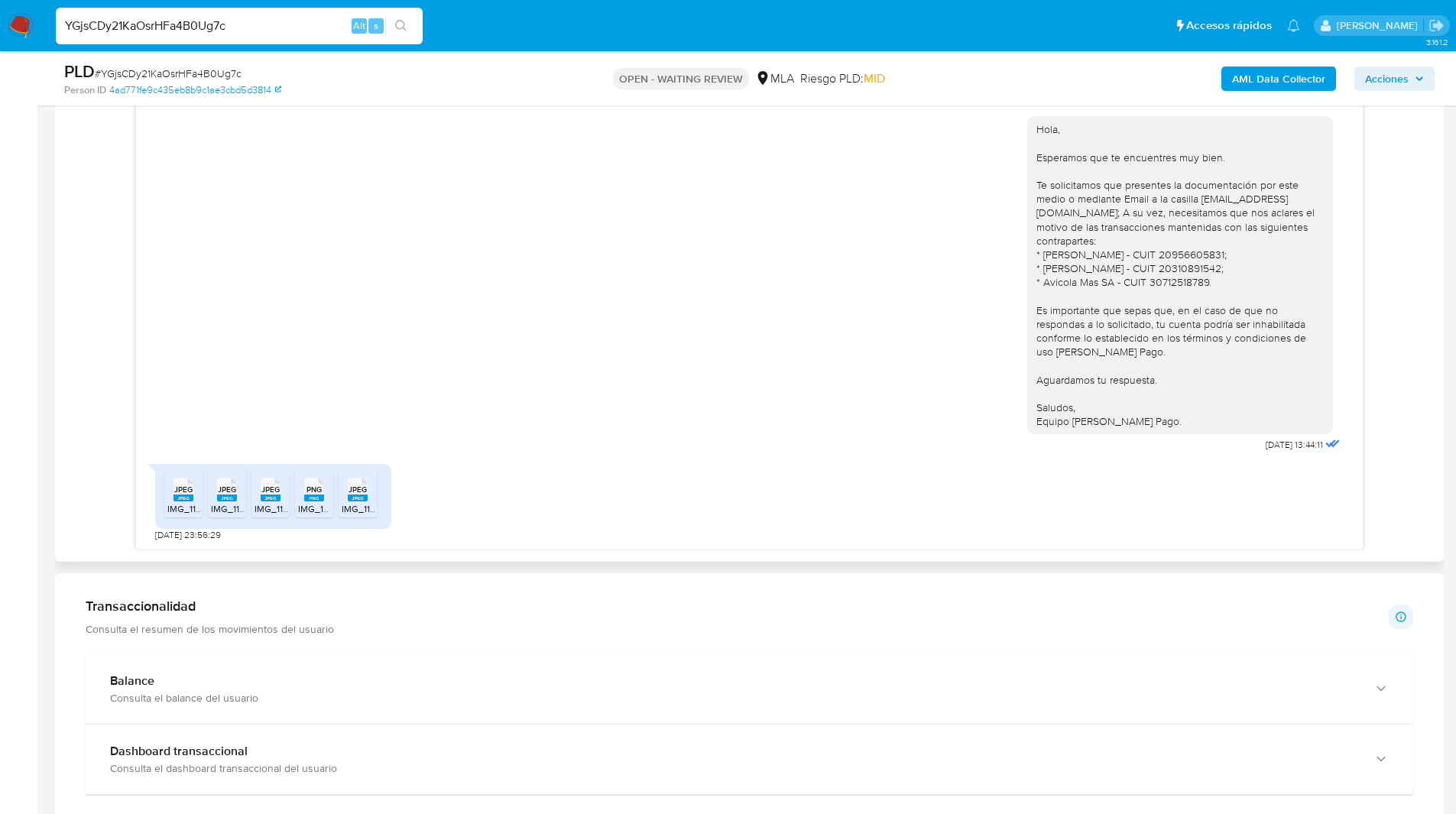
scroll to position [912, 0]
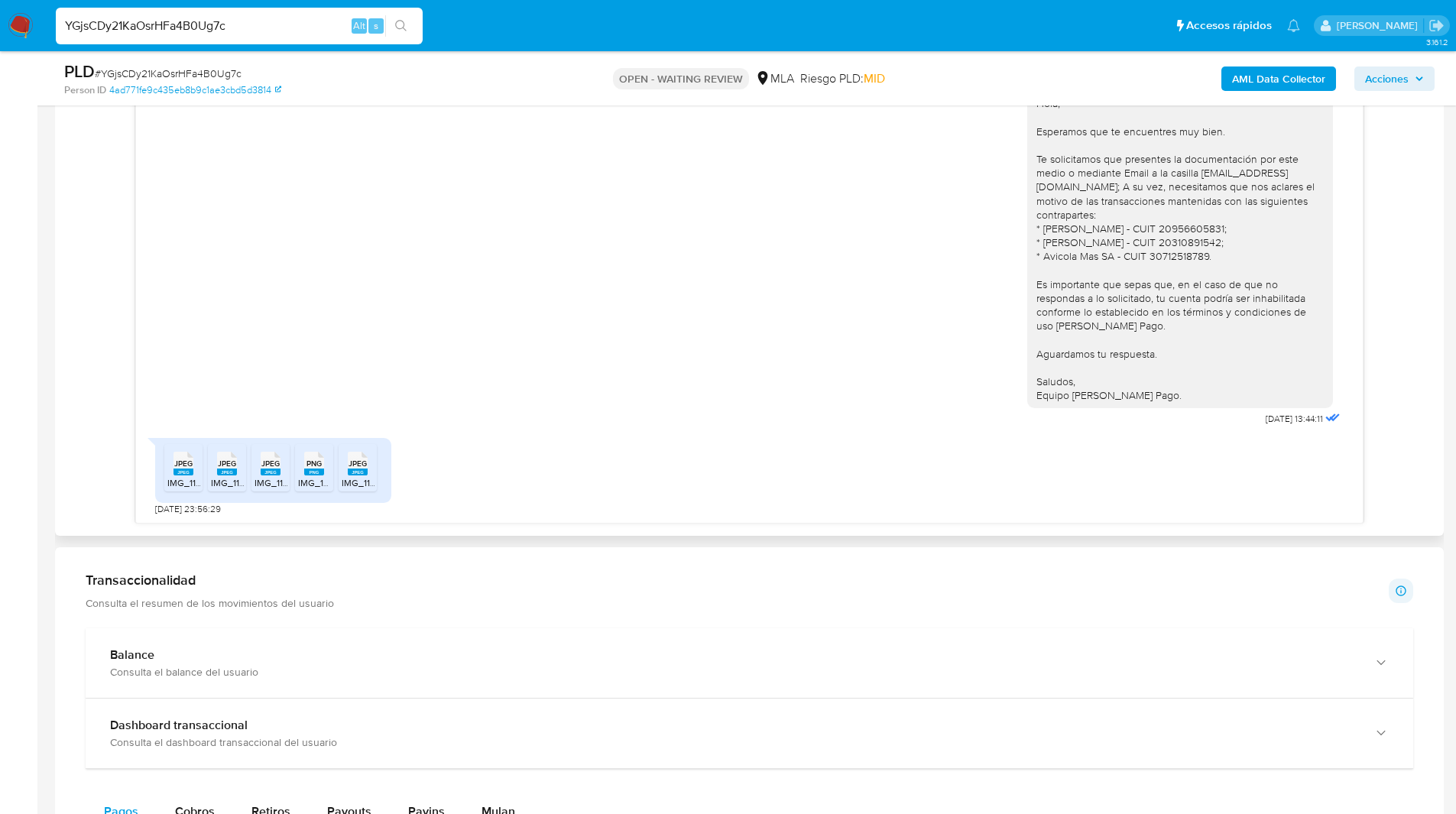
click at [93, 323] on div "18/08/2025 17:42:49 Hola buen día quería saber cómo hago iara cargar los compro…" at bounding box center [749, 256] width 1364 height 534
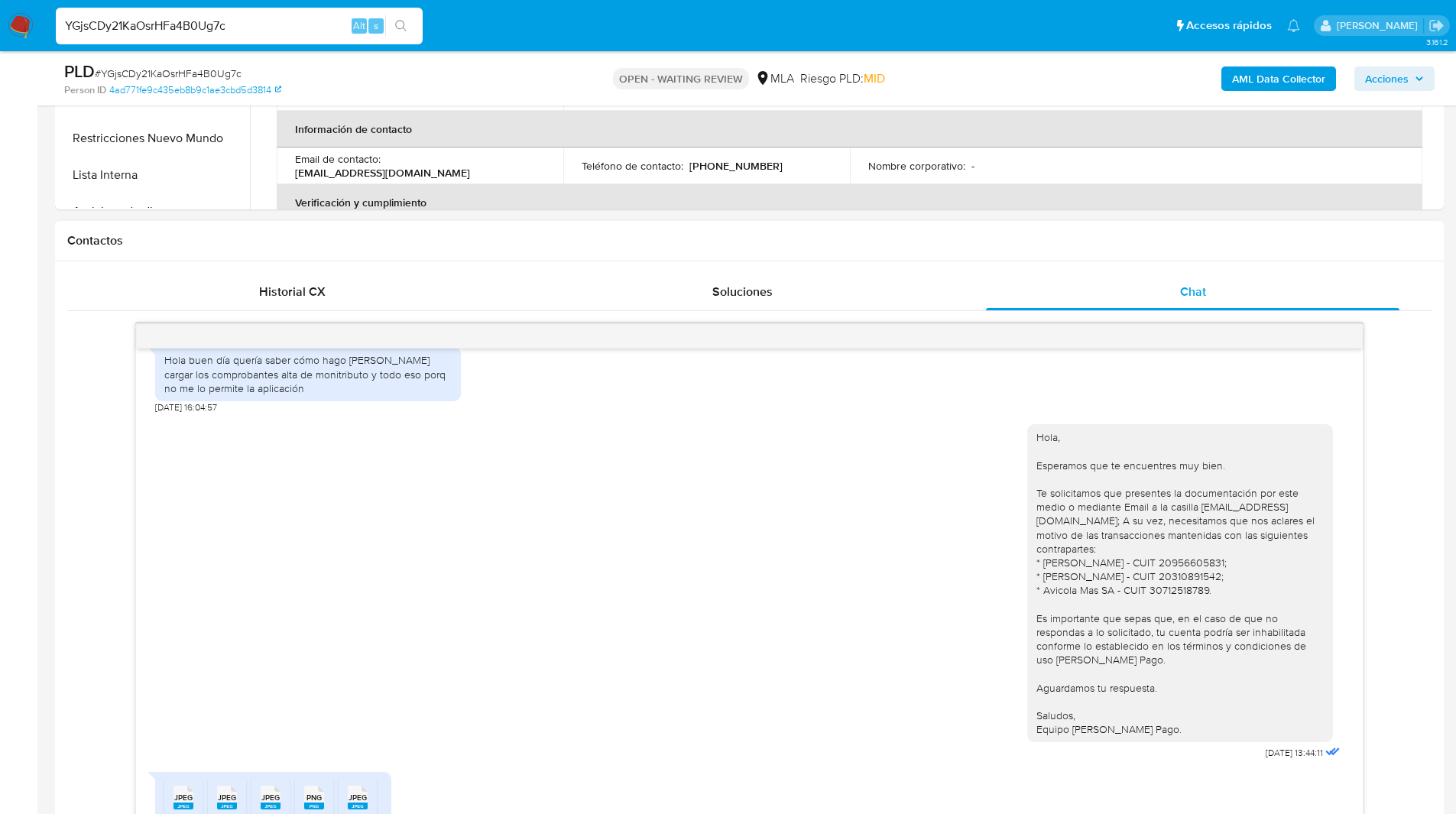
scroll to position [637, 0]
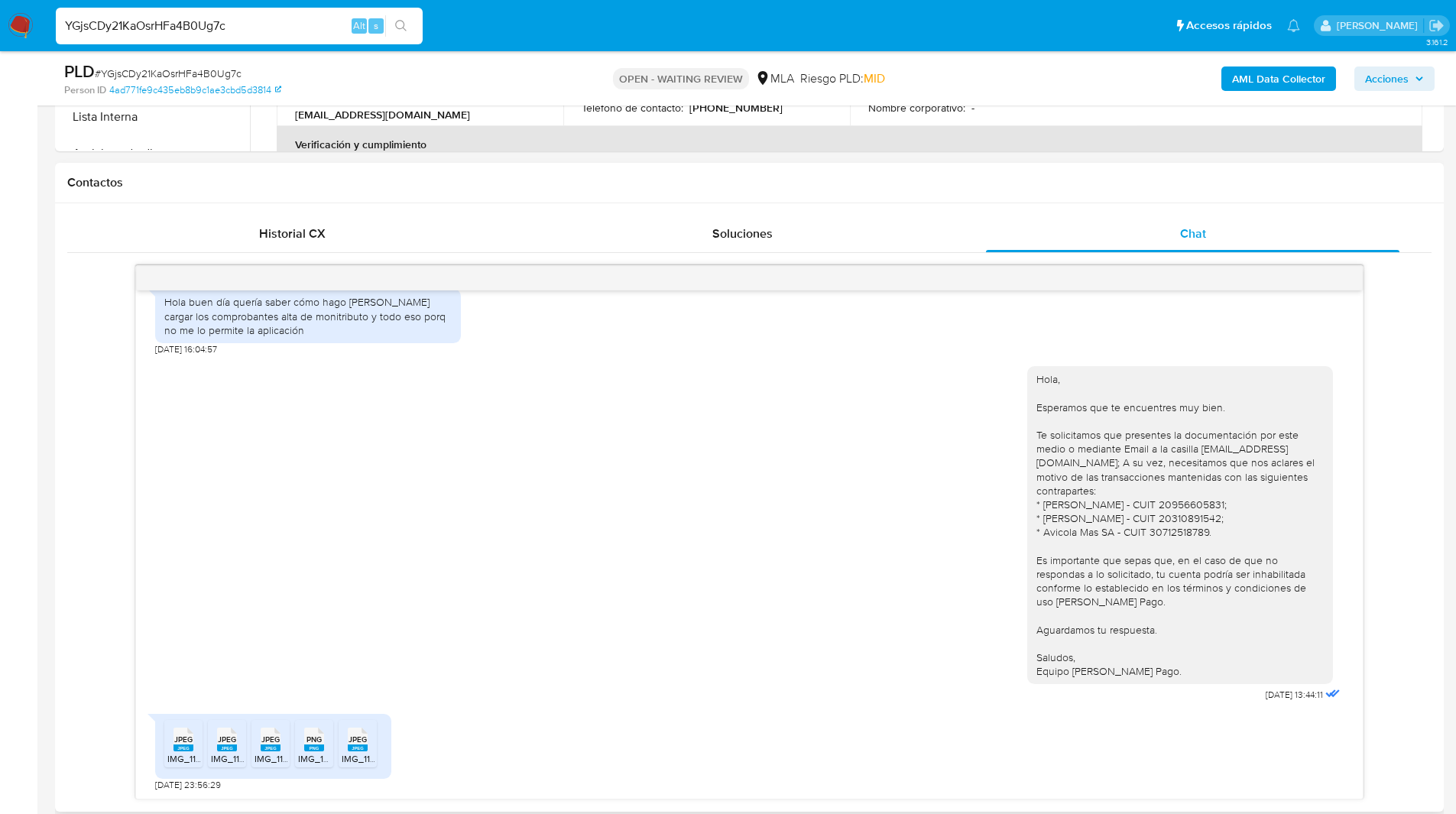
click at [80, 474] on div "18/08/2025 17:42:49 Hola buen día quería saber cómo hago iara cargar los compro…" at bounding box center [749, 533] width 1364 height 534
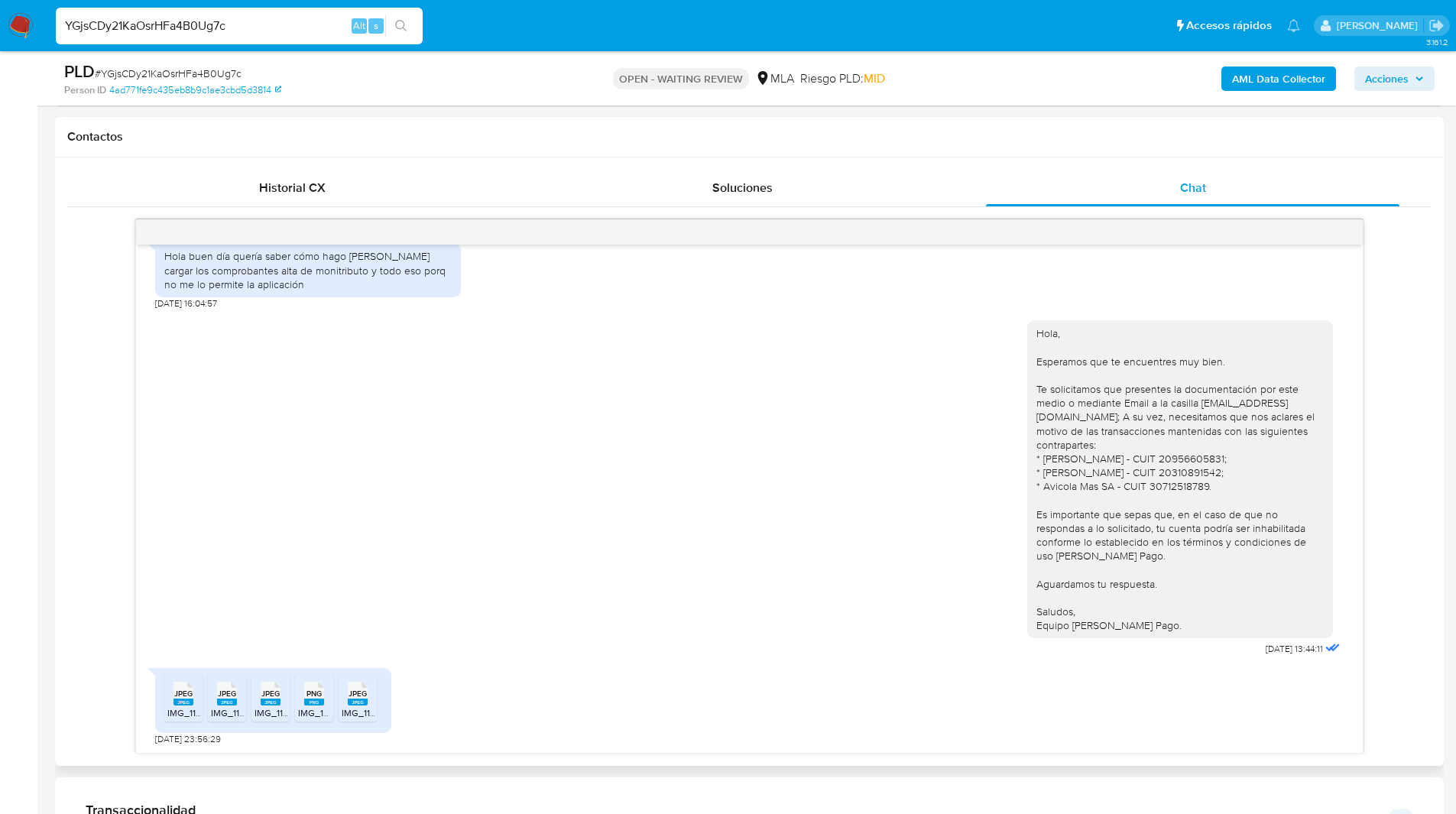
click at [778, 395] on div "Hola, Esperamos que te encuentres muy bien. Te solicitamos que presentes la doc…" at bounding box center [750, 484] width 1189 height 350
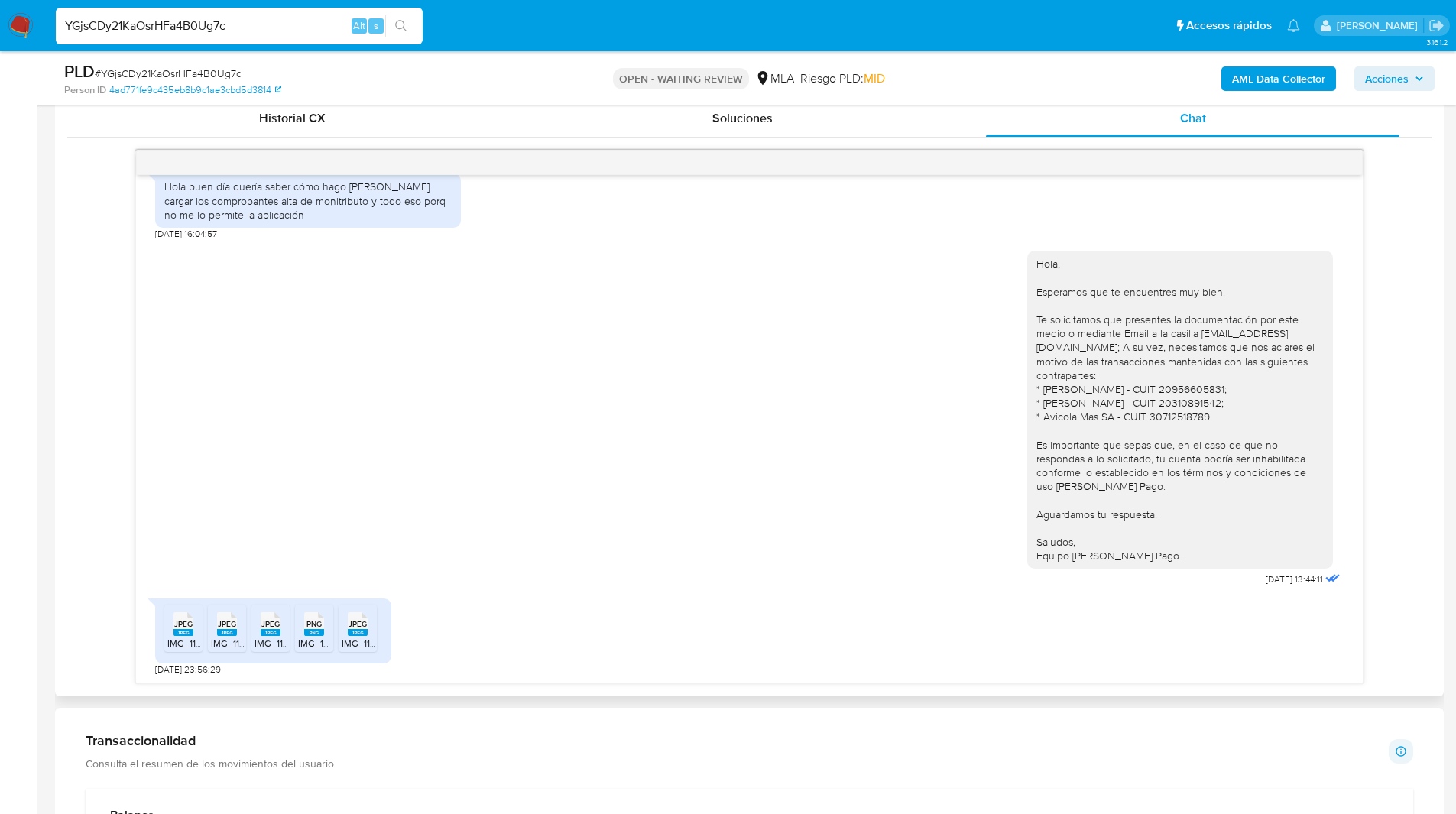
click at [178, 634] on rect at bounding box center [184, 632] width 20 height 7
click at [220, 634] on rect at bounding box center [227, 632] width 20 height 7
click at [280, 630] on rect at bounding box center [271, 632] width 20 height 7
click at [309, 630] on rect at bounding box center [314, 632] width 20 height 7
click at [346, 631] on div "JPEG JPEG" at bounding box center [357, 622] width 32 height 30
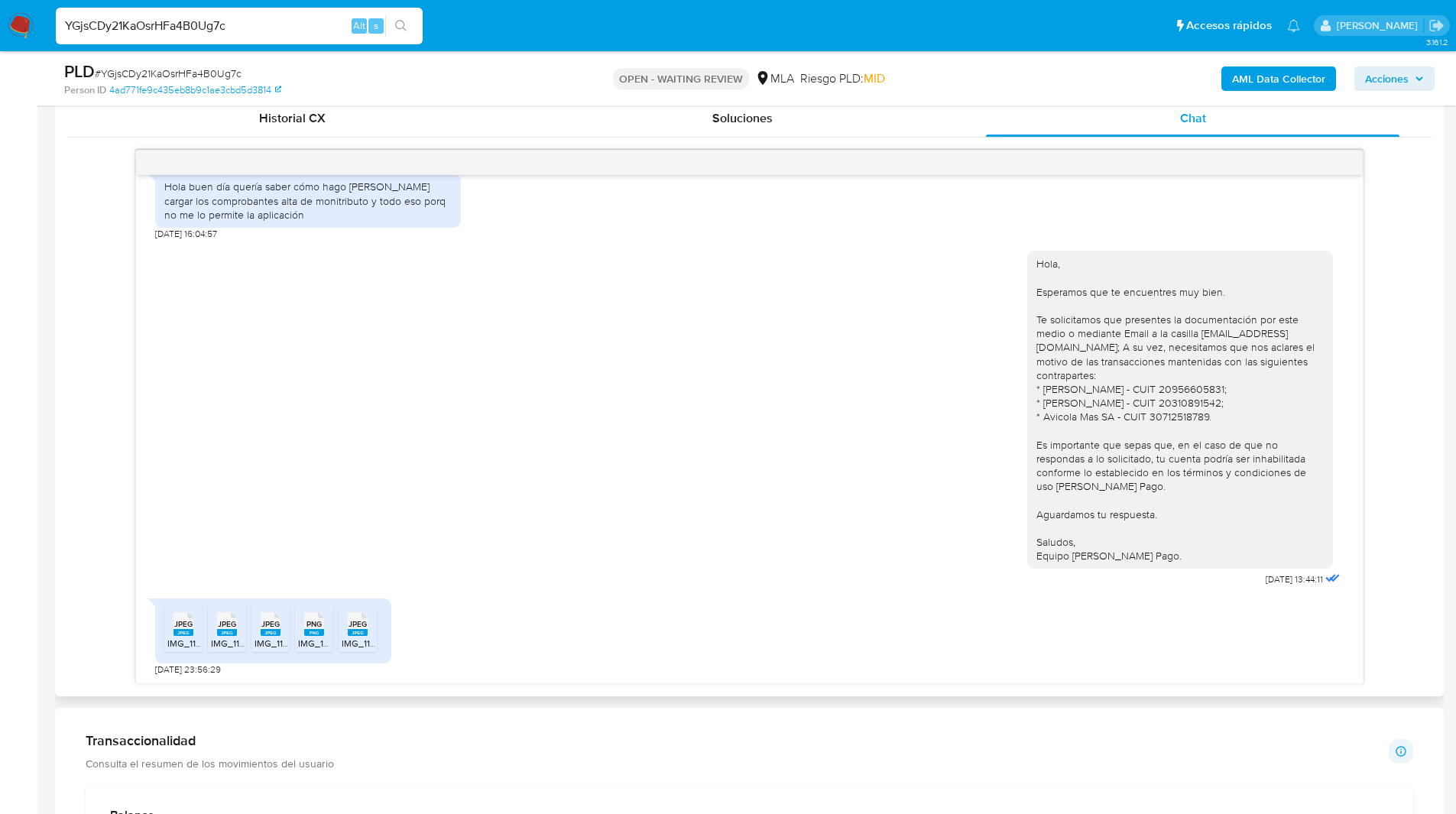
click at [874, 360] on div "Hola, Esperamos que te encuentres muy bien. Te solicitamos que presentes la doc…" at bounding box center [750, 414] width 1189 height 350
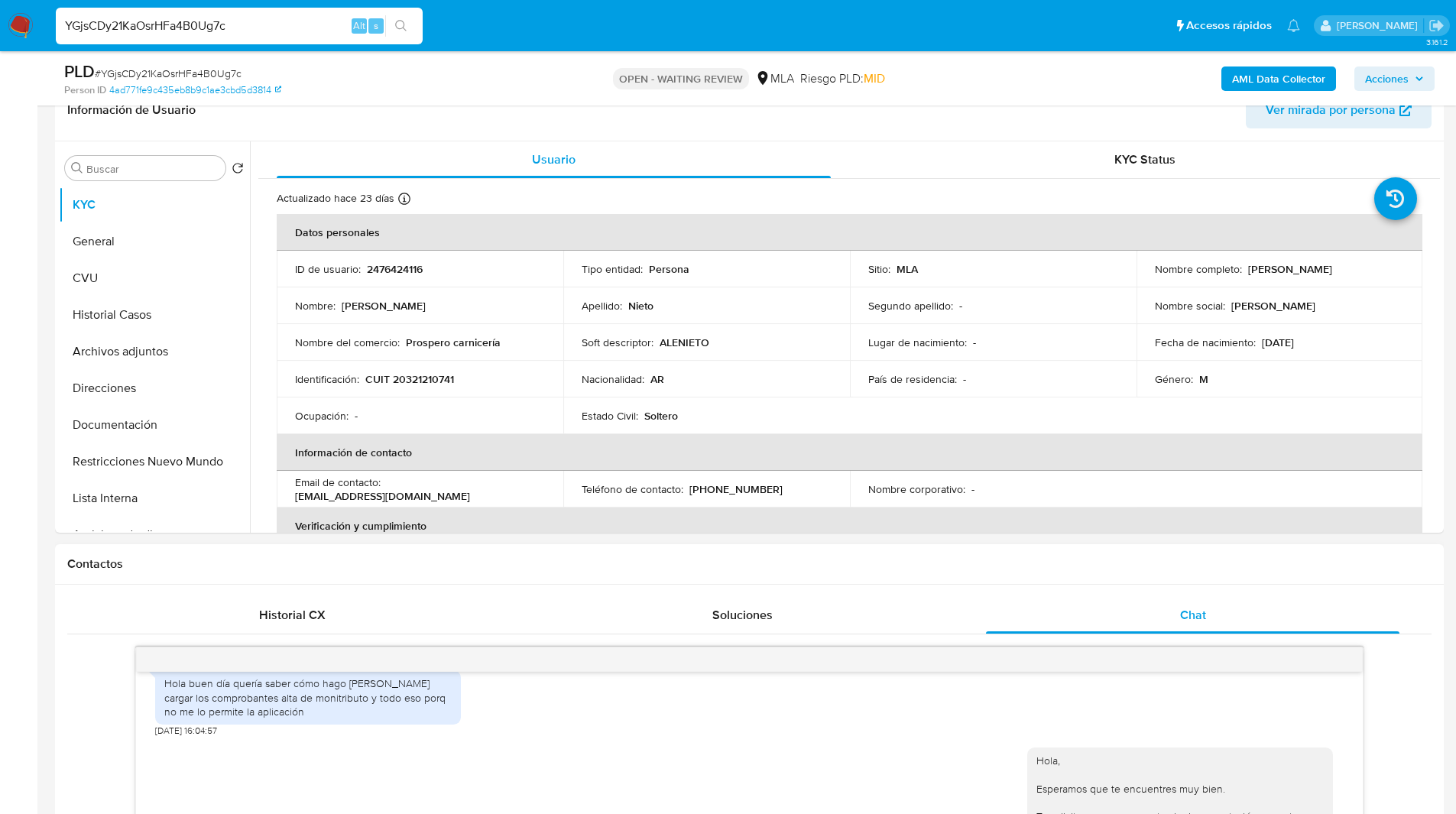
scroll to position [255, 0]
click at [136, 433] on button "Documentación" at bounding box center [148, 425] width 179 height 36
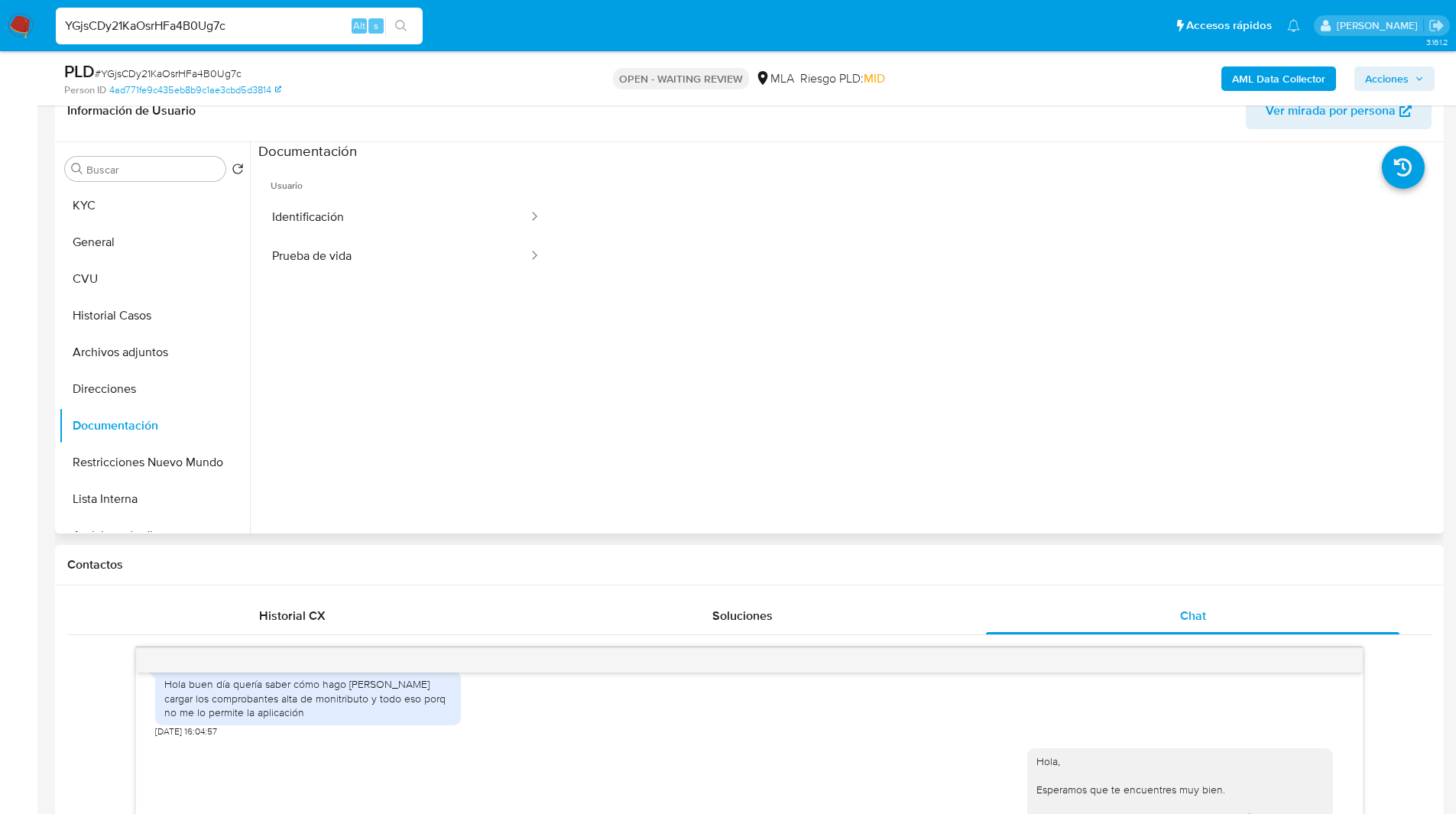
click at [333, 130] on div "Información de Usuario Ver mirada por persona" at bounding box center [750, 111] width 1389 height 62
click at [112, 322] on button "Historial Casos" at bounding box center [148, 315] width 179 height 36
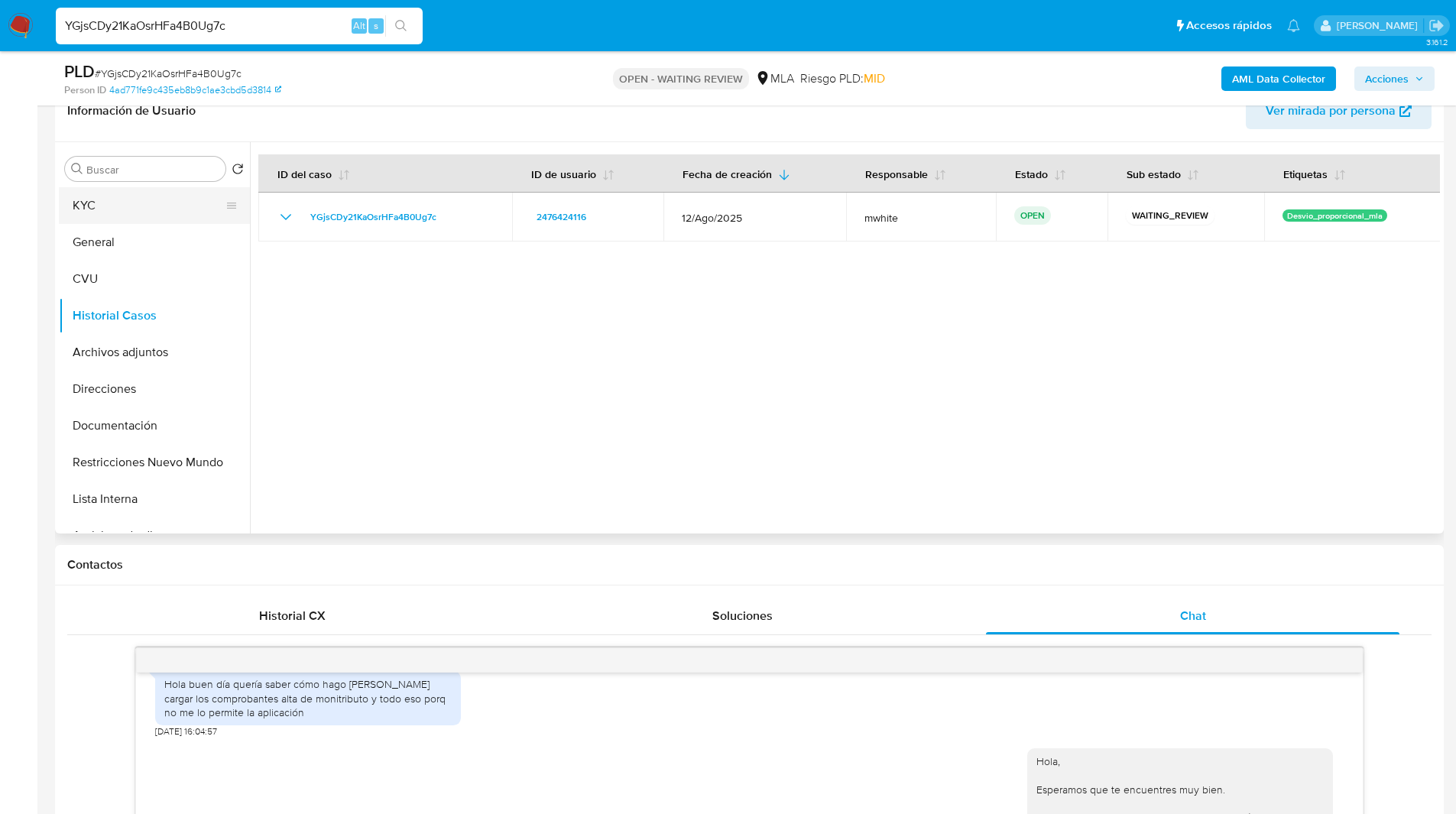
click at [118, 211] on button "KYC" at bounding box center [148, 205] width 179 height 36
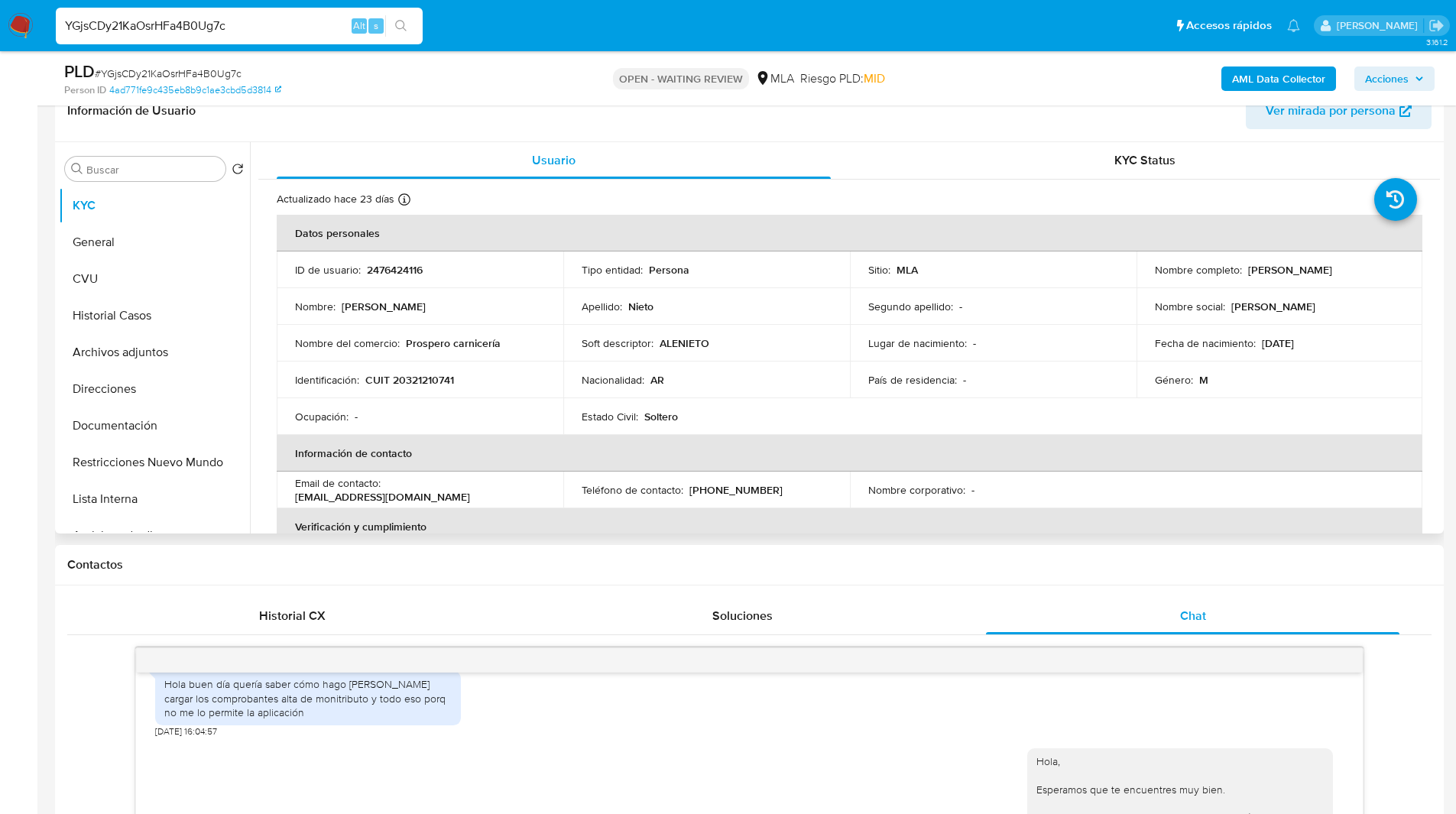
click at [892, 109] on header "Información de Usuario Ver mirada por persona" at bounding box center [749, 111] width 1364 height 36
click at [840, 80] on span "Riesgo PLD: MID" at bounding box center [842, 79] width 85 height 17
click at [691, 103] on div "PLD # YGjsCDy21KaOsrHFa4B0Ug7c Person ID 4ad771fe9c435eb8b9c1ae3cbd5d3814 OPEN …" at bounding box center [750, 79] width 1389 height 55
click at [746, 124] on header "Información de Usuario Ver mirada por persona" at bounding box center [749, 111] width 1364 height 36
click at [677, 129] on div "Información de Usuario Ver mirada por persona" at bounding box center [750, 111] width 1389 height 62
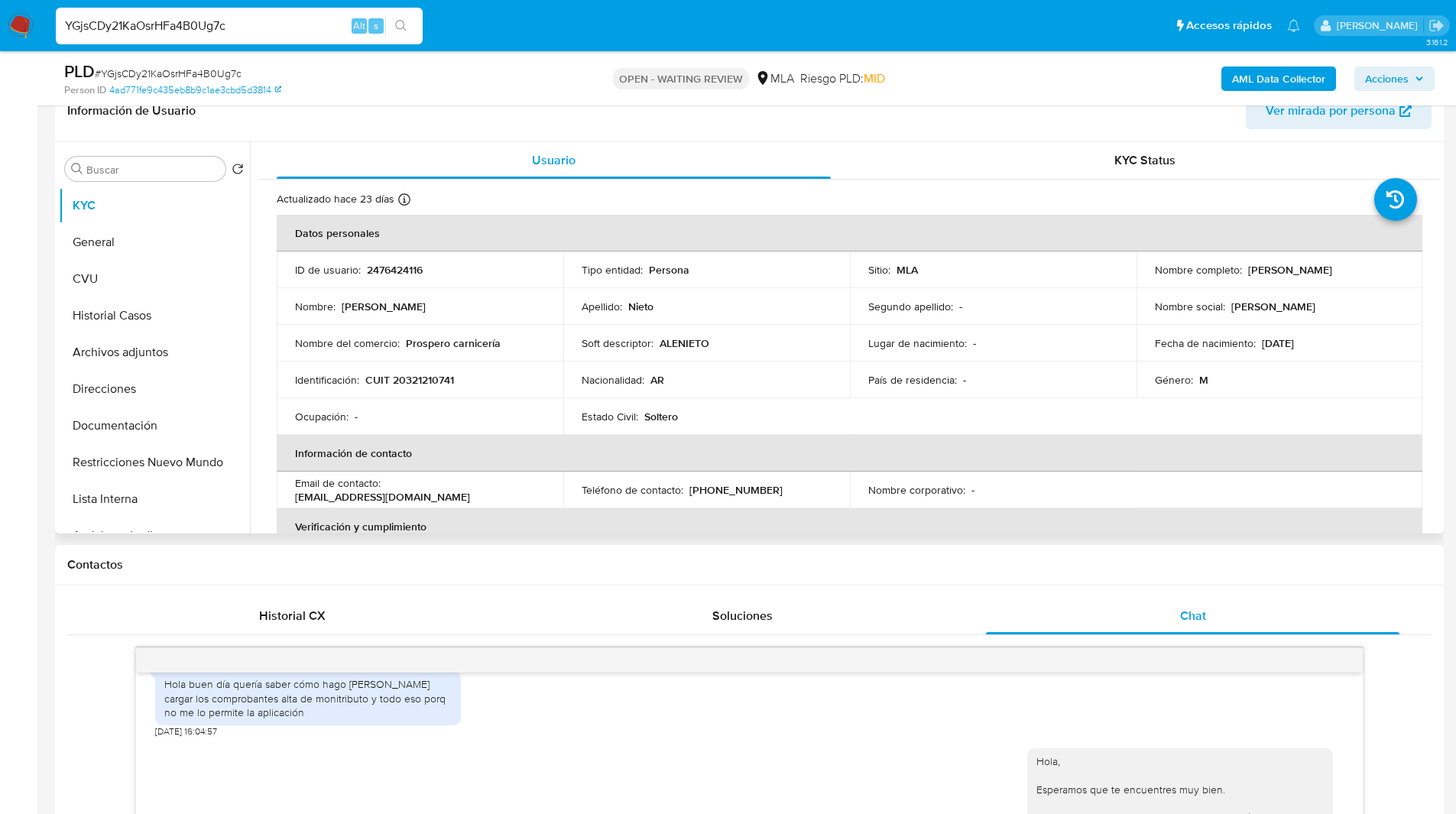
click at [639, 131] on div "Información de Usuario Ver mirada por persona" at bounding box center [750, 111] width 1389 height 62
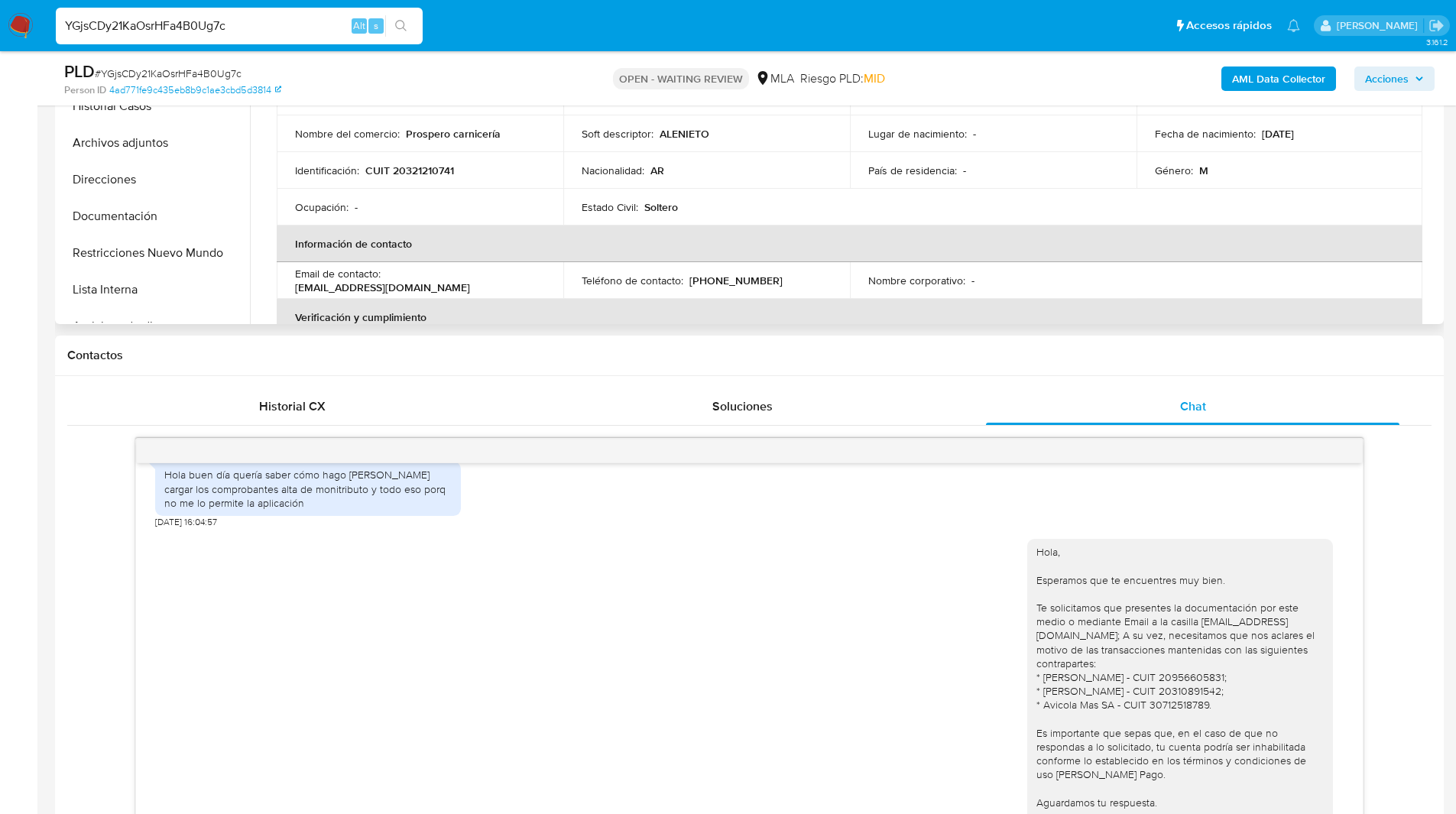
scroll to position [465, 0]
click at [58, 600] on div "Historial CX Soluciones Chat Id Estado Fecha de creación Origen Proceso Anterio…" at bounding box center [750, 679] width 1389 height 608
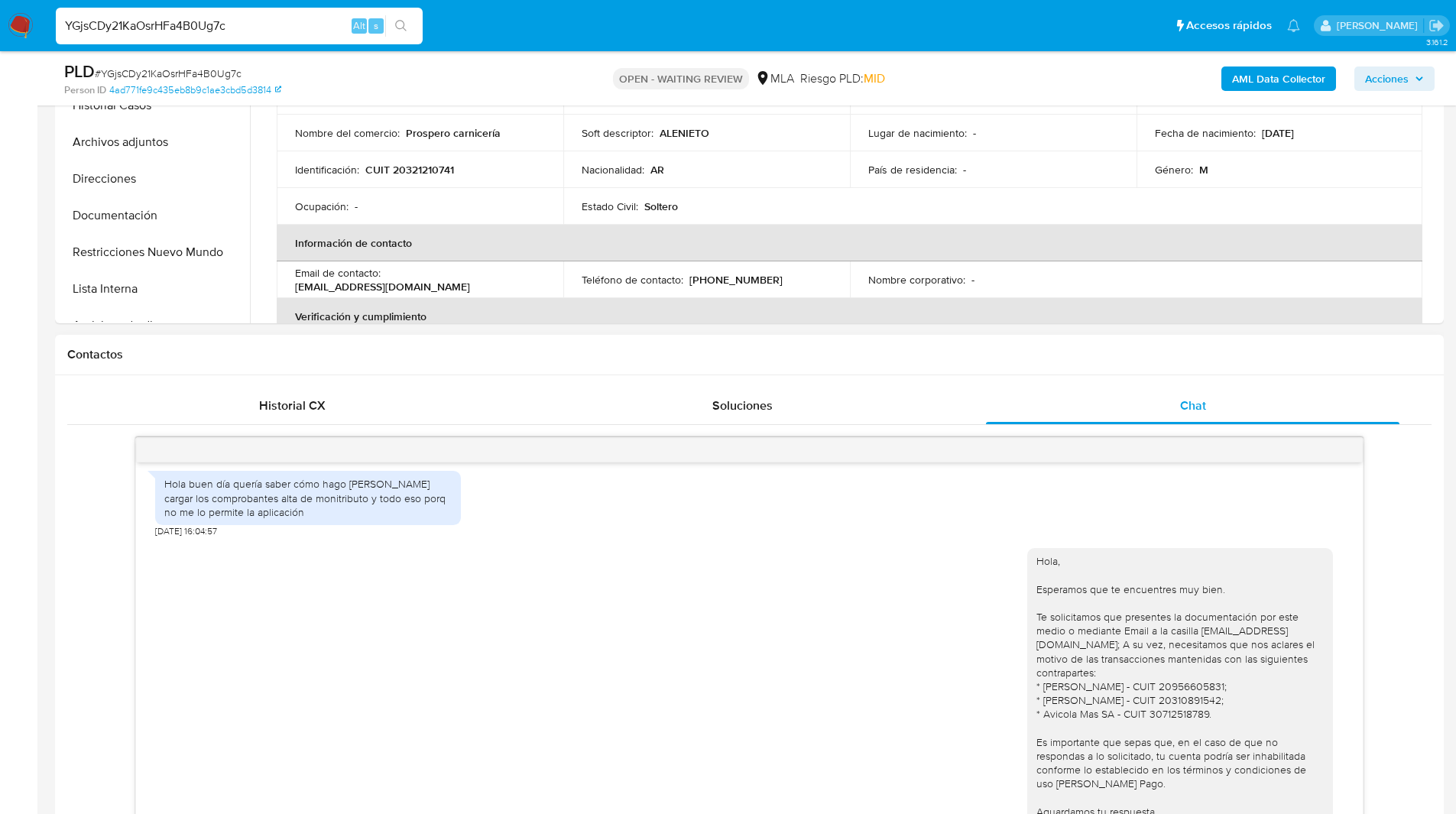
scroll to position [842, 0]
click at [262, 520] on div "Hola buen día quería saber cómo hago iara cargar los comprobantes alta de monit…" at bounding box center [308, 498] width 287 height 42
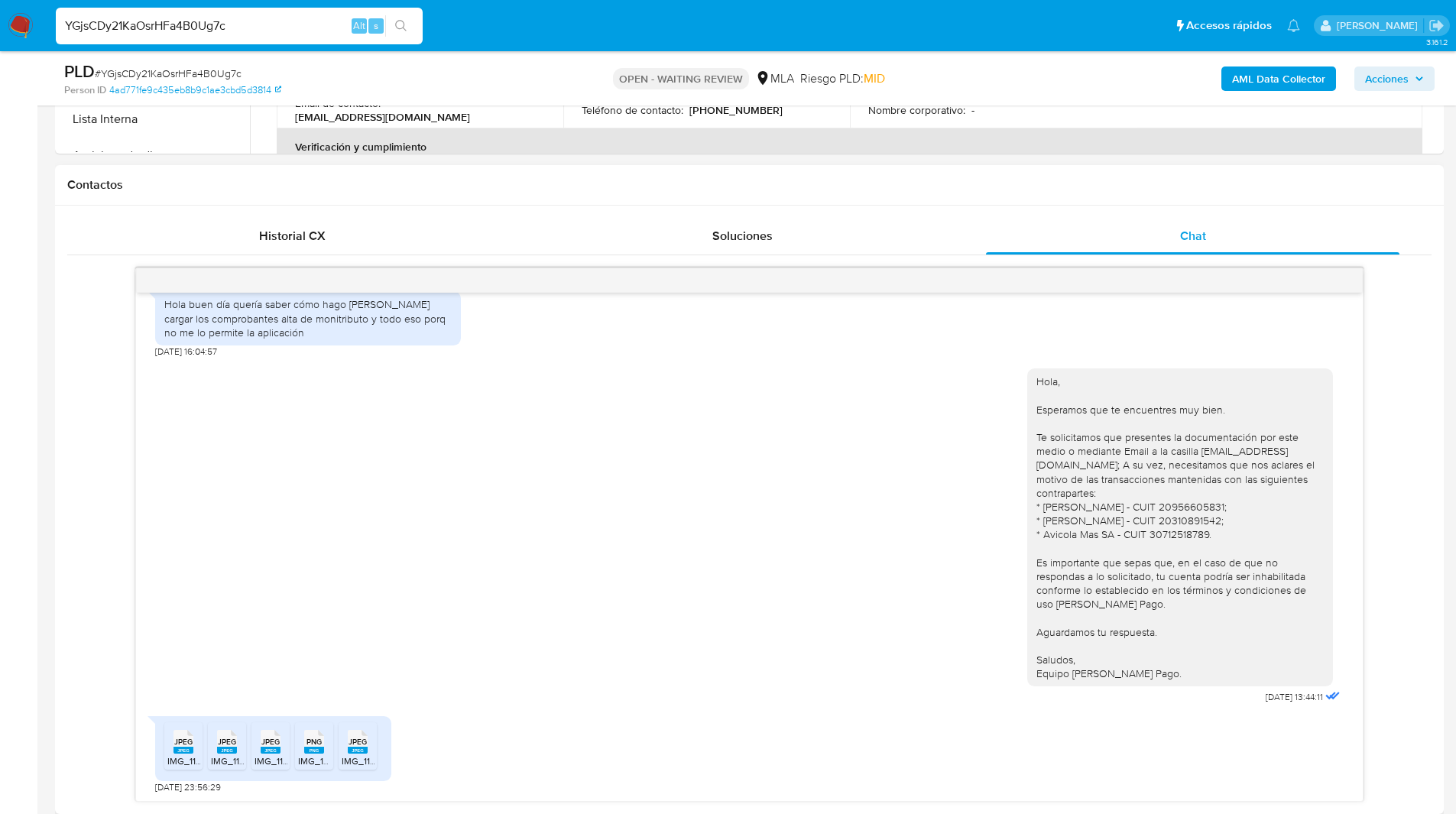
scroll to position [880, 0]
click at [843, 182] on h1 "Contactos" at bounding box center [749, 184] width 1364 height 15
click at [136, 26] on input "YGjsCDy21KaOsrHFa4B0Ug7c" at bounding box center [238, 26] width 366 height 20
click at [11, 22] on img at bounding box center [20, 26] width 26 height 26
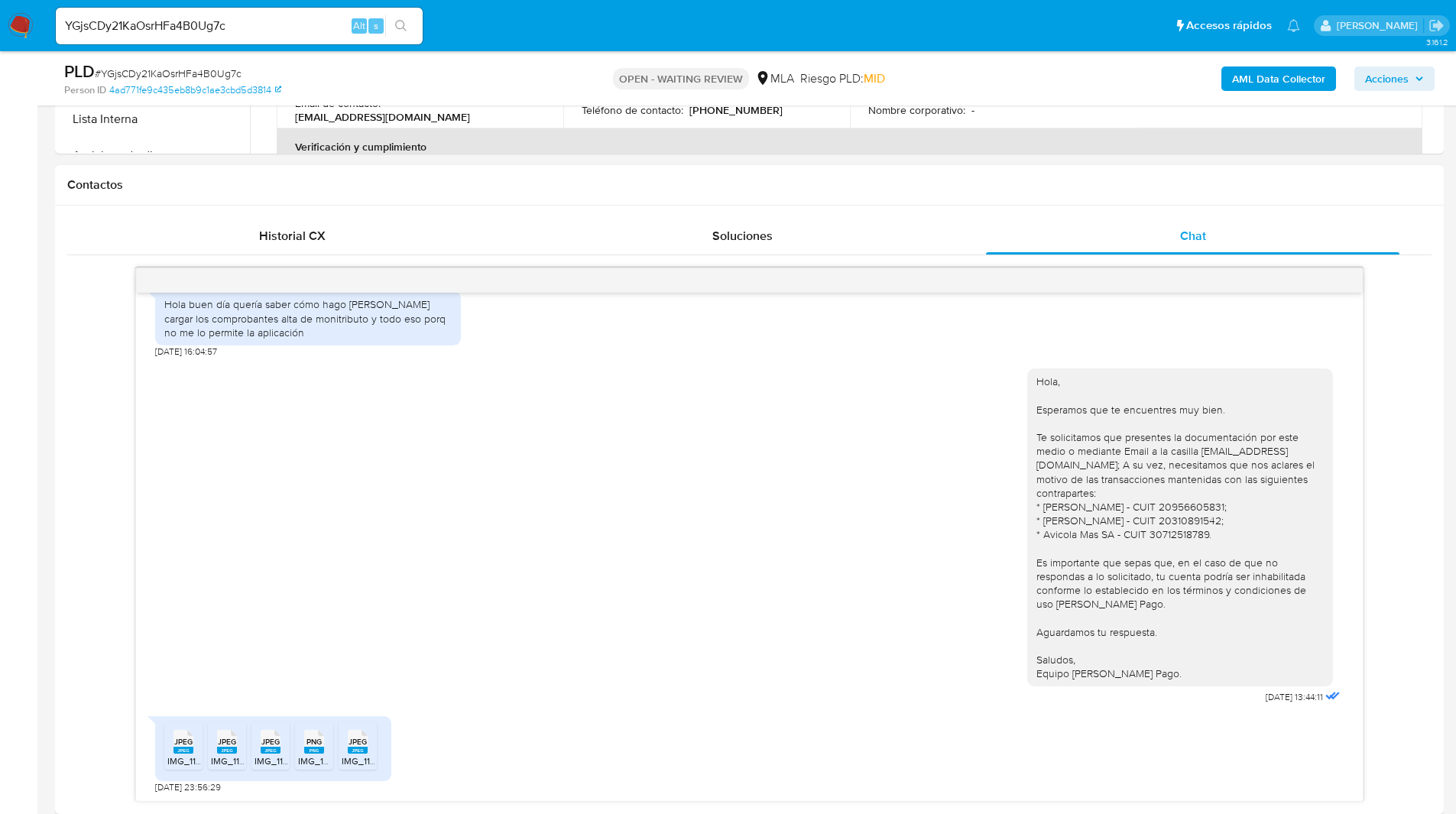
click at [494, 185] on h1 "Contactos" at bounding box center [749, 184] width 1364 height 15
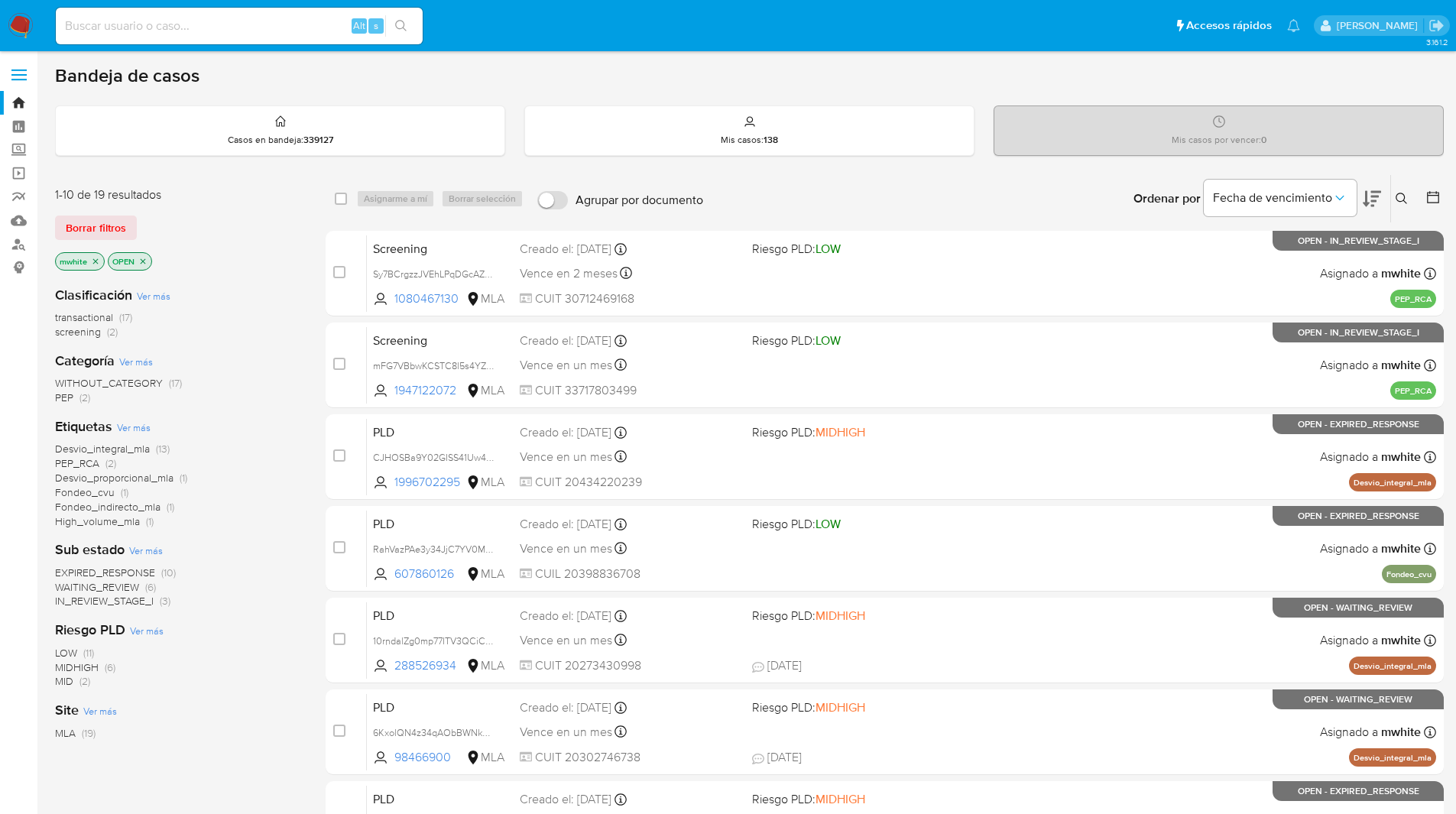
click at [1399, 199] on icon at bounding box center [1401, 199] width 12 height 12
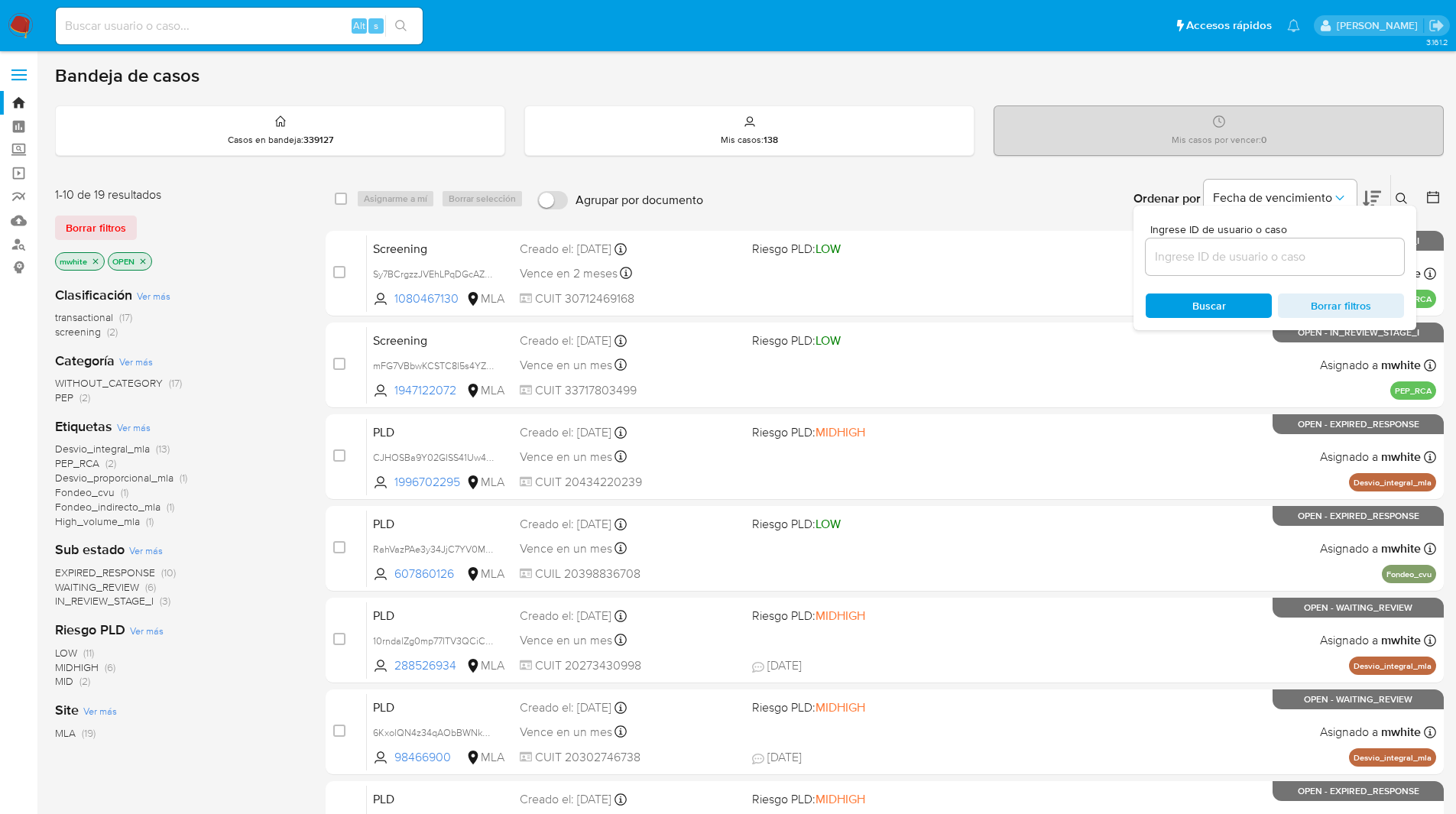
click at [1258, 267] on div at bounding box center [1275, 256] width 258 height 36
click at [1202, 256] on input at bounding box center [1275, 256] width 258 height 20
paste input "YGjsCDy21KaOsrHFa4B0Ug7c"
type input "YGjsCDy21KaOsrHFa4B0Ug7c"
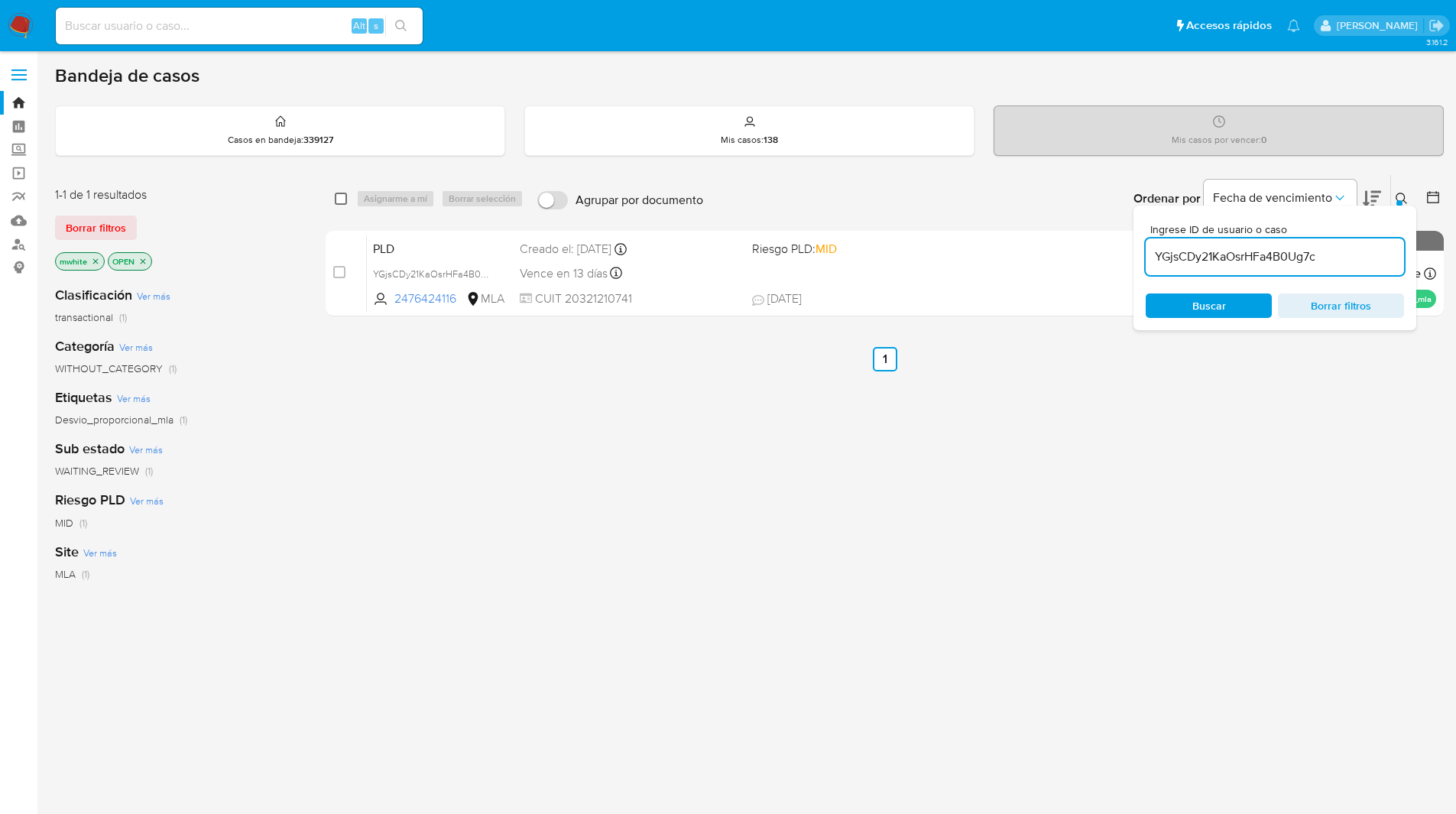
click at [342, 199] on input "checkbox" at bounding box center [341, 199] width 12 height 12
checkbox input "true"
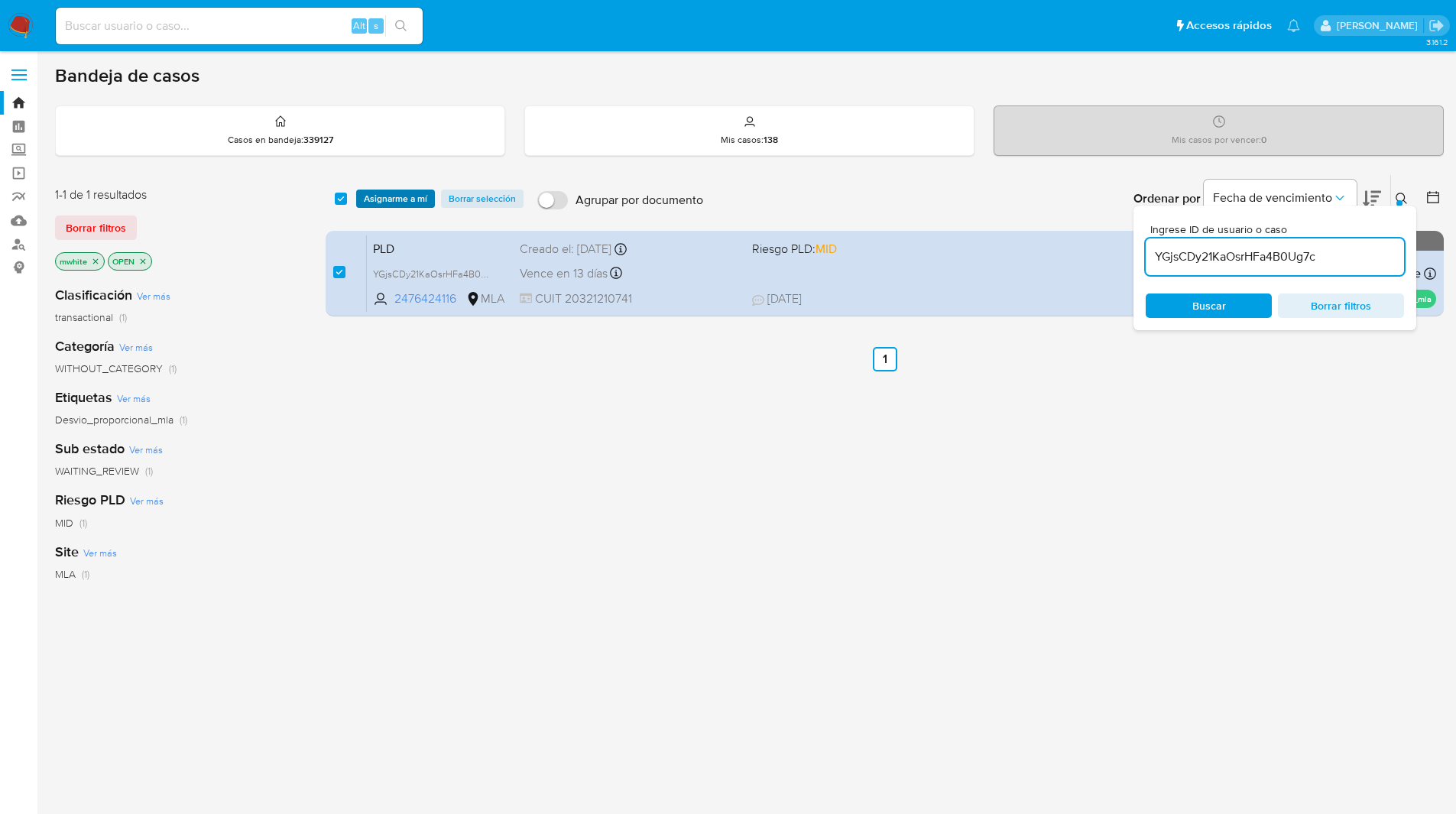
click at [360, 199] on button "Asignarme a mí" at bounding box center [395, 199] width 79 height 18
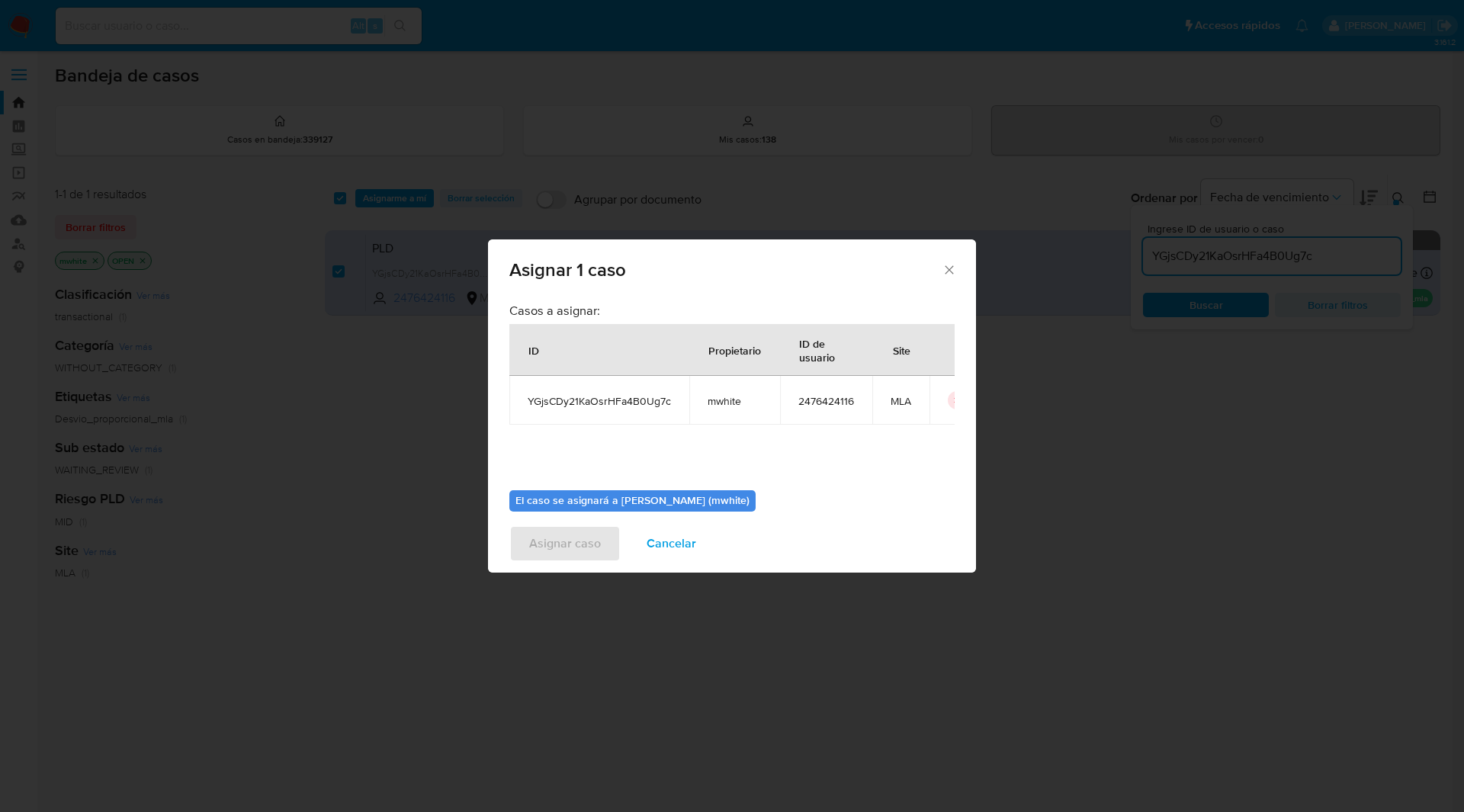
click at [730, 389] on td "mwhite" at bounding box center [734, 399] width 91 height 49
click at [727, 399] on span "mwhite" at bounding box center [734, 401] width 54 height 14
copy span "mwhite"
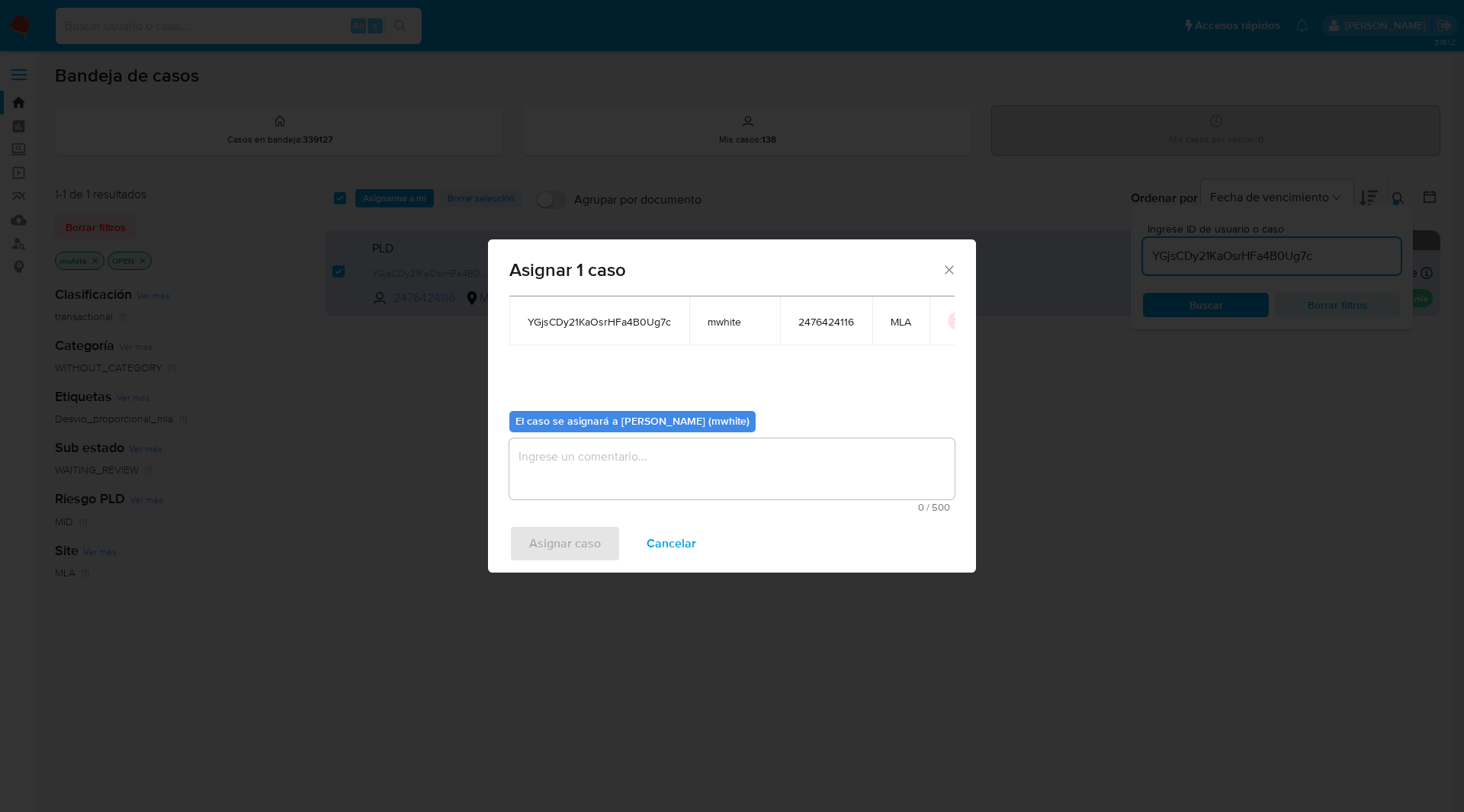
click at [620, 453] on textarea "assign-modal" at bounding box center [732, 469] width 446 height 61
paste textarea "mwhite"
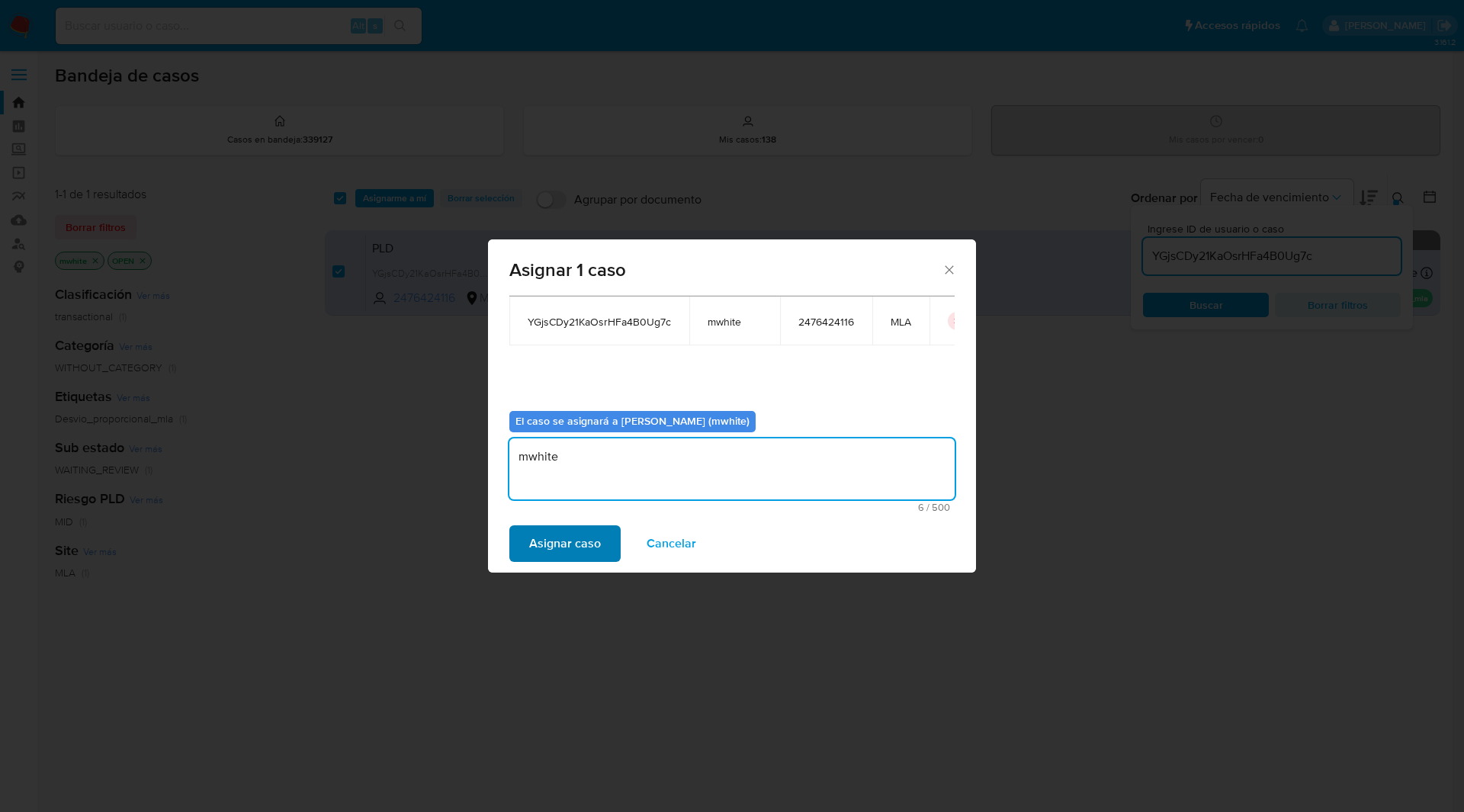
type textarea "mwhite"
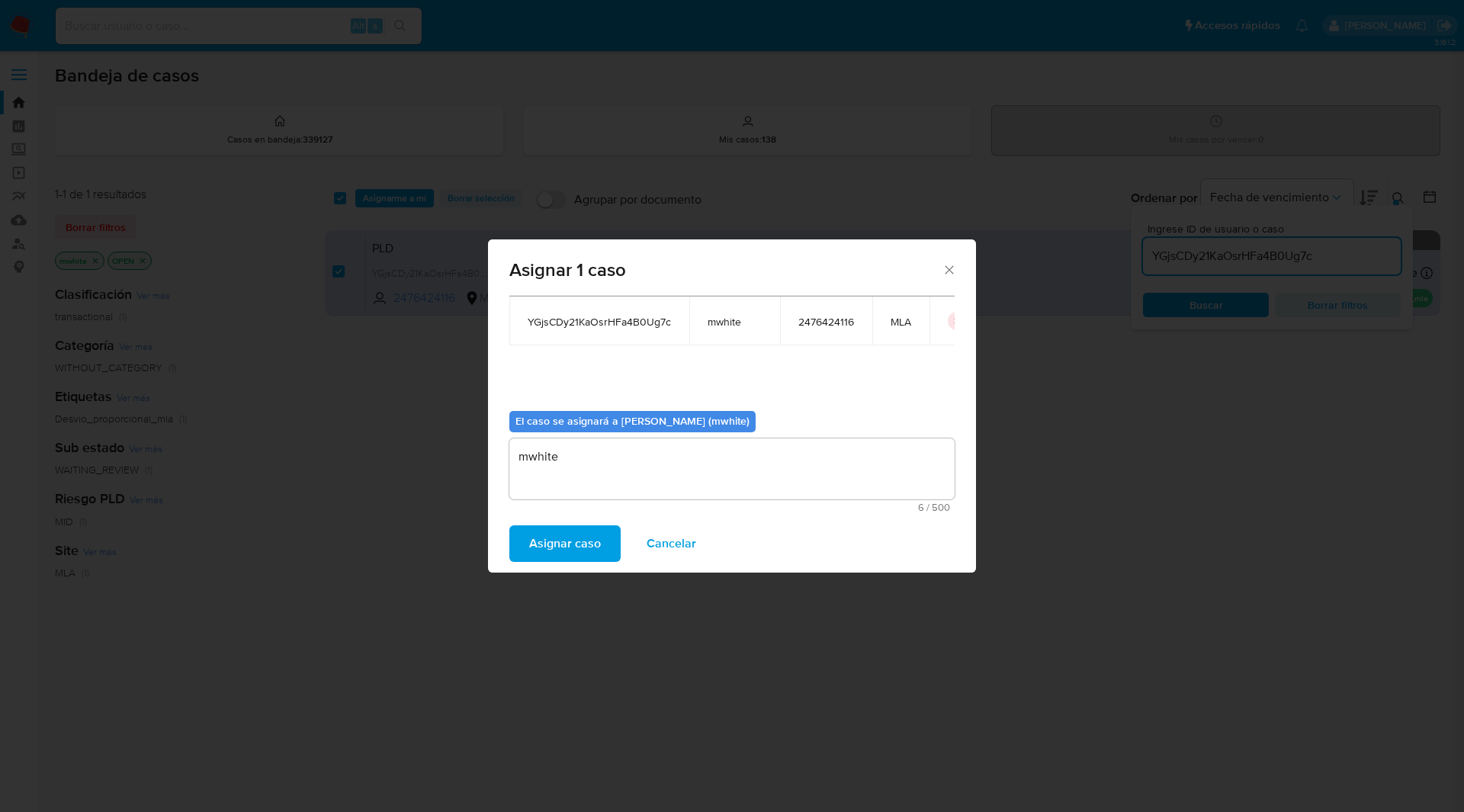
click at [537, 536] on span "Asignar caso" at bounding box center [564, 543] width 72 height 34
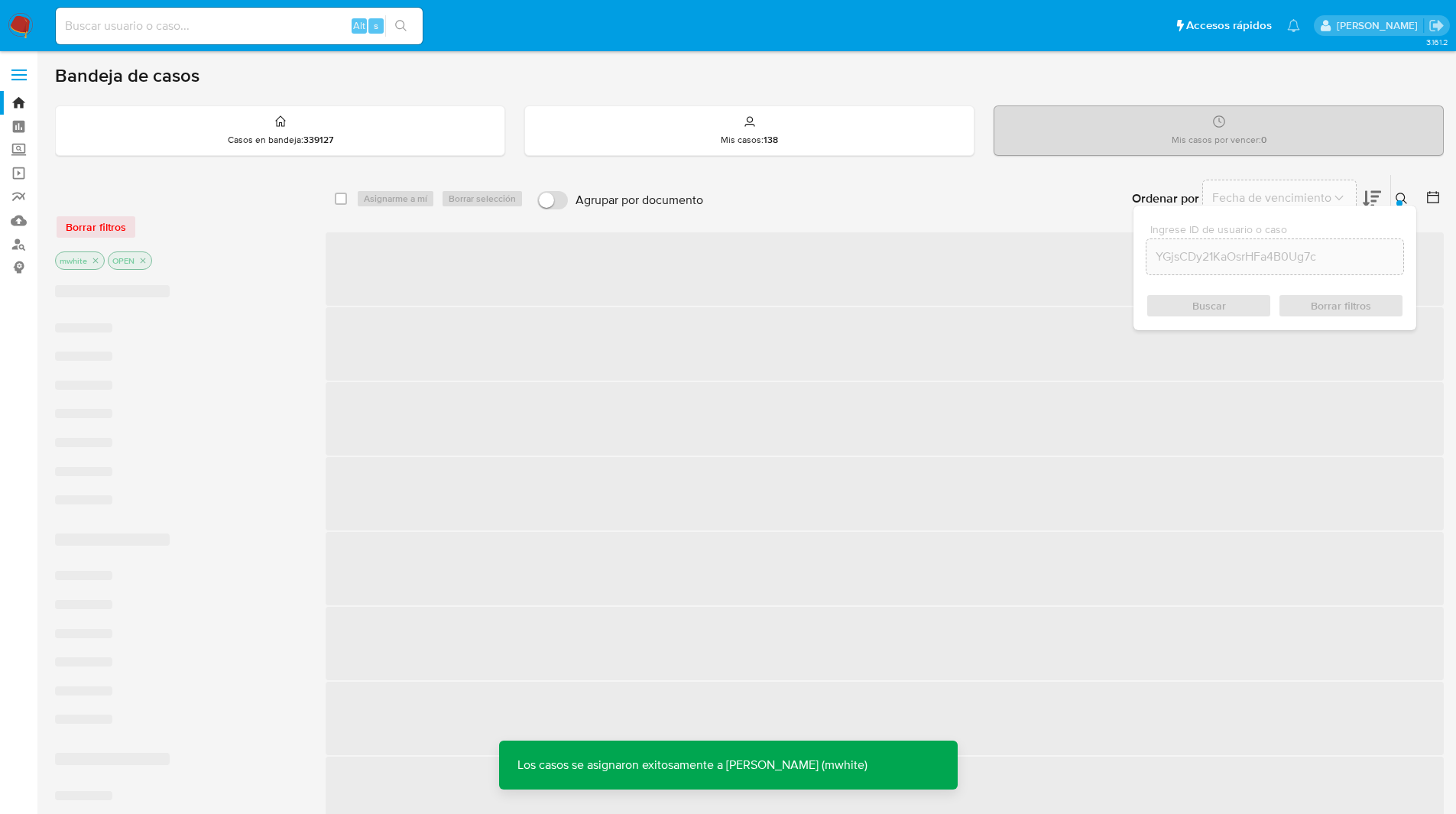
click at [338, 173] on div "Bandeja de casos Casos en bandeja : 339127 Mis casos : 138 Mis casos por vencer…" at bounding box center [750, 682] width 1389 height 1236
click at [338, 178] on div "select-all-cases-checkbox Asignarme a mí Borrar selección Agrupar por documento…" at bounding box center [885, 199] width 1118 height 47
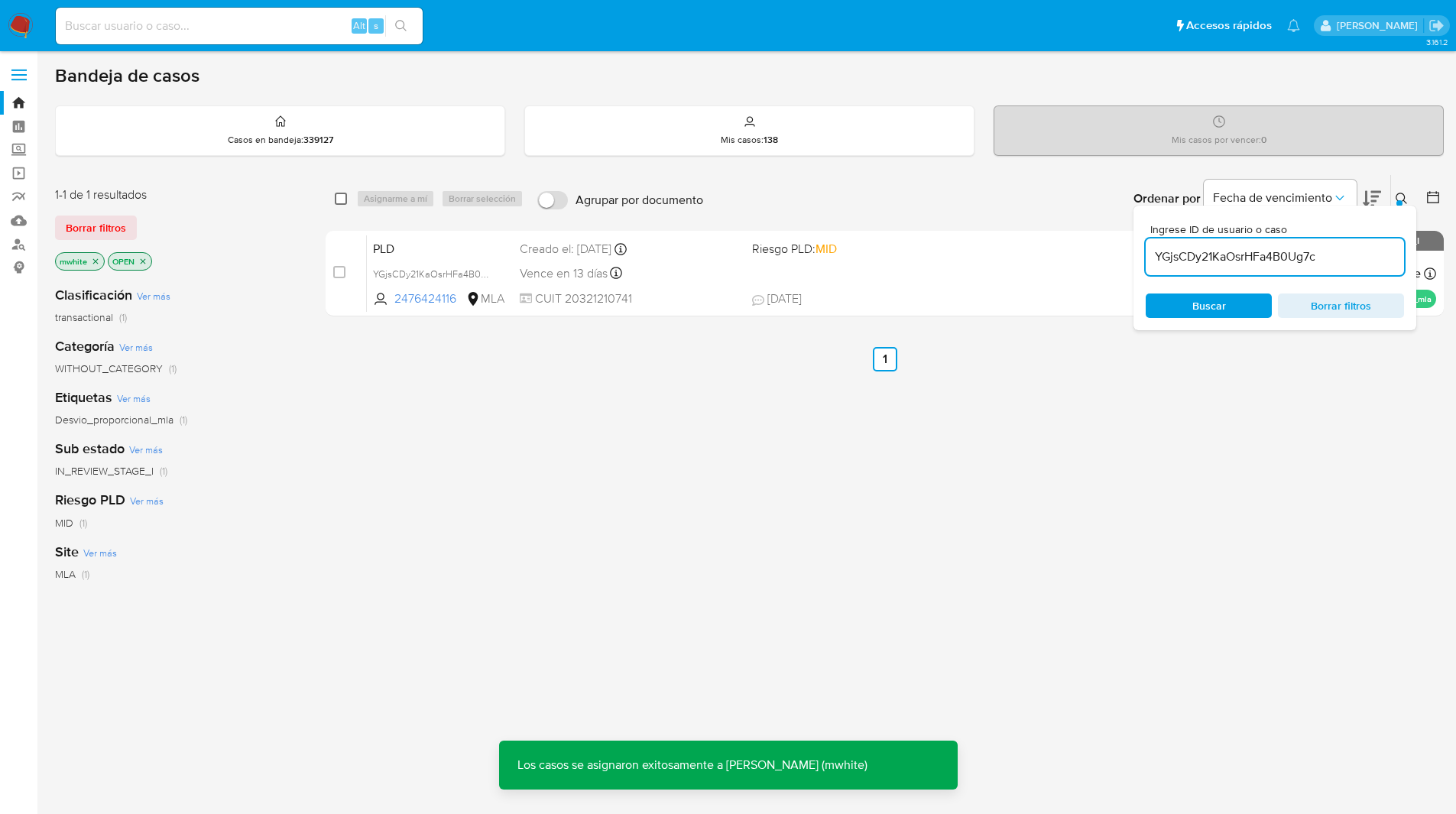
click at [340, 202] on input "checkbox" at bounding box center [341, 199] width 12 height 12
checkbox input "true"
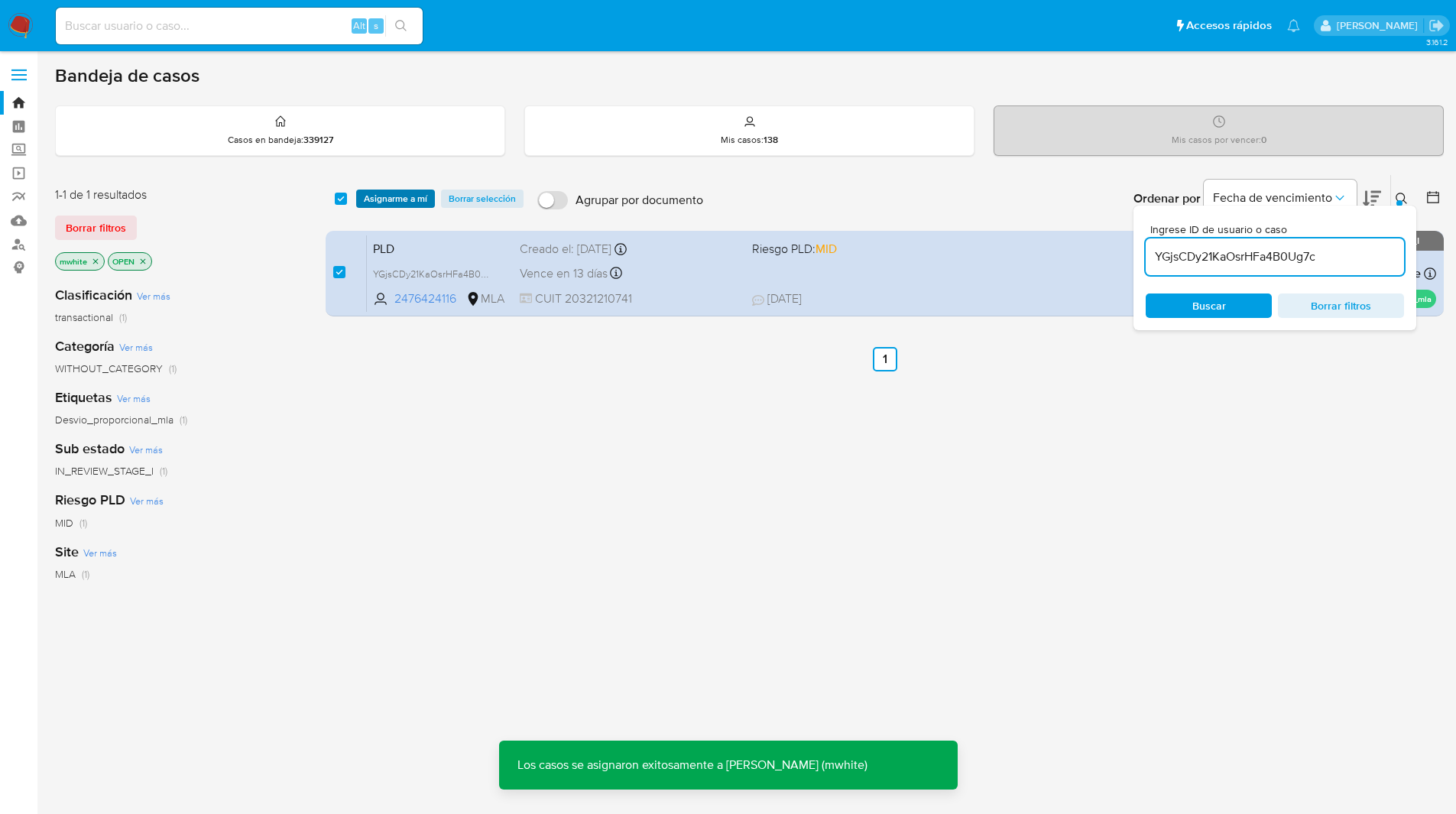
click at [383, 202] on span "Asignarme a mí" at bounding box center [395, 199] width 64 height 15
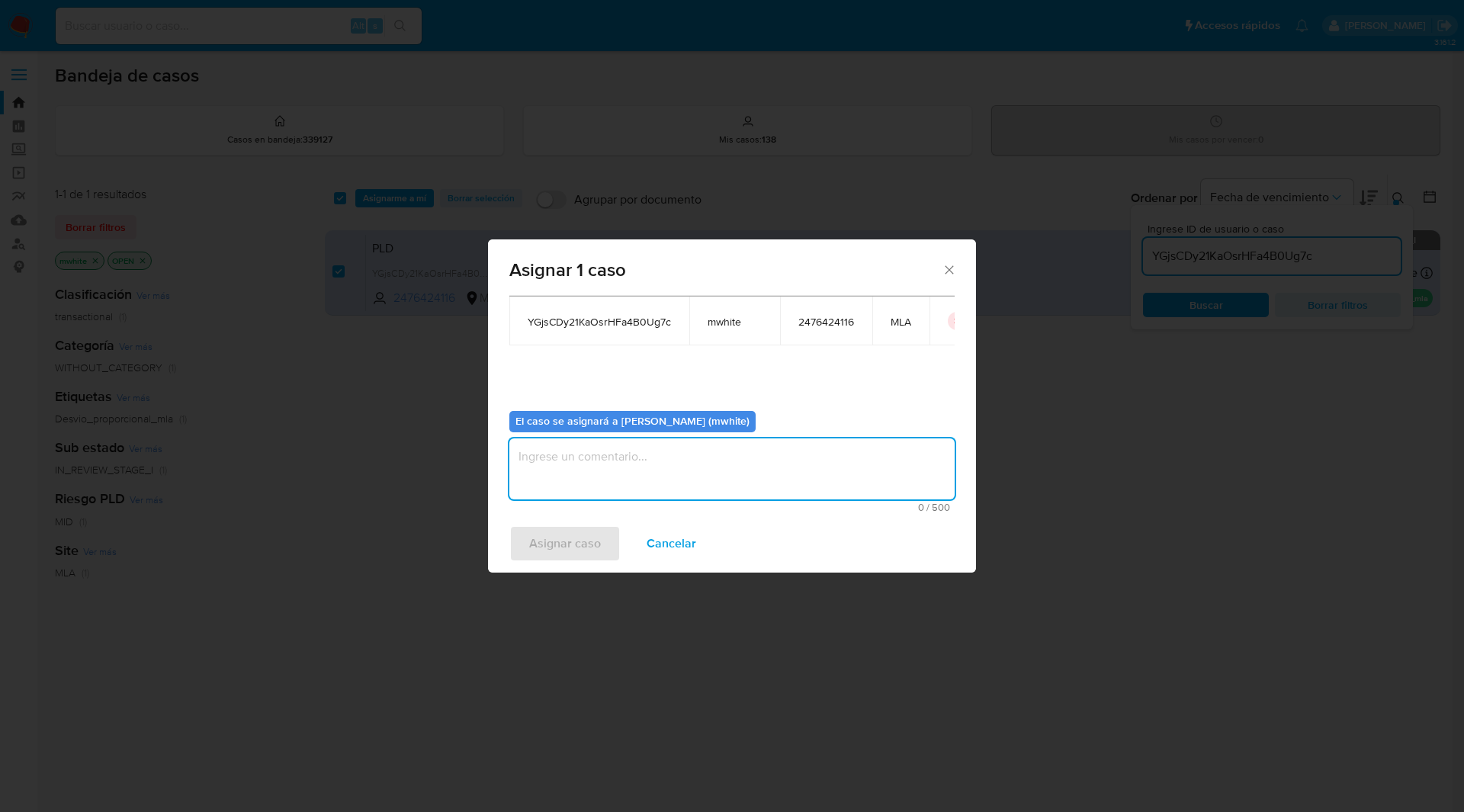
click at [584, 477] on textarea "assign-modal" at bounding box center [732, 469] width 446 height 61
paste textarea "mwhite"
type textarea "mwhite"
click at [565, 347] on div "Casos a asignar: ID Propietario ID de usuario Site YGjsCDy21KaOsrHFa4B0Ug7c mwh…" at bounding box center [732, 311] width 446 height 175
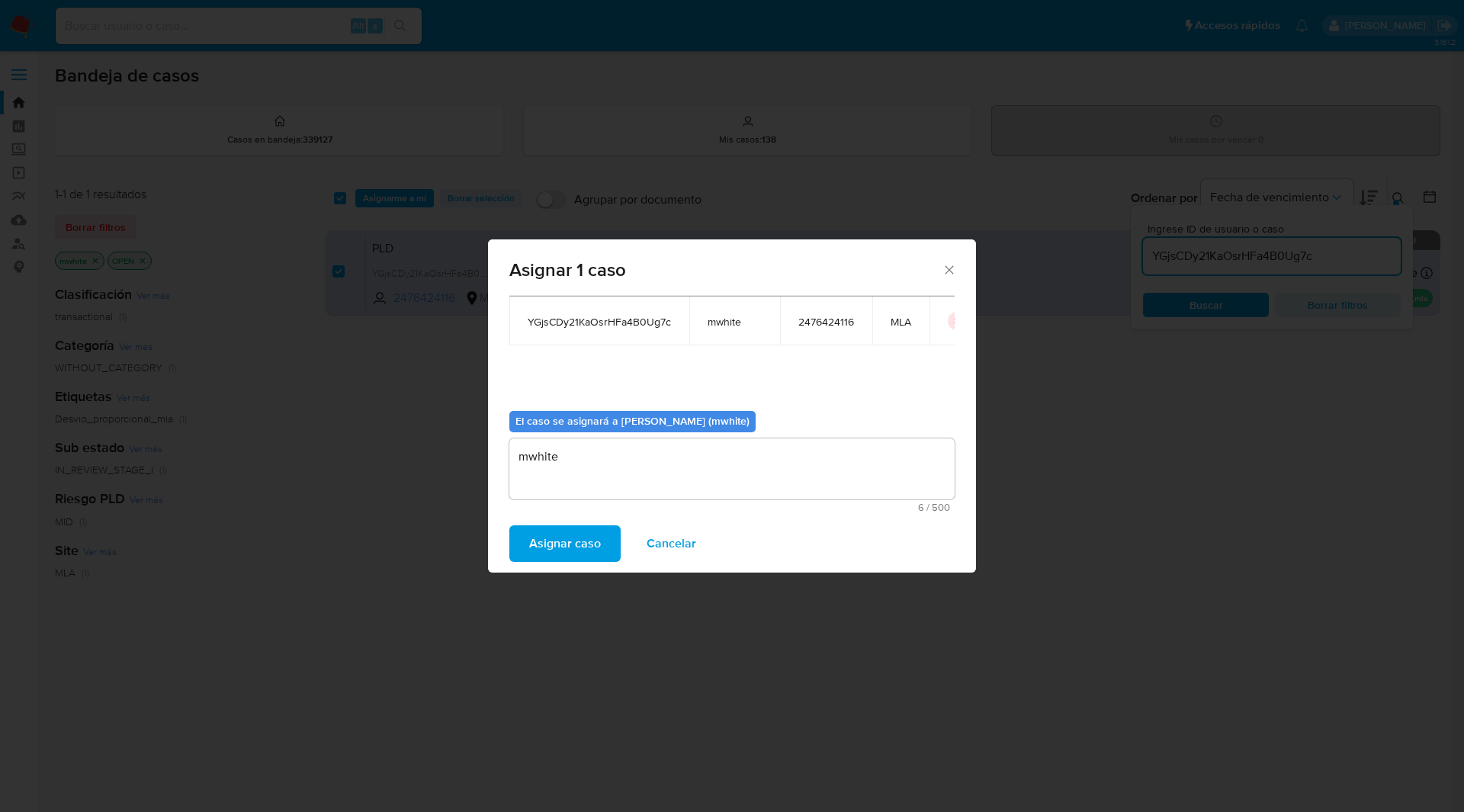
click at [553, 541] on span "Asignar caso" at bounding box center [564, 543] width 72 height 34
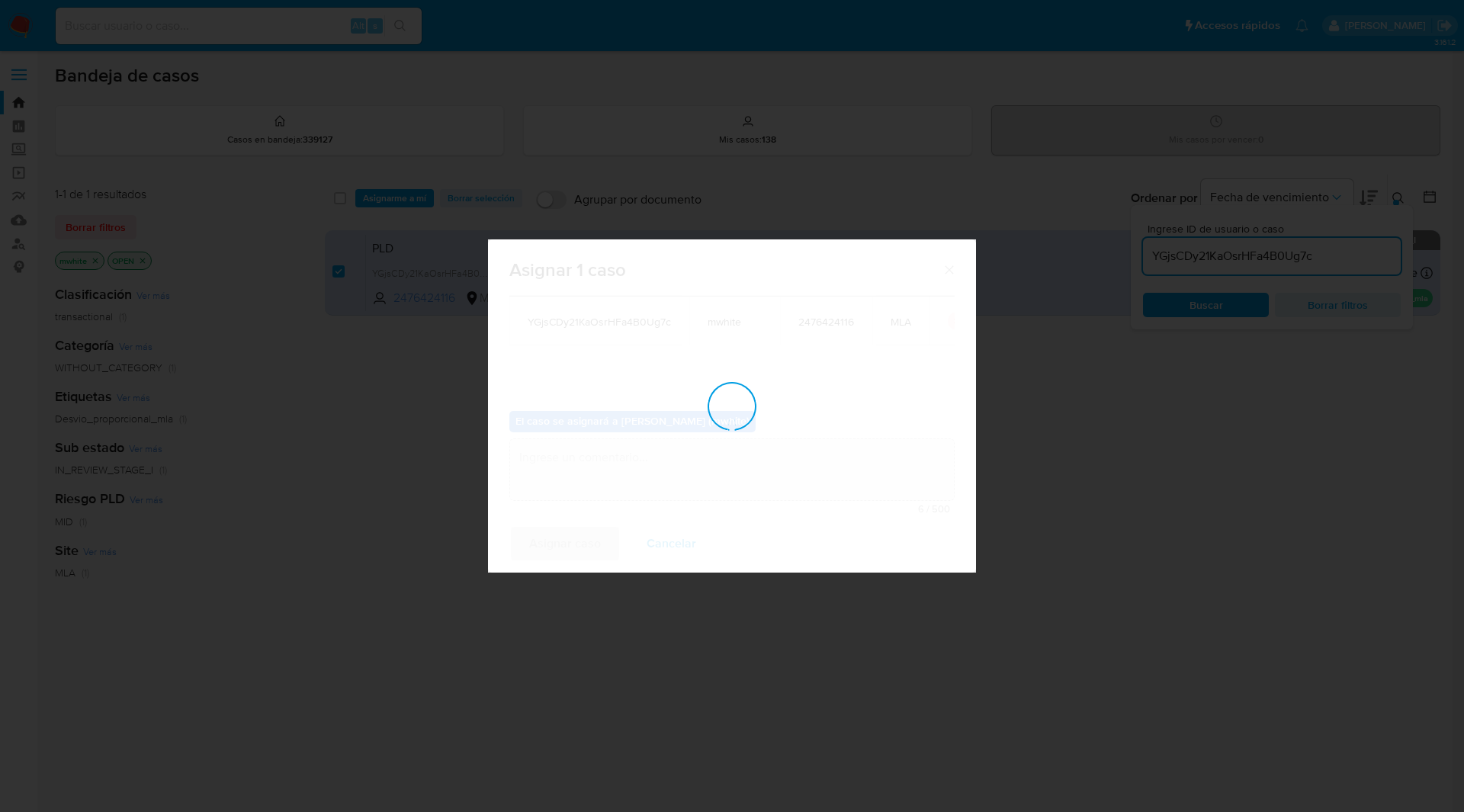
checkbox input "false"
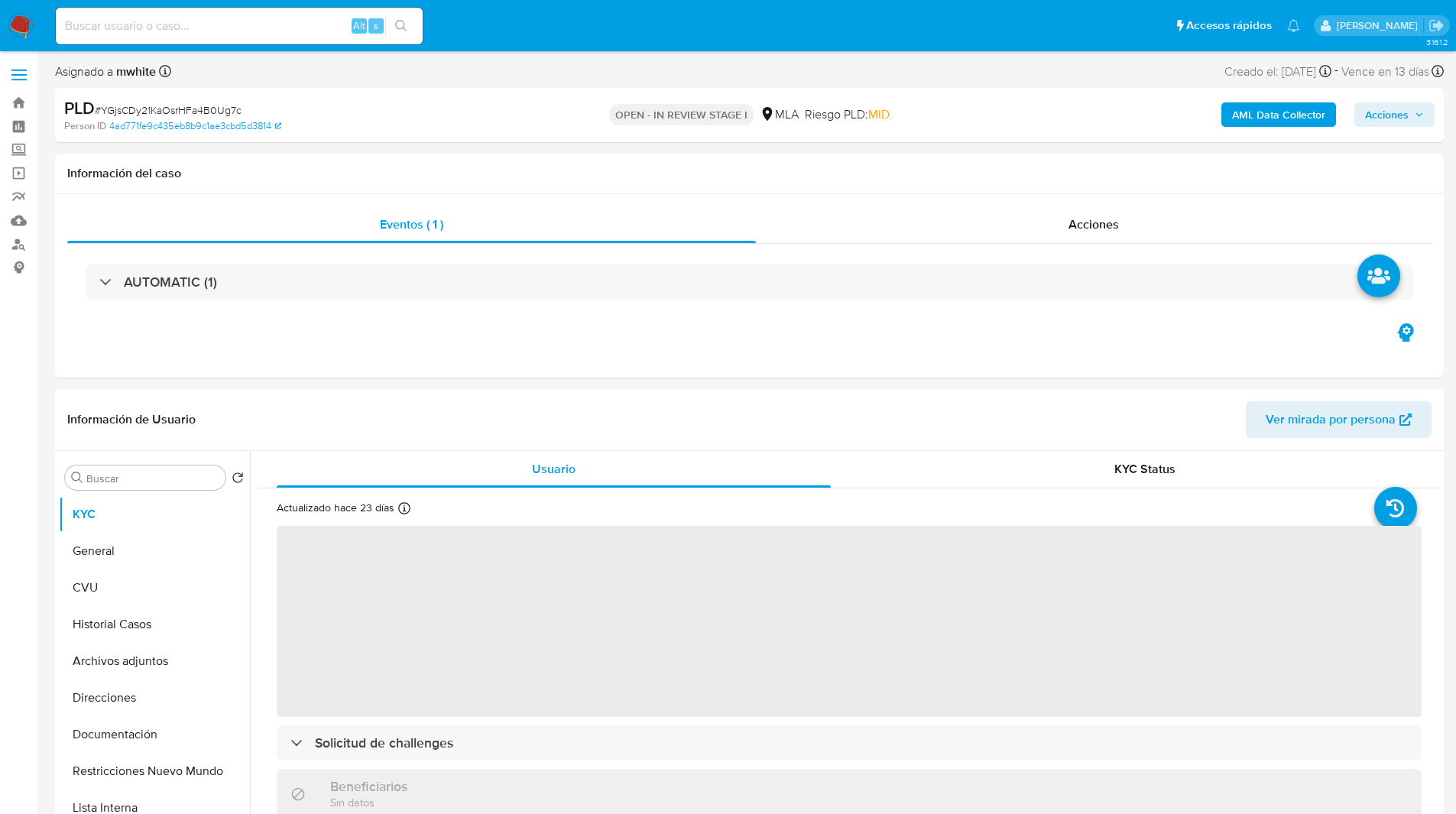
select select "10"
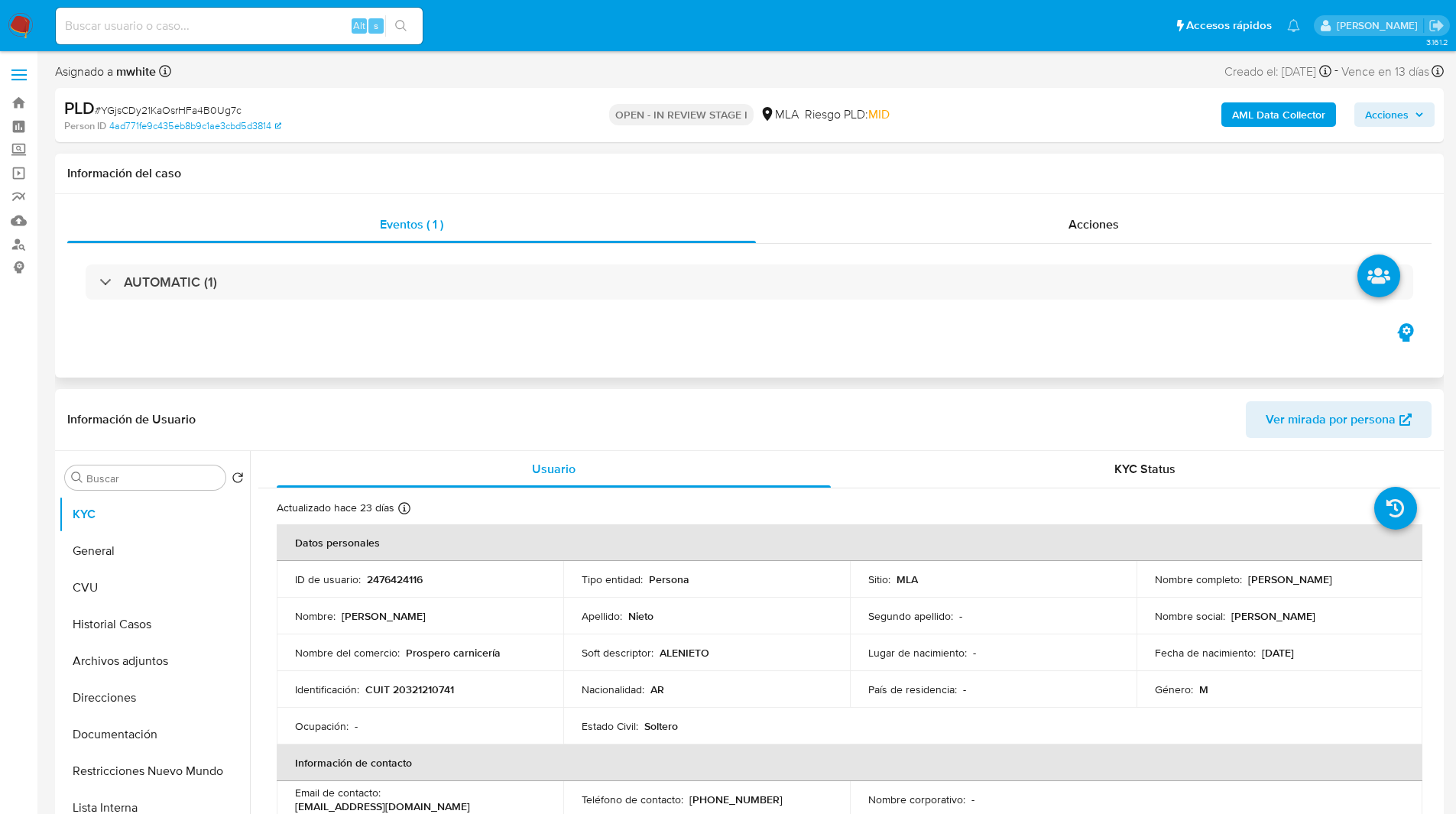
click at [567, 161] on div "Información del caso" at bounding box center [750, 174] width 1389 height 41
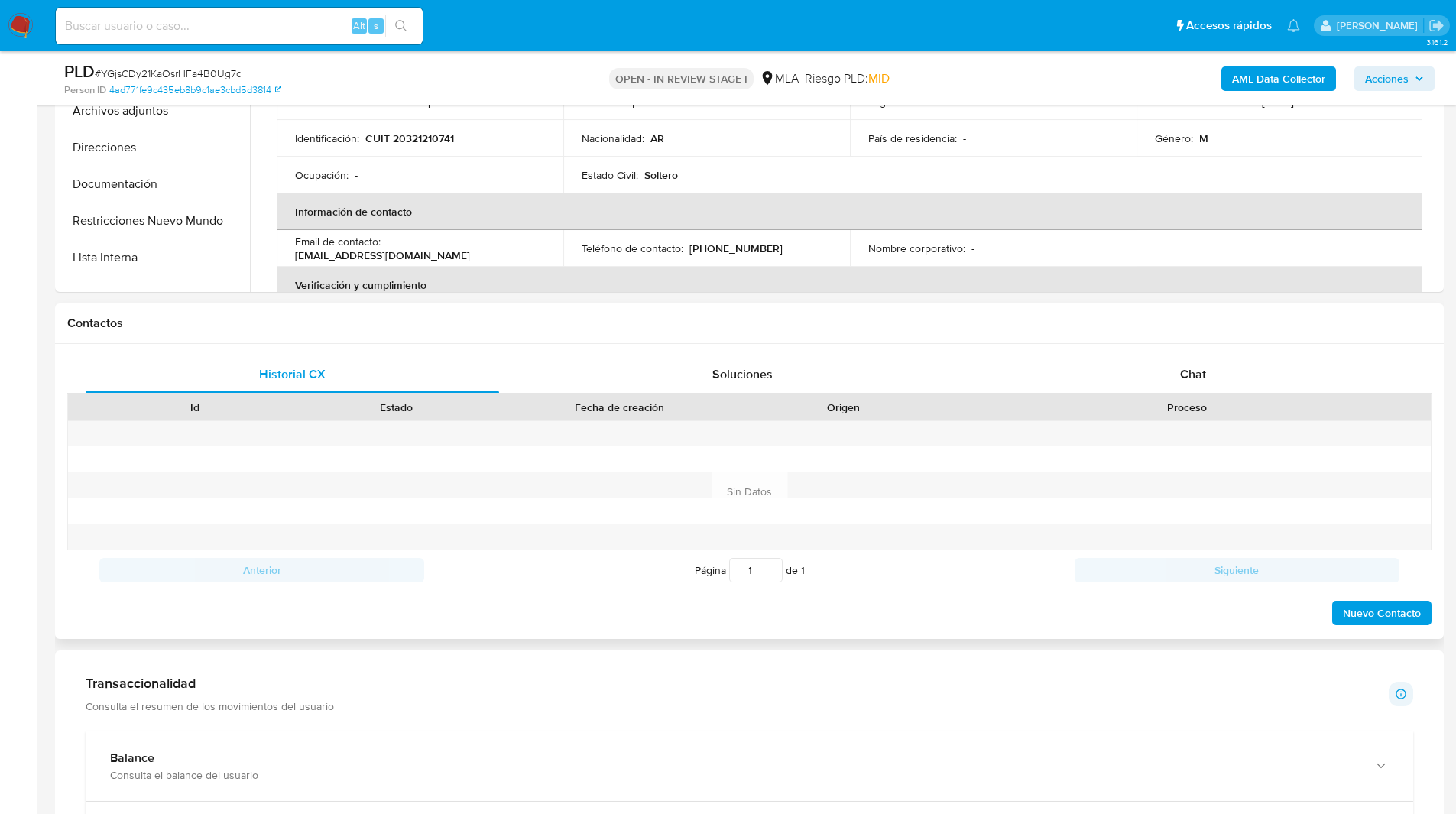
scroll to position [524, 0]
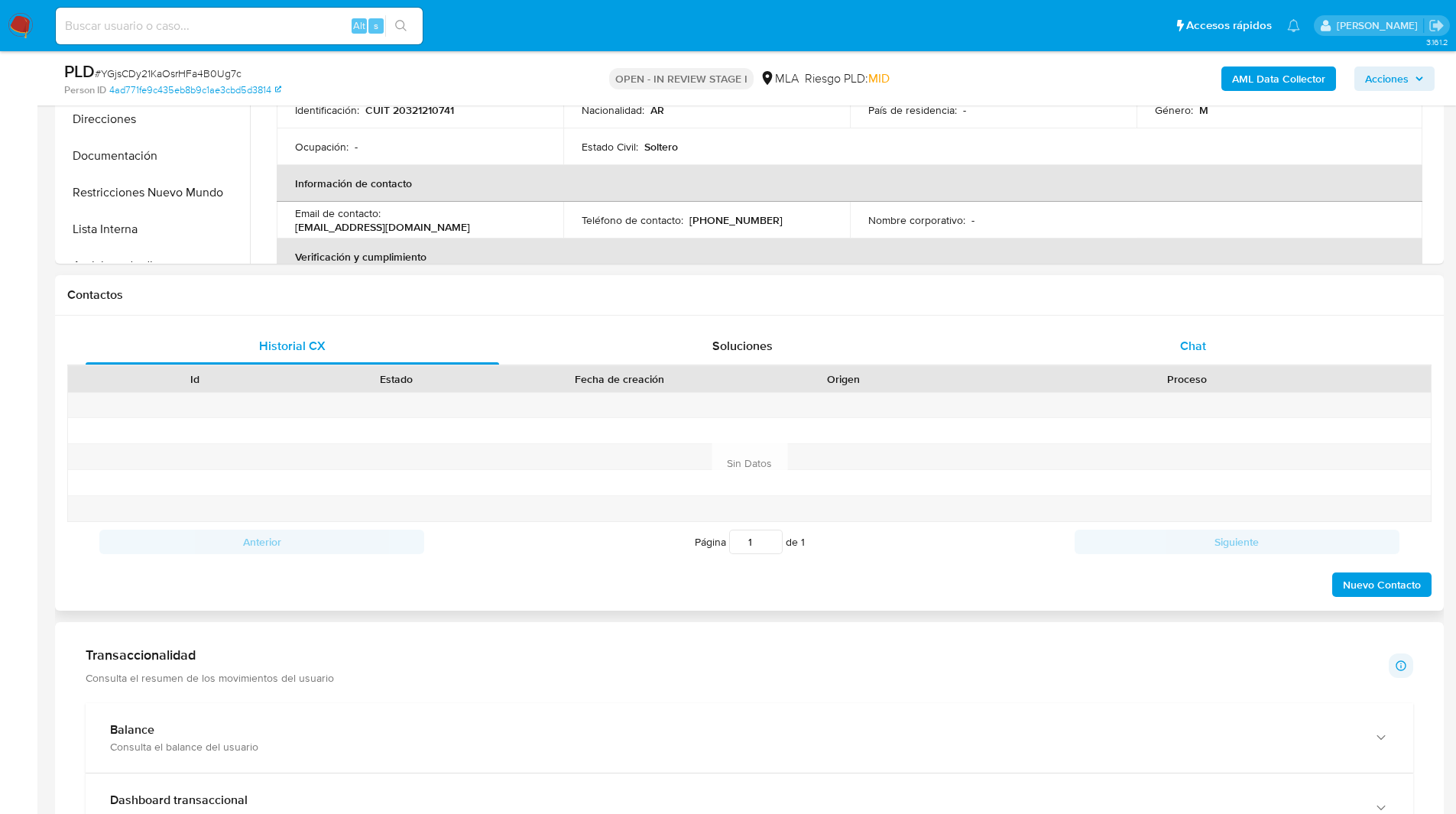
click at [1101, 338] on div "Chat" at bounding box center [1193, 346] width 414 height 36
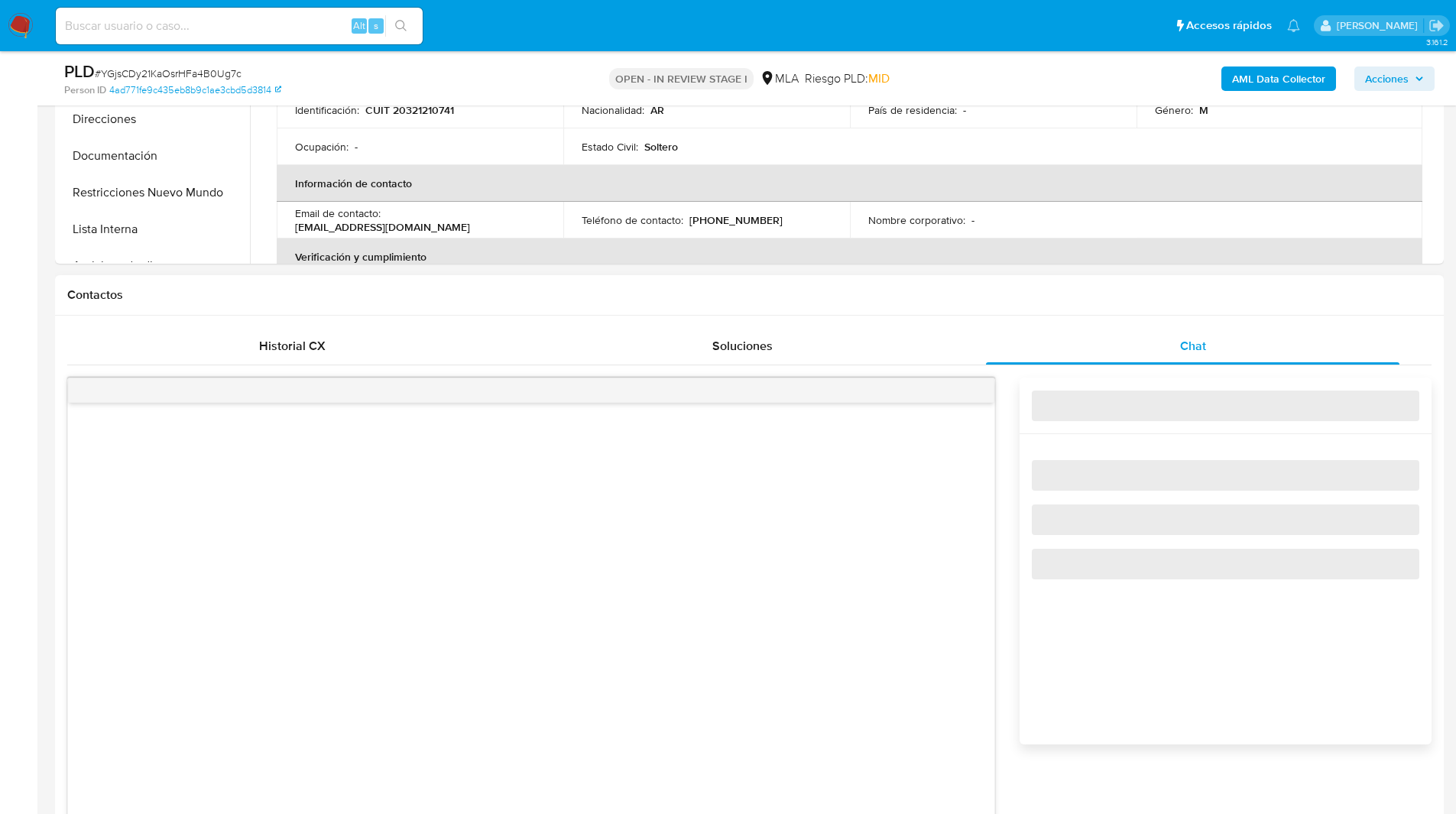
click at [951, 311] on div "Contactos" at bounding box center [750, 295] width 1389 height 41
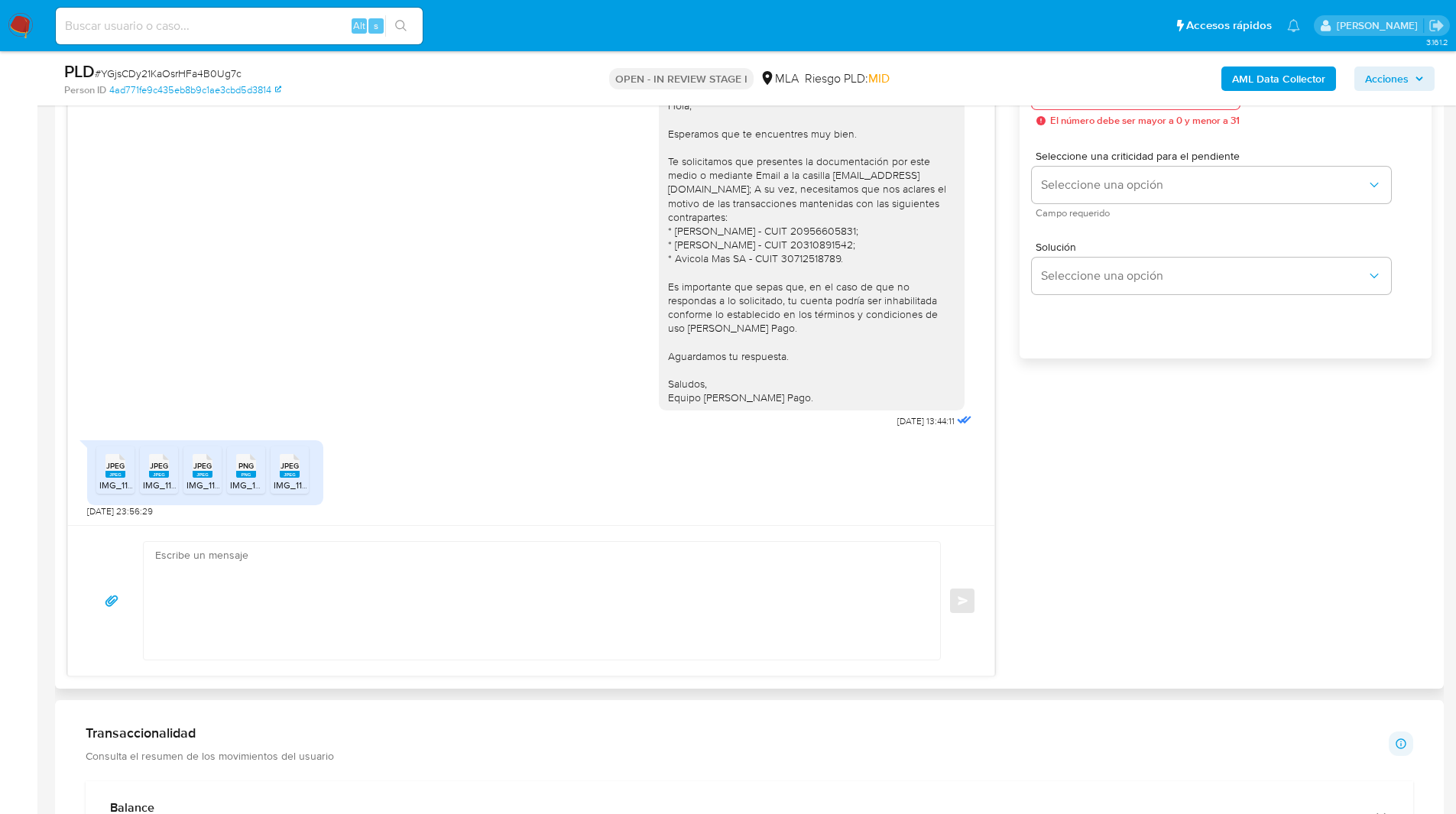
scroll to position [912, 0]
click at [318, 571] on textarea at bounding box center [539, 599] width 766 height 117
paste textarea "Hola, Muchas gracias por la respuesta. Analizamos tu caso y notamos que la info…"
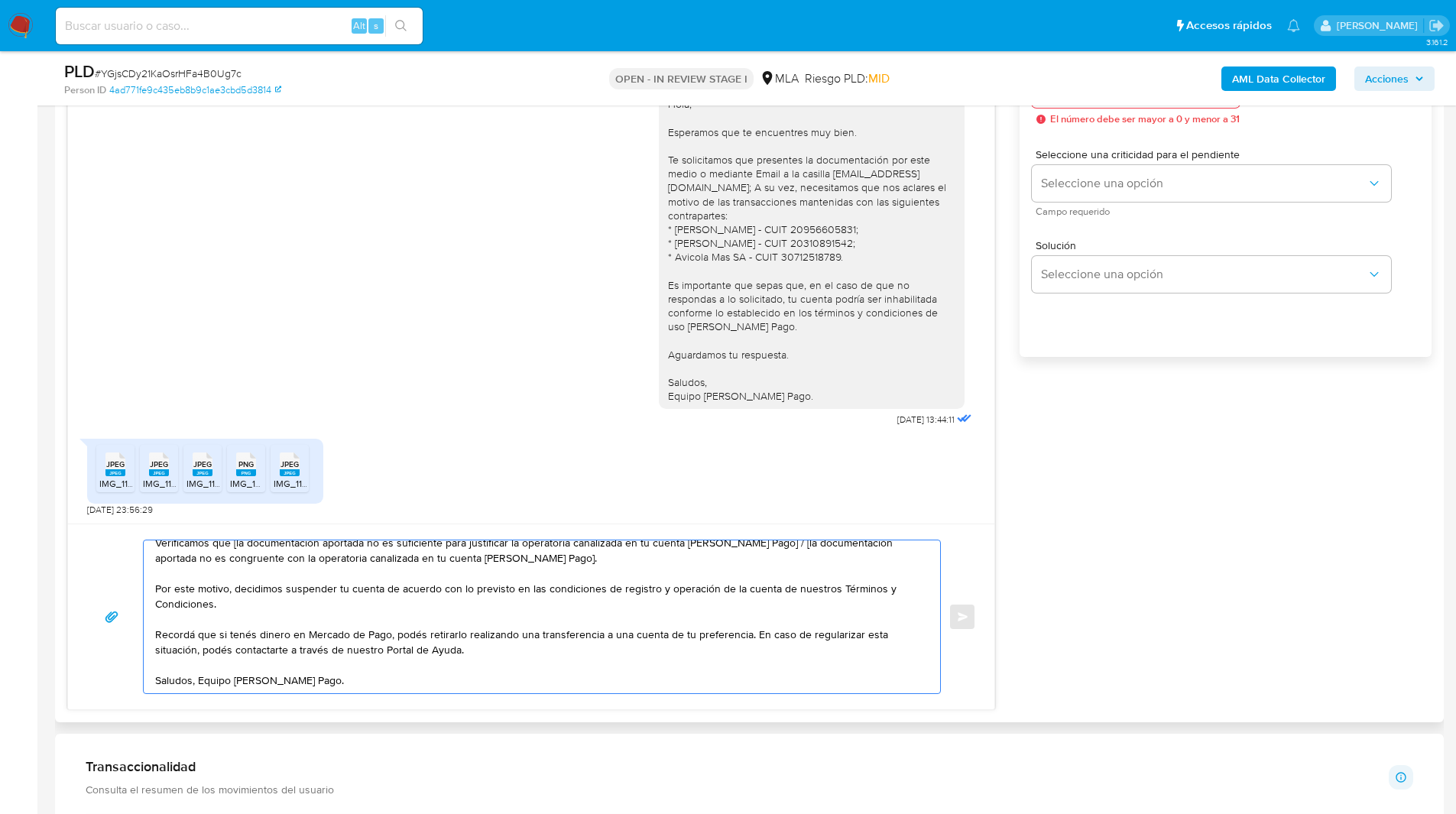
scroll to position [19, 0]
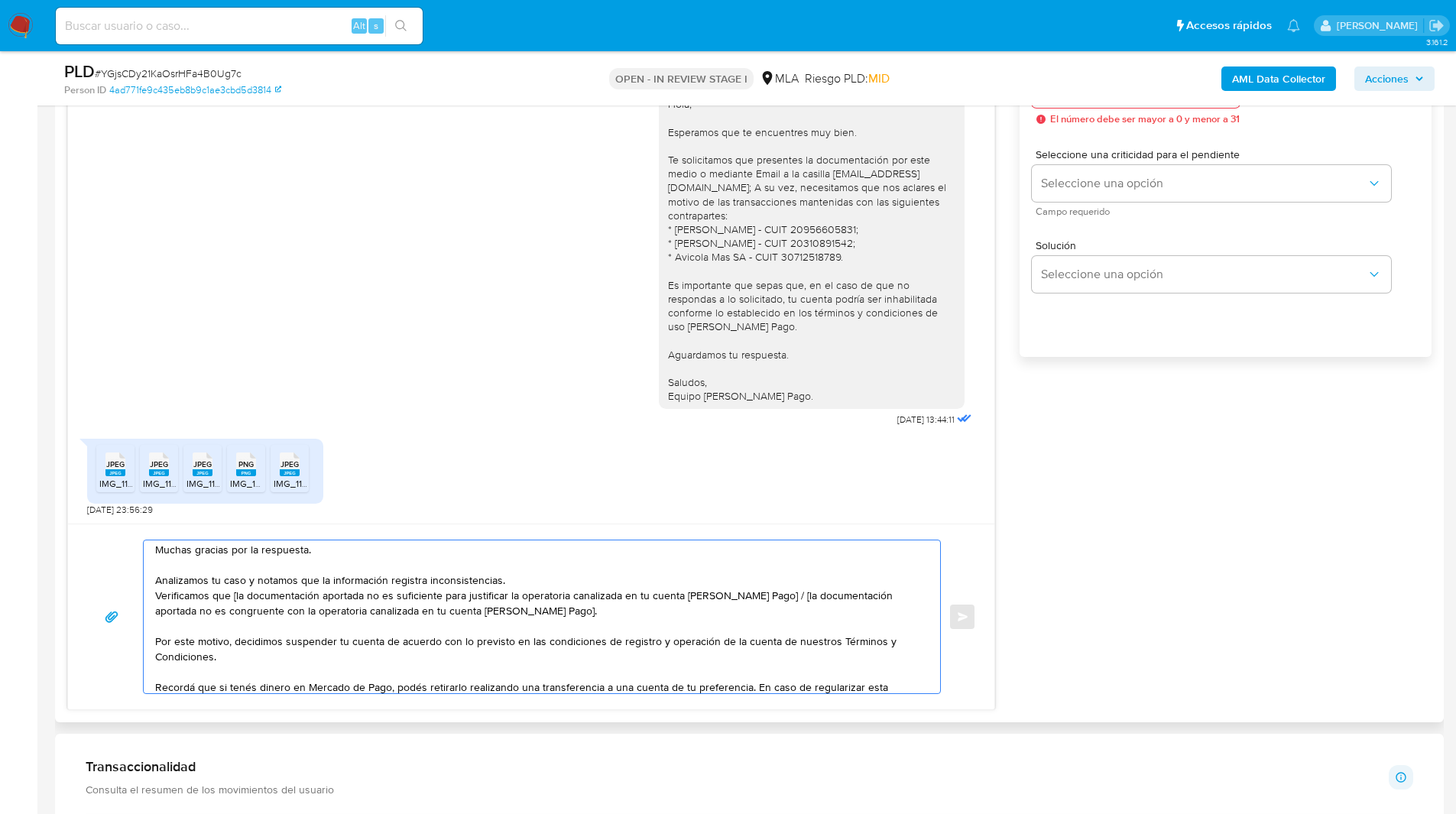
click at [235, 594] on textarea "Hola, Muchas gracias por la respuesta. Analizamos tu caso y notamos que la info…" at bounding box center [539, 616] width 766 height 153
drag, startPoint x: 715, startPoint y: 603, endPoint x: 762, endPoint y: 592, distance: 48.3
click at [762, 592] on textarea "Hola, Muchas gracias por la respuesta. Analizamos tu caso y notamos que la info…" at bounding box center [539, 616] width 766 height 153
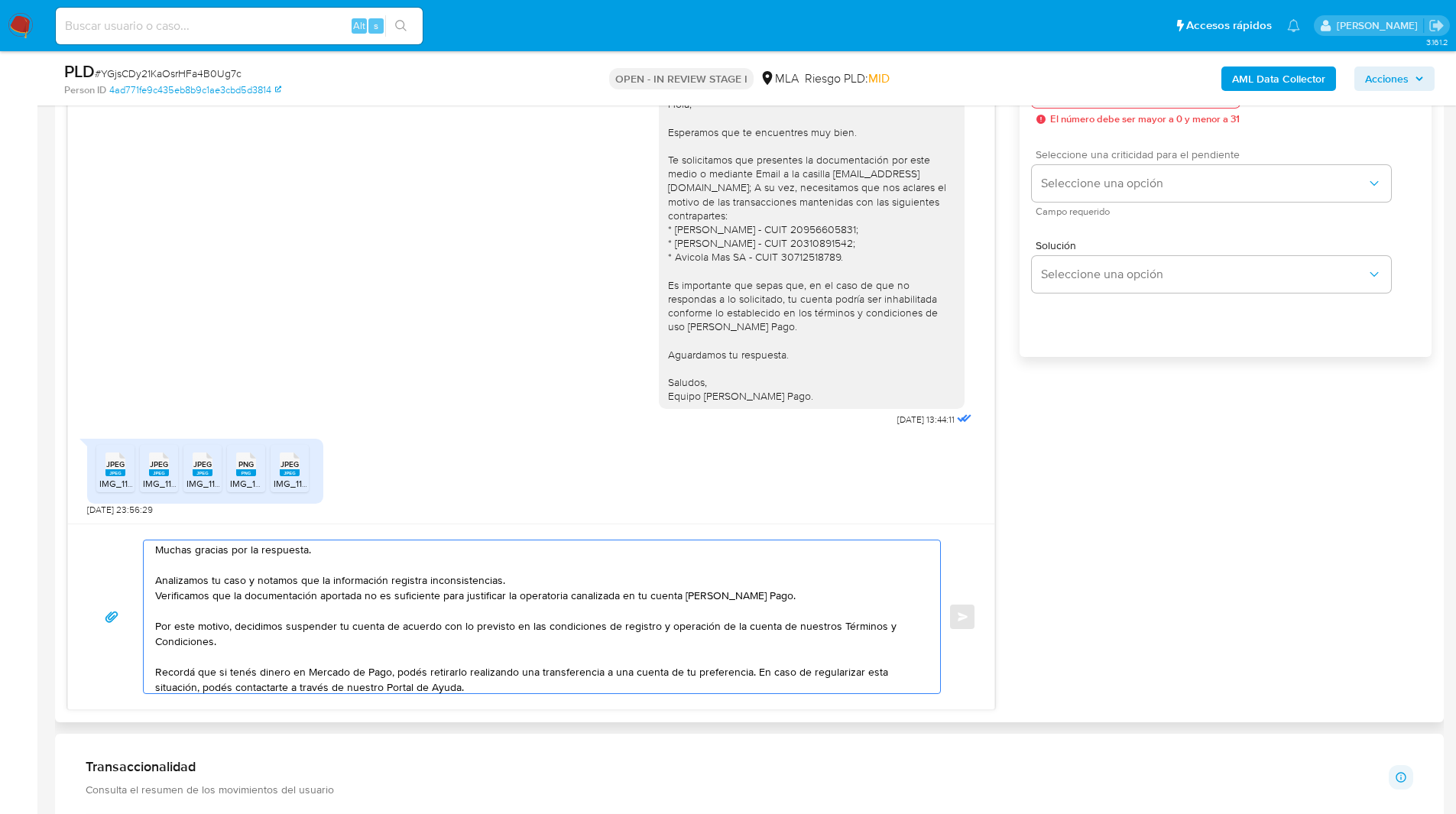
scroll to position [891, 0]
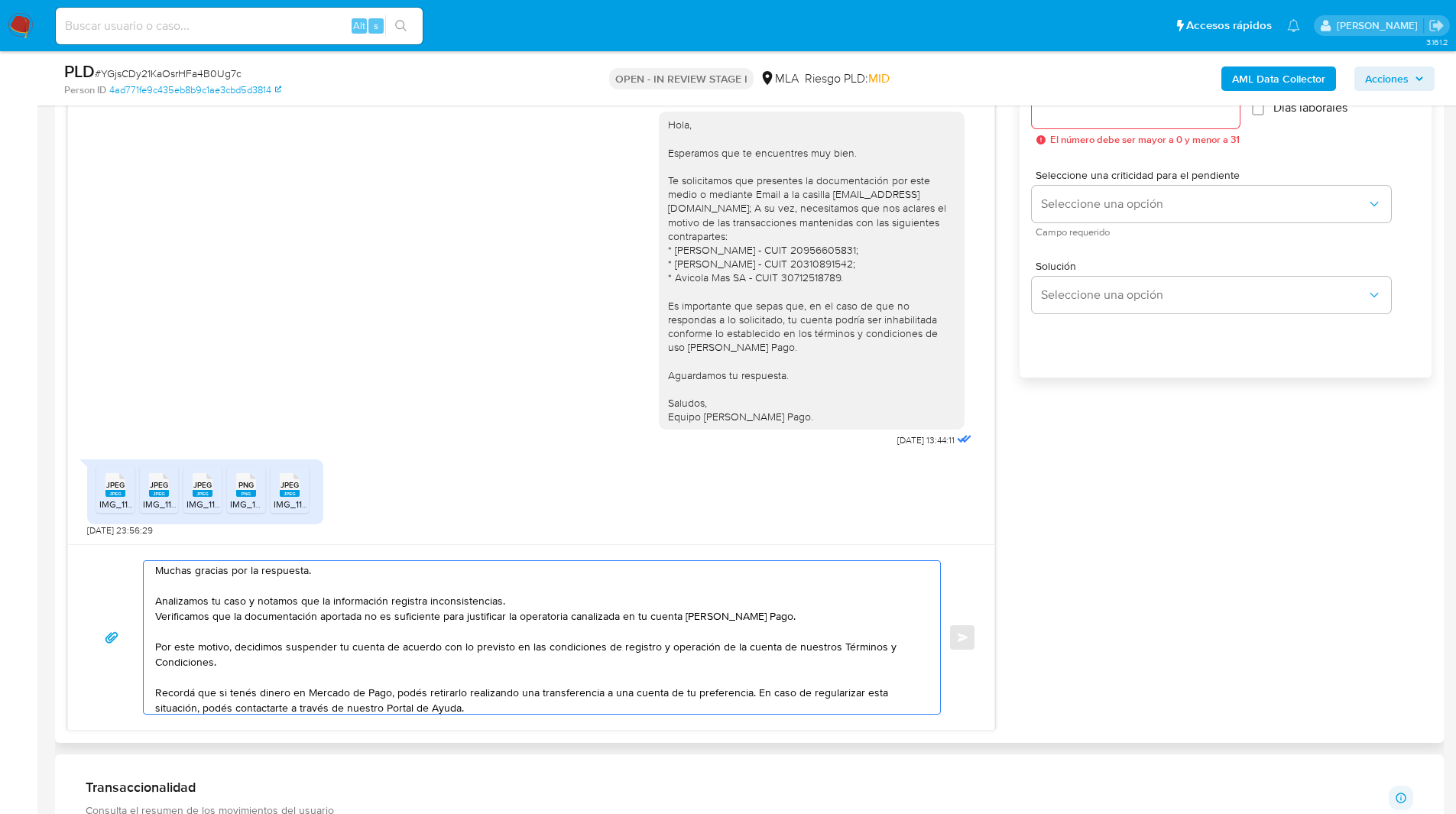
type textarea "Hola, Muchas gracias por la respuesta. Analizamos tu caso y notamos que la info…"
click at [1046, 113] on input "Esperar Respuesta (días)" at bounding box center [1135, 110] width 208 height 20
type input "1"
type input "0"
click at [965, 633] on span "Enviar" at bounding box center [963, 637] width 11 height 9
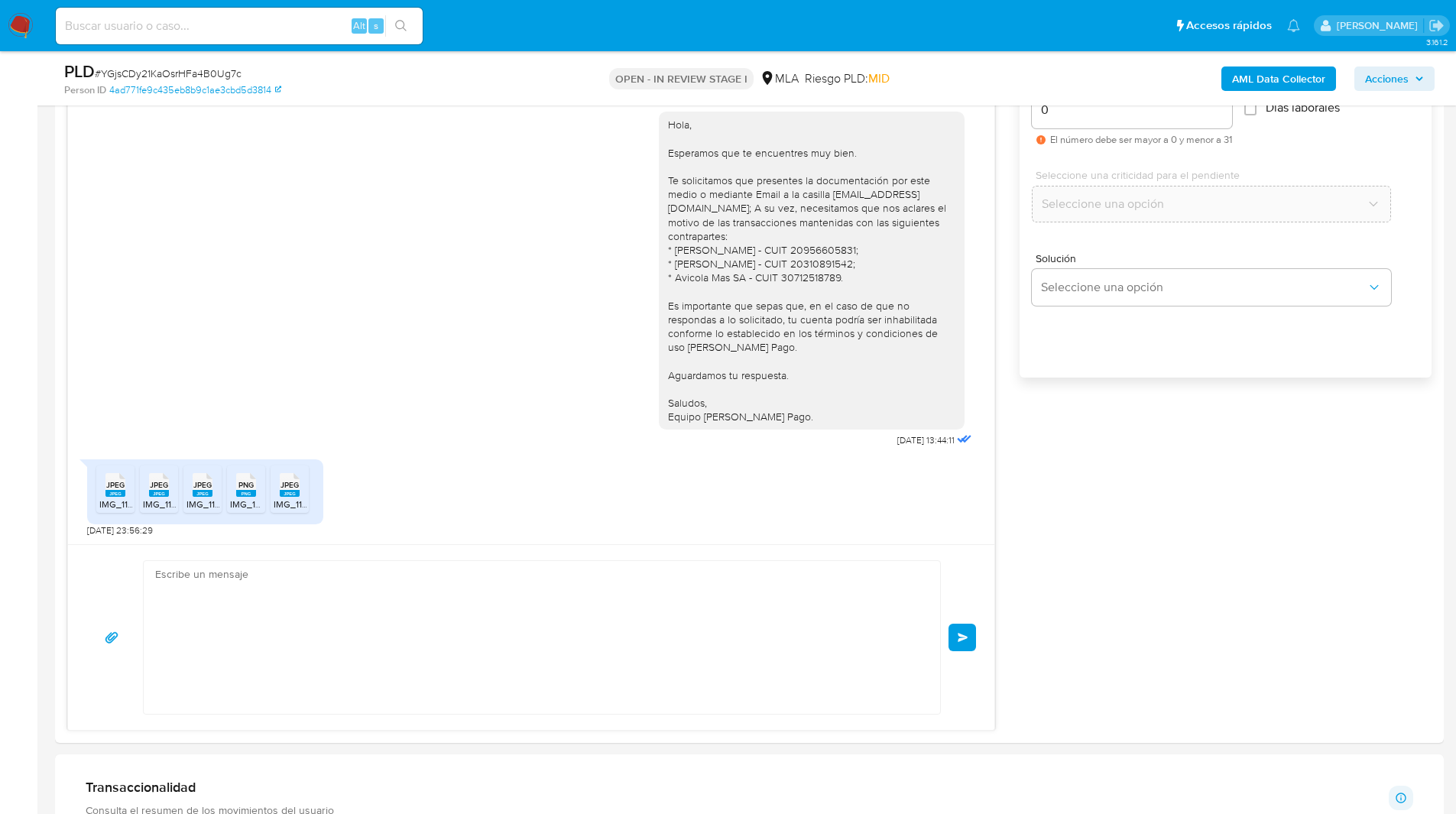
scroll to position [1189, 0]
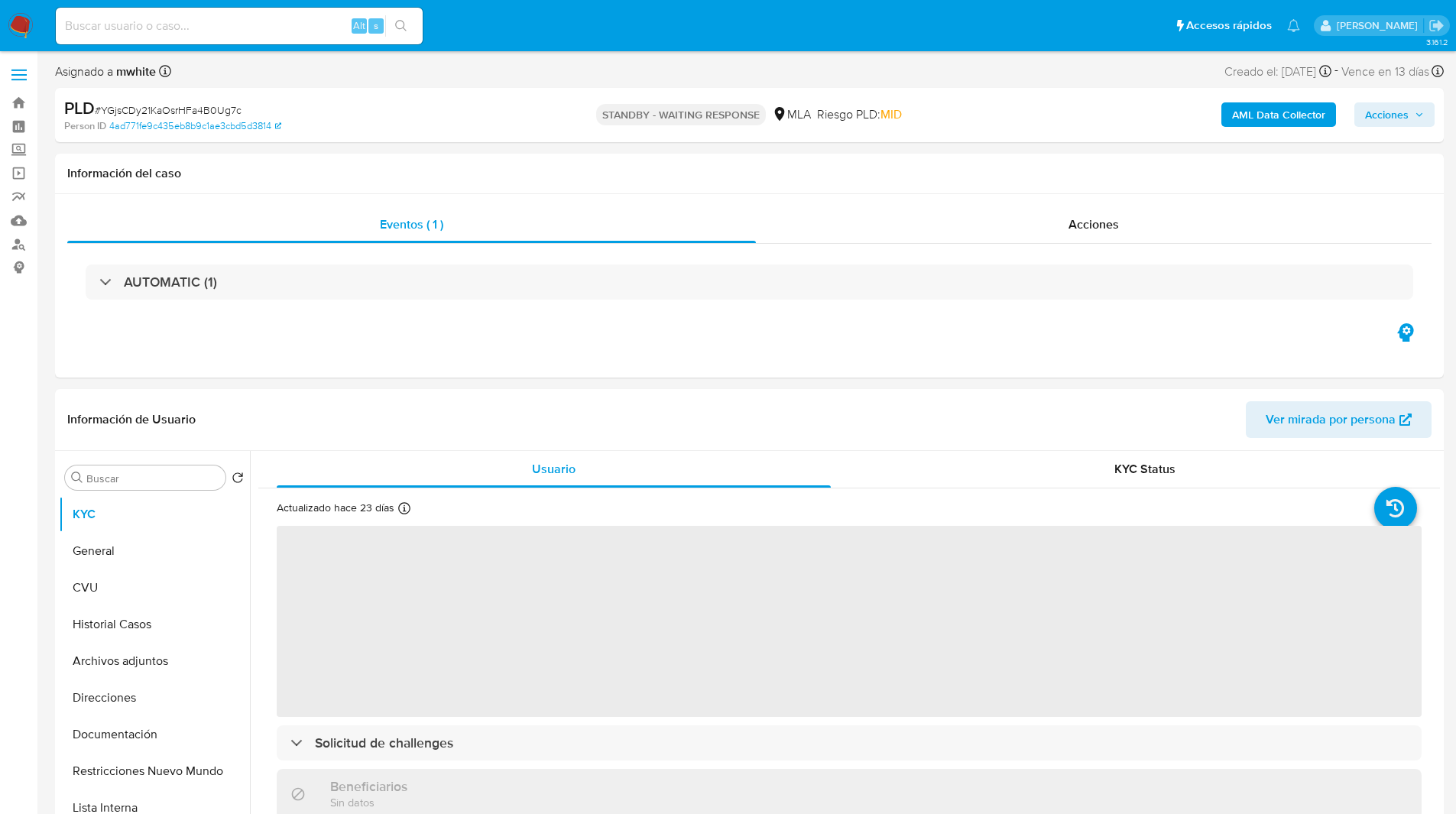
select select "10"
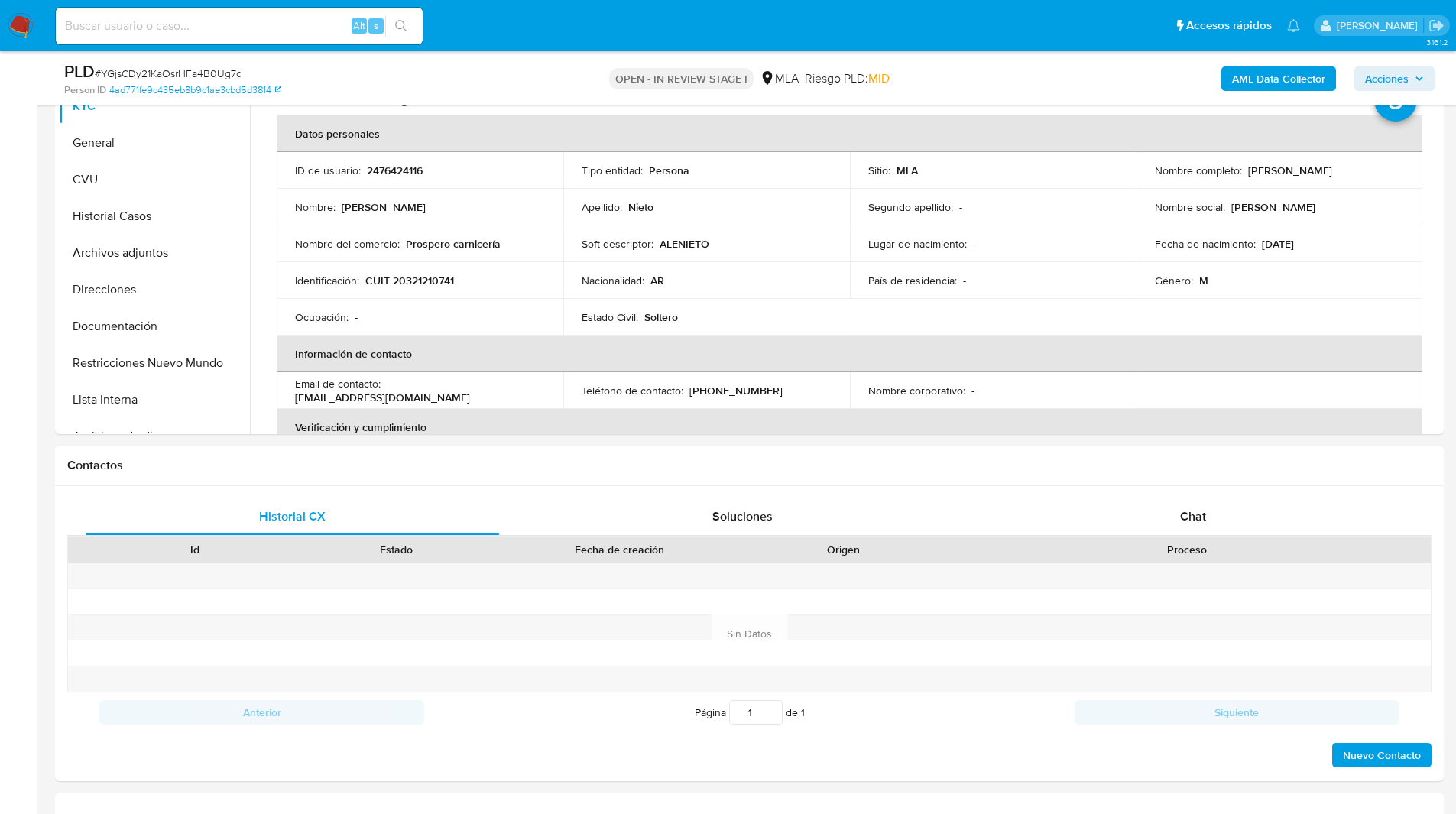
scroll to position [359, 0]
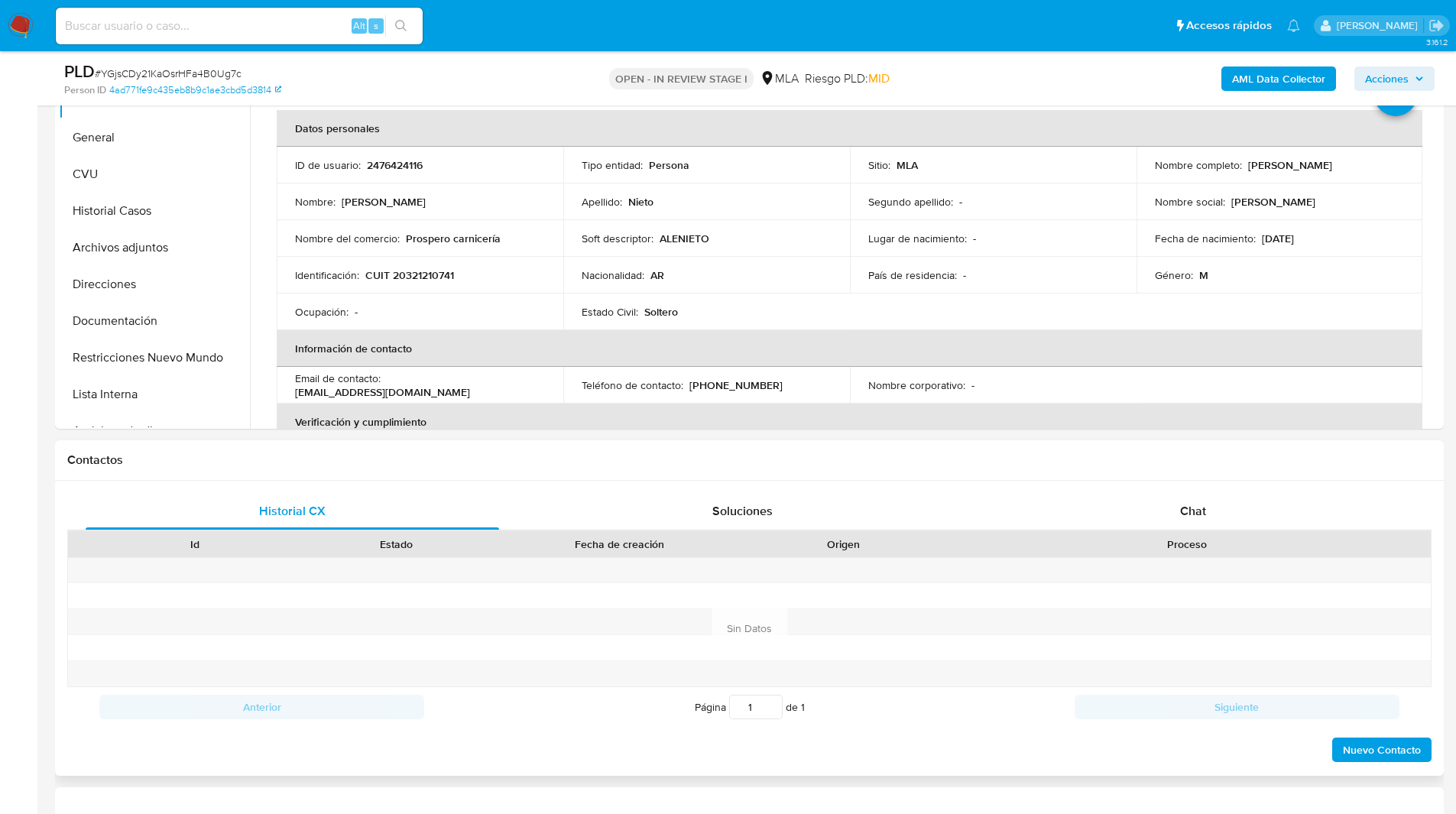
click at [1179, 531] on div "Proceso" at bounding box center [1187, 543] width 486 height 26
click at [1266, 476] on div "Contactos" at bounding box center [750, 460] width 1389 height 41
click at [1191, 500] on div "Chat" at bounding box center [1193, 511] width 414 height 36
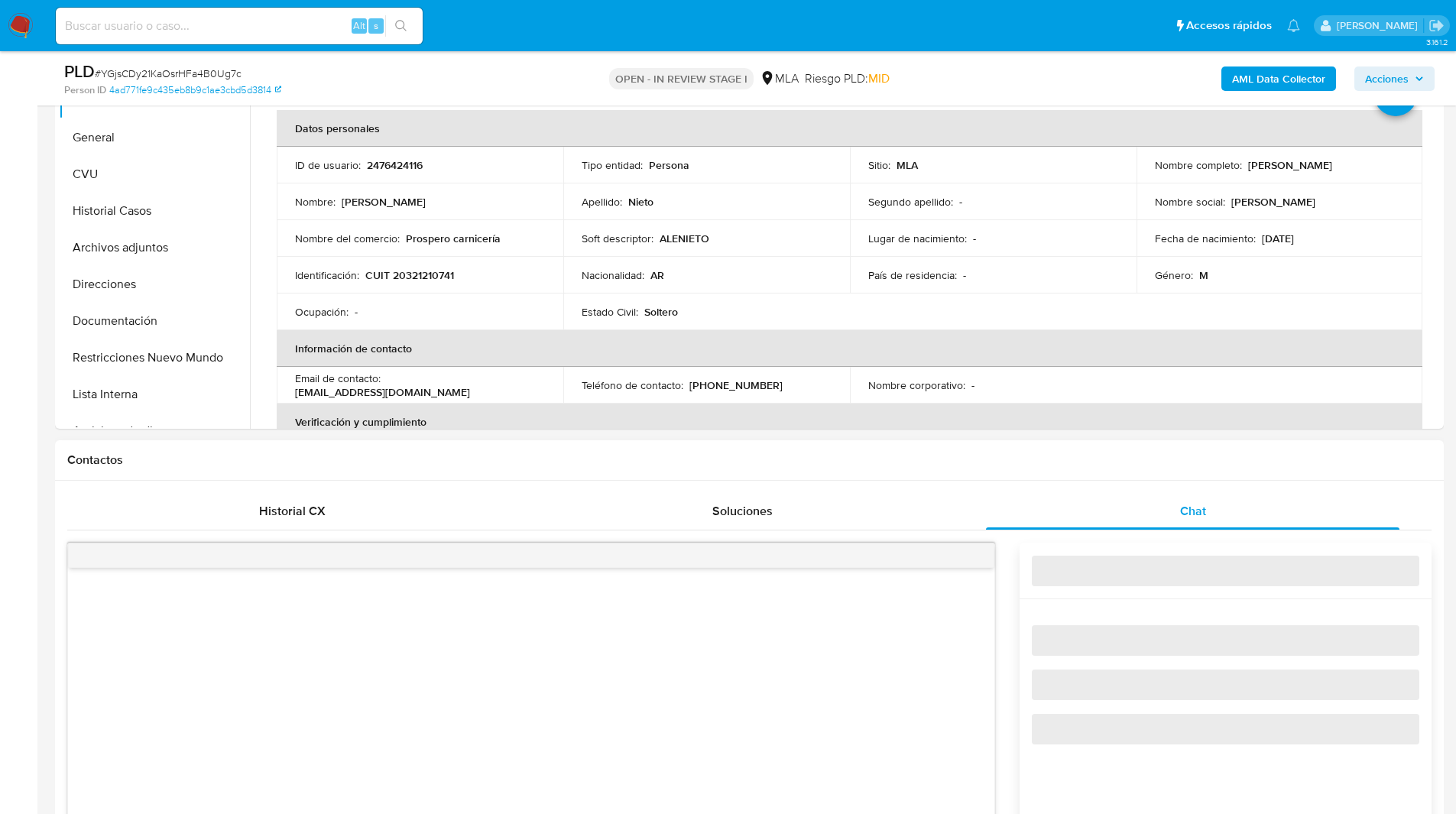
click at [1252, 462] on h1 "Contactos" at bounding box center [749, 460] width 1364 height 15
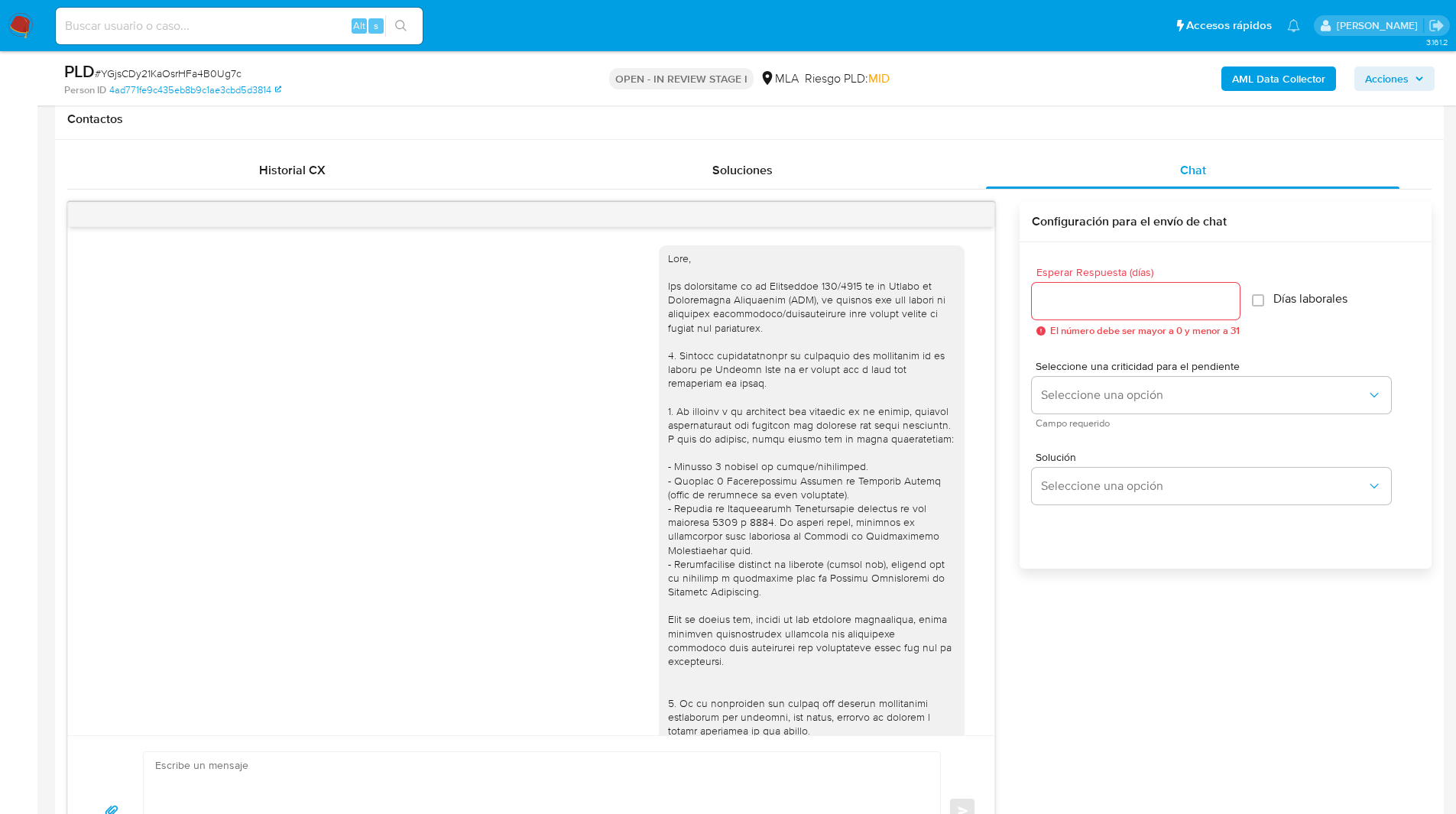
scroll to position [701, 0]
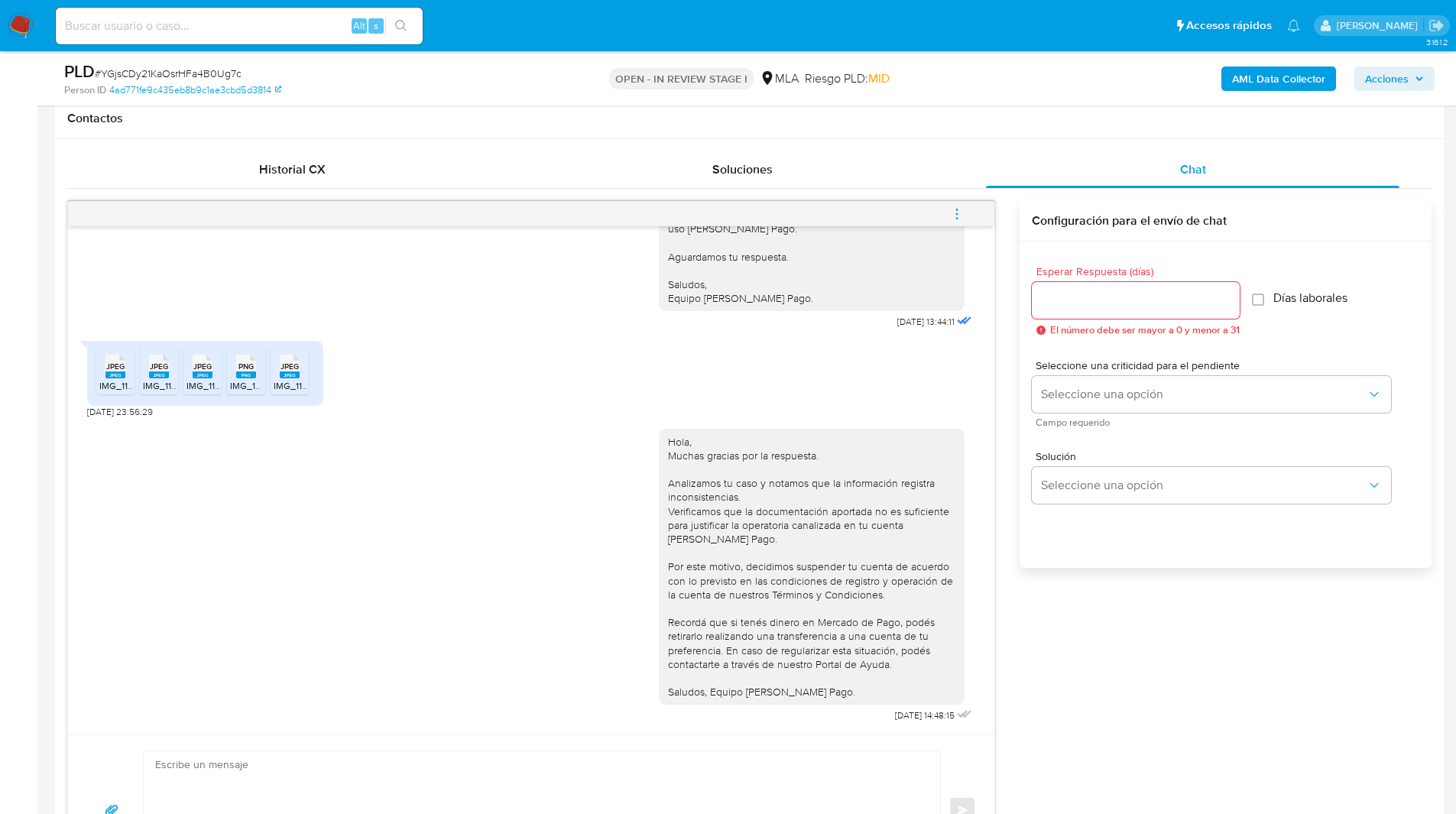
click at [962, 216] on icon "menu-action" at bounding box center [956, 213] width 14 height 14
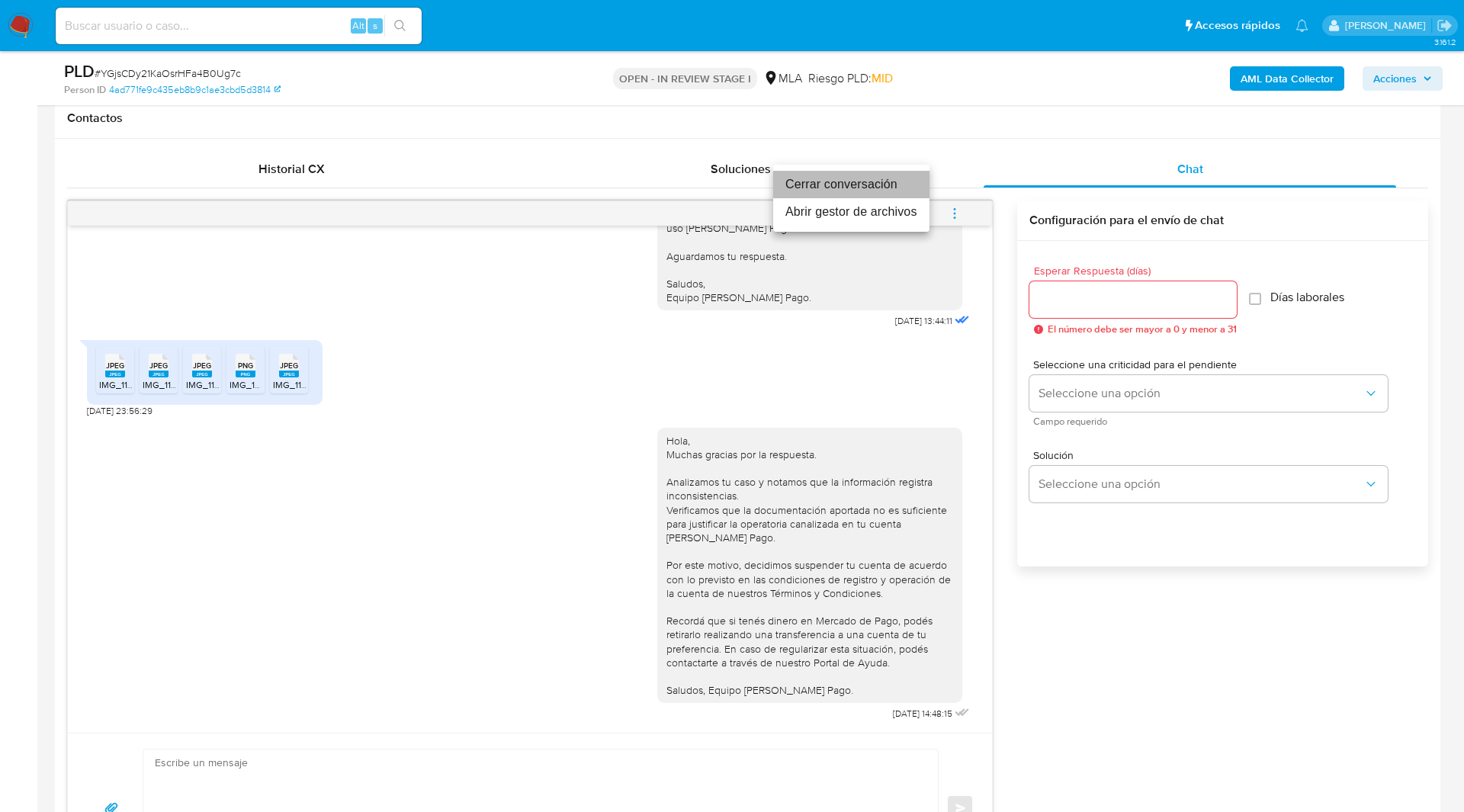
click at [866, 180] on li "Cerrar conversación" at bounding box center [851, 184] width 156 height 27
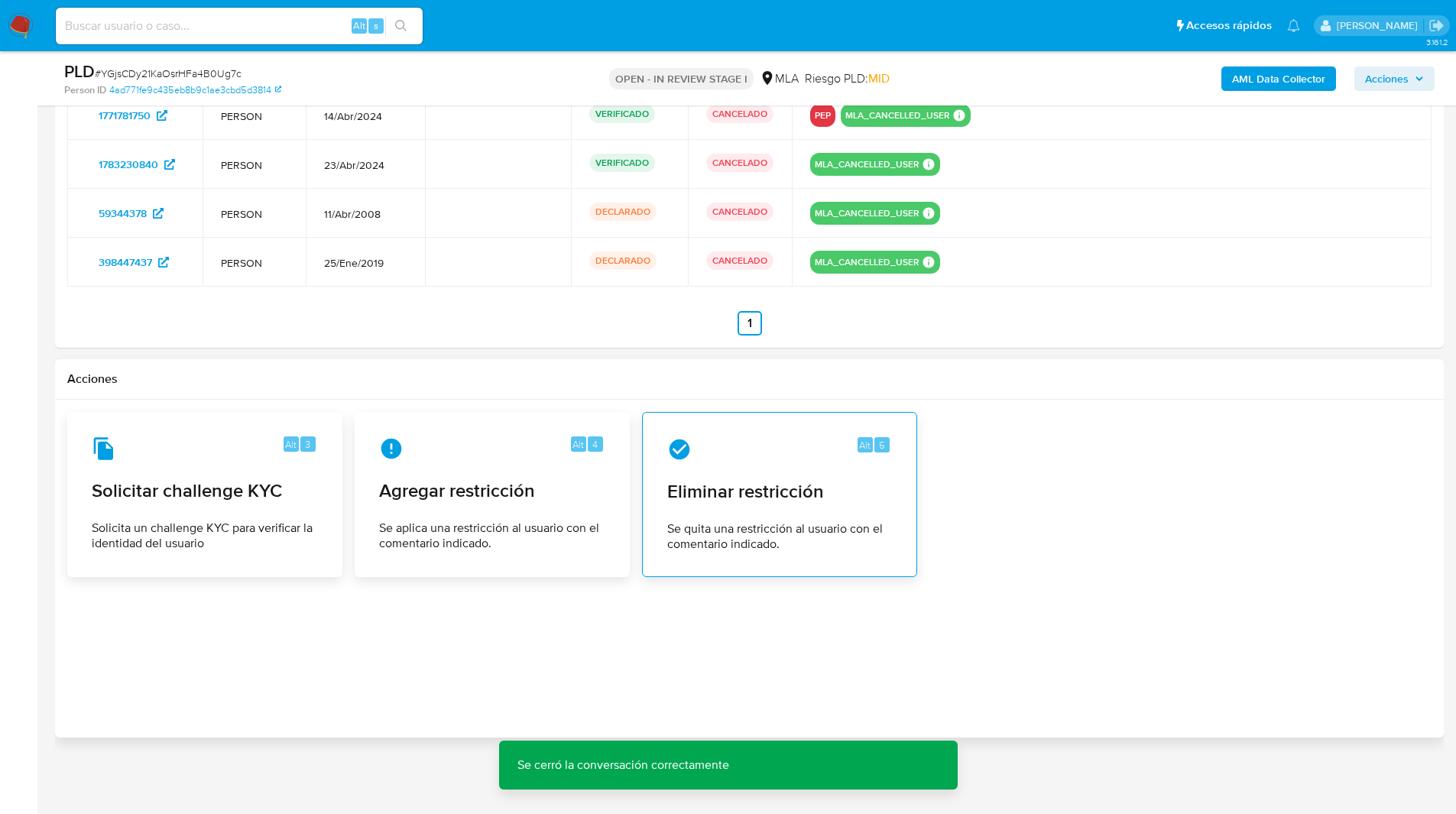
scroll to position [2537, 0]
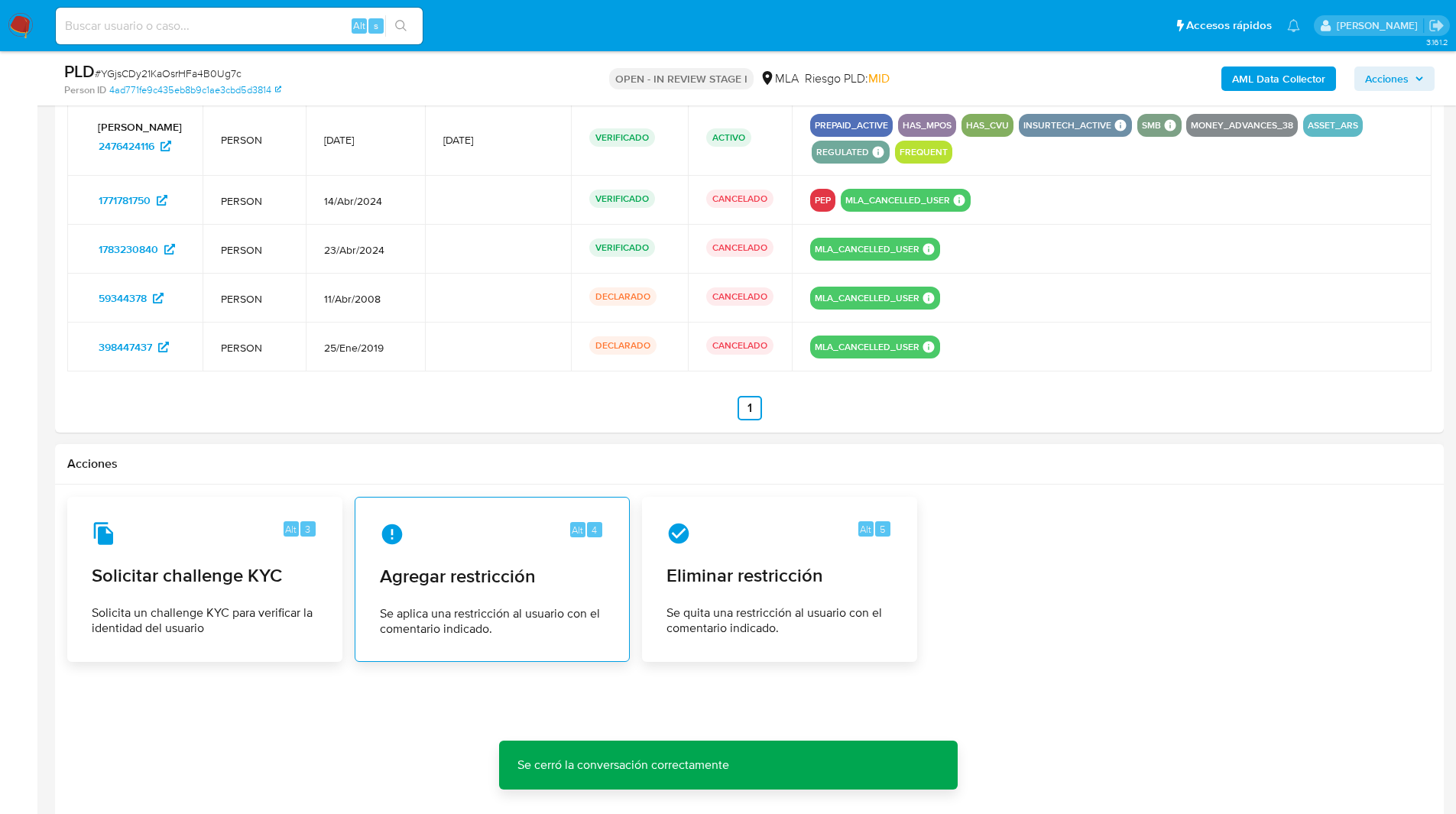
click at [472, 596] on div "Alt 4 Agregar restricción Se aplica una restricción al usuario con el comentari…" at bounding box center [491, 579] width 249 height 139
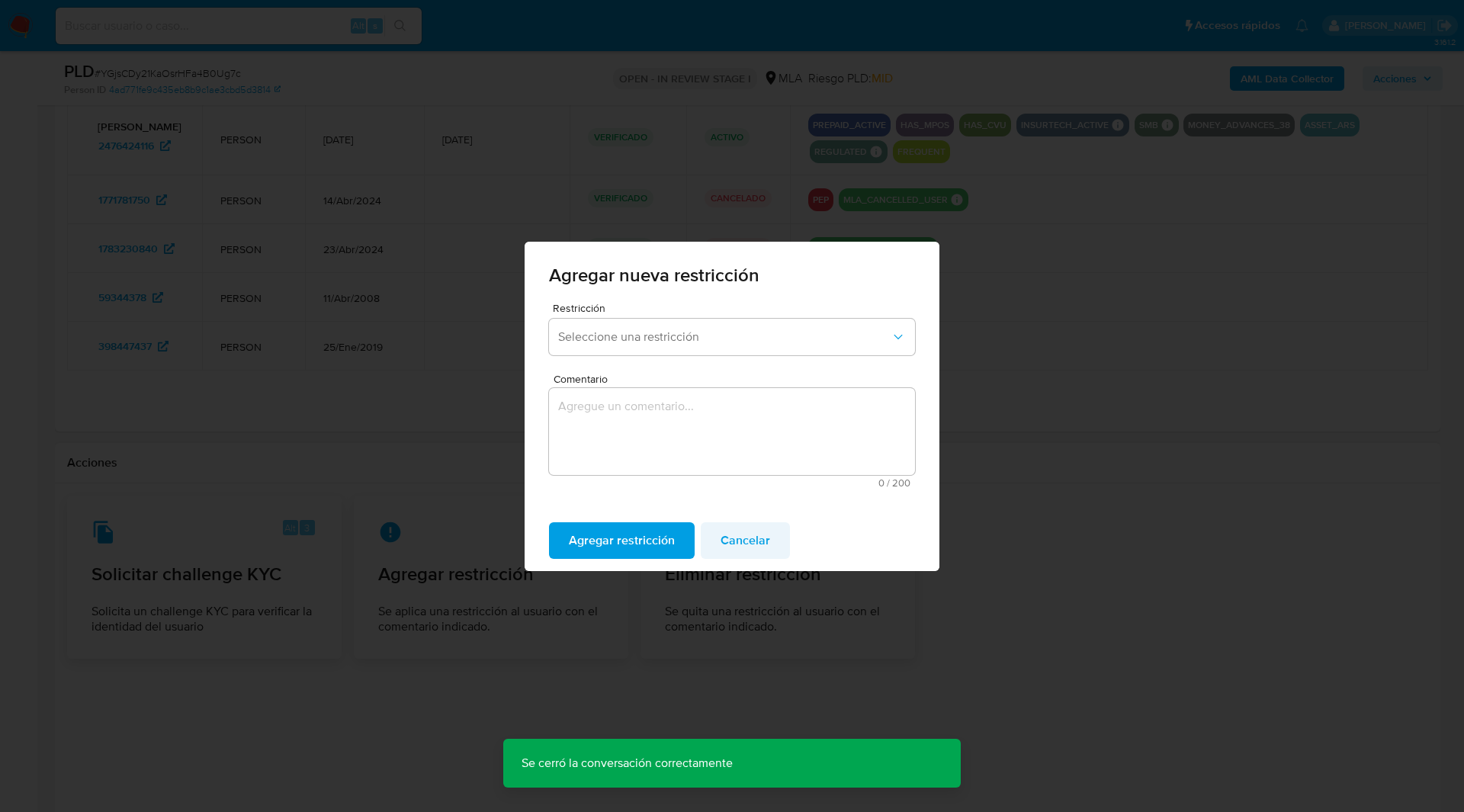
click at [744, 536] on span "Cancelar" at bounding box center [745, 541] width 50 height 34
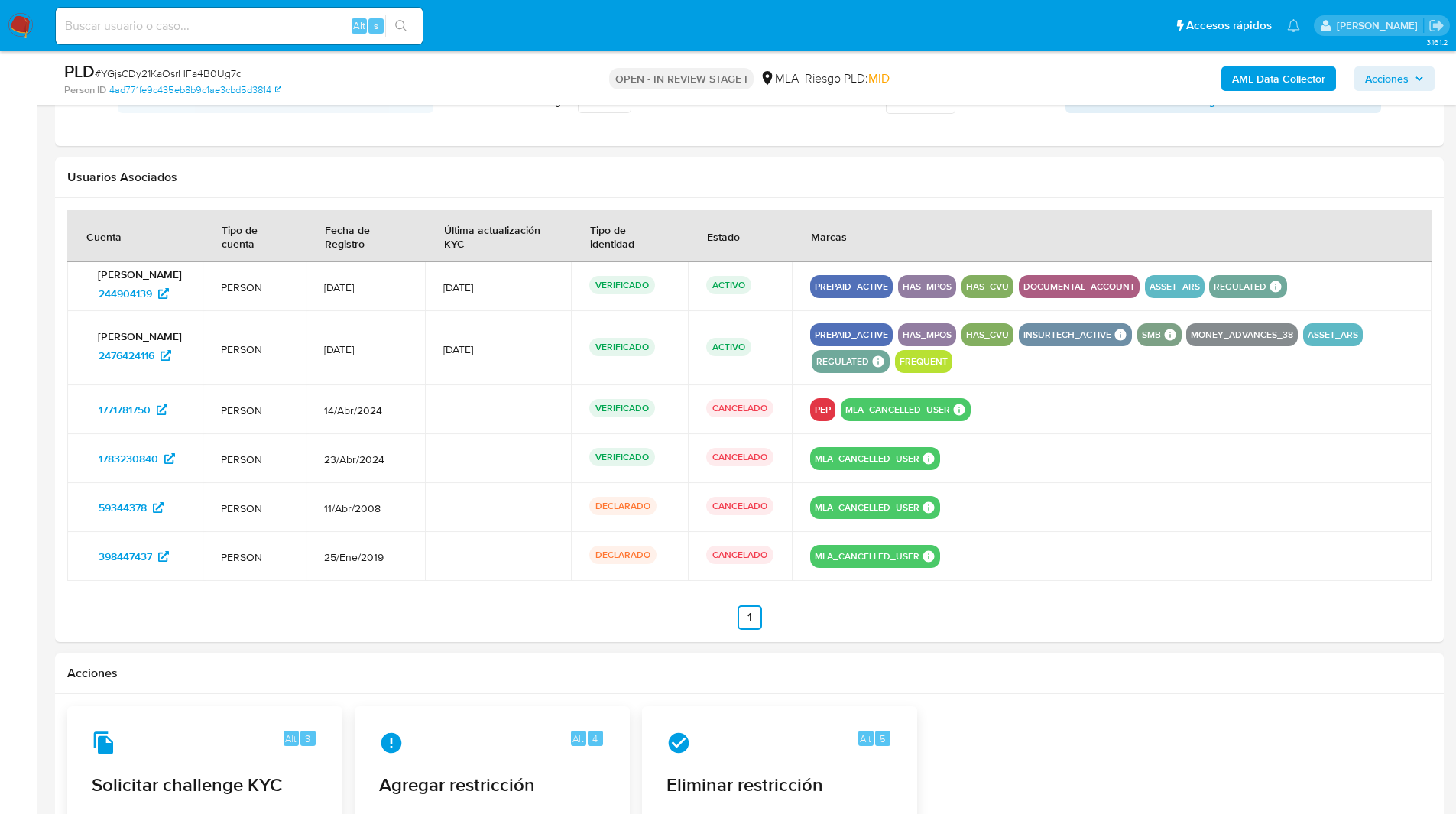
scroll to position [2325, 0]
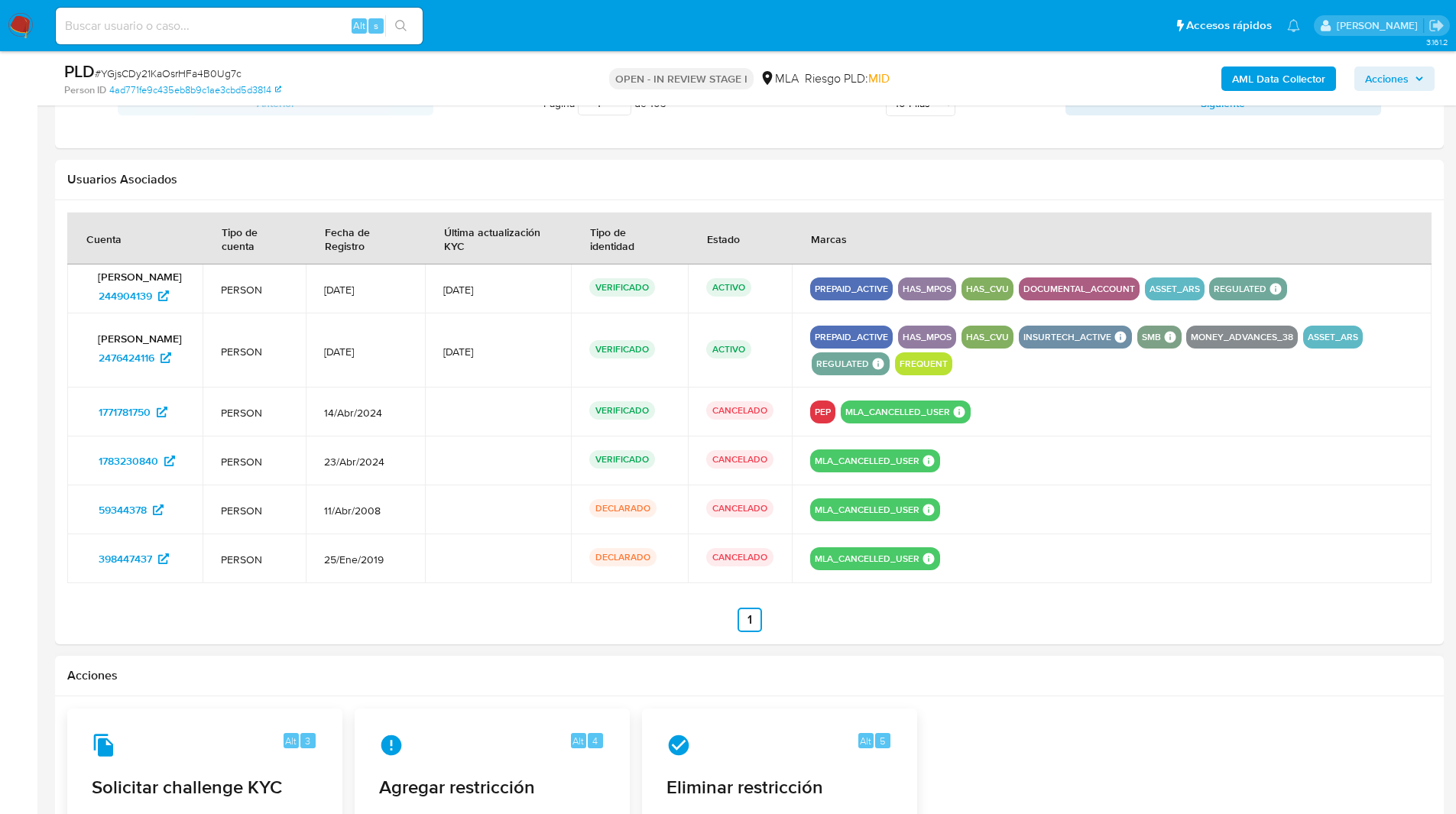
click at [831, 411] on button "PEP" at bounding box center [822, 411] width 16 height 6
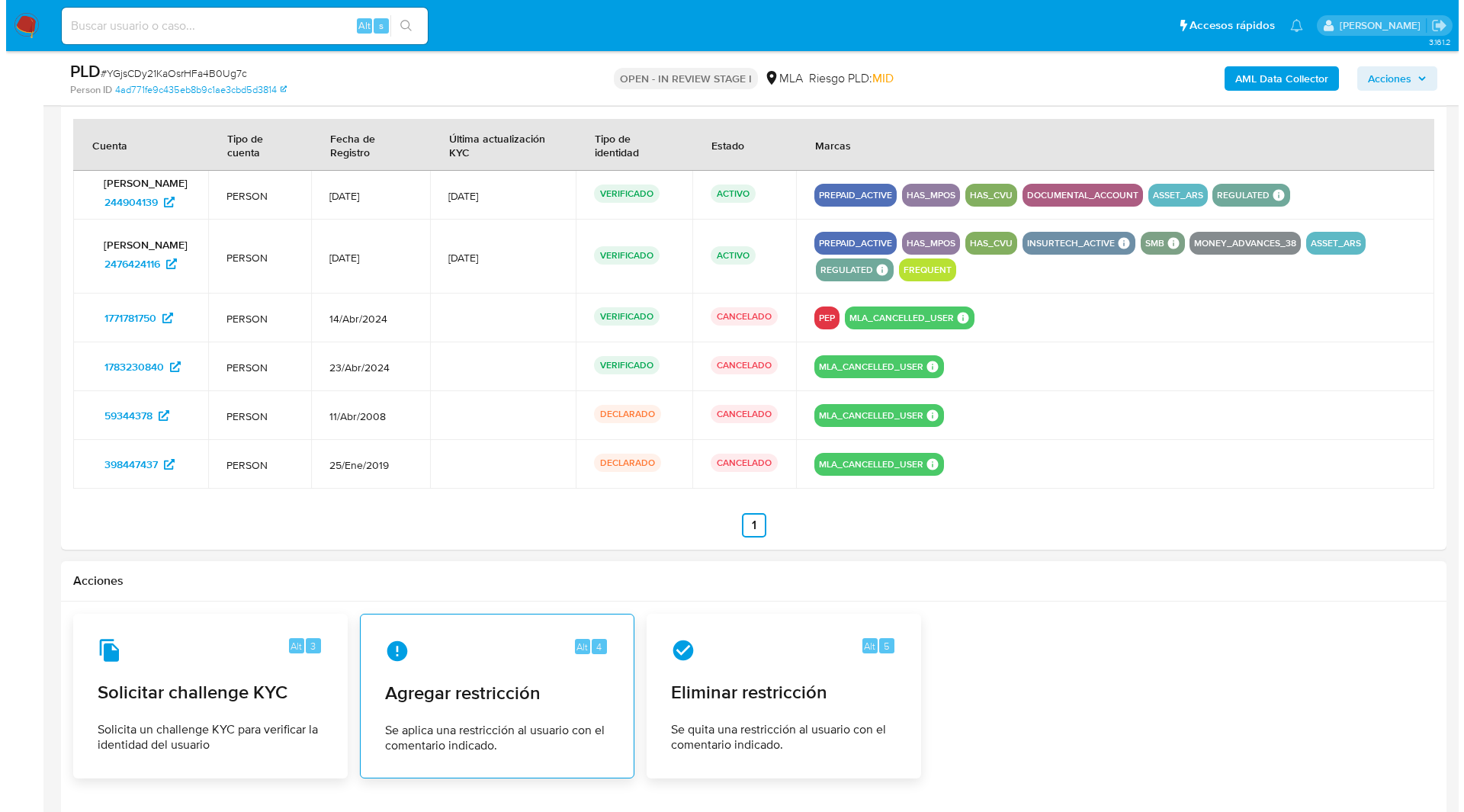
scroll to position [2442, 0]
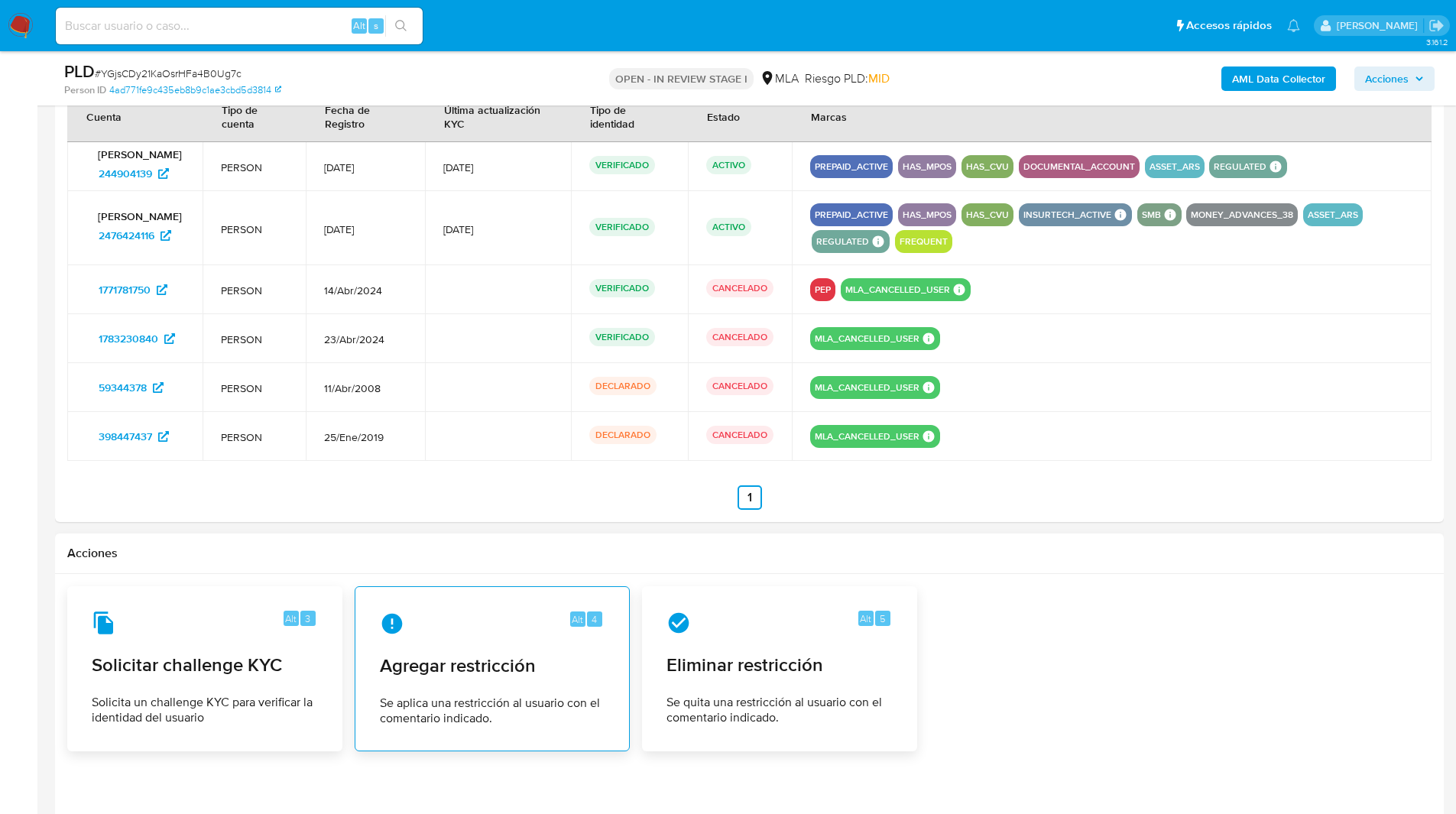
click at [469, 658] on span "Agregar restricción" at bounding box center [492, 666] width 225 height 23
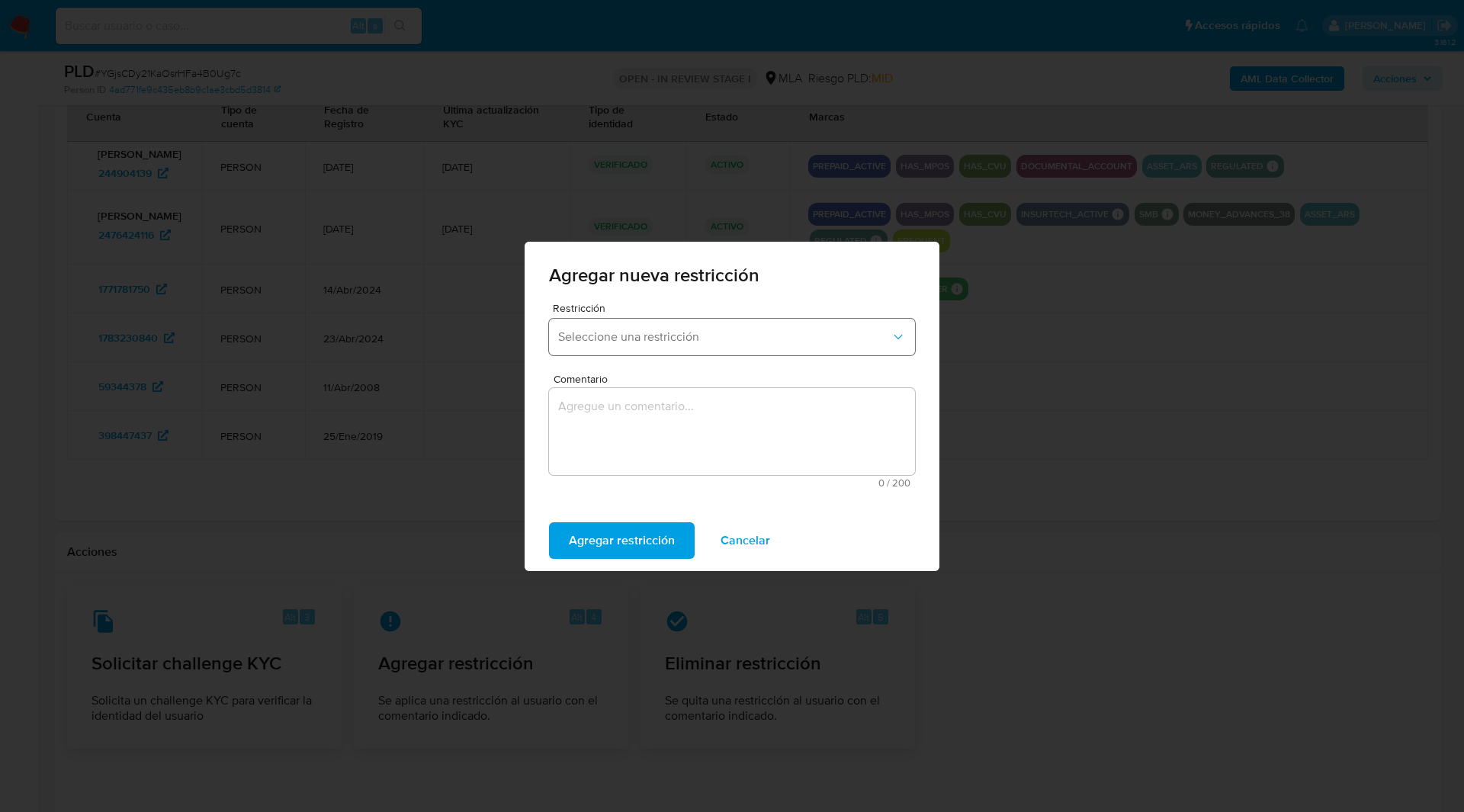
click at [671, 337] on span "Seleccione una restricción" at bounding box center [724, 337] width 333 height 15
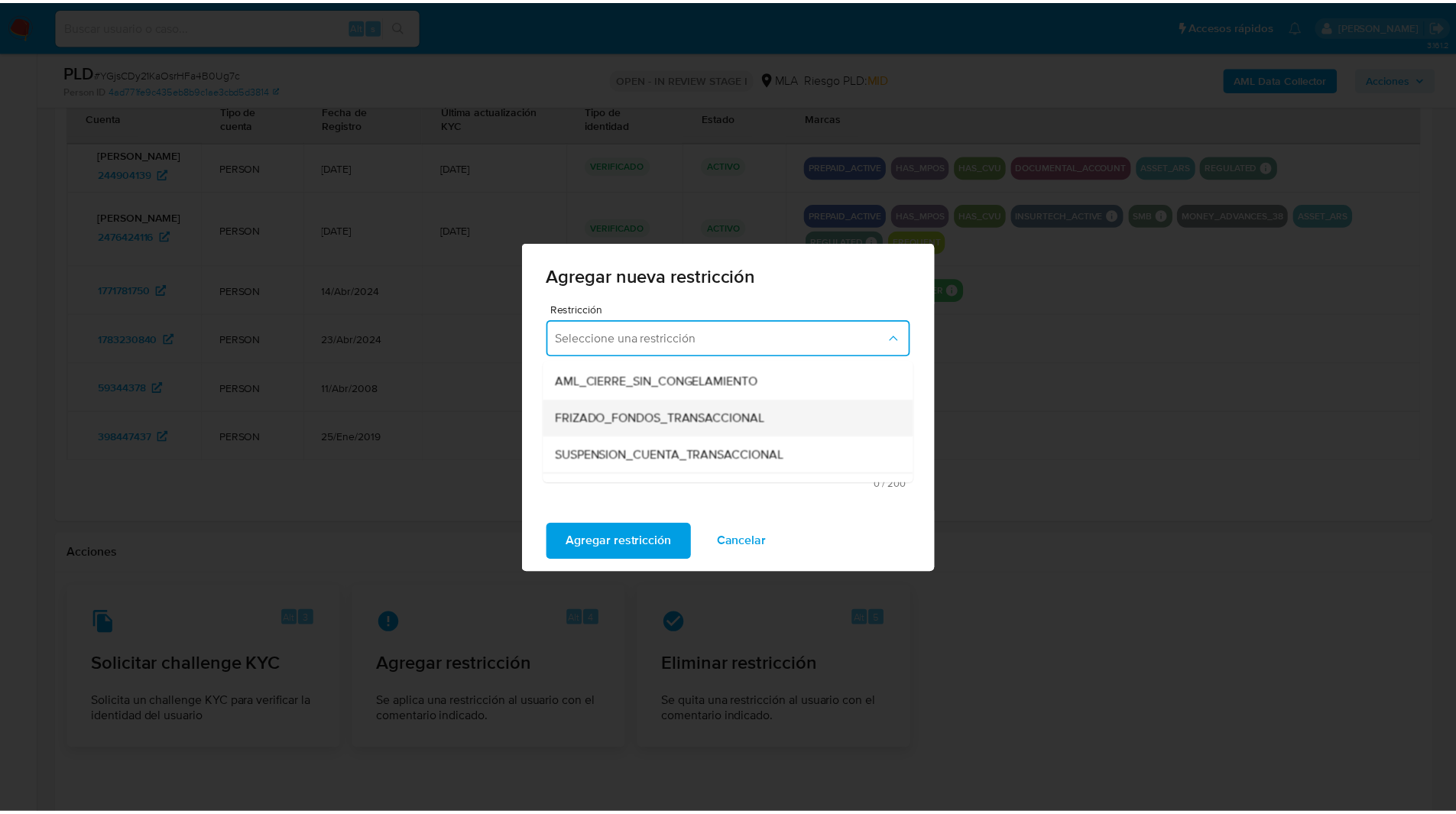
scroll to position [196, 0]
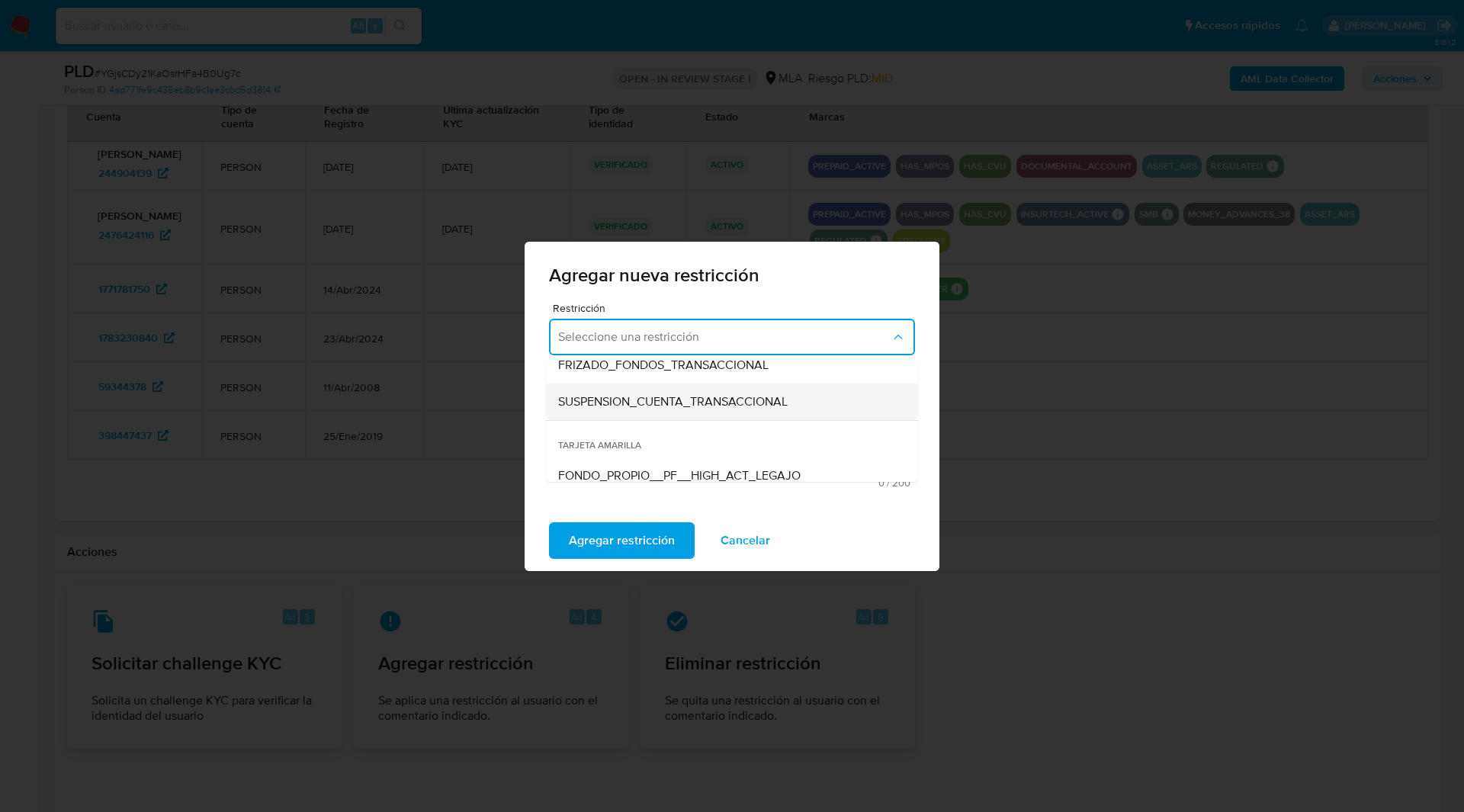
click at [616, 395] on span "SUSPENSION_CUENTA_TRANSACCIONAL" at bounding box center [673, 402] width 229 height 15
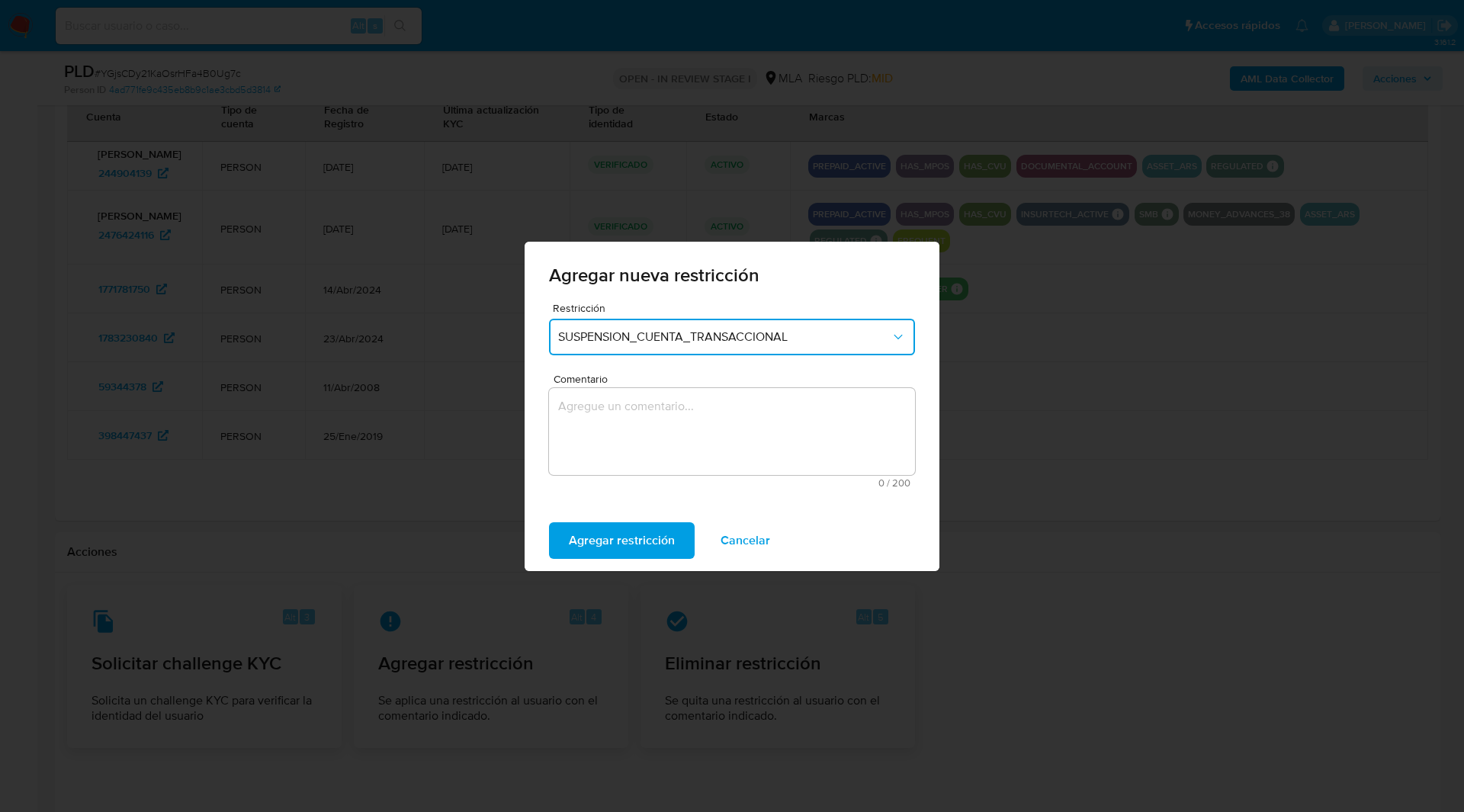
click at [706, 441] on textarea "Comentario" at bounding box center [731, 431] width 366 height 87
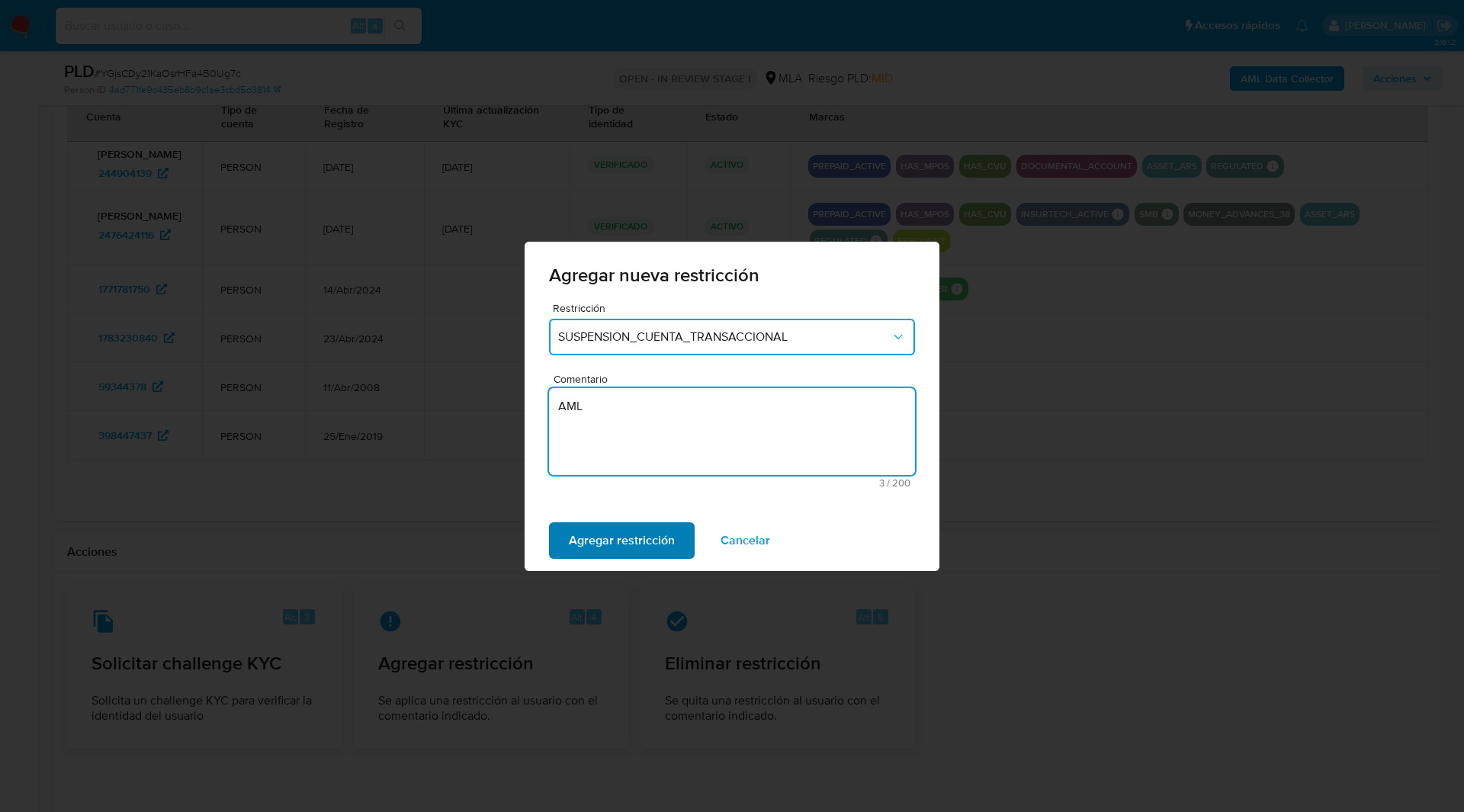
type textarea "AML"
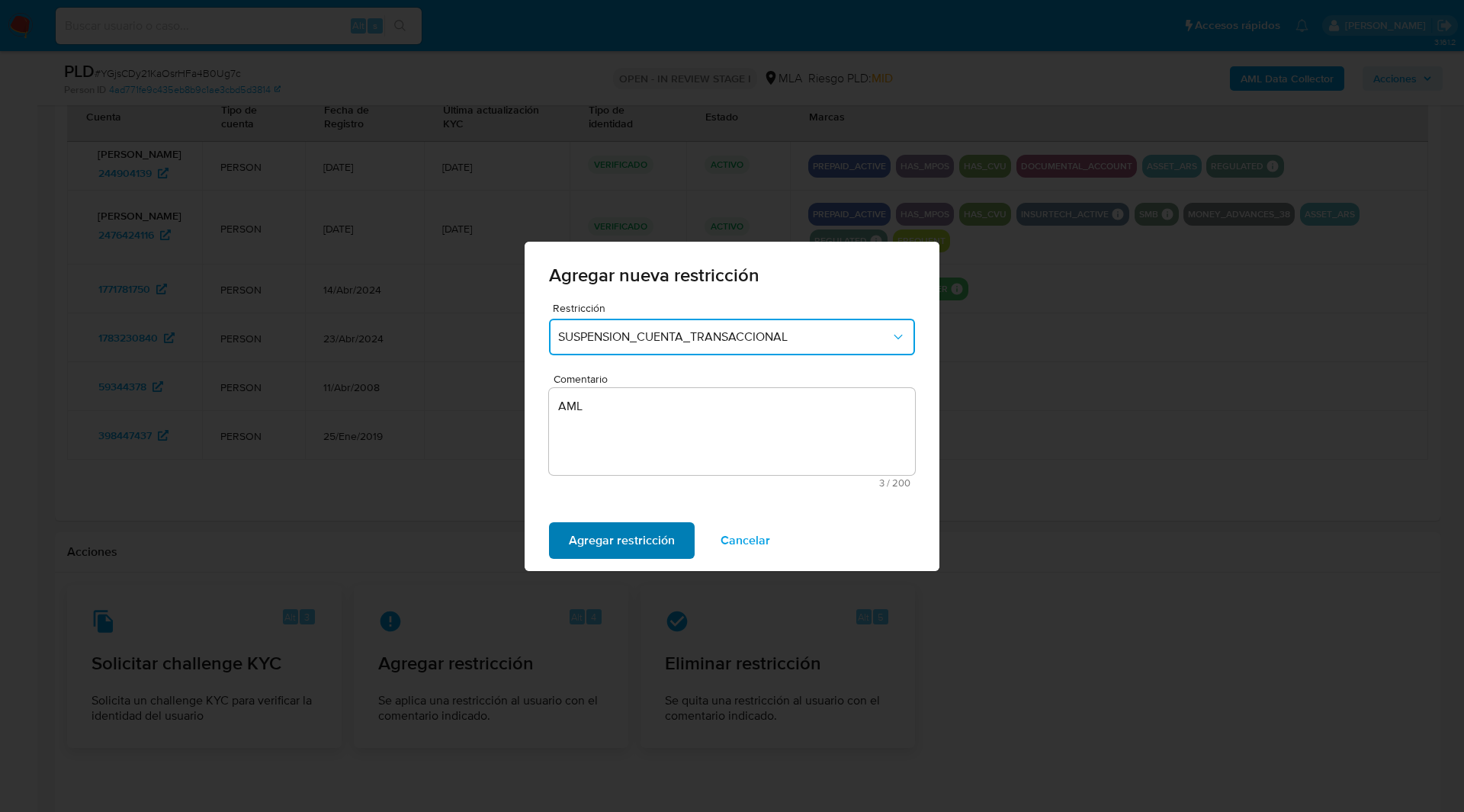
click at [621, 557] on span "Agregar restricción" at bounding box center [621, 541] width 106 height 34
click at [608, 551] on span "Confirmar" at bounding box center [596, 541] width 55 height 34
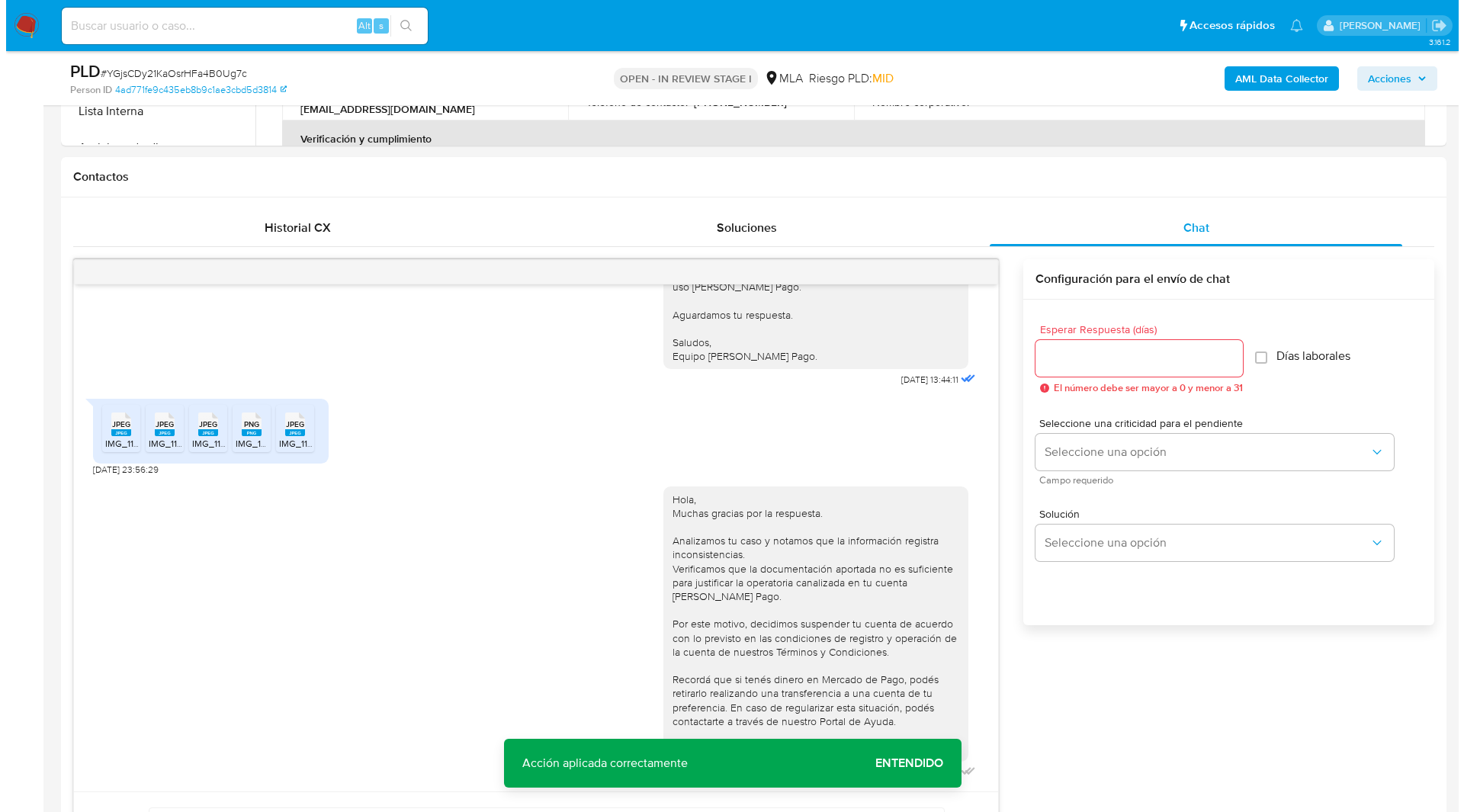
scroll to position [0, 0]
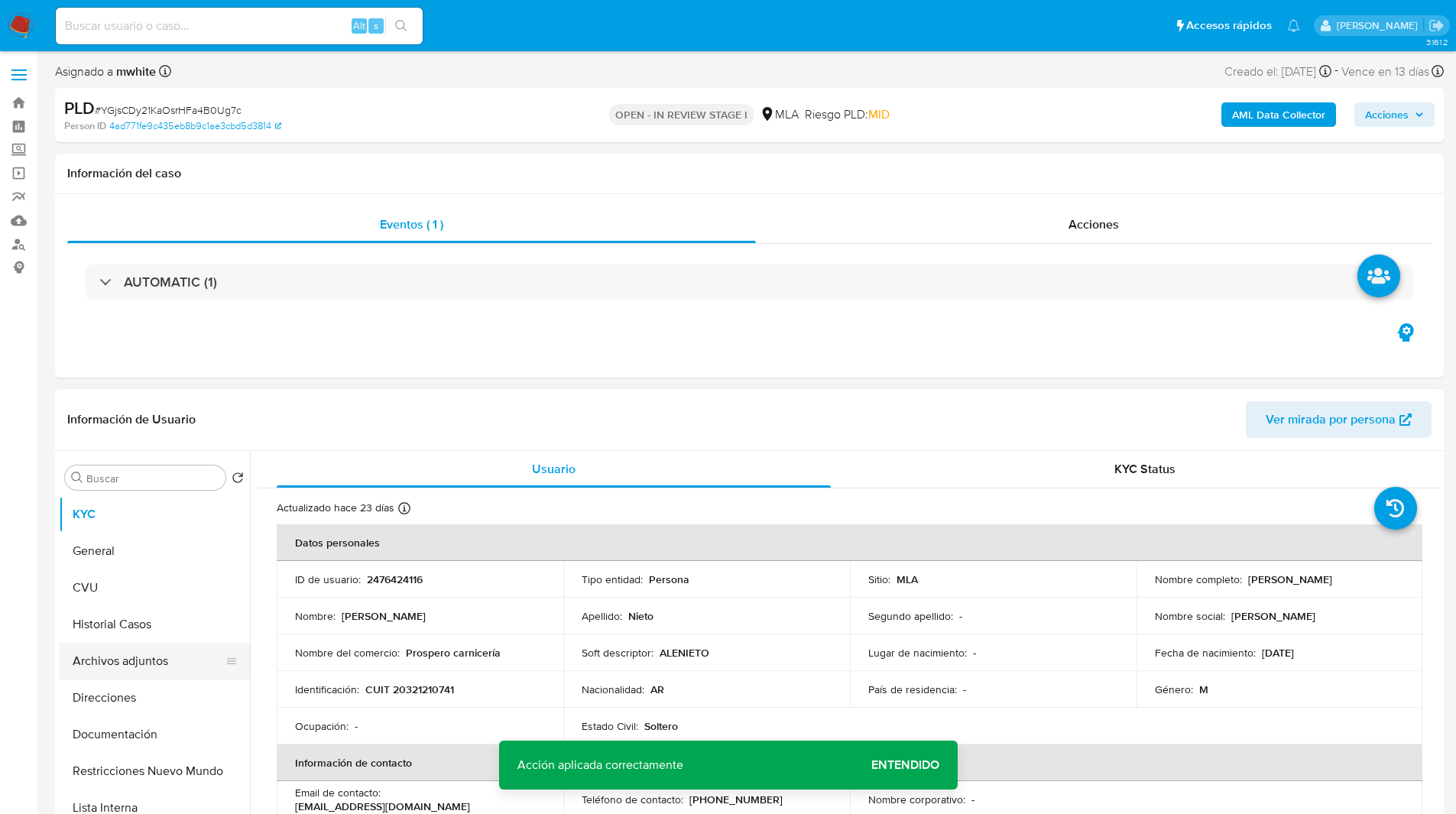
click at [97, 672] on button "Archivos adjuntos" at bounding box center [148, 661] width 179 height 36
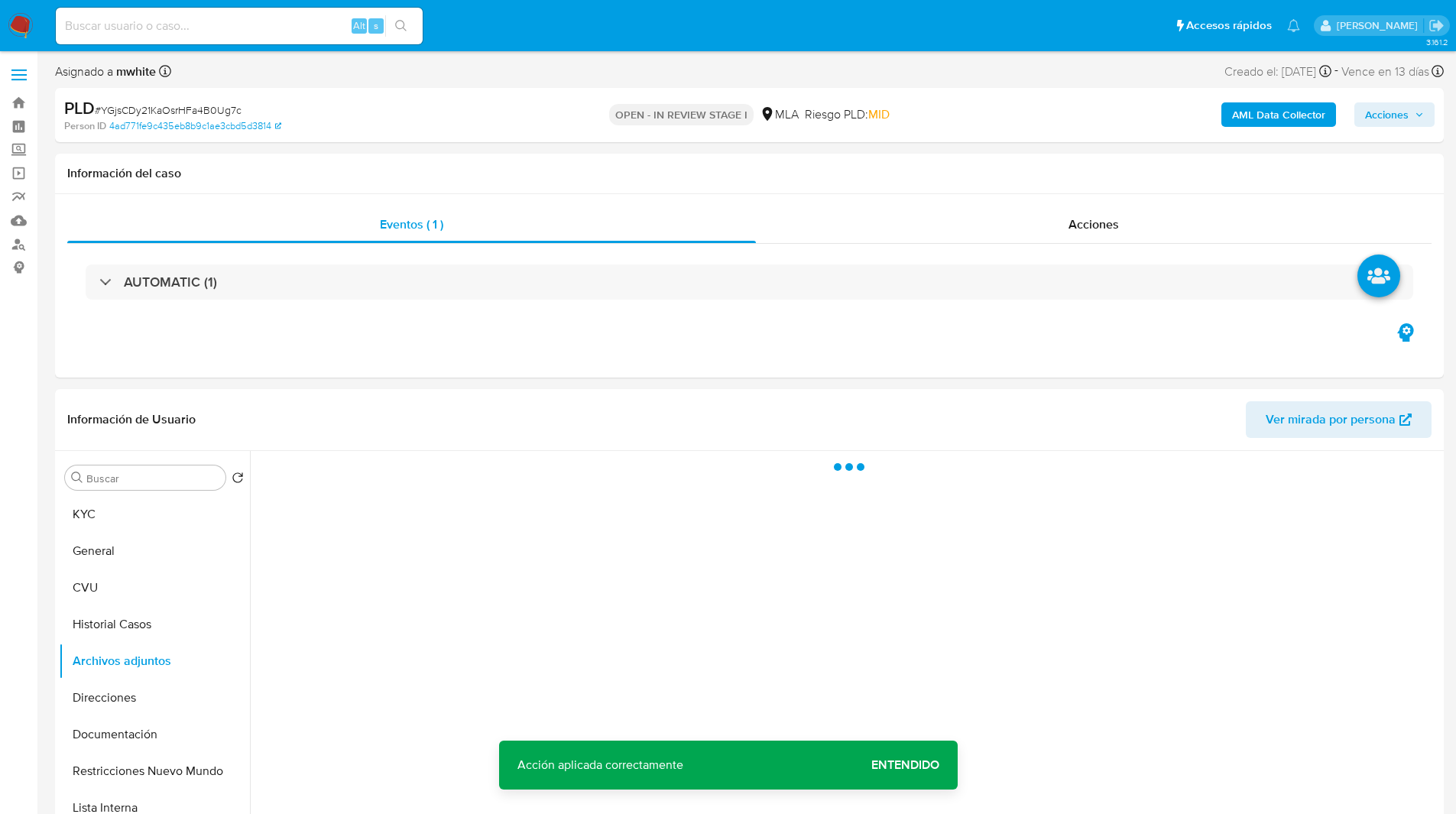
click at [1286, 107] on b "AML Data Collector" at bounding box center [1278, 115] width 93 height 25
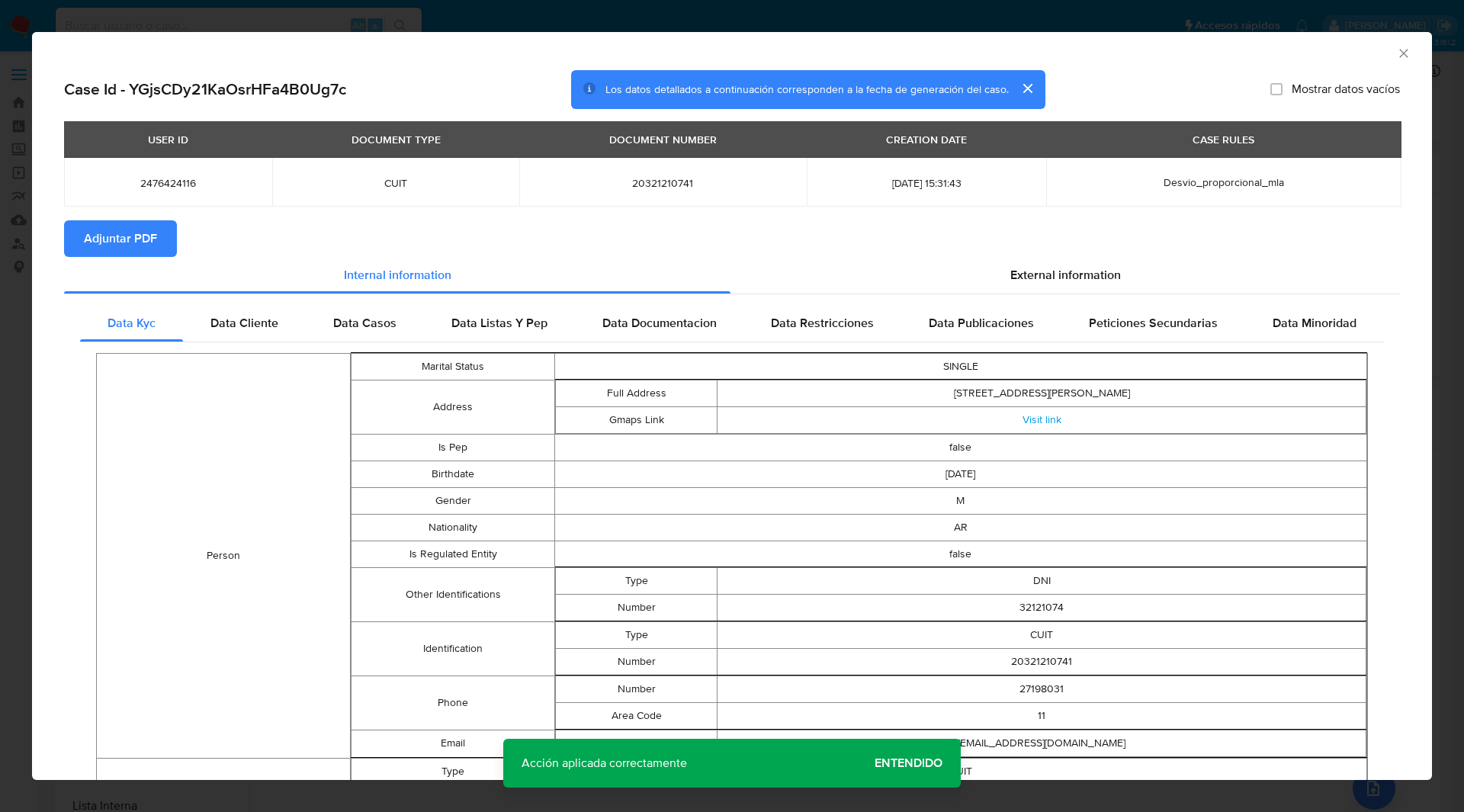
click at [162, 224] on button "Adjuntar PDF" at bounding box center [120, 238] width 113 height 36
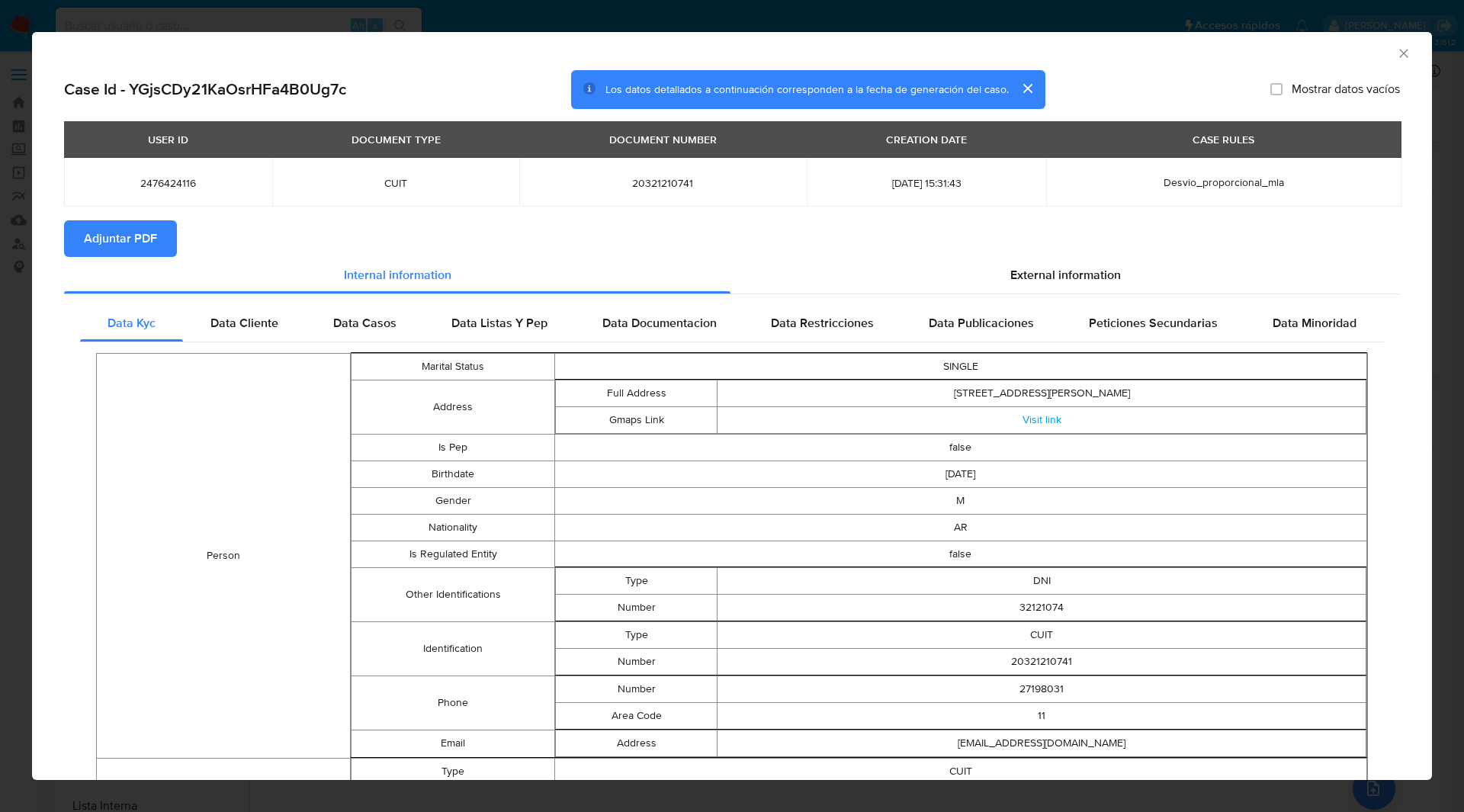
click at [985, 53] on div "AML Data Collector" at bounding box center [720, 51] width 1353 height 17
click at [1396, 53] on icon "Cerrar ventana" at bounding box center [1403, 53] width 15 height 15
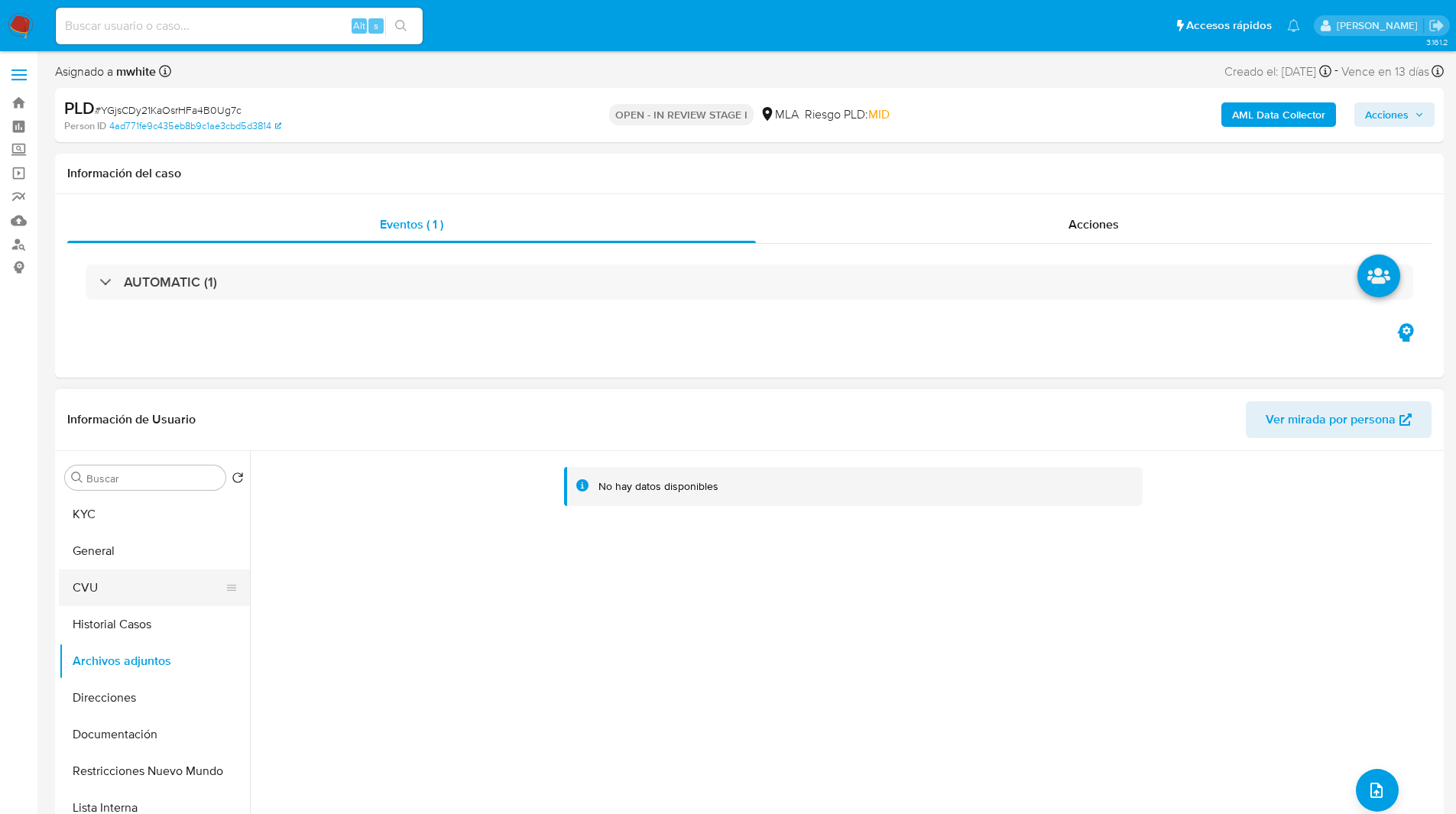
click at [126, 596] on button "CVU" at bounding box center [148, 587] width 179 height 36
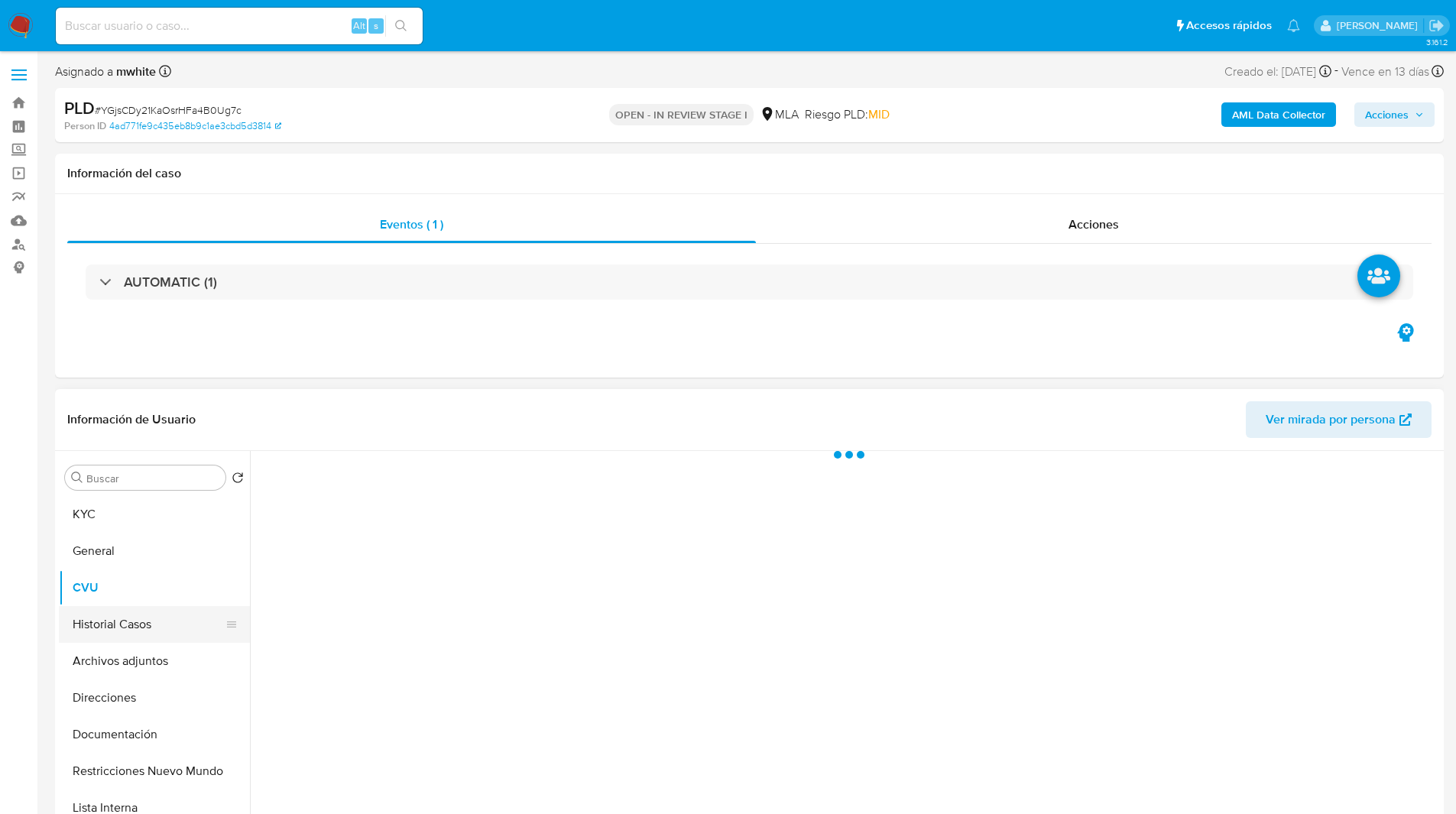
click at [124, 619] on button "Historial Casos" at bounding box center [148, 625] width 179 height 36
click at [171, 716] on button "Direcciones" at bounding box center [148, 697] width 179 height 36
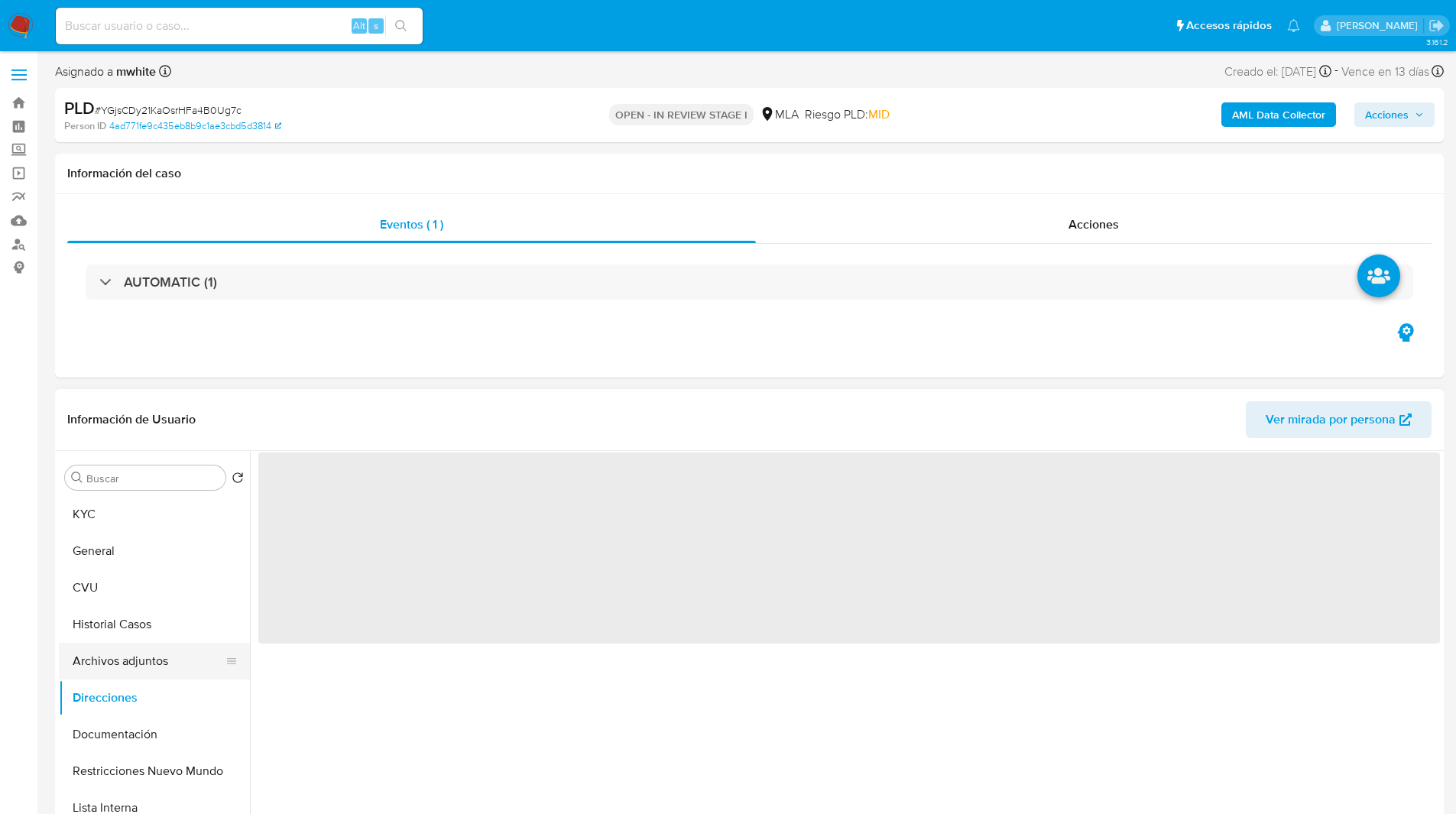
click at [90, 663] on button "Archivos adjuntos" at bounding box center [148, 661] width 179 height 36
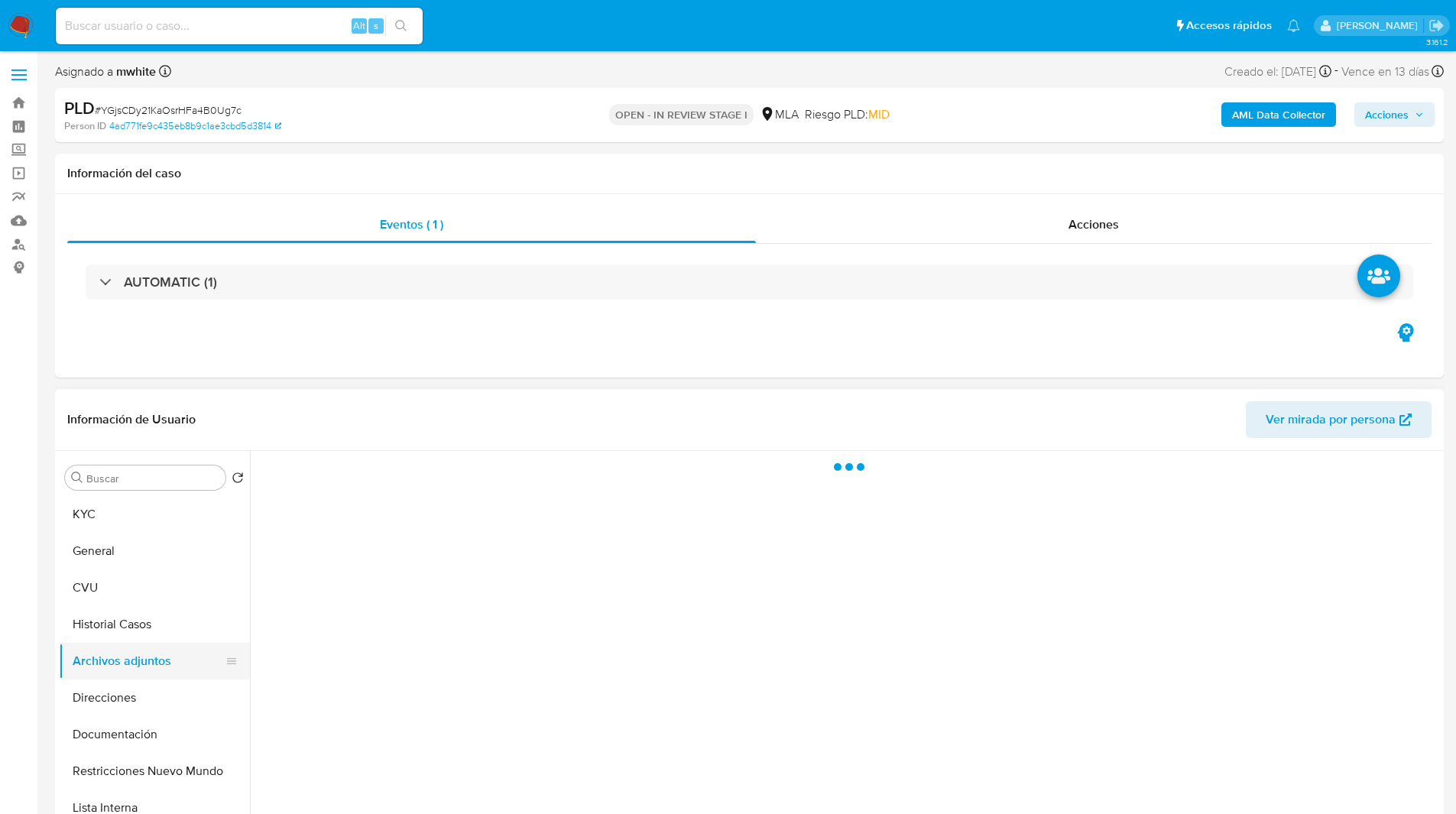
click at [146, 659] on button "Archivos adjuntos" at bounding box center [148, 661] width 179 height 36
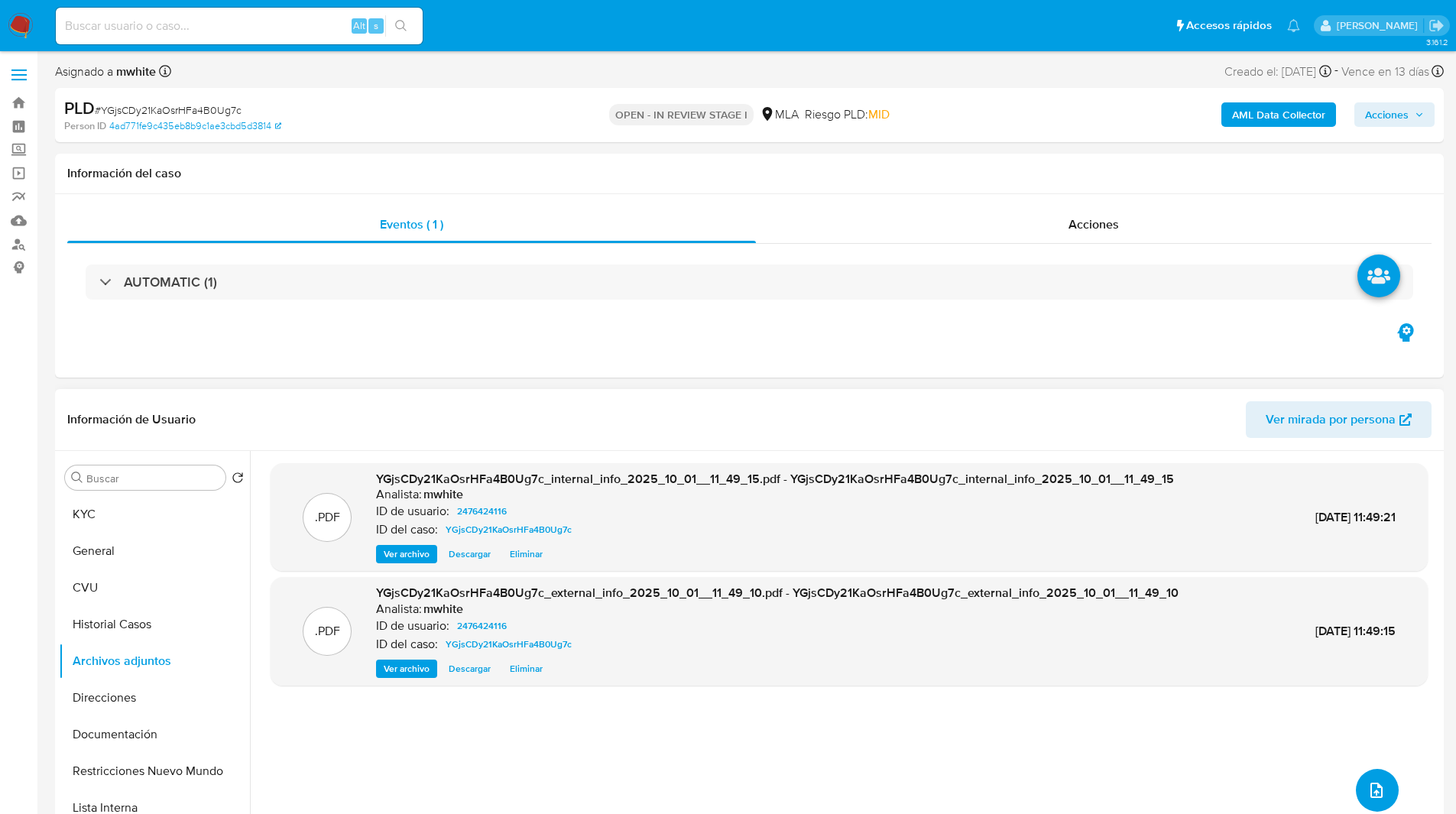
click at [1372, 786] on icon "upload-file" at bounding box center [1377, 790] width 18 height 18
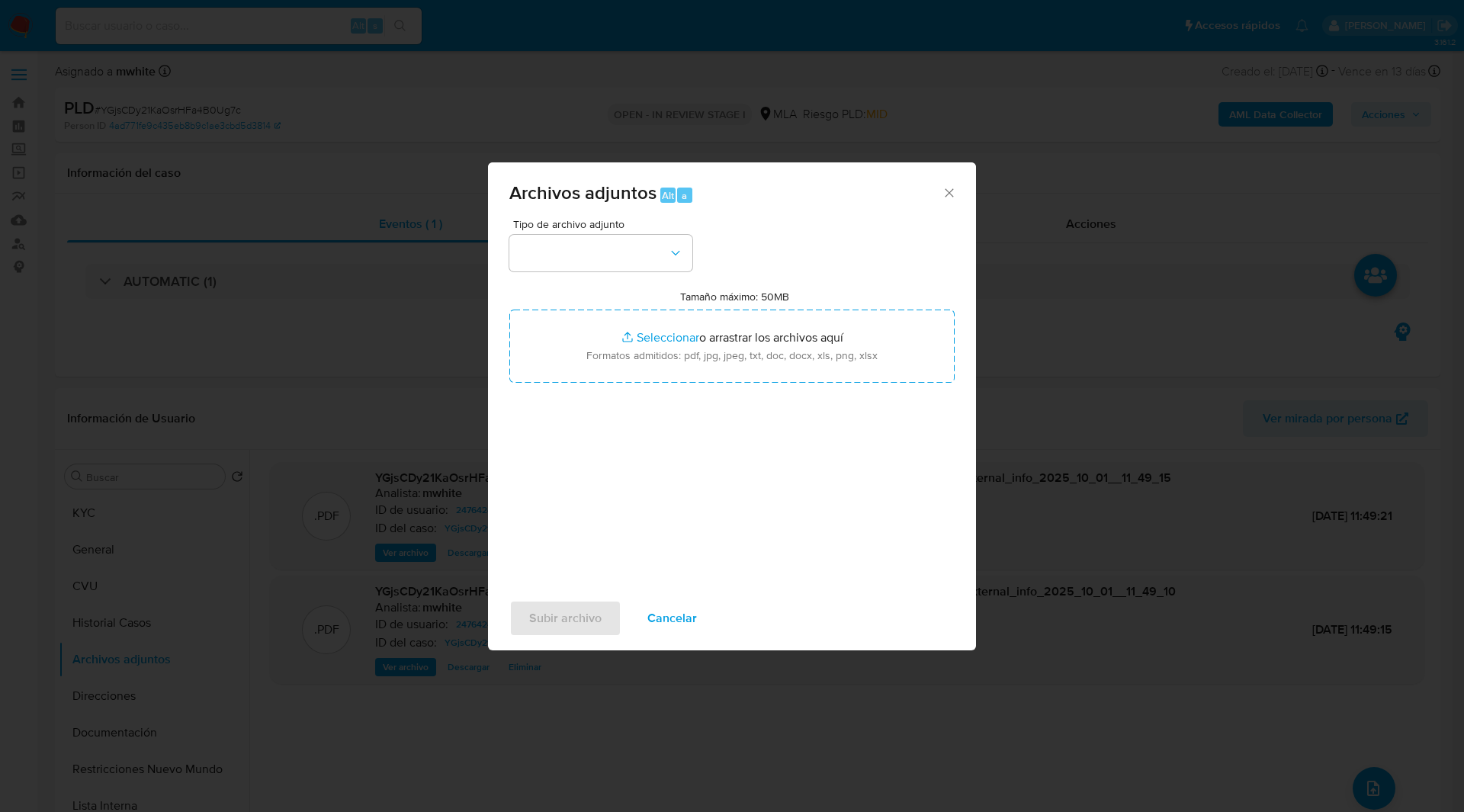
click at [614, 228] on span "Tipo de archivo adjunto" at bounding box center [605, 224] width 183 height 11
click at [612, 247] on button "button" at bounding box center [601, 253] width 183 height 36
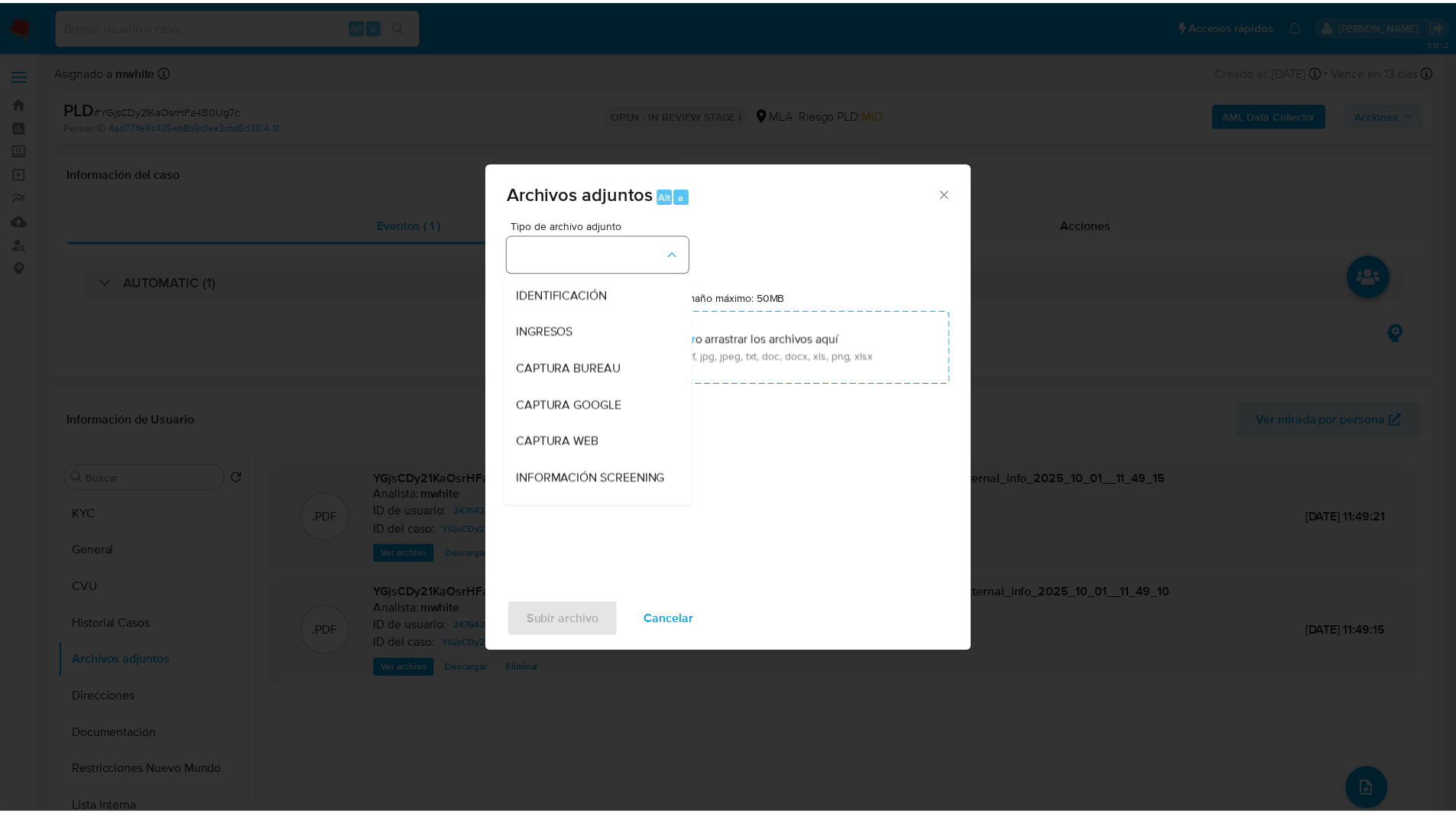
scroll to position [266, 0]
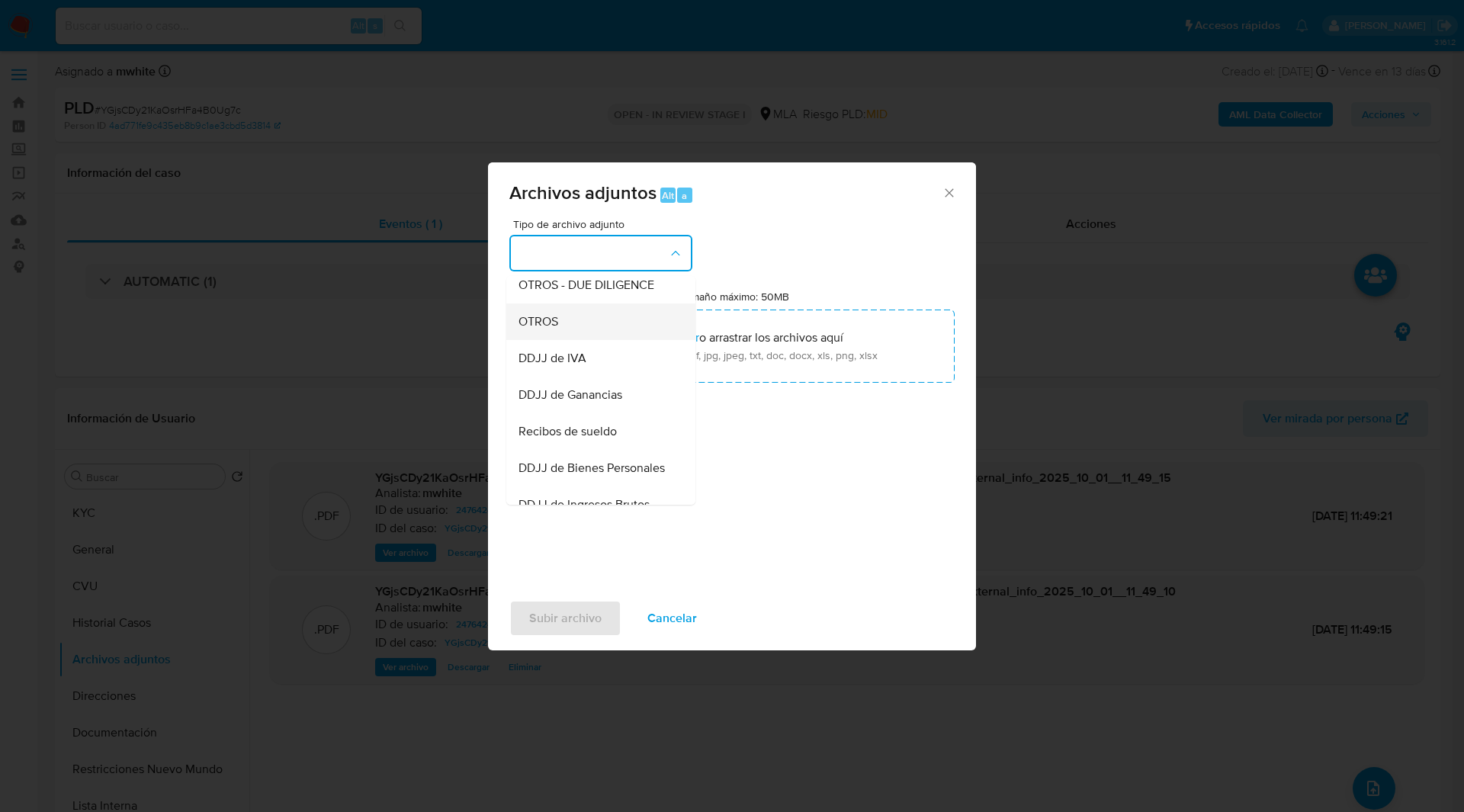
click at [550, 329] on span "OTROS" at bounding box center [538, 322] width 40 height 15
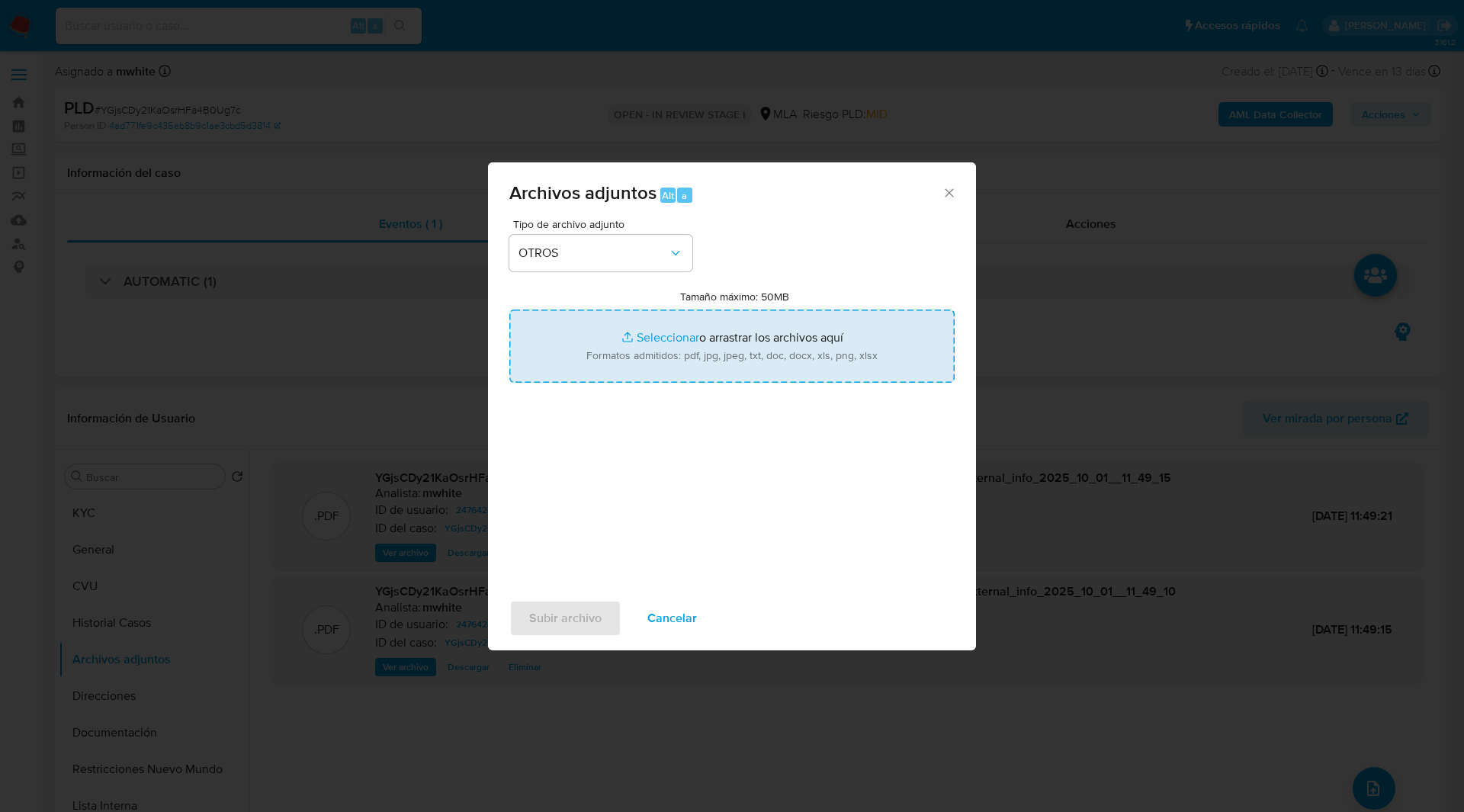
type input "C:\fakepath\NOSIS_Manager_InformeIndividual_20321210741_654924_20250826104032.p…"
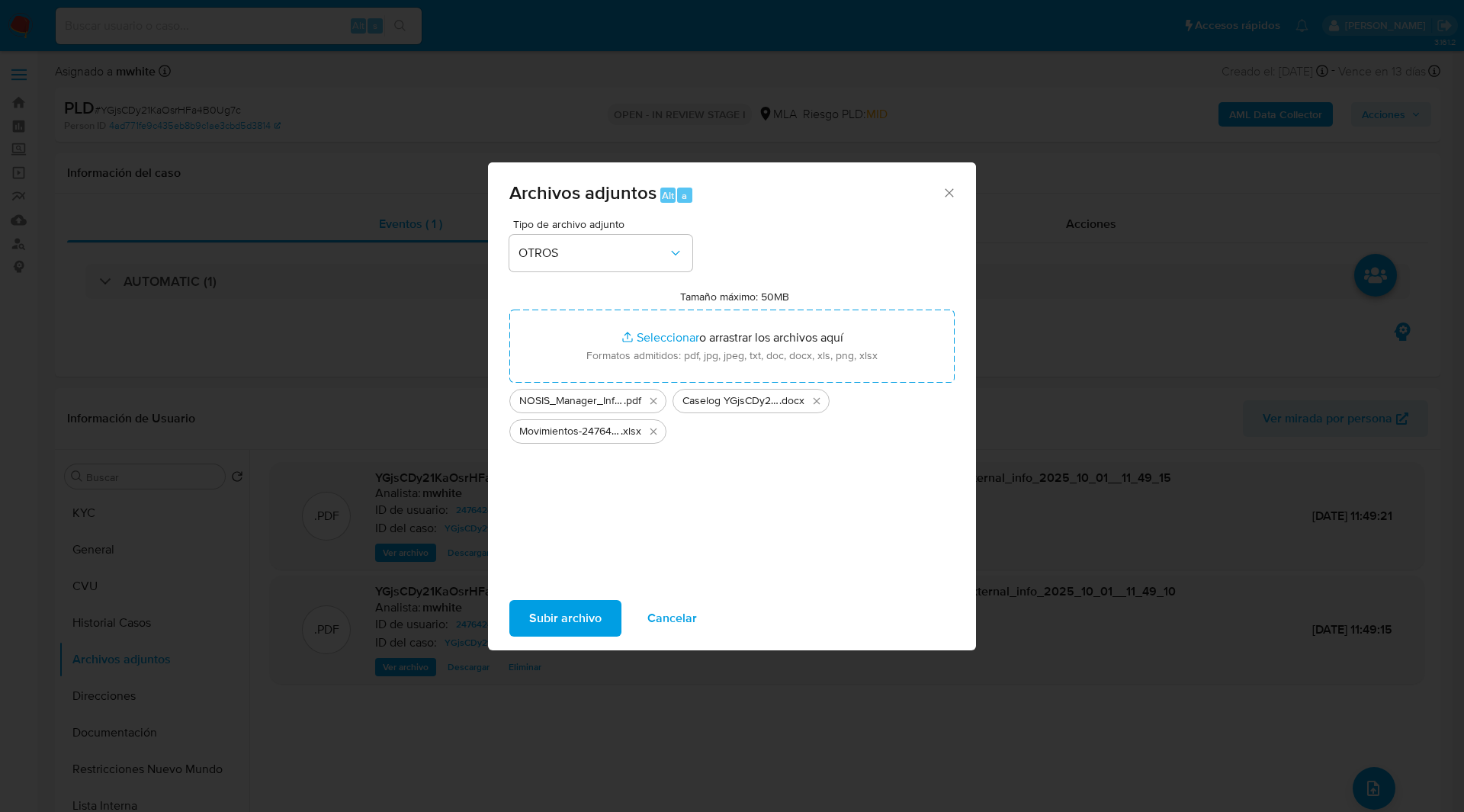
click at [564, 616] on span "Subir archivo" at bounding box center [565, 618] width 73 height 34
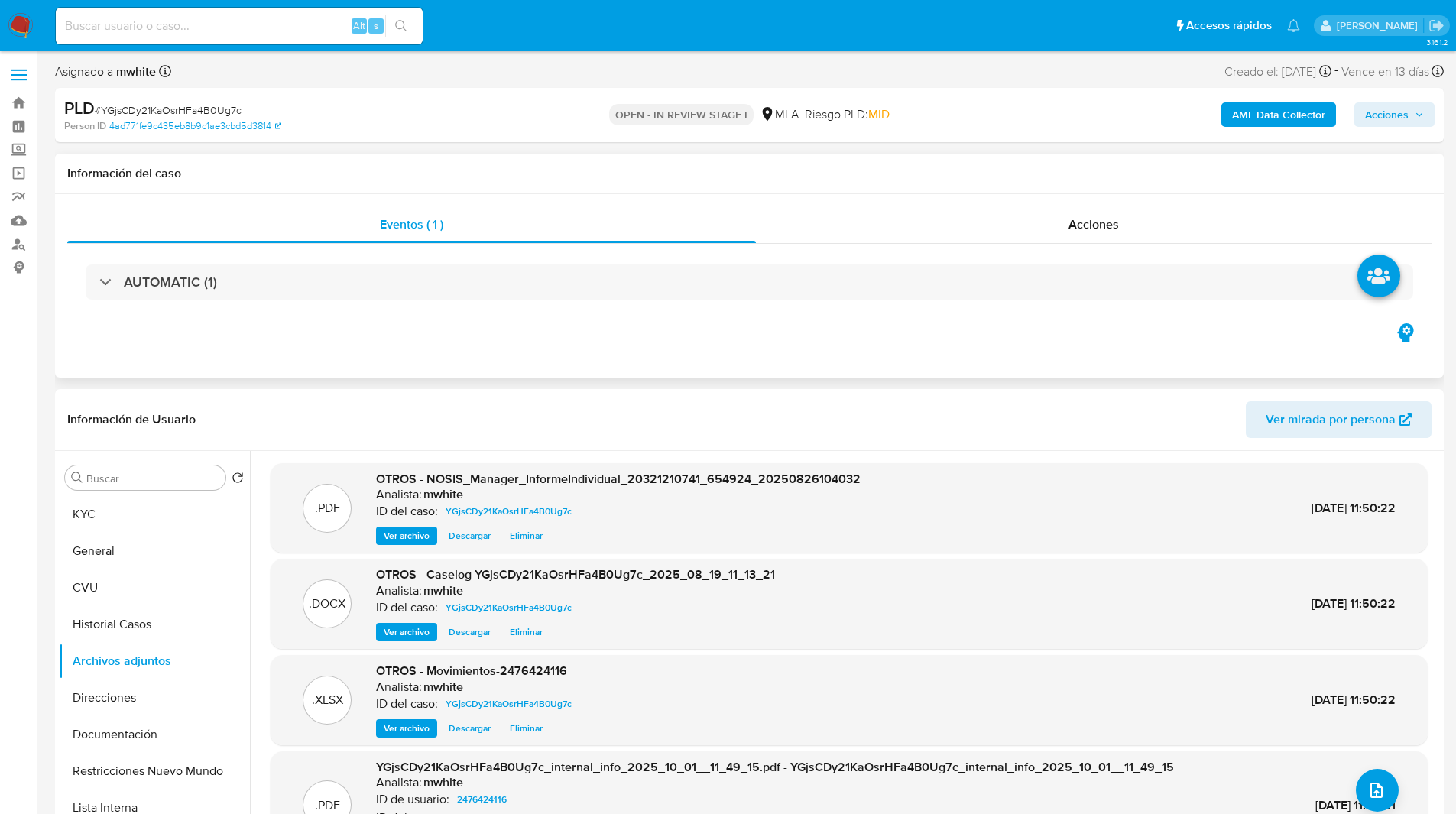
click at [652, 375] on div "Eventos ( 1 ) Acciones AUTOMATIC (1)" at bounding box center [750, 286] width 1389 height 184
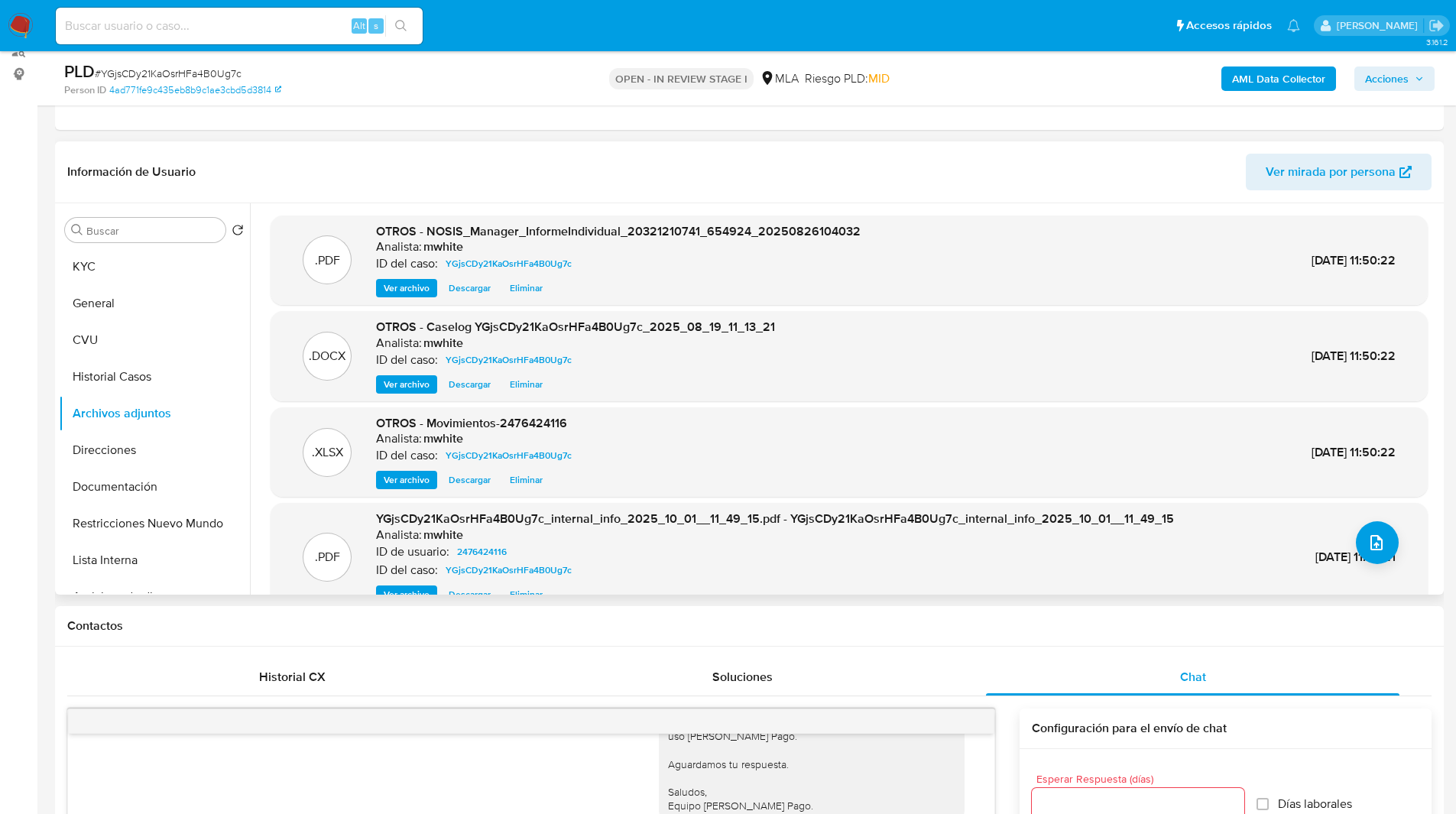
scroll to position [0, 0]
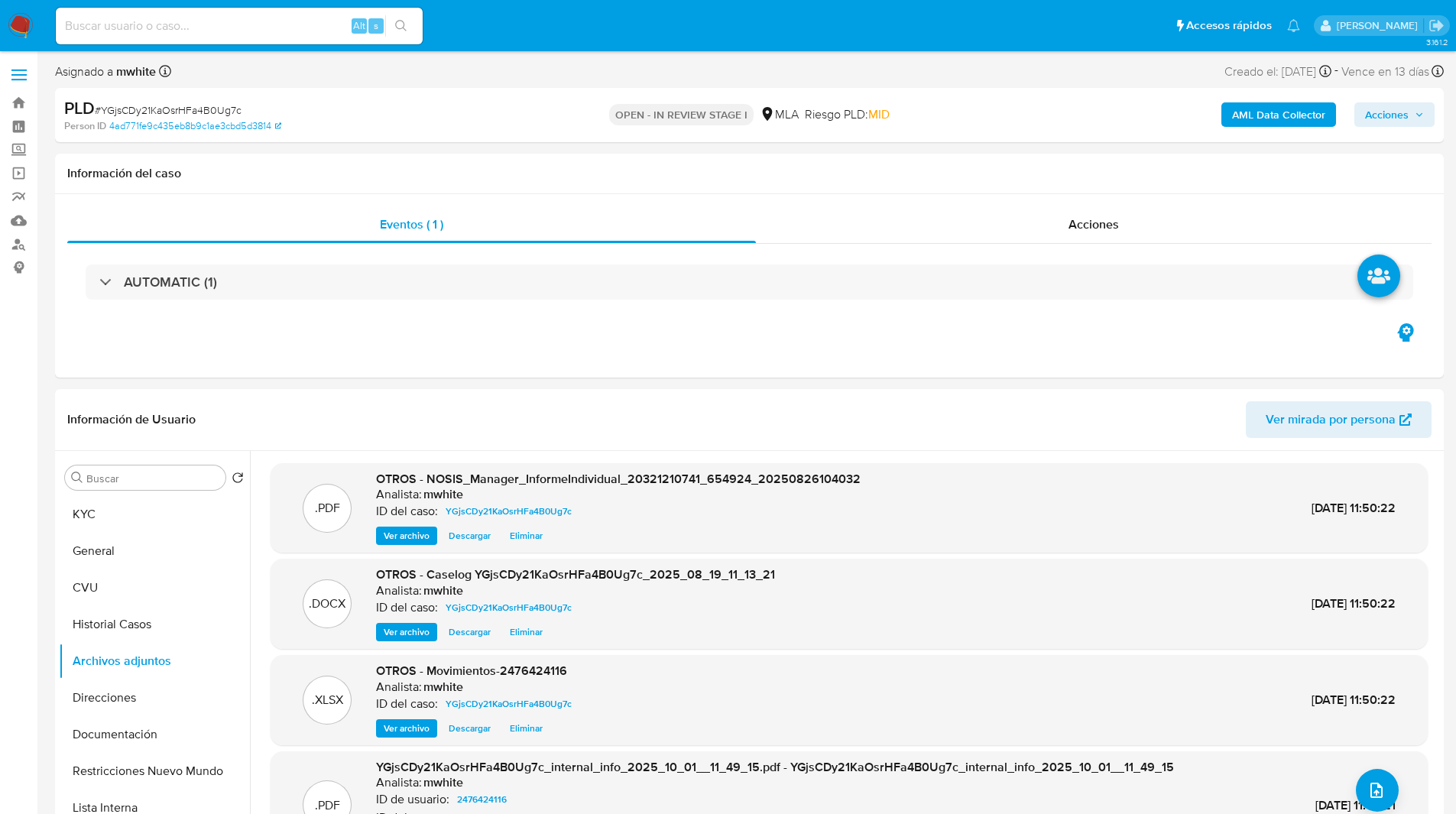
click at [1415, 113] on icon "button" at bounding box center [1419, 114] width 9 height 9
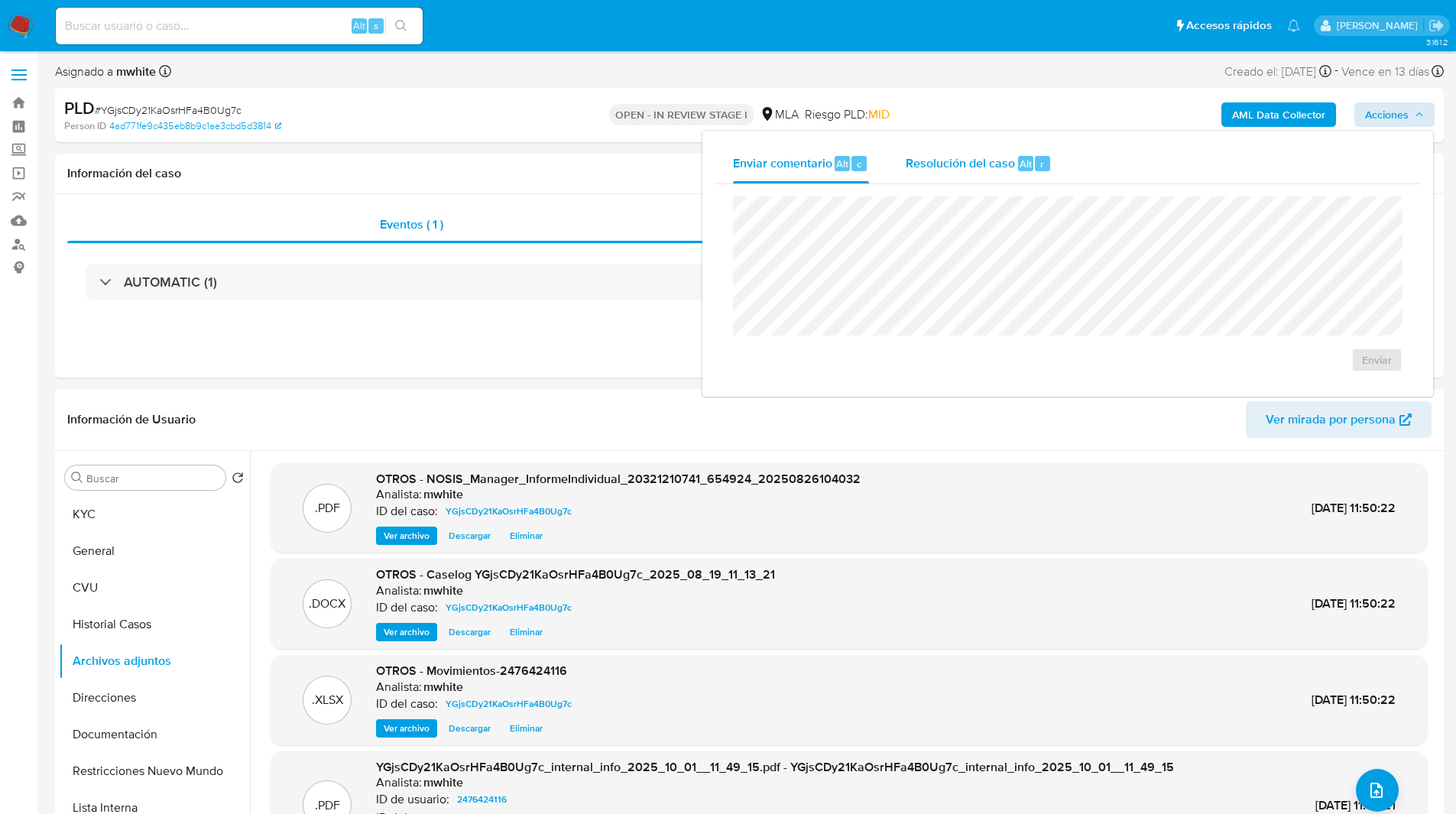
click at [1004, 175] on div "Resolución del caso Alt r" at bounding box center [979, 164] width 146 height 40
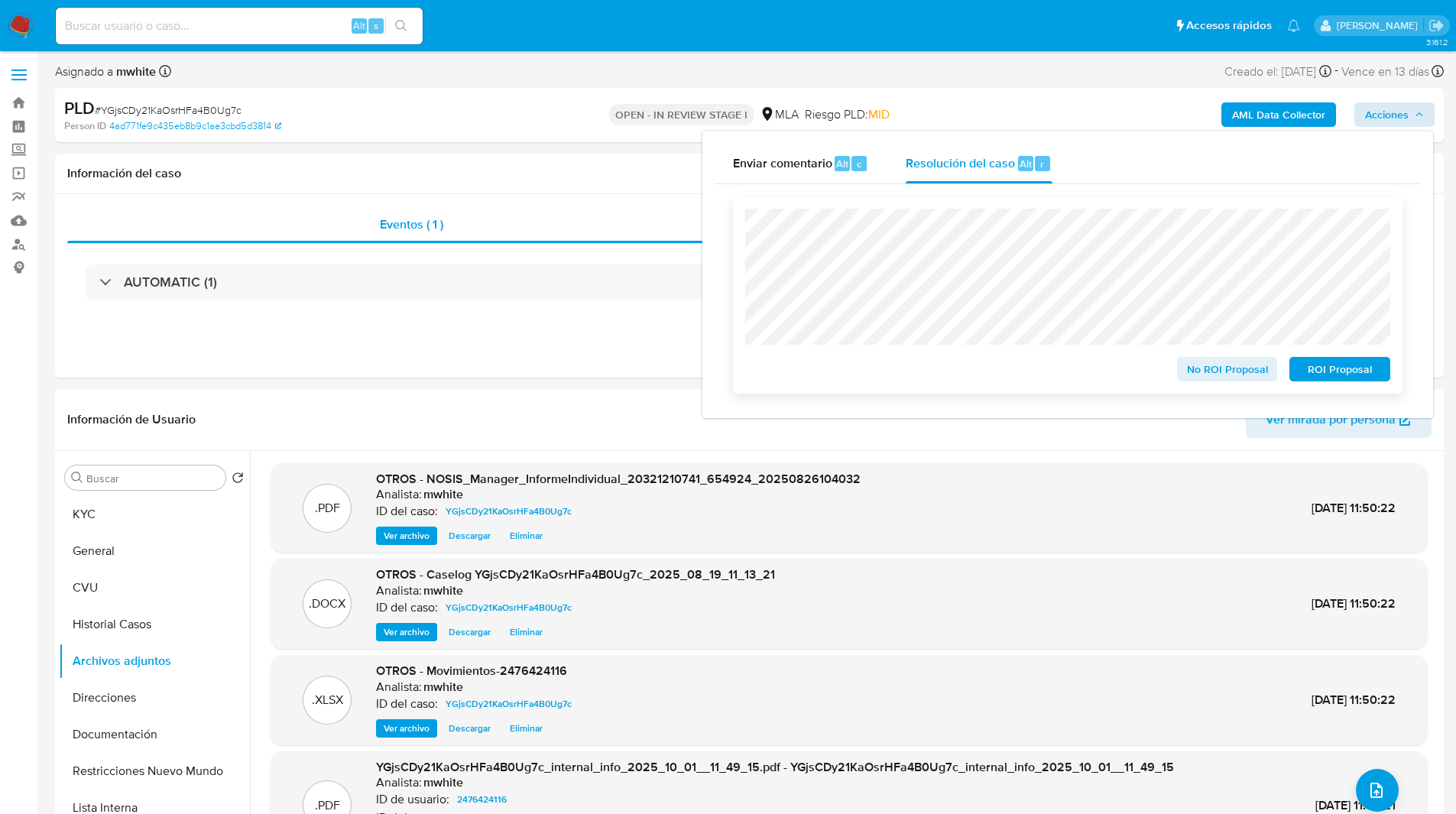
click at [1357, 376] on span "ROI Proposal" at bounding box center [1339, 369] width 79 height 22
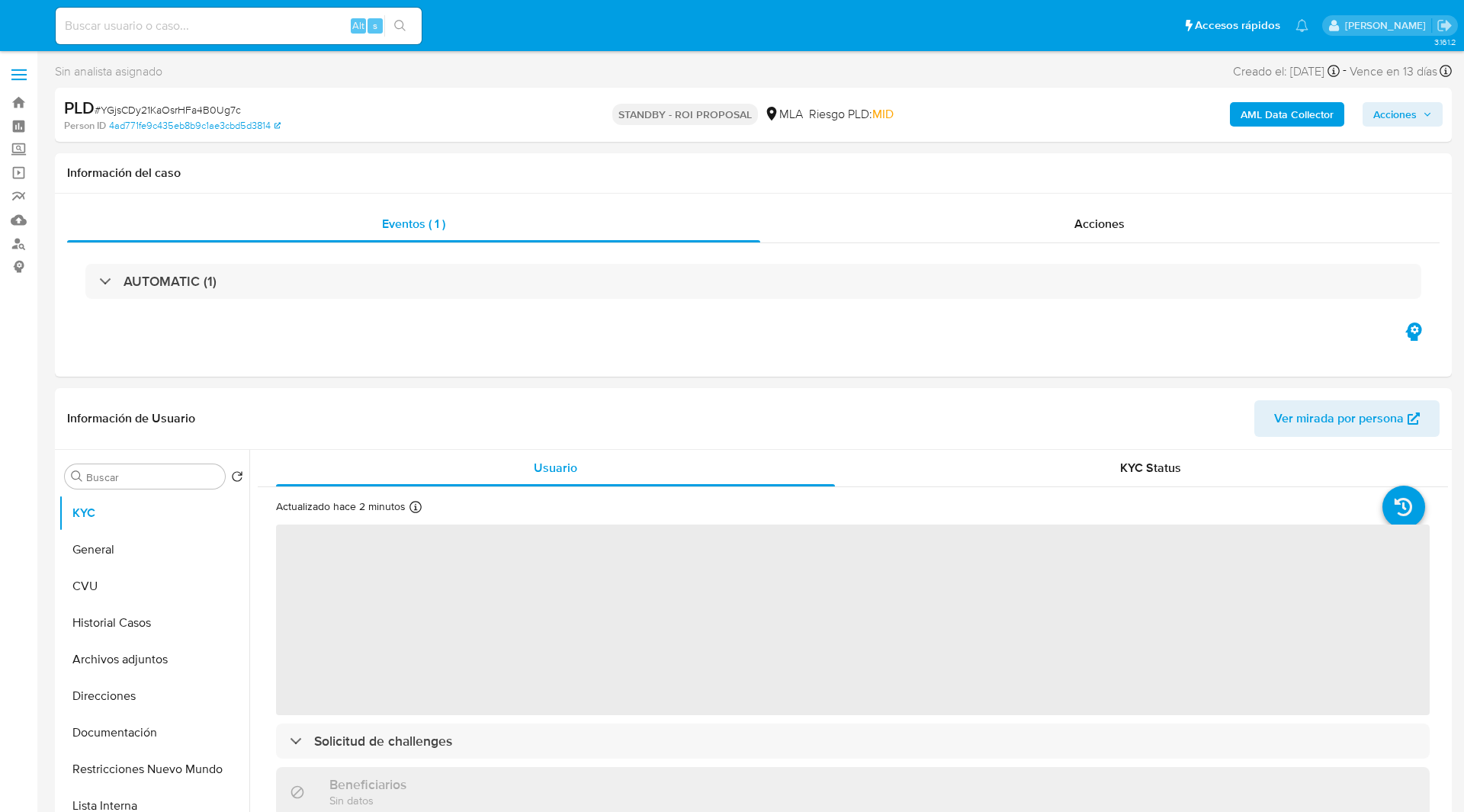
select select "10"
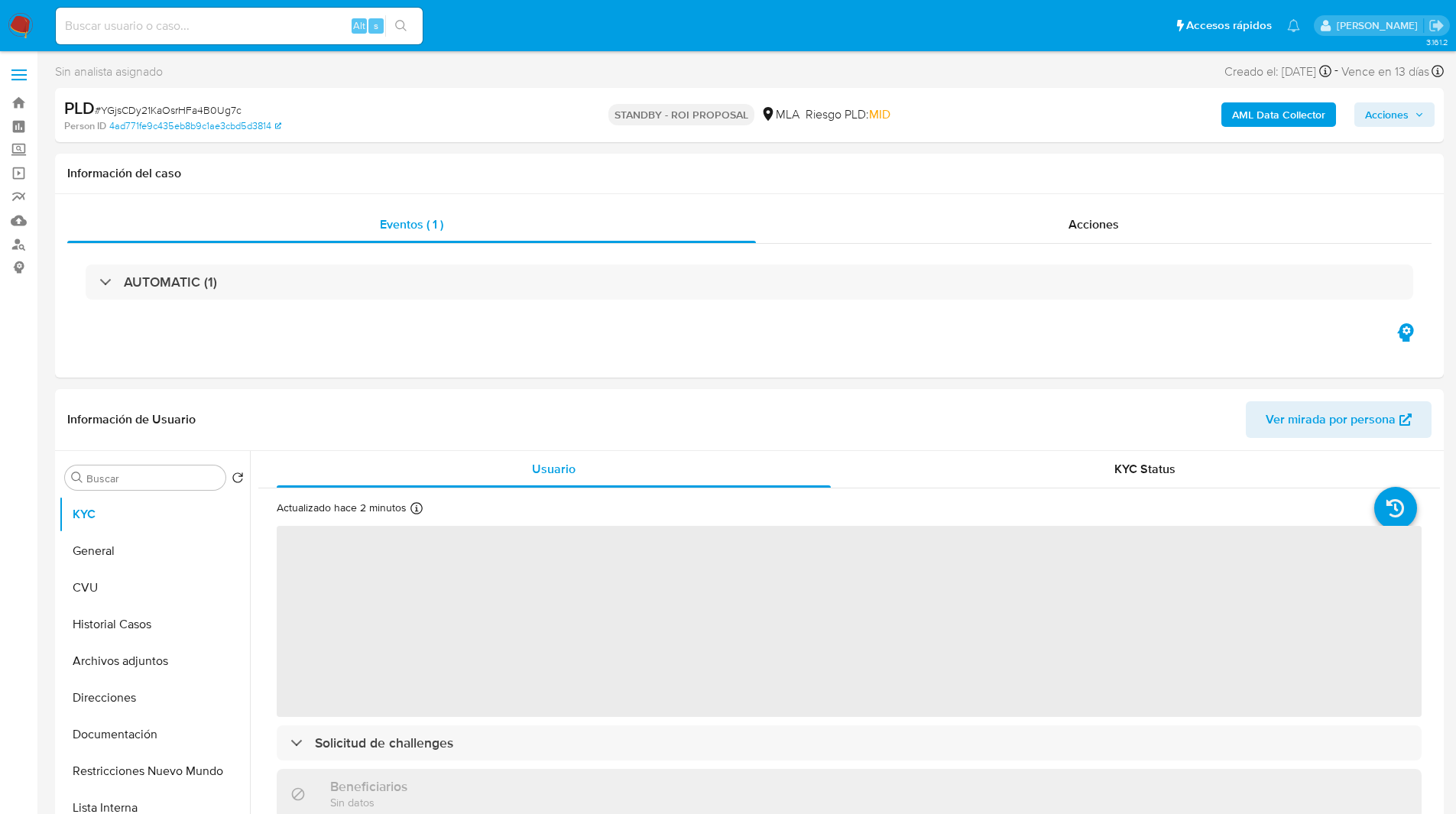
select select "10"
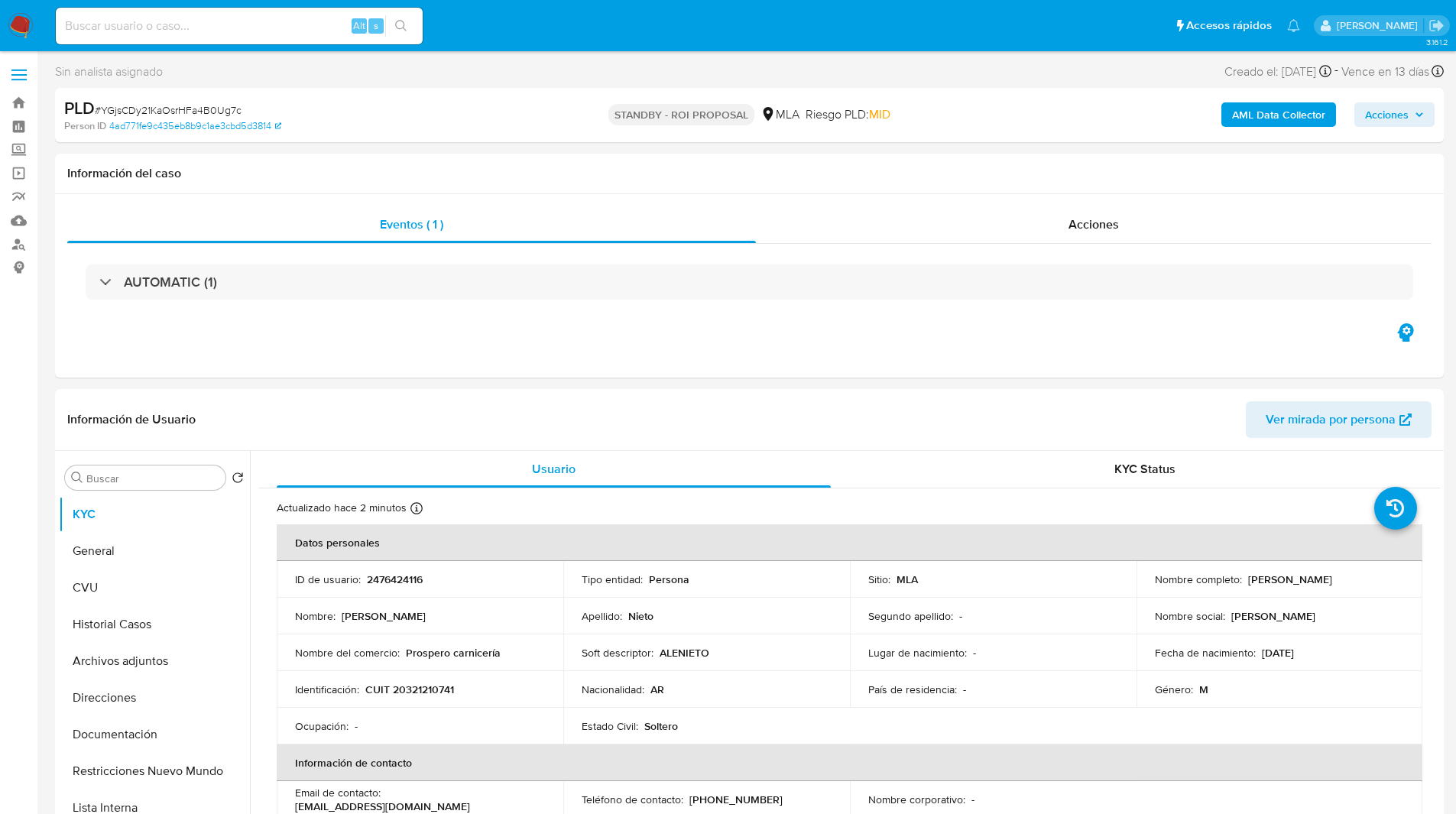
click at [473, 2] on nav "Pausado Ver notificaciones Alt s Accesos rápidos Presiona las siguientes teclas…" at bounding box center [728, 26] width 1456 height 51
click at [502, 4] on nav "Pausado Ver notificaciones Alt s Accesos rápidos Presiona las siguientes teclas…" at bounding box center [728, 26] width 1456 height 51
click at [529, 18] on ul "Pausado Ver notificaciones Alt s Accesos rápidos Presiona las siguientes teclas…" at bounding box center [678, 25] width 1259 height 38
click at [607, 31] on ul "Pausado Ver notificaciones Alt s Accesos rápidos Presiona las siguientes teclas…" at bounding box center [678, 25] width 1259 height 38
click at [485, 71] on div "Sin analista asignado Asignado el: [DATE] 14:17:27 Creado el: [DATE] Creado el:…" at bounding box center [750, 74] width 1389 height 26
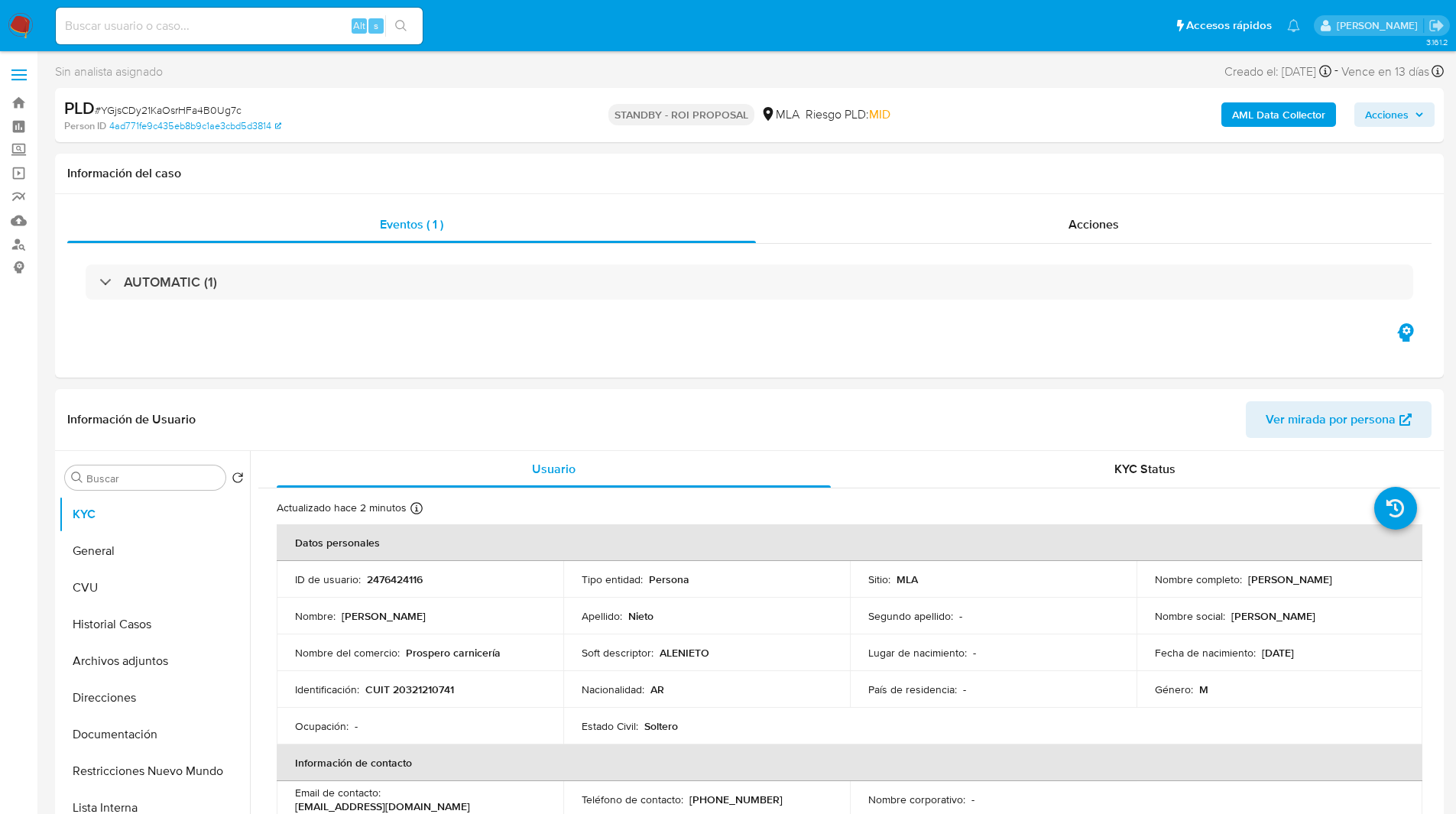
click at [541, 42] on ul "Pausado Ver notificaciones Alt s Accesos rápidos Presiona las siguientes teclas…" at bounding box center [678, 25] width 1259 height 38
click at [572, 45] on nav "Pausado Ver notificaciones Alt s Accesos rápidos Presiona las siguientes teclas…" at bounding box center [728, 26] width 1456 height 51
click at [610, 38] on ul "Pausado Ver notificaciones Alt s Accesos rápidos Presiona las siguientes teclas…" at bounding box center [678, 25] width 1259 height 38
click at [472, 80] on div "Sin analista asignado Asignado el: [DATE] 14:17:27 Creado el: [DATE] Creado el:…" at bounding box center [750, 74] width 1389 height 26
click at [493, 108] on div "PLD # YGjsCDy21KaOsrHFa4B0Ug7c" at bounding box center [290, 108] width 451 height 23
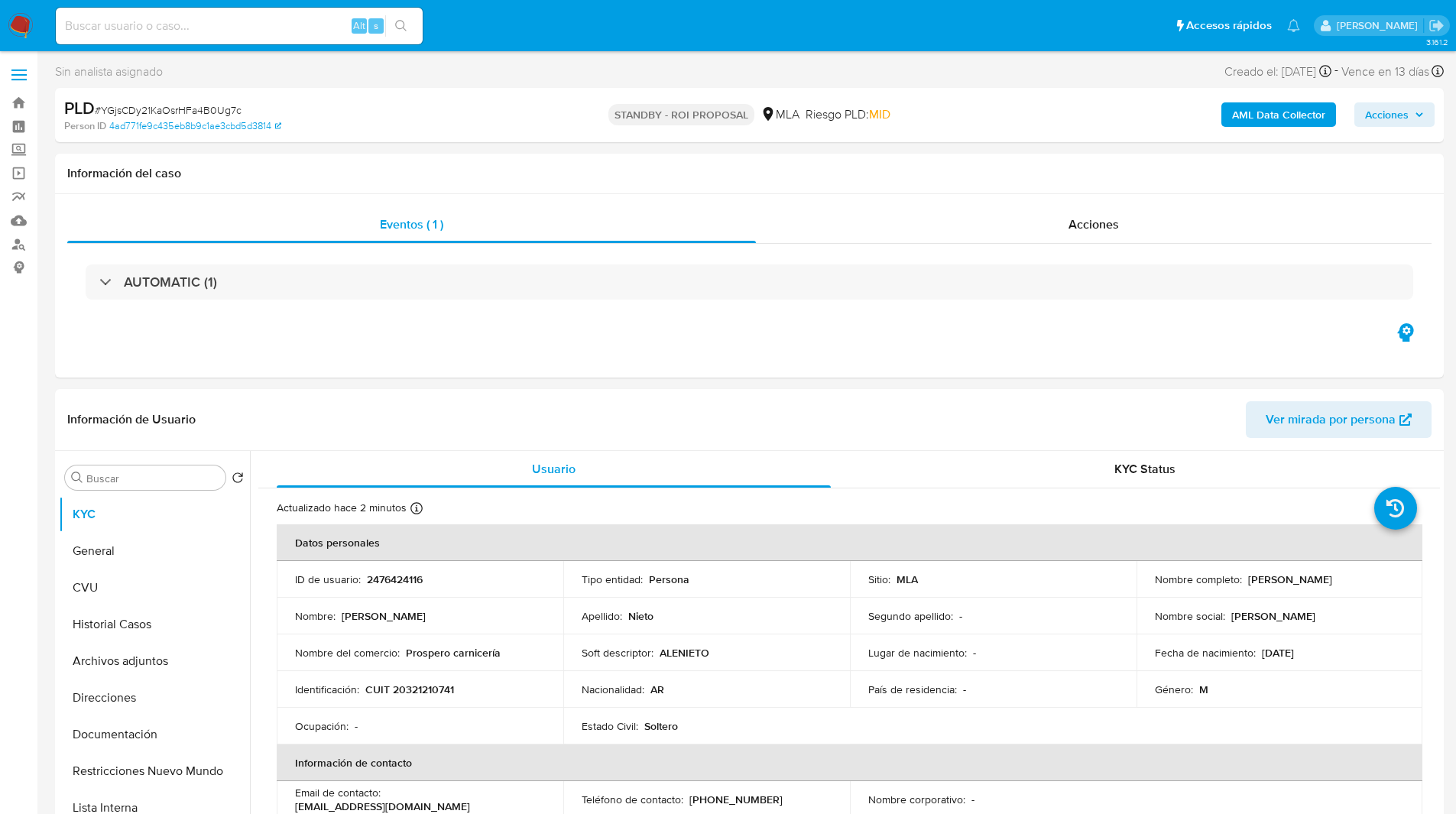
click at [251, 37] on div "Alt s" at bounding box center [238, 26] width 366 height 36
click at [260, 31] on input at bounding box center [238, 26] width 366 height 20
paste input "QoEu8VKMO4Hi2lzeKg6N4qzB"
type input "QoEu8VKMO4Hi2lzeKg6N4qzB"
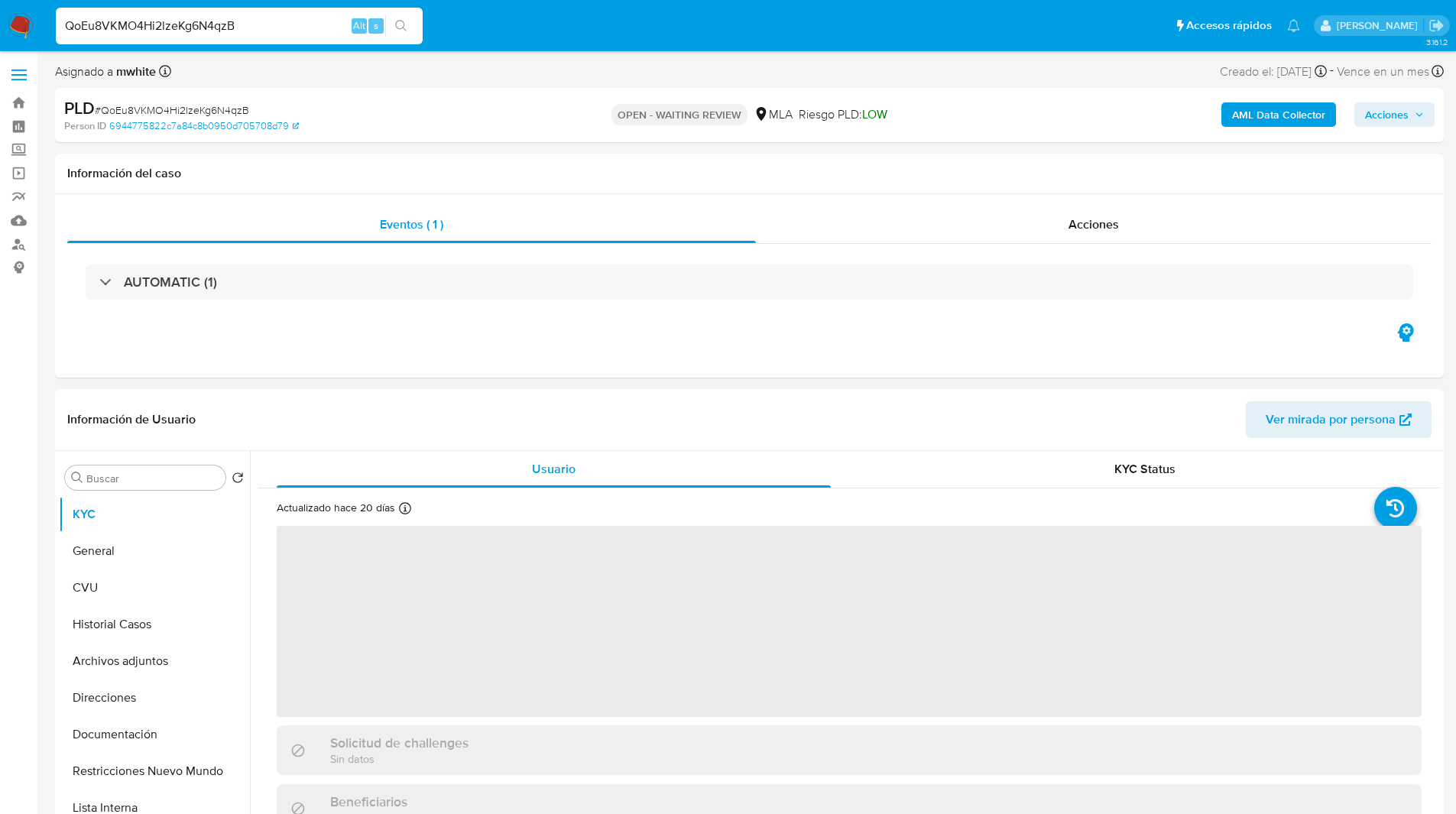
select select "10"
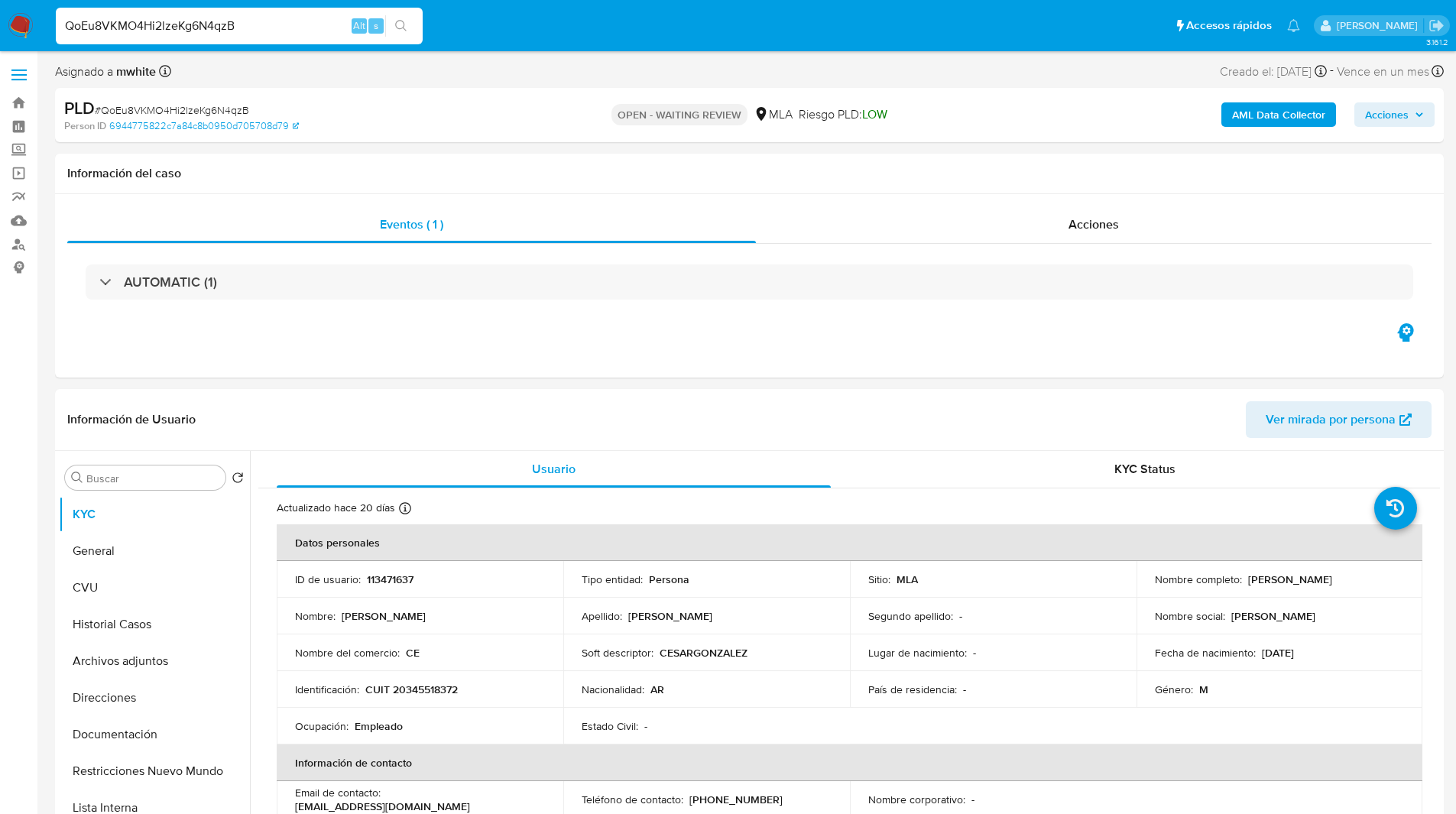
click at [203, 23] on input "QoEu8VKMO4Hi2lzeKg6N4qzB" at bounding box center [238, 26] width 366 height 20
paste input "CJHOSBa9Y02GISS41Uw40wOO"
type input "CJHOSBa9Y02GISS41Uw40wOO"
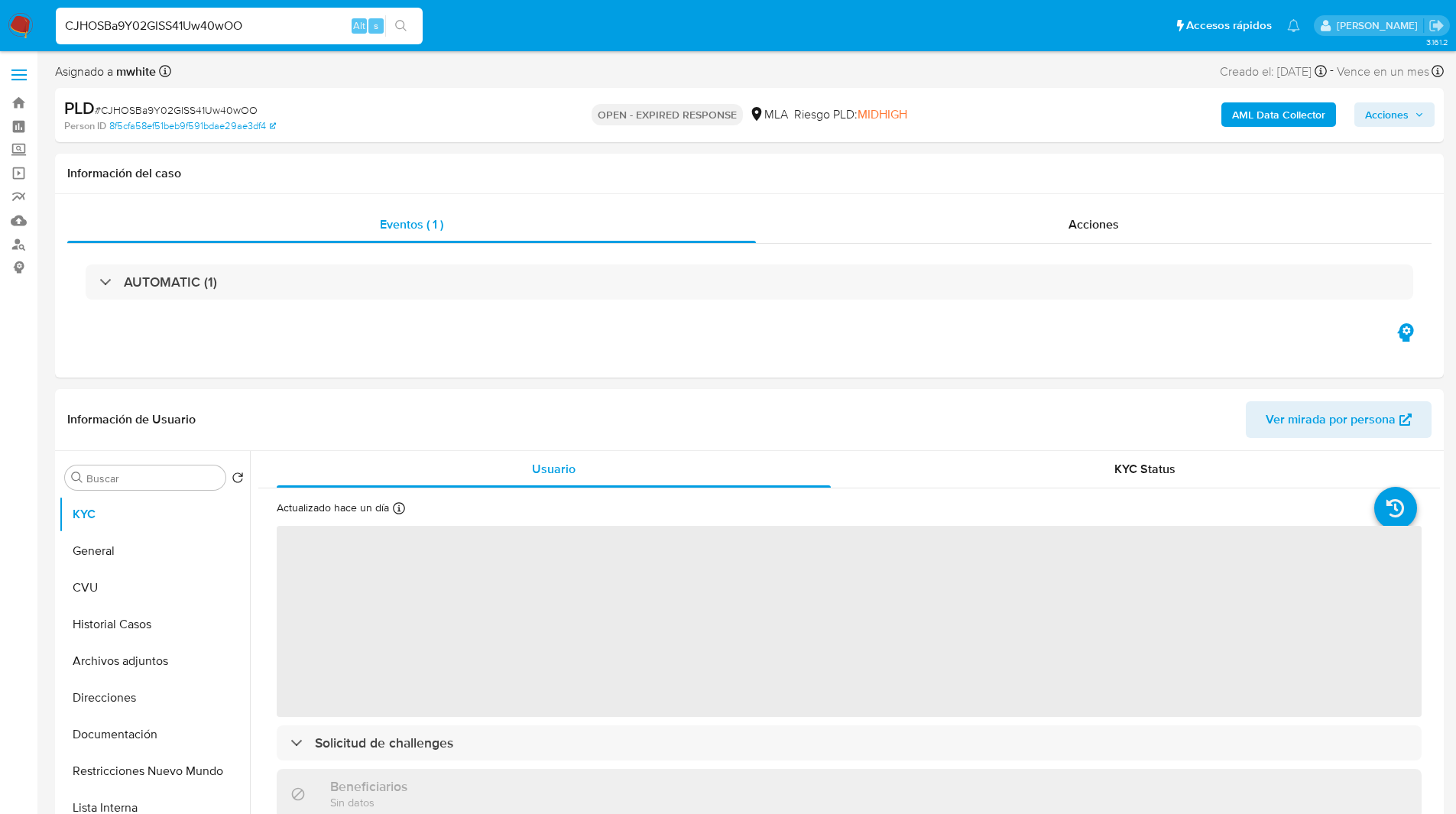
select select "10"
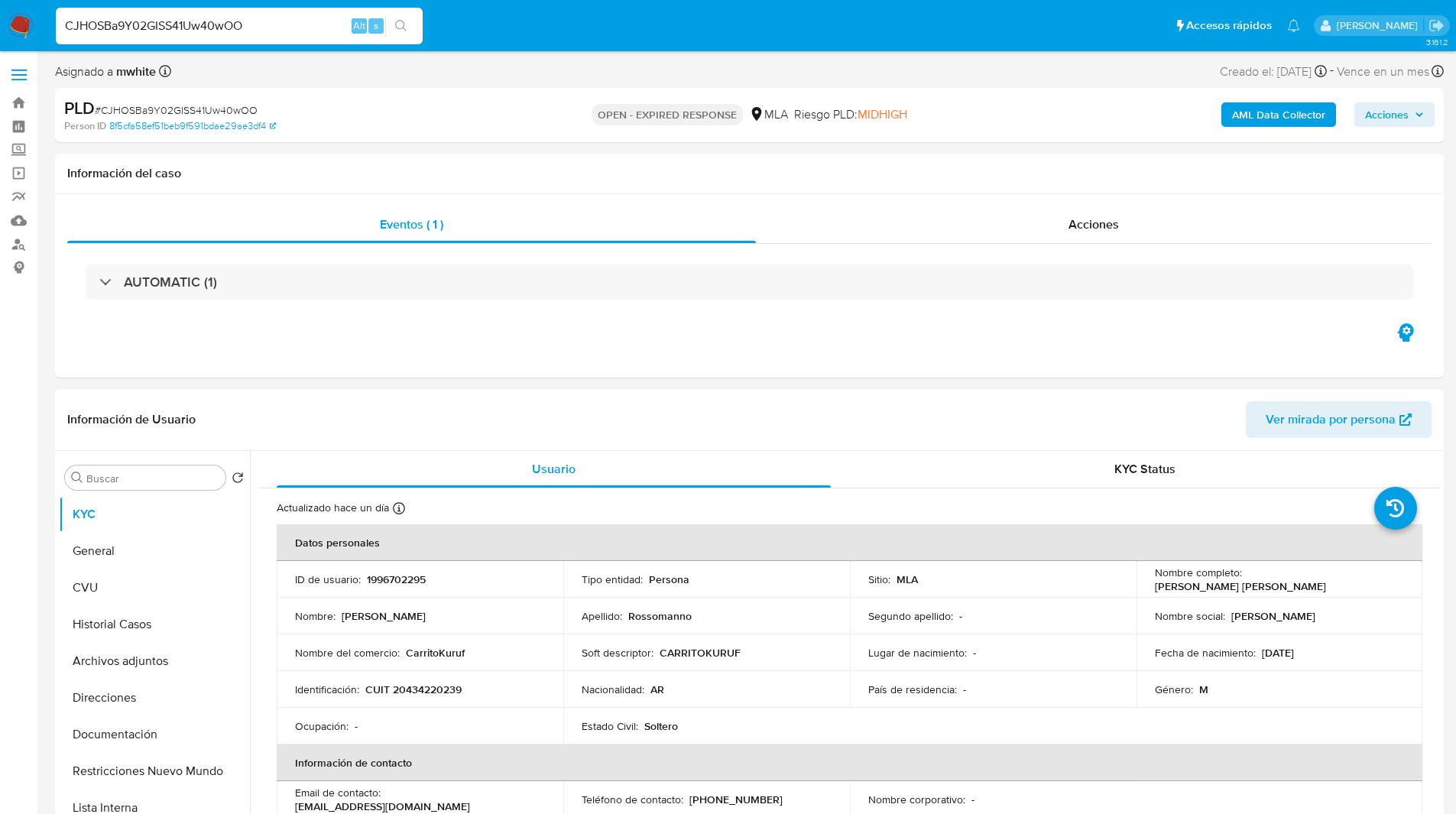
click at [395, 577] on p "1996702295" at bounding box center [395, 579] width 59 height 14
copy p "1996702295"
click at [182, 98] on div "PLD # CJHOSBa9Y02GISS41Uw40wOO" at bounding box center [290, 108] width 451 height 23
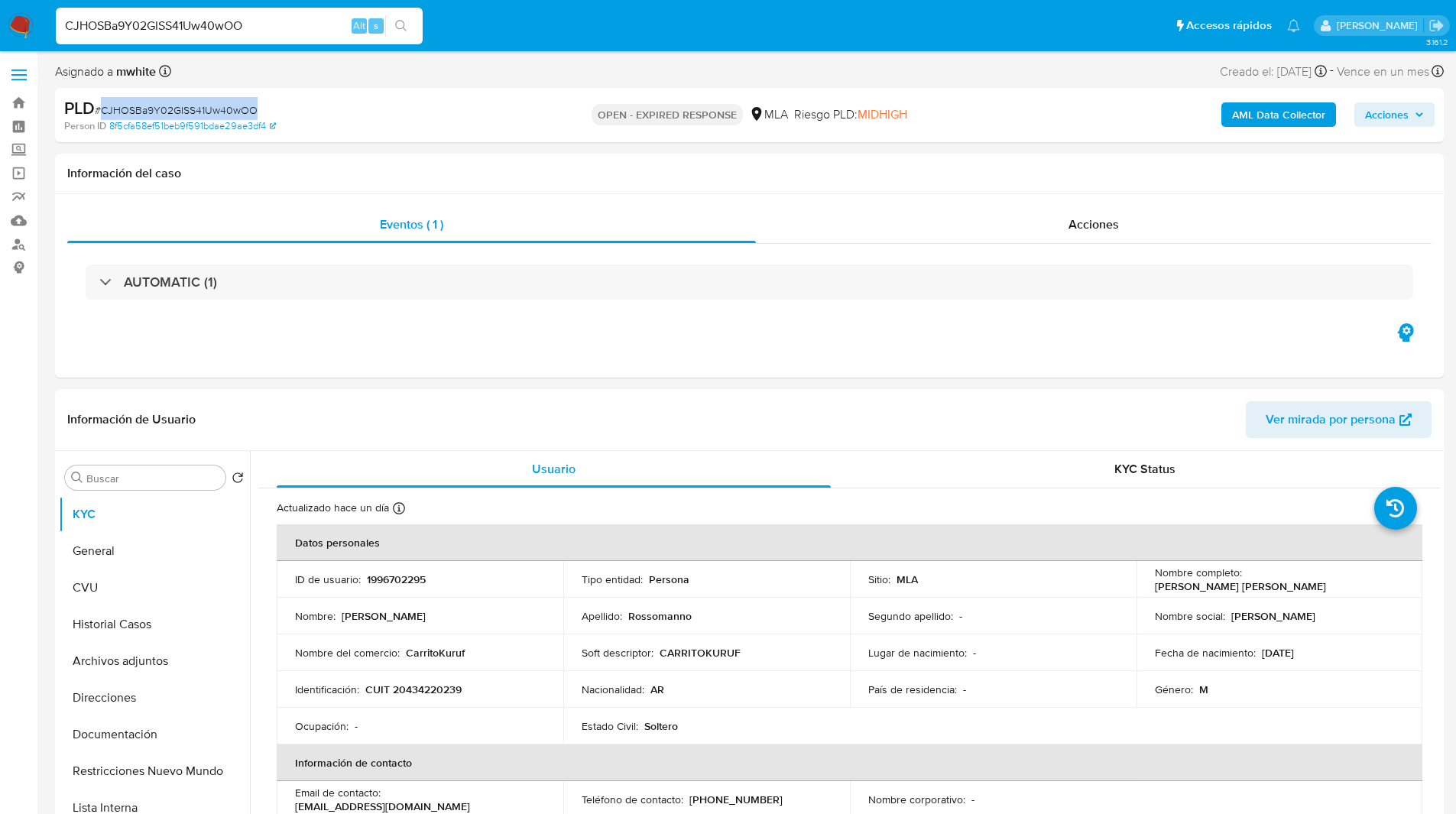
click at [195, 105] on span "# CJHOSBa9Y02GISS41Uw40wOO" at bounding box center [176, 110] width 163 height 15
click at [165, 613] on button "Historial Casos" at bounding box center [148, 625] width 179 height 36
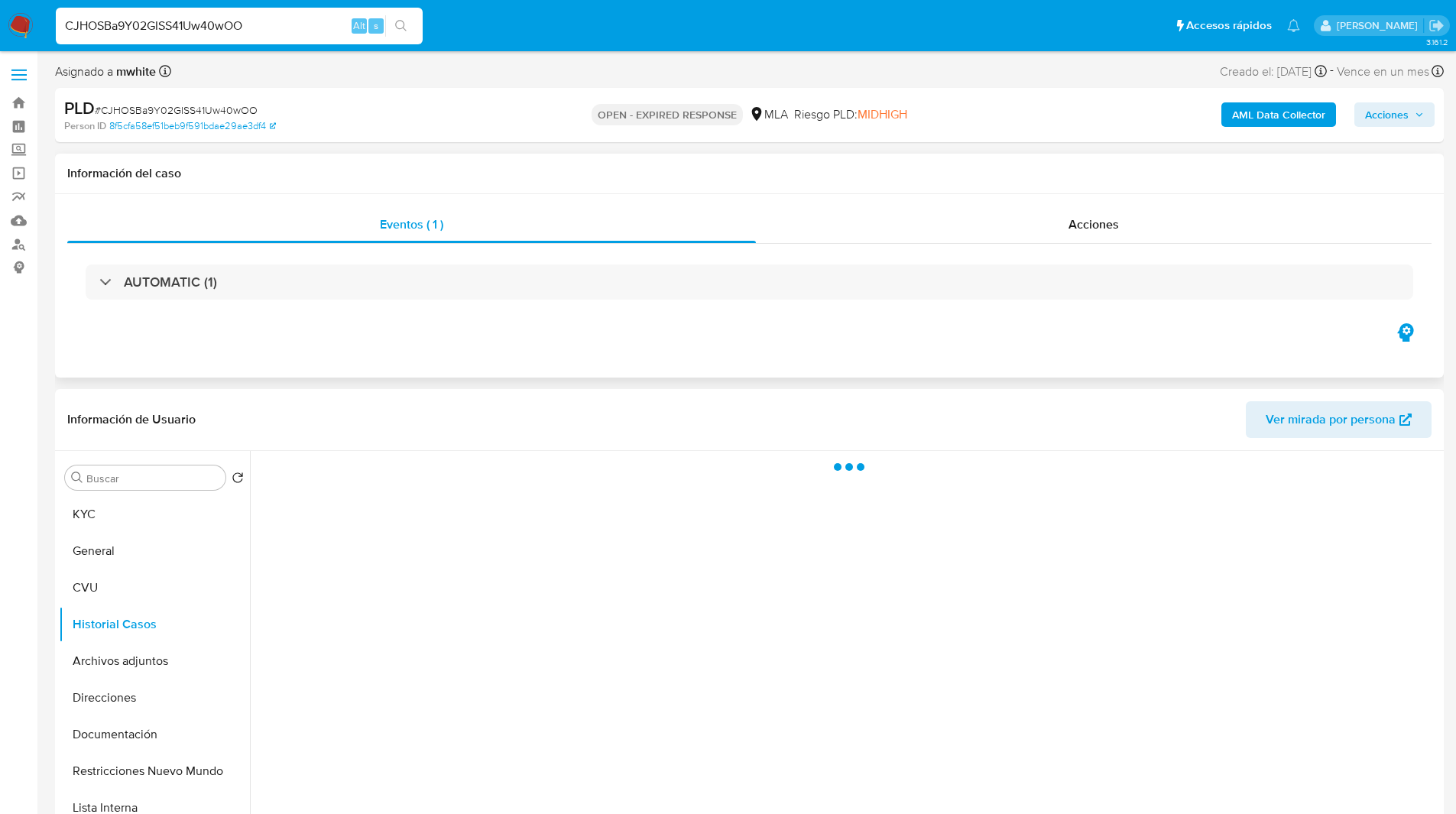
click at [366, 326] on div "Eventos ( 1 ) Acciones AUTOMATIC (1)" at bounding box center [750, 286] width 1389 height 184
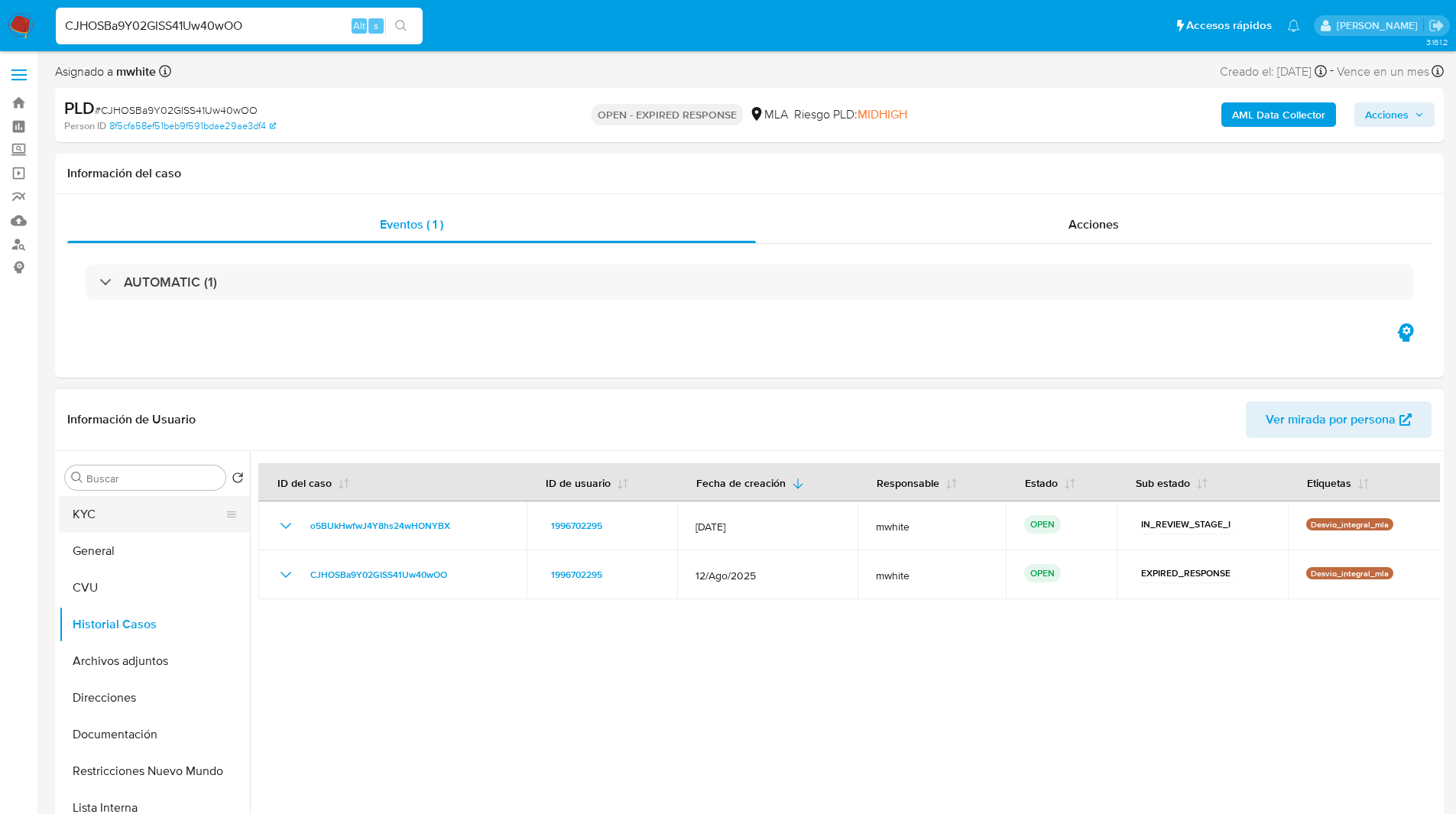
click at [135, 520] on button "KYC" at bounding box center [148, 515] width 179 height 36
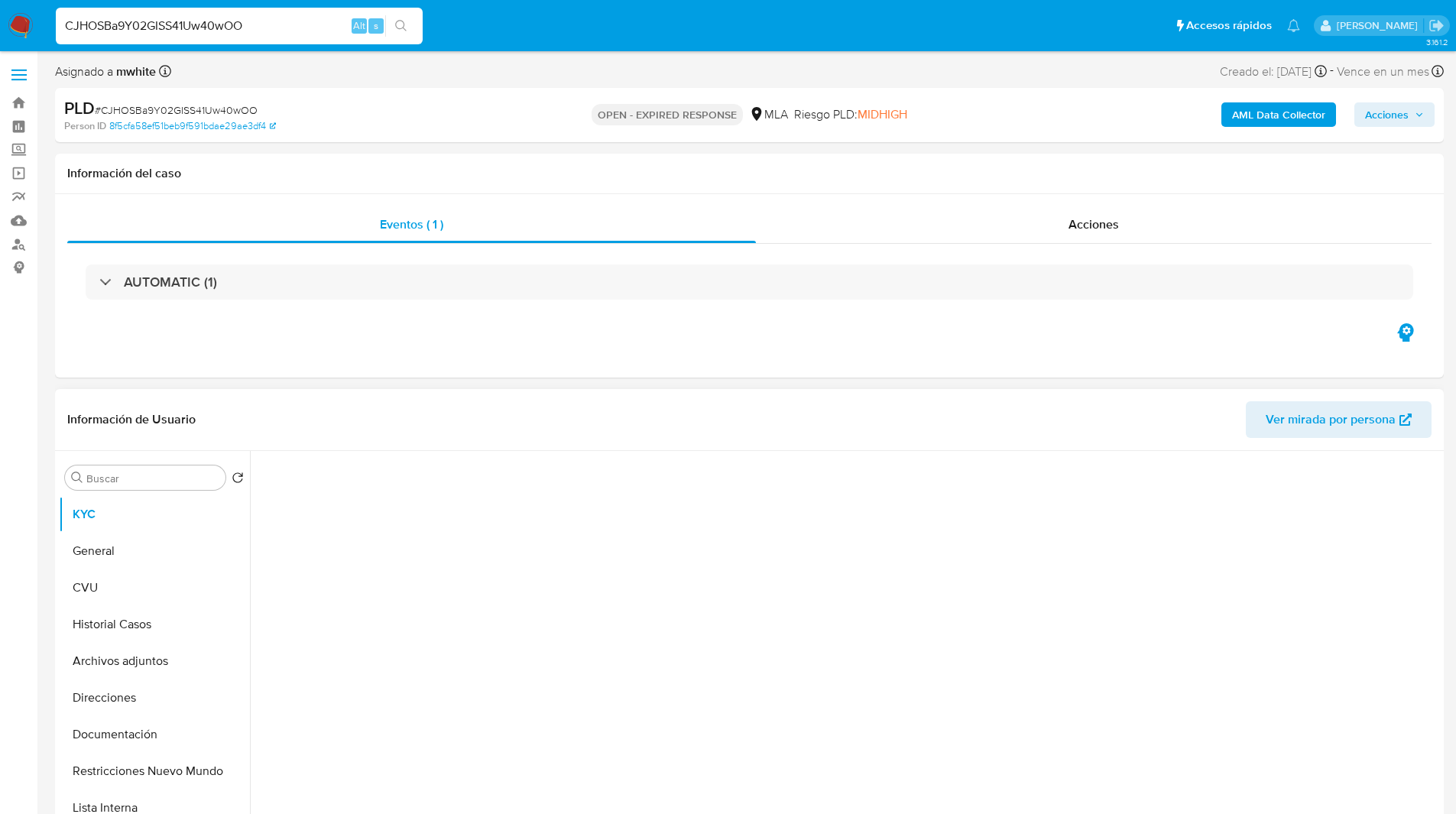
click at [406, 431] on header "Información de Usuario Ver mirada por persona" at bounding box center [749, 419] width 1364 height 36
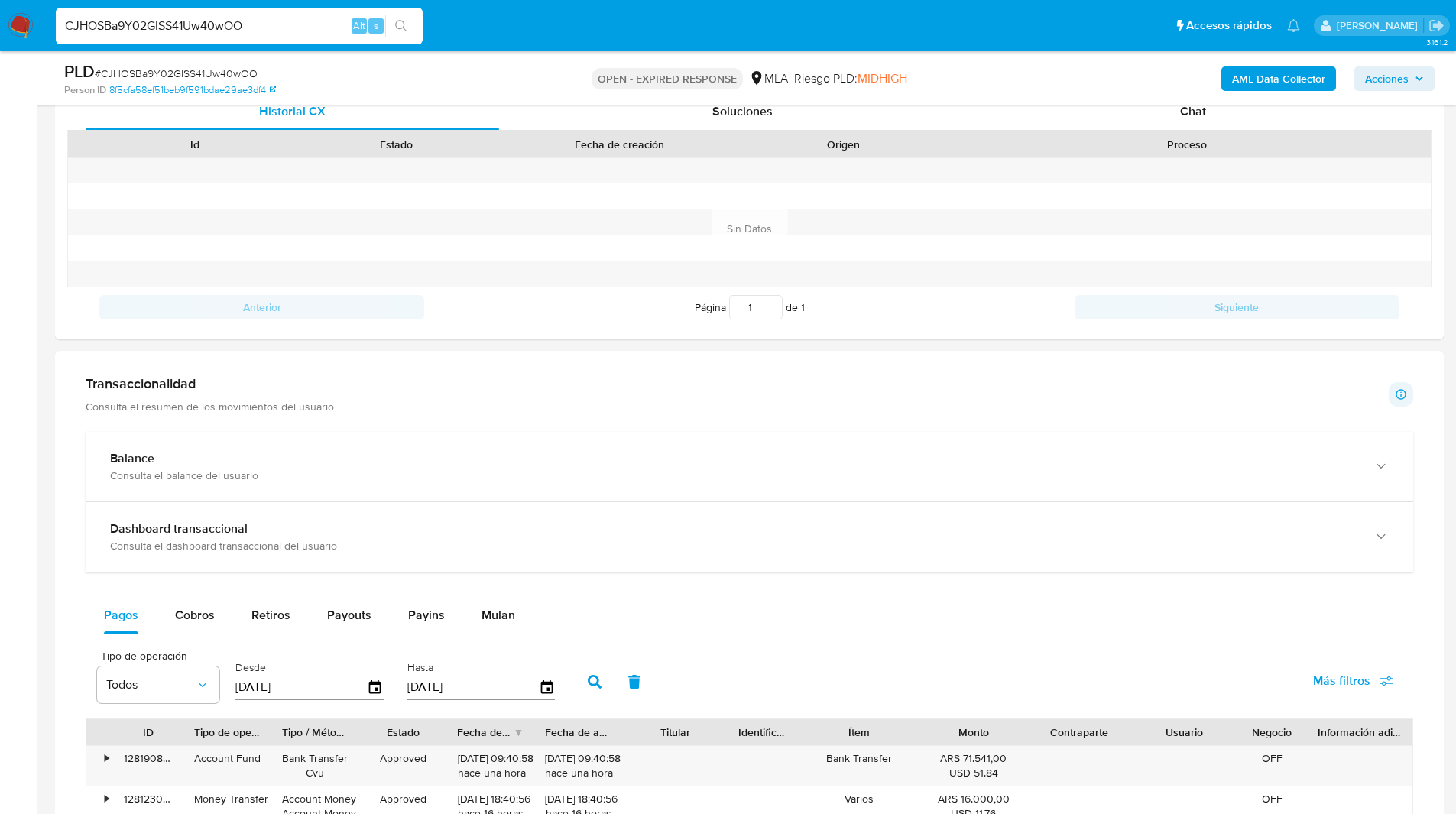
scroll to position [872, 0]
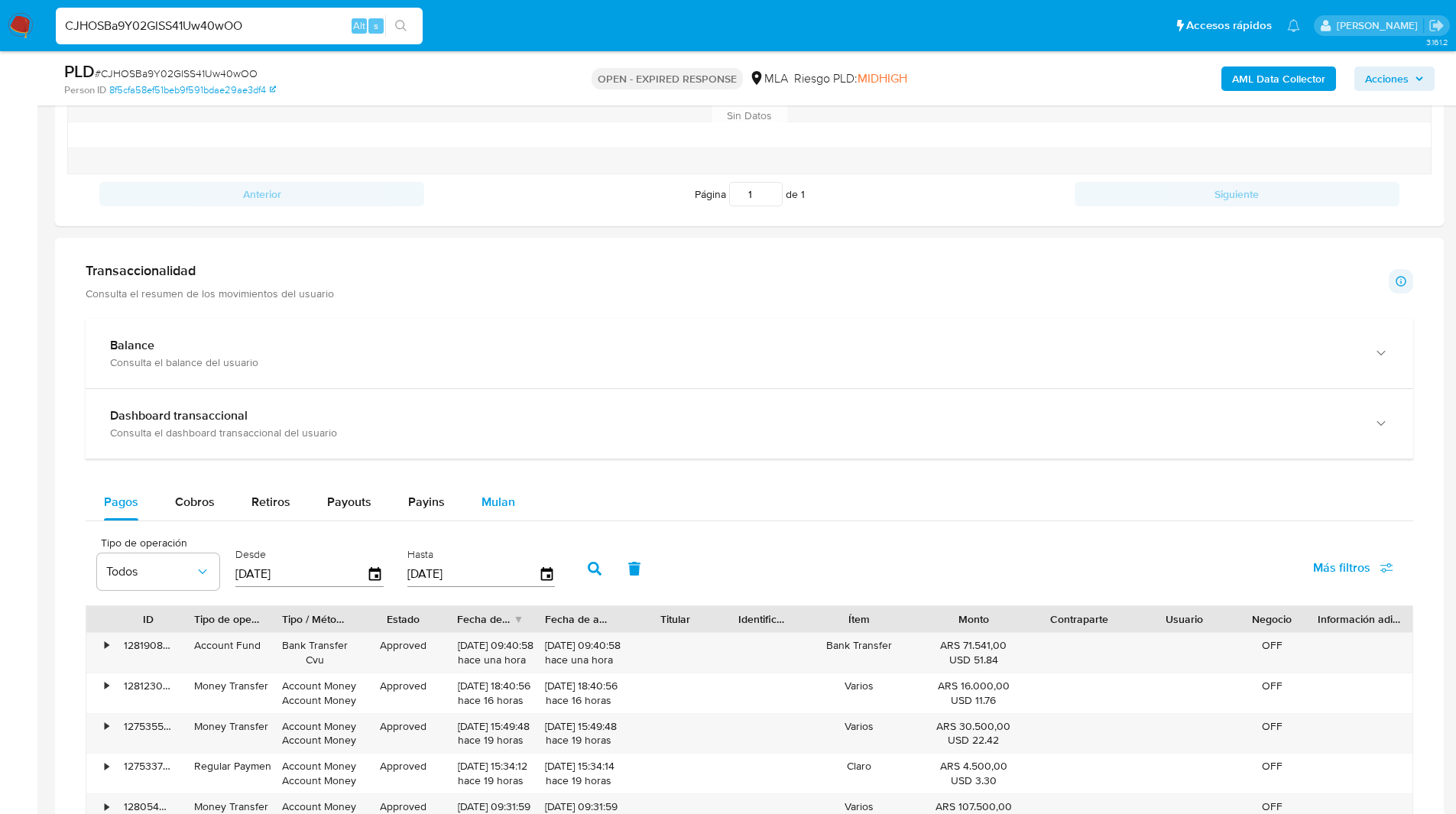
click at [486, 510] on span "Mulan" at bounding box center [498, 501] width 34 height 17
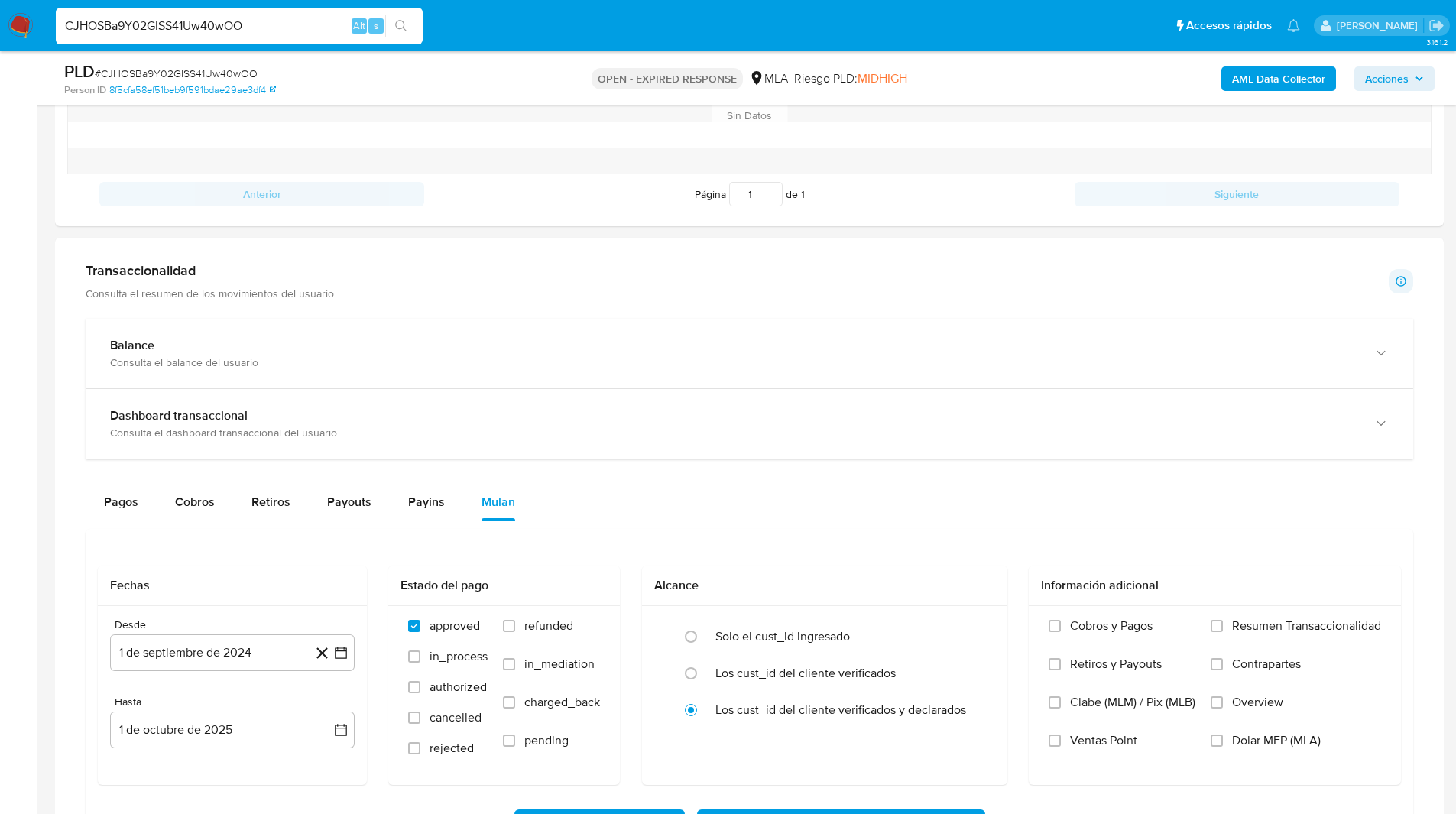
click at [861, 8] on ul "Pausado Ver notificaciones CJHOSBa9Y02GISS41Uw40wOO Alt s Accesos rápidos Presi…" at bounding box center [678, 25] width 1259 height 38
click at [888, 50] on nav "Pausado Ver notificaciones CJHOSBa9Y02GISS41Uw40wOO Alt s Accesos rápidos Presi…" at bounding box center [728, 26] width 1456 height 51
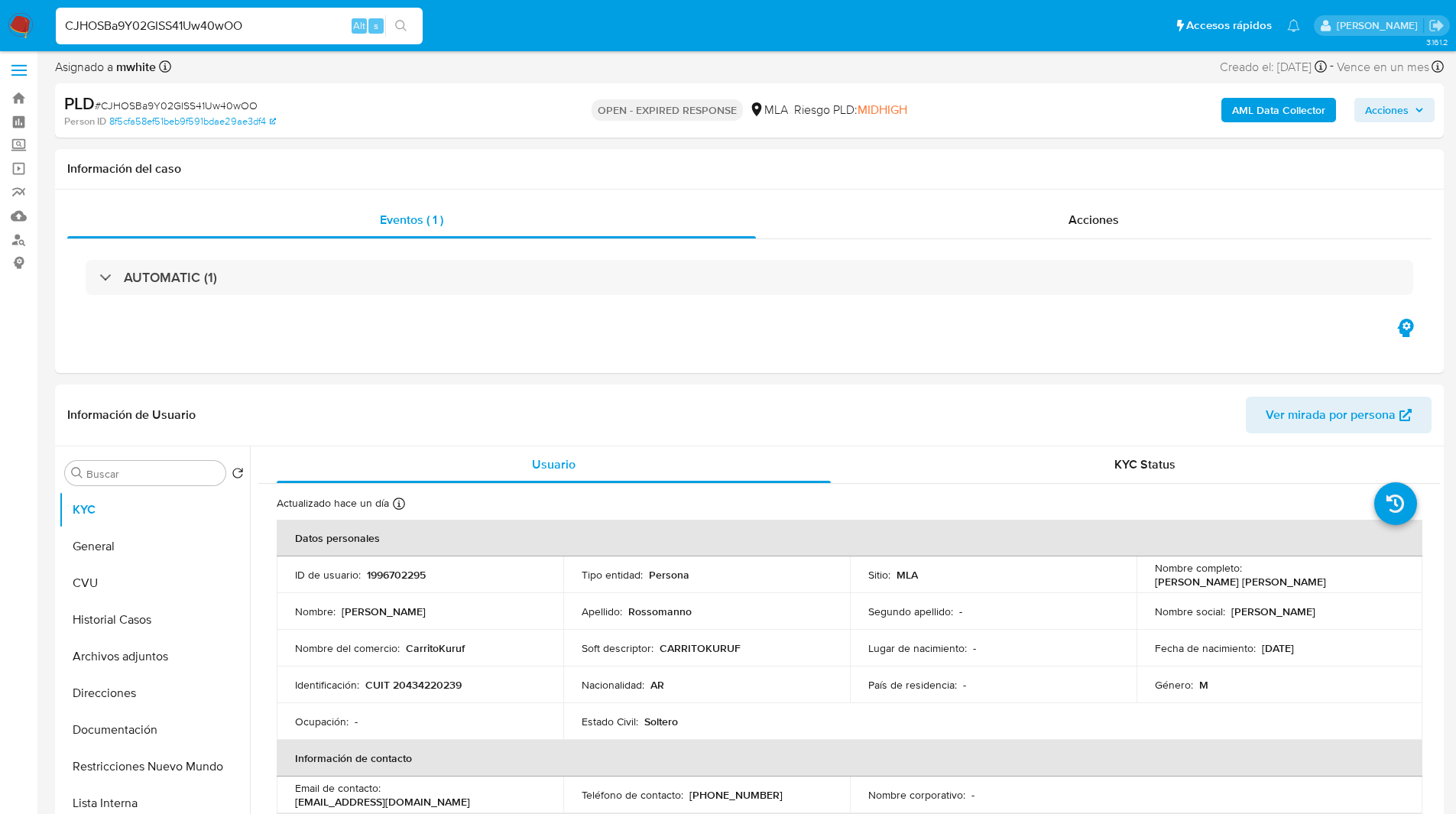
scroll to position [285, 0]
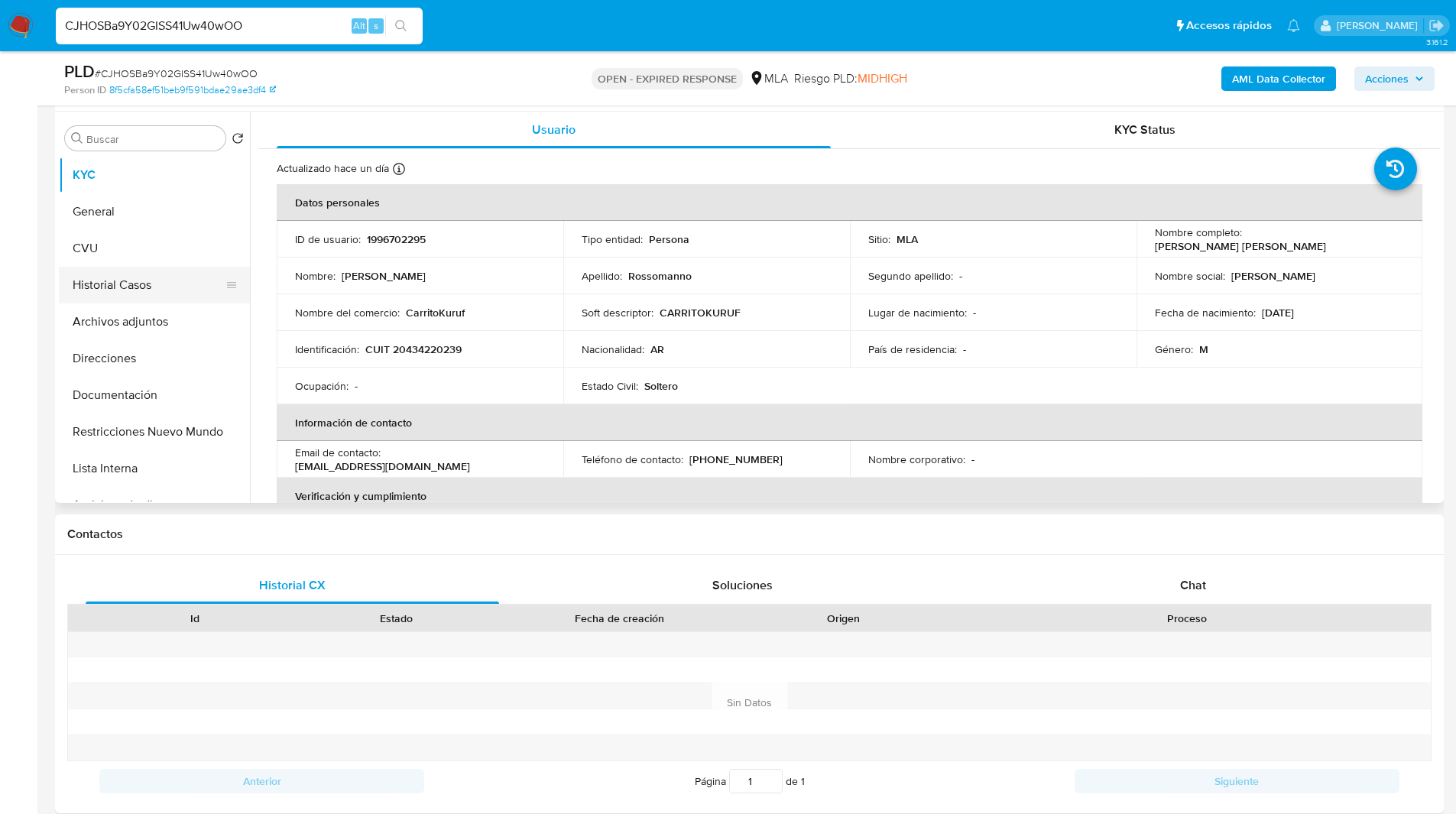
click at [126, 285] on button "Historial Casos" at bounding box center [148, 285] width 179 height 36
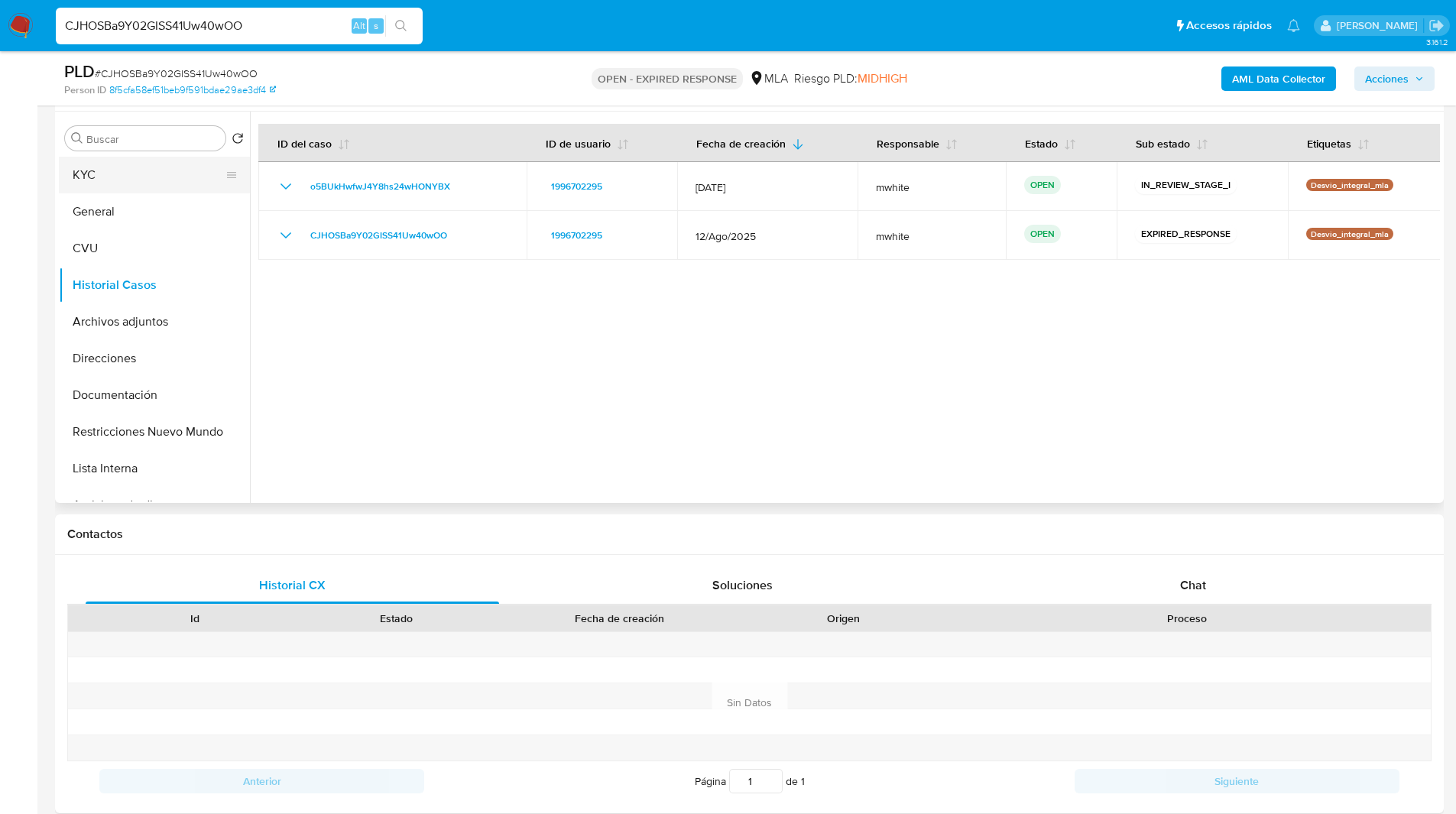
click at [115, 175] on button "KYC" at bounding box center [148, 175] width 179 height 36
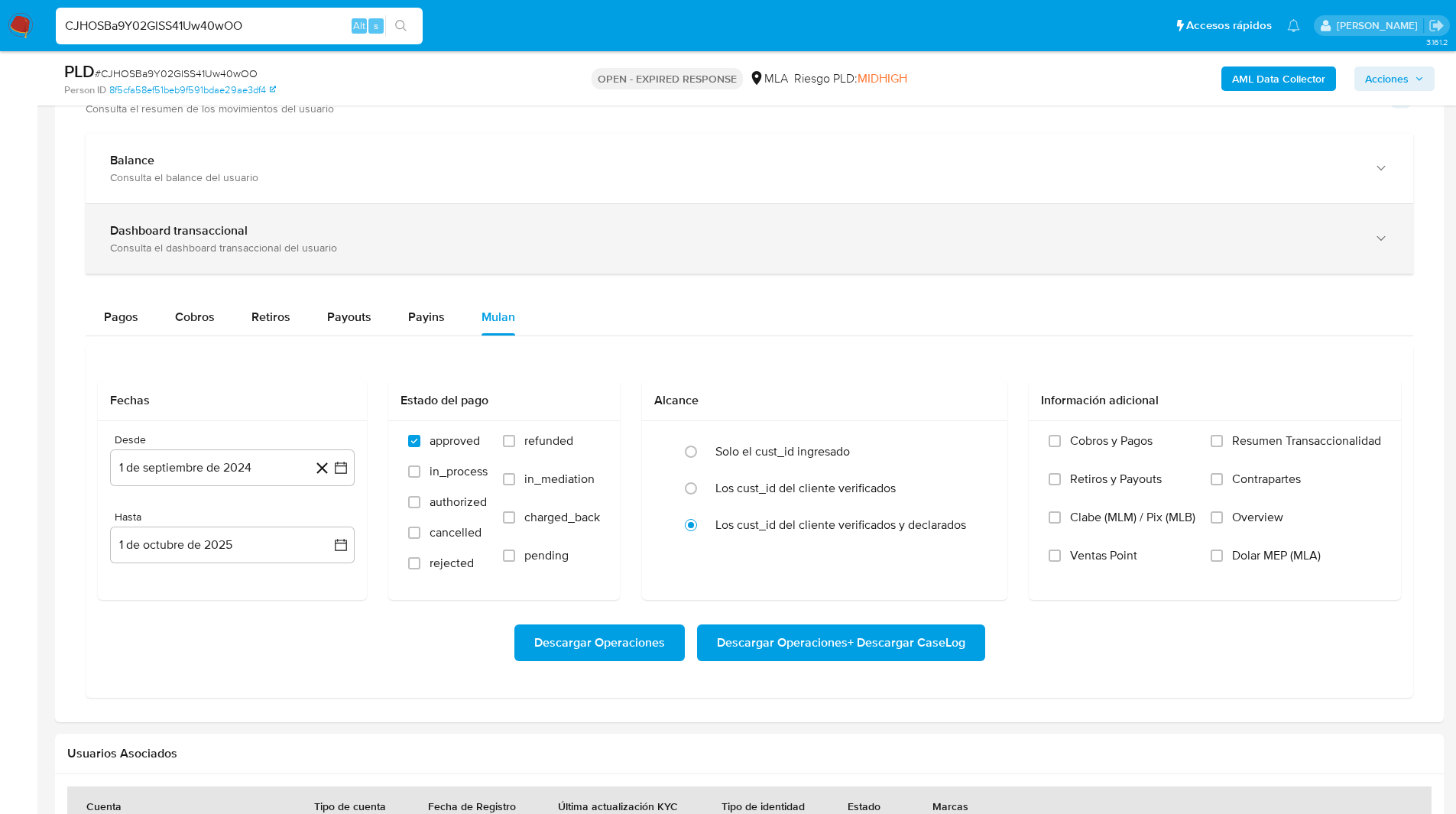
scroll to position [1058, 0]
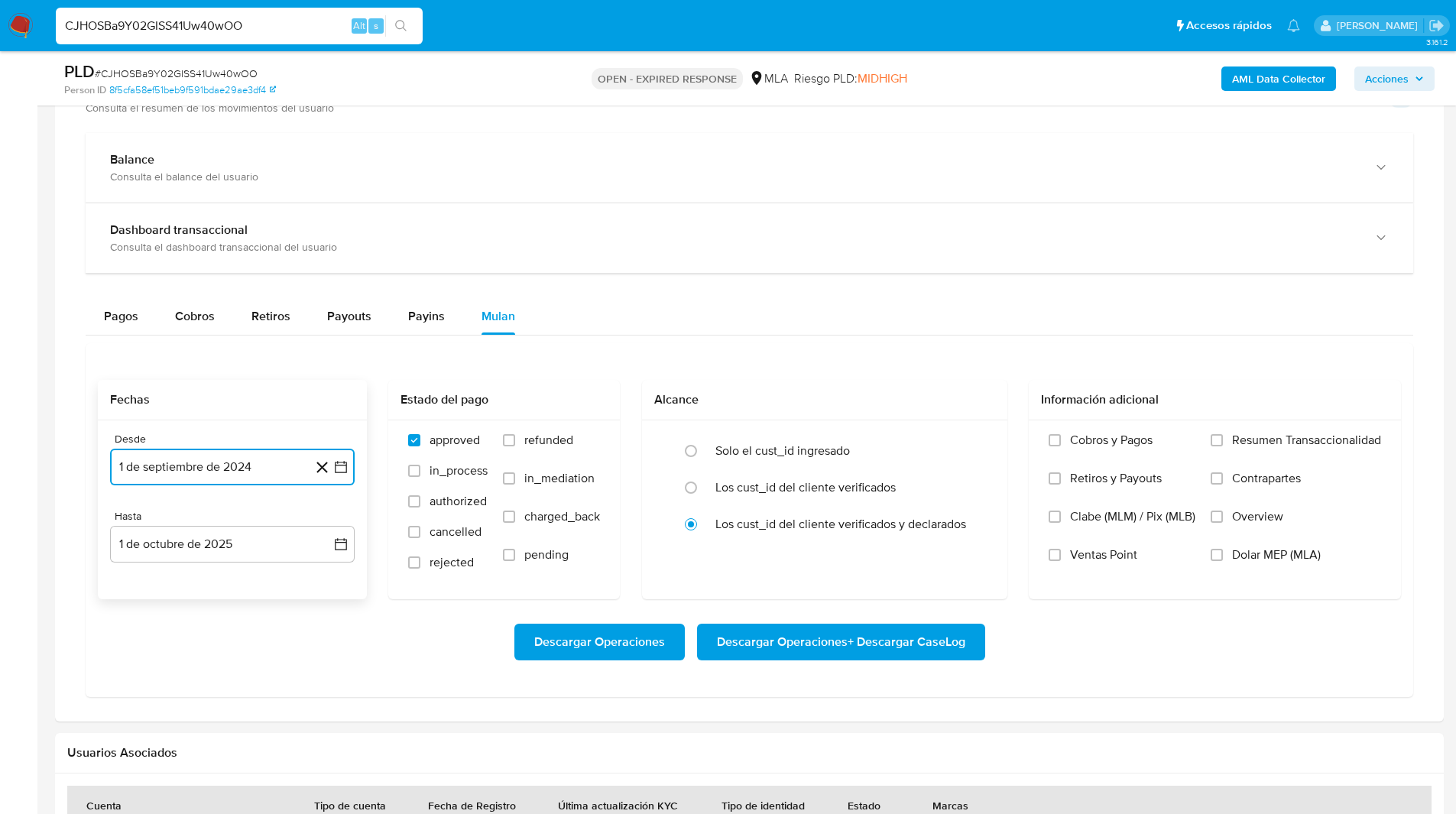
click at [164, 467] on button "1 de septiembre de 2024" at bounding box center [232, 467] width 245 height 36
click at [257, 524] on span "septiembre 2024" at bounding box center [224, 522] width 93 height 15
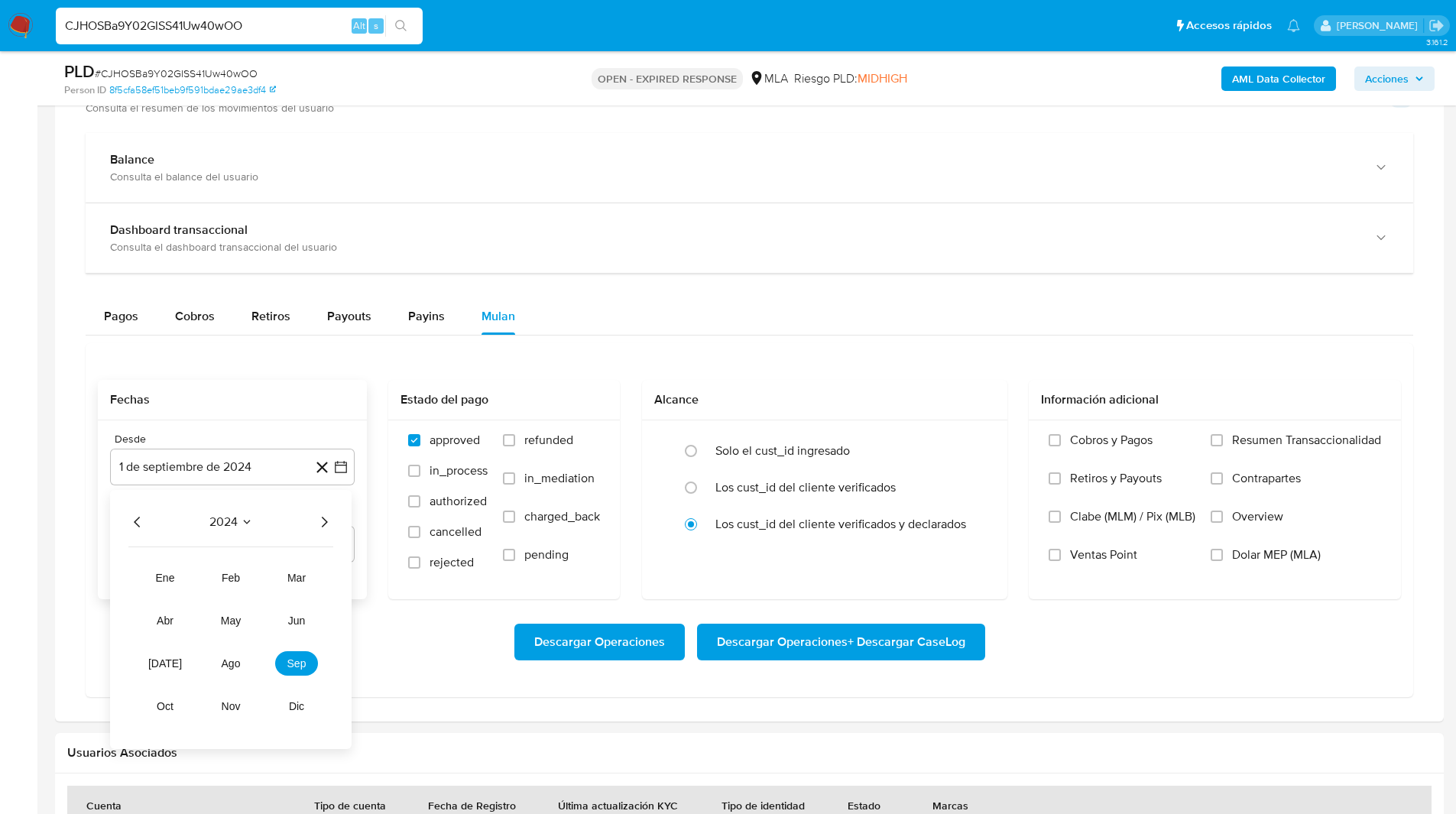
click at [317, 525] on icon "Año siguiente" at bounding box center [324, 522] width 18 height 18
click at [175, 625] on button "abr" at bounding box center [165, 620] width 43 height 25
click at [168, 574] on button "1" at bounding box center [171, 579] width 25 height 25
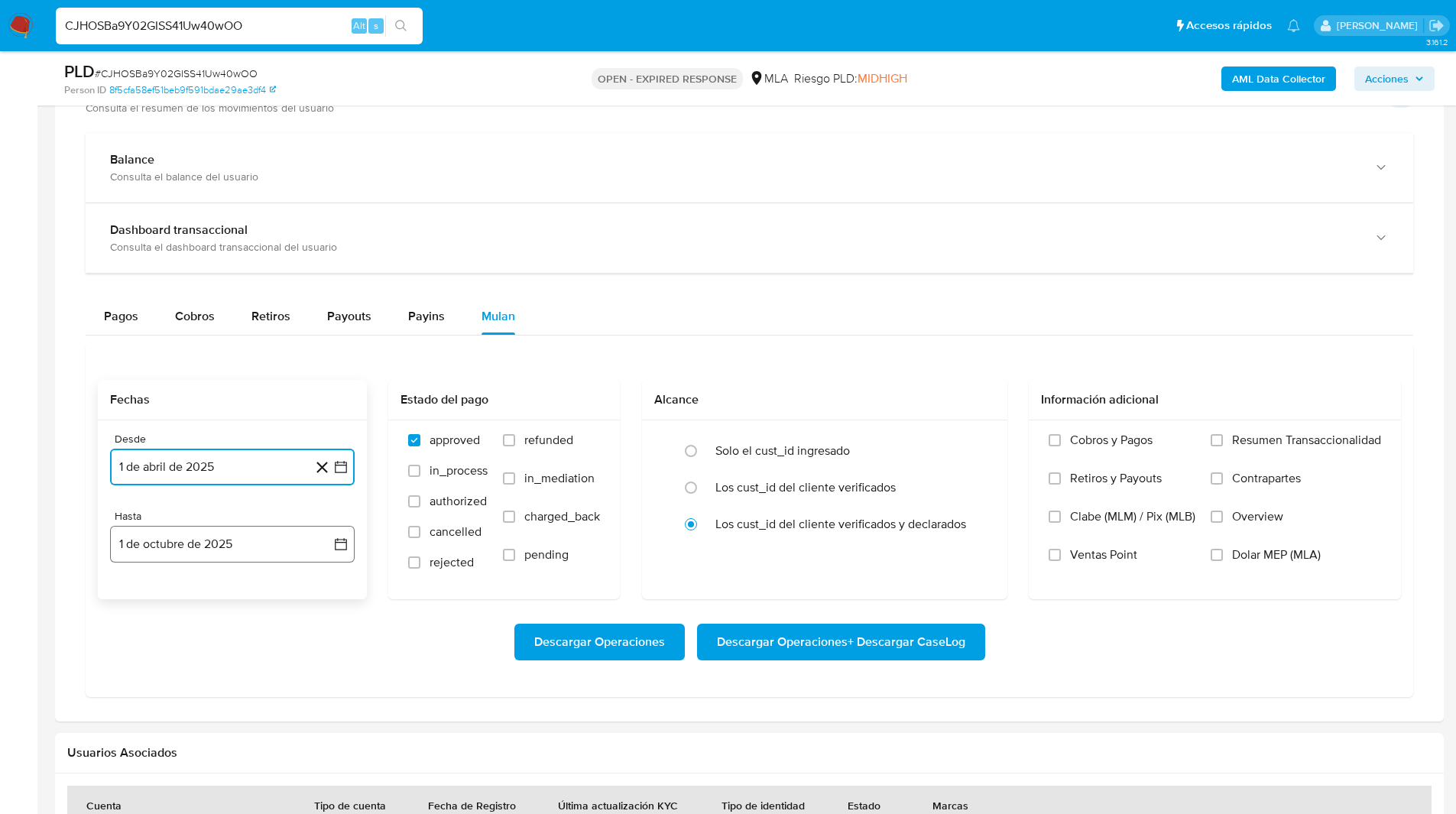
click at [280, 544] on button "1 de octubre de 2025" at bounding box center [232, 544] width 245 height 36
click at [228, 593] on span "octubre 2025" at bounding box center [224, 599] width 75 height 15
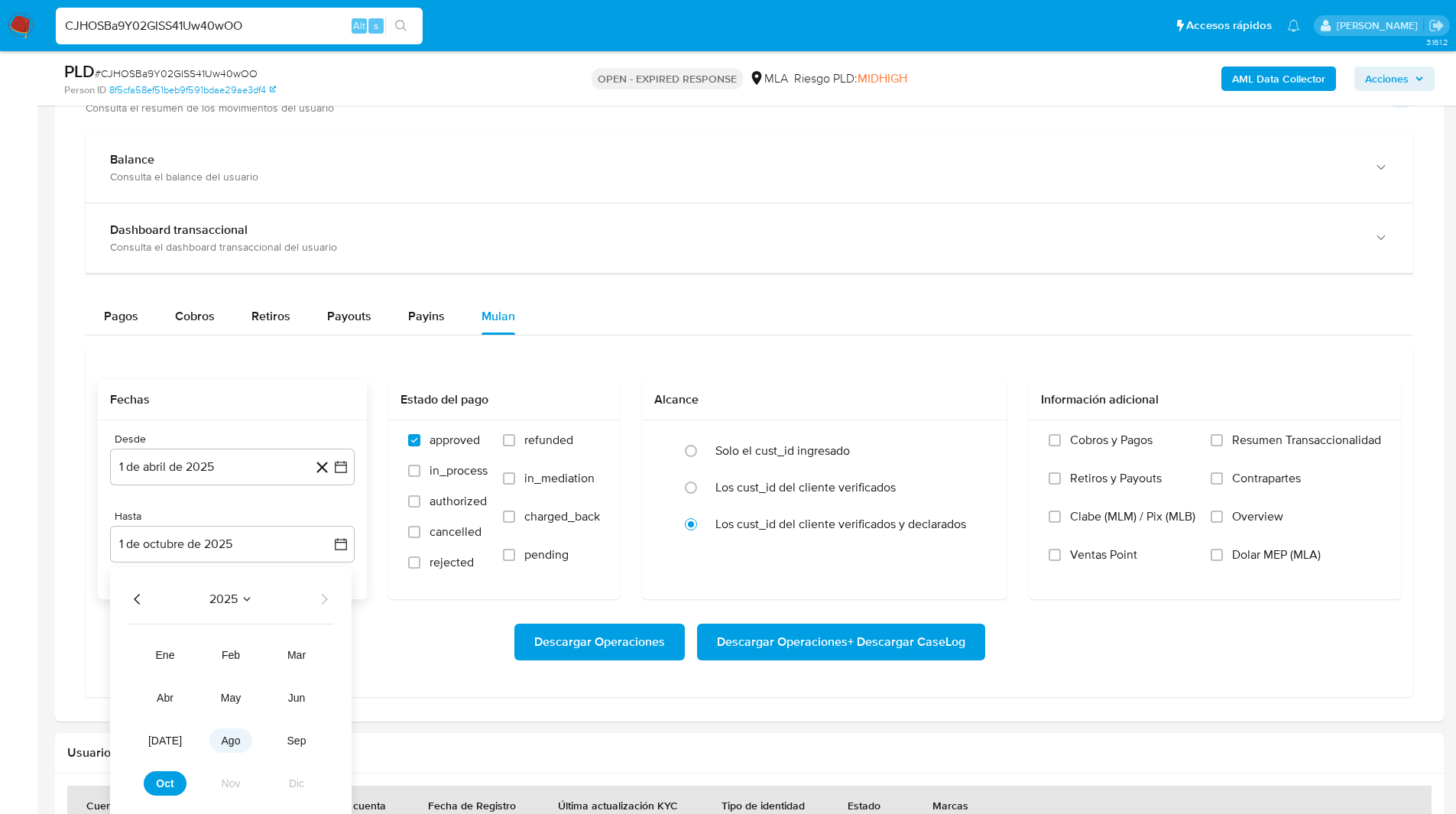
click at [232, 736] on span "ago" at bounding box center [231, 740] width 19 height 12
click at [332, 784] on button "31" at bounding box center [324, 778] width 25 height 25
click at [1244, 556] on span "Dolar MEP (MLA)" at bounding box center [1276, 554] width 89 height 15
click at [1223, 556] on input "Dolar MEP (MLA)" at bounding box center [1216, 554] width 12 height 12
click at [892, 649] on span "Descargar Operaciones + Descargar CaseLog" at bounding box center [841, 642] width 248 height 34
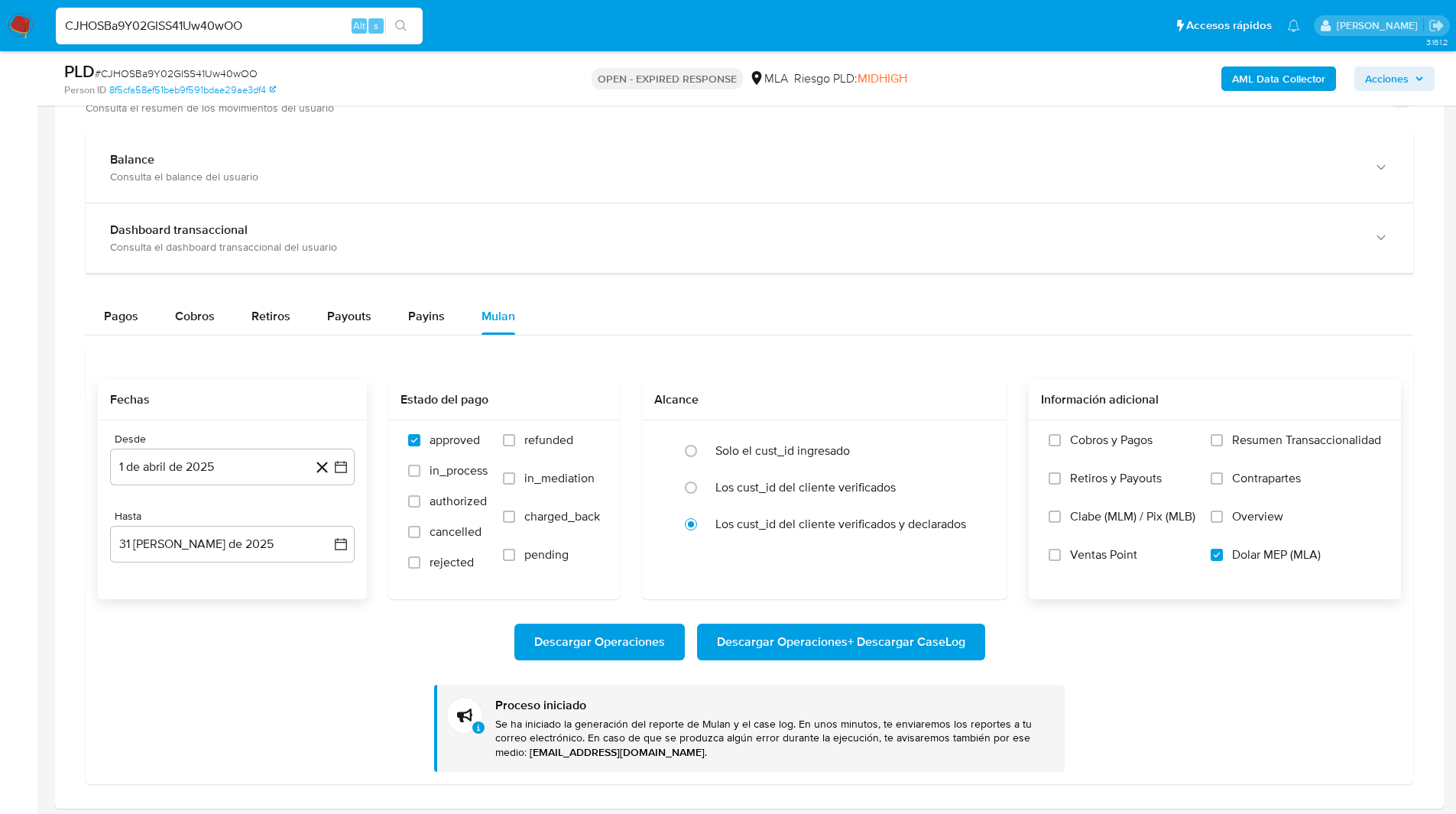
click at [275, 377] on div "Fechas Desde 1 de abril de 2025 [DATE] Hasta 31 [PERSON_NAME] de 2025 [DATE] Es…" at bounding box center [749, 563] width 1328 height 441
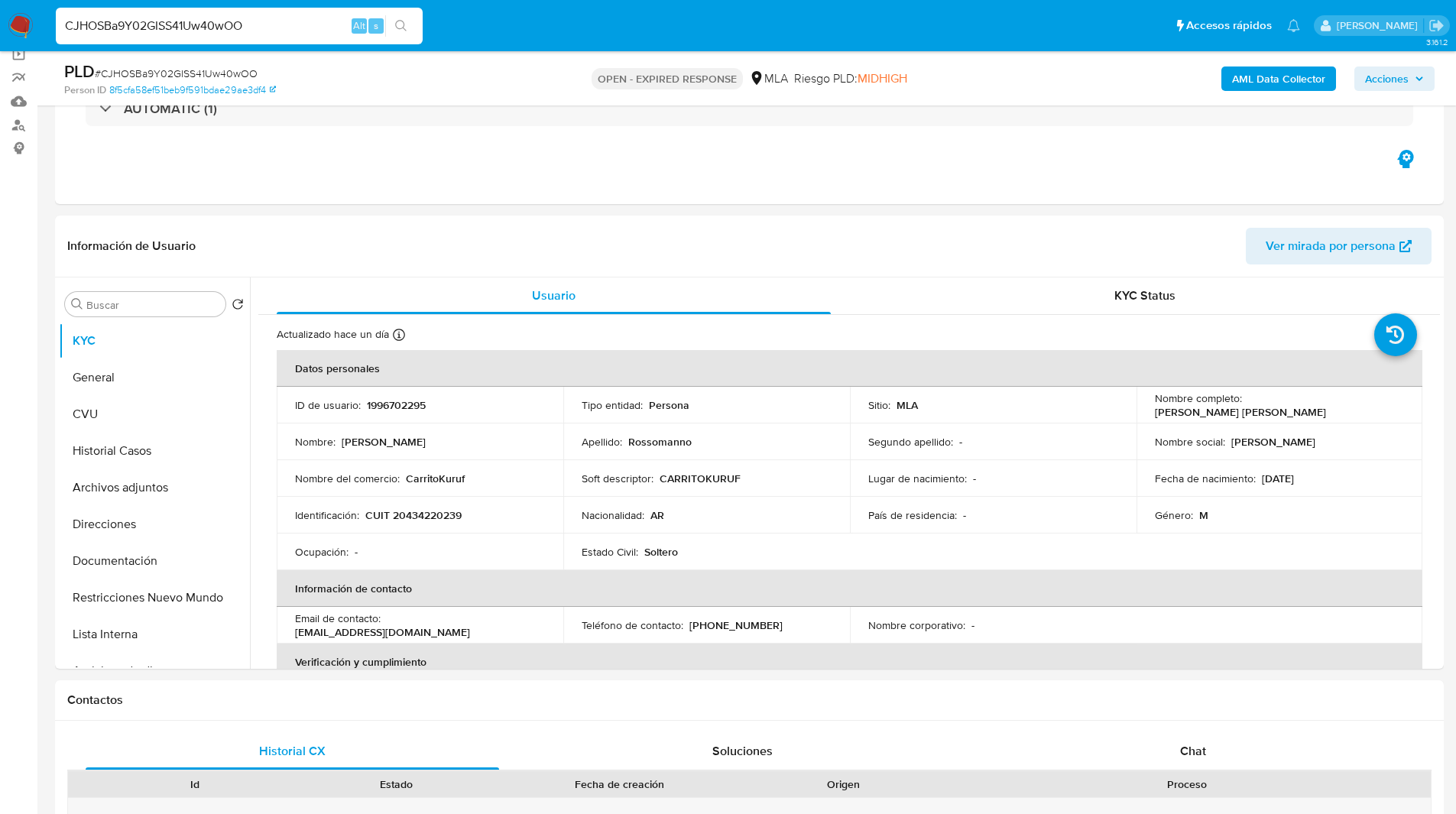
scroll to position [0, 0]
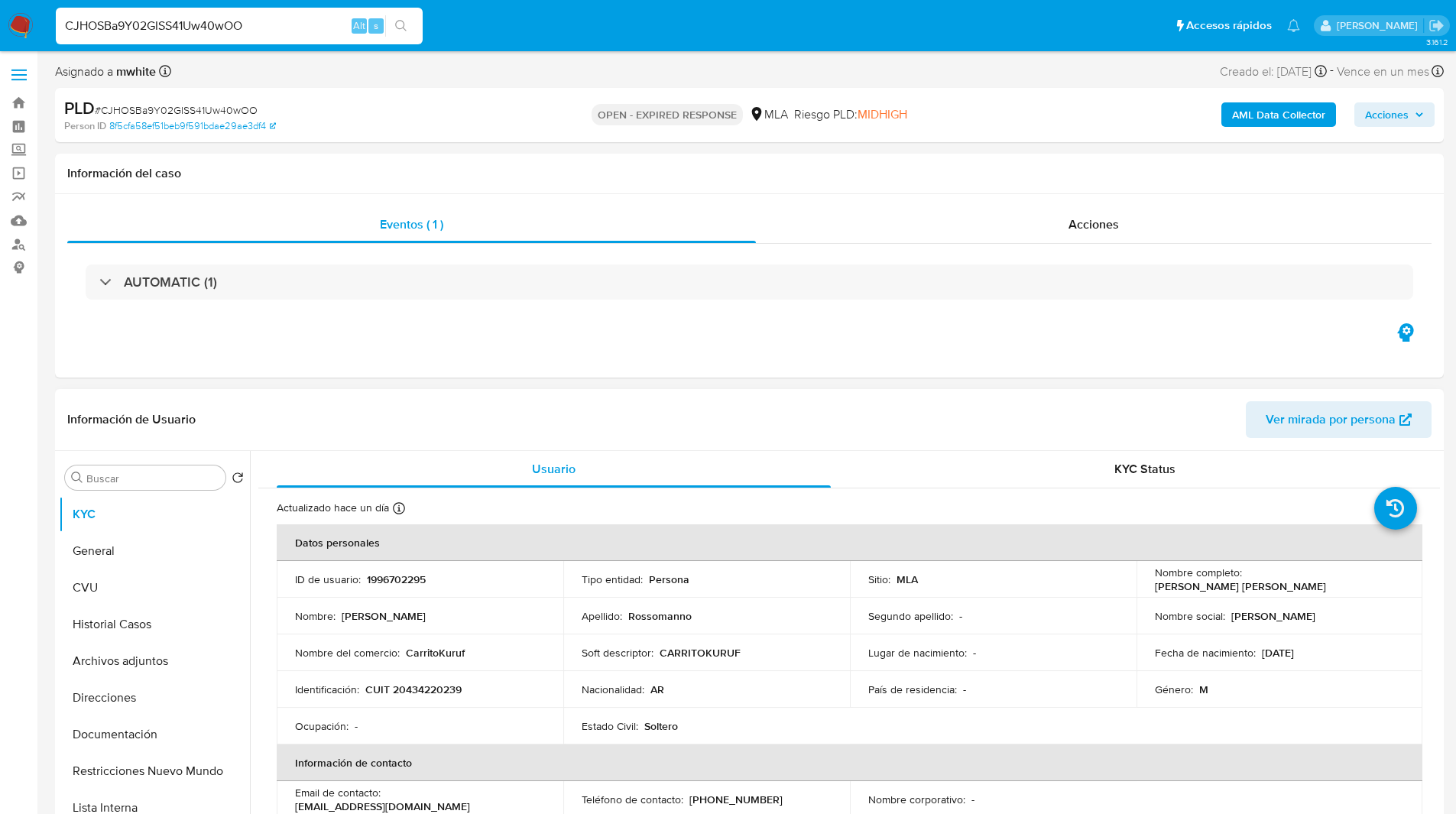
click at [395, 587] on p "1996702295" at bounding box center [395, 579] width 59 height 14
copy p "1996702295"
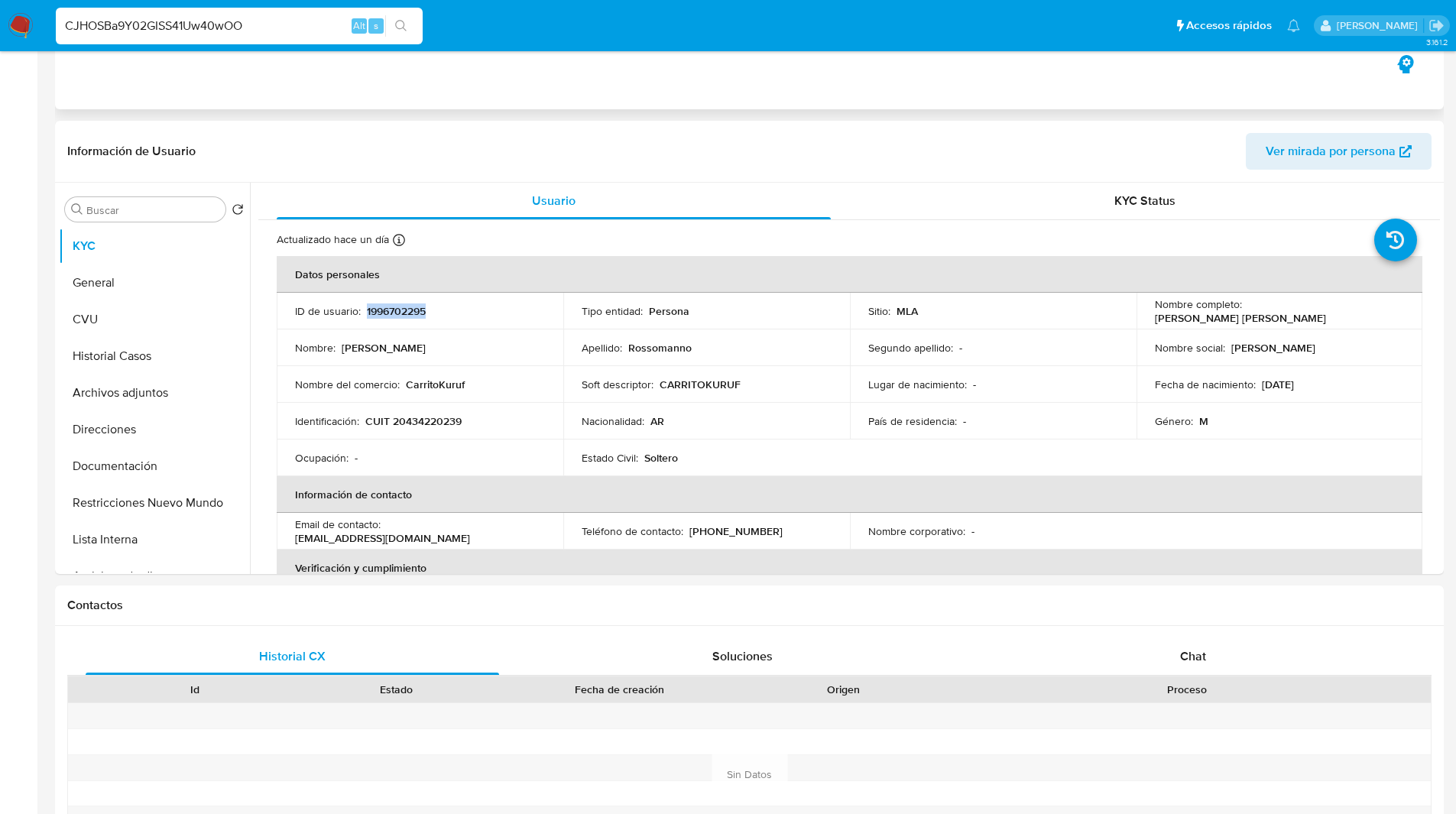
scroll to position [272, 0]
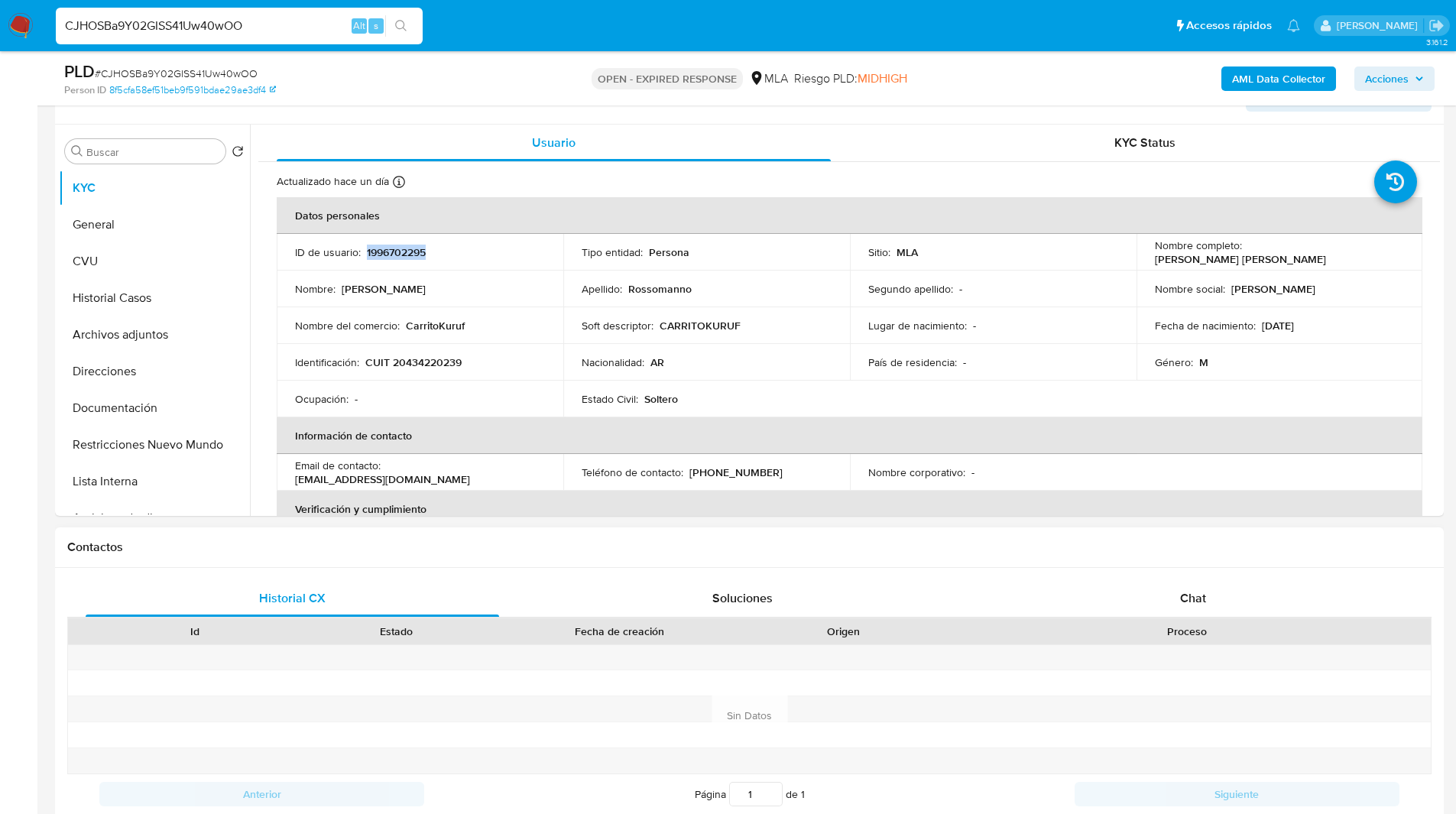
click at [1192, 628] on div "Proceso" at bounding box center [1187, 631] width 466 height 15
click at [1150, 610] on div "Chat" at bounding box center [1193, 598] width 414 height 36
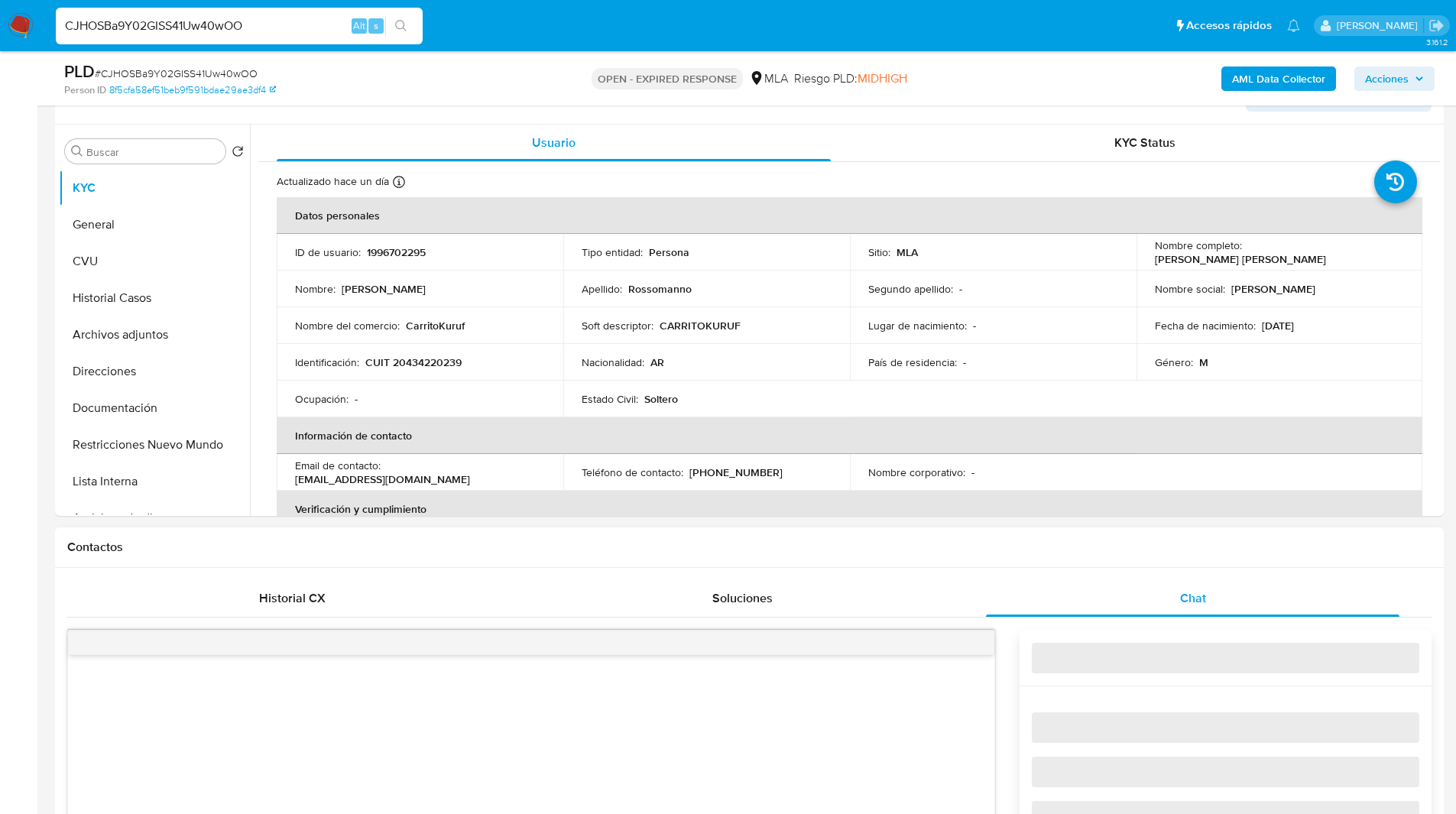
click at [998, 556] on div "Contactos" at bounding box center [750, 547] width 1389 height 41
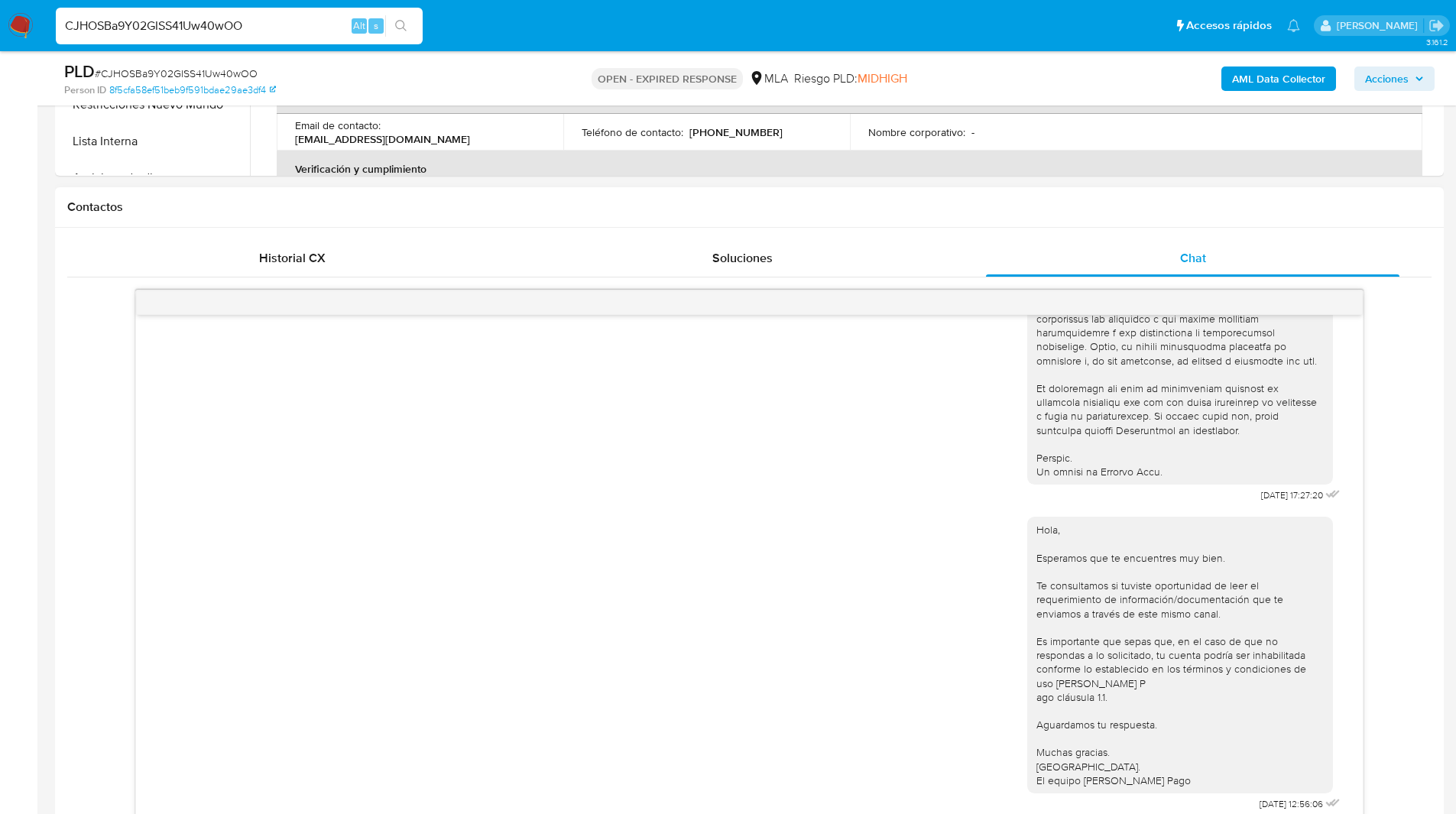
scroll to position [614, 0]
click at [1209, 529] on div "Hola, Esperamos que te encuentres muy bien. Te consultamos si tuviste oportunid…" at bounding box center [1180, 654] width 287 height 265
click at [1418, 551] on div "[DATE] 17:27:20 Hola, Esperamos que te encuentres muy bien. Te consultamos si t…" at bounding box center [749, 555] width 1364 height 534
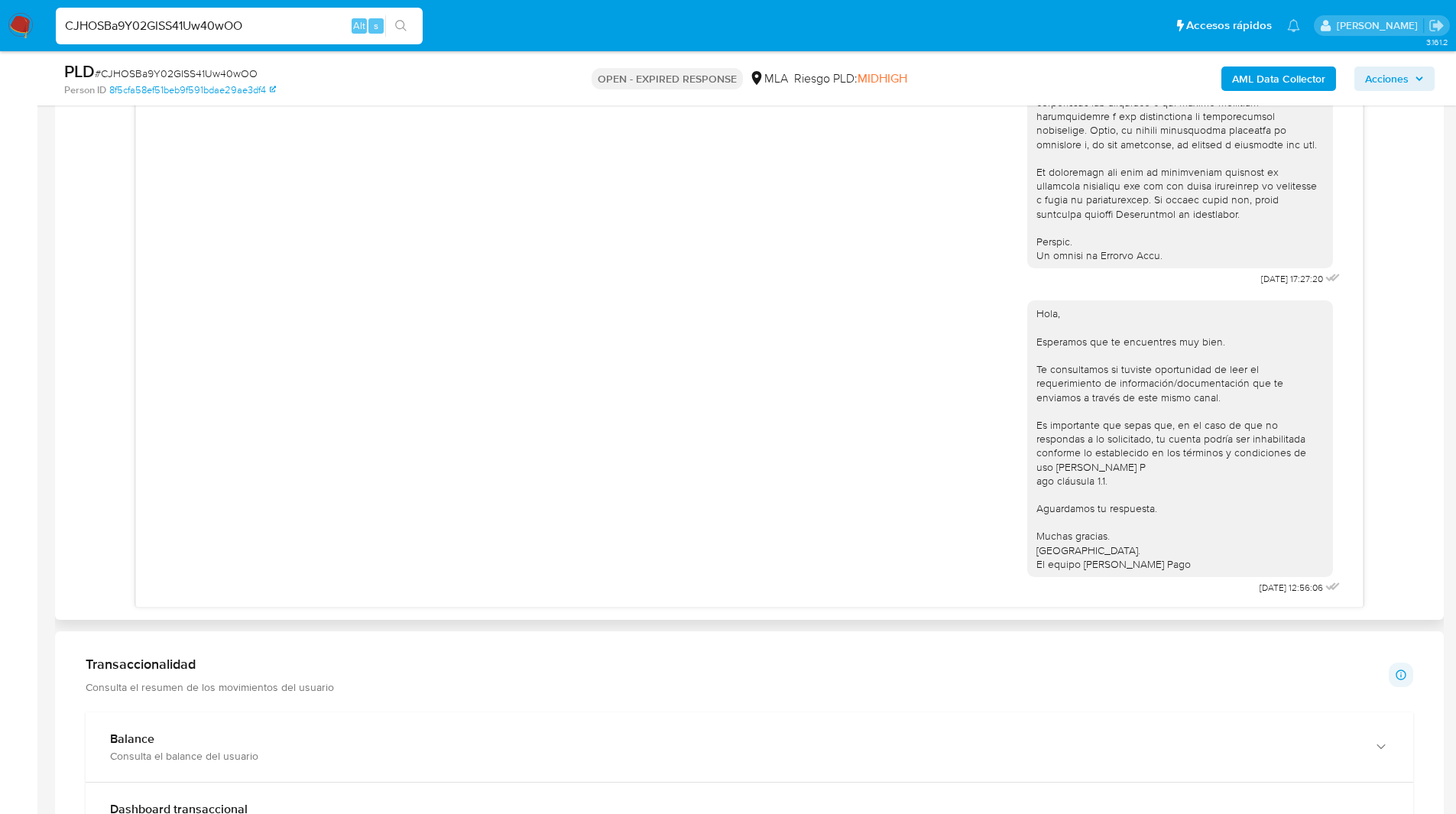
click at [1134, 416] on div "Hola, Esperamos que te encuentres muy bien. Te consultamos si tuviste oportunid…" at bounding box center [1180, 438] width 287 height 265
click at [1404, 410] on div "[DATE] 17:27:20 Hola, Esperamos que te encuentres muy bien. Te consultamos si t…" at bounding box center [749, 341] width 1364 height 534
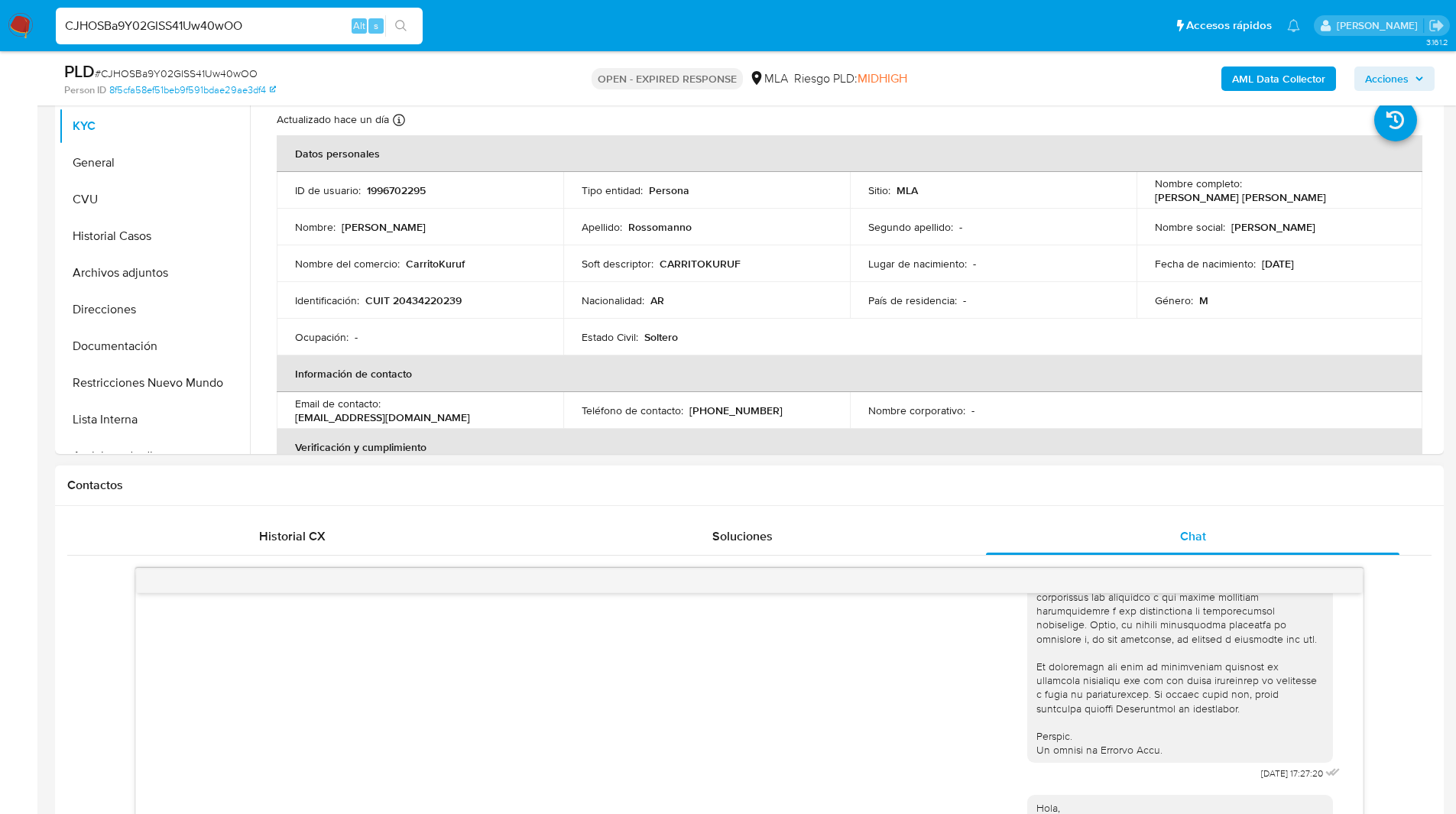
scroll to position [0, 0]
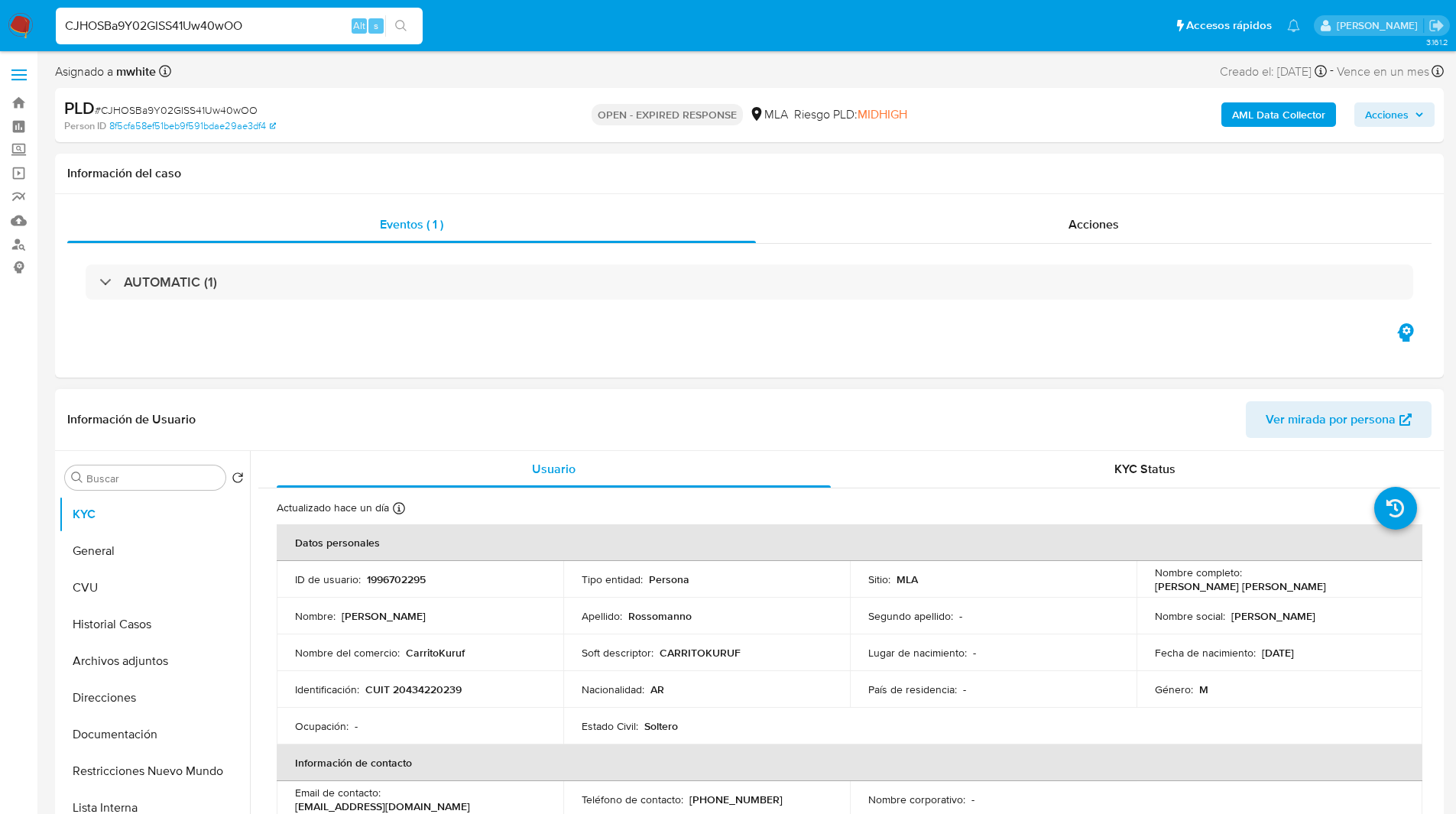
click at [941, 396] on div "Información de Usuario Ver mirada por persona" at bounding box center [750, 419] width 1389 height 62
click at [748, 366] on div "Eventos ( 1 ) Acciones AUTOMATIC (1)" at bounding box center [750, 286] width 1389 height 184
click at [633, 366] on div "Eventos ( 1 ) Acciones AUTOMATIC (1)" at bounding box center [750, 286] width 1389 height 184
click at [587, 371] on div "Eventos ( 1 ) Acciones AUTOMATIC (1)" at bounding box center [750, 286] width 1389 height 184
click at [653, 352] on div "Eventos ( 1 ) Acciones AUTOMATIC (1)" at bounding box center [750, 286] width 1389 height 184
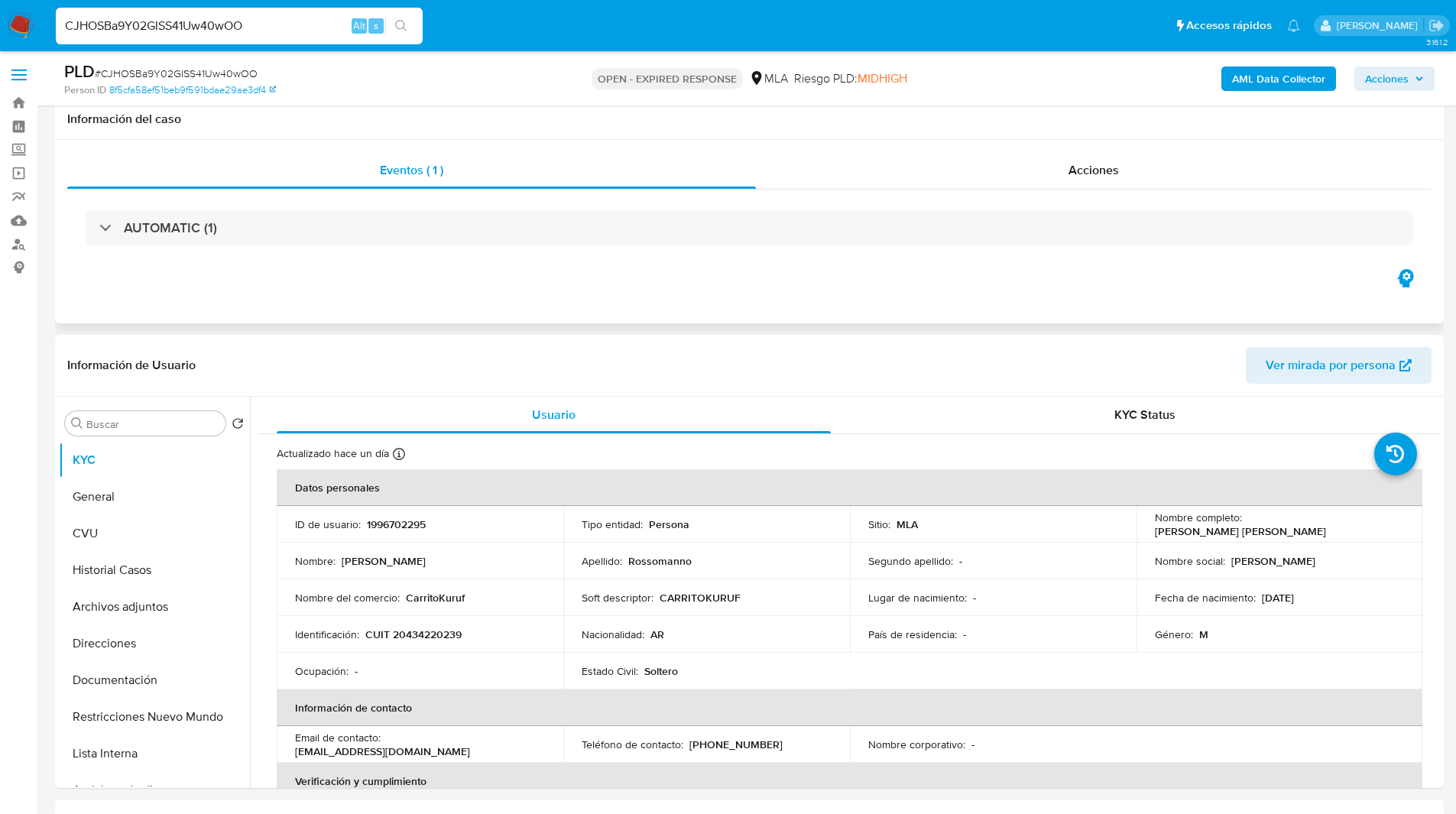
scroll to position [288, 0]
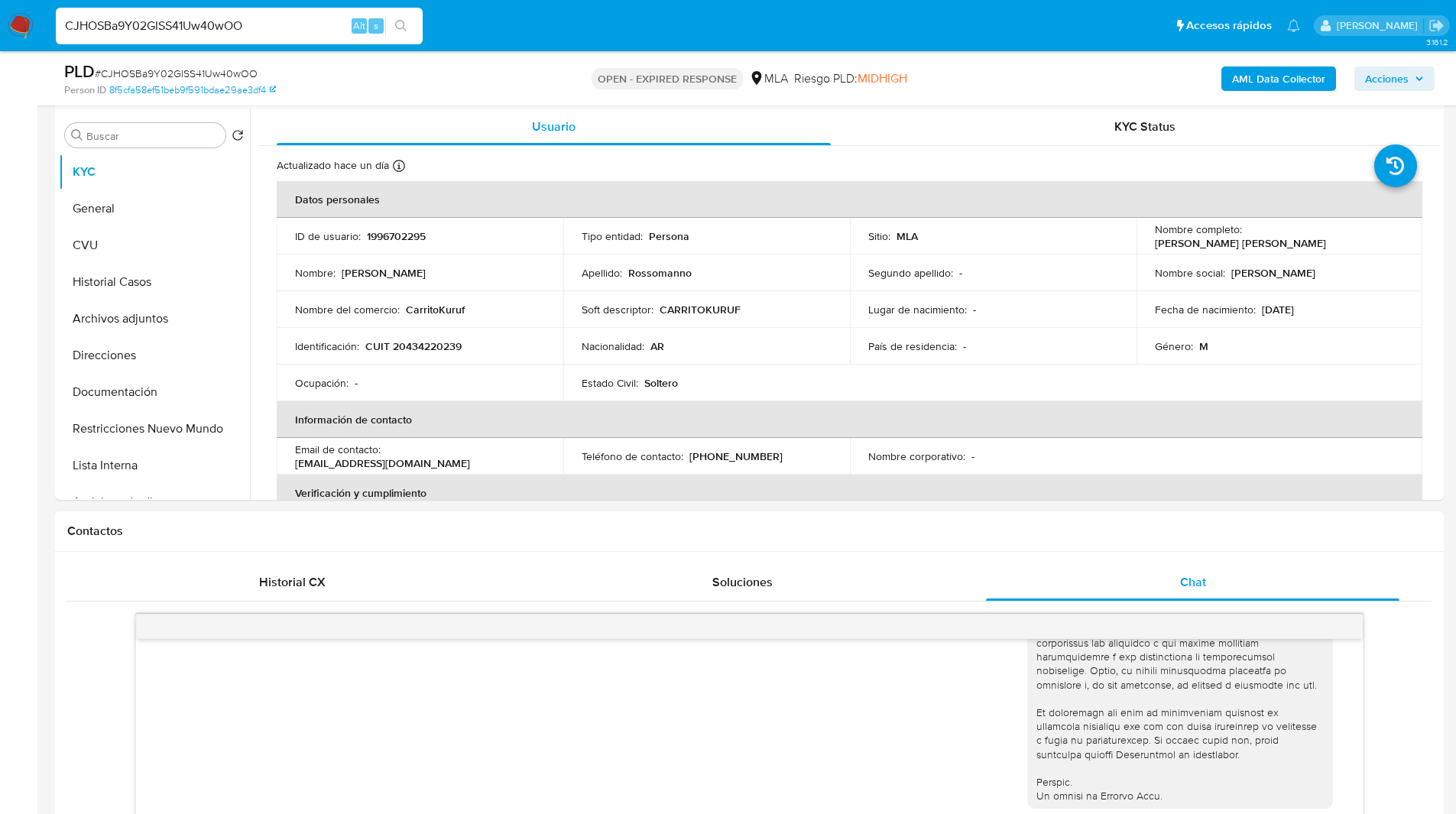
click at [842, 524] on h1 "Contactos" at bounding box center [749, 531] width 1364 height 15
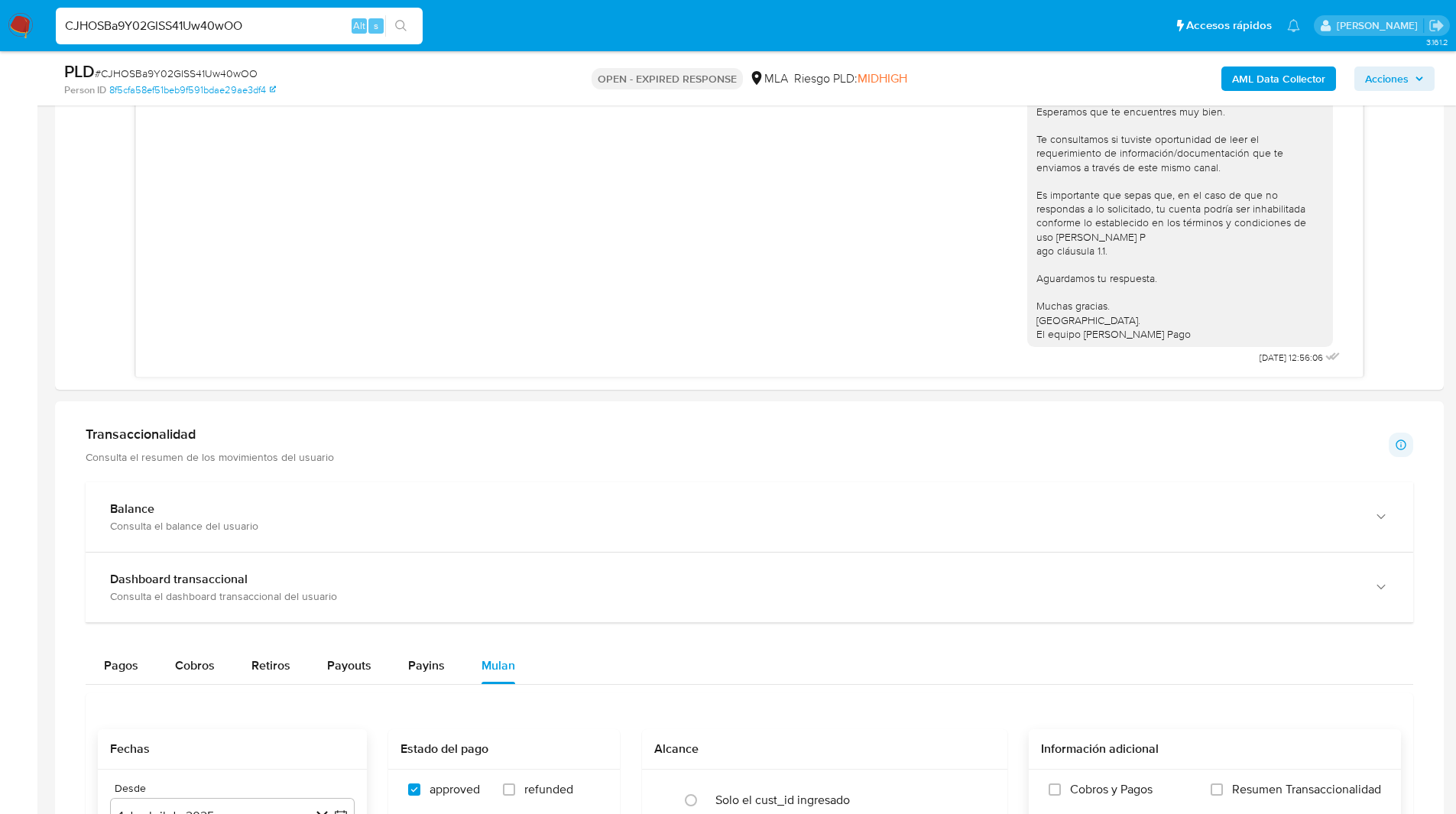
scroll to position [0, 0]
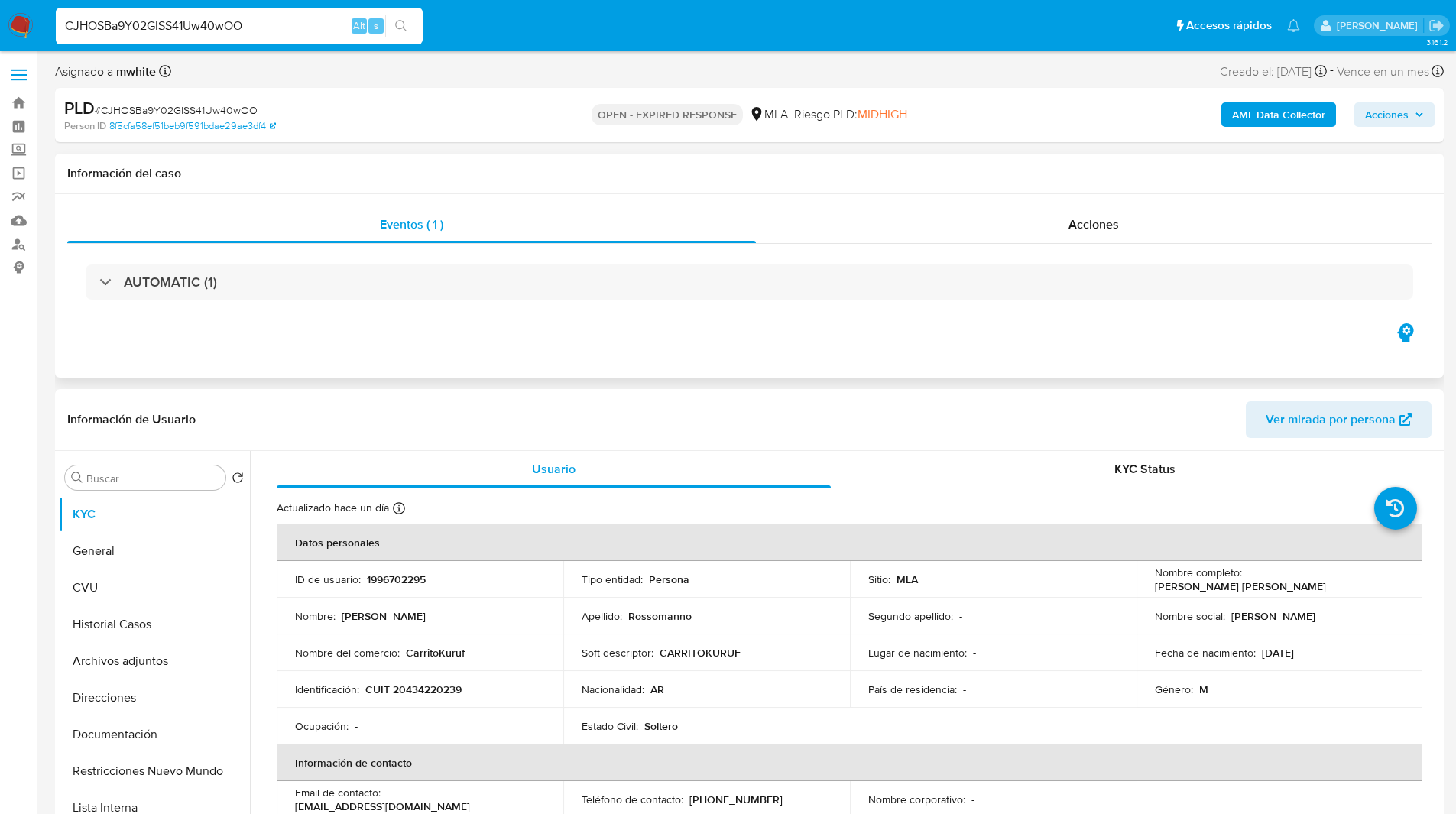
click at [474, 376] on div "Eventos ( 1 ) Acciones AUTOMATIC (1)" at bounding box center [750, 286] width 1389 height 184
click at [880, 307] on div "AUTOMATIC (1)" at bounding box center [749, 282] width 1364 height 76
click at [807, 303] on div "AUTOMATIC (1)" at bounding box center [749, 282] width 1364 height 76
click at [125, 698] on button "Direcciones" at bounding box center [148, 697] width 179 height 36
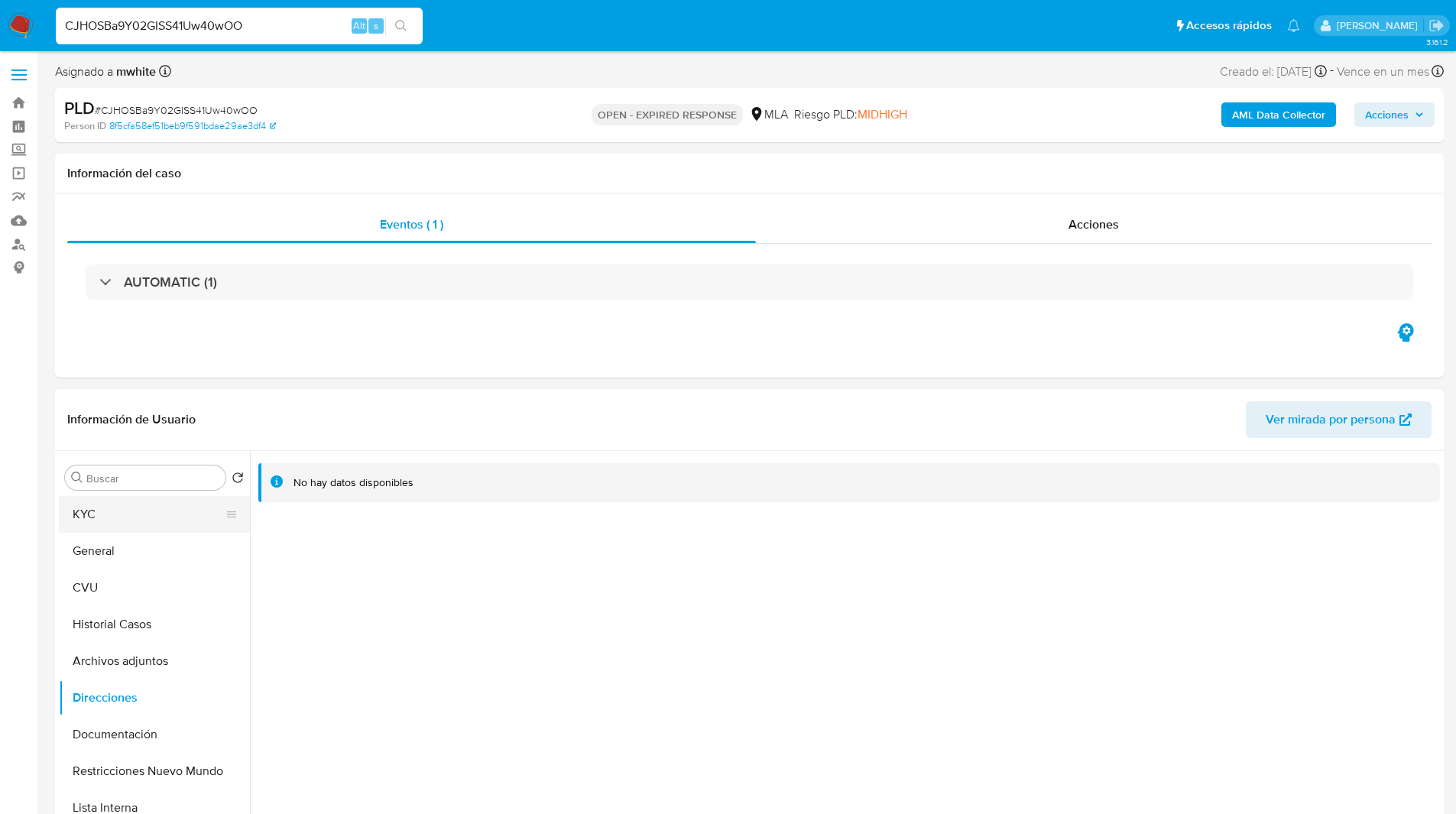
click at [119, 518] on button "KYC" at bounding box center [148, 515] width 179 height 36
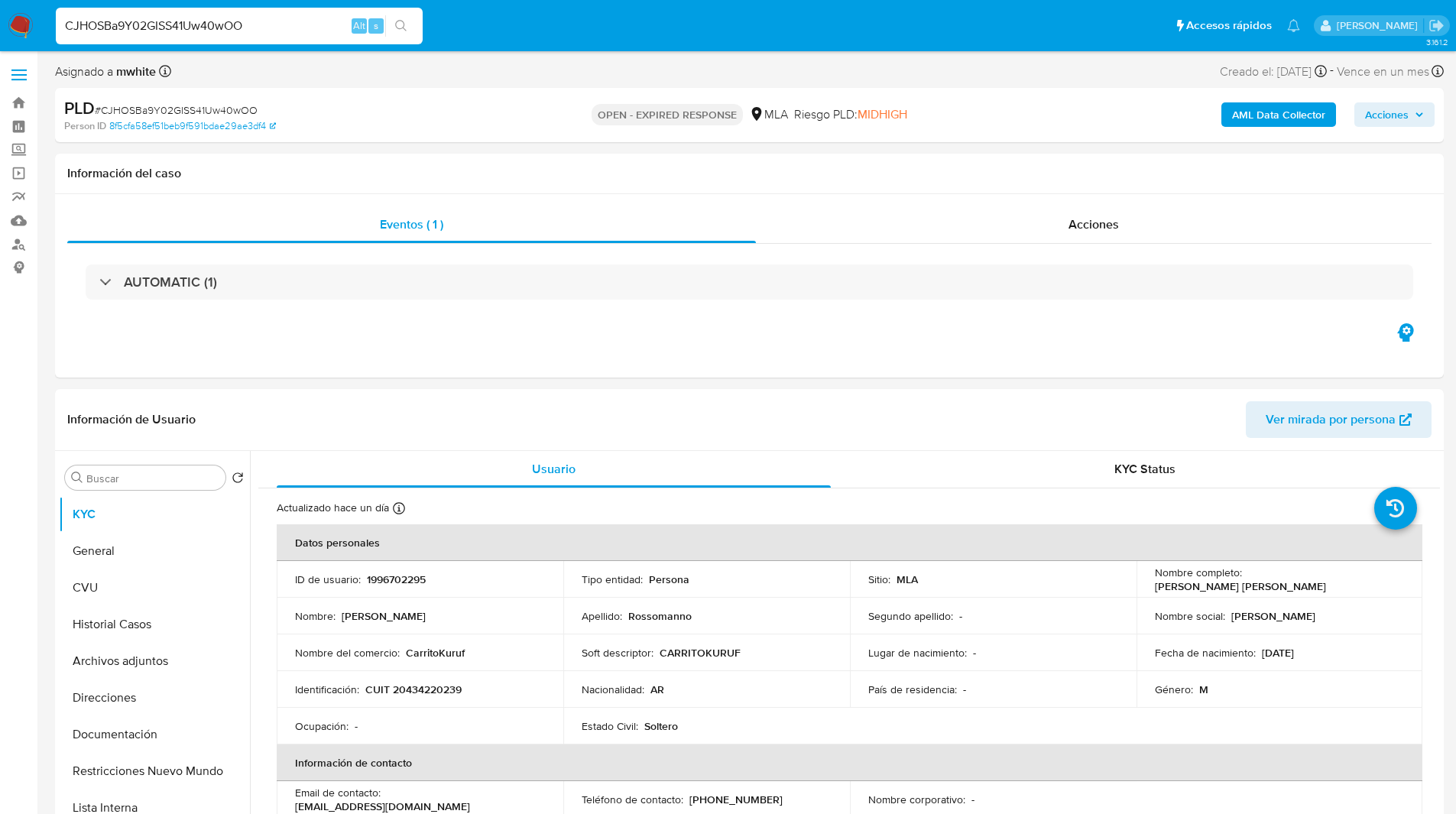
click at [520, 37] on ul "Pausado Ver notificaciones CJHOSBa9Y02GISS41Uw40wOO Alt s Accesos rápidos Presi…" at bounding box center [678, 25] width 1259 height 38
click at [343, 95] on div "PLD # CJHOSBa9Y02GISS41Uw40wOO Person ID 8f5cfa58ef51beb9f591bdae29ae3df4 OPEN …" at bounding box center [750, 115] width 1389 height 55
click at [386, 98] on div "PLD # CJHOSBa9Y02GISS41Uw40wOO" at bounding box center [290, 108] width 451 height 23
click at [434, 135] on div "PLD # CJHOSBa9Y02GISS41Uw40wOO Person ID 8f5cfa58ef51beb9f591bdae29ae3df4 OPEN …" at bounding box center [750, 115] width 1389 height 55
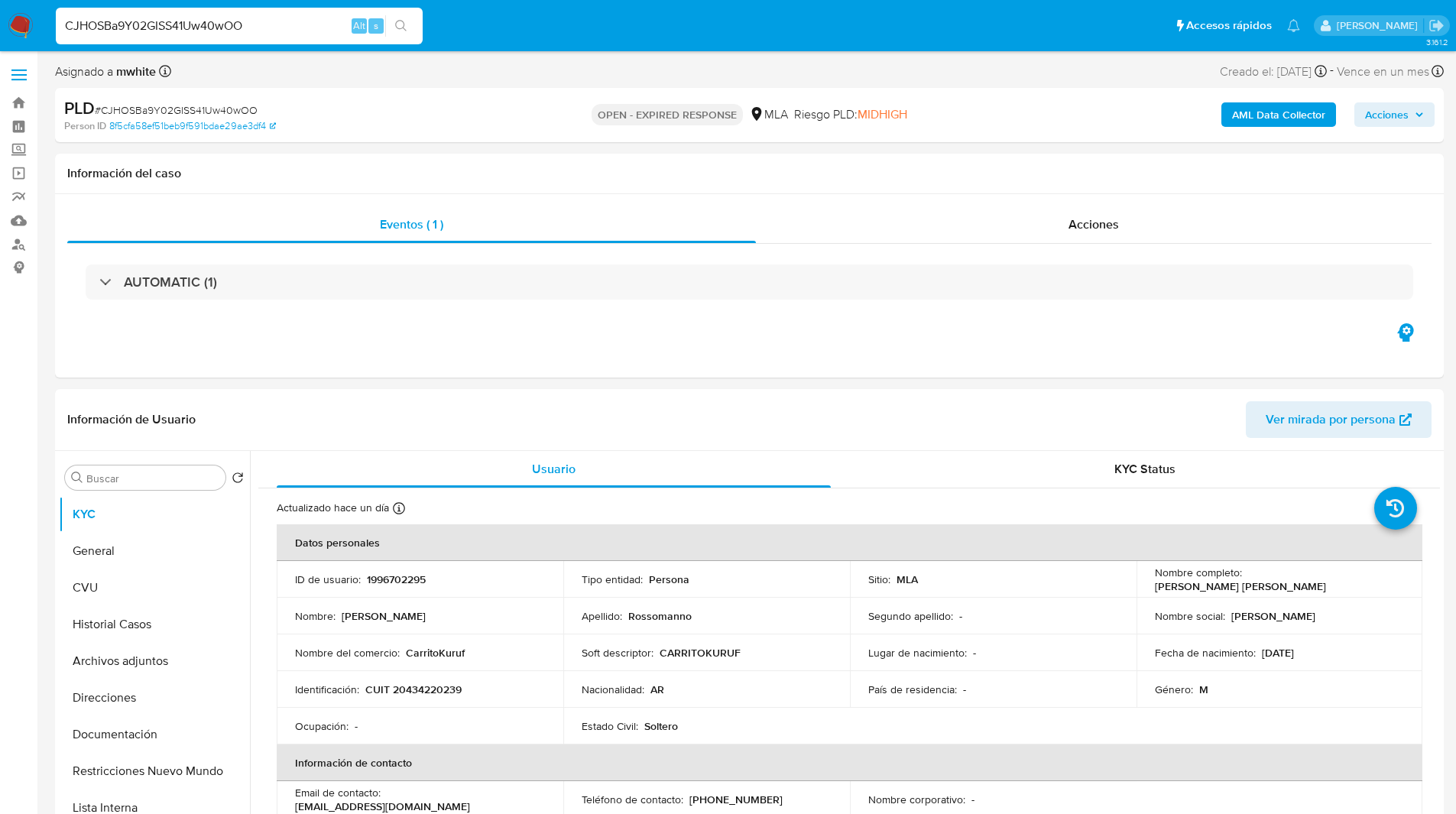
click at [448, 126] on div "Person ID 8f5cfa58ef51beb9f591bdae29ae3df4" at bounding box center [290, 126] width 453 height 14
click at [798, 340] on div "Eventos ( 1 ) Acciones AUTOMATIC (1)" at bounding box center [750, 286] width 1389 height 184
click at [890, 357] on div "Eventos ( 1 ) Acciones AUTOMATIC (1)" at bounding box center [750, 286] width 1389 height 184
click at [548, 50] on nav "Pausado Ver notificaciones CJHOSBa9Y02GISS41Uw40wOO Alt s Accesos rápidos Presi…" at bounding box center [728, 26] width 1456 height 51
click at [509, 26] on ul "Pausado Ver notificaciones CJHOSBa9Y02GISS41Uw40wOO Alt s Accesos rápidos Presi…" at bounding box center [678, 25] width 1259 height 38
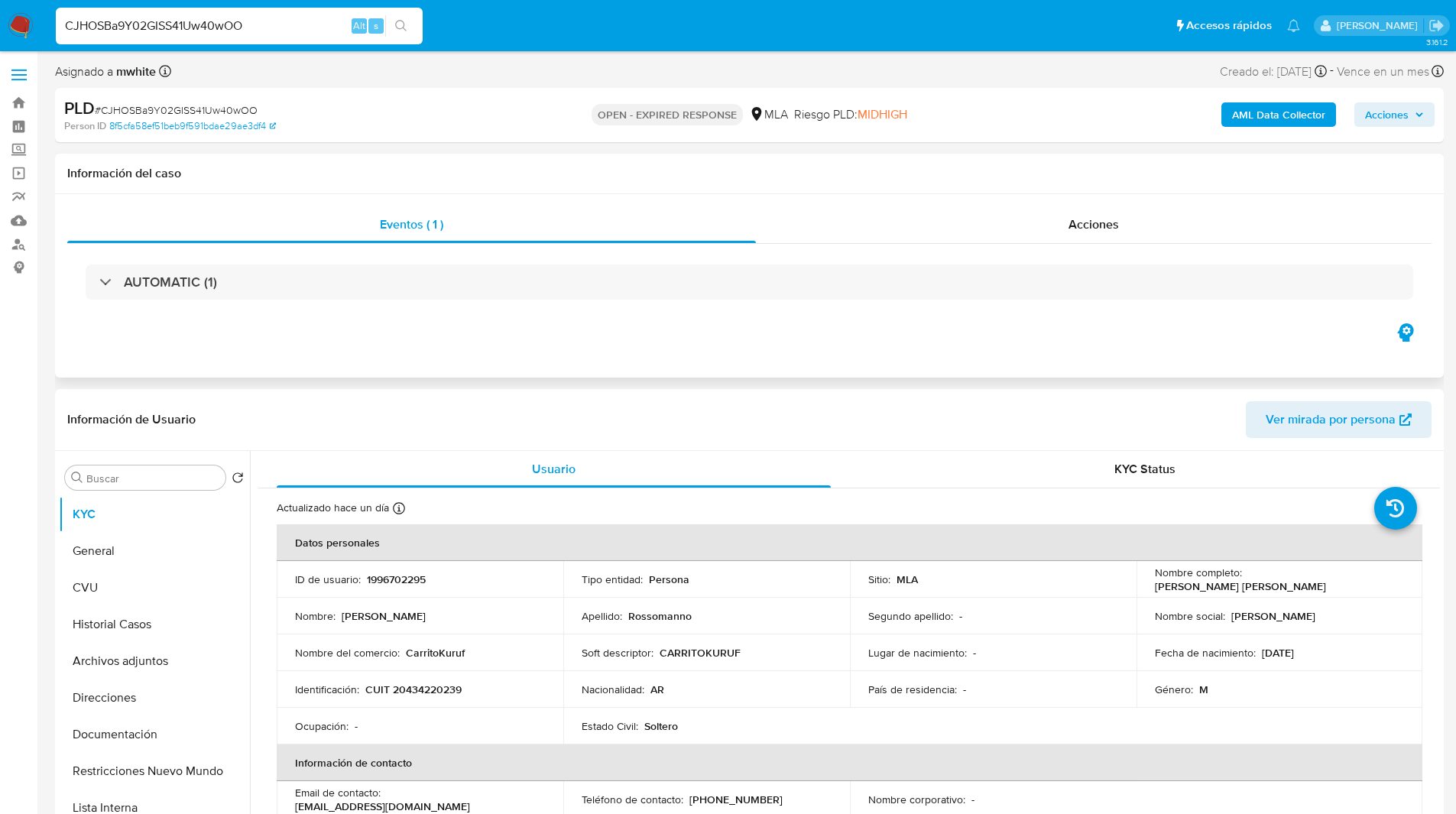
click at [817, 336] on div "Eventos ( 1 ) Acciones AUTOMATIC (1)" at bounding box center [750, 286] width 1389 height 184
click at [435, 661] on td "Nombre del comercio : CarritoKuruf" at bounding box center [419, 653] width 286 height 36
click at [442, 654] on p "CarritoKuruf" at bounding box center [435, 653] width 59 height 14
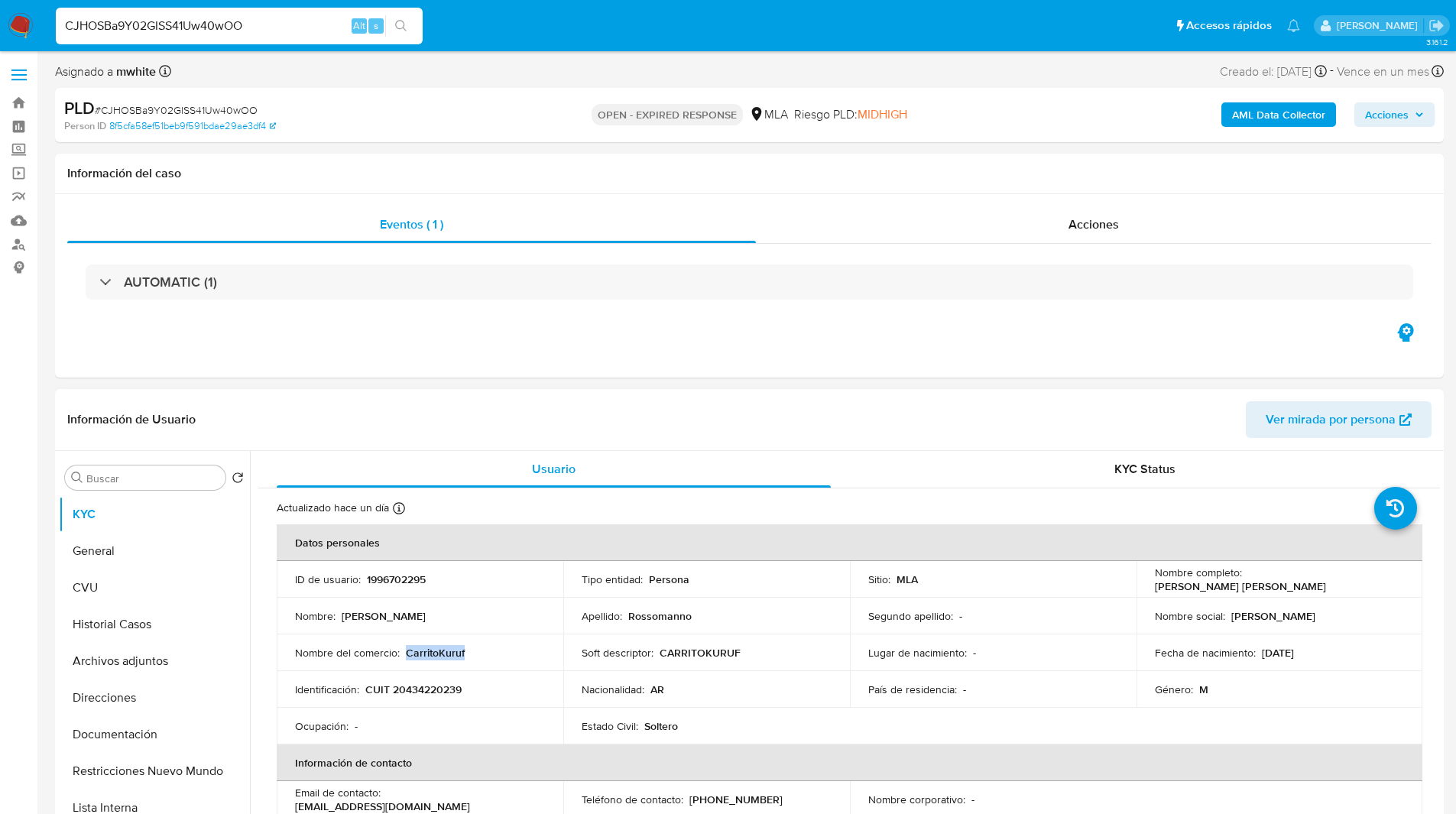
copy p "CarritoKuruf"
click at [915, 94] on div "PLD # CJHOSBa9Y02GISS41Uw40wOO Person ID 8f5cfa58ef51beb9f591bdae29ae3df4 OPEN …" at bounding box center [750, 115] width 1389 height 55
click at [537, 88] on div "PLD # CJHOSBa9Y02GISS41Uw40wOO Person ID 8f5cfa58ef51beb9f591bdae29ae3df4 OPEN …" at bounding box center [750, 115] width 1389 height 55
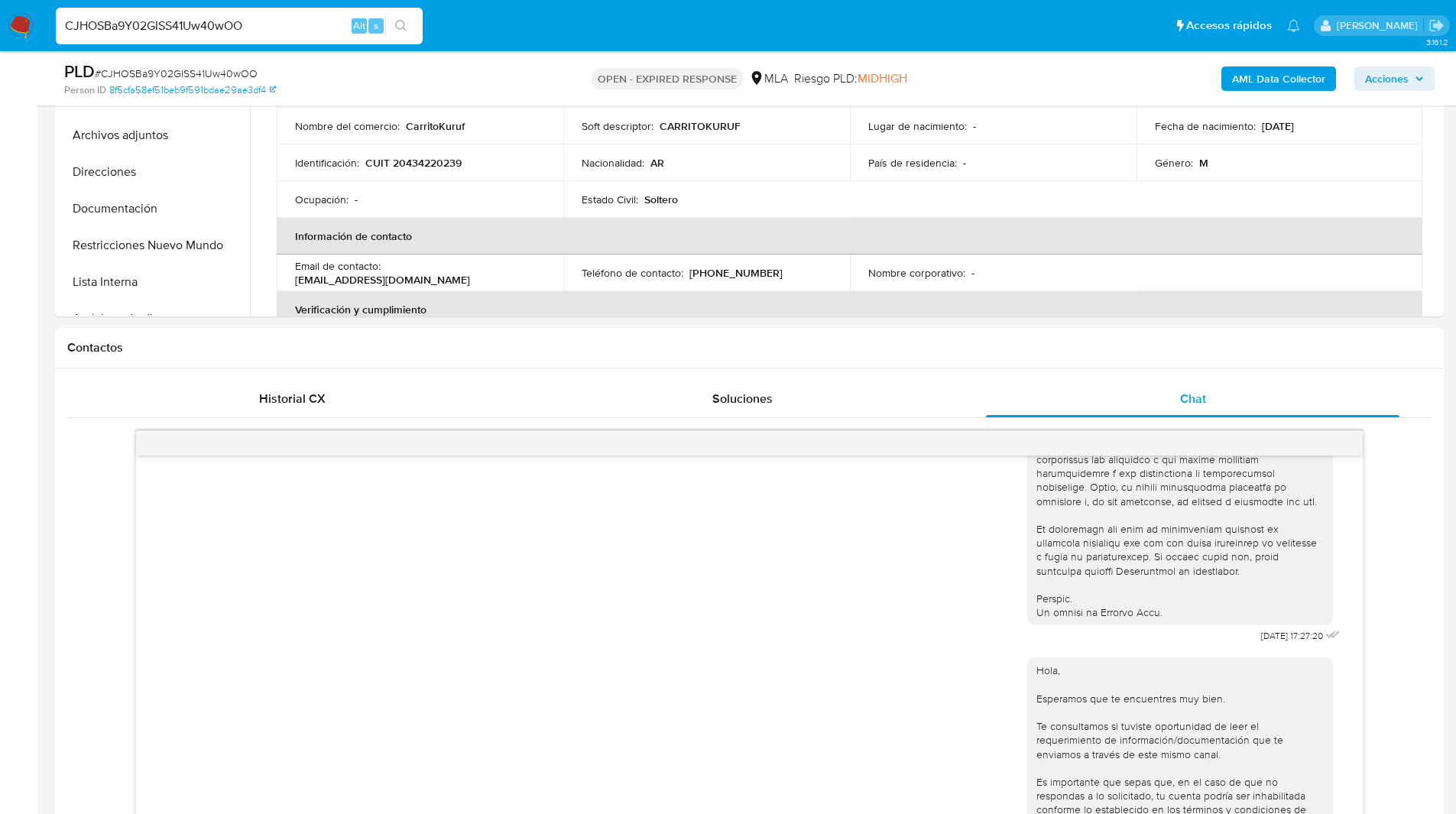
click at [898, 357] on div "Contactos" at bounding box center [750, 347] width 1389 height 41
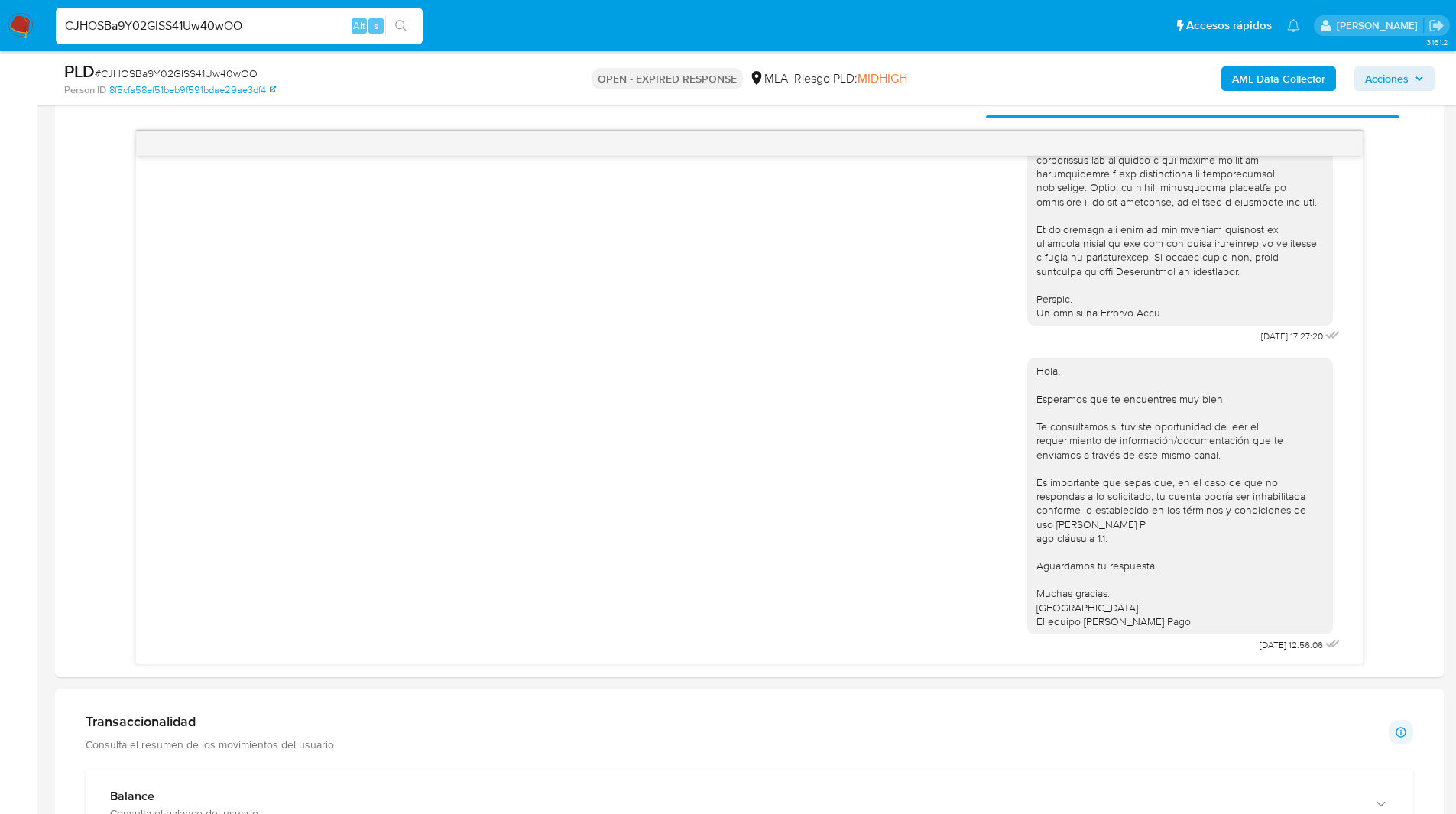
scroll to position [770, 0]
click at [796, 28] on ul "Pausado Ver notificaciones CJHOSBa9Y02GISS41Uw40wOO Alt s Accesos rápidos Presi…" at bounding box center [678, 25] width 1259 height 38
click at [778, 27] on ul "Pausado Ver notificaciones CJHOSBa9Y02GISS41Uw40wOO Alt s Accesos rápidos Presi…" at bounding box center [678, 25] width 1259 height 38
click at [878, 31] on ul "Pausado Ver notificaciones CJHOSBa9Y02GISS41Uw40wOO Alt s Accesos rápidos Presi…" at bounding box center [678, 25] width 1259 height 38
click at [515, 22] on ul "Pausado Ver notificaciones CJHOSBa9Y02GISS41Uw40wOO Alt s Accesos rápidos Presi…" at bounding box center [678, 25] width 1259 height 38
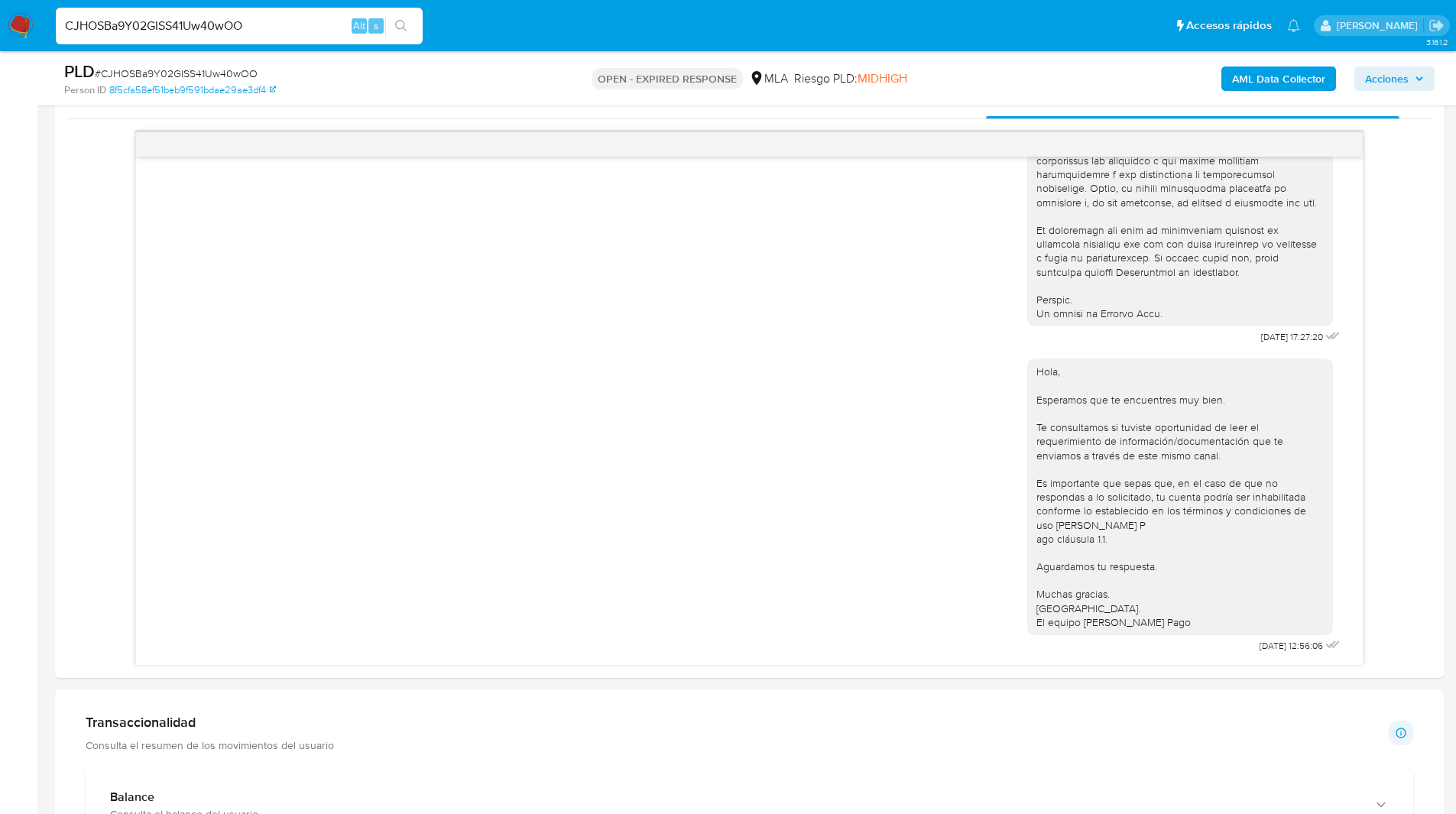
click at [603, 31] on ul "Pausado Ver notificaciones CJHOSBa9Y02GISS41Uw40wOO Alt s Accesos rápidos Presi…" at bounding box center [678, 25] width 1259 height 38
click at [596, 31] on ul "Pausado Ver notificaciones CJHOSBa9Y02GISS41Uw40wOO Alt s Accesos rápidos Presi…" at bounding box center [678, 25] width 1259 height 38
click at [500, 27] on ul "Pausado Ver notificaciones CJHOSBa9Y02GISS41Uw40wOO Alt s Accesos rápidos Presi…" at bounding box center [678, 25] width 1259 height 38
click at [521, 18] on ul "Pausado Ver notificaciones CJHOSBa9Y02GISS41Uw40wOO Alt s Accesos rápidos Presi…" at bounding box center [678, 25] width 1259 height 38
click at [783, 26] on ul "Pausado Ver notificaciones CJHOSBa9Y02GISS41Uw40wOO Alt s Accesos rápidos Presi…" at bounding box center [678, 25] width 1259 height 38
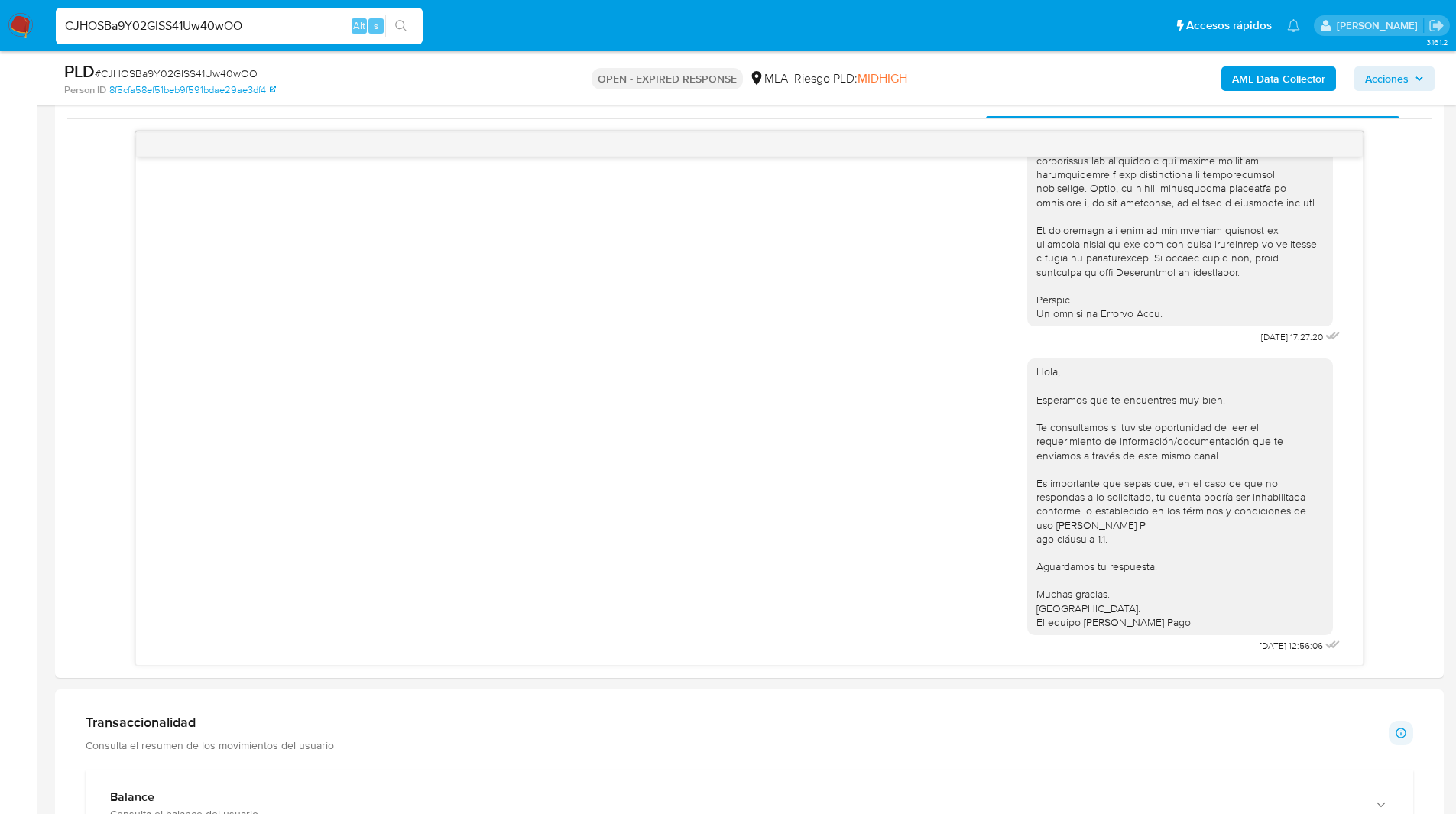
click at [777, 22] on ul "Pausado Ver notificaciones CJHOSBa9Y02GISS41Uw40wOO Alt s Accesos rápidos Presi…" at bounding box center [678, 25] width 1259 height 38
click at [499, 14] on ul "Pausado Ver notificaciones CJHOSBa9Y02GISS41Uw40wOO Alt s Accesos rápidos Presi…" at bounding box center [678, 25] width 1259 height 38
click at [485, 22] on ul "Pausado Ver notificaciones CJHOSBa9Y02GISS41Uw40wOO Alt s Accesos rápidos Presi…" at bounding box center [678, 25] width 1259 height 38
click at [491, 22] on ul "Pausado Ver notificaciones CJHOSBa9Y02GISS41Uw40wOO Alt s Accesos rápidos Presi…" at bounding box center [678, 25] width 1259 height 38
click at [802, 30] on ul "Pausado Ver notificaciones CJHOSBa9Y02GISS41Uw40wOO Alt s Accesos rápidos Presi…" at bounding box center [678, 25] width 1259 height 38
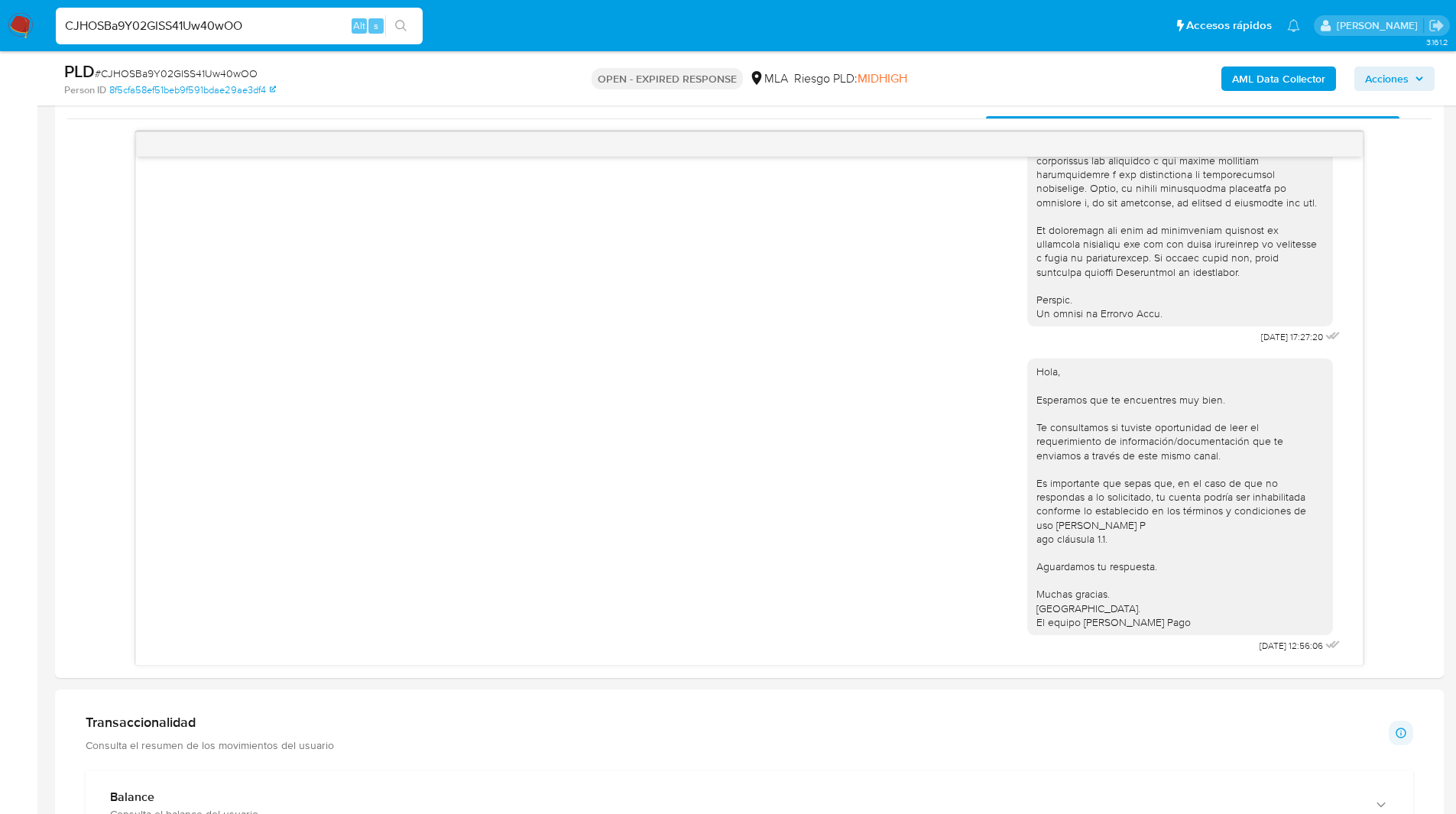
click at [582, 16] on ul "Pausado Ver notificaciones CJHOSBa9Y02GISS41Uw40wOO Alt s Accesos rápidos Presi…" at bounding box center [678, 25] width 1259 height 38
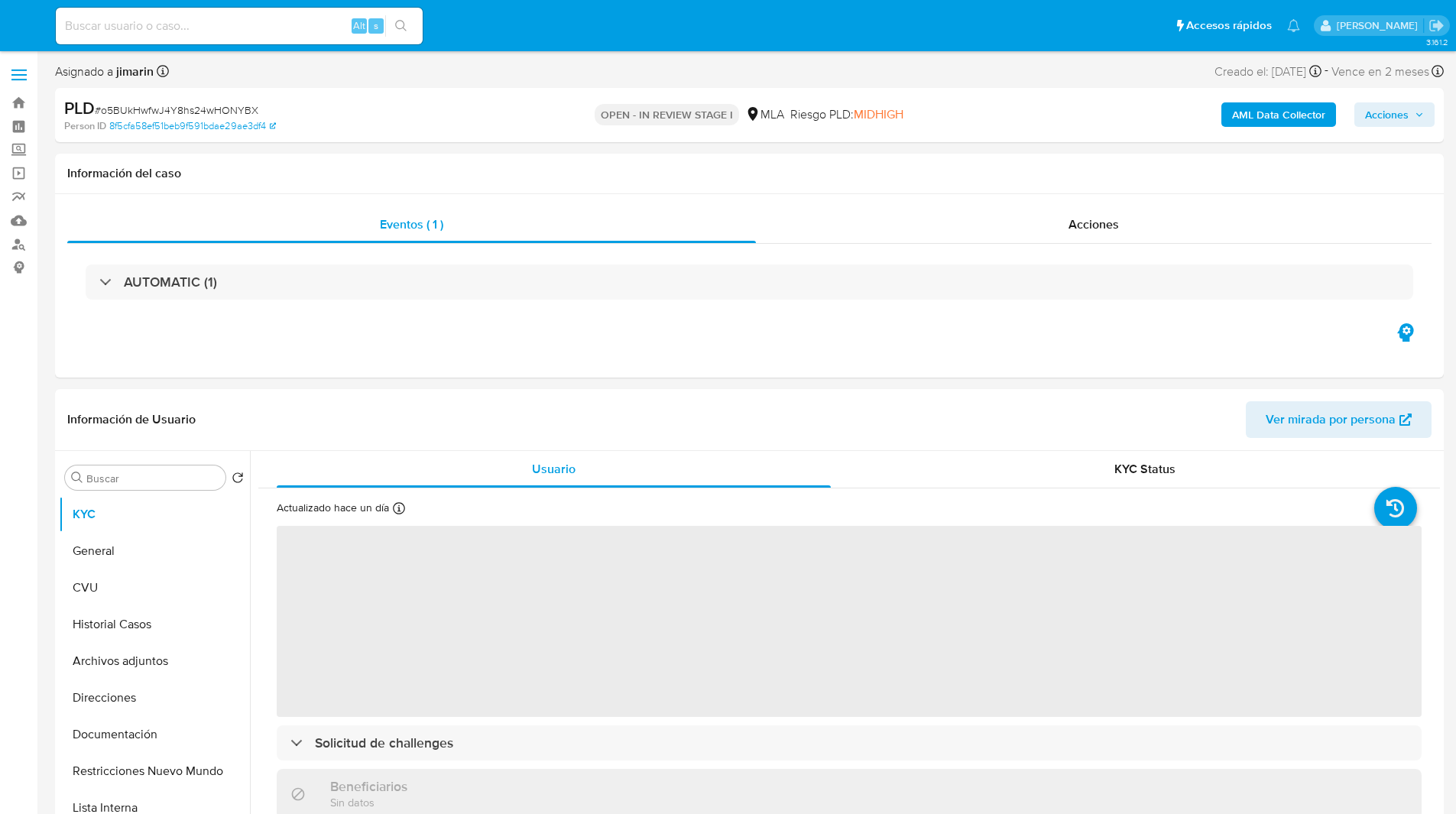
select select "10"
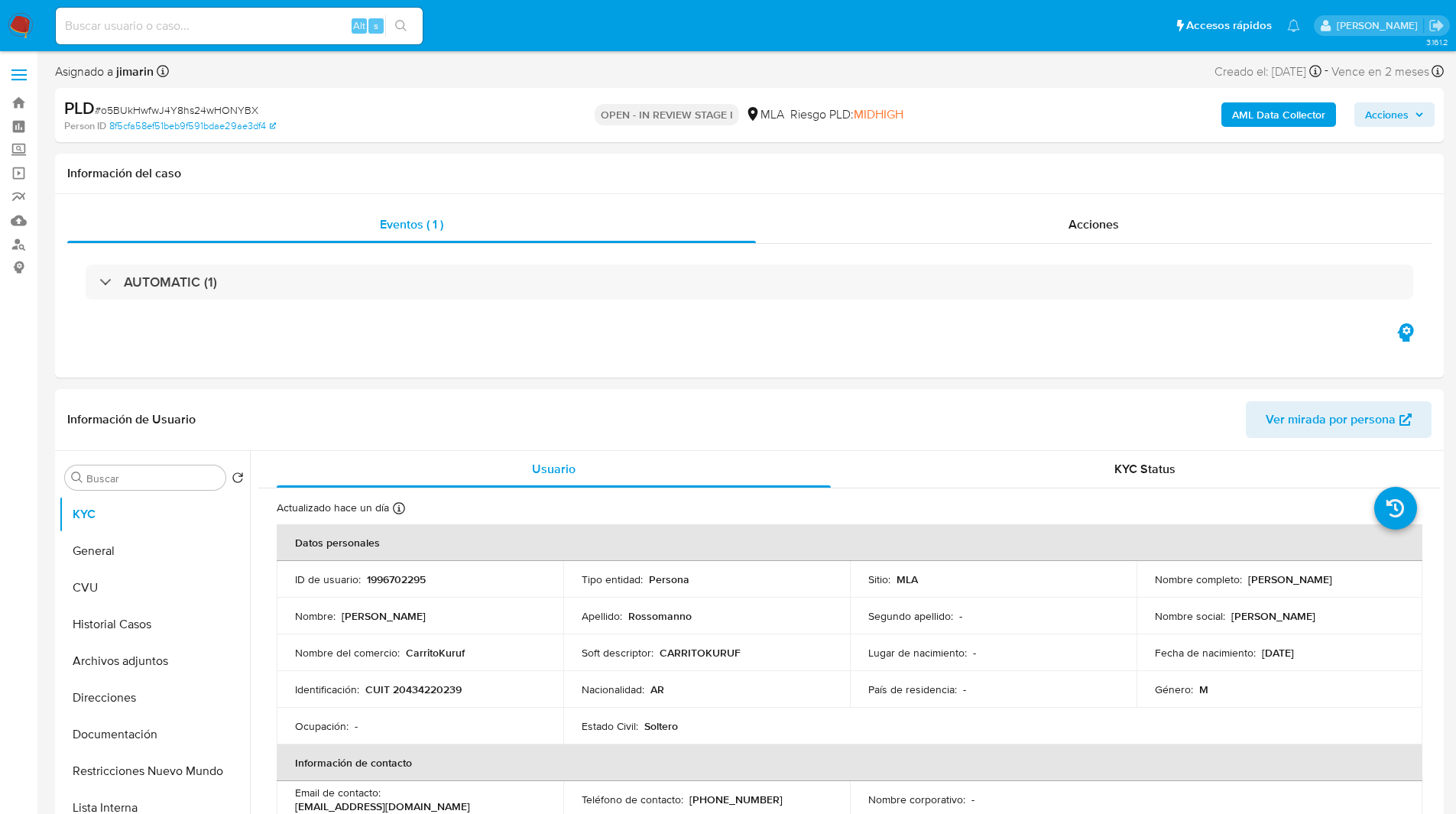
click at [139, 103] on span "# o5BUkHwfwJ4Y8hs24wHONYBX" at bounding box center [177, 110] width 164 height 15
copy span "o5BUkHwfwJ4Y8hs24wHONYBX"
click at [6, 9] on nav "Pausado Ver notificaciones Alt s Accesos rápidos Presiona las siguientes teclas…" at bounding box center [728, 26] width 1456 height 51
click at [15, 22] on img at bounding box center [20, 26] width 26 height 26
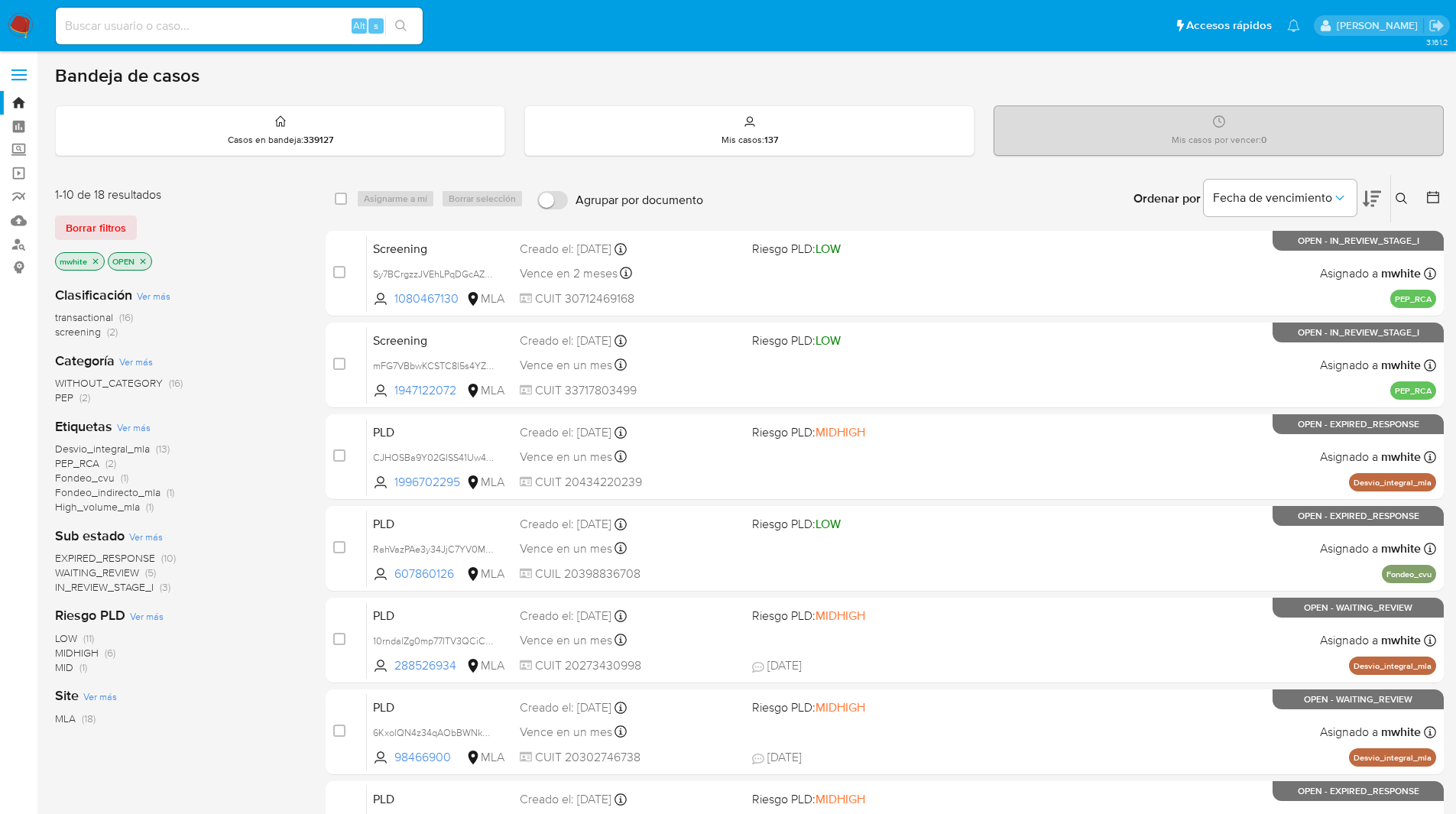
click at [1401, 199] on icon at bounding box center [1401, 199] width 12 height 12
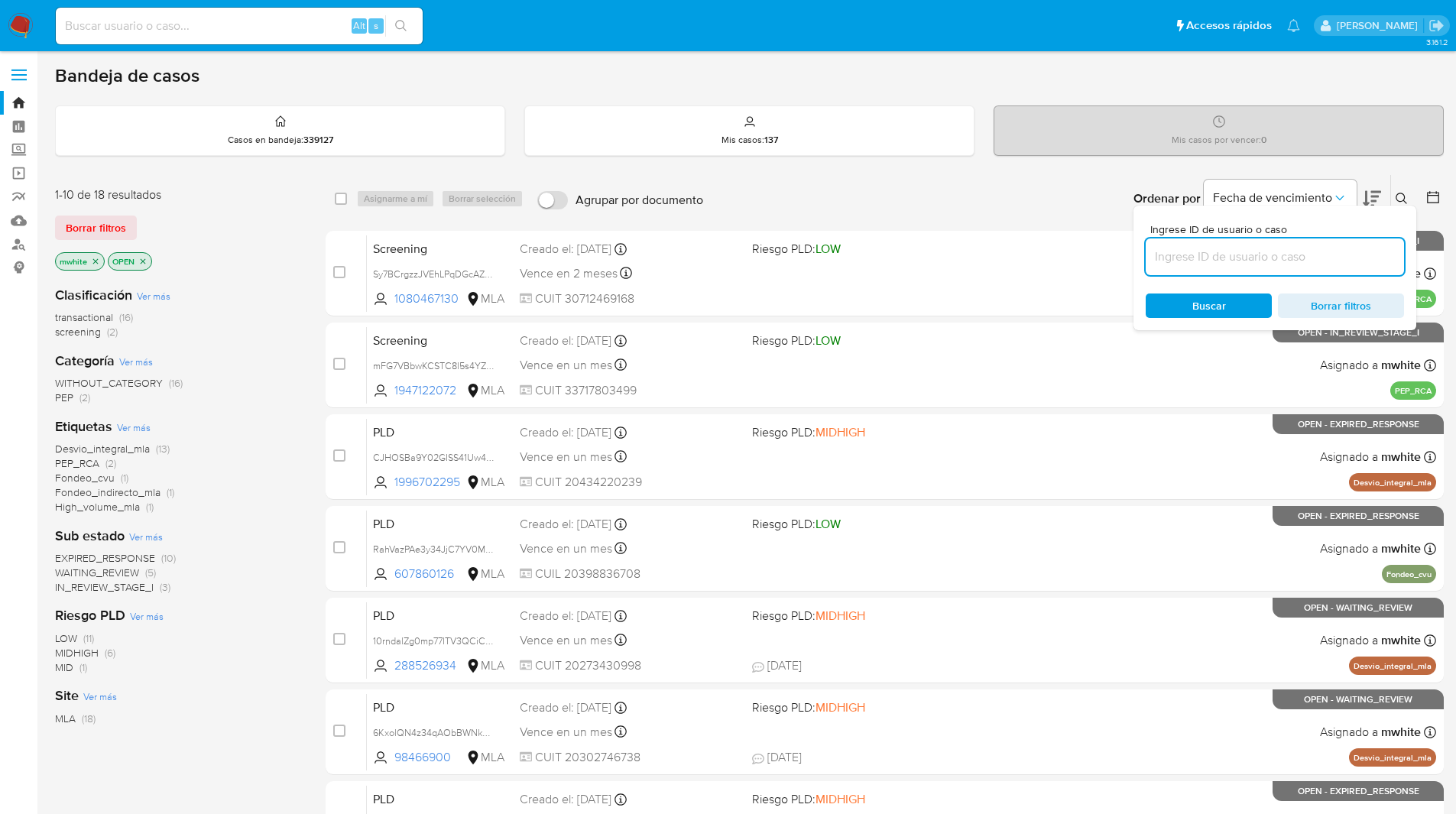
click at [1256, 251] on input at bounding box center [1275, 256] width 258 height 20
type input "o5BUkHwfwJ4Y8hs24wHONYBX"
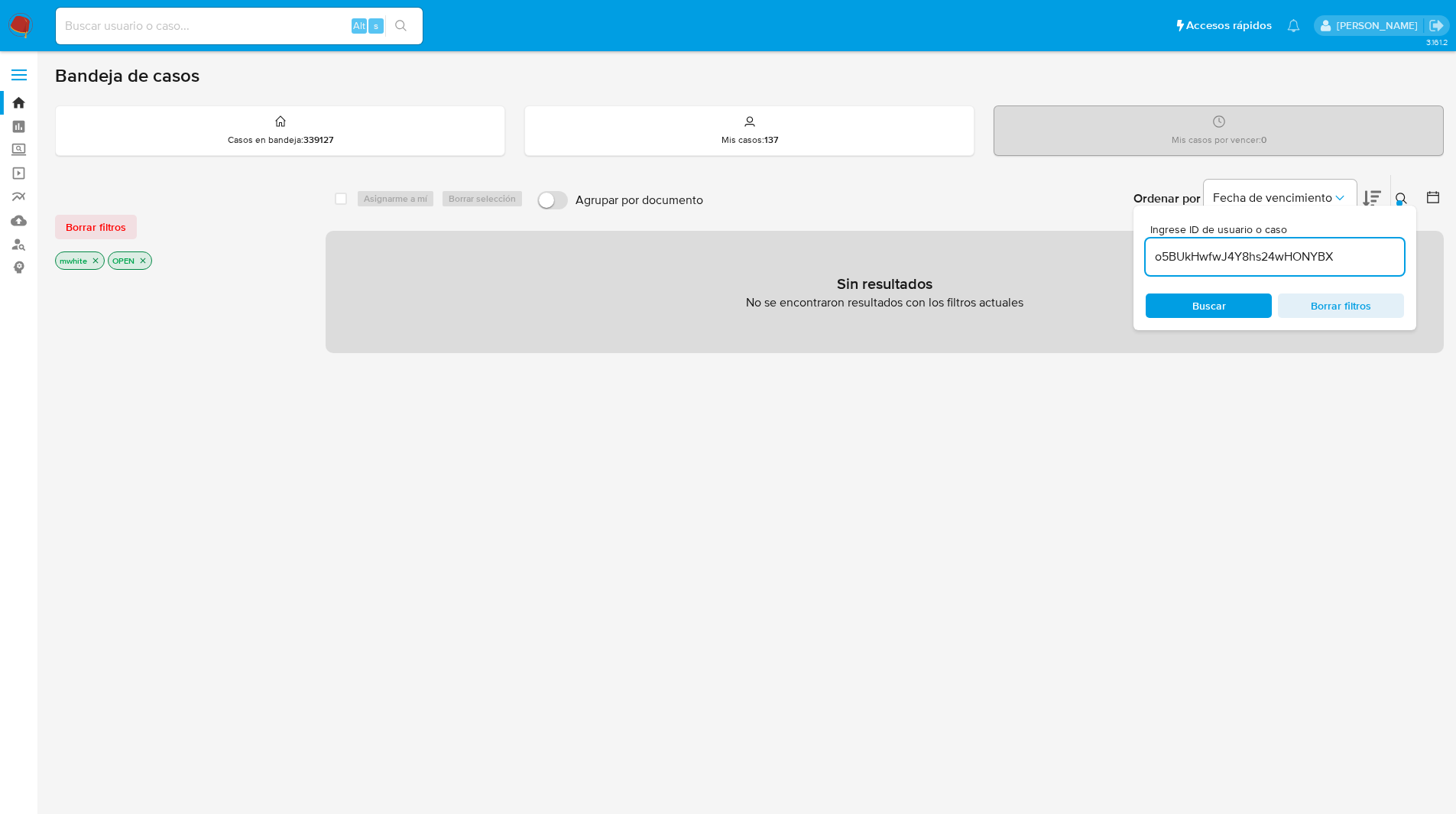
click at [858, 230] on div "select-all-cases-checkbox Asignarme a mí Borrar selección Agrupar por documento…" at bounding box center [885, 264] width 1118 height 179
click at [1348, 242] on div "o5BUkHwfwJ4Y8hs24wHONYBX" at bounding box center [1275, 256] width 258 height 36
click at [1345, 256] on input "o5BUkHwfwJ4Y8hs24wHONYBX" at bounding box center [1275, 256] width 258 height 20
click at [95, 261] on icon "close-filter" at bounding box center [96, 261] width 5 height 5
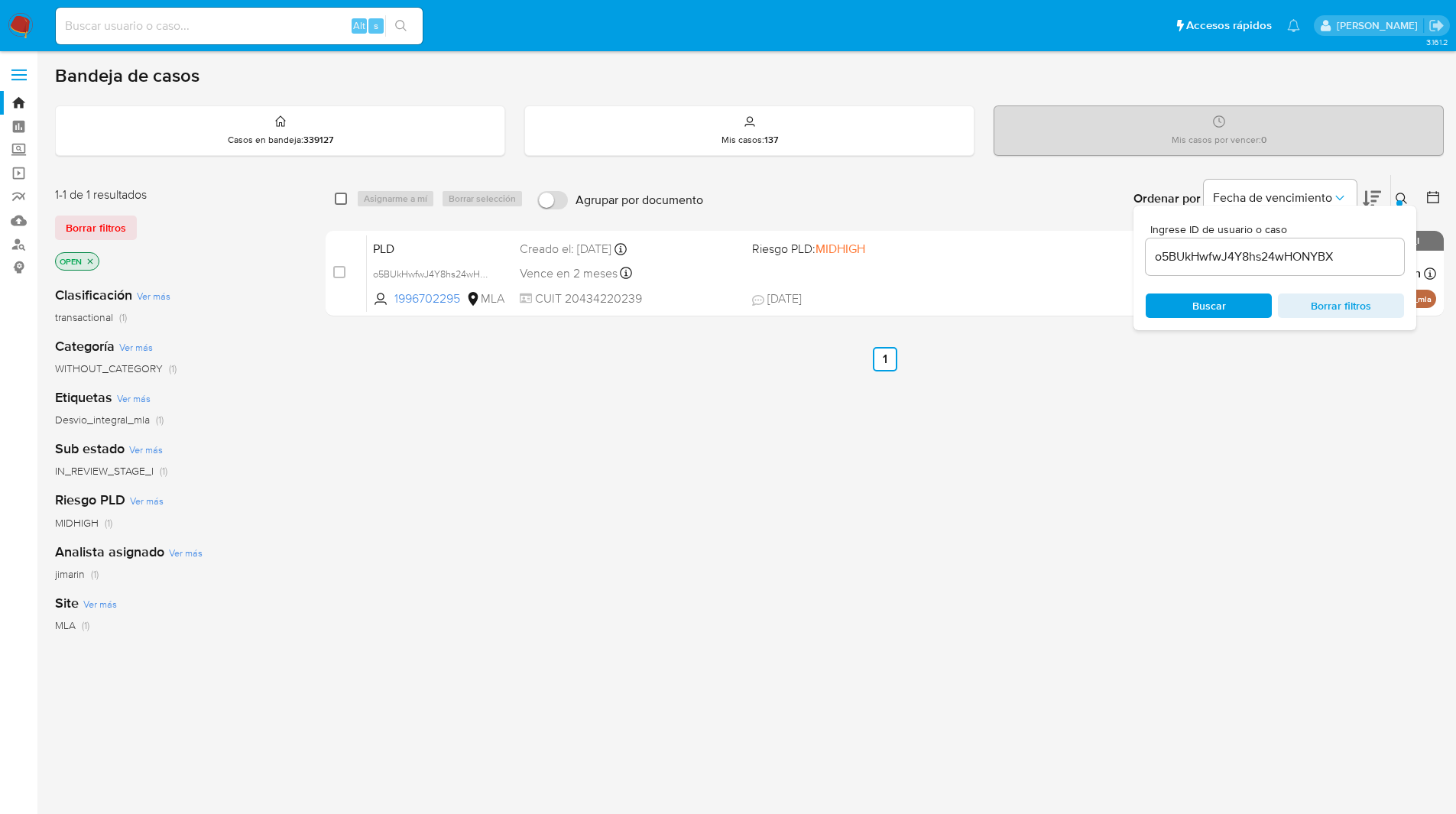
click at [340, 203] on input "checkbox" at bounding box center [341, 199] width 12 height 12
checkbox input "true"
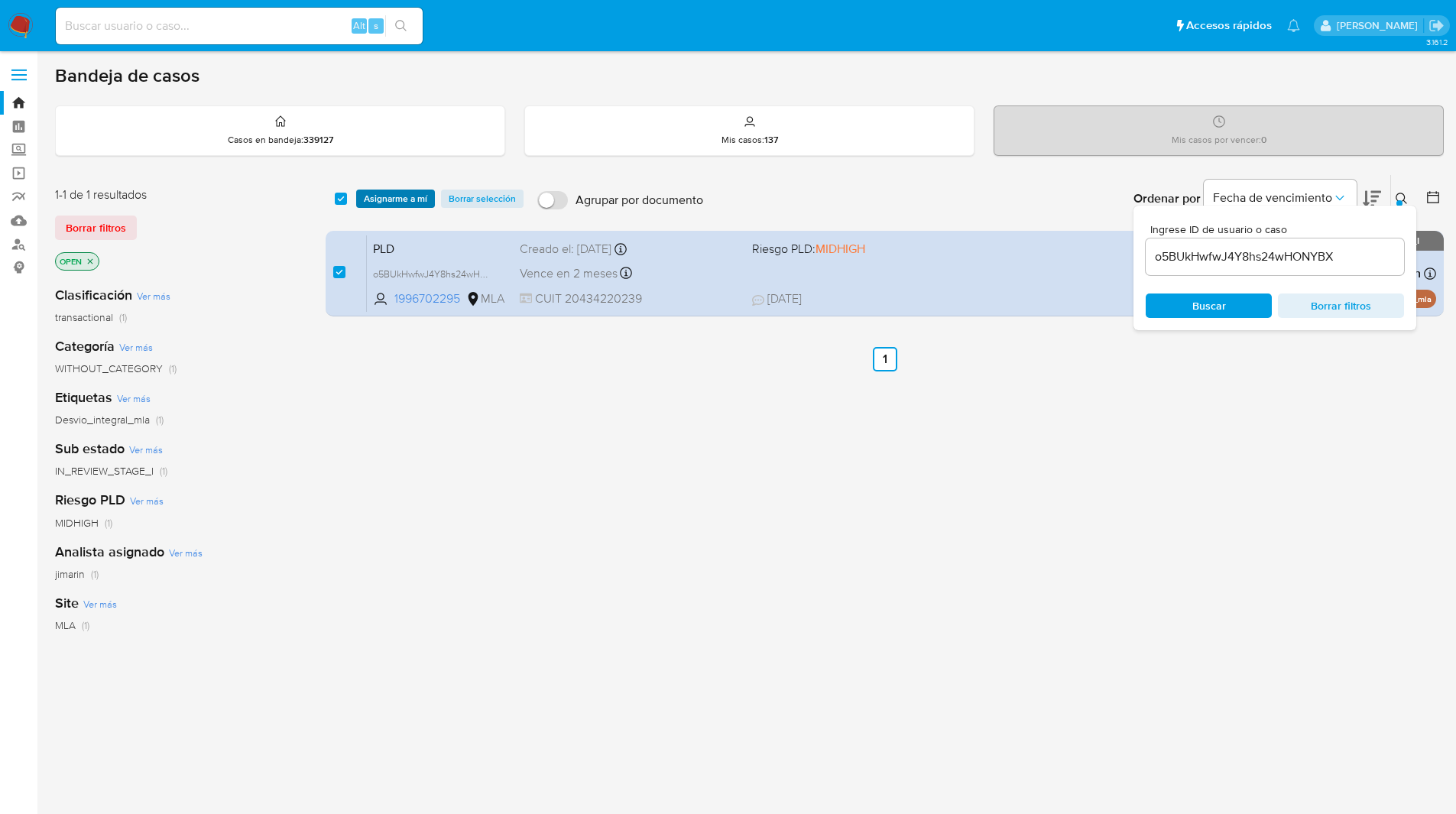
click at [386, 199] on span "Asignarme a mí" at bounding box center [395, 199] width 64 height 15
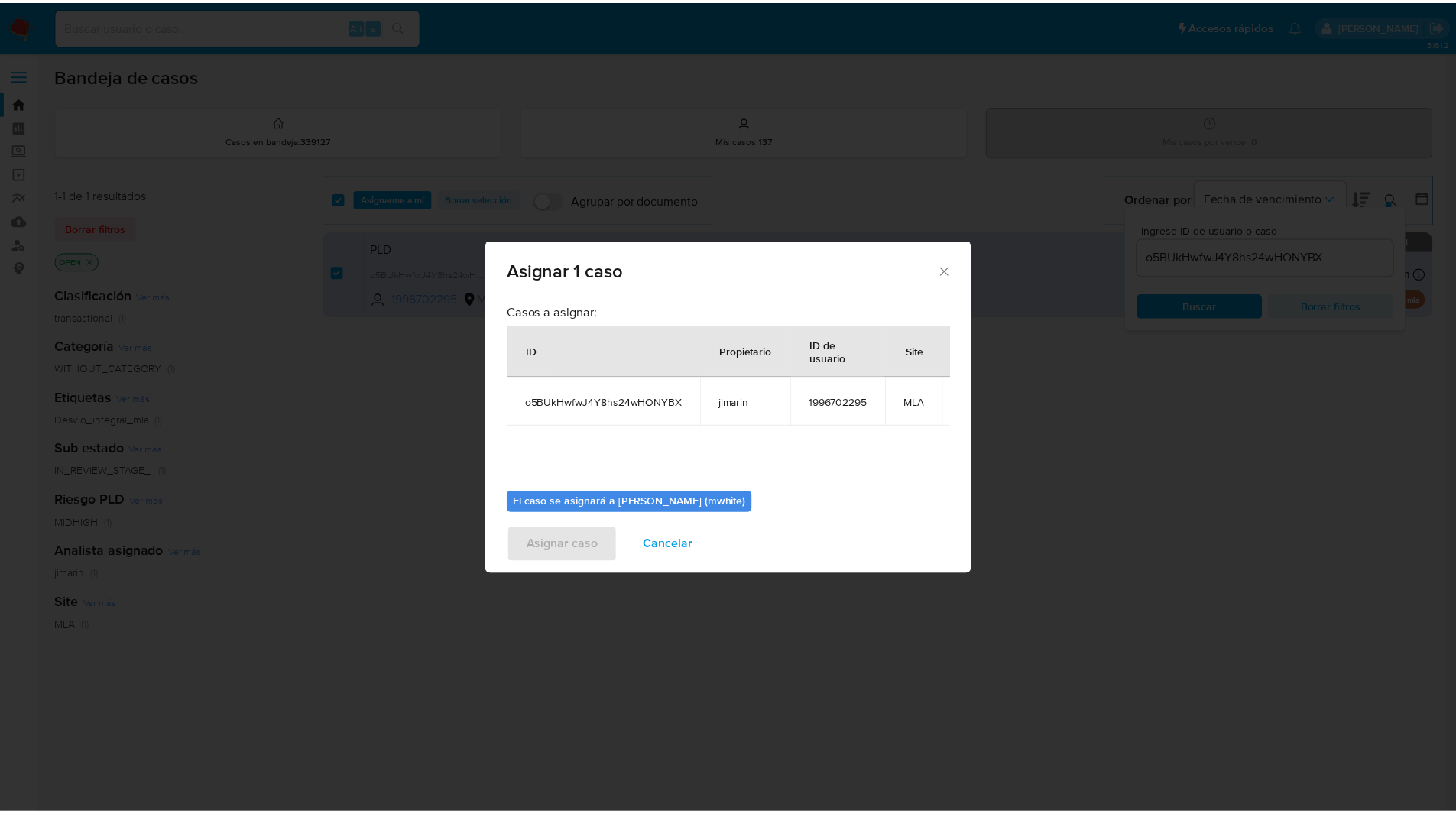
scroll to position [91, 0]
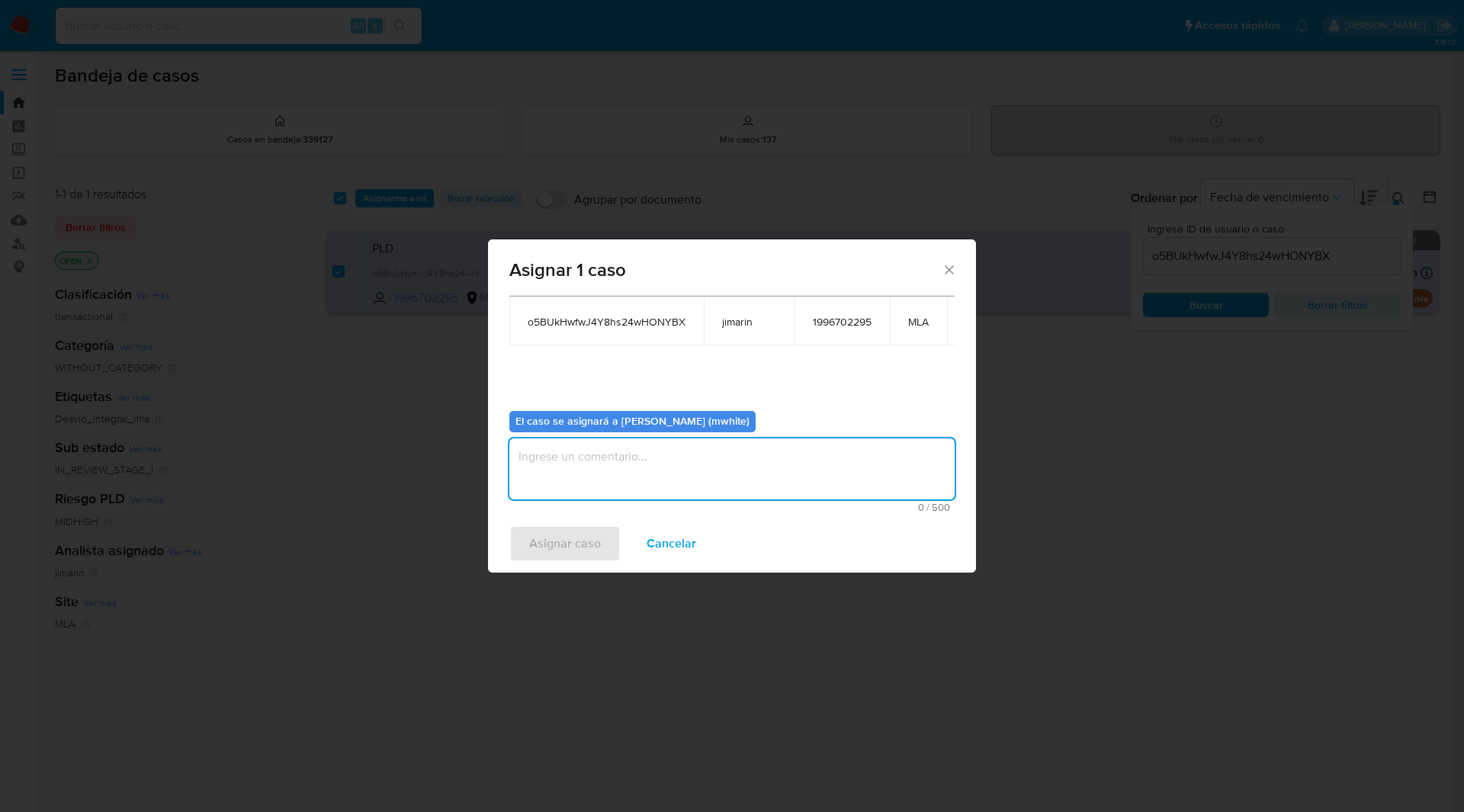
click at [663, 445] on textarea "assign-modal" at bounding box center [732, 469] width 446 height 61
type textarea "mwhite"
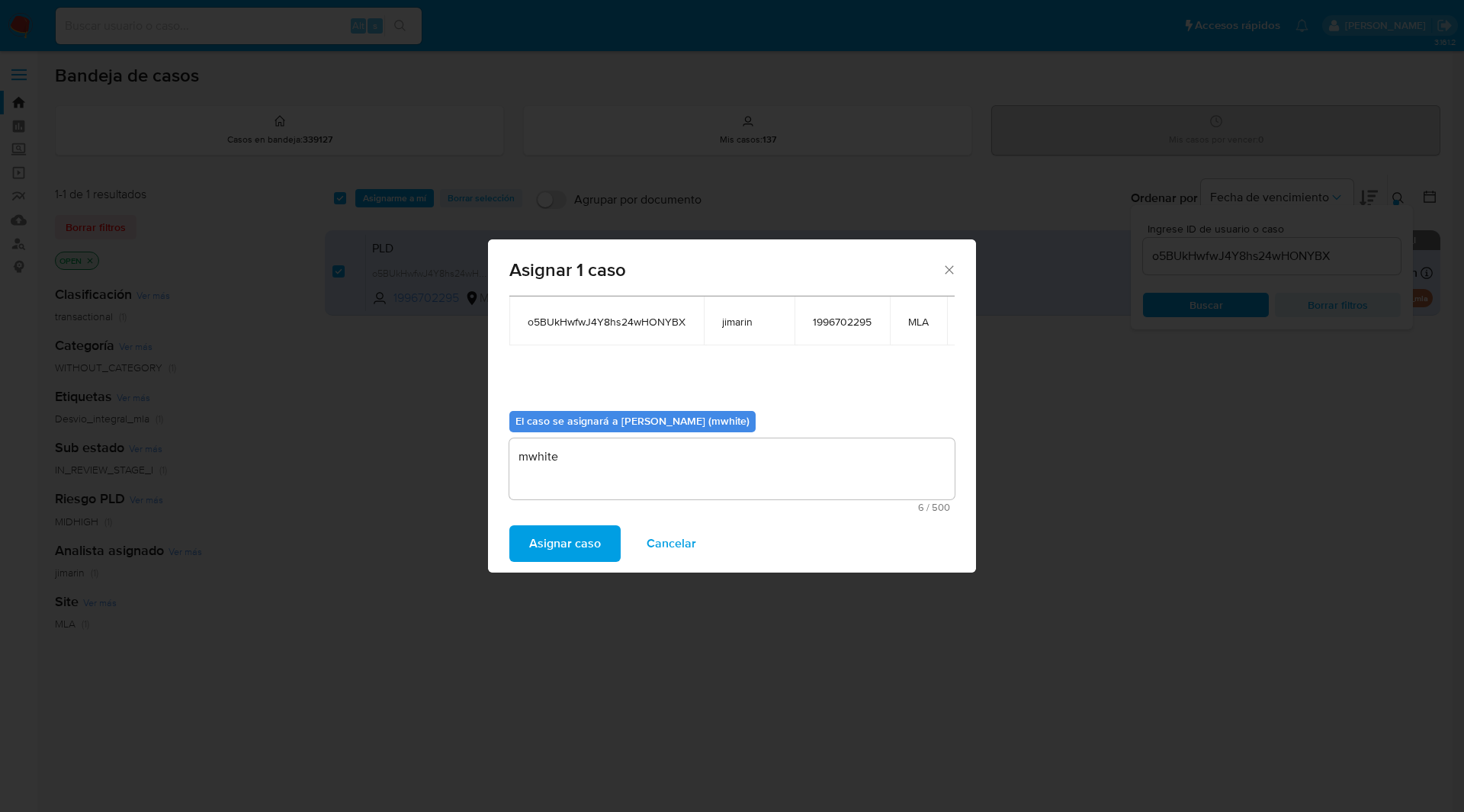
click at [589, 535] on span "Asignar caso" at bounding box center [564, 543] width 72 height 34
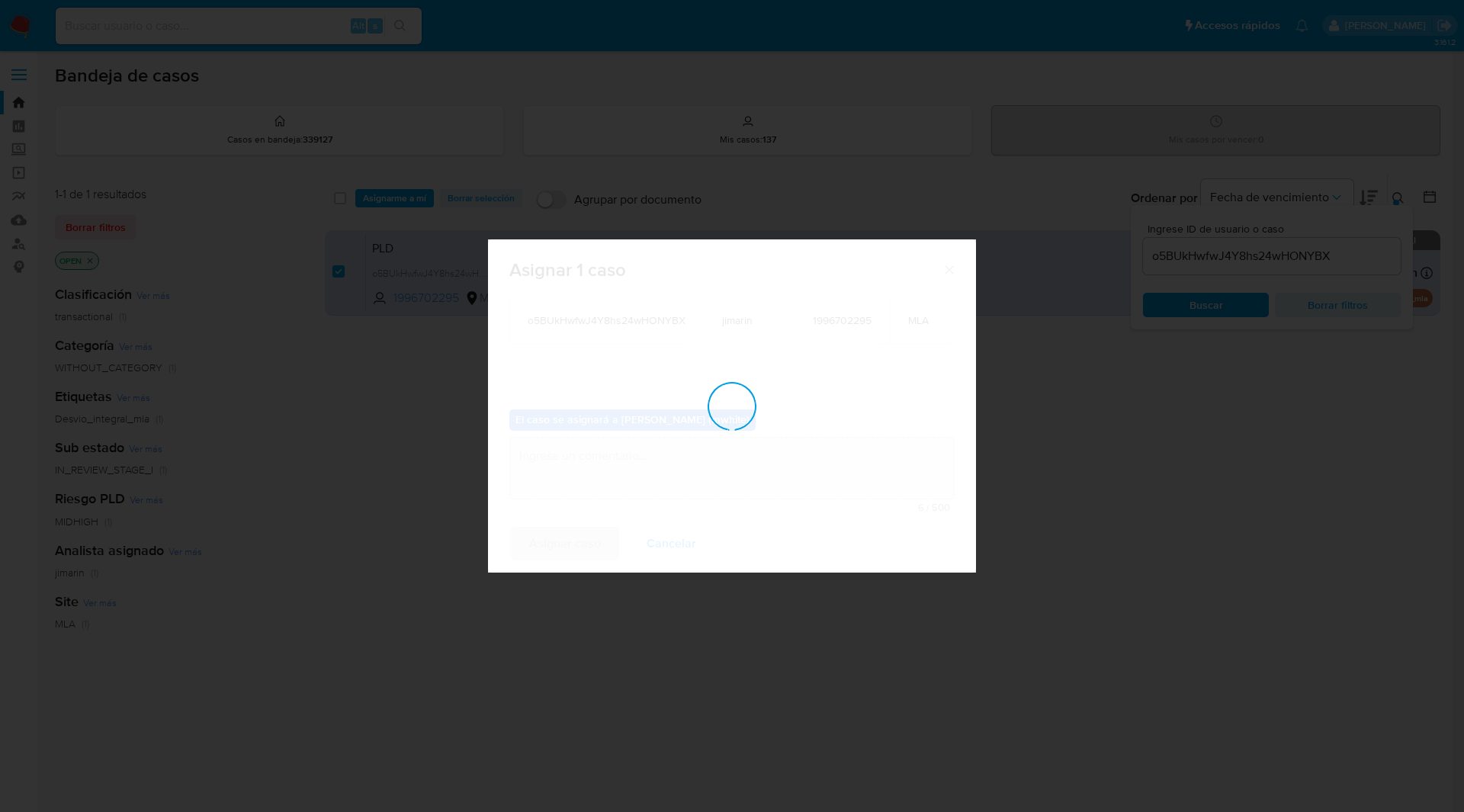
checkbox input "false"
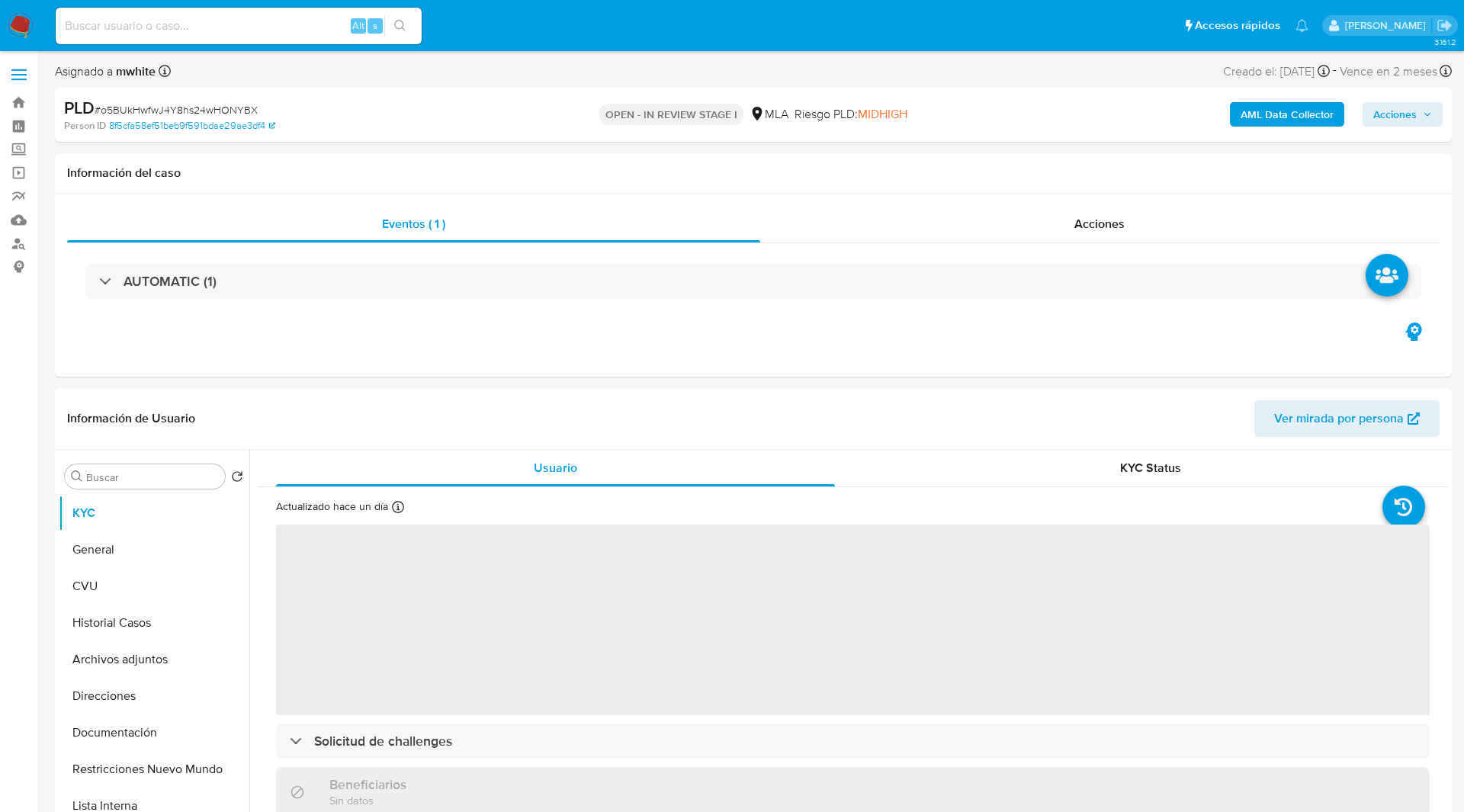
select select "10"
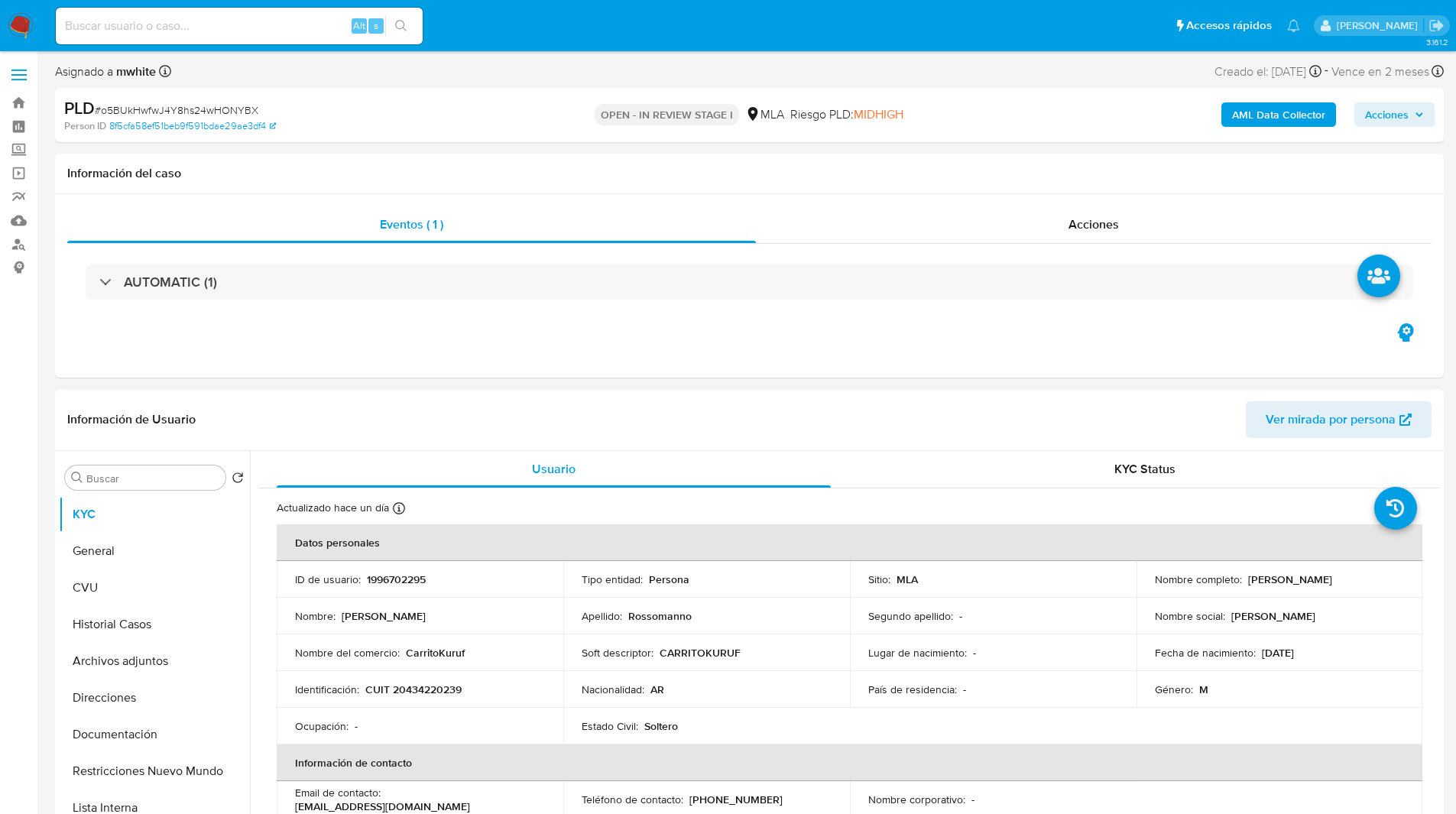
click at [392, 586] on p "1996702295" at bounding box center [395, 579] width 59 height 14
copy p "1996702295"
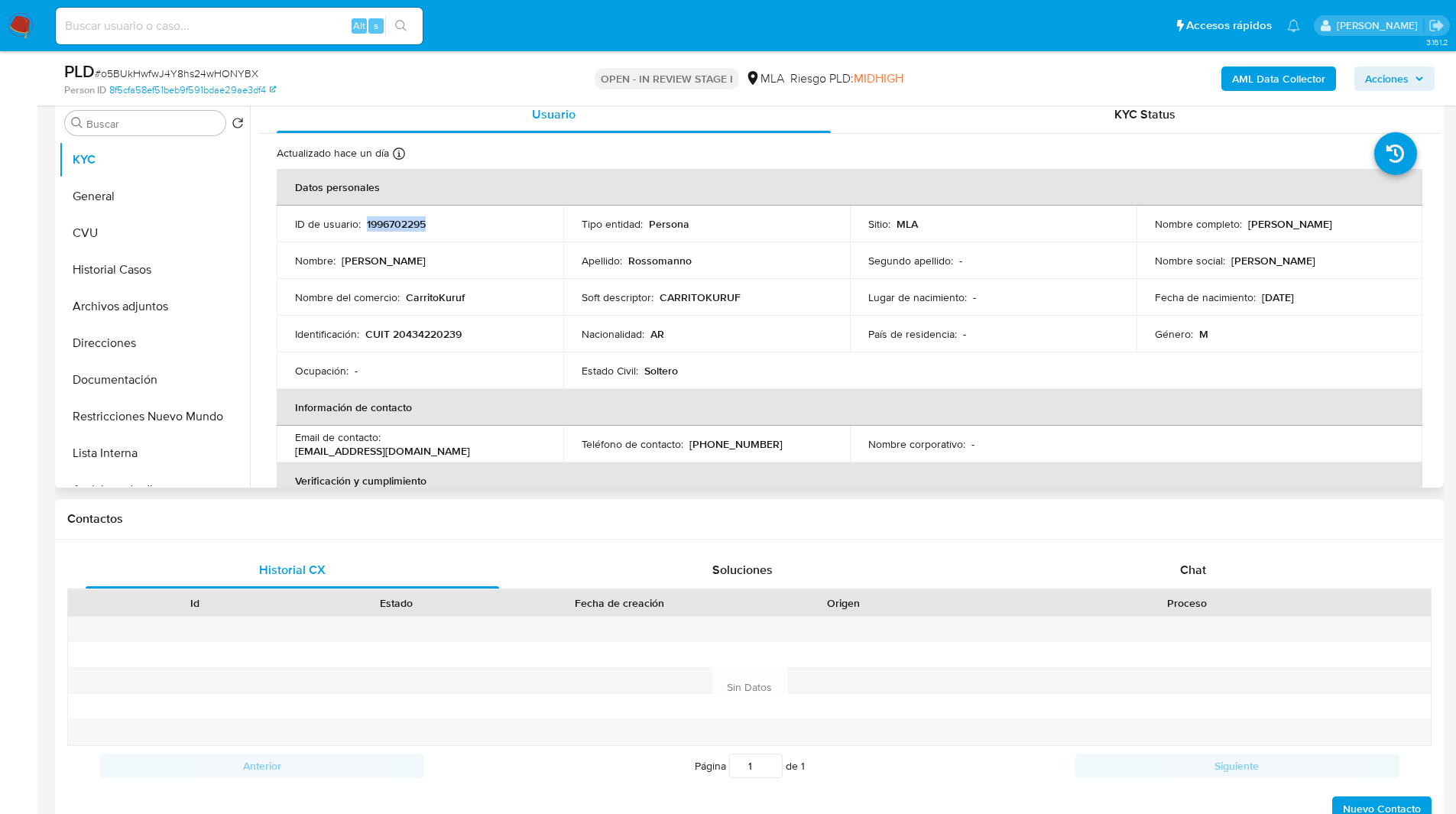
scroll to position [301, 0]
click at [1148, 554] on div "Chat" at bounding box center [1193, 569] width 414 height 36
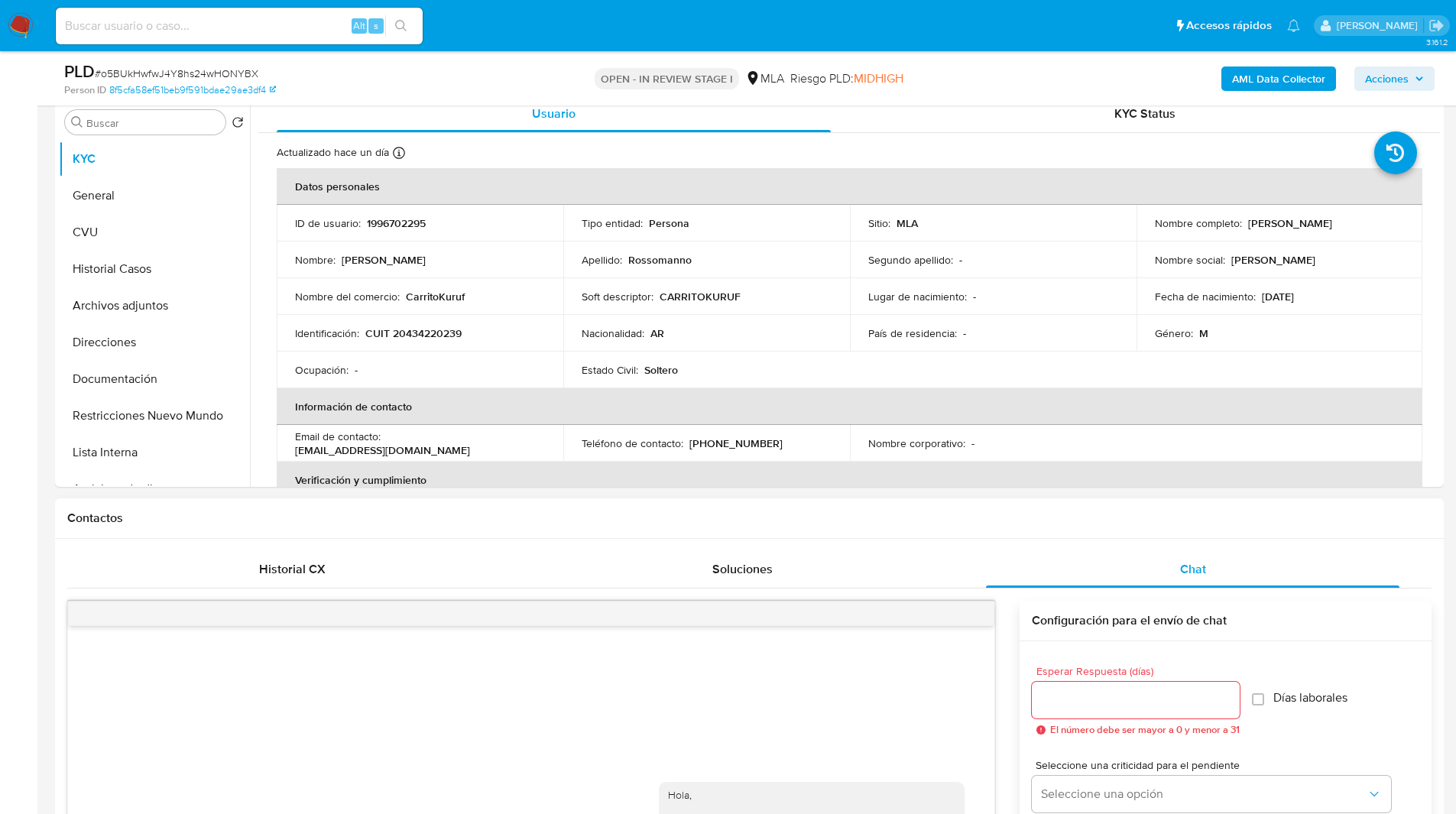
click at [950, 505] on div "Contactos" at bounding box center [750, 518] width 1389 height 41
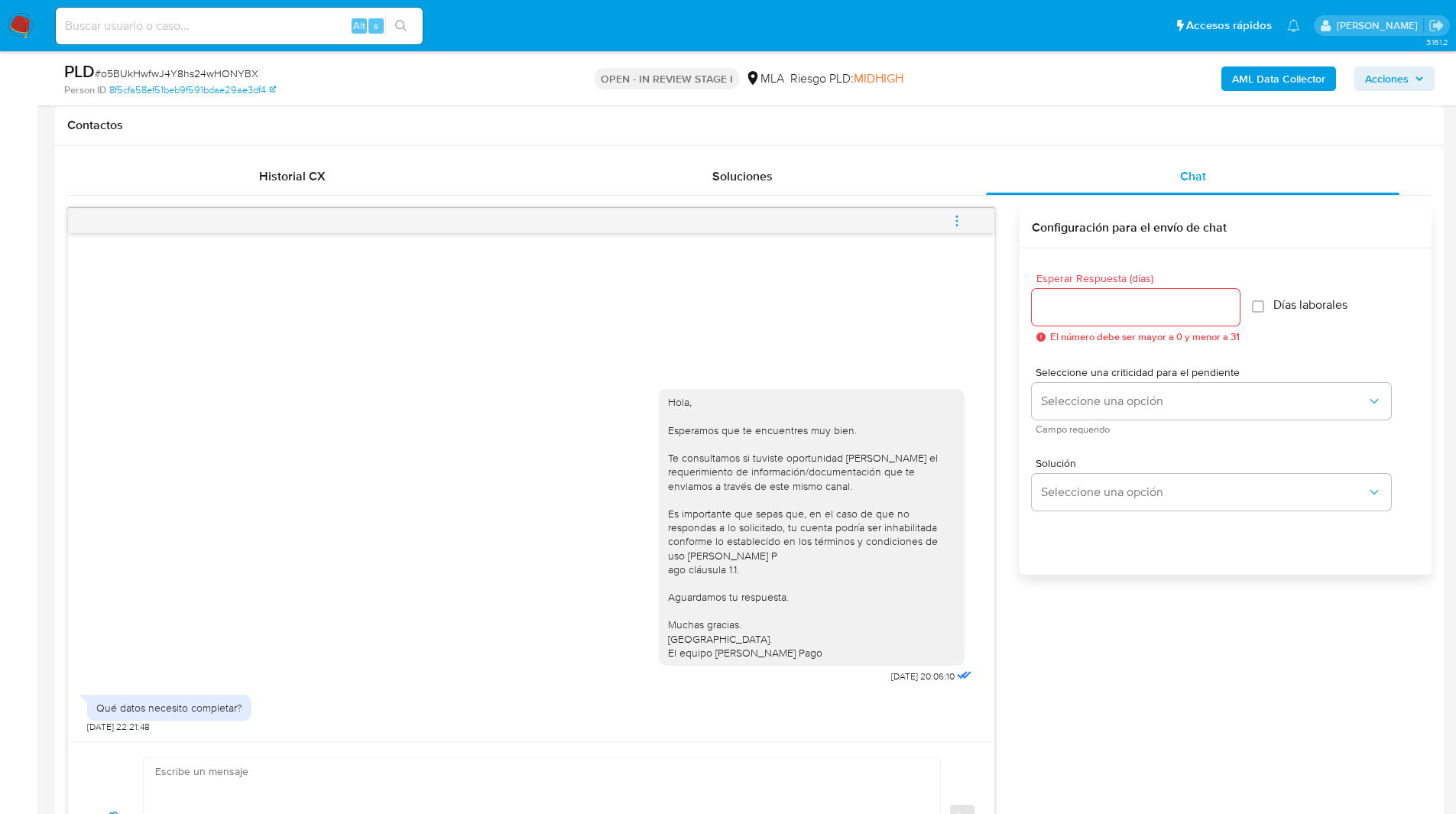
click at [1257, 612] on div "Esperar Respuesta (días) El número debe ser mayor a 0 y menor a 31 Días laboral…" at bounding box center [1225, 431] width 412 height 366
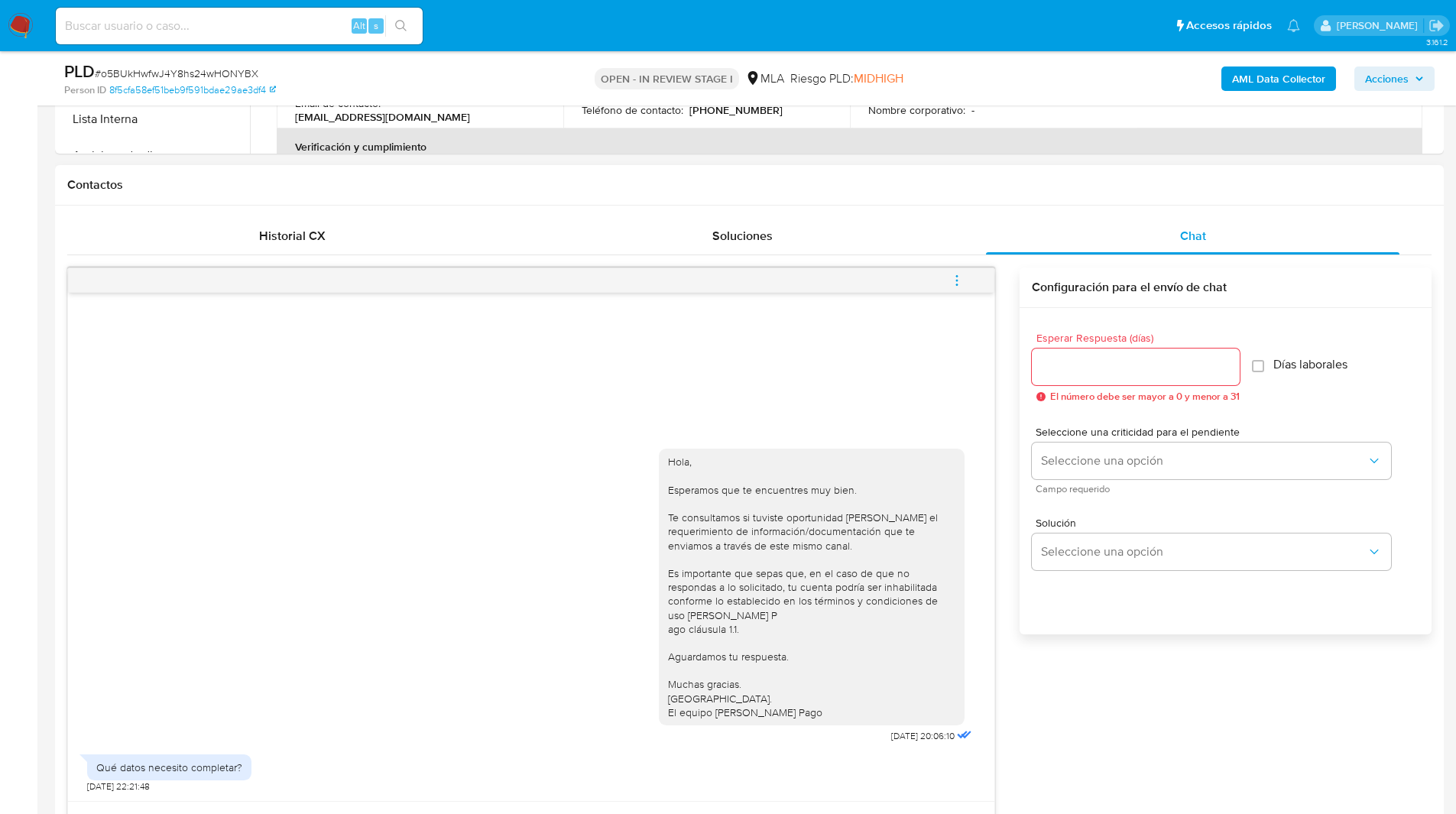
scroll to position [0, 0]
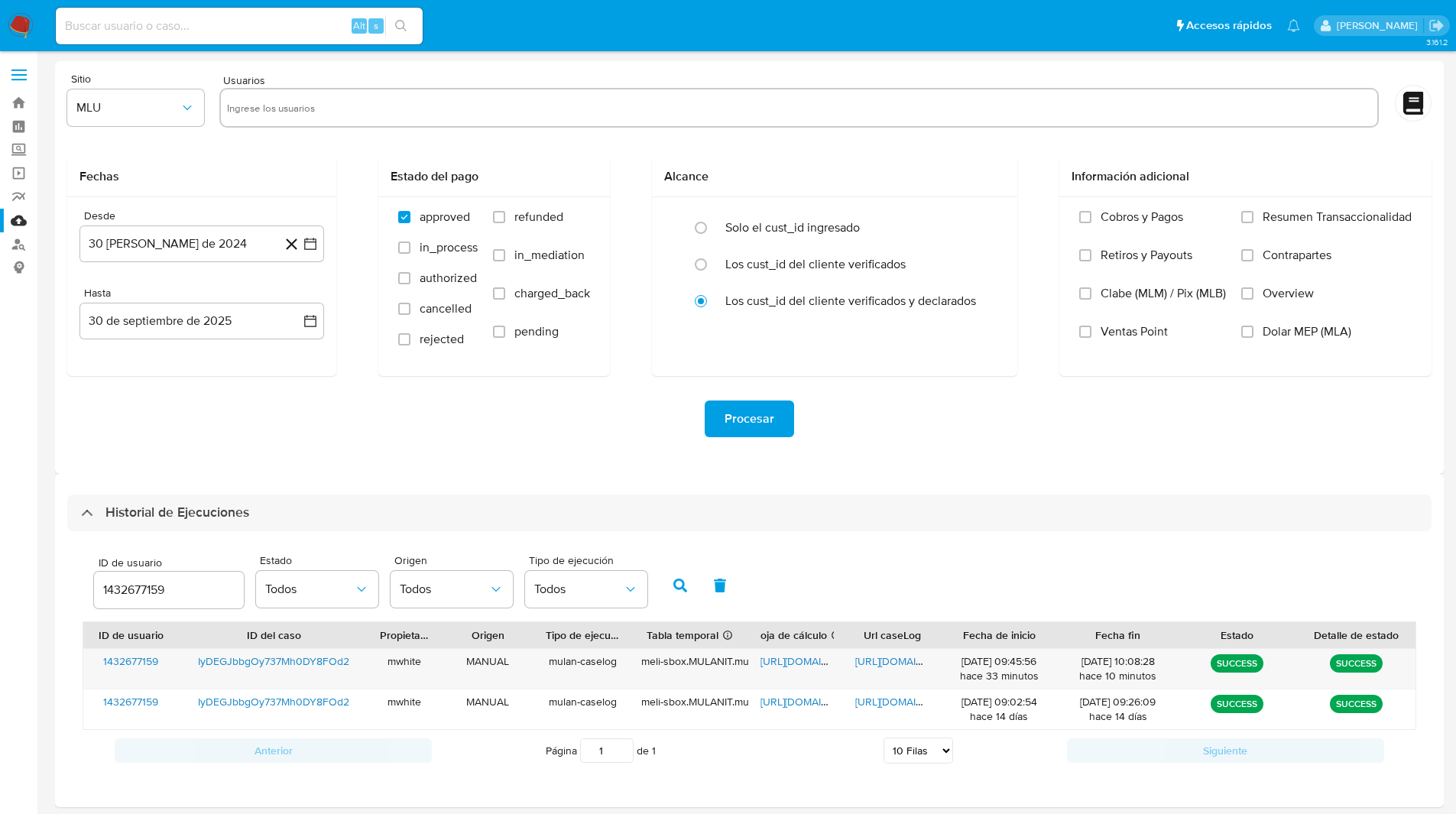
select select "10"
click at [146, 592] on input "1432677159" at bounding box center [169, 590] width 150 height 20
type input "1996702295"
click at [687, 587] on icon "button" at bounding box center [680, 585] width 14 height 14
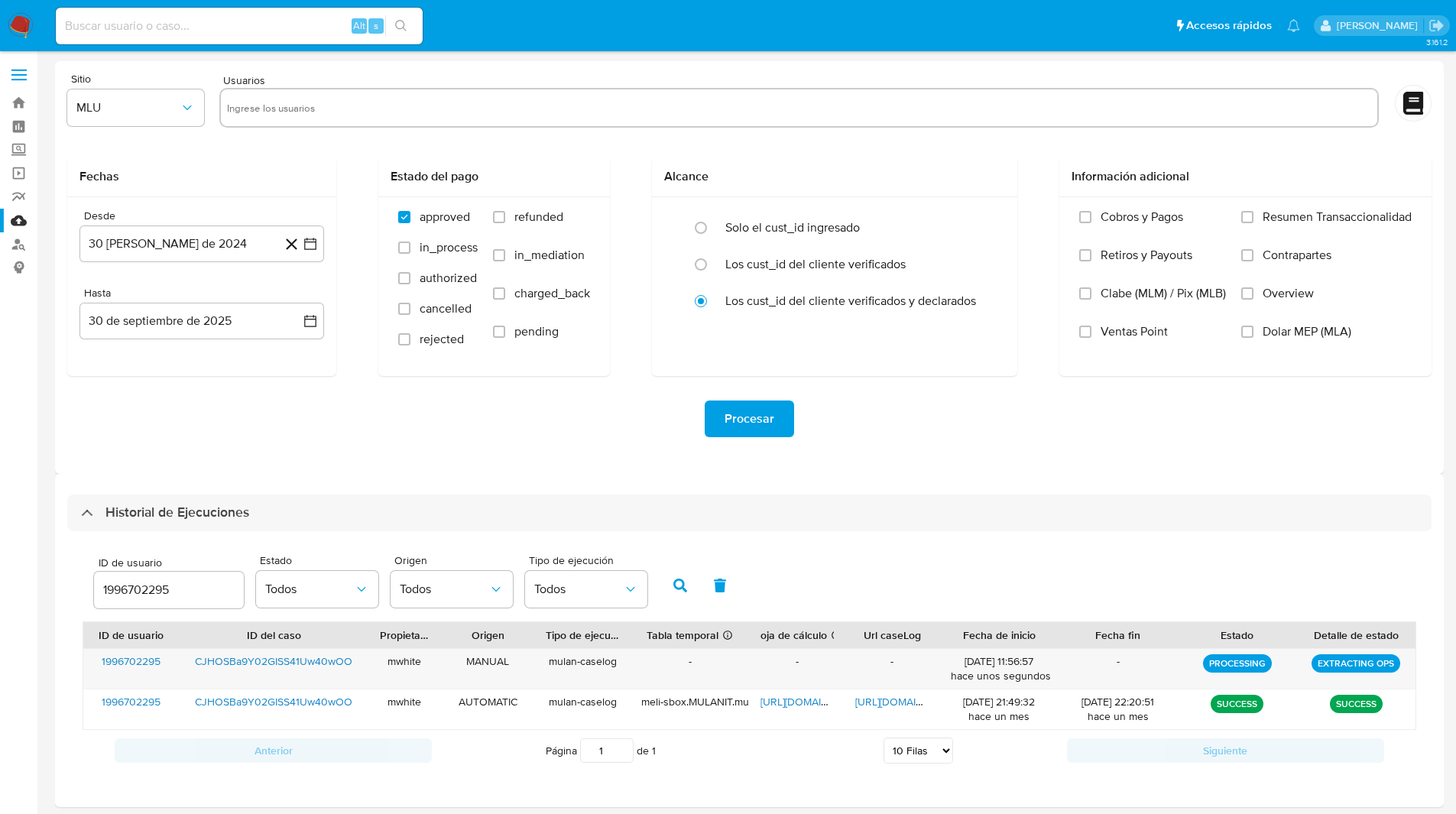
click at [896, 450] on div "Procesar" at bounding box center [749, 419] width 1364 height 85
